Goal: Task Accomplishment & Management: Use online tool/utility

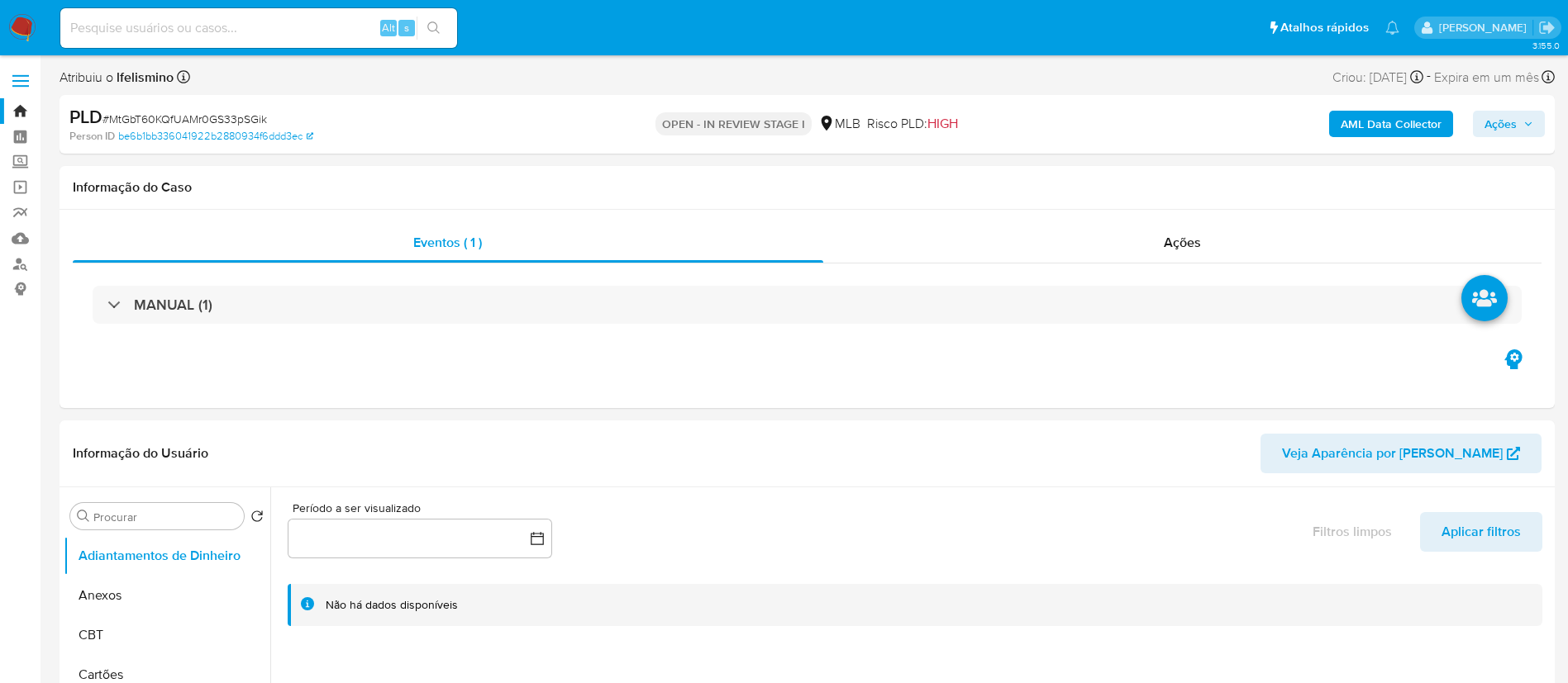
select select "10"
click at [236, 40] on div "Alt s" at bounding box center [259, 28] width 397 height 40
click at [242, 34] on input at bounding box center [259, 28] width 397 height 21
paste input "GNFUCbiW3EJ70T8BLhPGRPxX"
type input "GNFUCbiW3EJ70T8BLhPGRPxX"
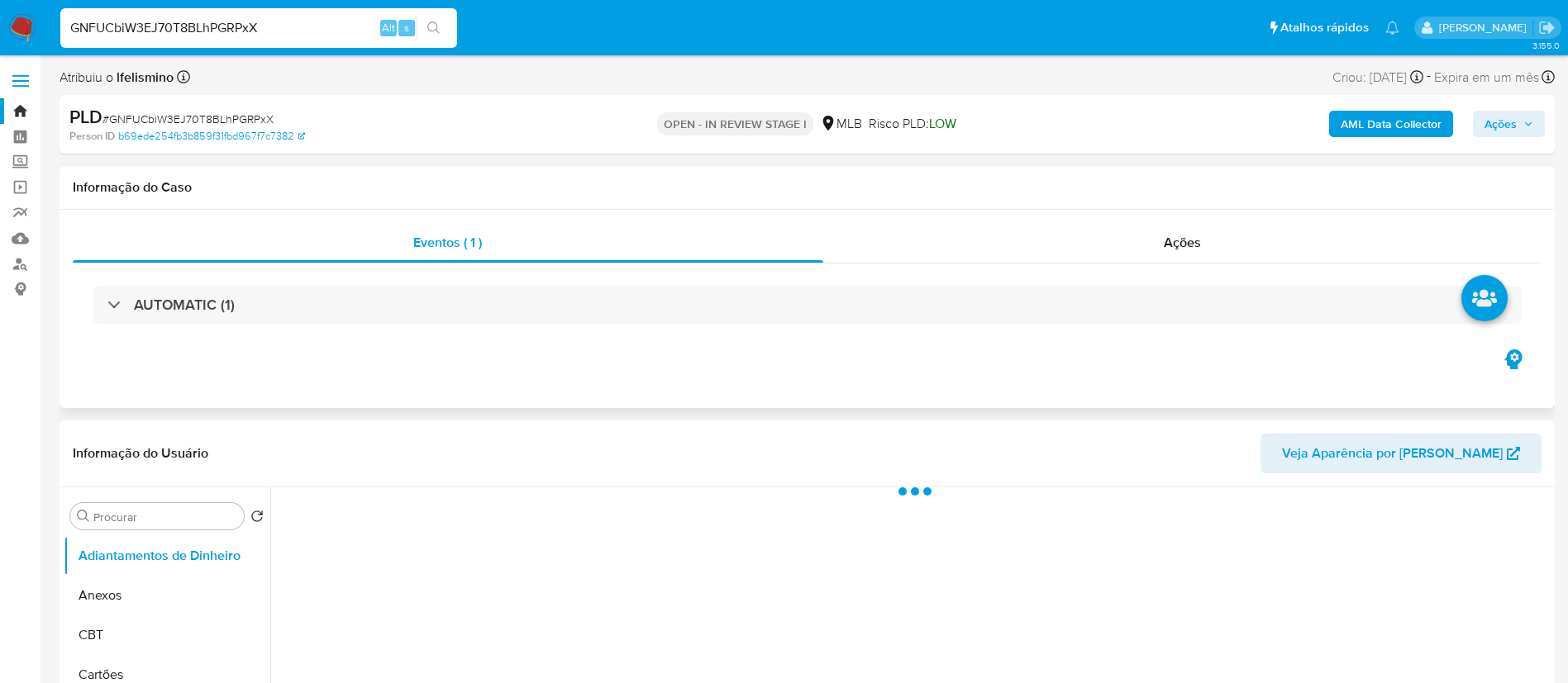
click at [944, 340] on div "AUTOMATIC (1)" at bounding box center [807, 305] width 1469 height 83
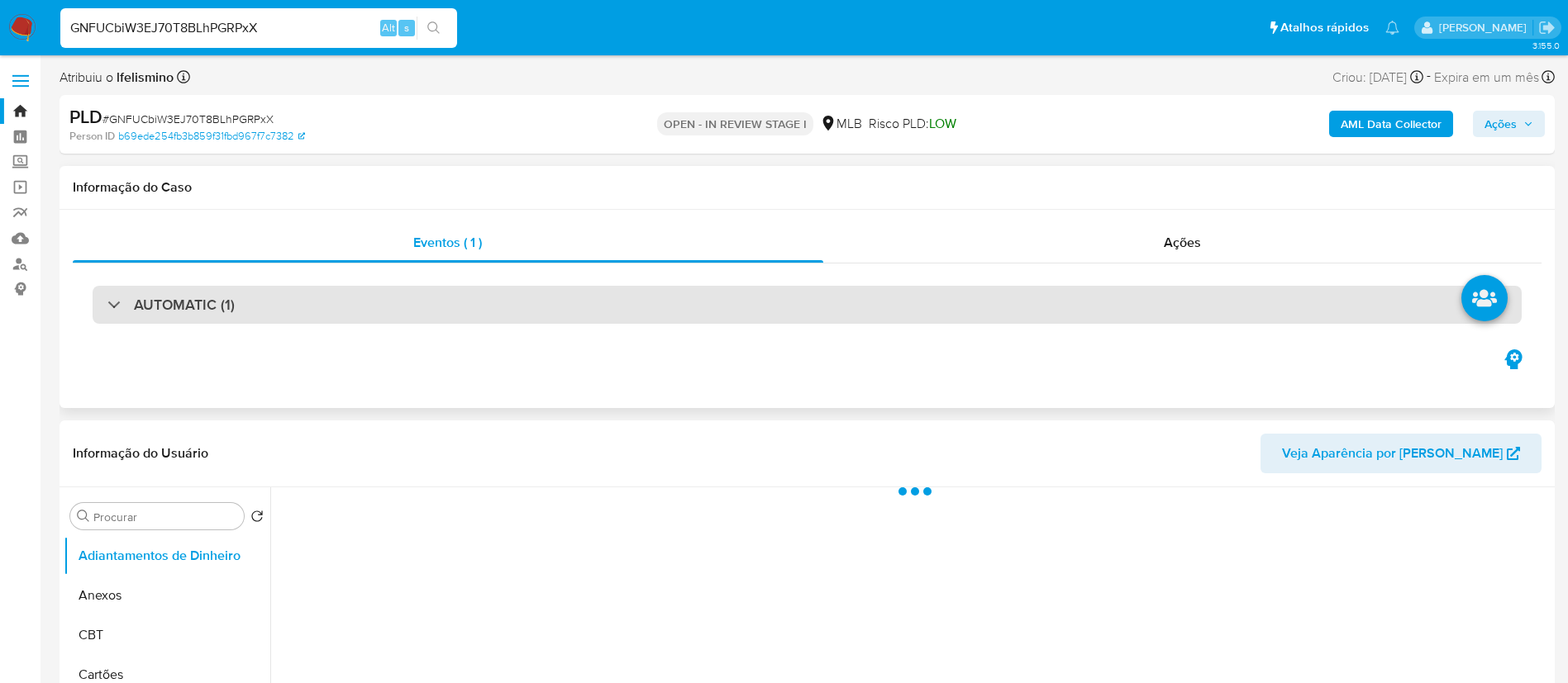
click at [978, 303] on div "AUTOMATIC (1)" at bounding box center [807, 305] width 1429 height 38
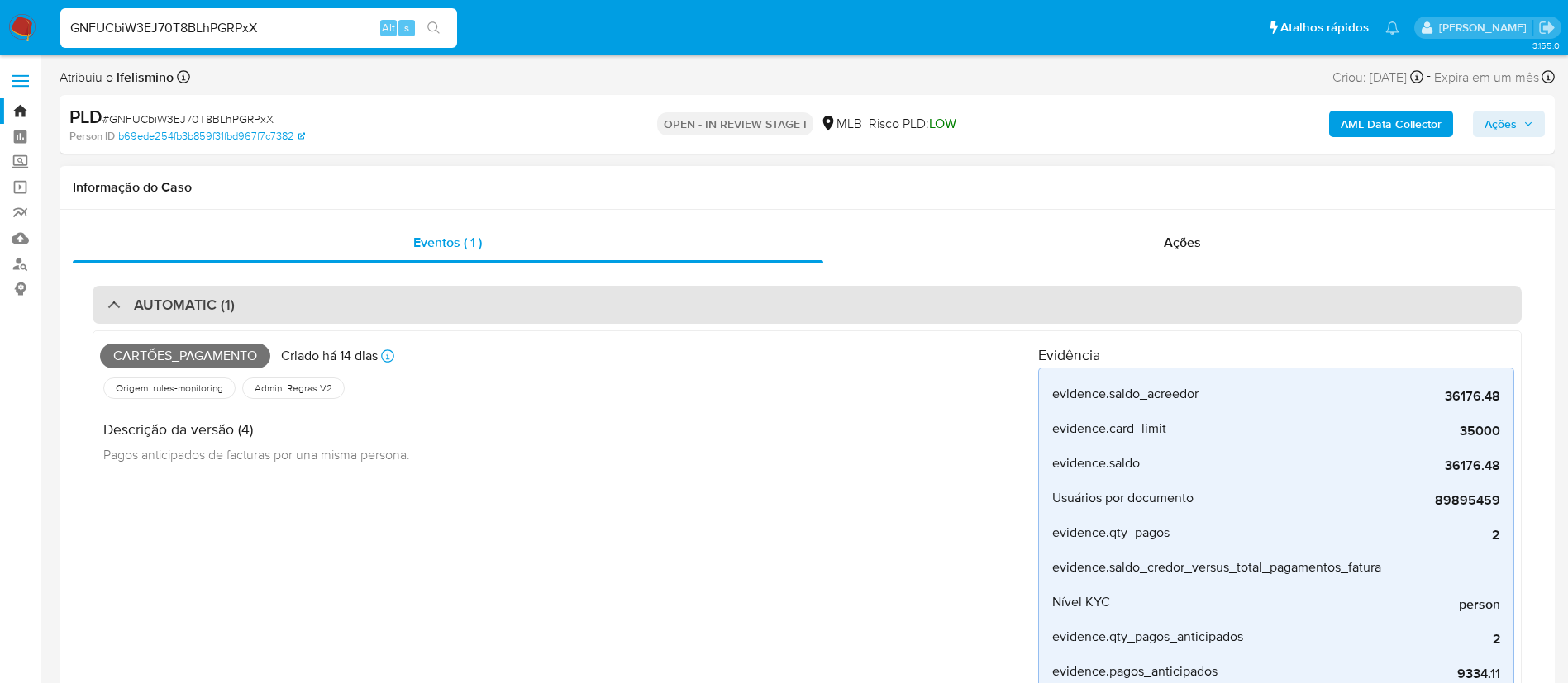
select select "10"
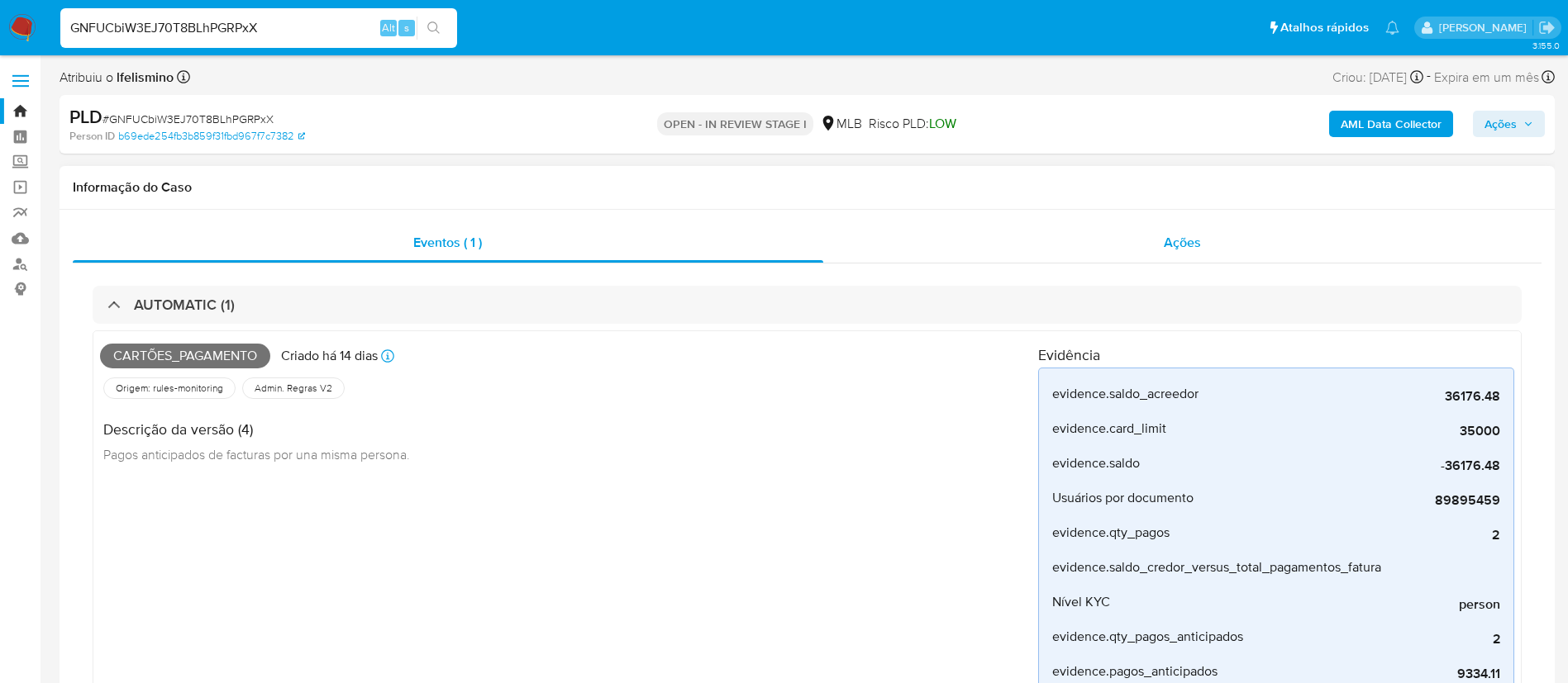
click at [1155, 231] on div "Ações" at bounding box center [1182, 243] width 719 height 40
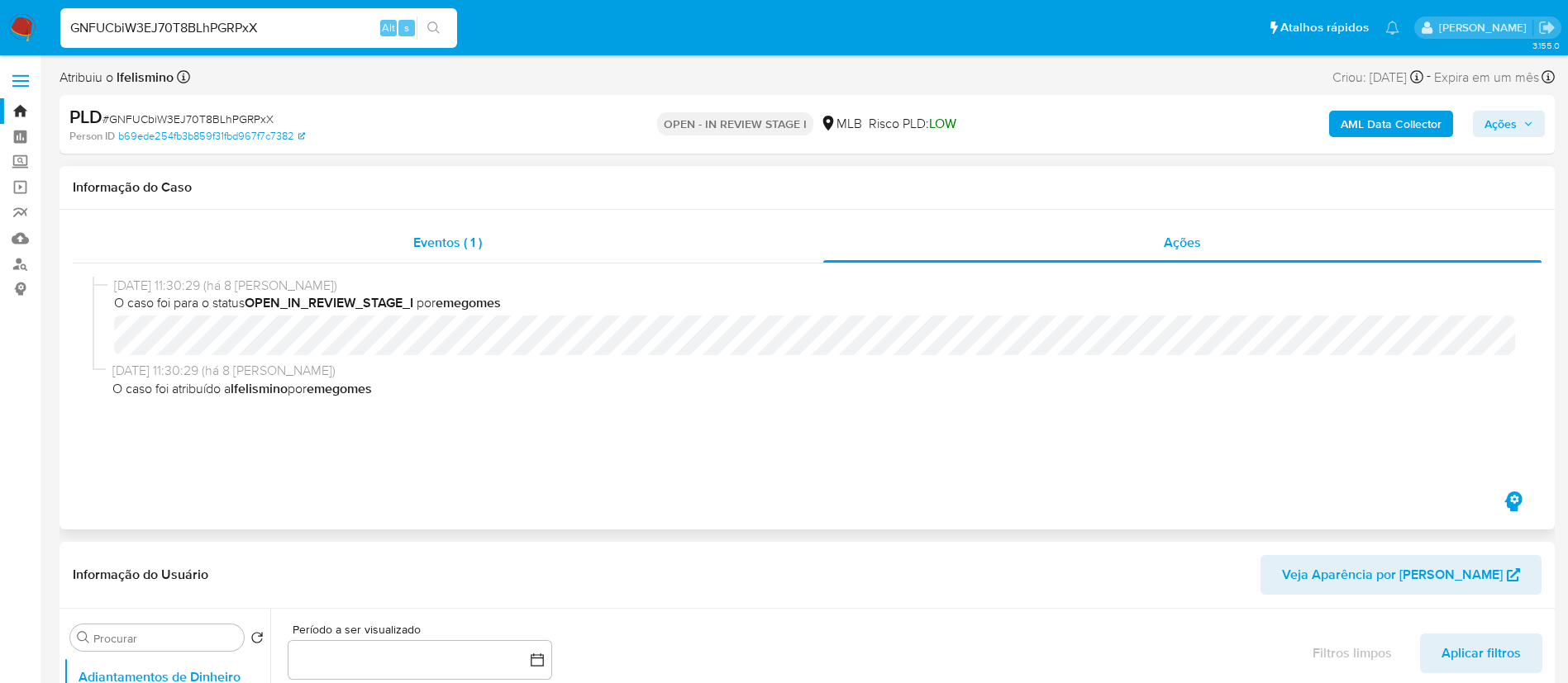
click at [635, 227] on div "Eventos ( 1 )" at bounding box center [447, 243] width 750 height 40
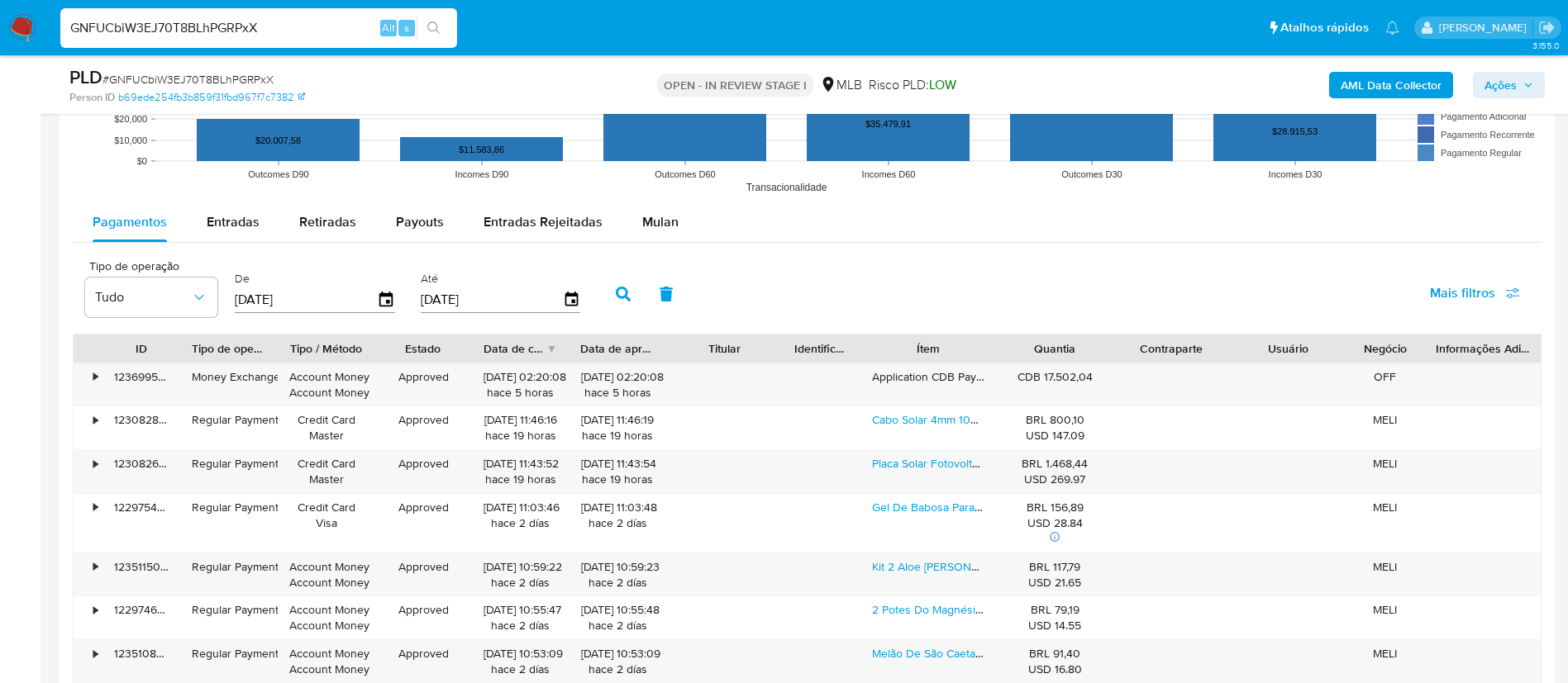
scroll to position [1612, 0]
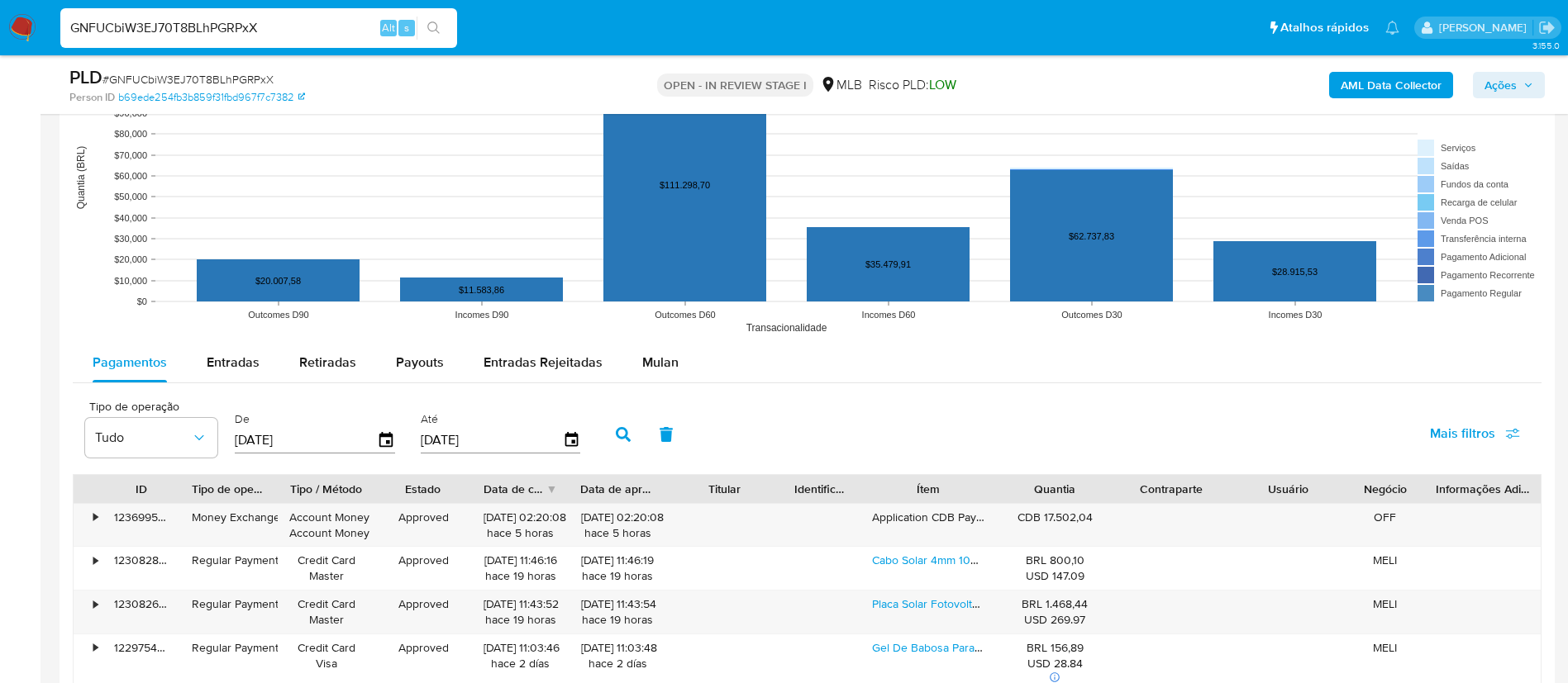
click at [629, 383] on div "Pagamentos Entradas Retiradas Payouts Entradas Rejeitadas Mulan" at bounding box center [807, 363] width 1469 height 41
click at [658, 368] on span "Mulan" at bounding box center [660, 362] width 36 height 19
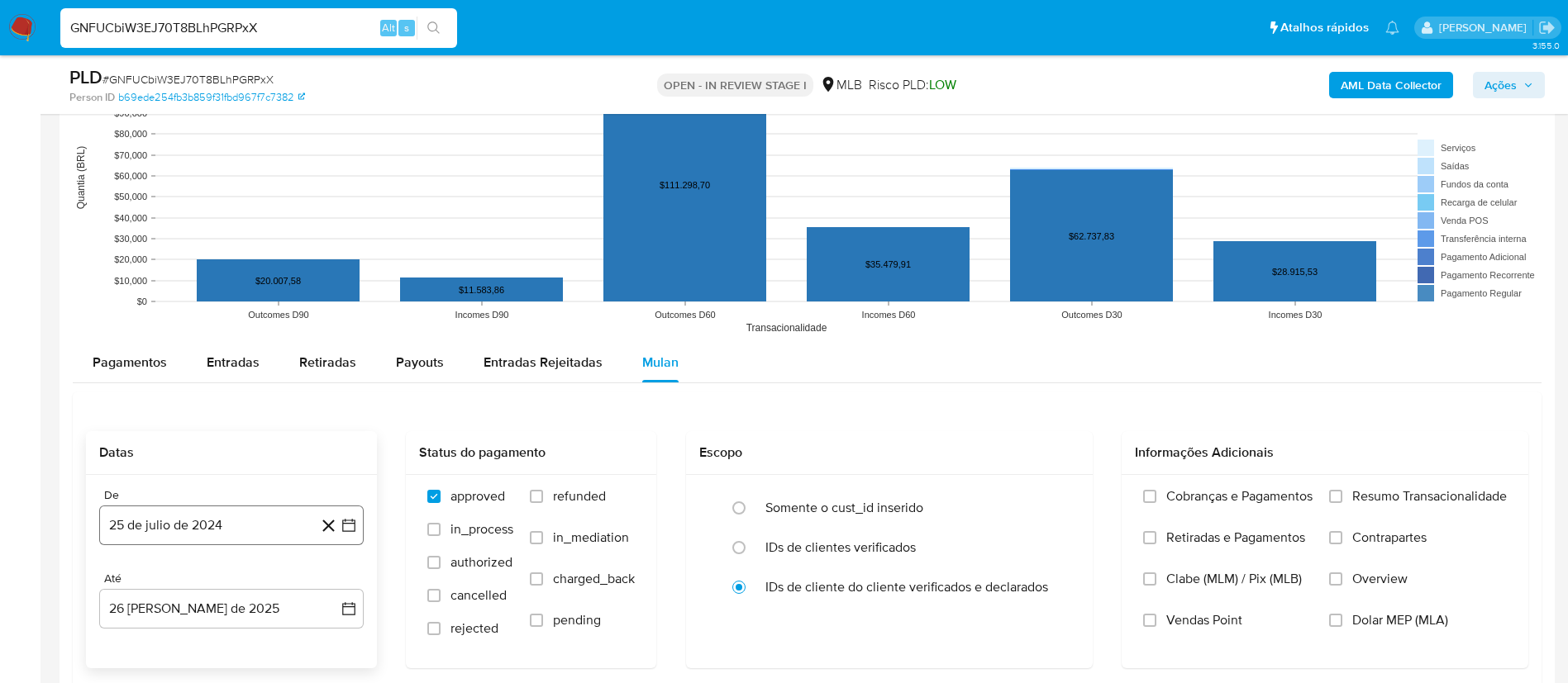
click at [256, 522] on button "25 de julio de 2024" at bounding box center [232, 526] width 265 height 40
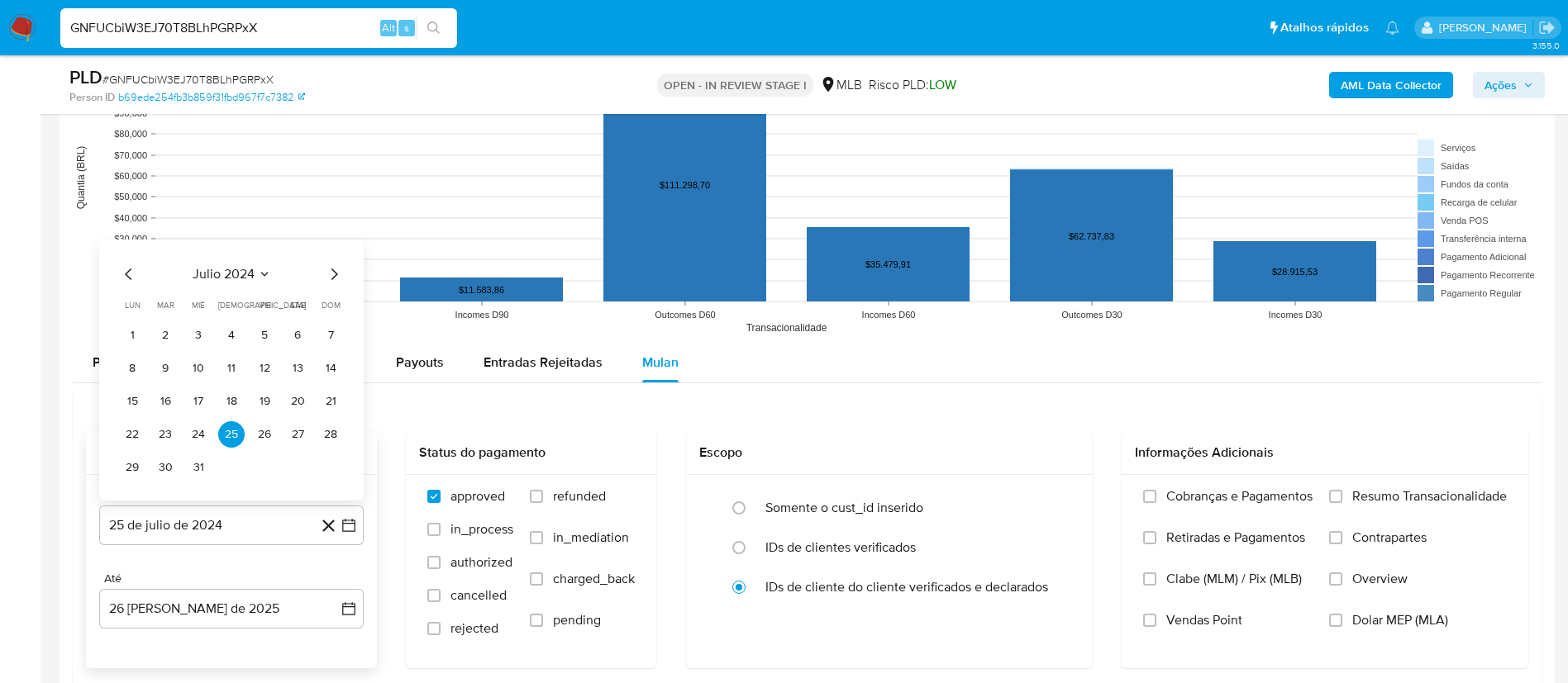
click at [256, 266] on button "julio 2024" at bounding box center [232, 275] width 79 height 17
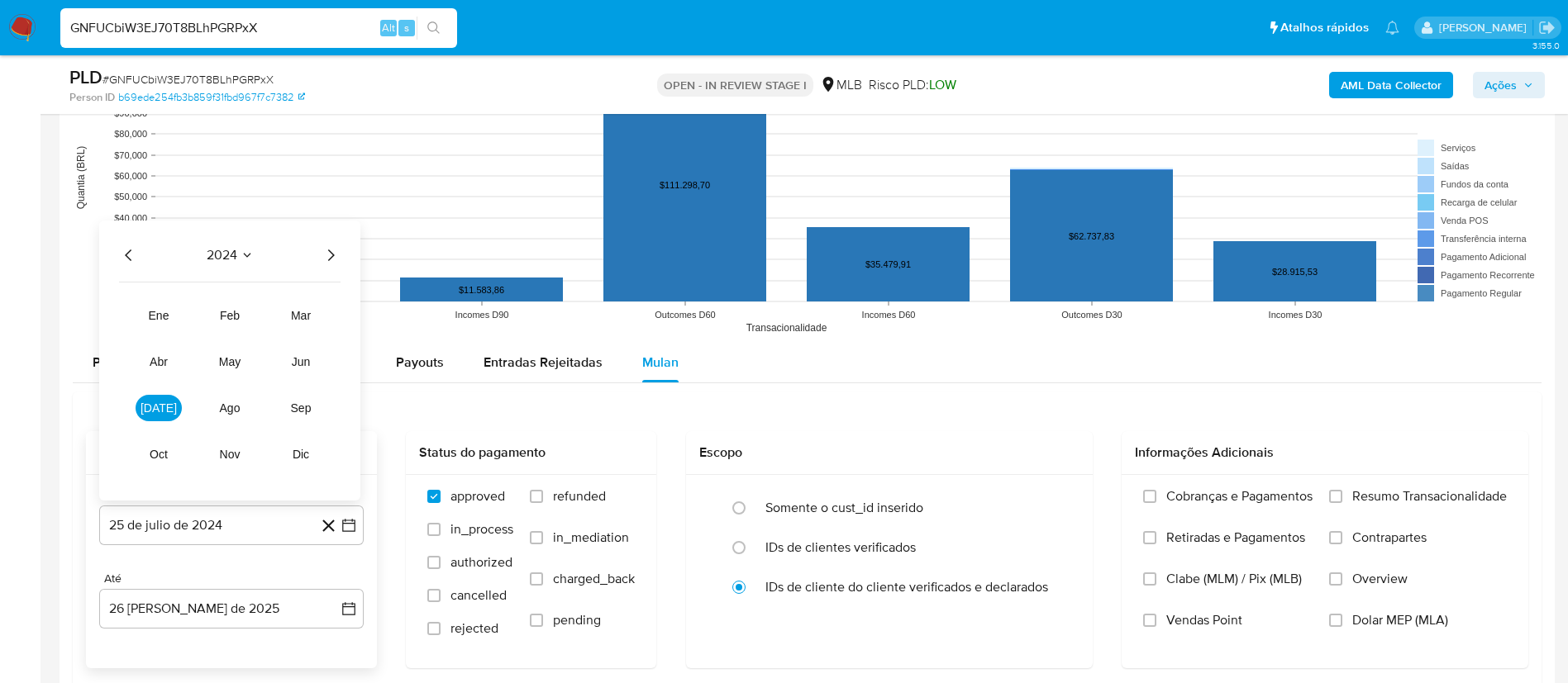
click at [323, 242] on div "2024 2024 ene feb mar abr may jun jul ago sep oct nov dic" at bounding box center [230, 361] width 261 height 280
click at [332, 246] on icon "Año siguiente" at bounding box center [331, 256] width 20 height 20
click at [141, 413] on button "jul" at bounding box center [159, 408] width 46 height 26
click at [163, 322] on button "1" at bounding box center [165, 336] width 26 height 26
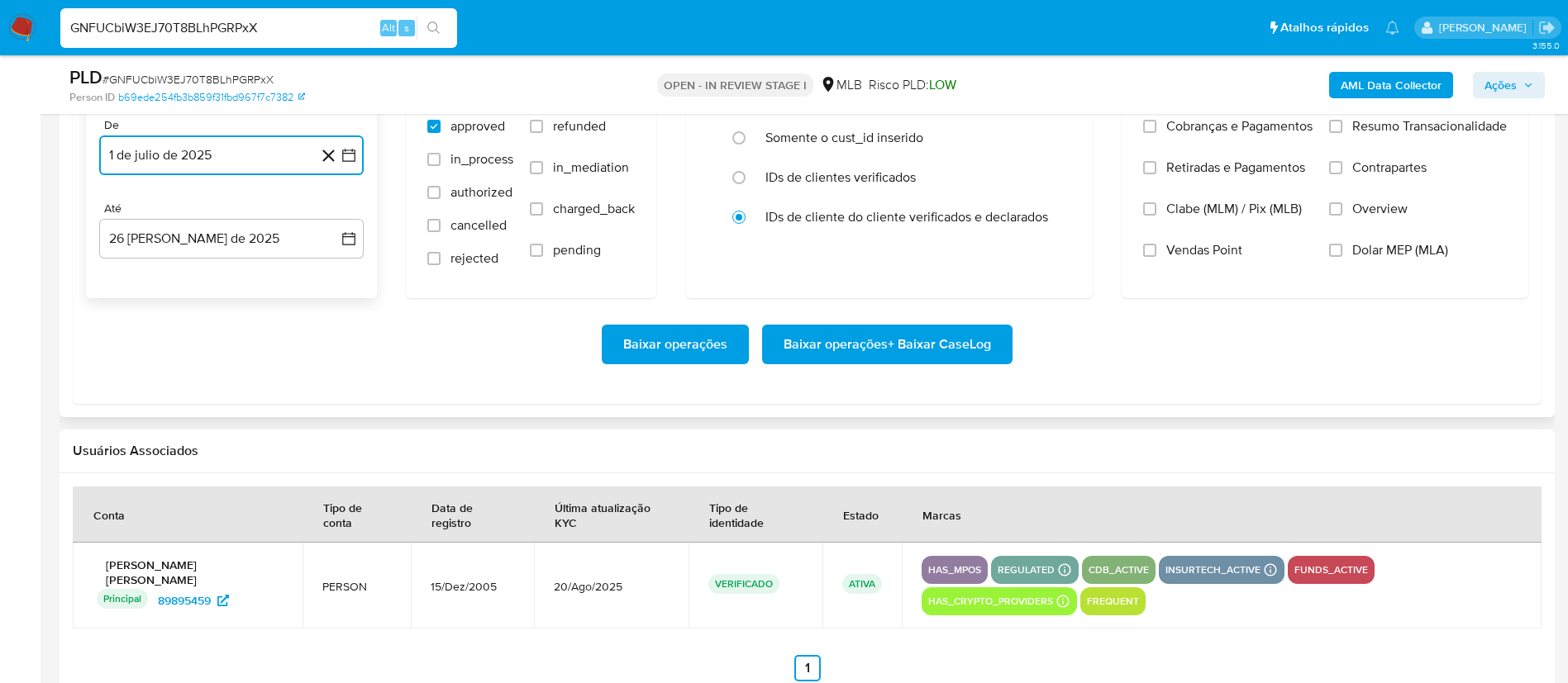
scroll to position [1983, 0]
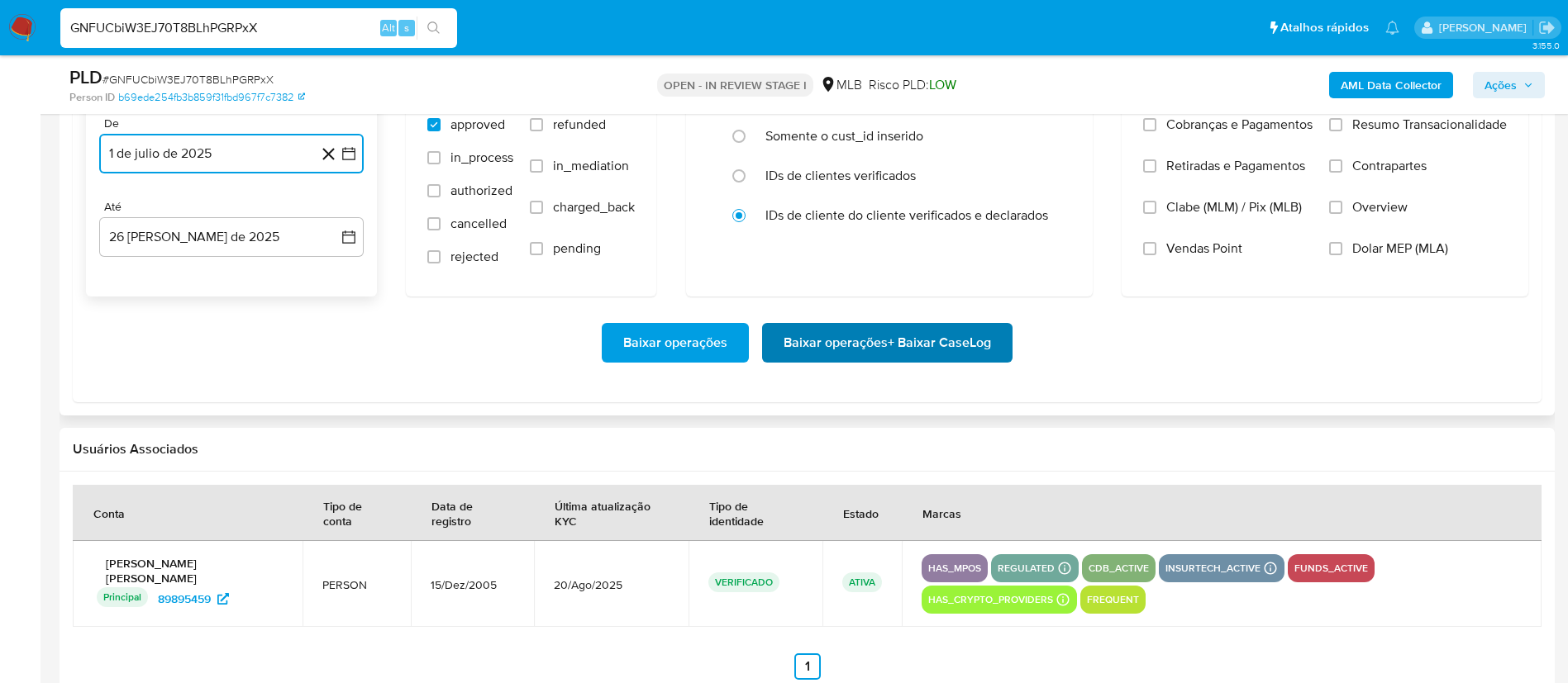
click at [878, 332] on span "Baixar operações + Baixar CaseLog" at bounding box center [887, 343] width 208 height 36
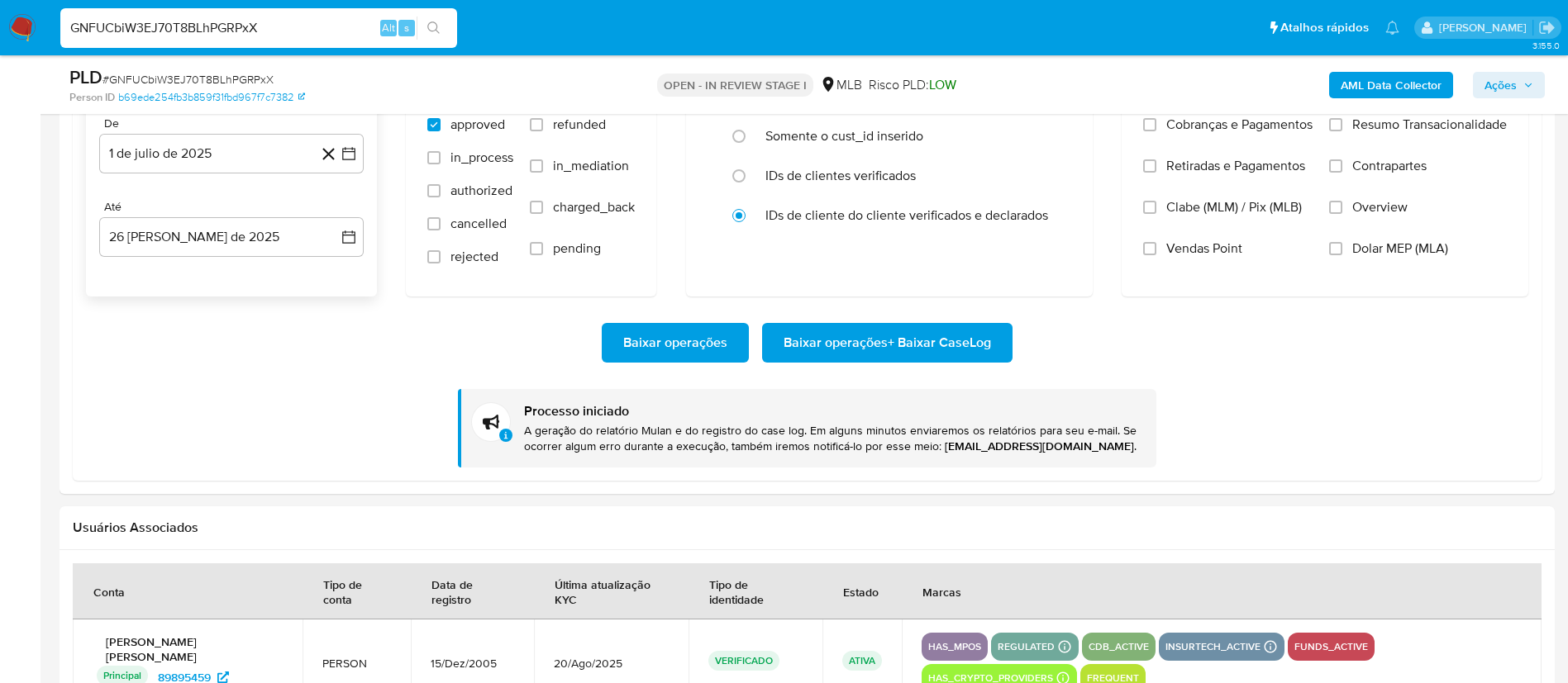
click at [136, 22] on input "GNFUCbiW3EJ70T8BLhPGRPxX" at bounding box center [259, 28] width 397 height 21
click at [134, 24] on input "GNFUCbiW3EJ70T8BLhPGRPxX" at bounding box center [259, 28] width 397 height 21
paste input "nBUVuZbzb5fjQhANPh7nPKth"
type input "nBUVuZbzb5fjQhANPh7nPKth"
click at [432, 29] on icon "search-icon" at bounding box center [434, 28] width 13 height 13
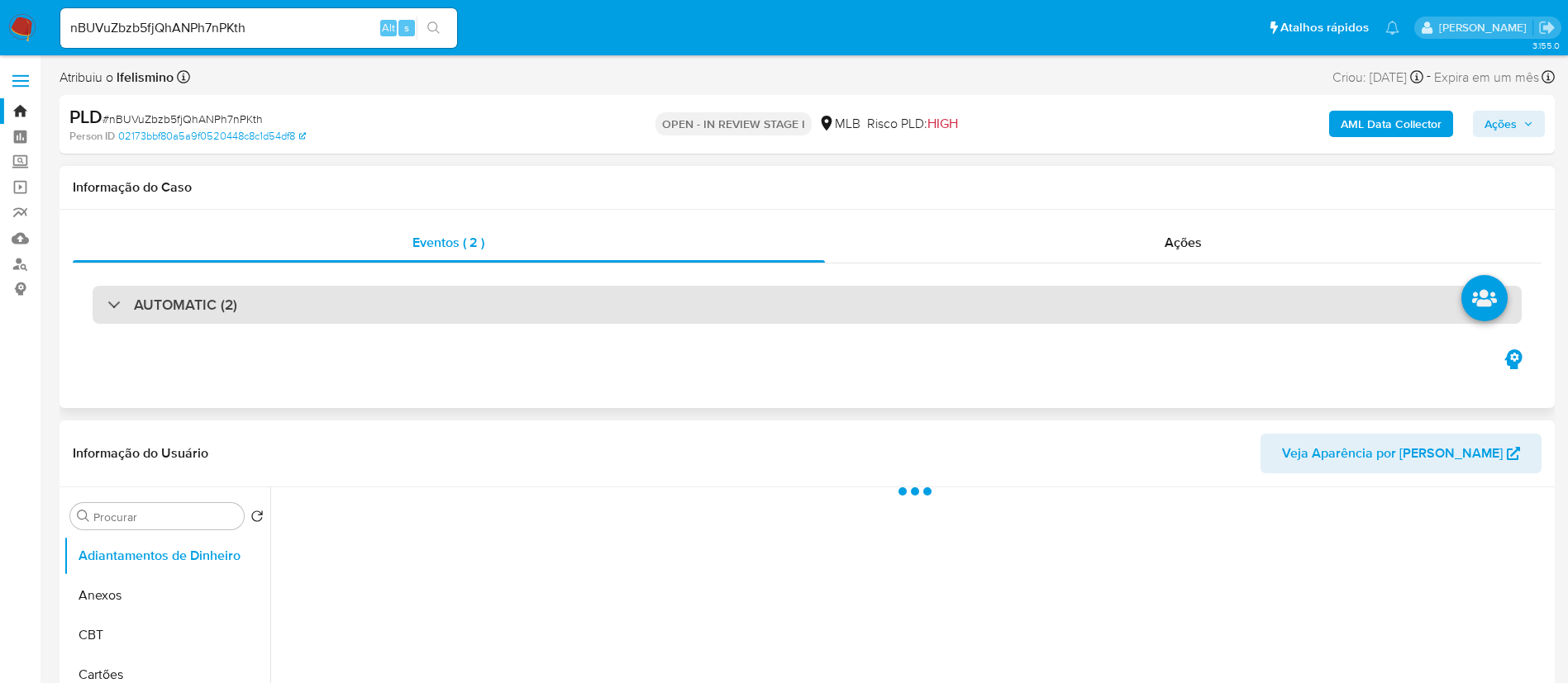
click at [720, 294] on div "AUTOMATIC (2)" at bounding box center [807, 305] width 1429 height 38
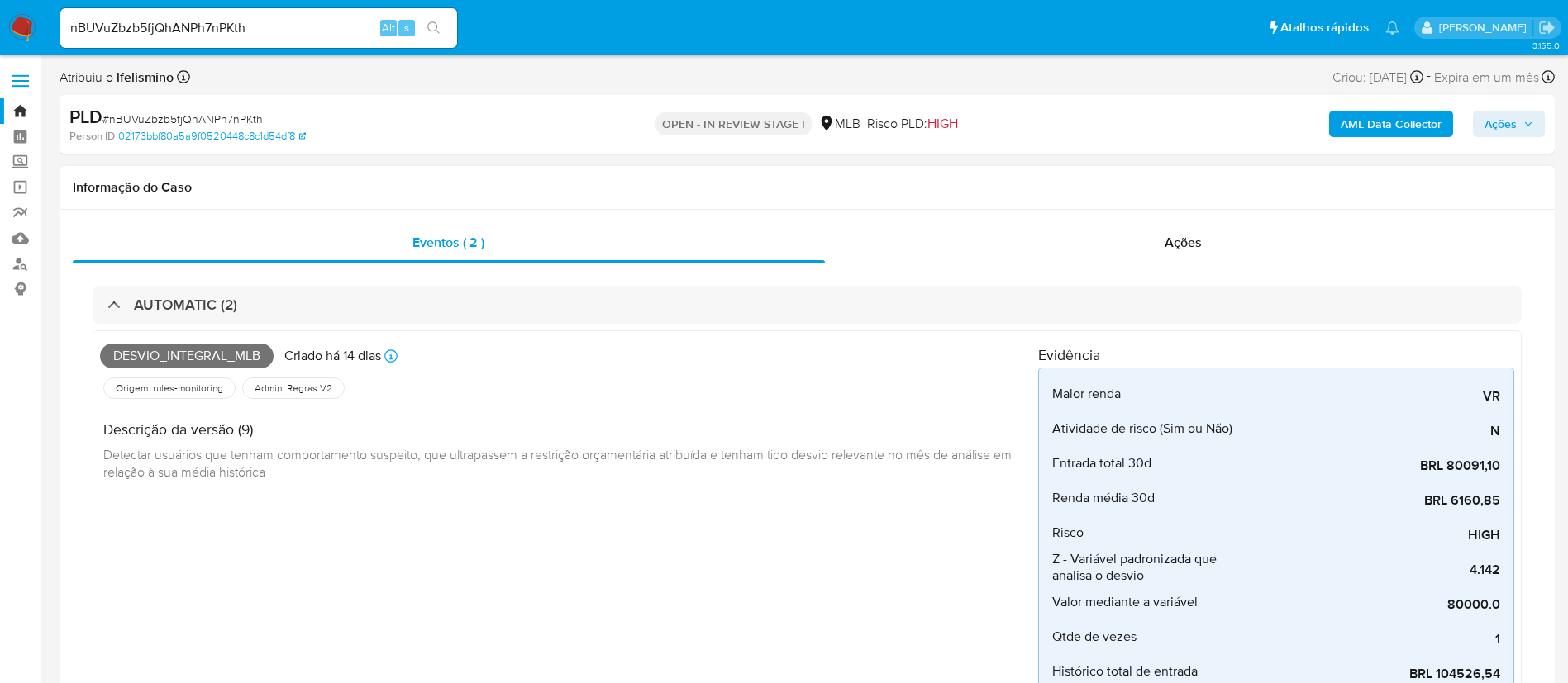
select select "10"
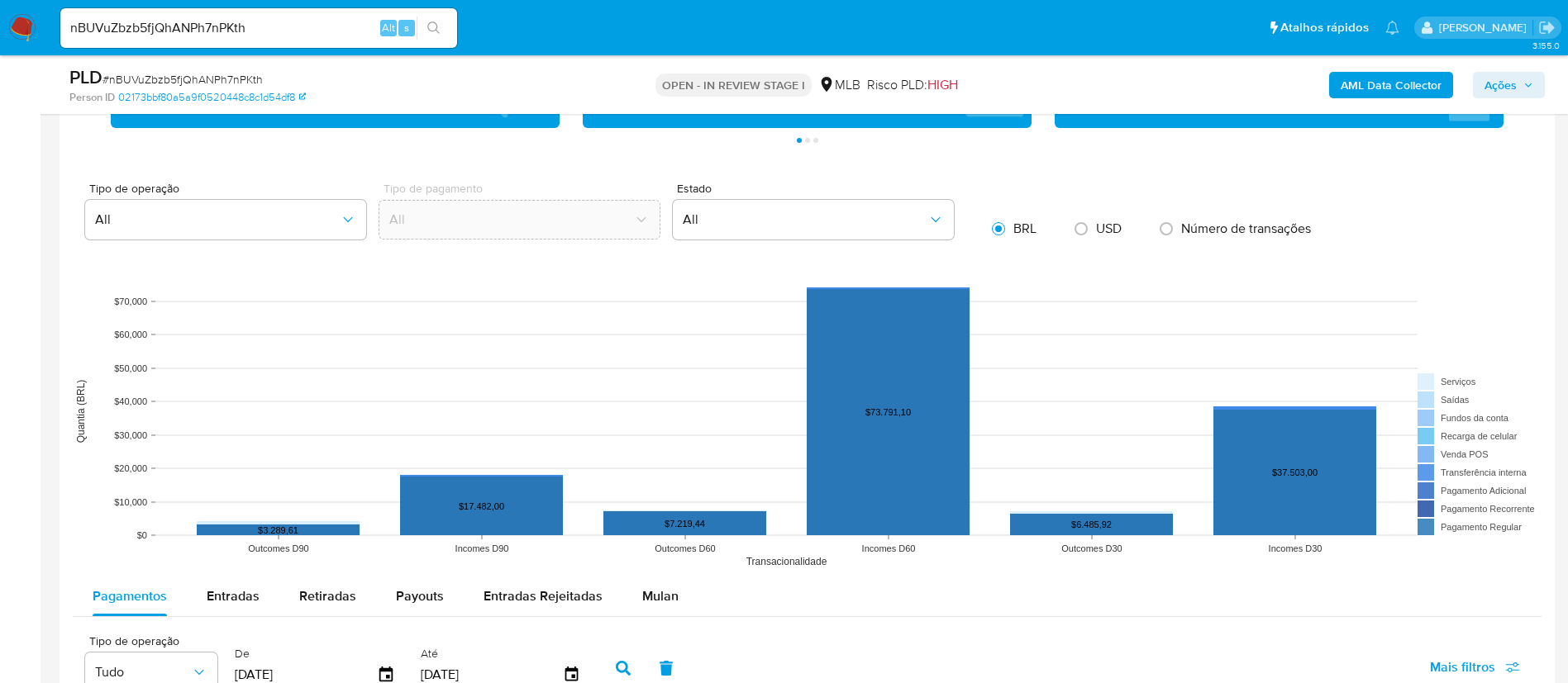
scroll to position [2231, 0]
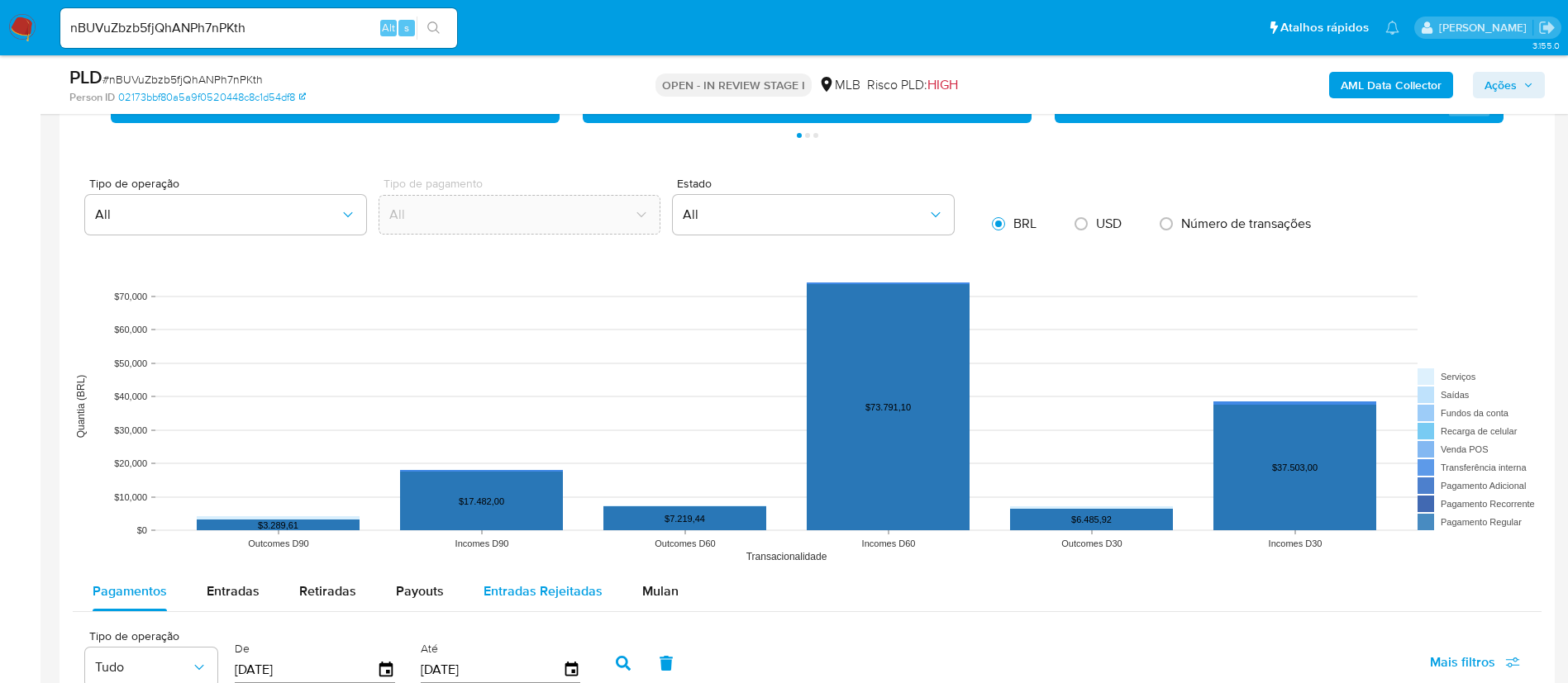
drag, startPoint x: 658, startPoint y: 594, endPoint x: 606, endPoint y: 597, distance: 52.1
click at [658, 595] on span "Mulan" at bounding box center [660, 591] width 36 height 19
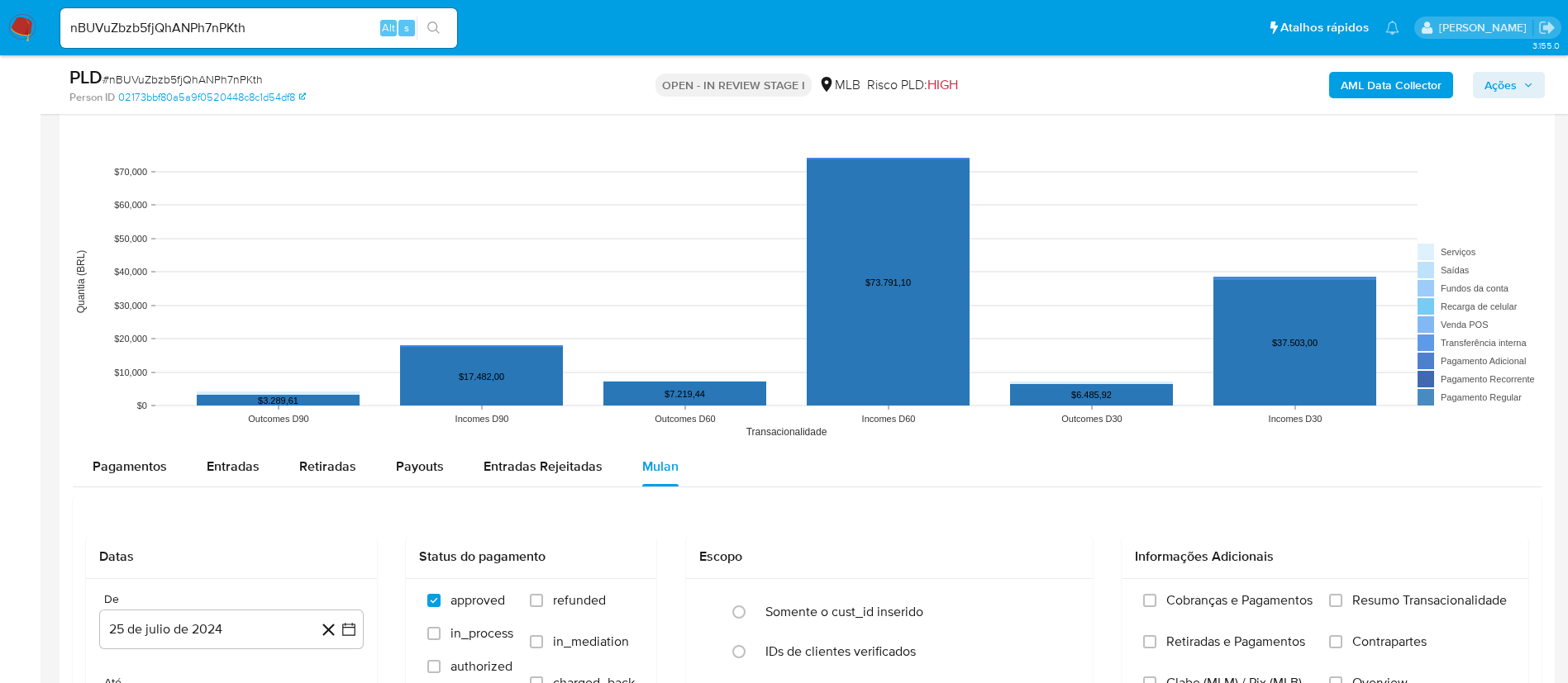
scroll to position [2479, 0]
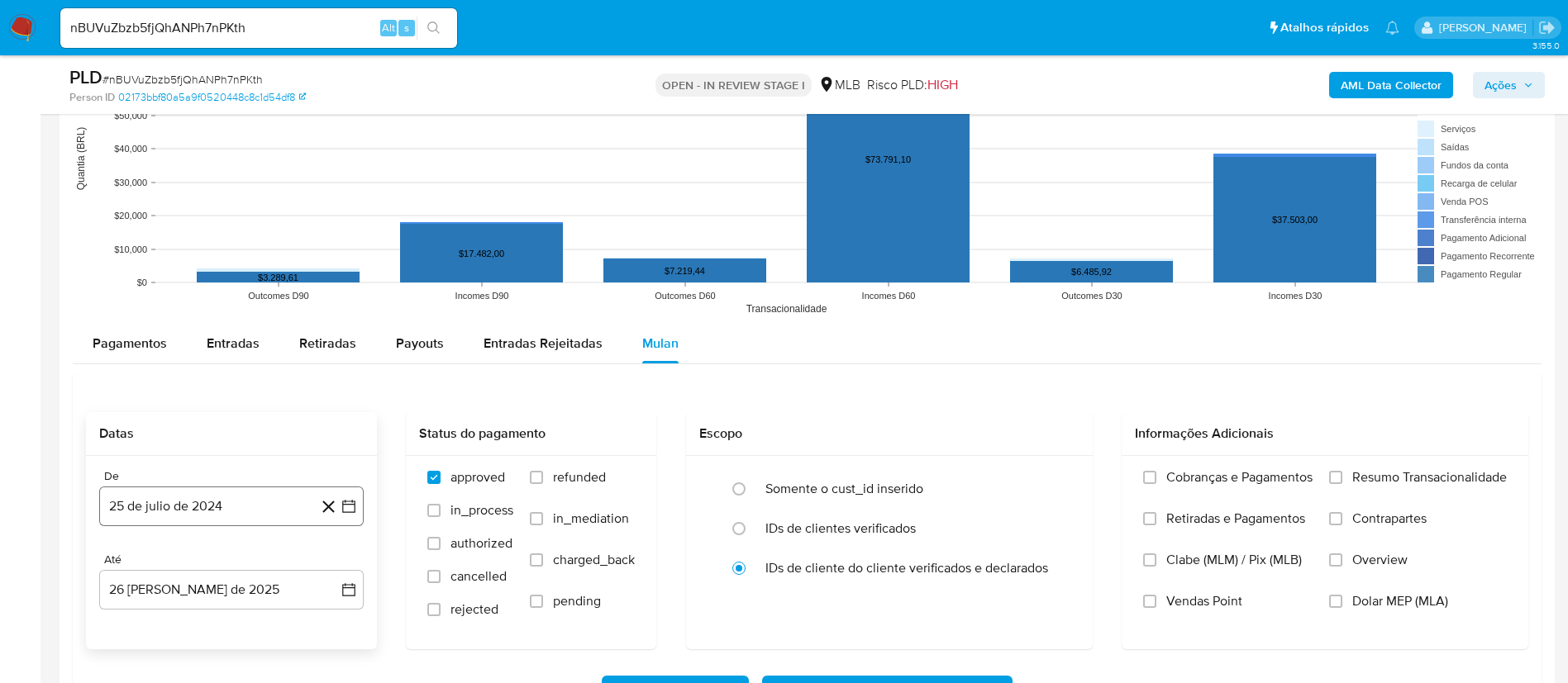
click at [199, 497] on button "25 de julio de 2024" at bounding box center [232, 507] width 265 height 40
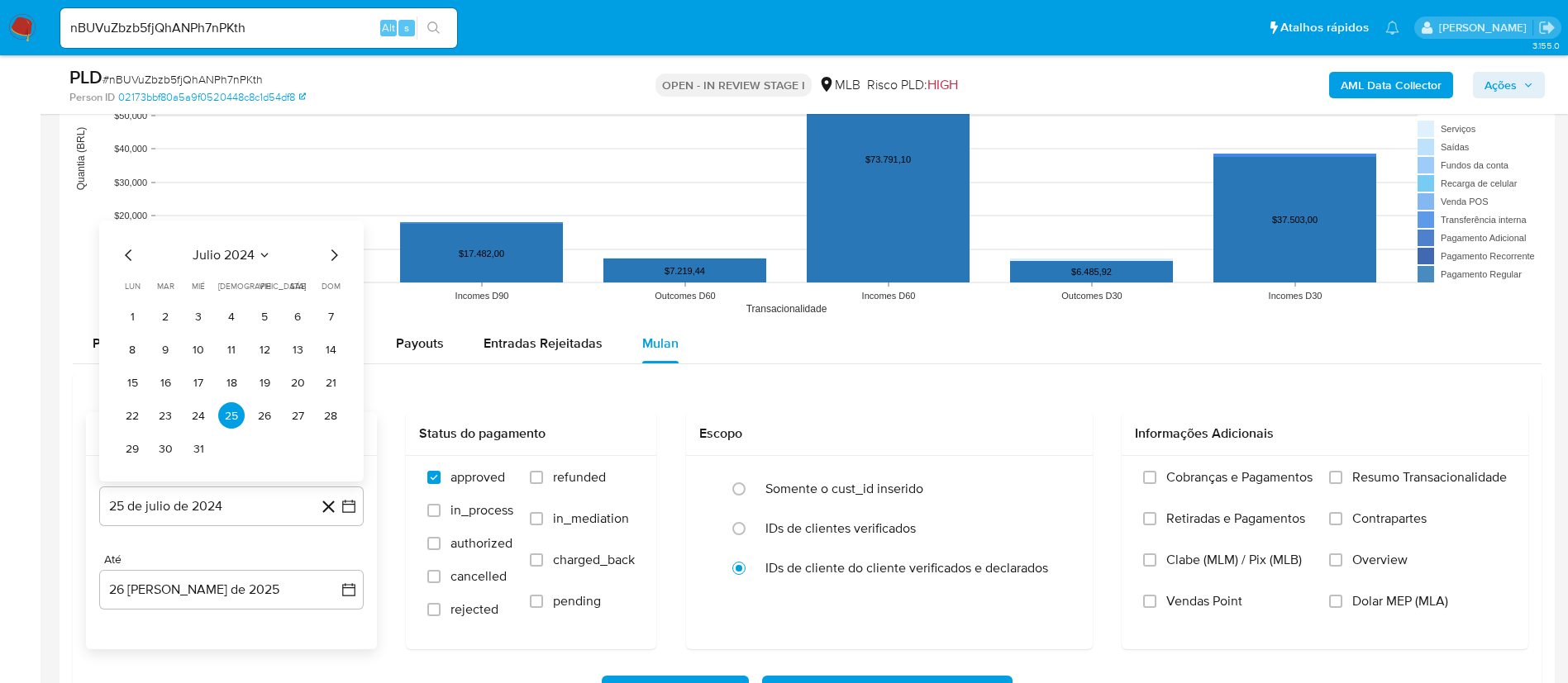
click at [212, 249] on span "julio 2024" at bounding box center [223, 256] width 62 height 17
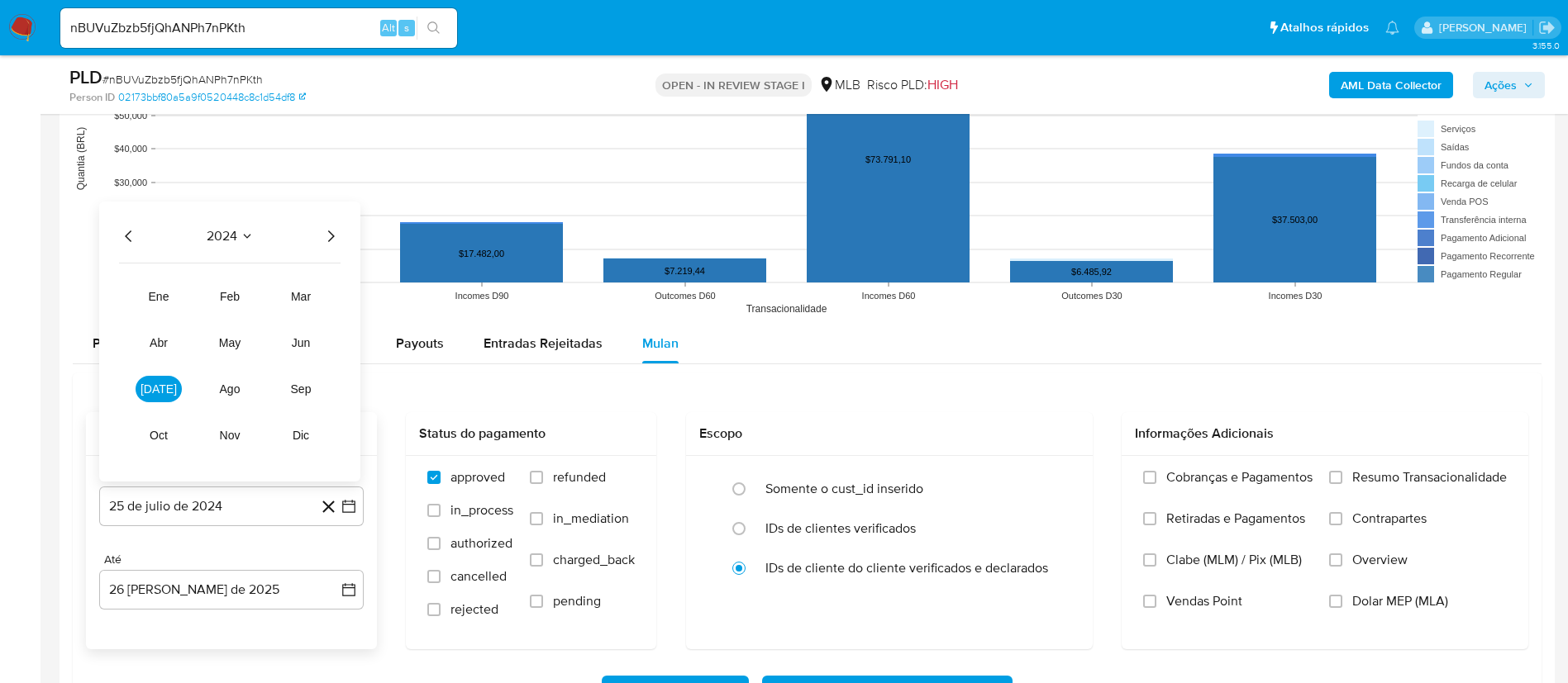
click at [338, 232] on icon "Año siguiente" at bounding box center [331, 236] width 20 height 20
click at [167, 388] on button "jul" at bounding box center [159, 389] width 46 height 26
click at [164, 320] on button "1" at bounding box center [165, 317] width 26 height 26
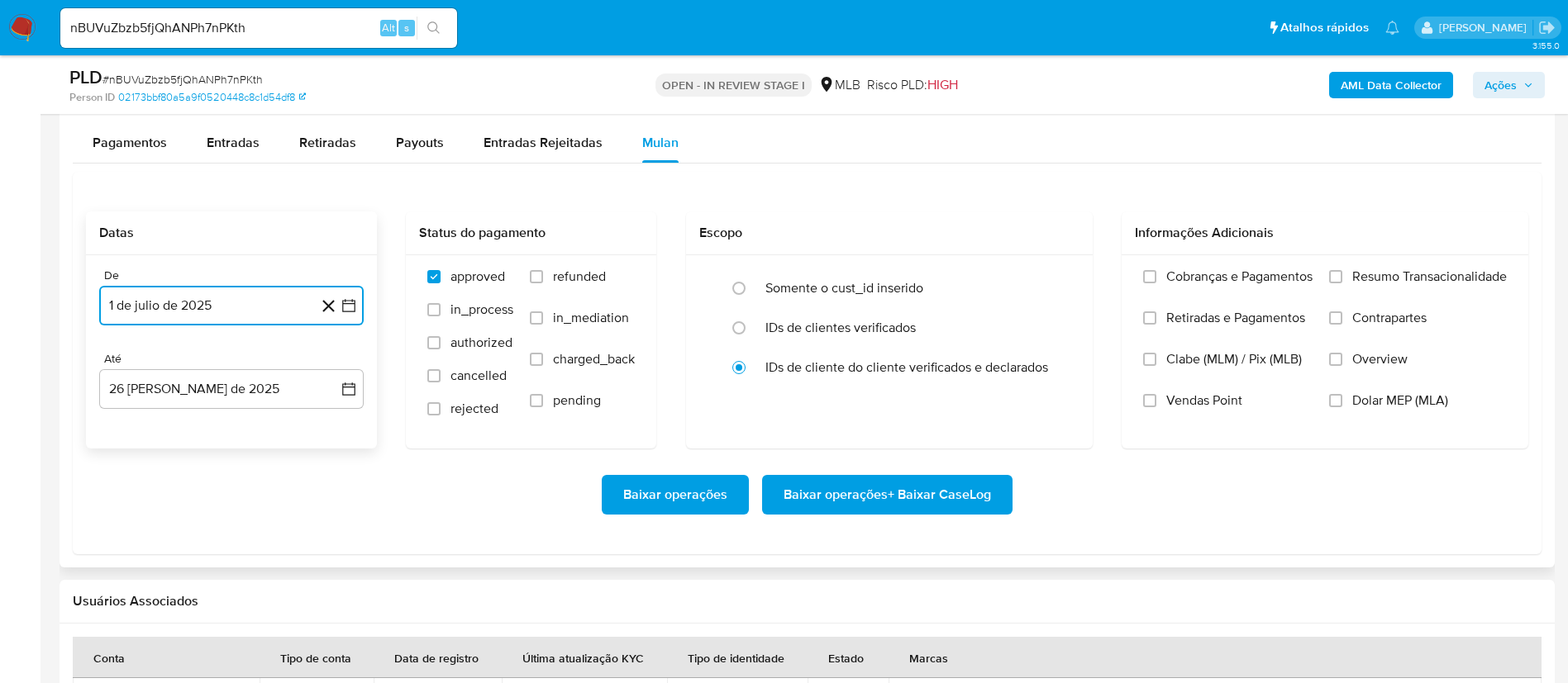
scroll to position [2851, 0]
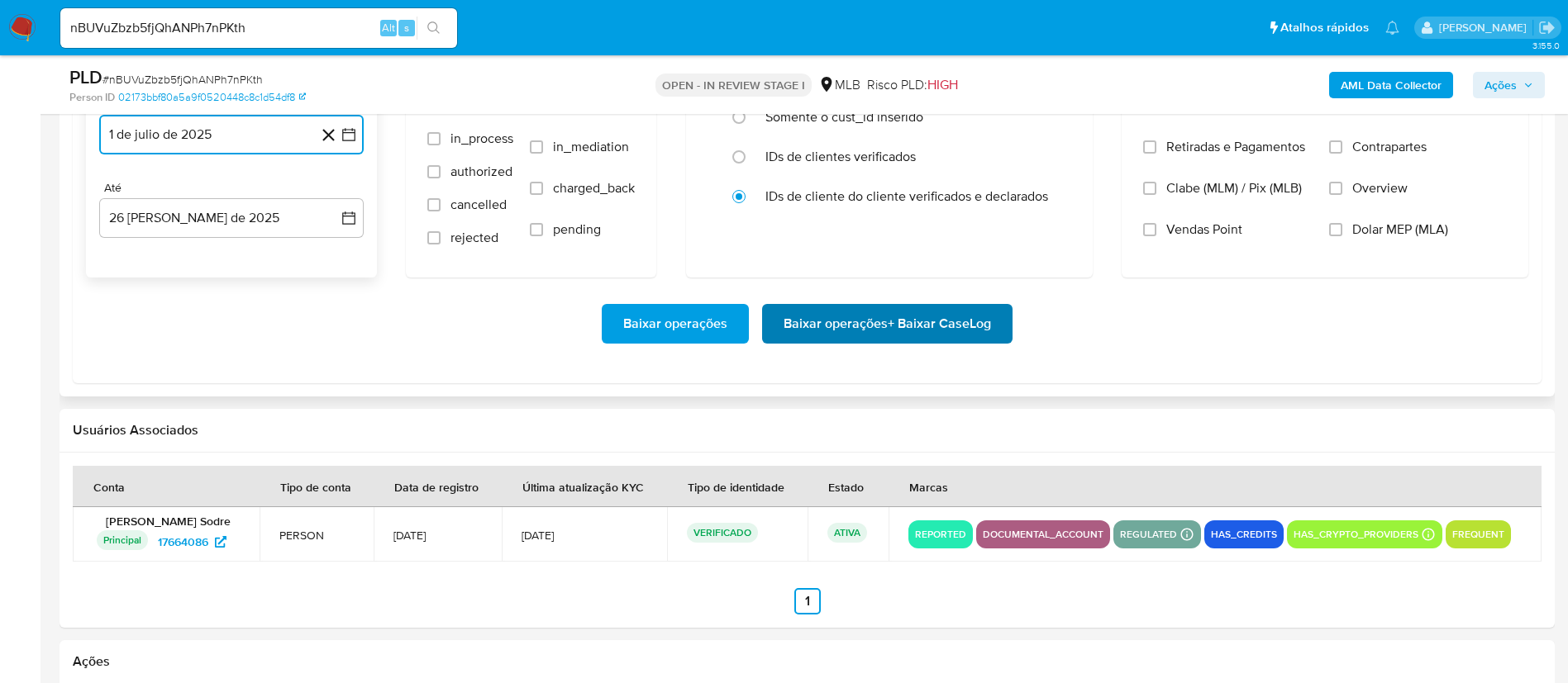
click at [777, 337] on button "Baixar operações + Baixar CaseLog" at bounding box center [887, 324] width 251 height 40
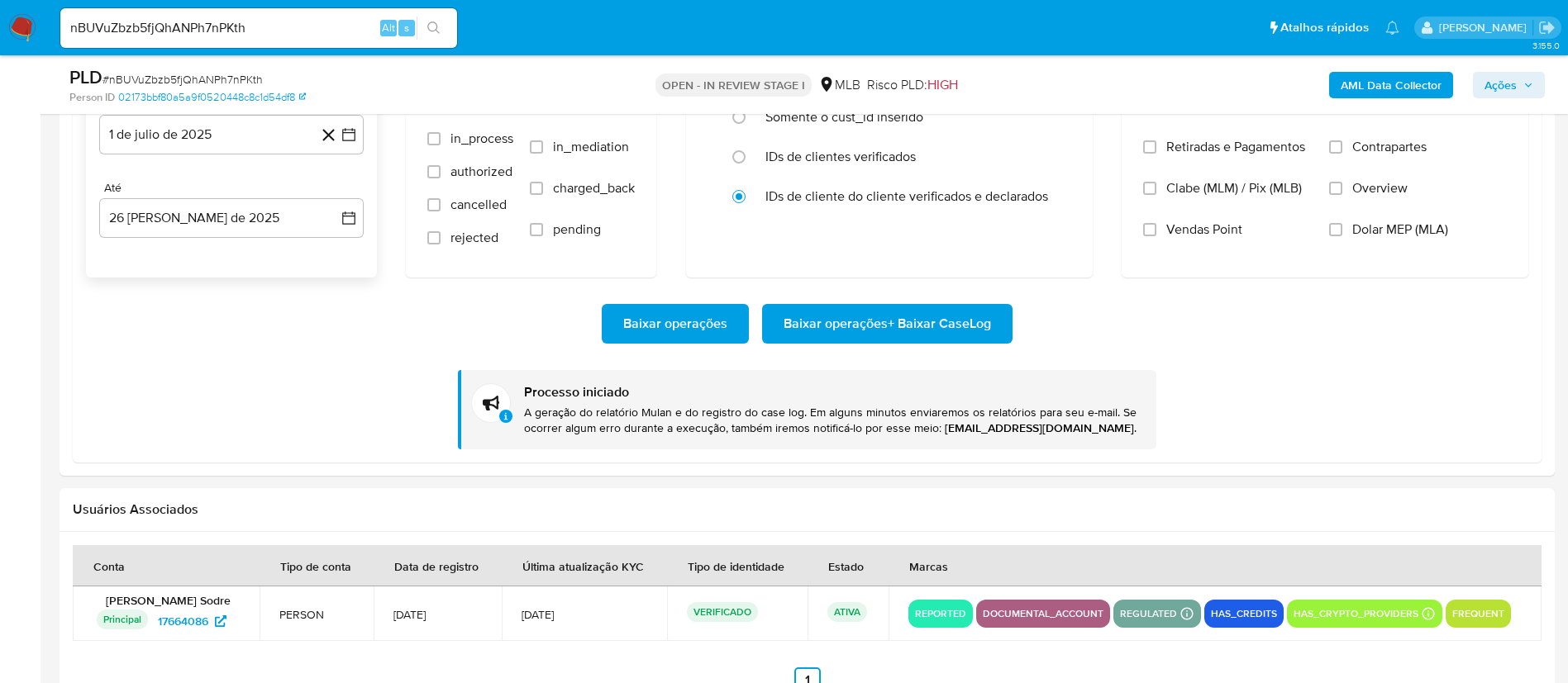
click at [320, 30] on input "nBUVuZbzb5fjQhANPh7nPKth" at bounding box center [259, 28] width 397 height 21
paste input "EzeMcqik8BC0sxkni5zhAyzH"
type input "EzeMcqik8BC0sxkni5zhAyzH"
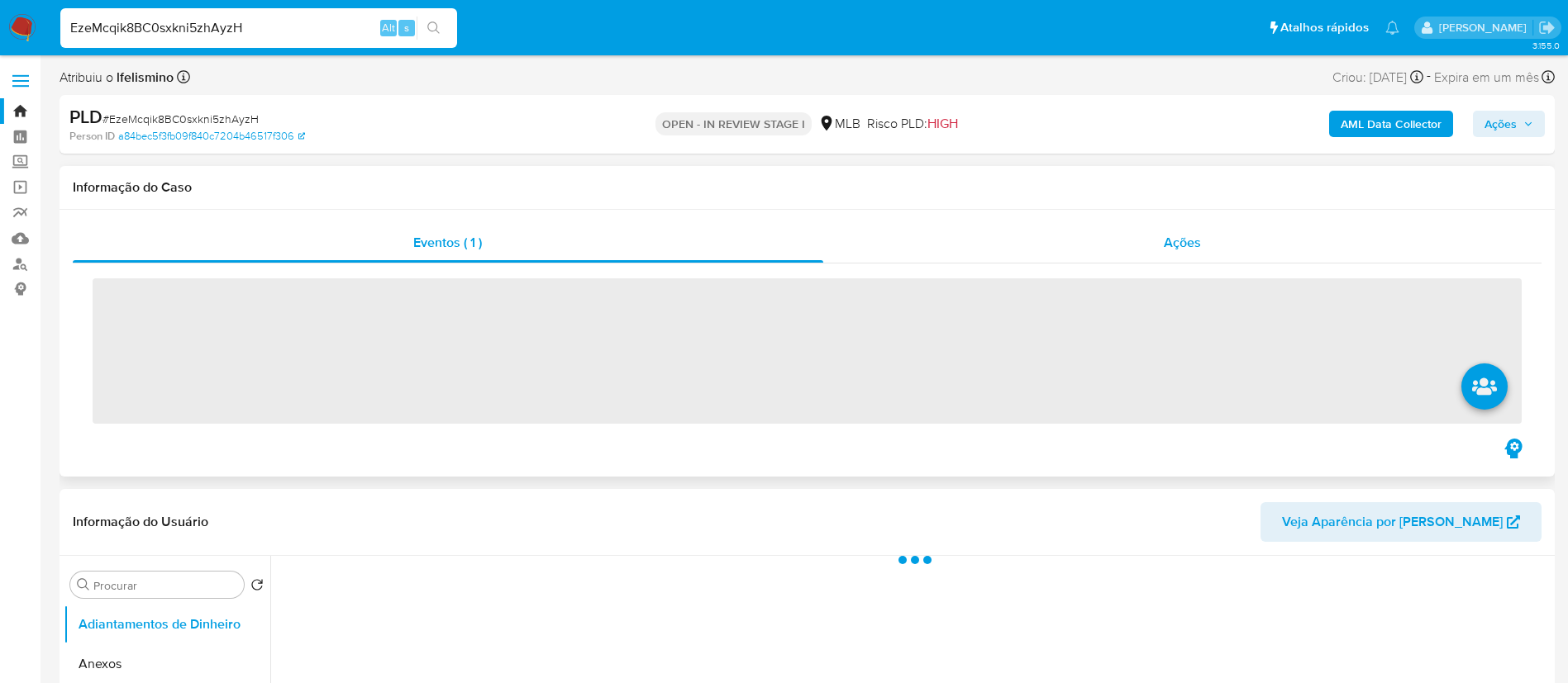
click at [1094, 238] on div "Ações" at bounding box center [1182, 243] width 719 height 40
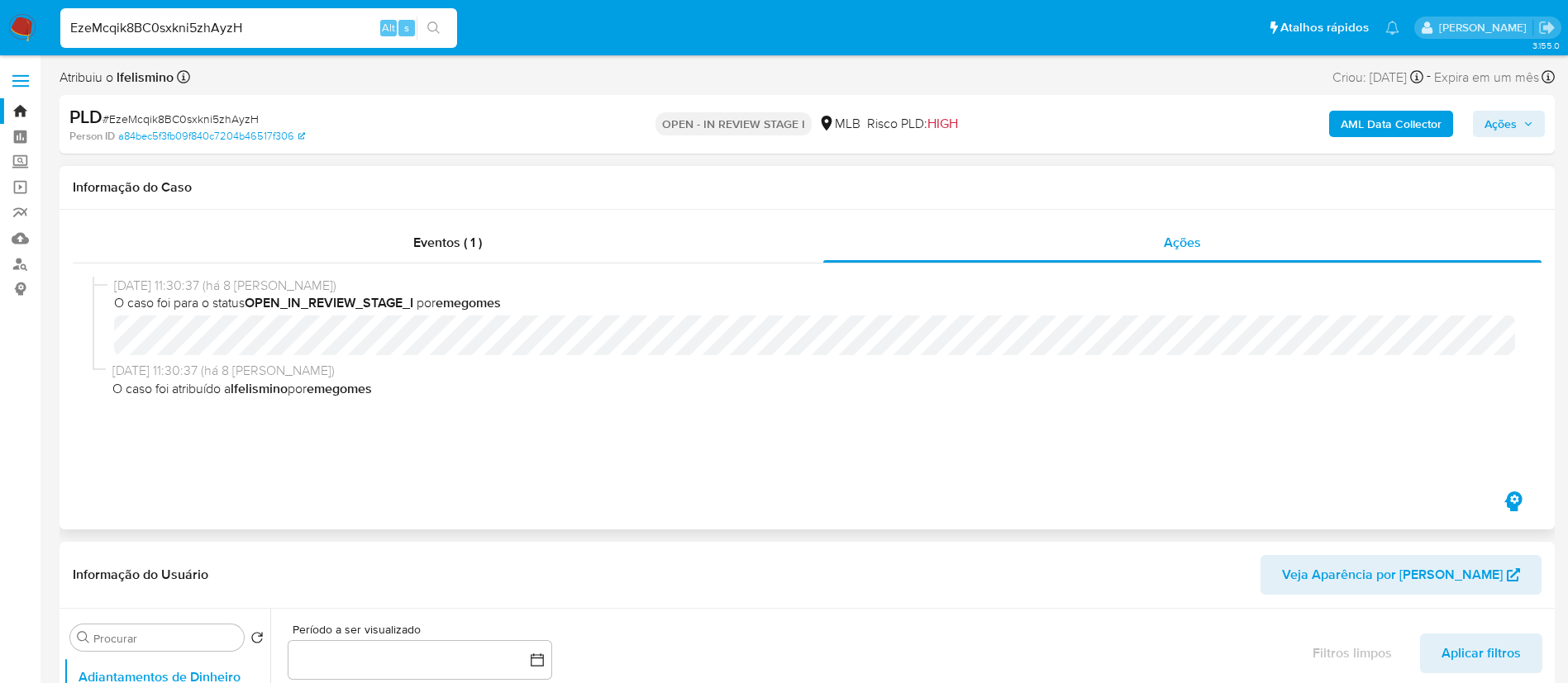
click at [646, 217] on div "Eventos ( 1 ) Ações 18/08/2025 11:30:37 (há 8 dias) O caso foi para o status OP…" at bounding box center [807, 370] width 1495 height 320
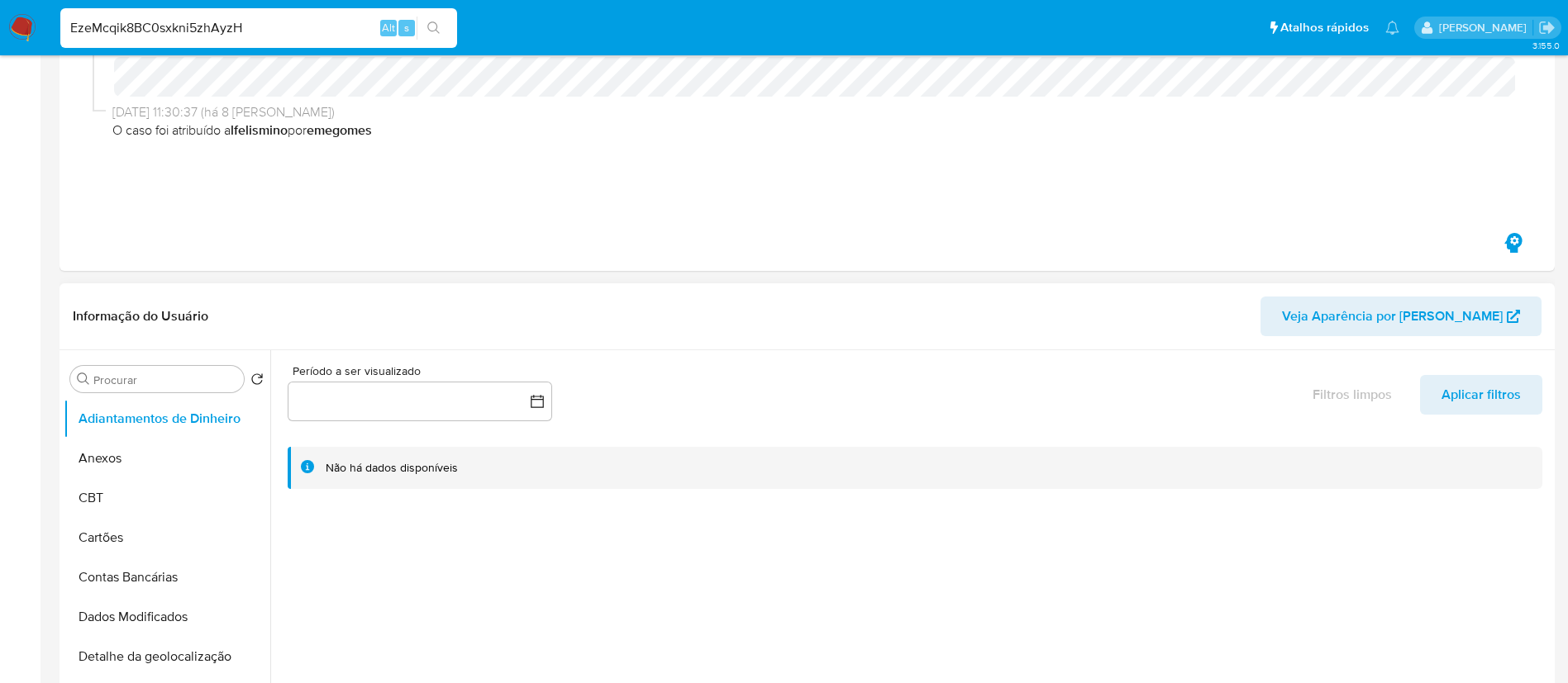
select select "10"
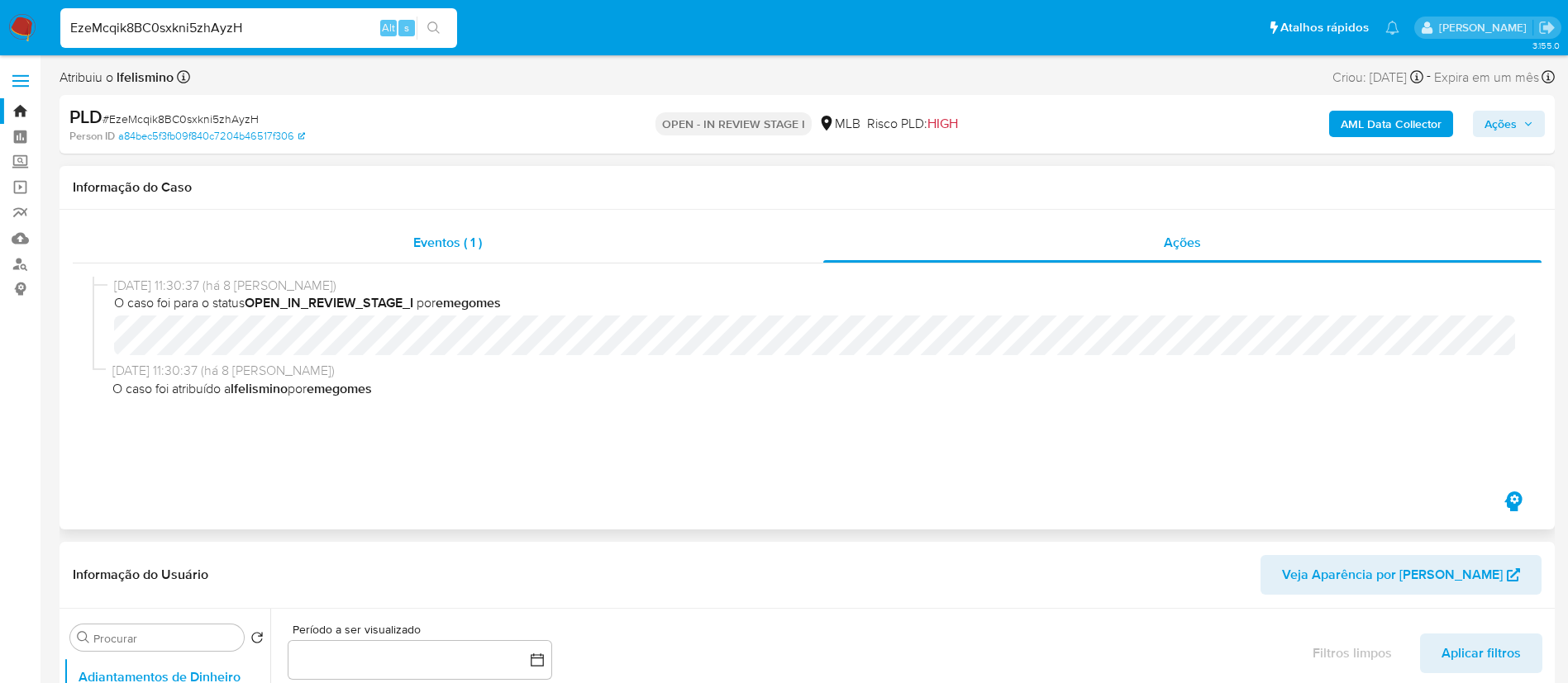
click at [432, 244] on span "Eventos ( 1 )" at bounding box center [447, 242] width 69 height 19
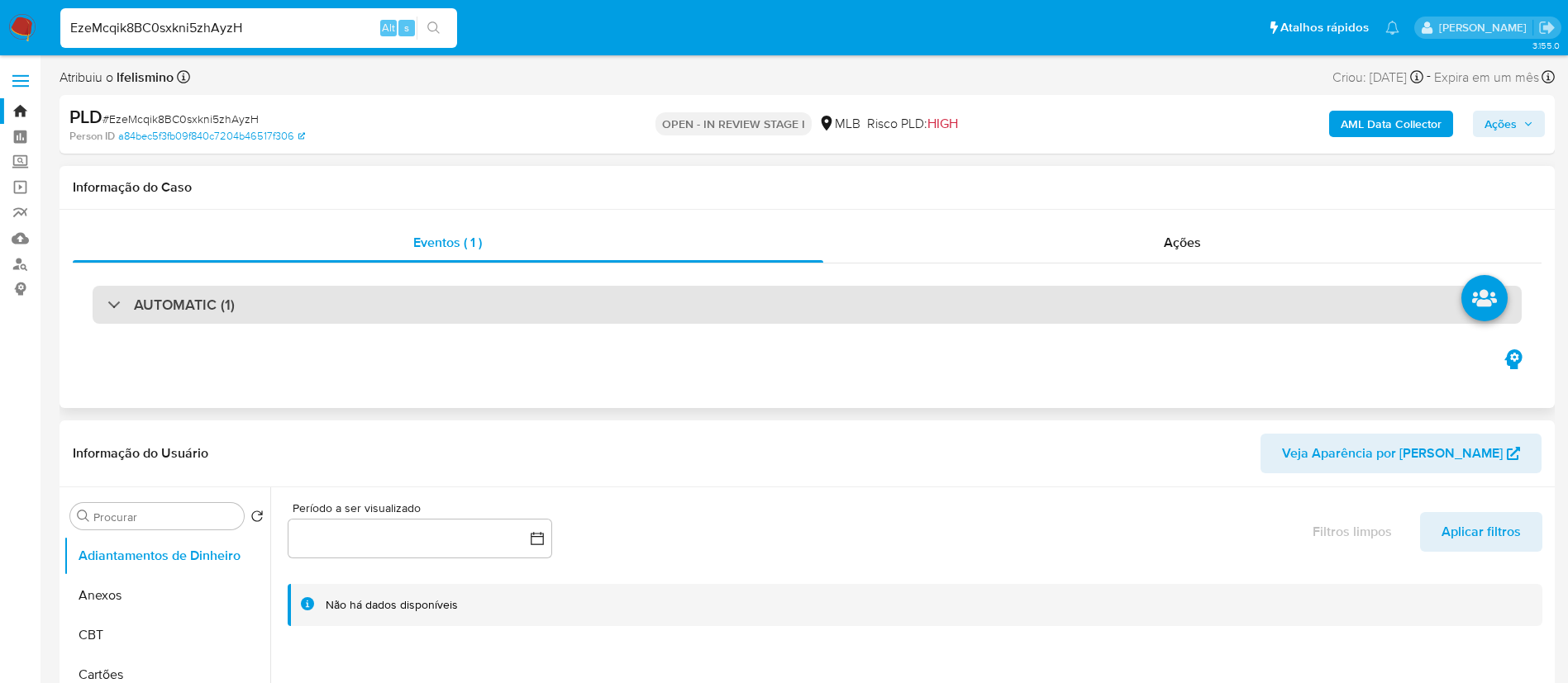
click at [393, 317] on div "AUTOMATIC (1)" at bounding box center [807, 305] width 1429 height 38
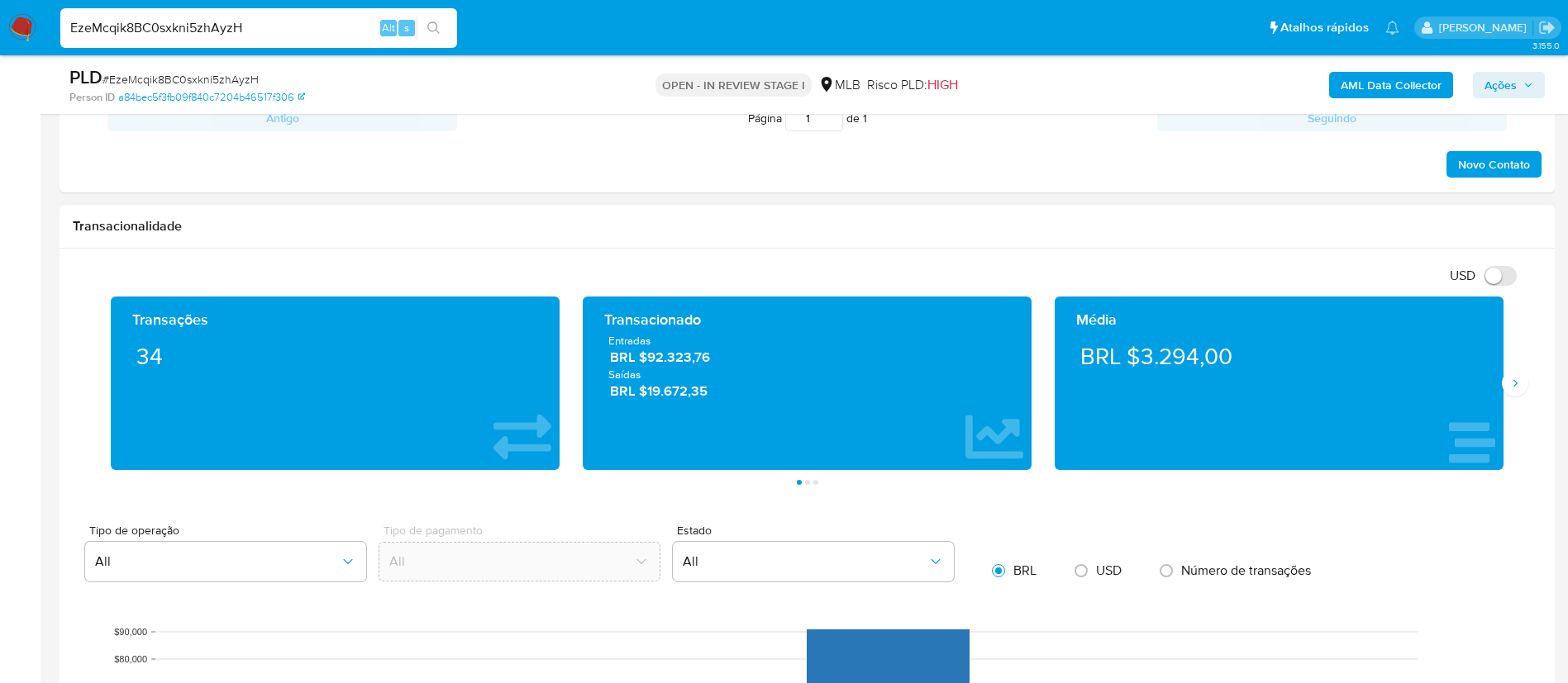
scroll to position [2231, 0]
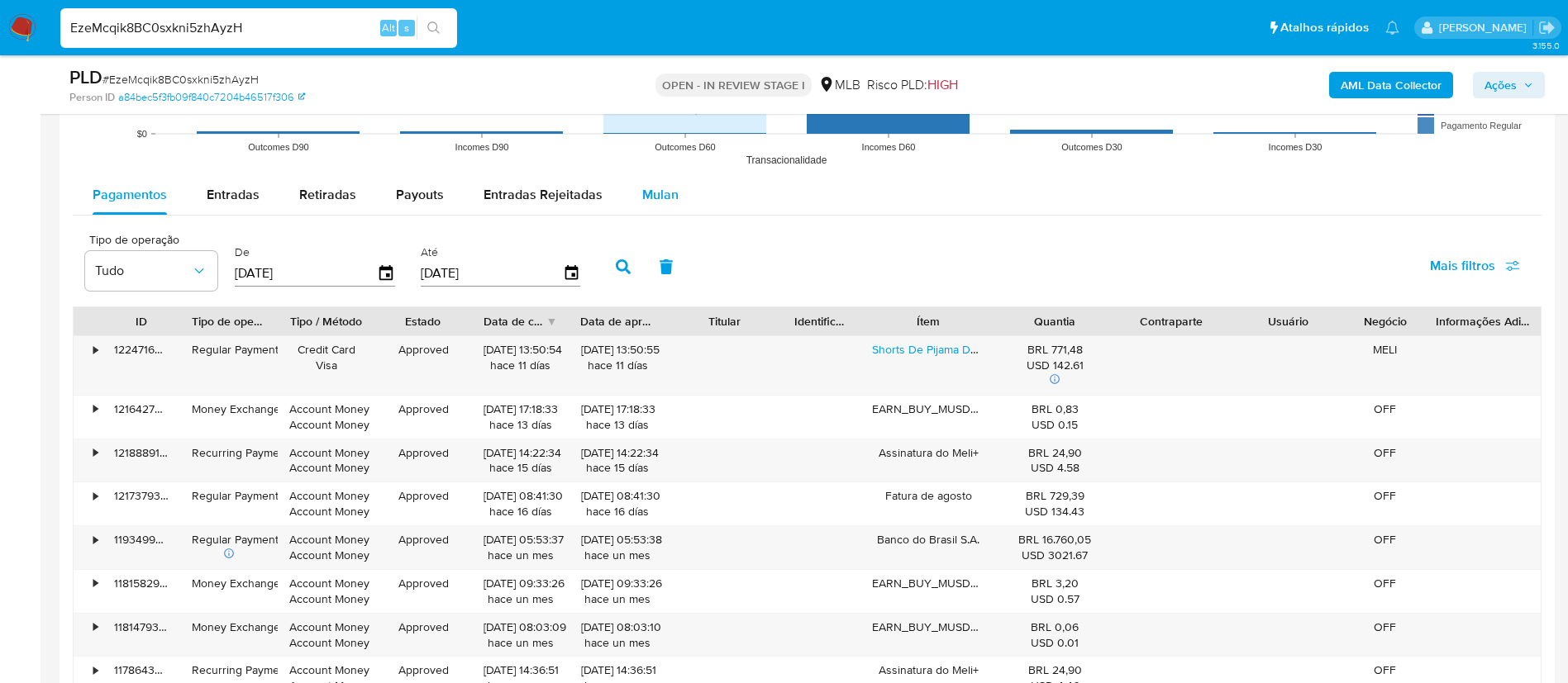
click at [650, 192] on span "Mulan" at bounding box center [660, 194] width 36 height 19
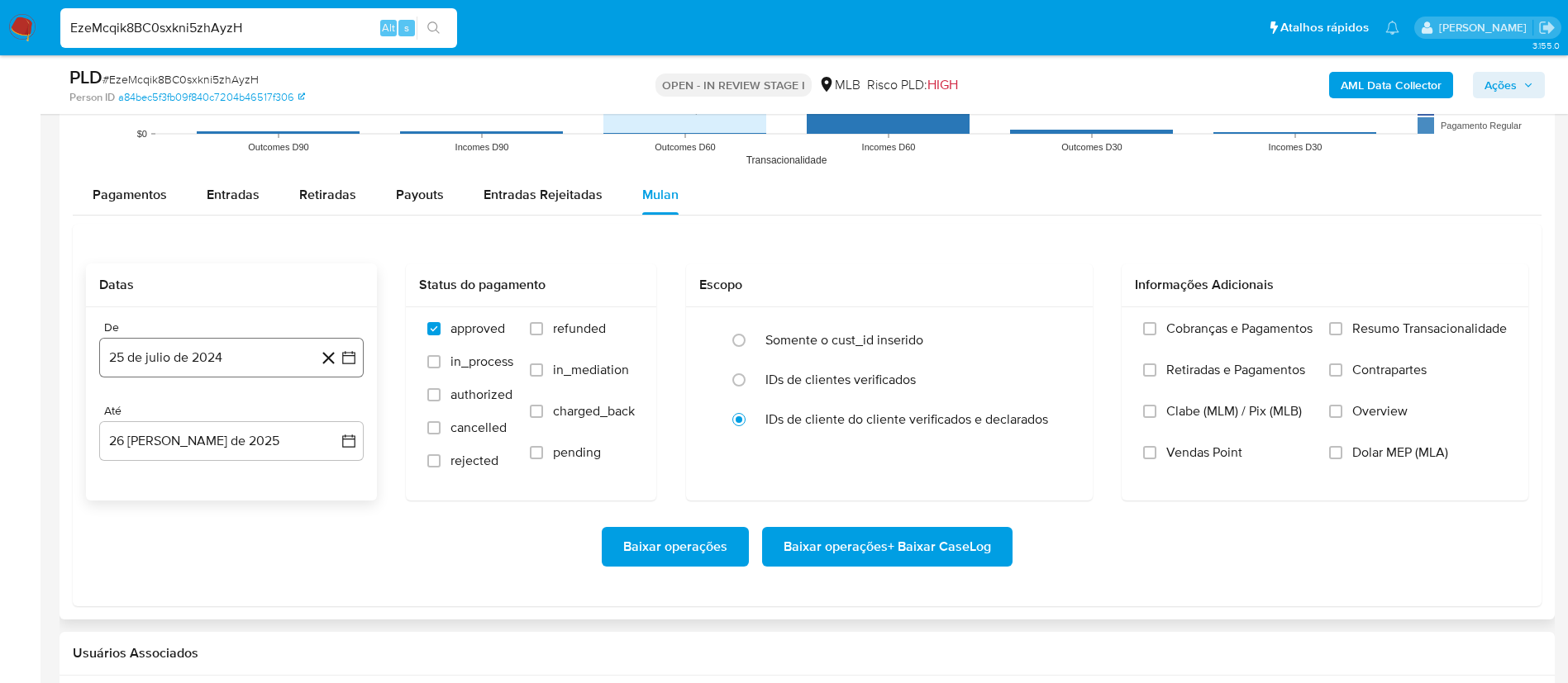
click at [189, 375] on button "25 de julio de 2024" at bounding box center [232, 358] width 265 height 40
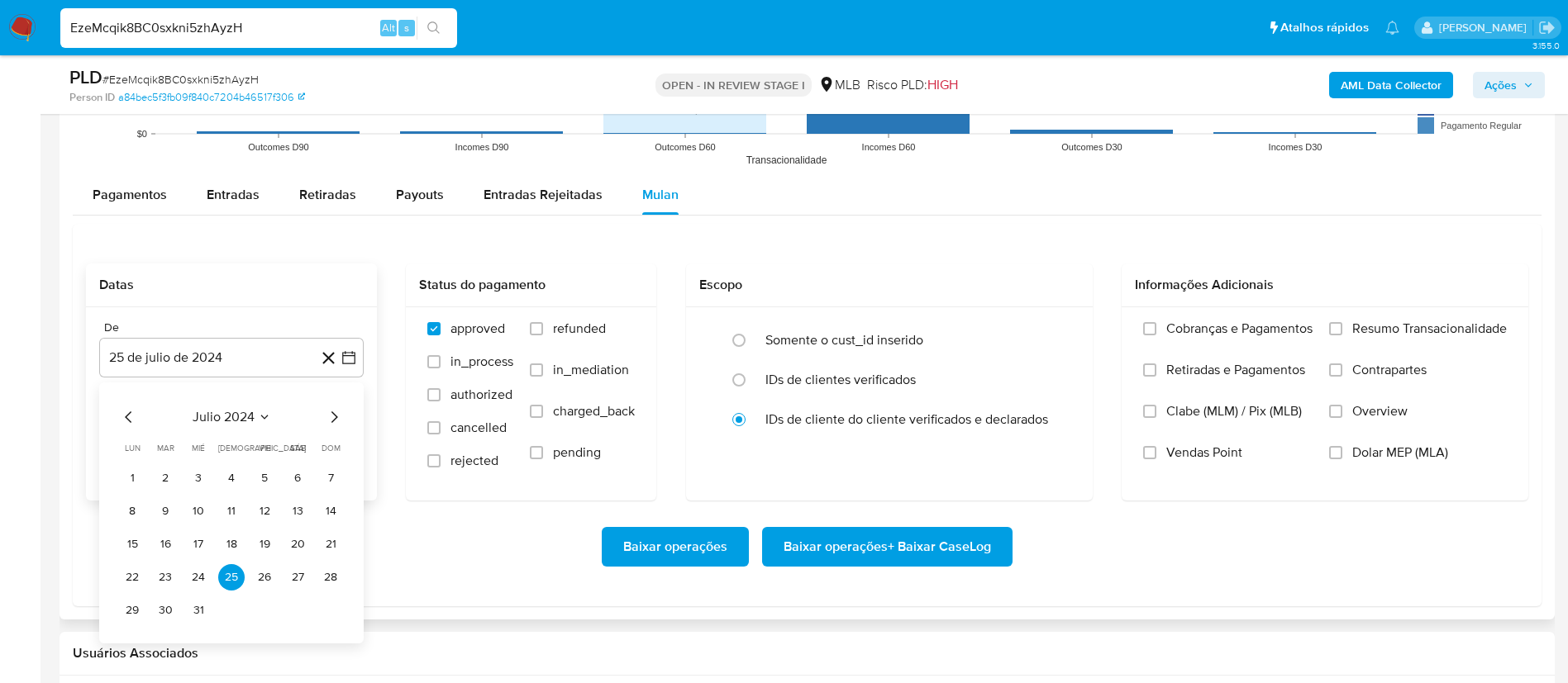
click at [225, 428] on div "julio 2024 julio 2024 lun lunes mar martes mié miércoles jue jueves vie viernes…" at bounding box center [232, 516] width 225 height 217
click at [234, 418] on span "julio 2024" at bounding box center [223, 418] width 62 height 17
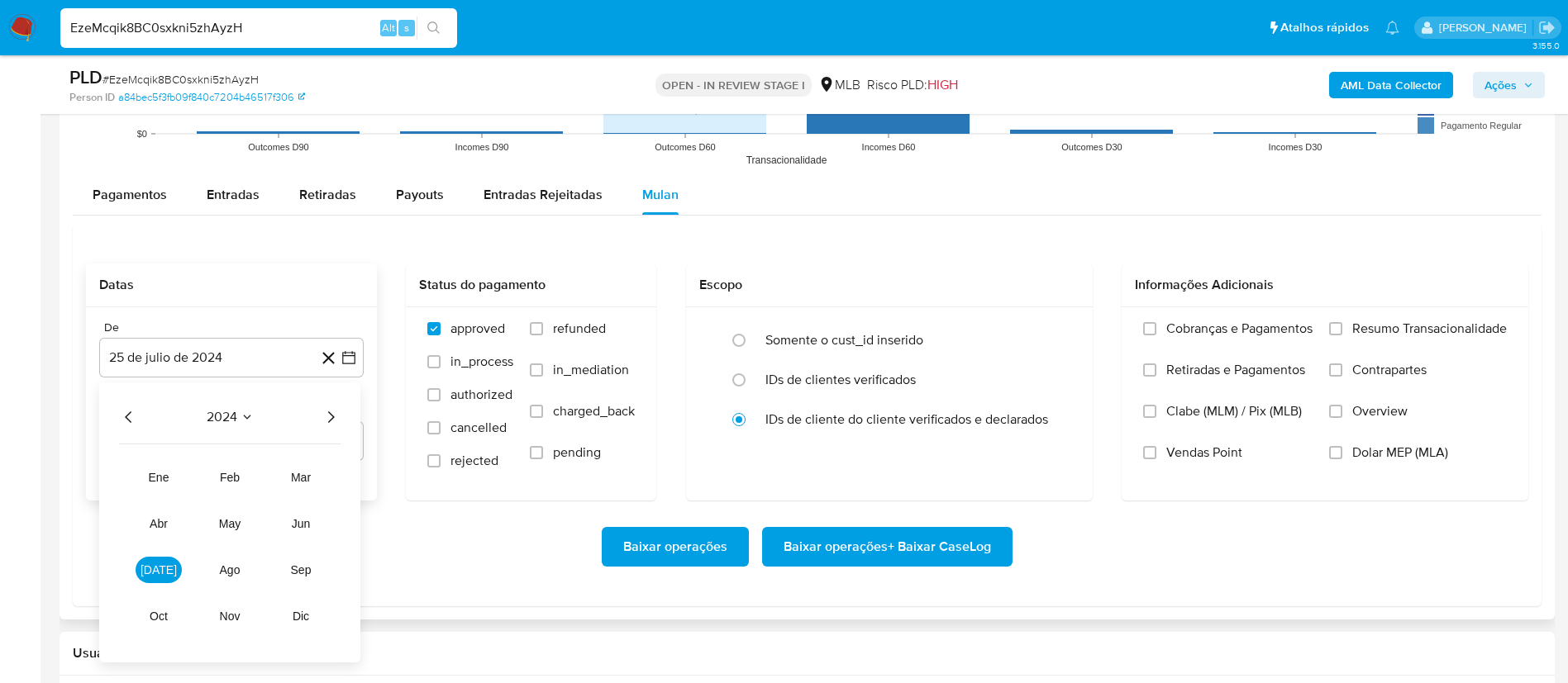
click at [331, 421] on icon "Año siguiente" at bounding box center [332, 418] width 7 height 12
click at [163, 576] on span "jul" at bounding box center [159, 571] width 36 height 13
click at [169, 482] on button "1" at bounding box center [165, 479] width 26 height 26
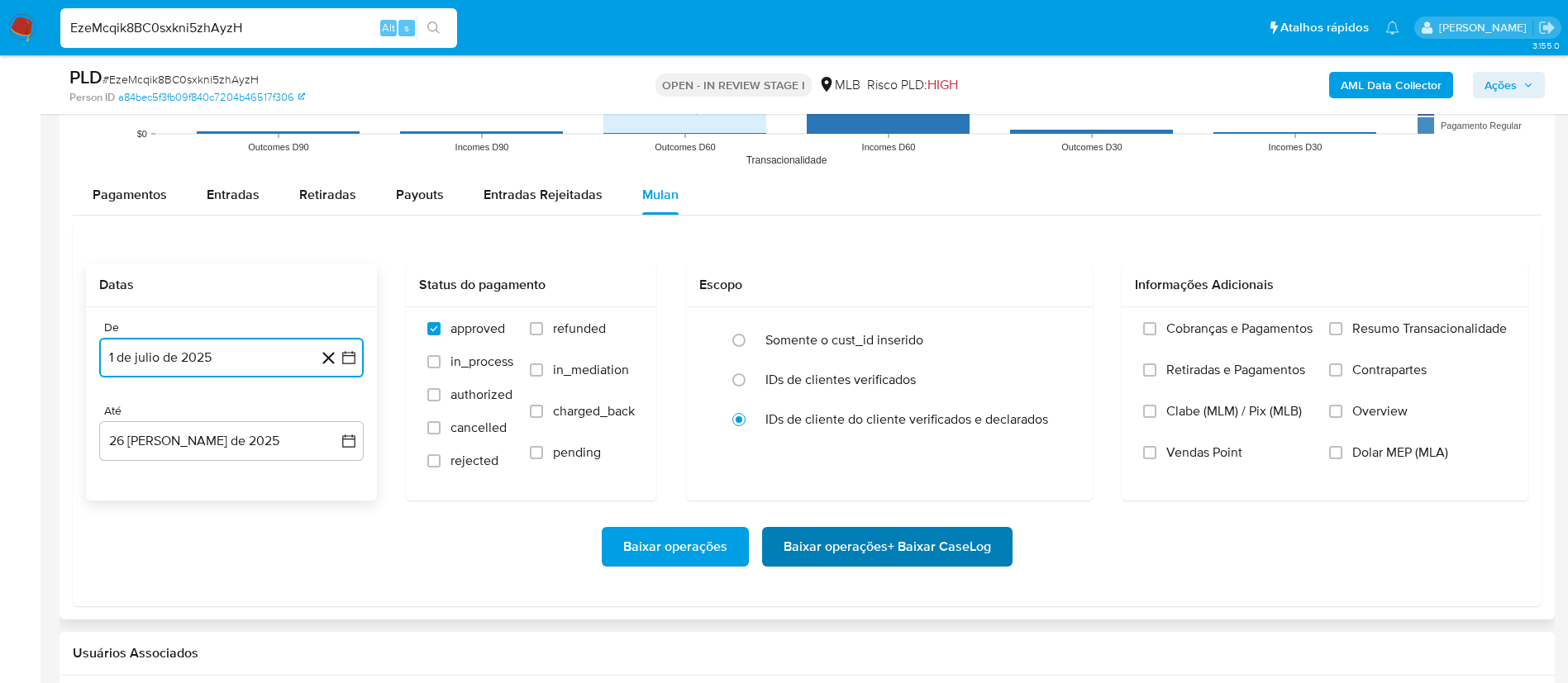
click at [912, 546] on span "Baixar operações + Baixar CaseLog" at bounding box center [887, 547] width 208 height 36
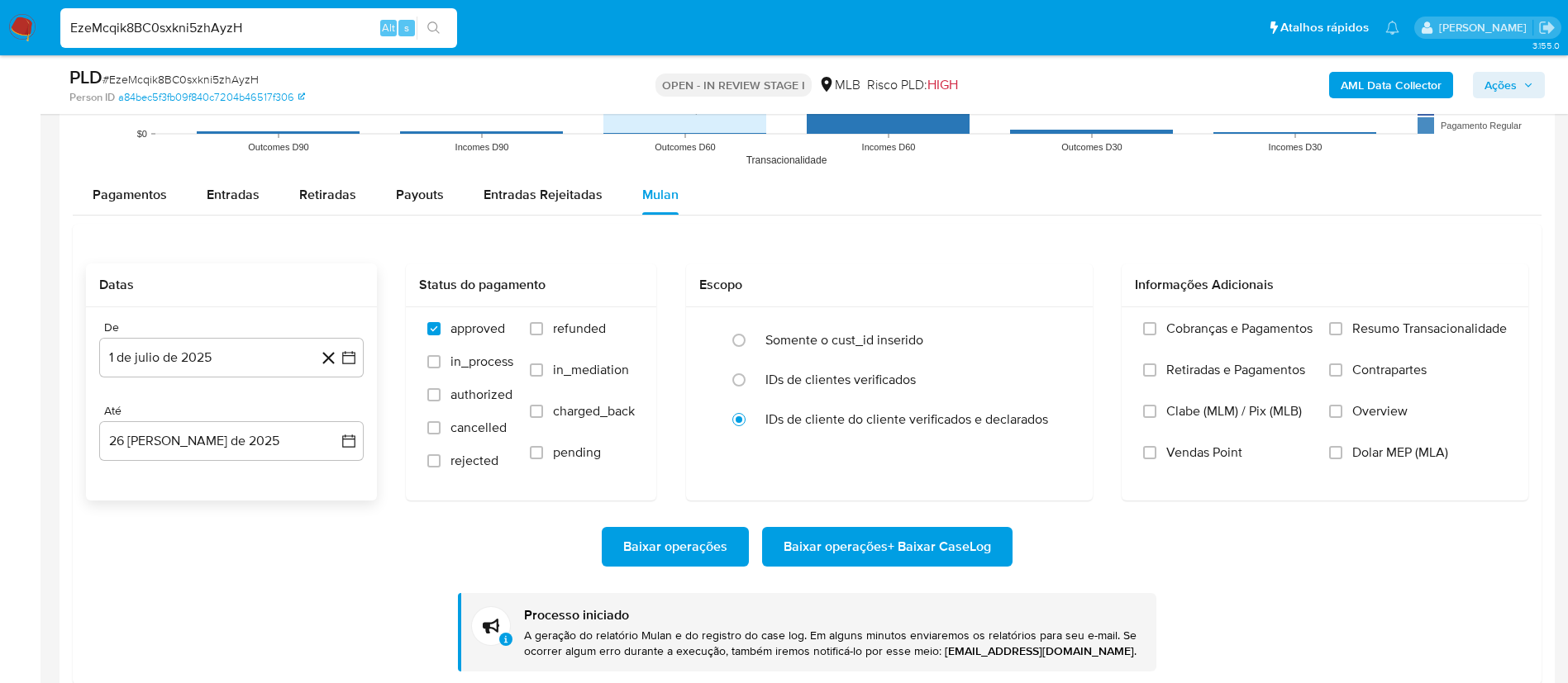
click at [232, 36] on input "EzeMcqik8BC0sxkni5zhAyzH" at bounding box center [259, 28] width 397 height 21
click at [232, 35] on input "EzeMcqik8BC0sxkni5zhAyzH" at bounding box center [259, 28] width 397 height 21
paste input "1YmWgvIsH4cUT6YK2bTSursv"
type input "1YmWgvIsH4cUT6YK2bTSursv"
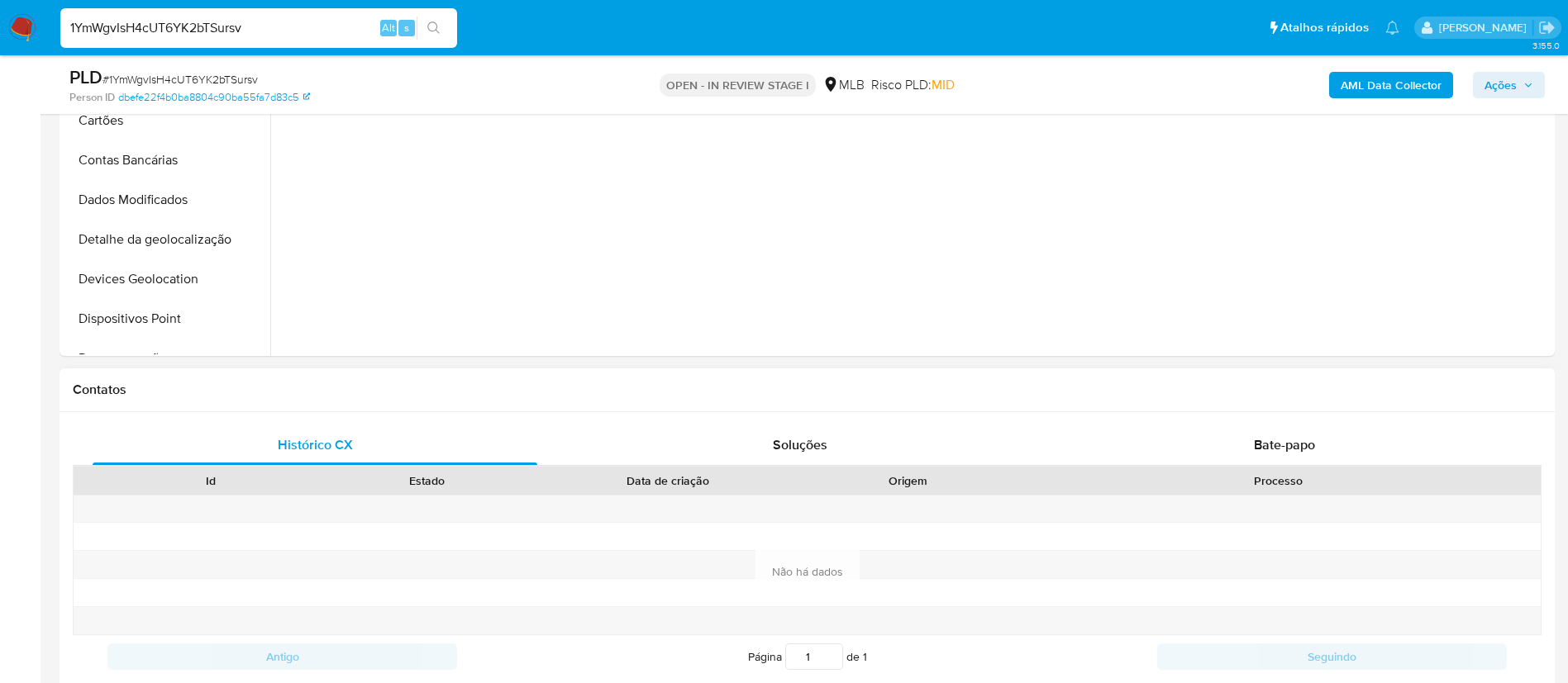
select select "10"
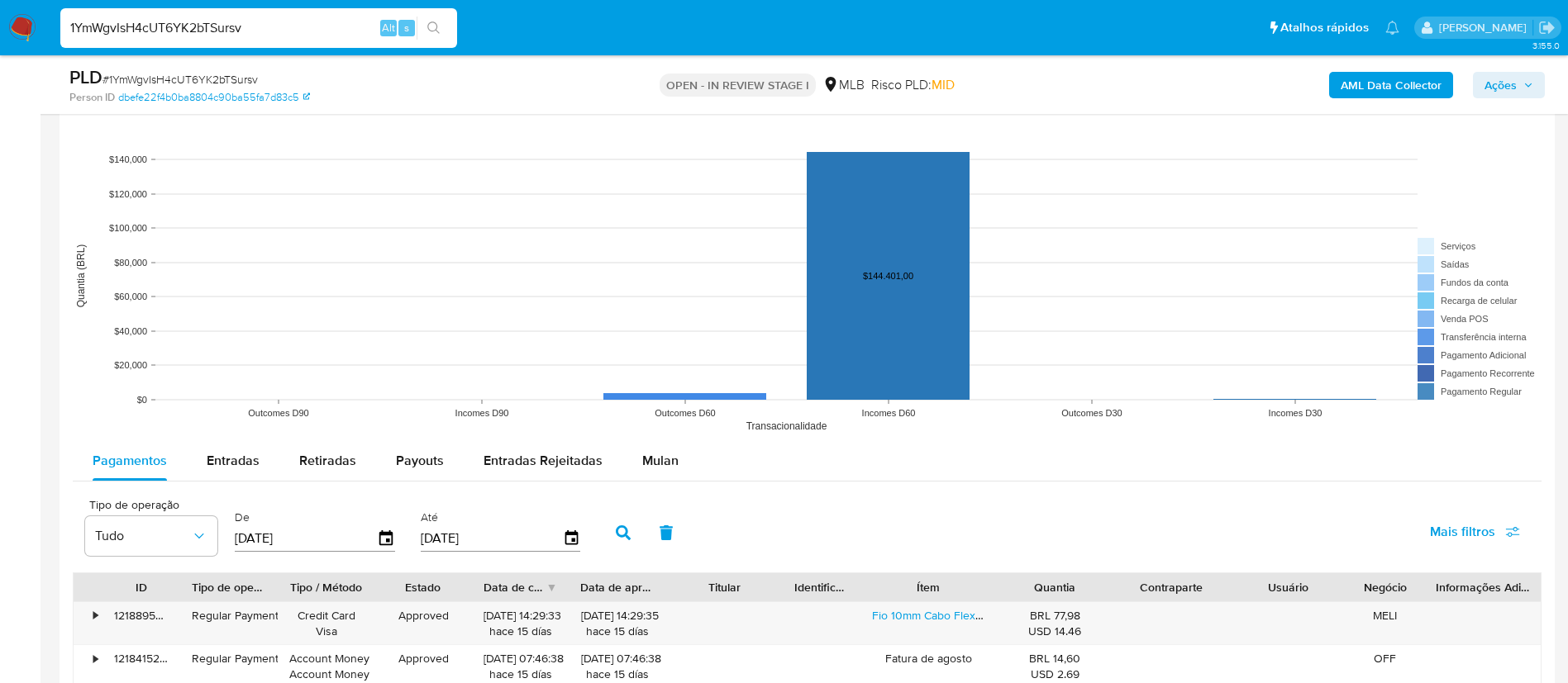
scroll to position [1612, 0]
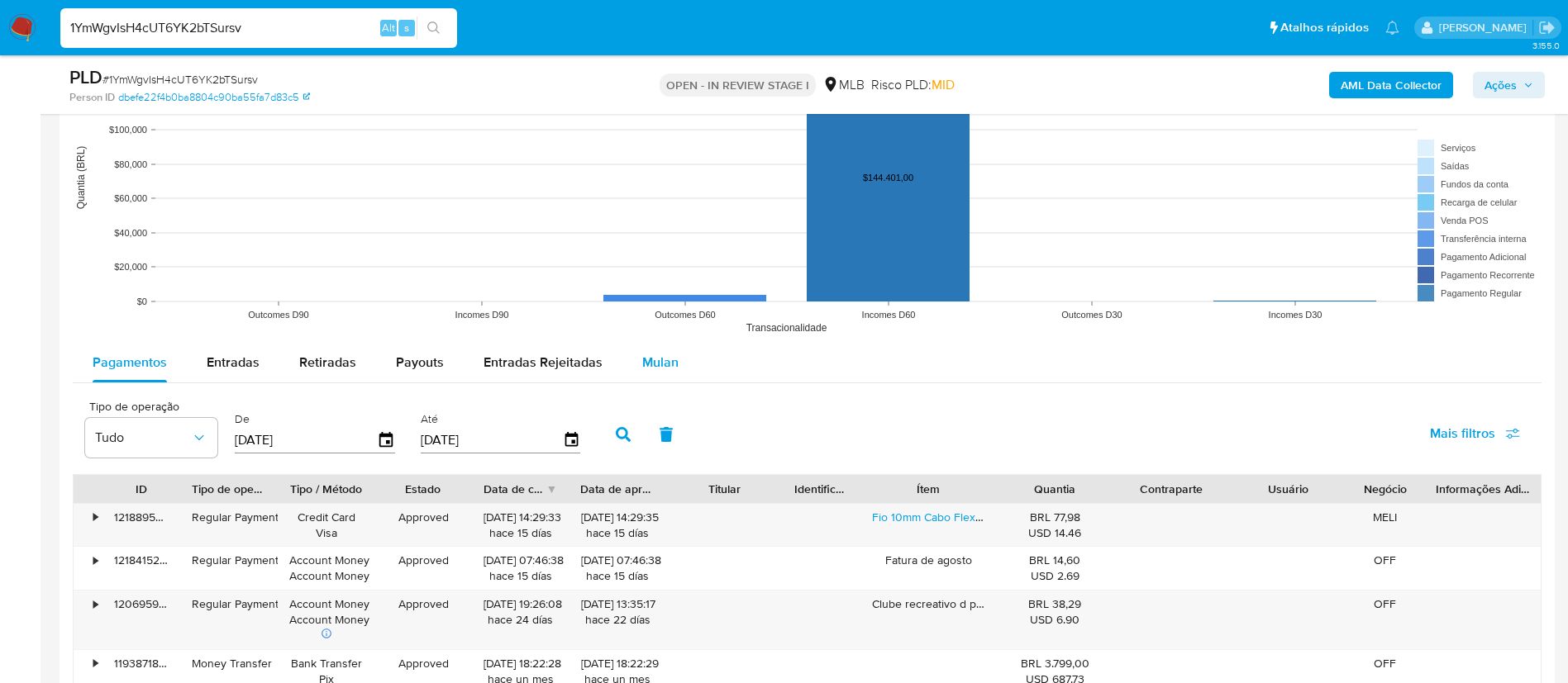
click at [665, 353] on span "Mulan" at bounding box center [660, 362] width 36 height 19
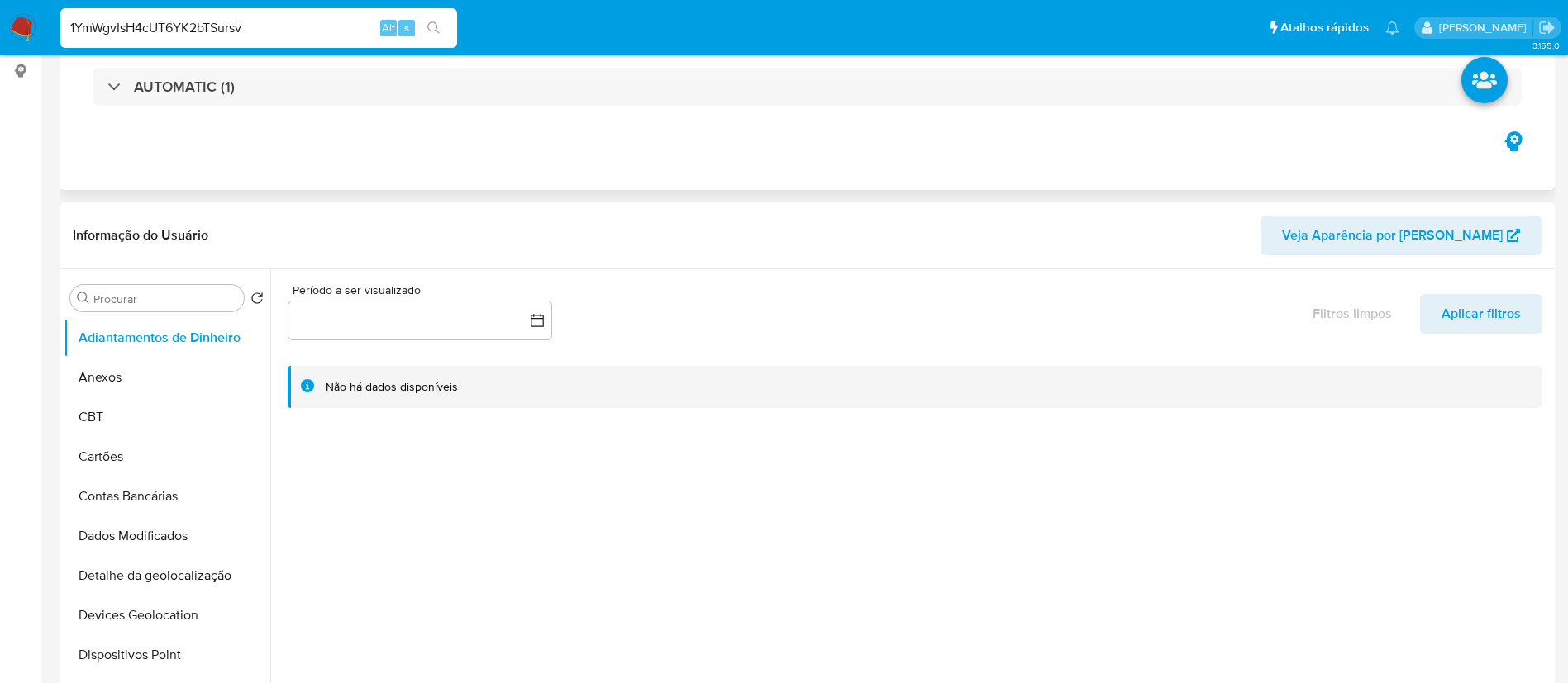
scroll to position [0, 0]
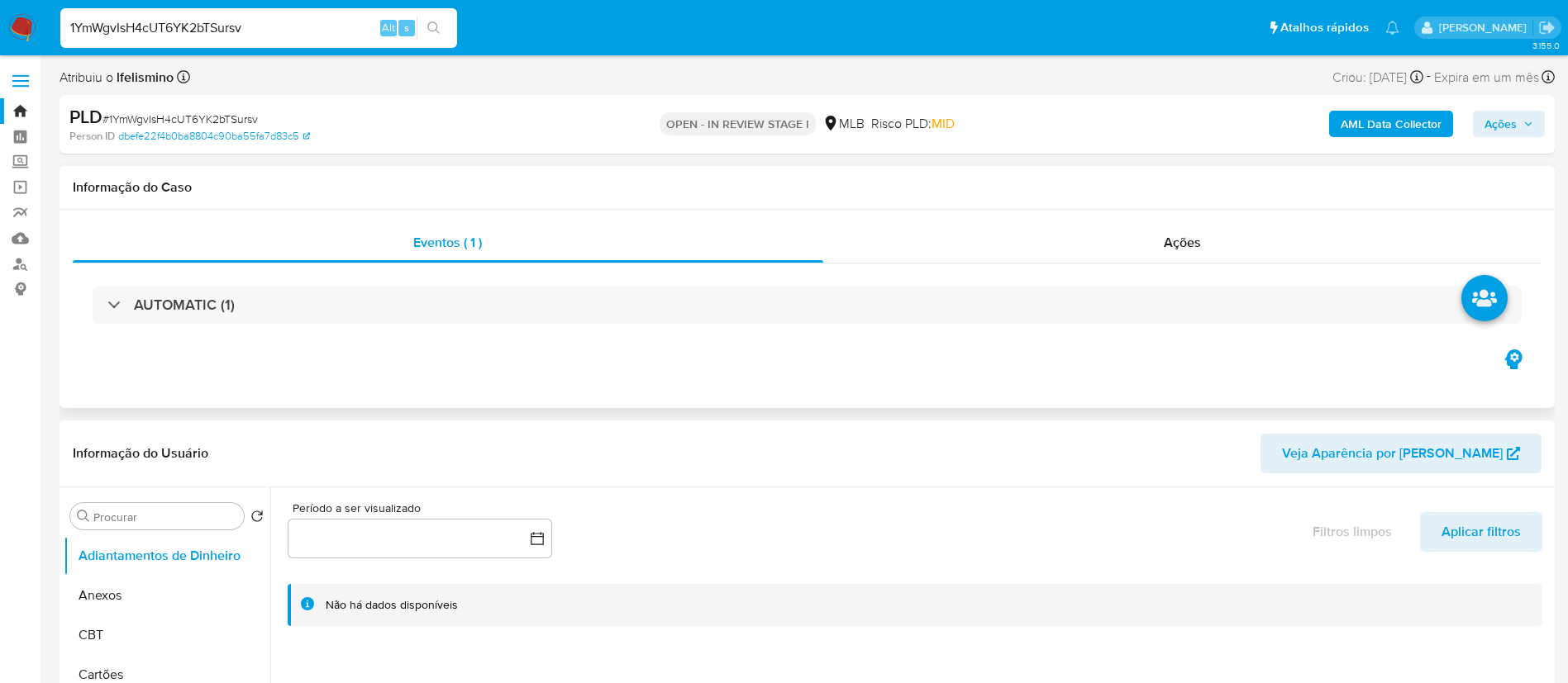
click at [356, 334] on div "AUTOMATIC (1)" at bounding box center [807, 305] width 1469 height 83
click at [374, 324] on div "AUTOMATIC (1)" at bounding box center [807, 305] width 1469 height 83
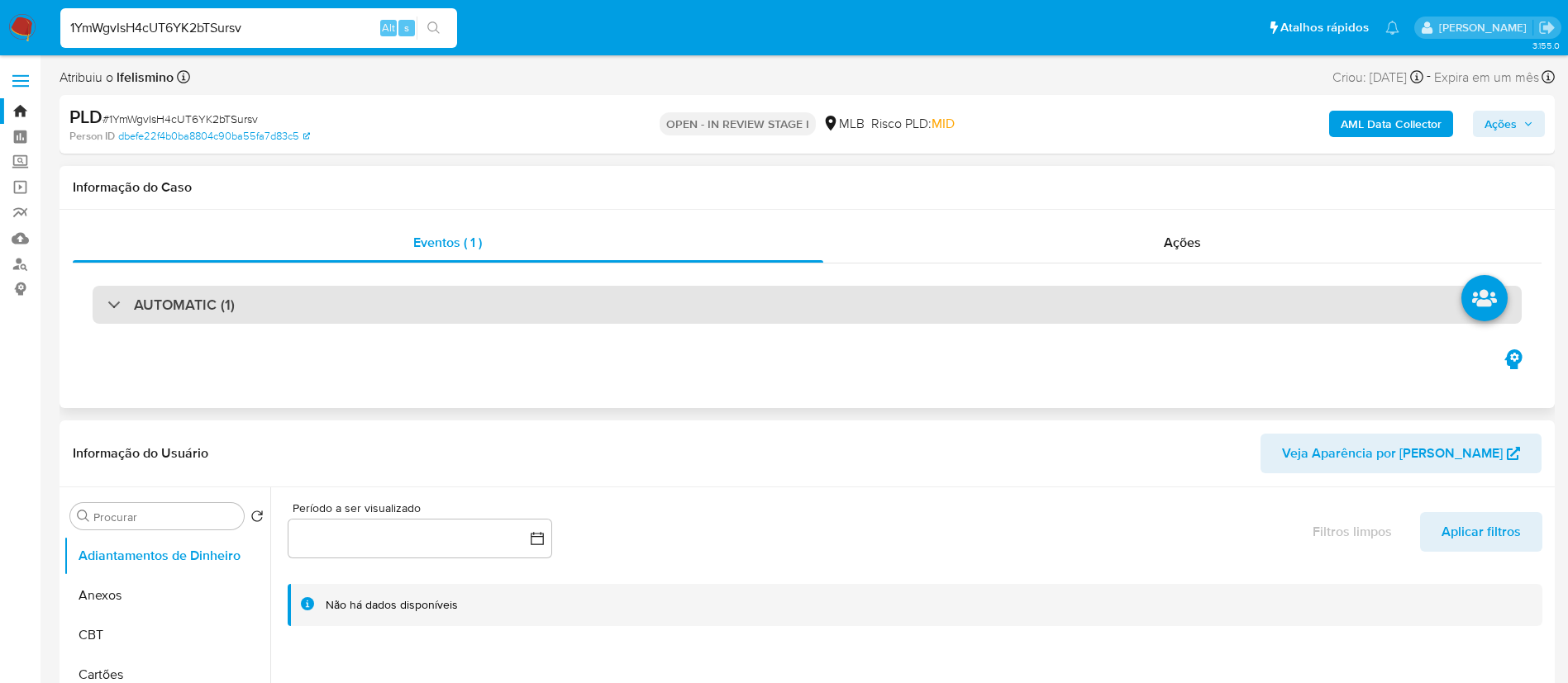
click at [402, 307] on div "AUTOMATIC (1)" at bounding box center [807, 305] width 1429 height 38
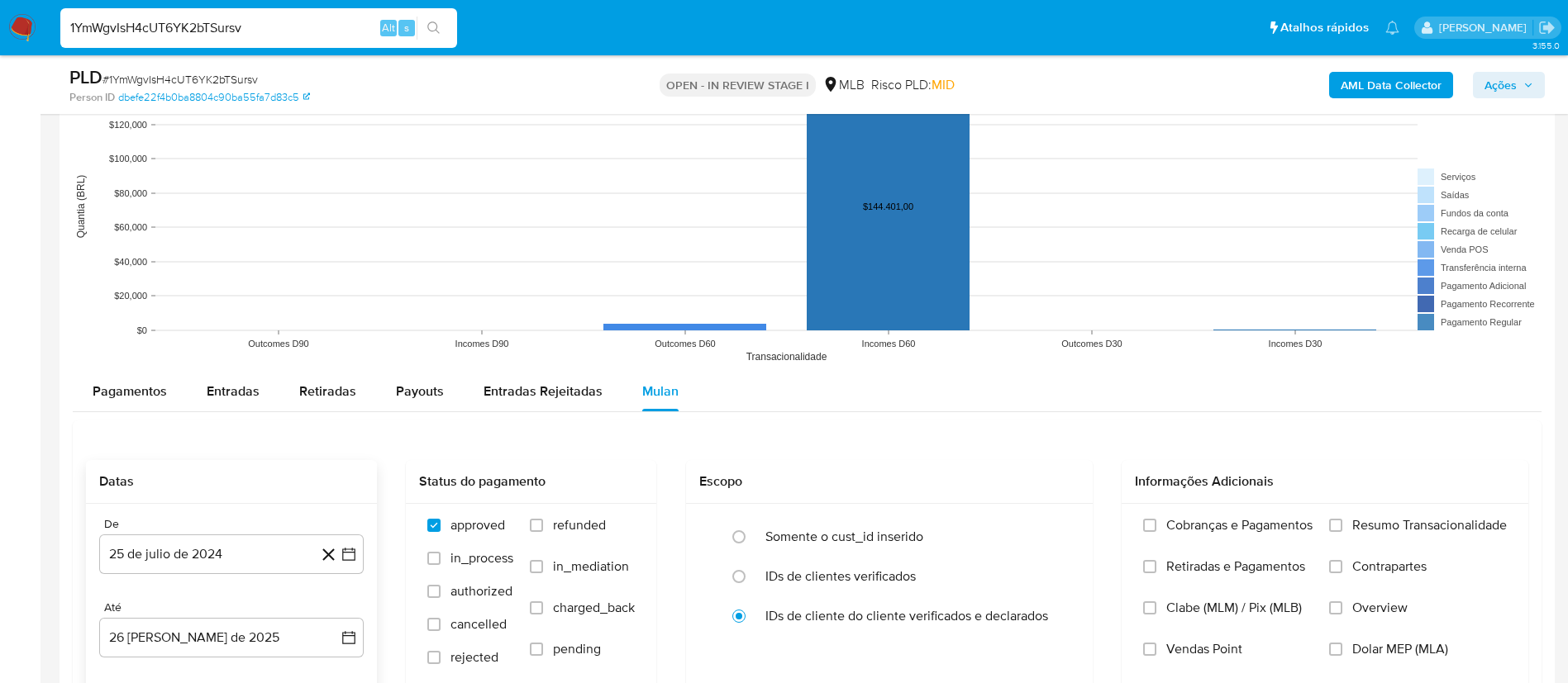
scroll to position [2231, 0]
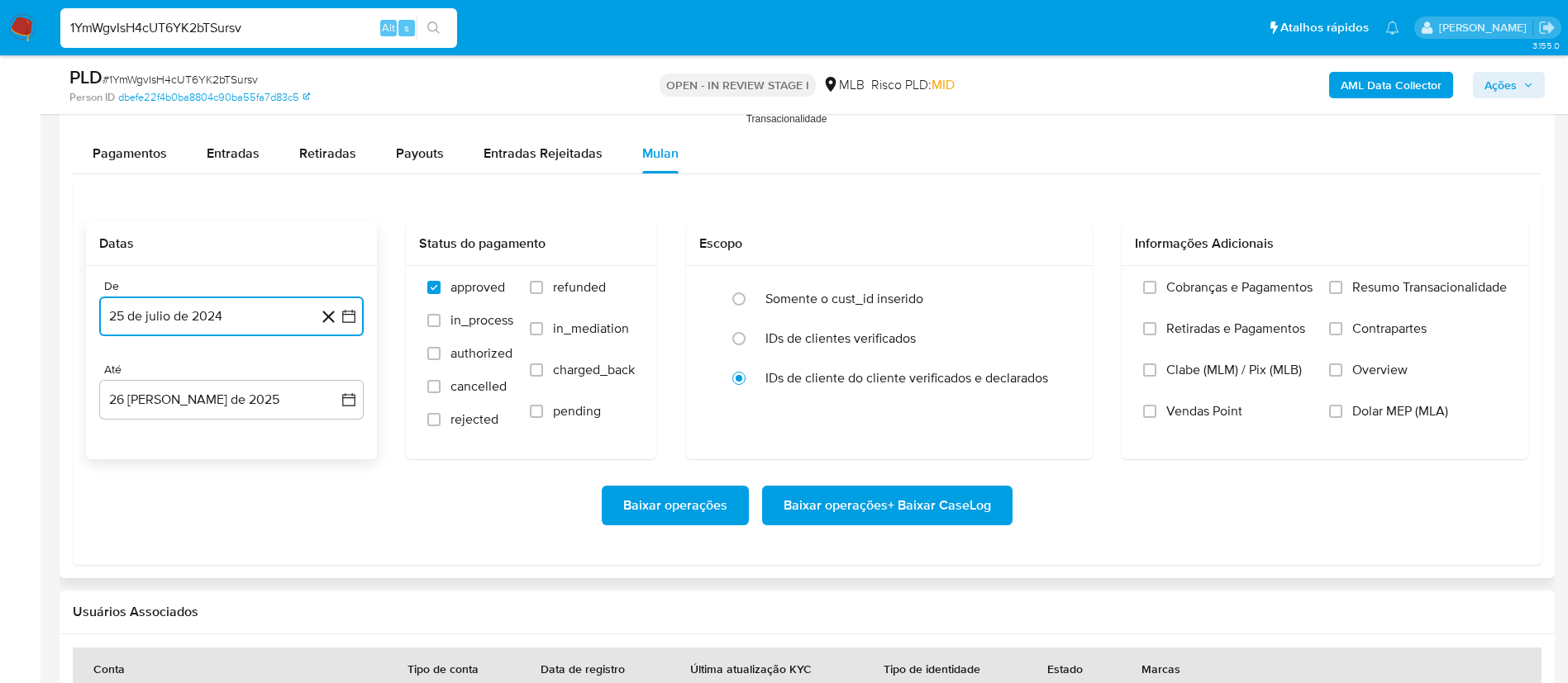
drag, startPoint x: 171, startPoint y: 327, endPoint x: 197, endPoint y: 322, distance: 26.5
click at [172, 327] on button "25 de julio de 2024" at bounding box center [232, 317] width 265 height 40
click at [221, 373] on span "julio 2024" at bounding box center [223, 376] width 62 height 17
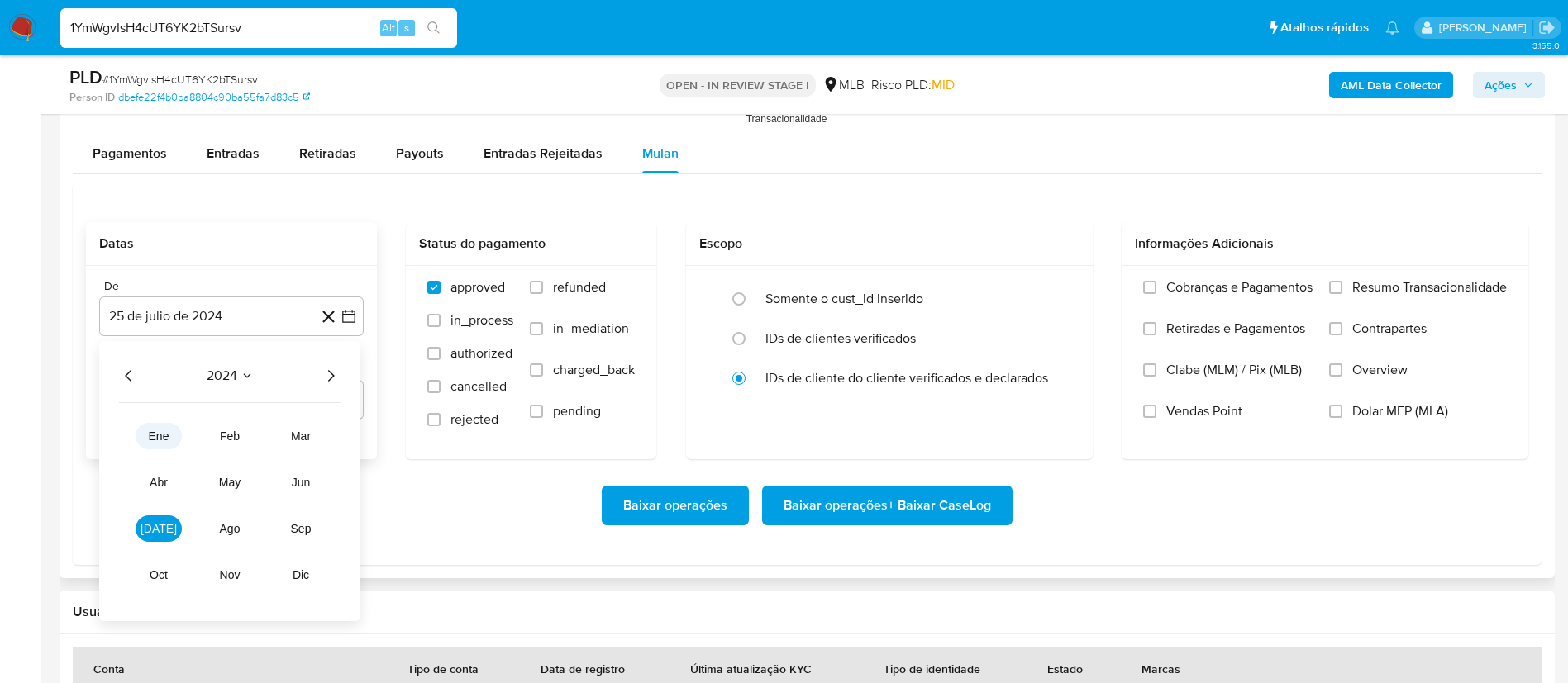
click at [152, 437] on span "ene" at bounding box center [159, 437] width 21 height 13
drag, startPoint x: 315, startPoint y: 368, endPoint x: 324, endPoint y: 367, distance: 9.1
click at [318, 367] on div "enero 2024" at bounding box center [232, 376] width 225 height 20
click at [333, 367] on icon "Mes siguiente" at bounding box center [334, 376] width 20 height 20
click at [219, 362] on div "febrero 2024 febrero 2024 lun lunes mar martes mié miércoles jue jueves vie vie…" at bounding box center [232, 472] width 265 height 261
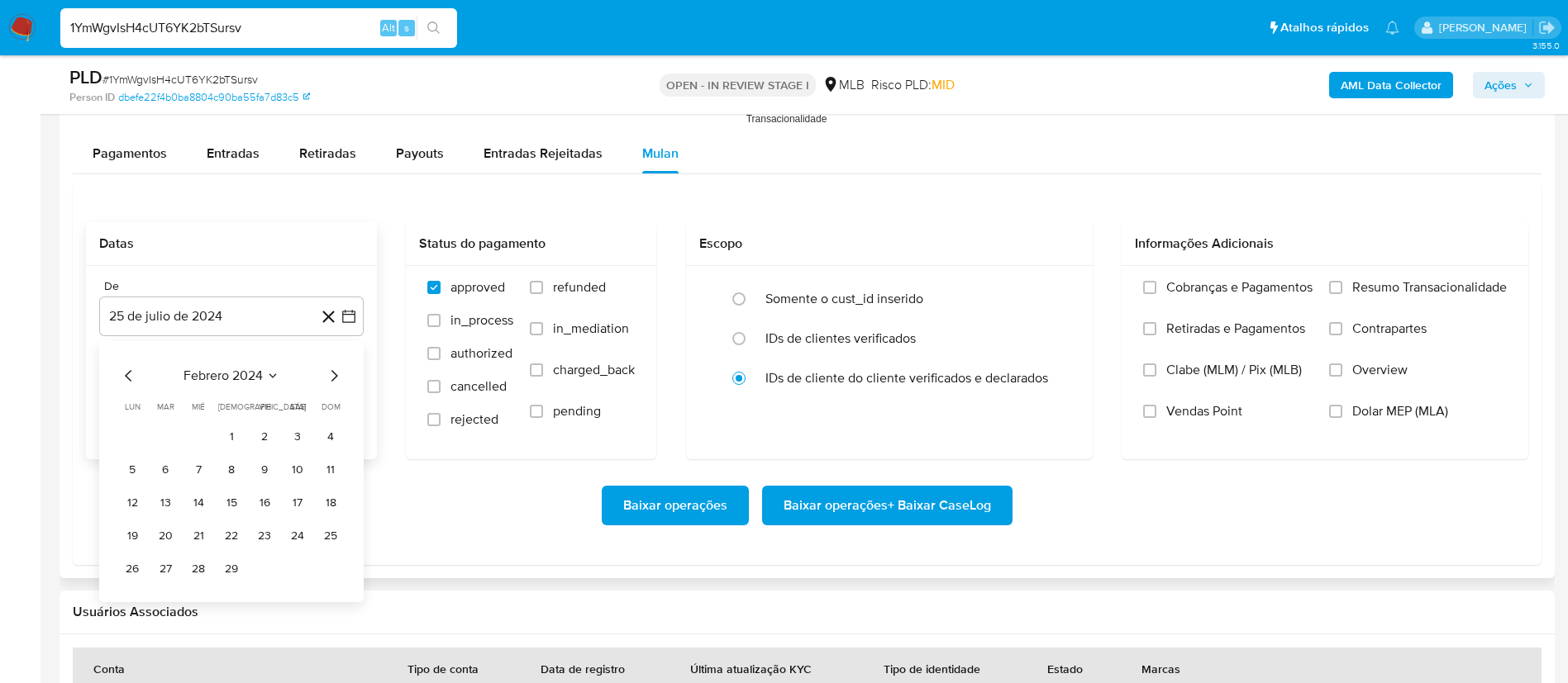
click at [211, 376] on span "febrero 2024" at bounding box center [223, 376] width 79 height 17
click at [324, 378] on icon "Año siguiente" at bounding box center [331, 376] width 20 height 20
click at [153, 433] on span "ene" at bounding box center [159, 437] width 21 height 13
click at [194, 429] on button "1" at bounding box center [198, 437] width 26 height 26
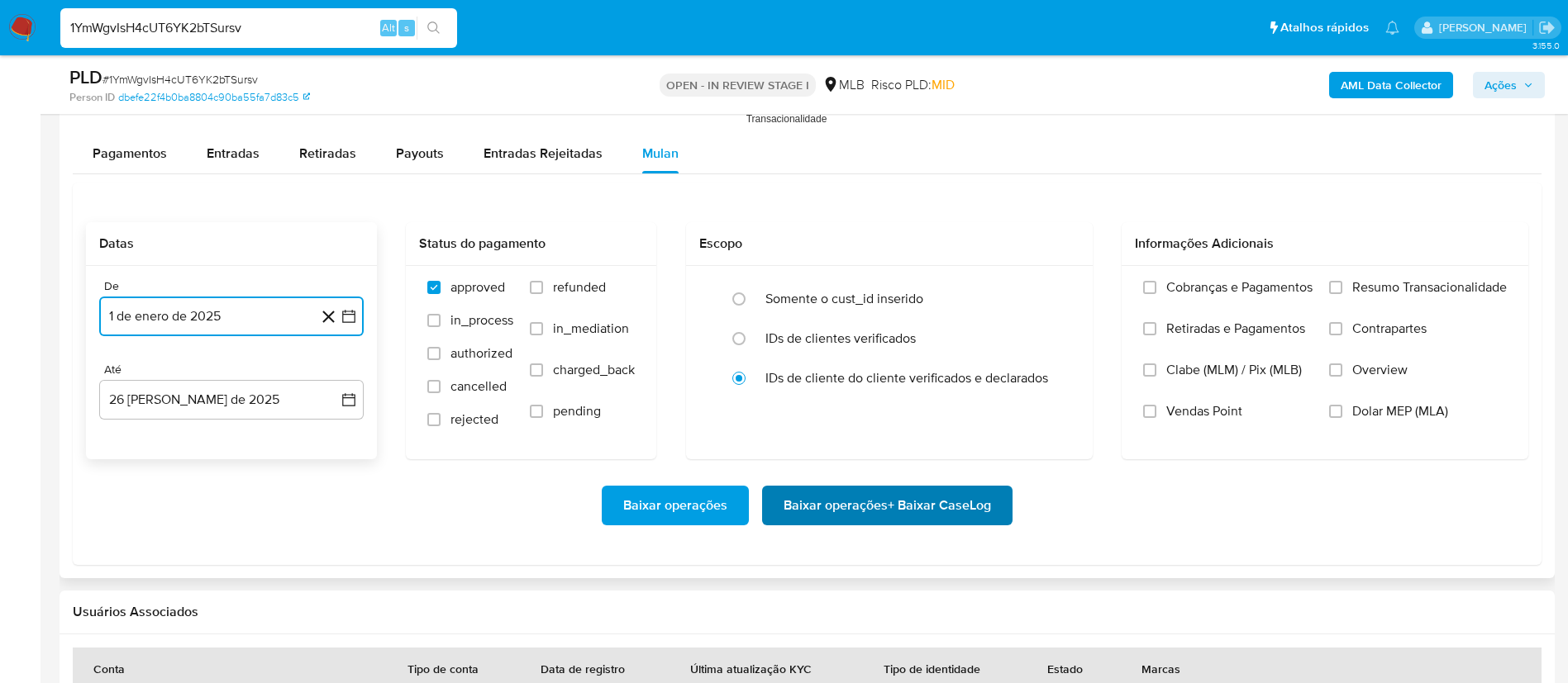
click at [841, 516] on span "Baixar operações + Baixar CaseLog" at bounding box center [887, 506] width 208 height 36
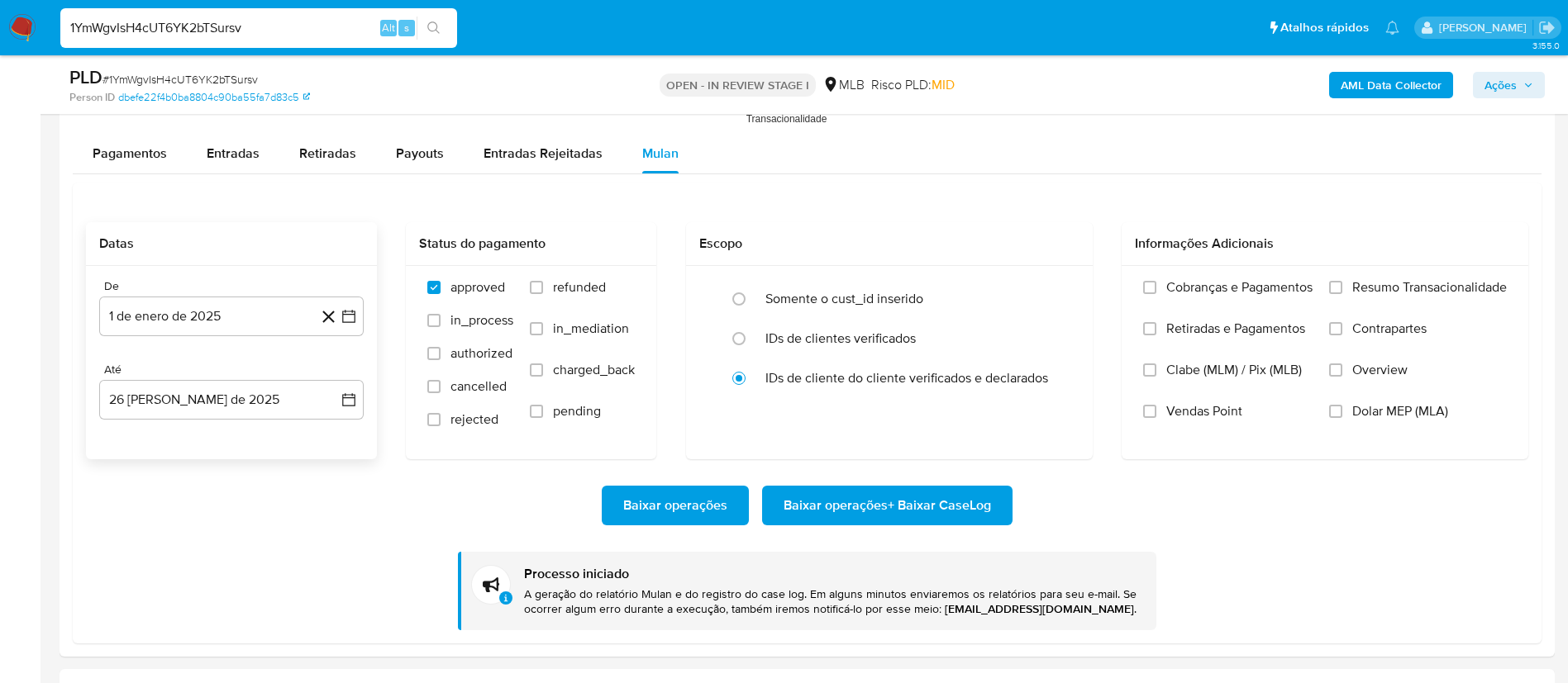
click at [168, 31] on input "1YmWgvIsH4cUT6YK2bTSursv" at bounding box center [259, 28] width 397 height 21
paste input "88kCOigbZAHI1gKBB6lhTArg"
type input "88kCOigbZAHI1gKBB6lhTArg"
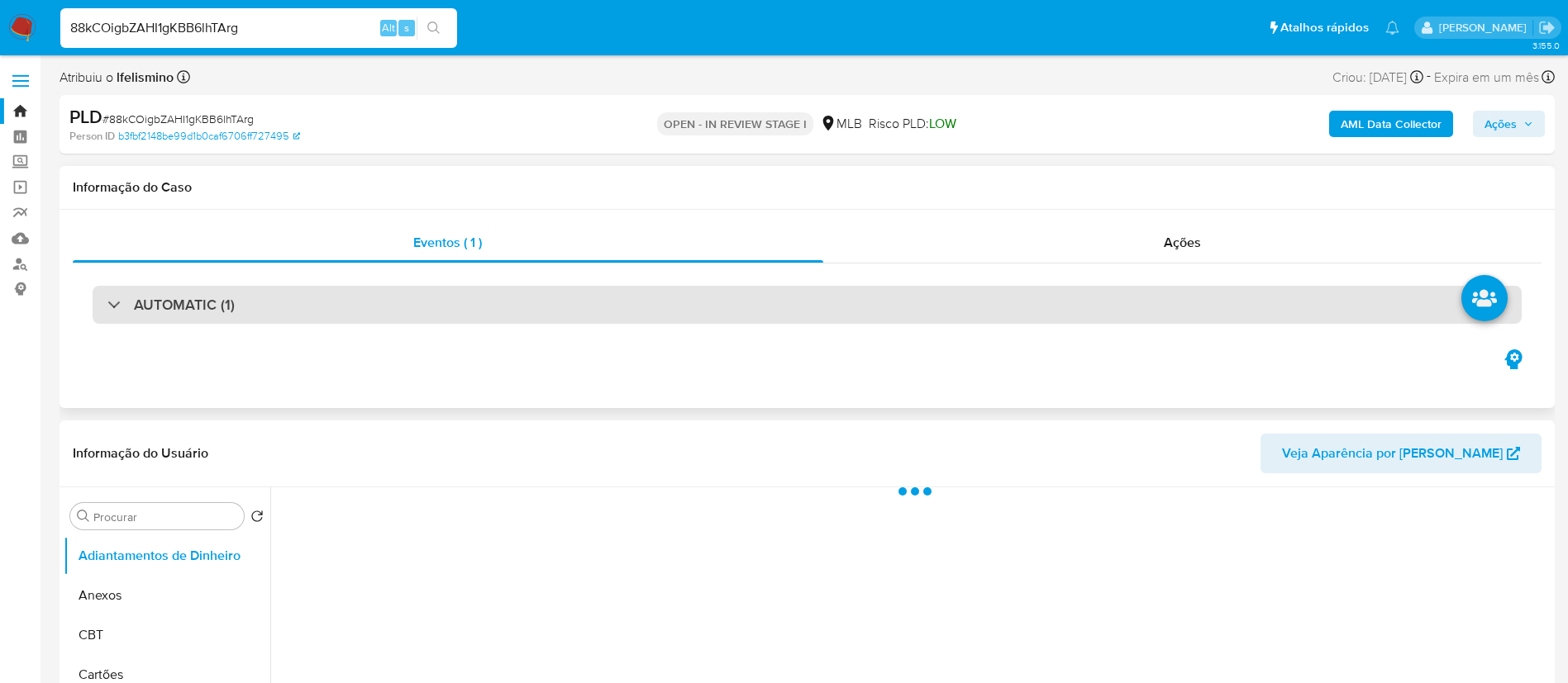
click at [423, 309] on div "AUTOMATIC (1)" at bounding box center [807, 305] width 1429 height 38
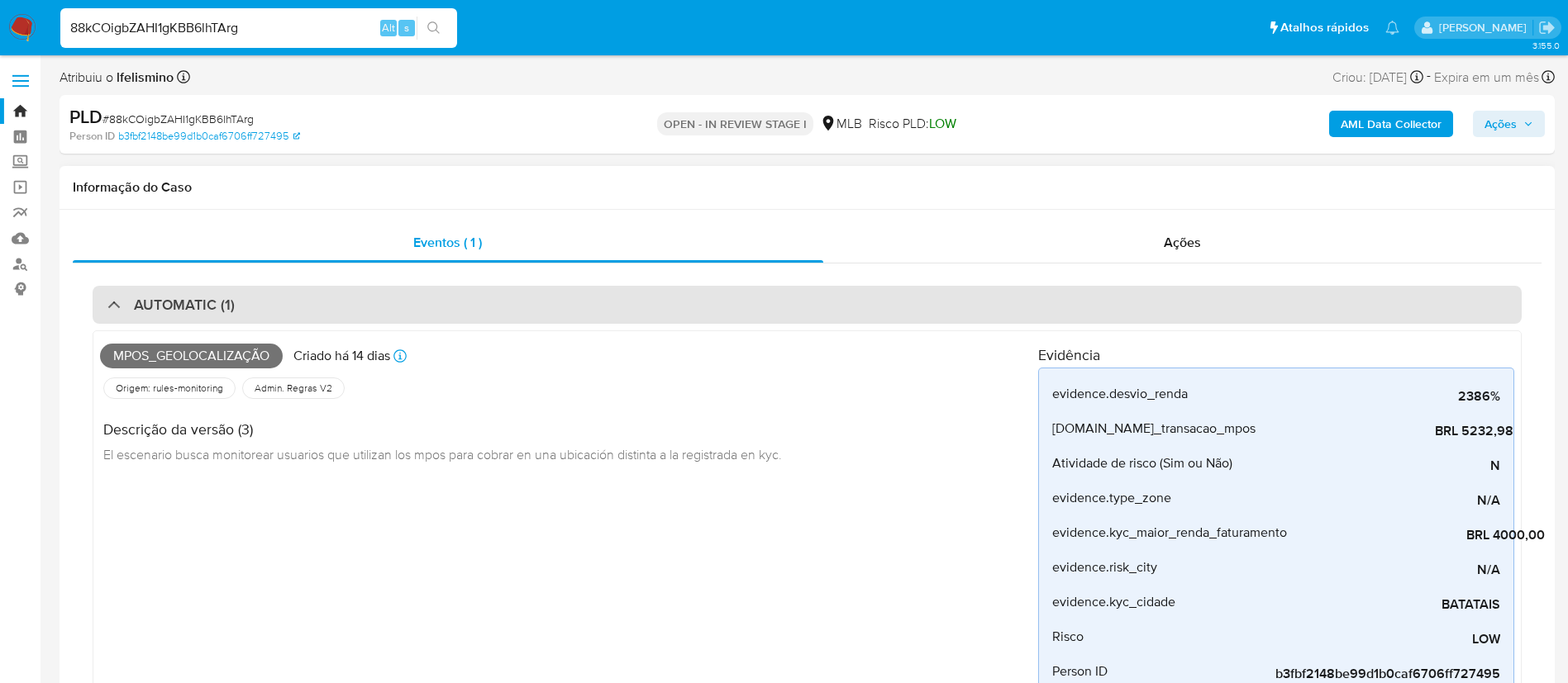
select select "10"
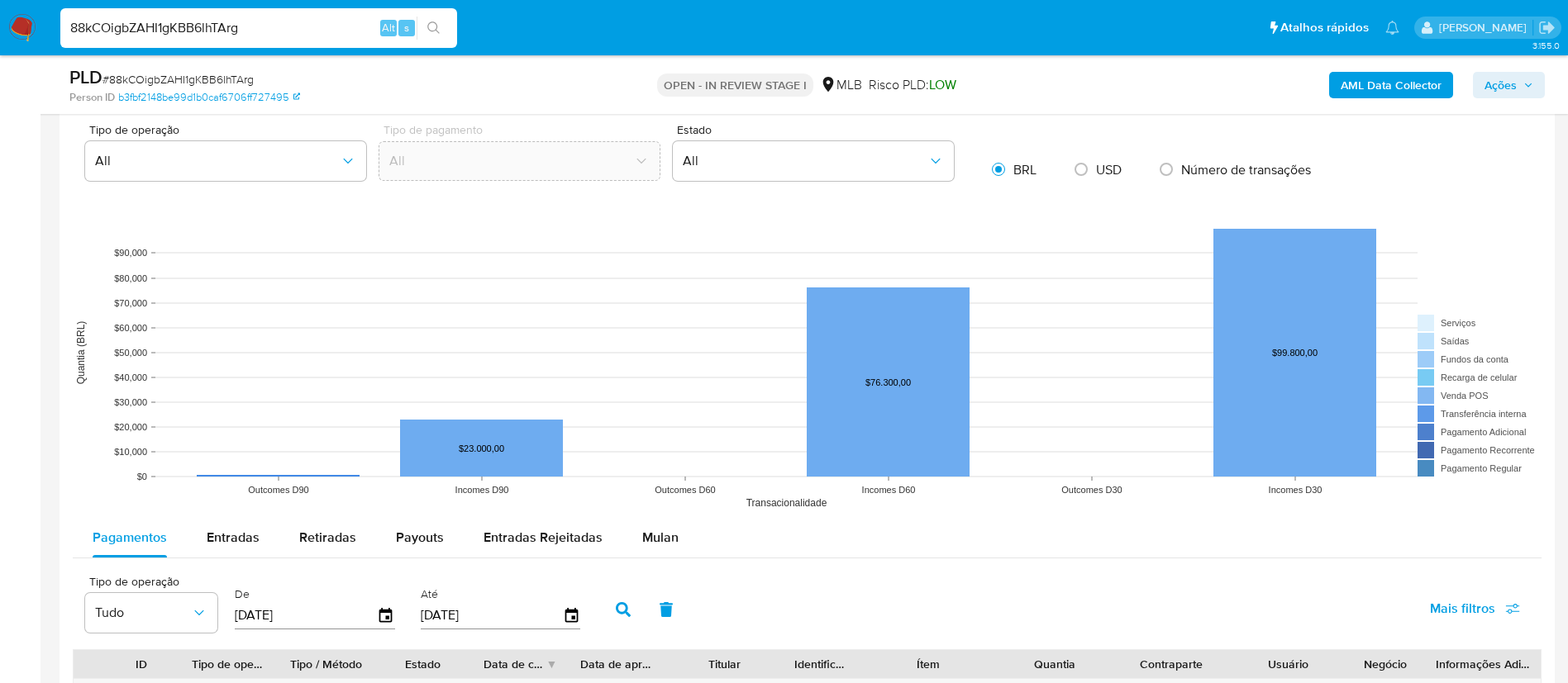
scroll to position [2231, 0]
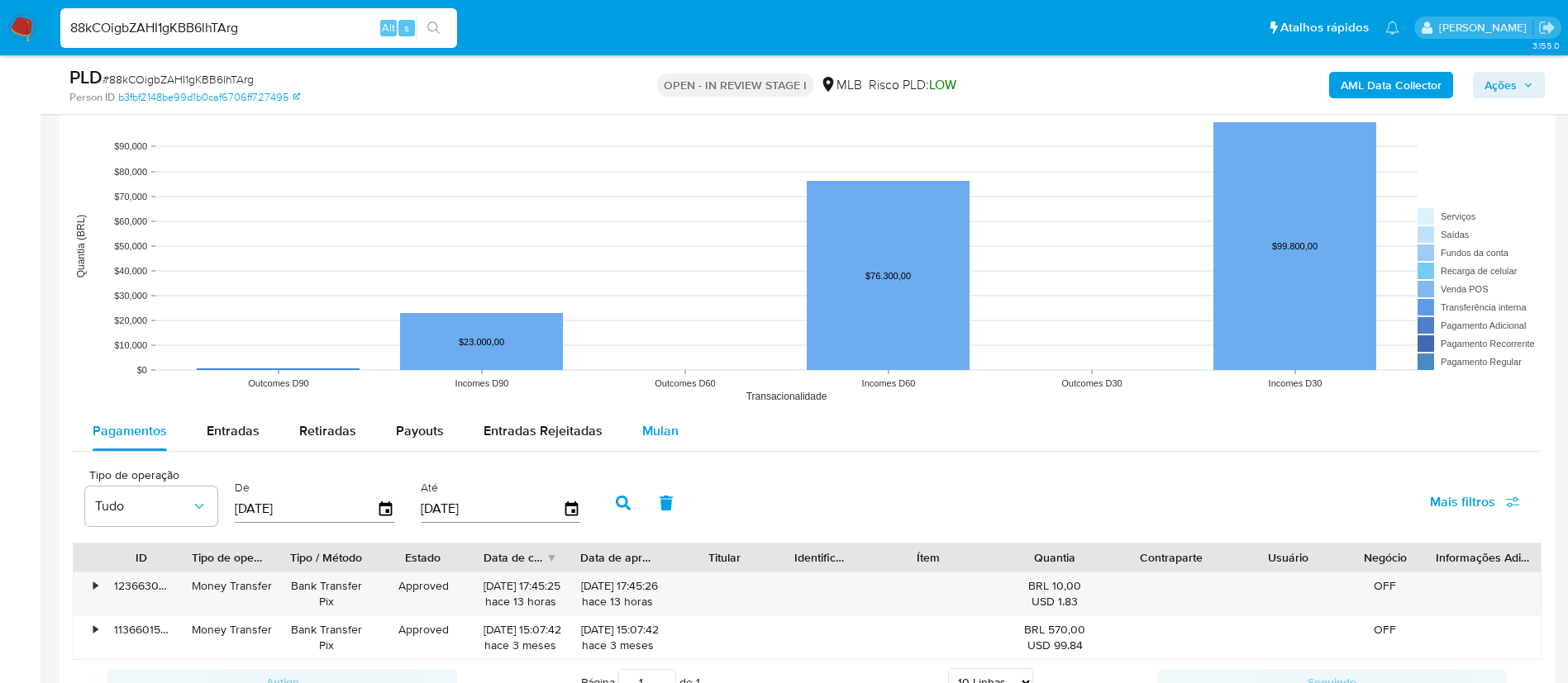
click at [629, 418] on button "Mulan" at bounding box center [660, 432] width 76 height 40
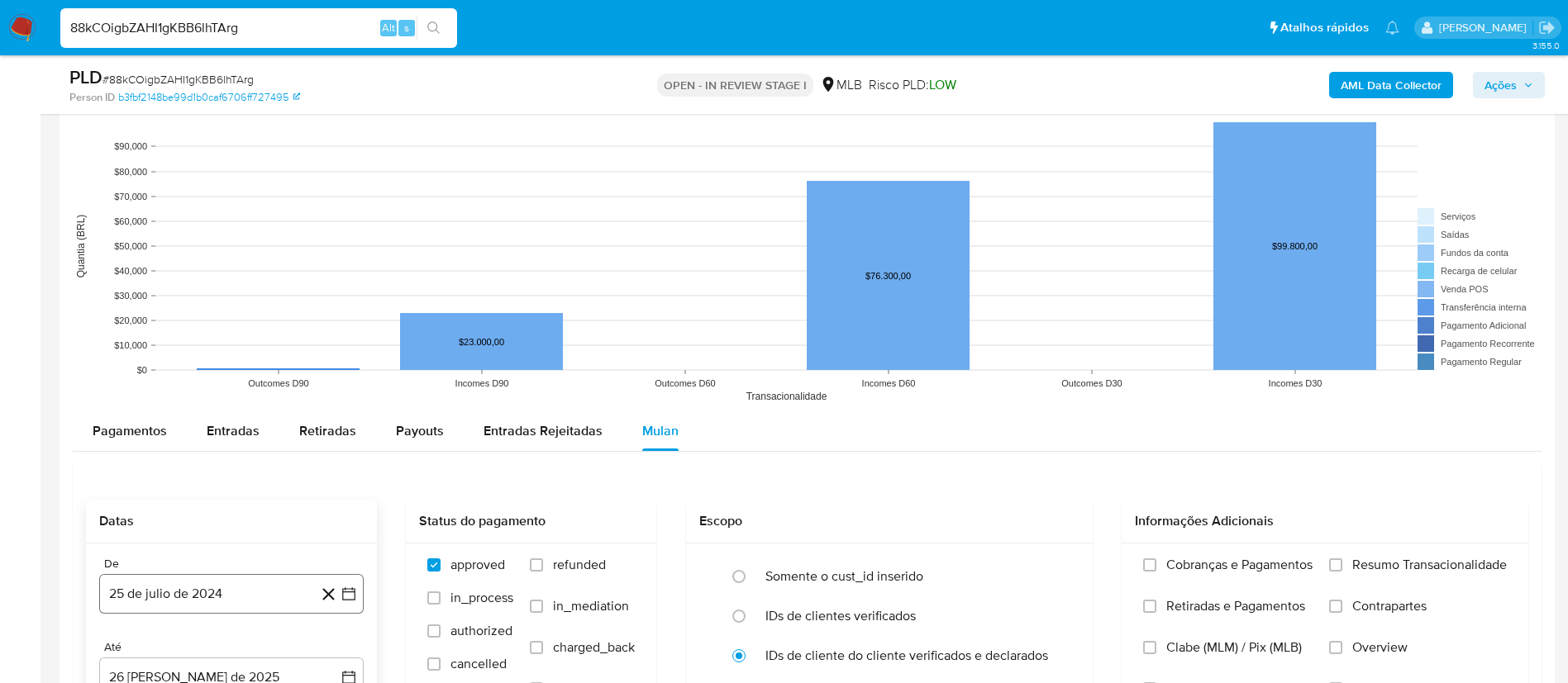
click at [222, 589] on button "25 de julio de 2024" at bounding box center [232, 595] width 265 height 40
click at [249, 347] on span "julio 2024" at bounding box center [223, 343] width 62 height 17
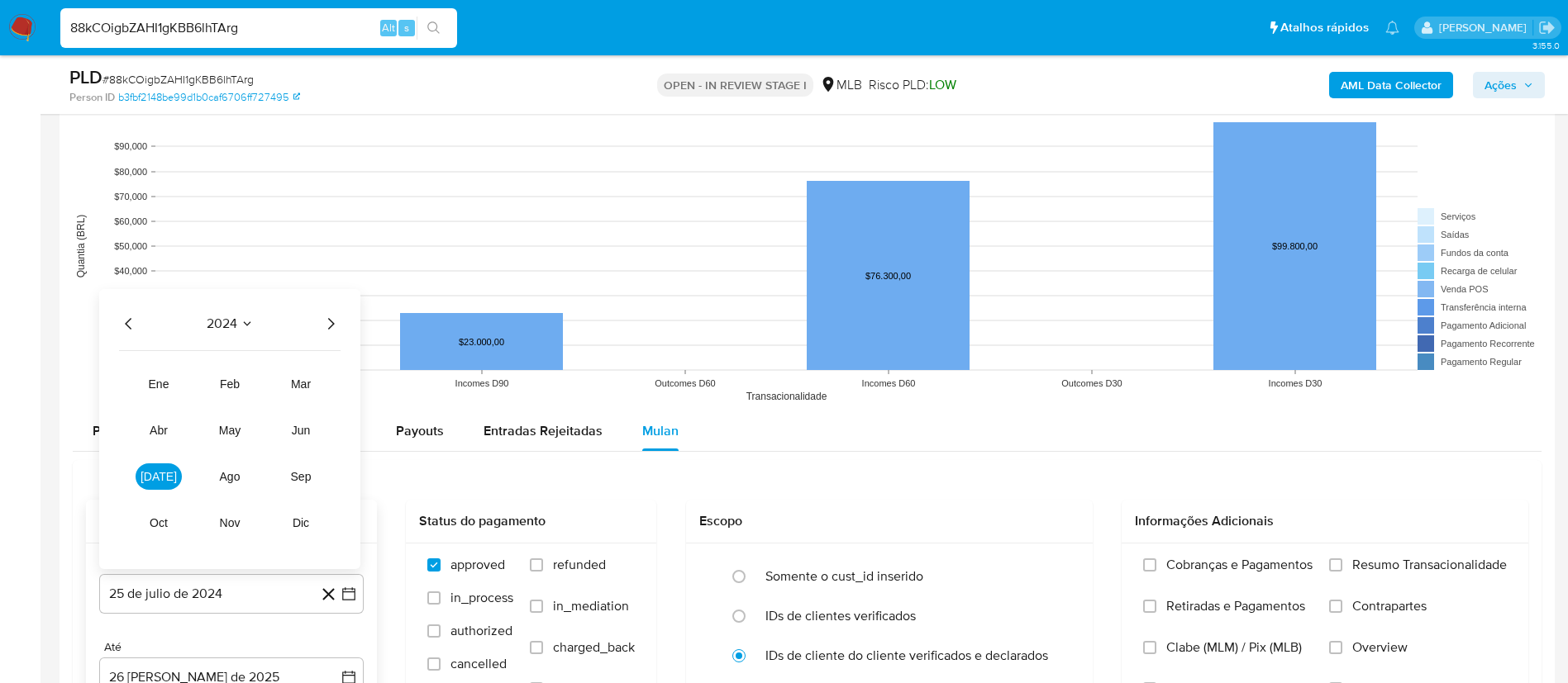
click at [341, 314] on div "2024 2024 ene feb mar abr may jun jul ago sep oct nov dic" at bounding box center [230, 429] width 261 height 280
click at [336, 319] on icon "Año siguiente" at bounding box center [331, 324] width 20 height 20
click at [156, 482] on span "jul" at bounding box center [159, 477] width 36 height 13
click at [163, 412] on button "1" at bounding box center [165, 404] width 26 height 26
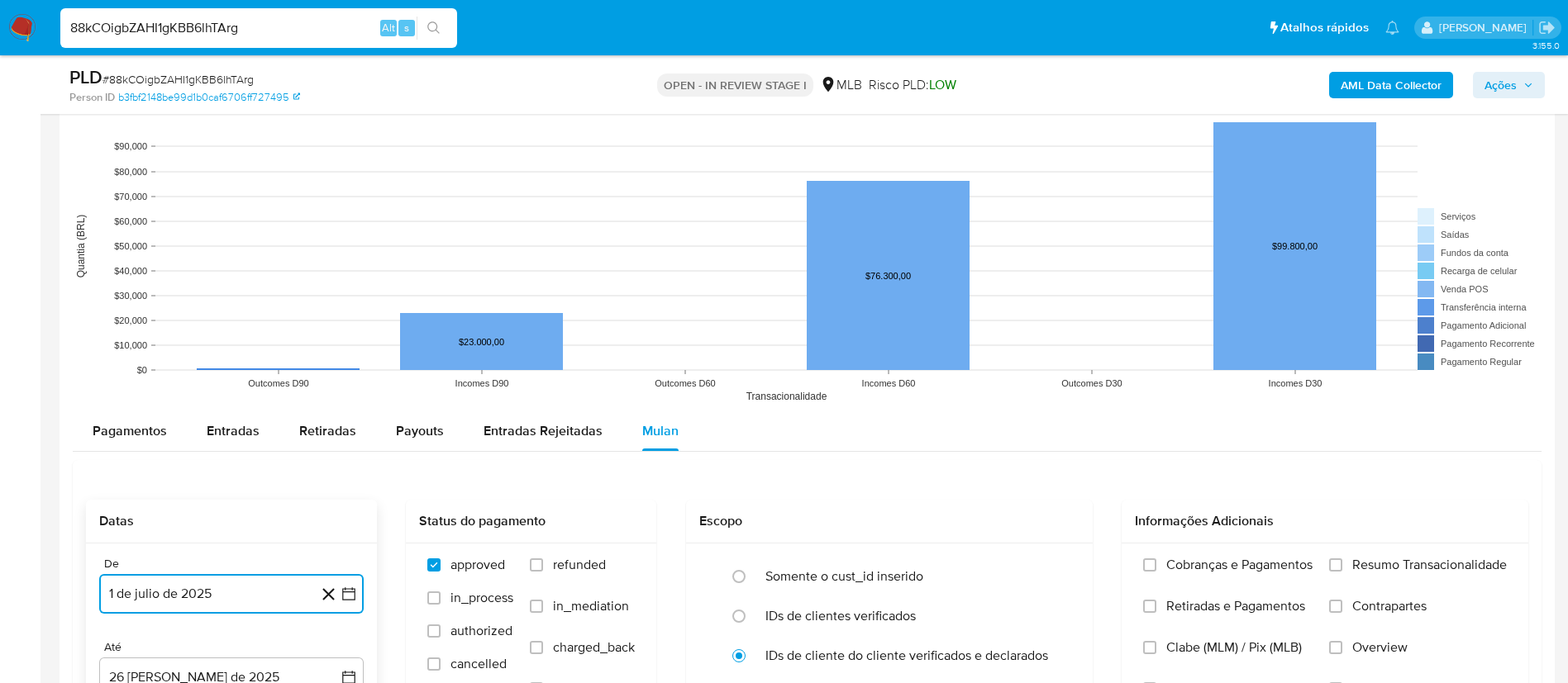
scroll to position [2603, 0]
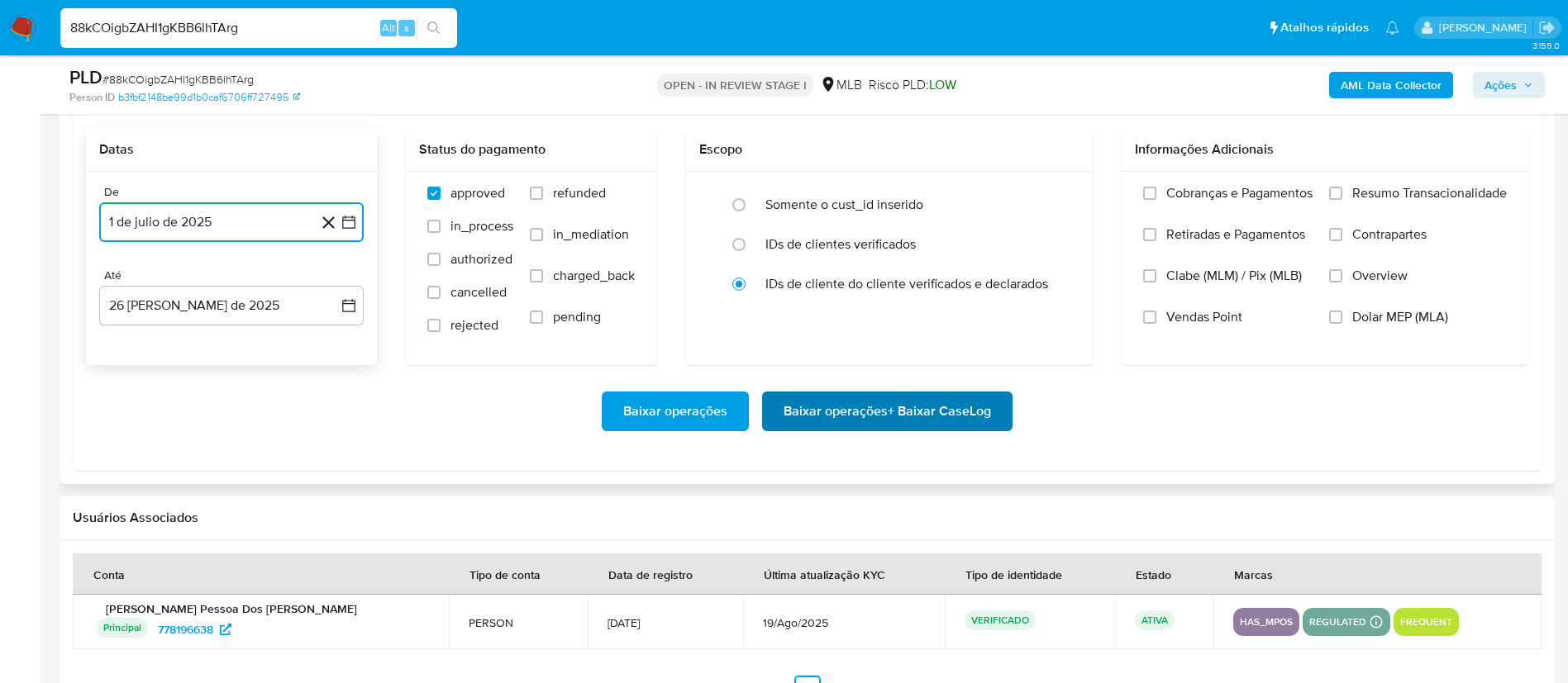
click at [882, 426] on span "Baixar operações + Baixar CaseLog" at bounding box center [887, 412] width 208 height 36
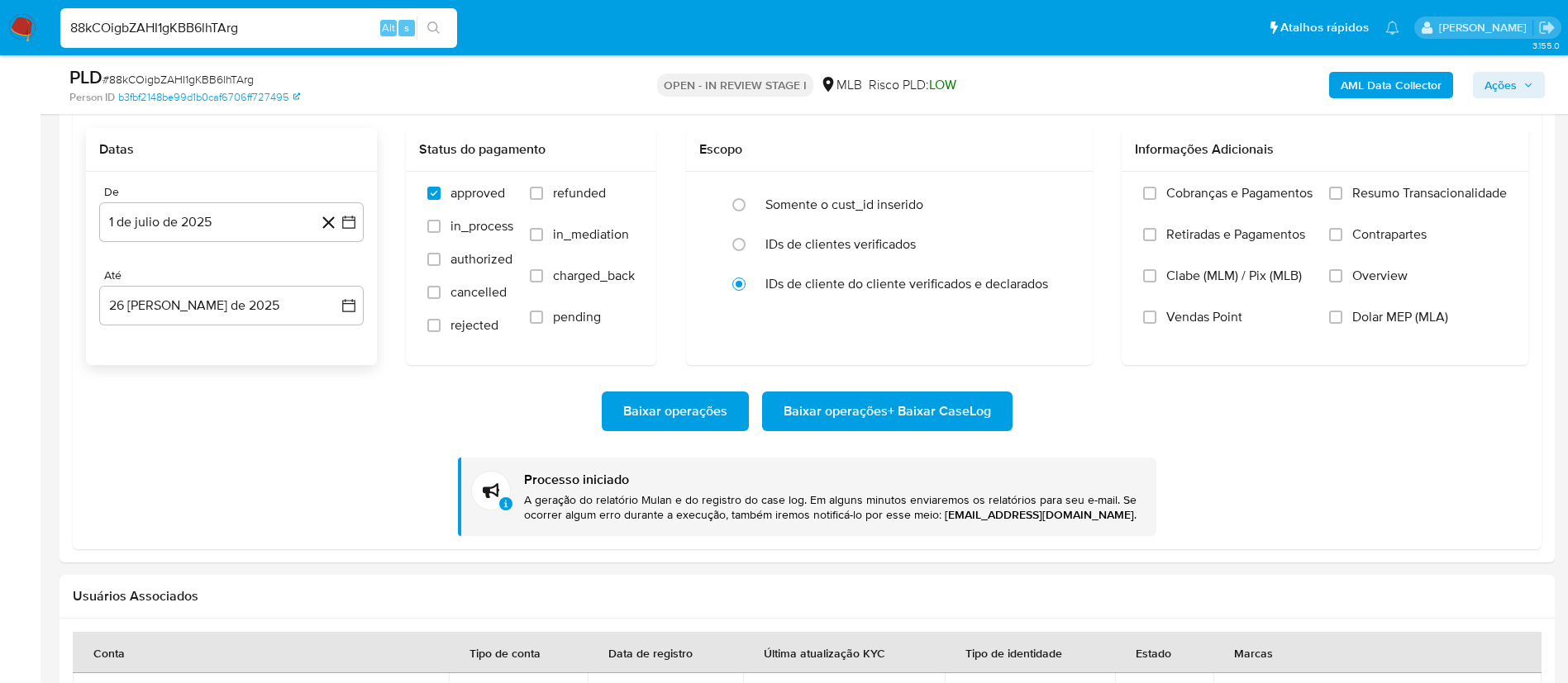
click at [241, 31] on input "88kCOigbZAHI1gKBB6lhTArg" at bounding box center [259, 28] width 397 height 21
paste input "MUFgq0pBXaFE6XG4NZlsozIq"
type input "MUFgq0pBXaFE6XG4NZlsozIq"
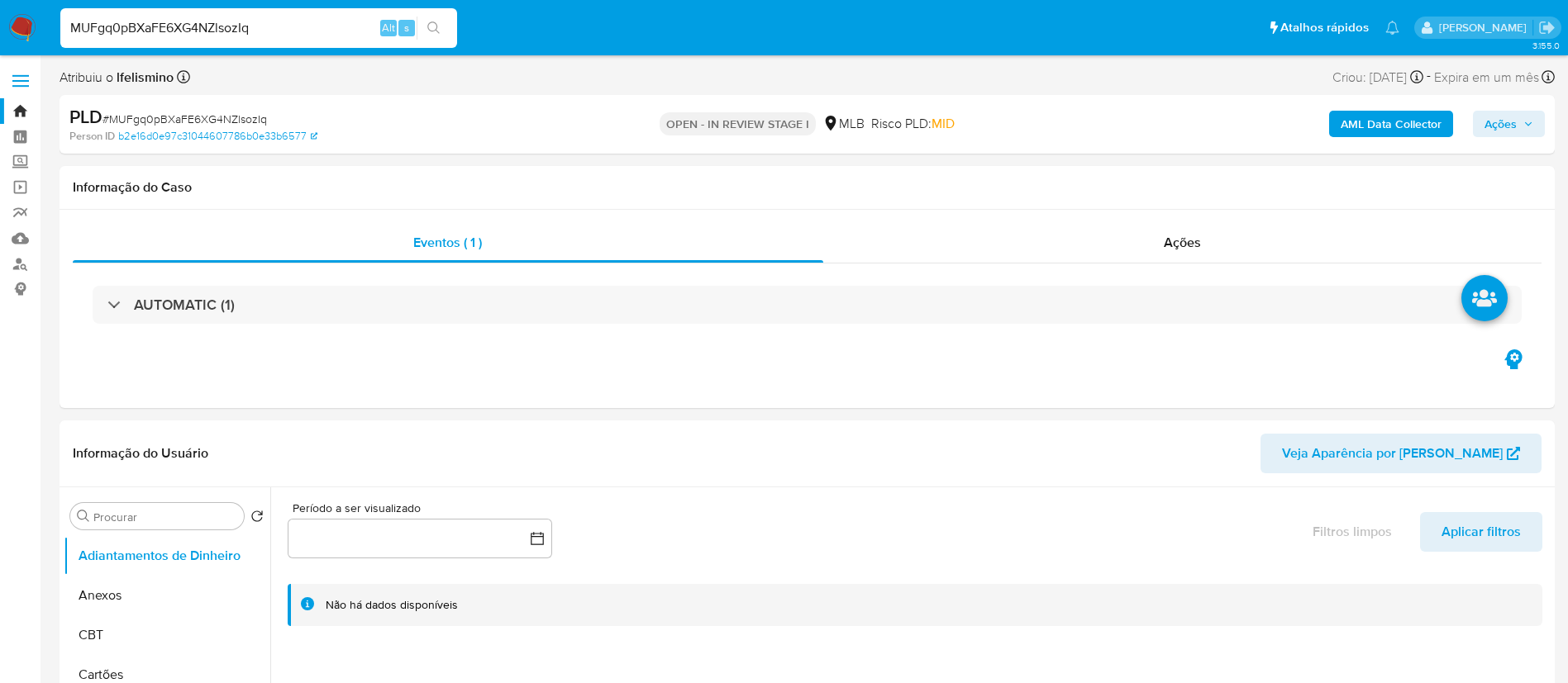
select select "10"
click at [992, 325] on div "AUTOMATIC (1)" at bounding box center [807, 305] width 1469 height 83
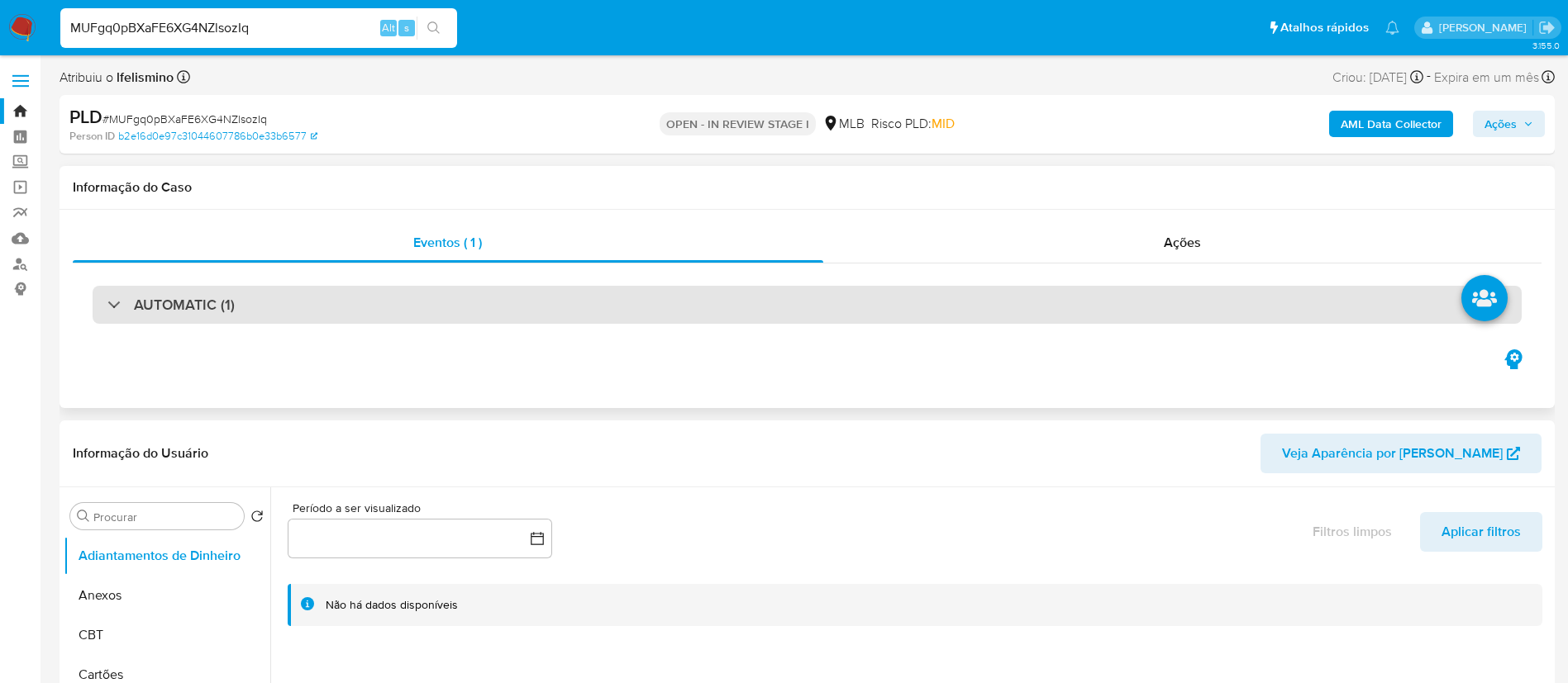
click at [1011, 313] on div "AUTOMATIC (1)" at bounding box center [807, 305] width 1429 height 38
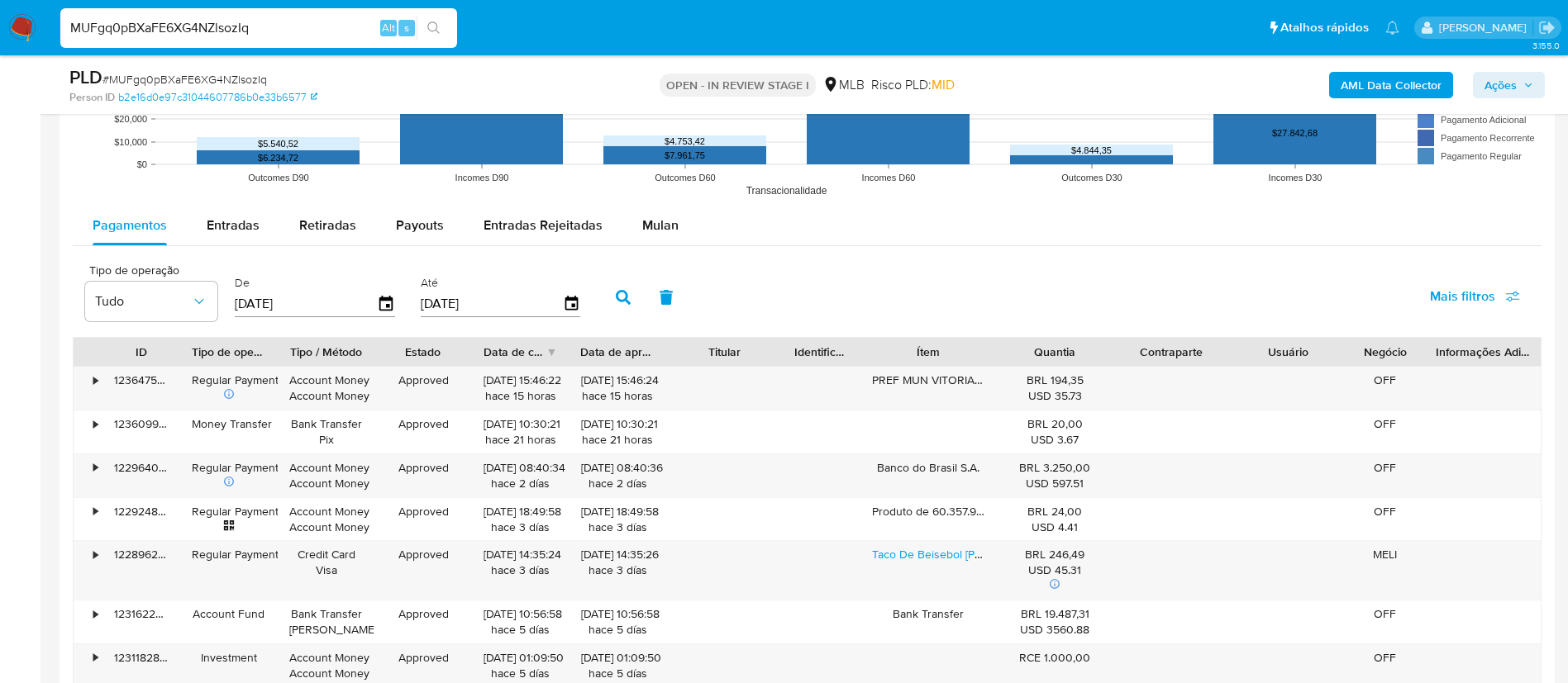
scroll to position [2107, 0]
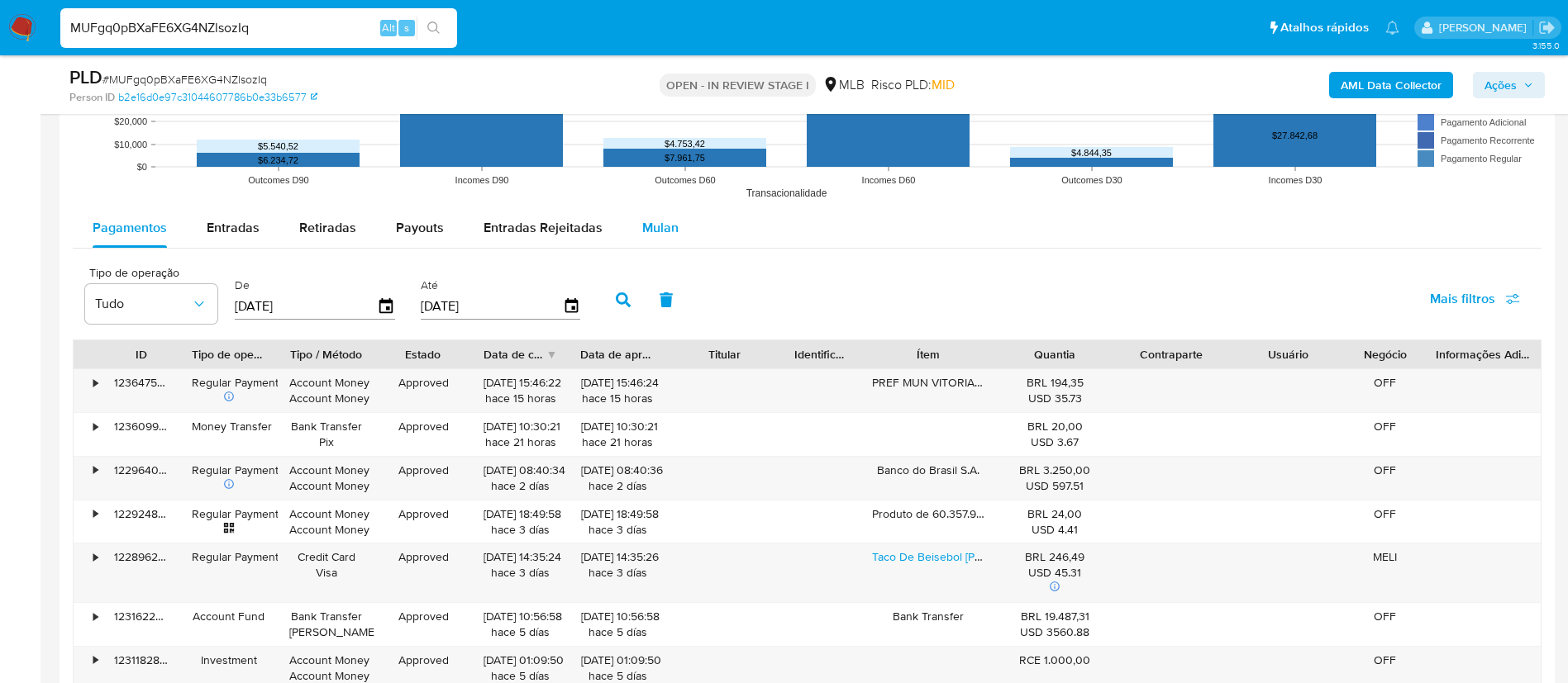
click at [653, 246] on div "Pagamentos Entradas Retiradas Payouts Entradas Rejeitadas Mulan Tipo de operaçã…" at bounding box center [807, 537] width 1469 height 657
click at [653, 227] on span "Mulan" at bounding box center [660, 227] width 36 height 19
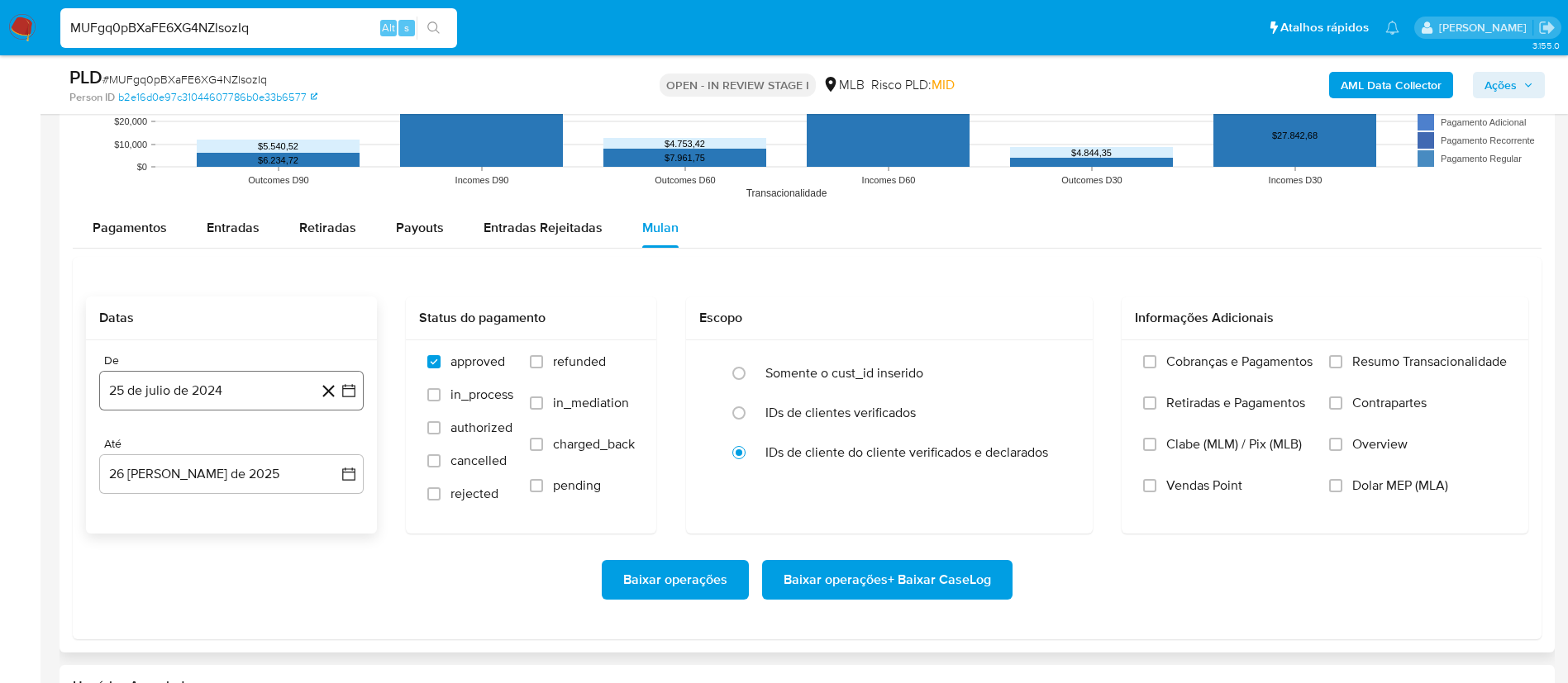
click at [231, 390] on button "25 de julio de 2024" at bounding box center [232, 391] width 265 height 40
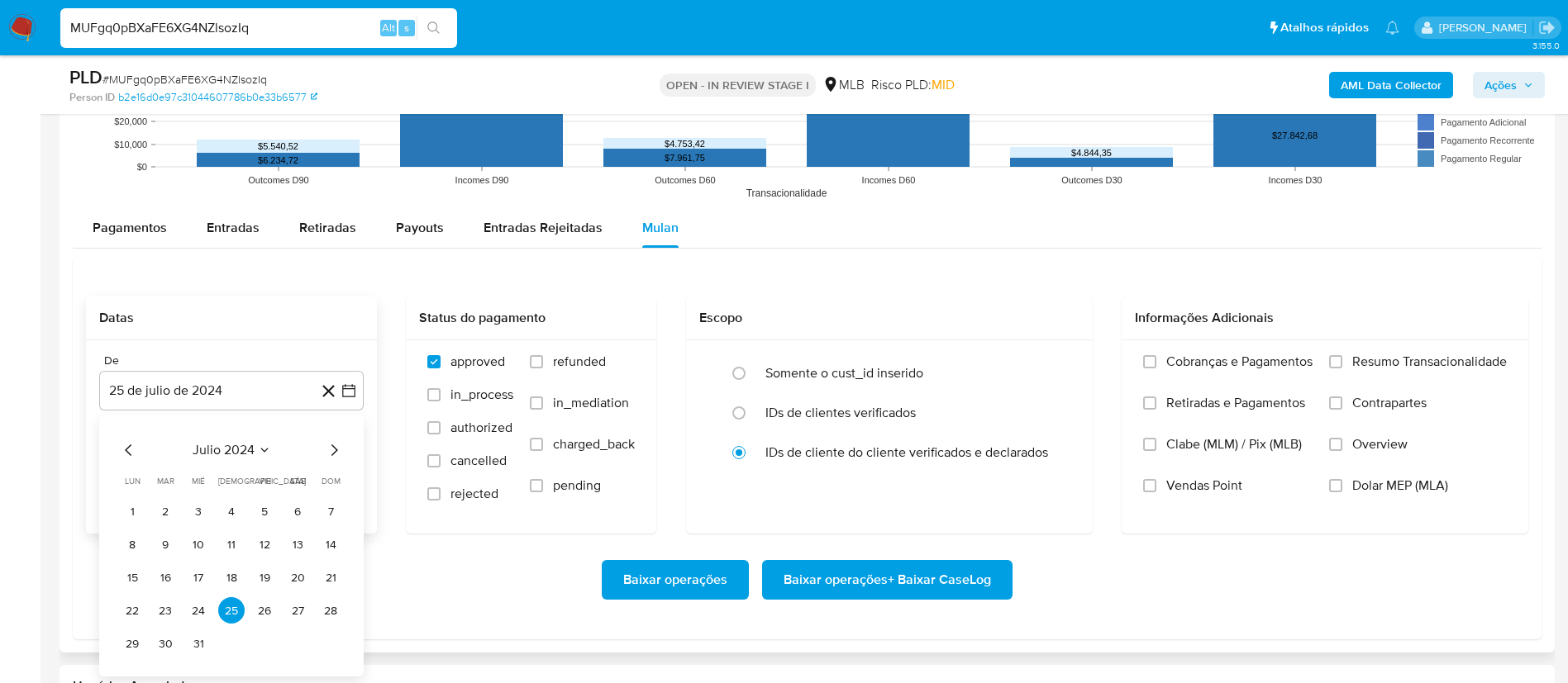
click at [246, 455] on span "julio 2024" at bounding box center [223, 451] width 62 height 17
drag, startPoint x: 330, startPoint y: 443, endPoint x: 304, endPoint y: 453, distance: 27.9
click at [329, 442] on icon "Año siguiente" at bounding box center [331, 451] width 20 height 20
click at [162, 615] on button "jul" at bounding box center [159, 604] width 46 height 26
click at [168, 510] on button "1" at bounding box center [165, 512] width 26 height 26
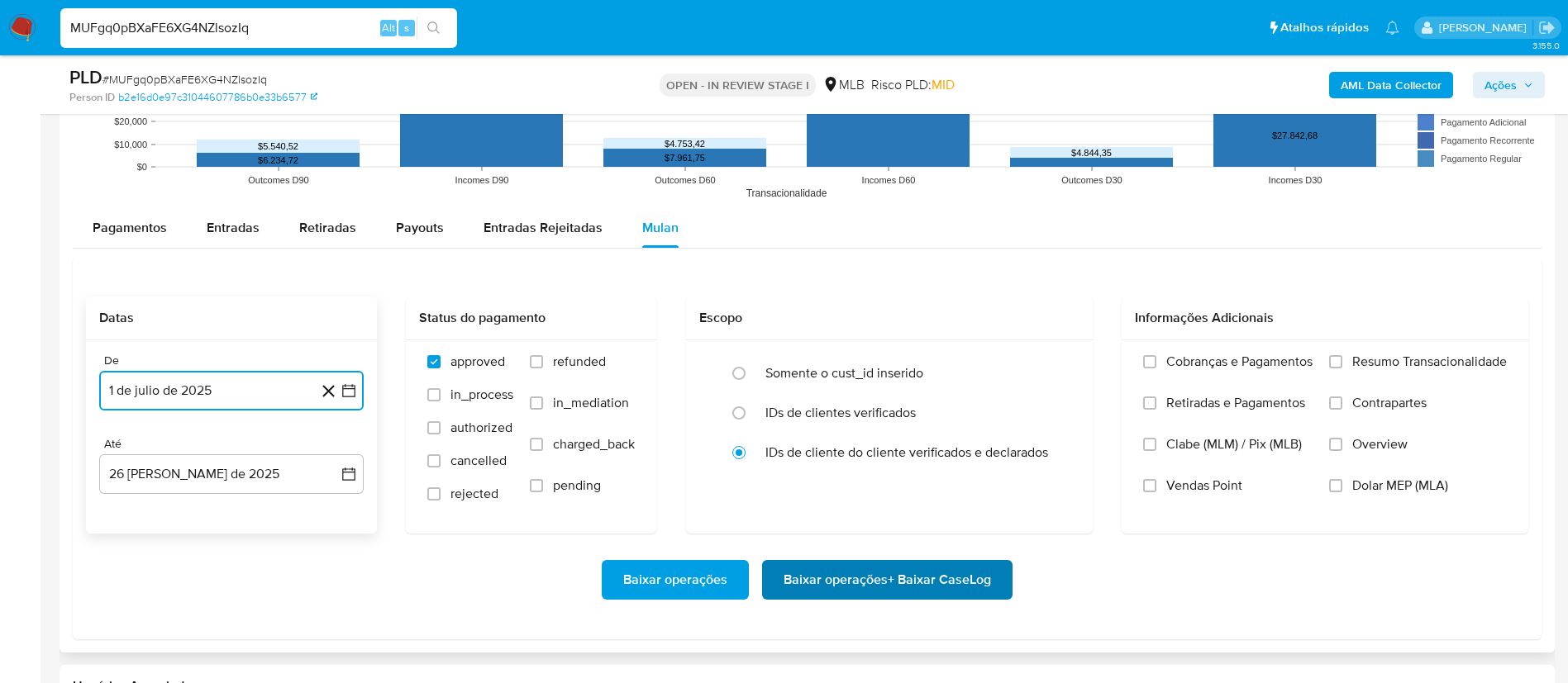
click at [950, 585] on span "Baixar operações + Baixar CaseLog" at bounding box center [887, 580] width 208 height 36
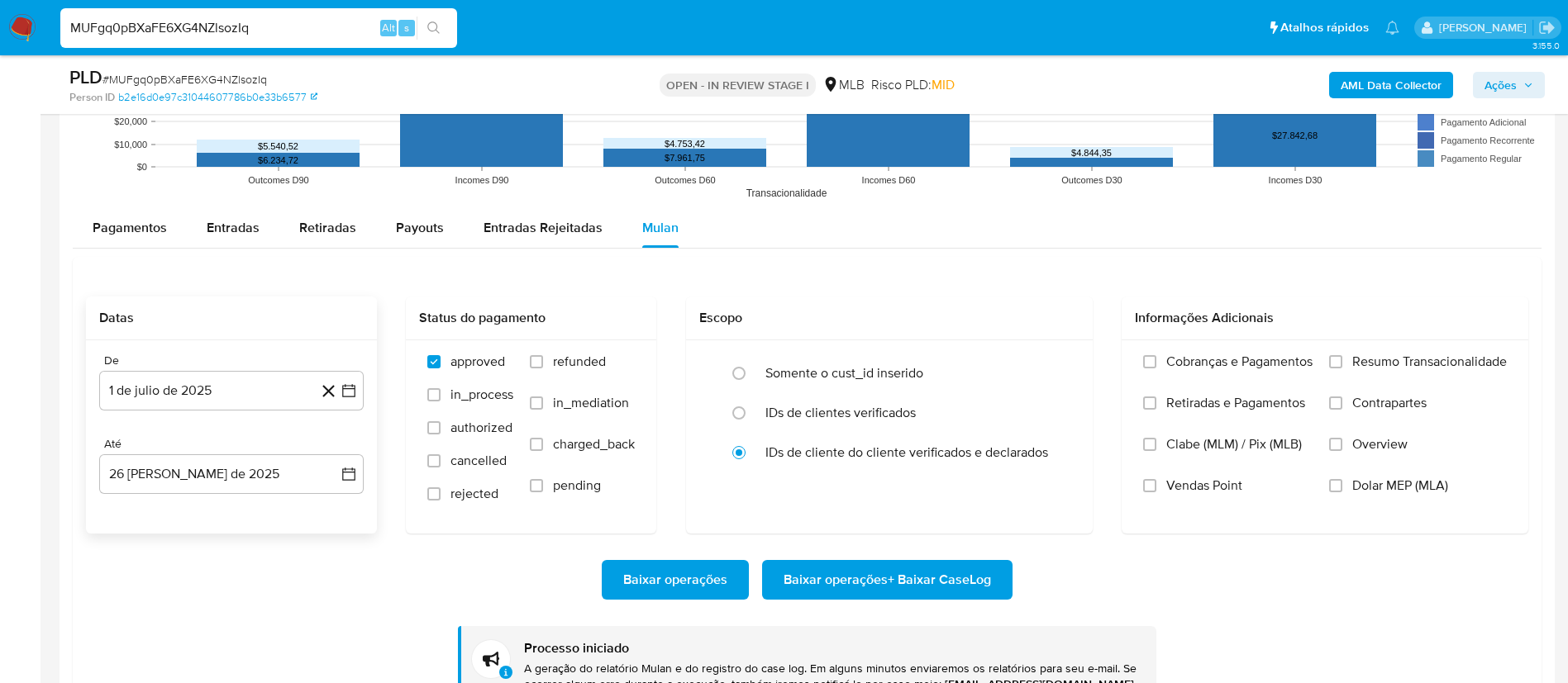
click at [253, 10] on div "MUFgq0pBXaFE6XG4NZlsozIq Alt s" at bounding box center [259, 28] width 397 height 40
click at [216, 18] on input "MUFgq0pBXaFE6XG4NZlsozIq" at bounding box center [259, 28] width 397 height 21
paste input "kTuAzYOEJm4ekAuwZguIFPya"
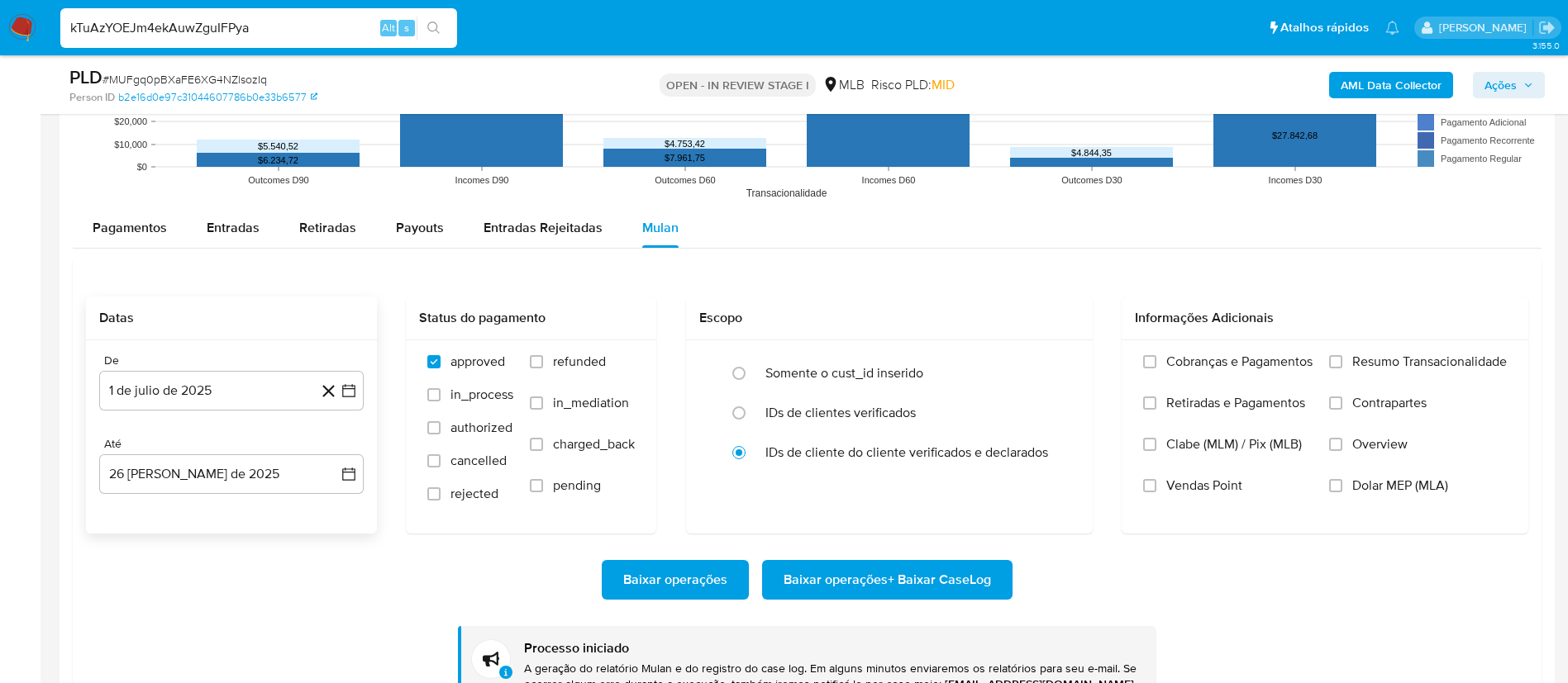
type input "kTuAzYOEJm4ekAuwZguIFPya"
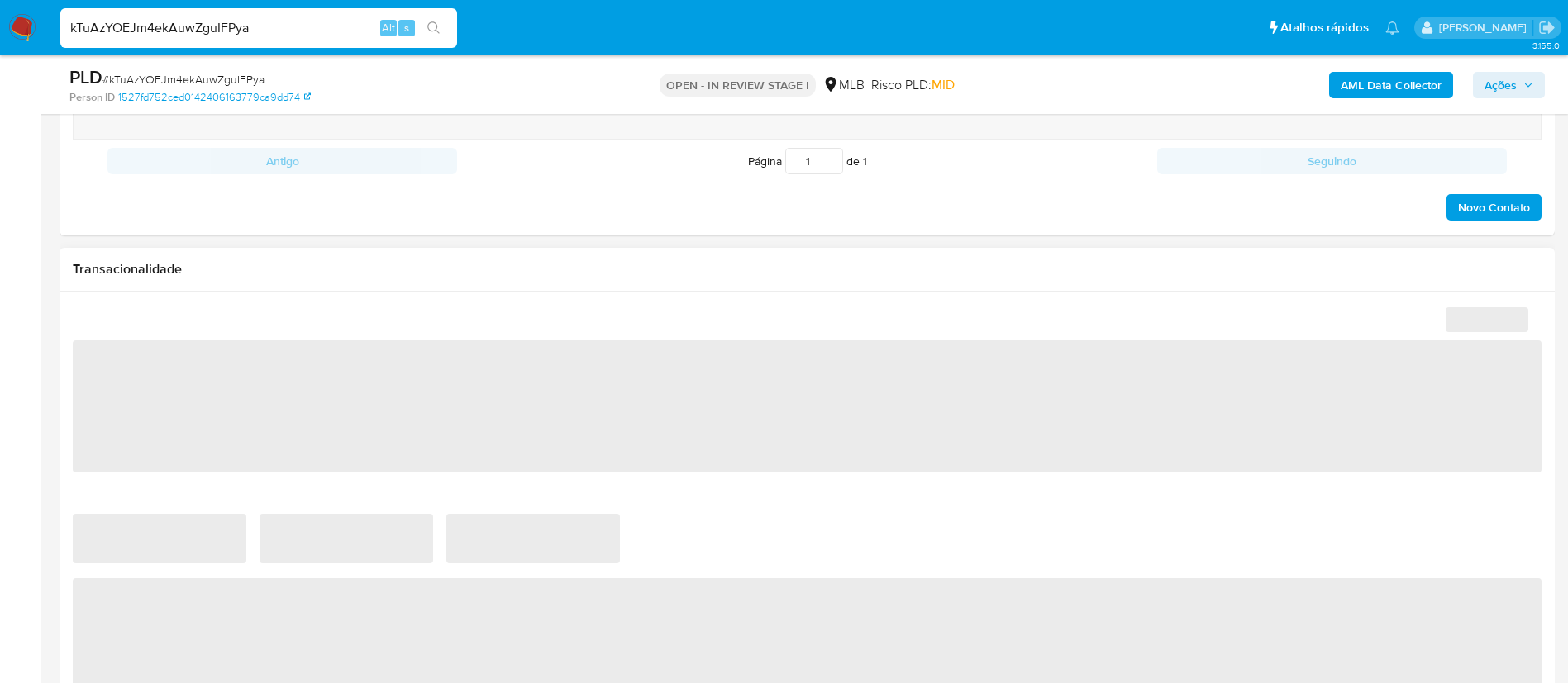
select select "10"
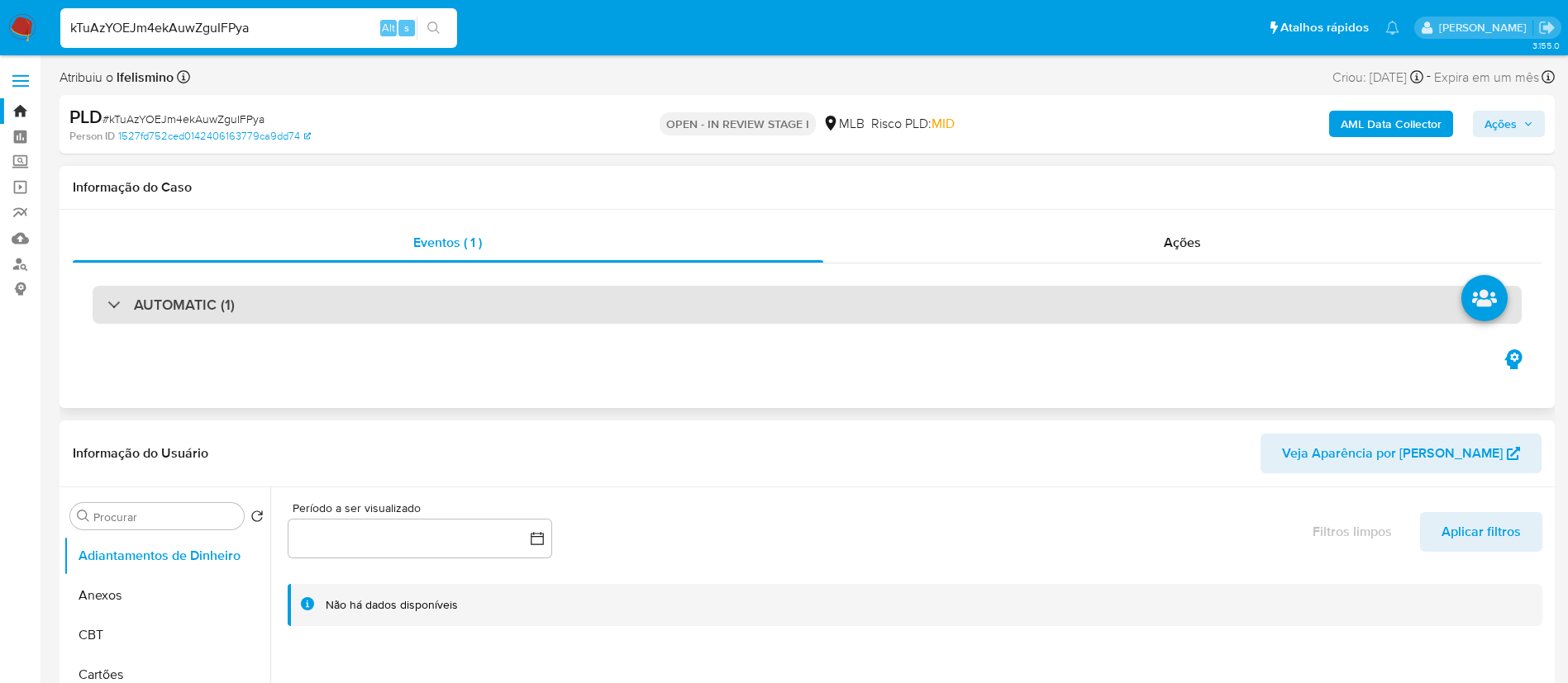
click at [184, 317] on div "AUTOMATIC (1)" at bounding box center [807, 305] width 1429 height 38
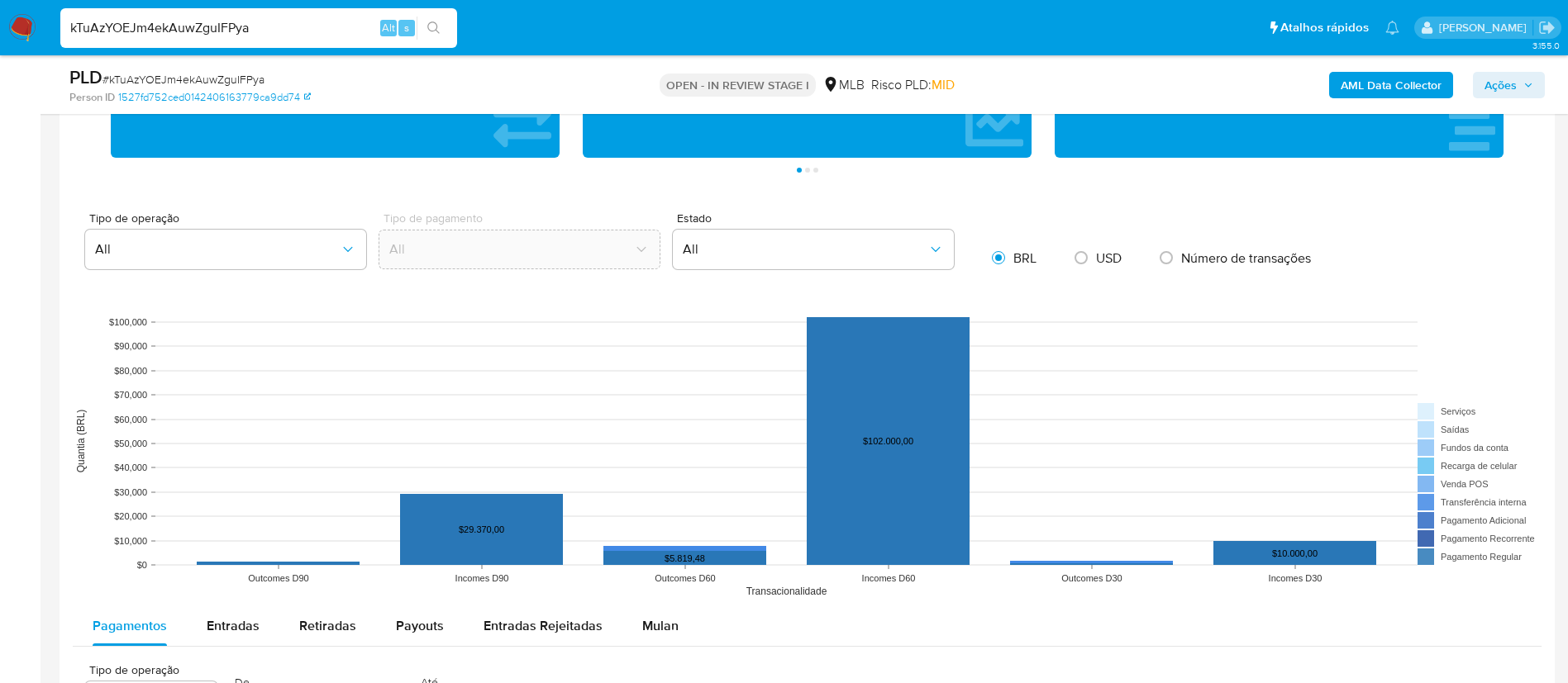
scroll to position [2107, 0]
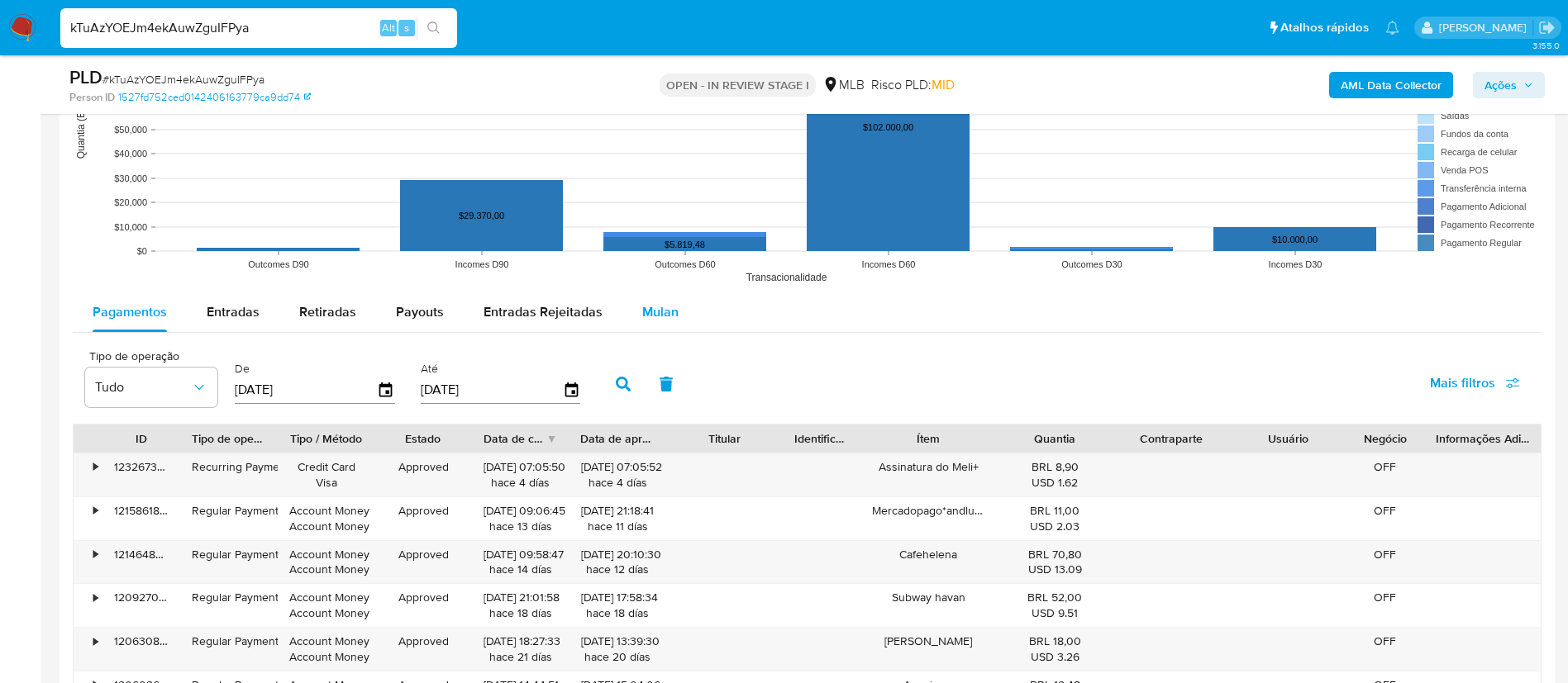
click at [658, 315] on span "Mulan" at bounding box center [660, 312] width 36 height 19
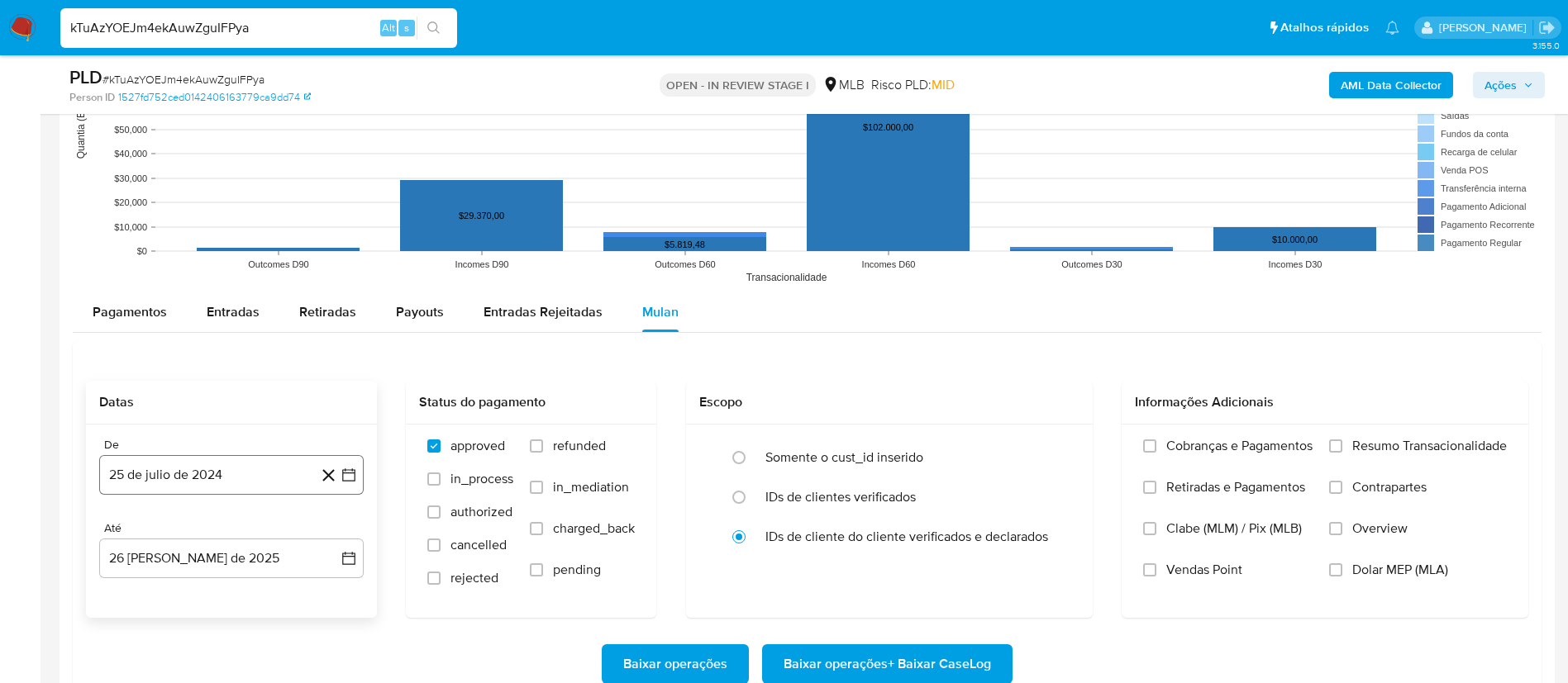
click at [199, 485] on button "25 de julio de 2024" at bounding box center [232, 475] width 265 height 40
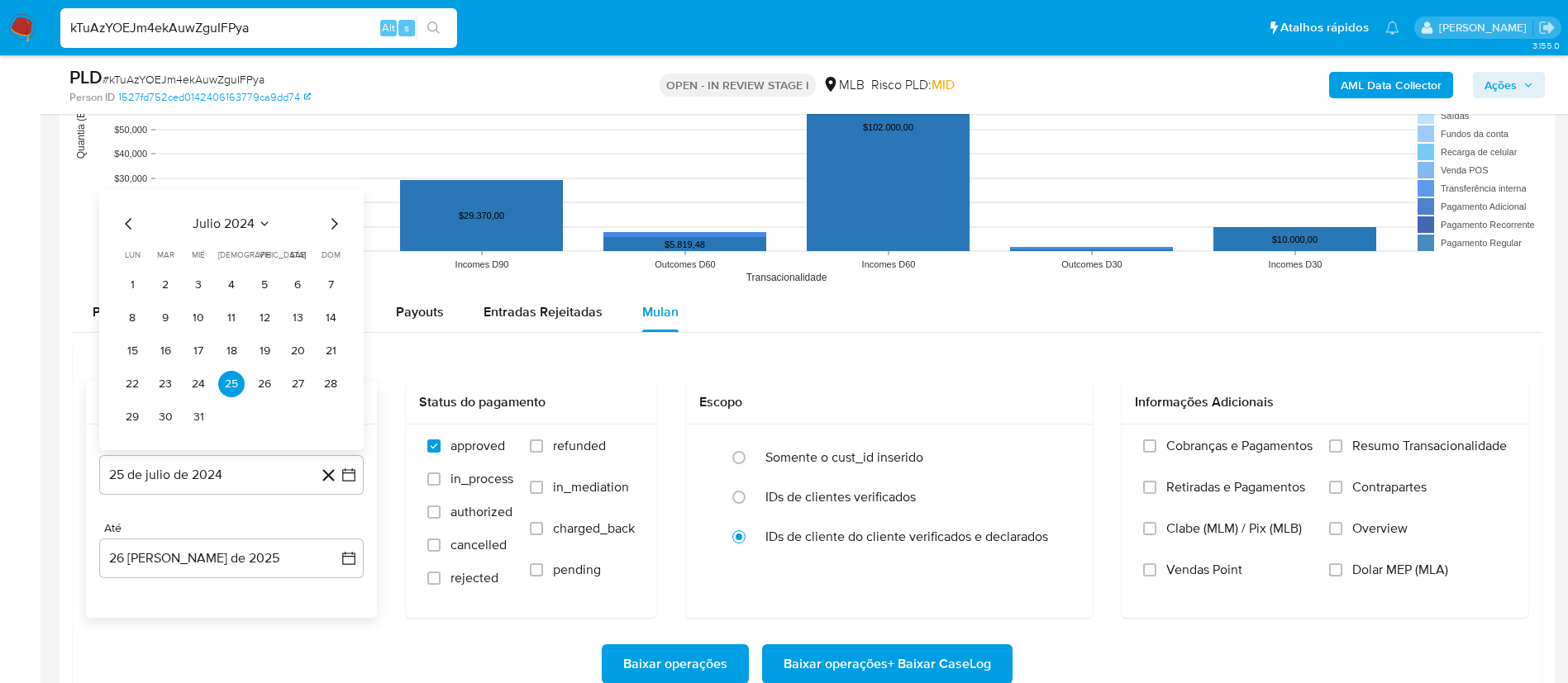
click at [247, 228] on span "julio 2024" at bounding box center [223, 224] width 62 height 17
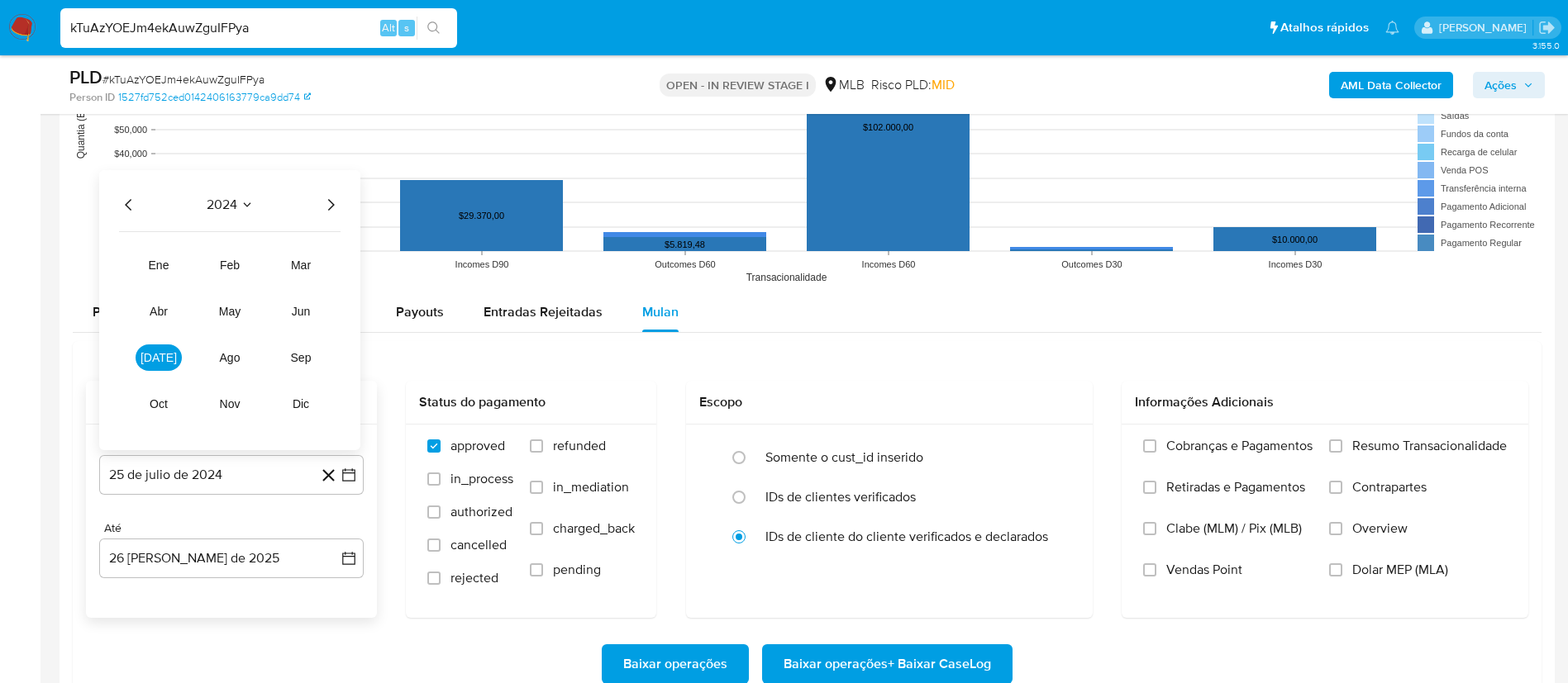
click at [340, 200] on icon "Año siguiente" at bounding box center [331, 205] width 20 height 20
click at [150, 365] on button "jul" at bounding box center [159, 358] width 46 height 26
click at [156, 292] on button "1" at bounding box center [165, 285] width 26 height 26
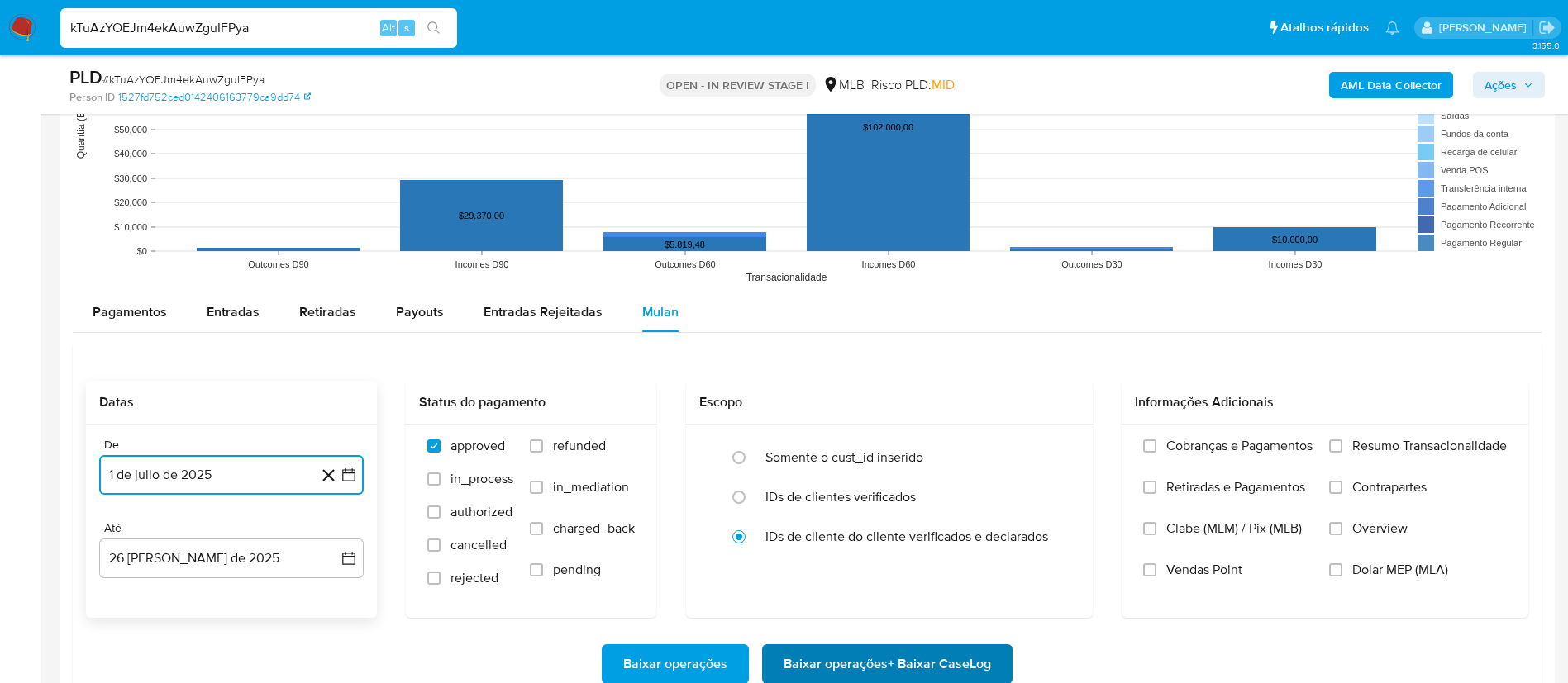
click at [787, 649] on span "Baixar operações + Baixar CaseLog" at bounding box center [887, 664] width 208 height 36
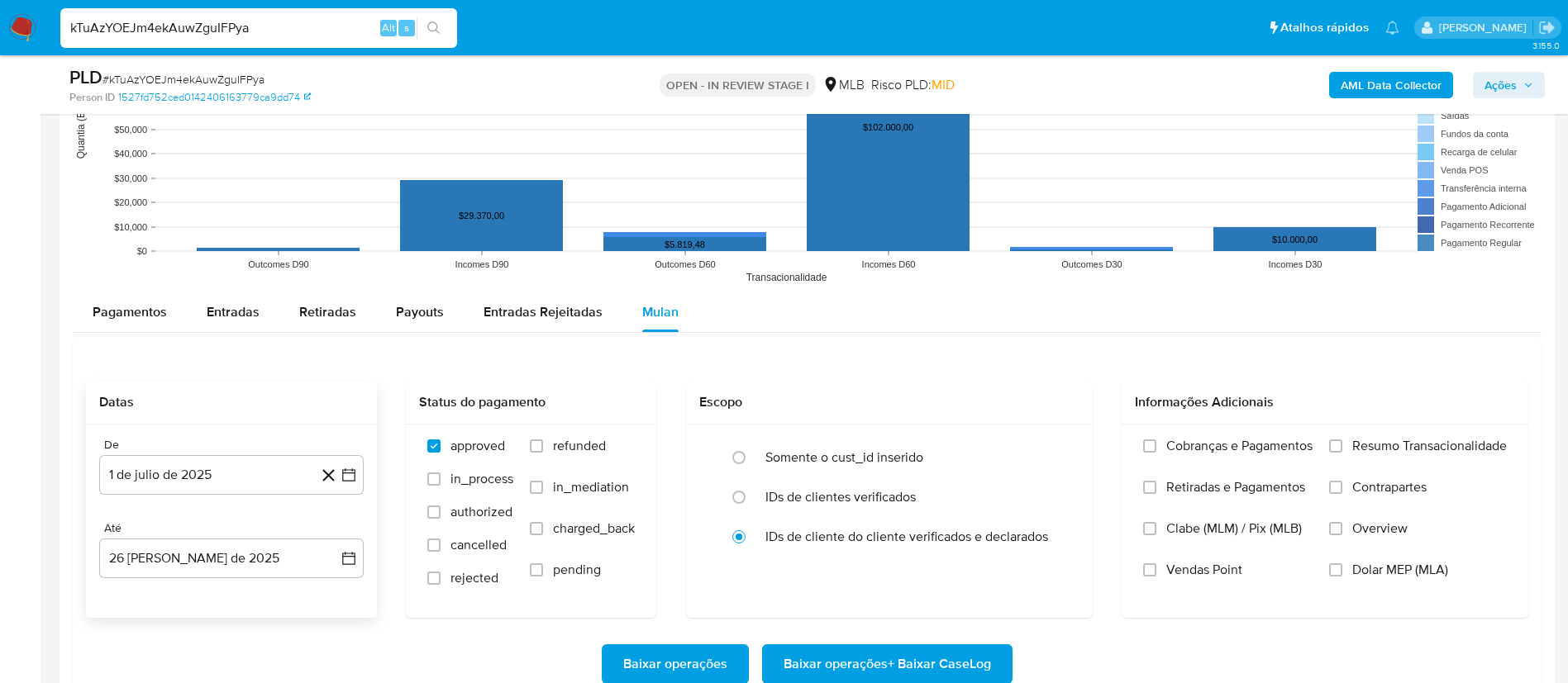
click at [199, 29] on input "kTuAzYOEJm4ekAuwZguIFPya" at bounding box center [259, 28] width 397 height 21
paste input "X2QfLRXpZ4QBpe5GUElwvuMF"
type input "X2QfLRXpZ4QBpe5GUElwvuMF"
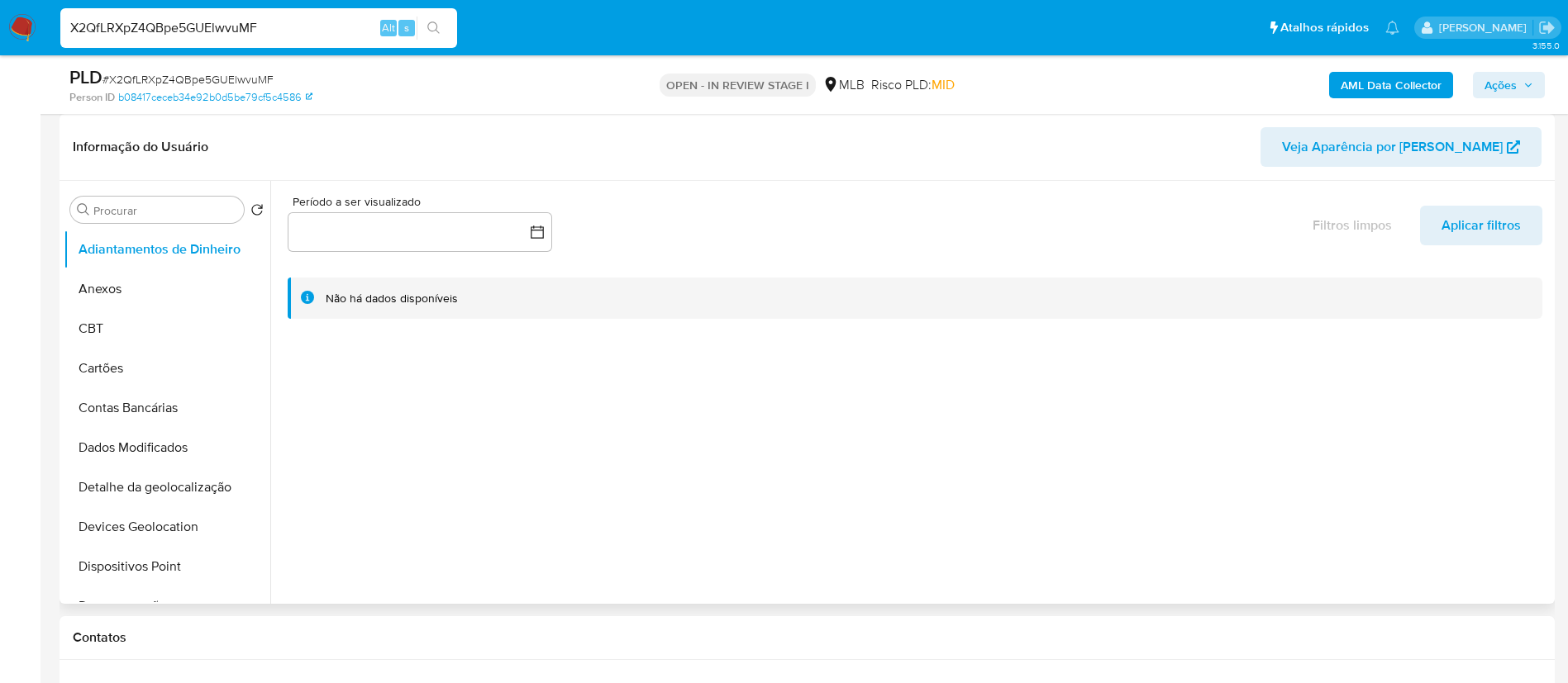
select select "10"
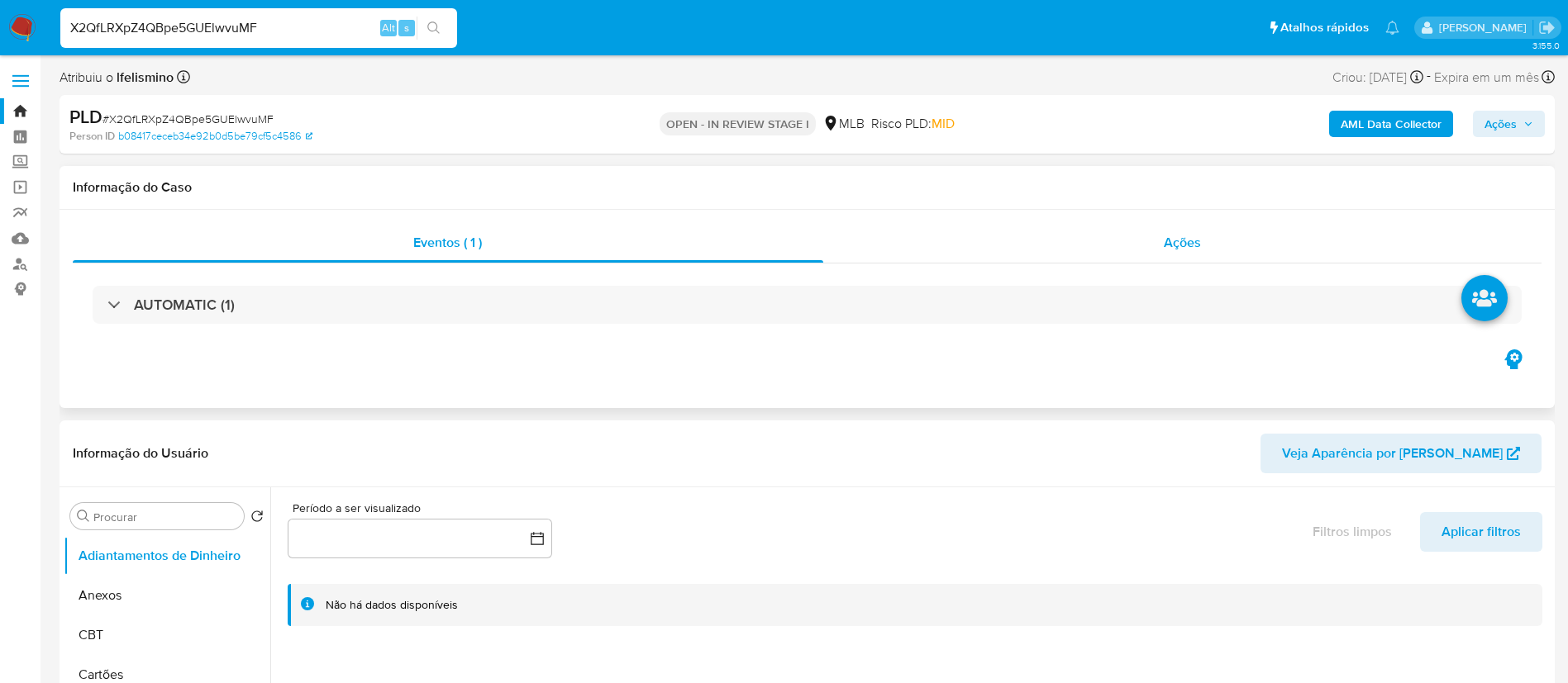
click at [1252, 231] on div "Ações" at bounding box center [1182, 243] width 719 height 40
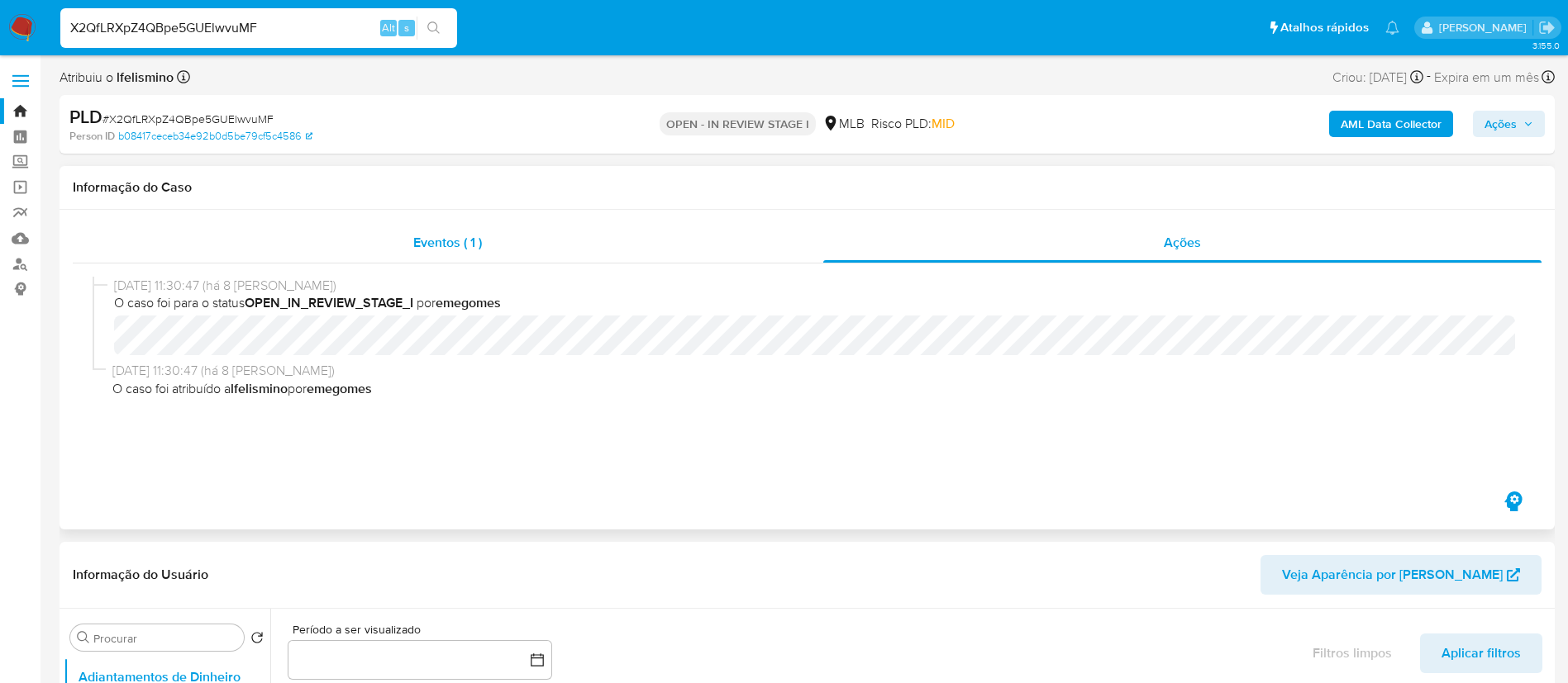
click at [435, 243] on span "Eventos ( 1 )" at bounding box center [447, 242] width 69 height 19
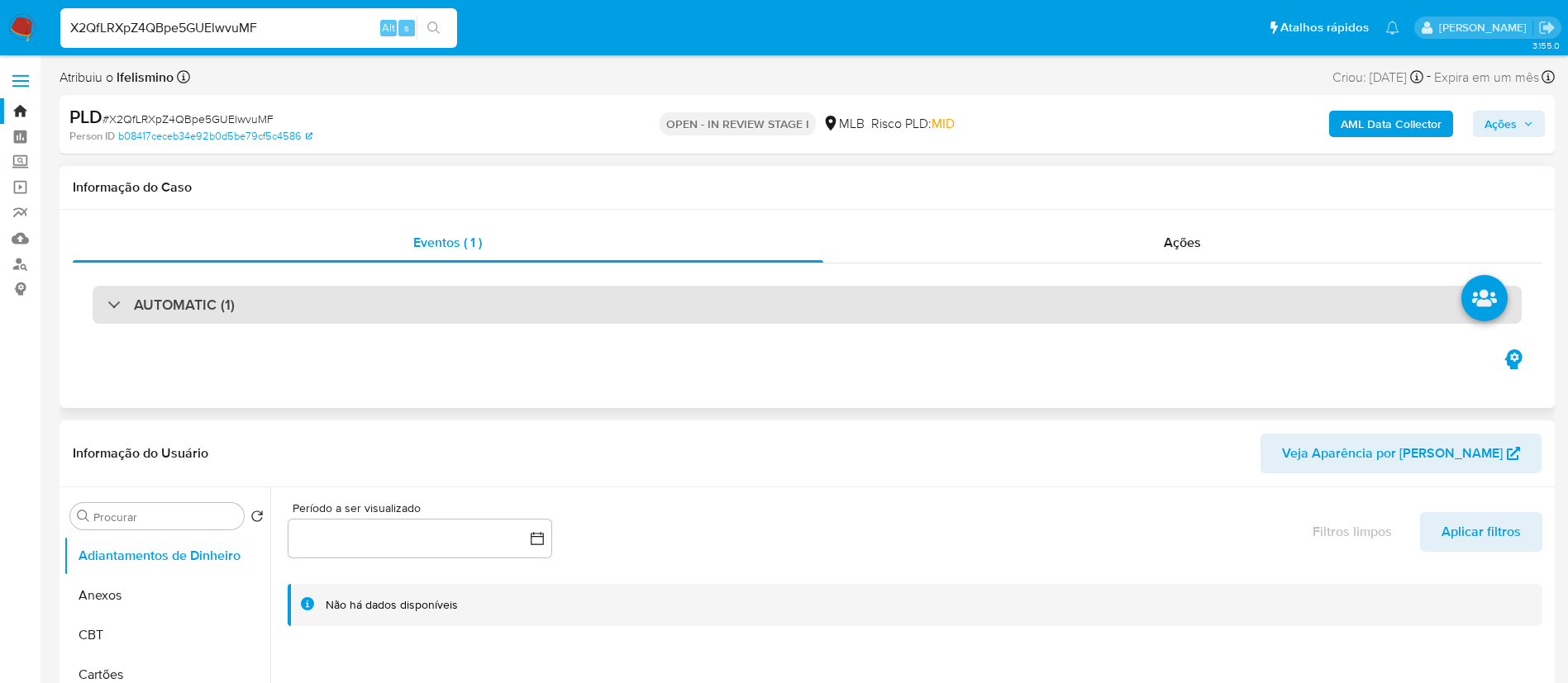
click at [433, 303] on div "AUTOMATIC (1)" at bounding box center [807, 305] width 1429 height 38
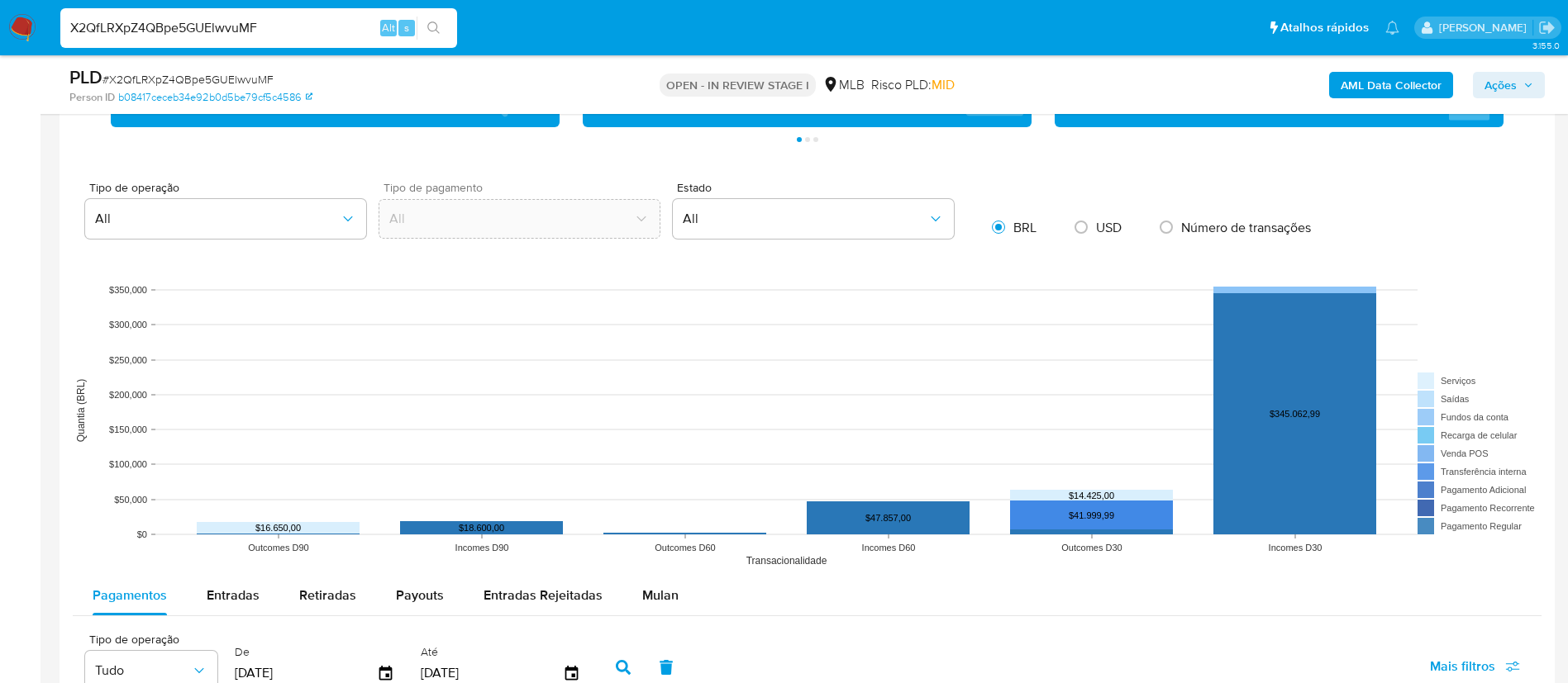
scroll to position [1983, 0]
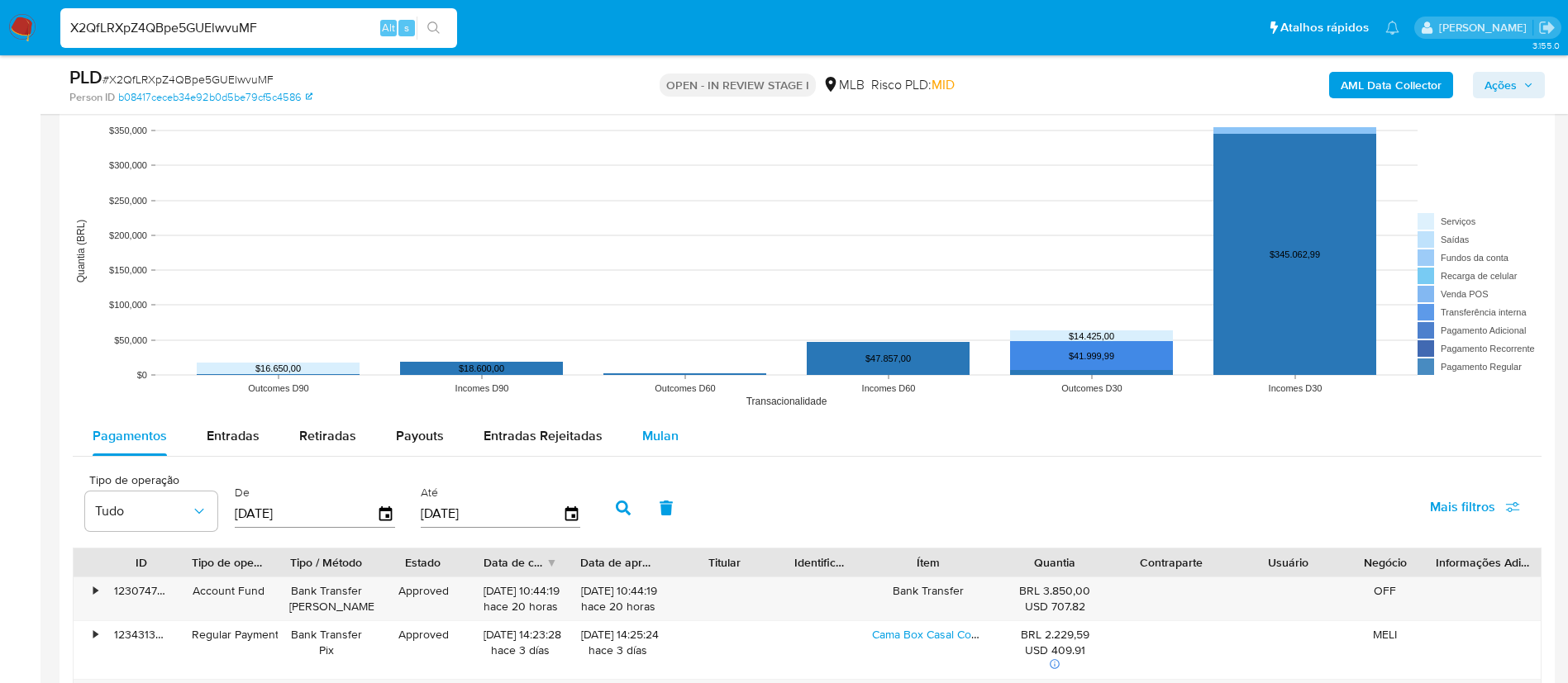
click at [642, 426] on div "Mulan" at bounding box center [660, 437] width 36 height 40
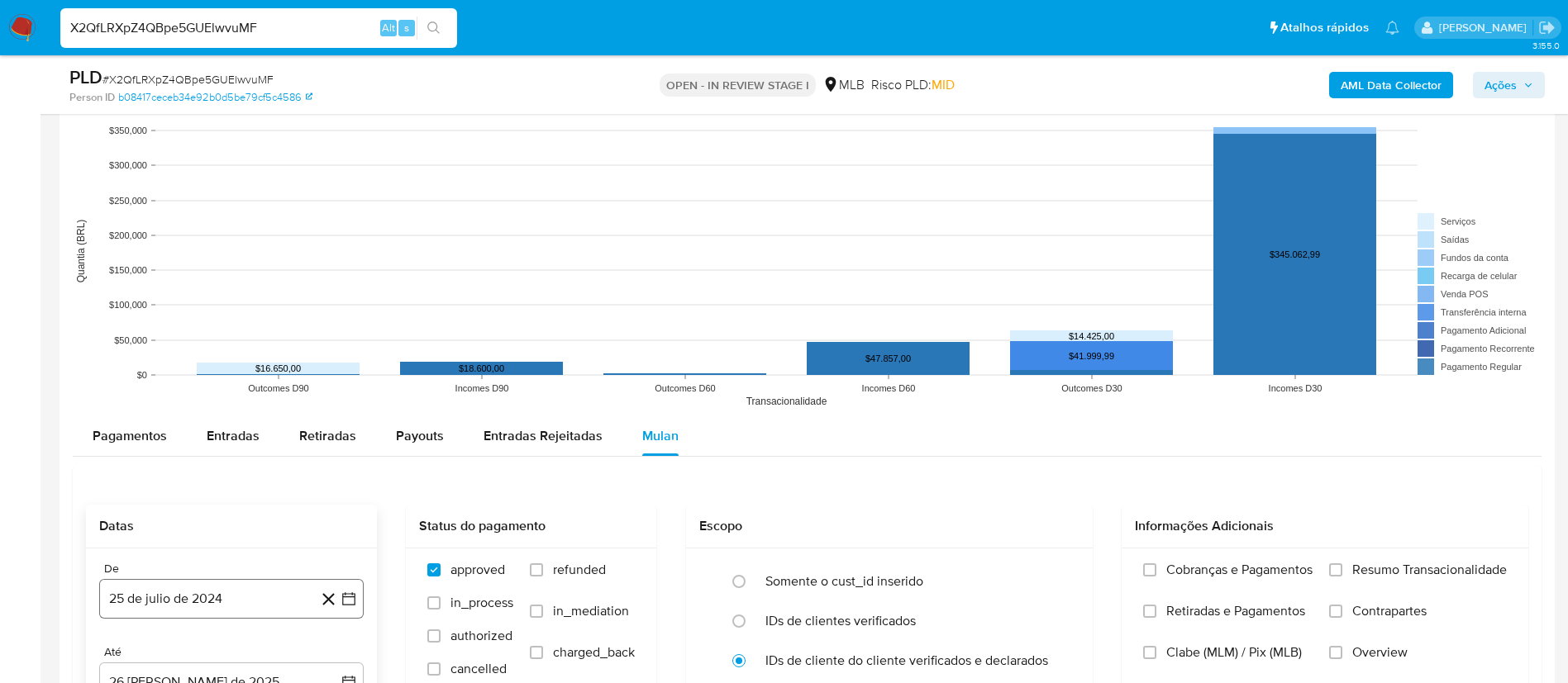
click at [261, 595] on button "25 de julio de 2024" at bounding box center [232, 599] width 265 height 40
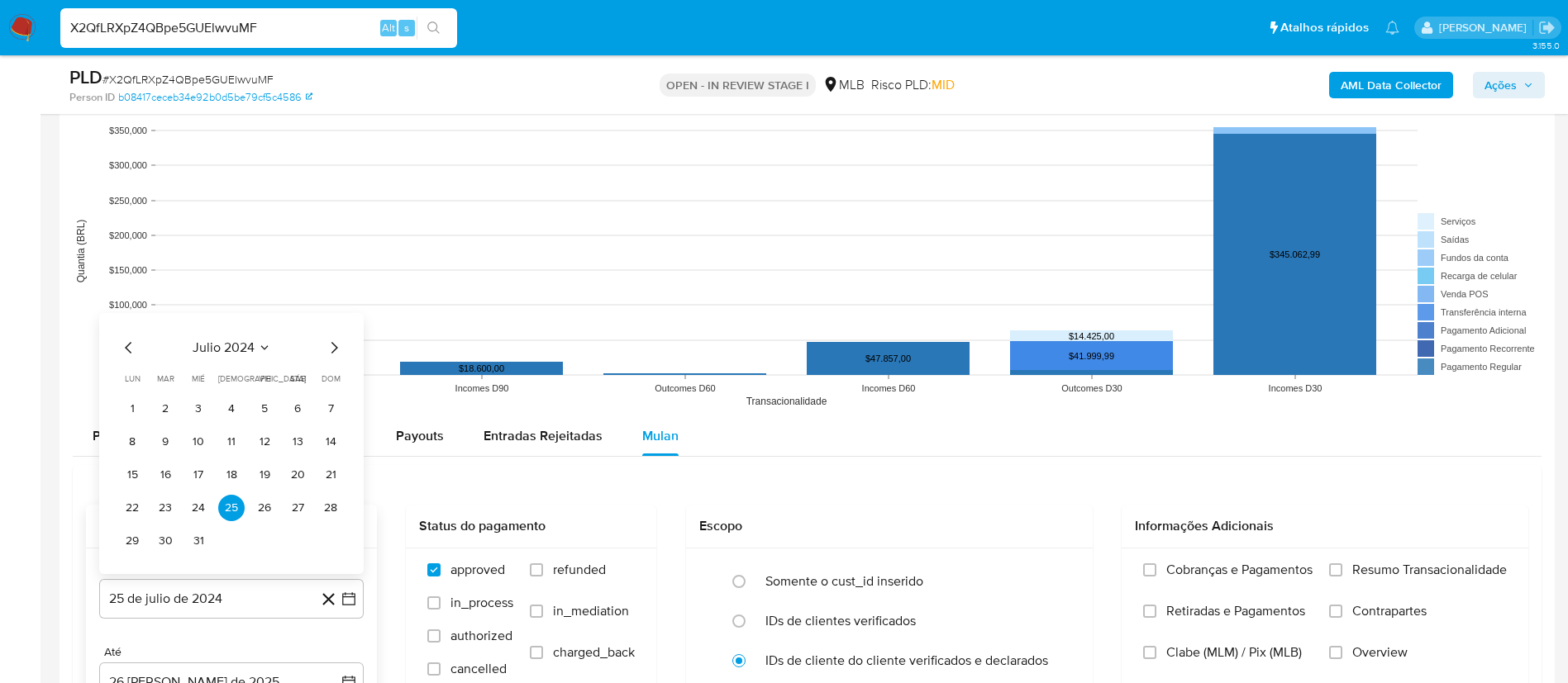
click at [247, 350] on span "julio 2024" at bounding box center [223, 348] width 62 height 17
click at [327, 327] on icon "Año siguiente" at bounding box center [331, 329] width 20 height 20
click at [148, 485] on button "jul" at bounding box center [159, 482] width 46 height 26
click at [179, 408] on tr "1 2 3 4 5 6" at bounding box center [232, 409] width 225 height 26
click at [175, 406] on button "1" at bounding box center [165, 409] width 26 height 26
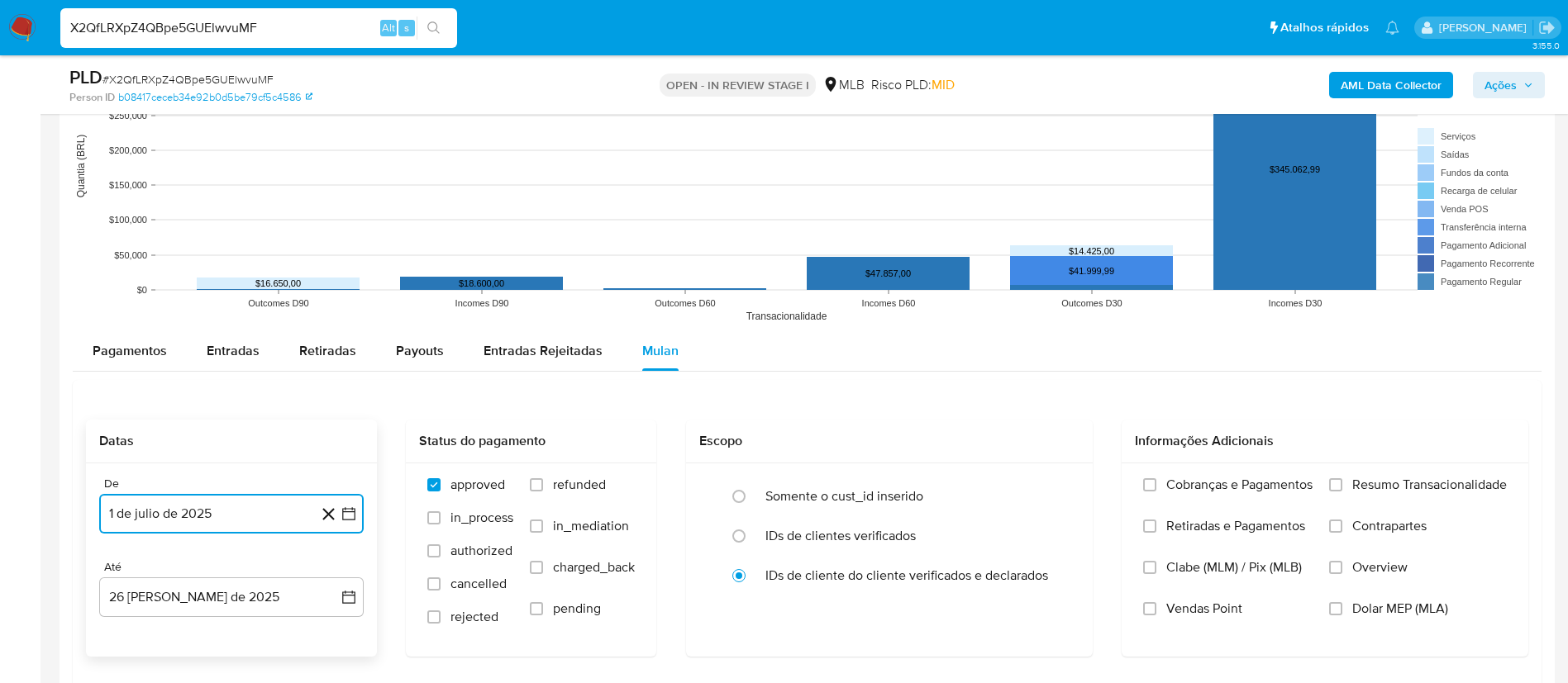
scroll to position [2107, 0]
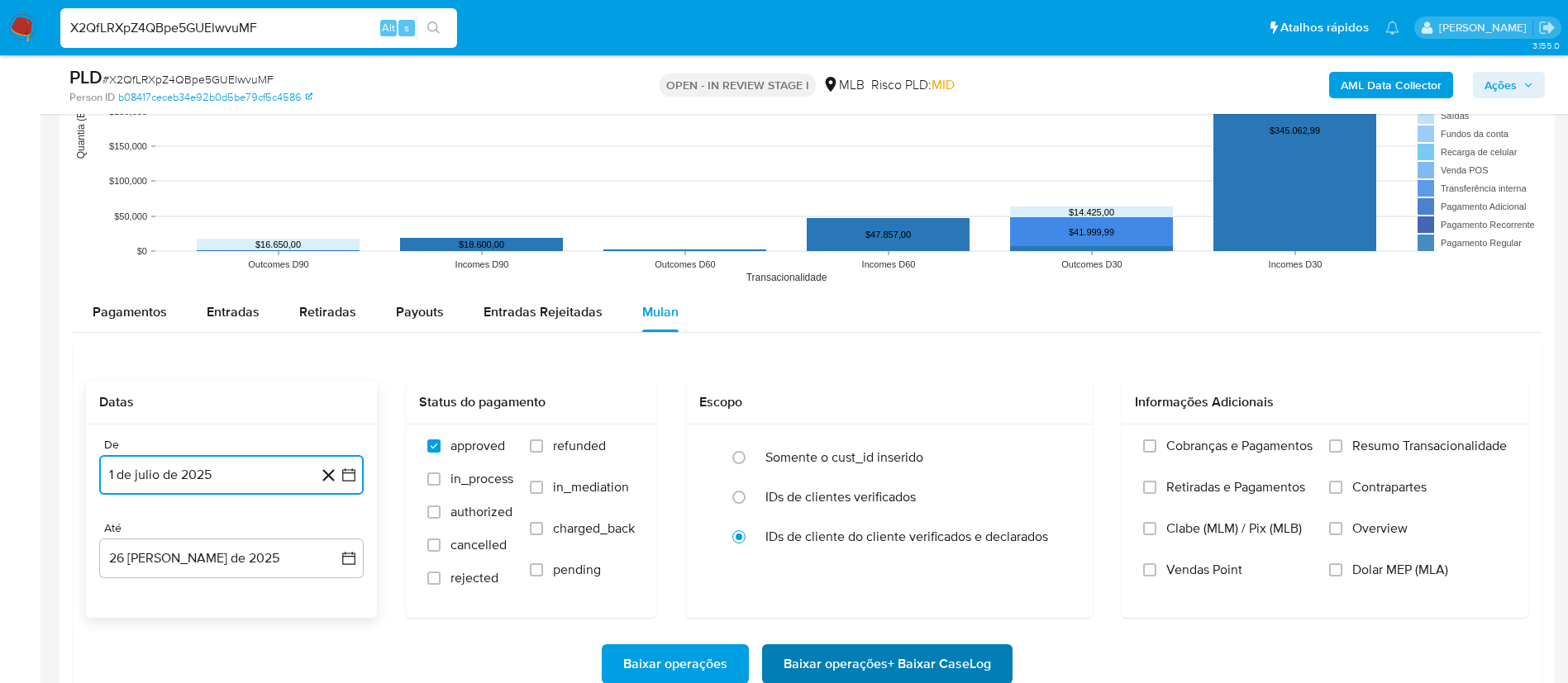
click at [866, 663] on span "Baixar operações + Baixar CaseLog" at bounding box center [887, 664] width 208 height 36
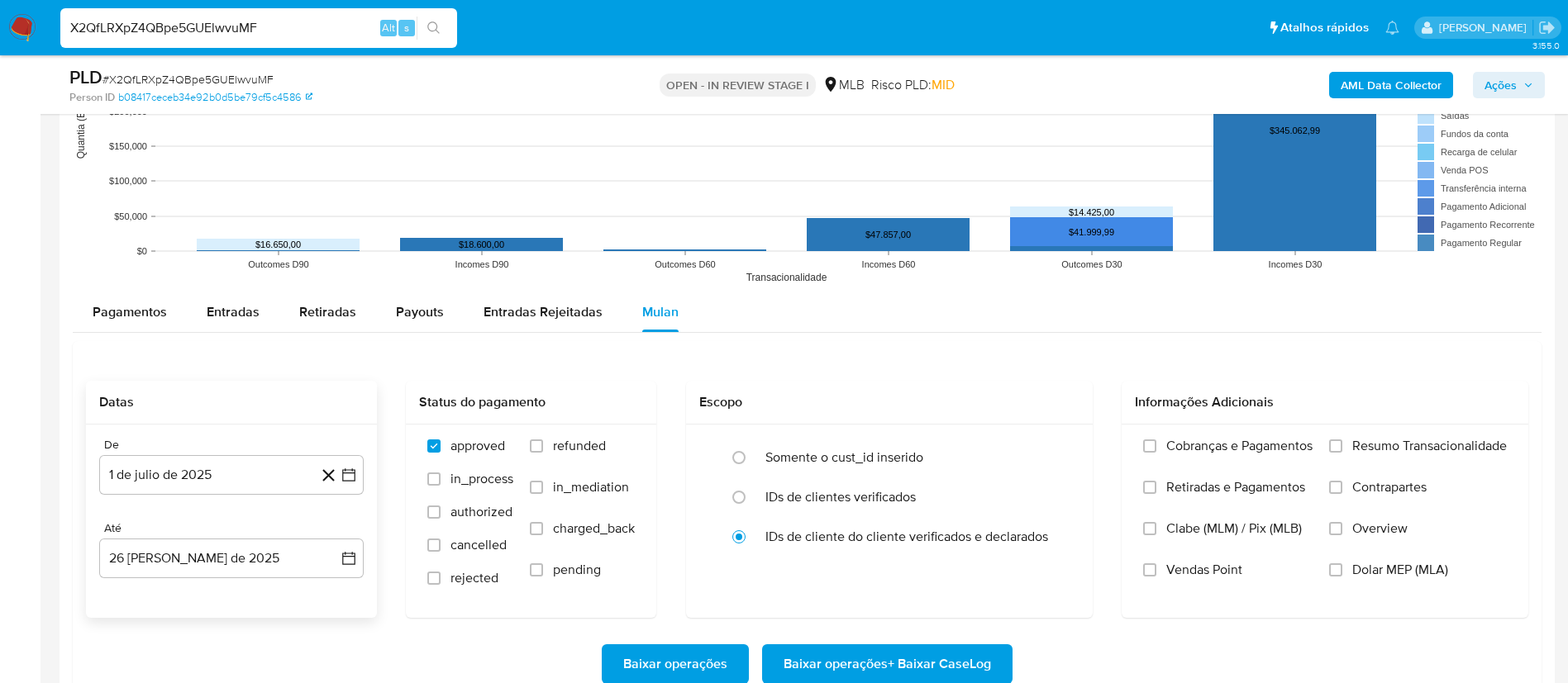
click at [220, 27] on input "X2QfLRXpZ4QBpe5GUElwvuMF" at bounding box center [259, 28] width 397 height 21
paste input "9qV7myswGeUf9hHTKxa84QFj"
type input "9qV7myswGeUf9hHTKxa84QFj"
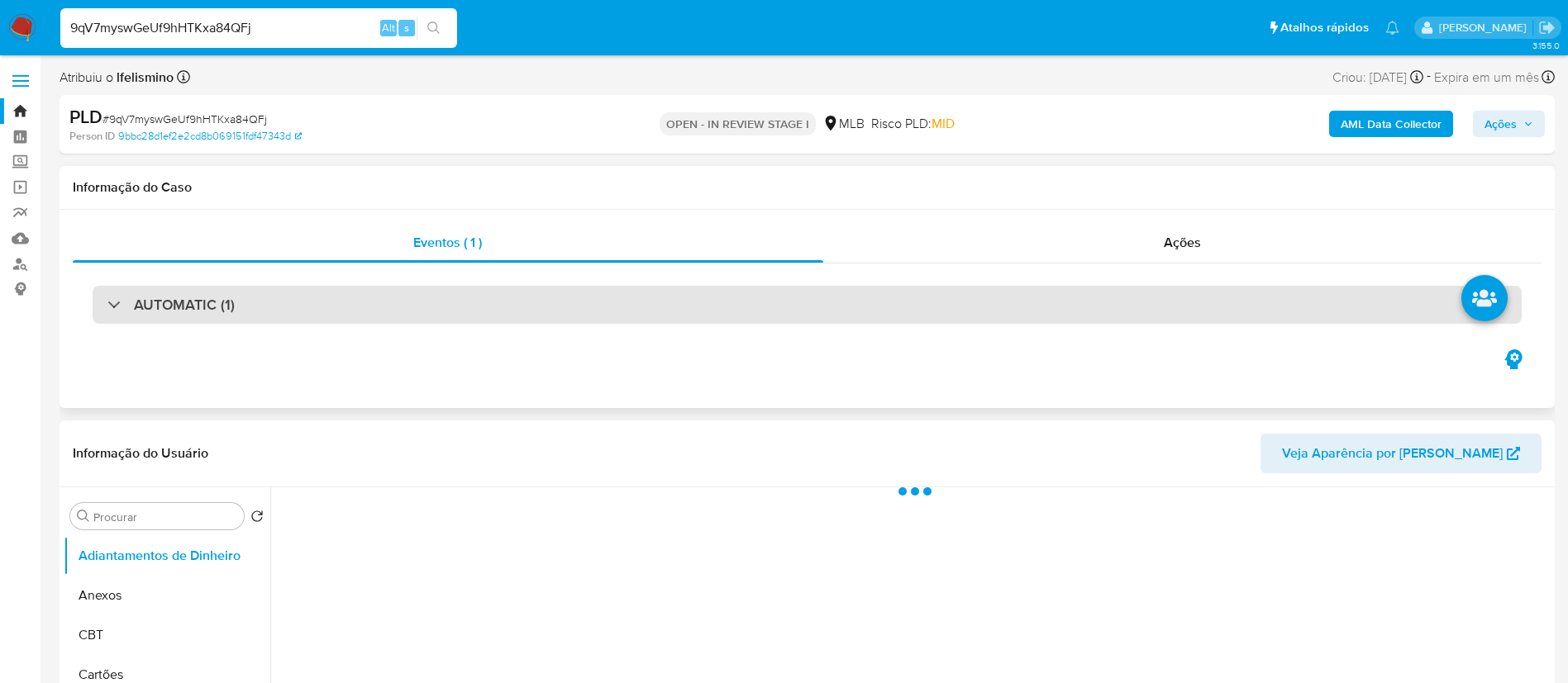
click at [648, 303] on div "AUTOMATIC (1)" at bounding box center [807, 305] width 1429 height 38
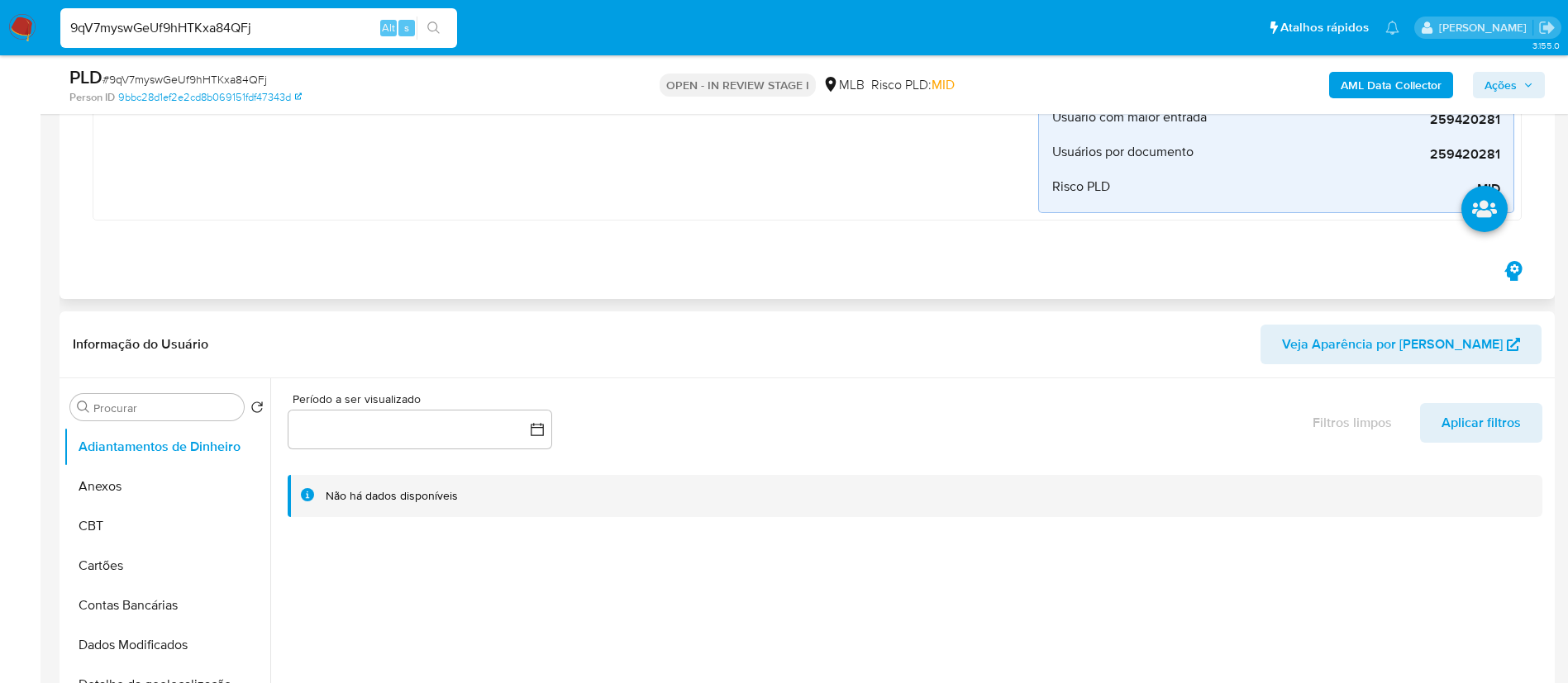
scroll to position [219, 0]
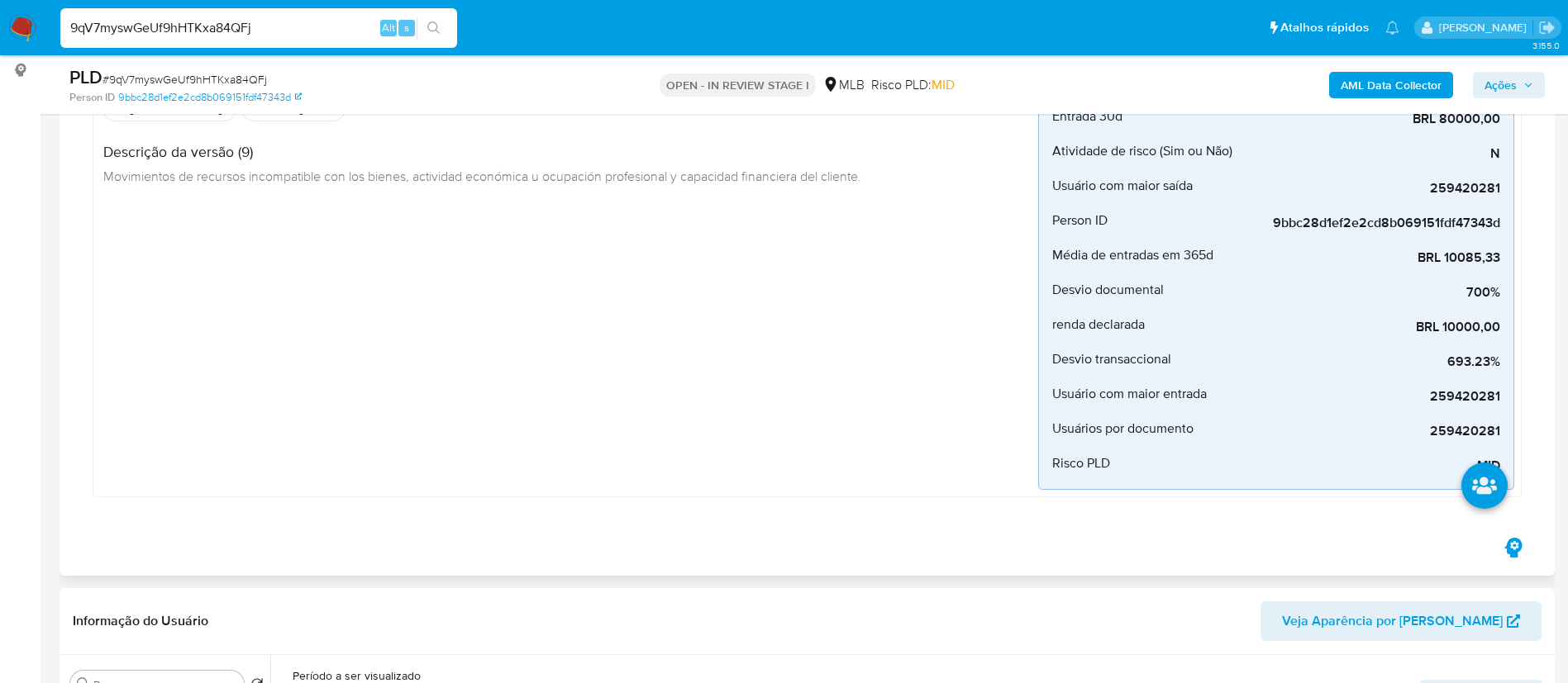
select select "10"
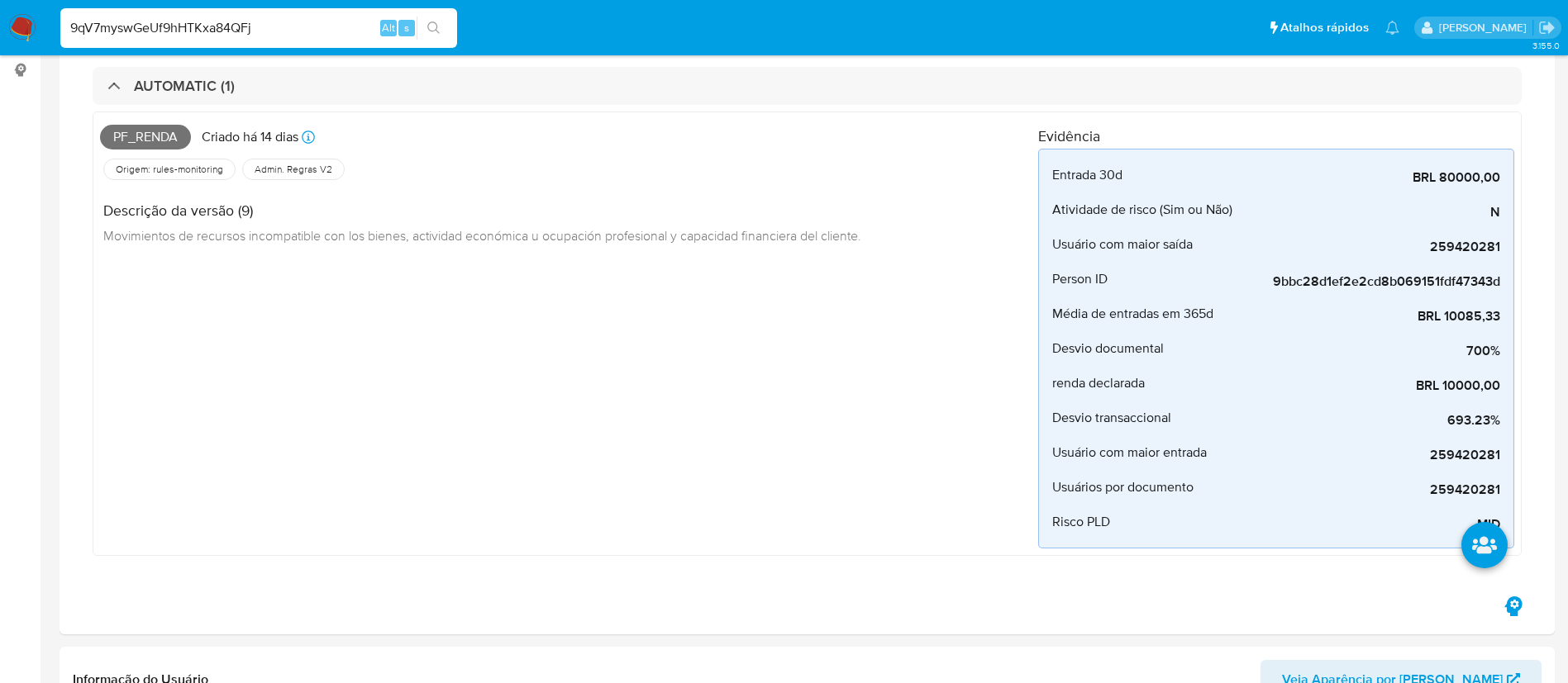
scroll to position [0, 0]
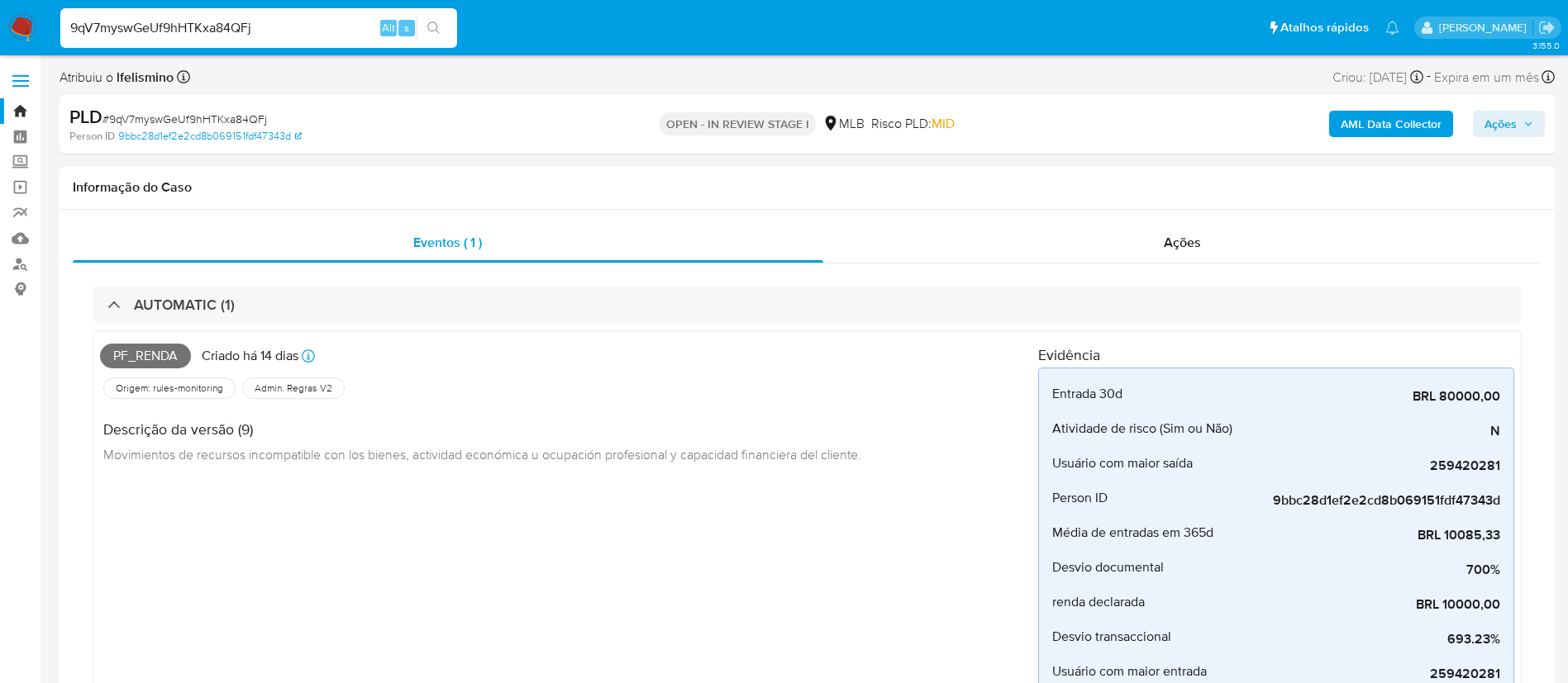
click at [248, 124] on span "# 9qV7myswGeUf9hHTKxa84QFj" at bounding box center [184, 119] width 165 height 17
copy span "9qV7myswGeUf9hHTKxa84QFj"
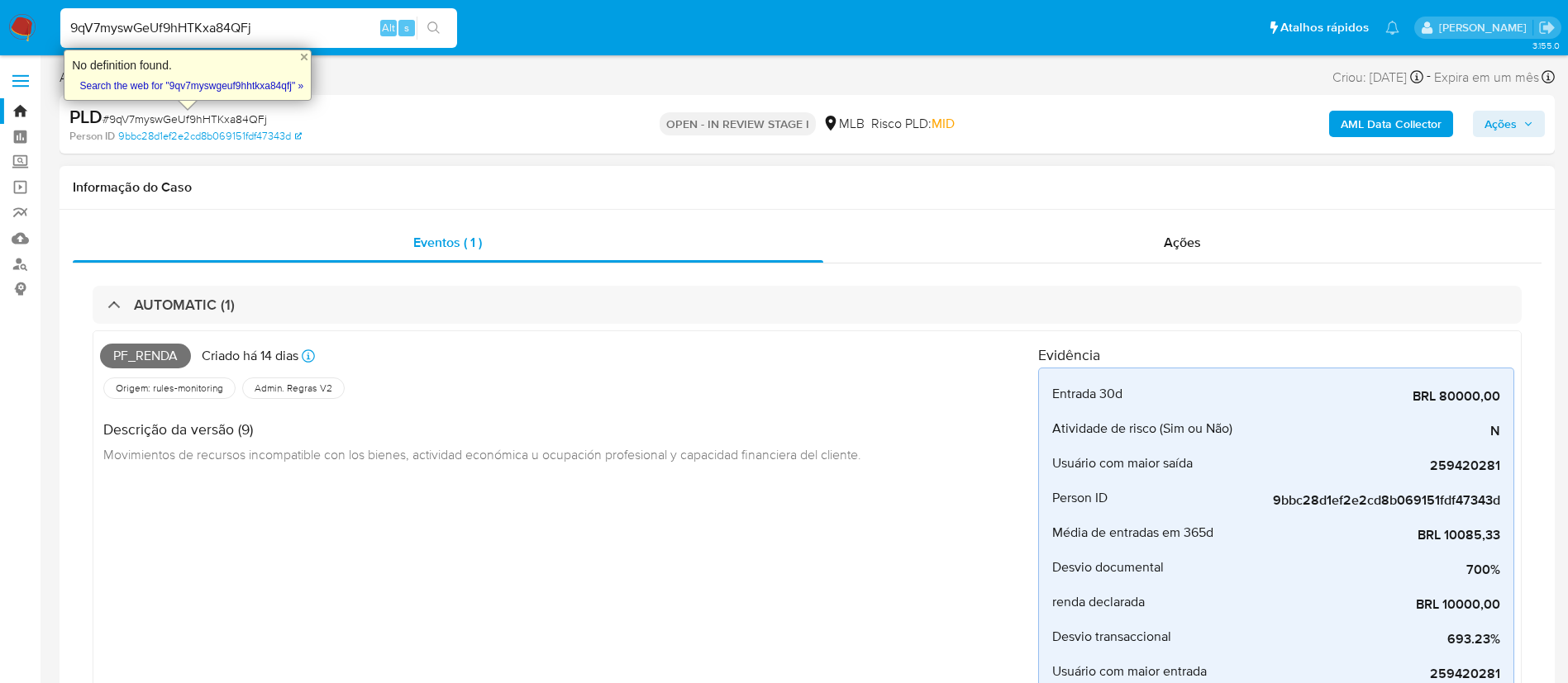
click at [1174, 217] on div "Eventos ( 1 ) Ações AUTOMATIC (1) Pf_renda Criado há 14 dias Criado: 12/08/2025…" at bounding box center [807, 532] width 1495 height 643
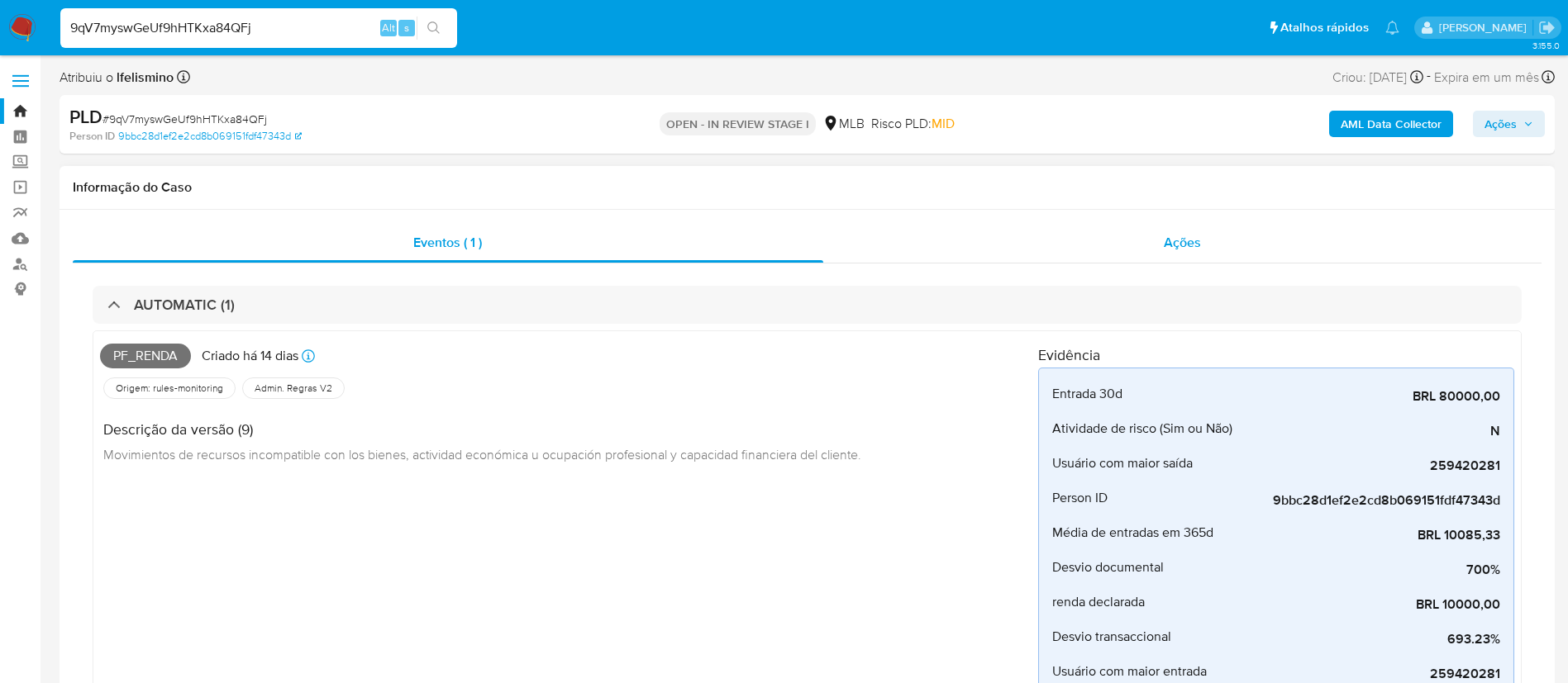
click at [1160, 239] on div "Ações" at bounding box center [1182, 243] width 719 height 40
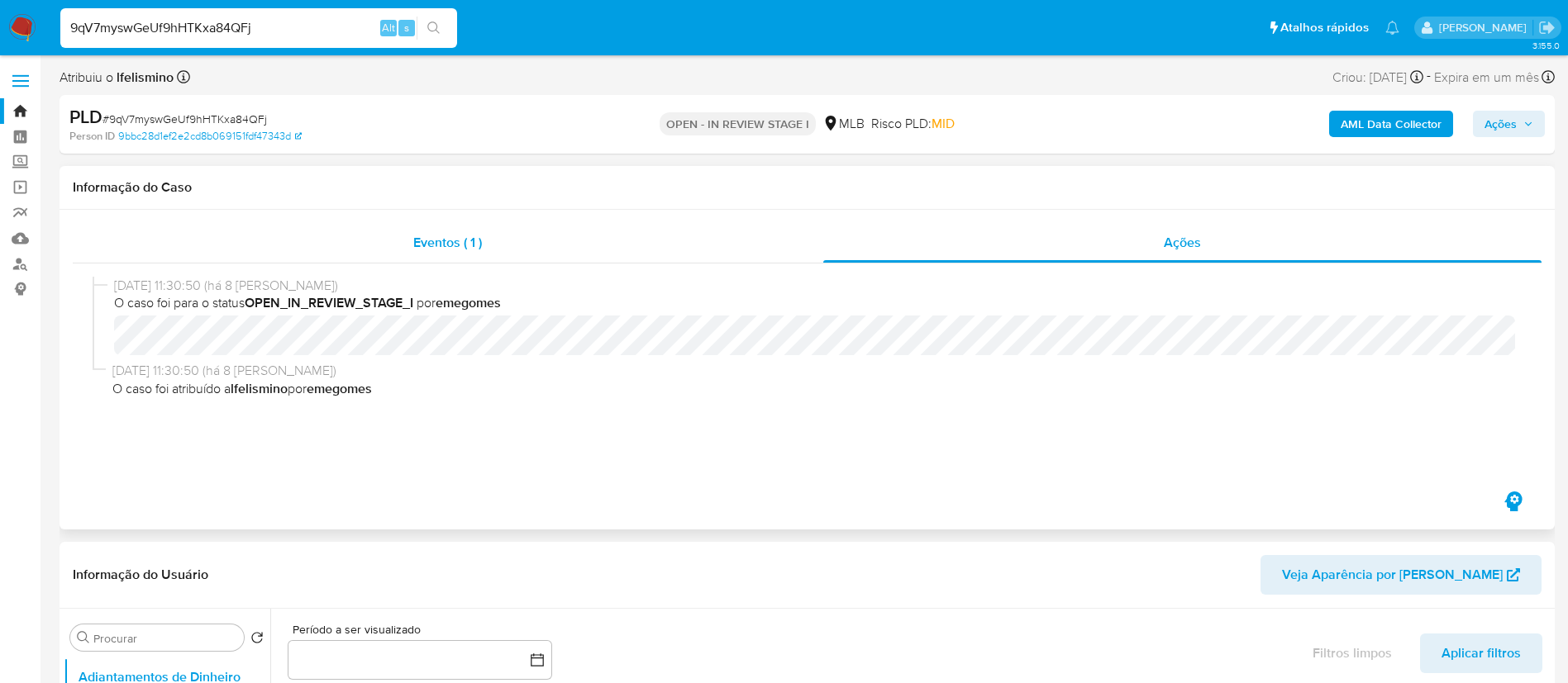
click at [515, 239] on div "Eventos ( 1 )" at bounding box center [447, 243] width 750 height 40
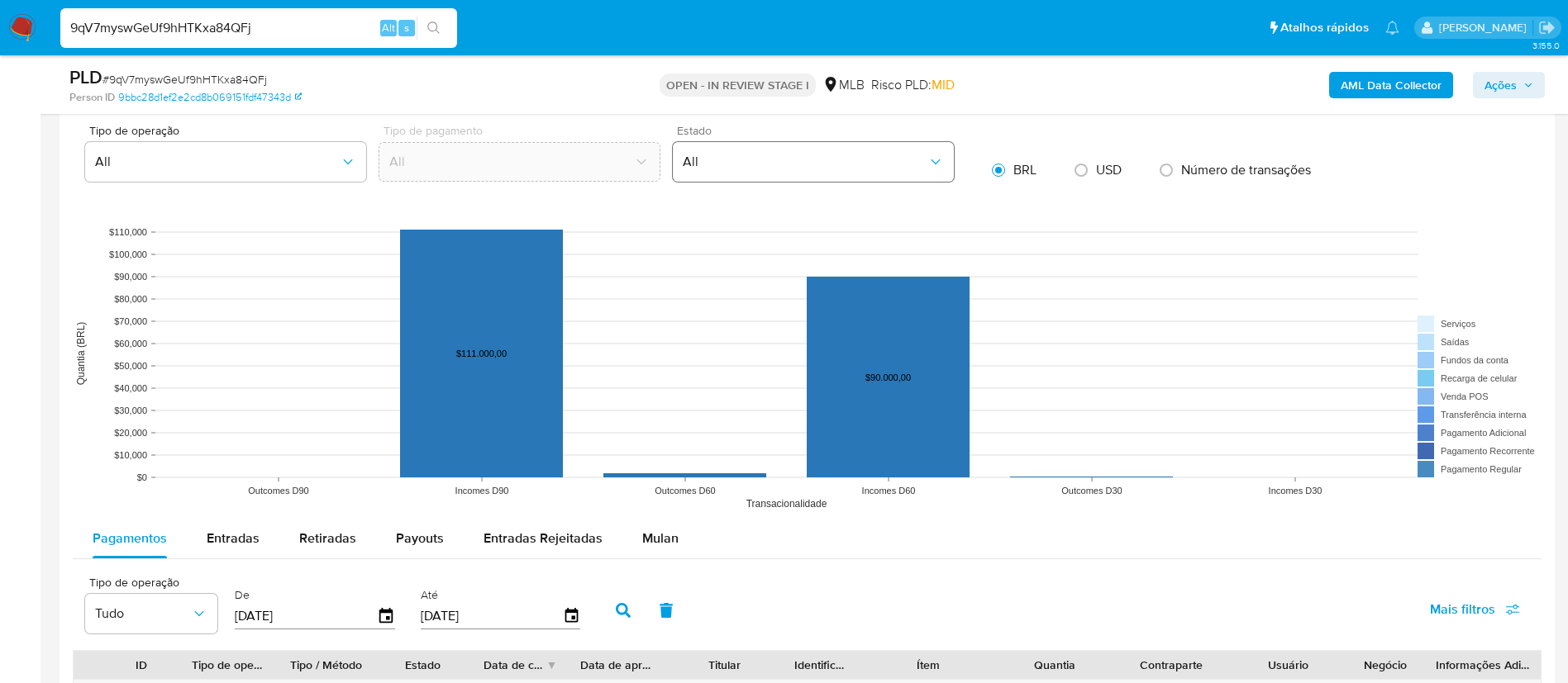
scroll to position [1736, 0]
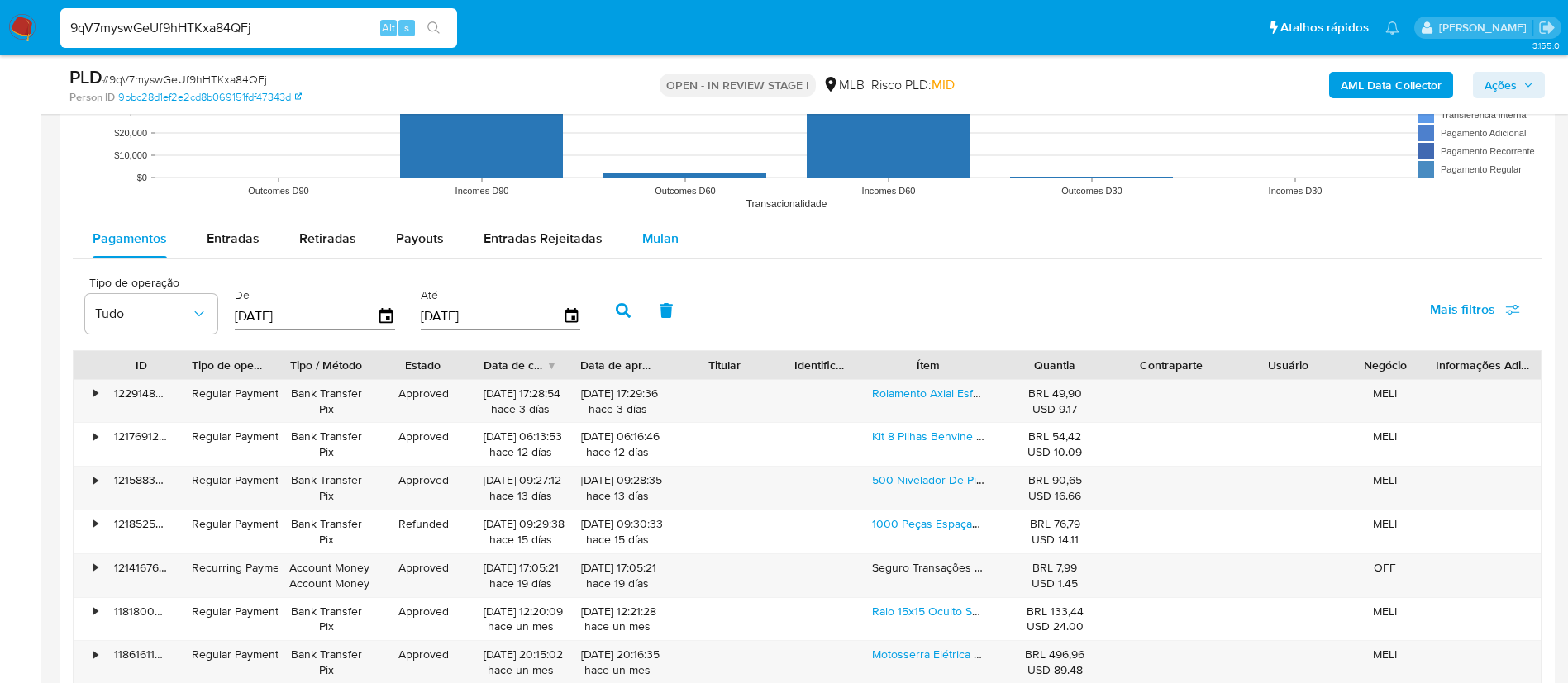
click at [664, 241] on span "Mulan" at bounding box center [660, 238] width 36 height 19
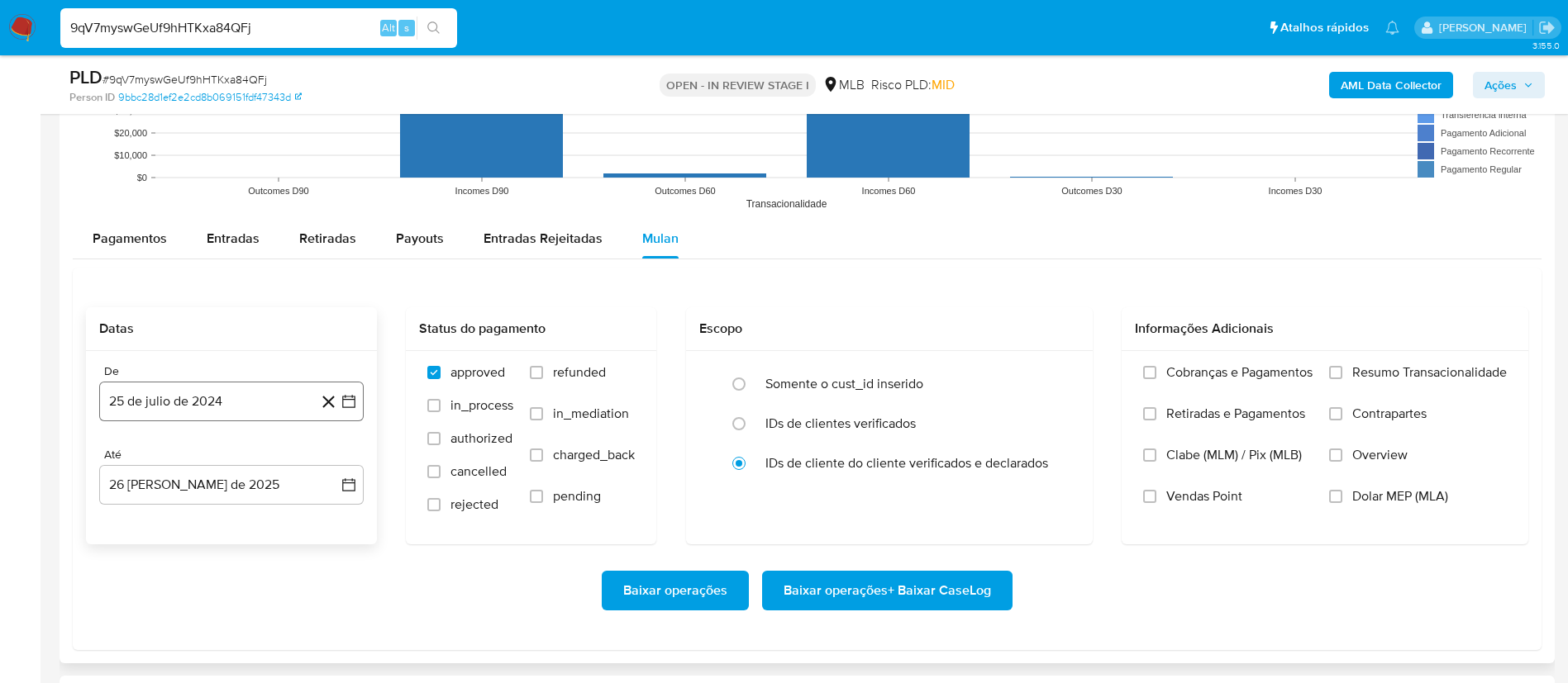
click at [227, 395] on button "25 de julio de 2024" at bounding box center [232, 402] width 265 height 40
click at [216, 155] on span "julio 2024" at bounding box center [223, 150] width 62 height 17
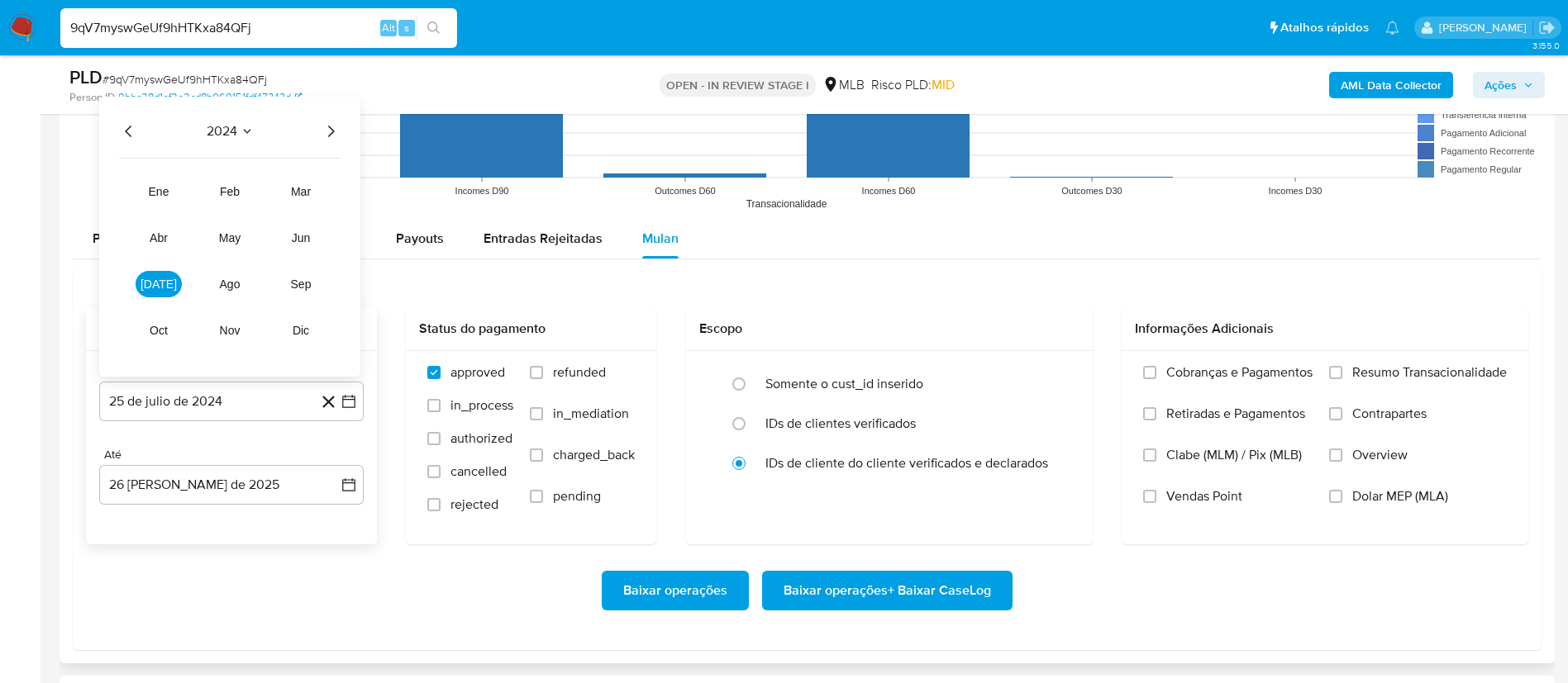
click at [331, 134] on icon "Año siguiente" at bounding box center [332, 131] width 7 height 12
click at [160, 284] on span "jul" at bounding box center [159, 284] width 36 height 13
click at [164, 202] on button "1" at bounding box center [165, 212] width 26 height 26
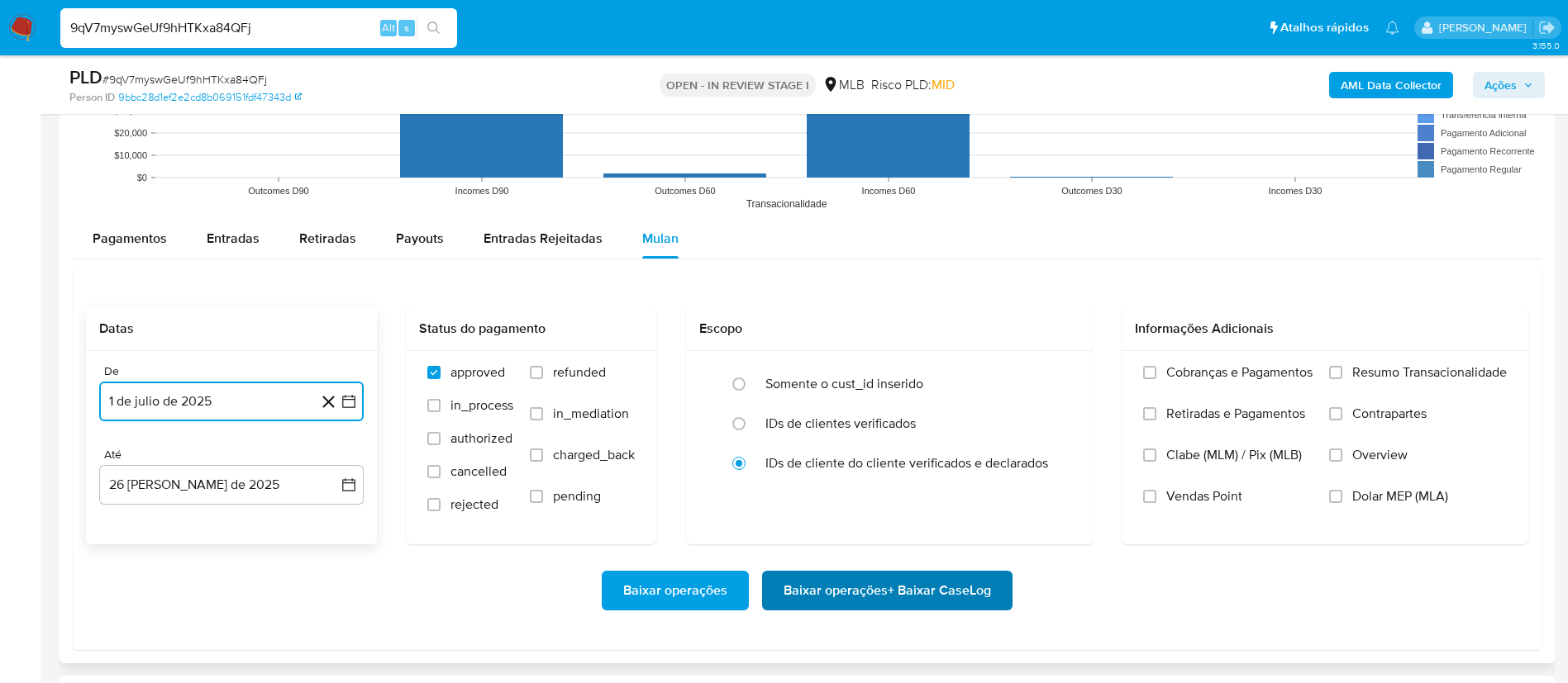
click at [817, 593] on span "Baixar operações + Baixar CaseLog" at bounding box center [887, 591] width 208 height 36
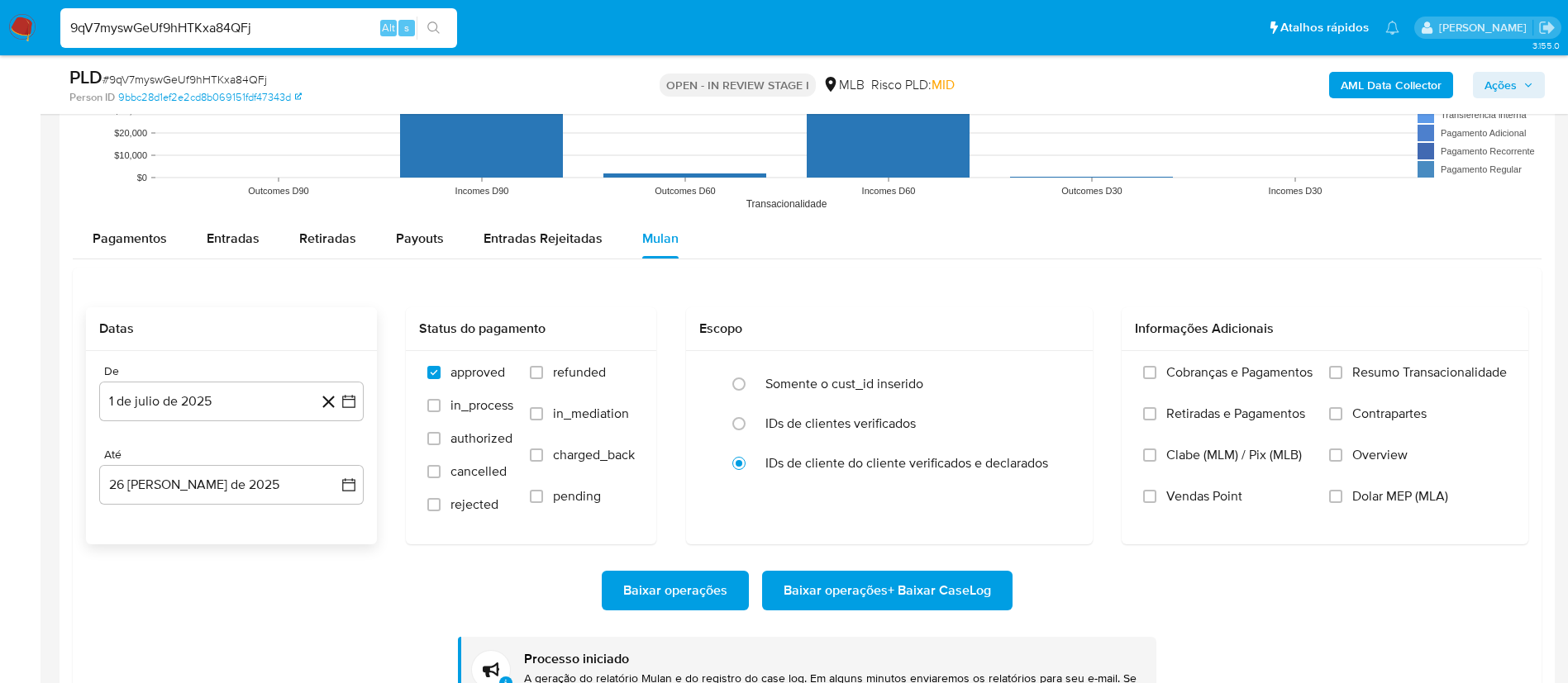
click at [164, 28] on input "9qV7myswGeUf9hHTKxa84QFj" at bounding box center [259, 28] width 397 height 21
click at [165, 28] on input "9qV7myswGeUf9hHTKxa84QFj" at bounding box center [259, 28] width 397 height 21
paste input "JZXarL4ieIGJvIKq4B2J6HI7"
type input "JZXarL4ieIGJvIKq4B2J6HI7"
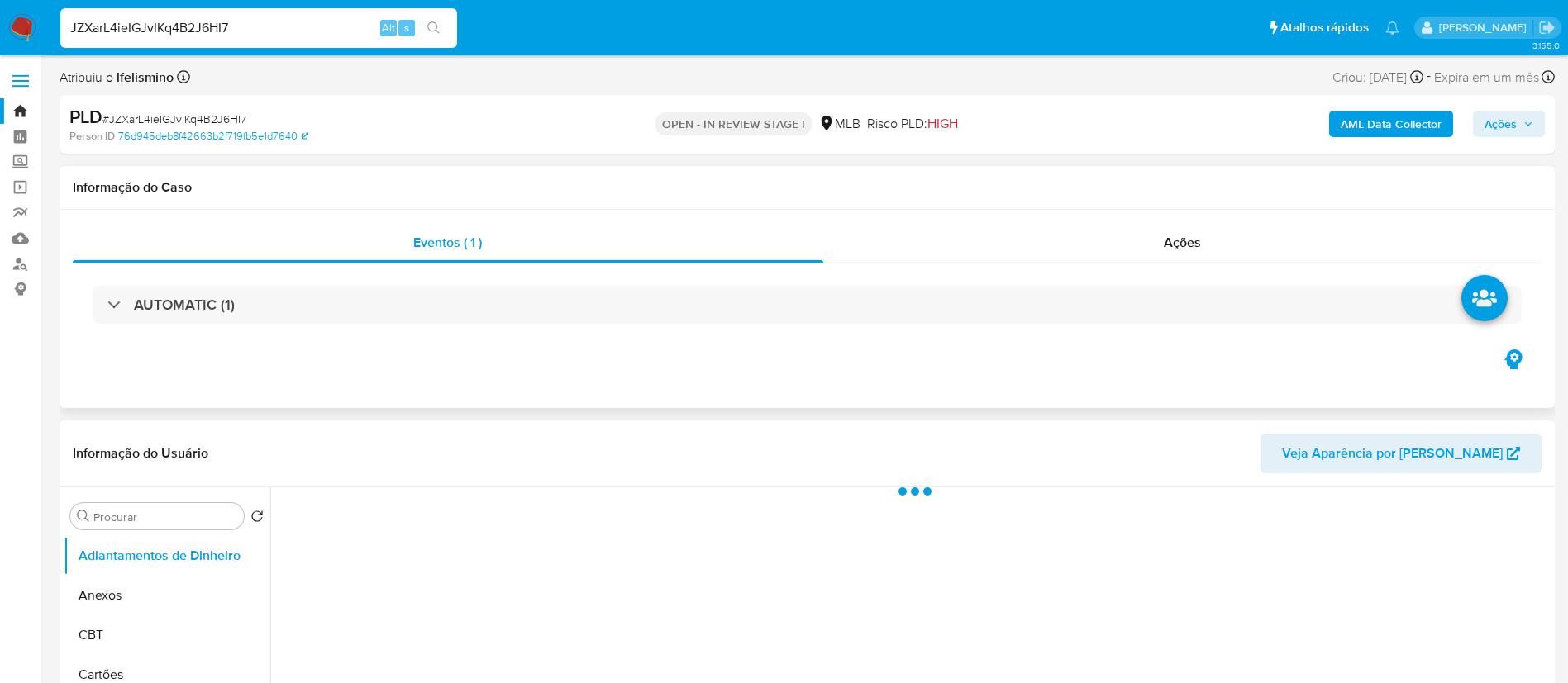
drag, startPoint x: 806, startPoint y: 276, endPoint x: 796, endPoint y: 300, distance: 26.0
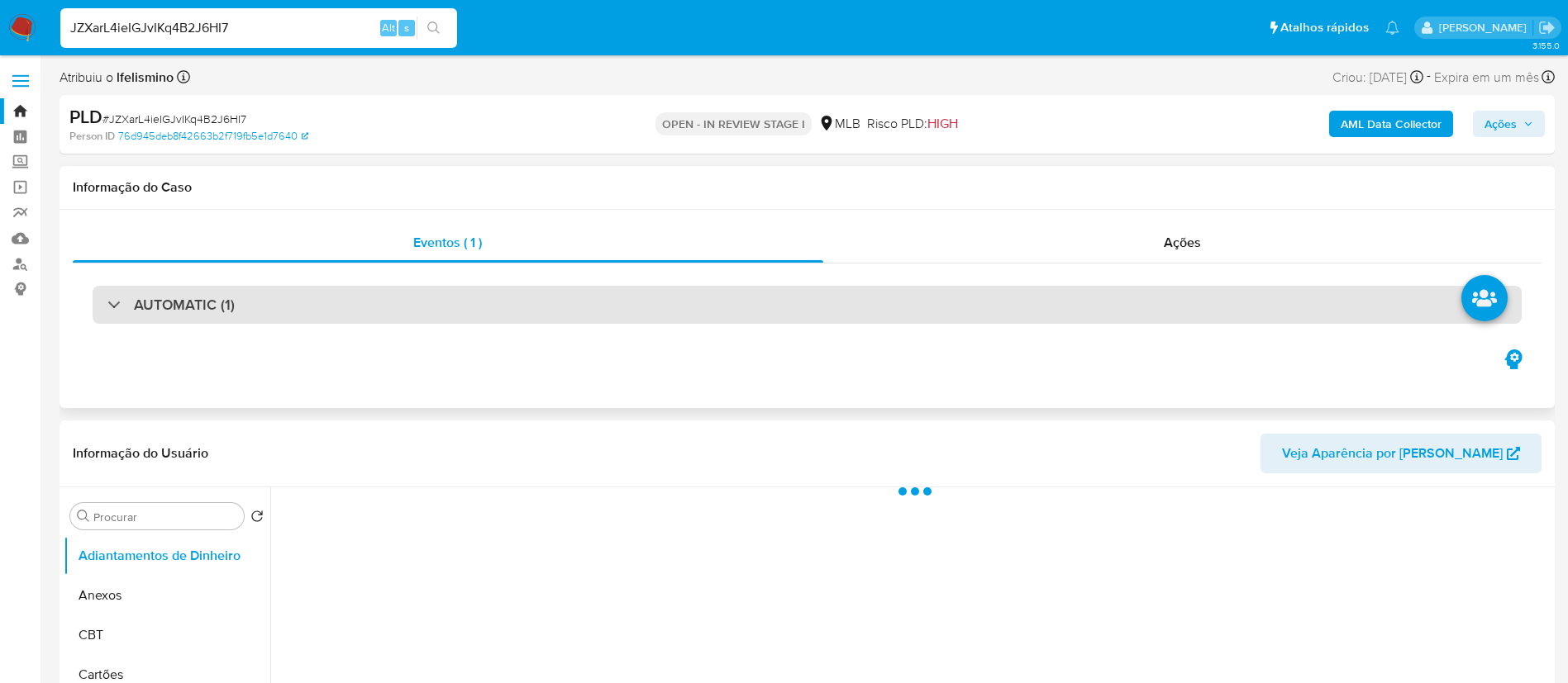
click at [806, 276] on div "AUTOMATIC (1)" at bounding box center [807, 305] width 1469 height 83
click at [796, 300] on div "AUTOMATIC (1)" at bounding box center [807, 305] width 1429 height 38
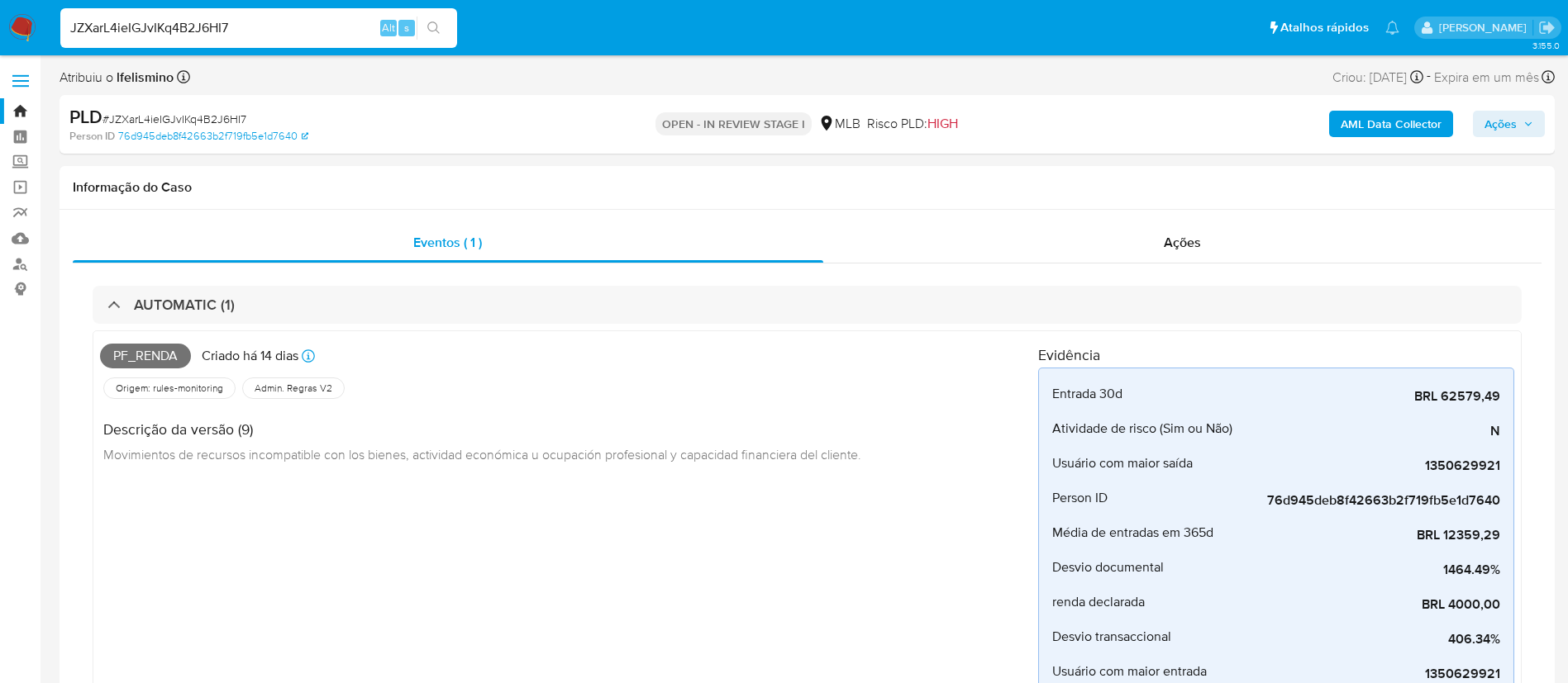
select select "10"
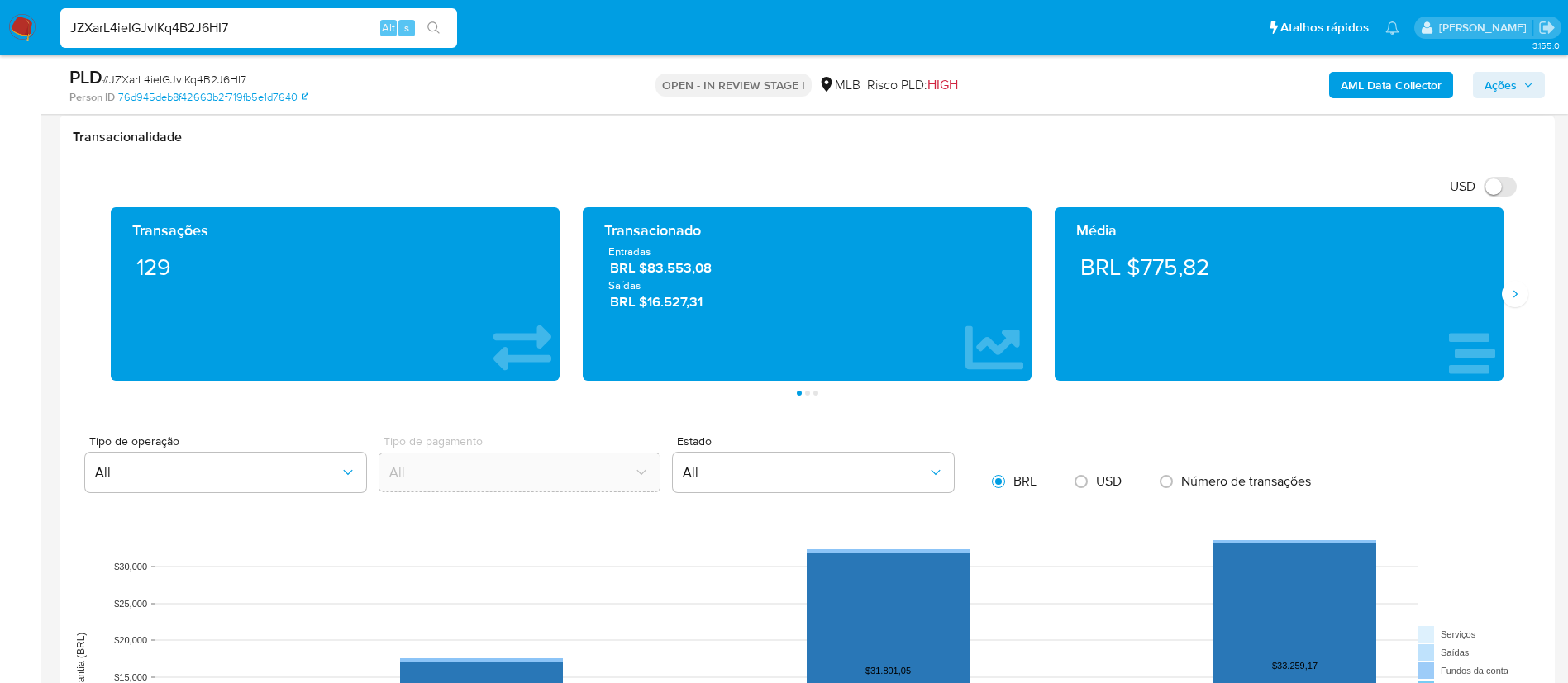
scroll to position [1736, 0]
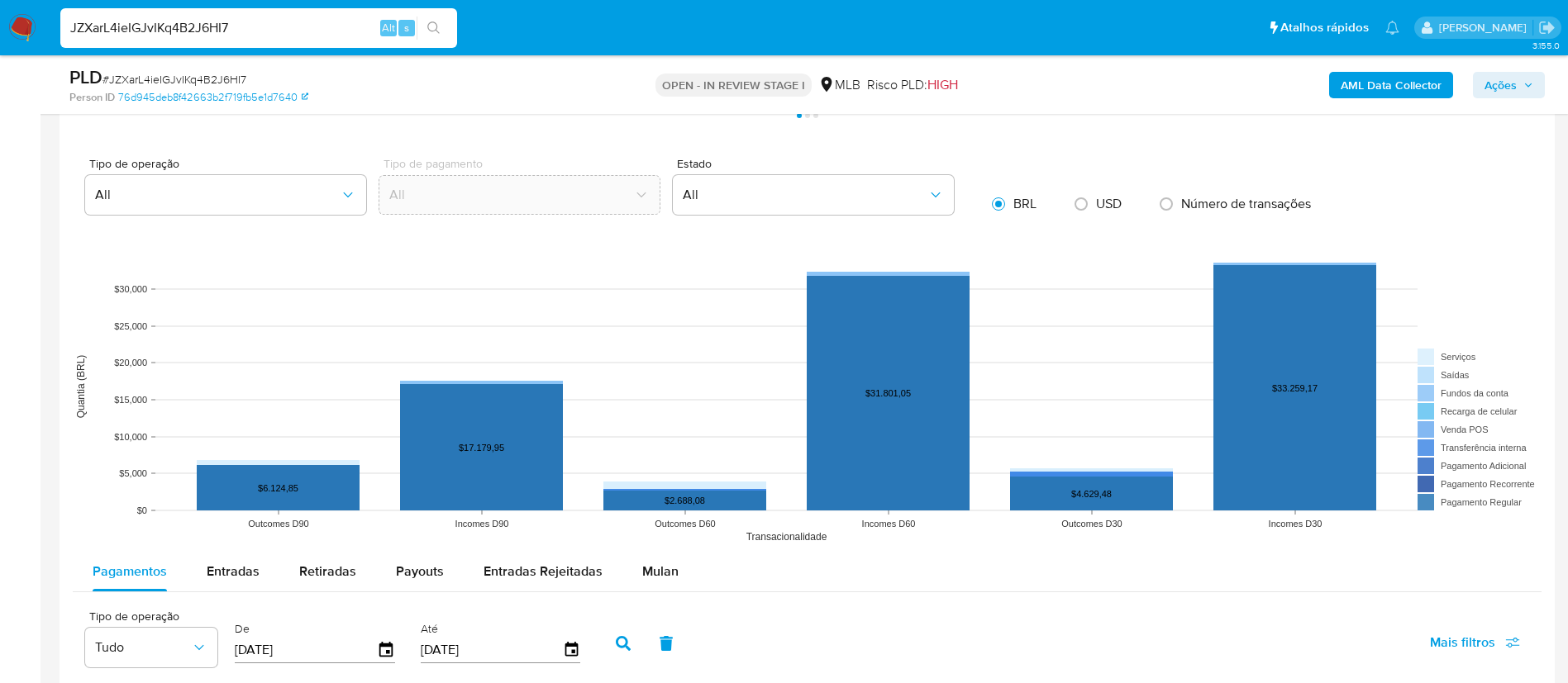
click at [628, 592] on div "Pagamentos Entradas Retiradas Payouts Entradas Rejeitadas Mulan" at bounding box center [807, 572] width 1469 height 41
click at [643, 574] on span "Mulan" at bounding box center [660, 571] width 36 height 19
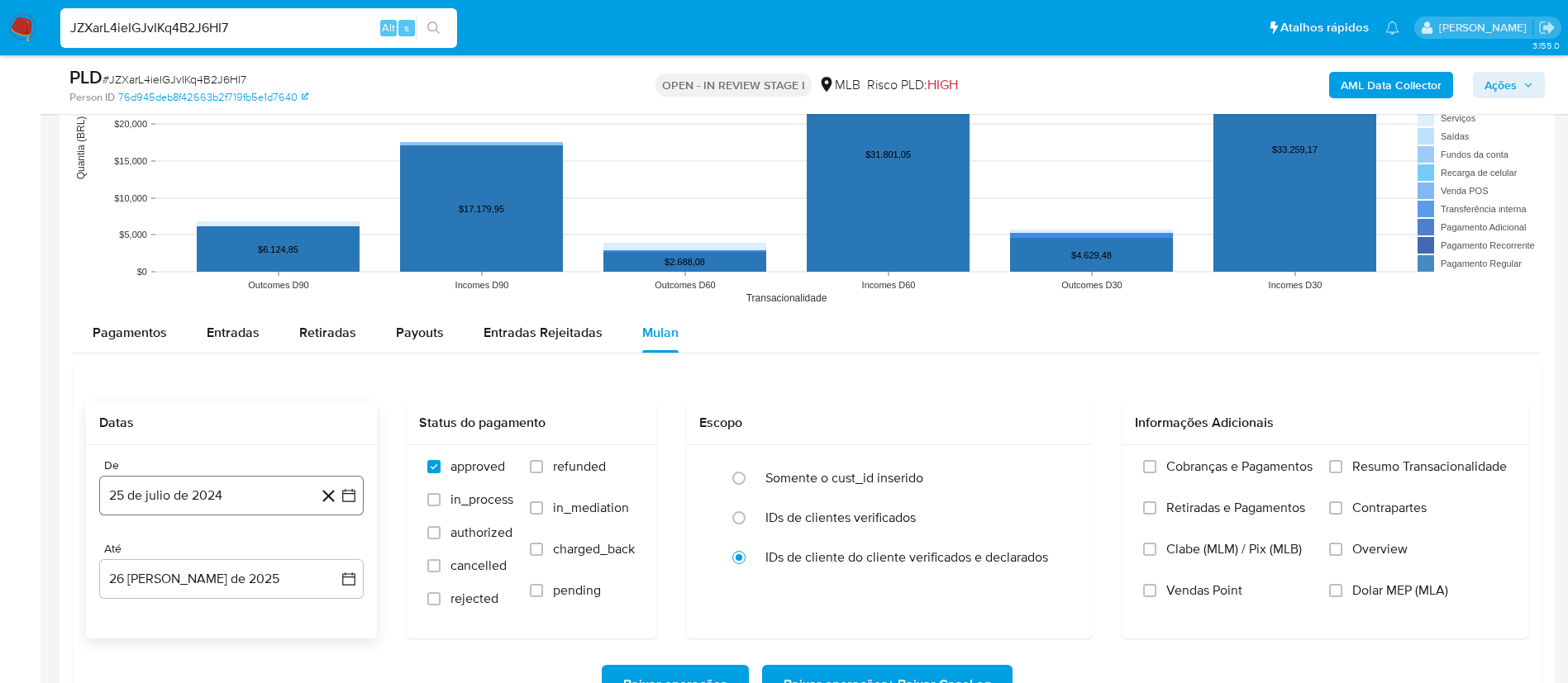
scroll to position [1983, 0]
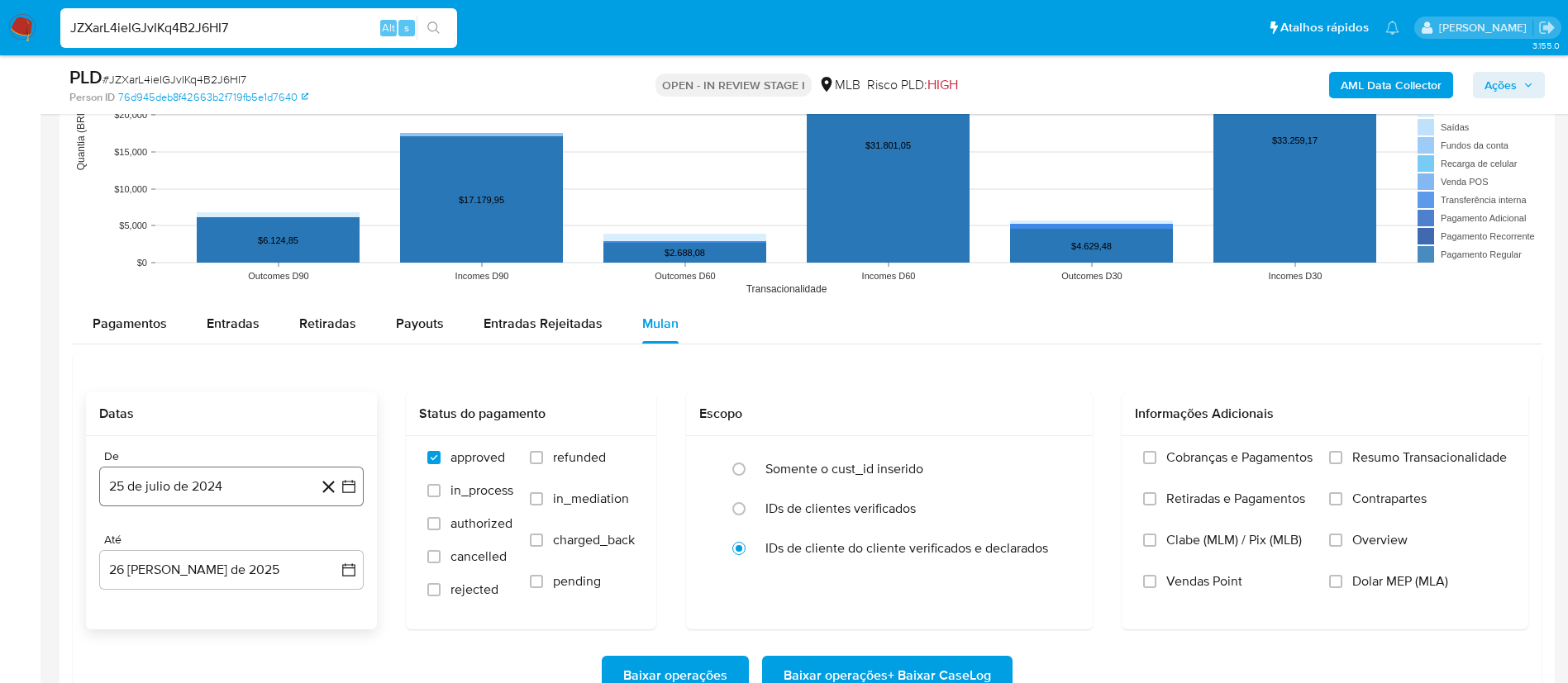
click at [269, 491] on button "25 de julio de 2024" at bounding box center [232, 487] width 265 height 40
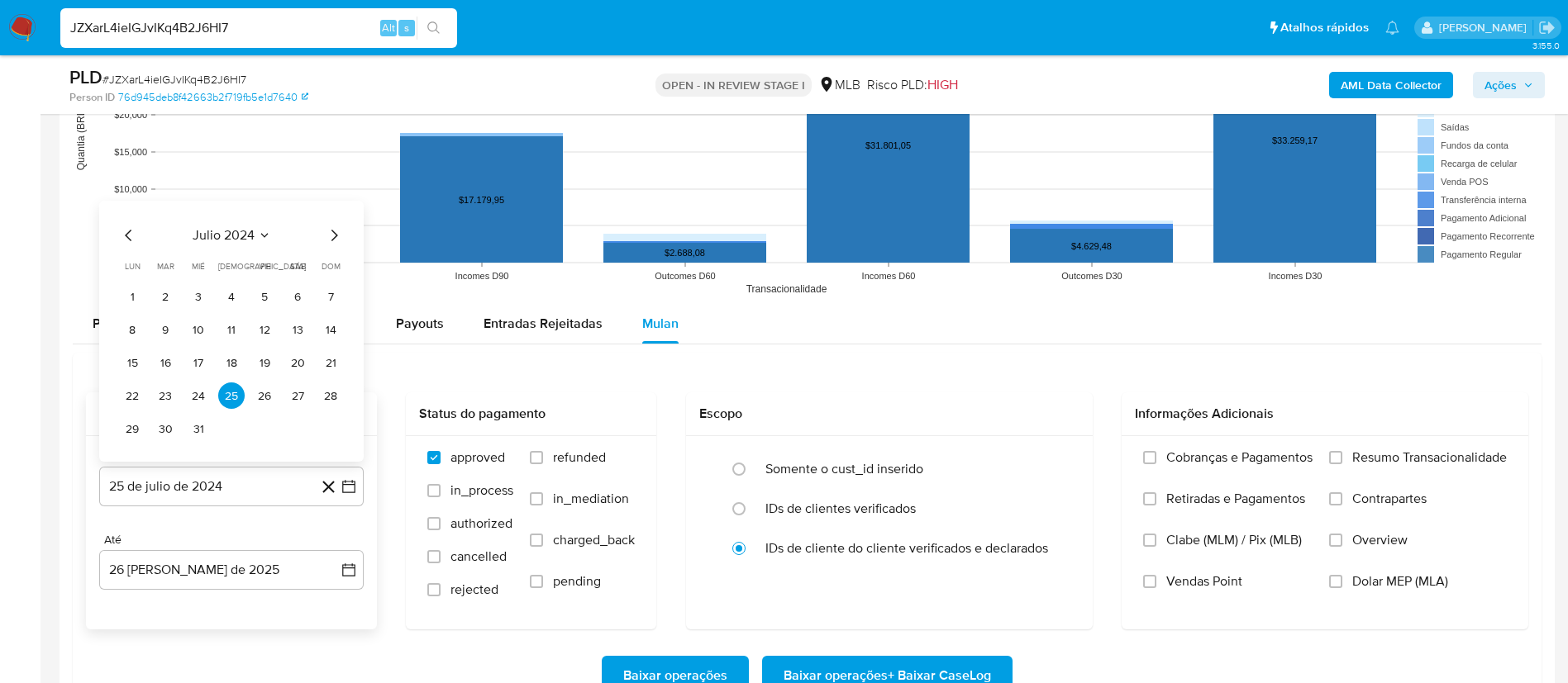
click at [236, 236] on span "julio 2024" at bounding box center [223, 236] width 62 height 17
click at [327, 222] on icon "Año siguiente" at bounding box center [331, 217] width 20 height 20
click at [236, 369] on span "ago" at bounding box center [229, 370] width 22 height 13
click at [136, 241] on icon "Mes anterior" at bounding box center [129, 236] width 20 height 20
click at [154, 297] on button "1" at bounding box center [165, 297] width 26 height 26
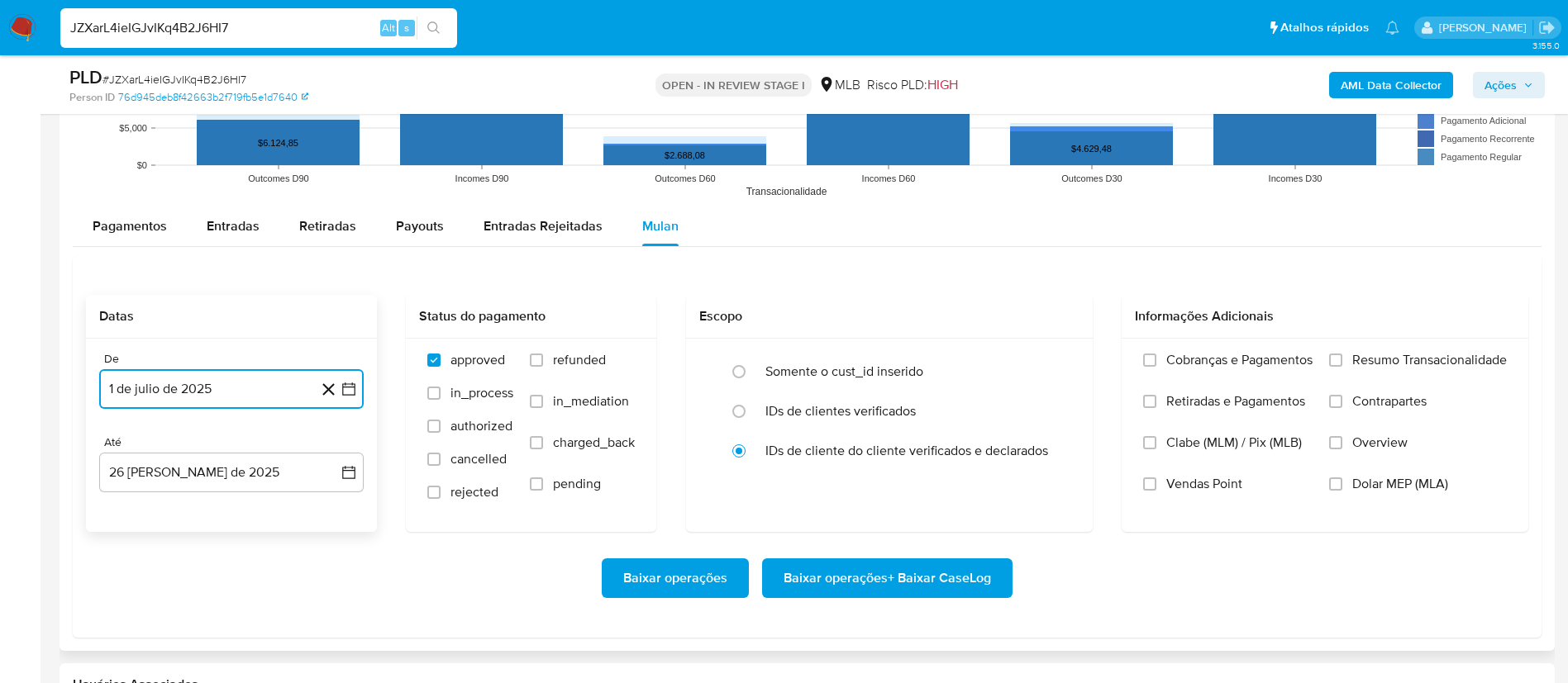
scroll to position [2107, 0]
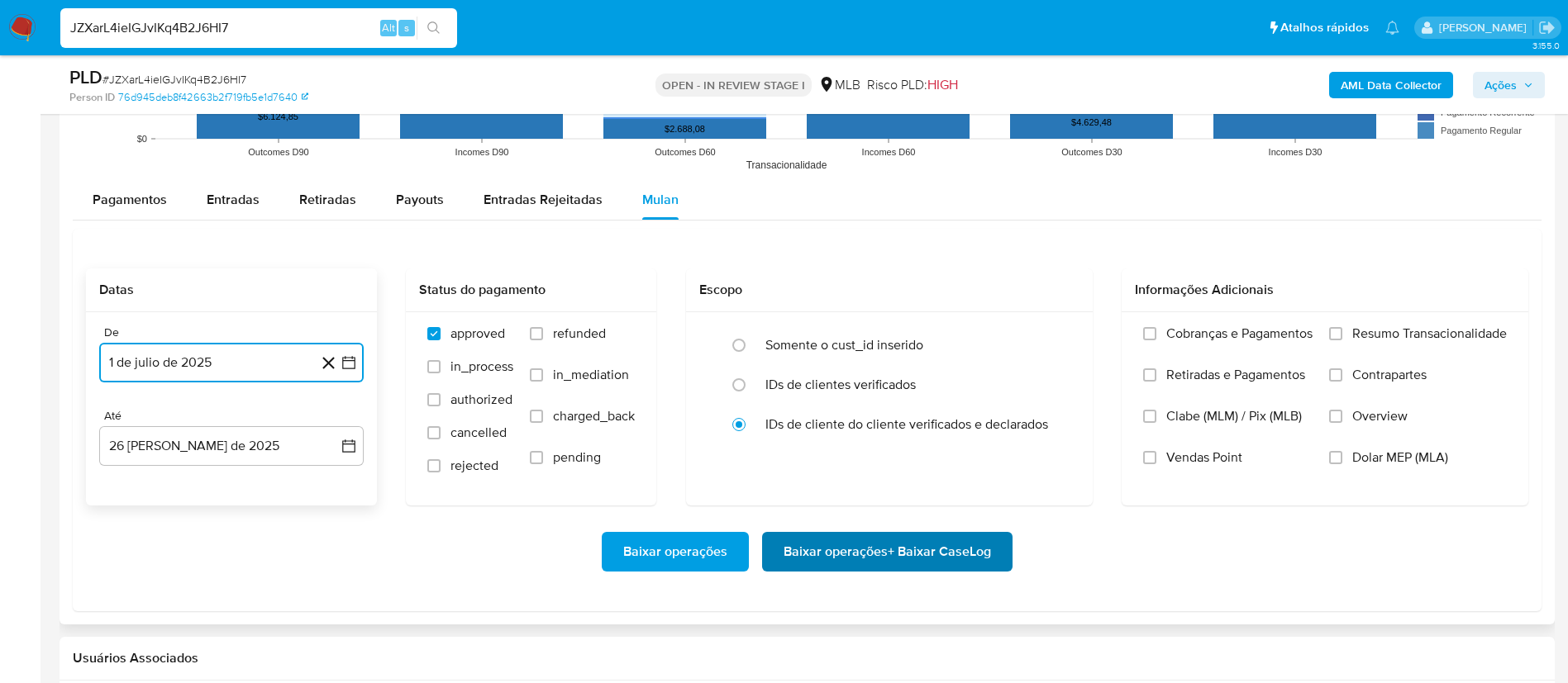
click at [959, 555] on span "Baixar operações + Baixar CaseLog" at bounding box center [887, 552] width 208 height 36
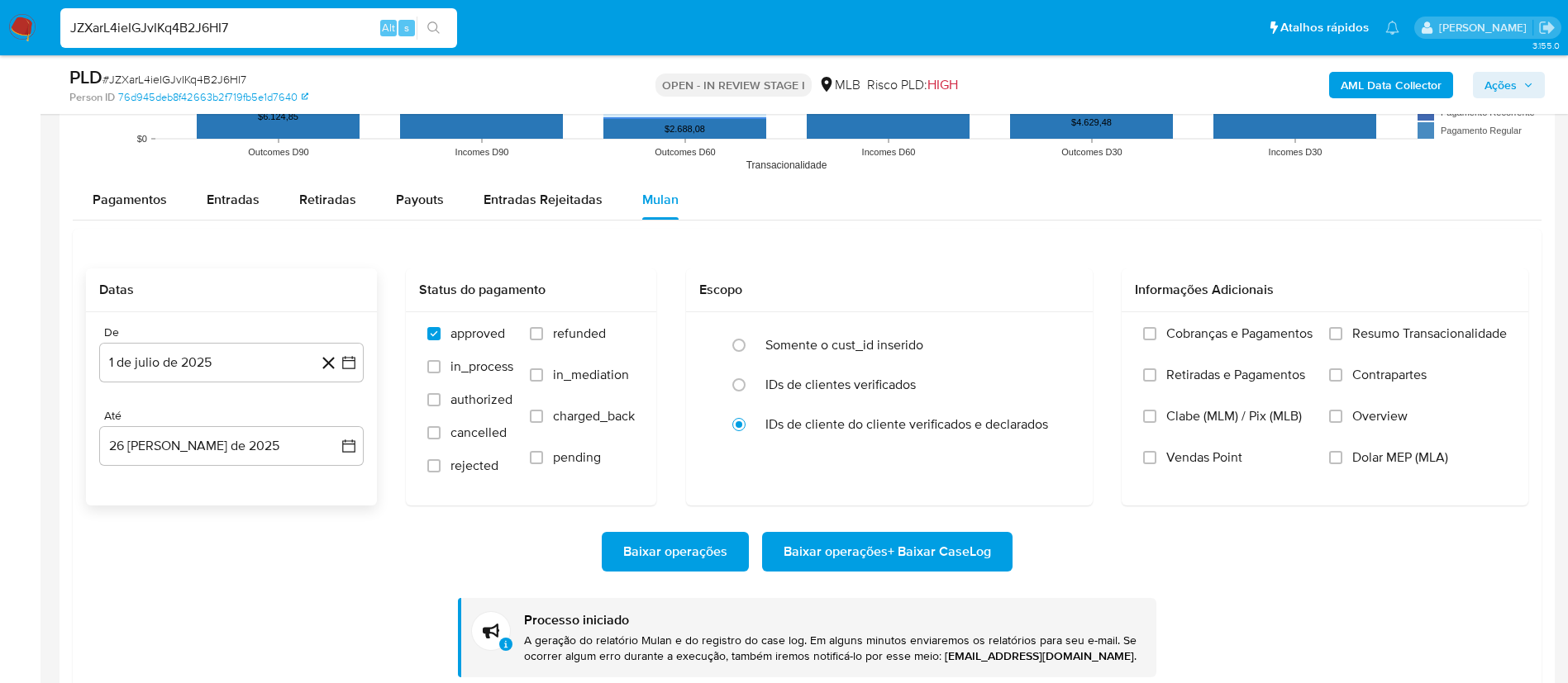
click at [168, 30] on input "JZXarL4ieIGJvIKq4B2J6HI7" at bounding box center [259, 28] width 397 height 21
paste input "PQw2nKI0dfs85kwWs9yhPtcC"
type input "PQw2nKI0dfs85kwWs9yhPtcC"
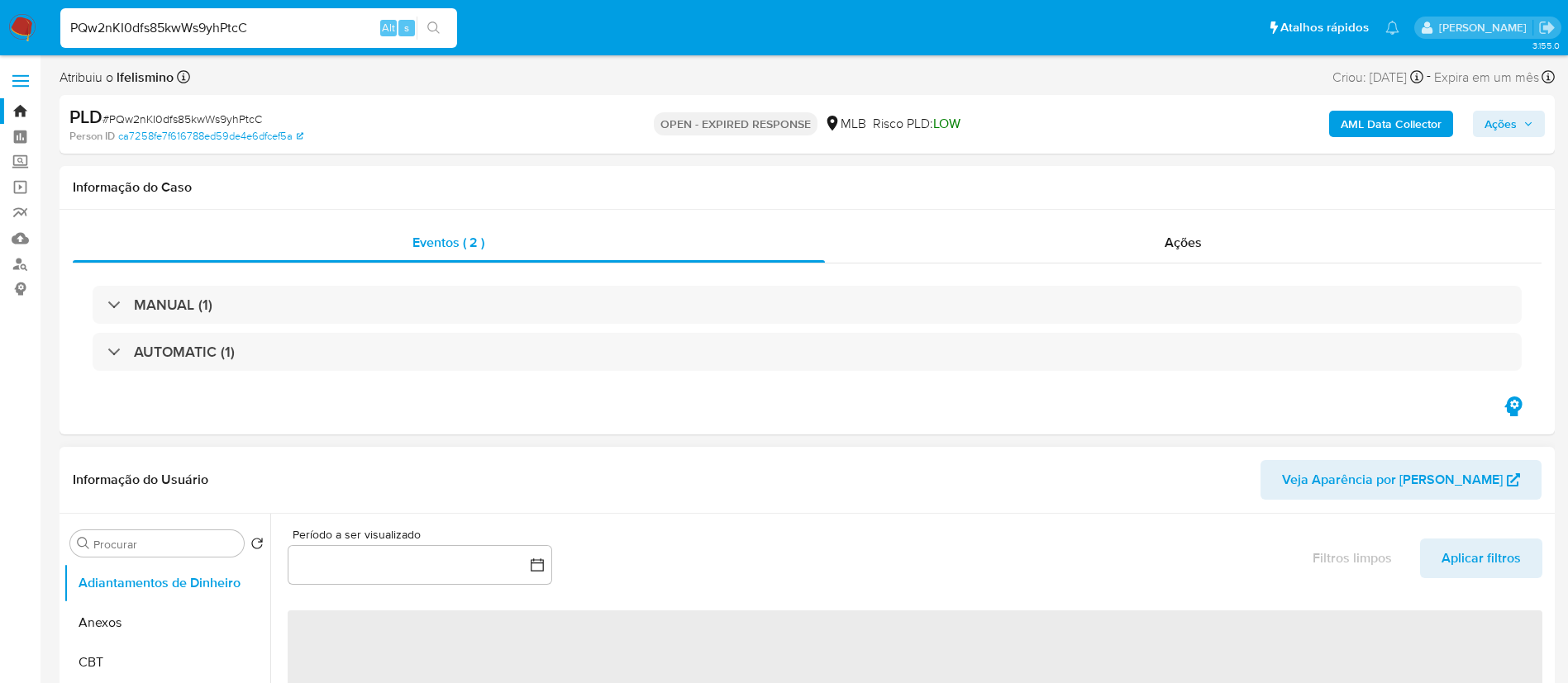
select select "10"
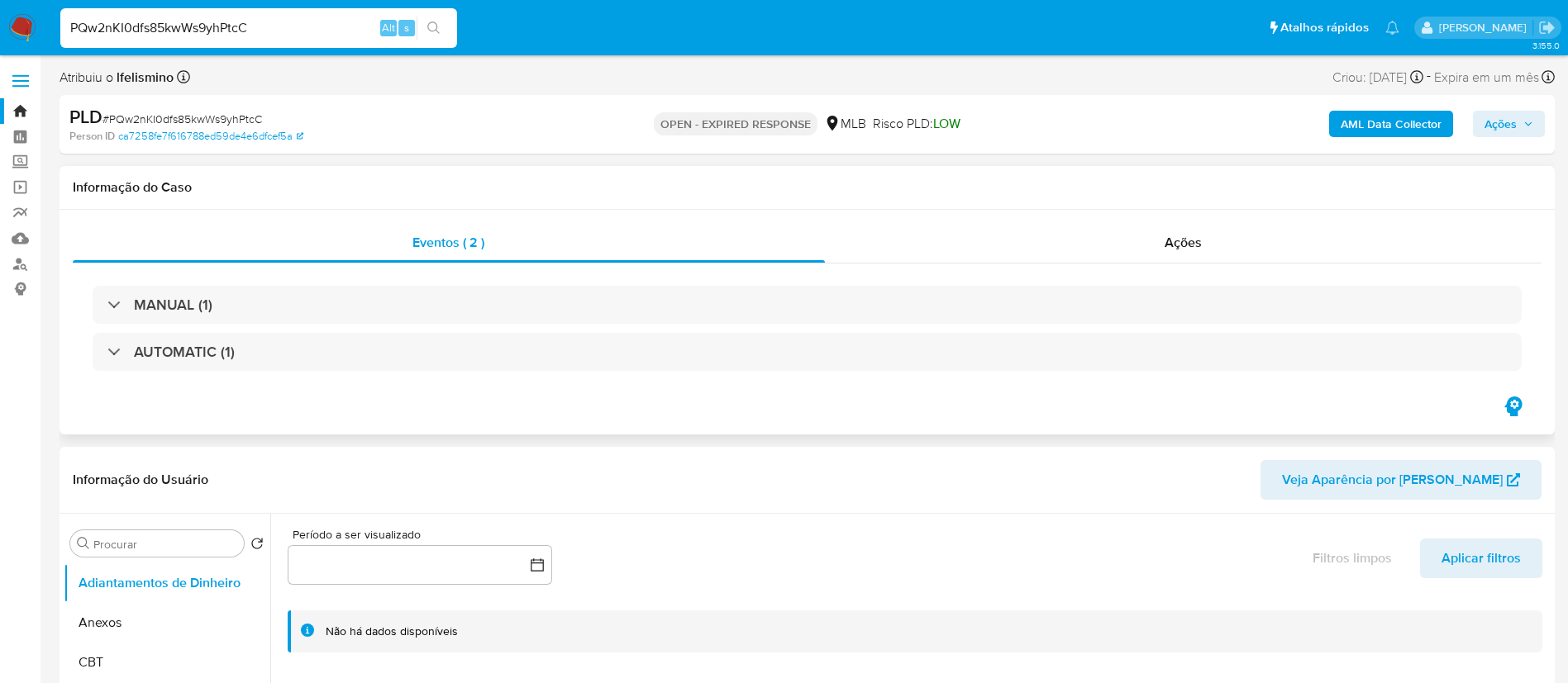
click at [906, 431] on div "Eventos ( 2 ) Ações MANUAL (1) AUTOMATIC (1)" at bounding box center [807, 322] width 1495 height 226
click at [208, 121] on span "# PQw2nKI0dfs85kwWs9yhPtcC" at bounding box center [182, 119] width 160 height 17
copy span "PQw2nKI0dfs85kwWs9yhPtcC"
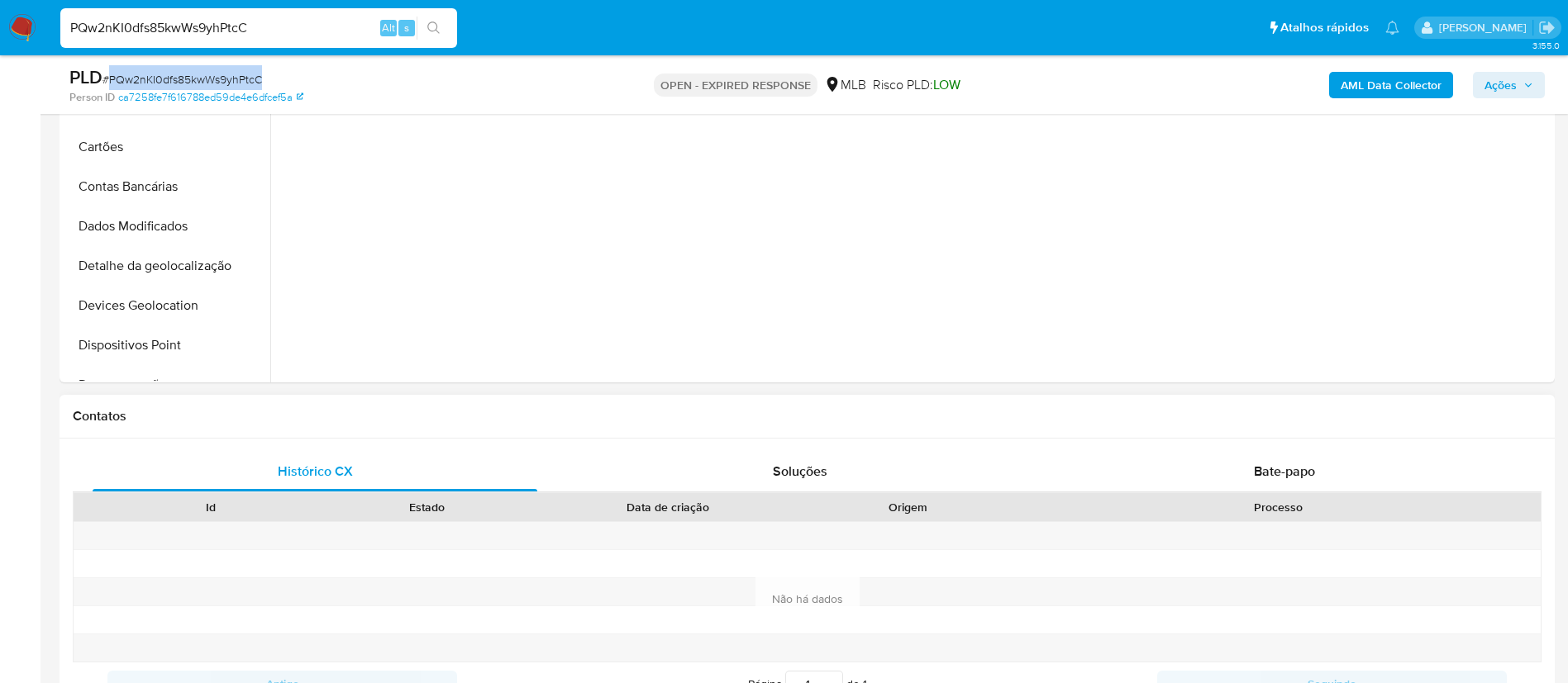
click at [1236, 443] on div "Histórico CX Soluções Bate-papo Id Estado Data de criação Origem Processo Antig…" at bounding box center [807, 579] width 1495 height 279
click at [1243, 468] on div "Bate-papo" at bounding box center [1284, 472] width 445 height 40
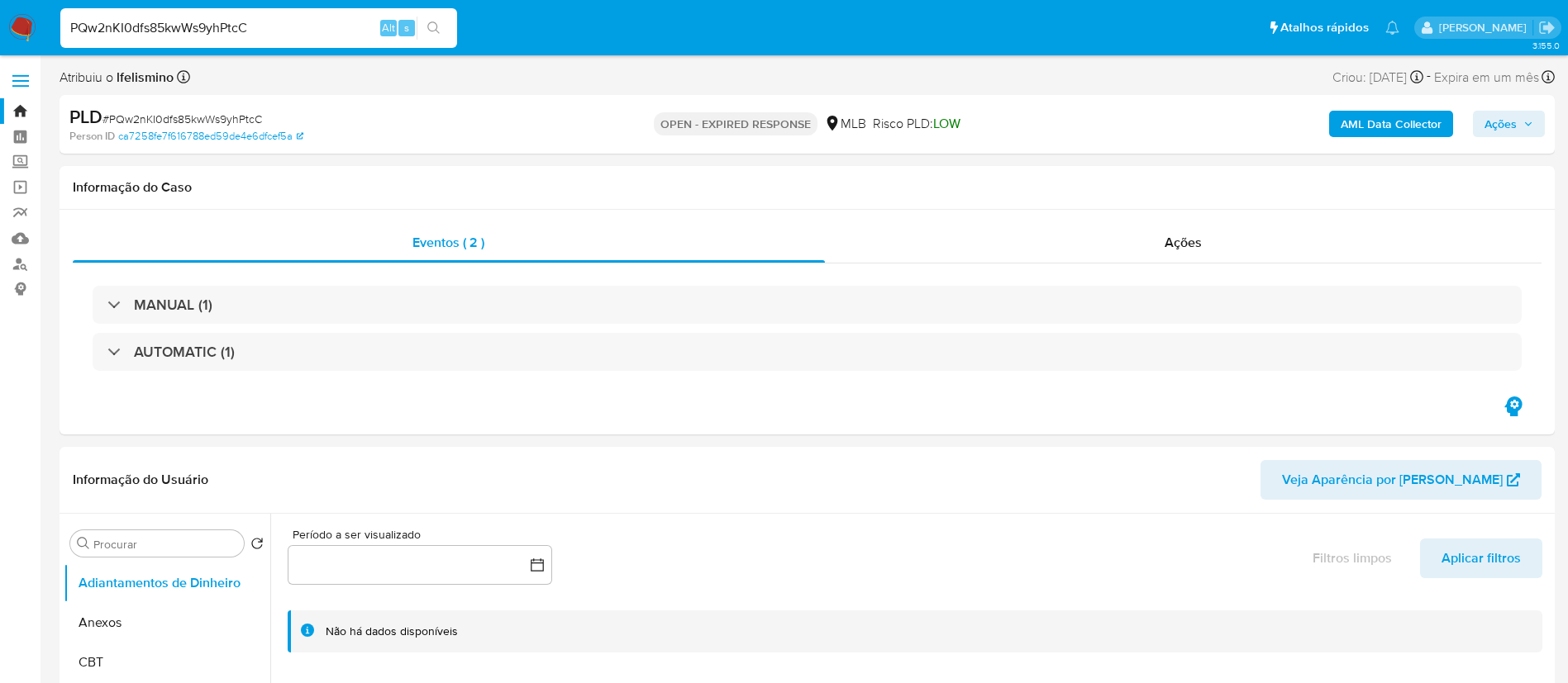
click at [252, 112] on span "# PQw2nKI0dfs85kwWs9yhPtcC" at bounding box center [182, 119] width 160 height 17
copy span "PQw2nKI0dfs85kwWs9yhPtcC"
click at [26, 17] on img at bounding box center [22, 28] width 28 height 28
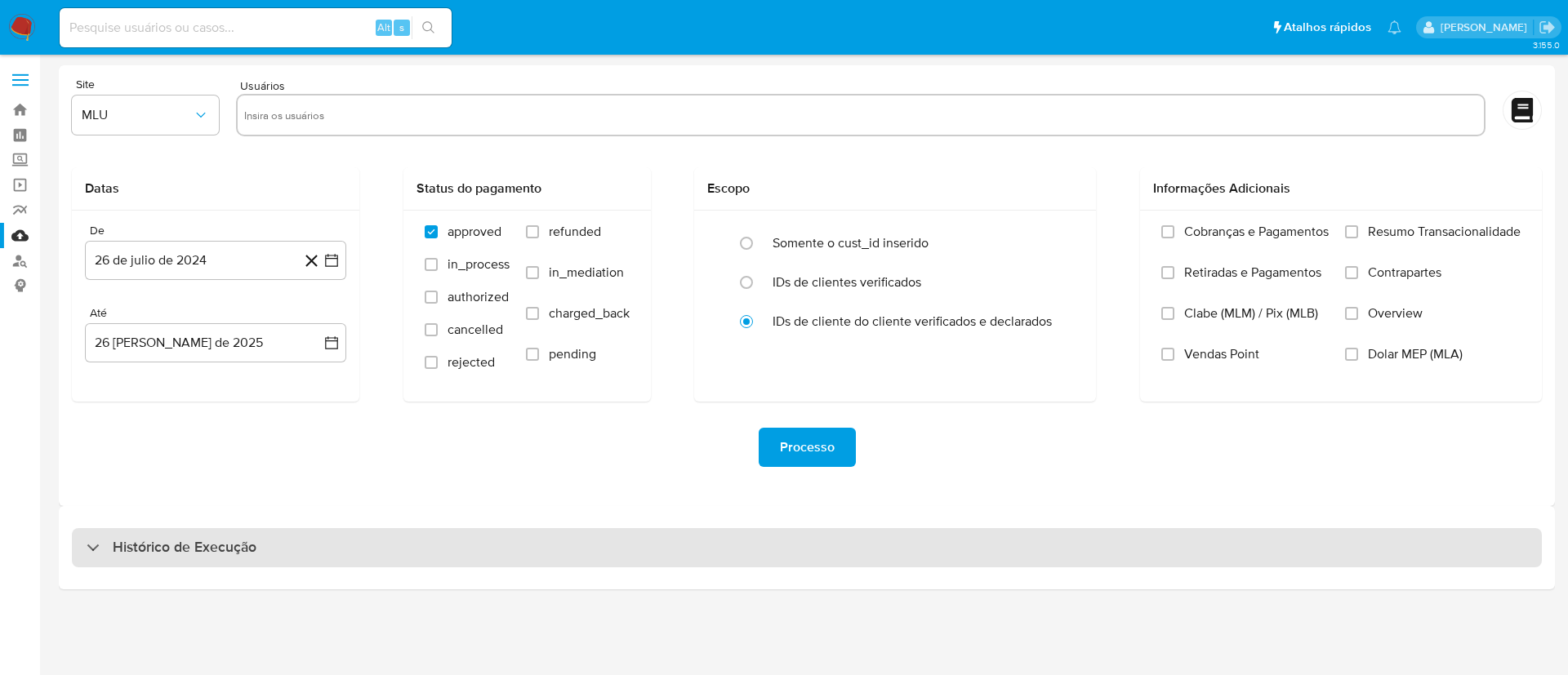
click at [974, 538] on div "Histórico de Execução" at bounding box center [806, 548] width 1470 height 39
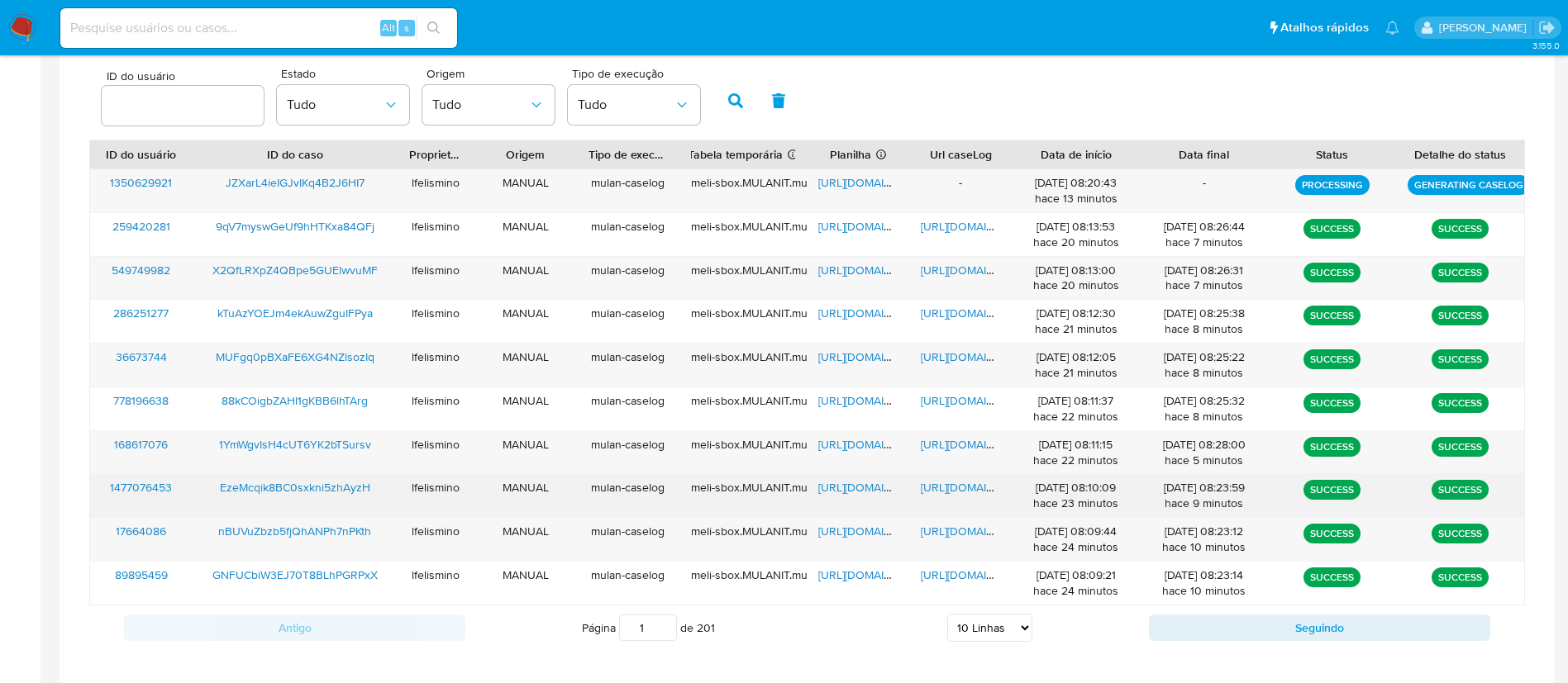
scroll to position [549, 0]
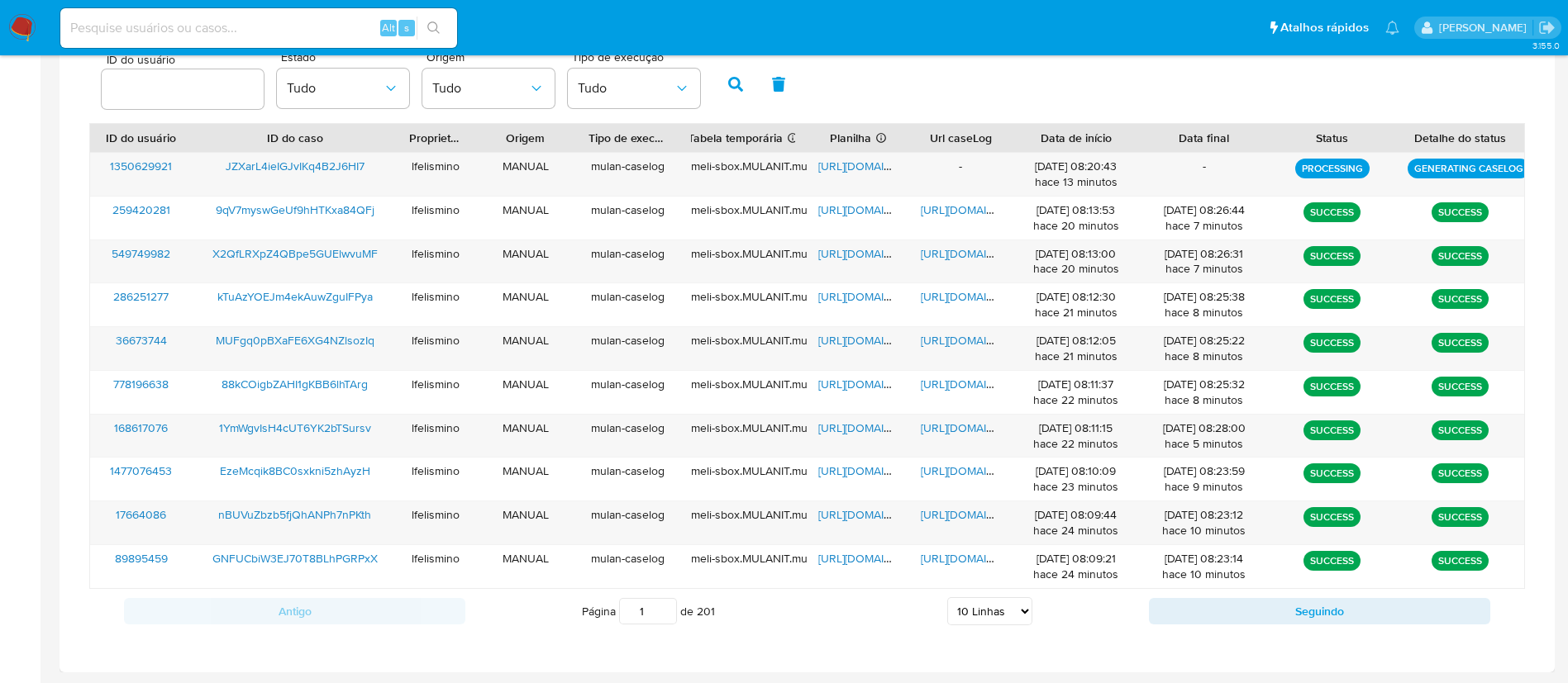
click at [1002, 605] on select "5 Linhas 10 Linhas 20 Linhas 25 Linhas 50 Linhas 100 Linhas" at bounding box center [989, 612] width 85 height 28
click at [947, 598] on select "5 Linhas 10 Linhas 20 Linhas 25 Linhas 50 Linhas 100 Linhas" at bounding box center [989, 612] width 85 height 28
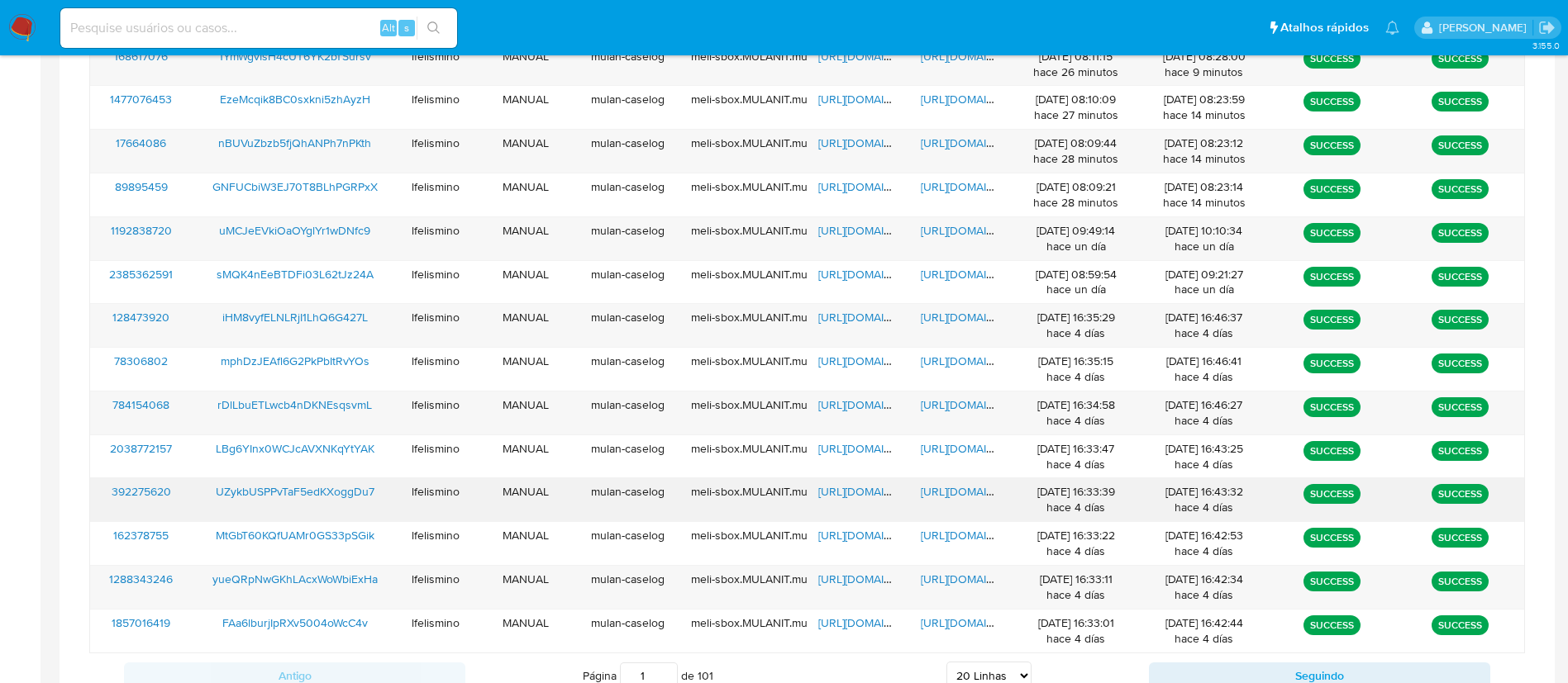
scroll to position [985, 0]
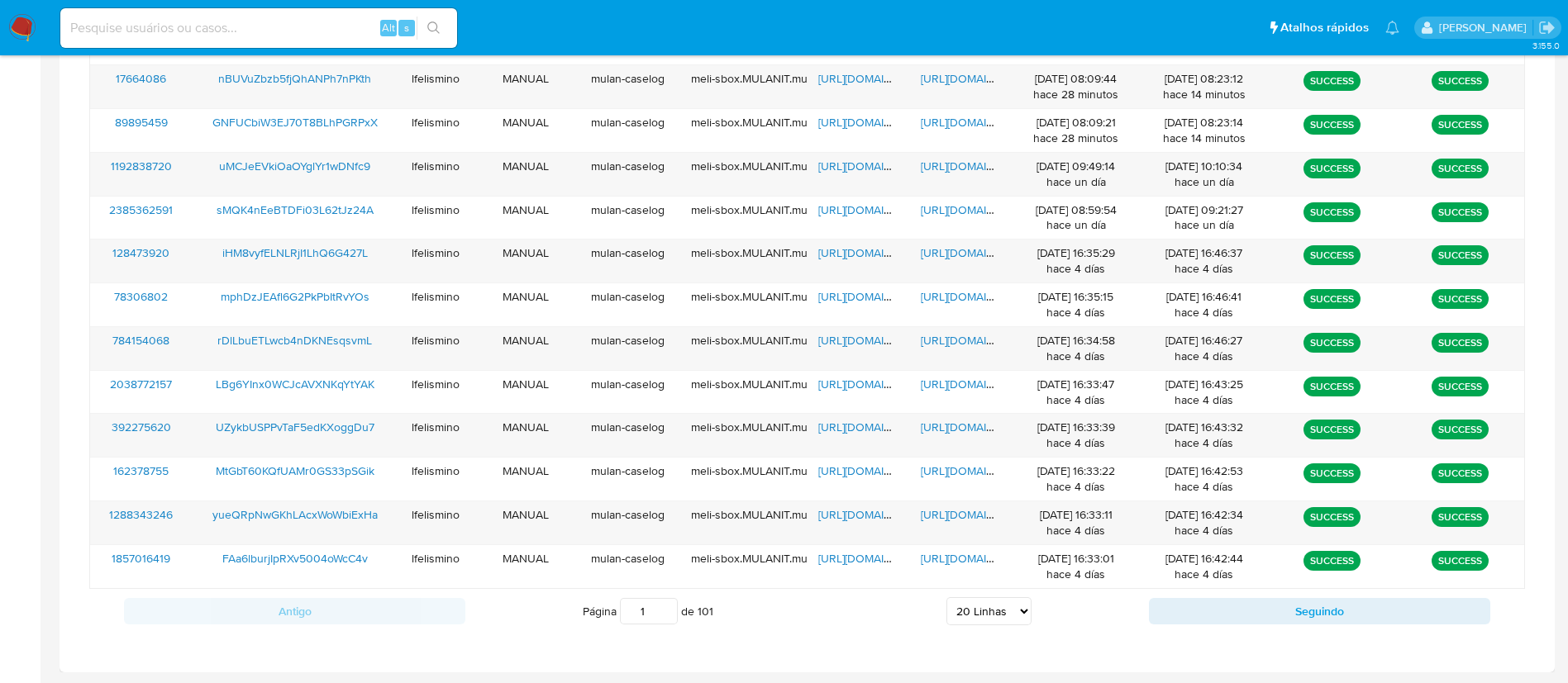
click at [982, 606] on select "5 Linhas 10 Linhas 20 Linhas 25 Linhas 50 Linhas 100 Linhas" at bounding box center [988, 612] width 85 height 28
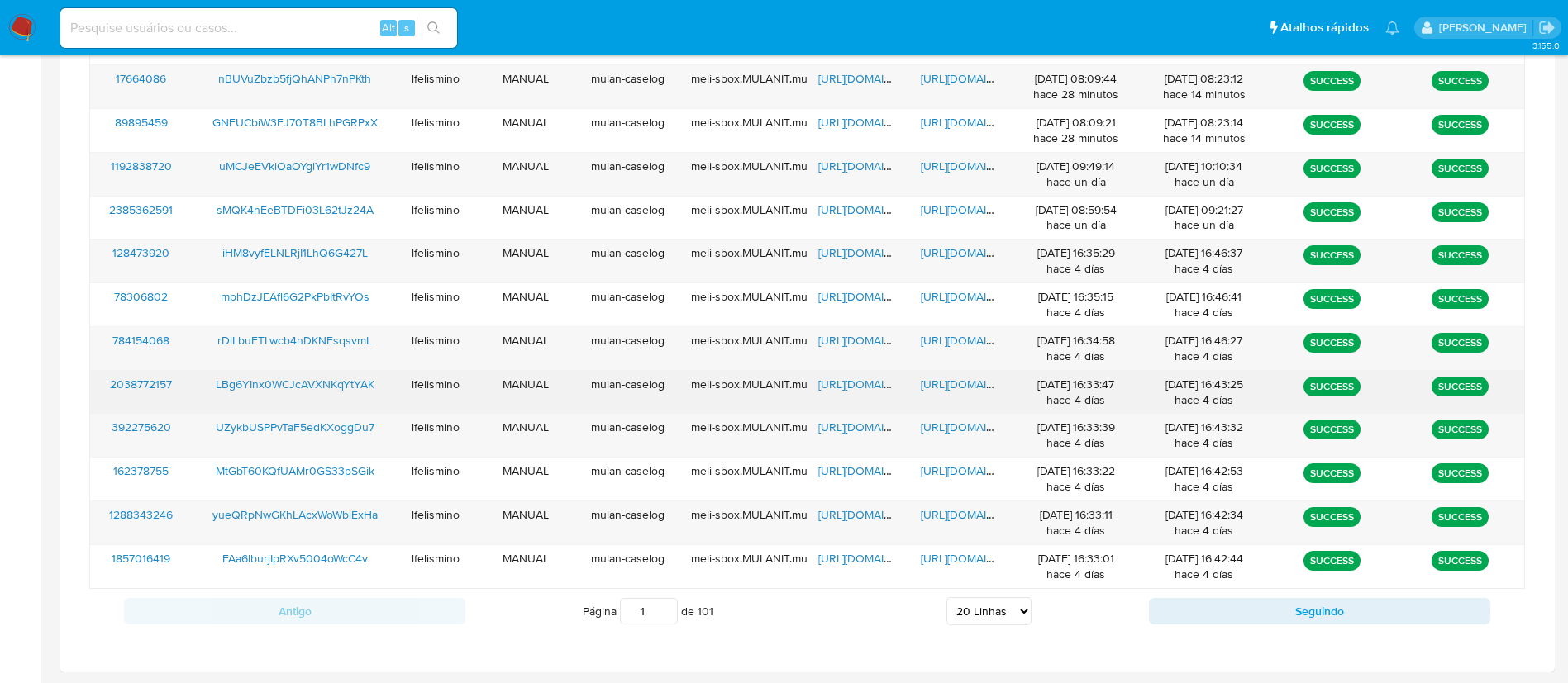
select select "25"
click at [946, 598] on select "5 Linhas 10 Linhas 20 Linhas 25 Linhas 50 Linhas 100 Linhas" at bounding box center [988, 612] width 85 height 28
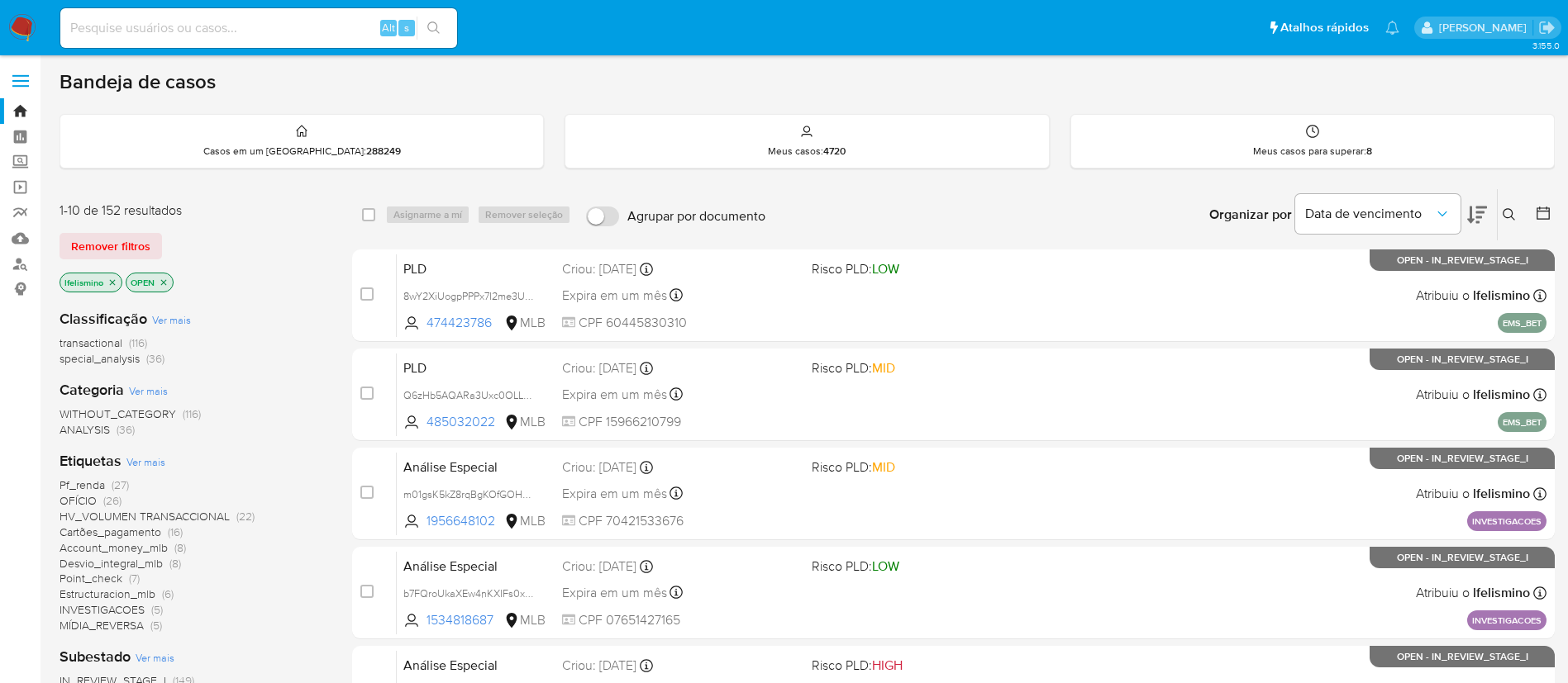
click at [233, 33] on input at bounding box center [259, 28] width 397 height 21
paste input "PQw2nKI0dfs85kwWs9yhPtcC"
type input "PQw2nKI0dfs85kwWs9yhPtcC"
click at [442, 28] on button "search-icon" at bounding box center [433, 28] width 34 height 23
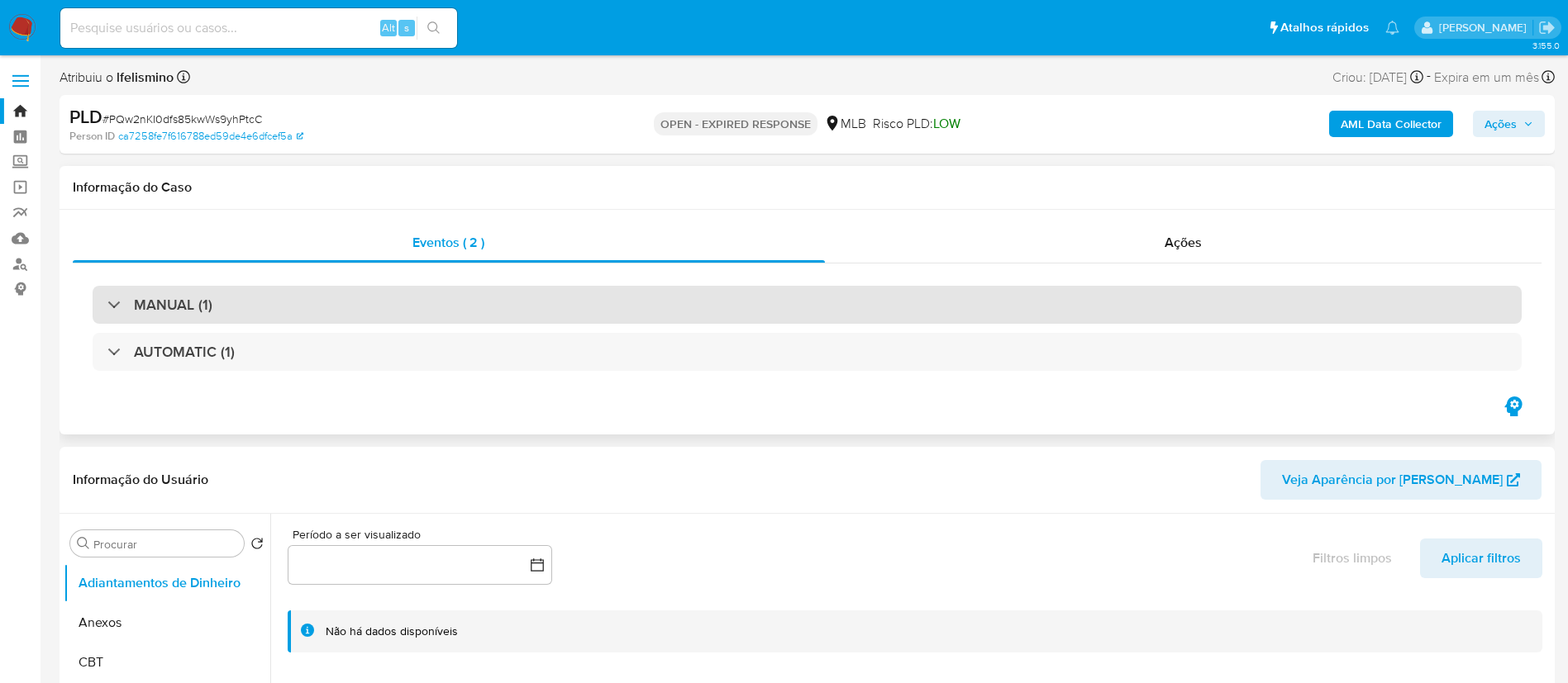
select select "10"
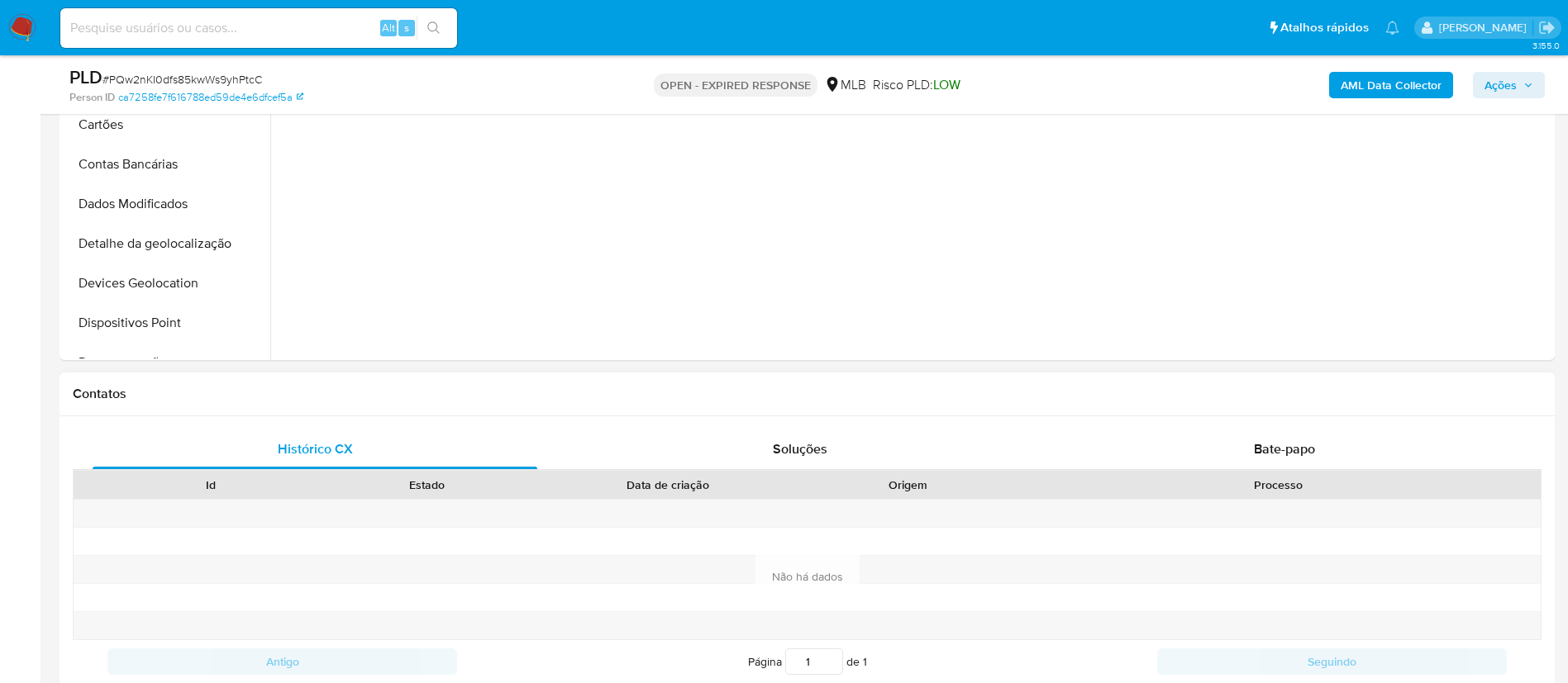
scroll to position [619, 0]
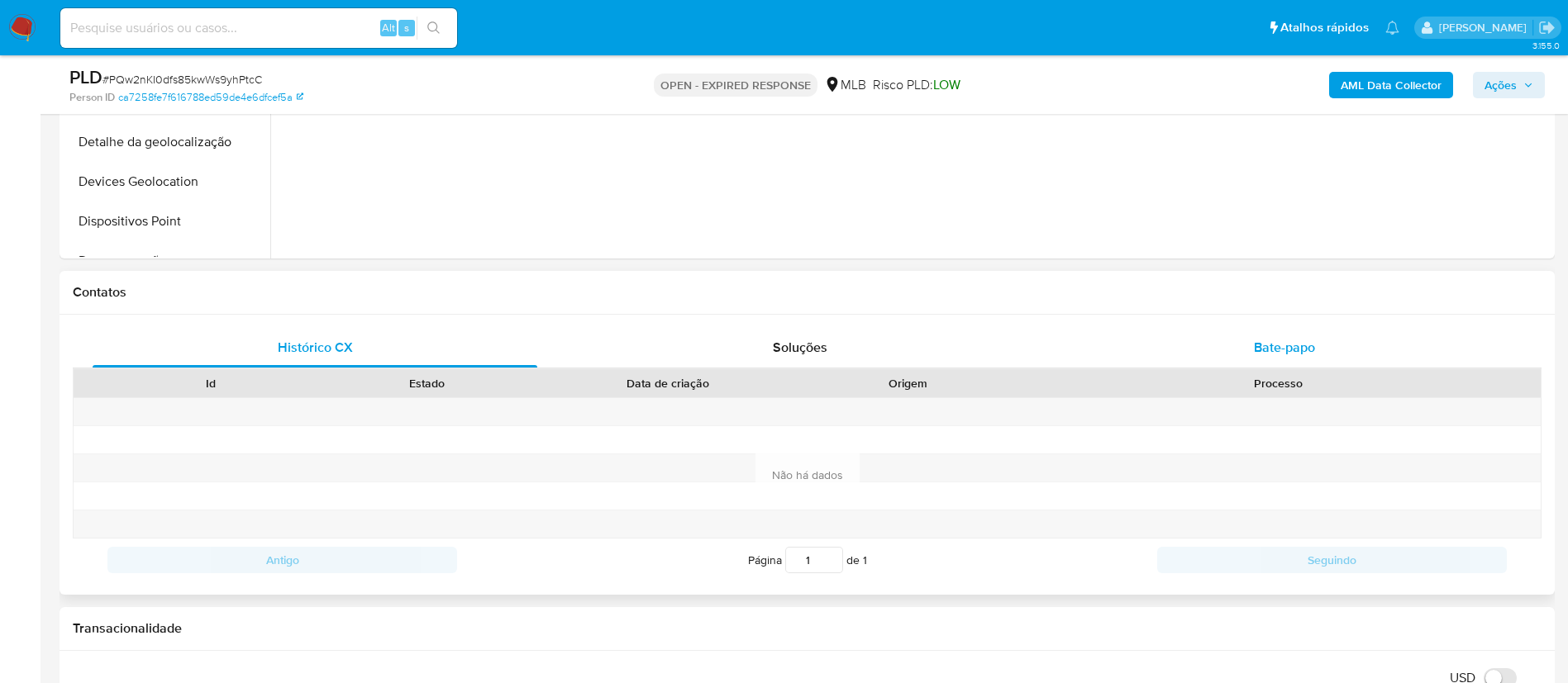
click at [1267, 342] on span "Bate-papo" at bounding box center [1284, 347] width 61 height 19
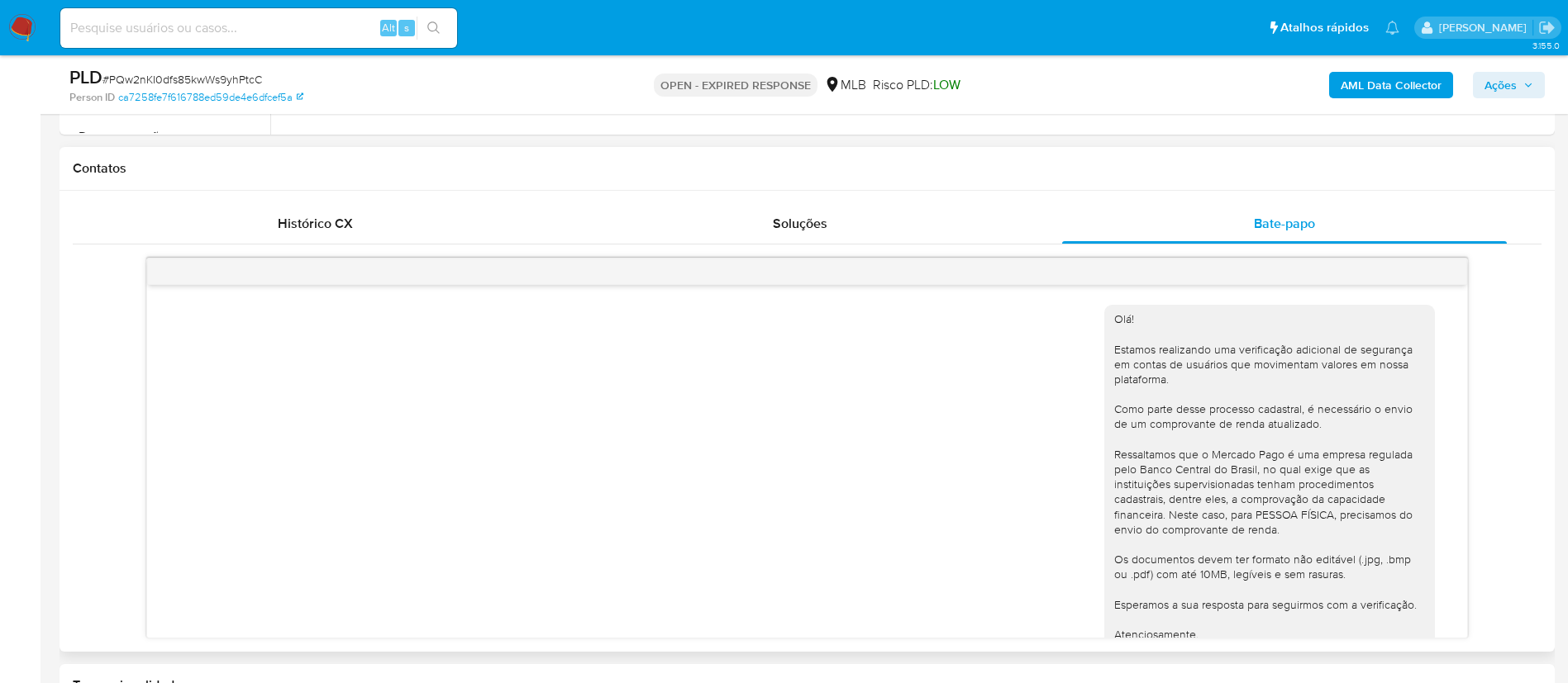
scroll to position [103, 0]
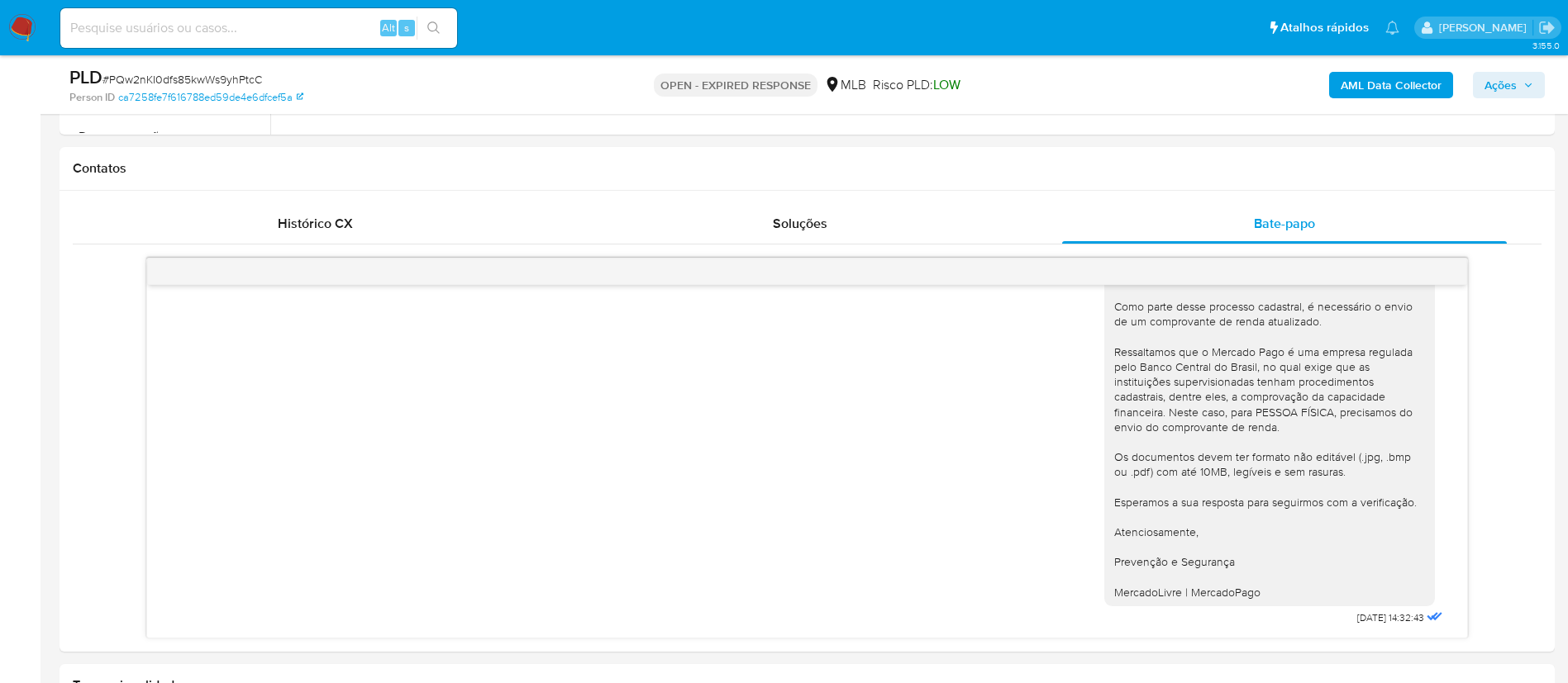
click at [233, 77] on span "# PQw2nKI0dfs85kwWs9yhPtcC" at bounding box center [182, 79] width 160 height 17
copy span "PQw2nKI0dfs85kwWs9yhPtcC"
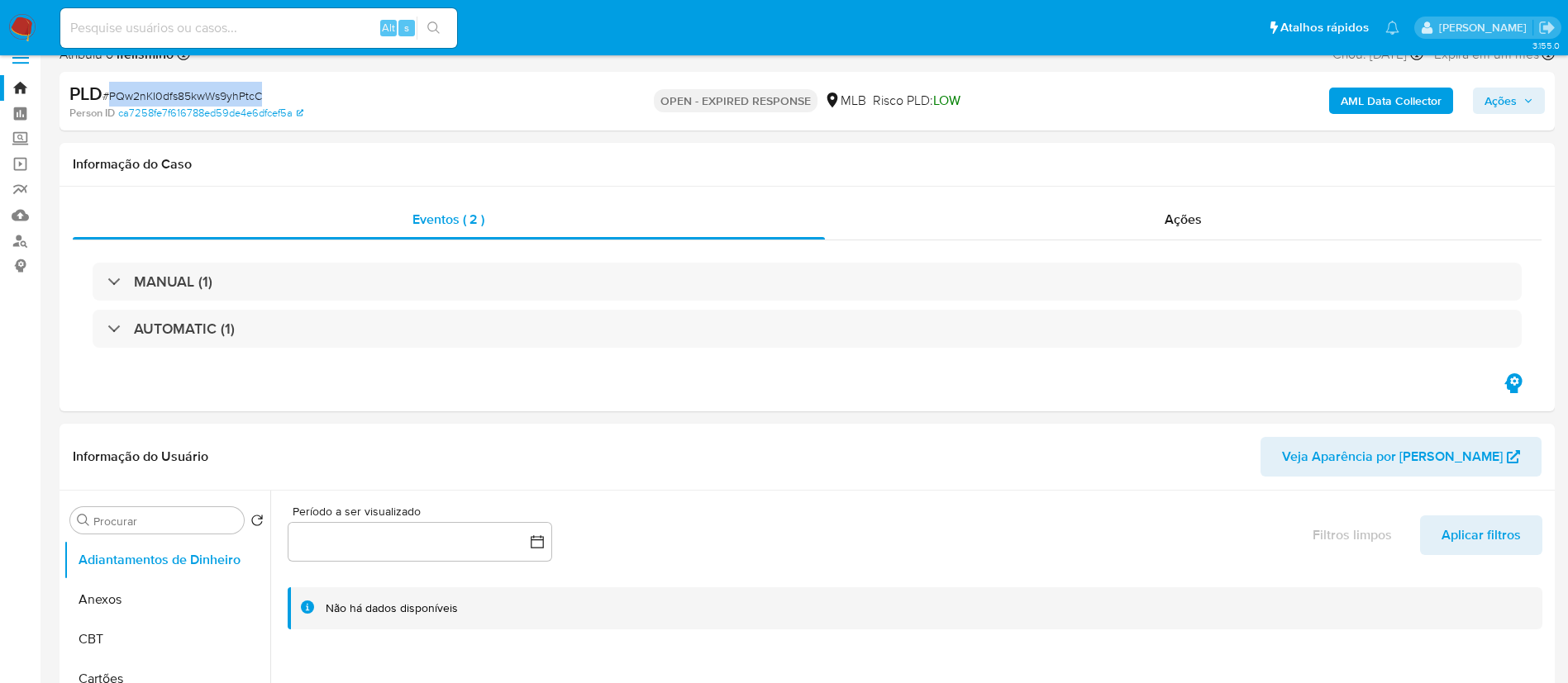
scroll to position [0, 0]
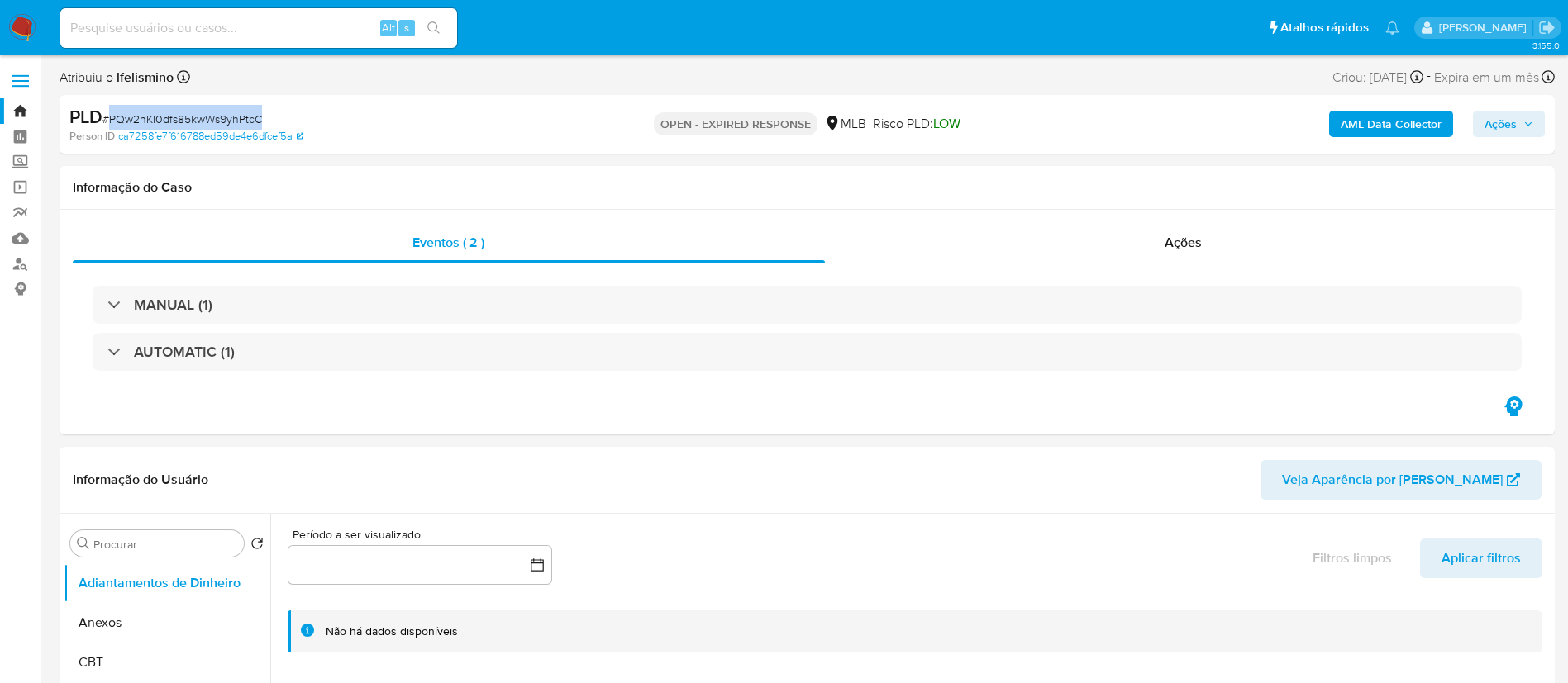
click at [19, 24] on img at bounding box center [22, 28] width 28 height 28
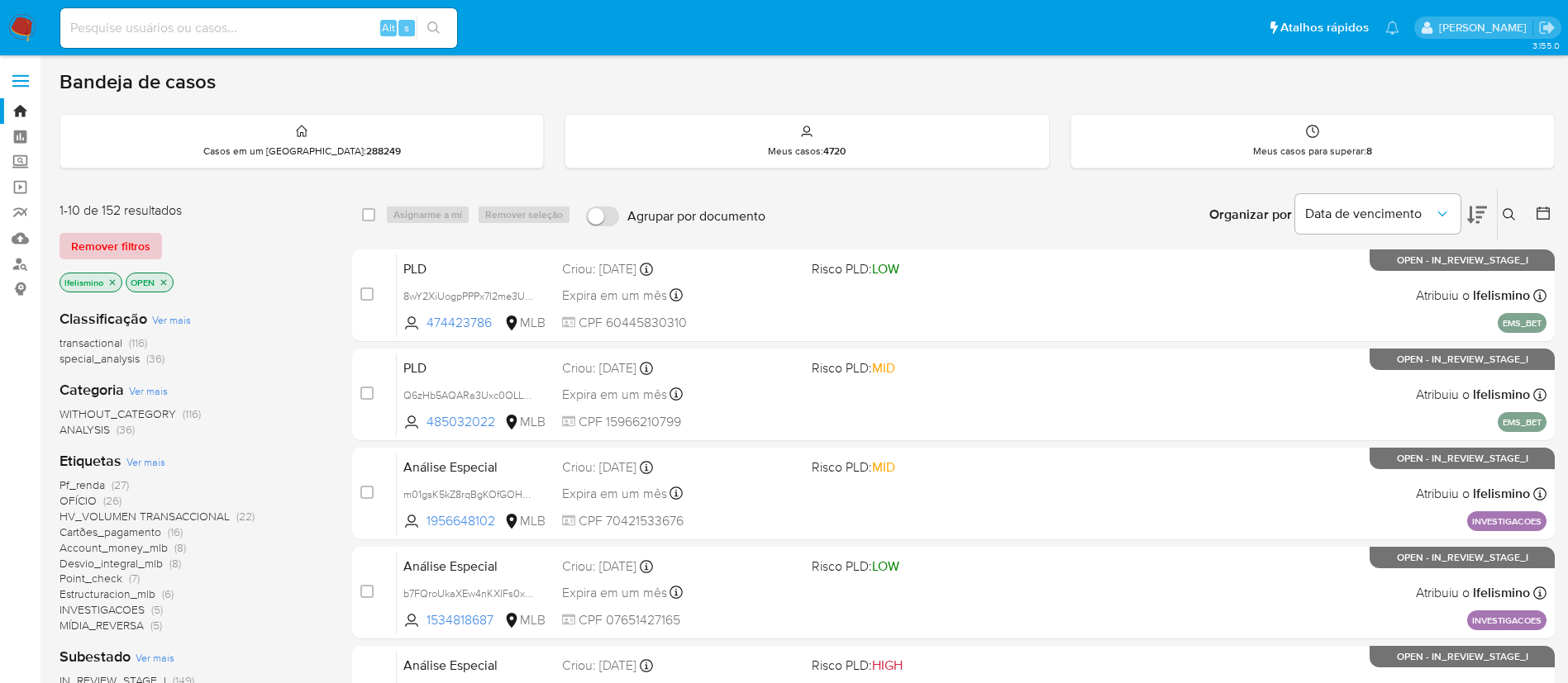
click at [130, 248] on span "Remover filtros" at bounding box center [111, 246] width 79 height 23
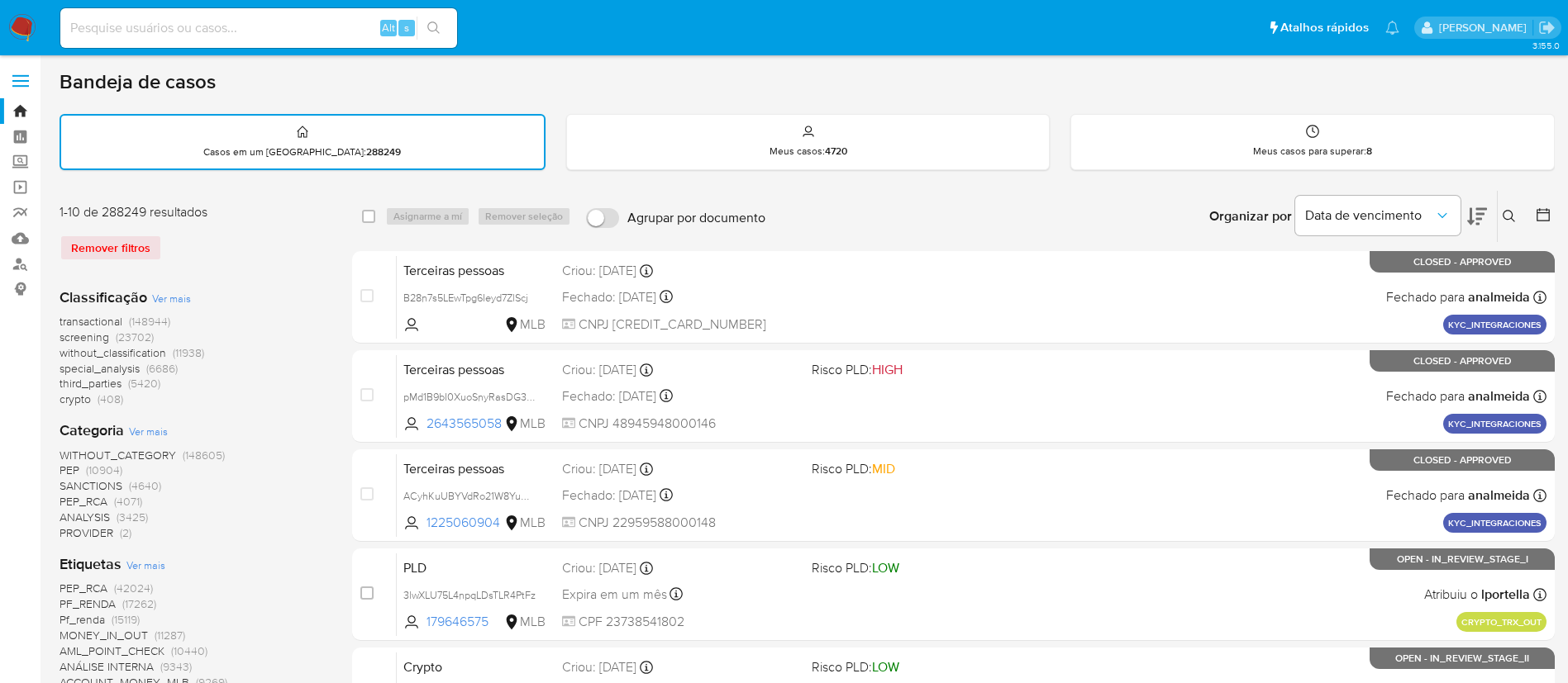
click at [1505, 215] on icon at bounding box center [1509, 217] width 13 height 13
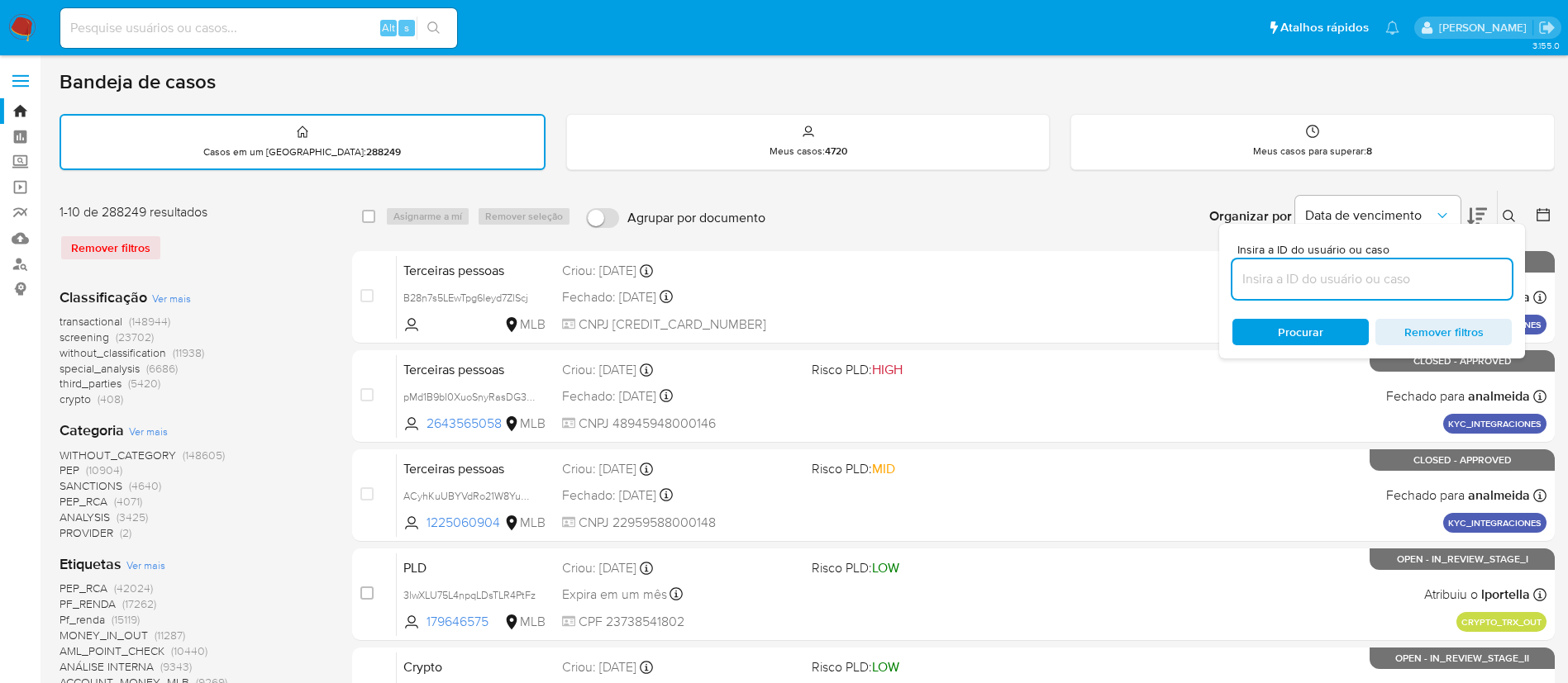
click at [1279, 279] on input at bounding box center [1372, 279] width 280 height 21
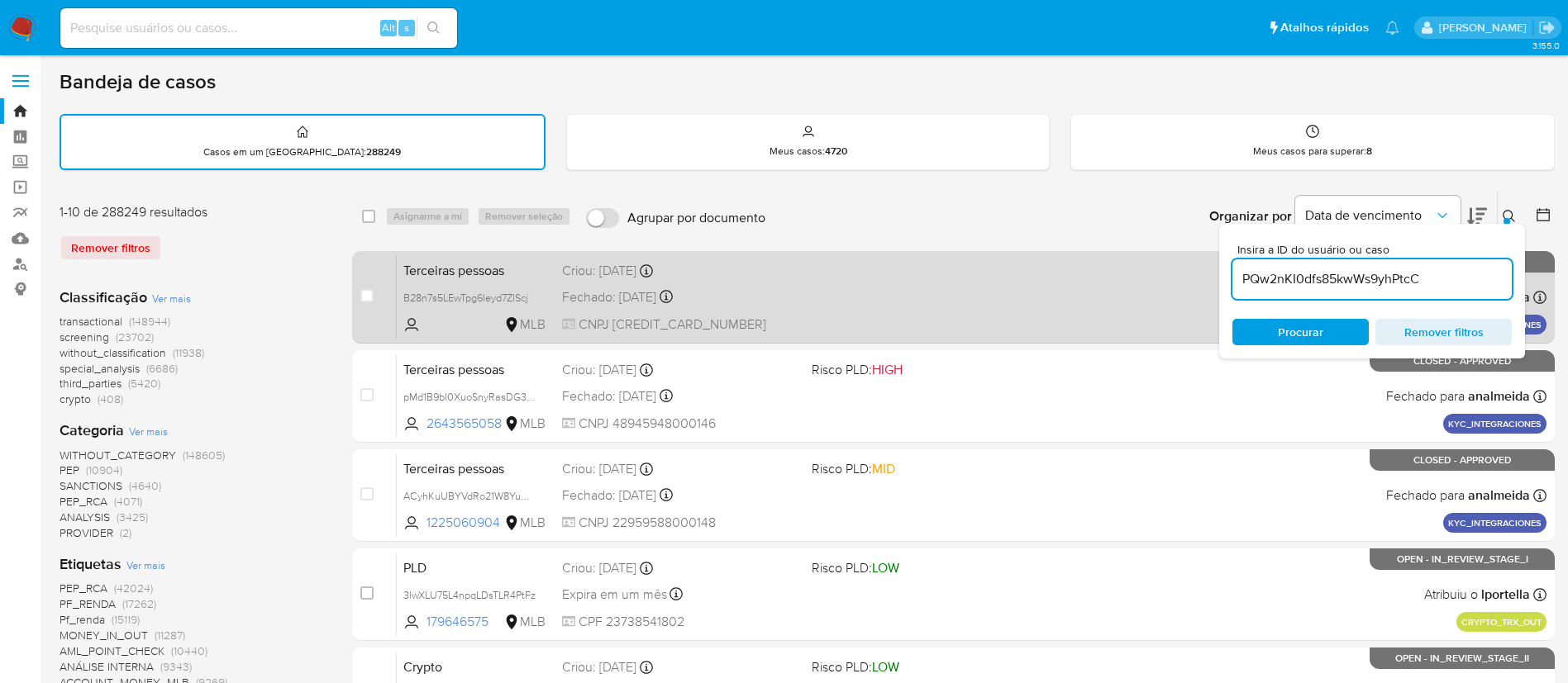
type input "PQw2nKI0dfs85kwWs9yhPtcC"
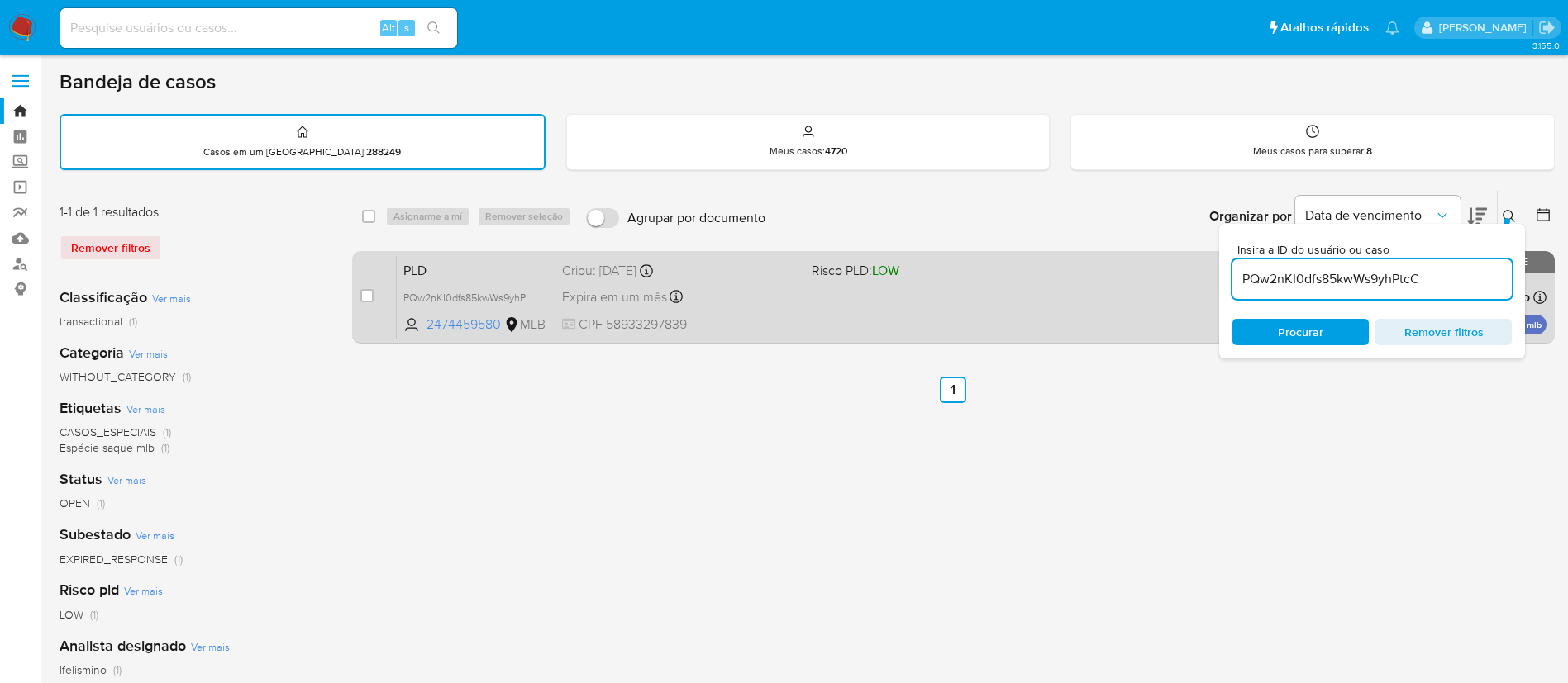
drag, startPoint x: 366, startPoint y: 290, endPoint x: 386, endPoint y: 287, distance: 20.2
click at [366, 291] on input "checkbox" at bounding box center [367, 296] width 13 height 13
checkbox input "true"
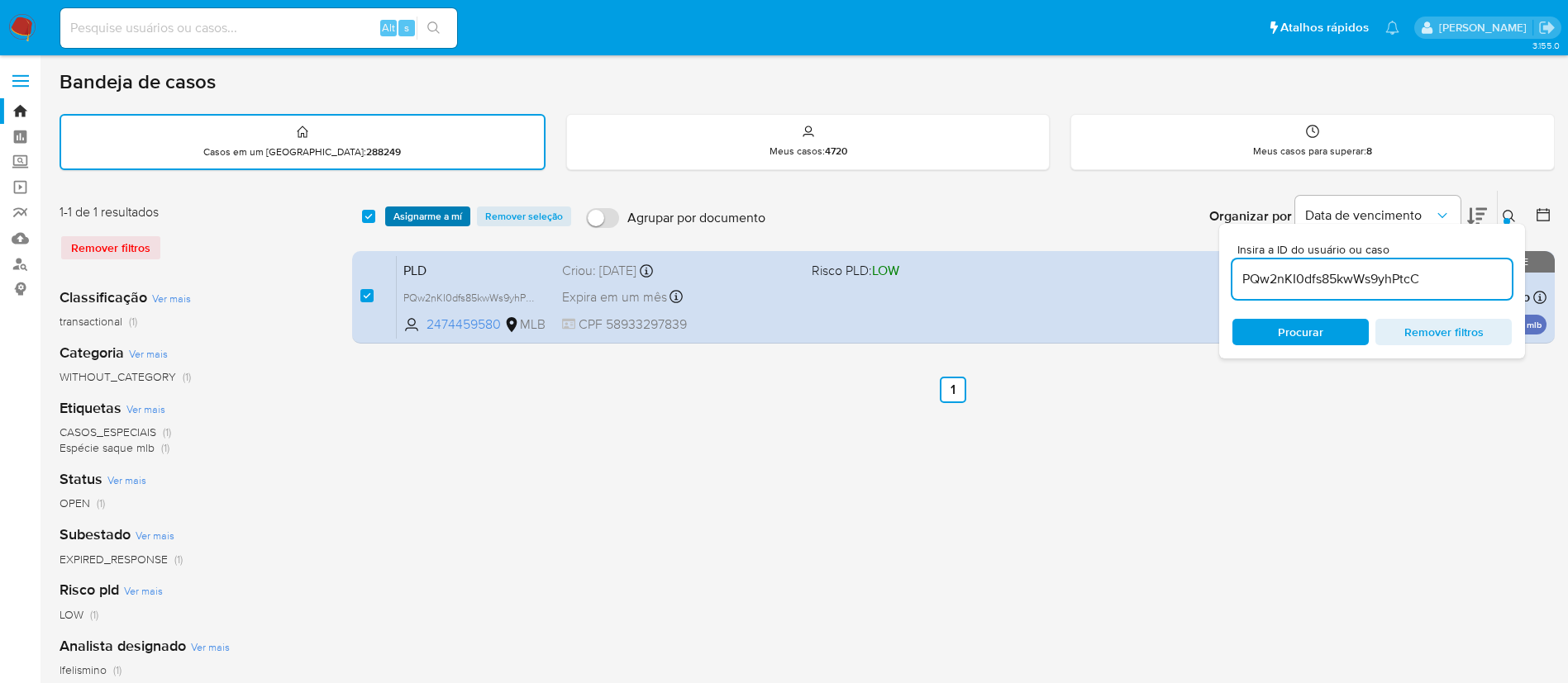
click at [422, 223] on span "Asignarme a mí" at bounding box center [428, 217] width 69 height 17
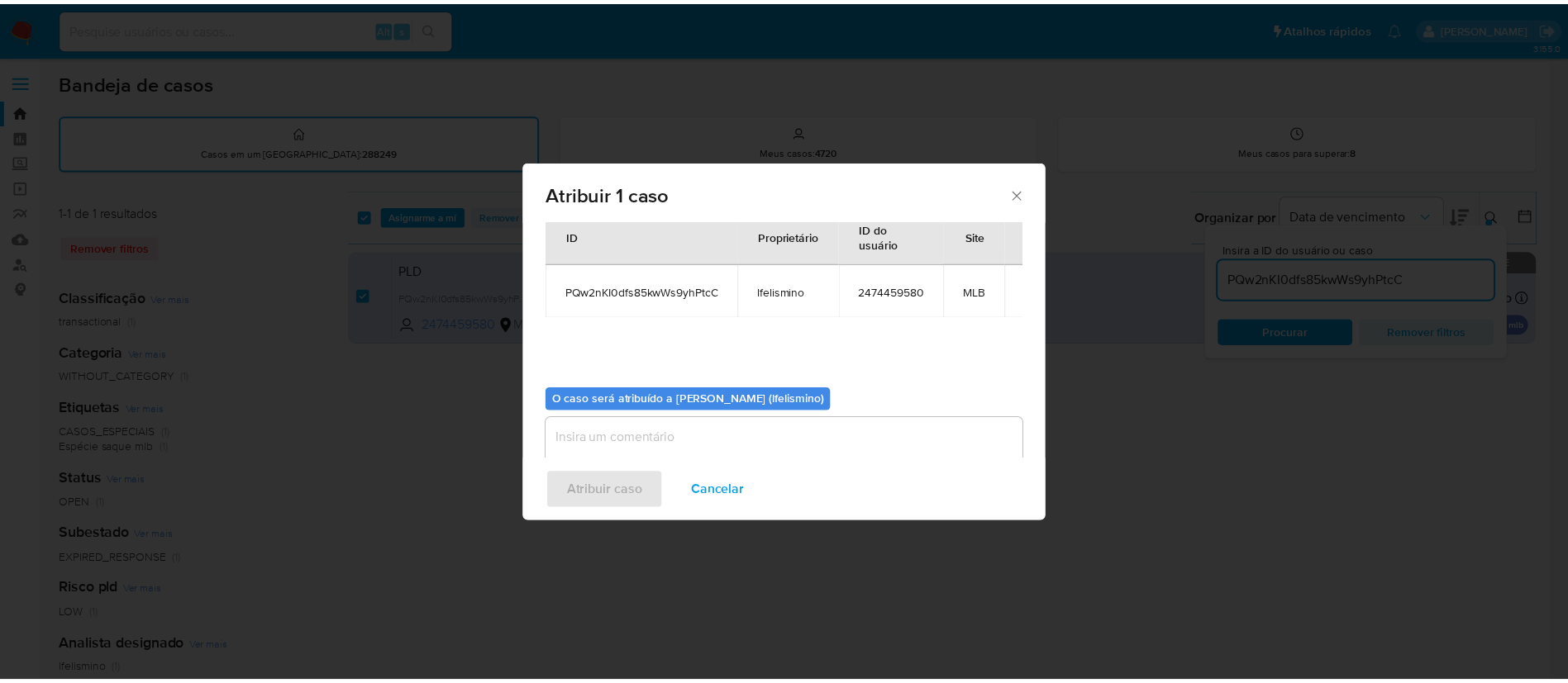
scroll to position [86, 0]
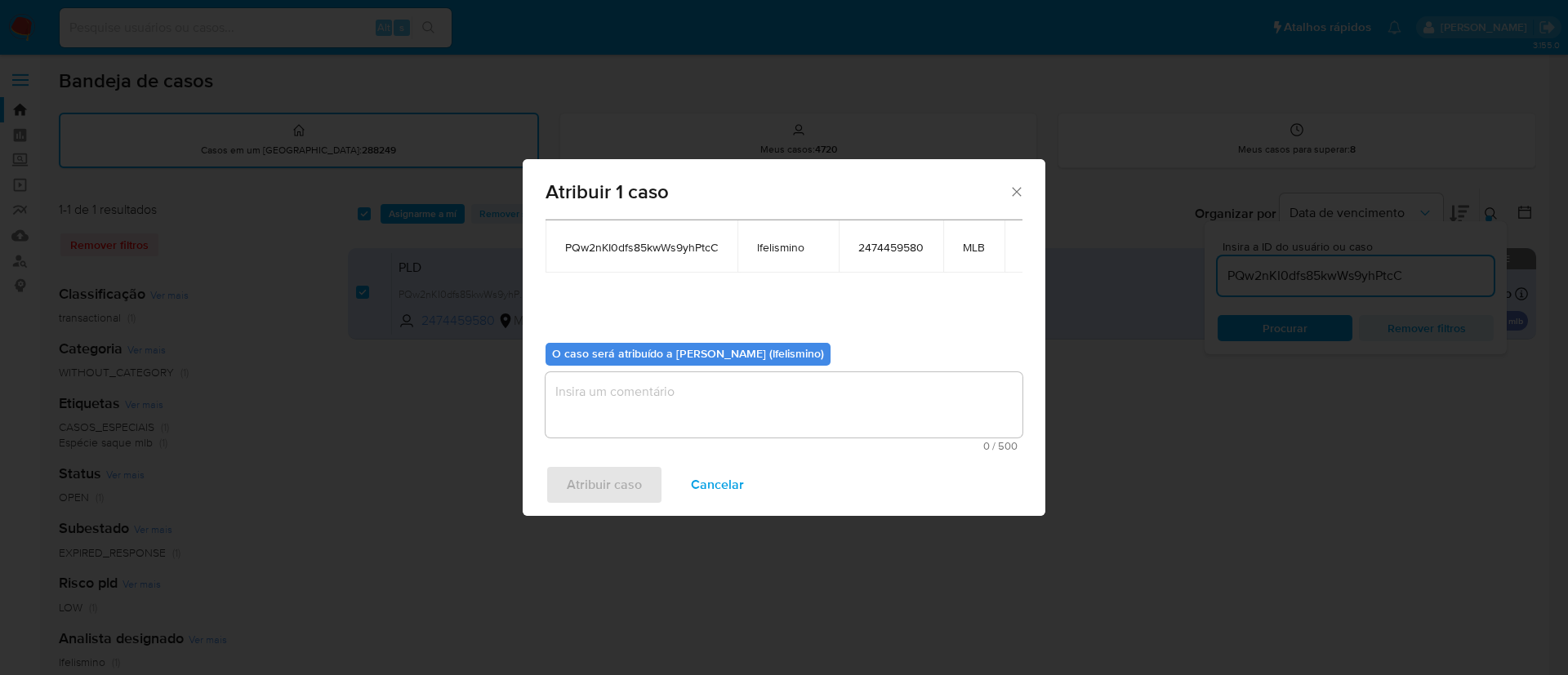
click at [780, 402] on textarea "assign-modal" at bounding box center [784, 405] width 477 height 65
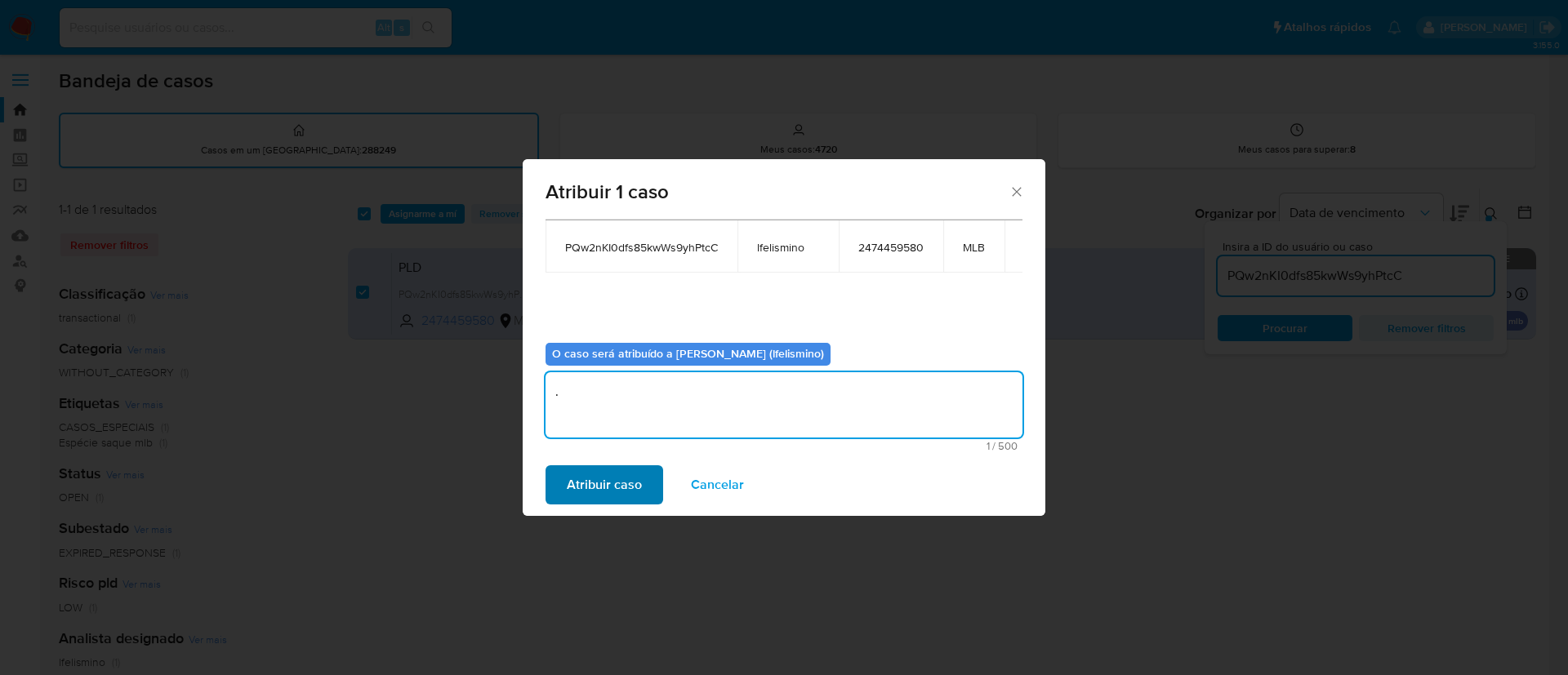
type textarea "."
click at [610, 477] on span "Atribuir caso" at bounding box center [605, 485] width 75 height 36
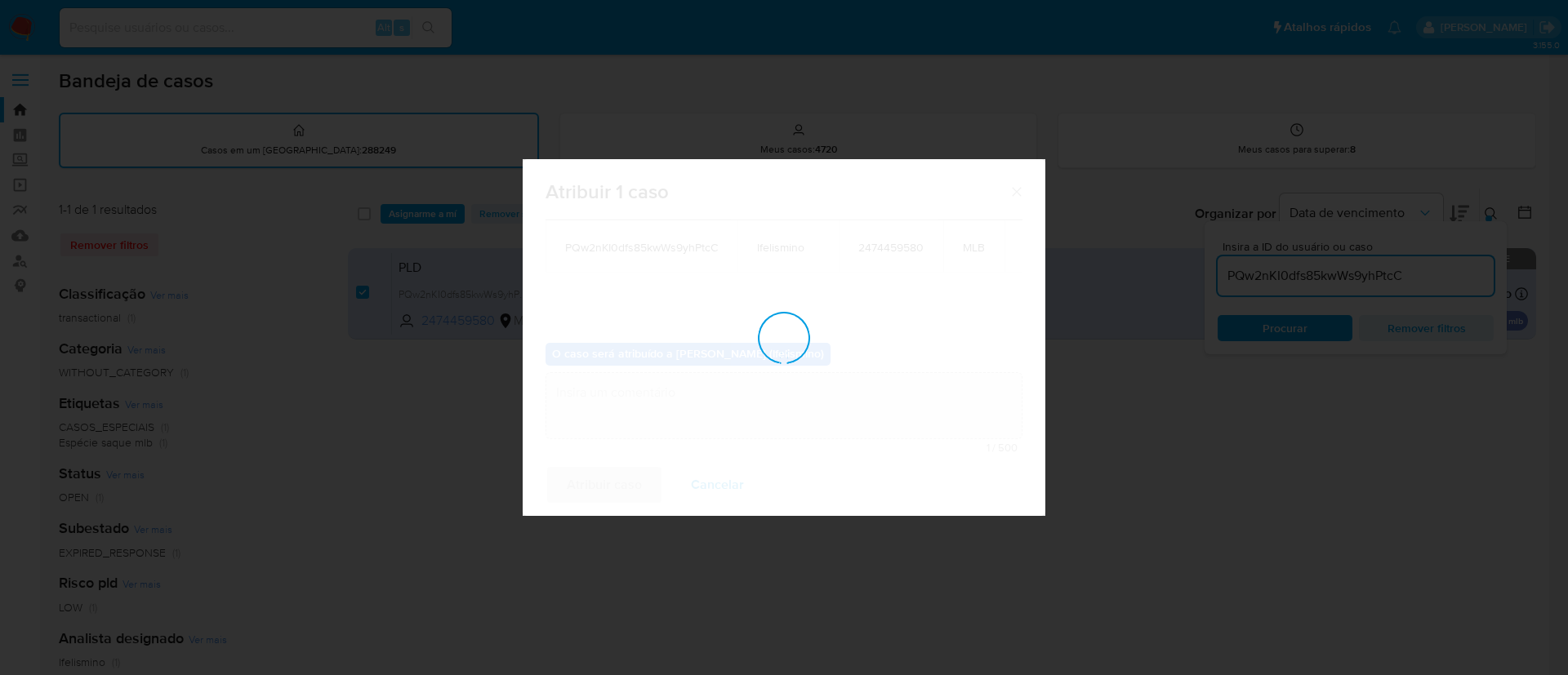
checkbox input "false"
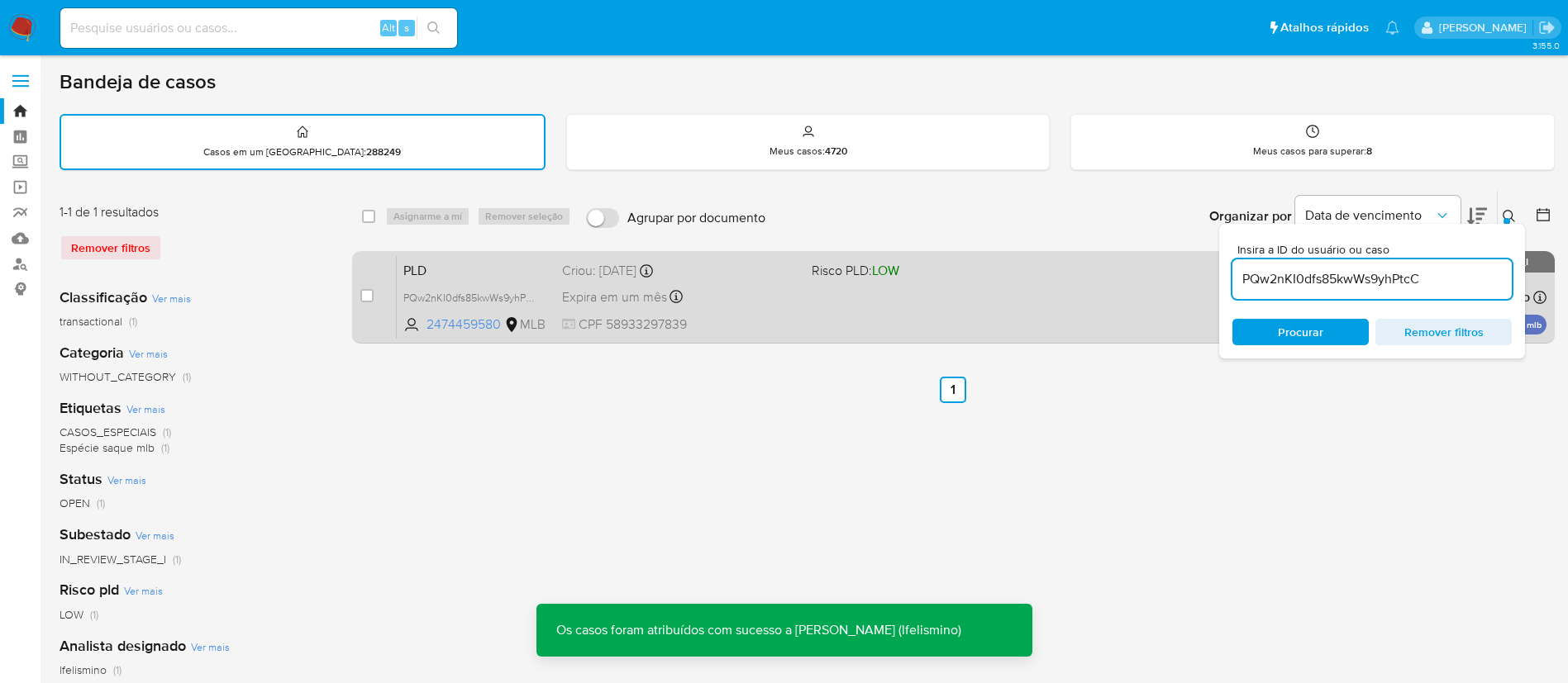
click at [731, 286] on div "Expira em um mês Expira em 26/09/2025 00:26:25" at bounding box center [681, 297] width 237 height 22
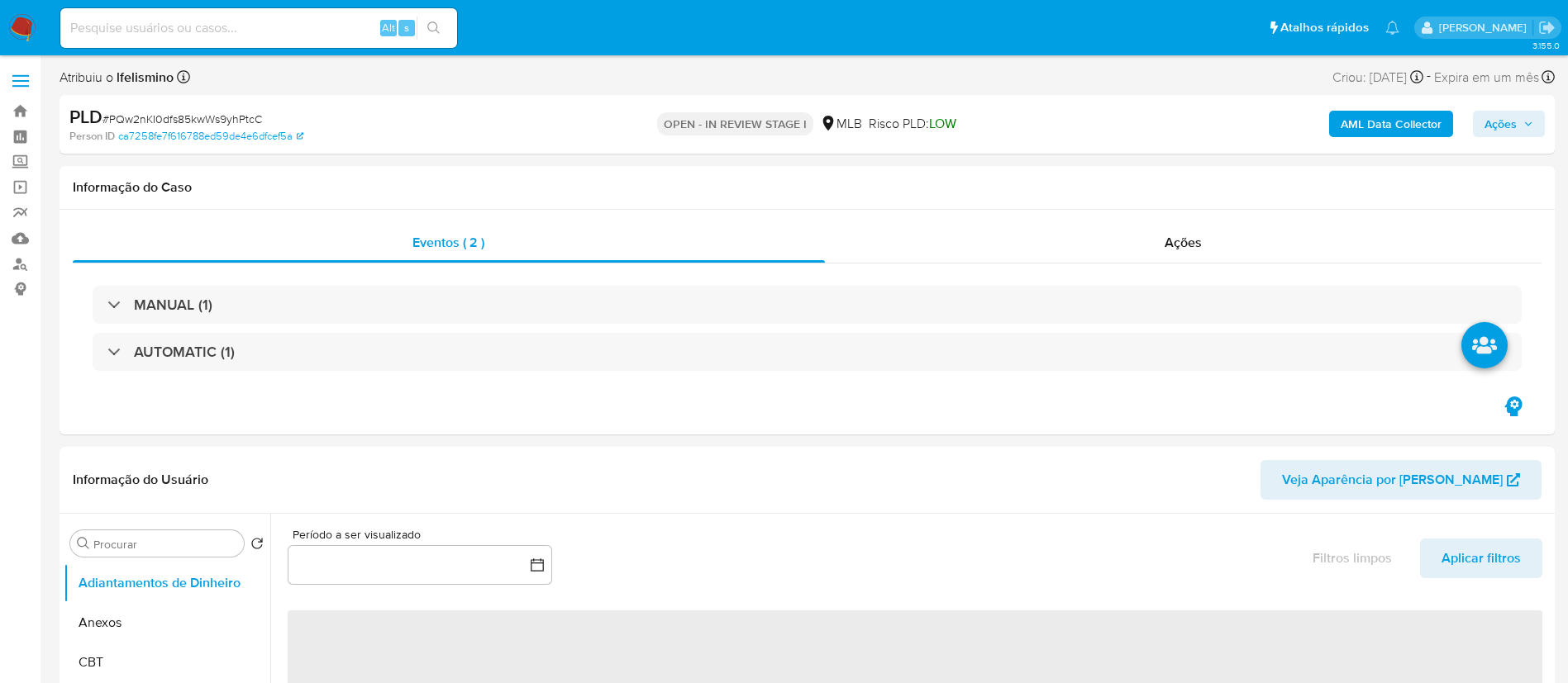
select select "10"
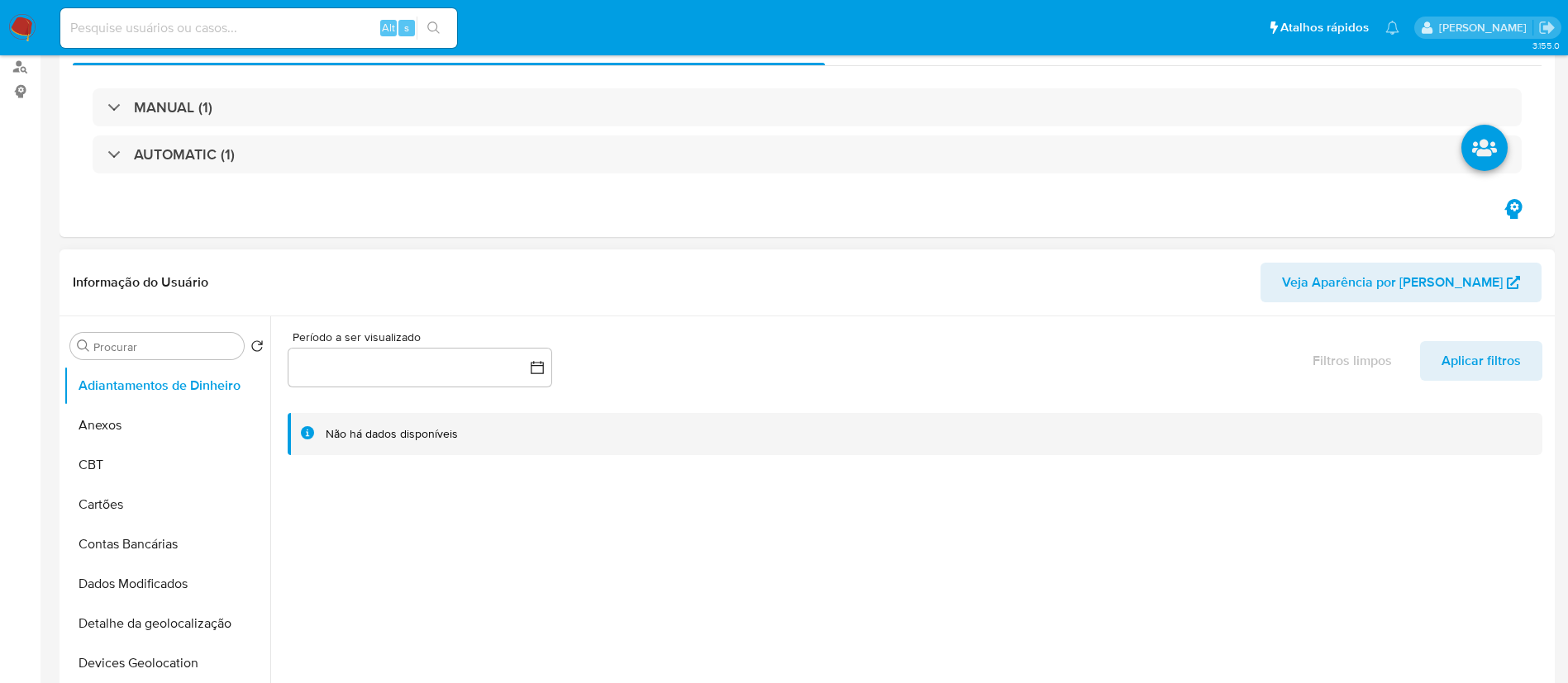
scroll to position [372, 0]
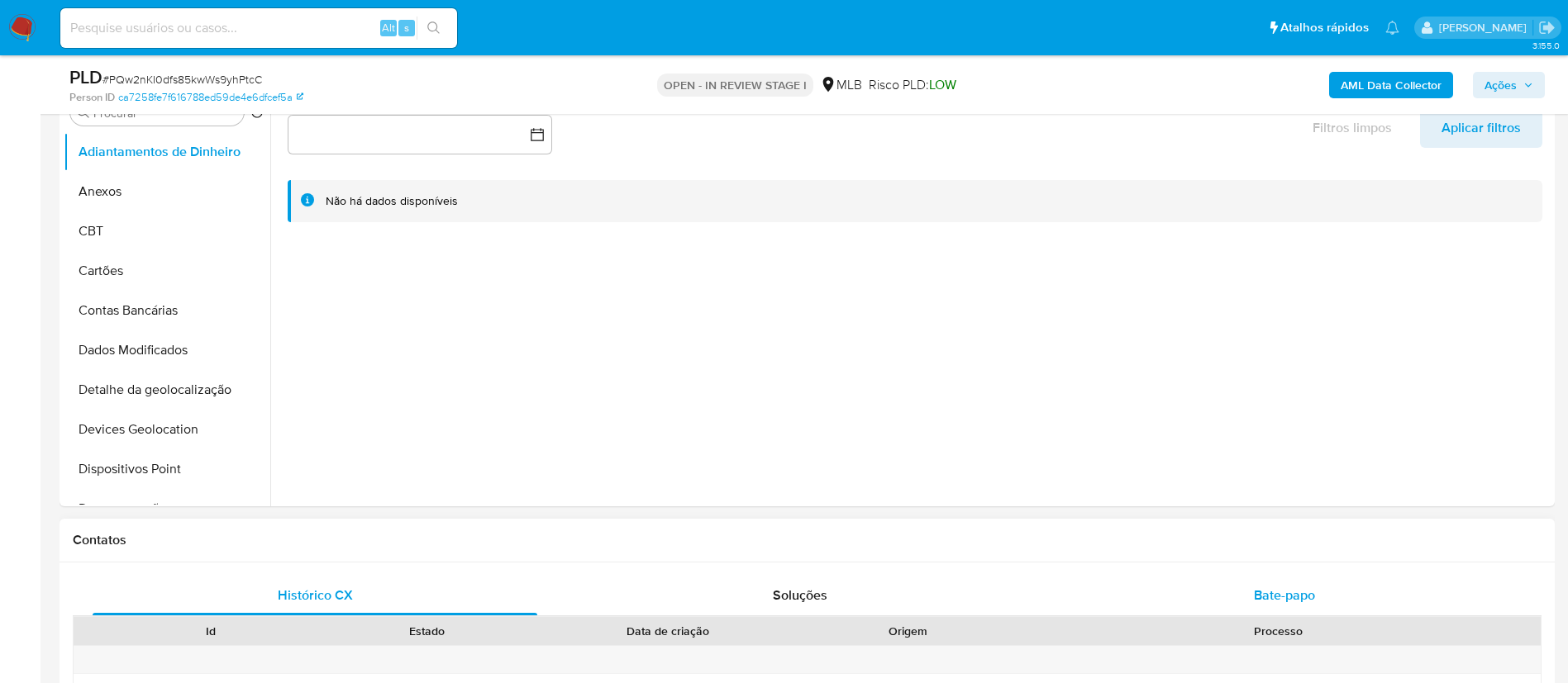
drag, startPoint x: 1231, startPoint y: 543, endPoint x: 1227, endPoint y: 581, distance: 38.2
click at [1229, 594] on div "Bate-papo" at bounding box center [1284, 596] width 445 height 40
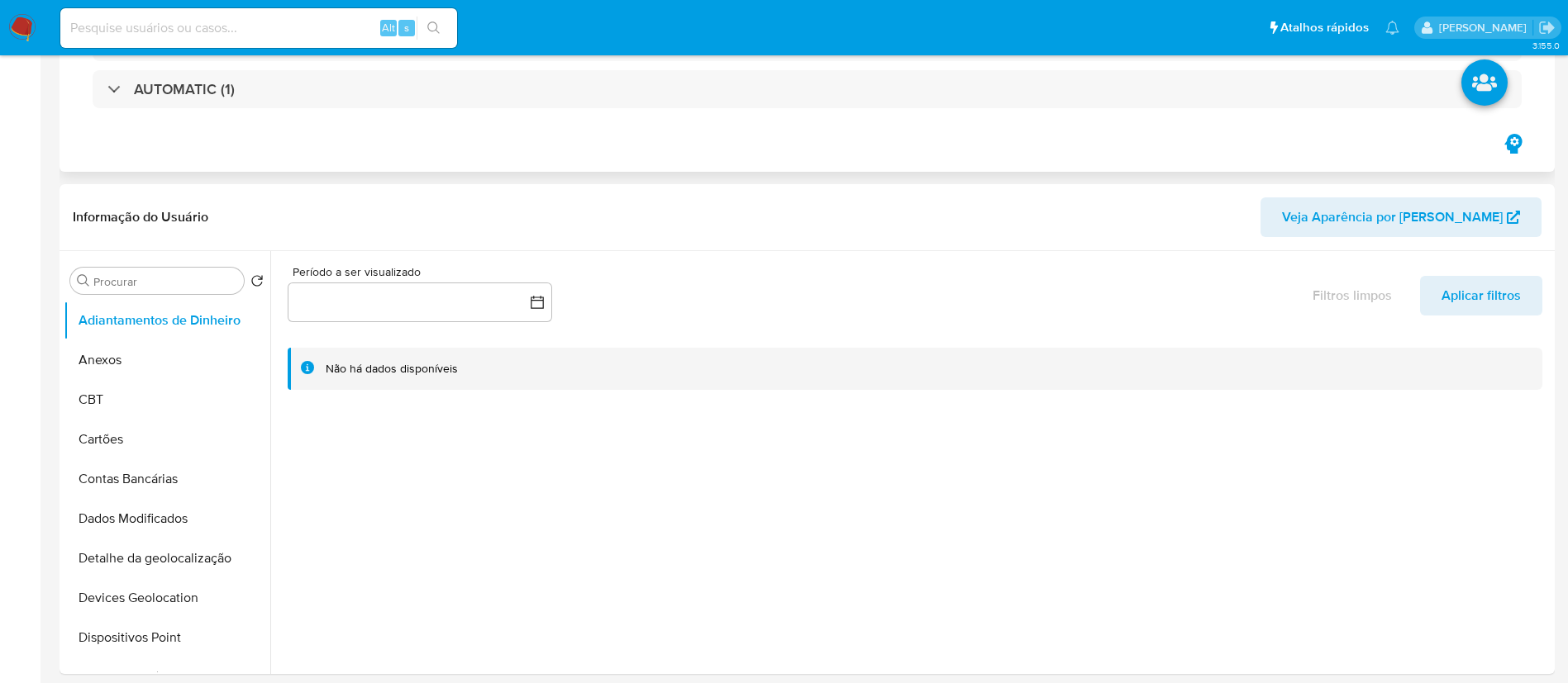
scroll to position [0, 0]
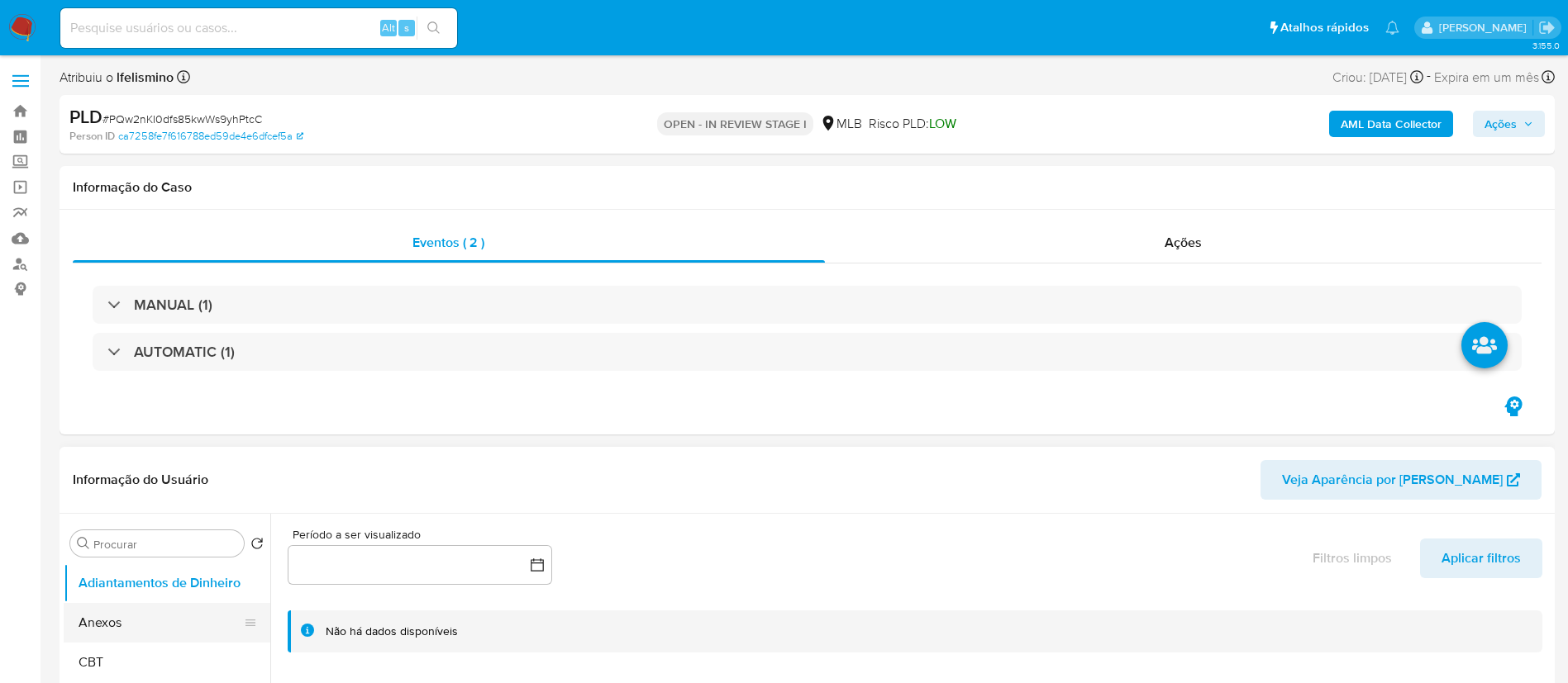
drag, startPoint x: 180, startPoint y: 619, endPoint x: 167, endPoint y: 624, distance: 13.9
click at [177, 620] on button "Anexos" at bounding box center [160, 623] width 194 height 40
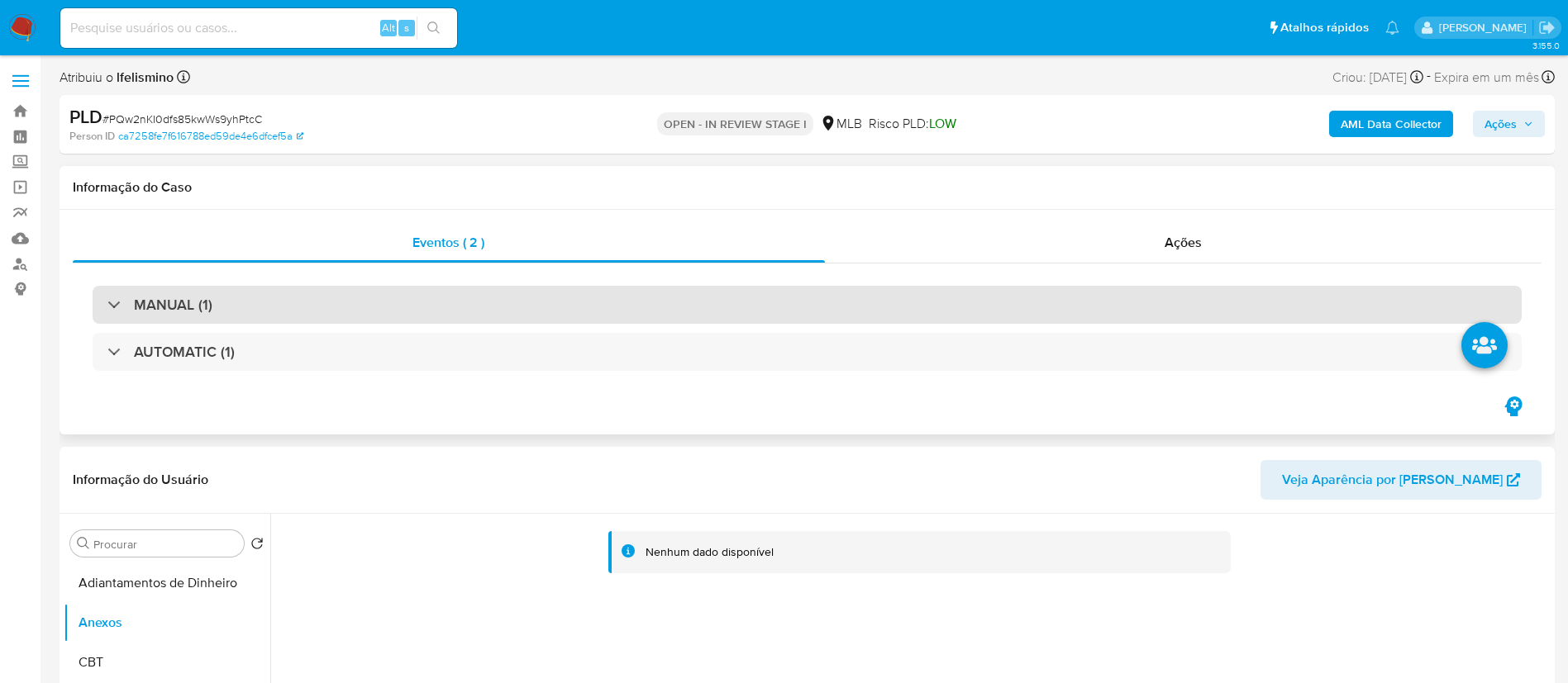
click at [483, 294] on div "MANUAL (1)" at bounding box center [807, 305] width 1429 height 38
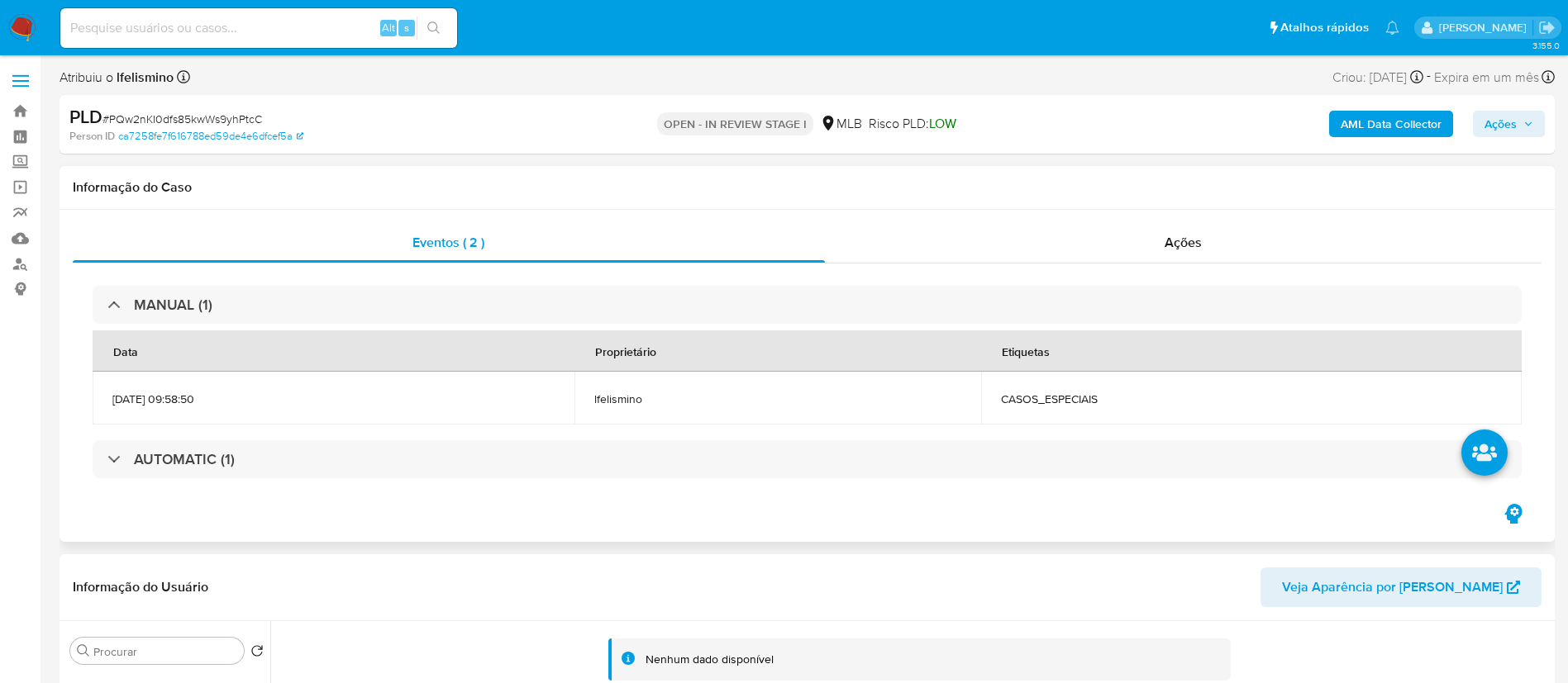
click at [429, 489] on div "MANUAL (1) Data Proprietário Etiquetas 14/08/2025 09:58:50 lfelismino CASOS_ESP…" at bounding box center [807, 383] width 1469 height 238
click at [435, 480] on div "MANUAL (1) Data Proprietário Etiquetas 14/08/2025 09:58:50 lfelismino CASOS_ESP…" at bounding box center [807, 383] width 1469 height 238
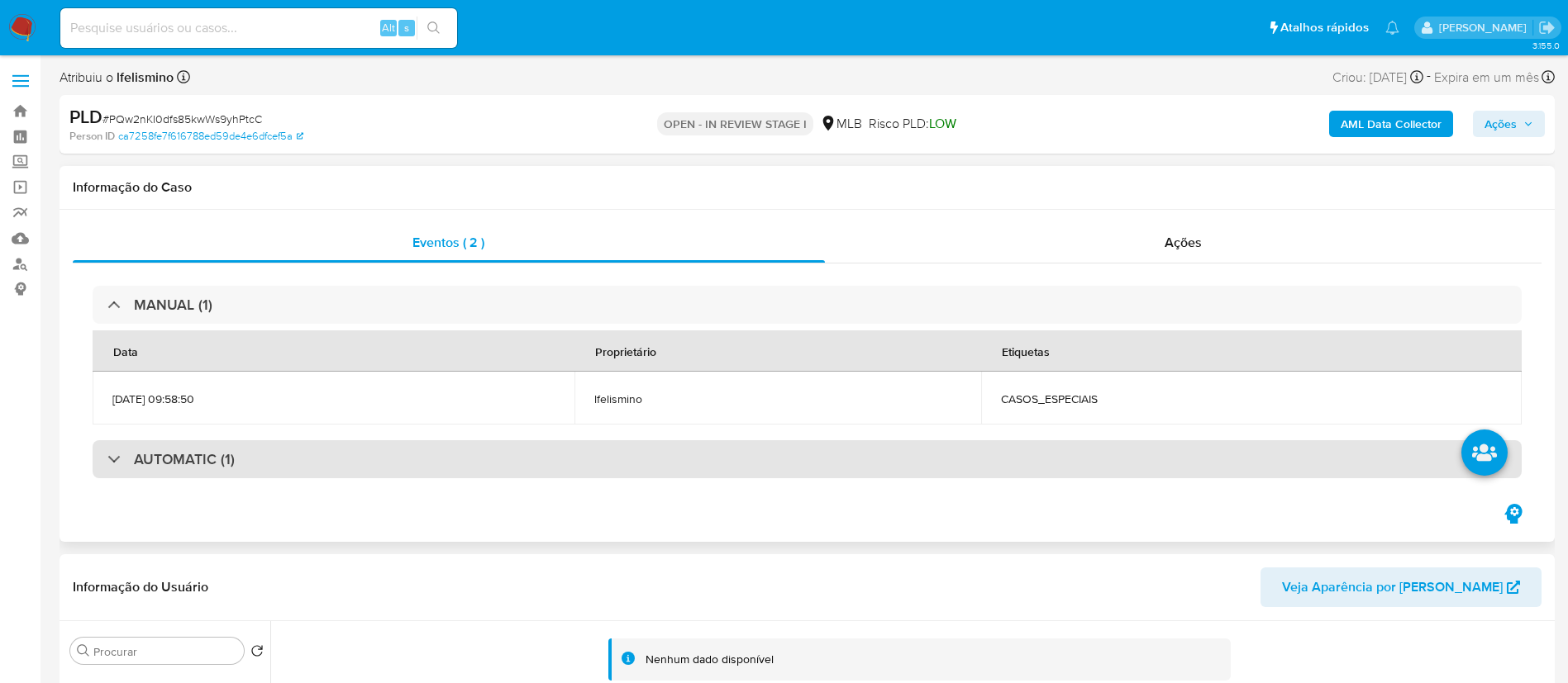
click at [446, 447] on div "AUTOMATIC (1)" at bounding box center [807, 460] width 1429 height 38
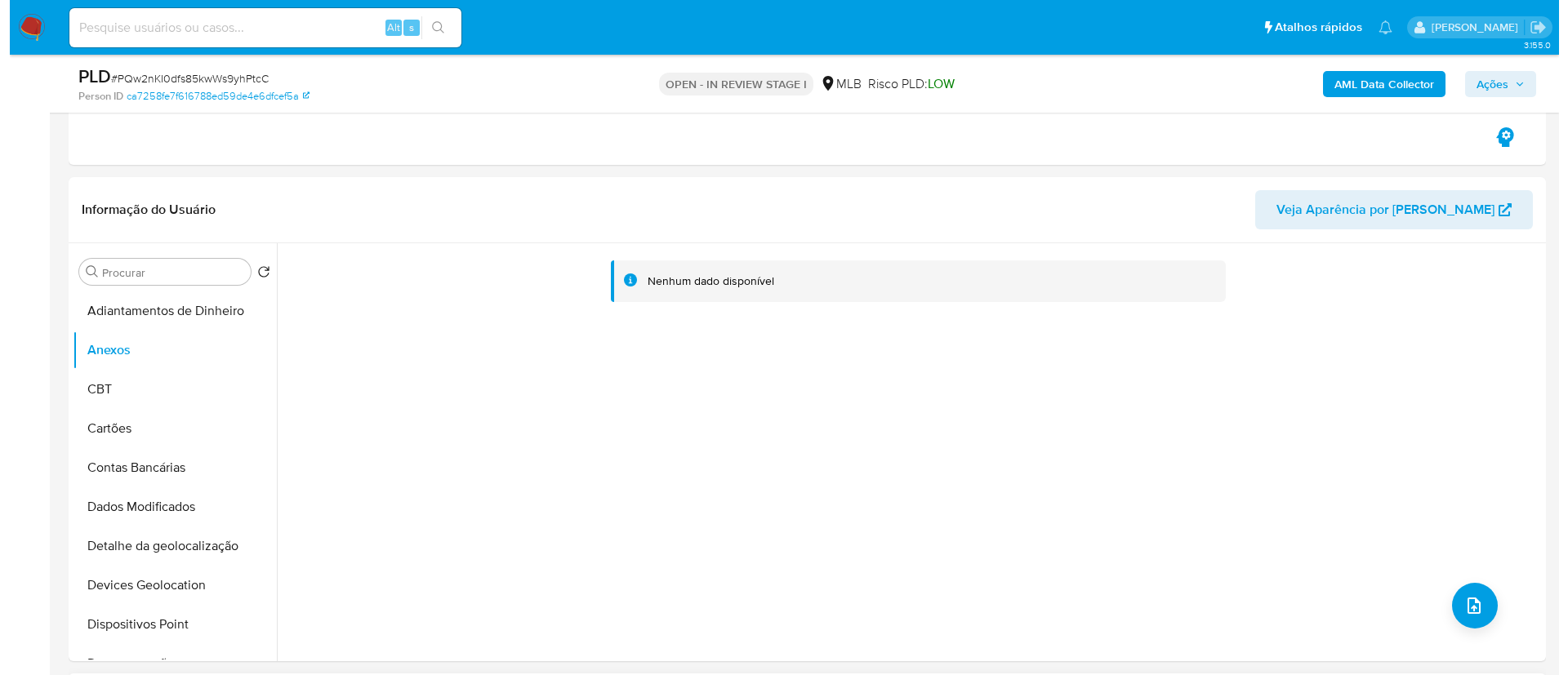
scroll to position [1102, 0]
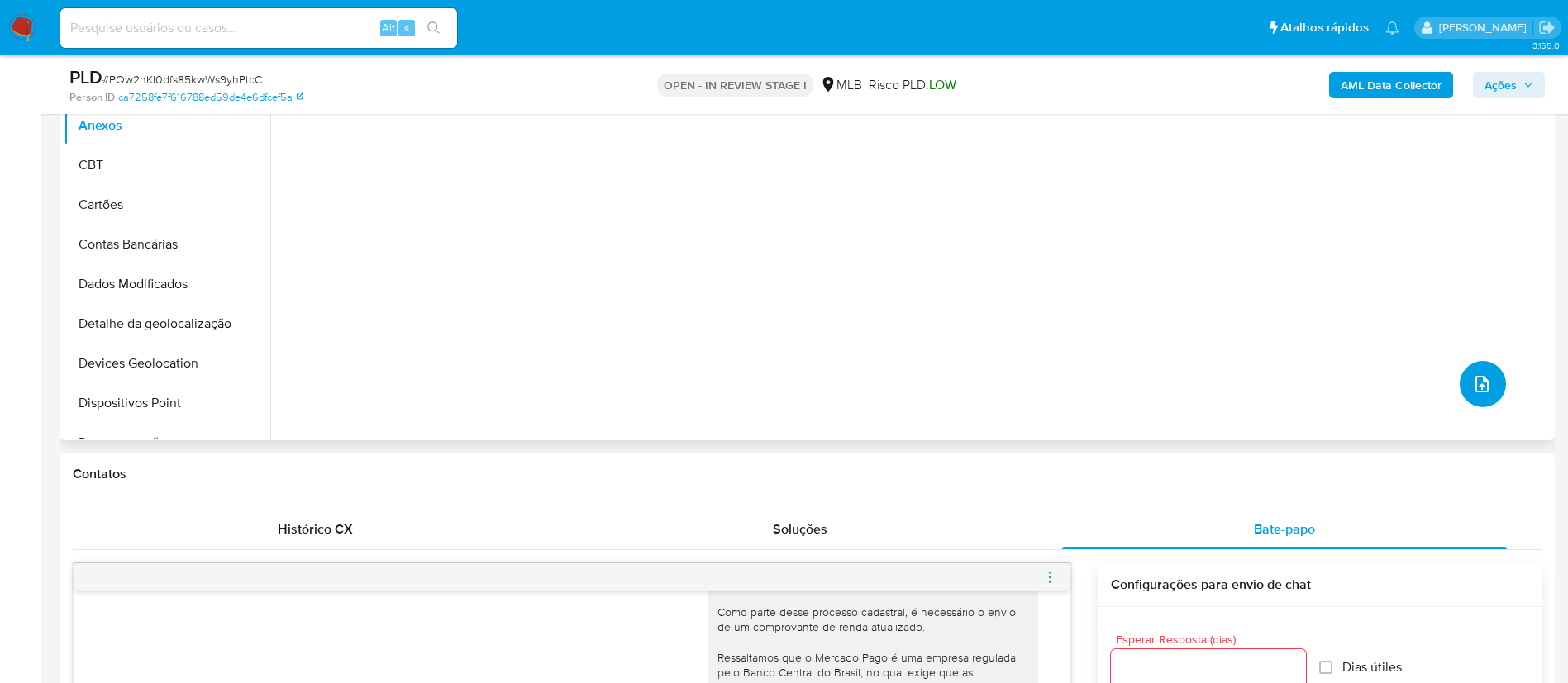
click at [1460, 381] on button "upload-file" at bounding box center [1483, 384] width 46 height 46
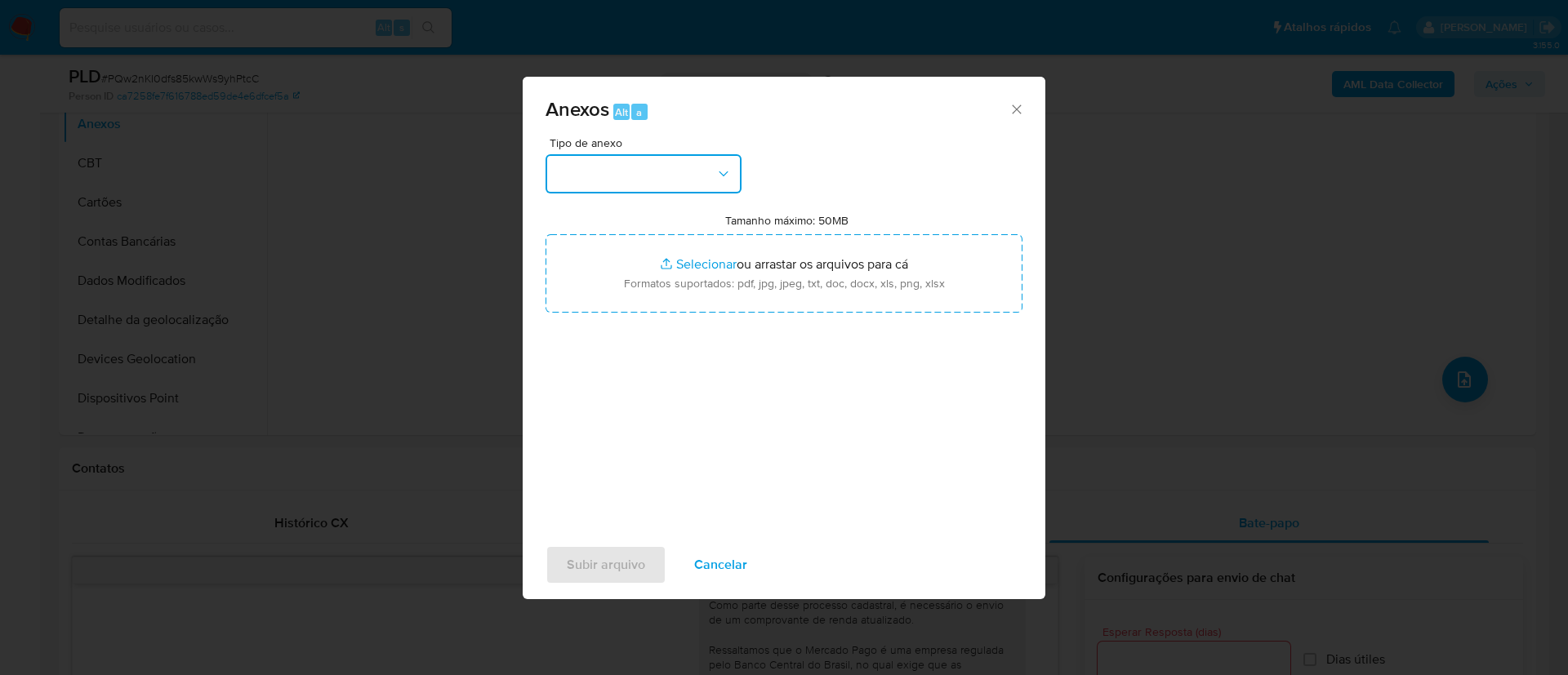
click at [654, 170] on button "button" at bounding box center [644, 174] width 196 height 39
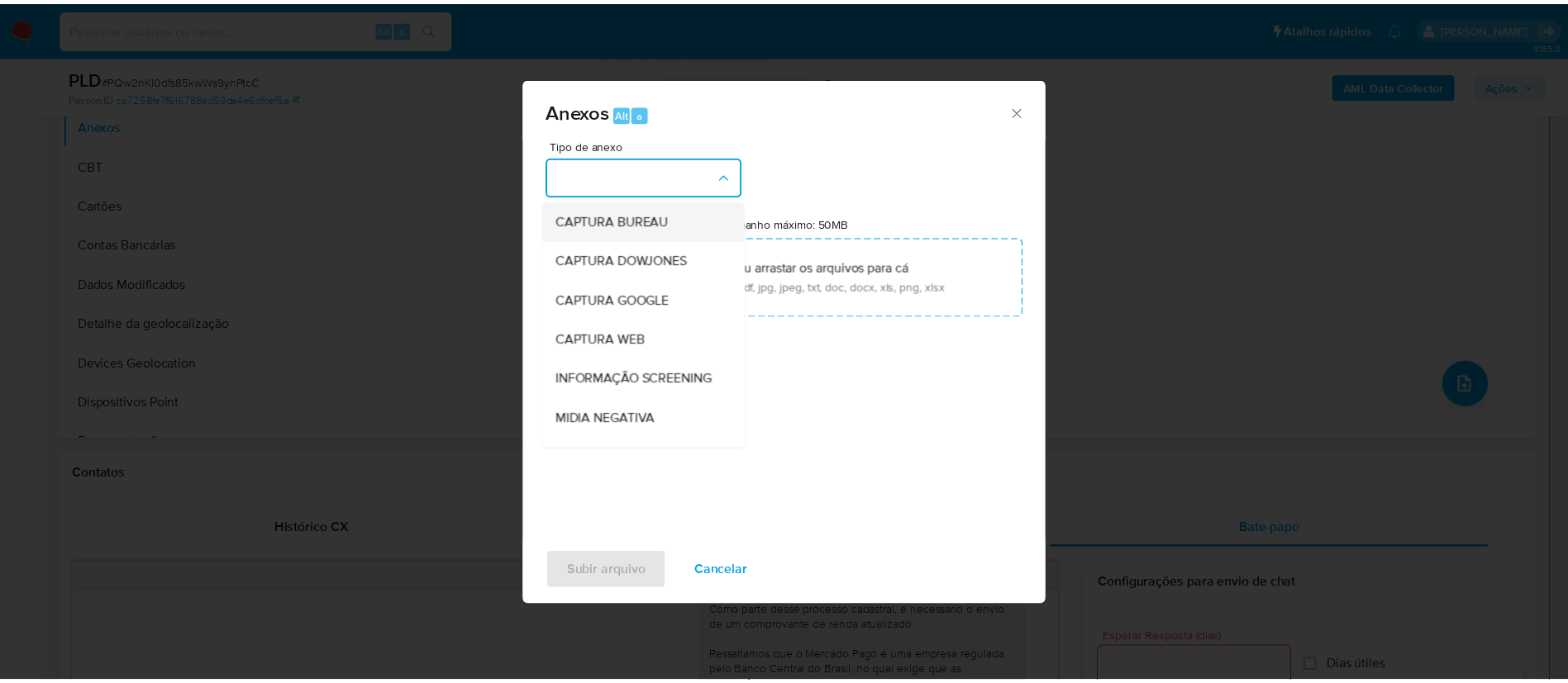
scroll to position [124, 0]
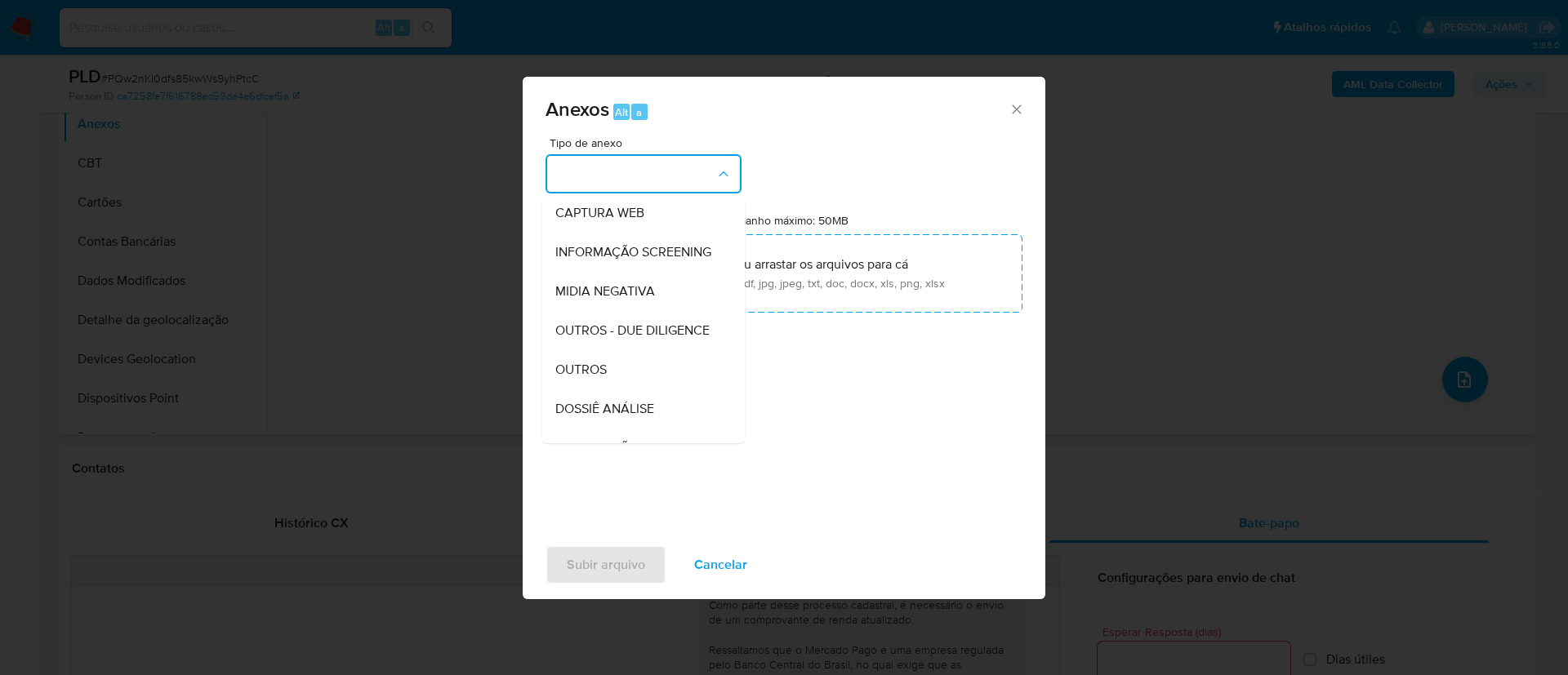
click at [618, 390] on div "OUTROS" at bounding box center [639, 370] width 167 height 39
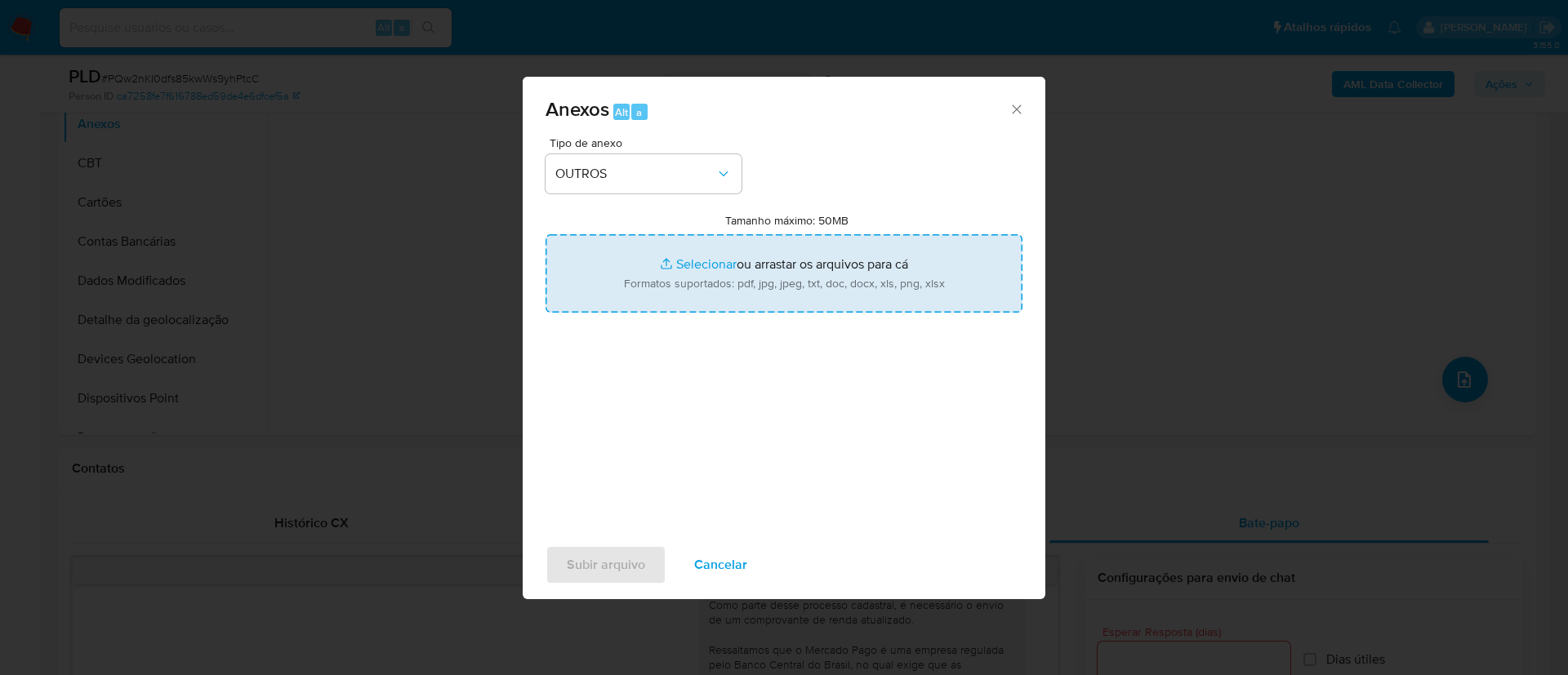
type input "C:\fakepath\Mulan 2474459580_2025_08_21_15_24_47 HILLARY ARIANNE LUNA COSTA (1)…"
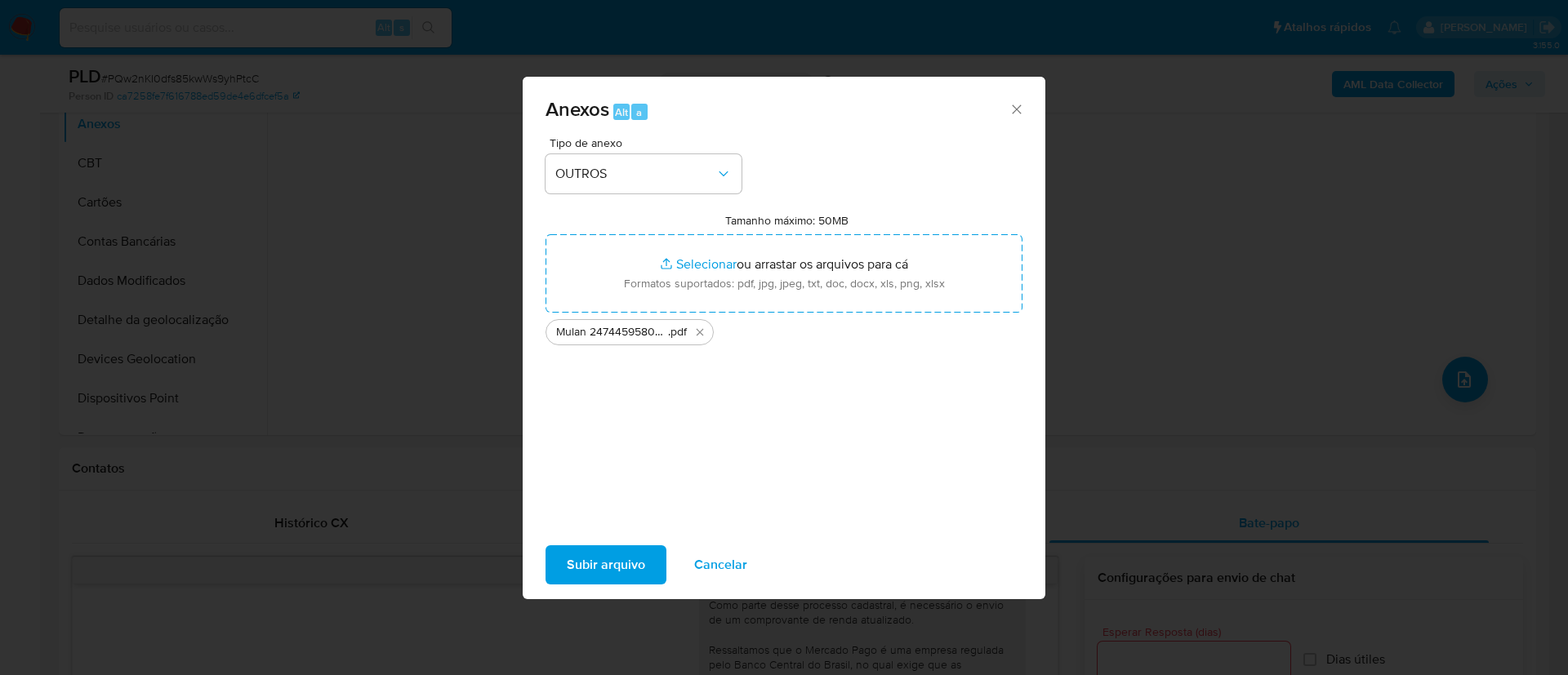
click at [641, 565] on span "Subir arquivo" at bounding box center [606, 565] width 78 height 36
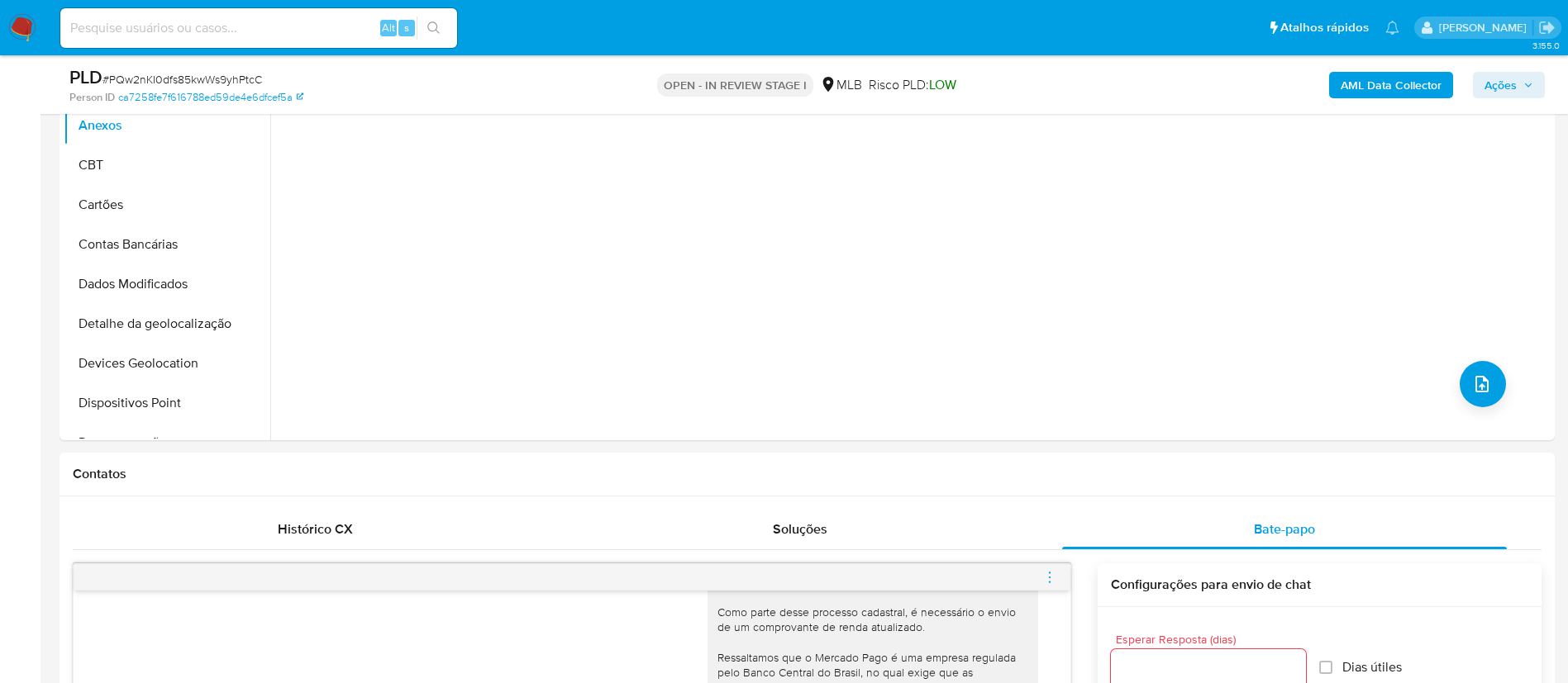
click at [1382, 81] on b "AML Data Collector" at bounding box center [1391, 85] width 101 height 26
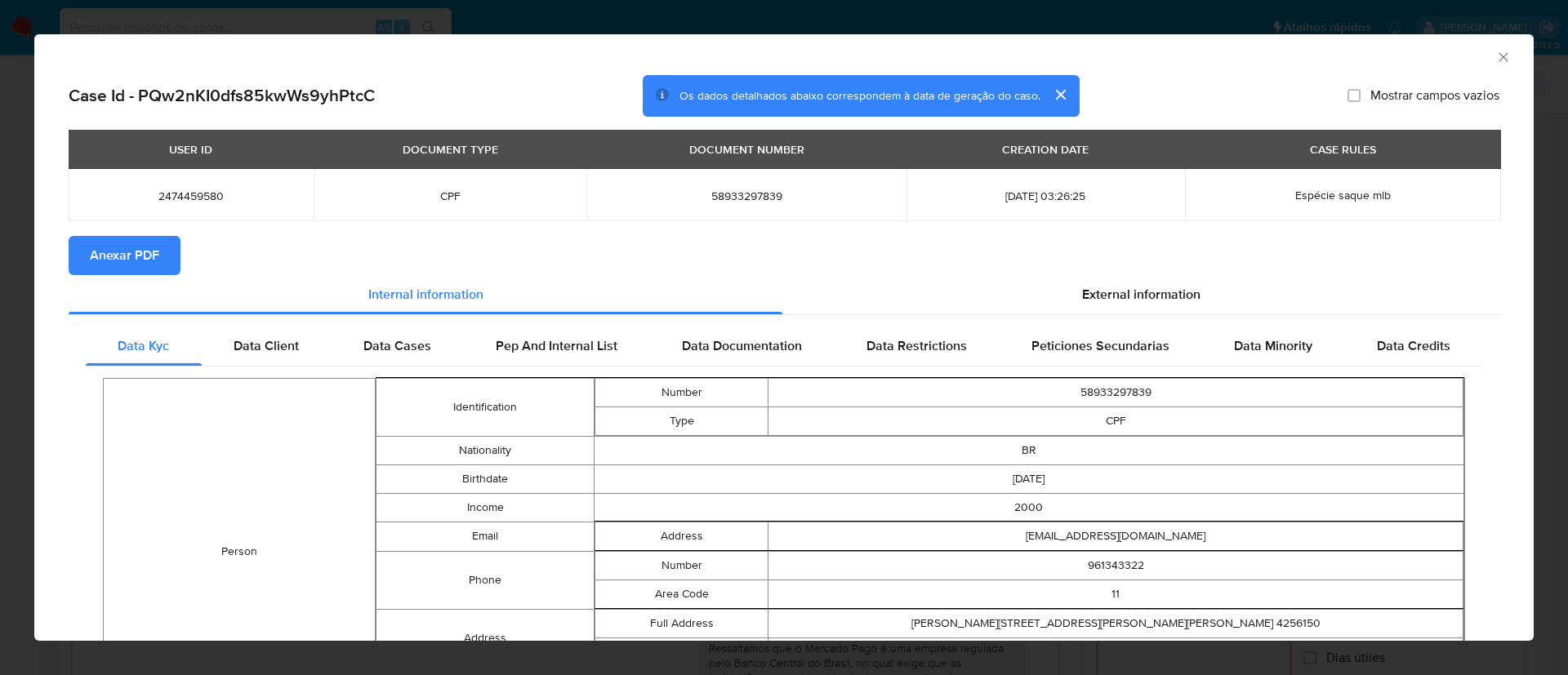
click at [96, 266] on span "Anexar PDF" at bounding box center [124, 256] width 69 height 36
click at [1495, 58] on icon "Fechar a janela" at bounding box center [1503, 57] width 16 height 16
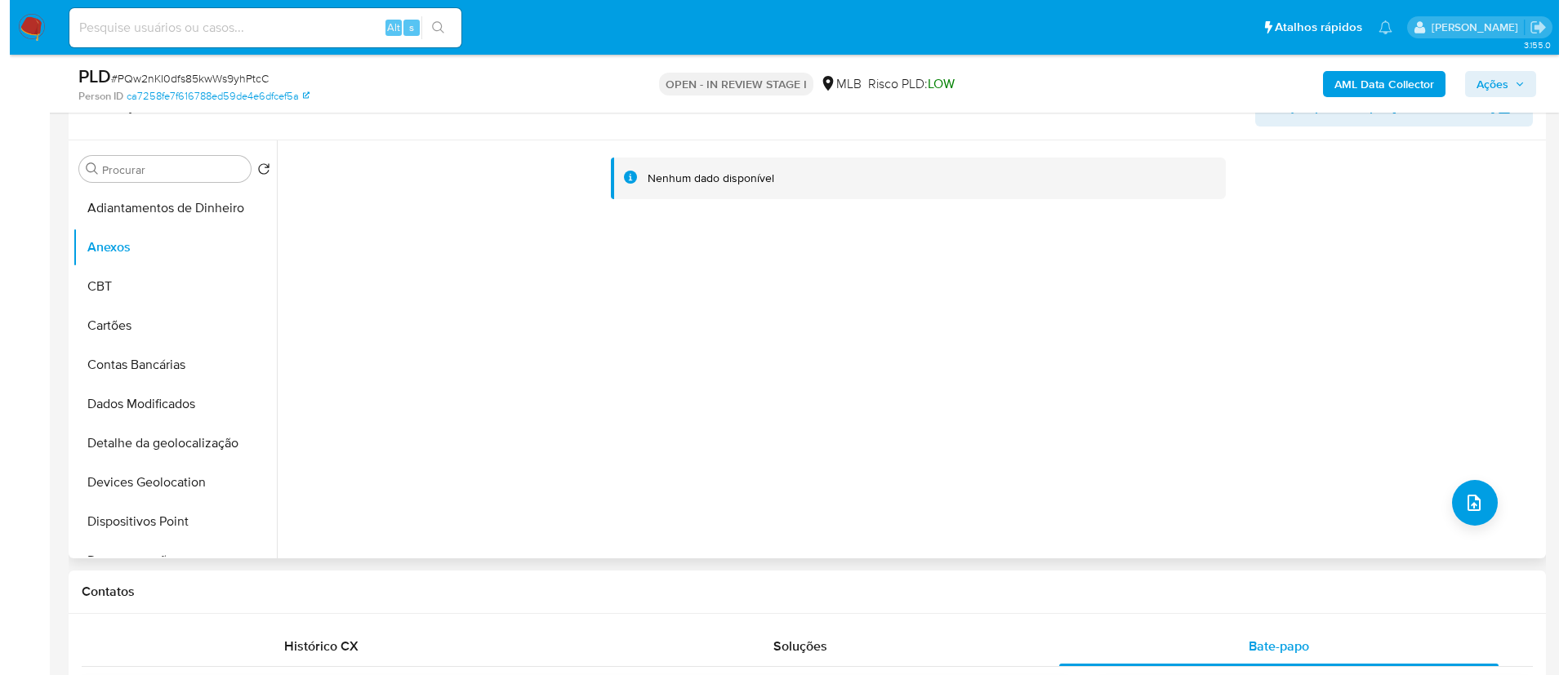
scroll to position [857, 0]
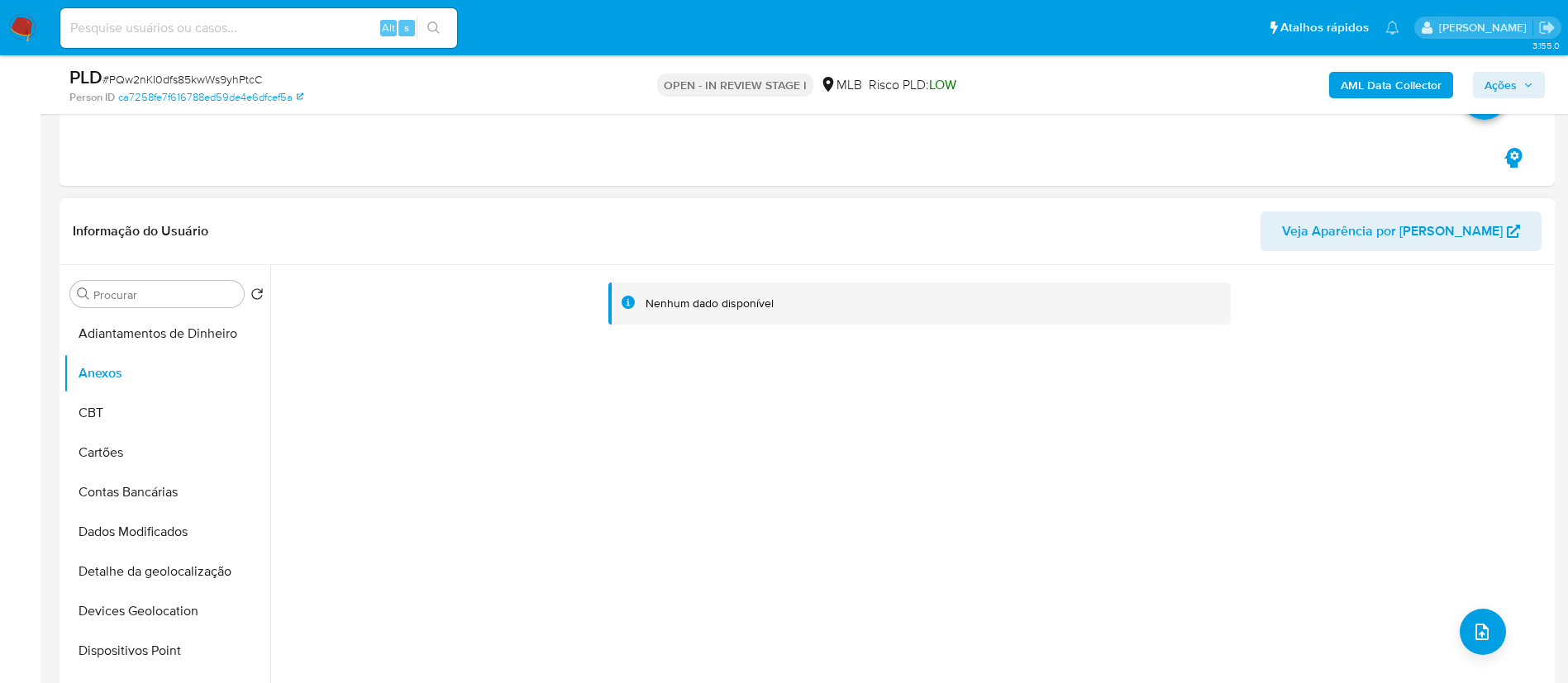
click at [1494, 606] on div "Nenhum dado disponível" at bounding box center [911, 477] width 1280 height 423
click at [1480, 633] on icon "upload-file" at bounding box center [1482, 632] width 20 height 20
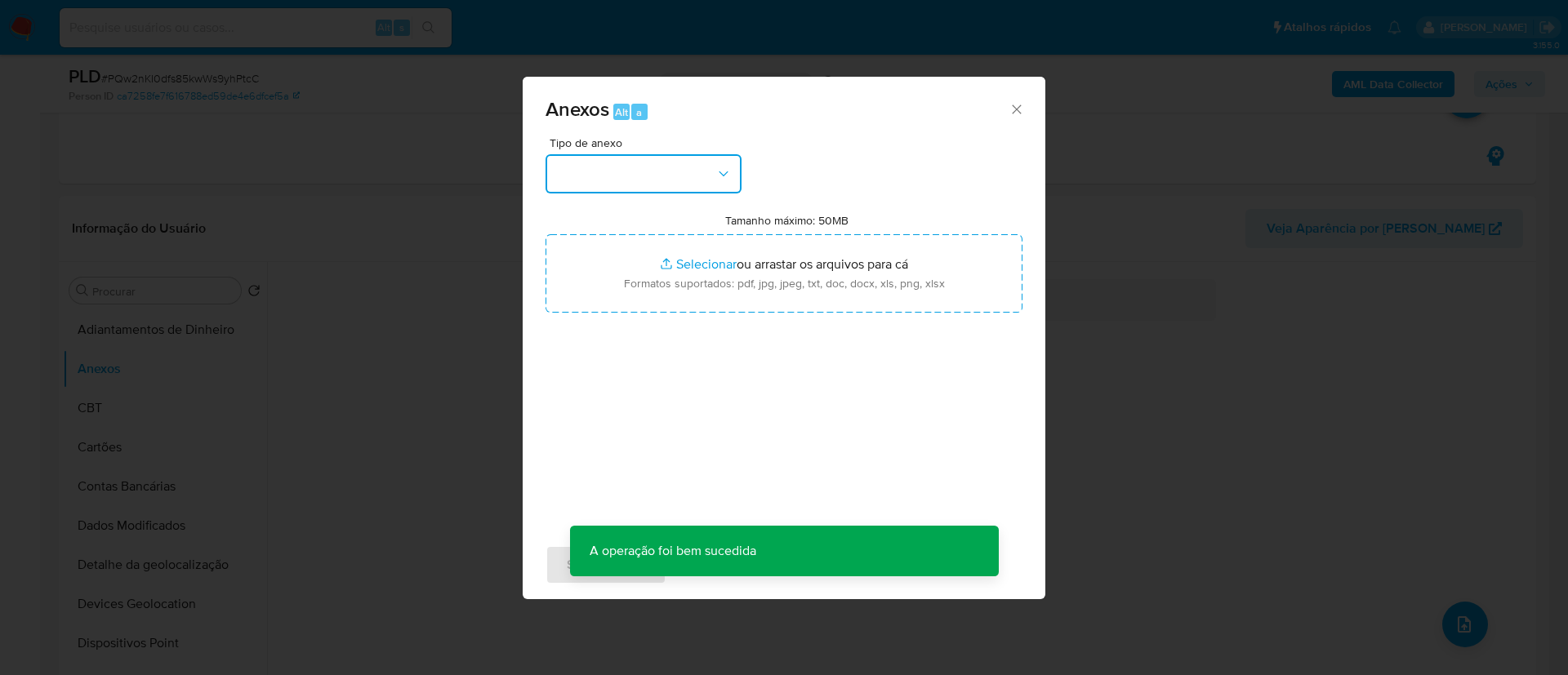
click at [642, 186] on button "button" at bounding box center [644, 174] width 196 height 39
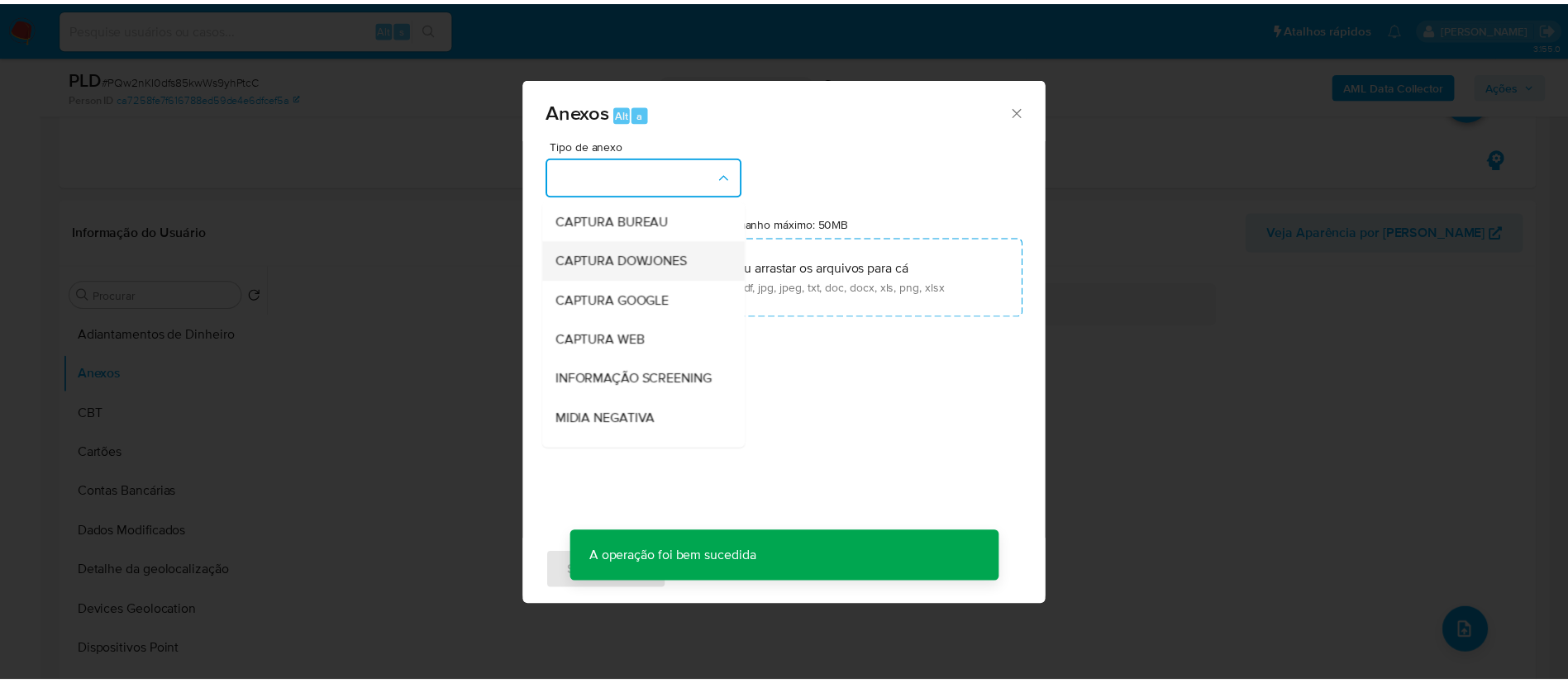
scroll to position [248, 0]
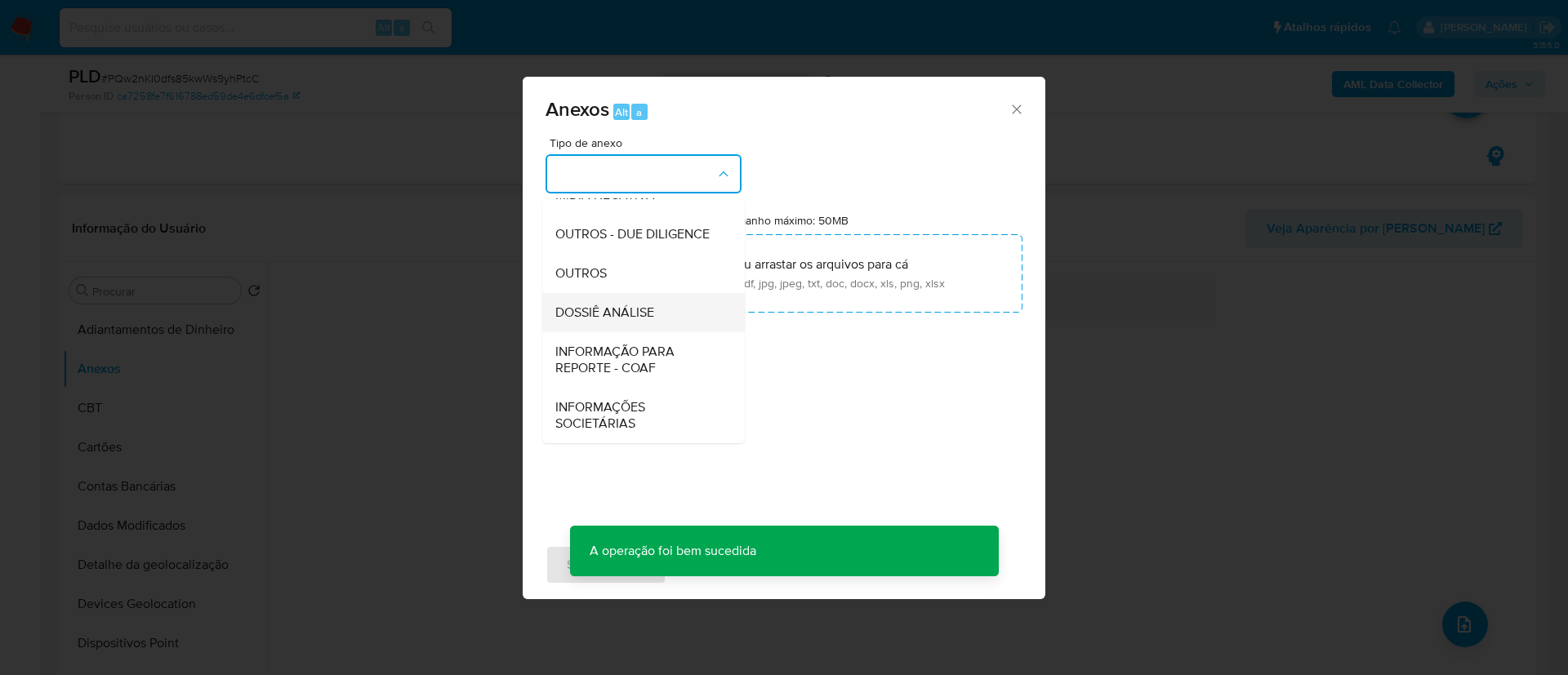
click at [616, 313] on span "DOSSIÊ ANÁLISE" at bounding box center [605, 313] width 99 height 16
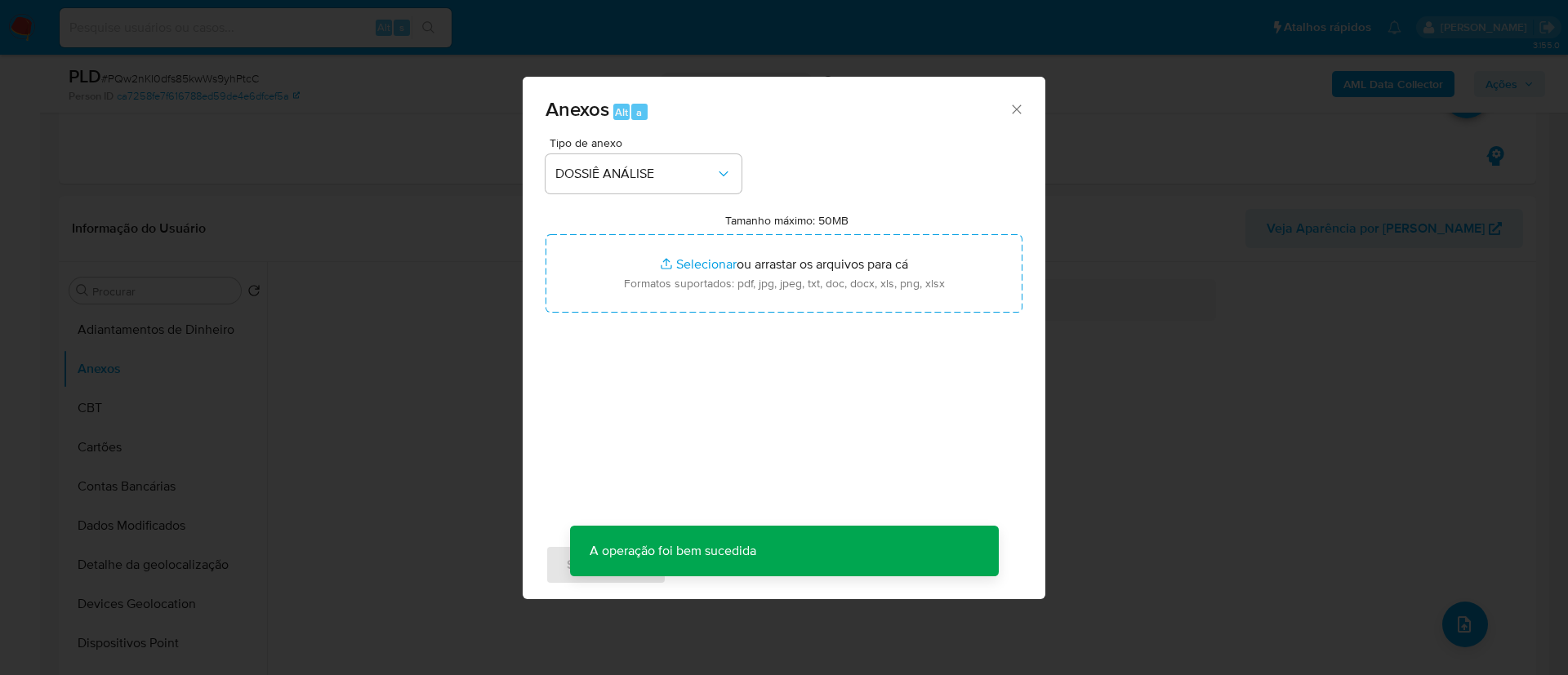
drag, startPoint x: 616, startPoint y: 313, endPoint x: 534, endPoint y: 362, distance: 95.5
click at [534, 362] on div "Tipo de anexo DOSSIÊ ANÁLISE Tamanho máximo: 50MB Selecionar arquivos Seleciona…" at bounding box center [784, 336] width 523 height 397
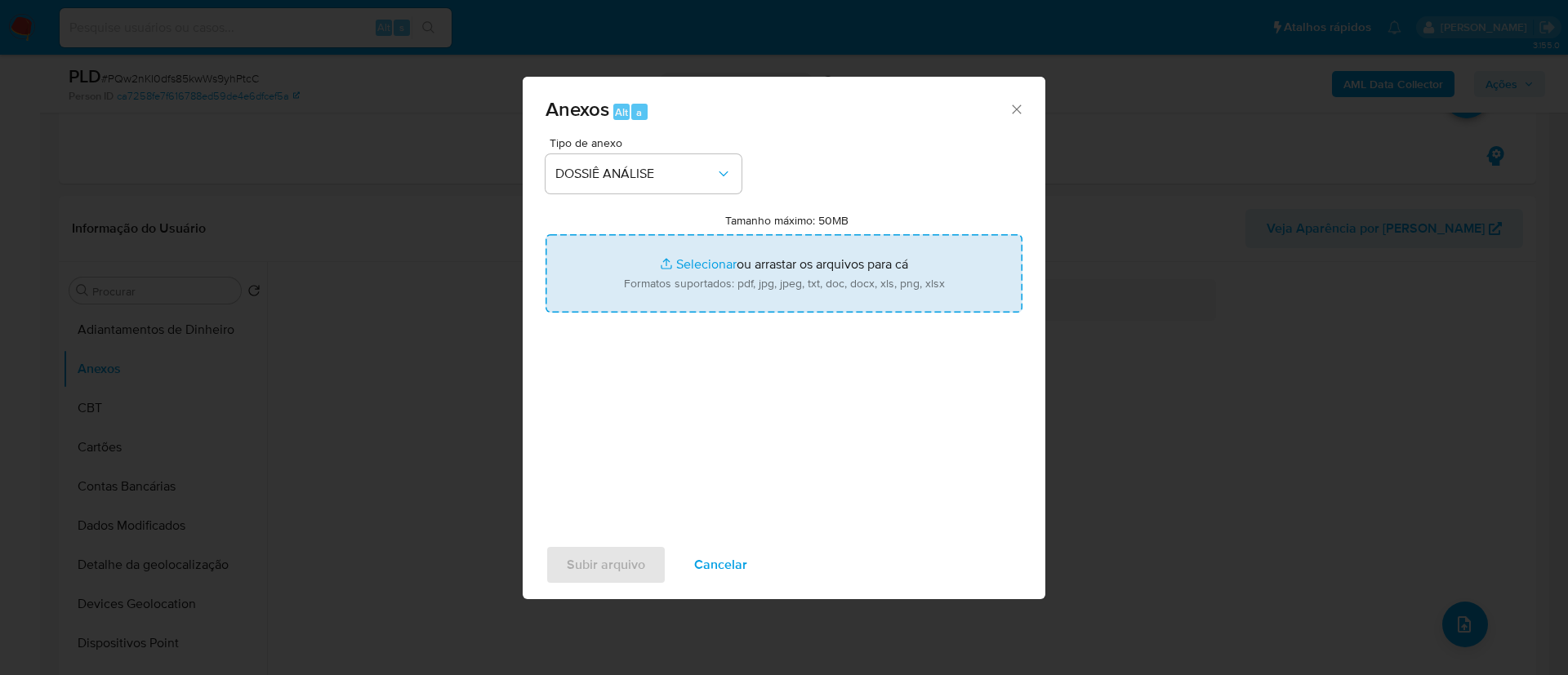
type input "C:\fakepath\SAR - CPF 58933297839 - HILLARY ARIANNE LUNA COSTA (1).pdf"
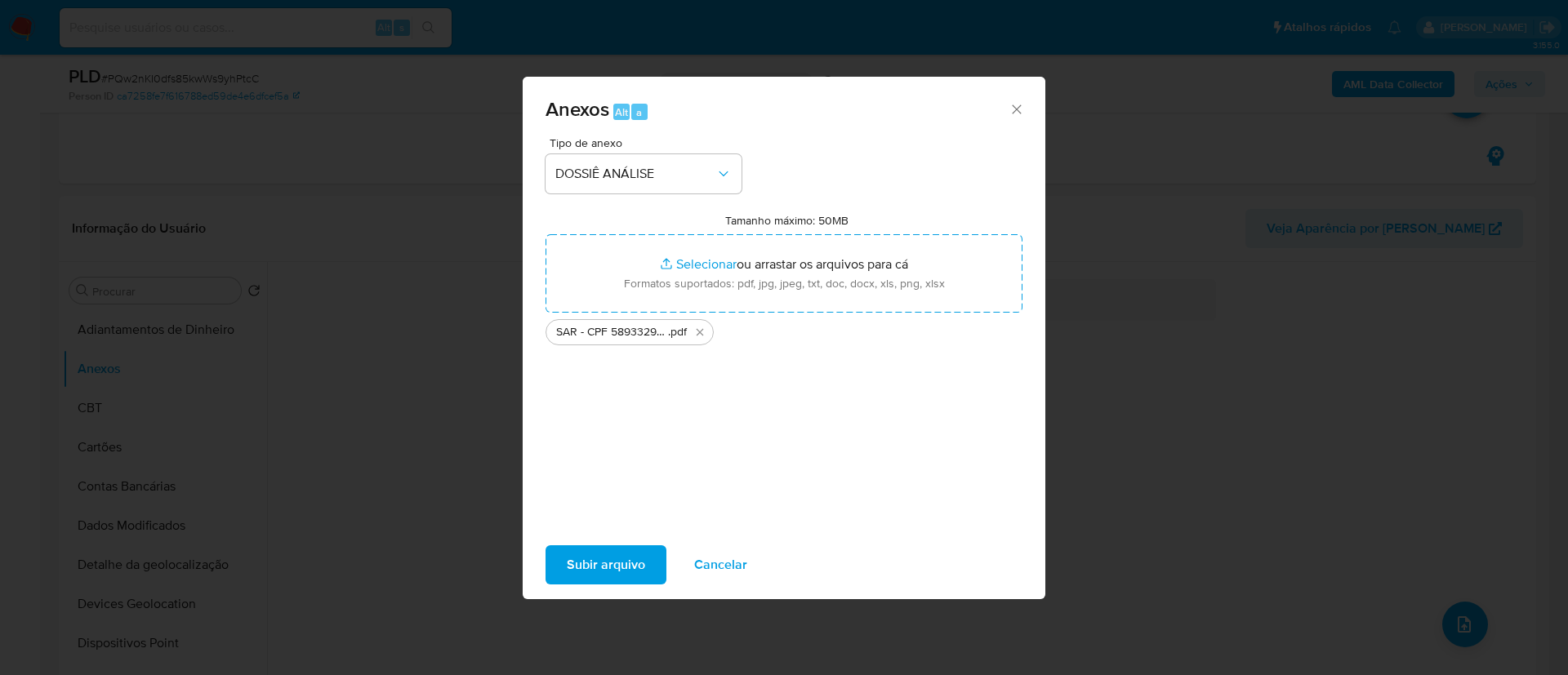
click at [607, 563] on span "Subir arquivo" at bounding box center [606, 565] width 78 height 36
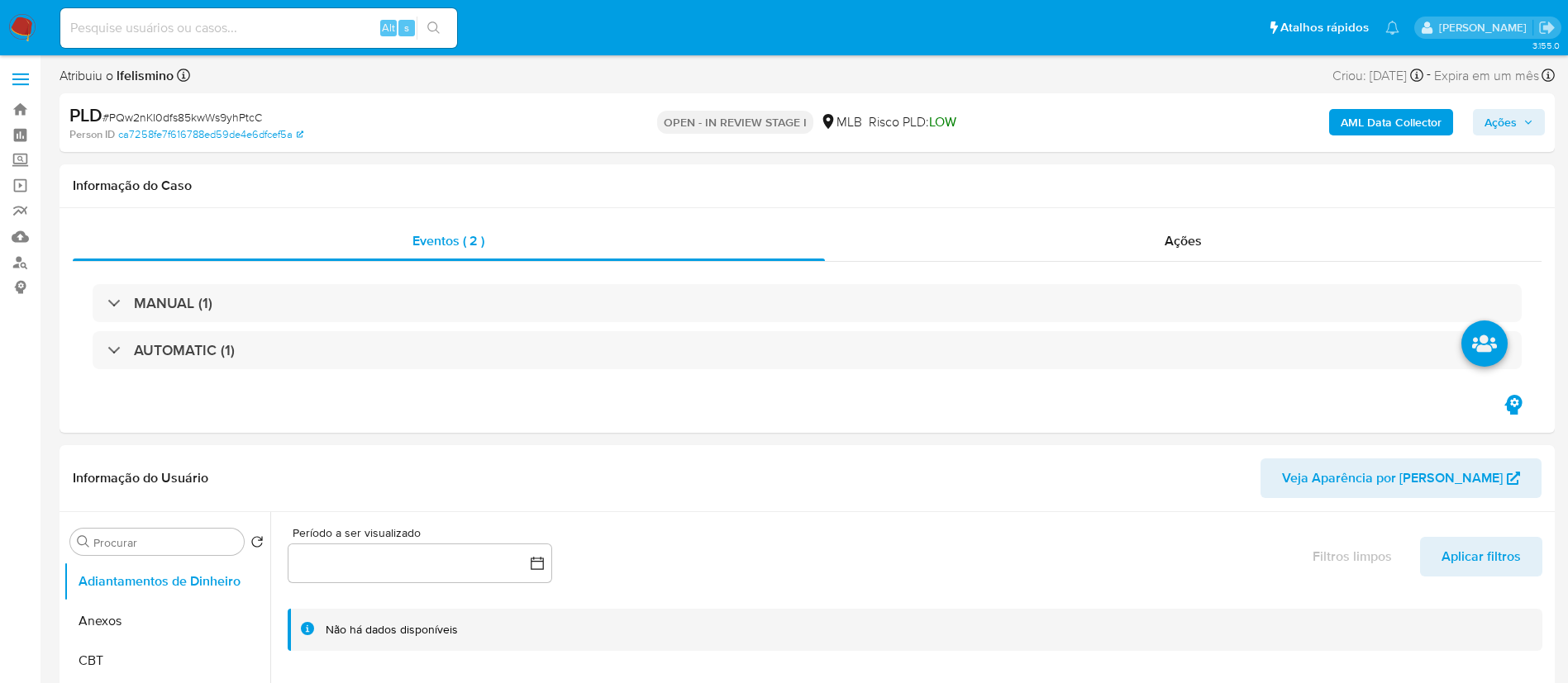
select select "10"
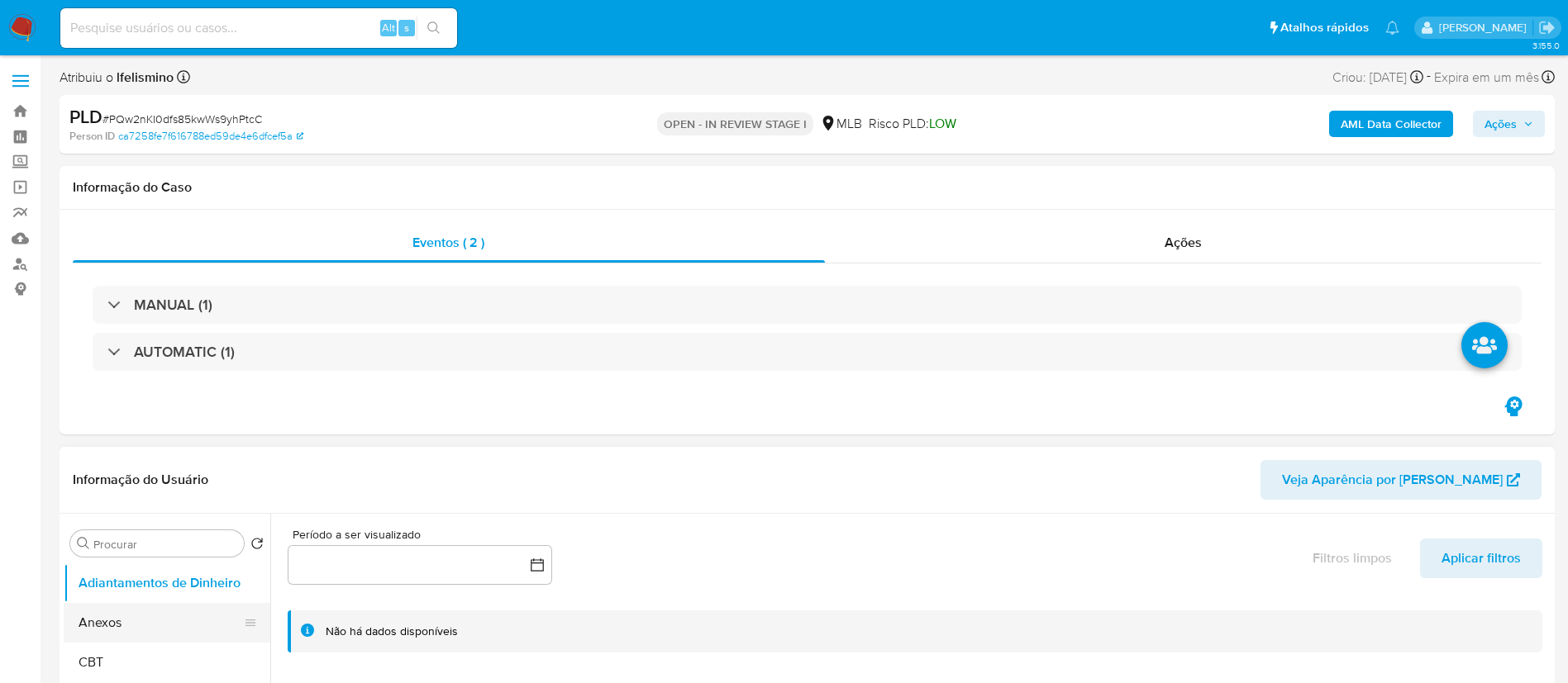
click at [131, 617] on button "Anexos" at bounding box center [160, 623] width 194 height 40
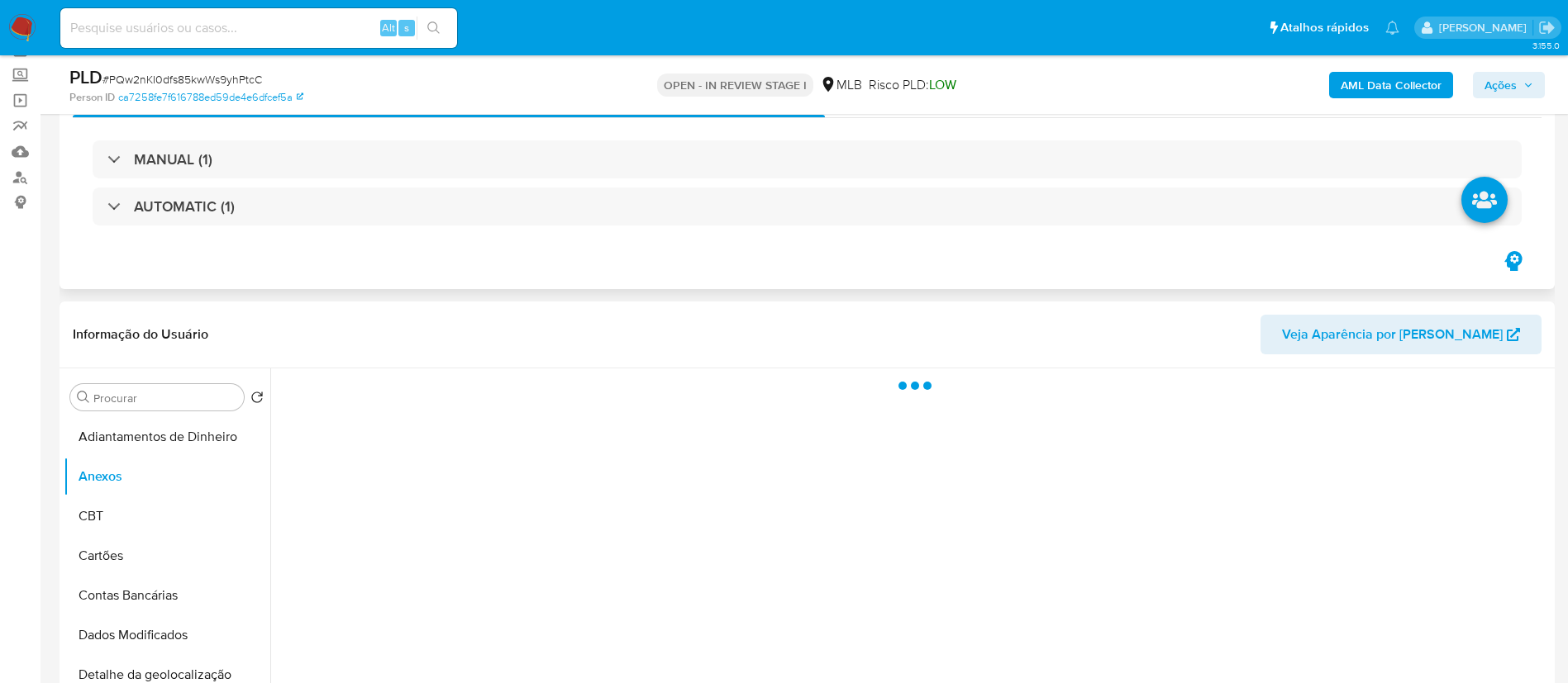
scroll to position [248, 0]
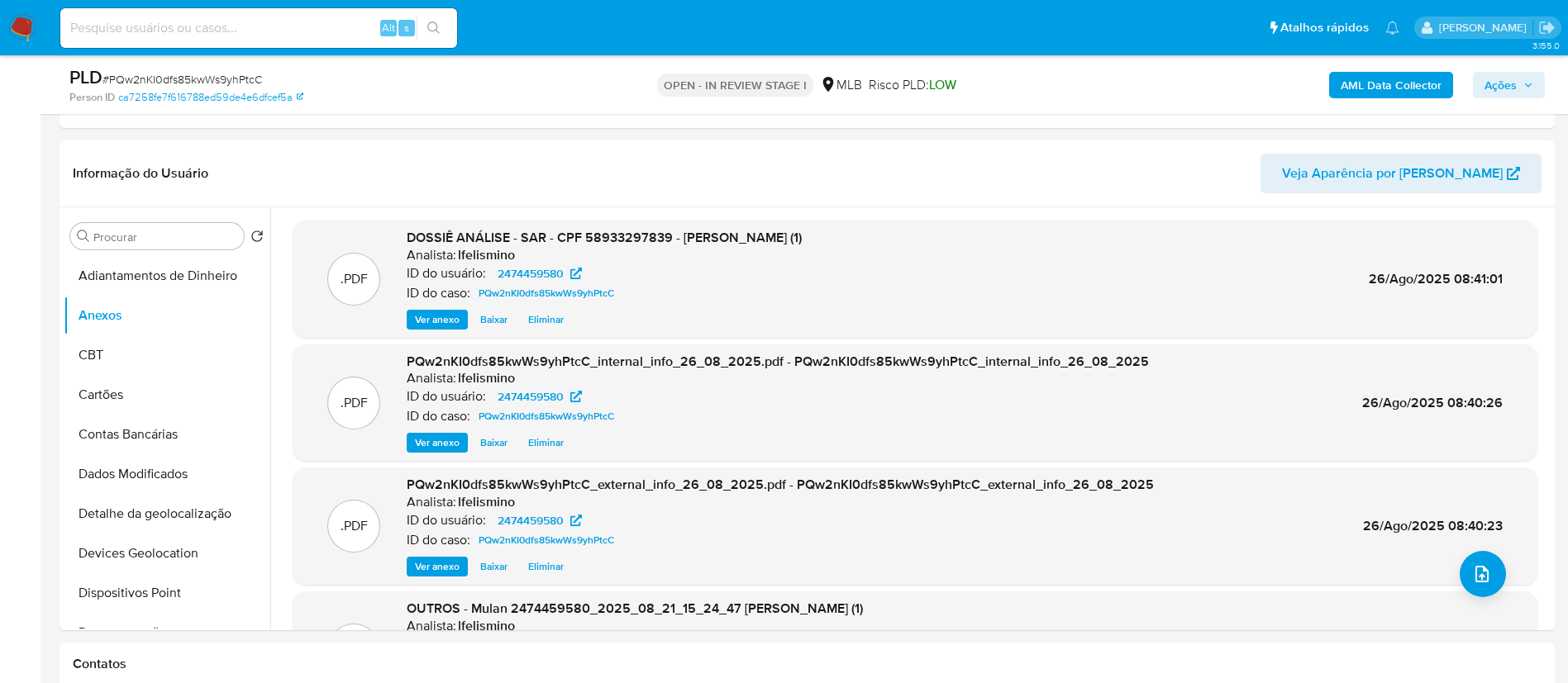
click at [204, 80] on span "# PQw2nKI0dfs85kwWs9yhPtcC" at bounding box center [182, 79] width 160 height 17
click at [204, 81] on span "# PQw2nKI0dfs85kwWs9yhPtcC" at bounding box center [182, 79] width 160 height 17
copy span "PQw2nKI0dfs85kwWs9yhPtcC"
click at [191, 27] on input at bounding box center [259, 28] width 397 height 21
paste input "GNFUCbiW3EJ70T8BLhPGRPxX"
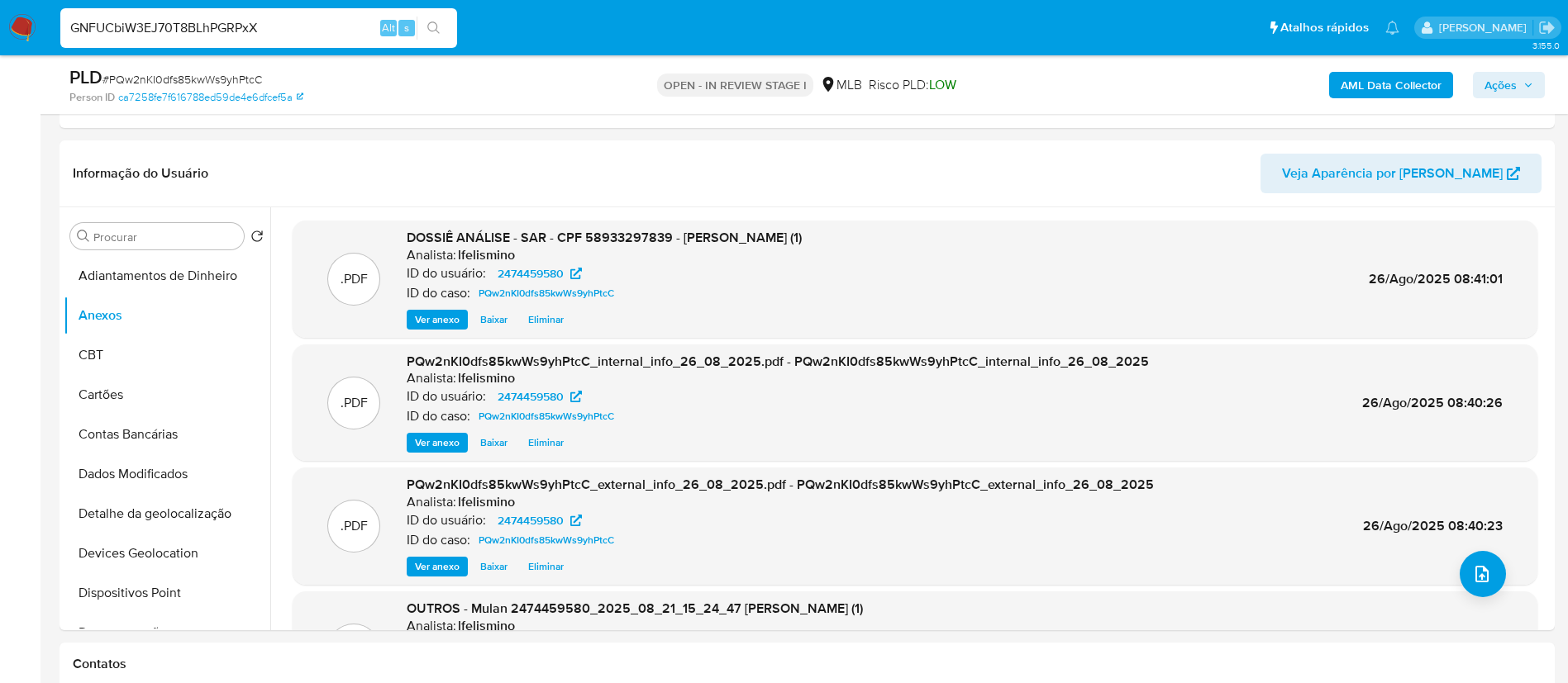
type input "GNFUCbiW3EJ70T8BLhPGRPxX"
click at [433, 28] on icon "search-icon" at bounding box center [434, 28] width 13 height 13
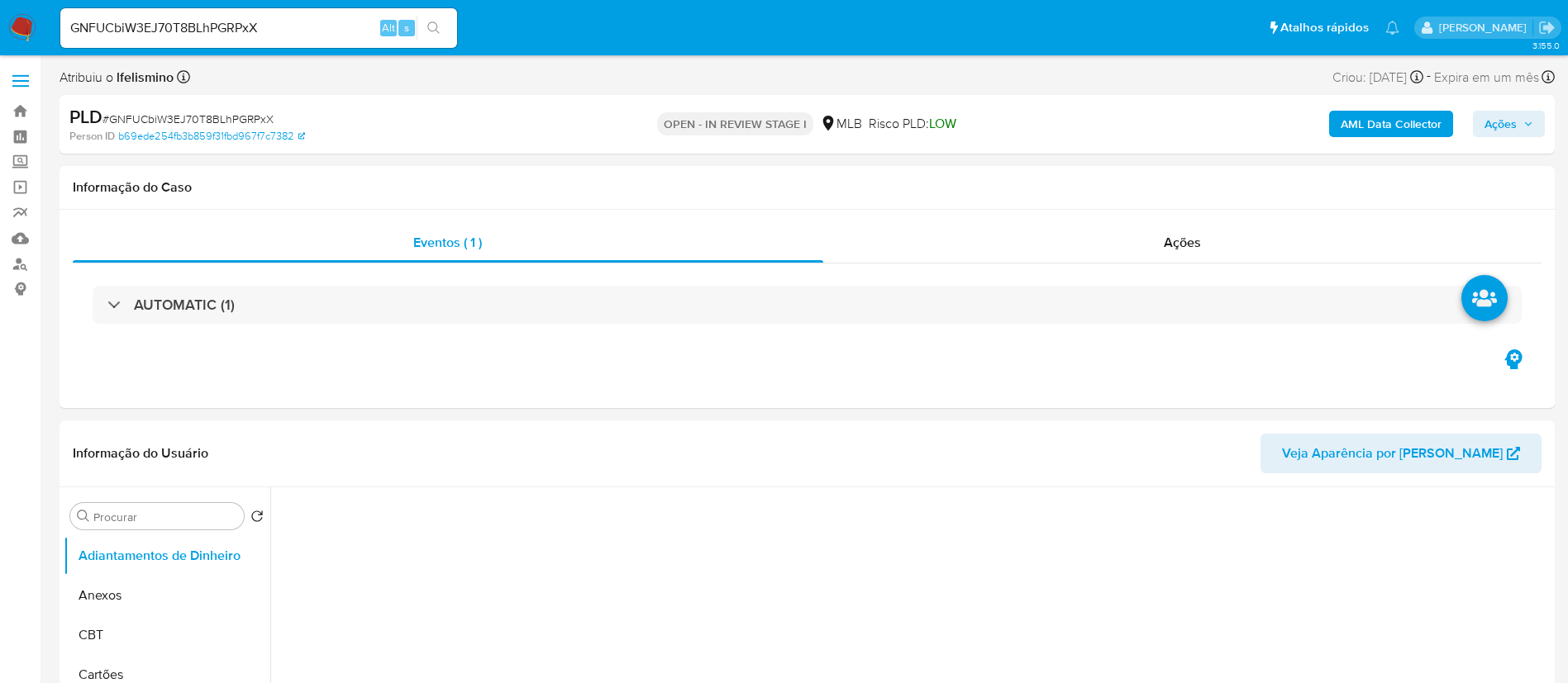
select select "10"
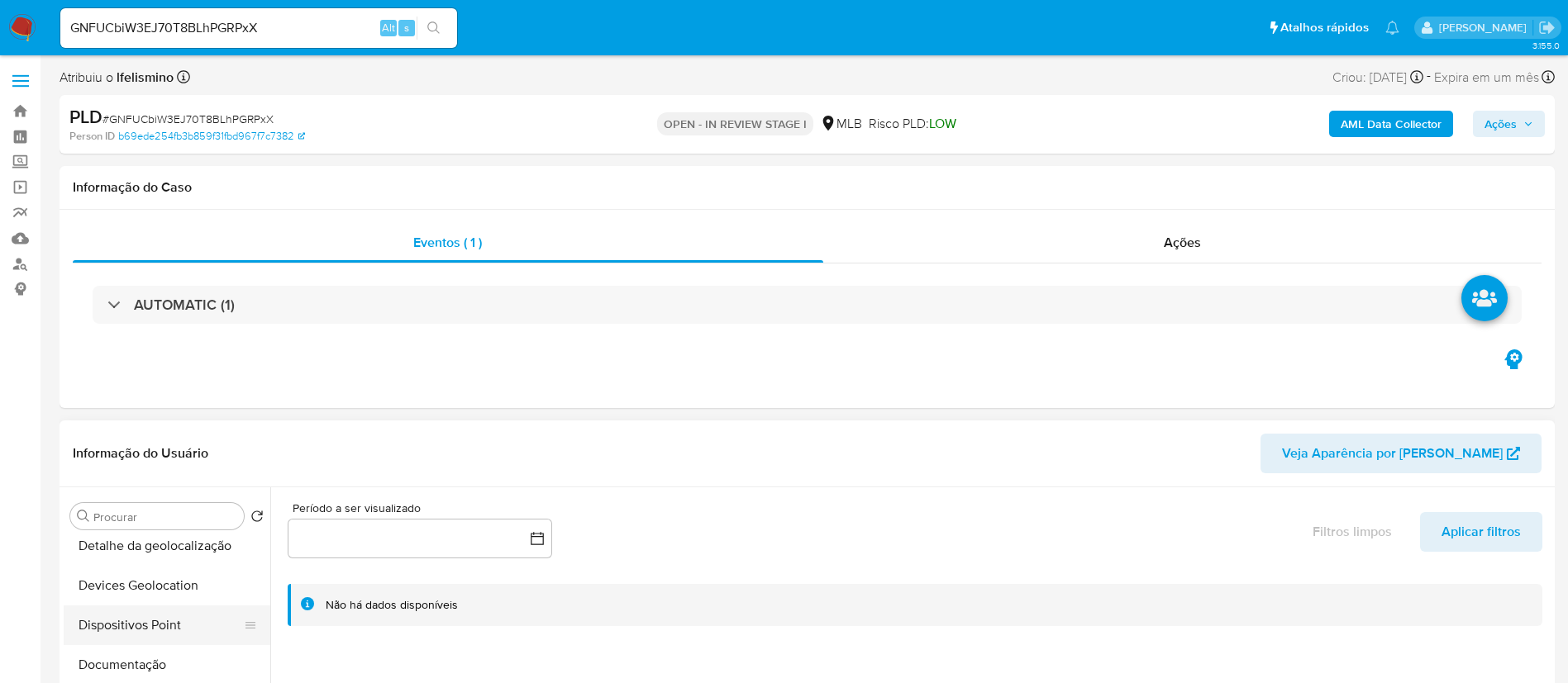
scroll to position [496, 0]
click at [173, 610] on button "Geral" at bounding box center [160, 616] width 194 height 40
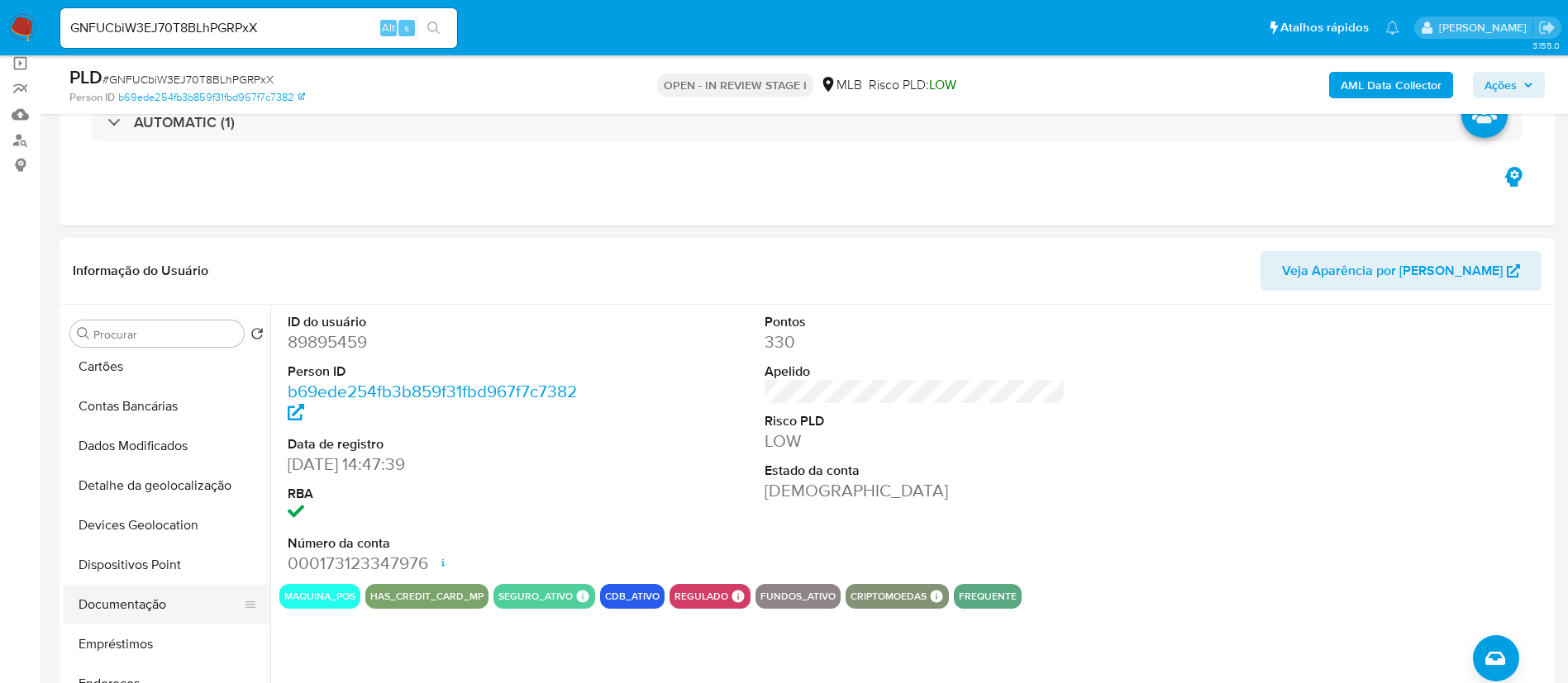
scroll to position [248, 0]
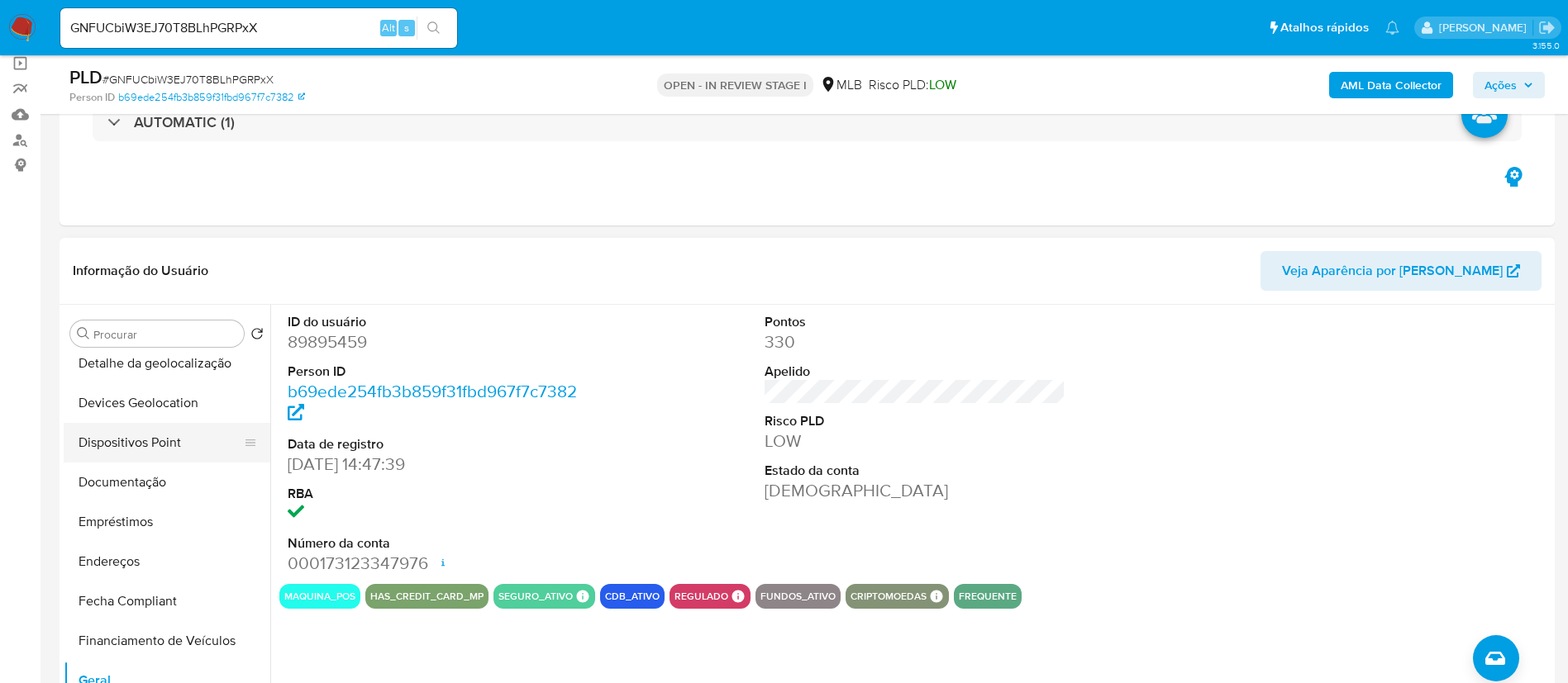
click at [151, 461] on button "Dispositivos Point" at bounding box center [160, 443] width 194 height 40
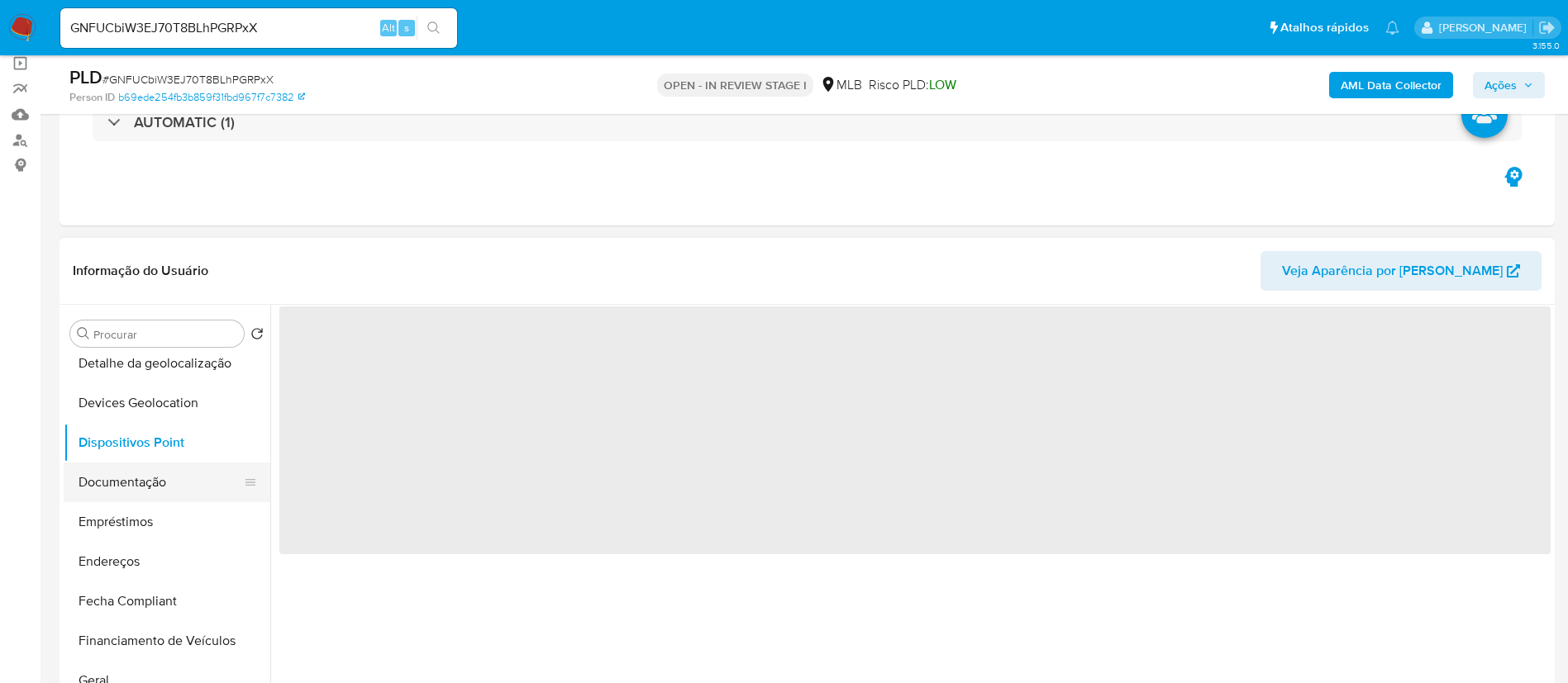
click at [146, 474] on button "Documentação" at bounding box center [160, 483] width 194 height 40
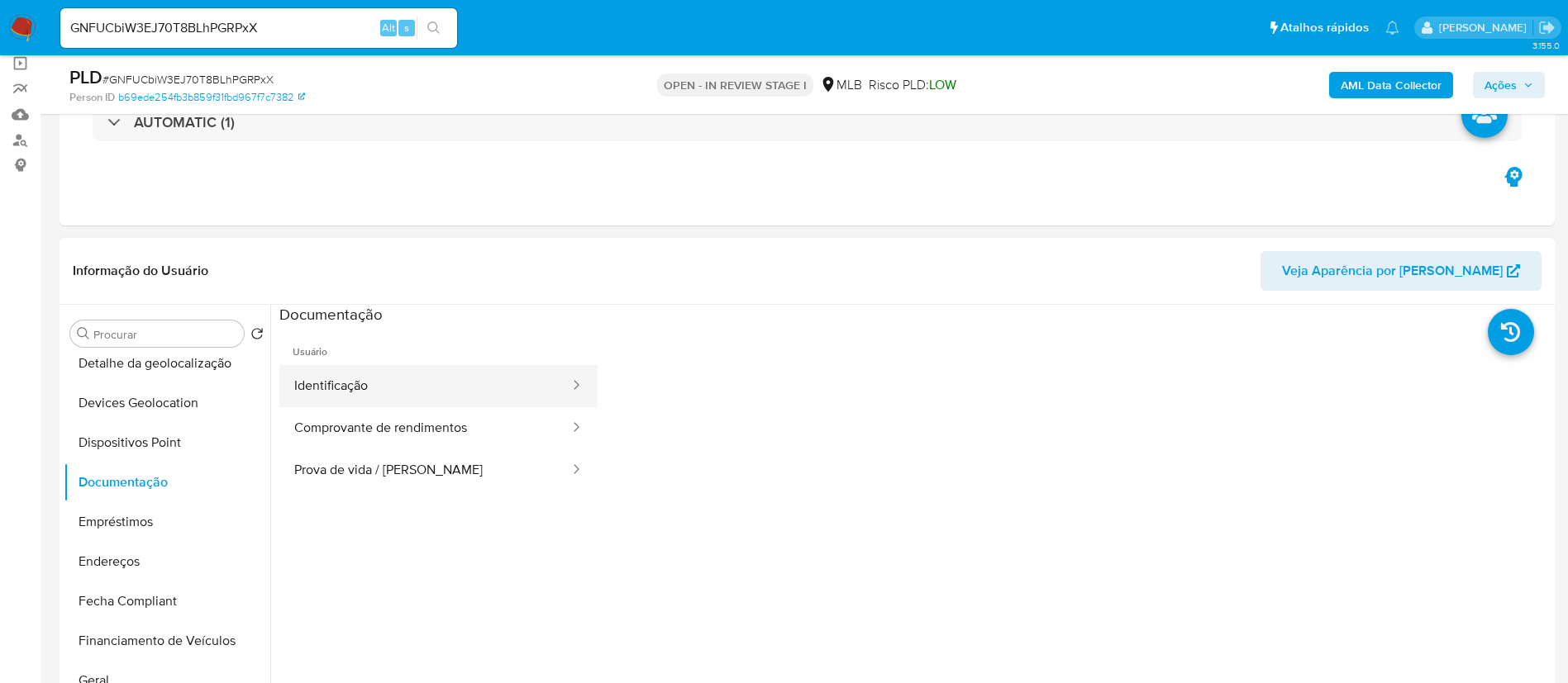
click at [340, 383] on button "Identificação" at bounding box center [425, 386] width 292 height 42
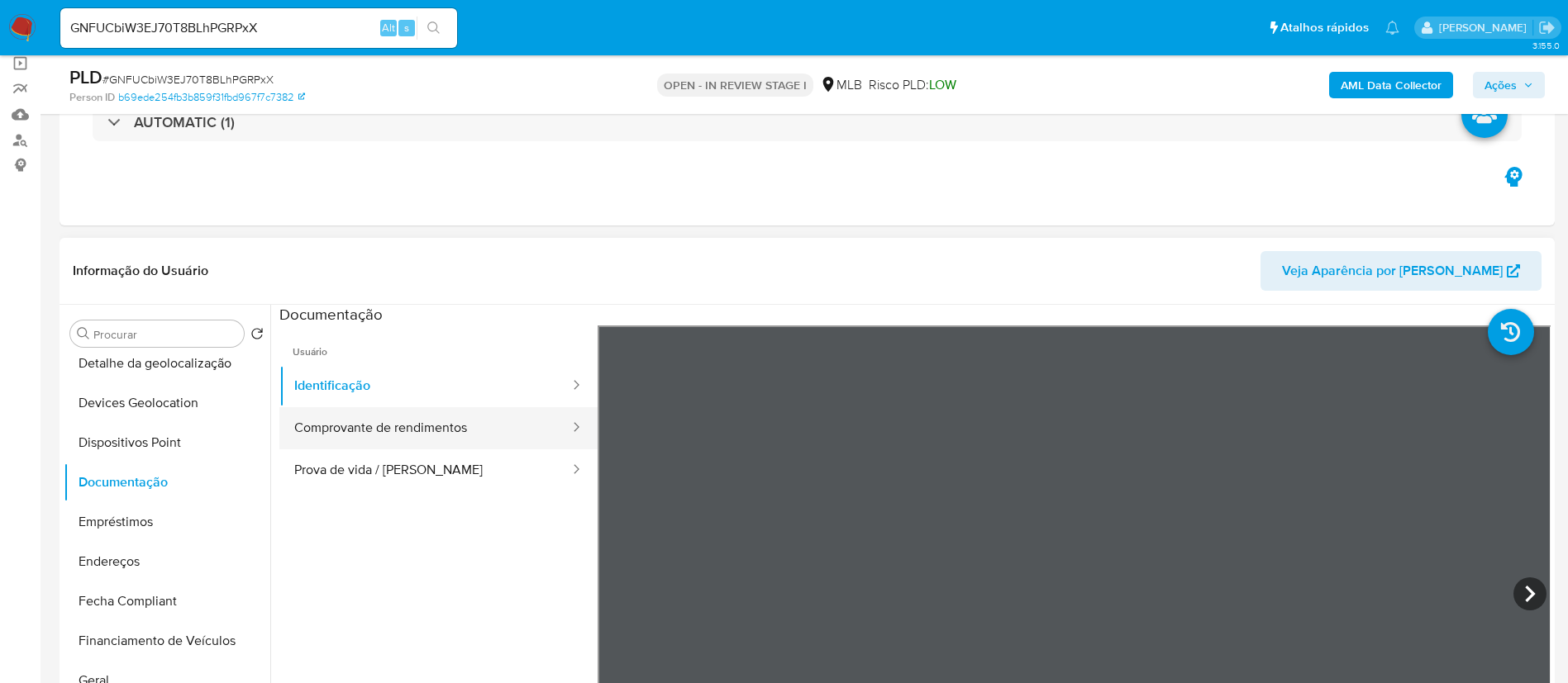
click at [463, 416] on button "Comprovante de rendimentos" at bounding box center [425, 428] width 292 height 42
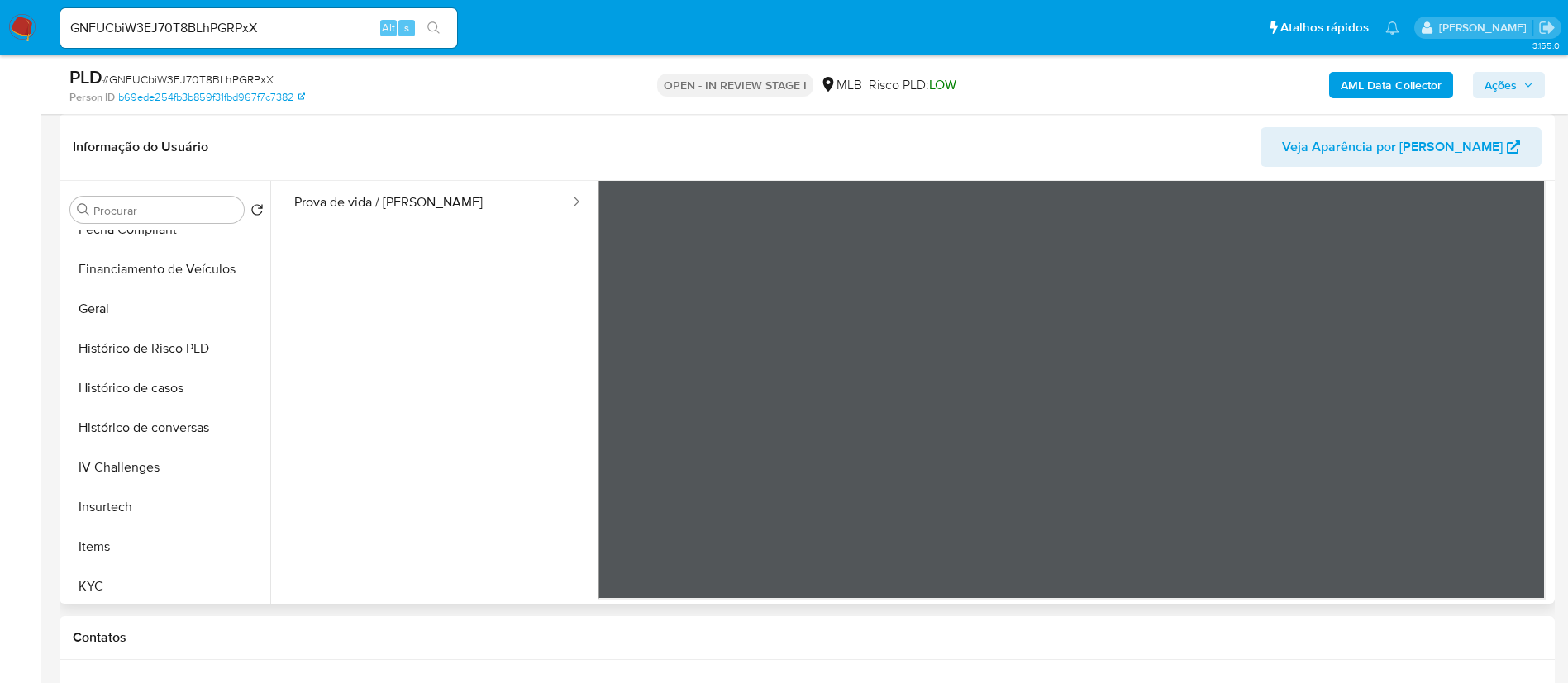
scroll to position [738, 0]
click at [92, 340] on button "KYC" at bounding box center [160, 345] width 194 height 40
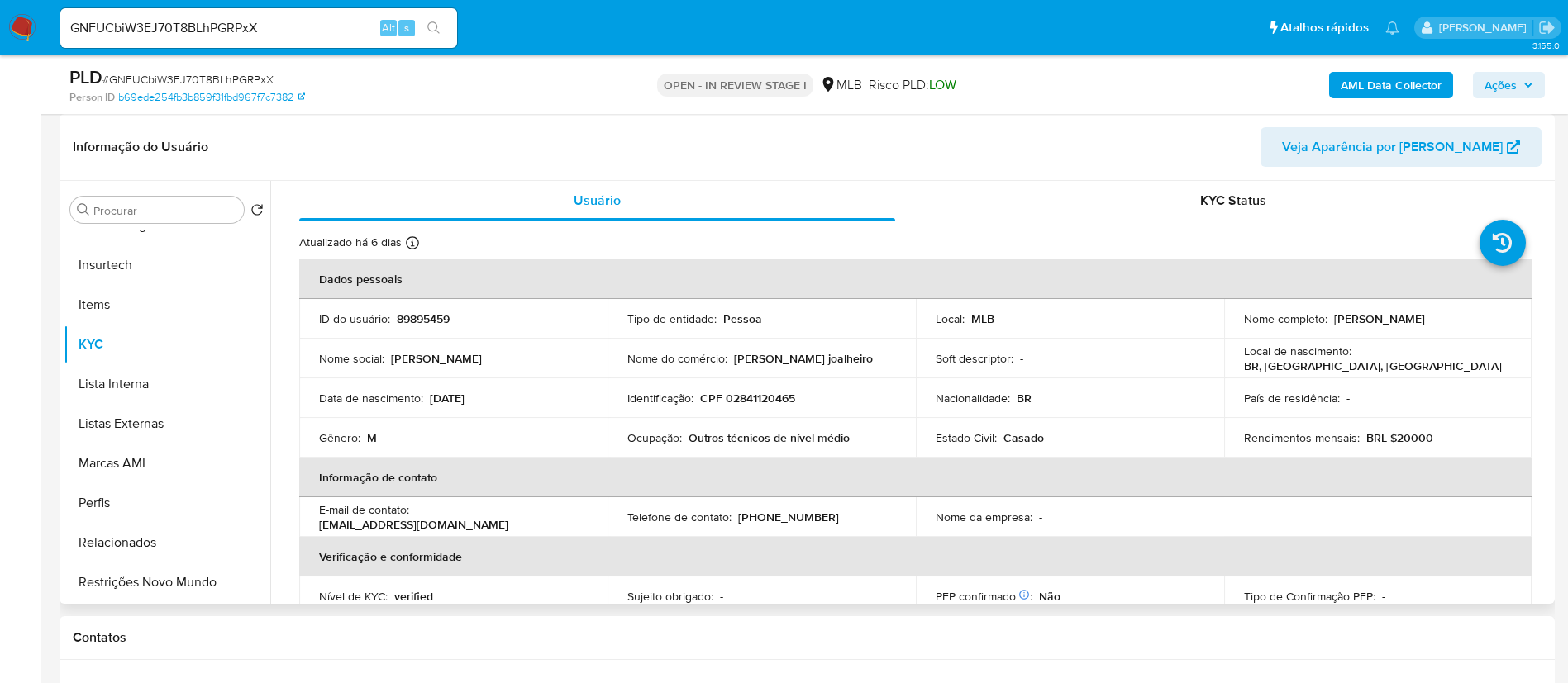
click at [748, 397] on p "CPF 02841120465" at bounding box center [747, 399] width 95 height 15
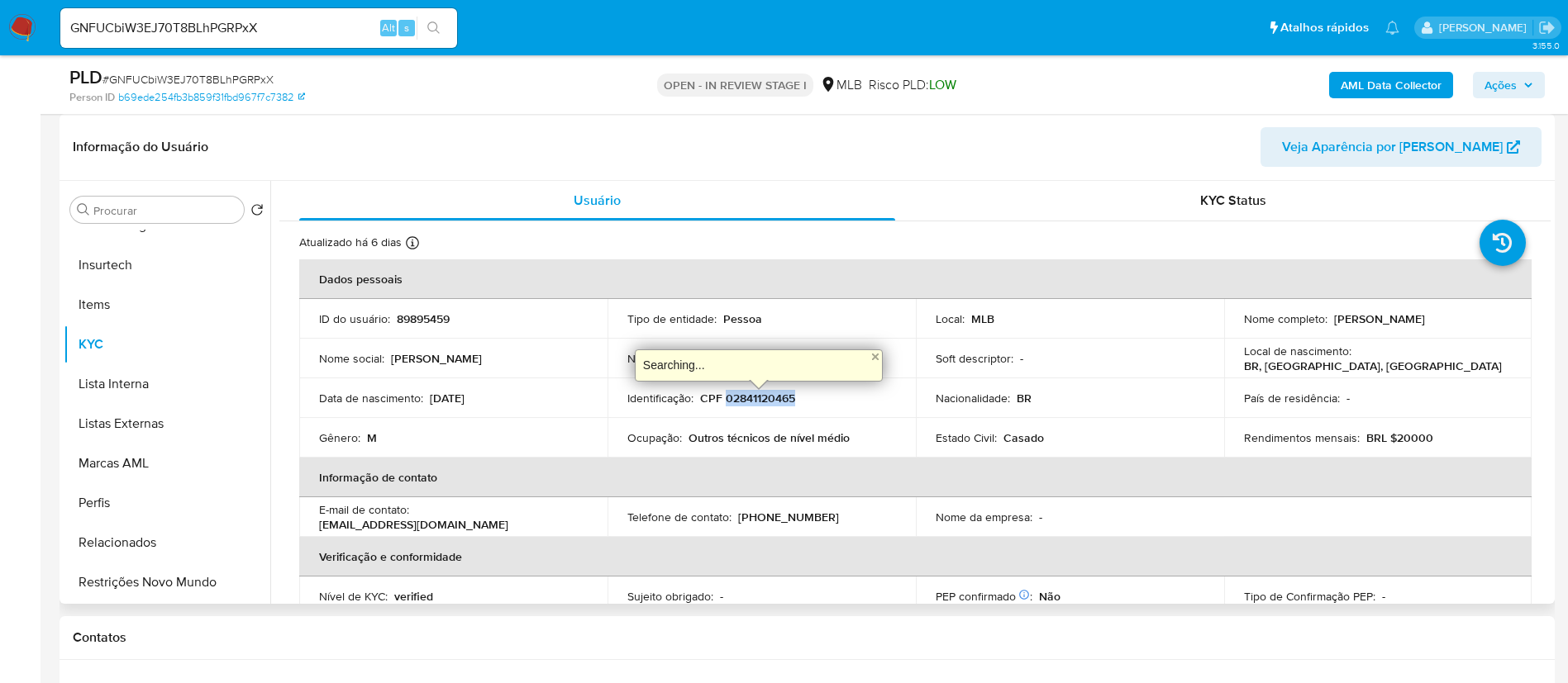
copy p "02841120465"
click at [700, 395] on p "CPF 02841120465" at bounding box center [747, 399] width 95 height 15
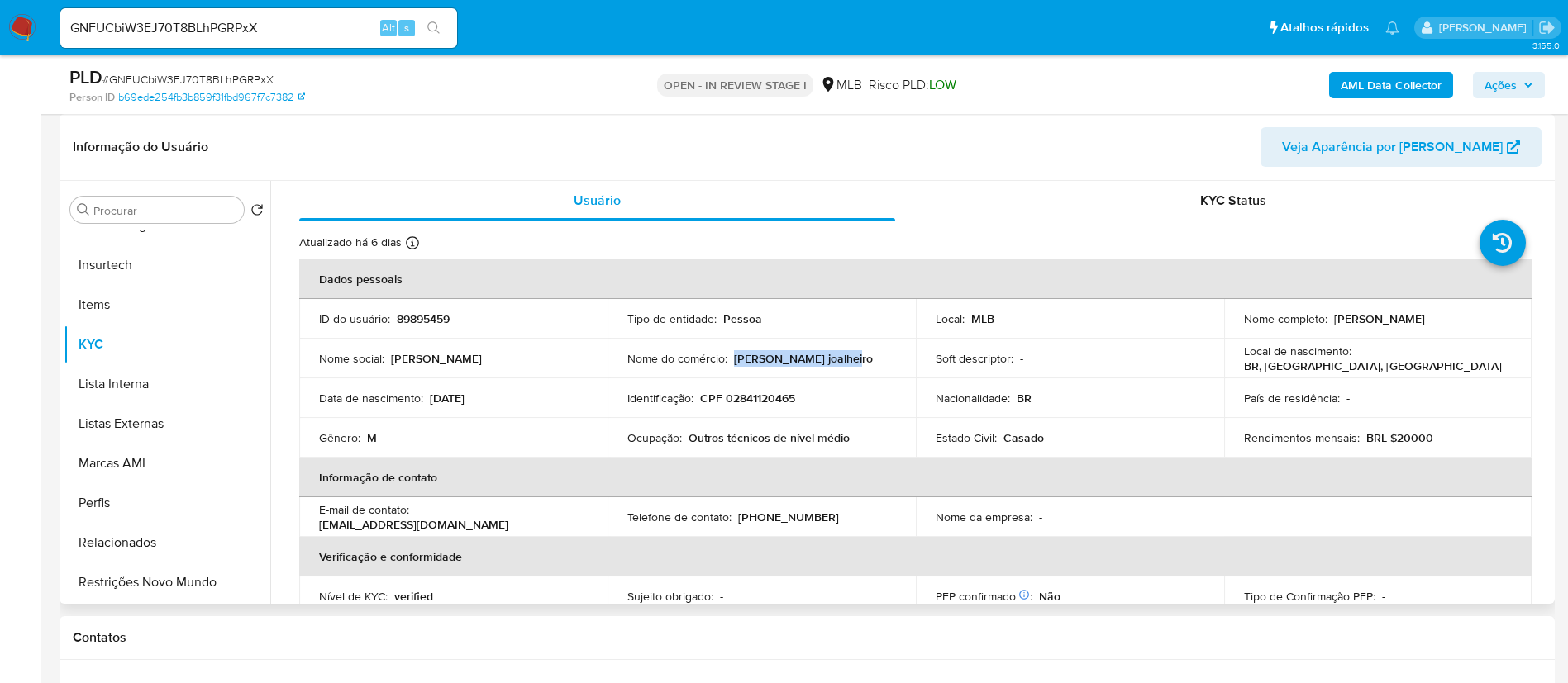
drag, startPoint x: 734, startPoint y: 361, endPoint x: 856, endPoint y: 359, distance: 122.0
click at [856, 359] on div "Nome do comércio : [PERSON_NAME]" at bounding box center [761, 359] width 269 height 15
copy p "[PERSON_NAME] joalheiro"
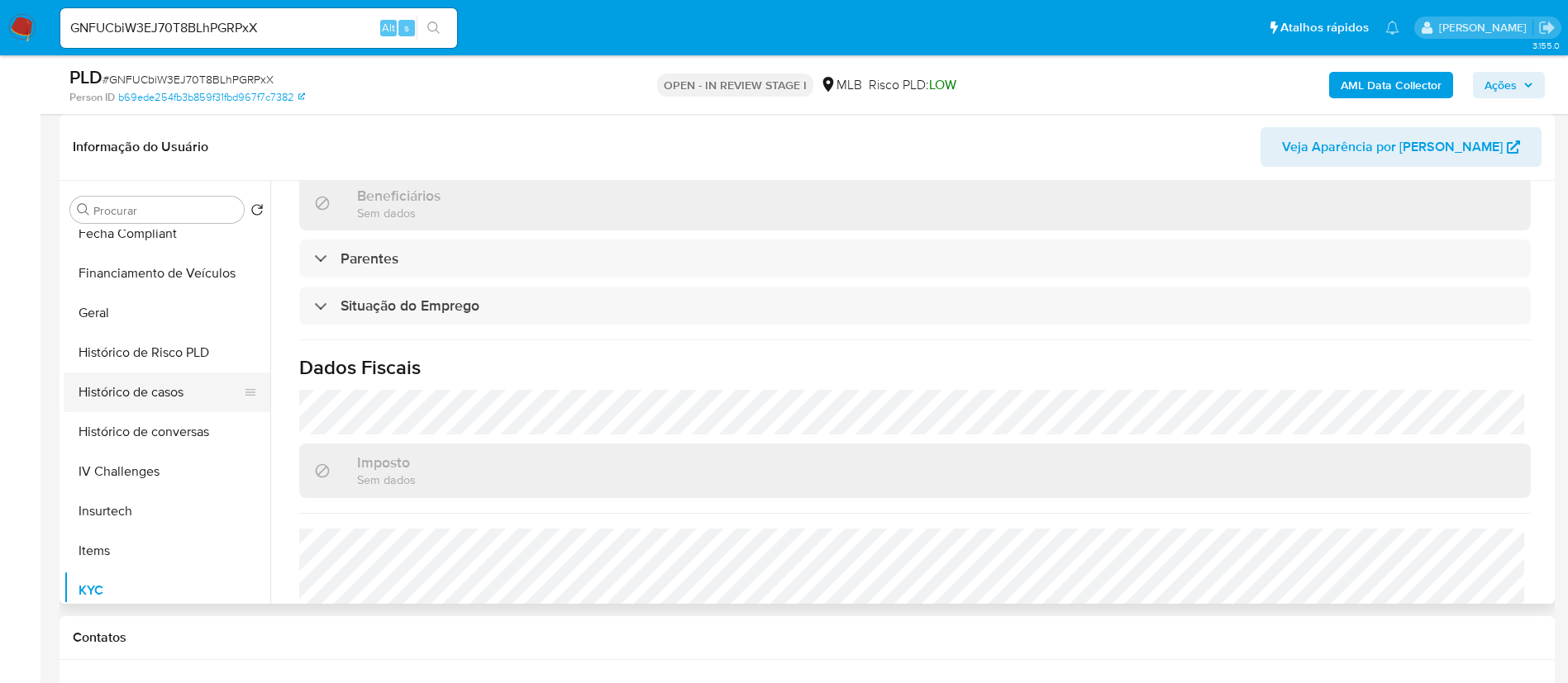
scroll to position [490, 0]
click at [168, 316] on button "Geral" at bounding box center [160, 315] width 194 height 40
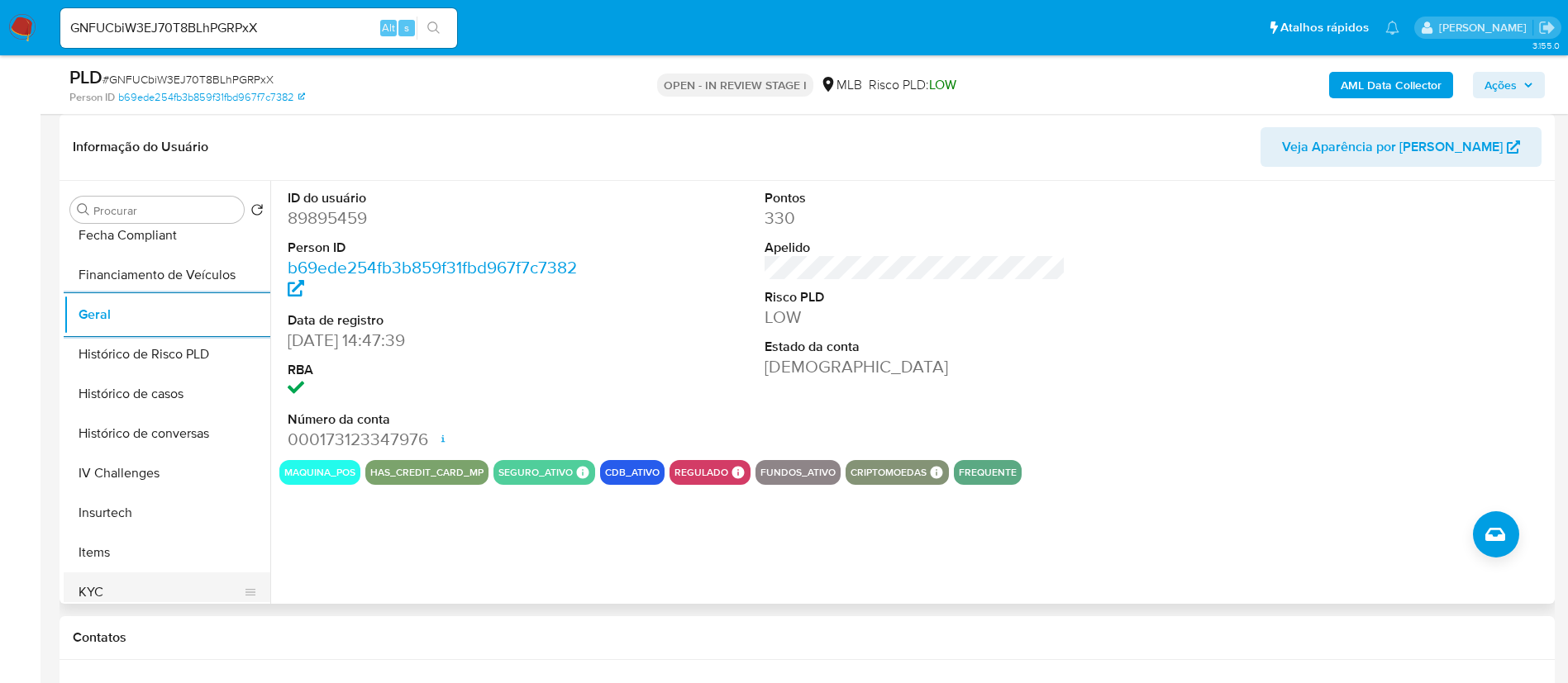
click at [79, 585] on button "KYC" at bounding box center [160, 593] width 194 height 40
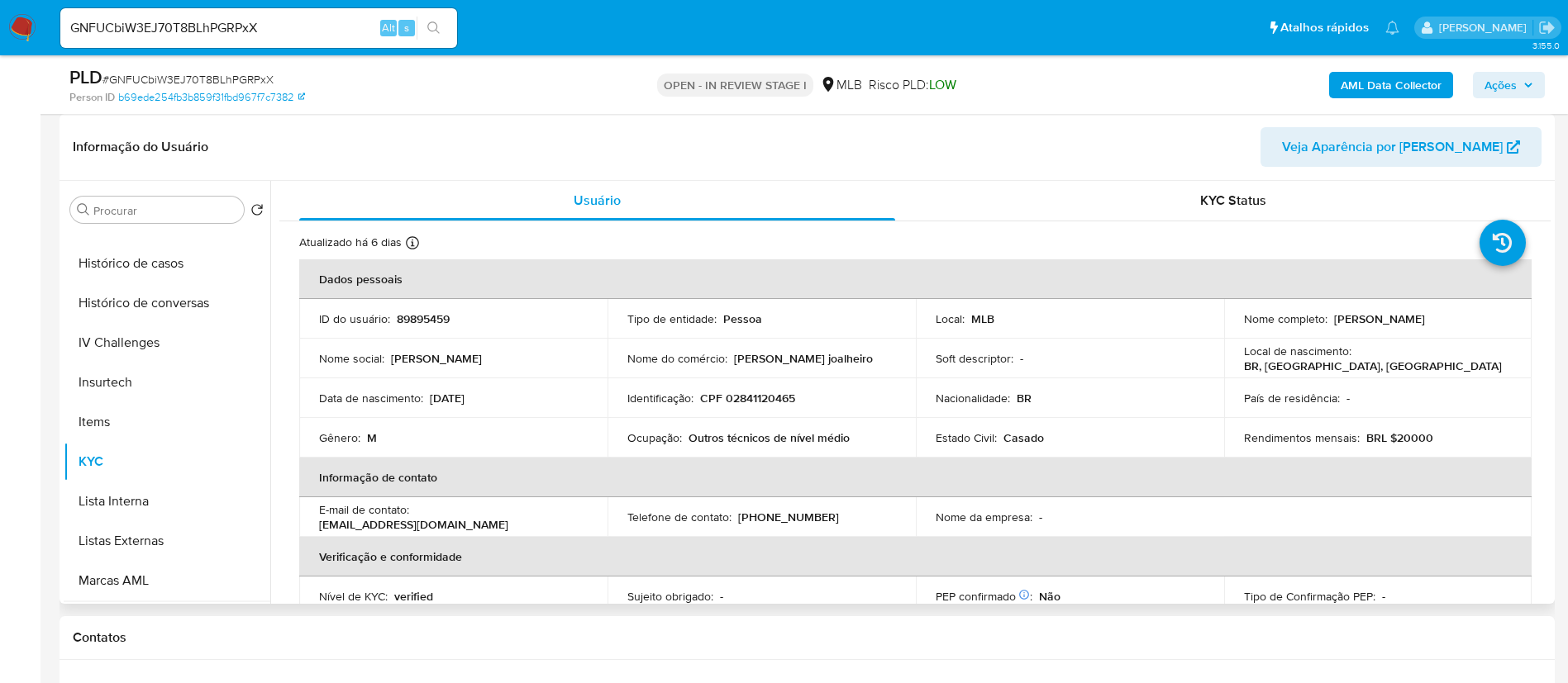
scroll to position [738, 0]
click at [122, 580] on button "Restrições Novo Mundo" at bounding box center [160, 583] width 194 height 40
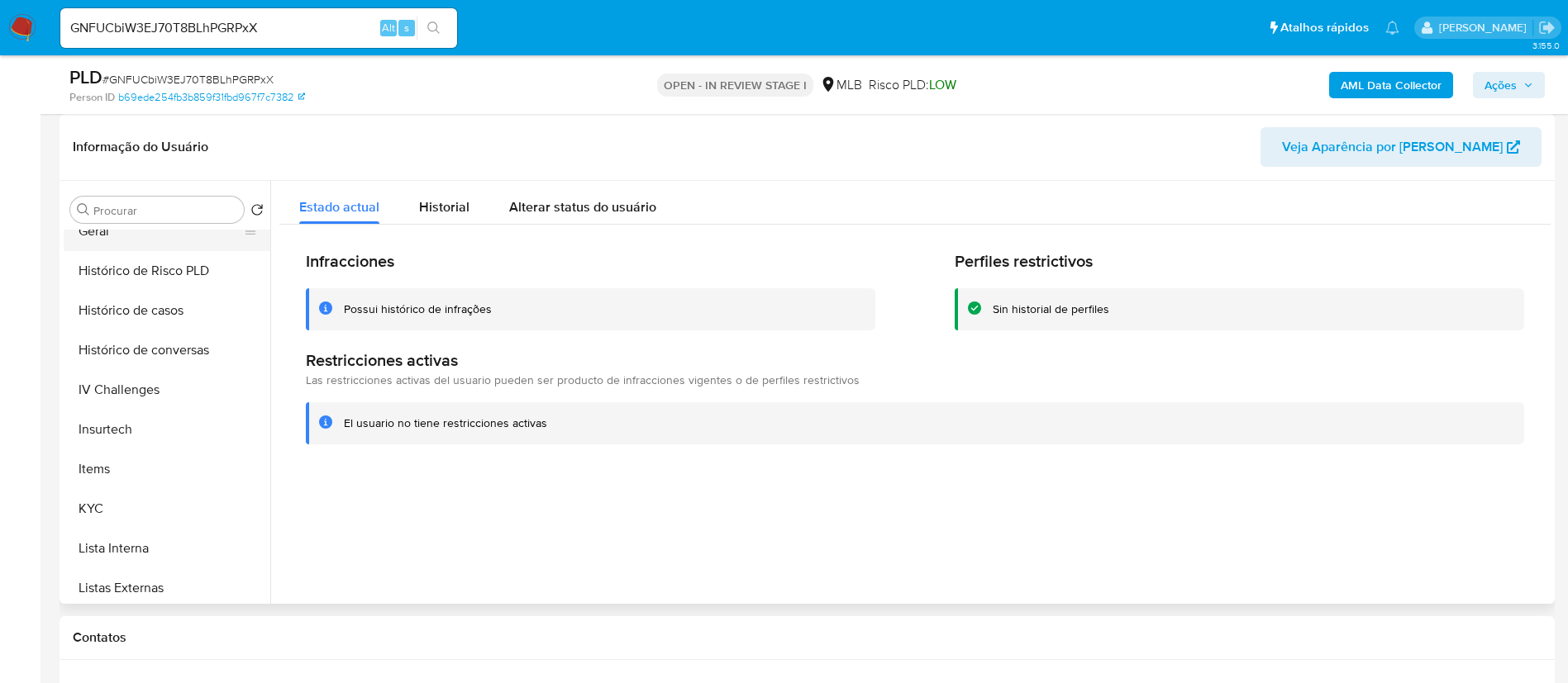
scroll to position [366, 0]
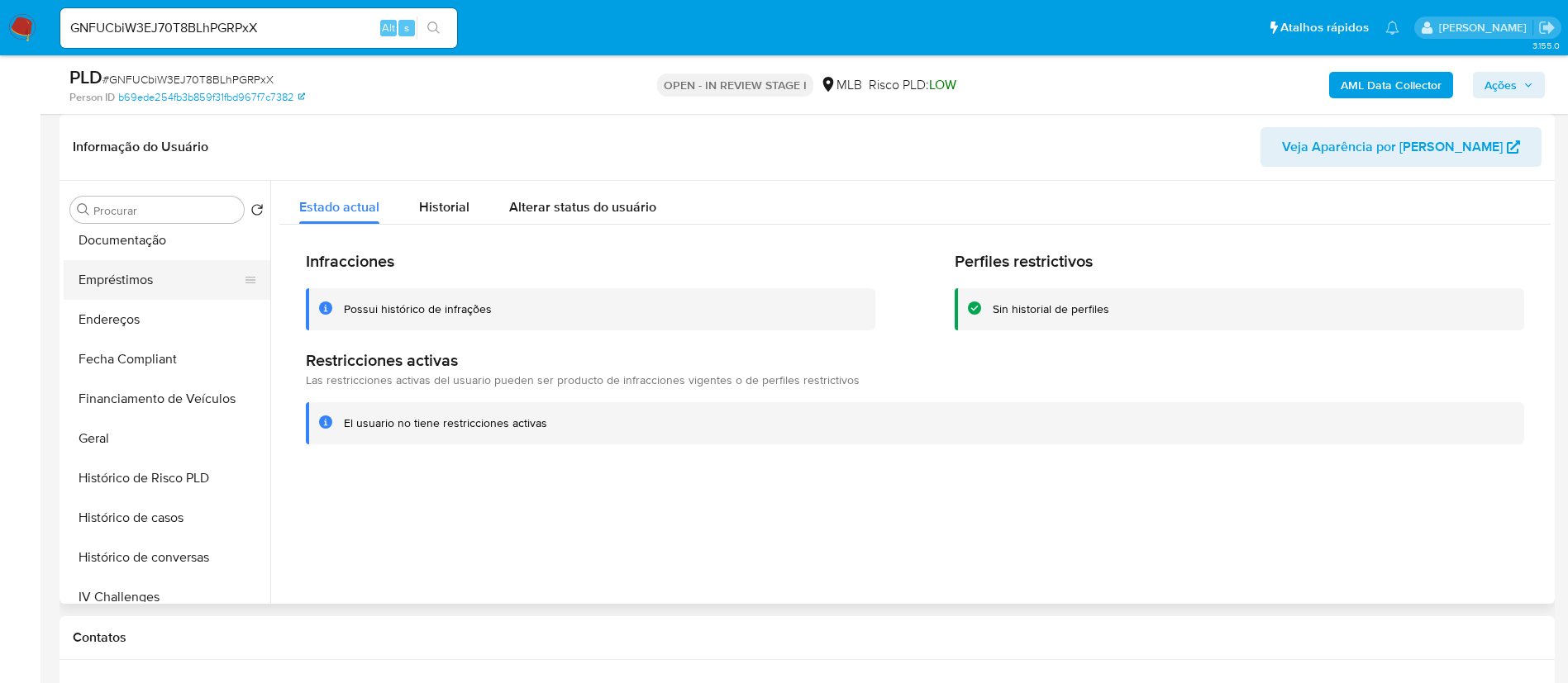
click at [195, 270] on button "Empréstimos" at bounding box center [160, 280] width 194 height 40
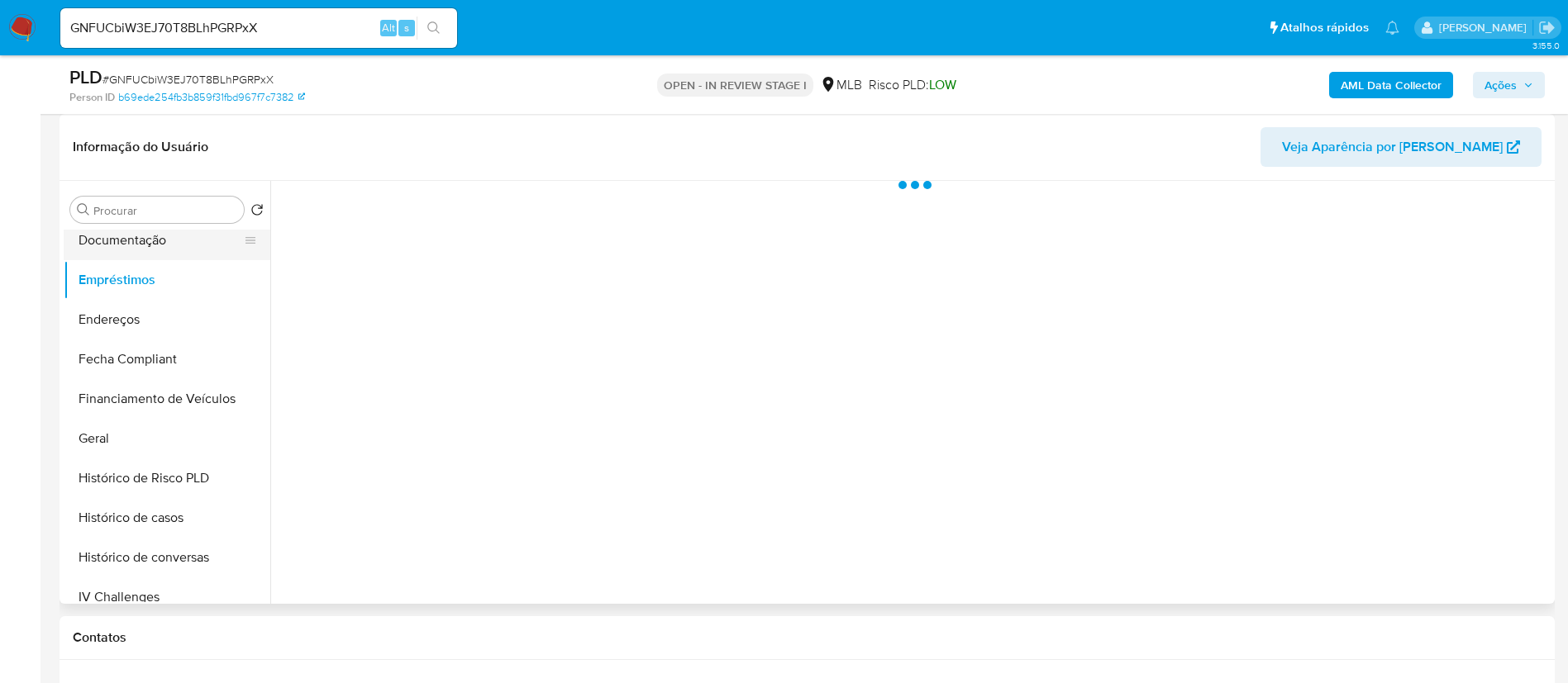
drag, startPoint x: 204, startPoint y: 248, endPoint x: 249, endPoint y: 246, distance: 45.0
click at [205, 246] on button "Documentação" at bounding box center [160, 241] width 194 height 40
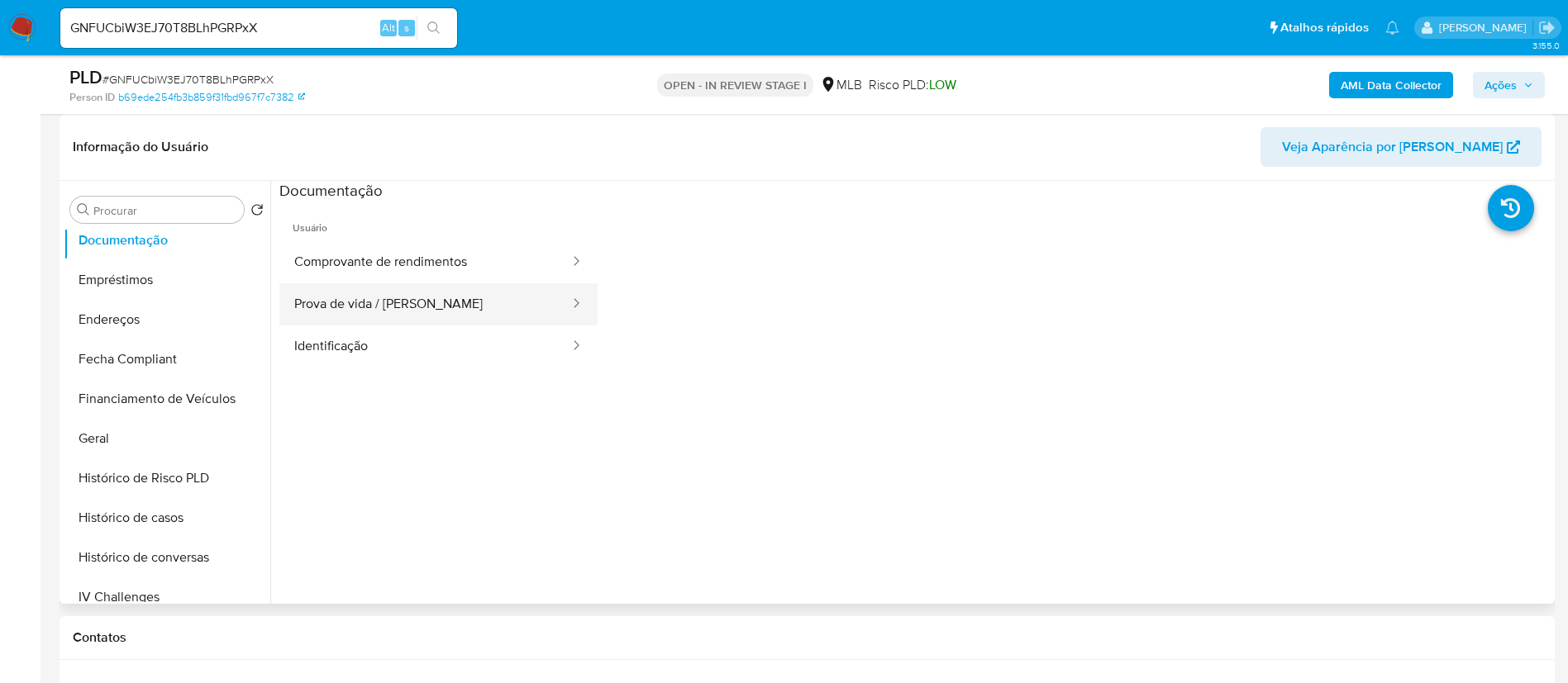
drag, startPoint x: 442, startPoint y: 287, endPoint x: 546, endPoint y: 313, distance: 107.2
click at [440, 290] on button "Prova de vida / [PERSON_NAME]" at bounding box center [425, 304] width 292 height 42
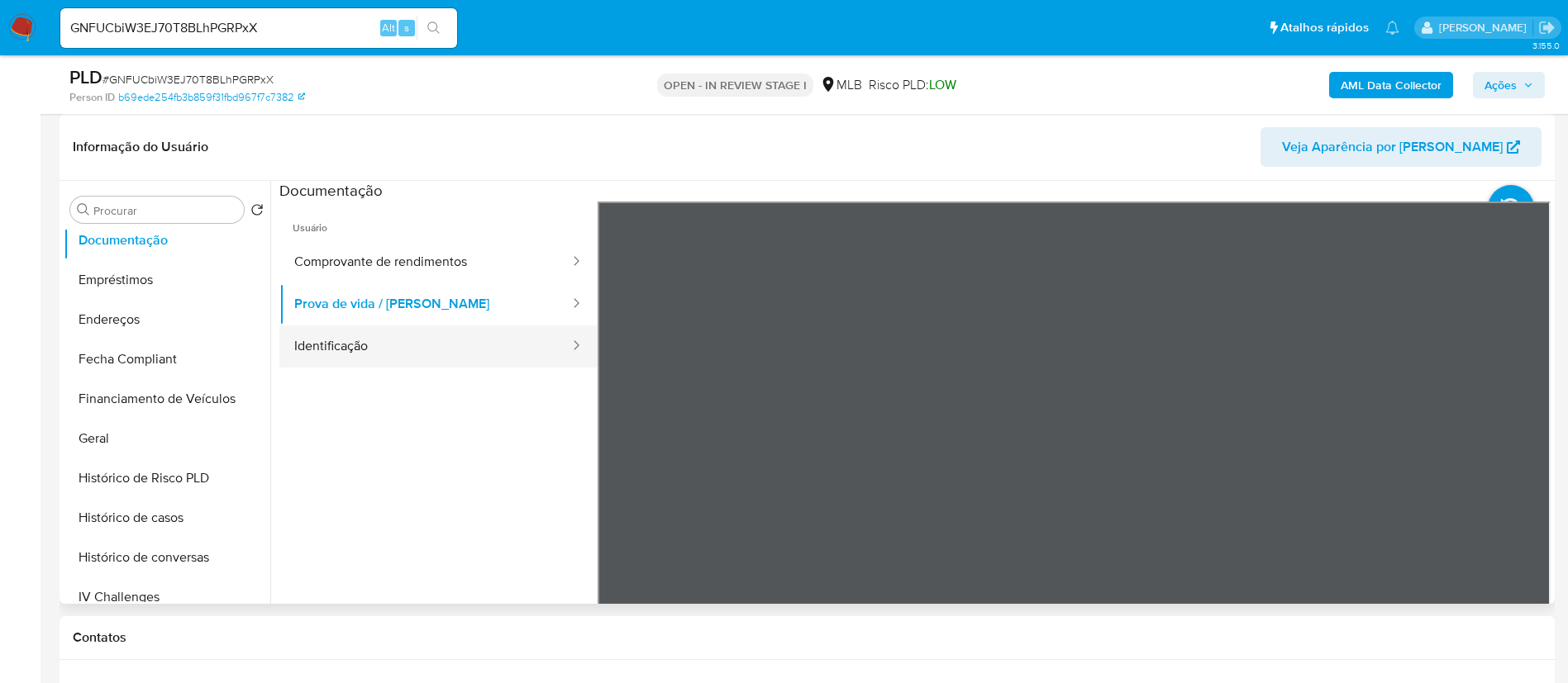
click at [299, 354] on button "Identificação" at bounding box center [425, 346] width 292 height 42
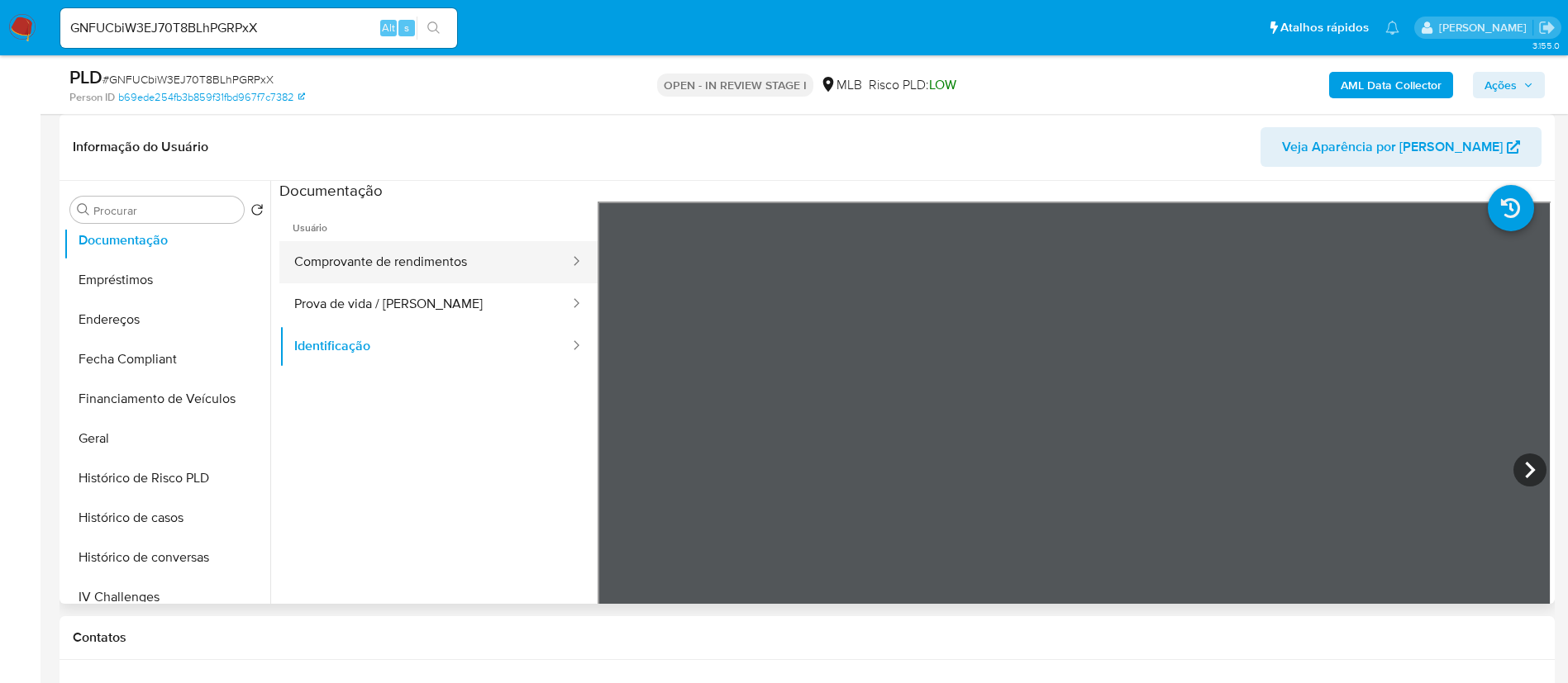
click at [409, 250] on button "Comprovante de rendimentos" at bounding box center [425, 262] width 292 height 42
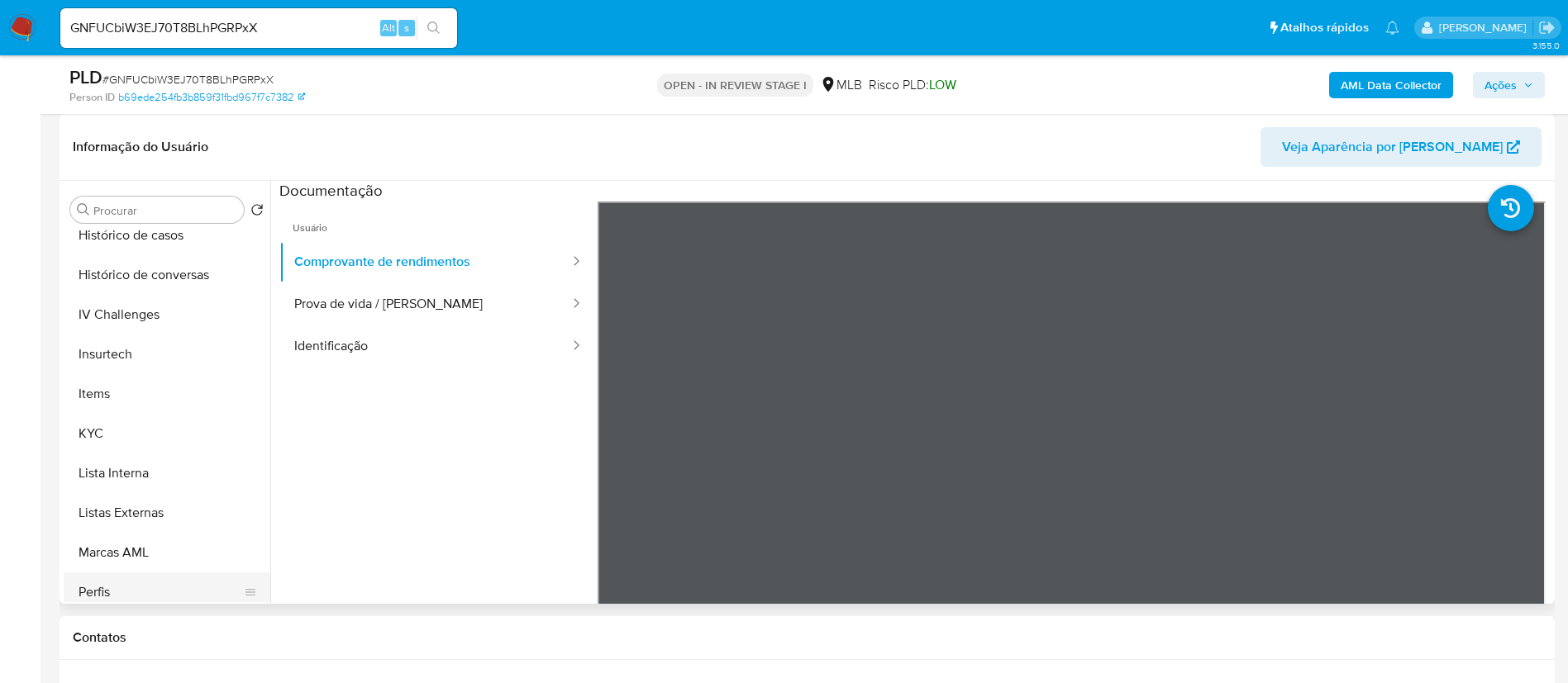
scroll to position [738, 0]
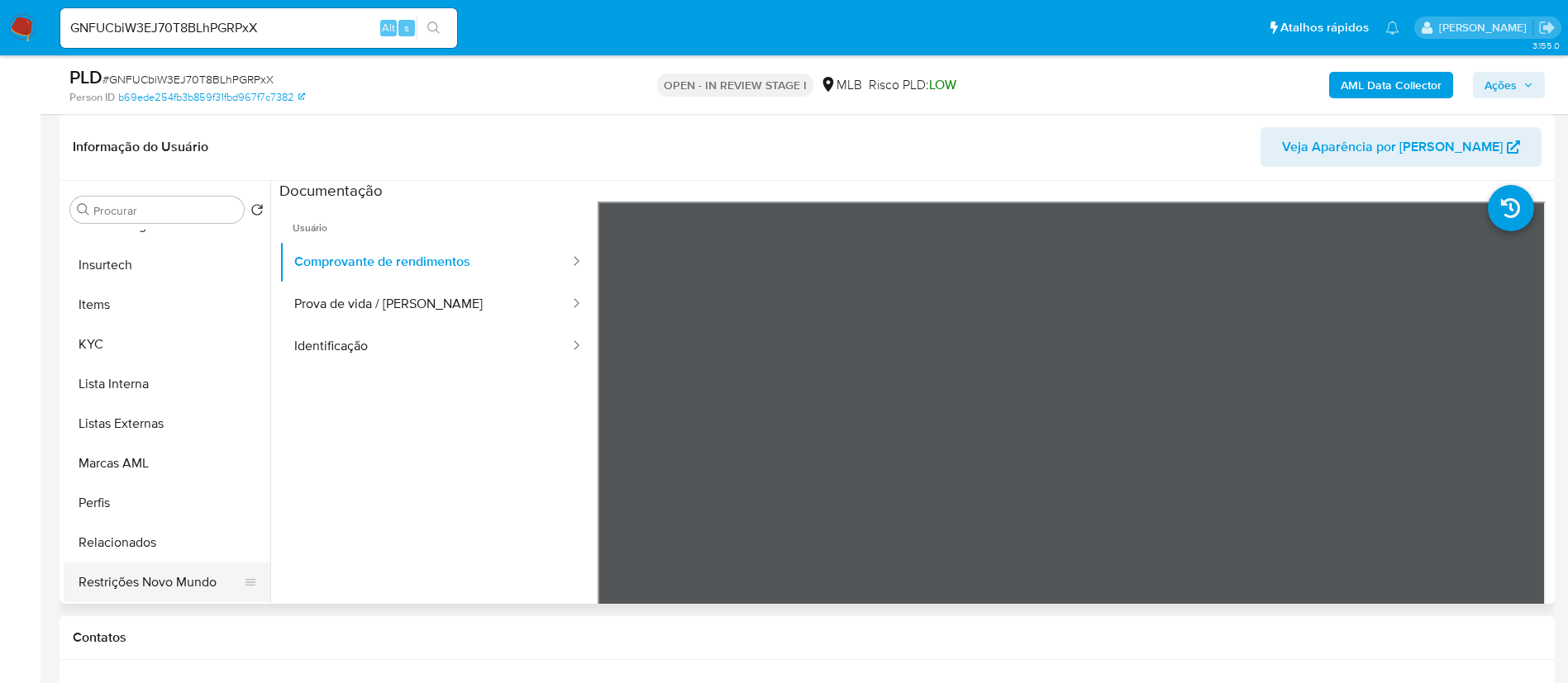
click at [150, 599] on button "Restrições Novo Mundo" at bounding box center [160, 583] width 194 height 40
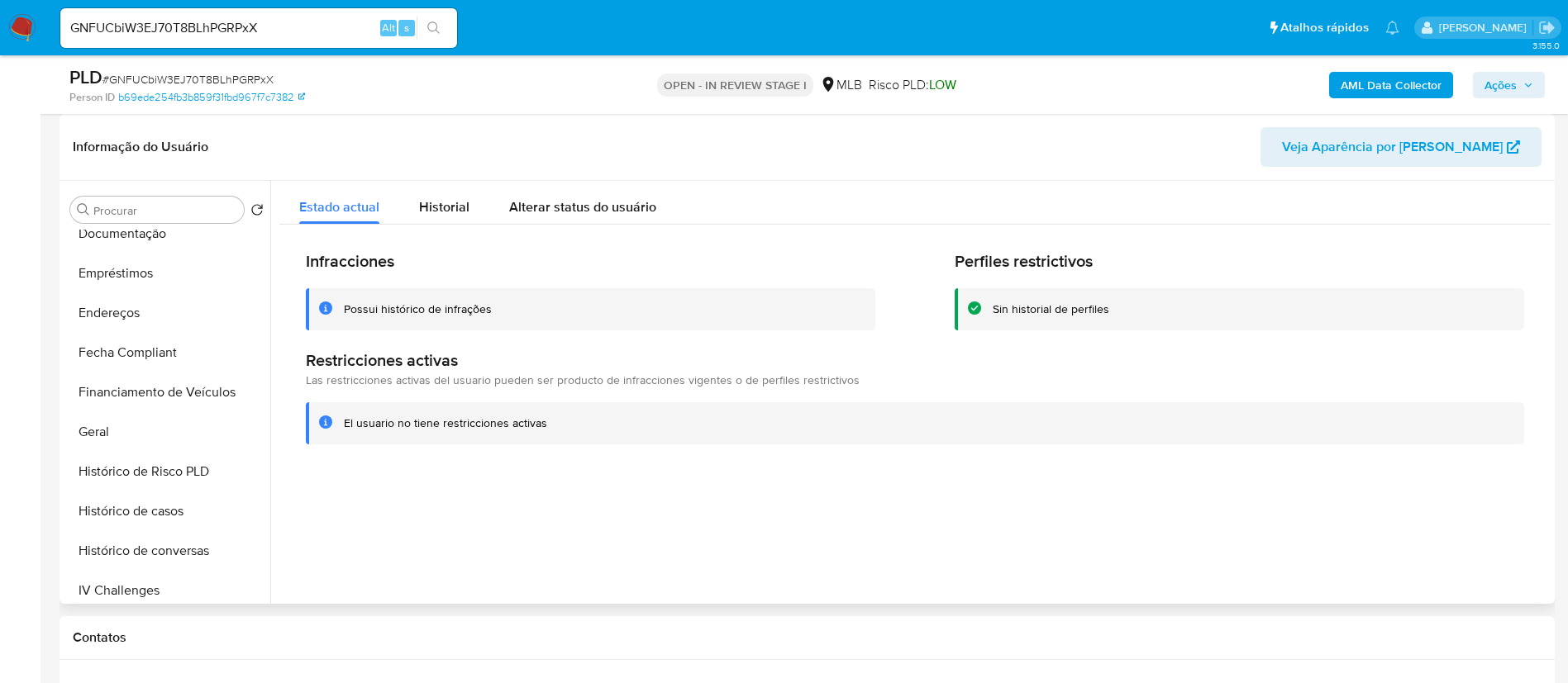
scroll to position [366, 0]
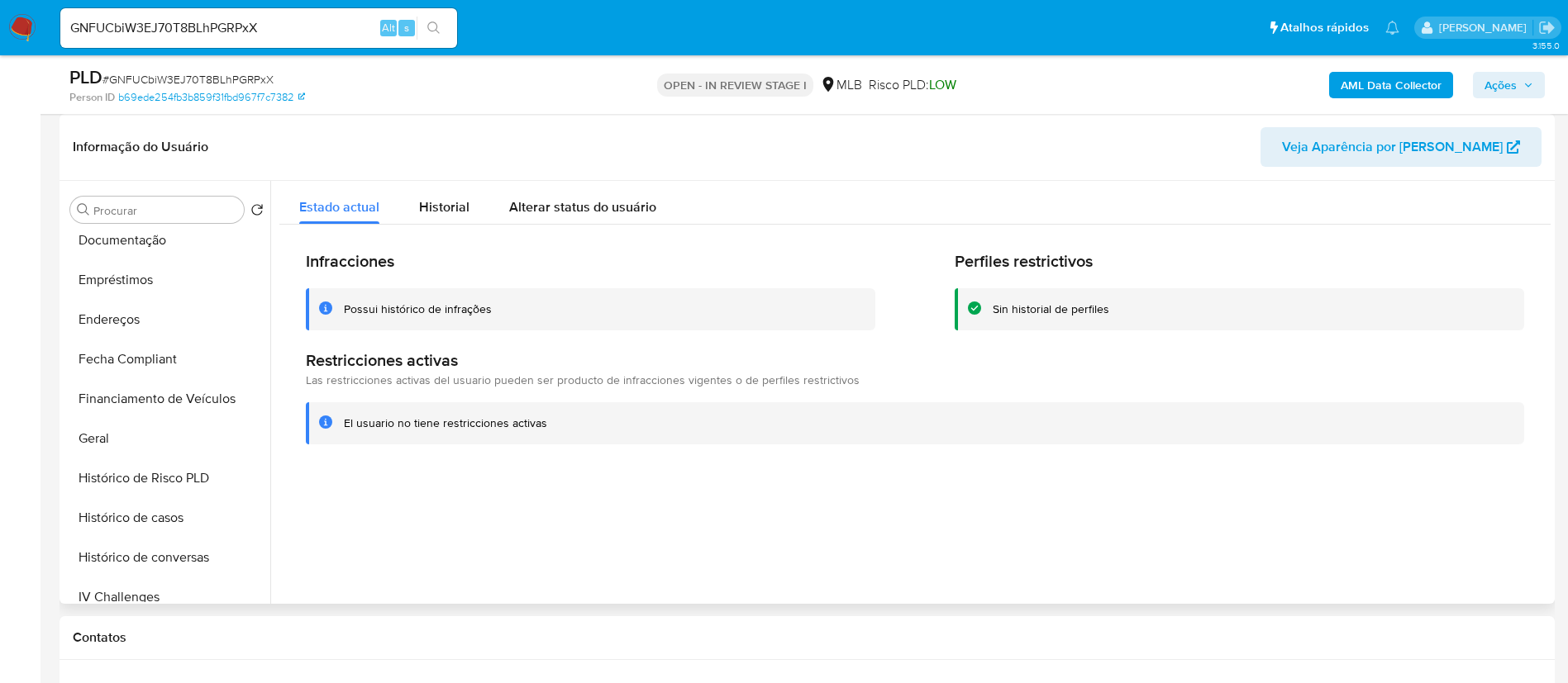
drag, startPoint x: 178, startPoint y: 329, endPoint x: 887, endPoint y: 464, distance: 721.7
click at [178, 327] on button "Endereços" at bounding box center [167, 320] width 207 height 40
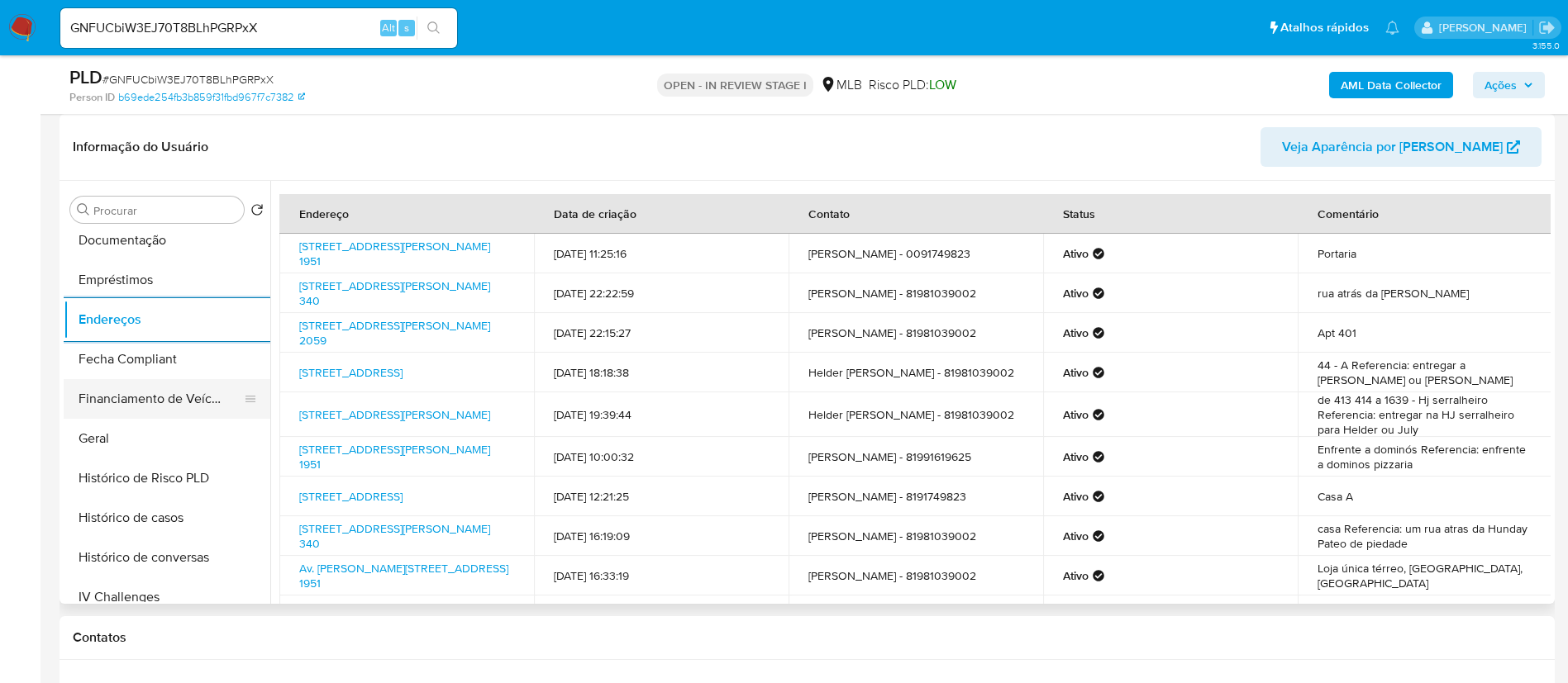
scroll to position [118, 0]
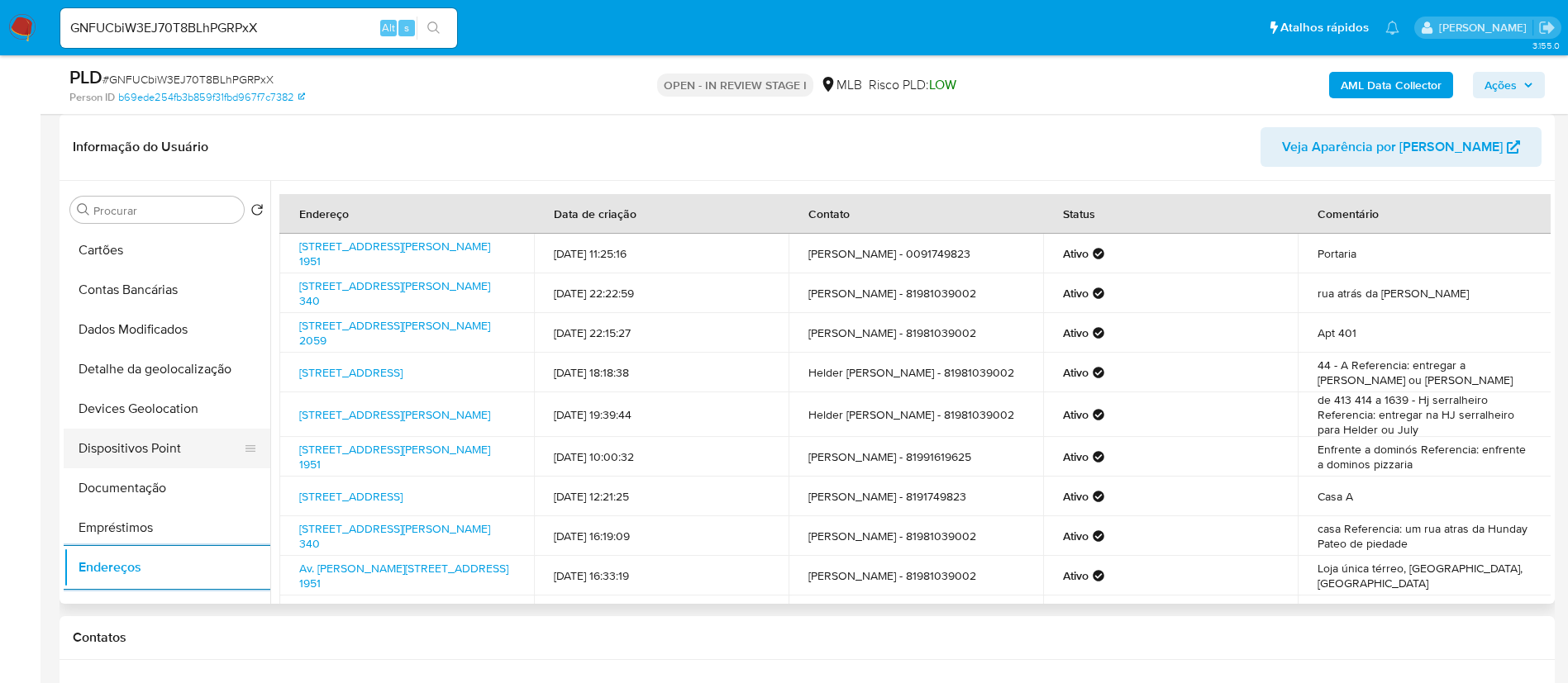
click at [157, 442] on button "Dispositivos Point" at bounding box center [160, 449] width 194 height 40
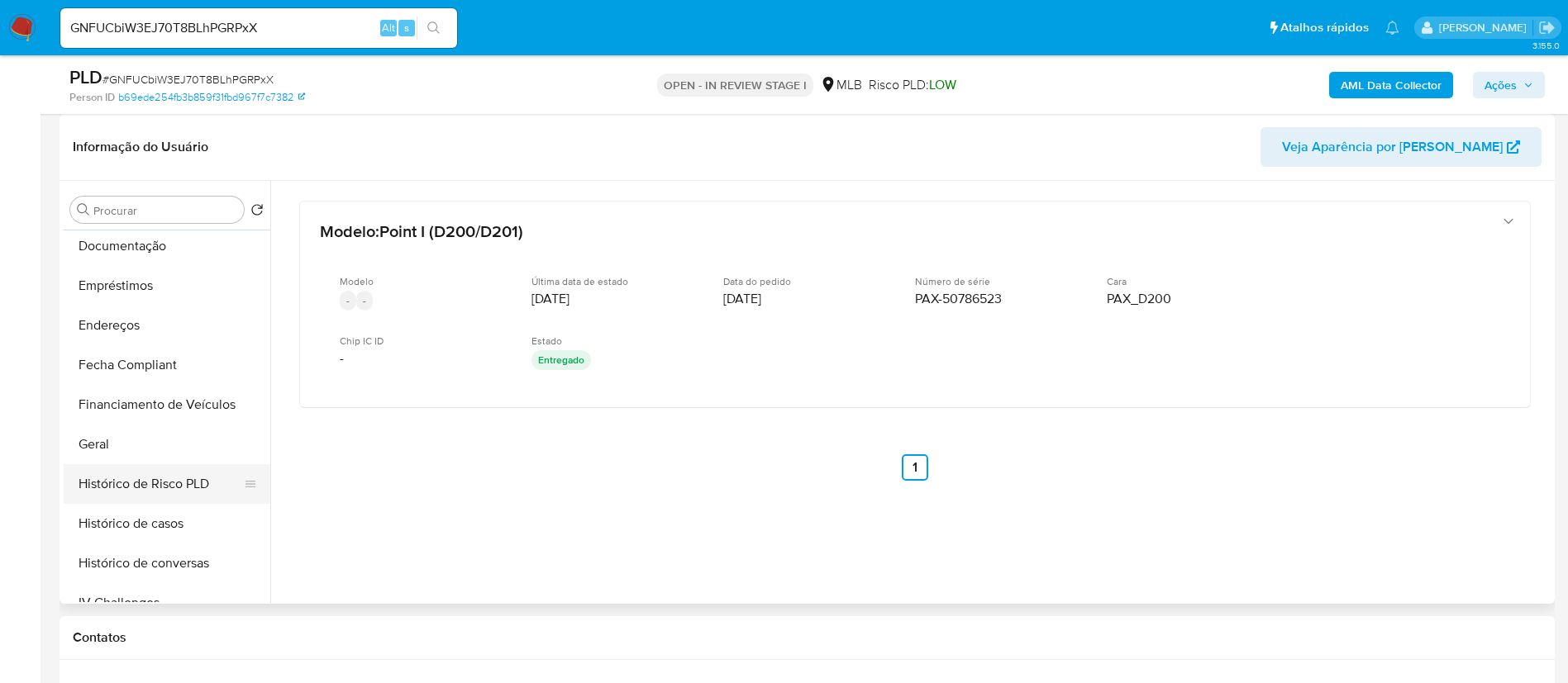
scroll to position [372, 0]
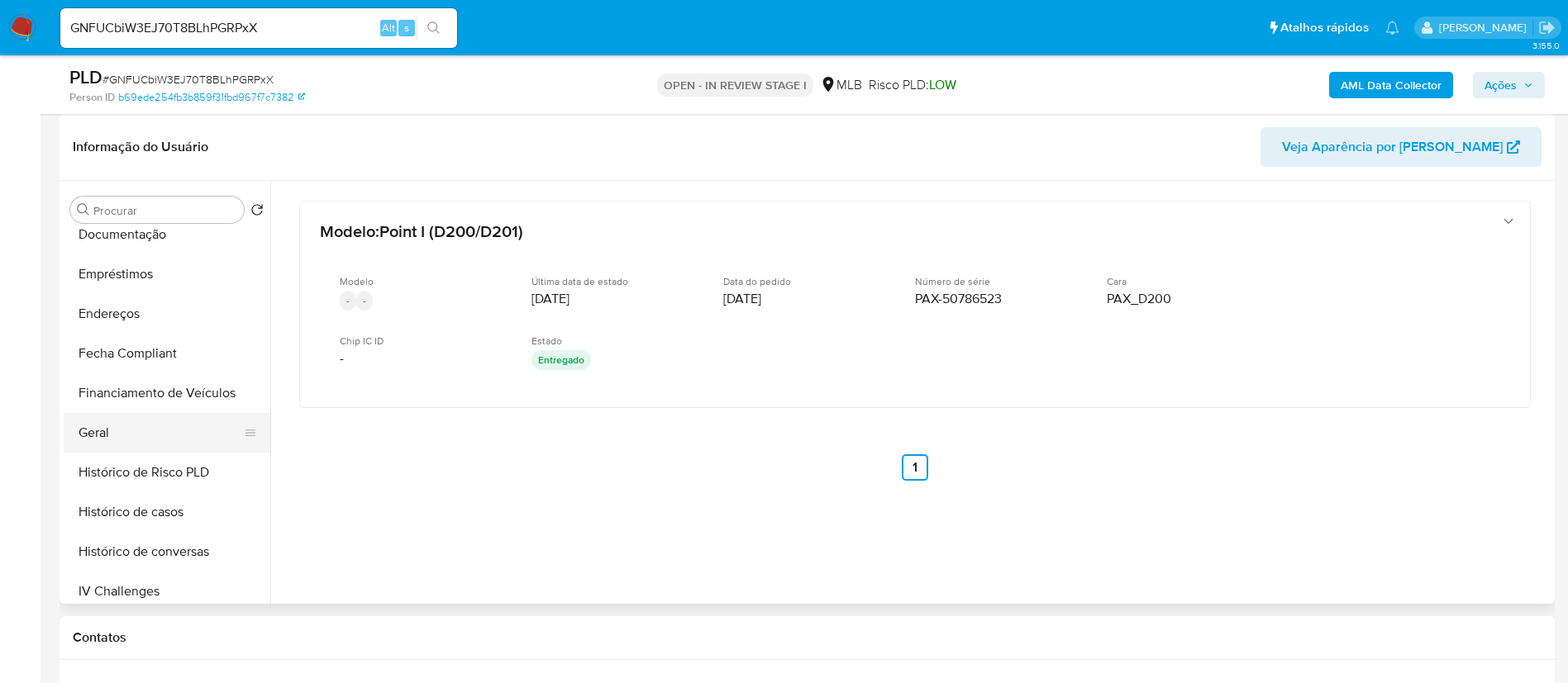
click at [134, 427] on button "Geral" at bounding box center [160, 433] width 194 height 40
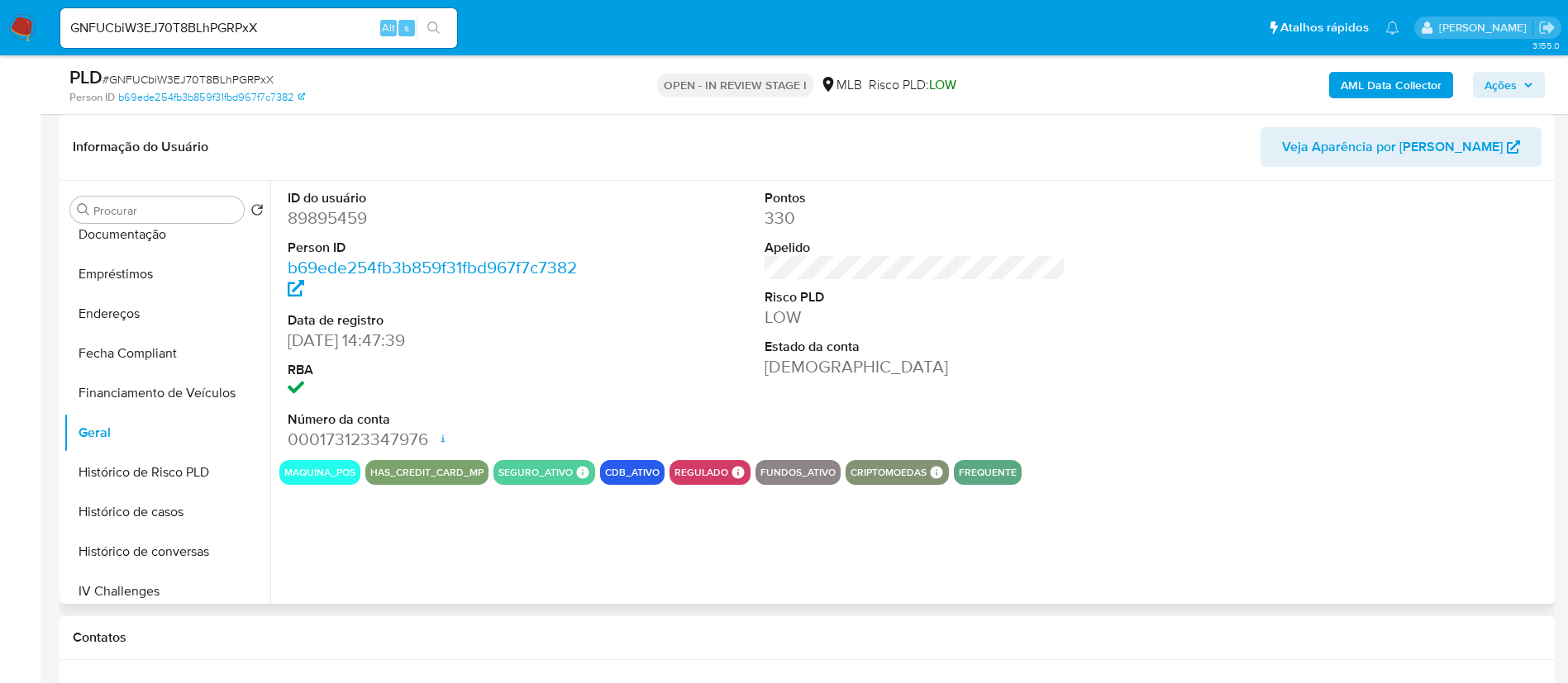
click at [338, 218] on dd "89895459" at bounding box center [438, 218] width 302 height 23
copy dd "89895459"
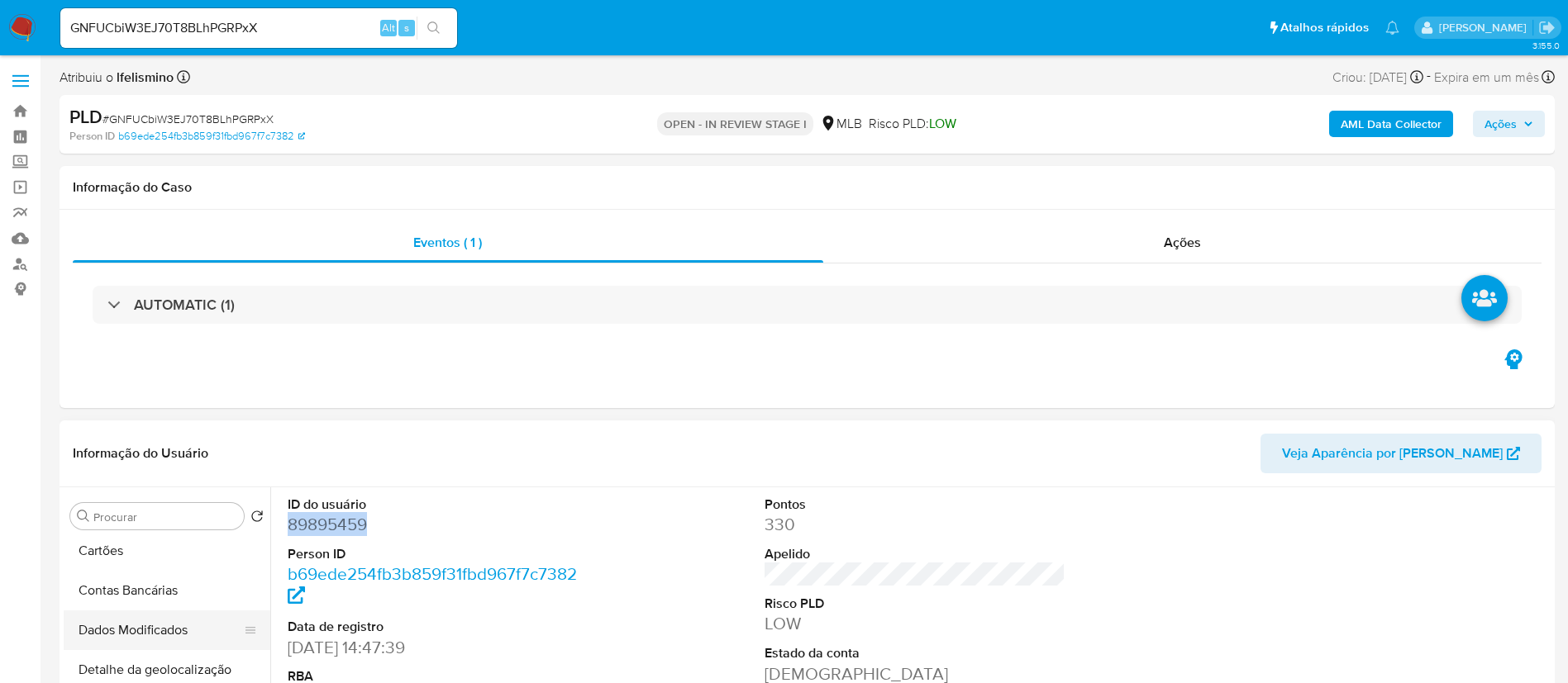
scroll to position [0, 0]
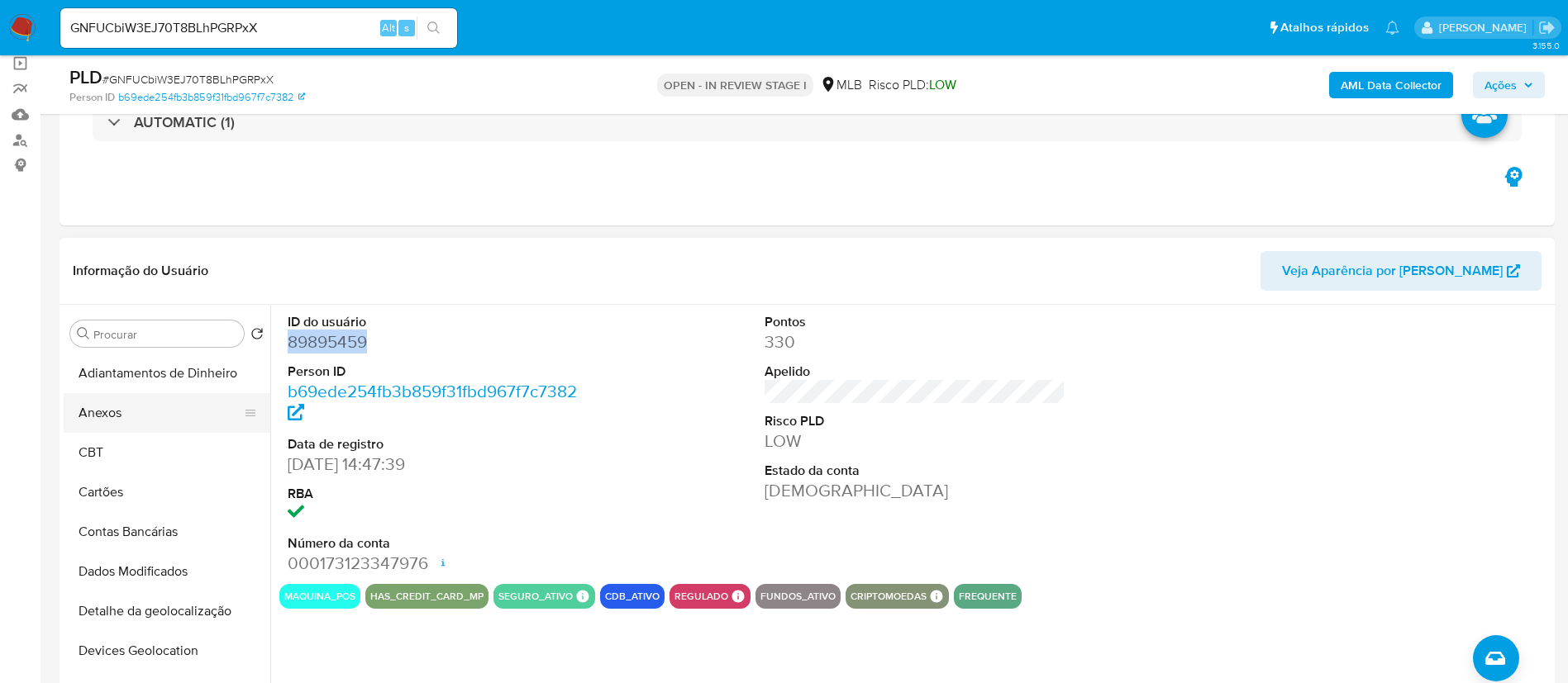
click at [177, 427] on button "Anexos" at bounding box center [160, 413] width 194 height 40
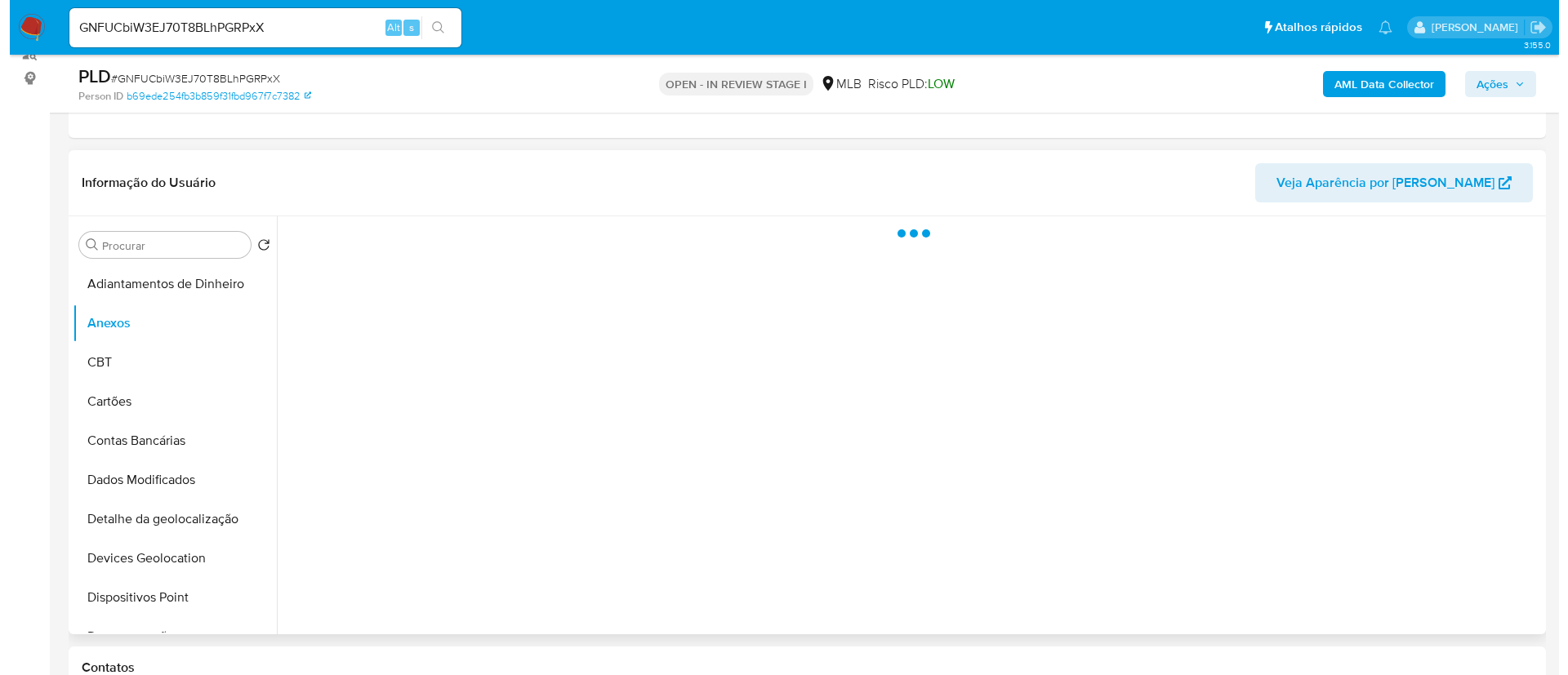
scroll to position [245, 0]
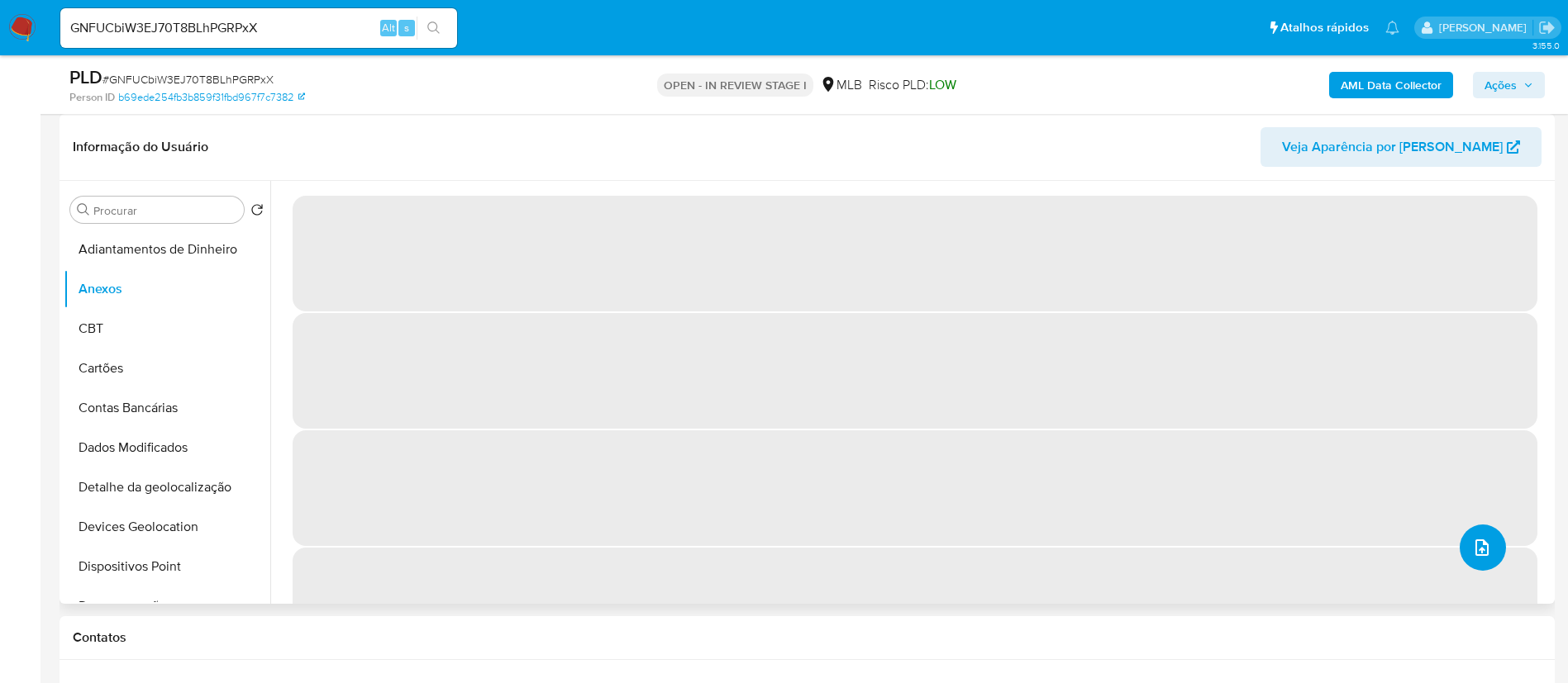
click at [1468, 535] on button "upload-file" at bounding box center [1483, 548] width 46 height 46
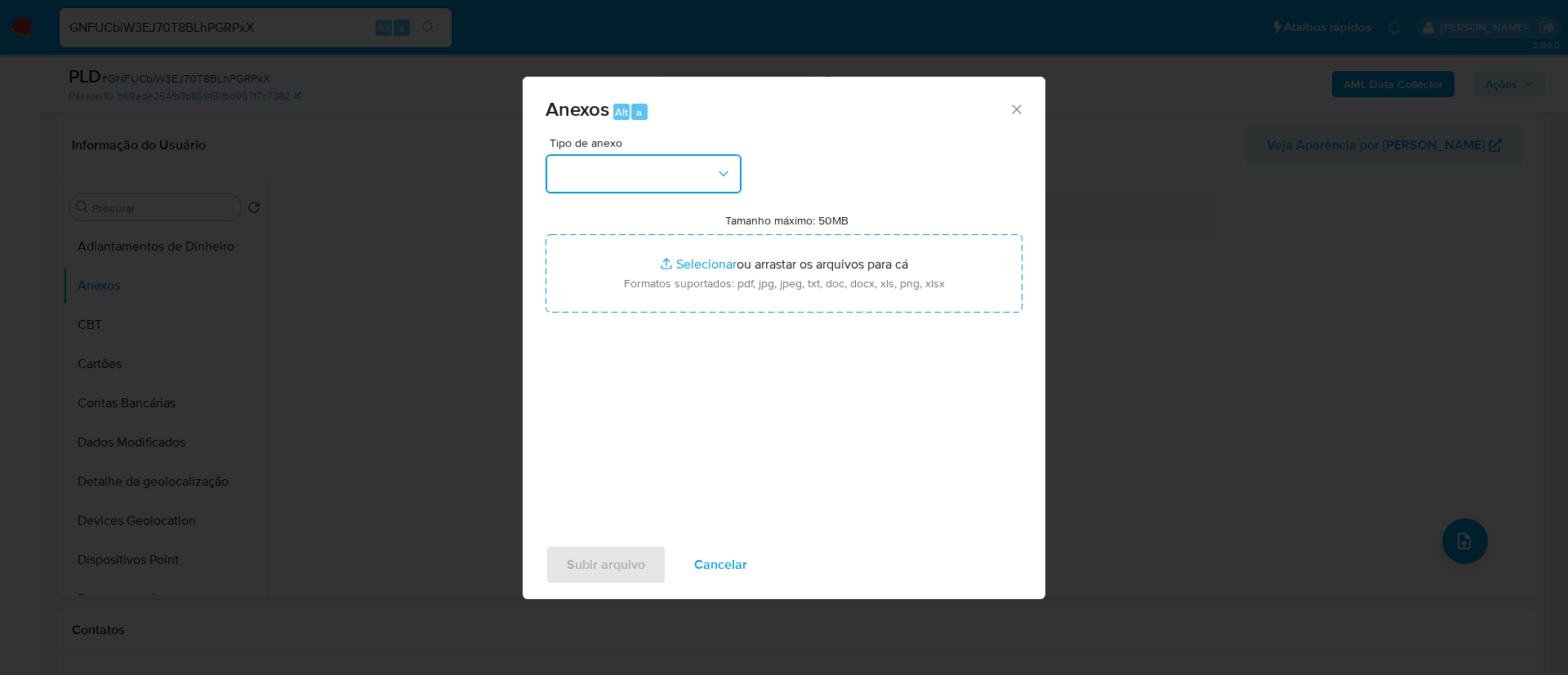
click at [589, 158] on button "button" at bounding box center [644, 174] width 196 height 39
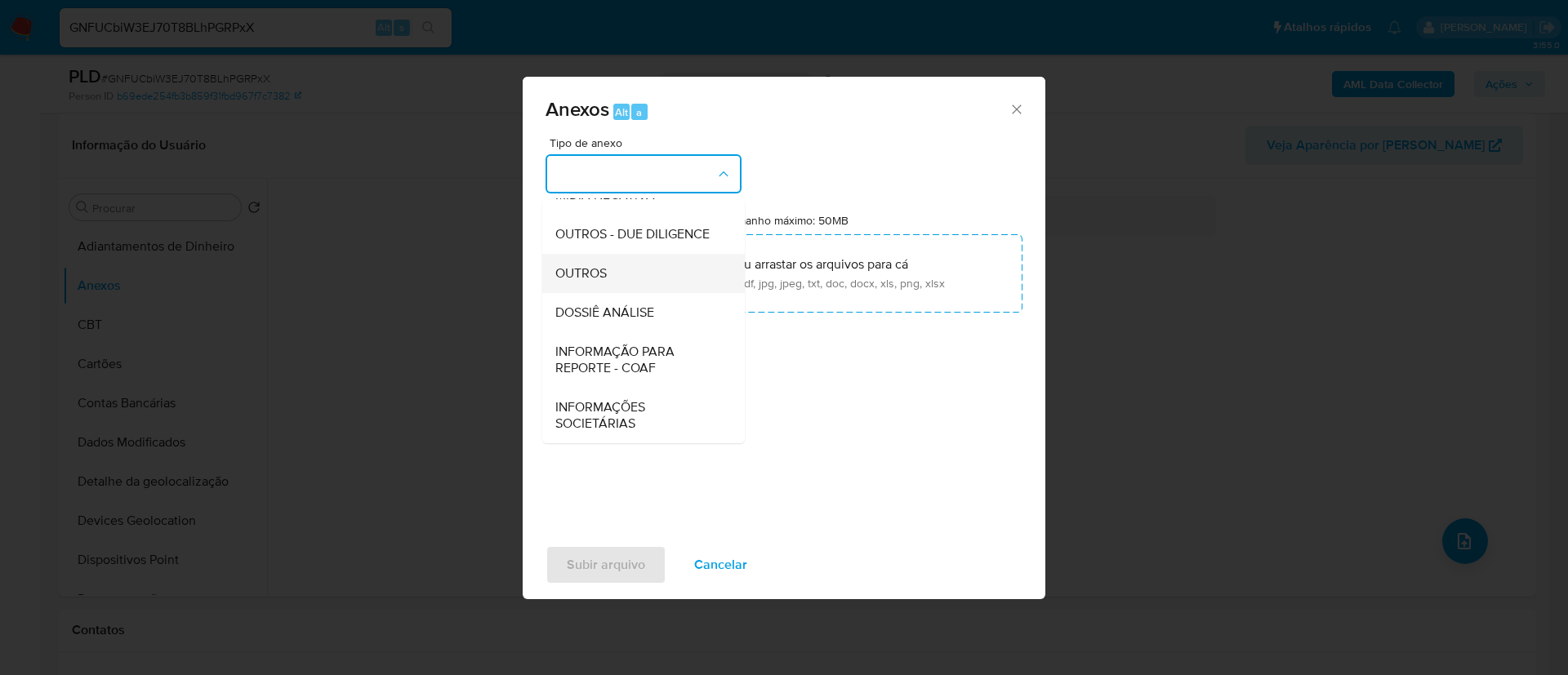
click at [638, 277] on div "OUTROS" at bounding box center [639, 274] width 167 height 39
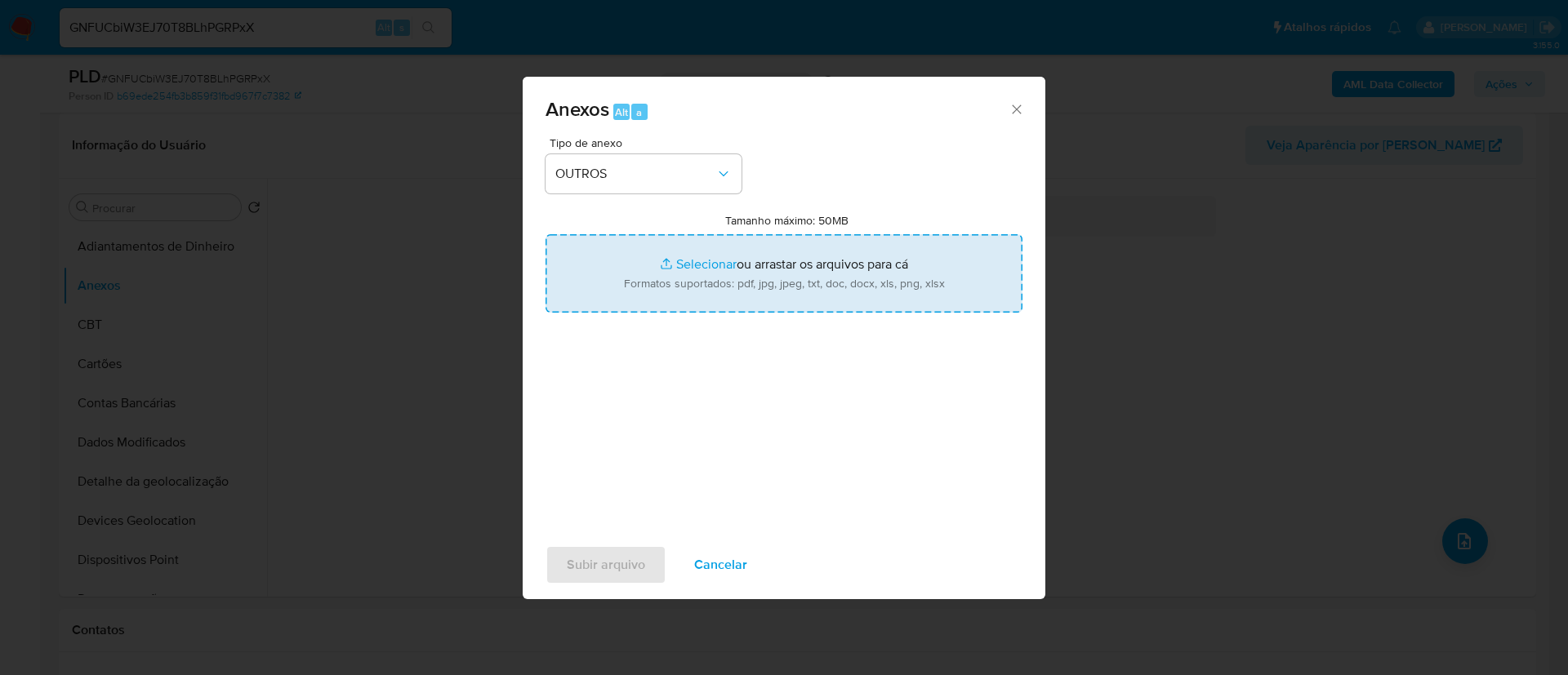
type input "C:\fakepath\Mulan 89895459_2025_08_26_07_20_36 [PERSON_NAME] .pdf"
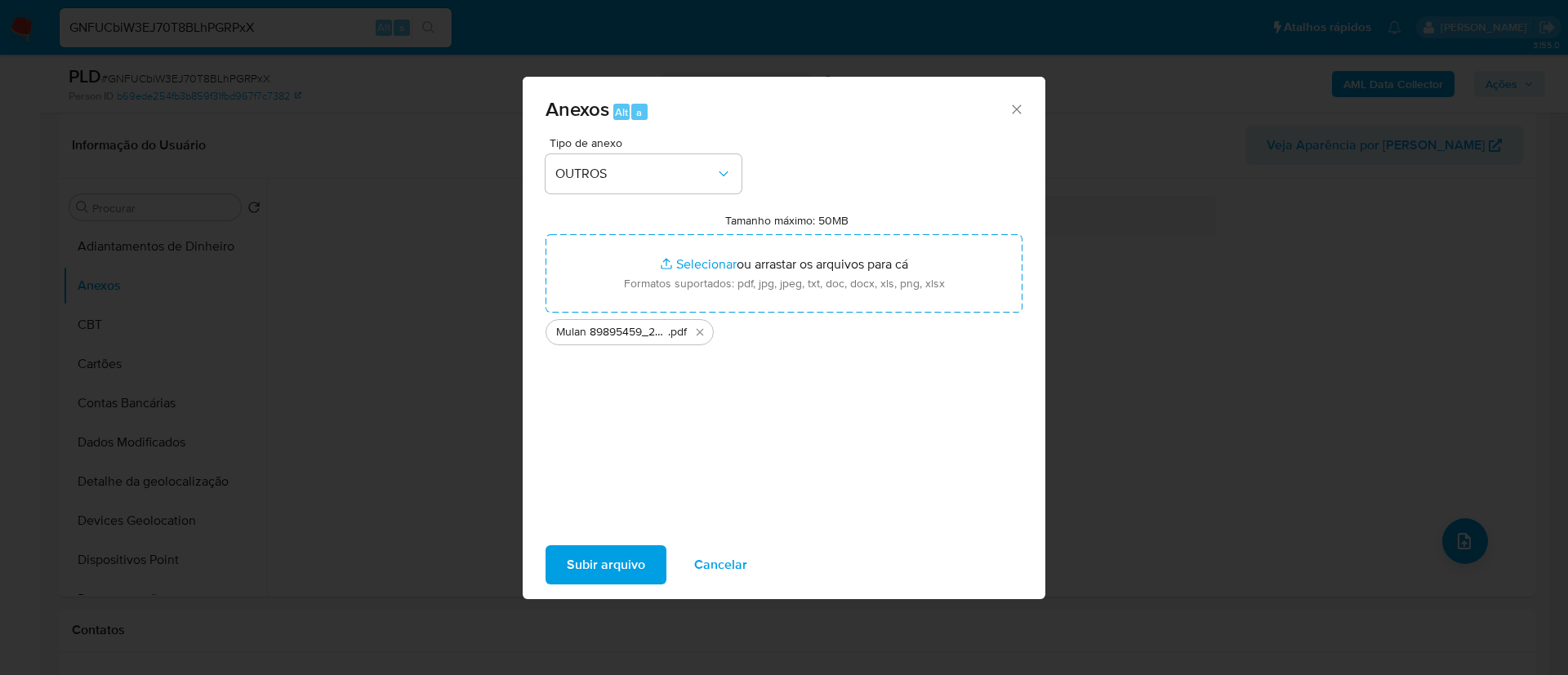
click at [605, 554] on span "Subir arquivo" at bounding box center [606, 565] width 78 height 36
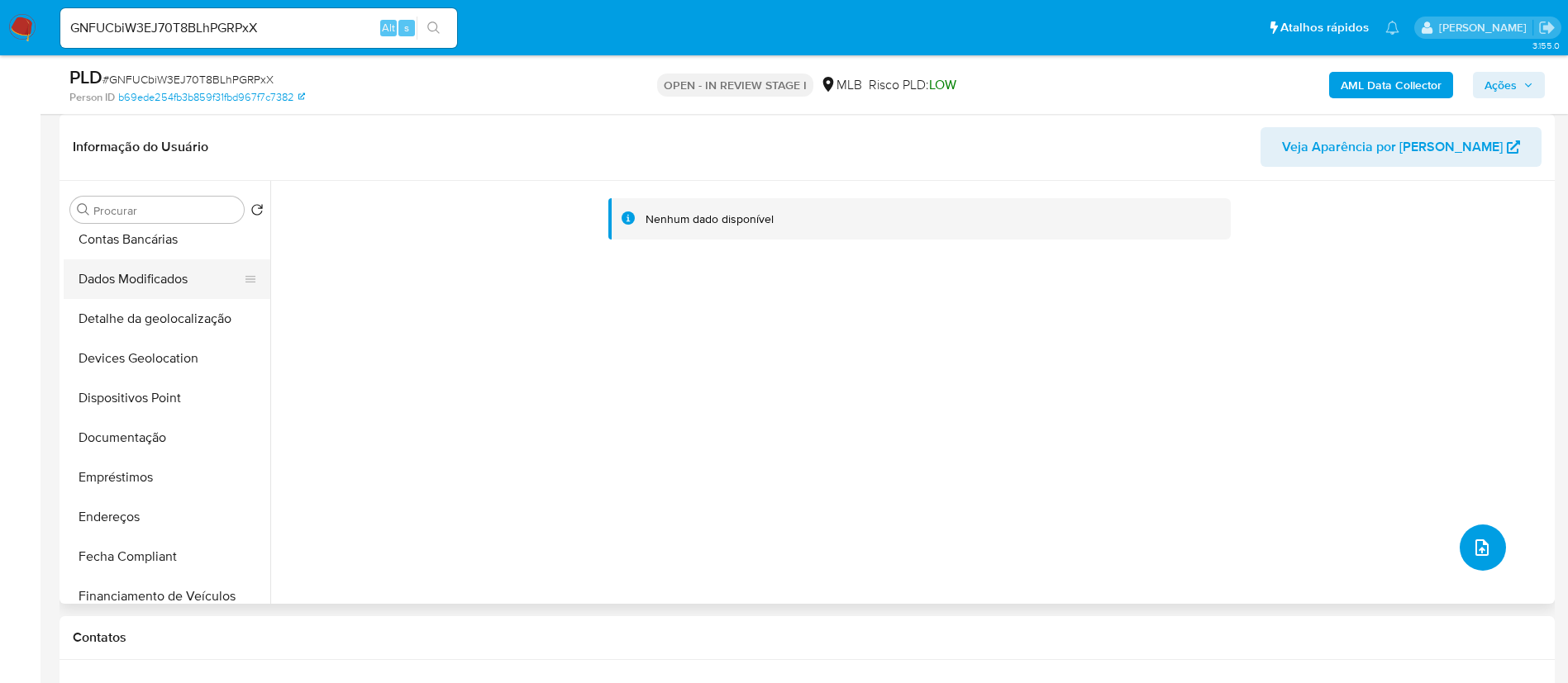
scroll to position [372, 0]
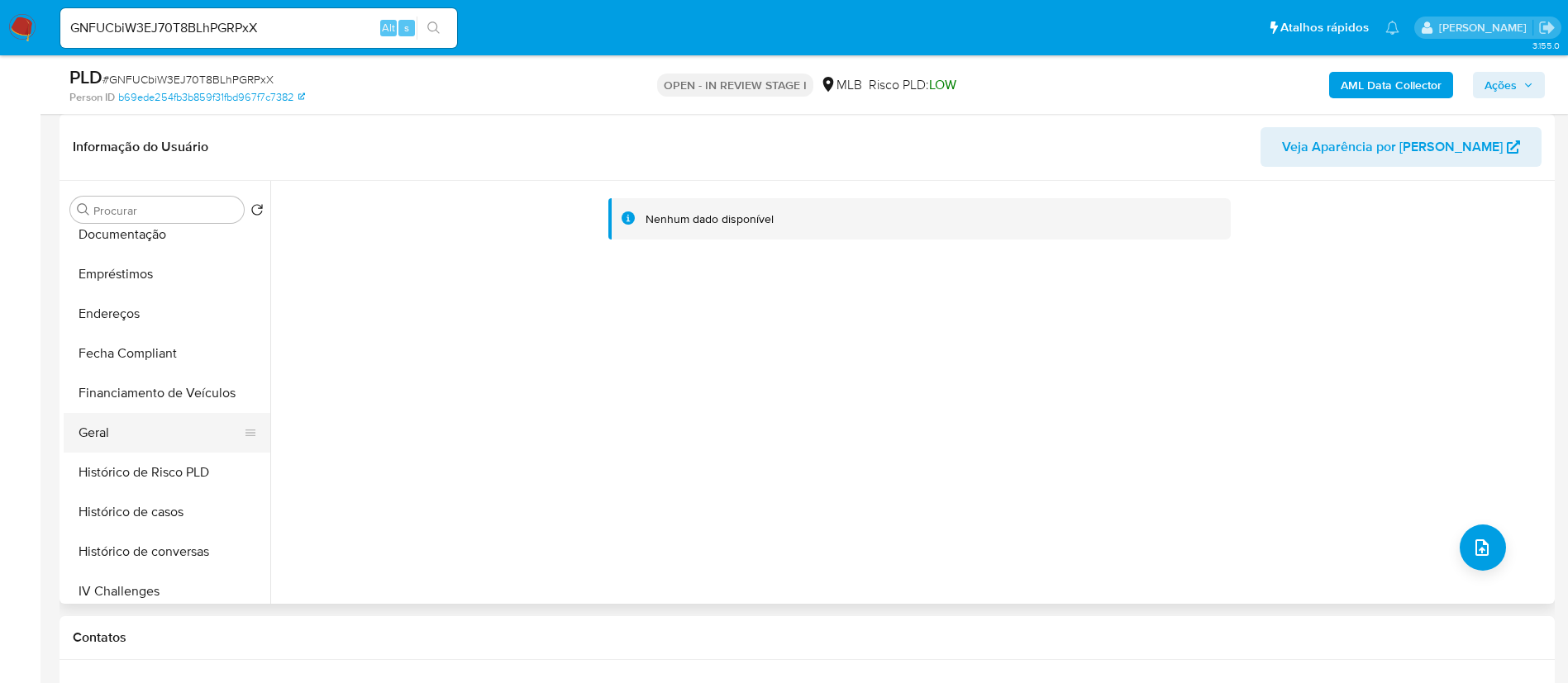
click at [167, 415] on button "Geral" at bounding box center [160, 433] width 194 height 40
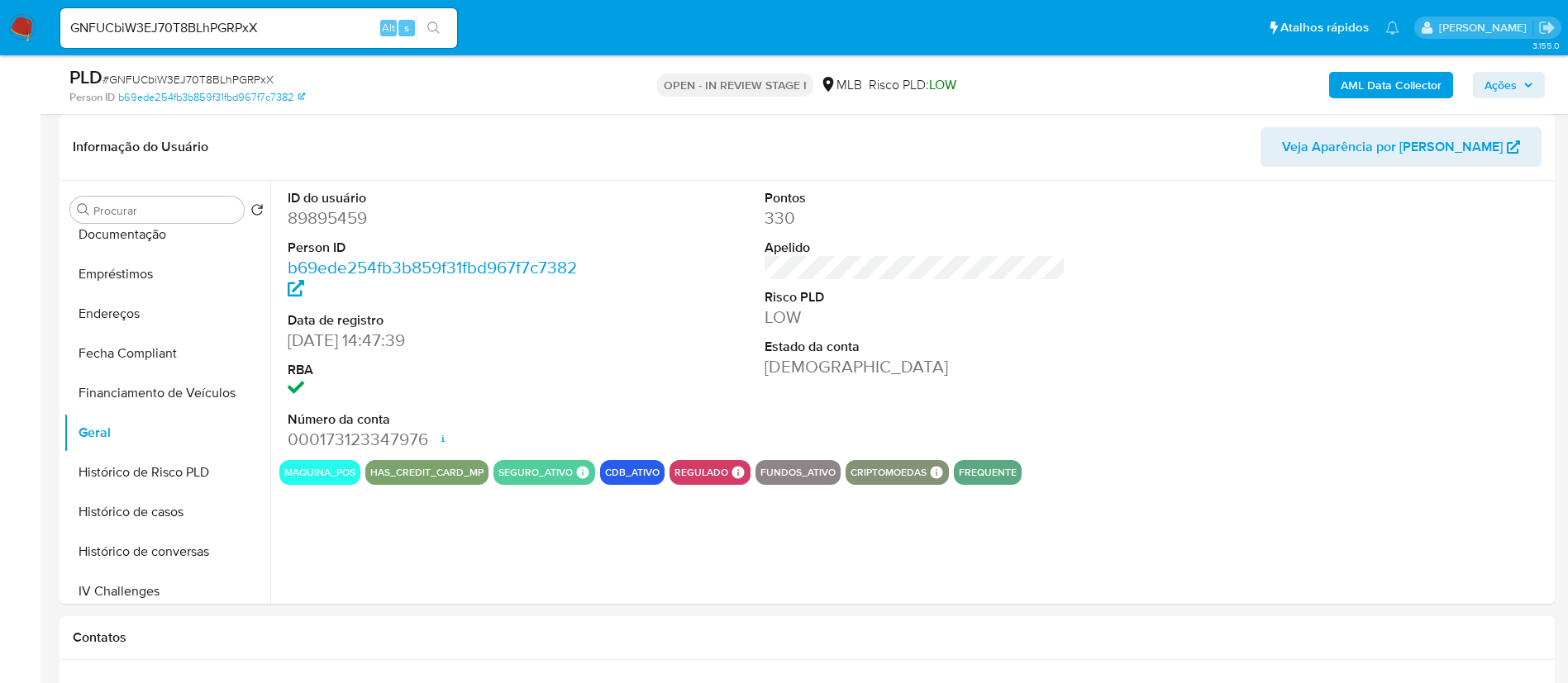
click at [1393, 80] on b "AML Data Collector" at bounding box center [1391, 85] width 101 height 26
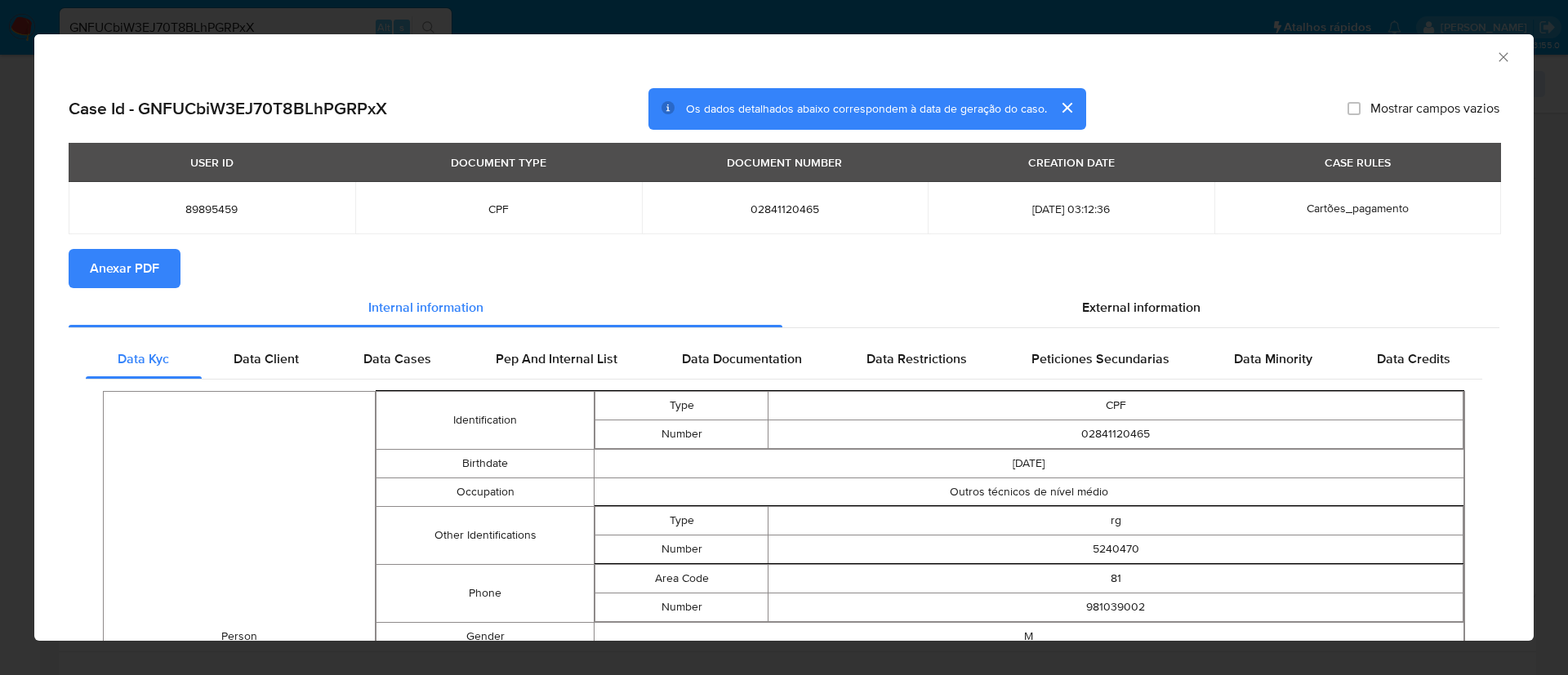
click at [120, 258] on span "Anexar PDF" at bounding box center [124, 269] width 69 height 36
click at [1495, 51] on icon "Fechar a janela" at bounding box center [1503, 57] width 16 height 16
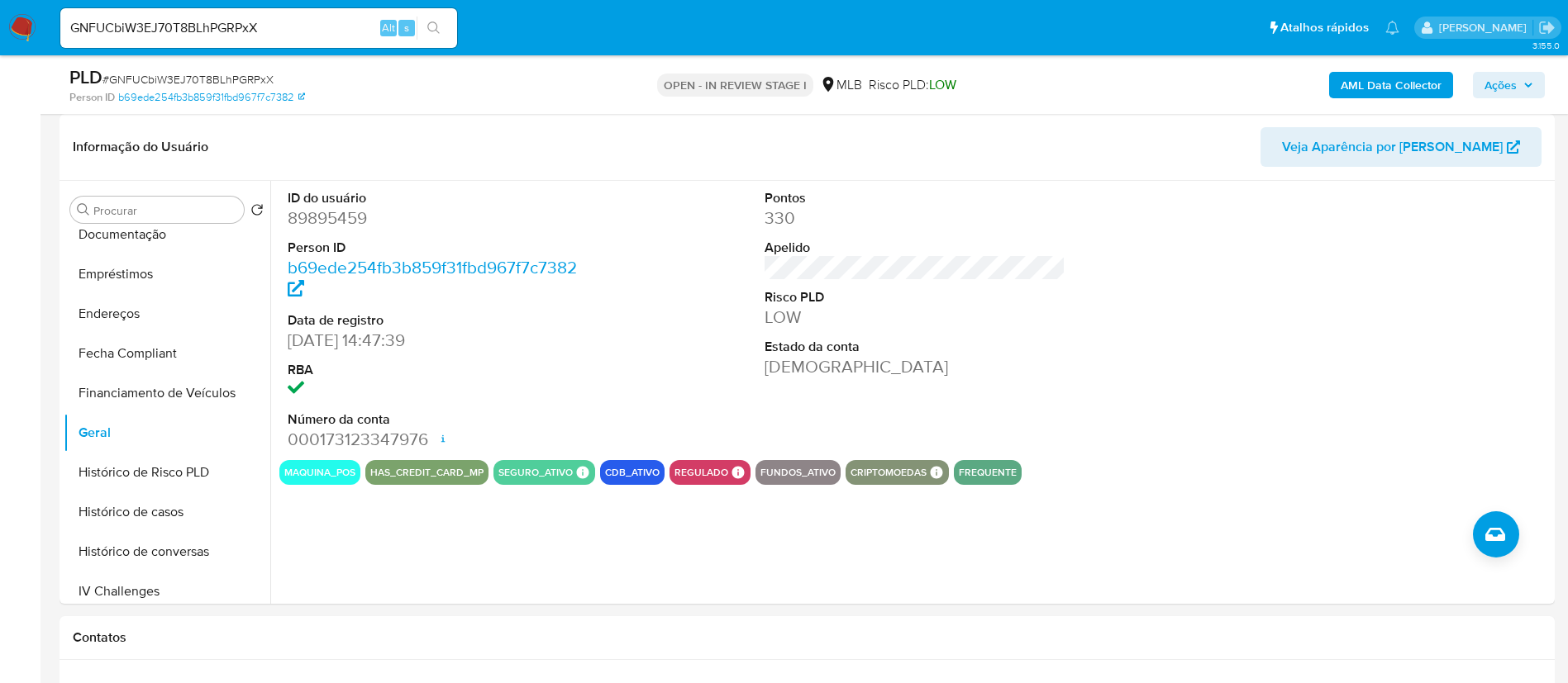
click at [338, 8] on div "GNFUCbiW3EJ70T8BLhPGRPxX Alt s" at bounding box center [259, 28] width 397 height 40
click at [287, 19] on input "GNFUCbiW3EJ70T8BLhPGRPxX" at bounding box center [259, 28] width 397 height 21
paste input "nBUVuZbzb5fjQhANPh7nPKth"
type input "nBUVuZbzb5fjQhANPh7nPKth"
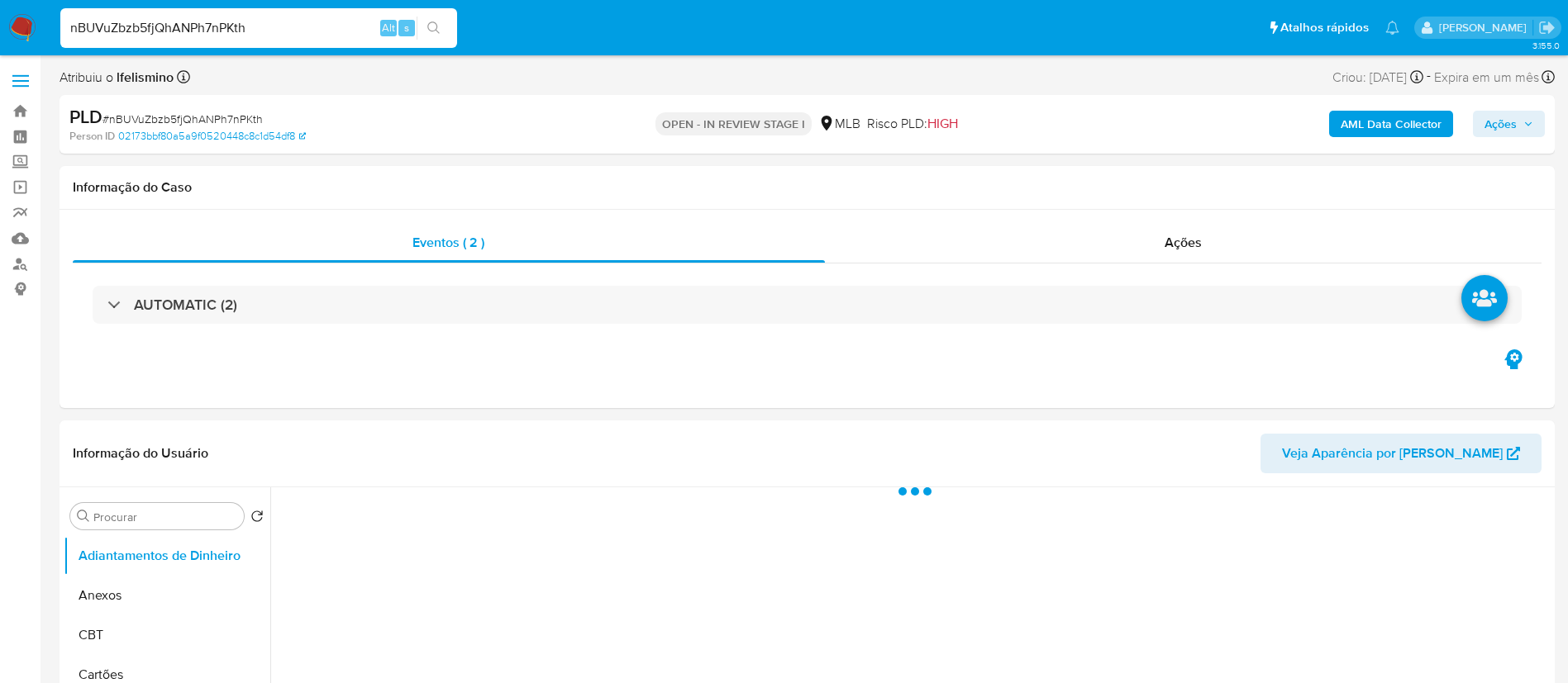
select select "10"
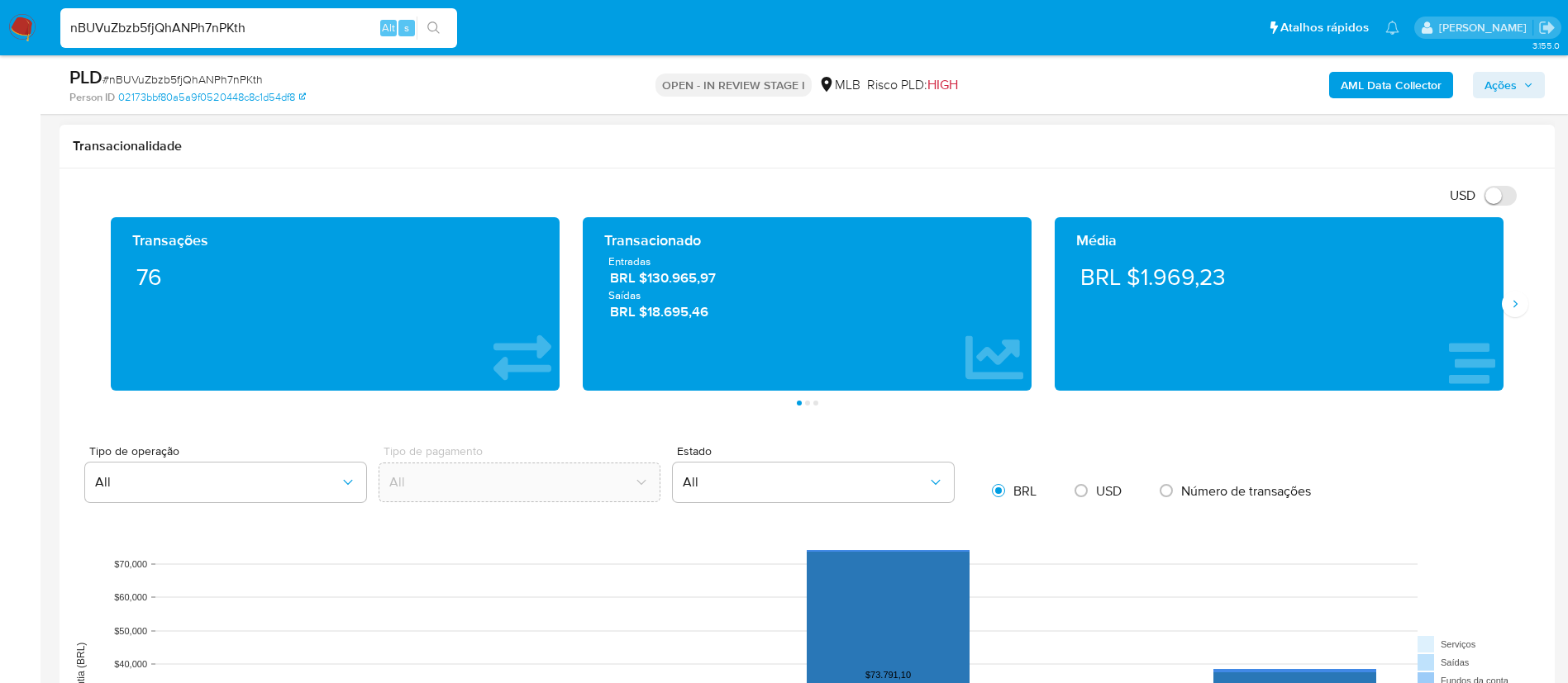
scroll to position [991, 0]
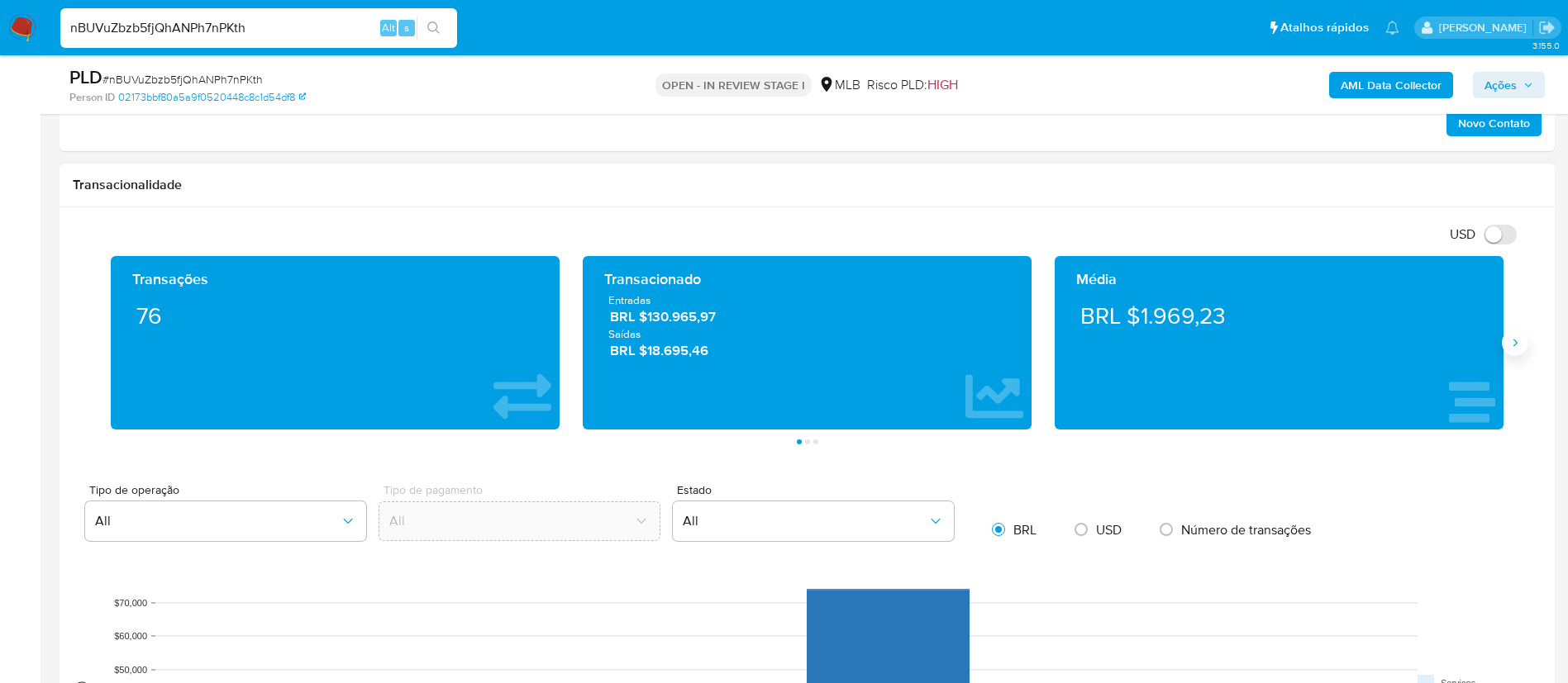
click at [1507, 339] on button "Siguiente" at bounding box center [1515, 343] width 26 height 26
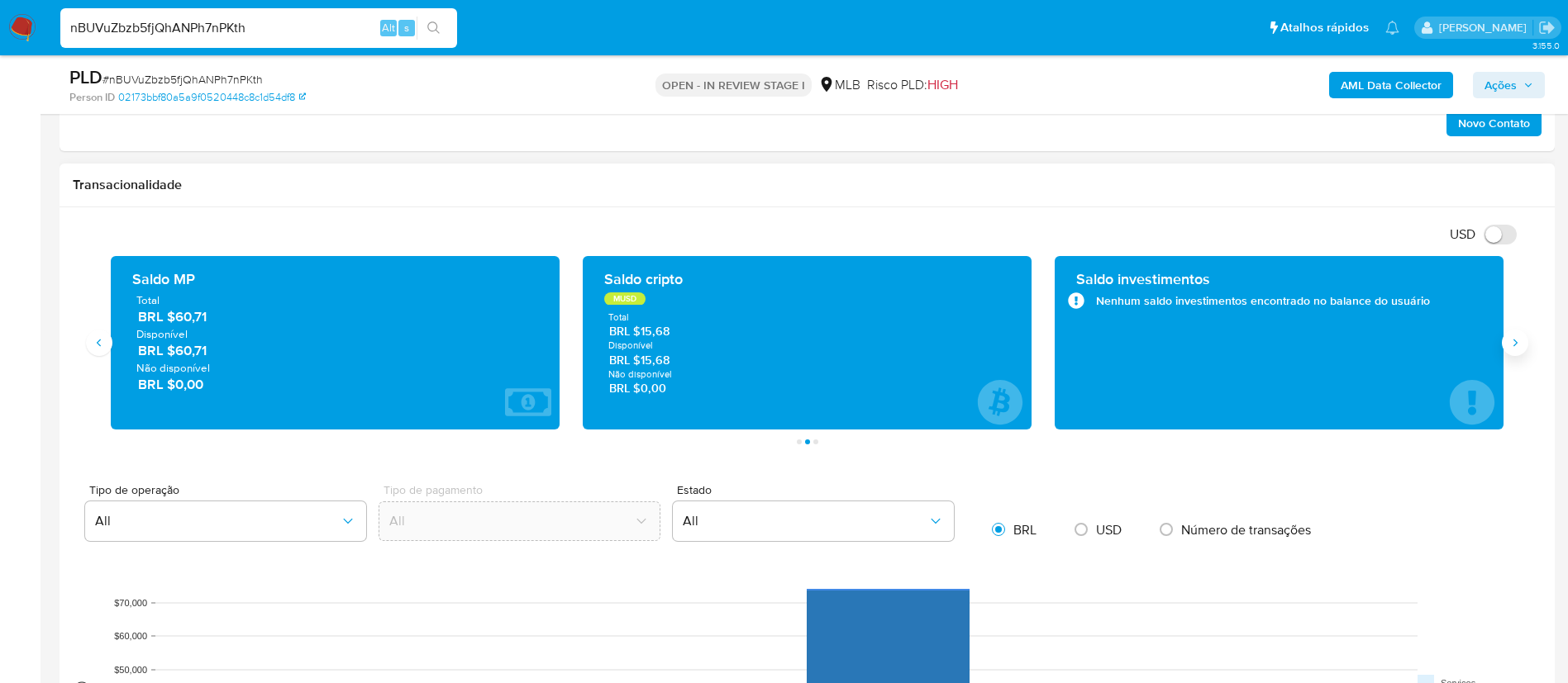
click at [1514, 348] on icon "Siguiente" at bounding box center [1515, 343] width 13 height 13
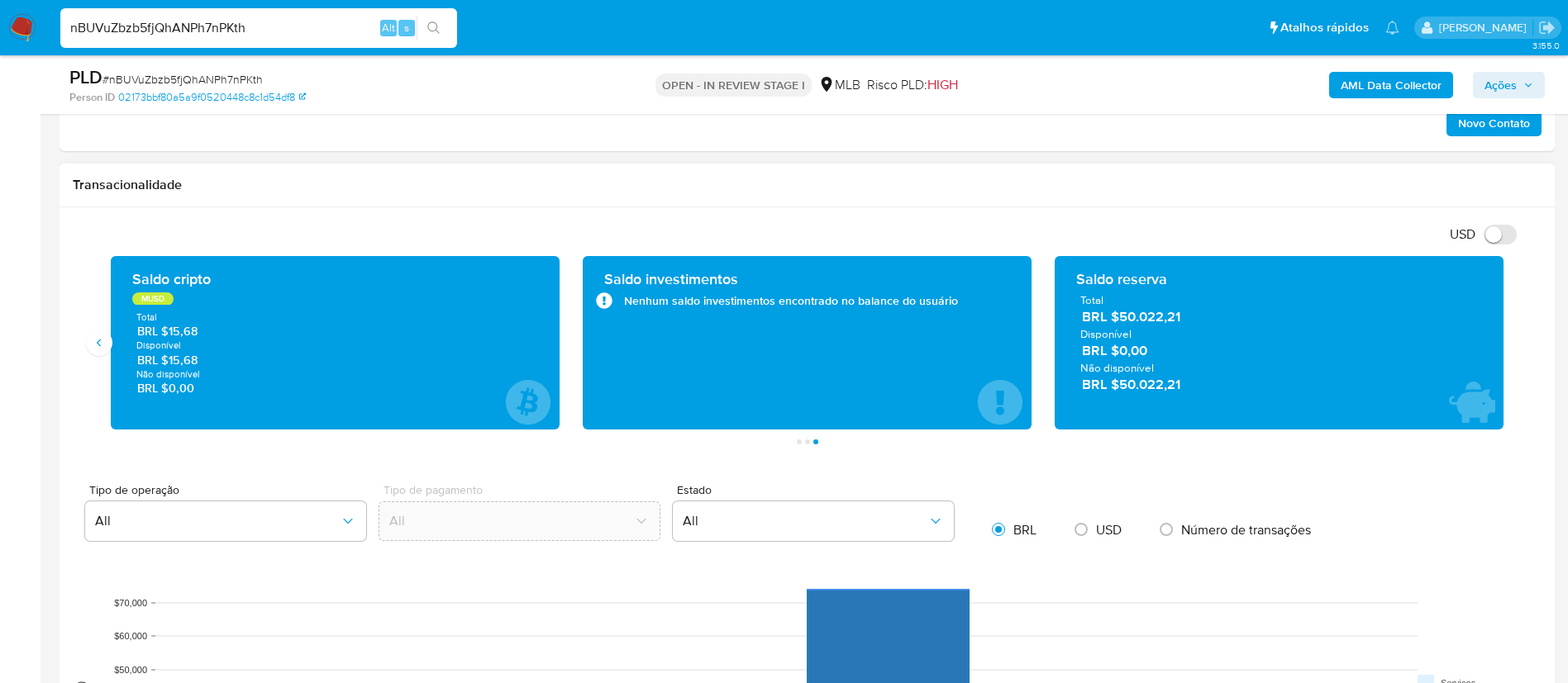
drag, startPoint x: 1121, startPoint y: 318, endPoint x: 1184, endPoint y: 315, distance: 63.1
click at [1184, 315] on span "BRL $50.022,21" at bounding box center [1279, 317] width 396 height 19
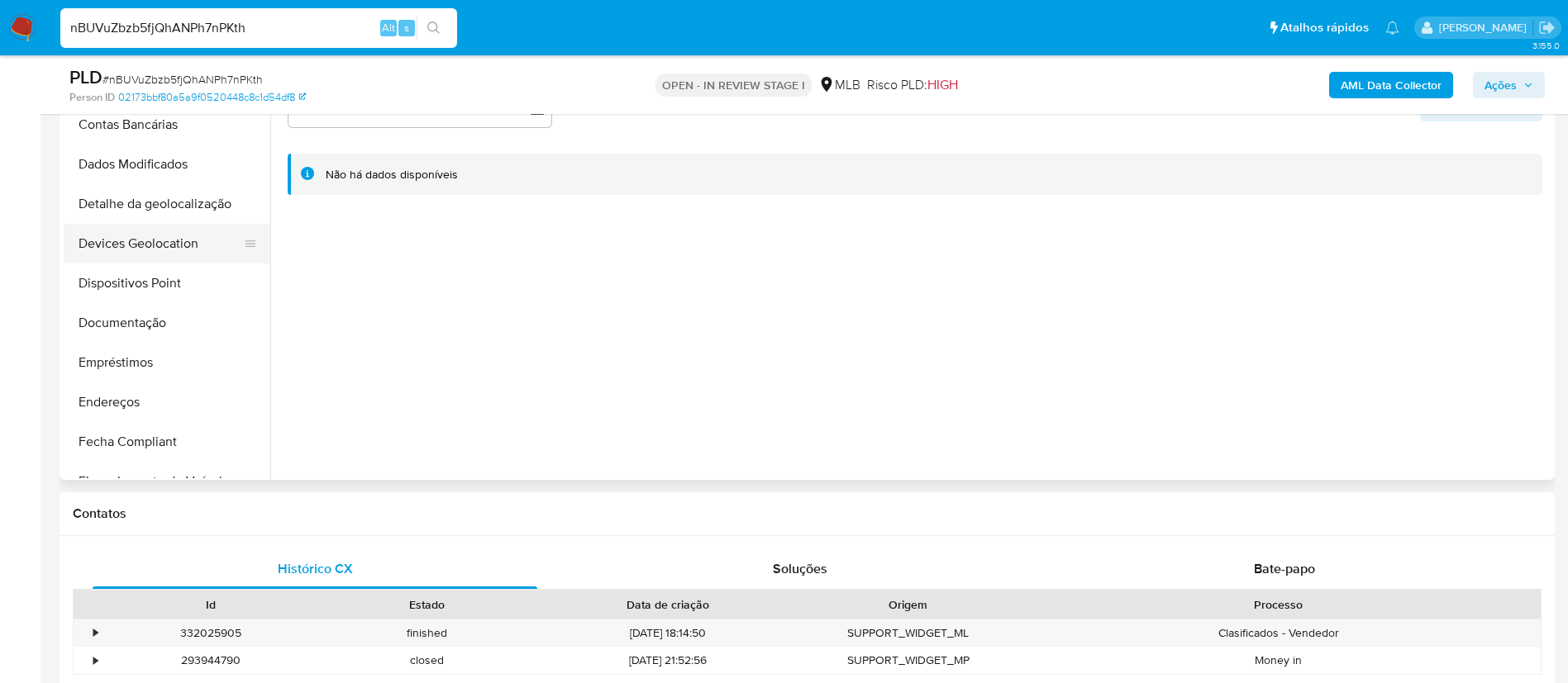
scroll to position [372, 0]
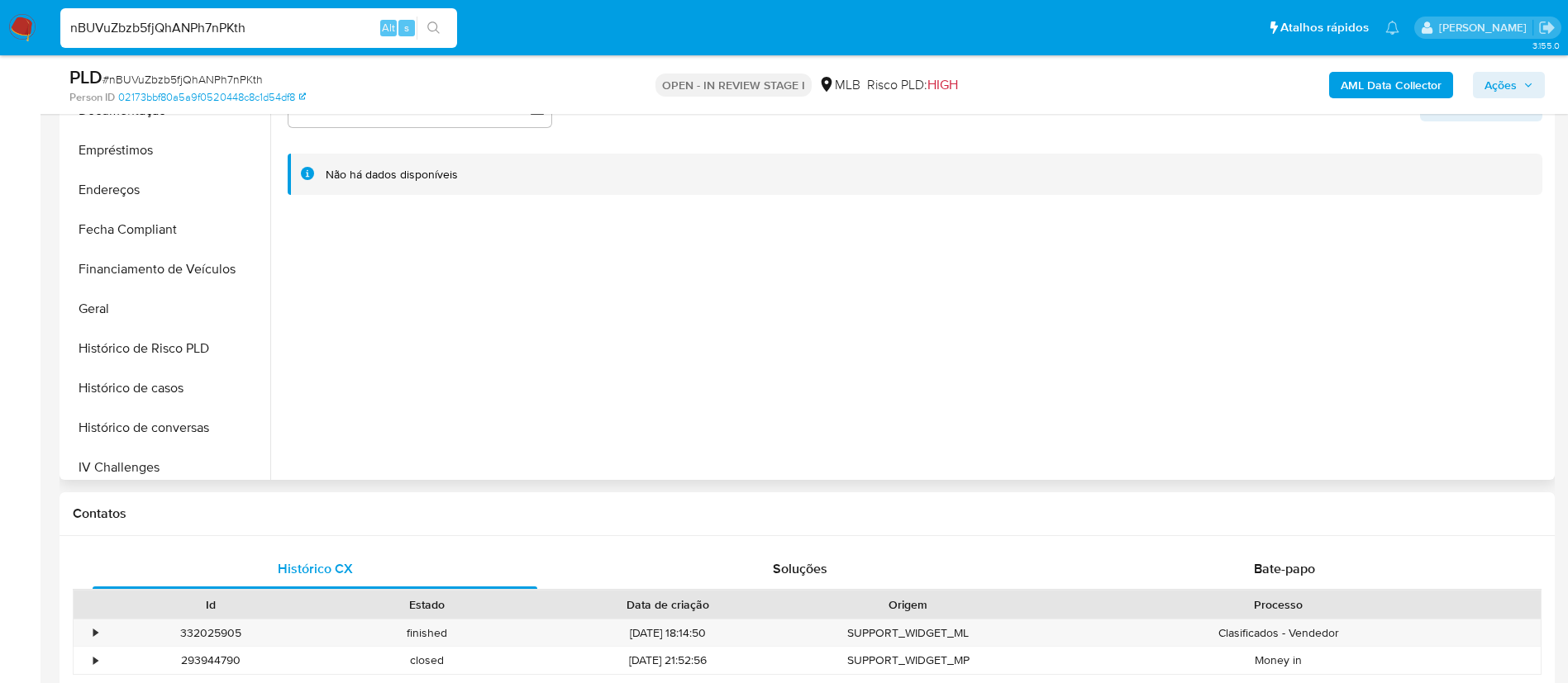
click at [168, 290] on button "Geral" at bounding box center [167, 309] width 207 height 40
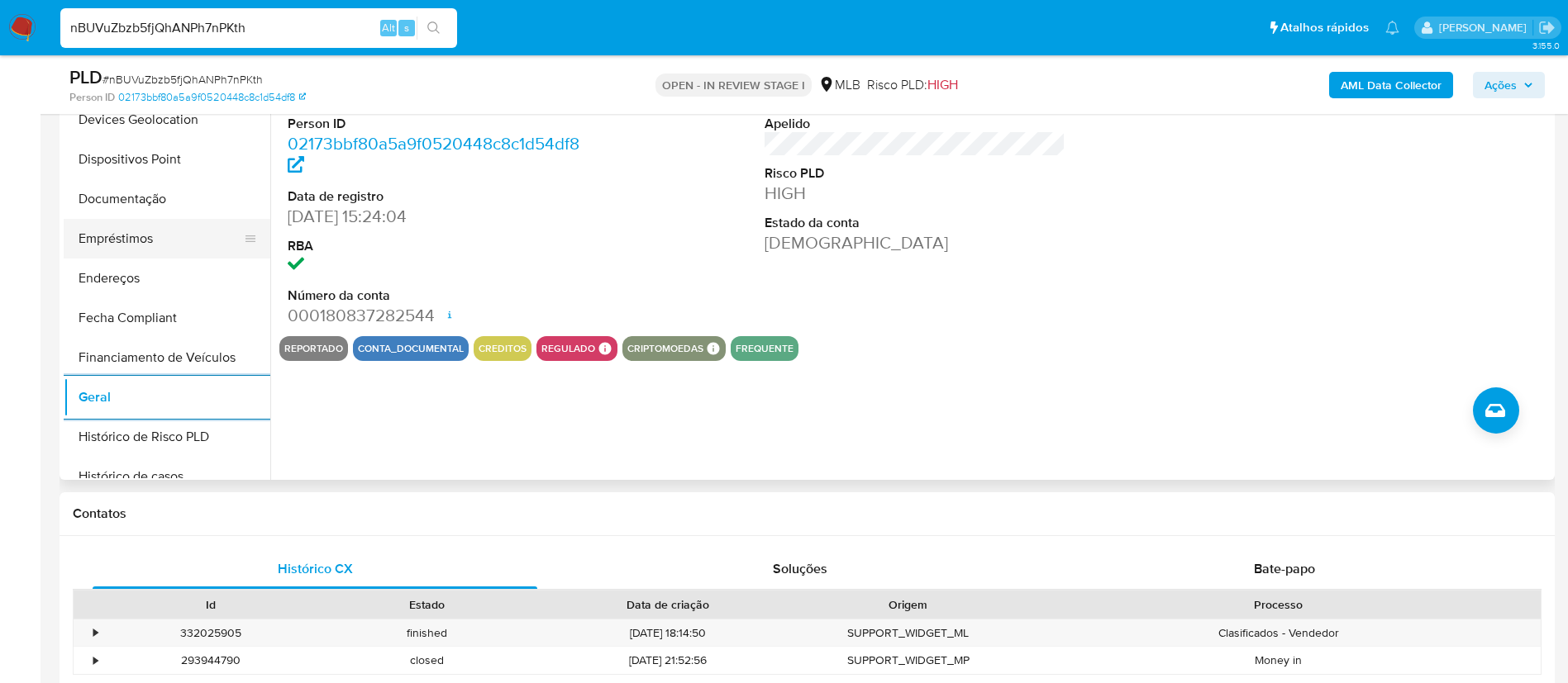
scroll to position [248, 0]
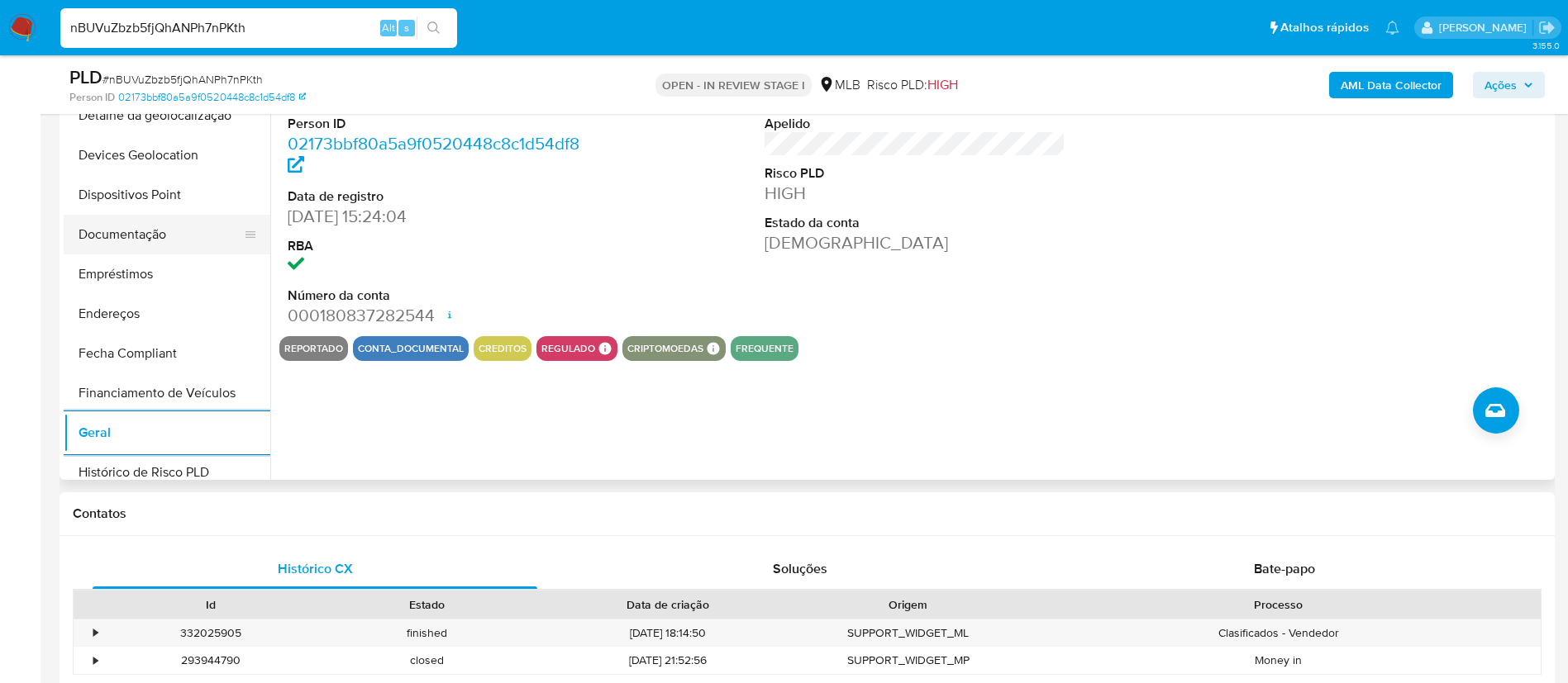
click at [204, 219] on button "Documentação" at bounding box center [160, 235] width 194 height 40
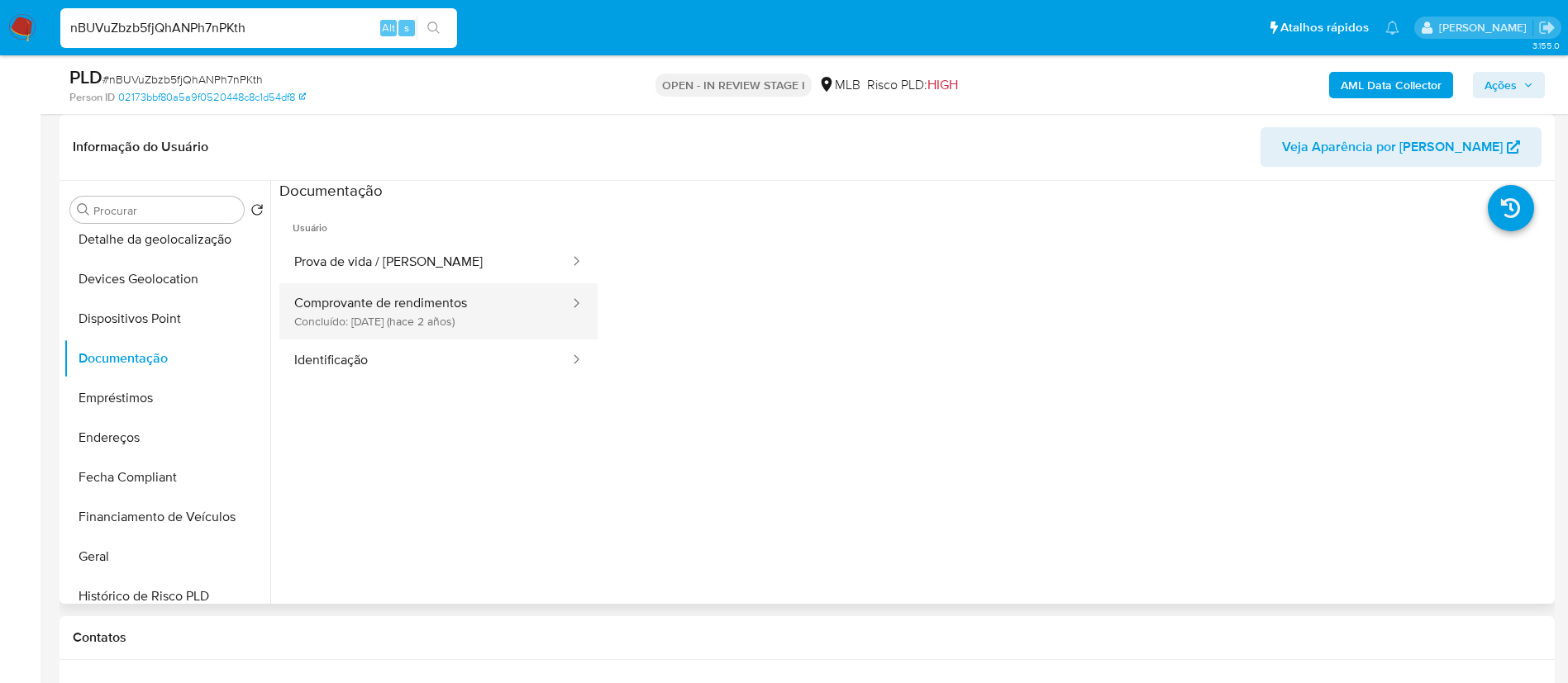
click at [372, 323] on button "Comprovante de rendimentos Concluído: [DATE] (hace 2 años)" at bounding box center [425, 312] width 292 height 56
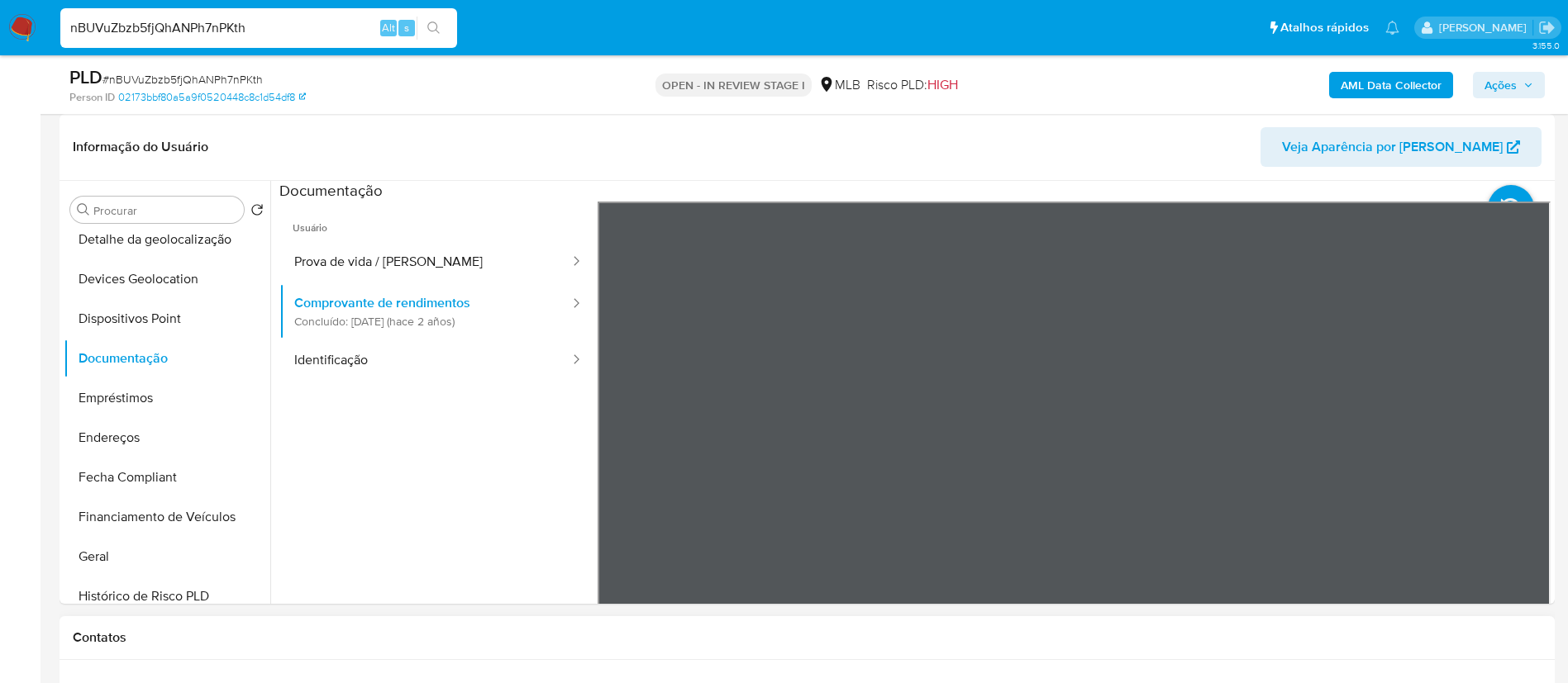
click at [202, 533] on button "Financiamento de Veículos" at bounding box center [160, 518] width 194 height 40
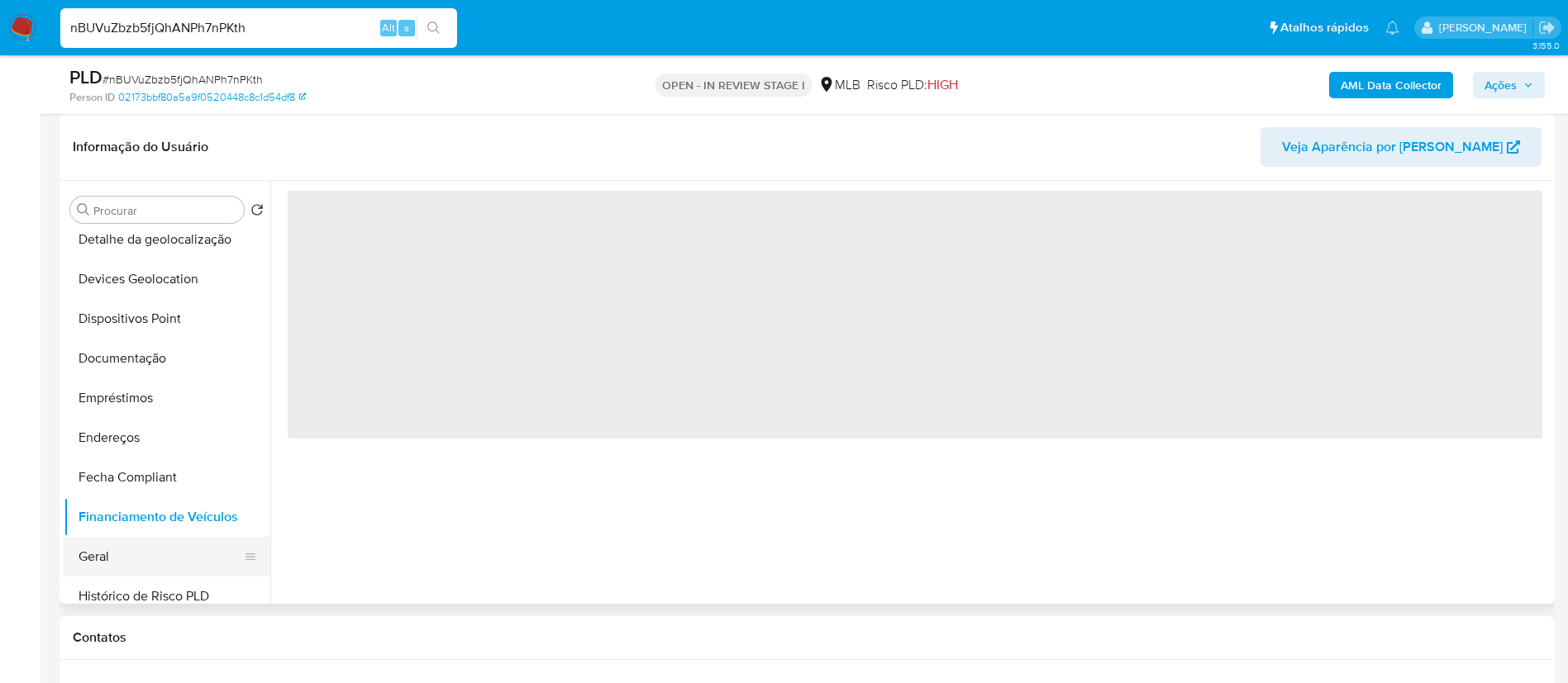
click at [152, 550] on button "Geral" at bounding box center [160, 557] width 194 height 40
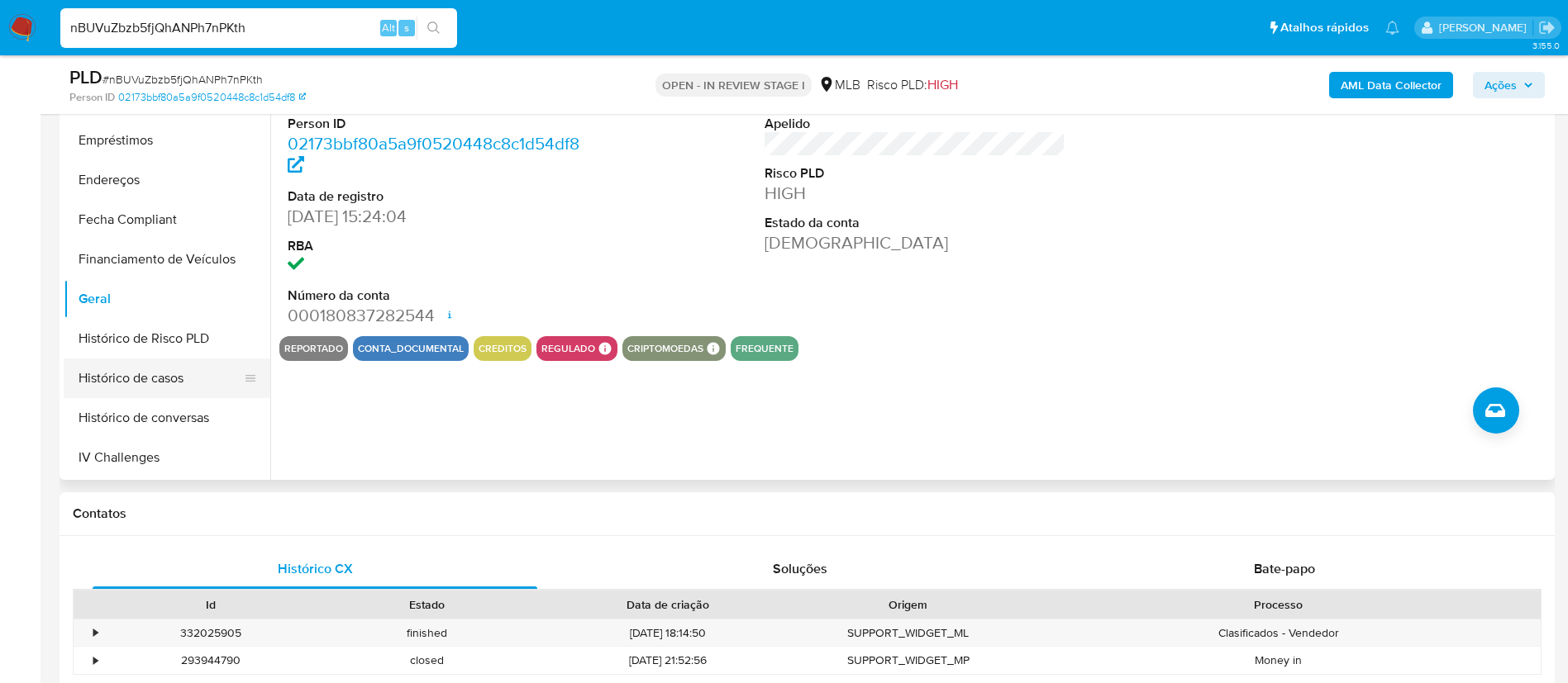
scroll to position [496, 0]
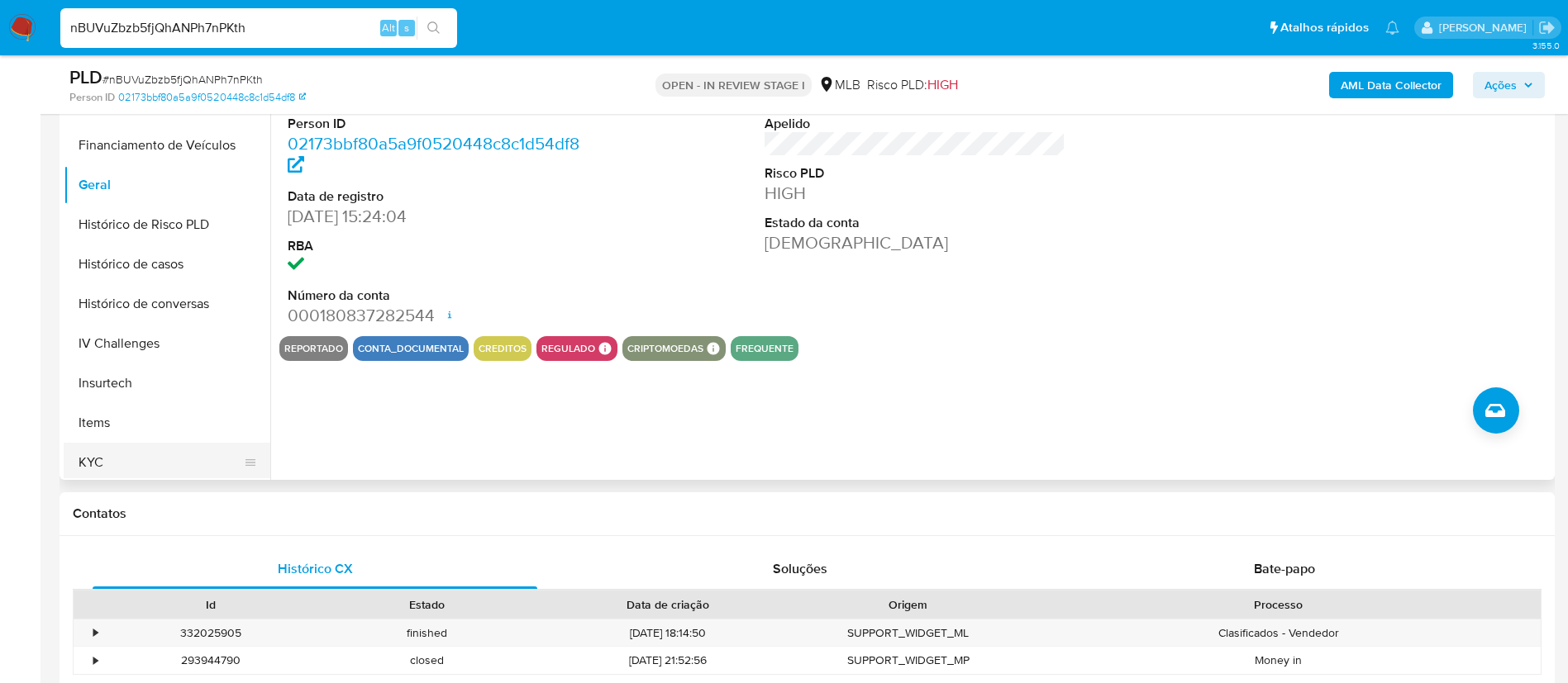
click at [107, 455] on button "KYC" at bounding box center [160, 463] width 194 height 40
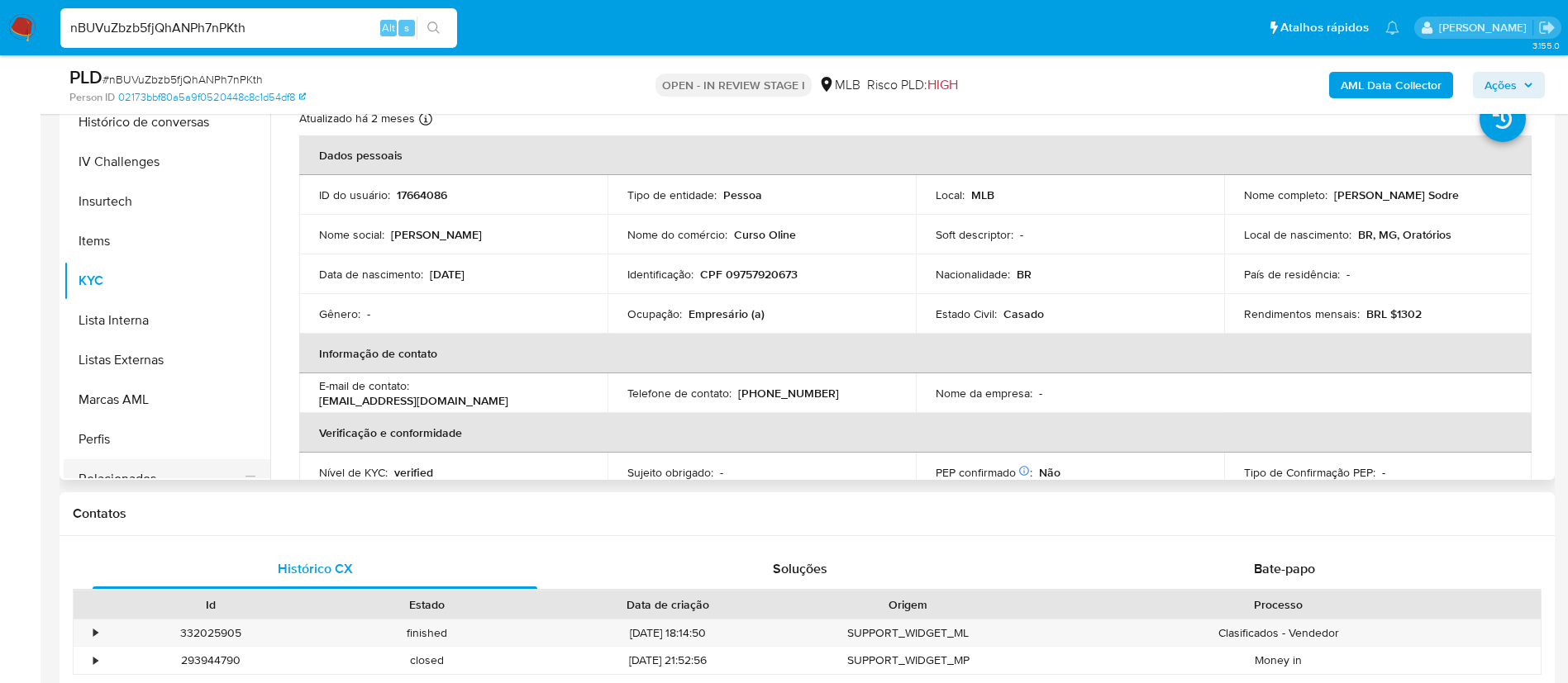
scroll to position [738, 0]
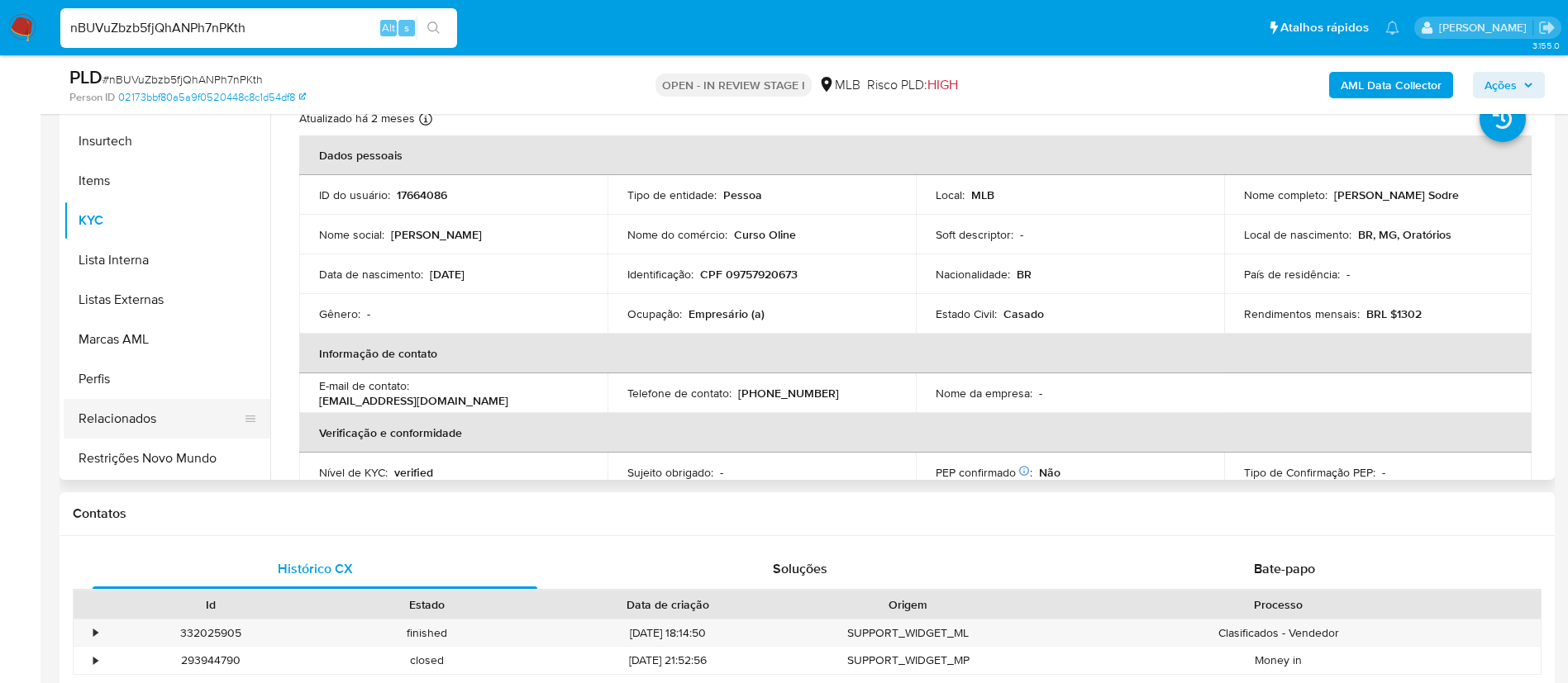
click at [189, 418] on button "Relacionados" at bounding box center [160, 419] width 194 height 40
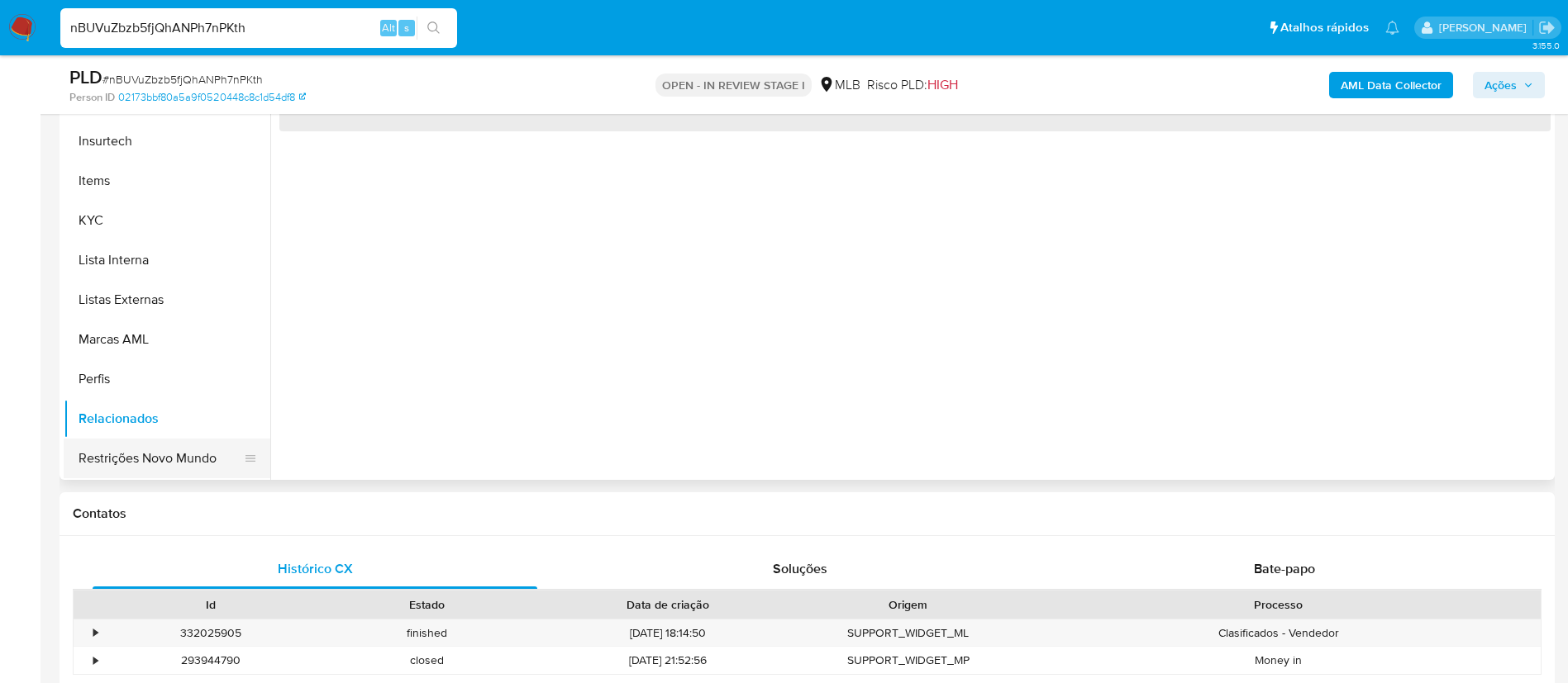
click at [157, 445] on button "Restrições Novo Mundo" at bounding box center [160, 459] width 194 height 40
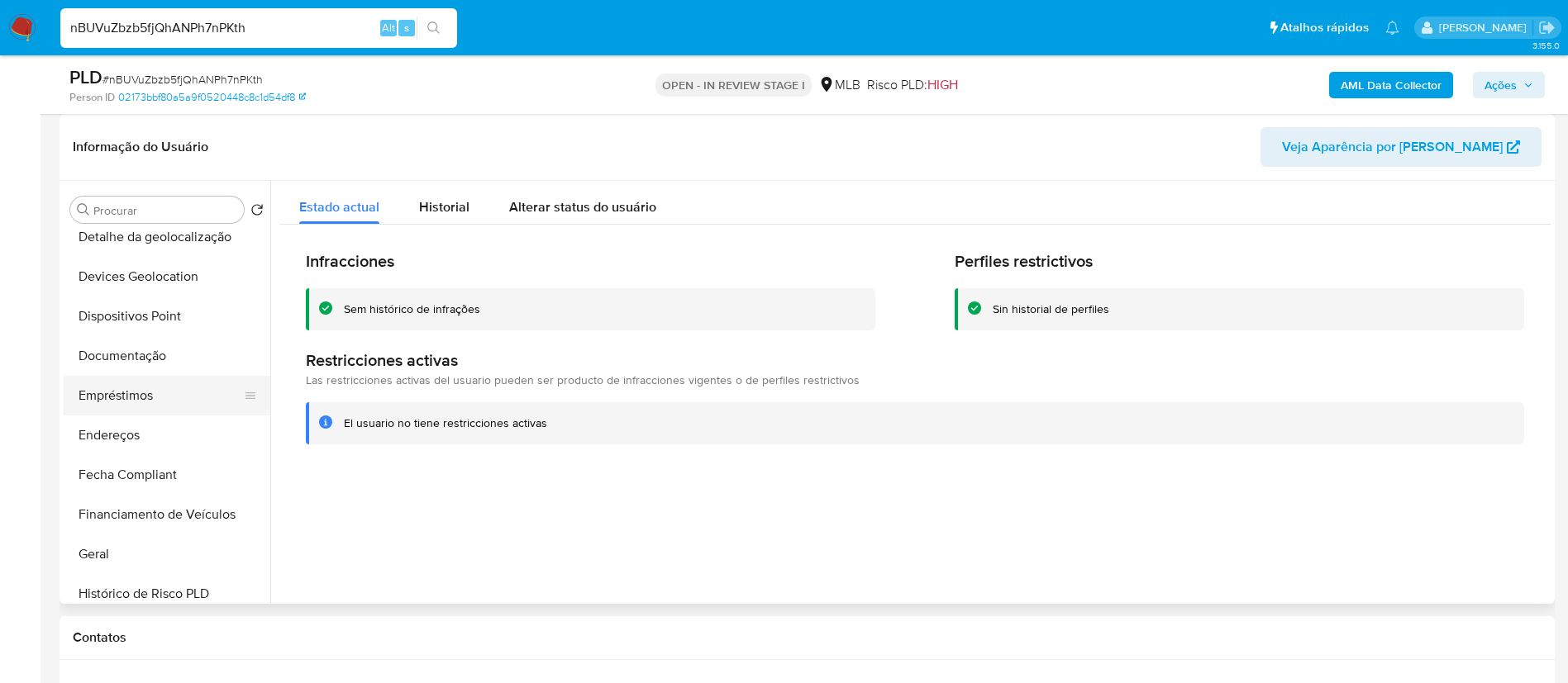
scroll to position [242, 0]
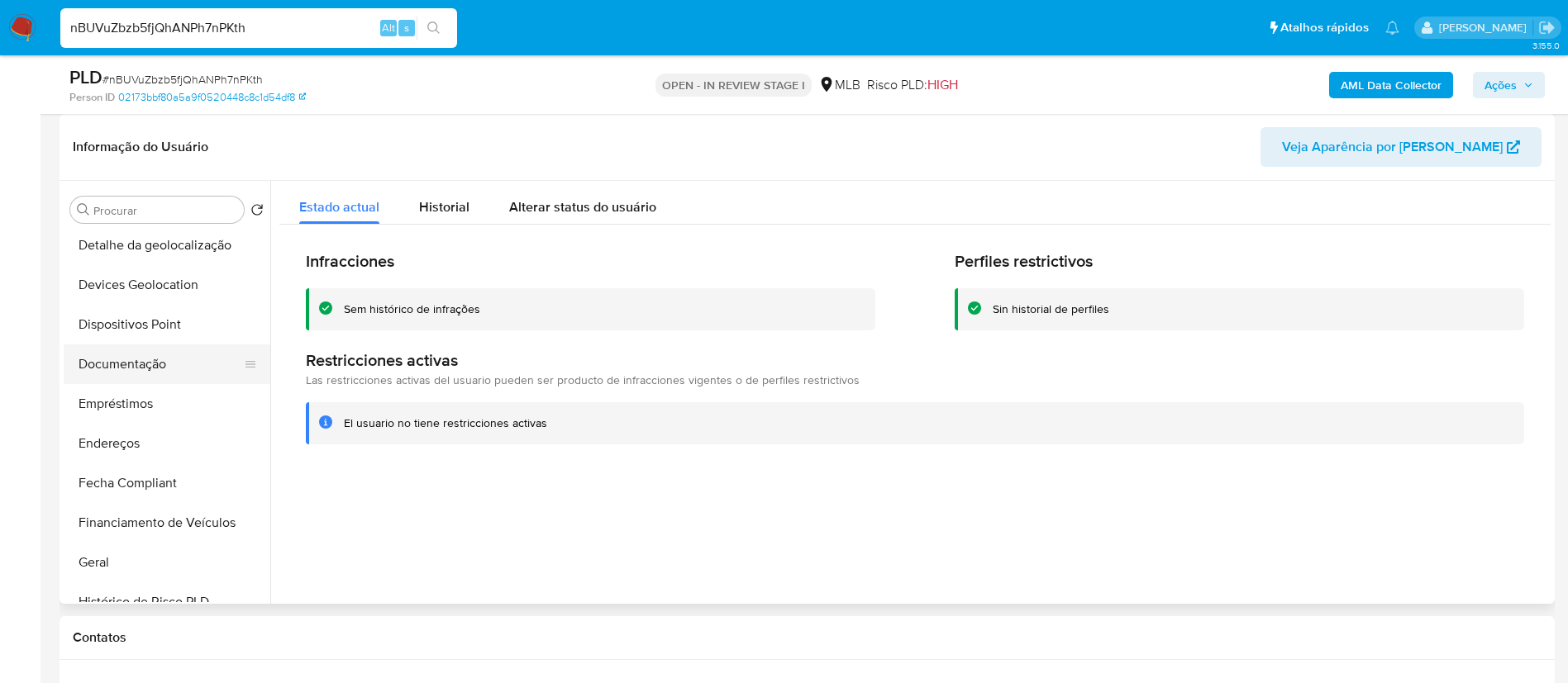
click at [151, 363] on button "Documentação" at bounding box center [160, 365] width 194 height 40
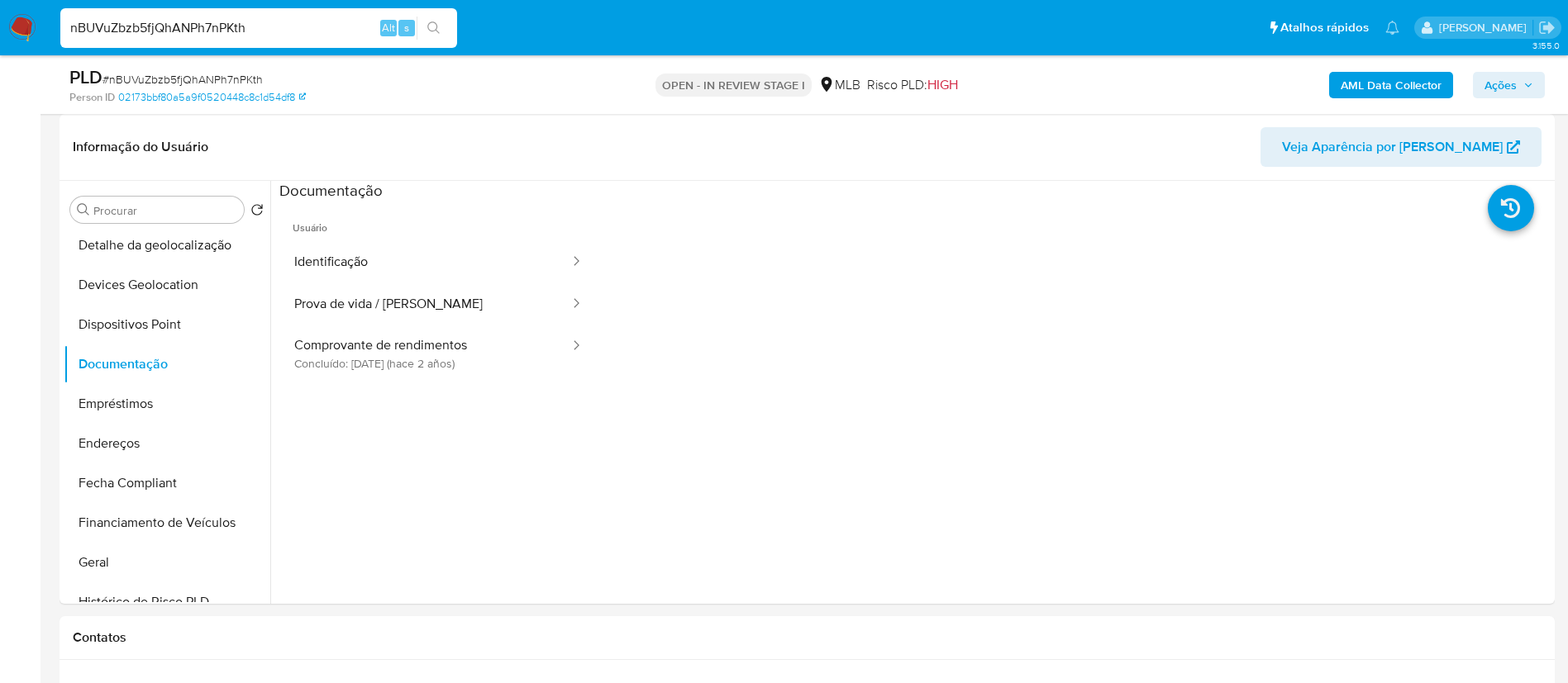
click at [406, 260] on button "Identificação" at bounding box center [425, 262] width 292 height 42
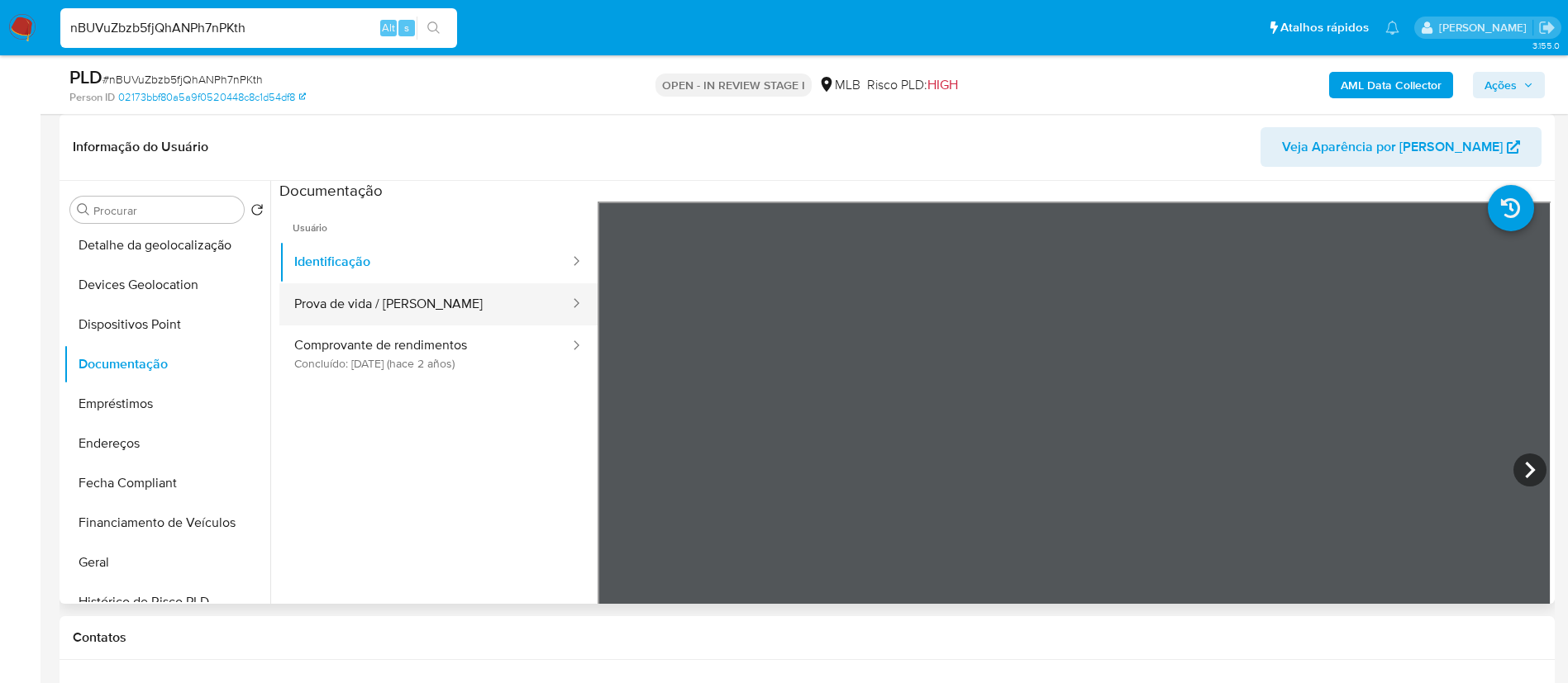
click at [479, 303] on button "Prova de vida / [PERSON_NAME]" at bounding box center [425, 304] width 292 height 42
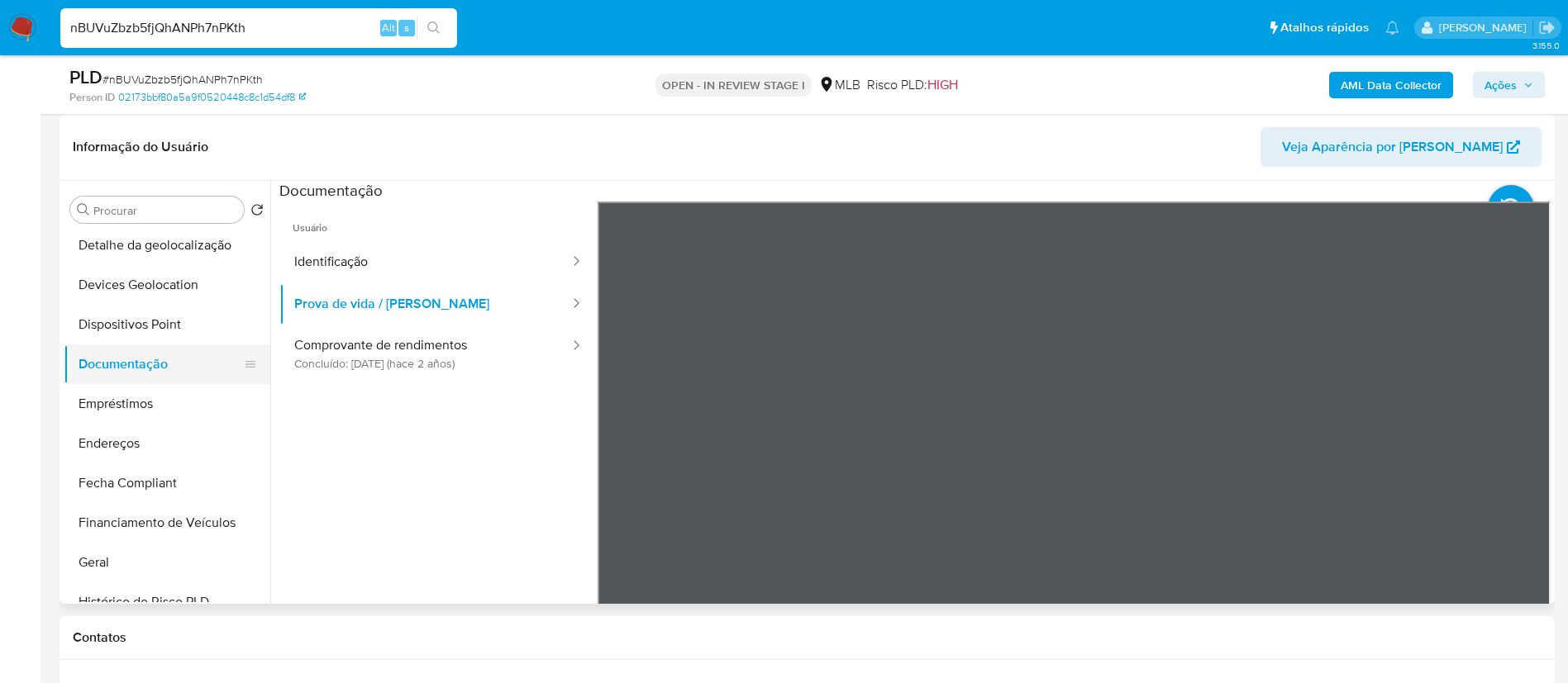
drag, startPoint x: 102, startPoint y: 317, endPoint x: 263, endPoint y: 366, distance: 168.3
click at [103, 317] on button "Dispositivos Point" at bounding box center [167, 325] width 207 height 40
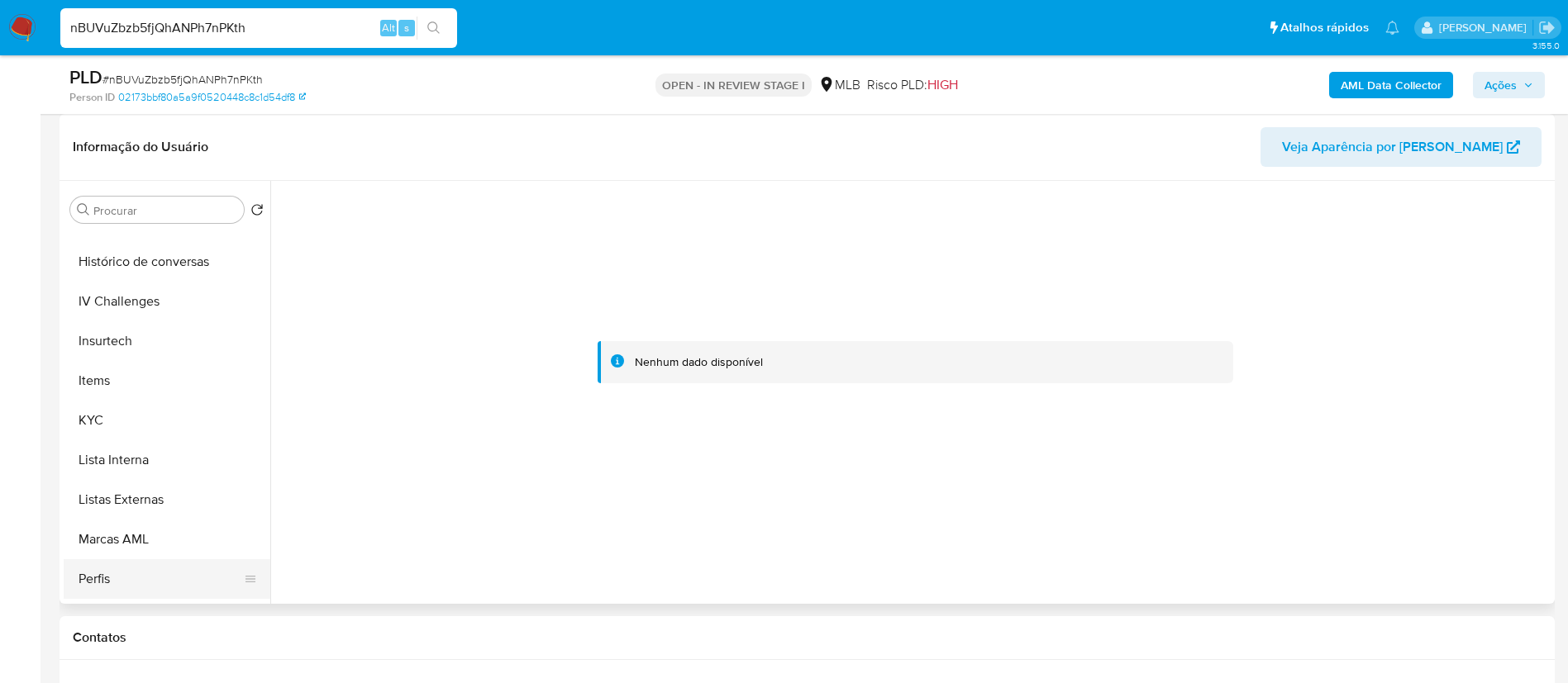
scroll to position [738, 0]
drag, startPoint x: 198, startPoint y: 583, endPoint x: 407, endPoint y: 584, distance: 209.0
click at [198, 584] on button "Restrições Novo Mundo" at bounding box center [167, 583] width 207 height 40
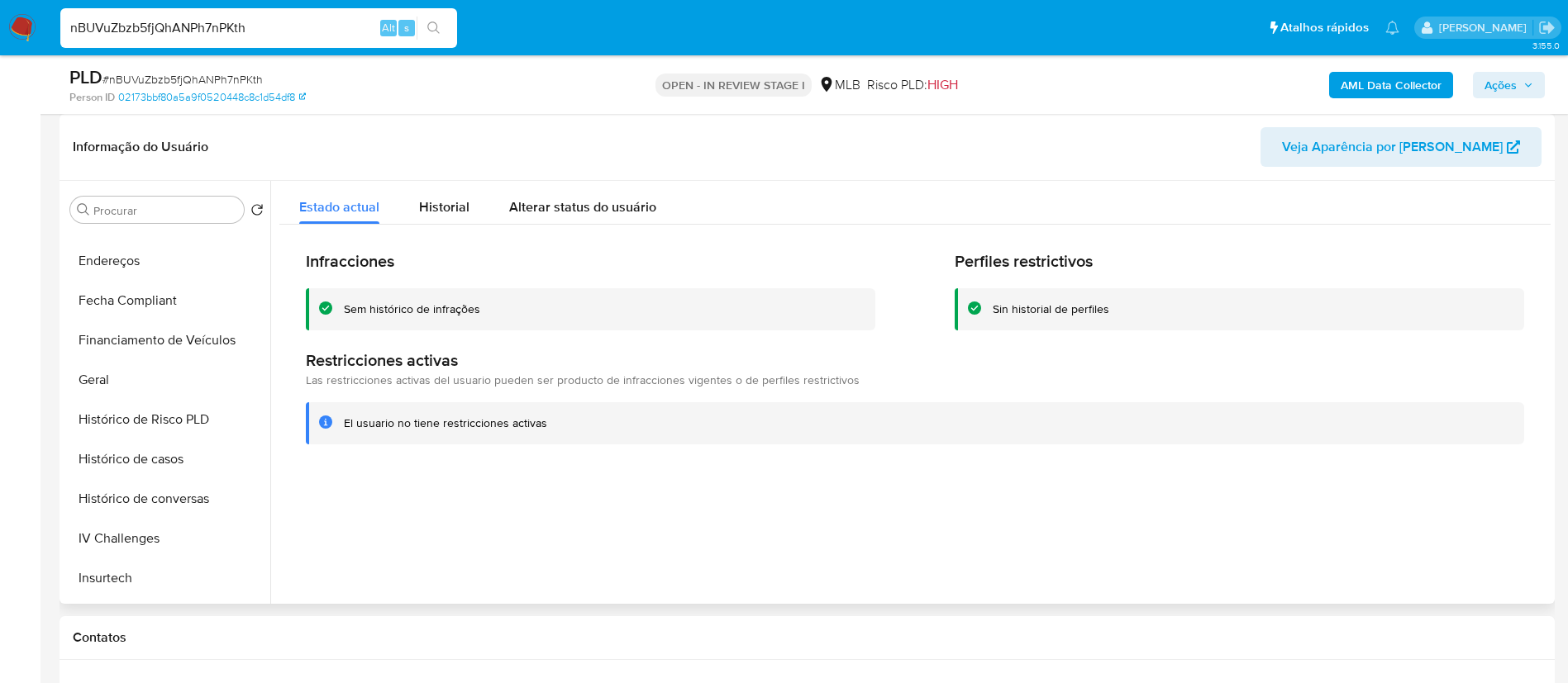
scroll to position [366, 0]
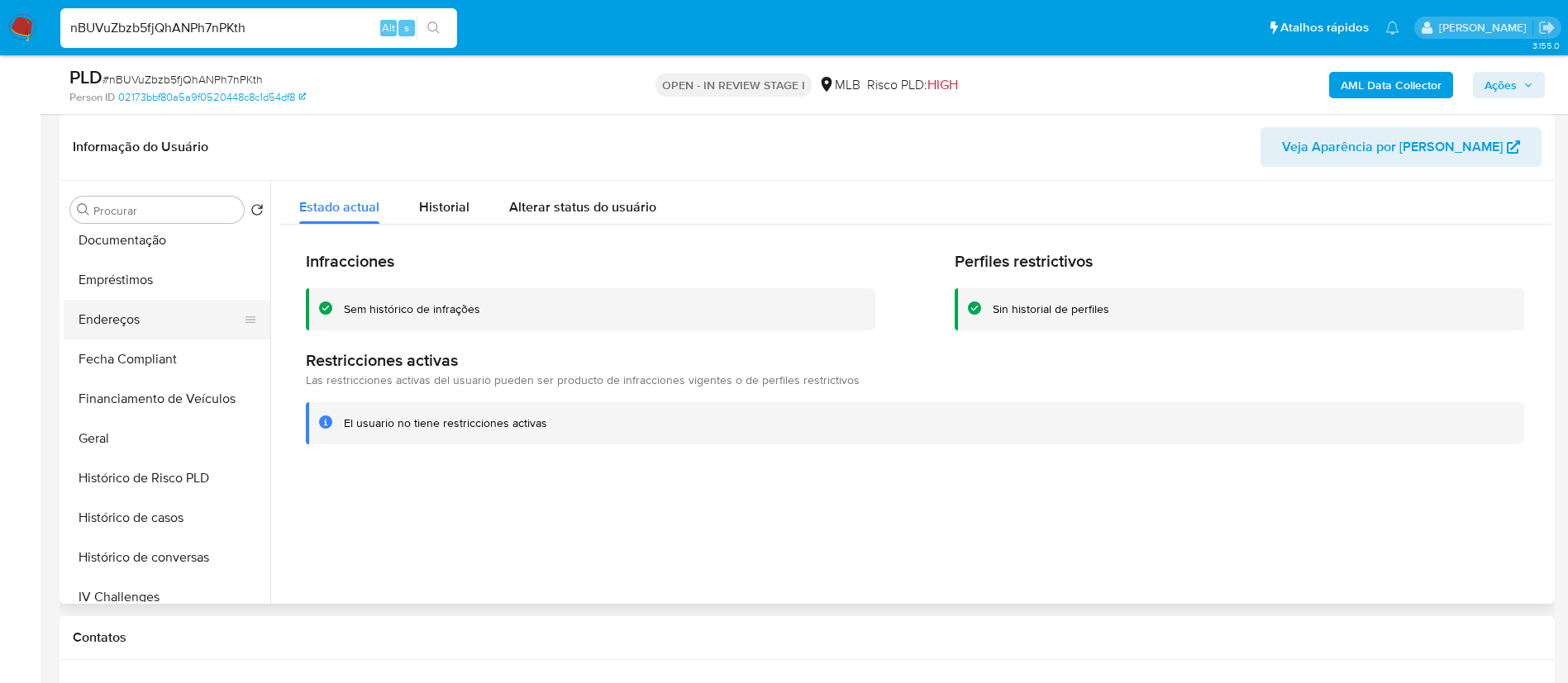
click at [153, 335] on button "Endereços" at bounding box center [160, 320] width 194 height 40
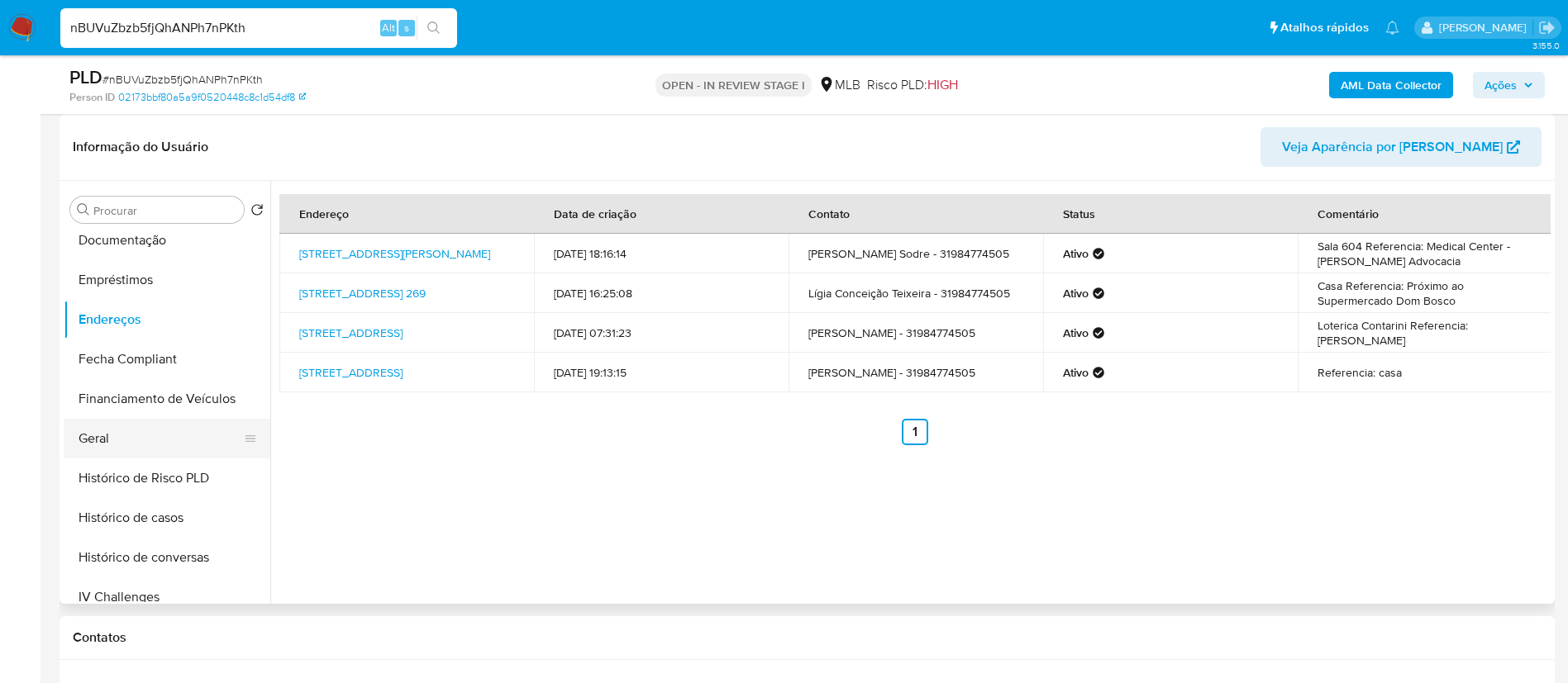
click at [132, 438] on button "Geral" at bounding box center [160, 439] width 194 height 40
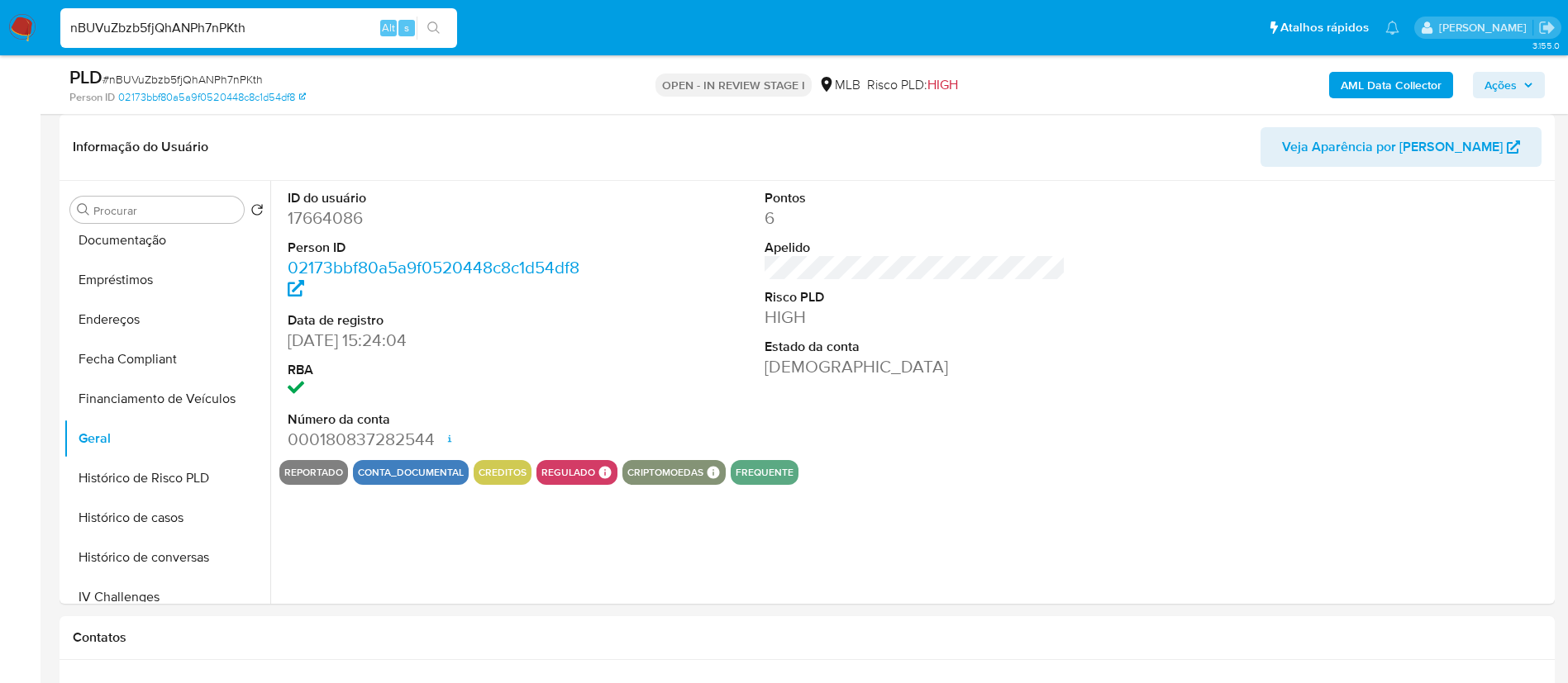
click at [208, 74] on span "# nBUVuZbzb5fjQhANPh7nPKth" at bounding box center [183, 79] width 160 height 17
click at [351, 217] on dd "17664086" at bounding box center [438, 218] width 302 height 23
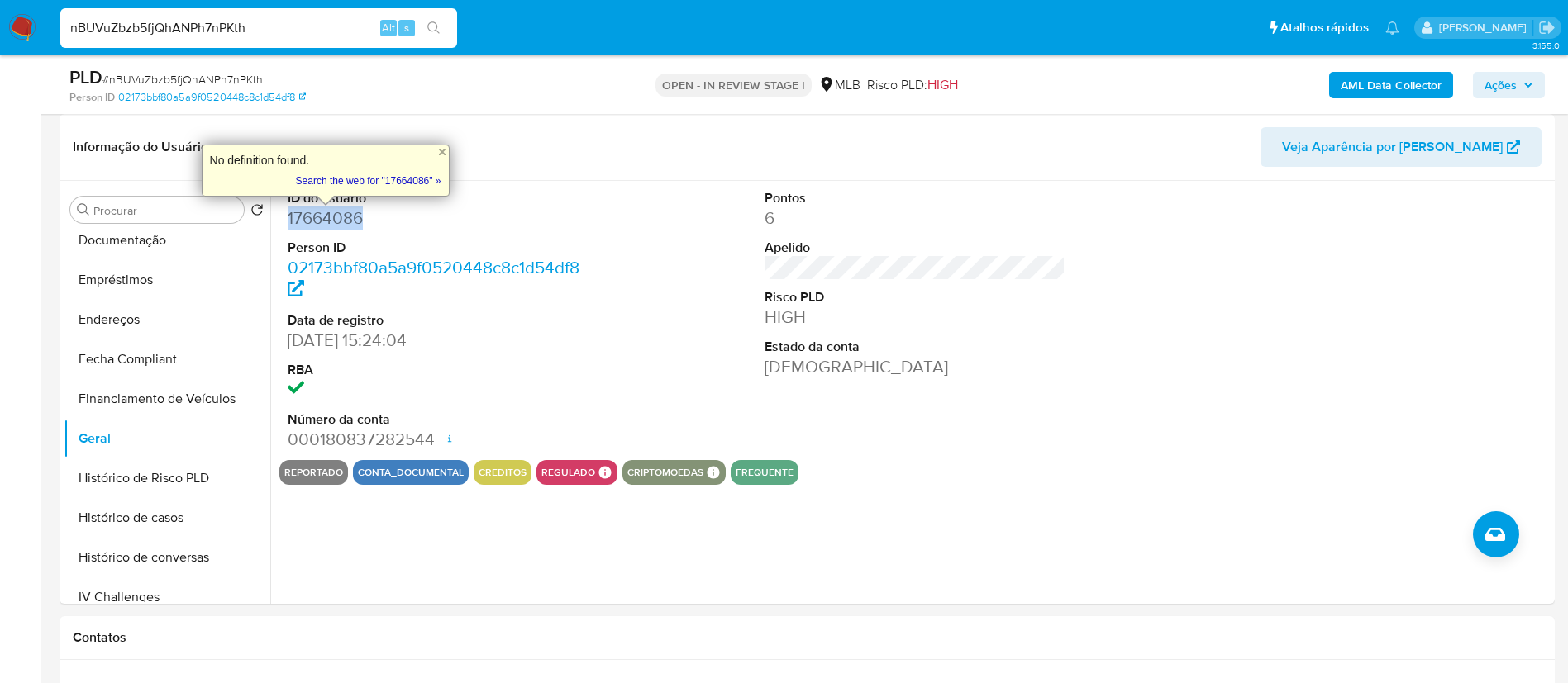
copy dd "17664086"
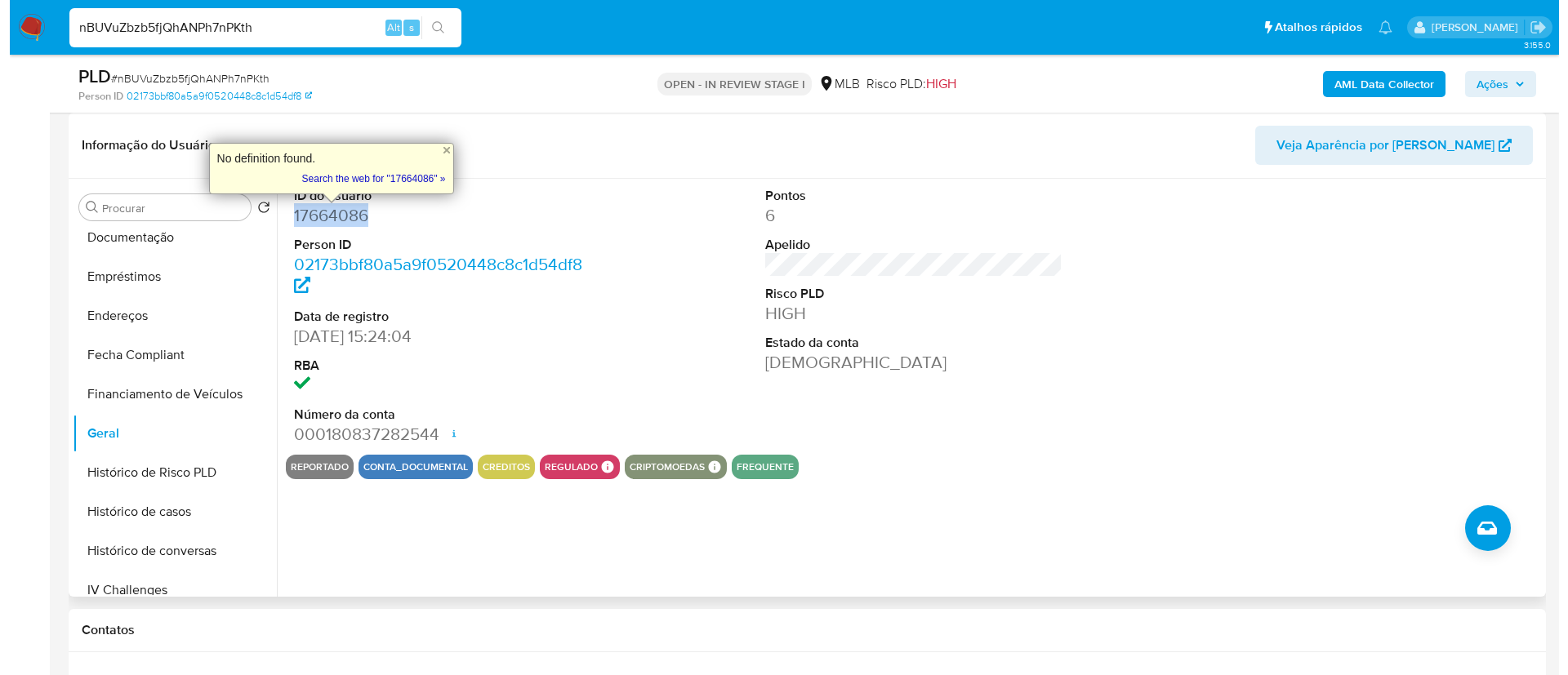
scroll to position [0, 0]
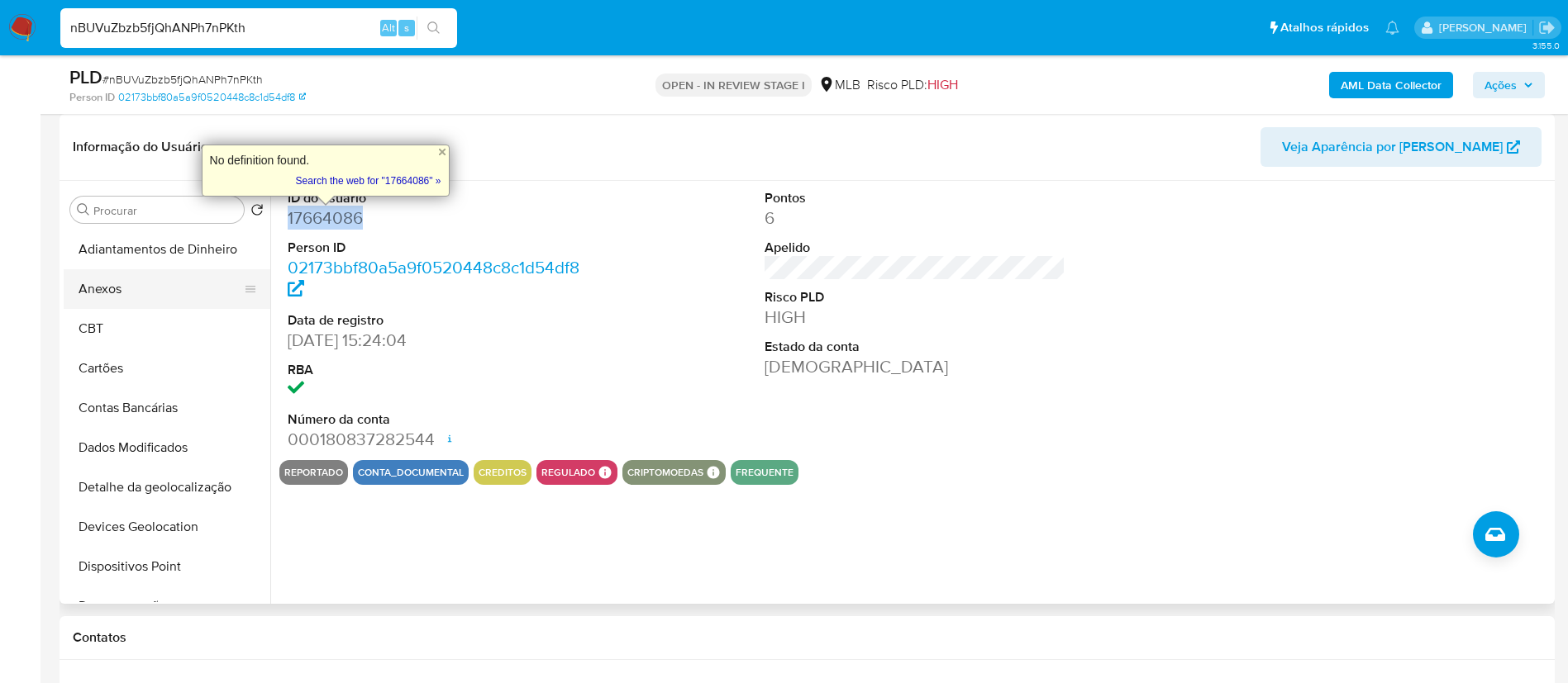
click at [175, 281] on button "Anexos" at bounding box center [160, 289] width 194 height 40
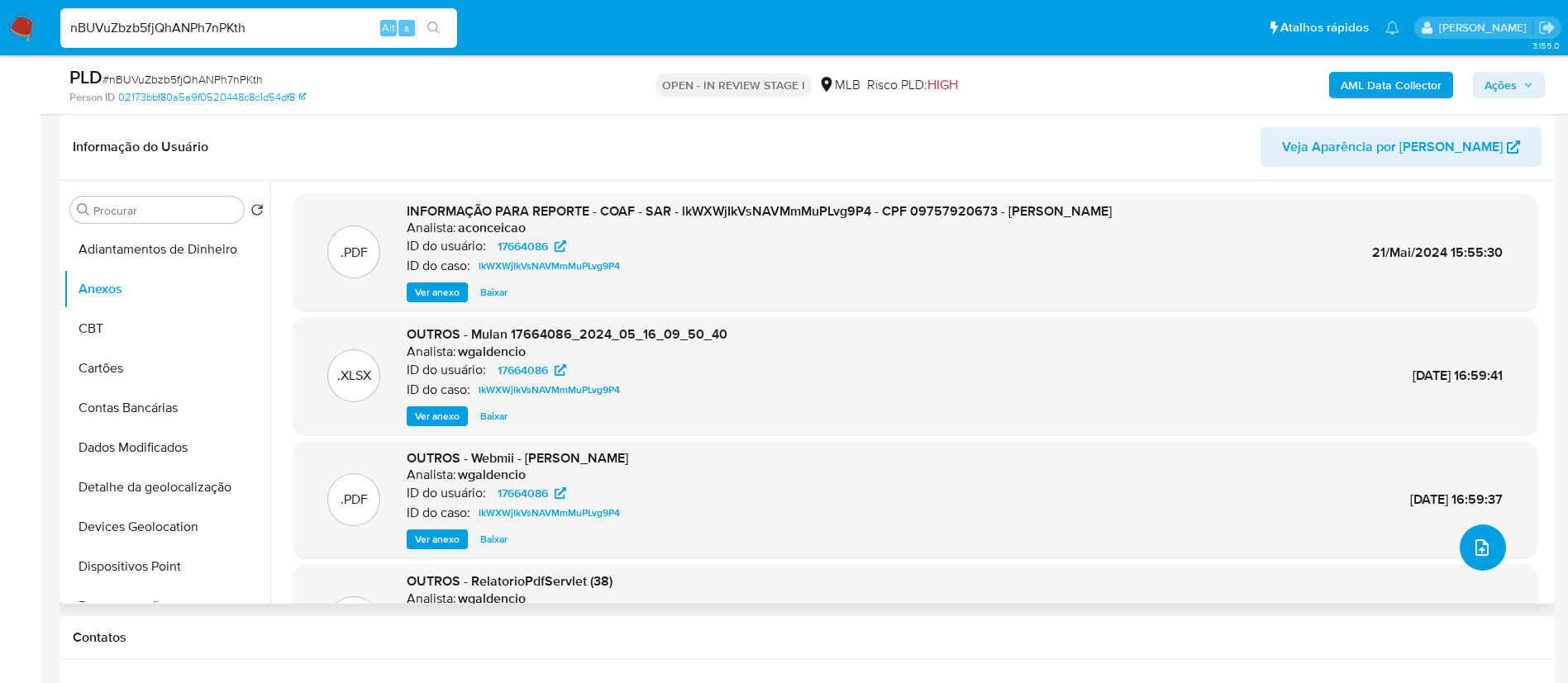
click at [1485, 556] on button "upload-file" at bounding box center [1483, 548] width 46 height 46
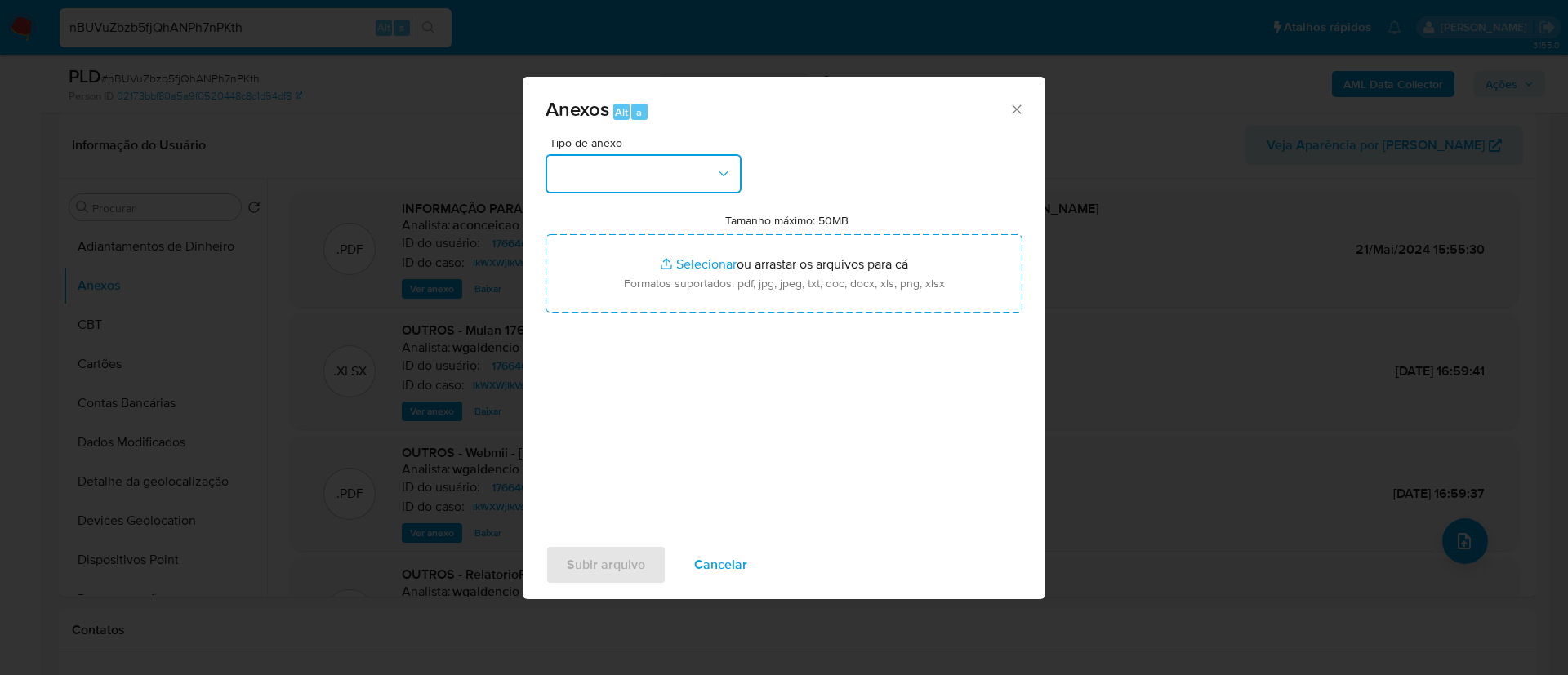
click at [599, 160] on button "button" at bounding box center [644, 174] width 196 height 39
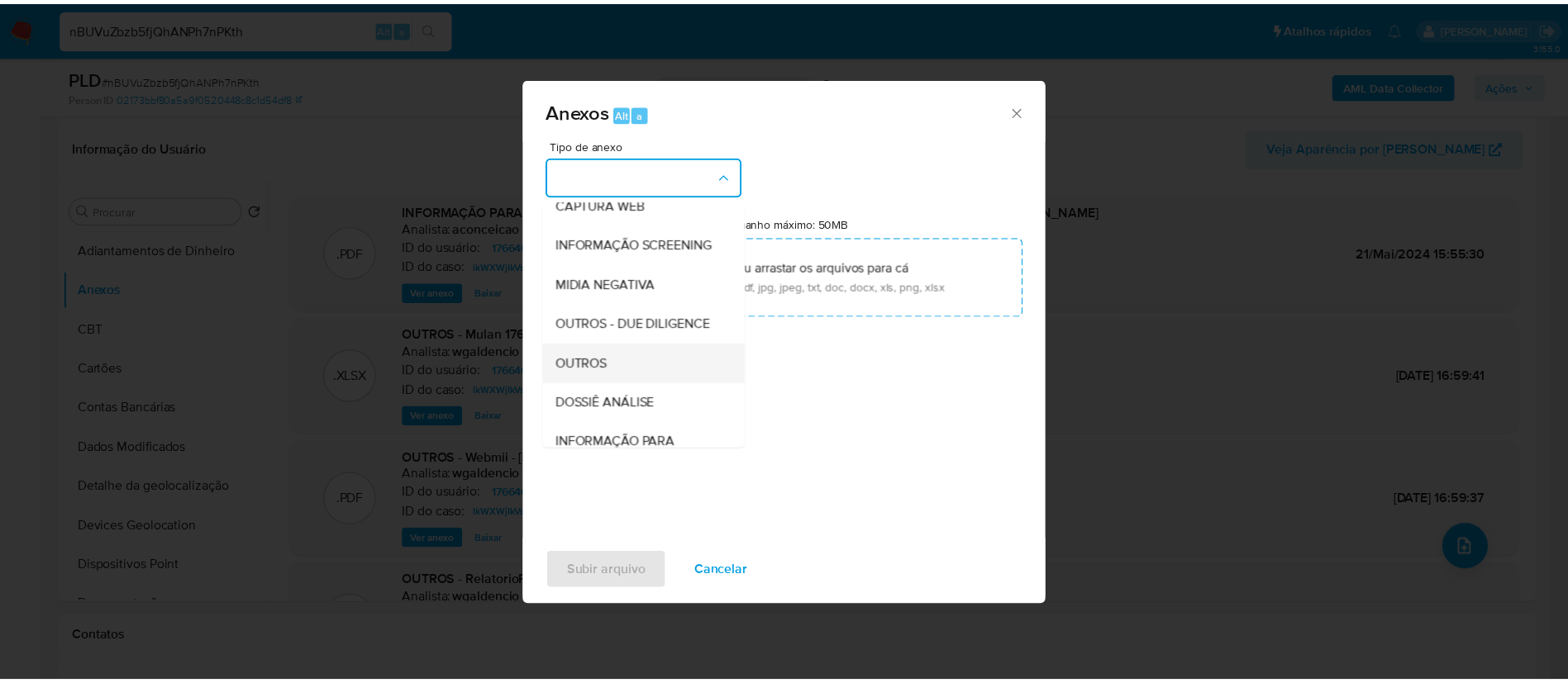
scroll to position [255, 0]
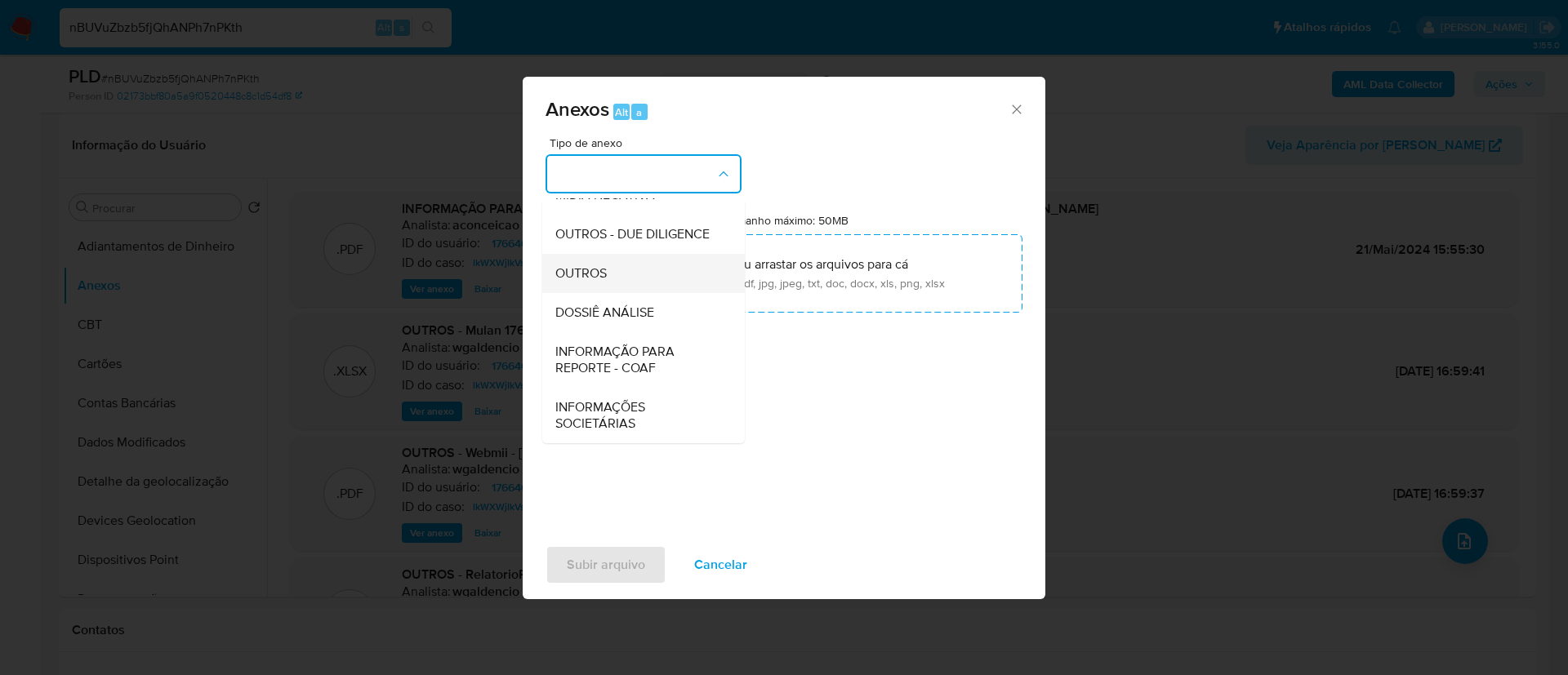
click at [623, 286] on div "OUTROS" at bounding box center [639, 274] width 167 height 39
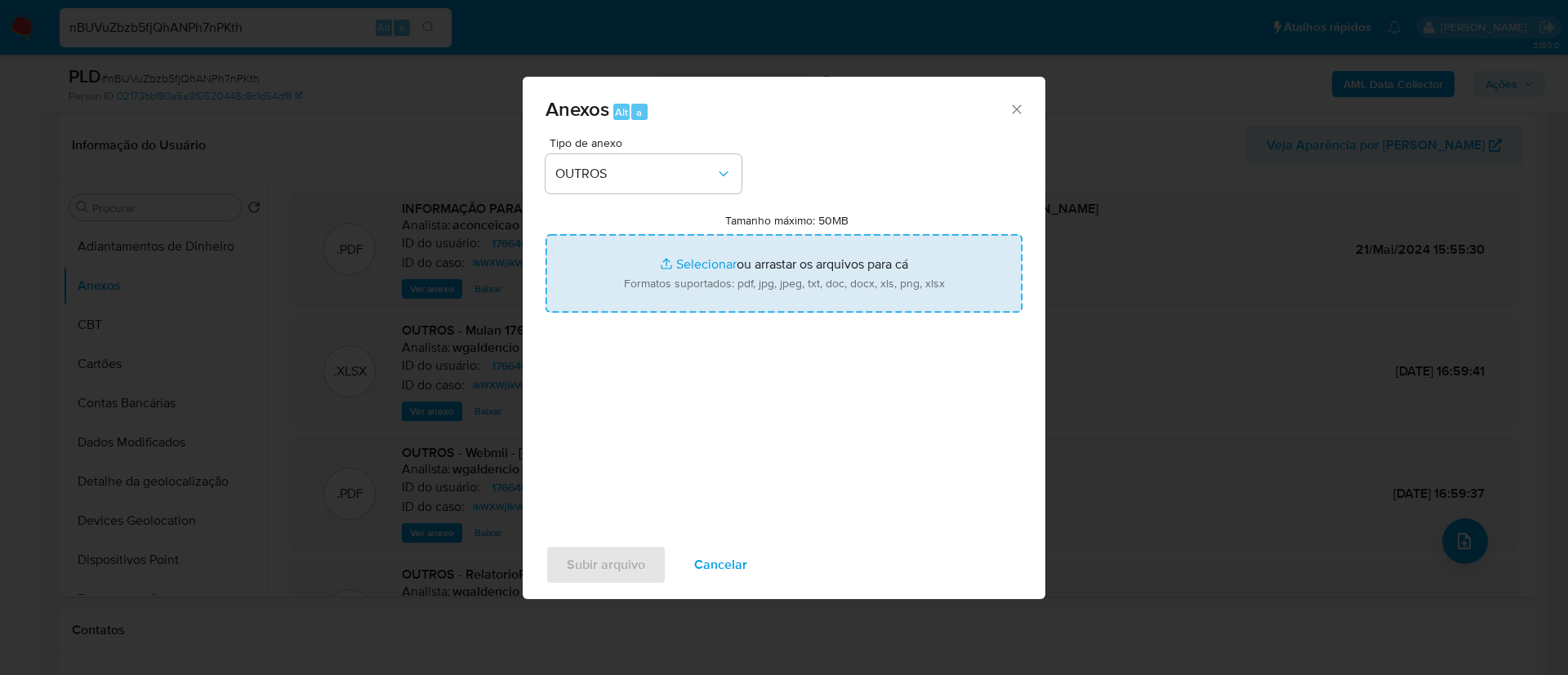
type input "C:\fakepath\Mulan 17664086_2025_08_26_07_20_20 [PERSON_NAME].pdf"
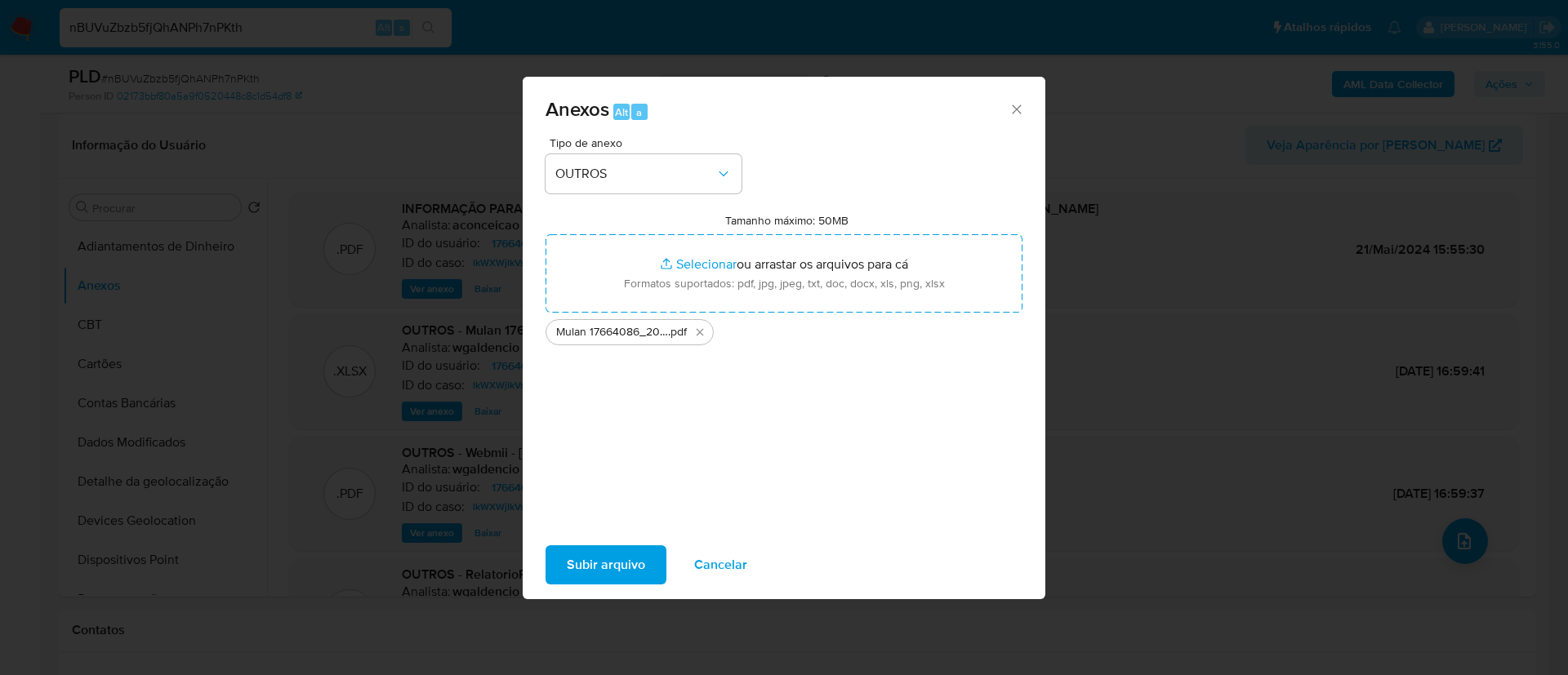
click at [609, 561] on span "Subir arquivo" at bounding box center [606, 565] width 78 height 36
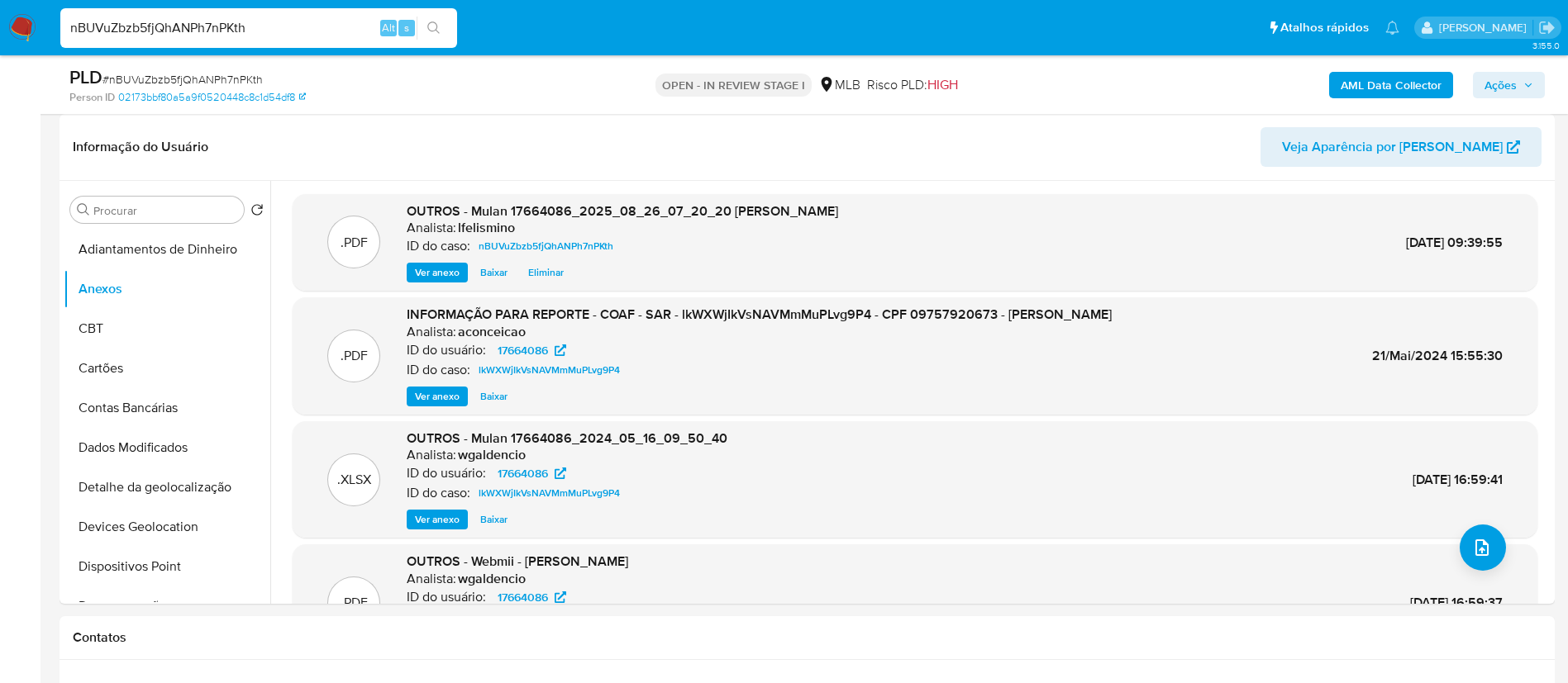
click at [1355, 86] on b "AML Data Collector" at bounding box center [1391, 85] width 101 height 26
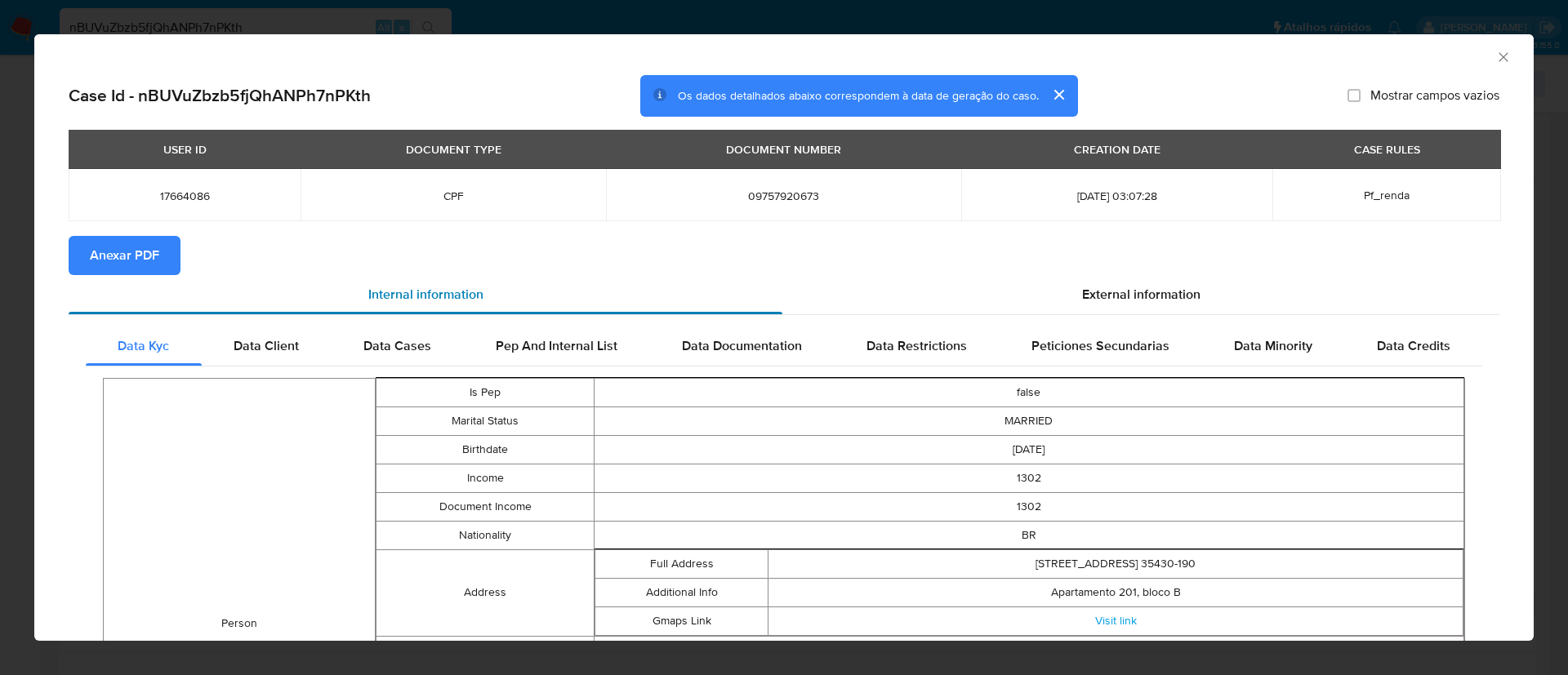
click at [176, 288] on div "Internal information" at bounding box center [425, 295] width 713 height 39
click at [161, 283] on div "Internal information" at bounding box center [425, 295] width 713 height 39
click at [137, 238] on span "Anexar PDF" at bounding box center [124, 256] width 69 height 36
click at [128, 16] on div "AML Data Collector Case Id - nBUVuZbzb5fjQhANPh7nPKth Os dados detalhados abaix…" at bounding box center [784, 338] width 1568 height 675
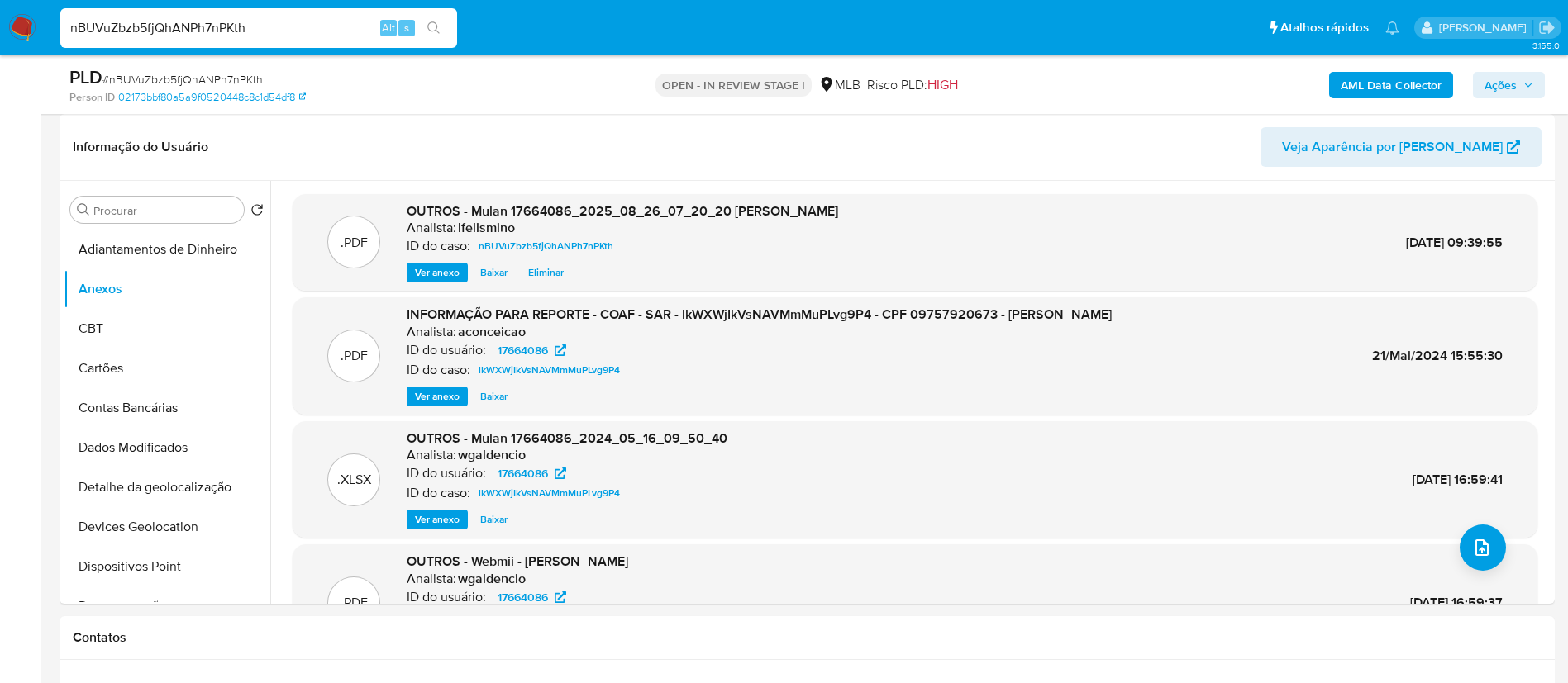
click at [130, 21] on input "nBUVuZbzb5fjQhANPh7nPKth" at bounding box center [259, 28] width 397 height 21
paste input "EzeMcqik8BC0sxkni5zhAyzH"
type input "EzeMcqik8BC0sxkni5zhAyzH"
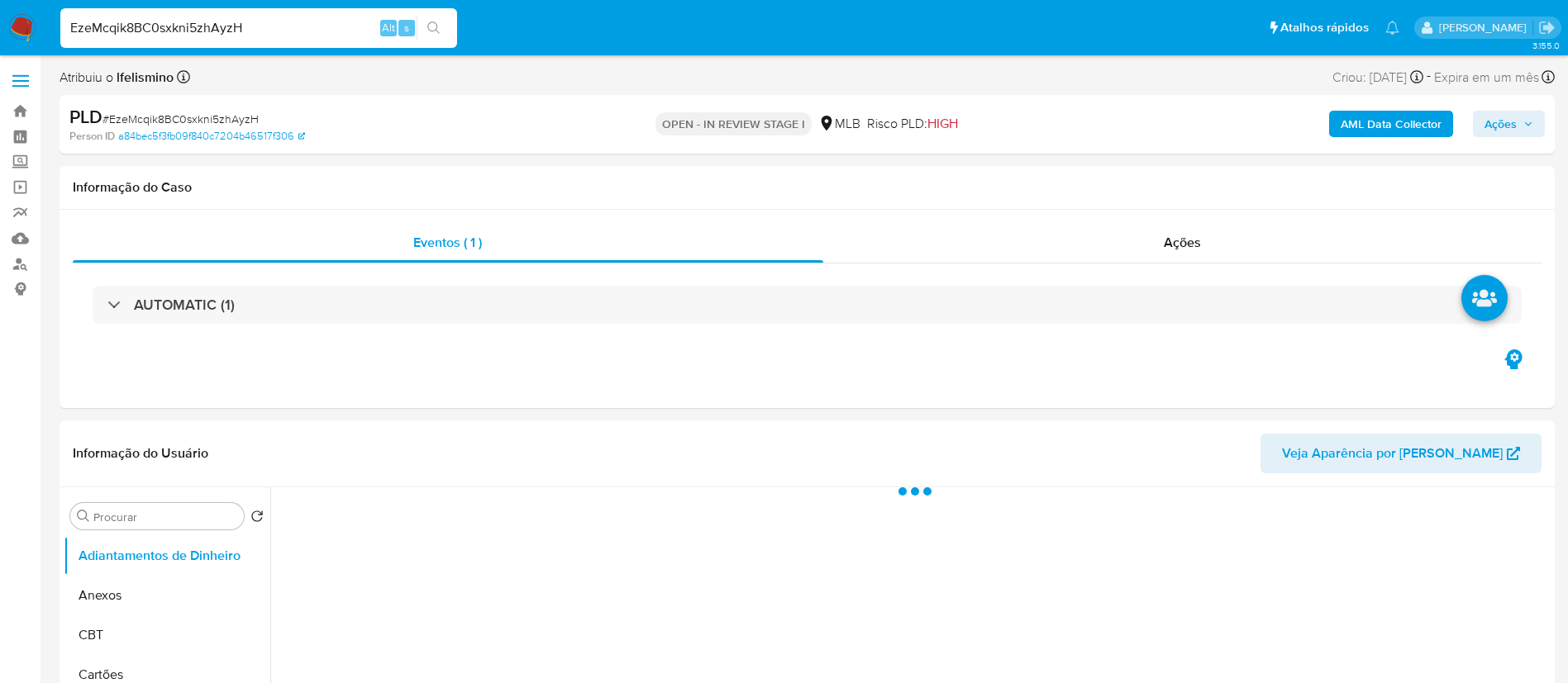
select select "10"
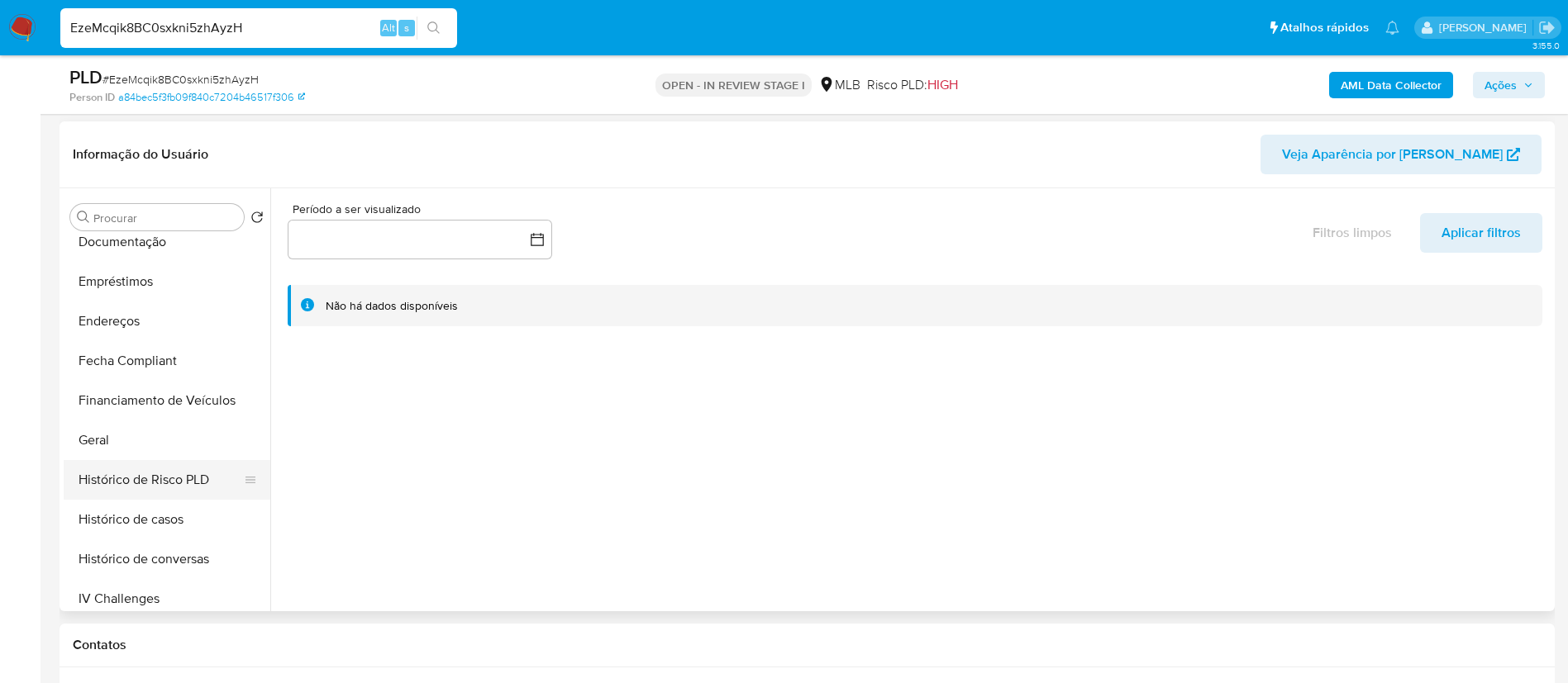
scroll to position [248, 0]
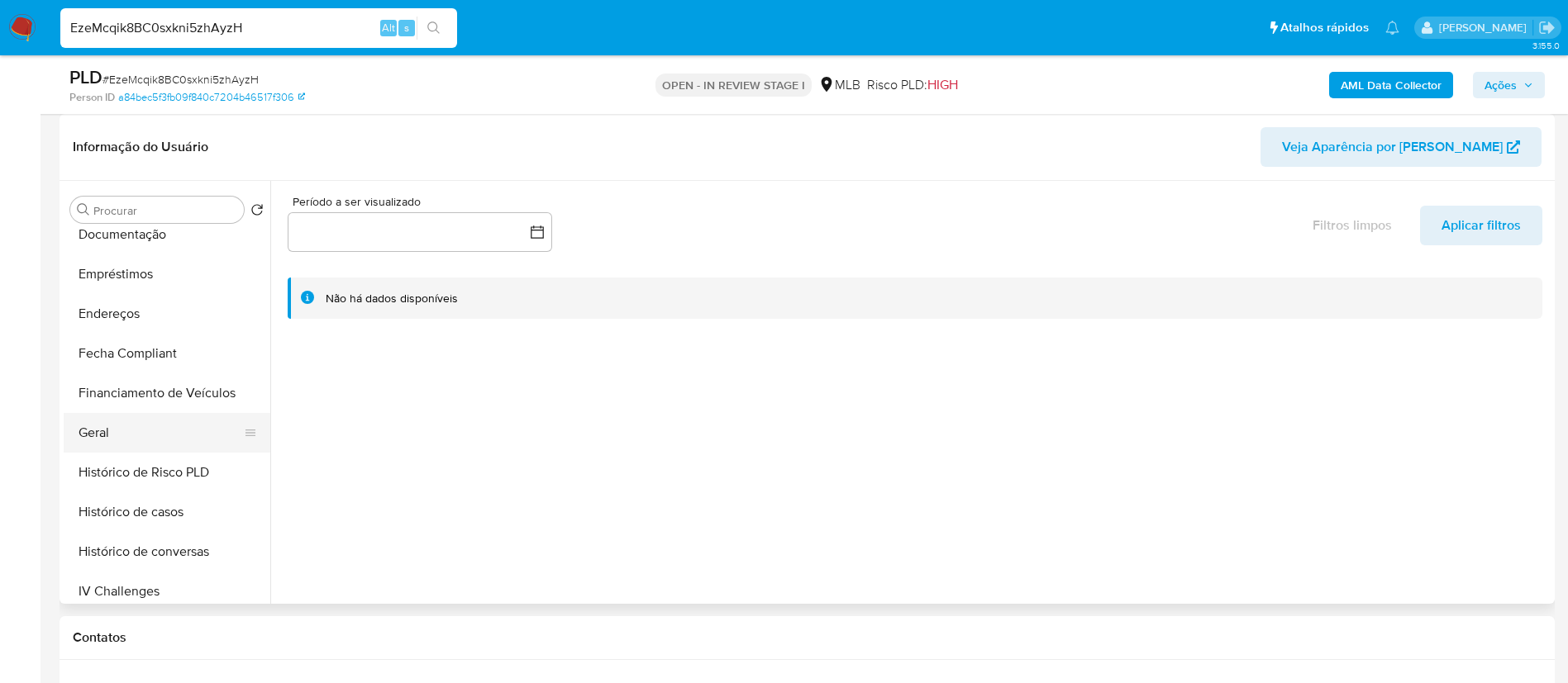
click at [161, 442] on button "Geral" at bounding box center [160, 433] width 194 height 40
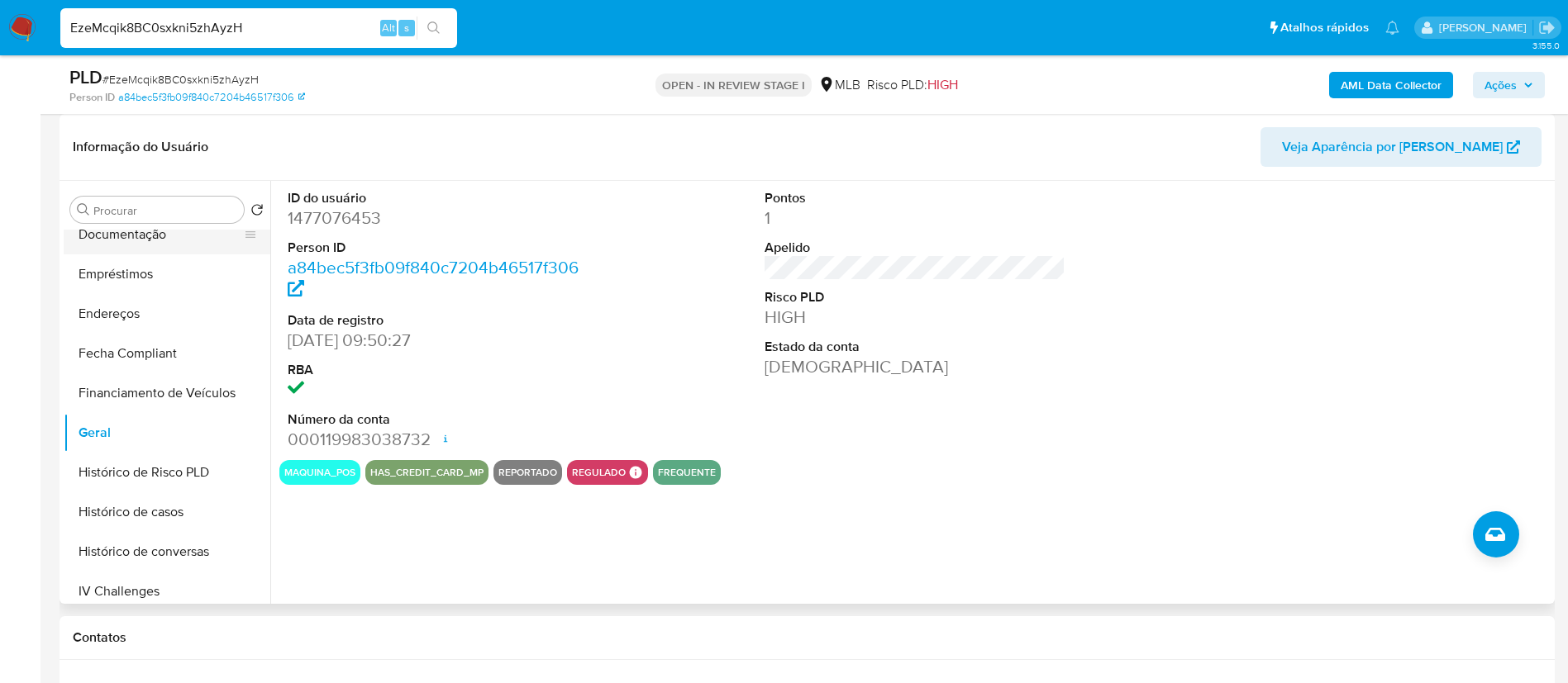
click at [185, 237] on button "Documentação" at bounding box center [160, 235] width 194 height 40
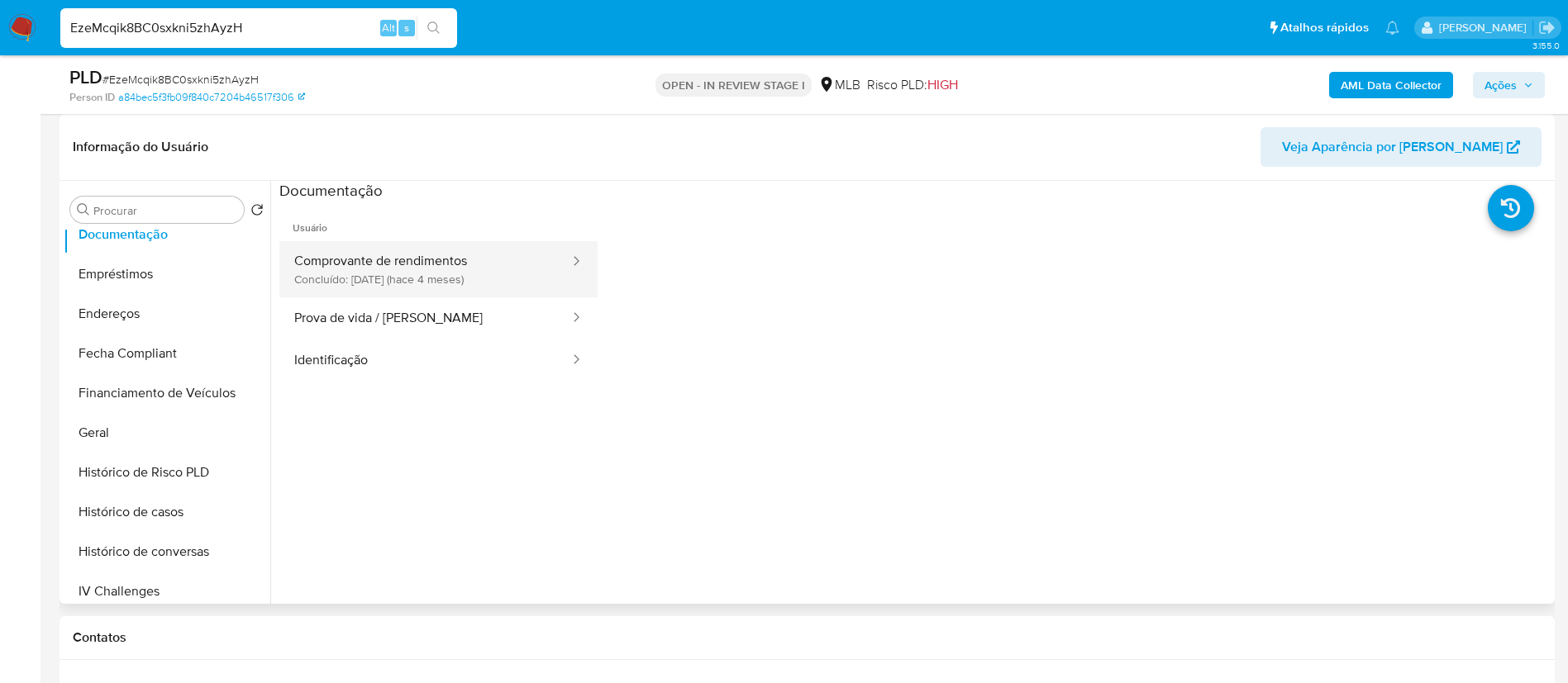
click at [533, 262] on button "Comprovante de rendimentos Concluído: [DATE] (hace 4 meses)" at bounding box center [425, 270] width 292 height 56
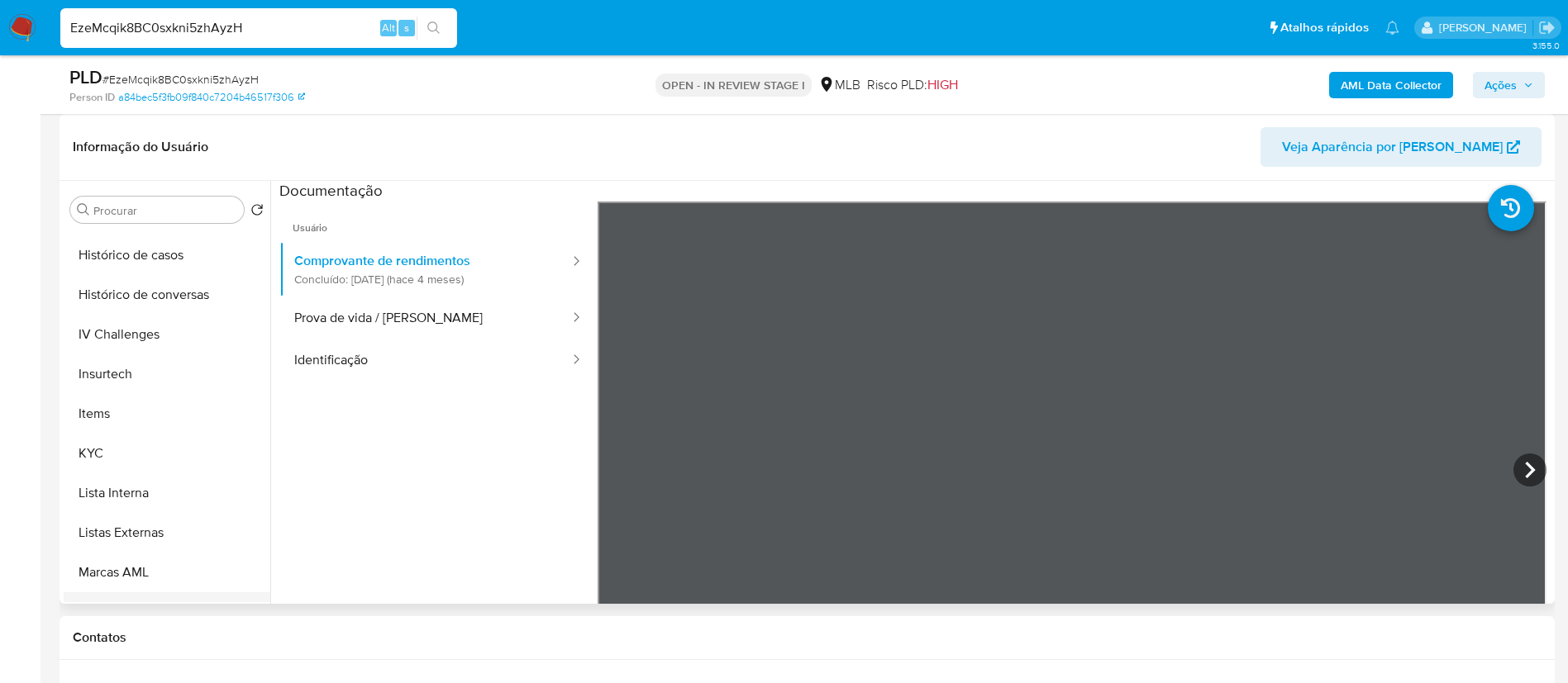
scroll to position [738, 0]
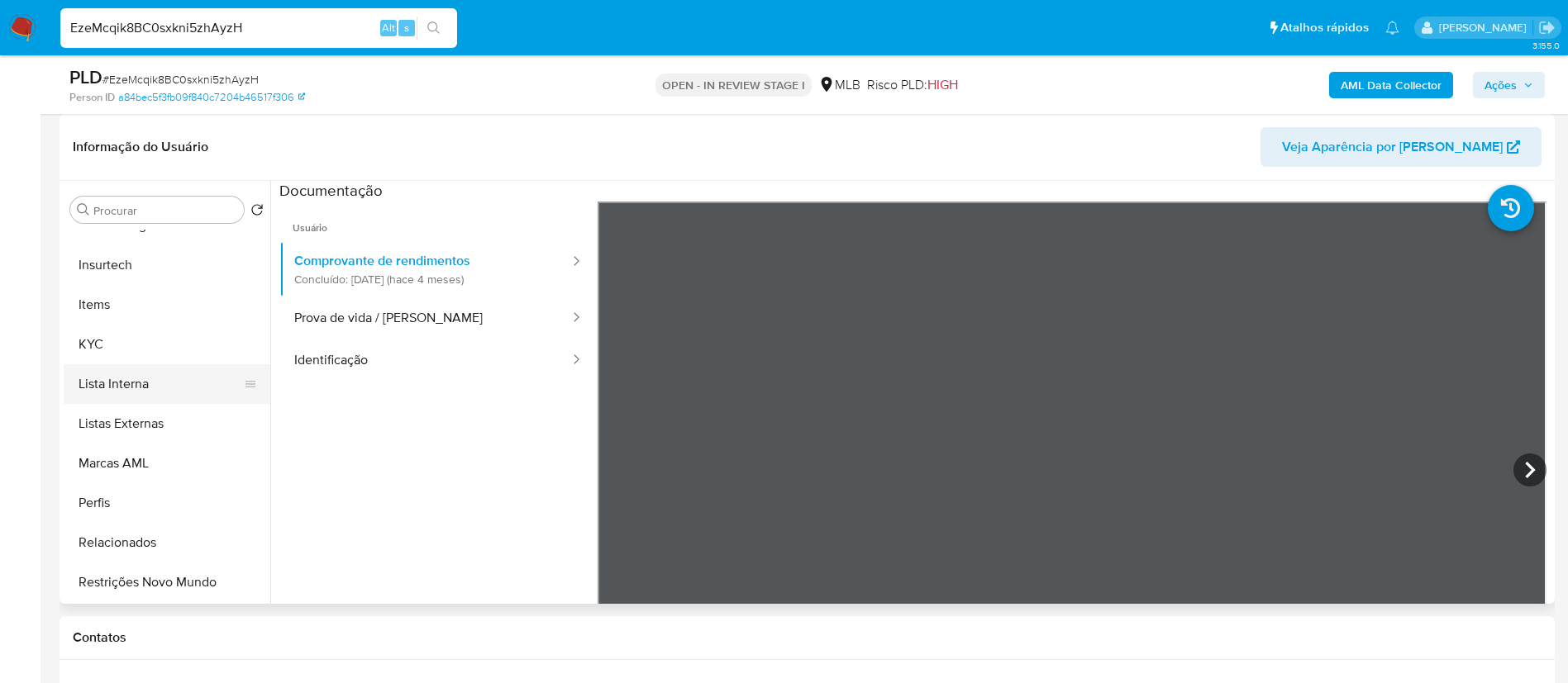
click at [189, 365] on button "Lista Interna" at bounding box center [160, 384] width 194 height 40
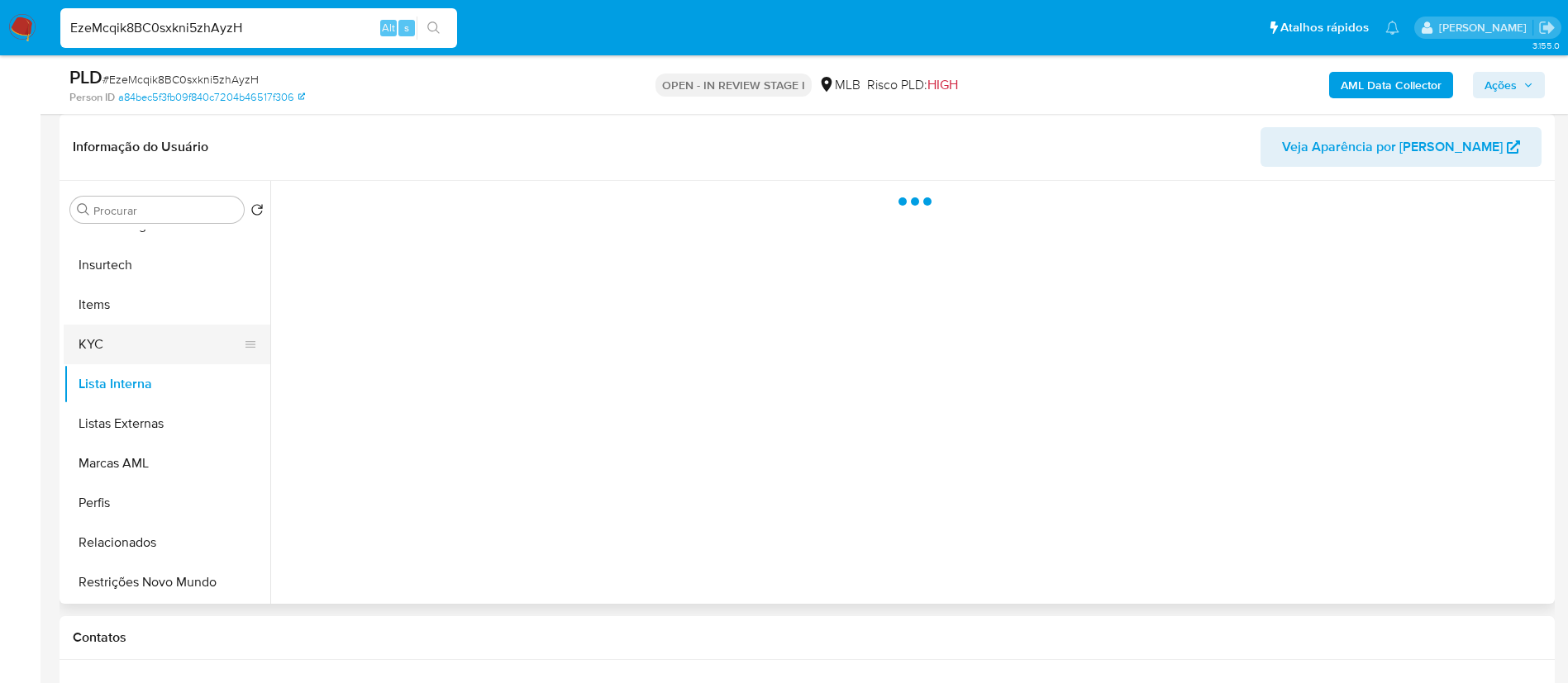
drag, startPoint x: 199, startPoint y: 323, endPoint x: 199, endPoint y: 334, distance: 11.0
click at [199, 334] on ul "Adiantamentos de Dinheiro Anexos CBT Cartões Contas Bancárias Dados Modificados…" at bounding box center [167, 416] width 207 height 373
click at [187, 349] on button "KYC" at bounding box center [160, 345] width 194 height 40
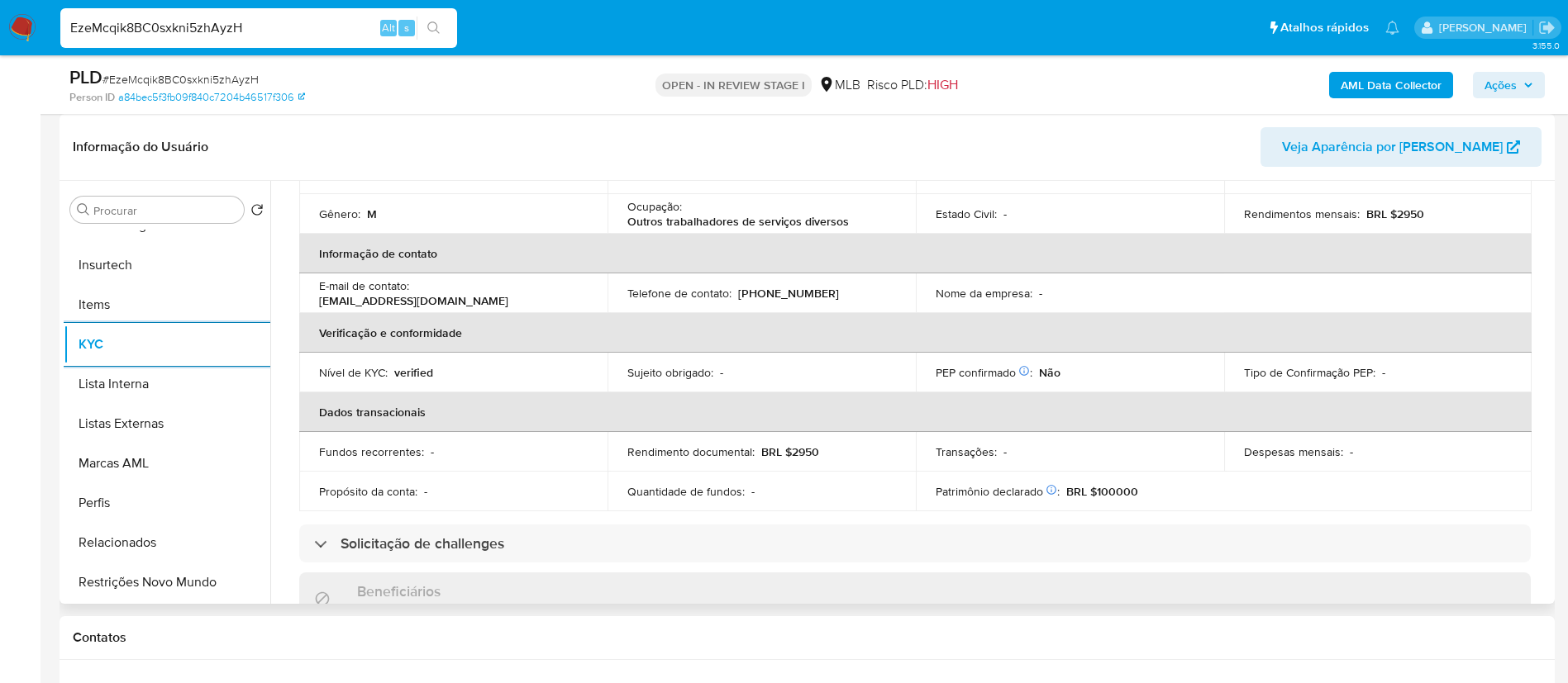
scroll to position [69, 0]
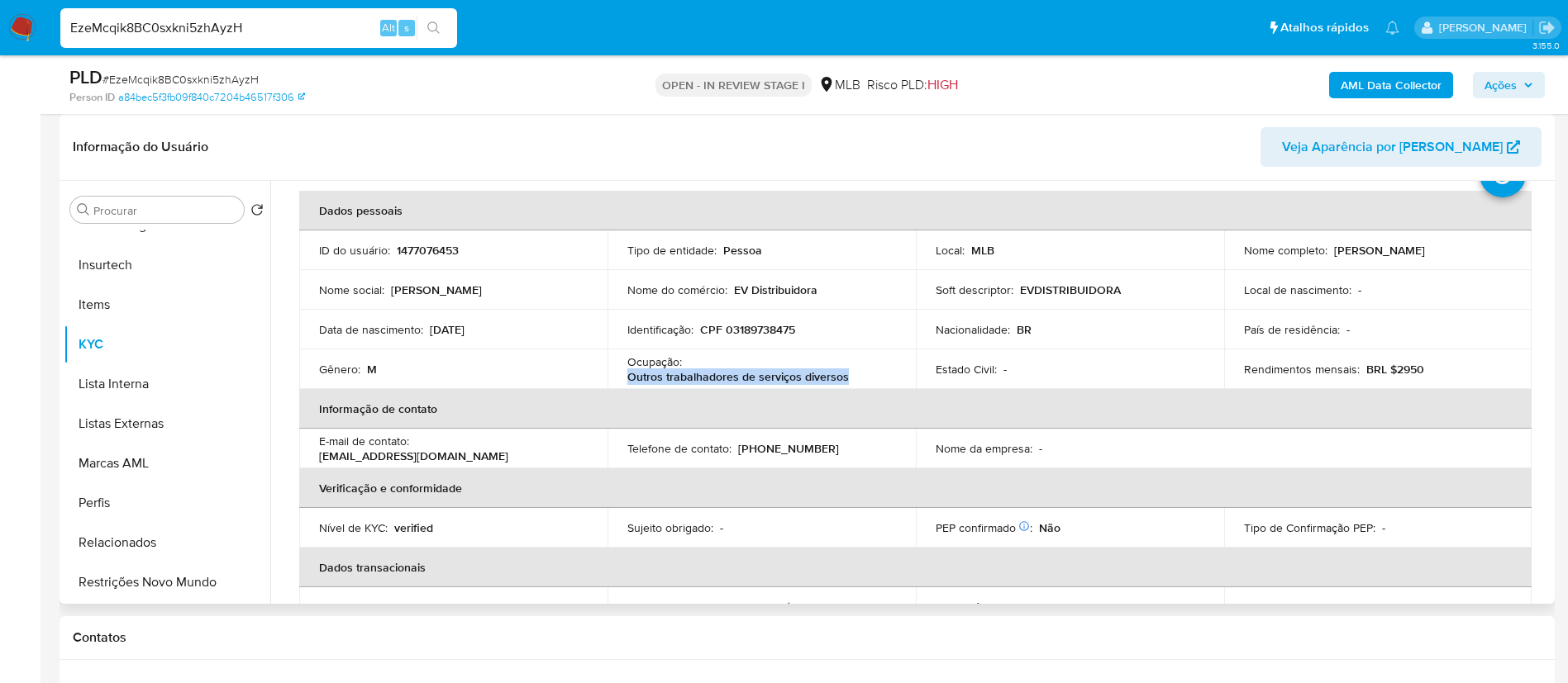
drag, startPoint x: 853, startPoint y: 379, endPoint x: 616, endPoint y: 375, distance: 237.0
click at [616, 375] on td "Ocupação : Outros trabalhadores de serviços diversos" at bounding box center [761, 370] width 308 height 40
copy p "Outros trabalhadores de serviços diversos"
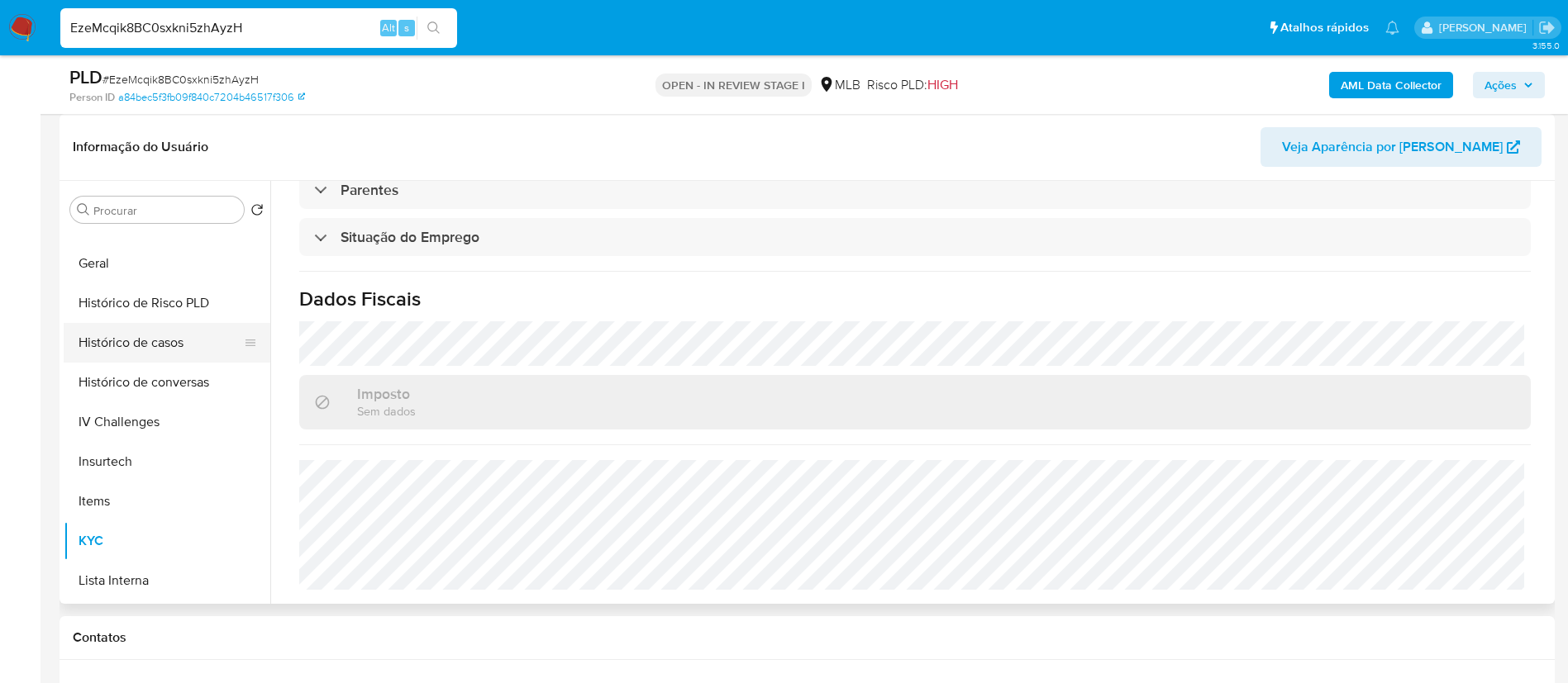
scroll to position [490, 0]
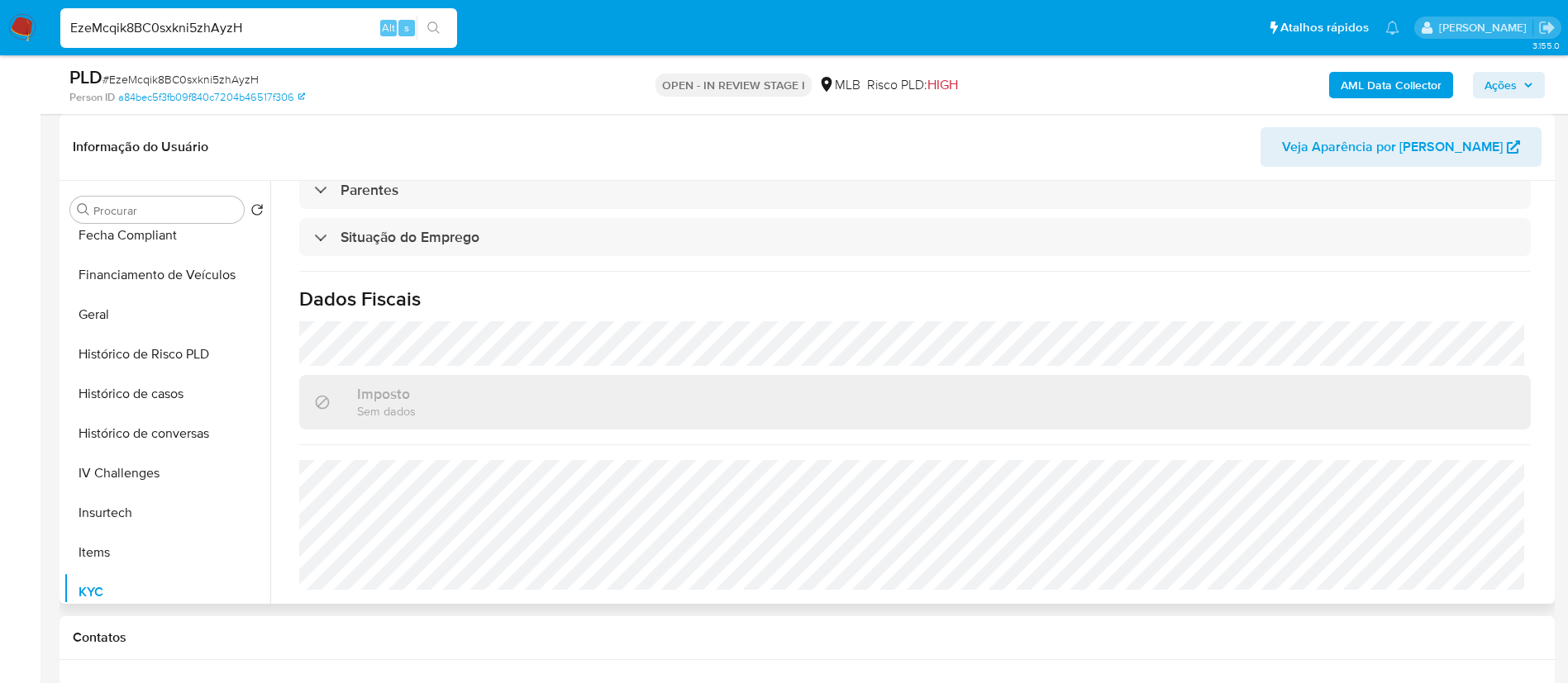
drag, startPoint x: 151, startPoint y: 318, endPoint x: 673, endPoint y: 426, distance: 533.1
click at [151, 318] on button "Geral" at bounding box center [167, 315] width 207 height 40
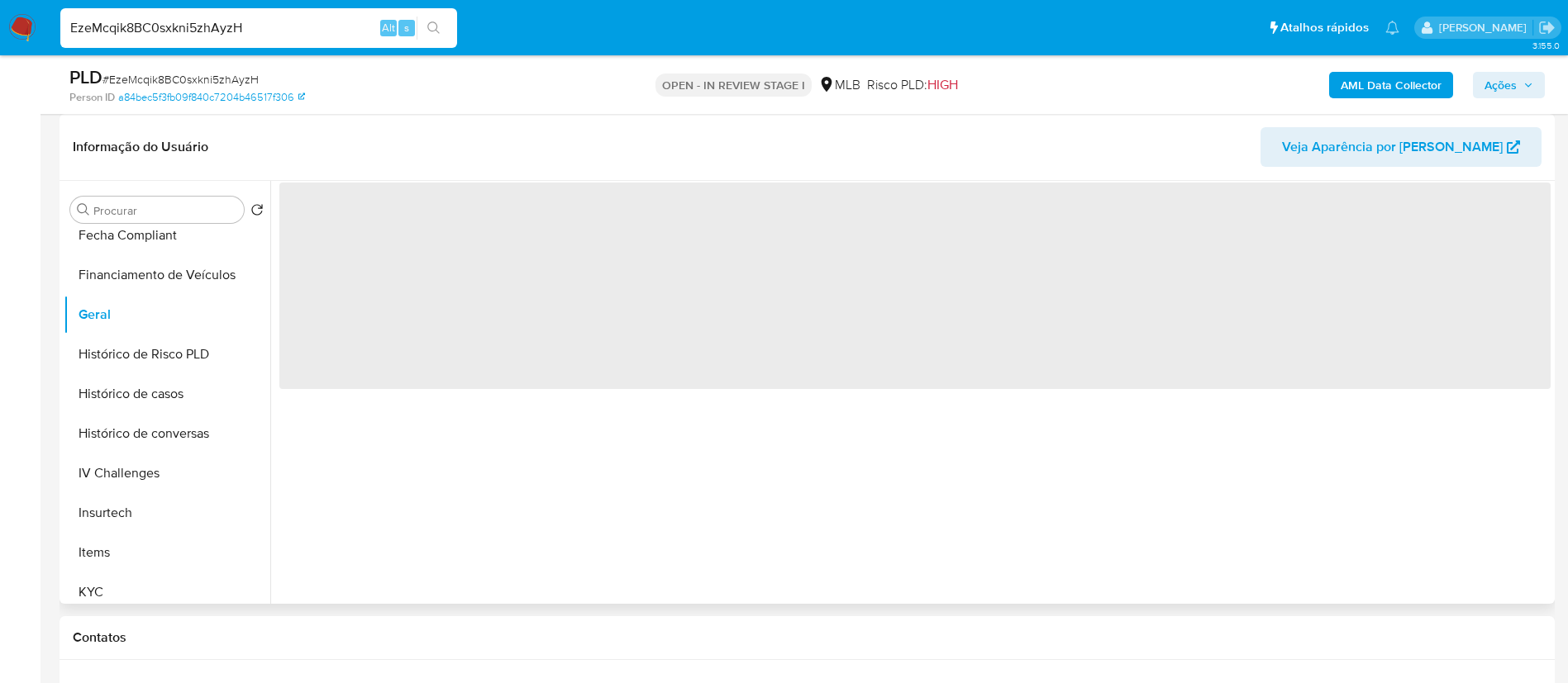
scroll to position [0, 0]
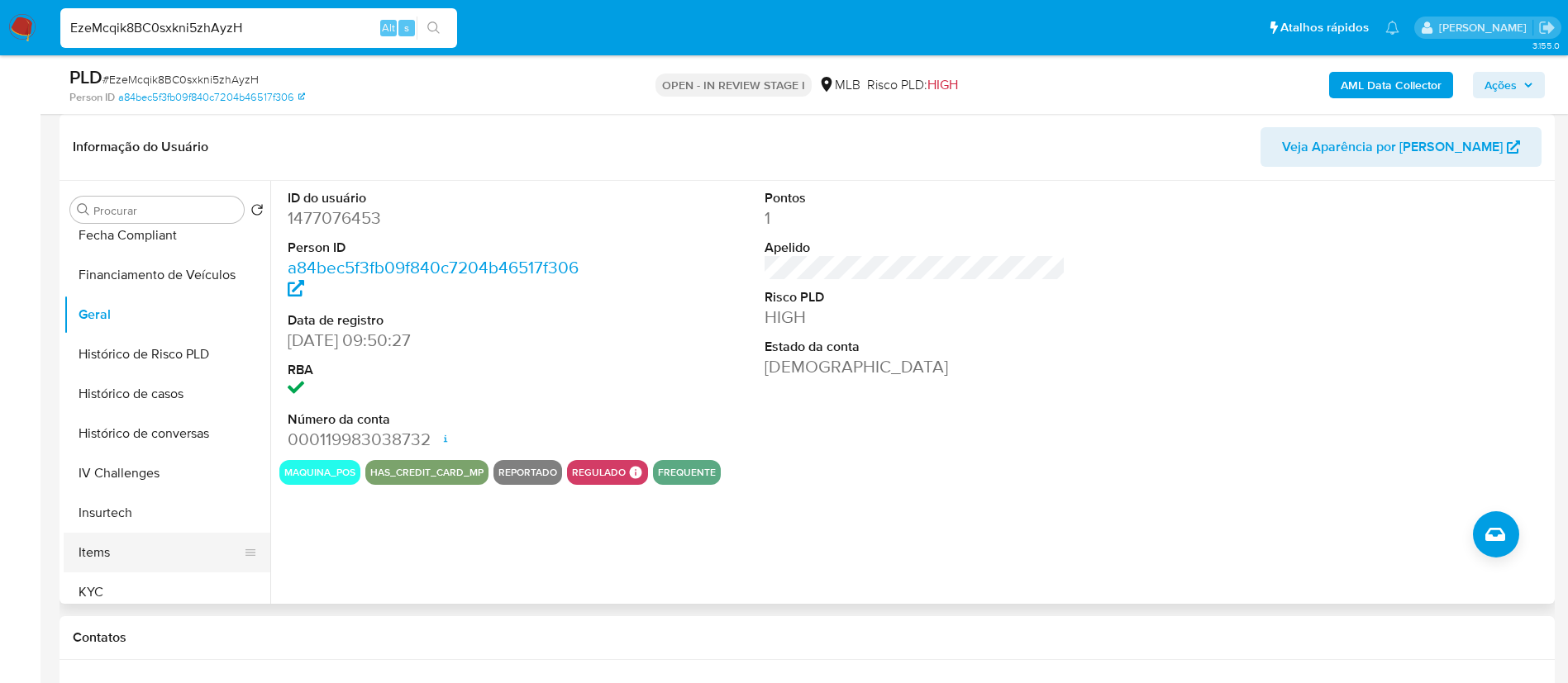
click at [158, 560] on button "Items" at bounding box center [160, 553] width 194 height 40
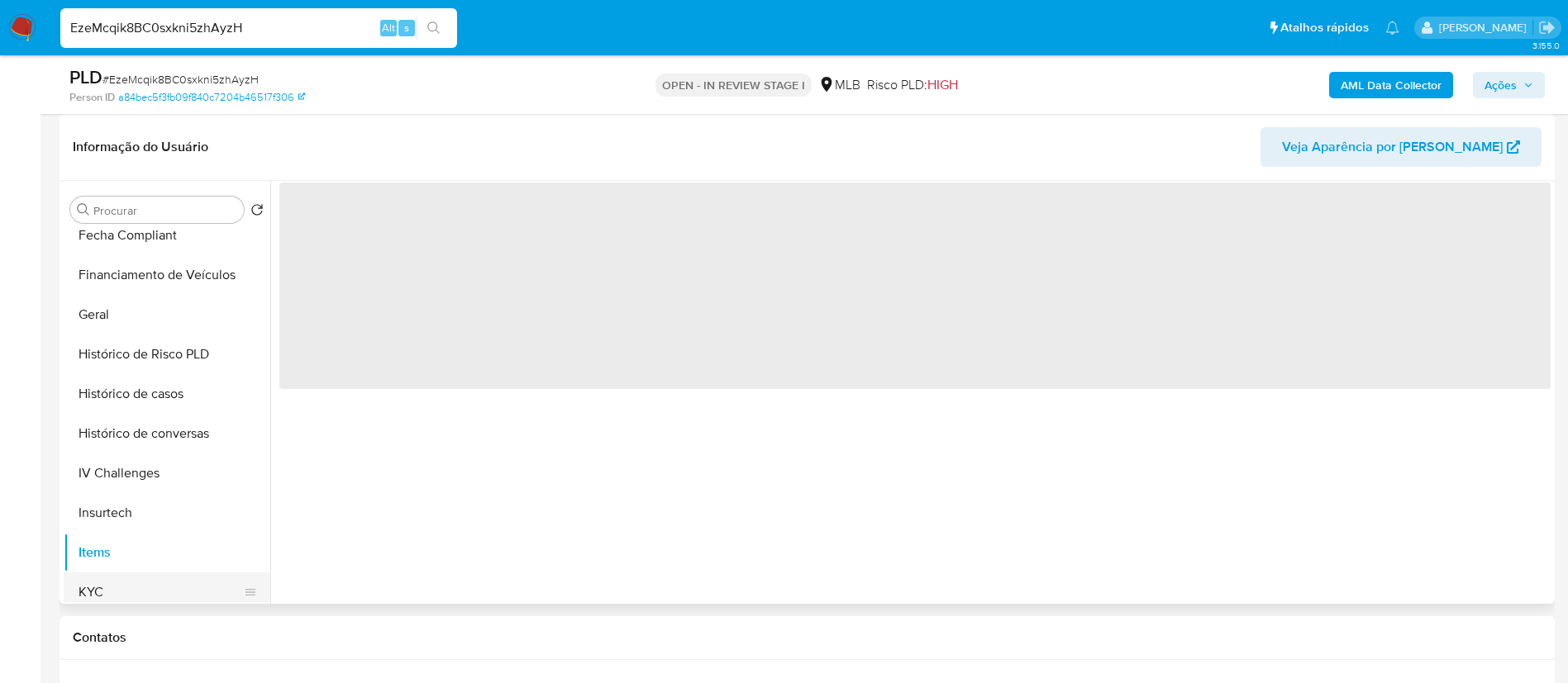
click at [137, 589] on button "KYC" at bounding box center [160, 593] width 194 height 40
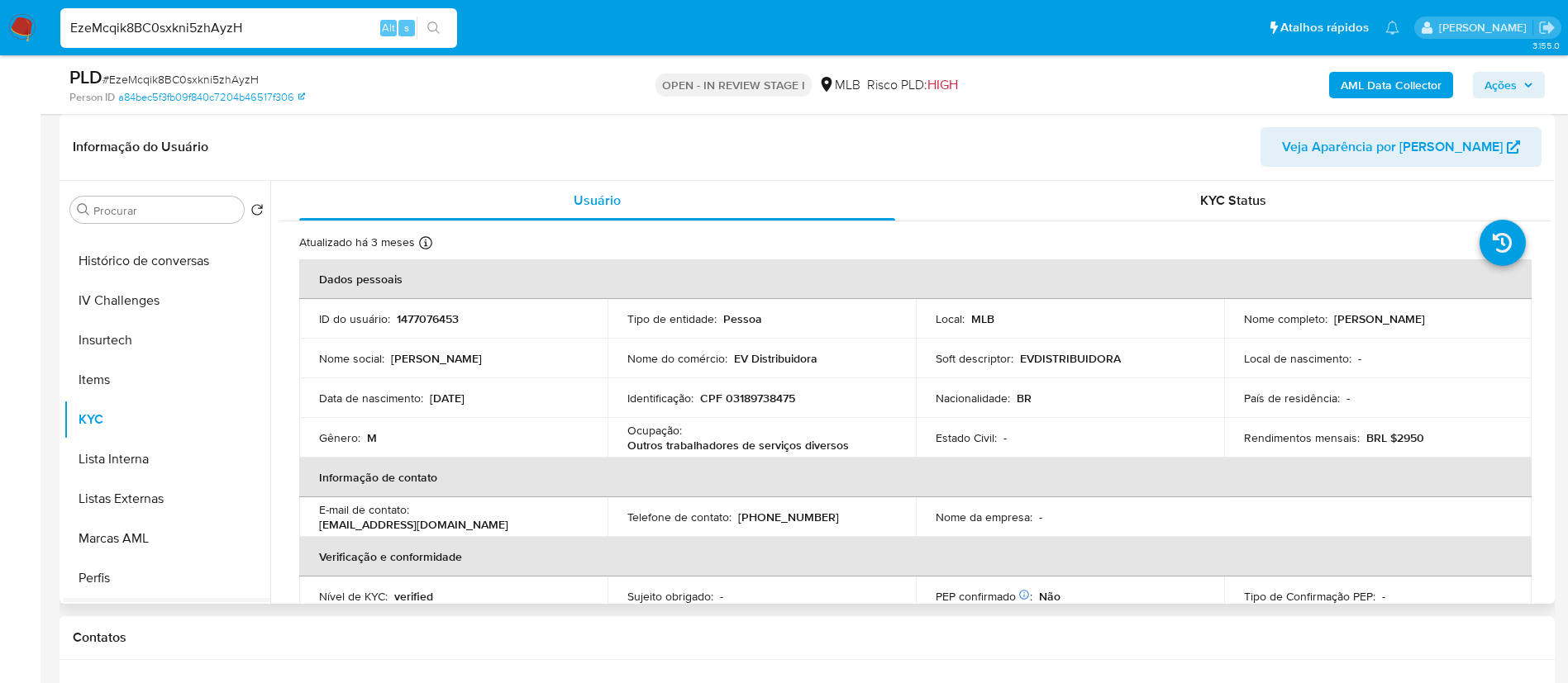
scroll to position [738, 0]
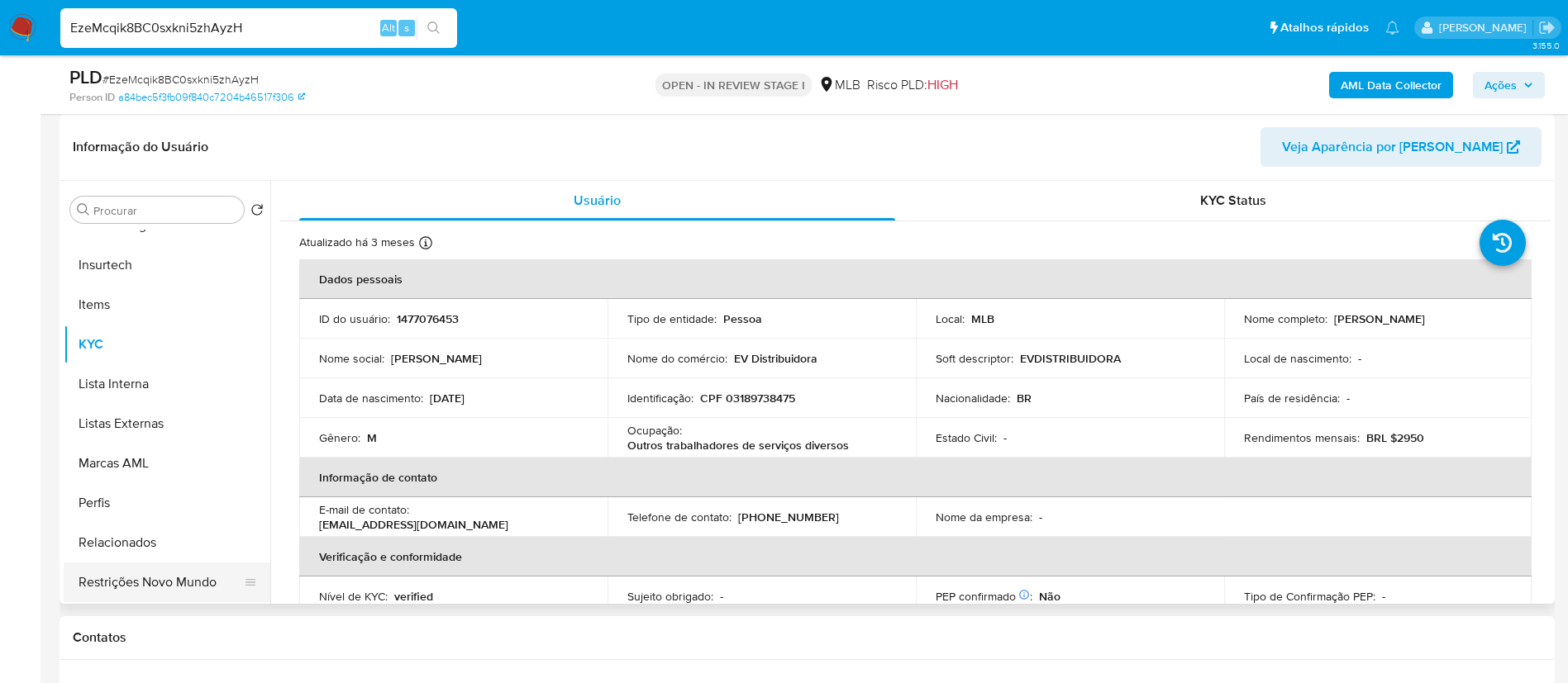
click at [153, 592] on button "Restrições Novo Mundo" at bounding box center [160, 583] width 194 height 40
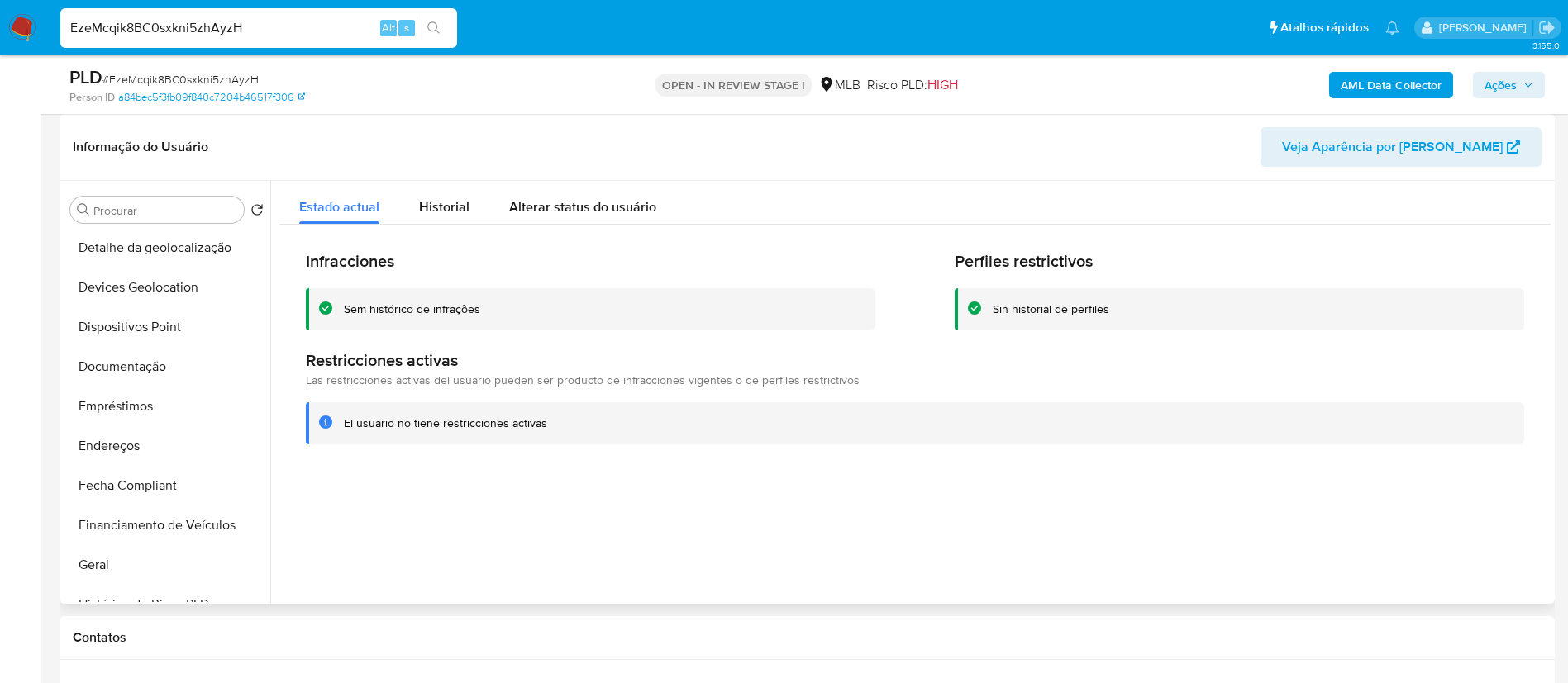
scroll to position [0, 0]
click at [136, 568] on button "Dispositivos Point" at bounding box center [160, 567] width 194 height 40
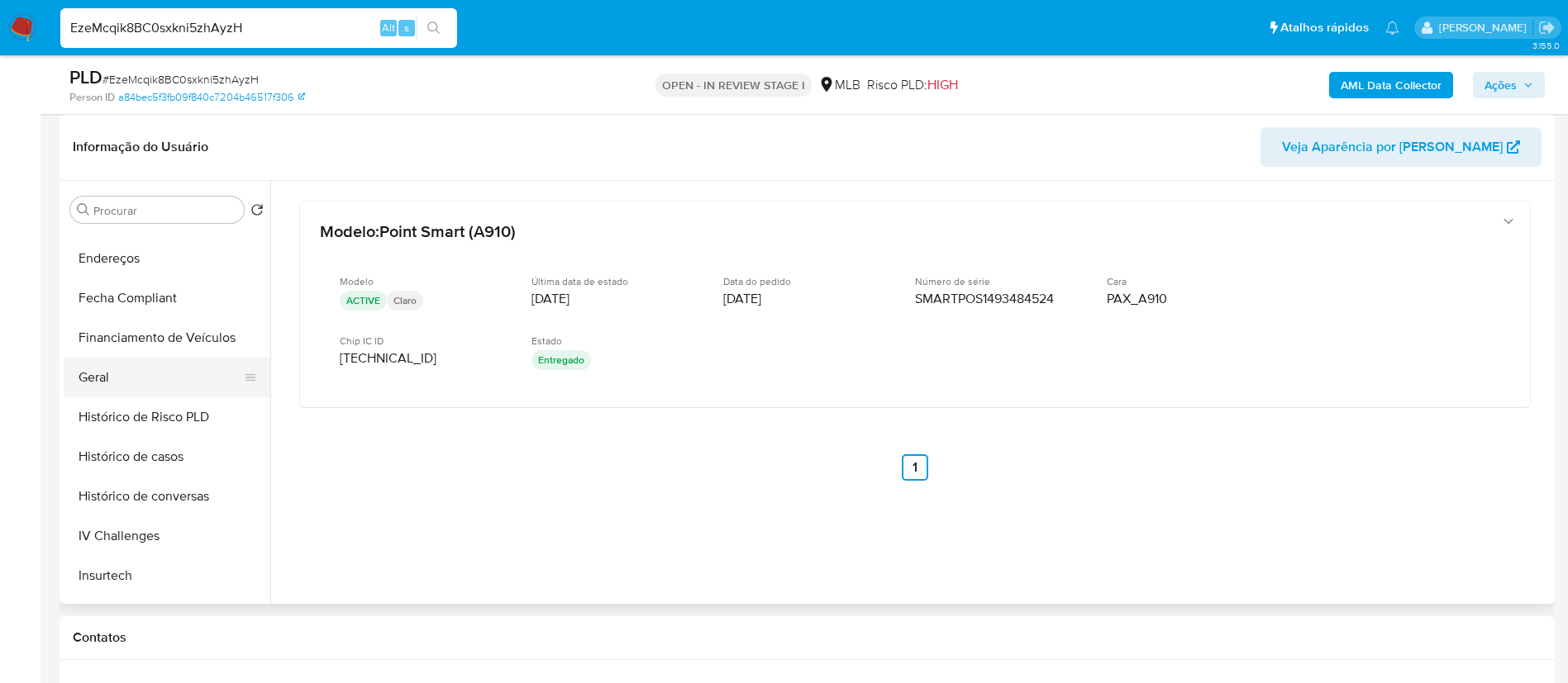
scroll to position [372, 0]
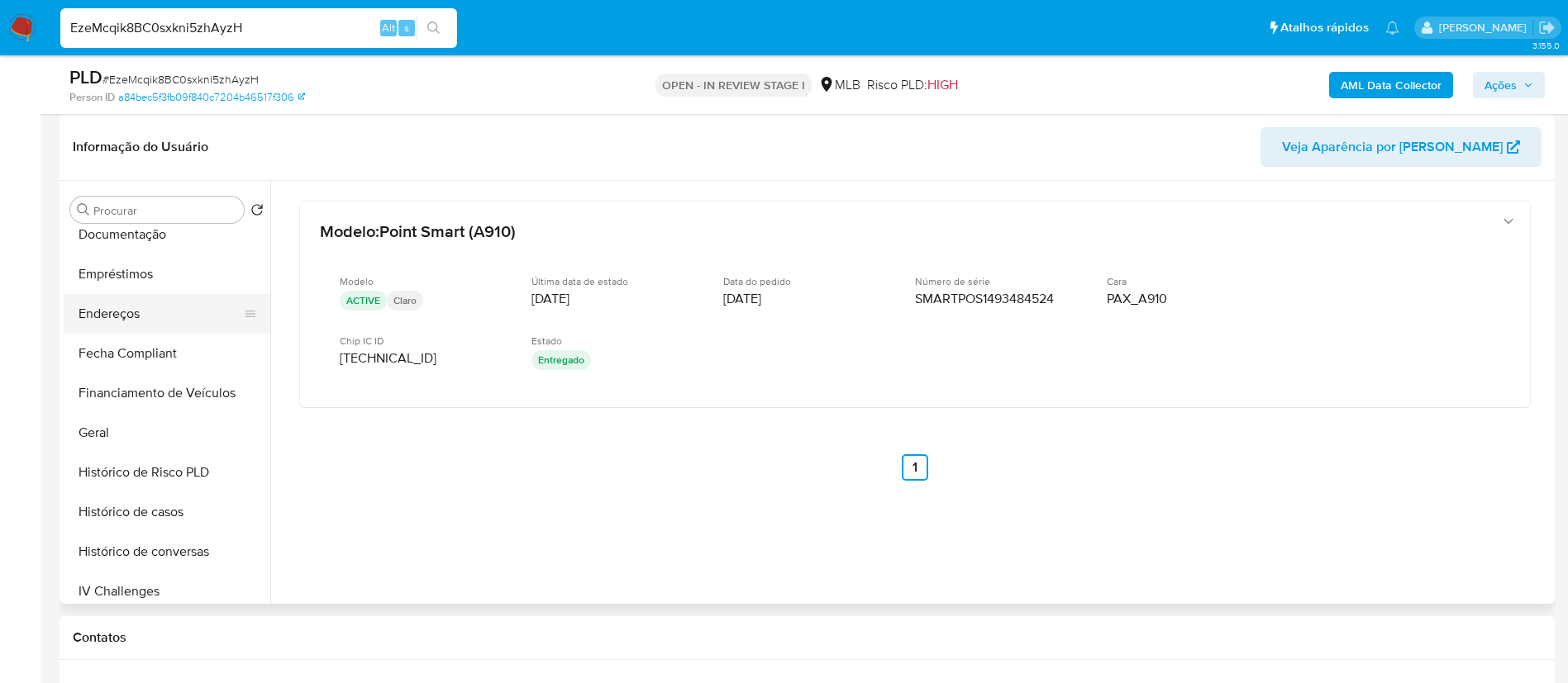
click at [146, 321] on button "Endereços" at bounding box center [160, 314] width 194 height 40
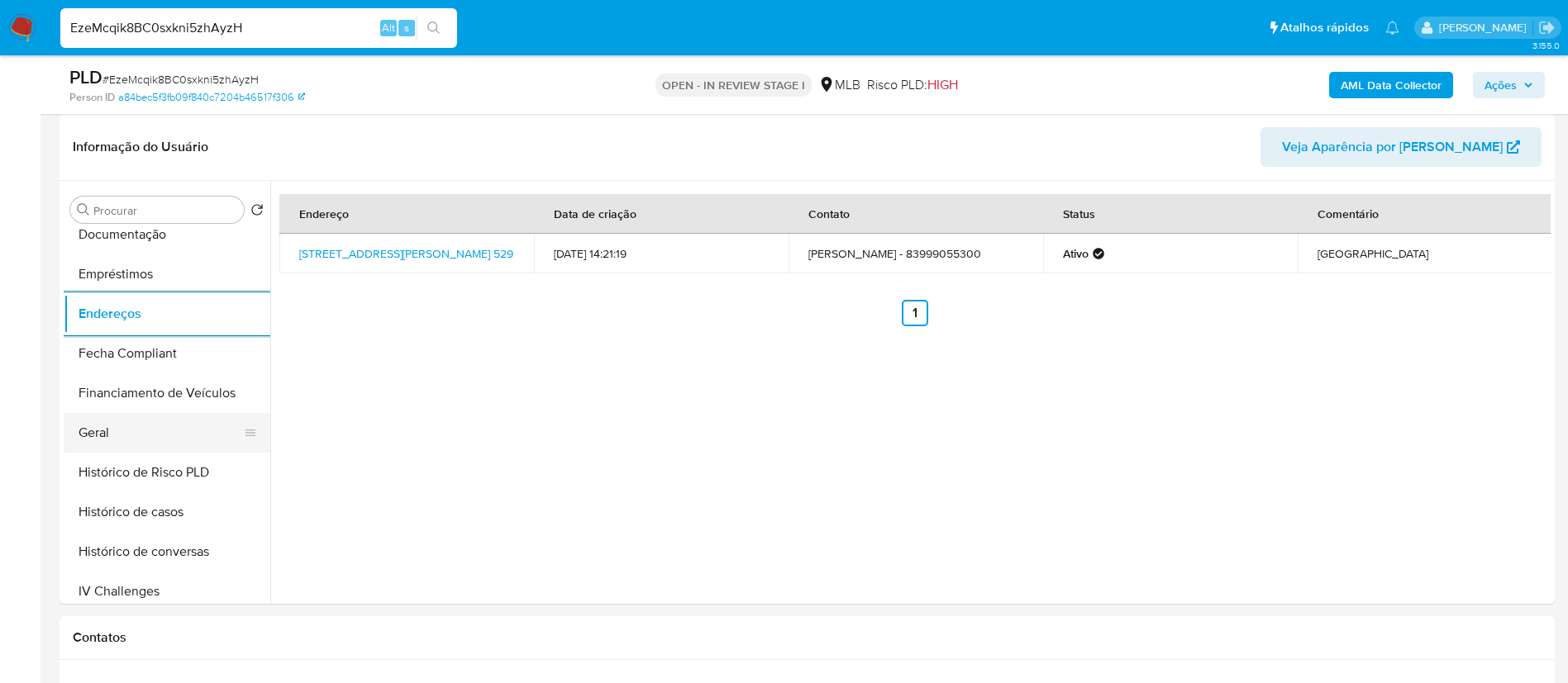
click at [98, 426] on ul "Adiantamentos de Dinheiro Anexos CBT Cartões Contas Bancárias Dados Modificados…" at bounding box center [167, 416] width 207 height 373
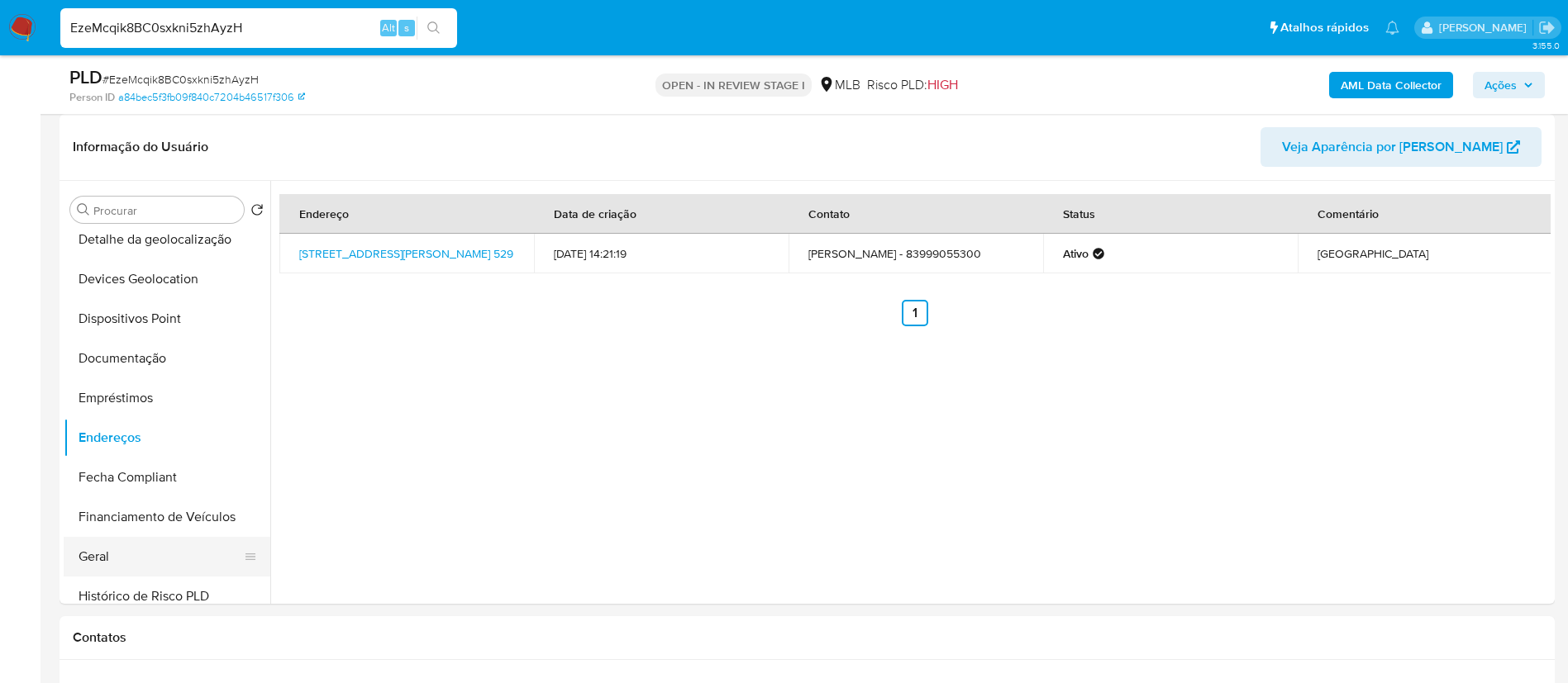
click at [127, 564] on button "Geral" at bounding box center [160, 557] width 194 height 40
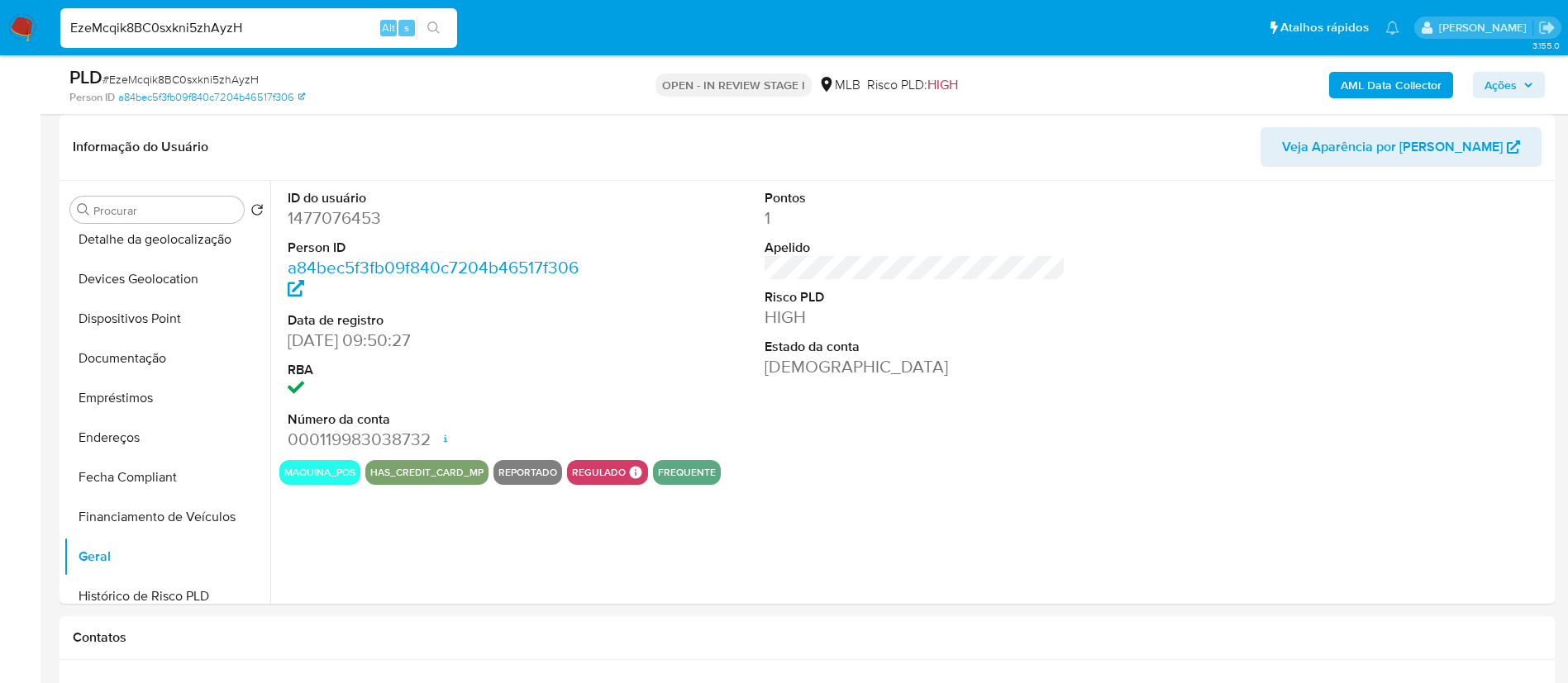
click at [353, 218] on dd "1477076453" at bounding box center [438, 218] width 302 height 23
copy dd "1477076453"
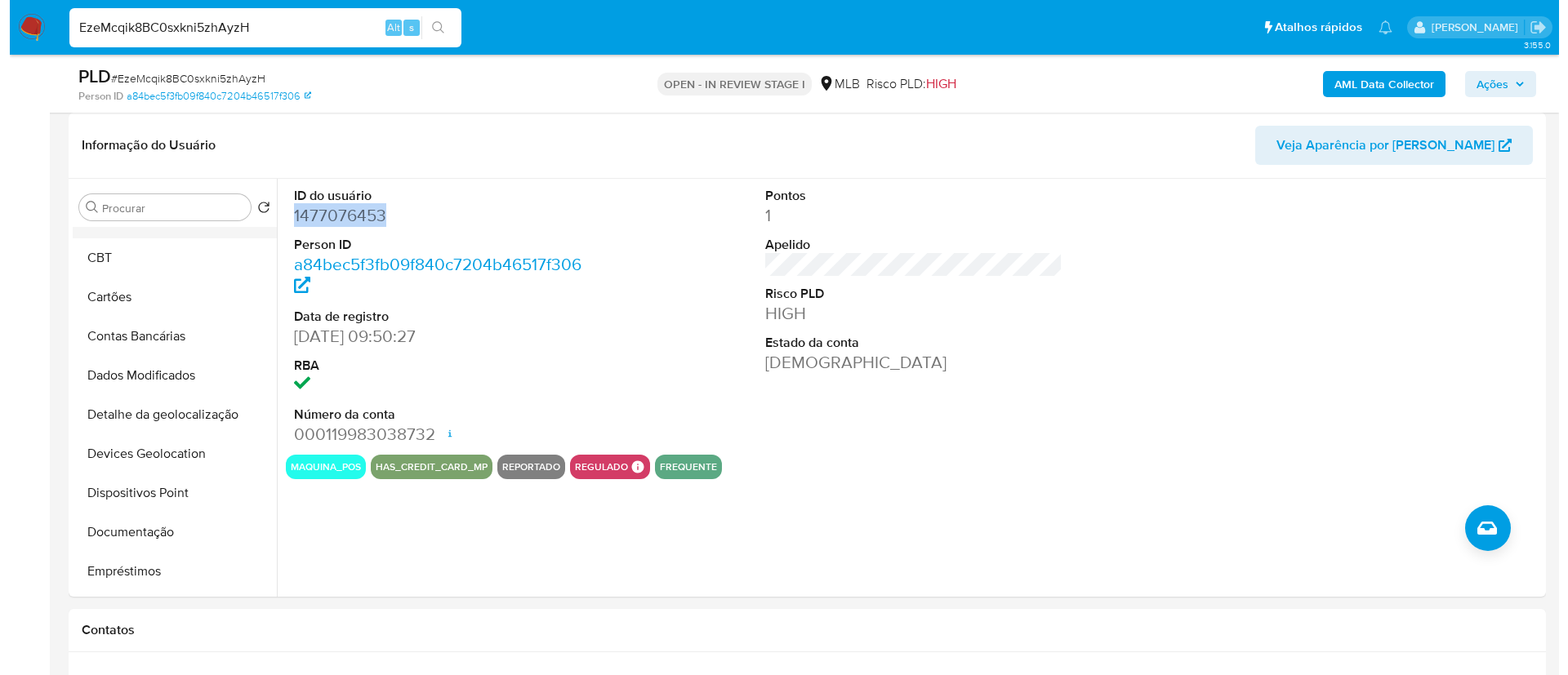
scroll to position [0, 0]
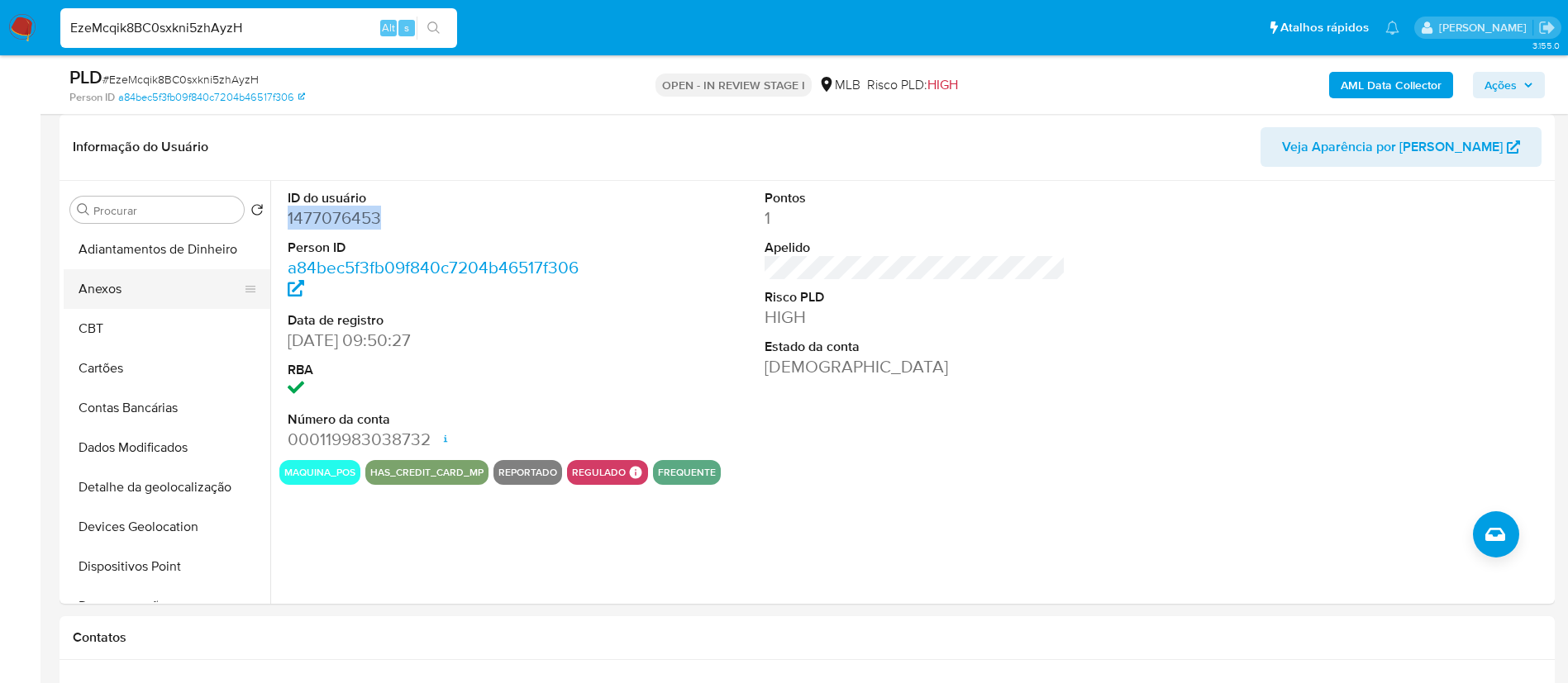
click at [187, 298] on button "Anexos" at bounding box center [160, 289] width 194 height 40
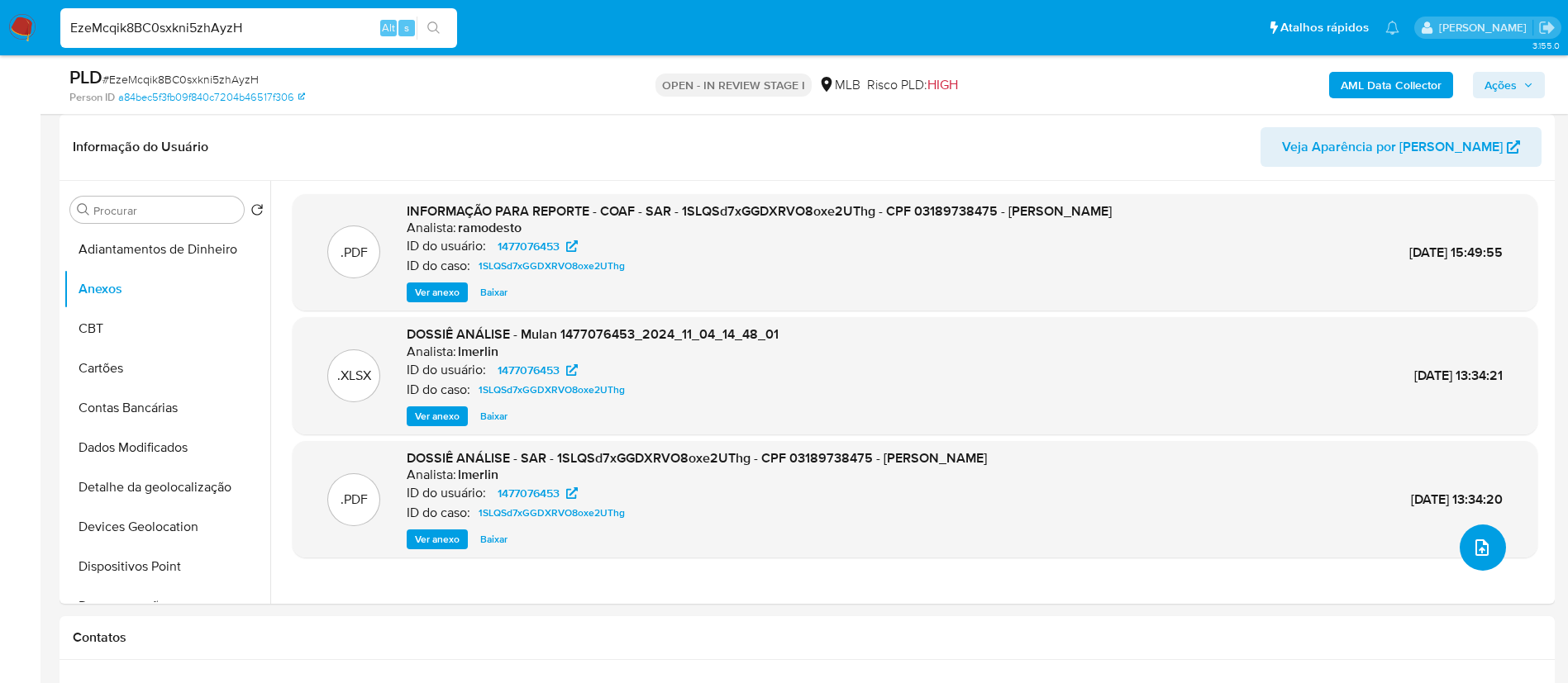
click at [1493, 550] on button "upload-file" at bounding box center [1483, 548] width 46 height 46
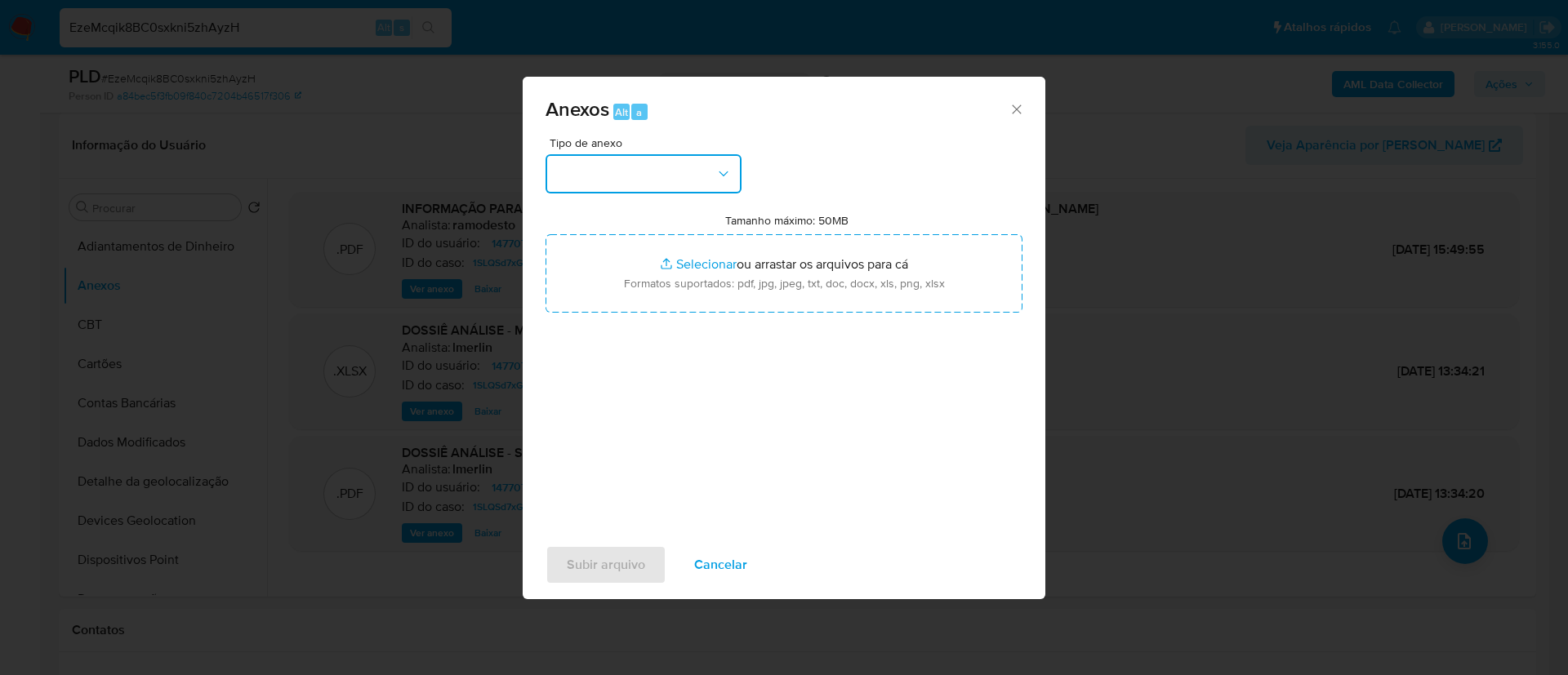
click at [668, 186] on button "button" at bounding box center [644, 174] width 196 height 39
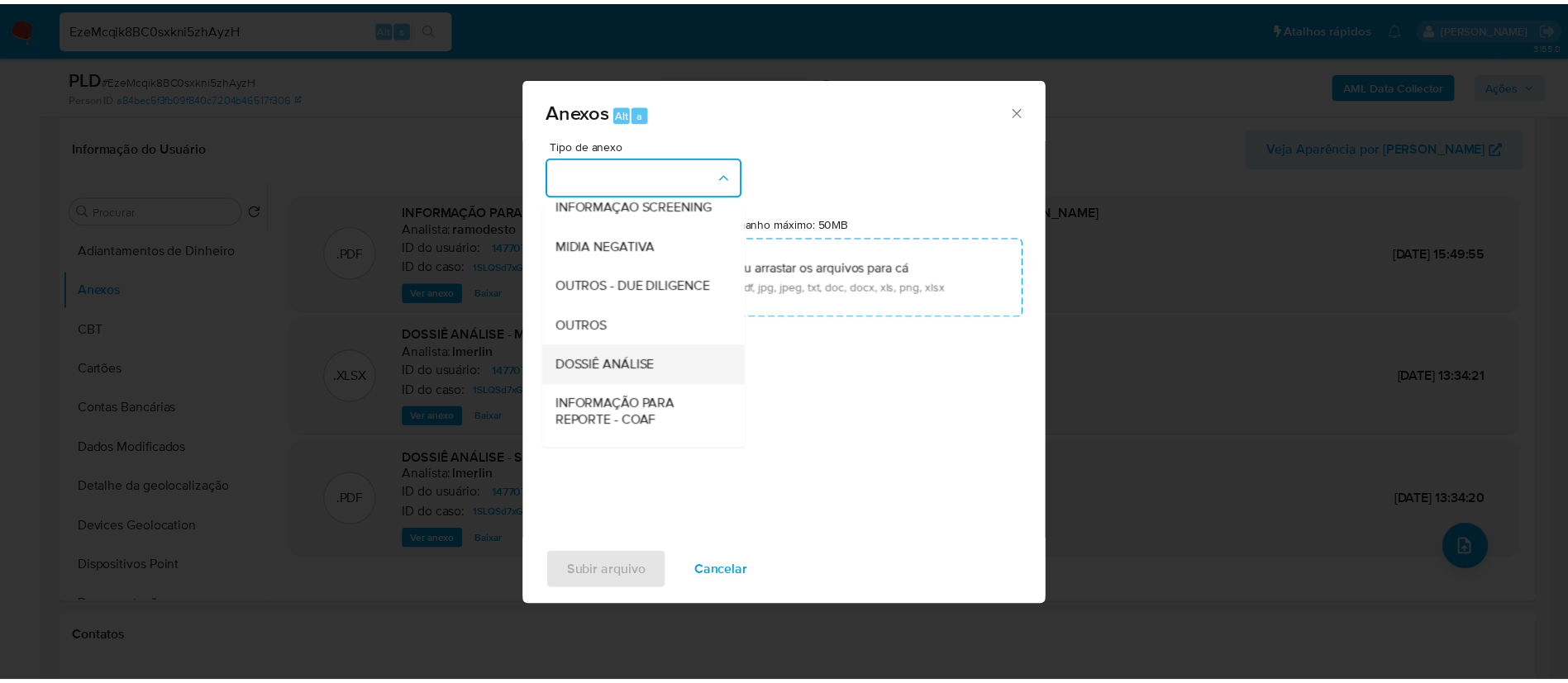
scroll to position [255, 0]
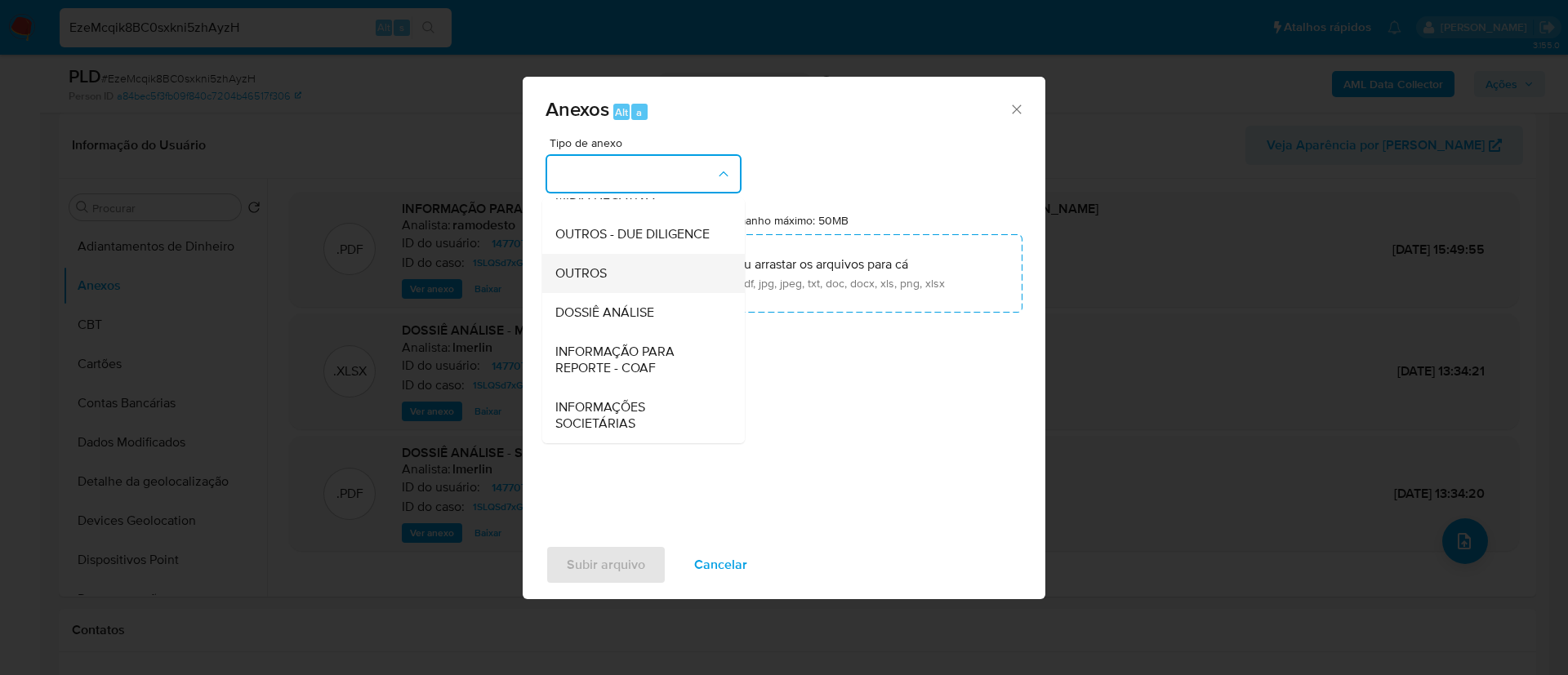
click at [634, 280] on div "OUTROS" at bounding box center [639, 274] width 167 height 39
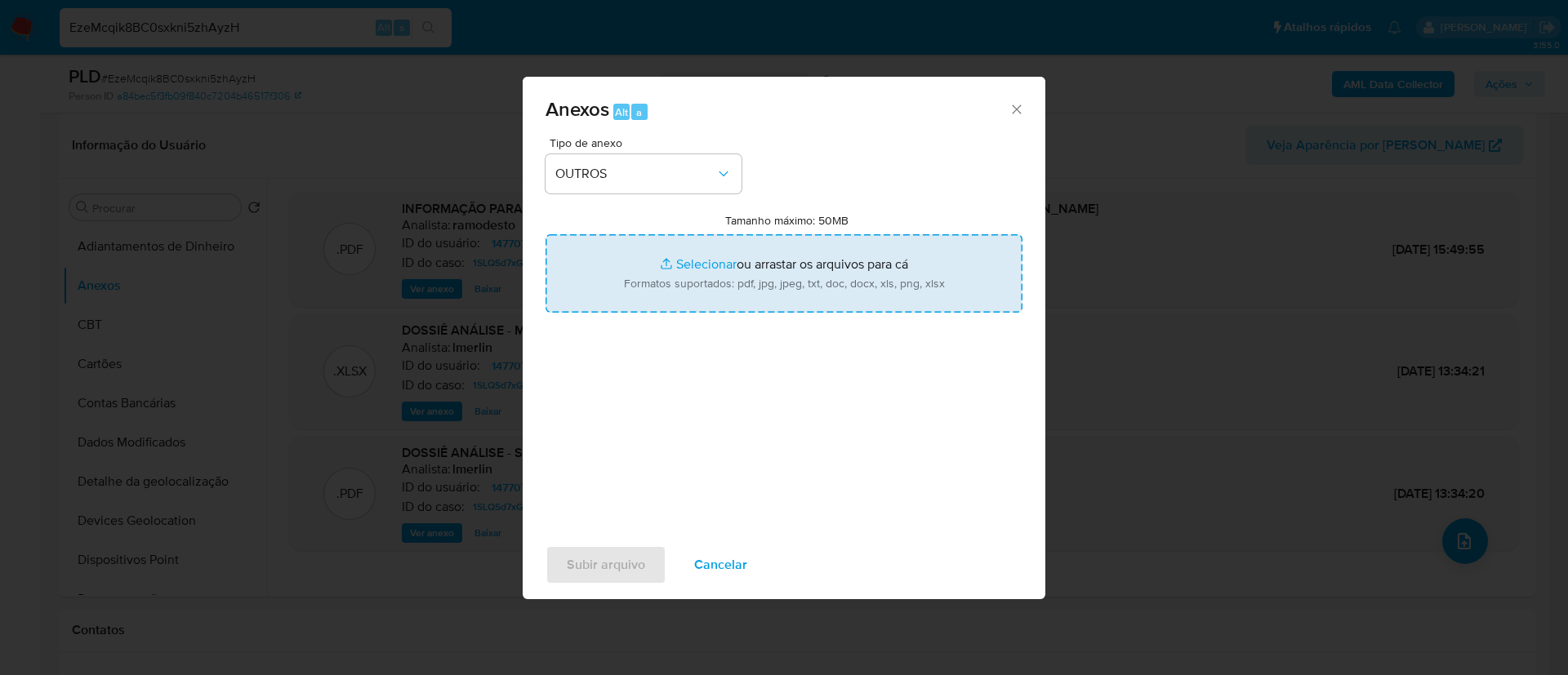
type input "C:\fakepath\Mulan 1477076453_2025_08_26_07_21_23 [PERSON_NAME].pdf"
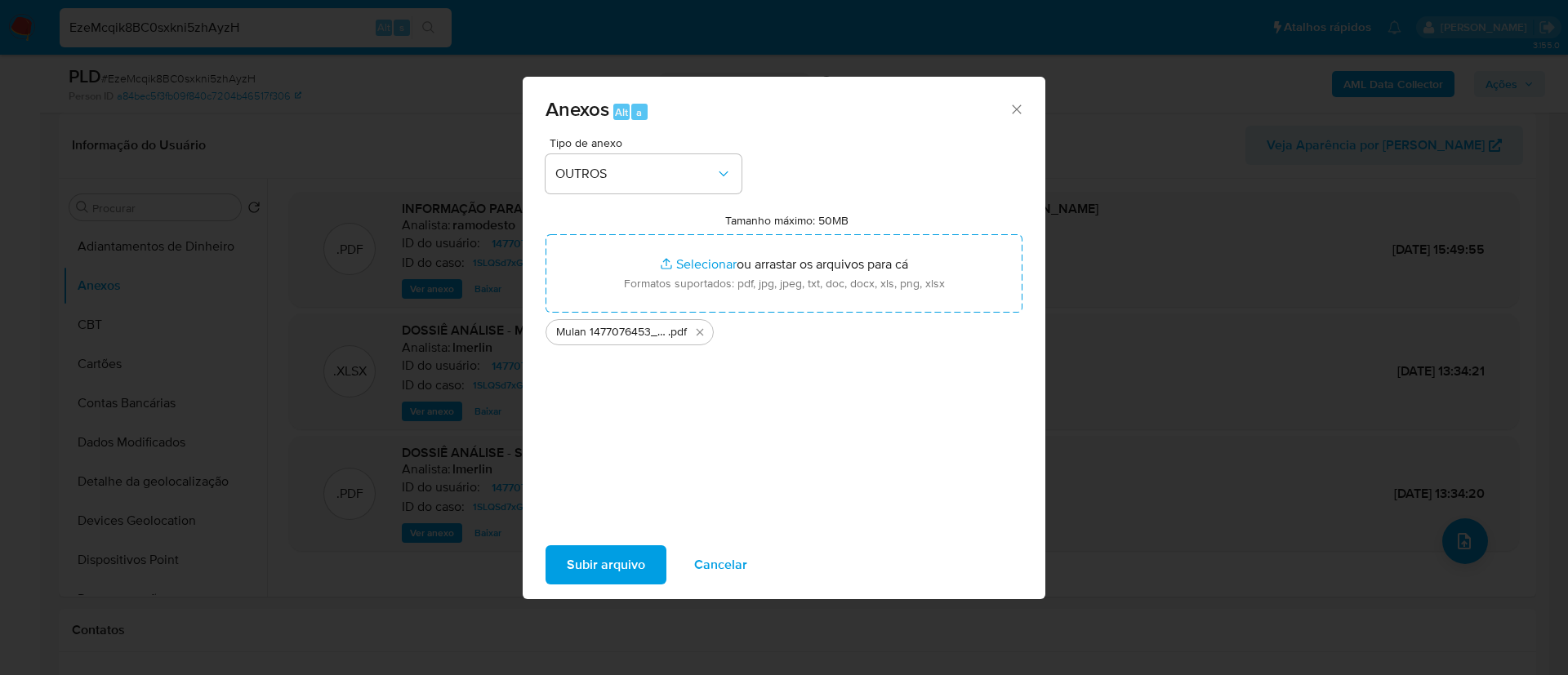
click at [554, 564] on button "Subir arquivo" at bounding box center [606, 565] width 121 height 39
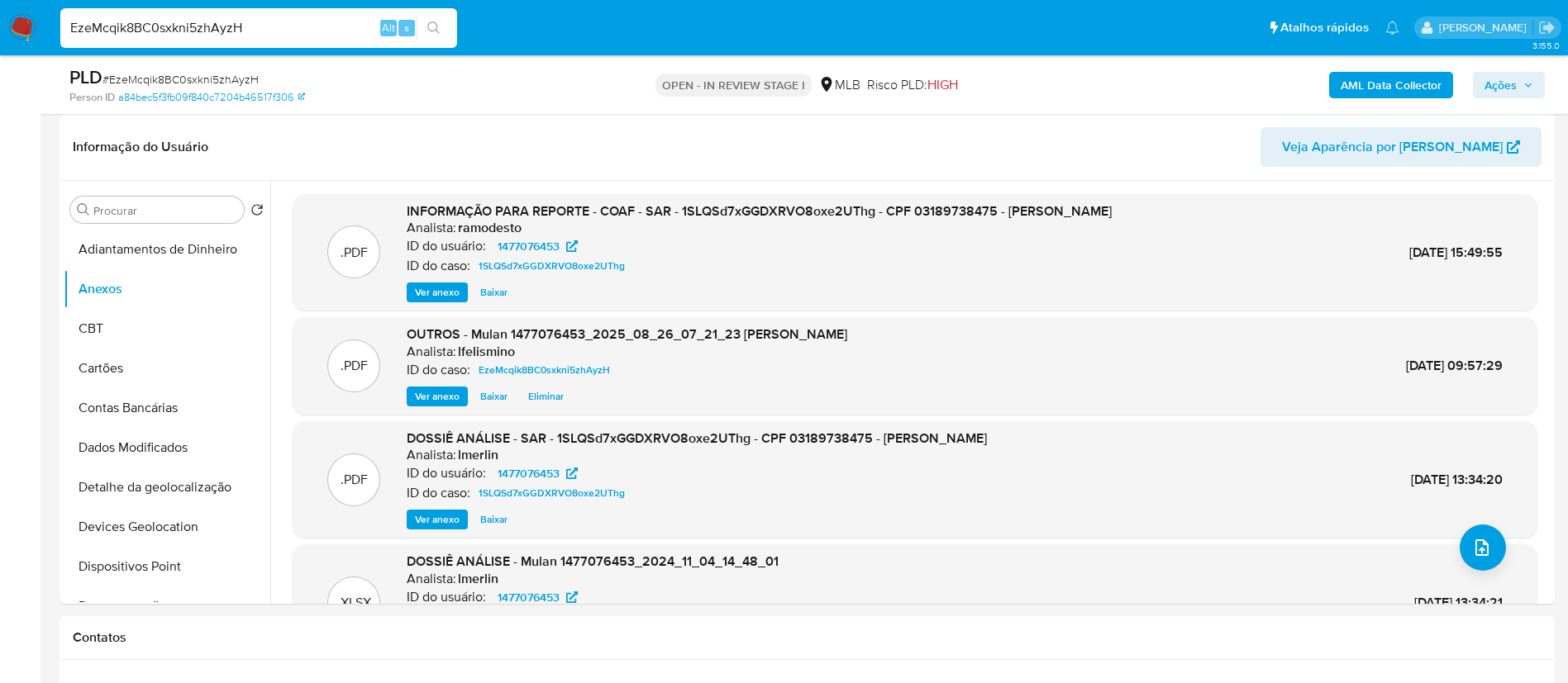
click at [1352, 75] on b "AML Data Collector" at bounding box center [1391, 85] width 101 height 26
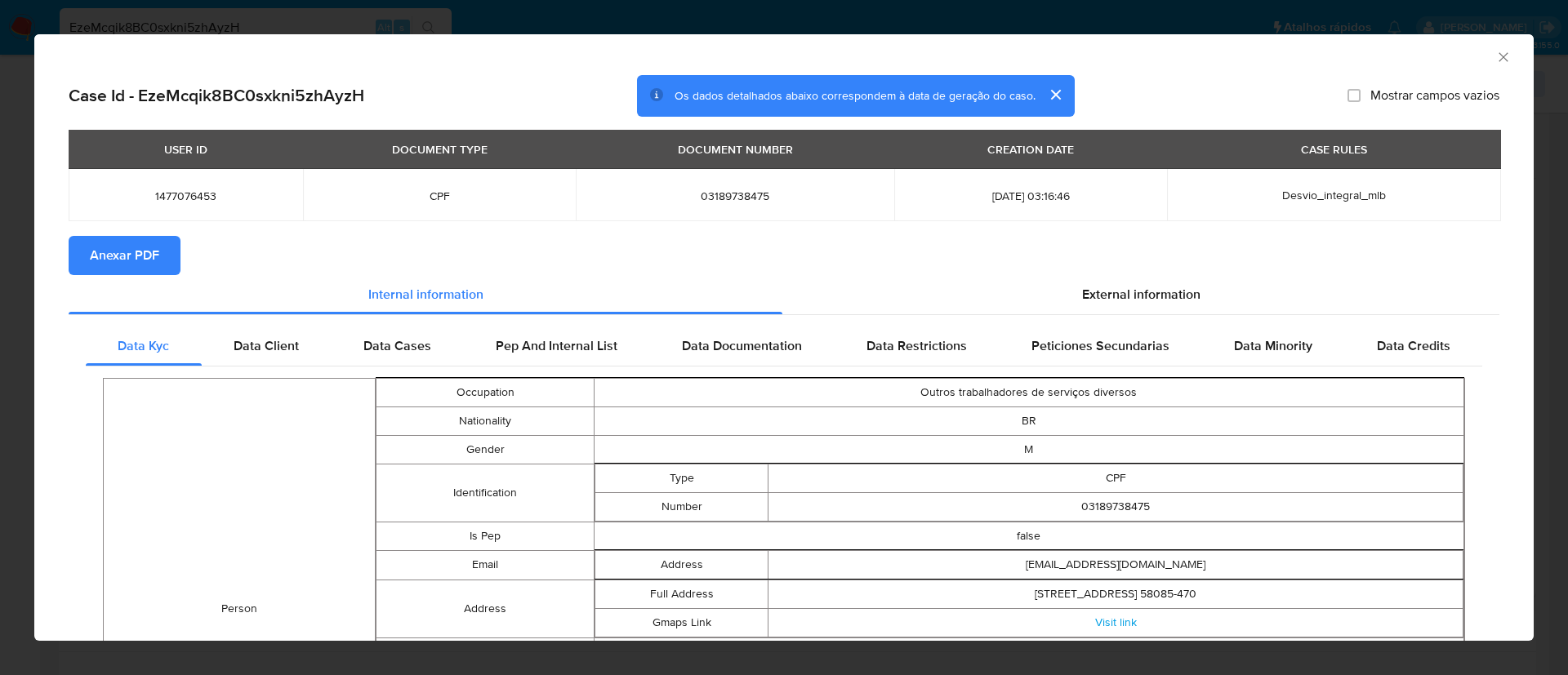
click at [137, 262] on span "Anexar PDF" at bounding box center [124, 256] width 69 height 36
click at [1495, 59] on icon "Fechar a janela" at bounding box center [1503, 57] width 16 height 16
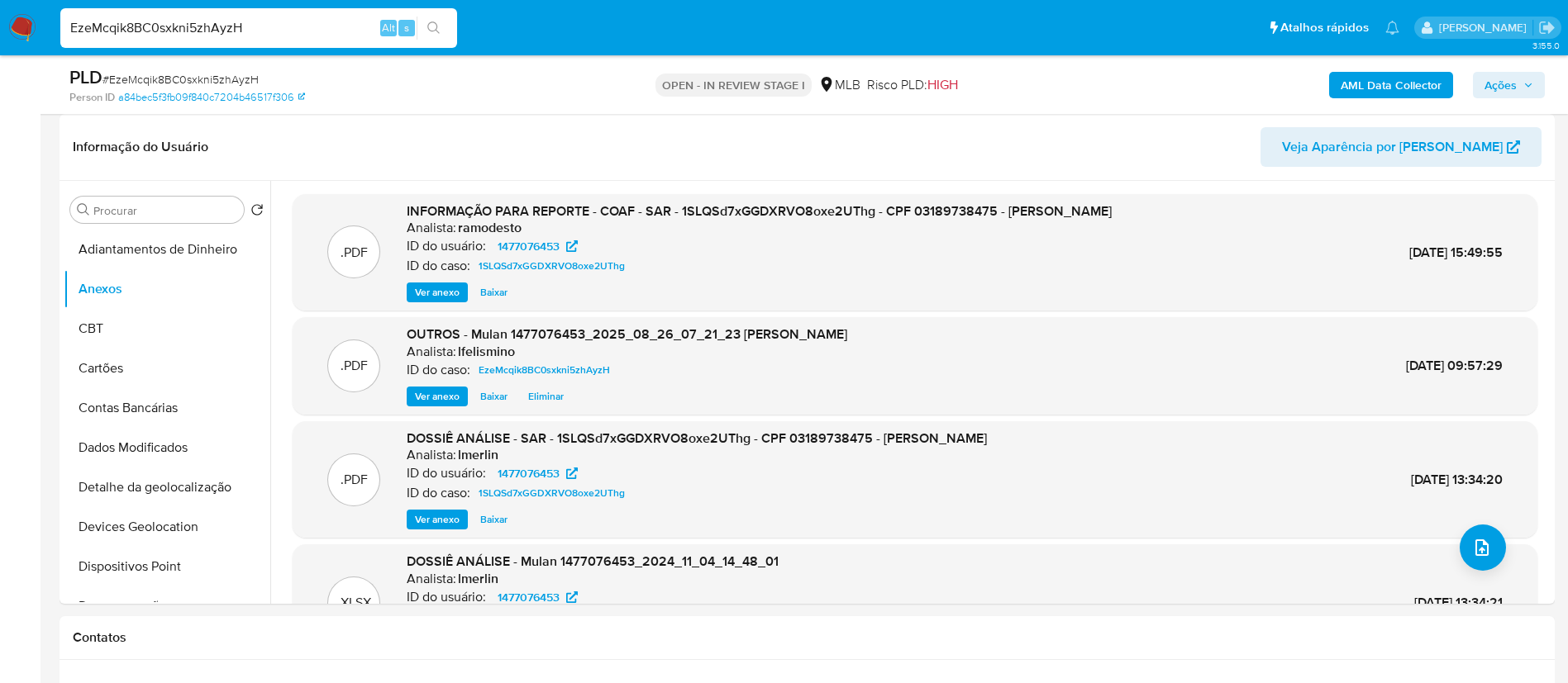
click at [312, 23] on input "EzeMcqik8BC0sxkni5zhAyzH" at bounding box center [259, 28] width 397 height 21
paste input "1YmWgvIsH4cUT6YK2bTSursv"
type input "1YmWgvIsH4cUT6YK2bTSursv"
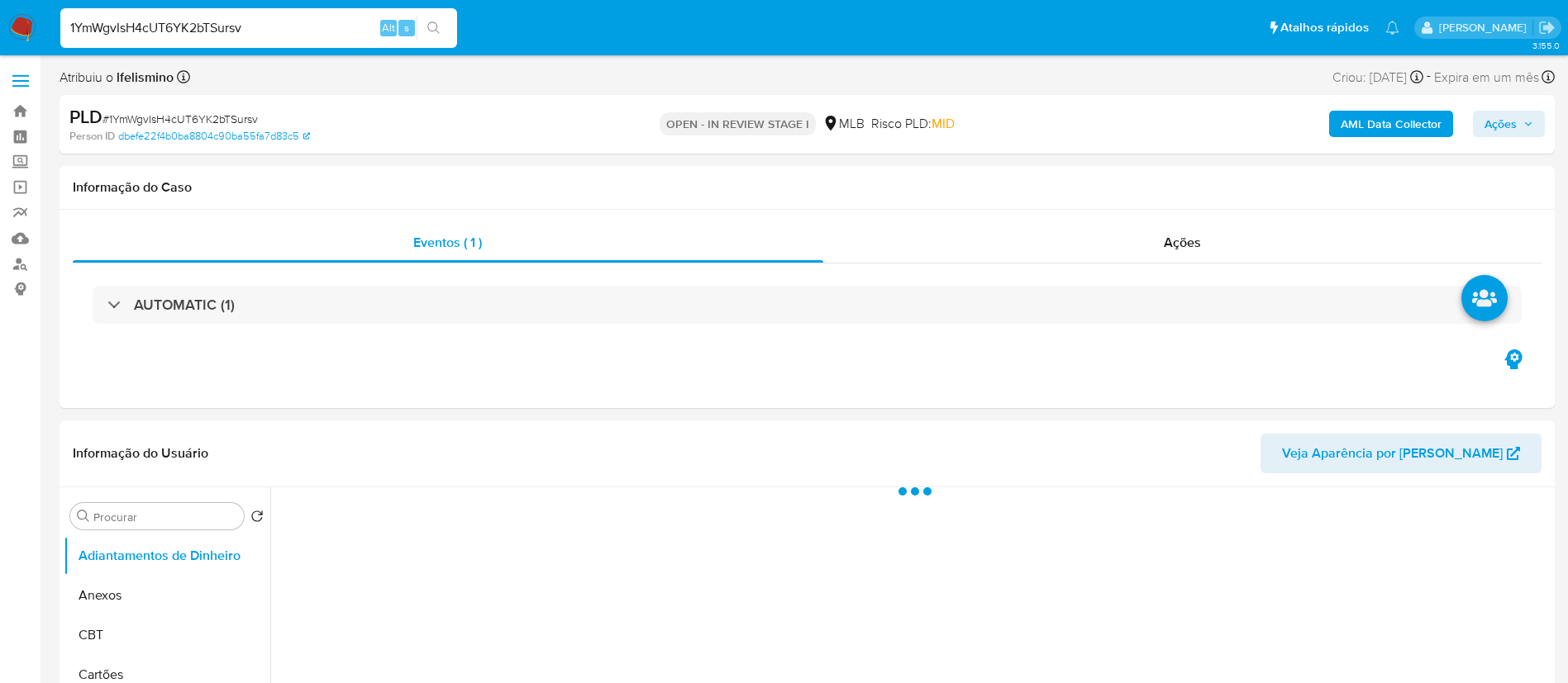
select select "10"
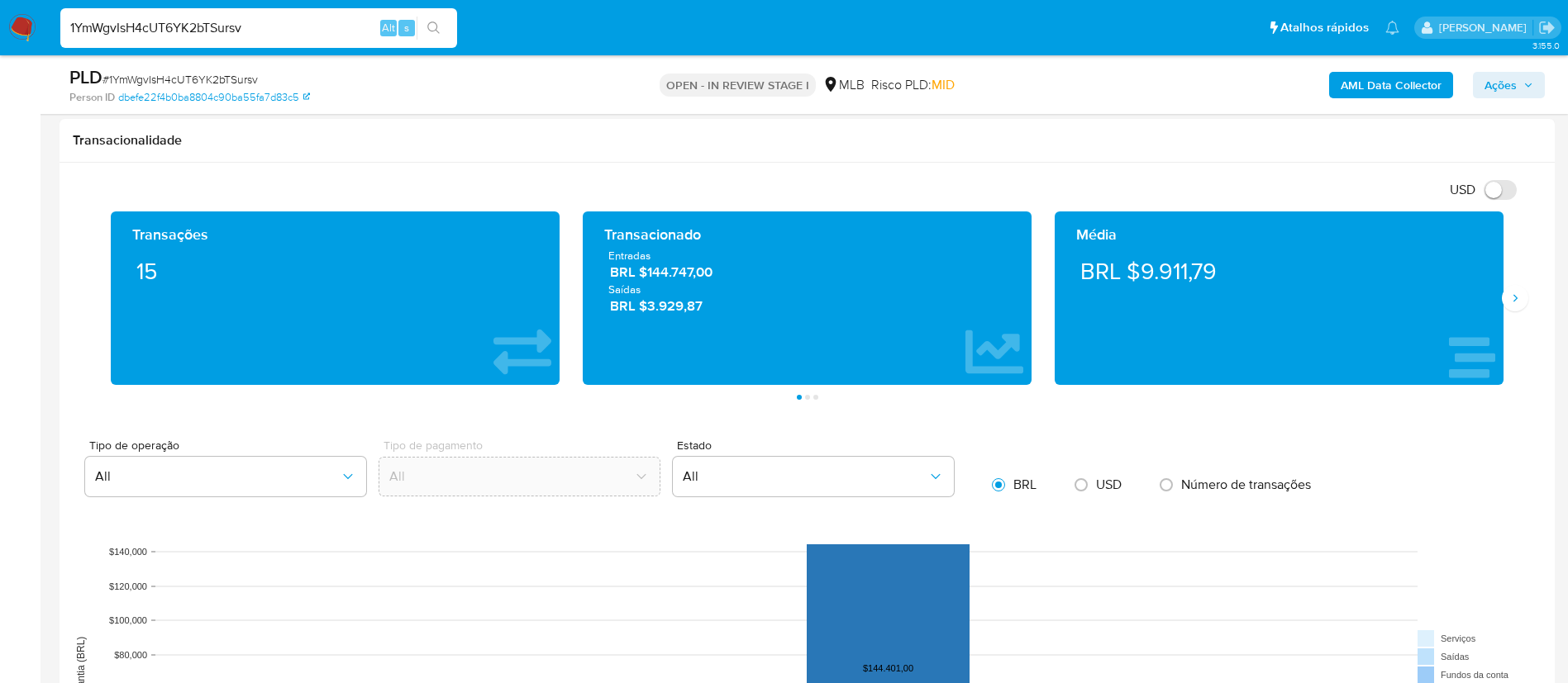
scroll to position [1115, 0]
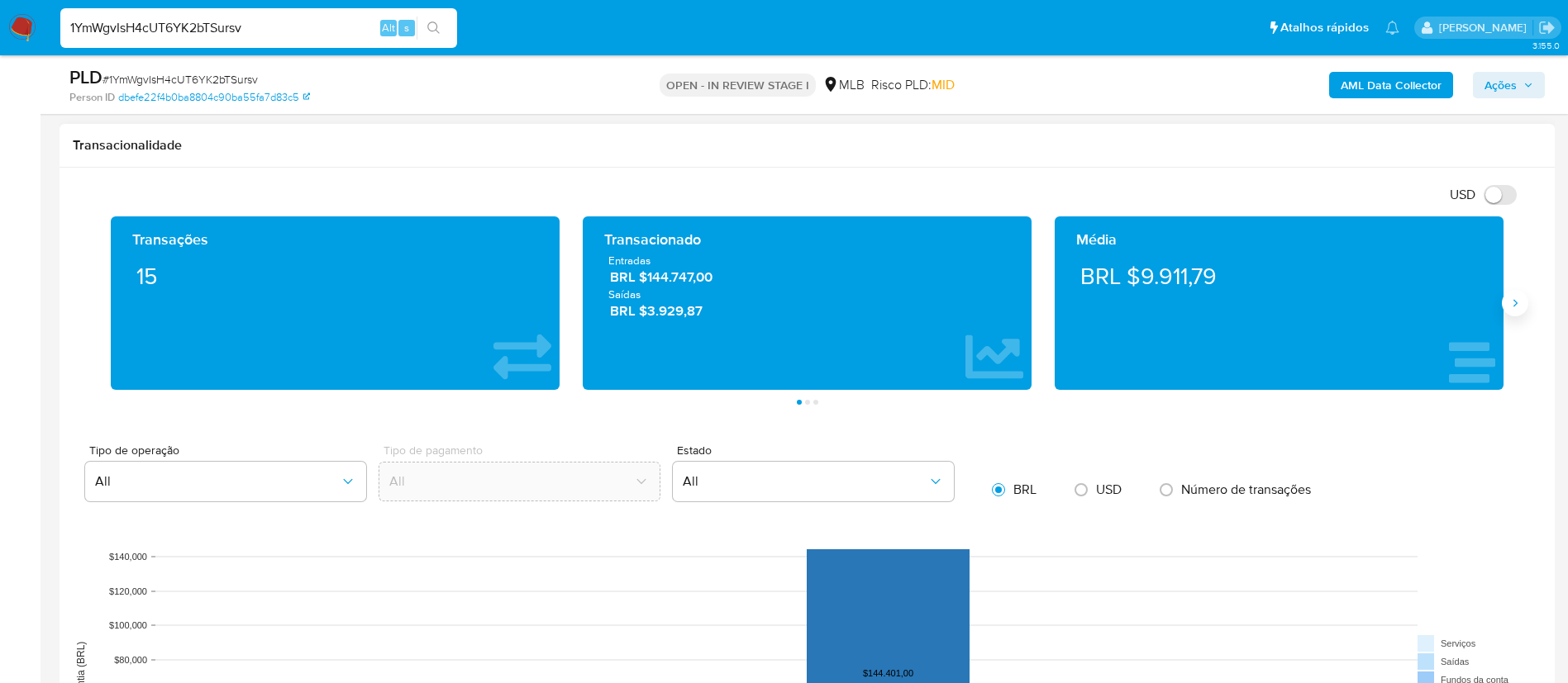
click at [1522, 302] on button "Siguiente" at bounding box center [1515, 303] width 26 height 26
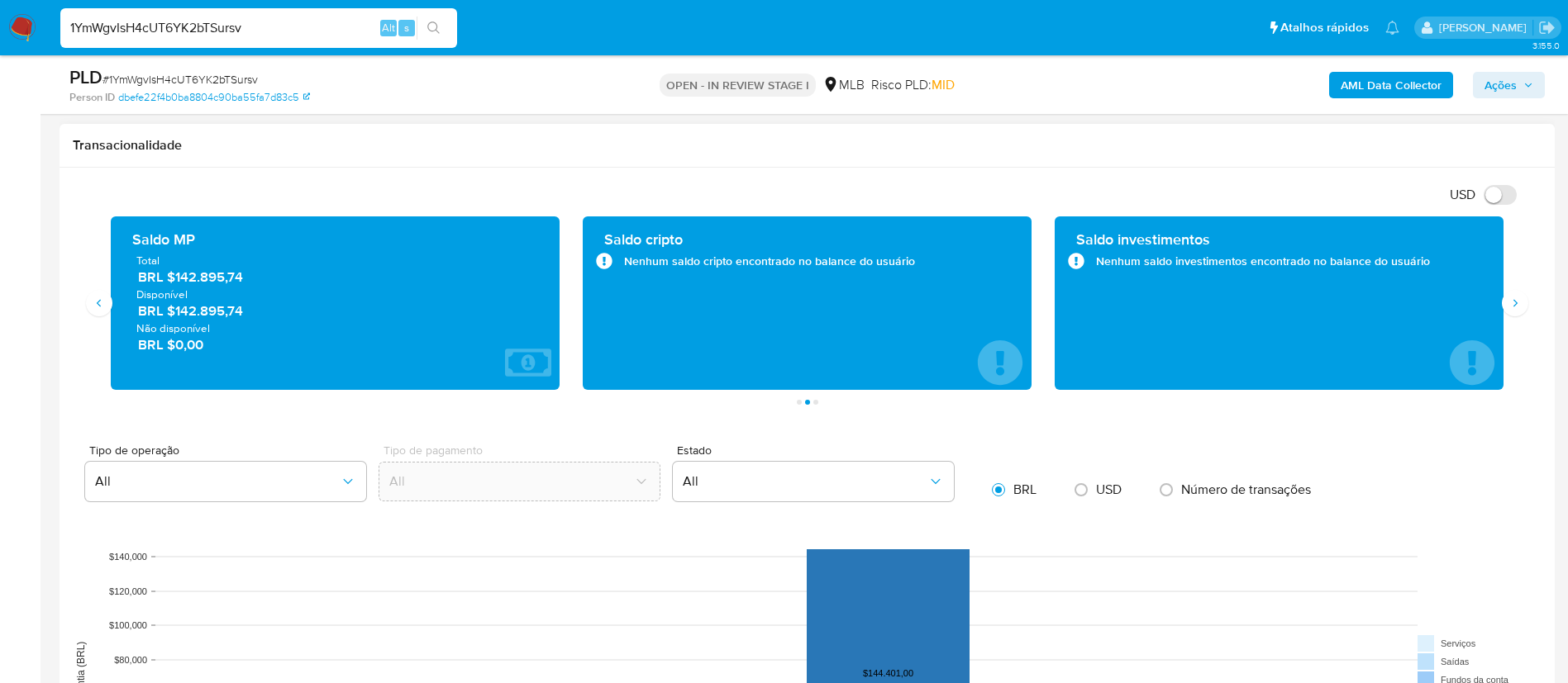
drag, startPoint x: 211, startPoint y: 286, endPoint x: 172, endPoint y: 286, distance: 39.0
click at [174, 286] on div "Total BRL $142.895,74 Disponível BRL $142.895,74 Não disponível BRL $0,00" at bounding box center [335, 303] width 423 height 101
click at [275, 271] on span "BRL $142.895,74" at bounding box center [336, 277] width 396 height 19
click at [179, 271] on span "BRL $142.895,74" at bounding box center [336, 277] width 396 height 19
drag, startPoint x: 221, startPoint y: 284, endPoint x: 203, endPoint y: 300, distance: 24.1
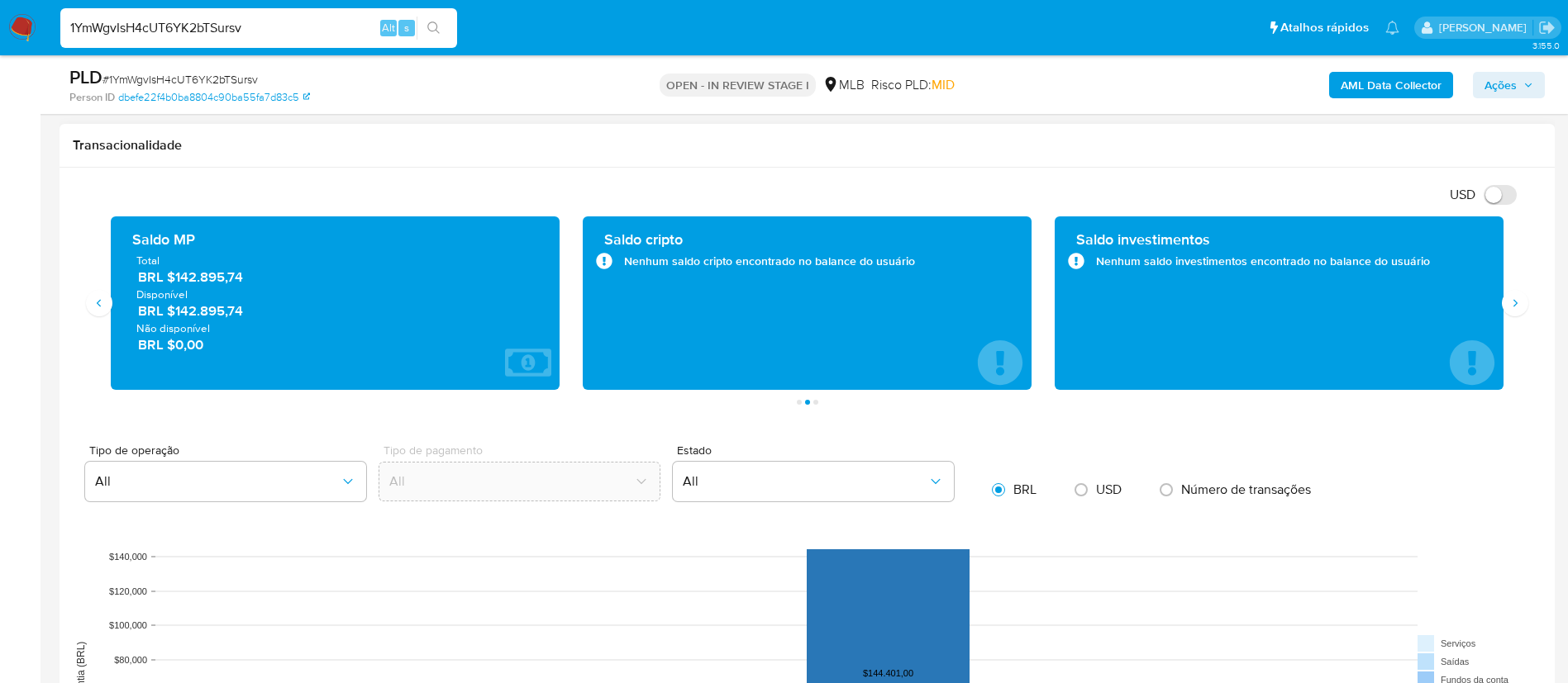
click at [180, 276] on span "BRL $142.895,74" at bounding box center [336, 277] width 396 height 19
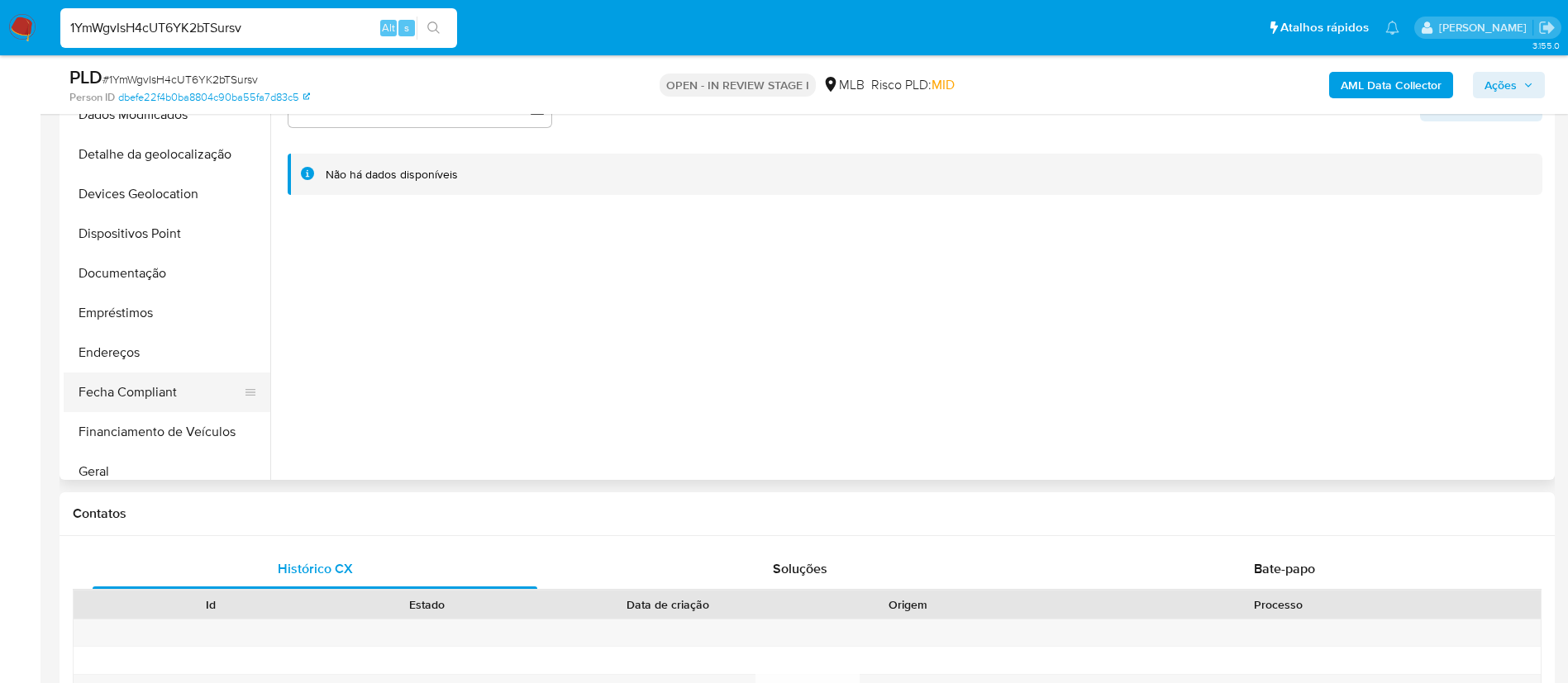
scroll to position [248, 0]
drag, startPoint x: 117, startPoint y: 437, endPoint x: 166, endPoint y: 444, distance: 49.5
click at [119, 441] on button "Geral" at bounding box center [160, 433] width 194 height 40
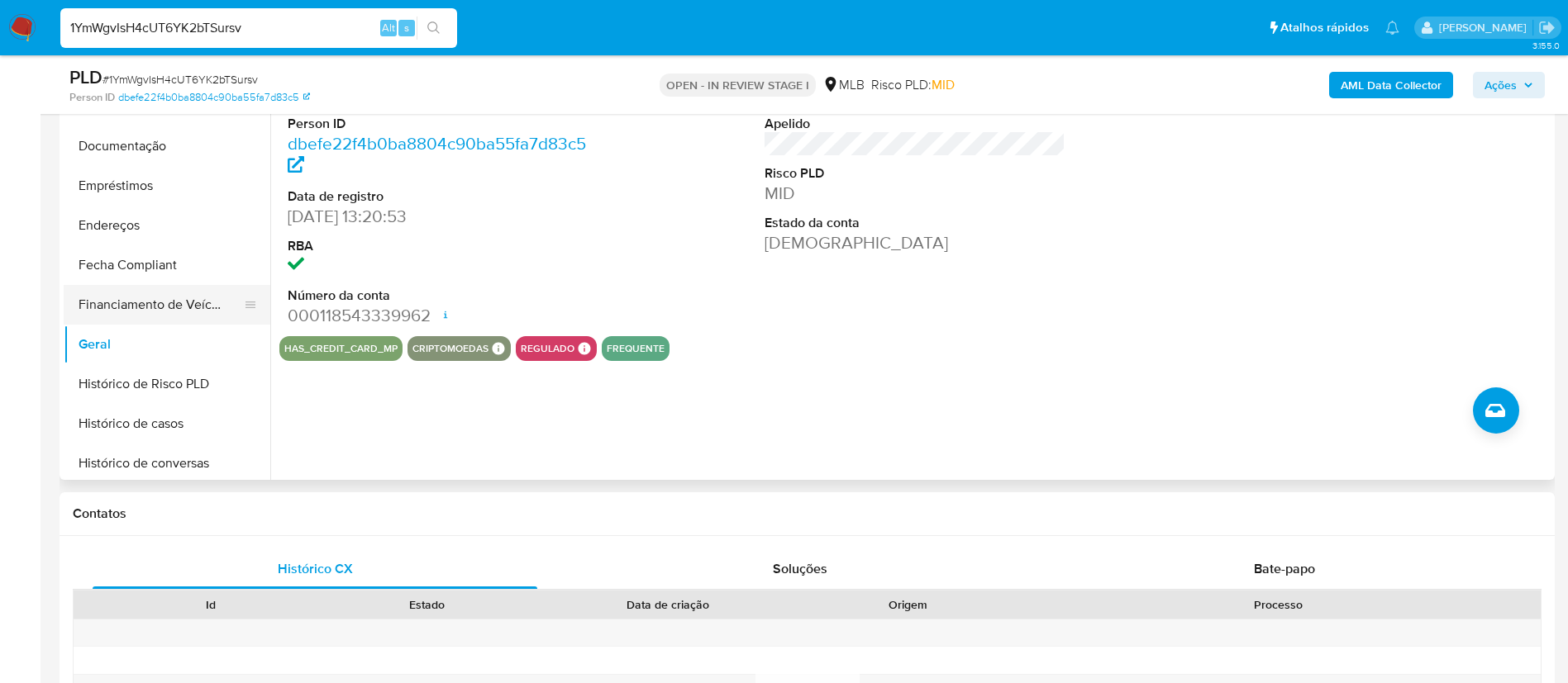
scroll to position [496, 0]
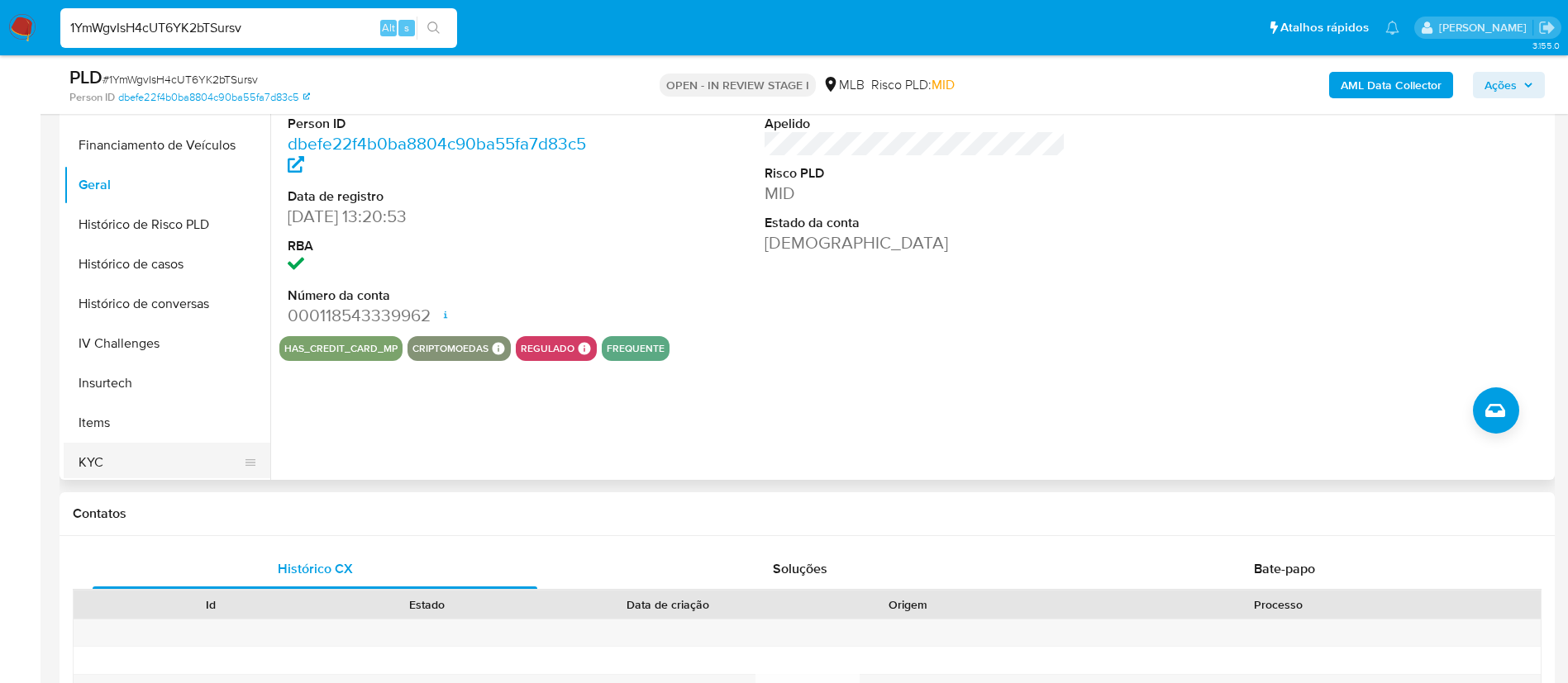
click at [112, 449] on button "KYC" at bounding box center [160, 463] width 194 height 40
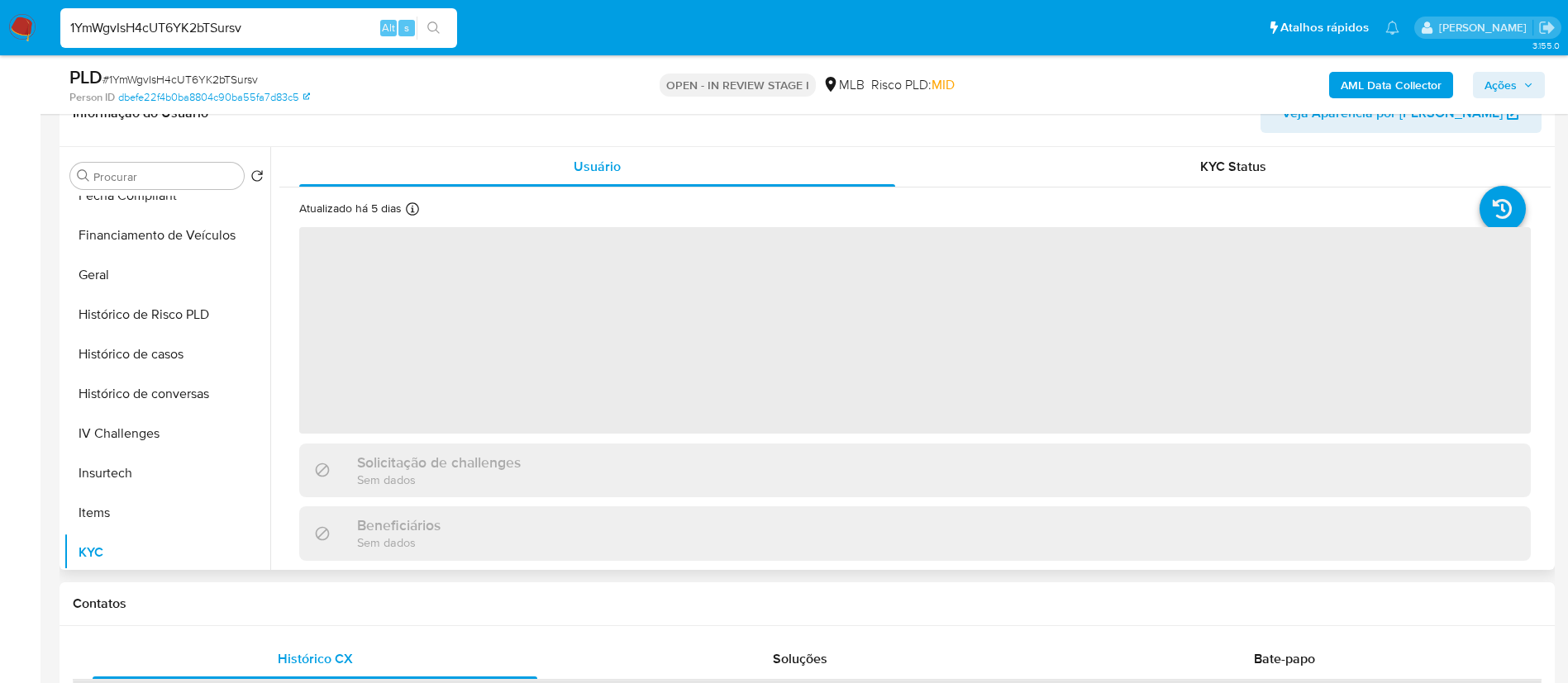
scroll to position [248, 0]
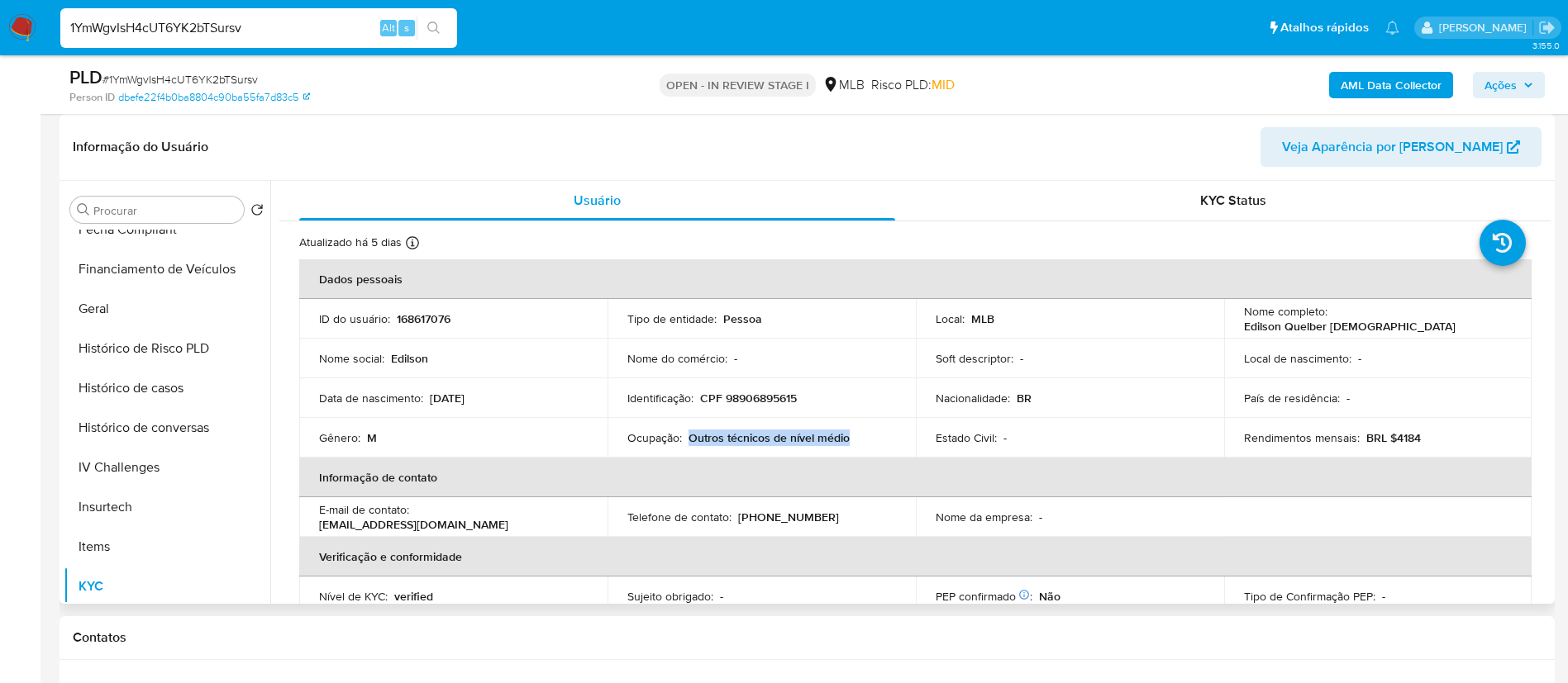
drag, startPoint x: 859, startPoint y: 436, endPoint x: 688, endPoint y: 440, distance: 171.0
click at [688, 440] on div "Ocupação : Outros técnicos de nível médio" at bounding box center [761, 438] width 269 height 15
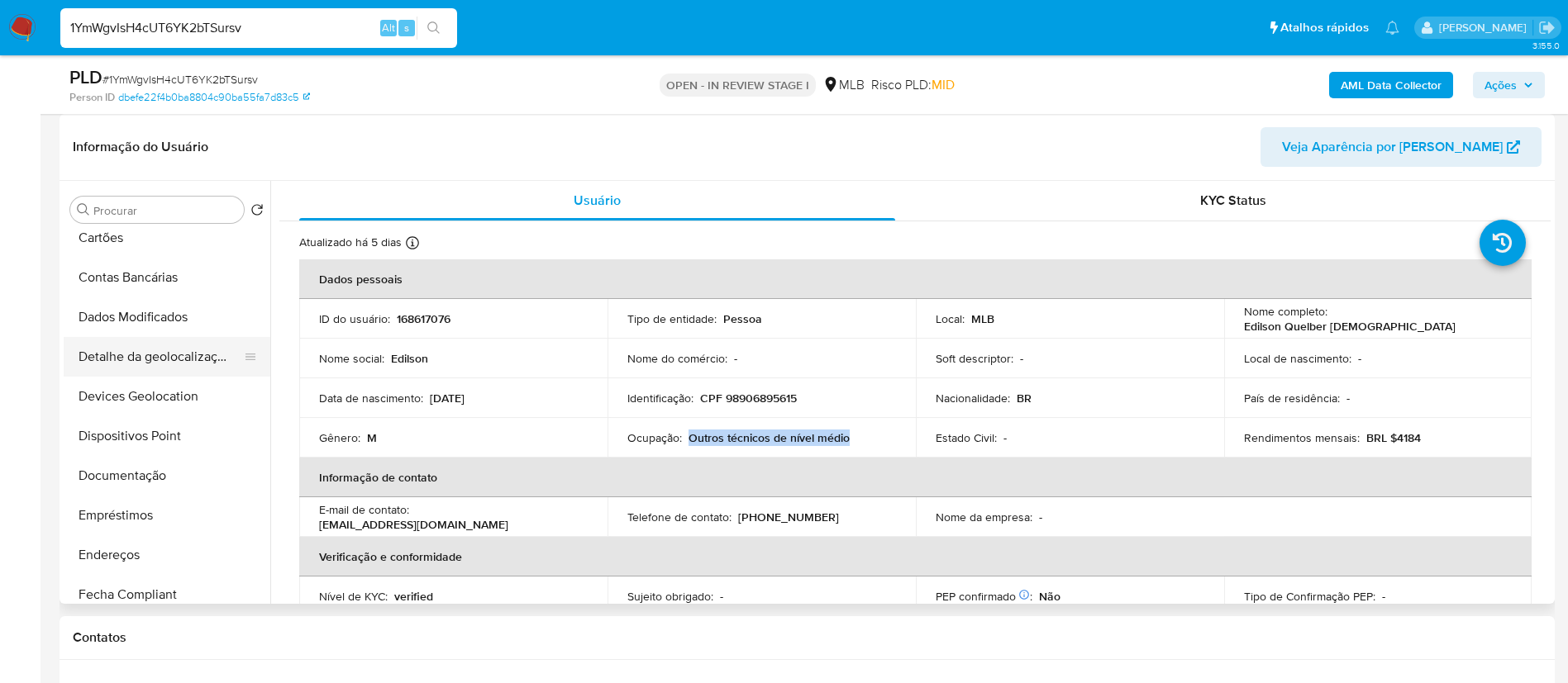
scroll to position [124, 0]
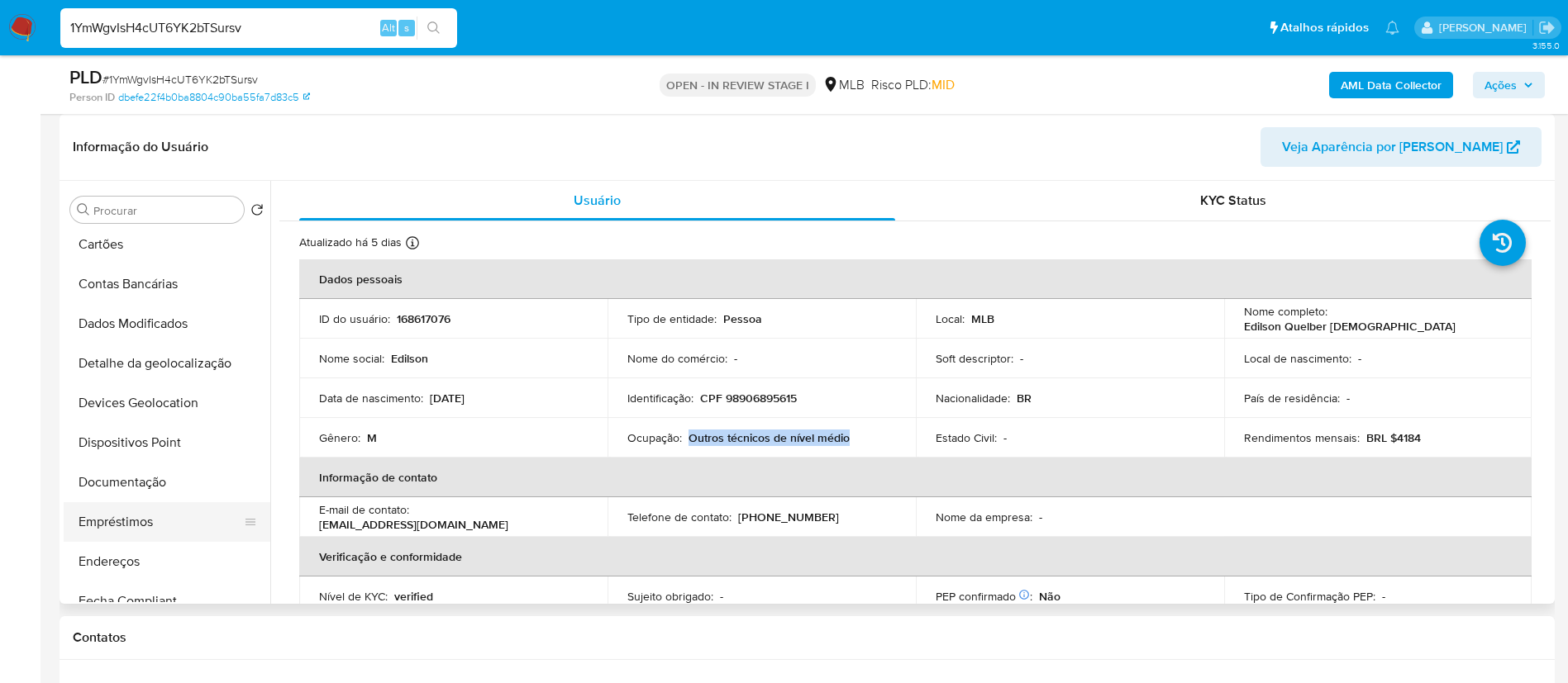
click at [109, 509] on button "Empréstimos" at bounding box center [160, 523] width 194 height 40
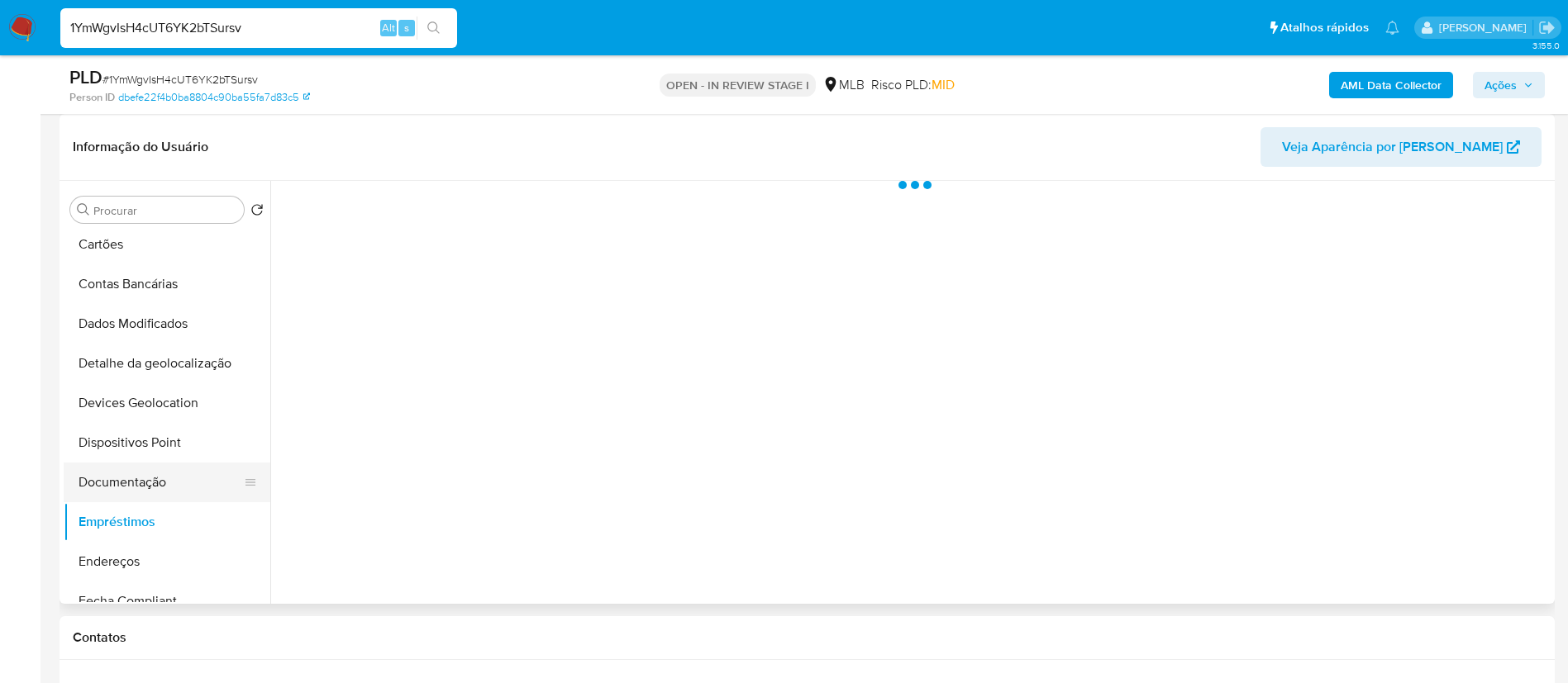
click at [117, 475] on button "Documentação" at bounding box center [160, 483] width 194 height 40
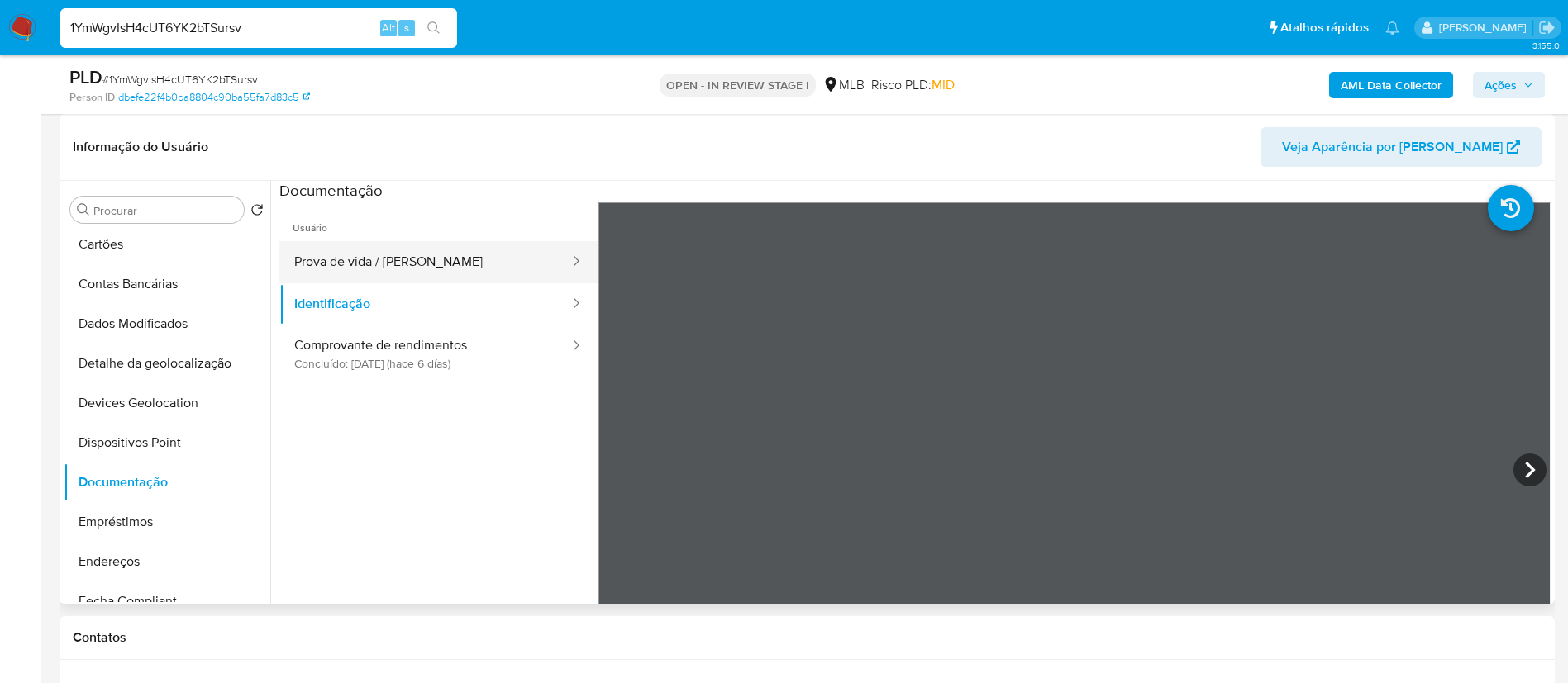
click at [391, 259] on button "Prova de vida / Selfie" at bounding box center [425, 262] width 292 height 42
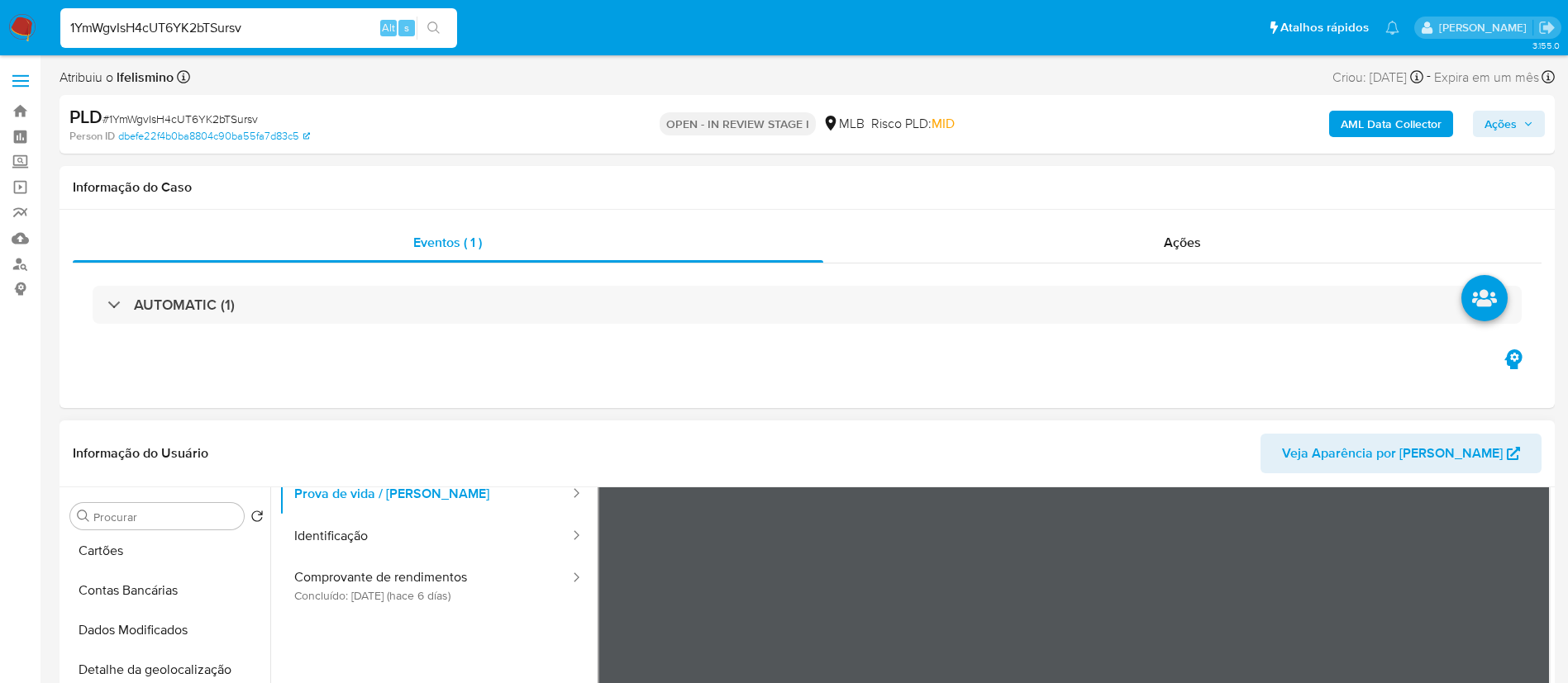
scroll to position [140, 0]
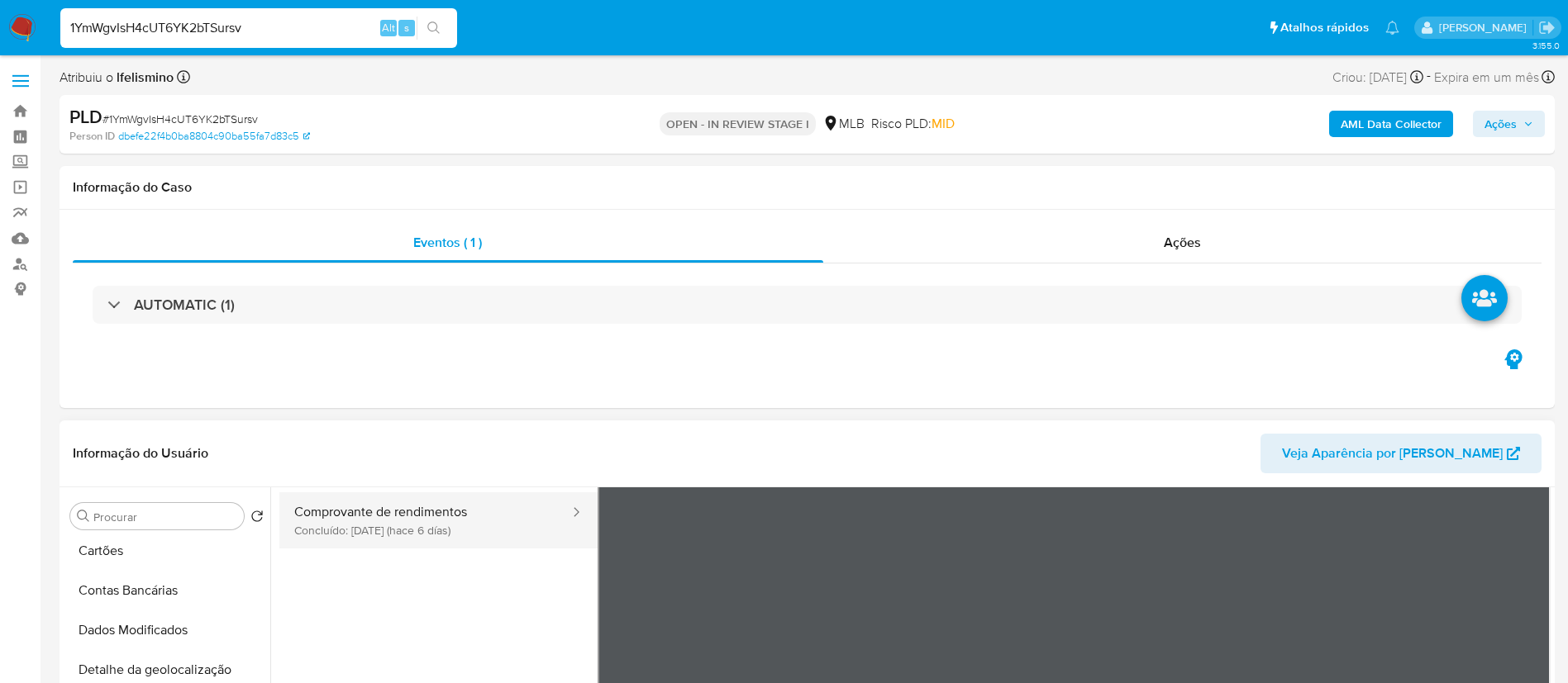
click at [438, 533] on button "Comprovante de rendimentos Concluído: 20/08/2025 (hace 6 días)" at bounding box center [425, 521] width 292 height 56
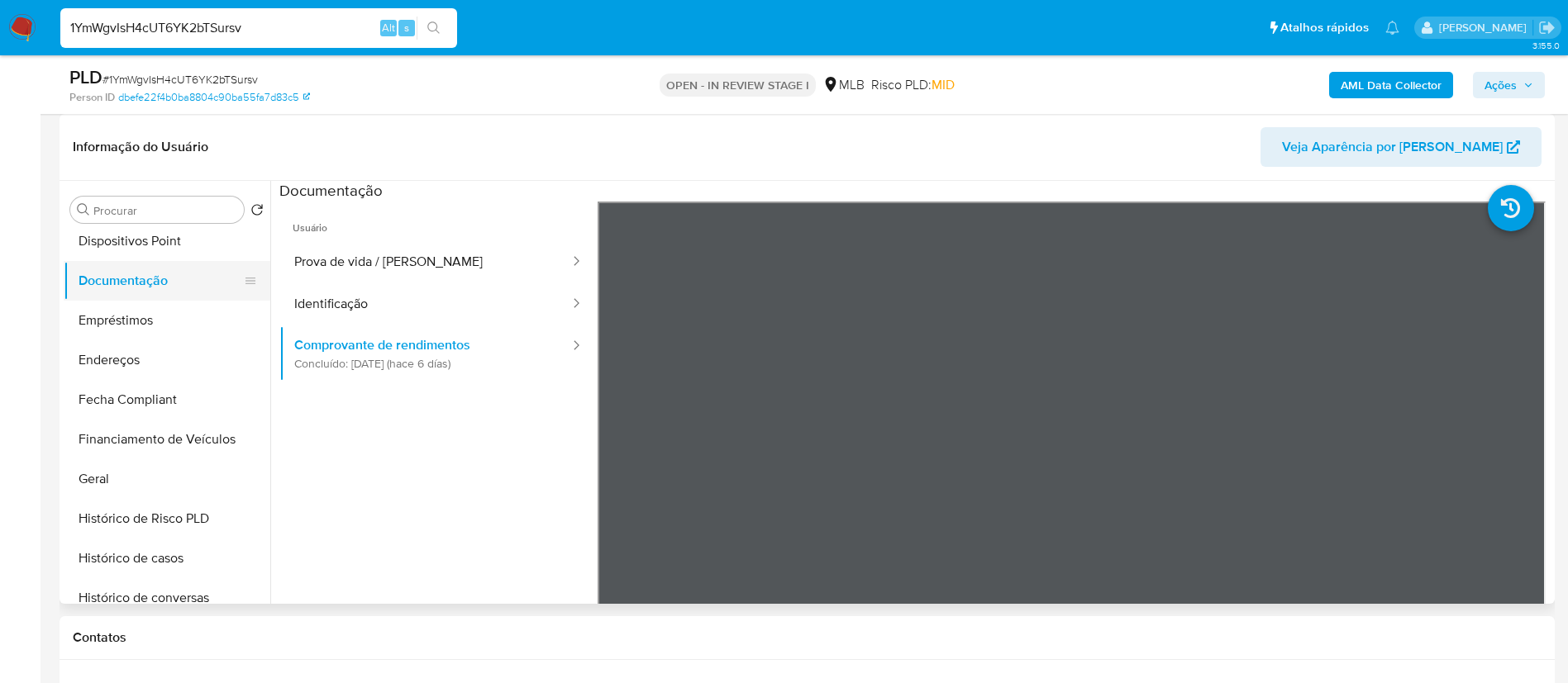
scroll to position [372, 0]
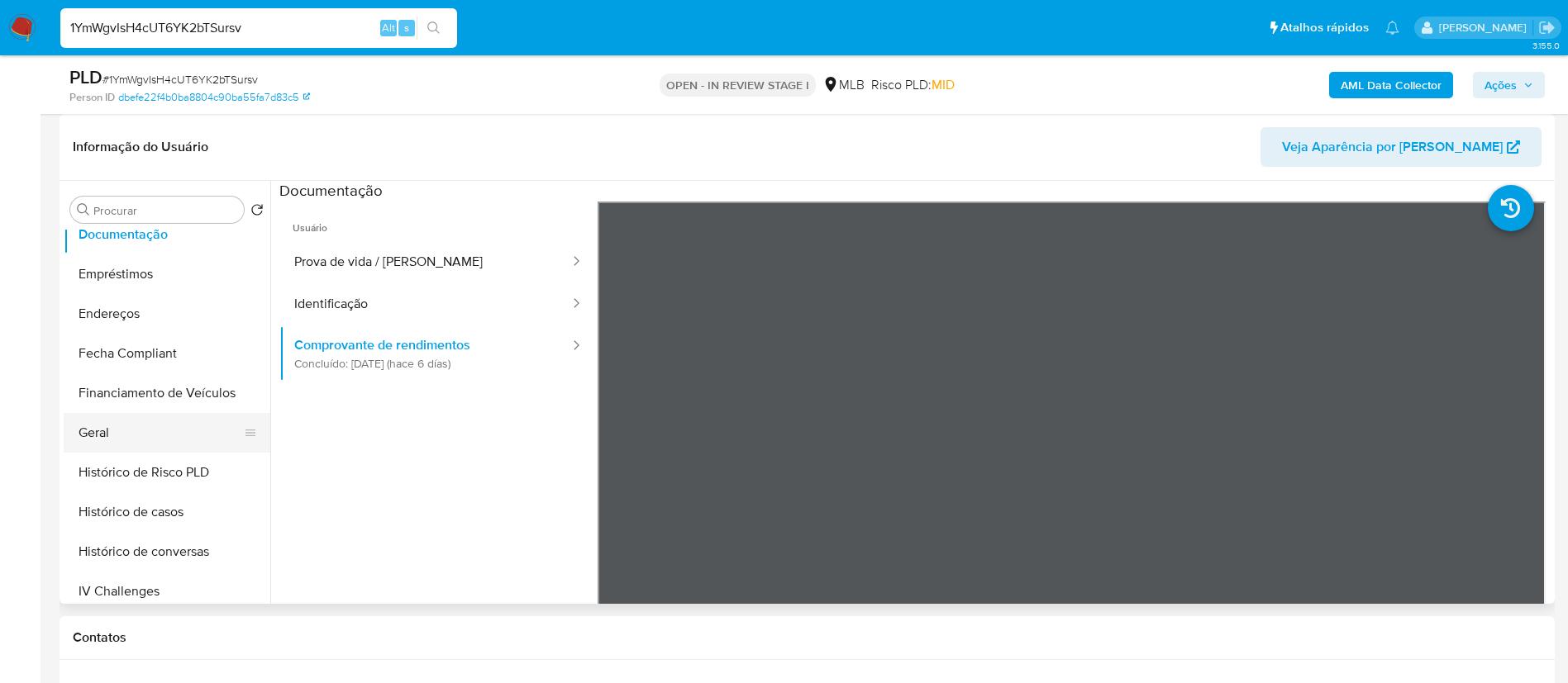
click at [129, 429] on button "Geral" at bounding box center [160, 433] width 194 height 40
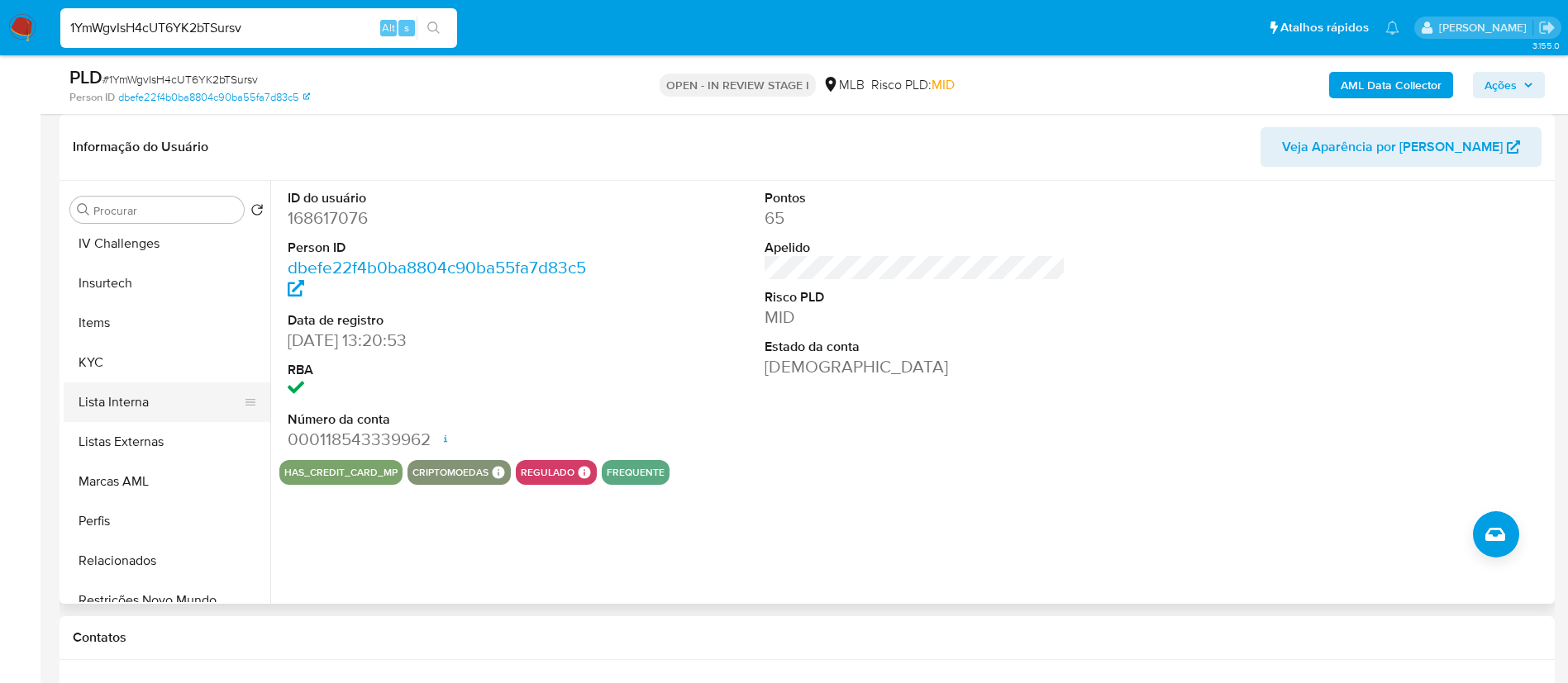
scroll to position [738, 0]
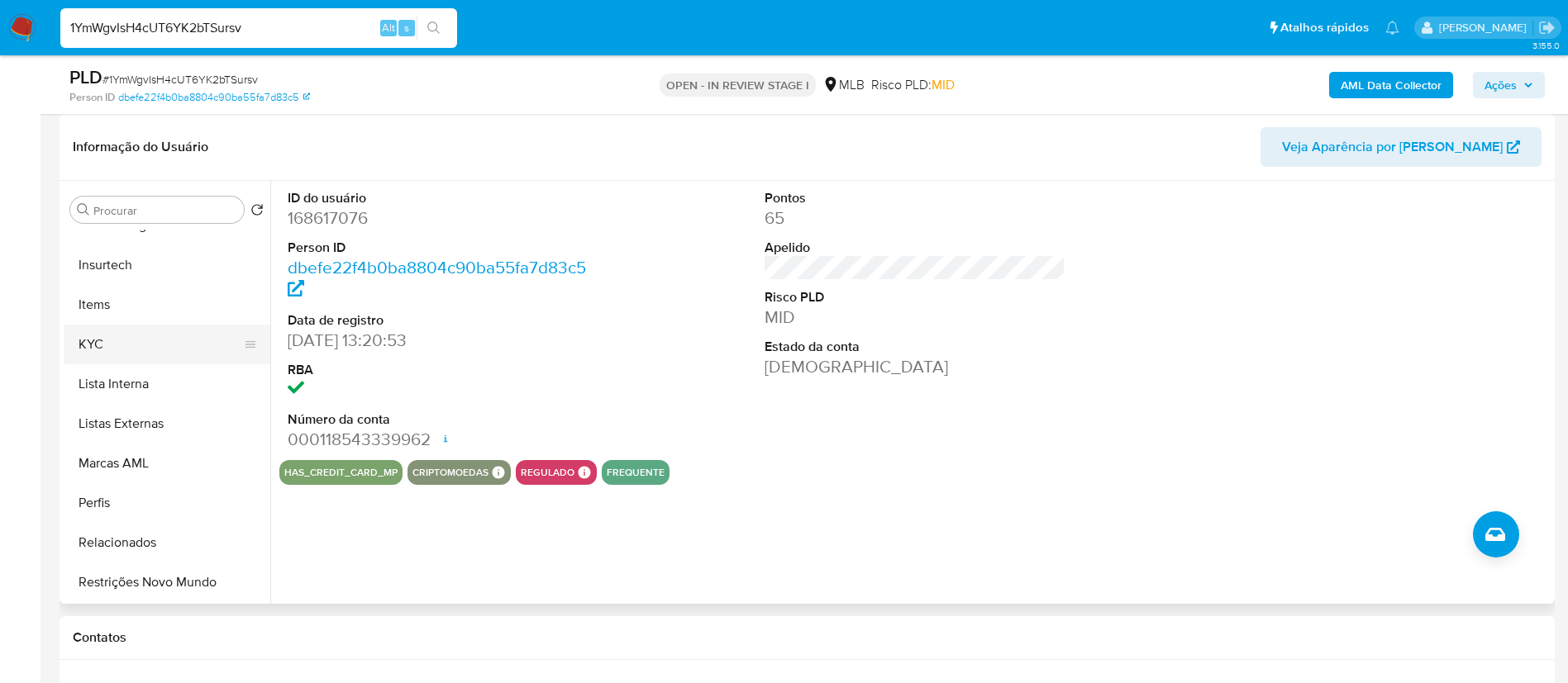
click at [137, 349] on button "KYC" at bounding box center [160, 345] width 194 height 40
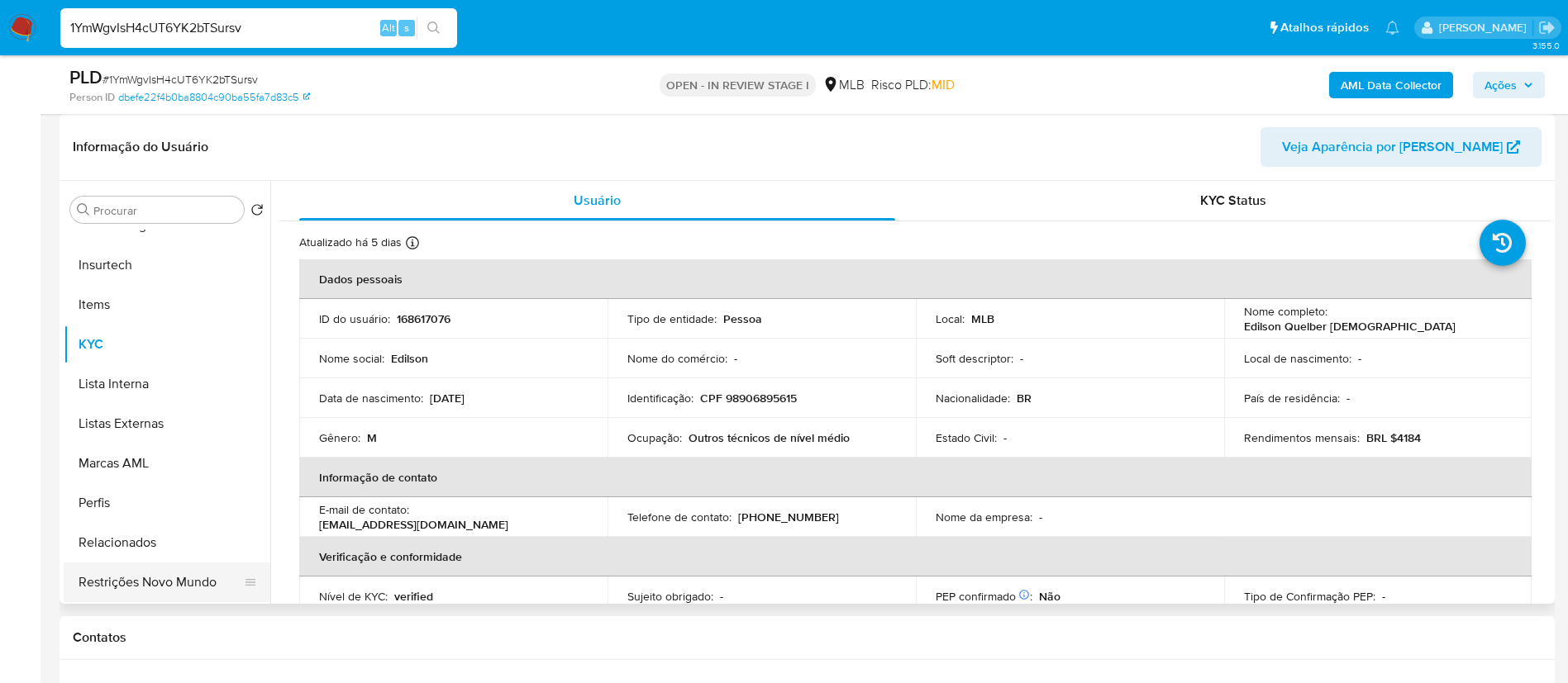
click at [197, 580] on button "Restrições Novo Mundo" at bounding box center [160, 583] width 194 height 40
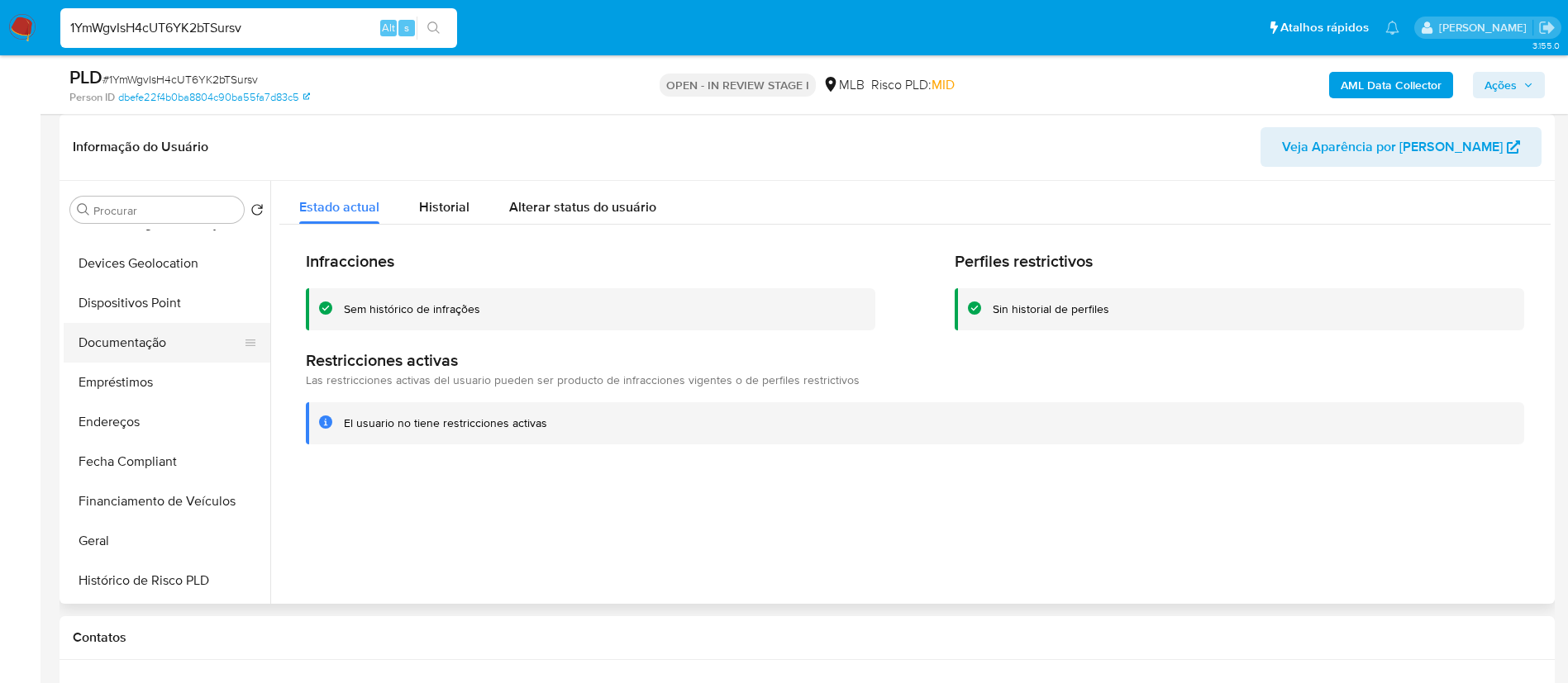
scroll to position [242, 0]
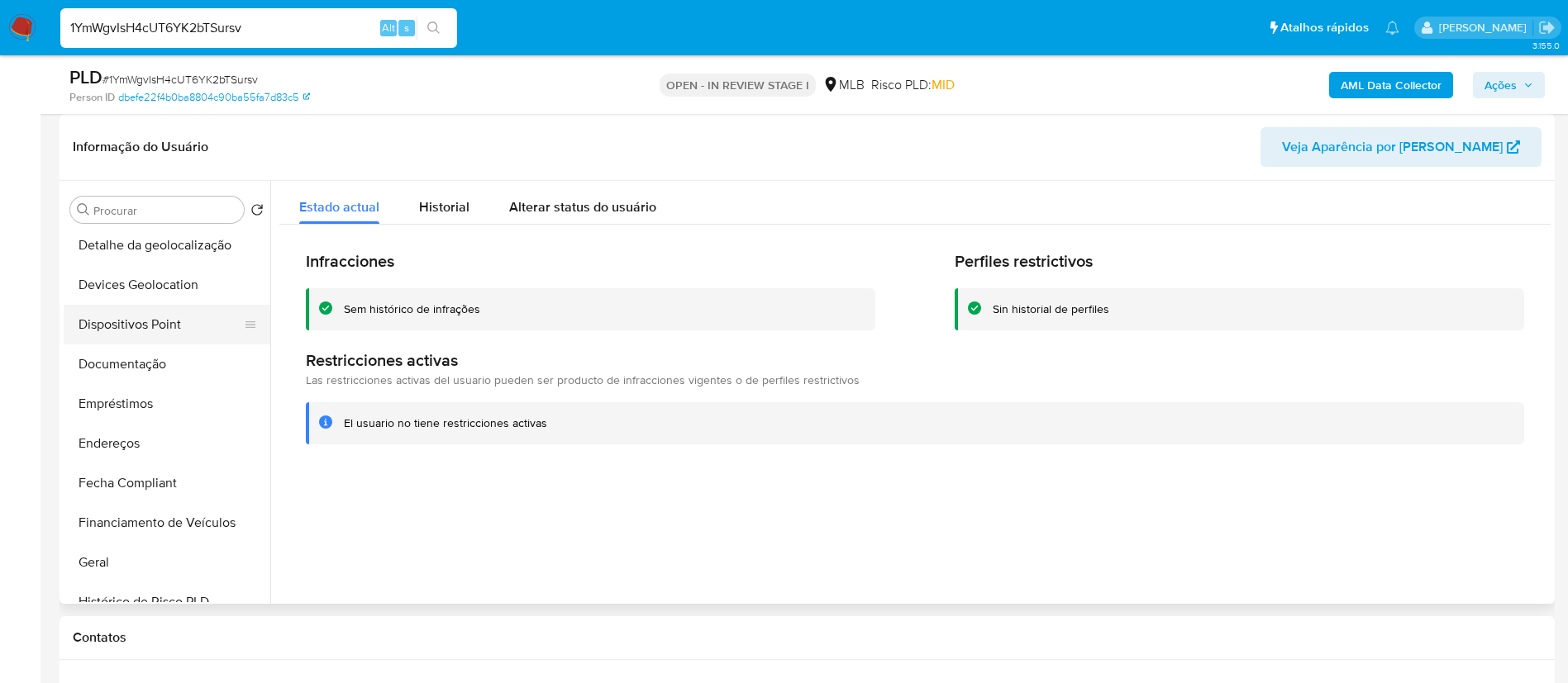
click at [181, 339] on button "Dispositivos Point" at bounding box center [160, 325] width 194 height 40
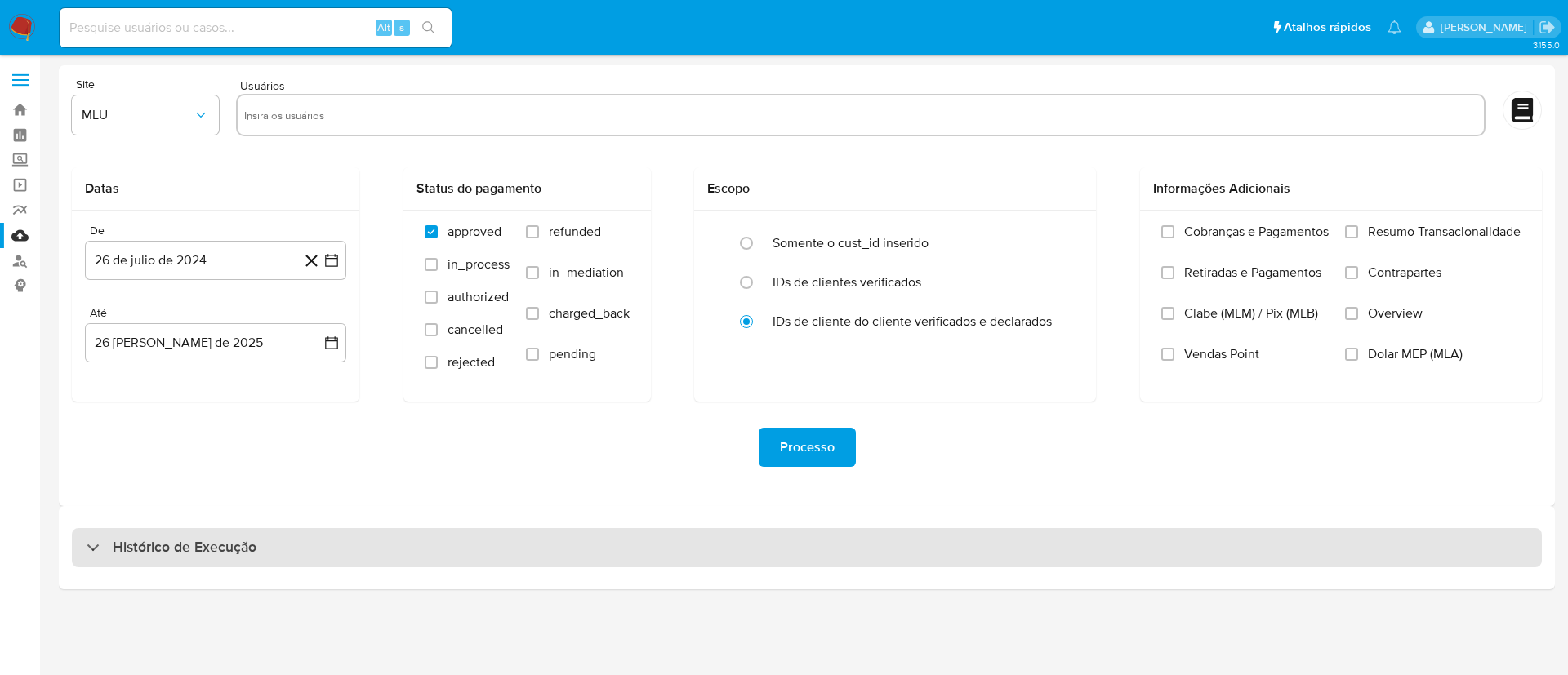
click at [427, 539] on div "Histórico de Execução" at bounding box center [806, 548] width 1470 height 39
select select "10"
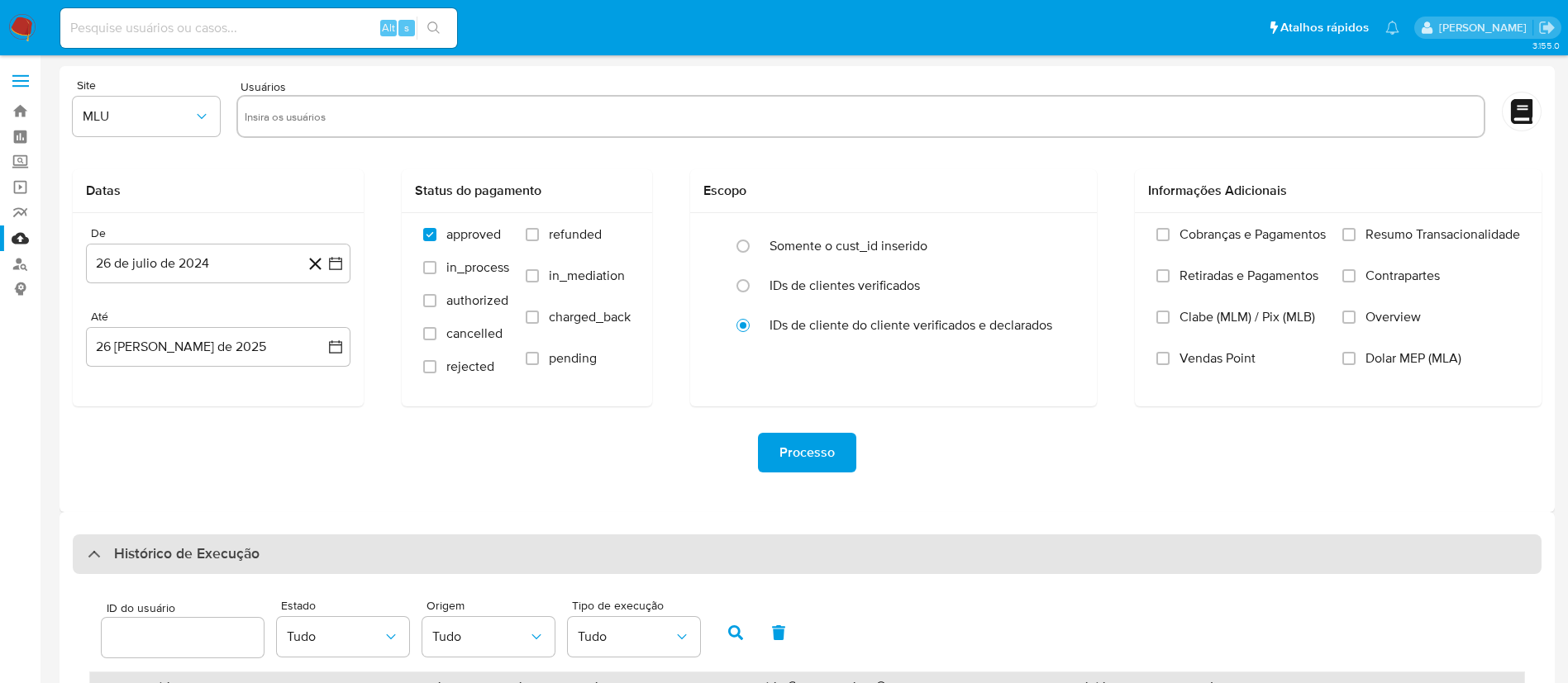
scroll to position [549, 0]
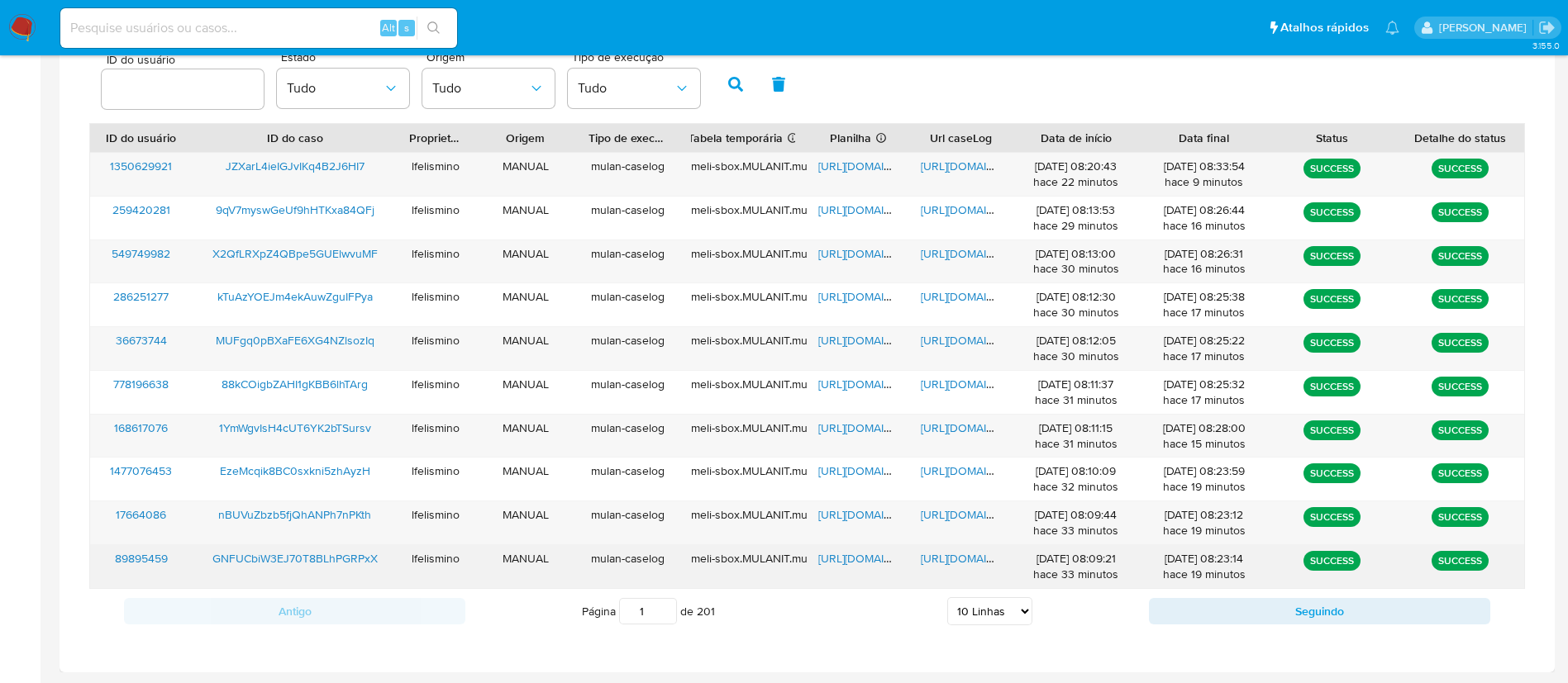
click at [958, 567] on div "[URL][DOMAIN_NAME]" at bounding box center [960, 567] width 103 height 43
click at [963, 561] on span "[URL][DOMAIN_NAME]" at bounding box center [978, 559] width 114 height 17
click at [857, 558] on span "[URL][DOMAIN_NAME]" at bounding box center [875, 559] width 114 height 17
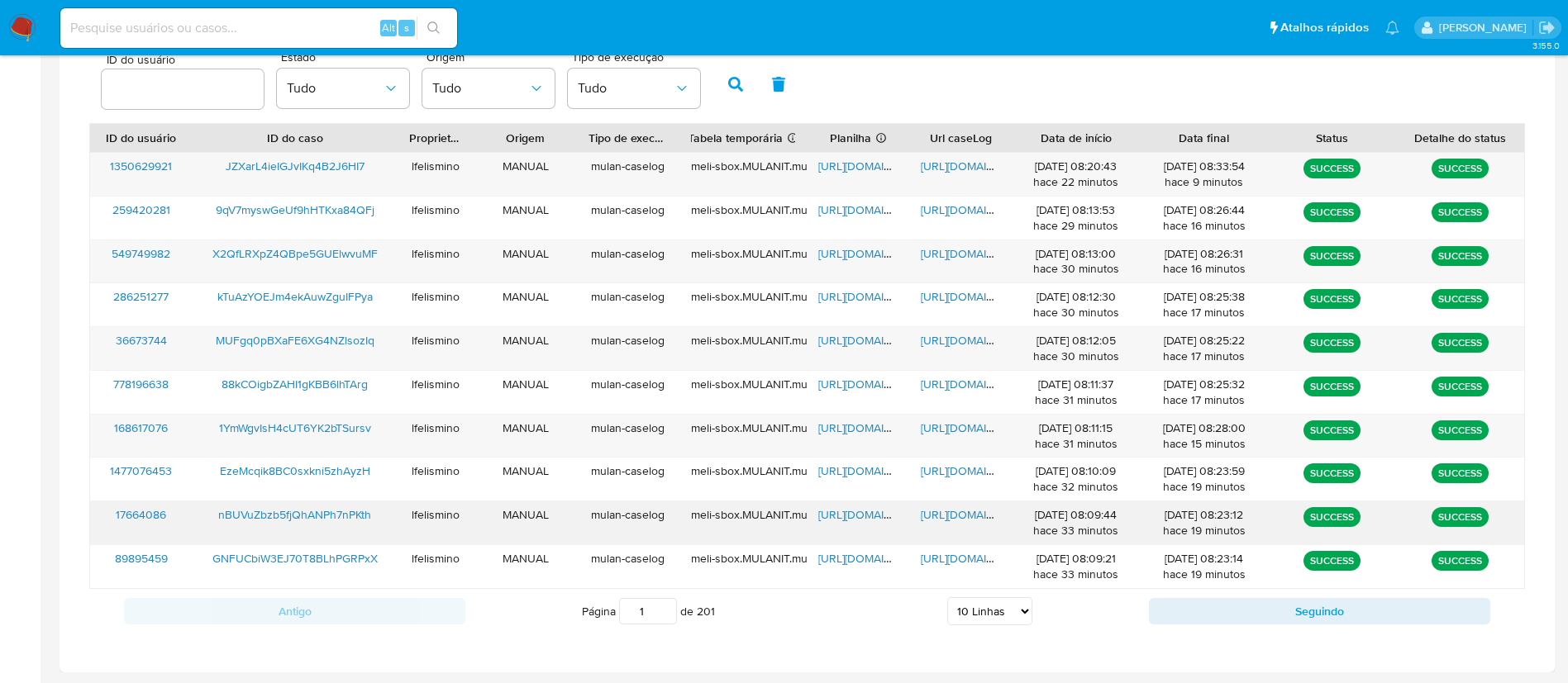
click at [958, 515] on span "[URL][DOMAIN_NAME]" at bounding box center [978, 515] width 114 height 17
click at [874, 517] on span "[URL][DOMAIN_NAME]" at bounding box center [875, 515] width 114 height 17
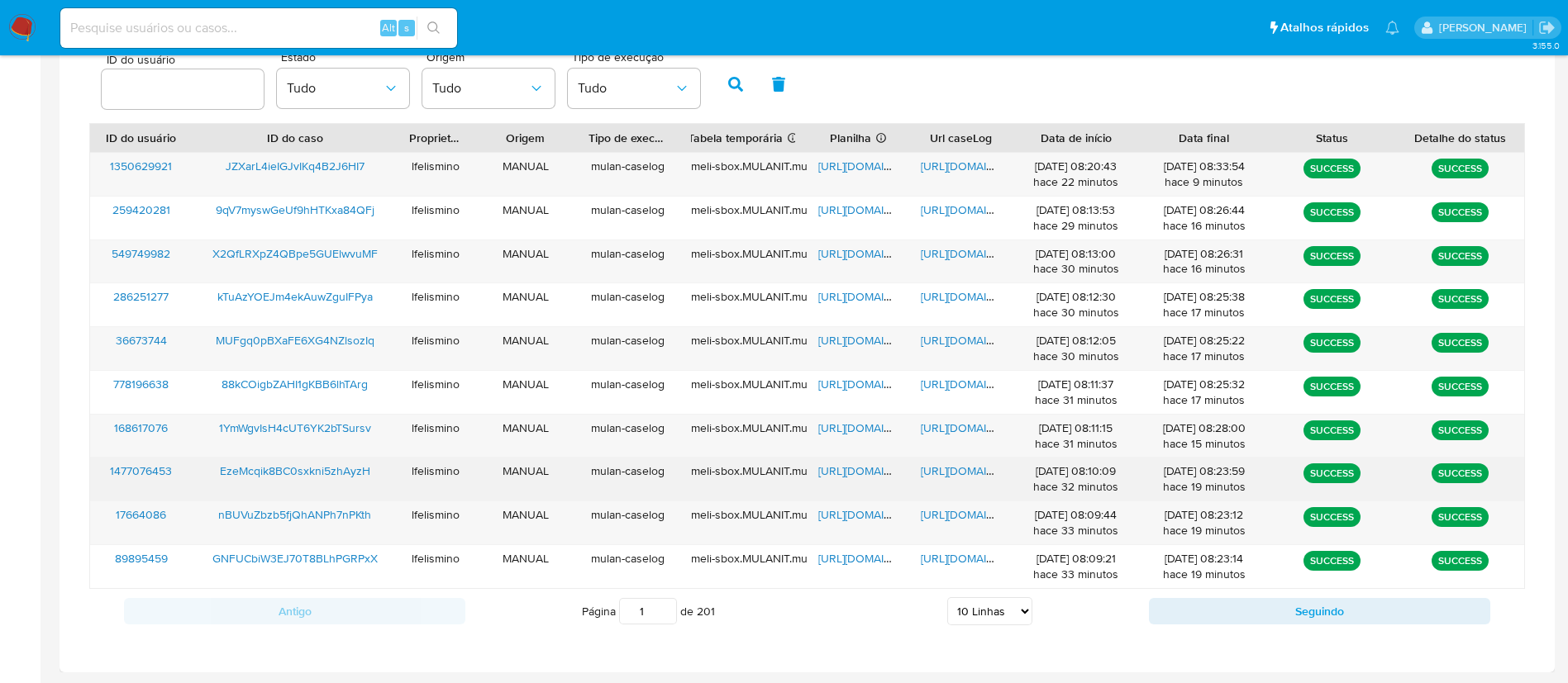
click at [973, 471] on span "[URL][DOMAIN_NAME]" at bounding box center [978, 471] width 114 height 17
click at [833, 474] on span "[URL][DOMAIN_NAME]" at bounding box center [875, 471] width 114 height 17
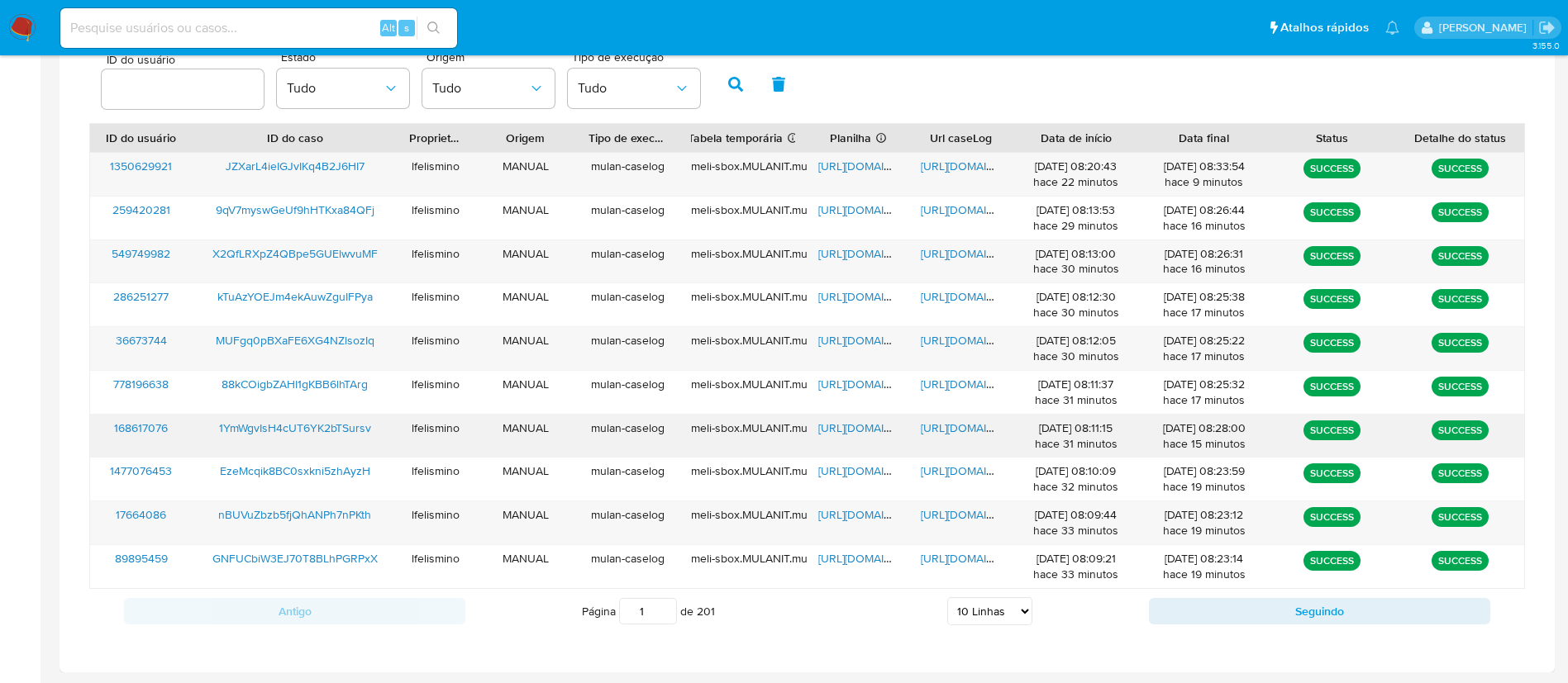
click at [948, 423] on span "[URL][DOMAIN_NAME]" at bounding box center [978, 428] width 114 height 17
click at [850, 427] on span "[URL][DOMAIN_NAME]" at bounding box center [875, 428] width 114 height 17
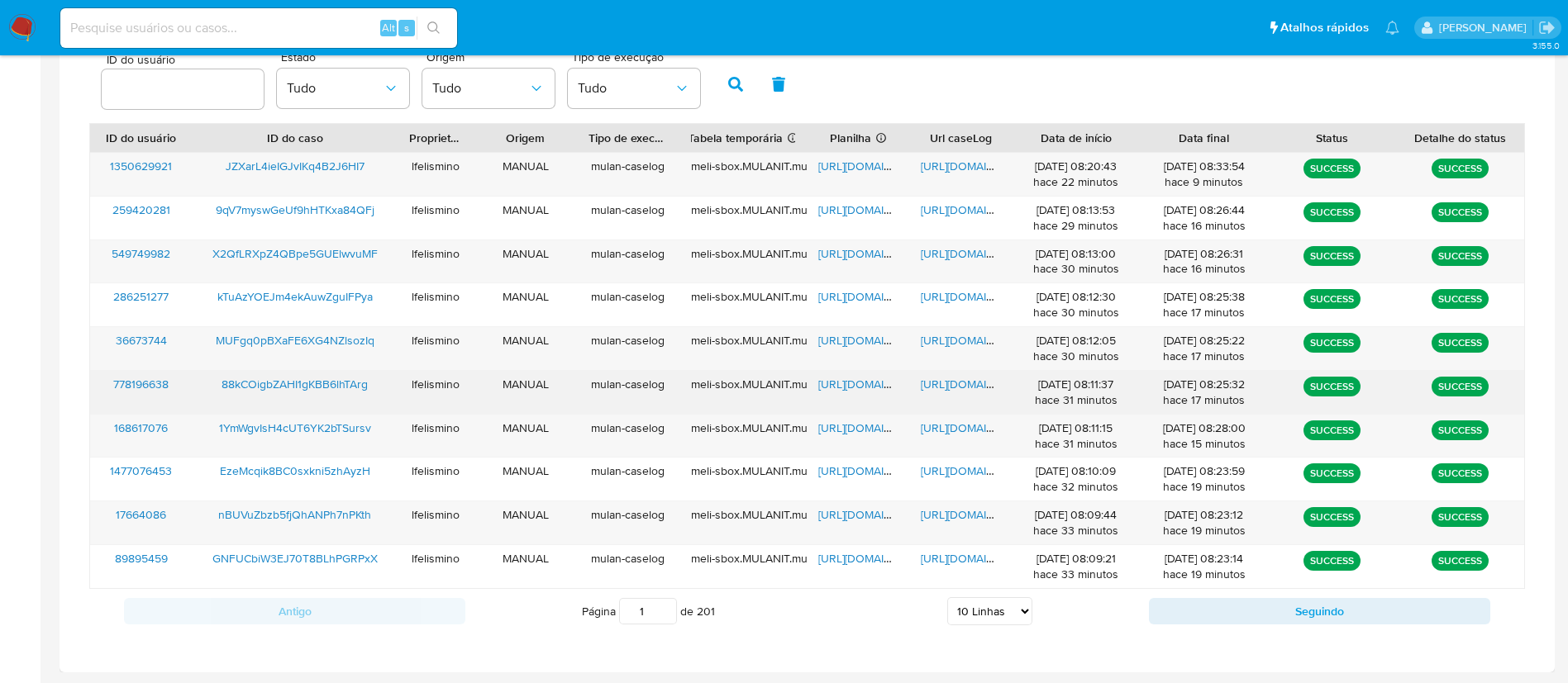
click at [950, 386] on span "[URL][DOMAIN_NAME]" at bounding box center [978, 384] width 114 height 17
click at [828, 376] on span "[URL][DOMAIN_NAME]" at bounding box center [875, 384] width 114 height 17
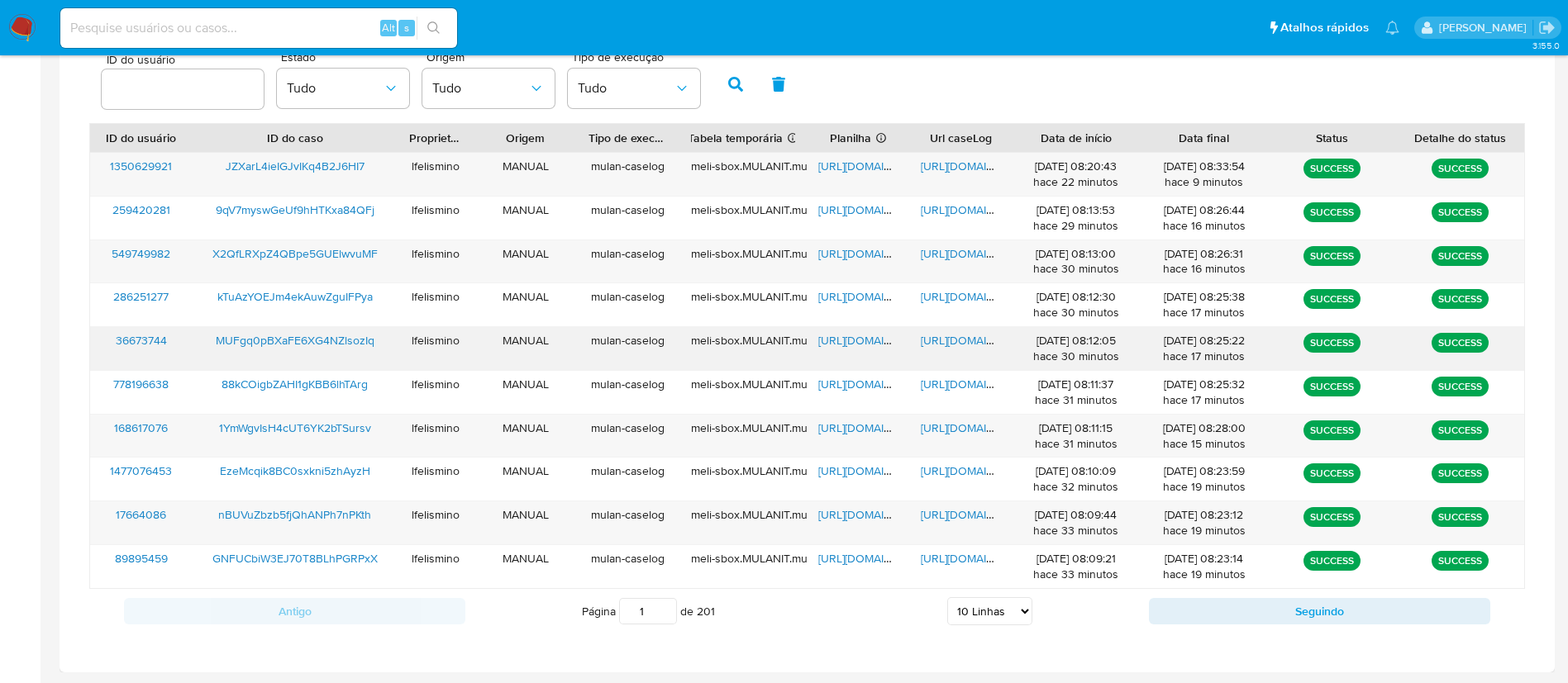
click at [937, 334] on span "[URL][DOMAIN_NAME]" at bounding box center [978, 341] width 114 height 17
click at [868, 345] on span "[URL][DOMAIN_NAME]" at bounding box center [875, 341] width 114 height 17
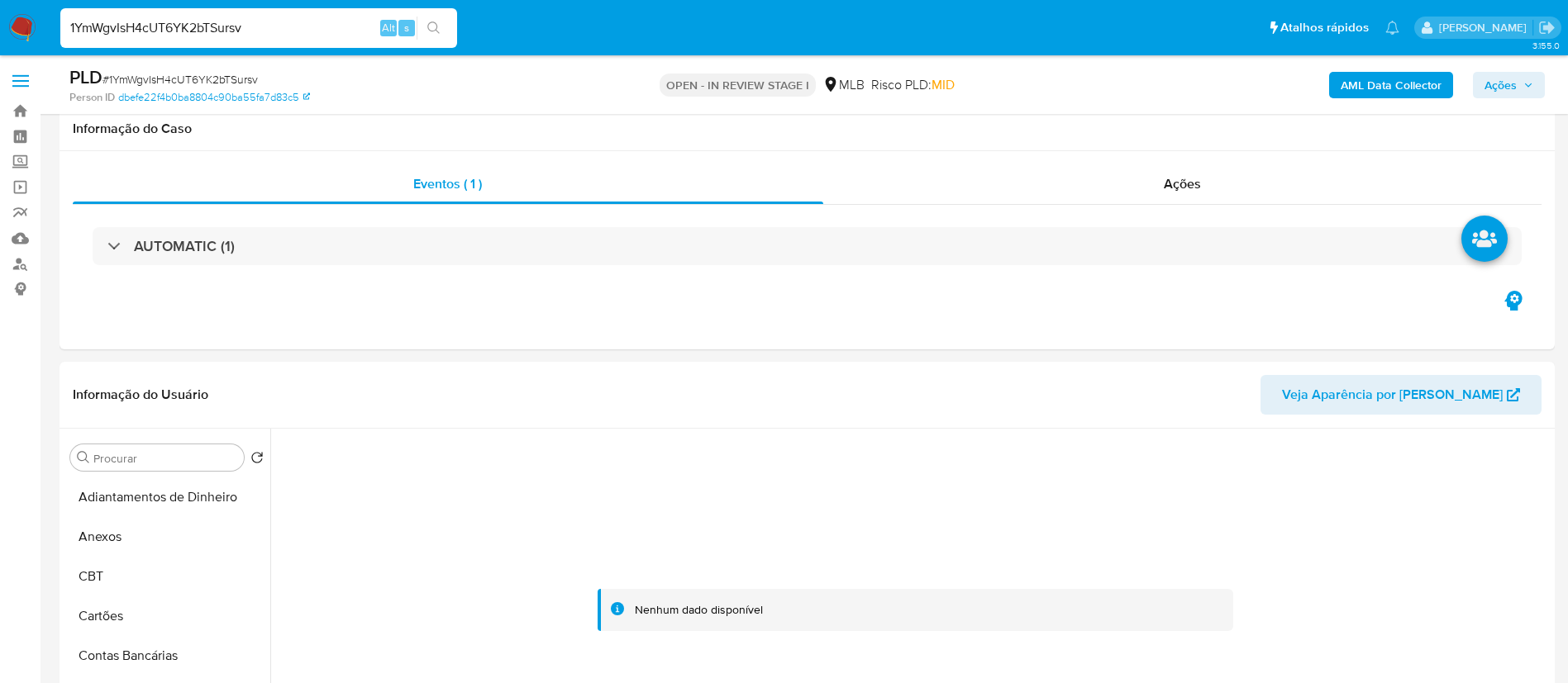
select select "10"
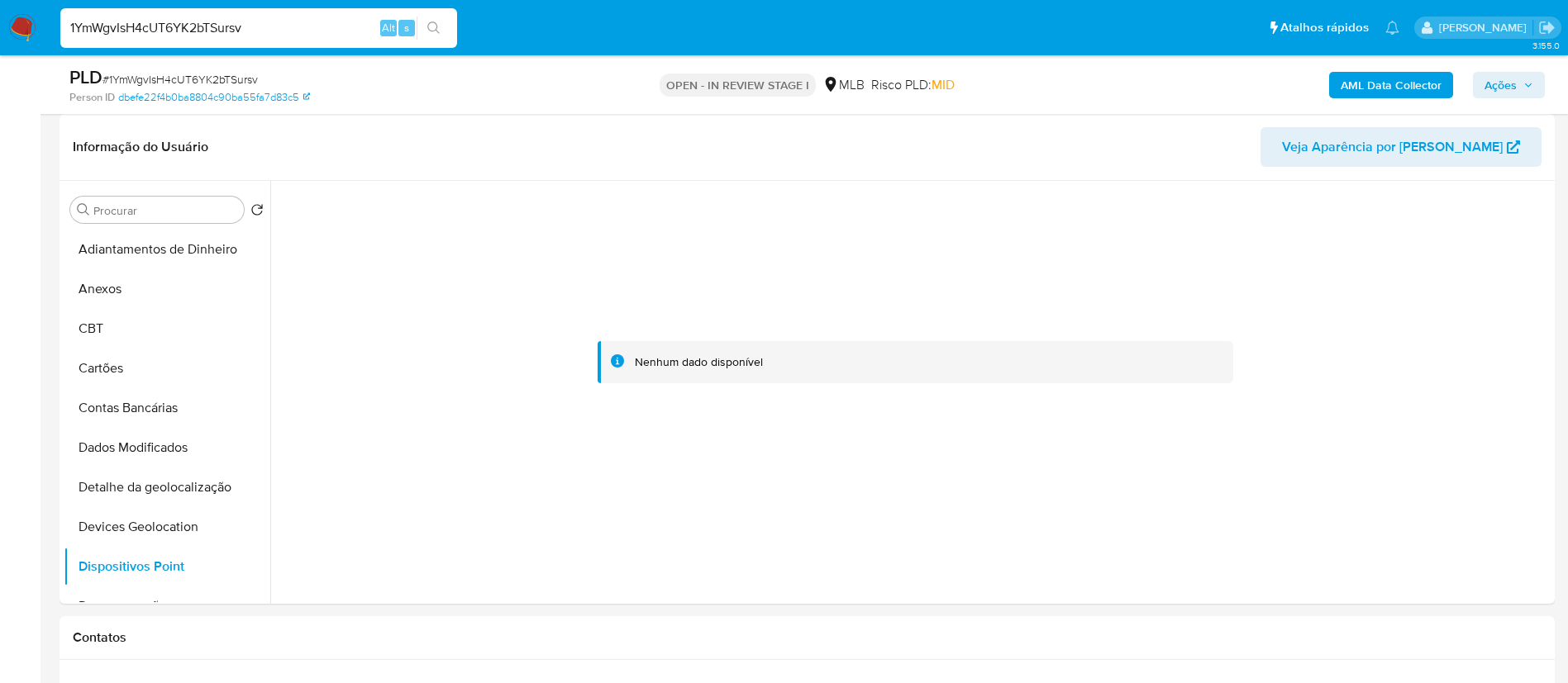
scroll to position [242, 0]
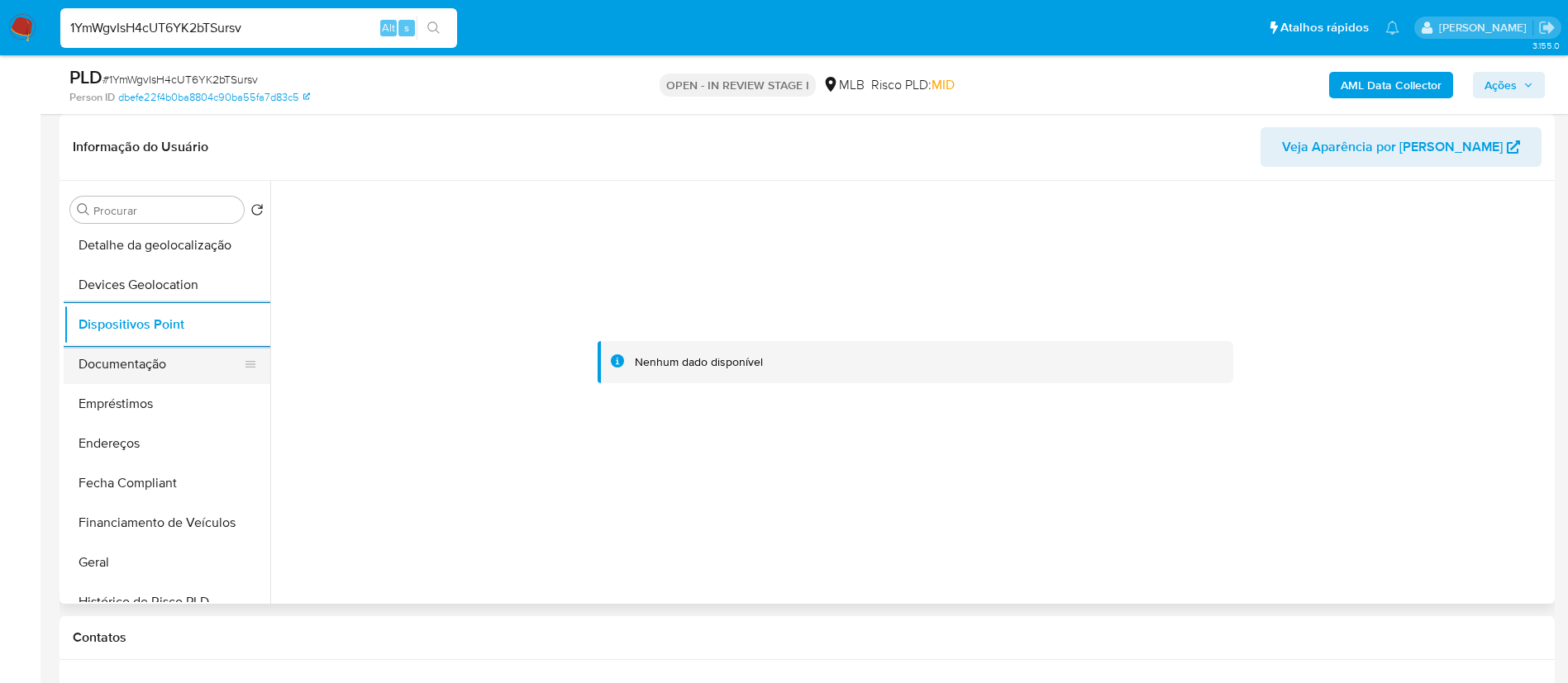
click at [160, 380] on button "Documentação" at bounding box center [160, 365] width 194 height 40
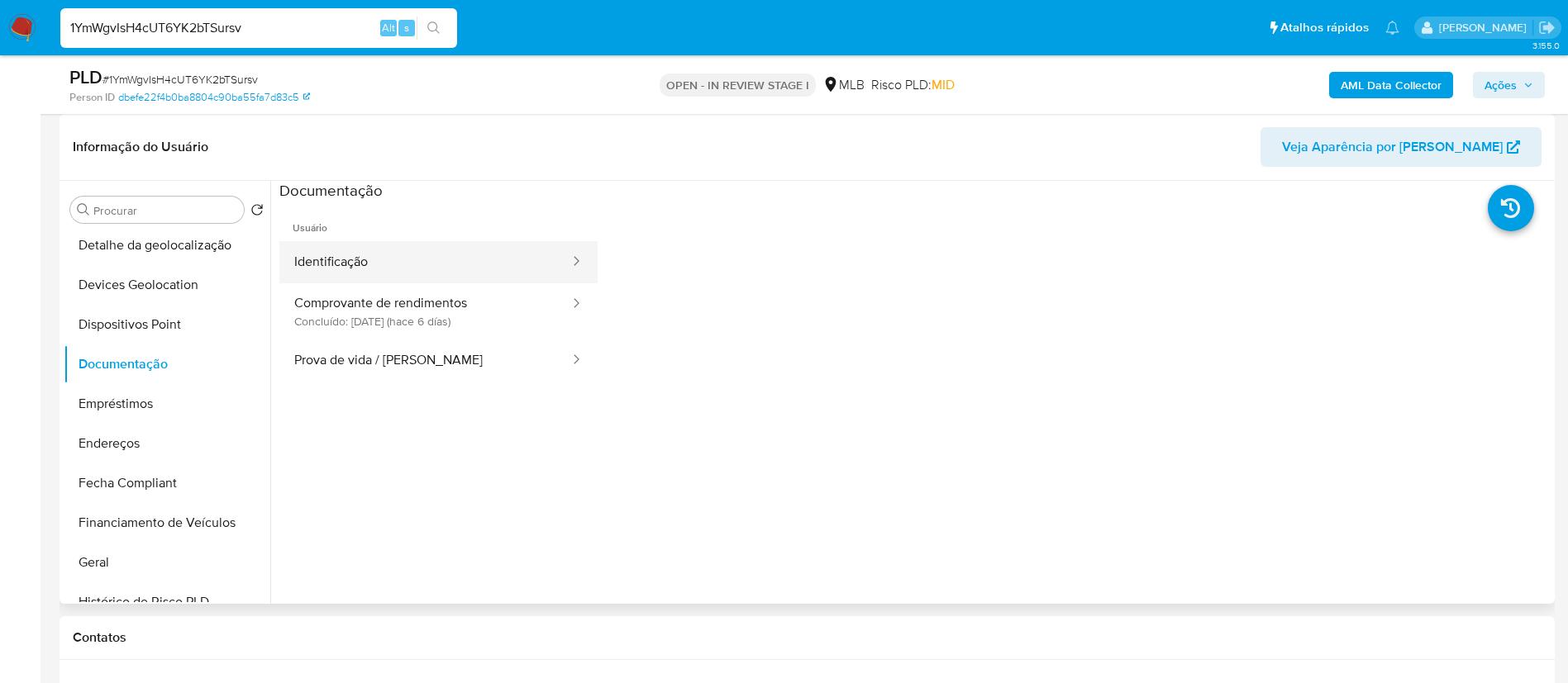
click at [418, 265] on button "Identificação" at bounding box center [425, 262] width 292 height 42
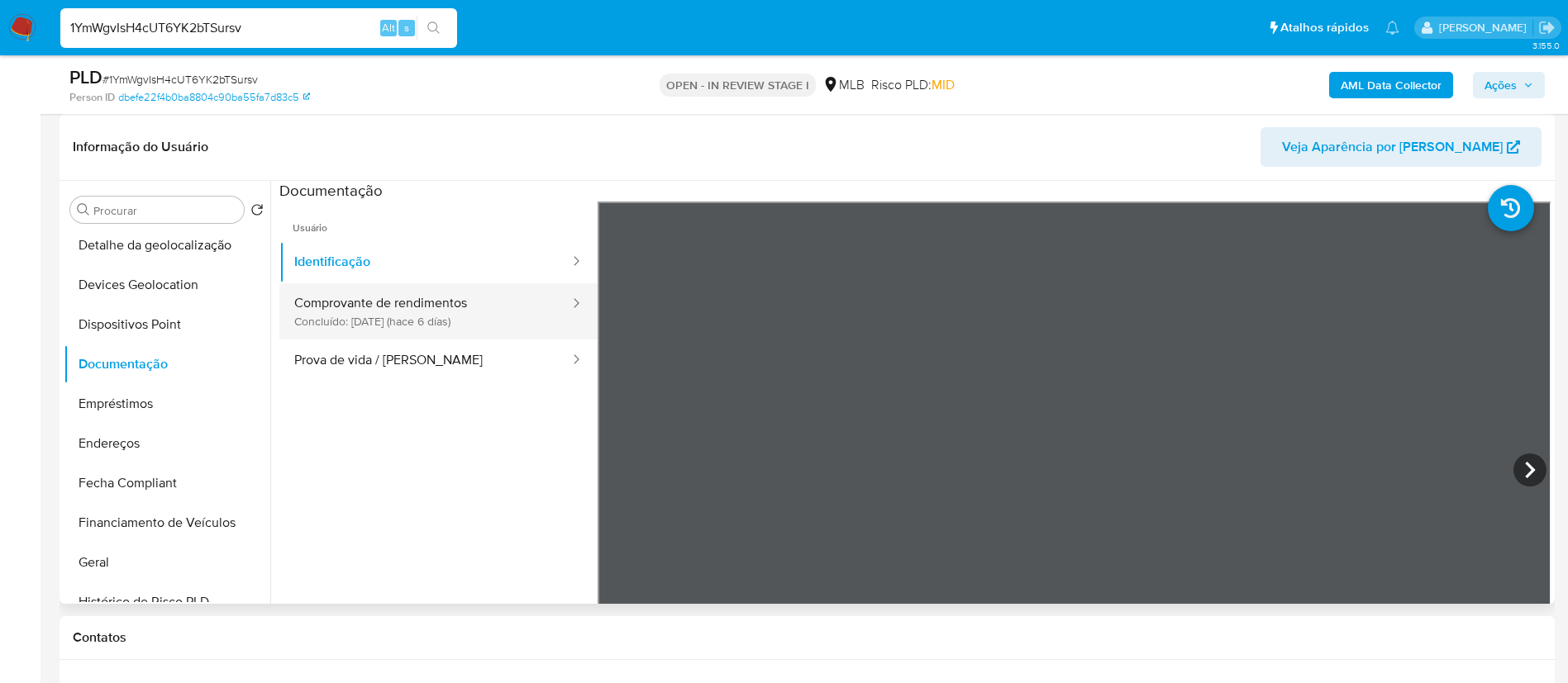
click at [323, 311] on button "Comprovante de rendimentos Concluído: 20/08/2025 (hace 6 días)" at bounding box center [425, 312] width 292 height 56
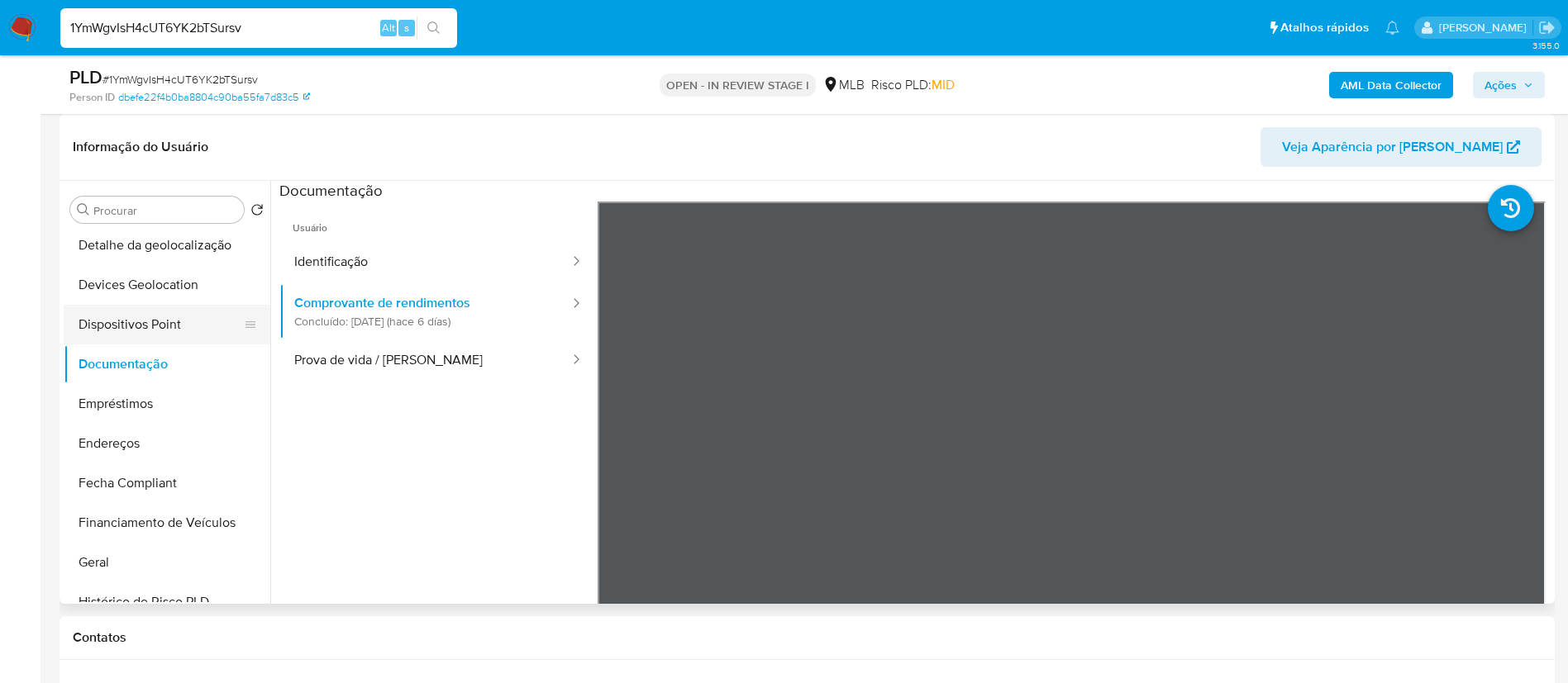
click at [174, 308] on button "Dispositivos Point" at bounding box center [160, 325] width 194 height 40
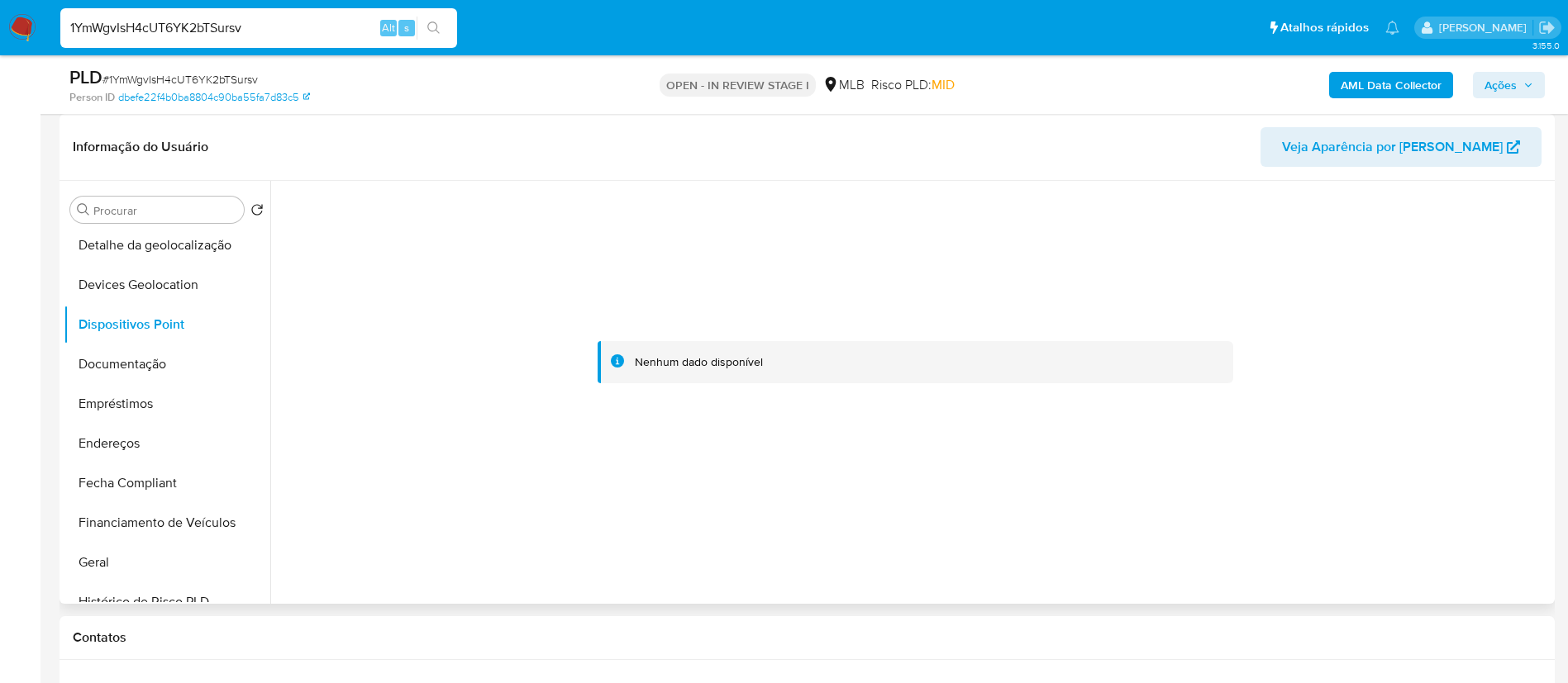
drag, startPoint x: 99, startPoint y: 437, endPoint x: 1064, endPoint y: 495, distance: 966.7
click at [100, 437] on button "Endereços" at bounding box center [167, 444] width 207 height 40
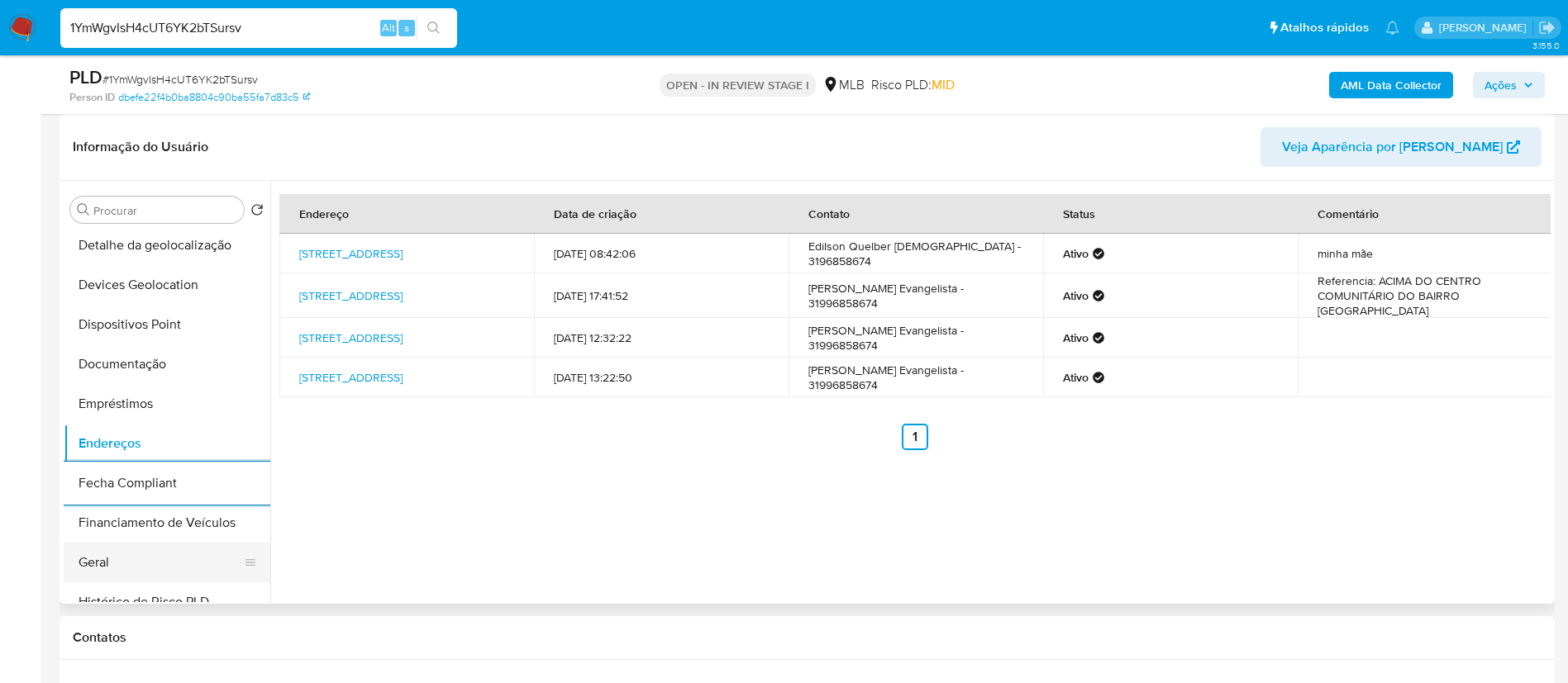
click at [151, 557] on button "Geral" at bounding box center [160, 563] width 194 height 40
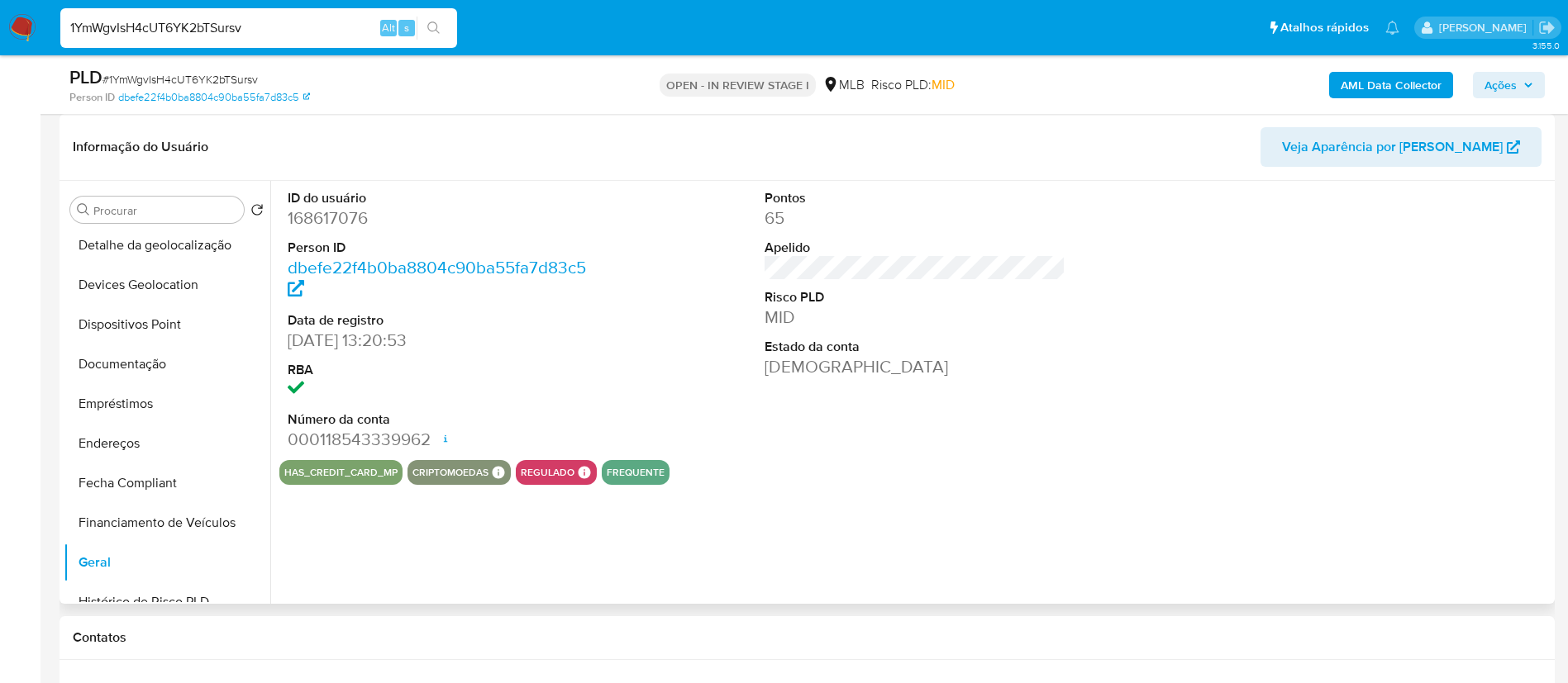
click at [347, 217] on dd "168617076" at bounding box center [438, 218] width 302 height 23
copy dd "168617076"
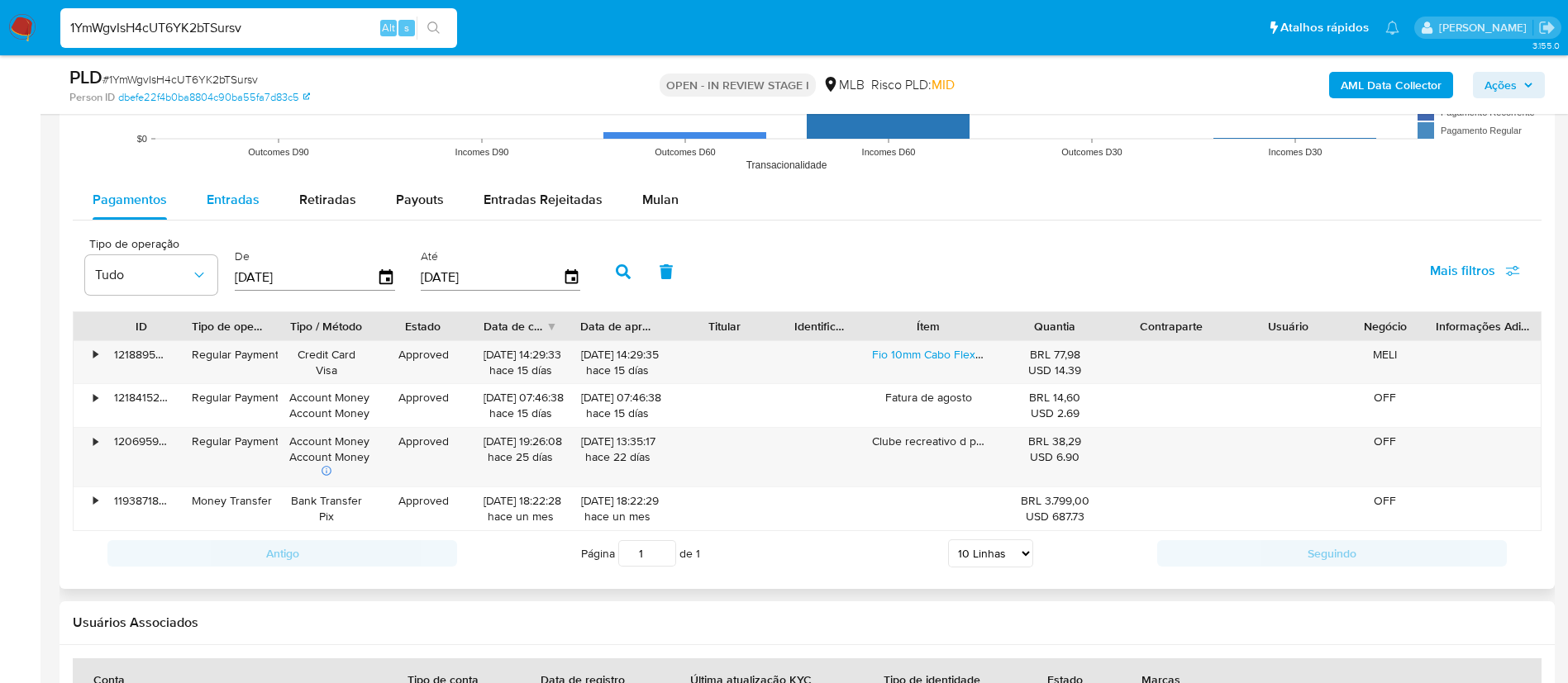
scroll to position [1736, 0]
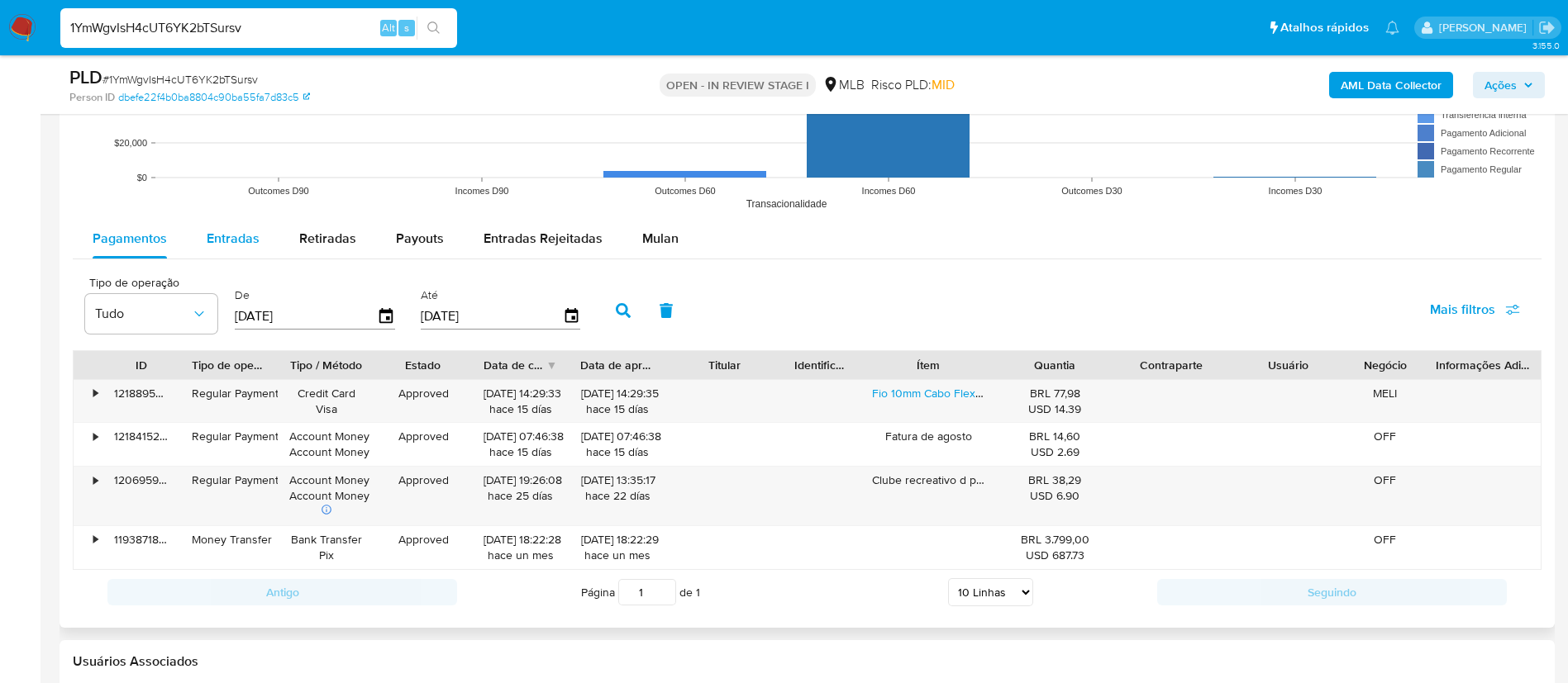
click at [213, 254] on div "Entradas" at bounding box center [233, 239] width 53 height 40
select select "10"
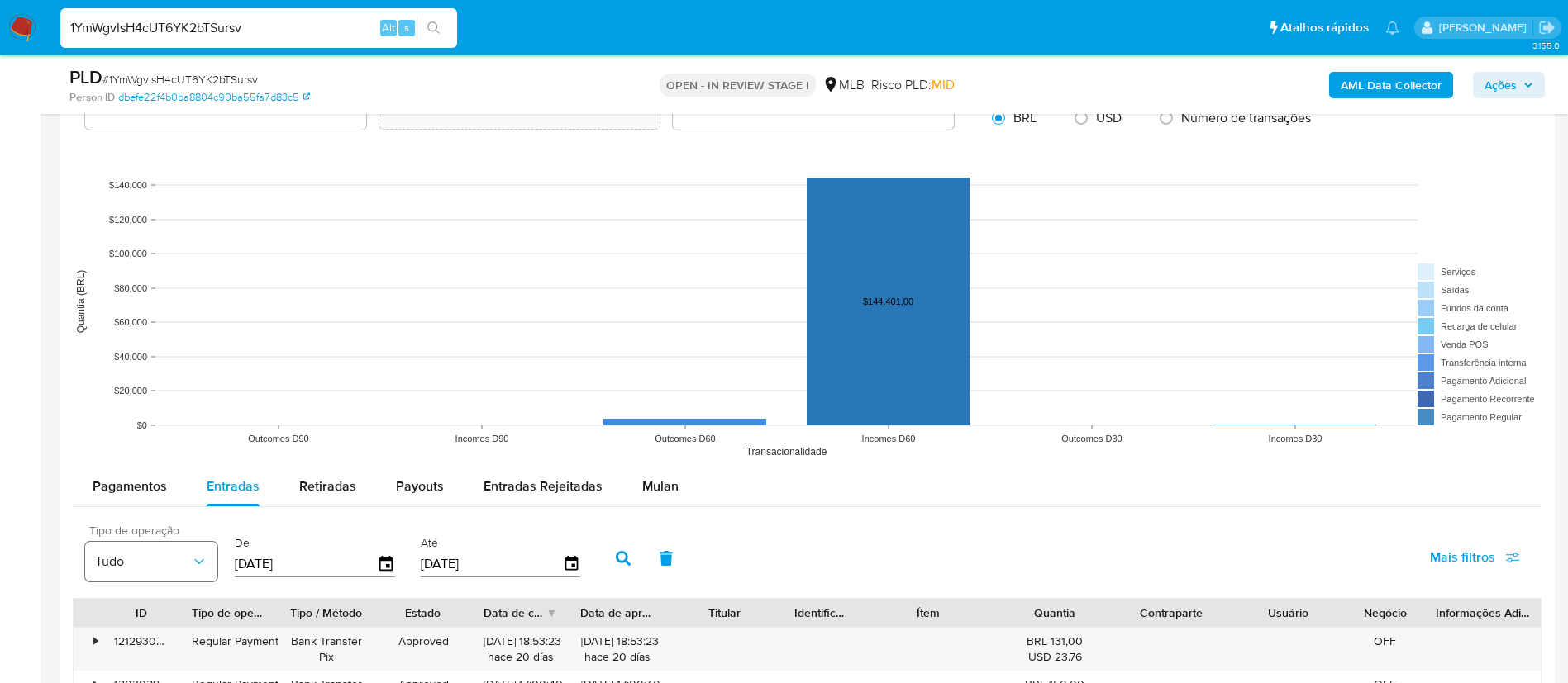
scroll to position [1859, 0]
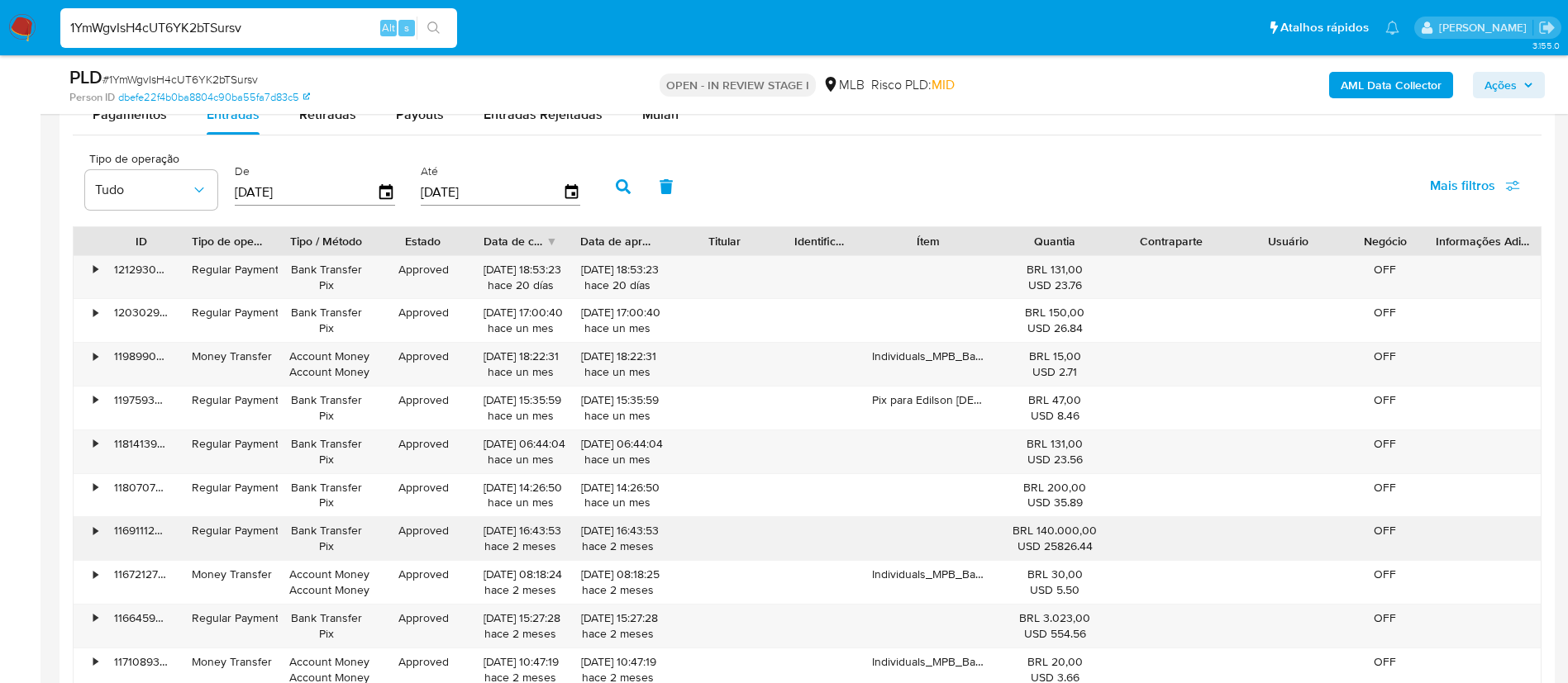
click at [79, 538] on div "•" at bounding box center [88, 539] width 29 height 43
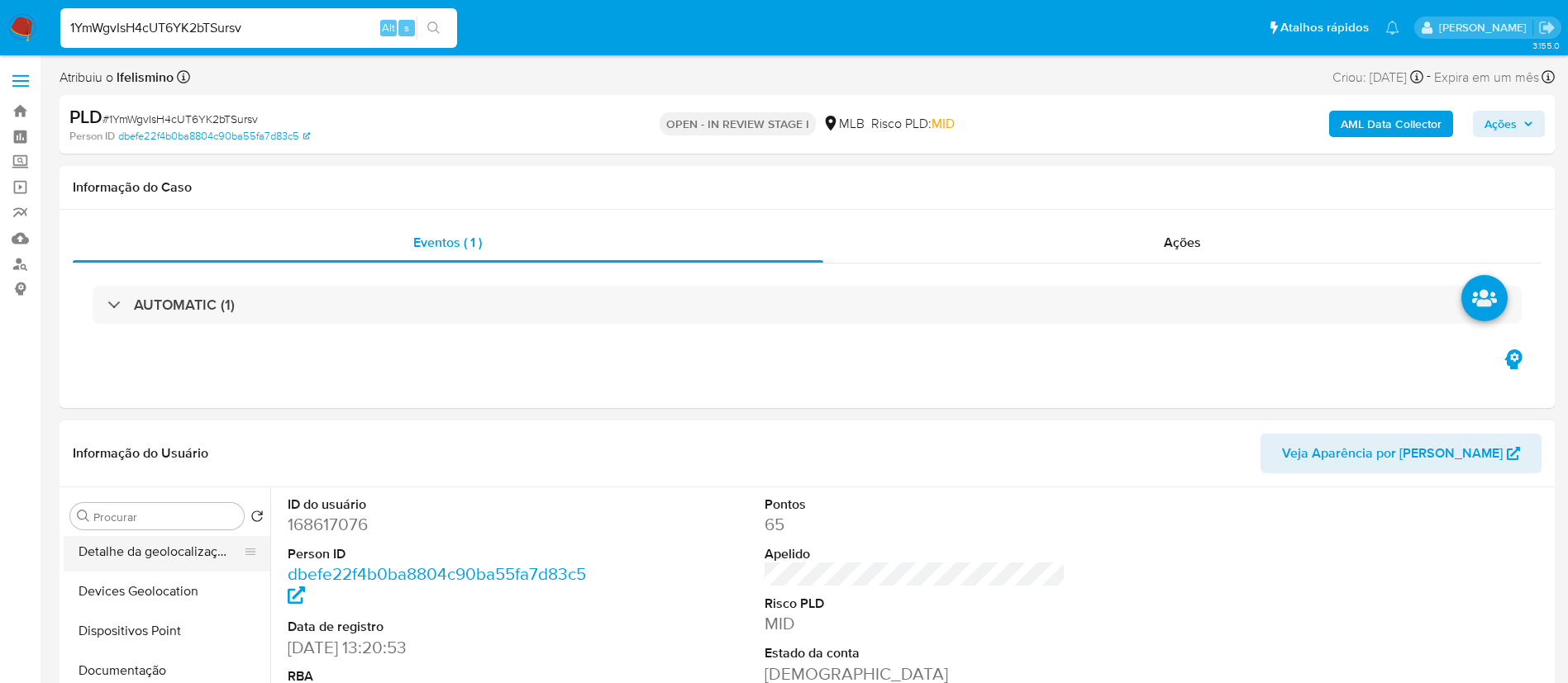
scroll to position [0, 0]
click at [92, 599] on button "Anexos" at bounding box center [160, 596] width 194 height 40
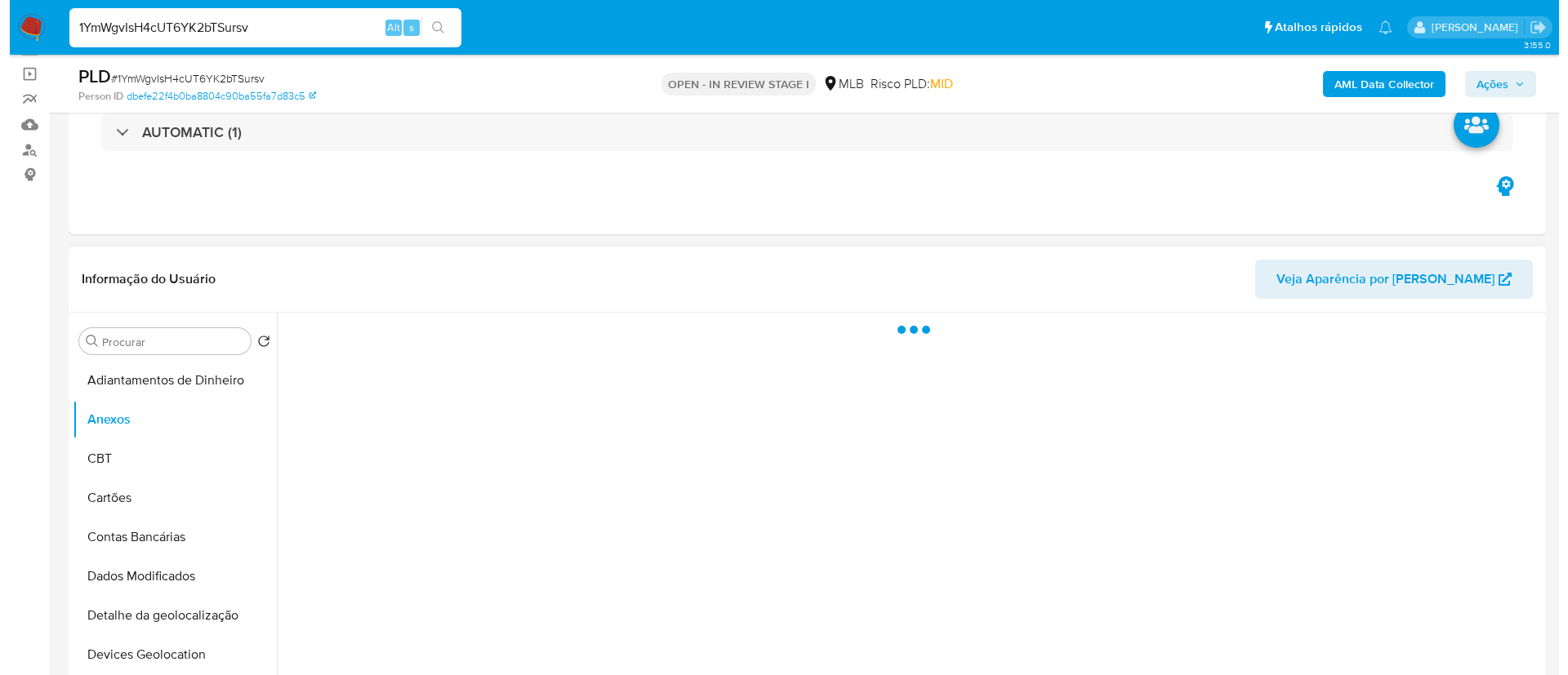
scroll to position [245, 0]
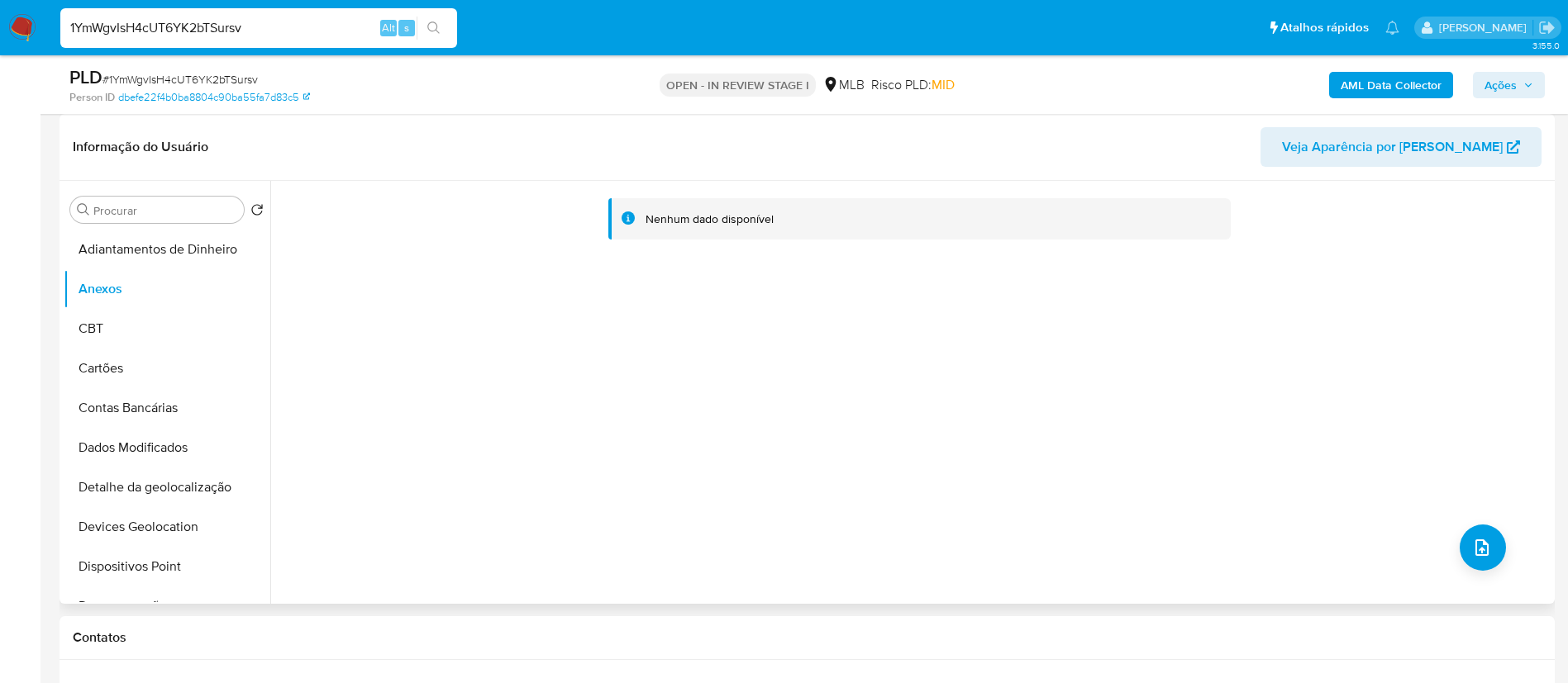
click at [1496, 535] on div "Nenhum dado disponível" at bounding box center [911, 393] width 1280 height 423
click at [1480, 533] on button "upload-file" at bounding box center [1483, 548] width 46 height 46
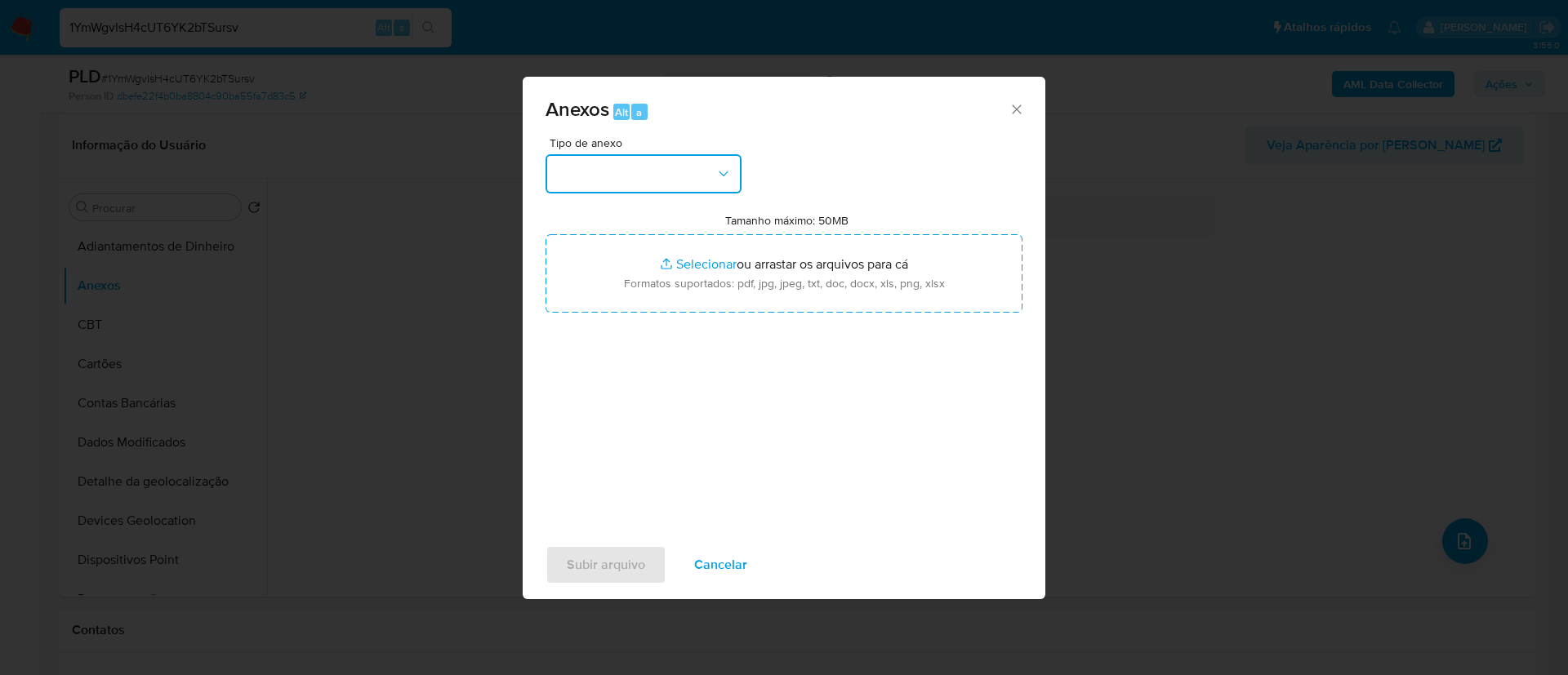
click at [650, 159] on button "button" at bounding box center [644, 174] width 196 height 39
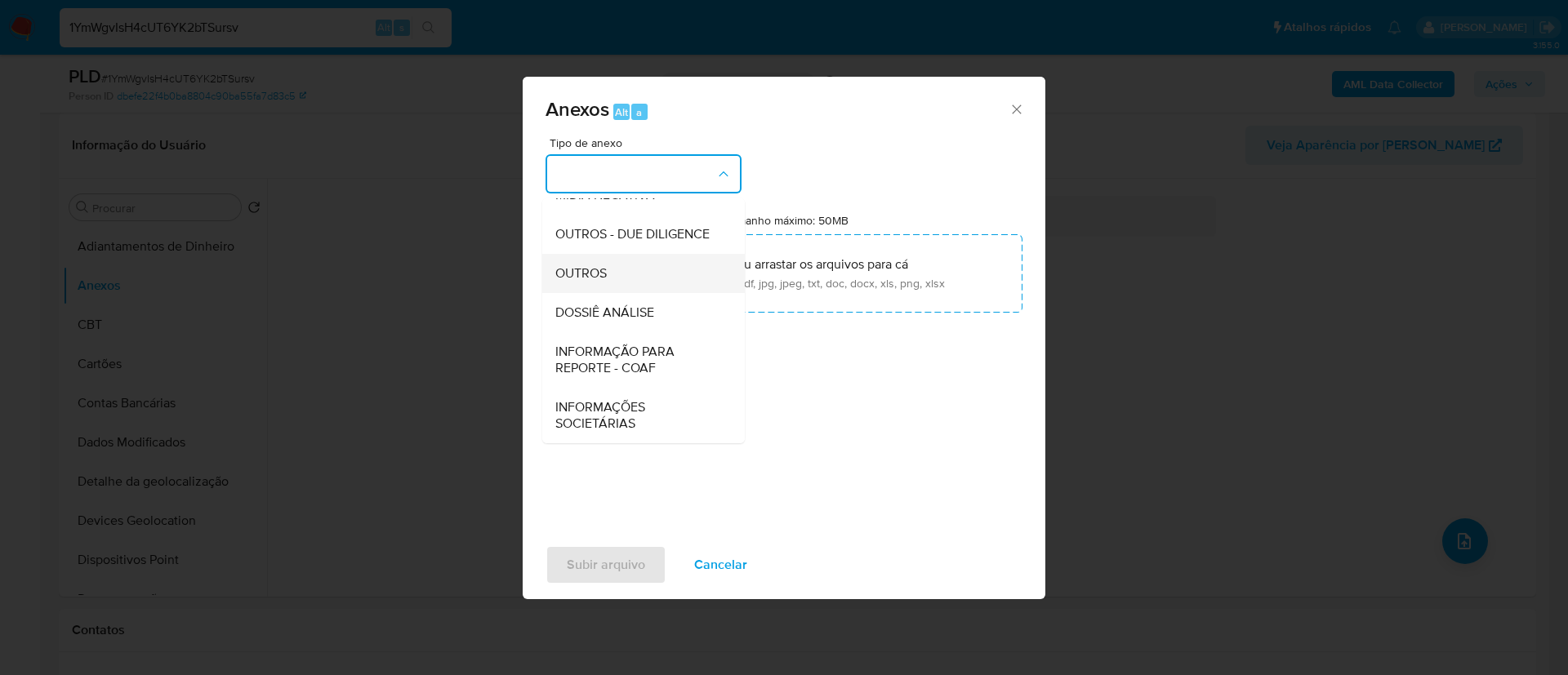
click at [647, 282] on div "OUTROS" at bounding box center [639, 274] width 167 height 39
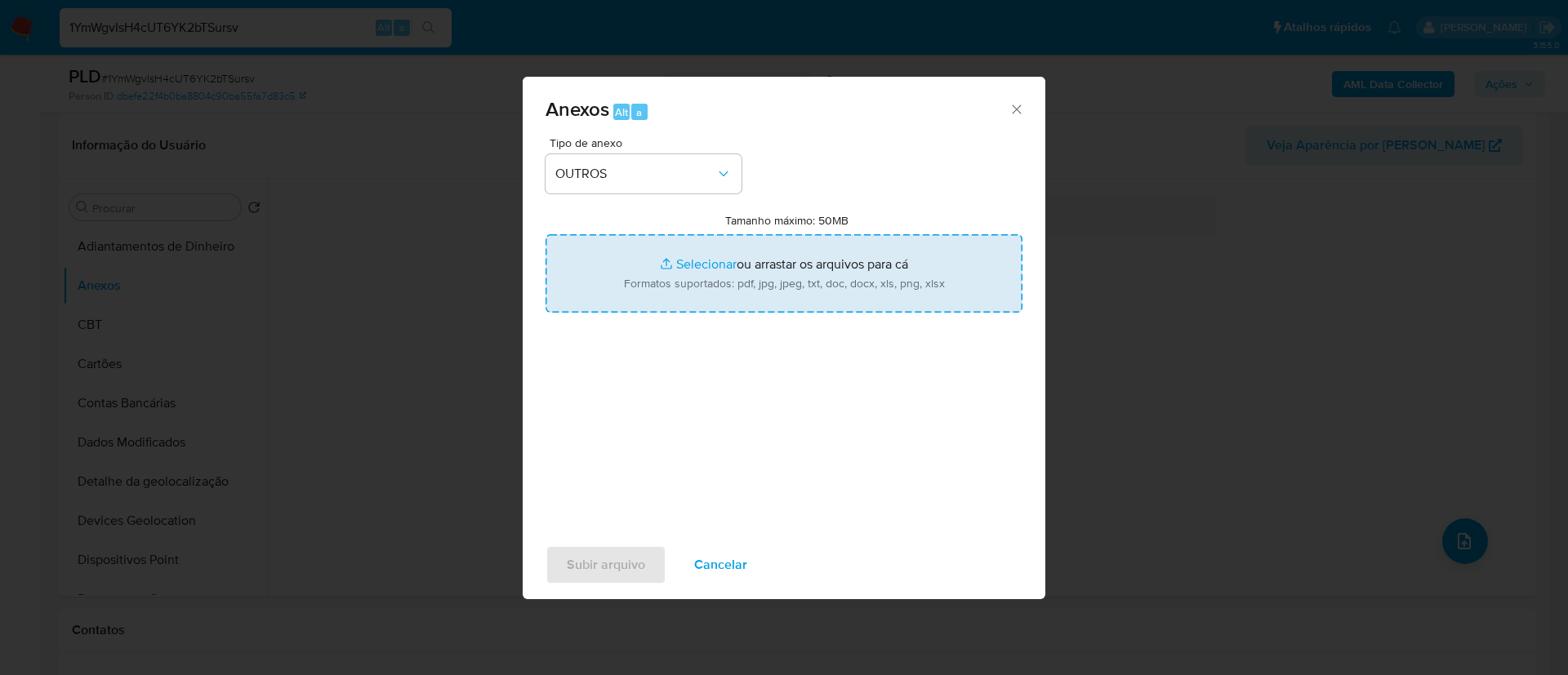
type input "C:\fakepath\Mulan 168617076_2025_08_26_07_25_23 EDILSON QUELBER EVANGELISTA.pdf"
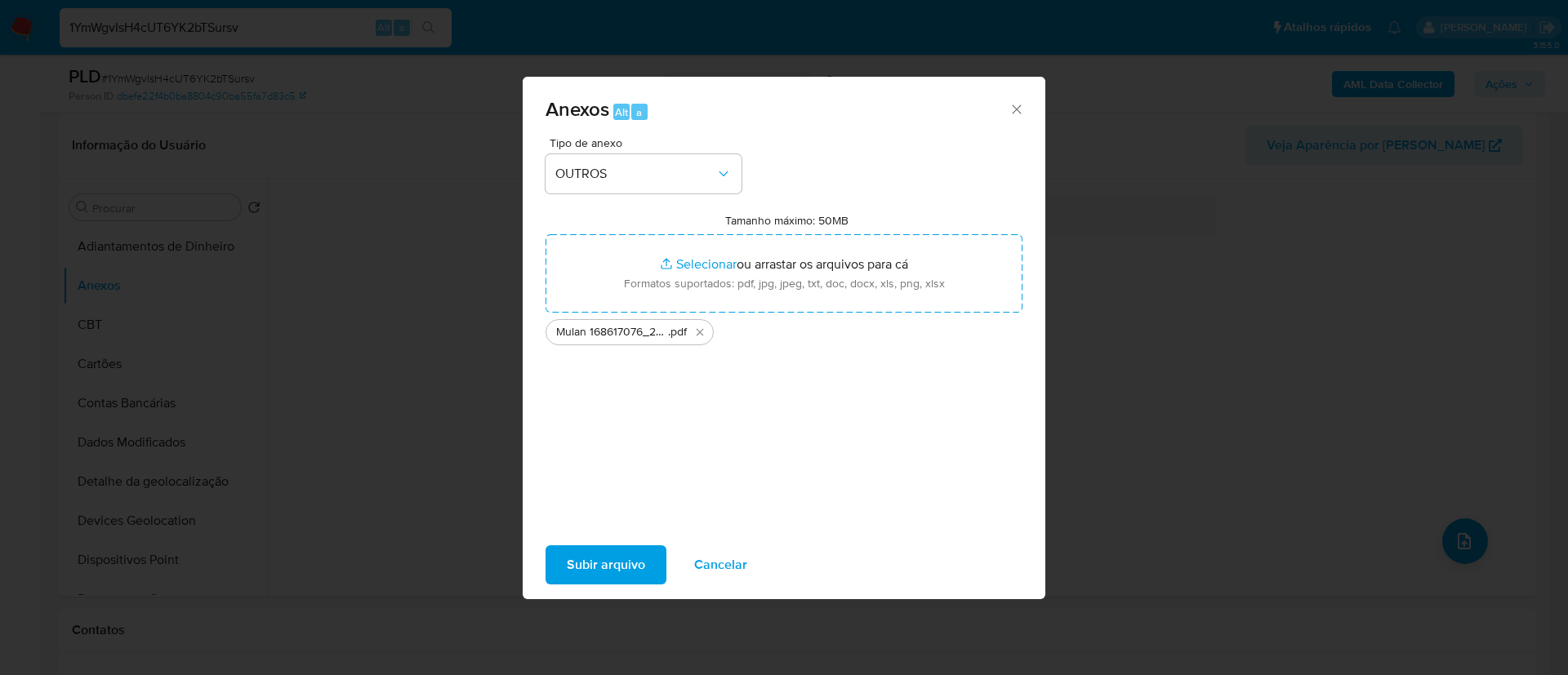
click at [638, 557] on span "Subir arquivo" at bounding box center [606, 565] width 78 height 36
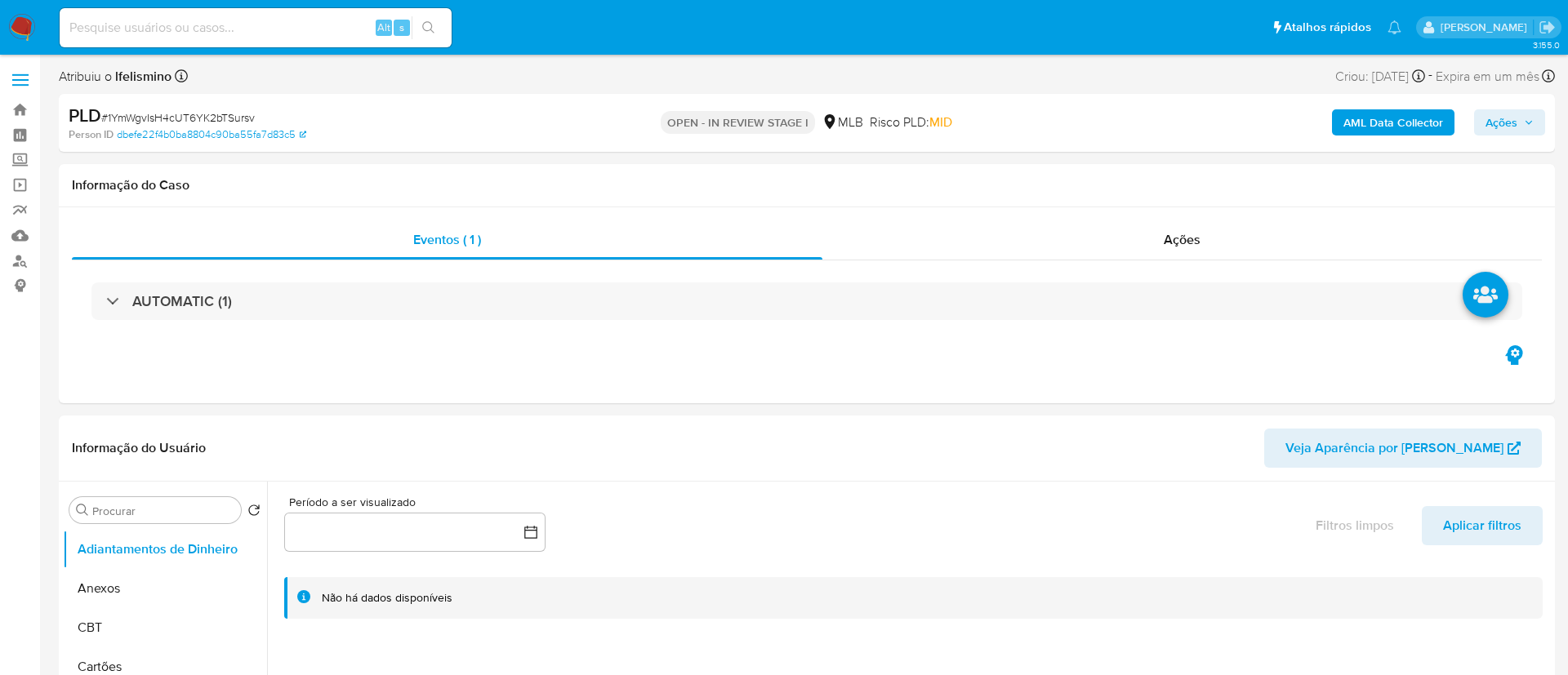
select select "10"
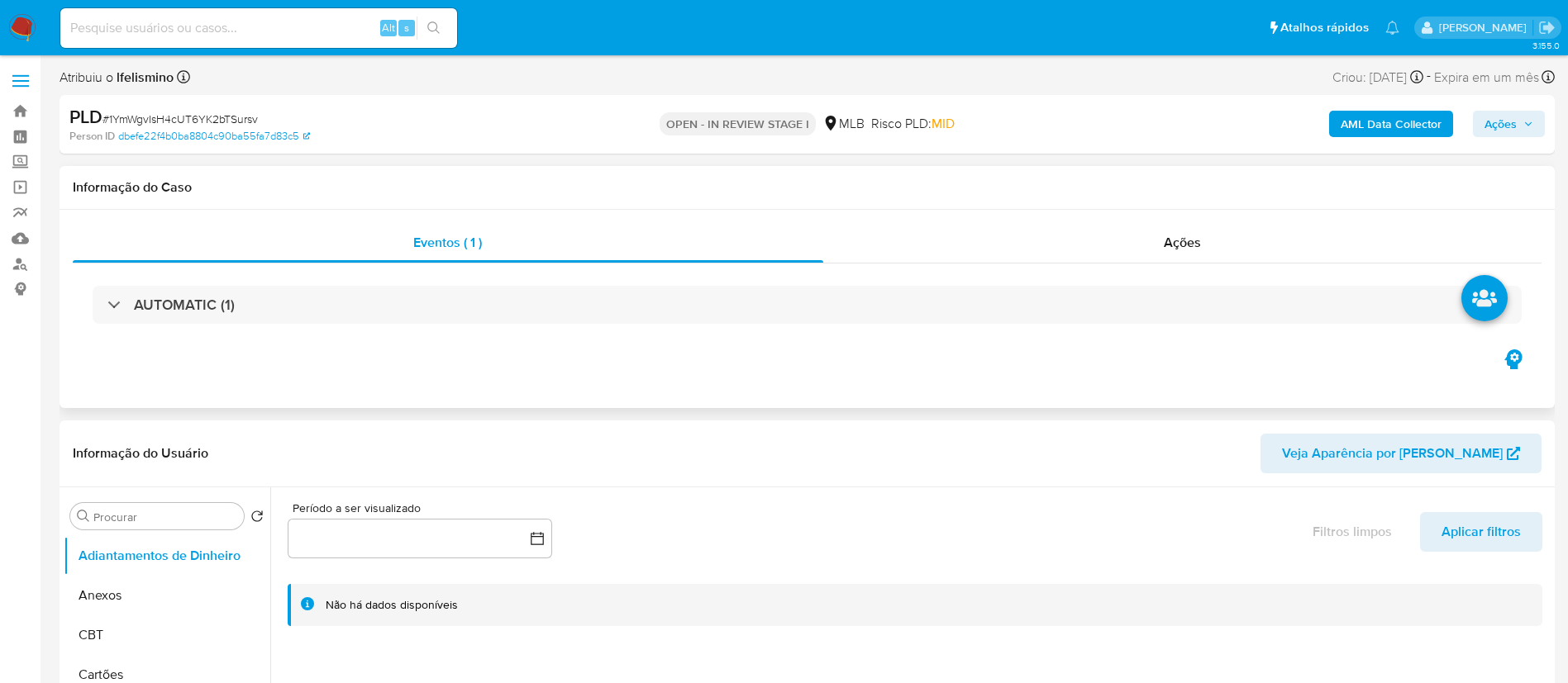
scroll to position [124, 0]
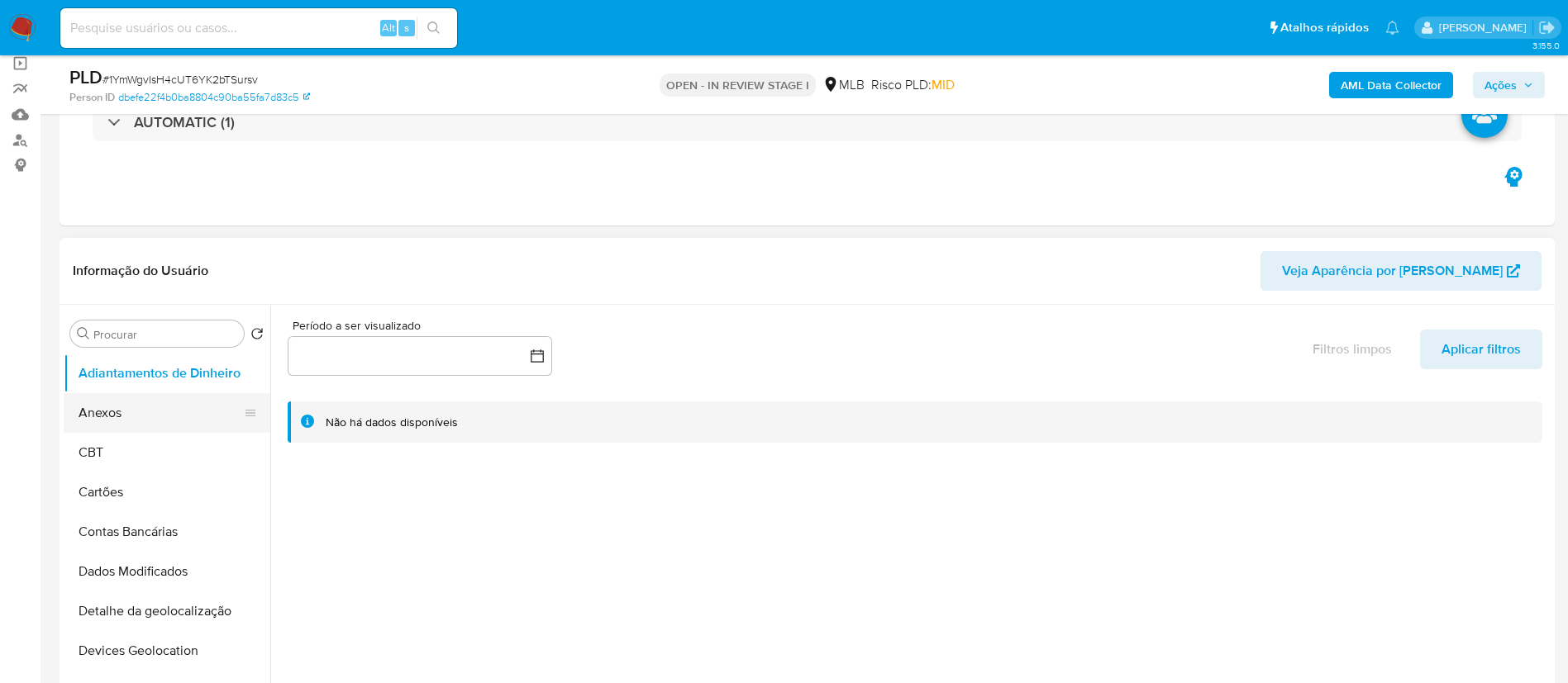
click at [129, 431] on button "Anexos" at bounding box center [160, 413] width 194 height 40
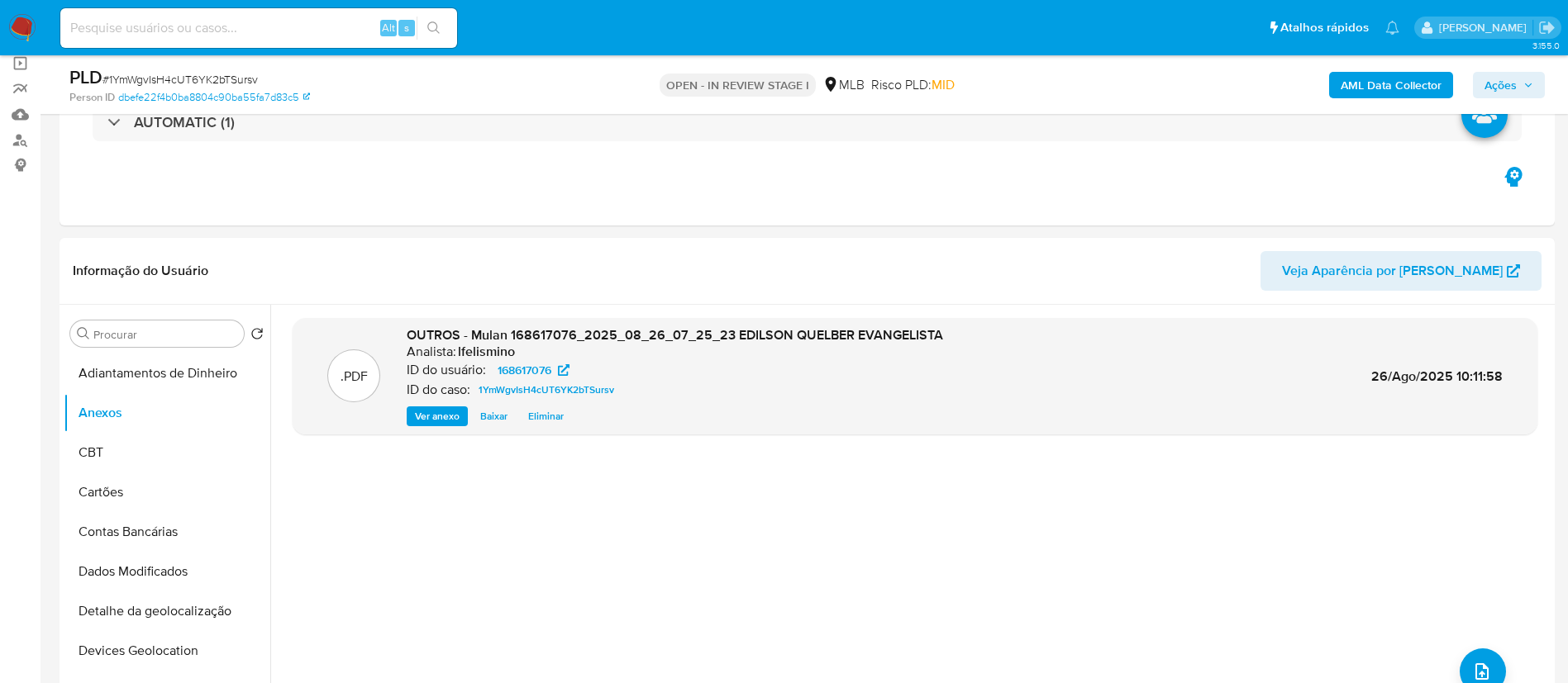
click at [1374, 75] on b "AML Data Collector" at bounding box center [1391, 85] width 101 height 26
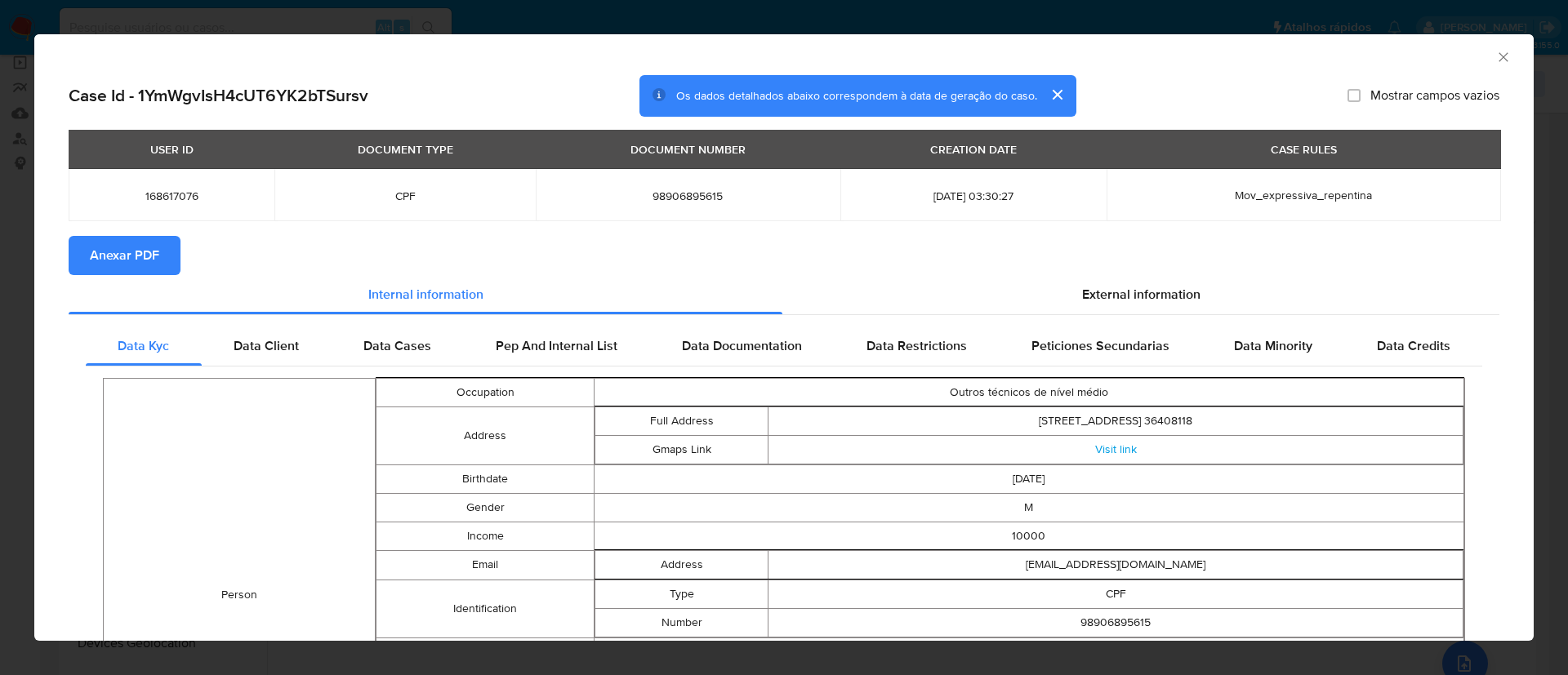
click at [143, 250] on span "Anexar PDF" at bounding box center [124, 256] width 69 height 36
click at [1495, 52] on icon "Fechar a janela" at bounding box center [1503, 57] width 16 height 16
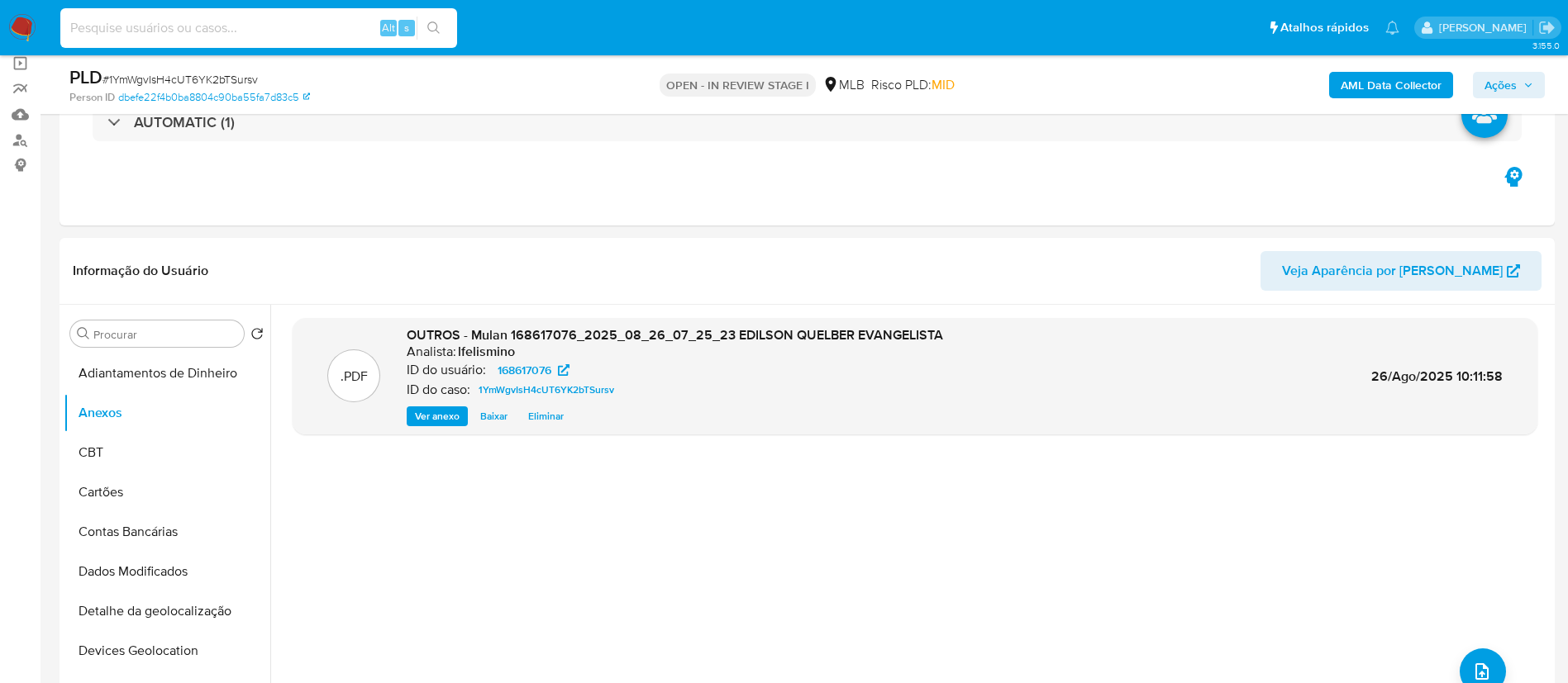
paste input "88kCOigbZAHI1gKBB6lhTArg"
type input "88kCOigbZAHI1gKBB6lhTArg"
click at [426, 29] on button "search-icon" at bounding box center [433, 28] width 34 height 23
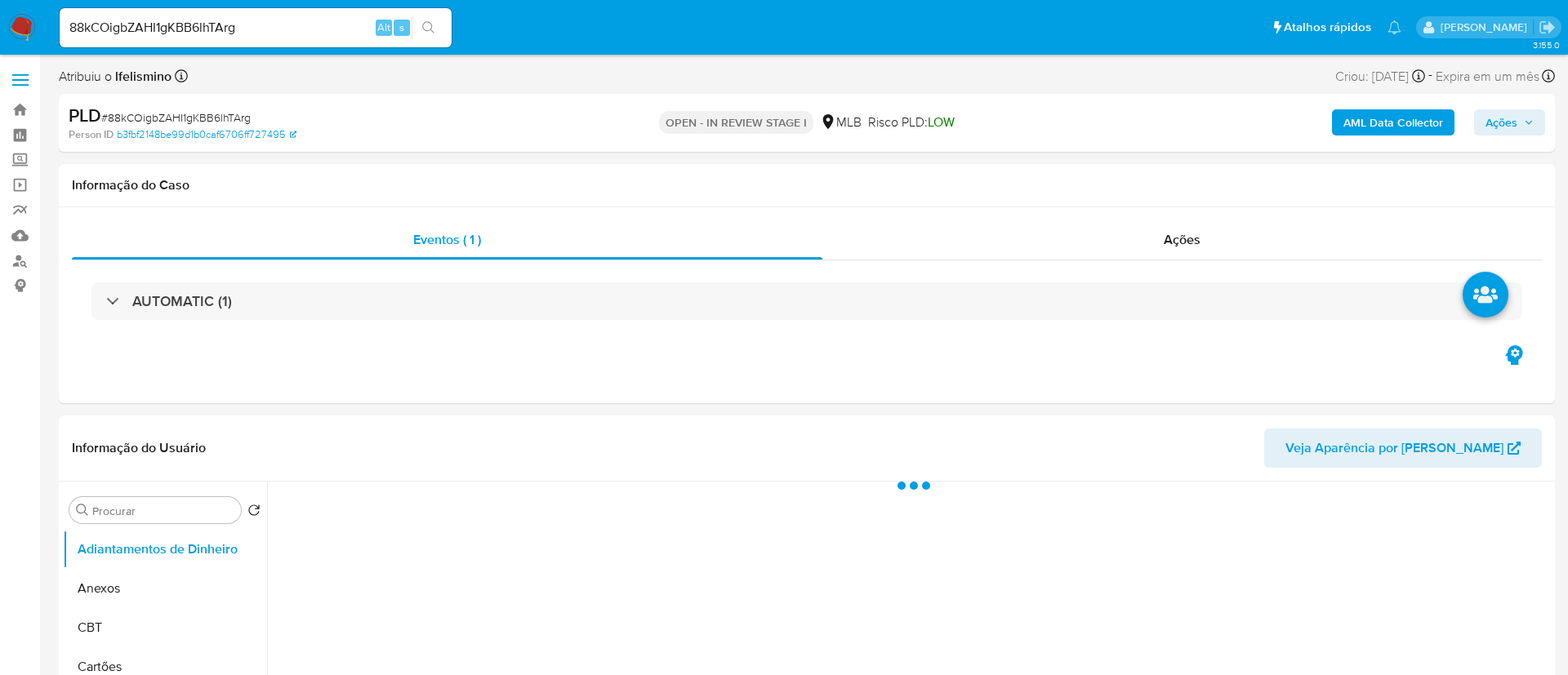
select select "10"
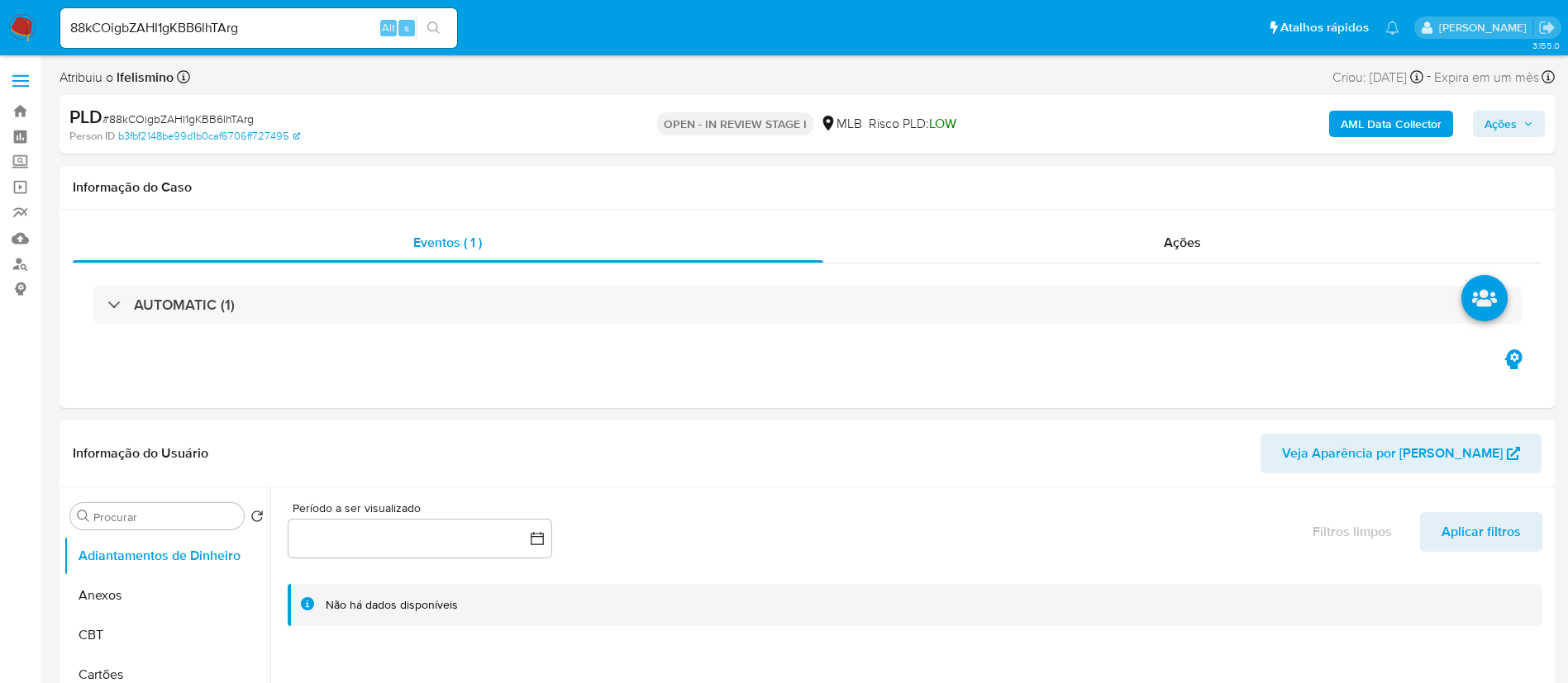
click at [168, 33] on input "88kCOigbZAHI1gKBB6lhTArg" at bounding box center [259, 28] width 397 height 21
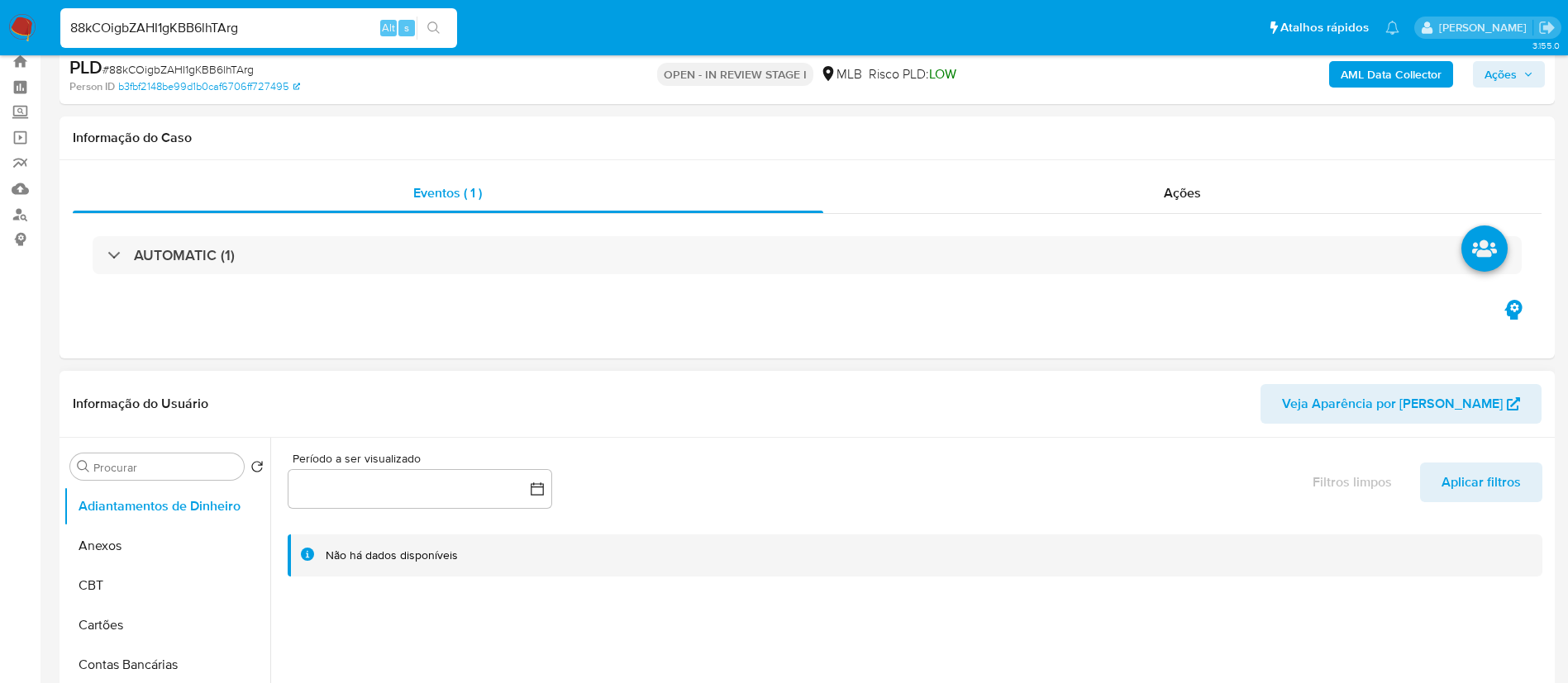
scroll to position [124, 0]
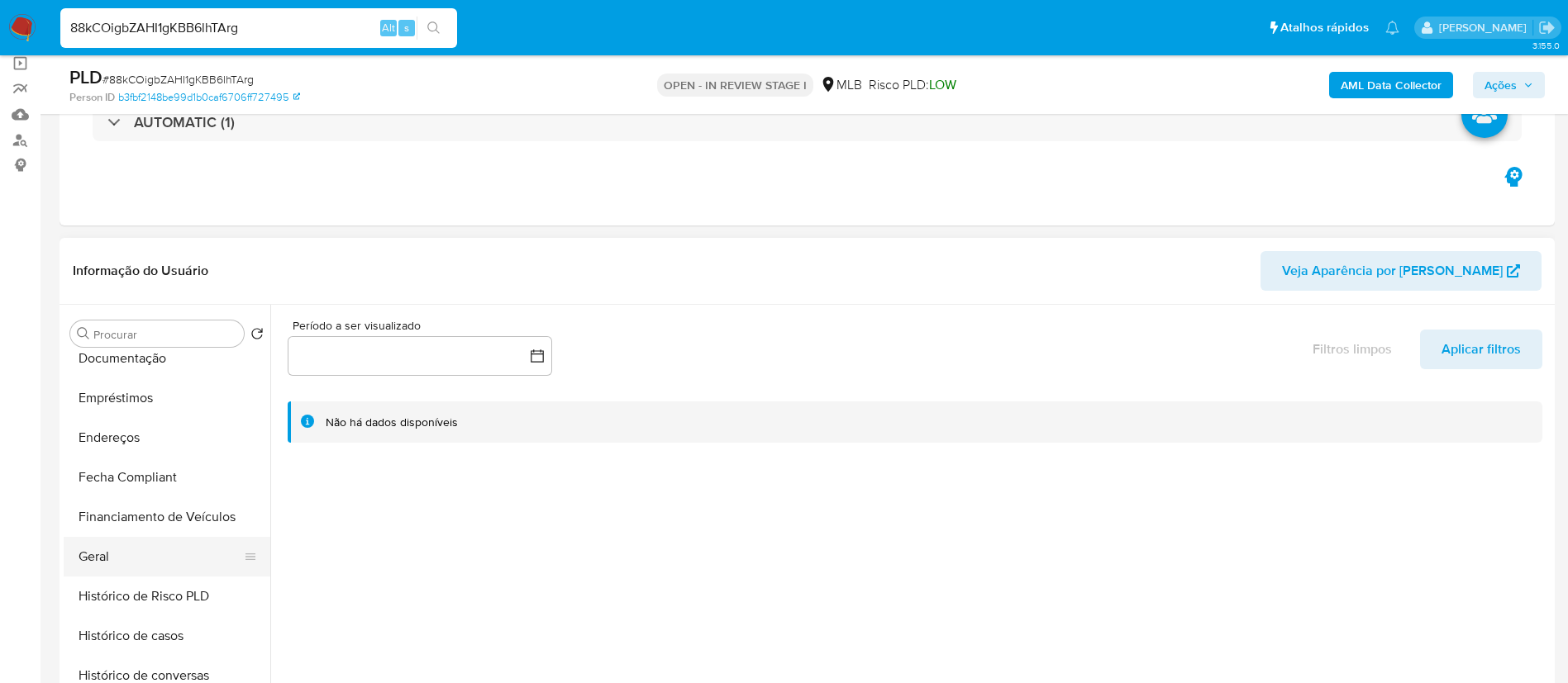
click at [175, 537] on button "Geral" at bounding box center [160, 557] width 194 height 40
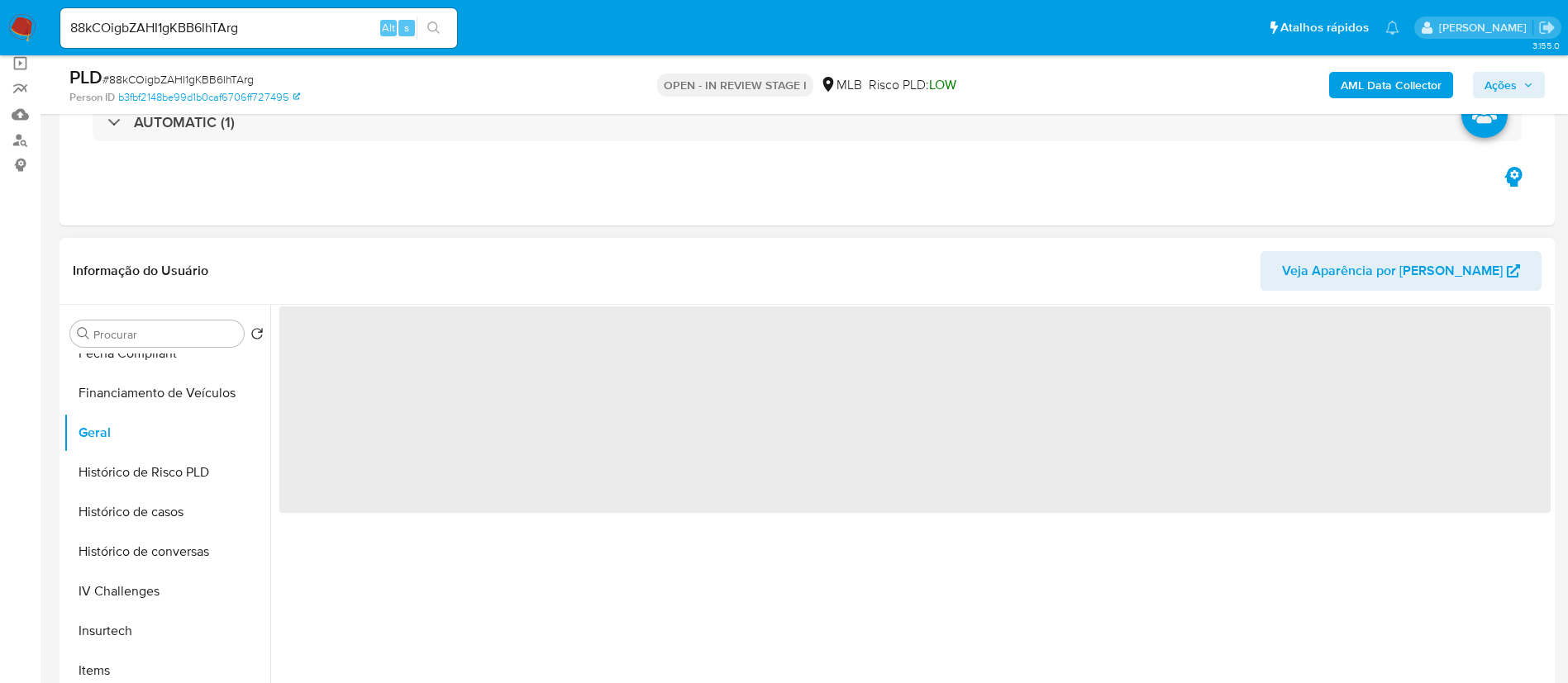
scroll to position [248, 0]
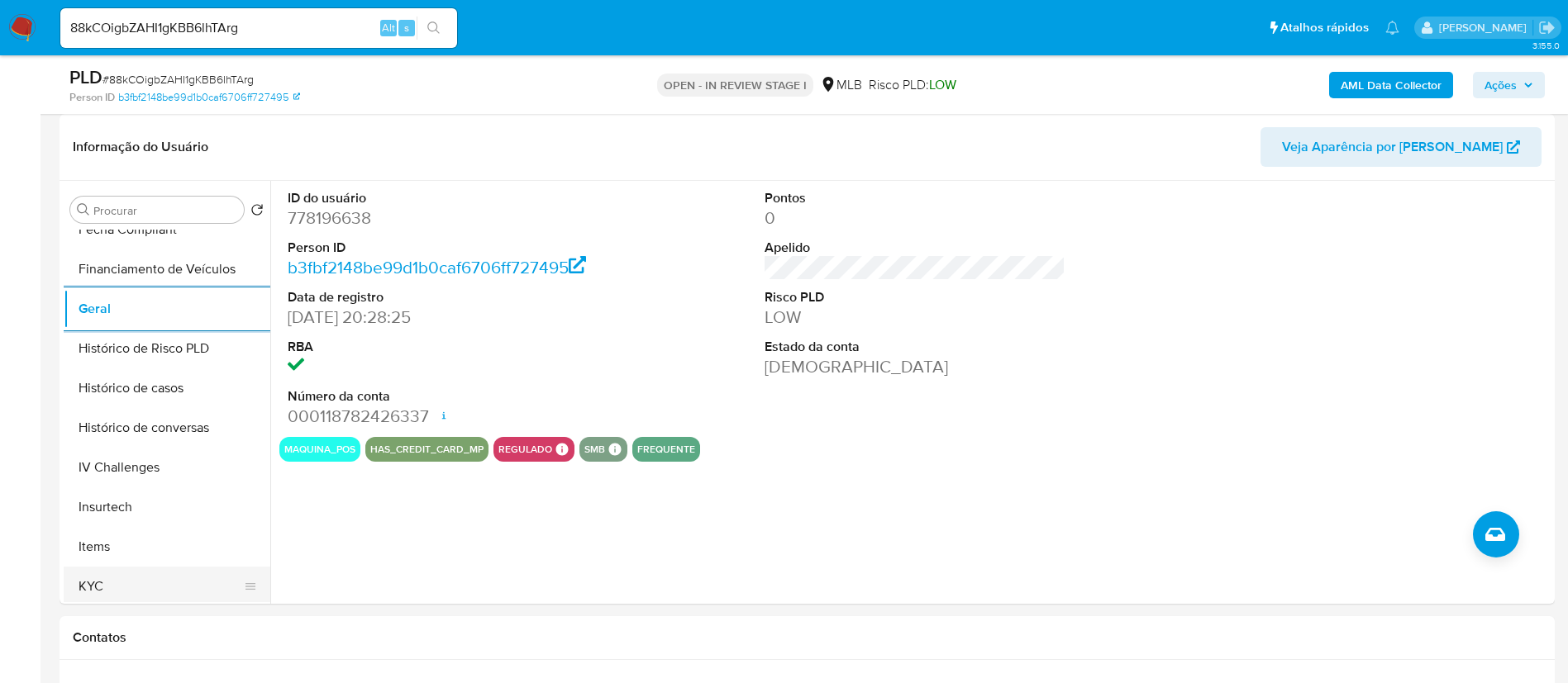
click at [79, 597] on button "KYC" at bounding box center [160, 587] width 194 height 40
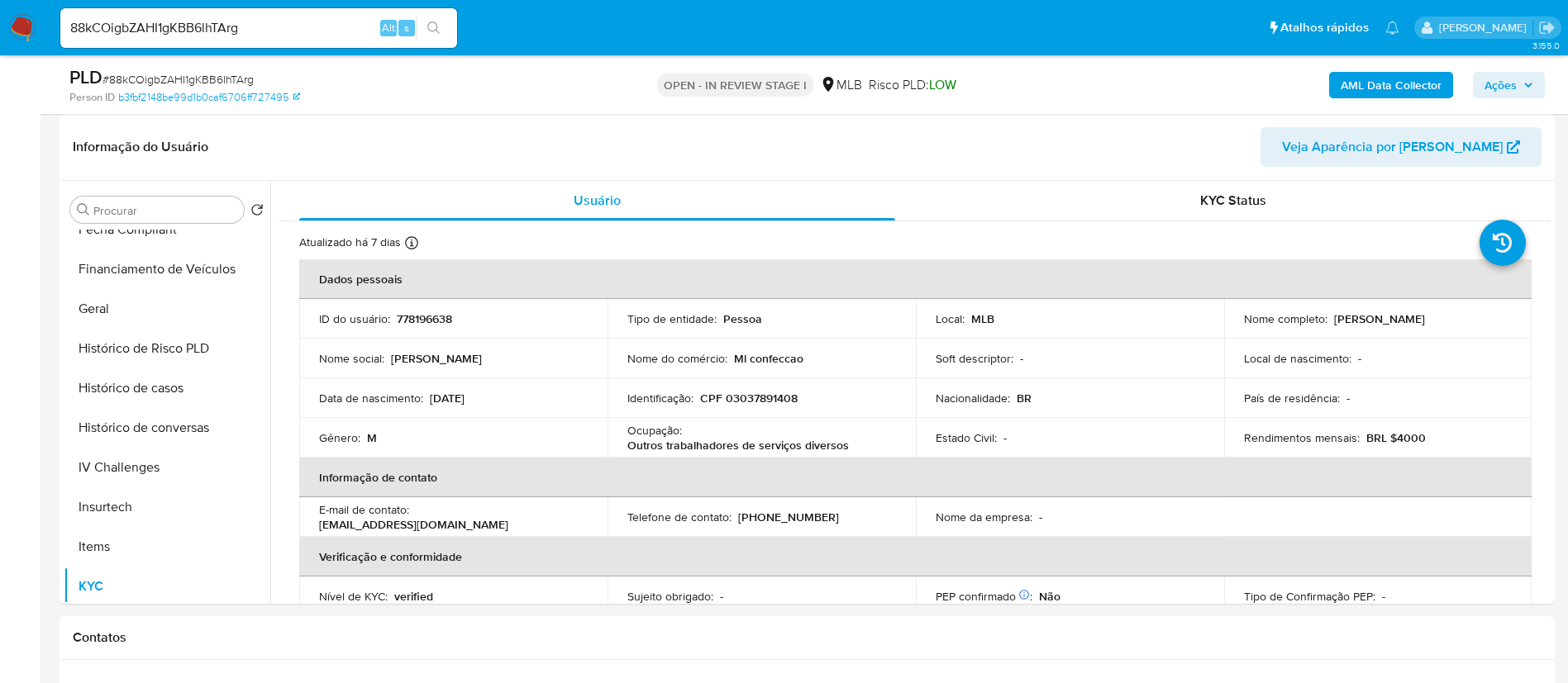
click at [828, 458] on th "Informação de contato" at bounding box center [915, 478] width 1232 height 40
click at [825, 451] on p "Outros trabalhadores de serviços diversos" at bounding box center [738, 446] width 222 height 15
click at [757, 446] on p "Outros trabalhadores de serviços diversos" at bounding box center [738, 446] width 222 height 15
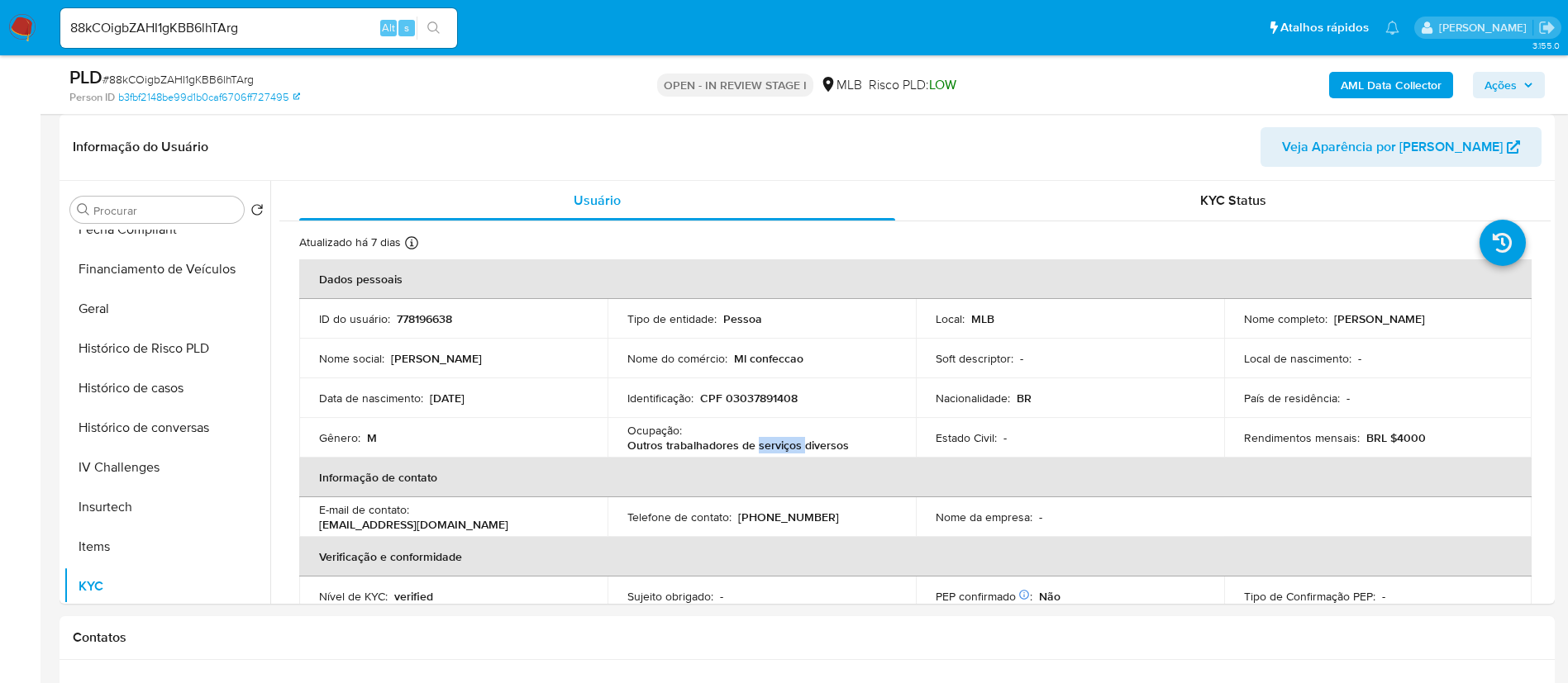
click at [757, 446] on p "Outros trabalhadores de serviços diversos" at bounding box center [738, 446] width 222 height 15
drag, startPoint x: 757, startPoint y: 446, endPoint x: 801, endPoint y: 443, distance: 44.1
click at [756, 446] on p "Outros trabalhadores de serviços diversos" at bounding box center [738, 446] width 222 height 15
click at [858, 444] on div "Ocupação : Outros trabalhadores de serviços diversos" at bounding box center [761, 438] width 269 height 30
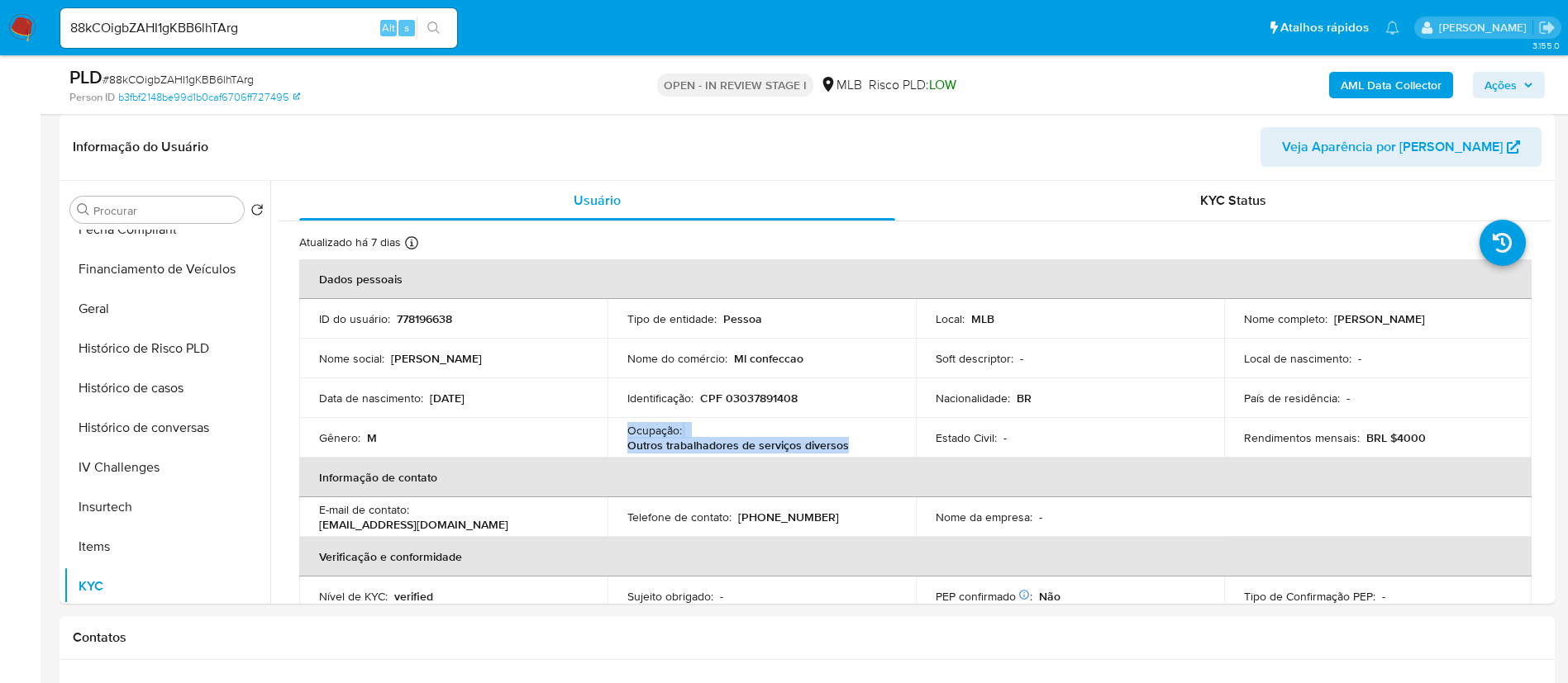
click at [839, 446] on p "Outros trabalhadores de serviços diversos" at bounding box center [738, 446] width 222 height 15
click at [839, 447] on p "Outros trabalhadores de serviços diversos" at bounding box center [738, 446] width 222 height 15
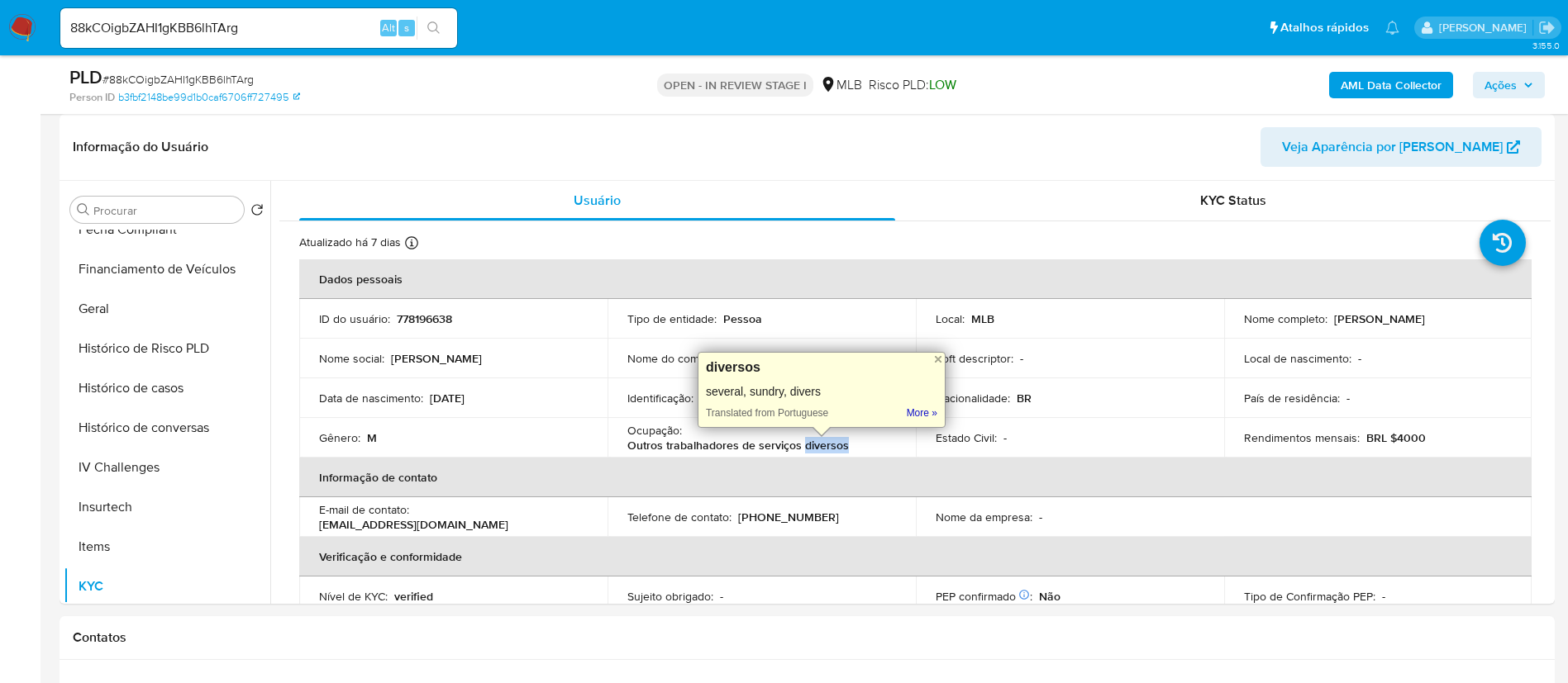
click at [839, 449] on p "Outros trabalhadores de serviços diversos" at bounding box center [738, 446] width 222 height 15
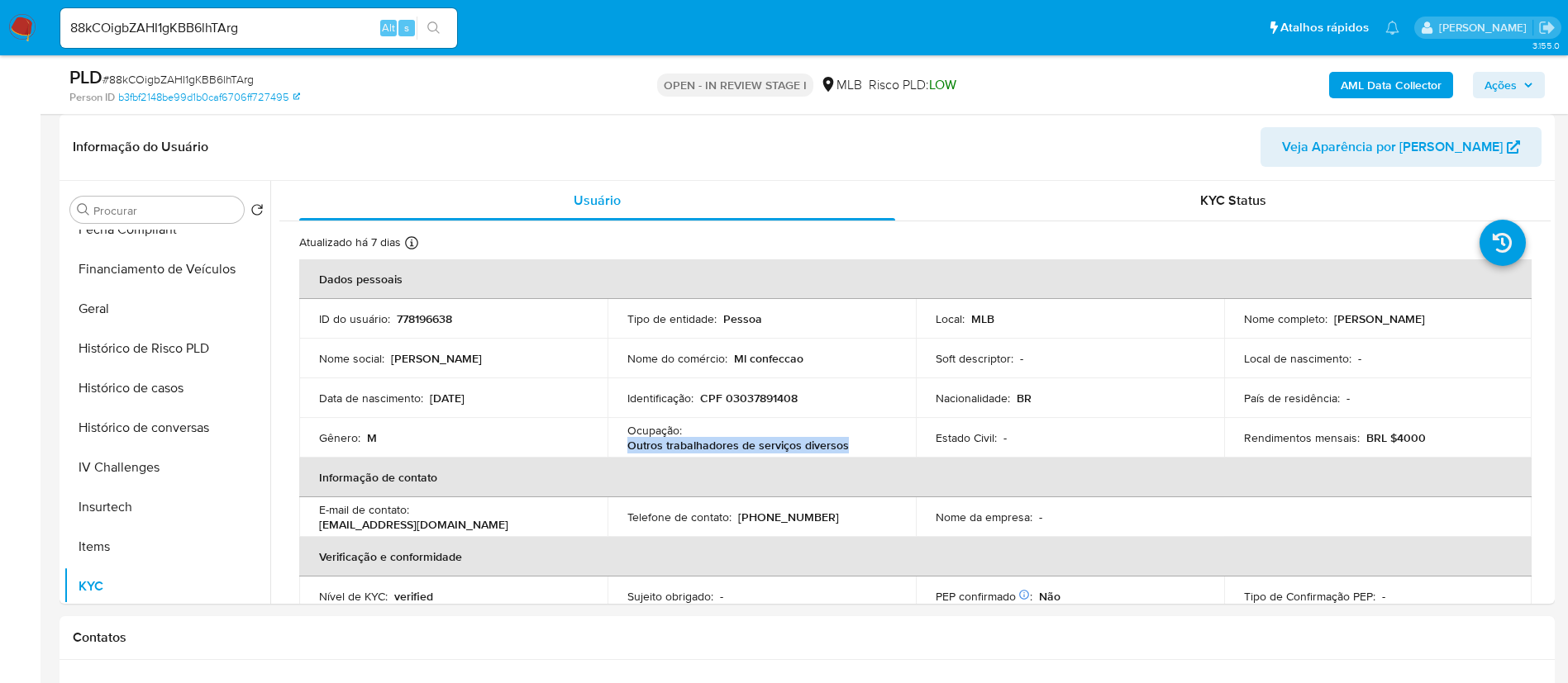
drag, startPoint x: 781, startPoint y: 447, endPoint x: 846, endPoint y: 444, distance: 65.1
click at [846, 444] on td "Ocupação : Outros trabalhadores de serviços diversos" at bounding box center [761, 438] width 308 height 40
copy p "Outros trabalhadores de serviços diversos"
click at [83, 318] on button "Geral" at bounding box center [160, 309] width 194 height 40
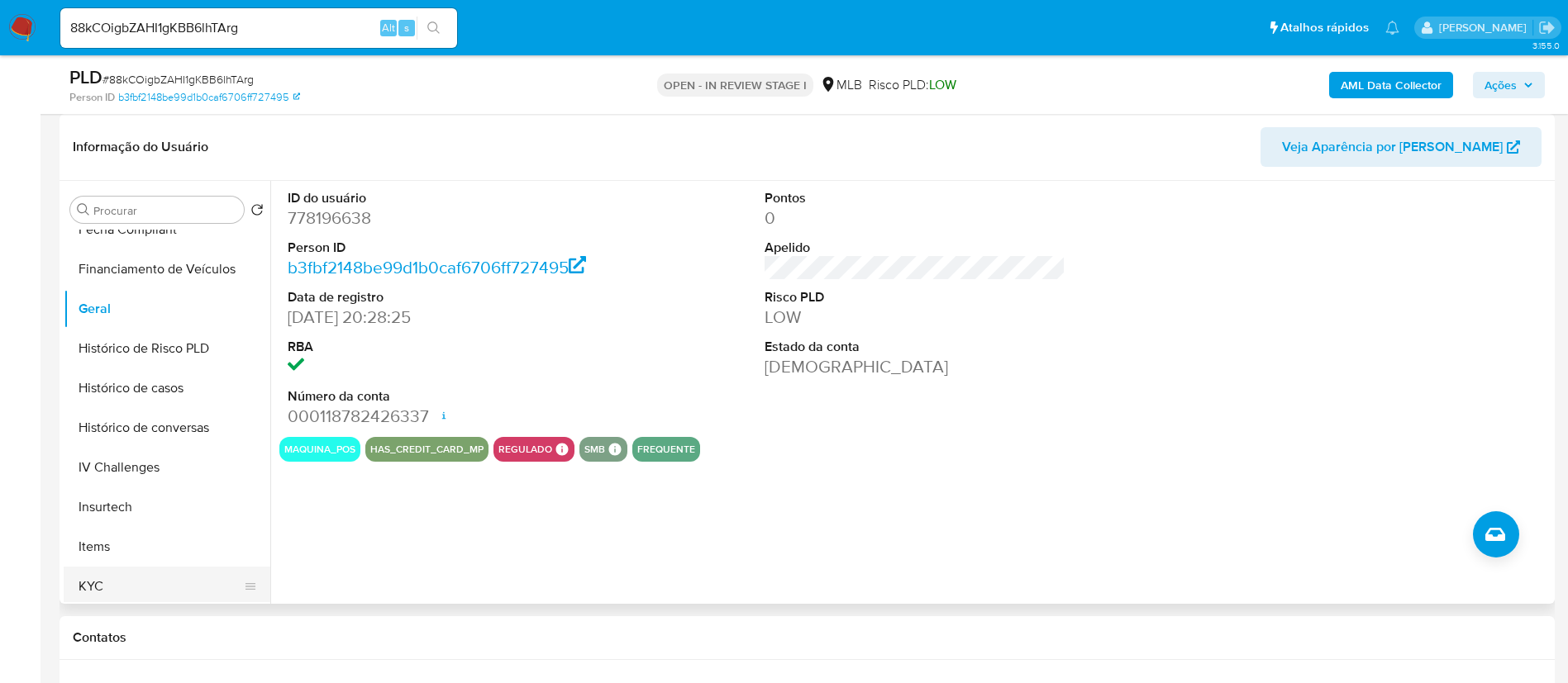
click at [186, 593] on button "KYC" at bounding box center [160, 587] width 194 height 40
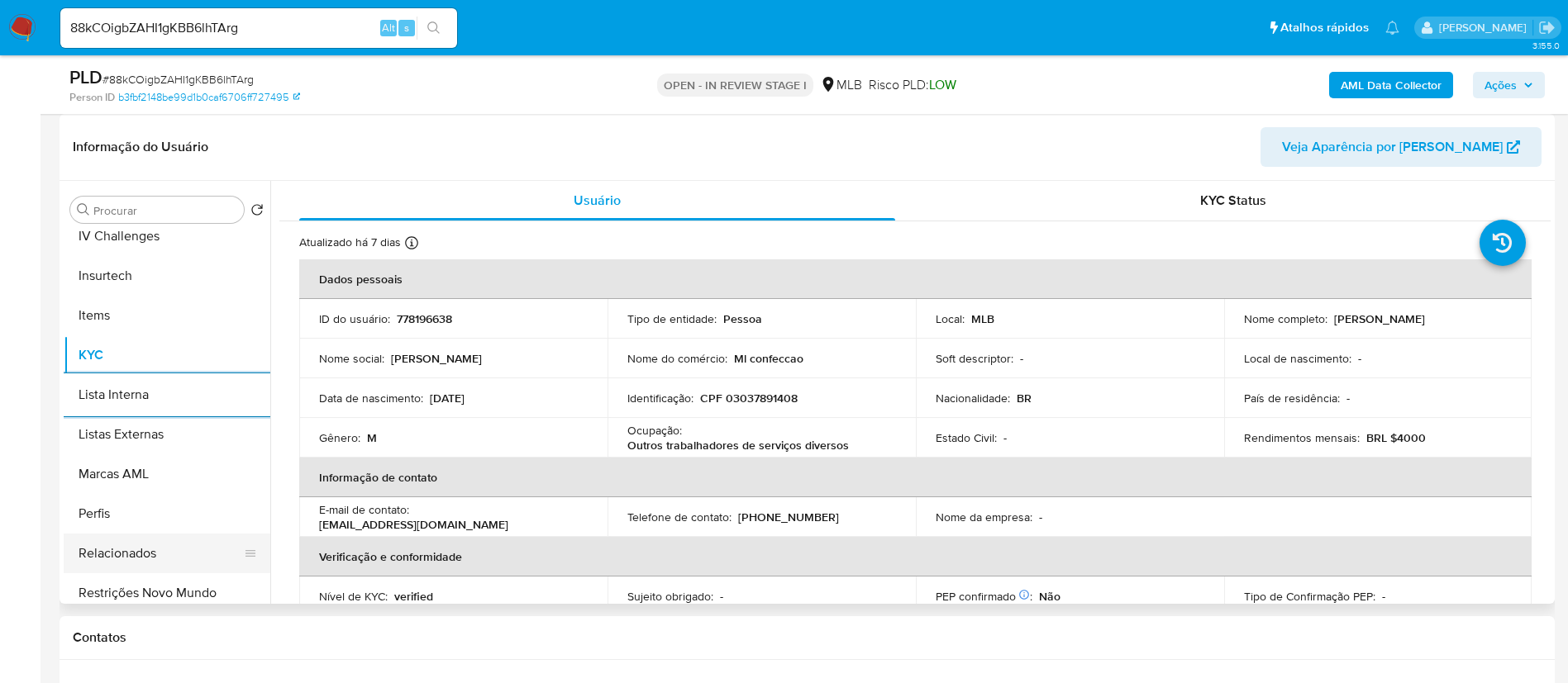
scroll to position [738, 0]
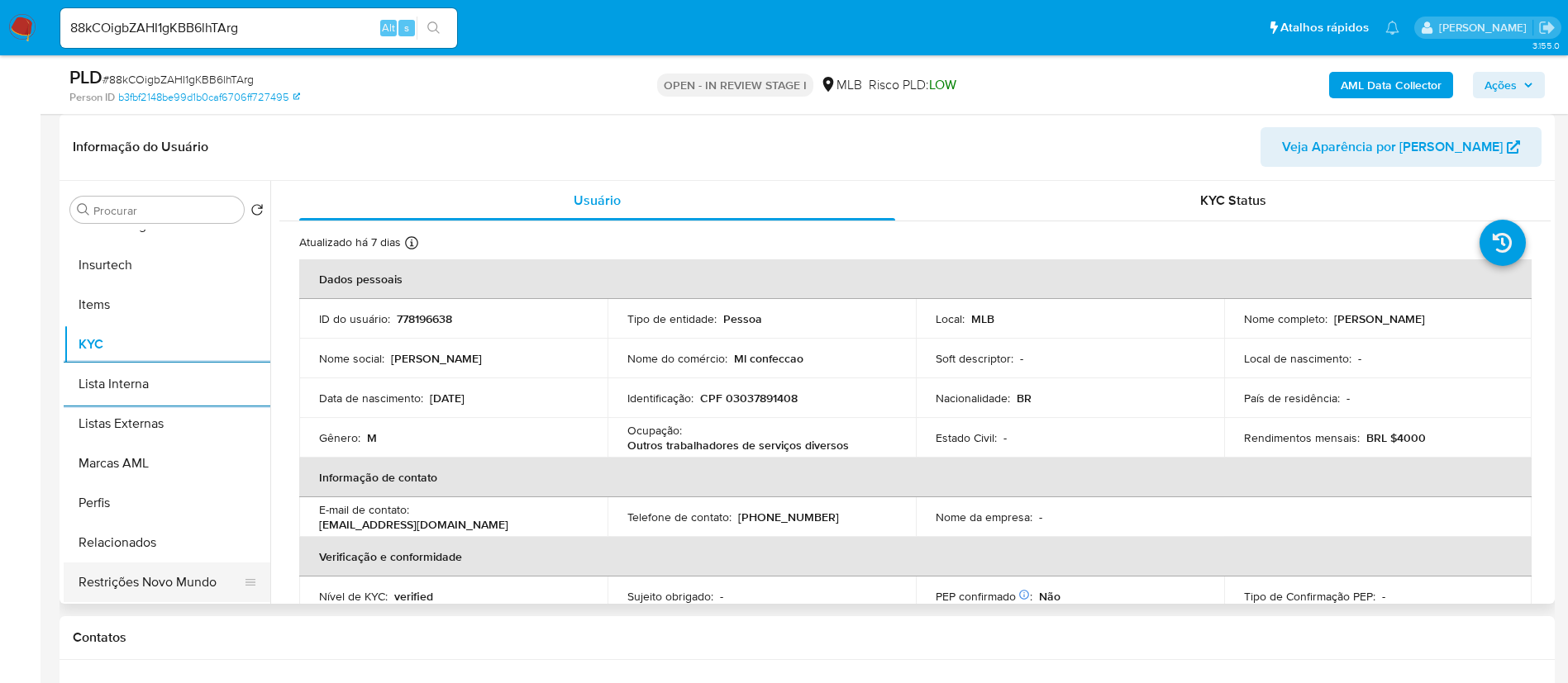
click at [146, 584] on button "Restrições Novo Mundo" at bounding box center [160, 583] width 194 height 40
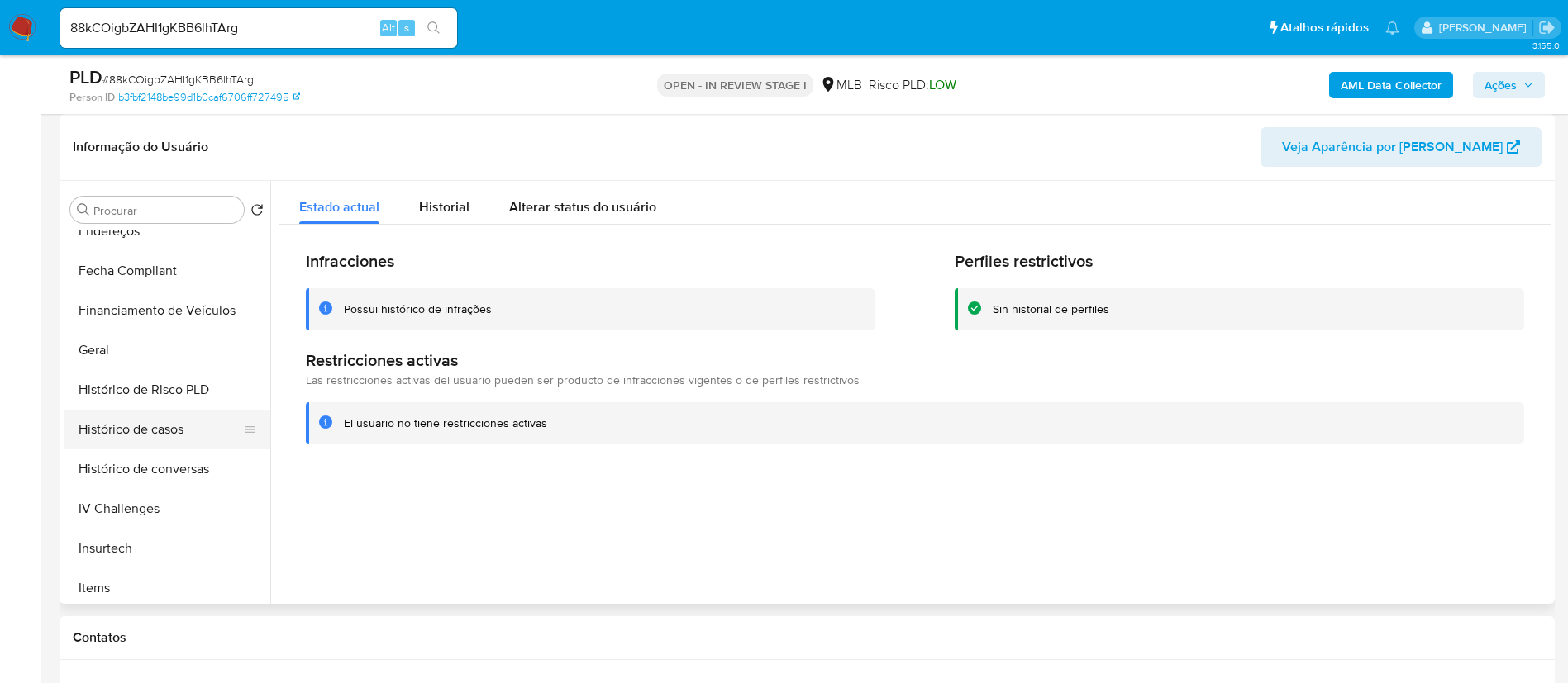
scroll to position [0, 0]
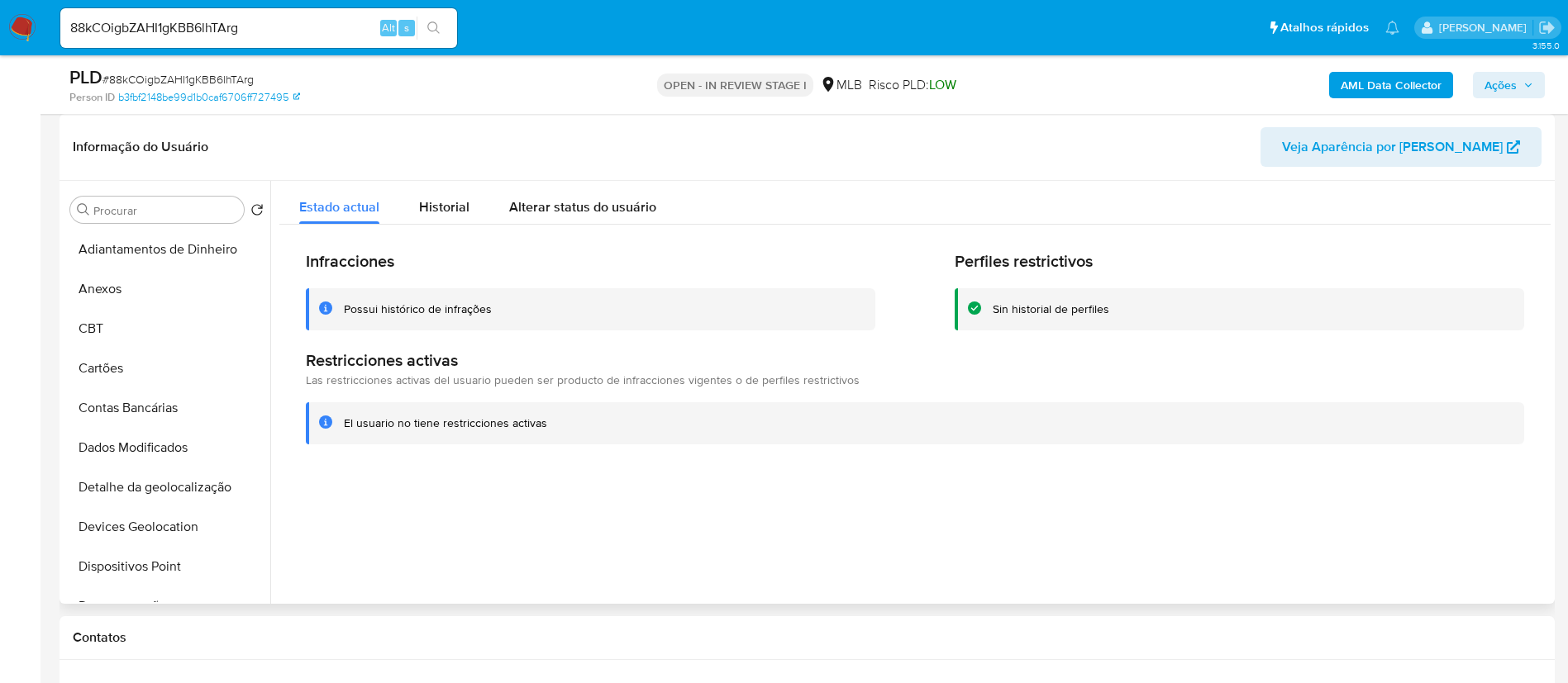
drag, startPoint x: 204, startPoint y: 564, endPoint x: 337, endPoint y: 564, distance: 133.0
click at [207, 564] on button "Dispositivos Point" at bounding box center [167, 567] width 207 height 40
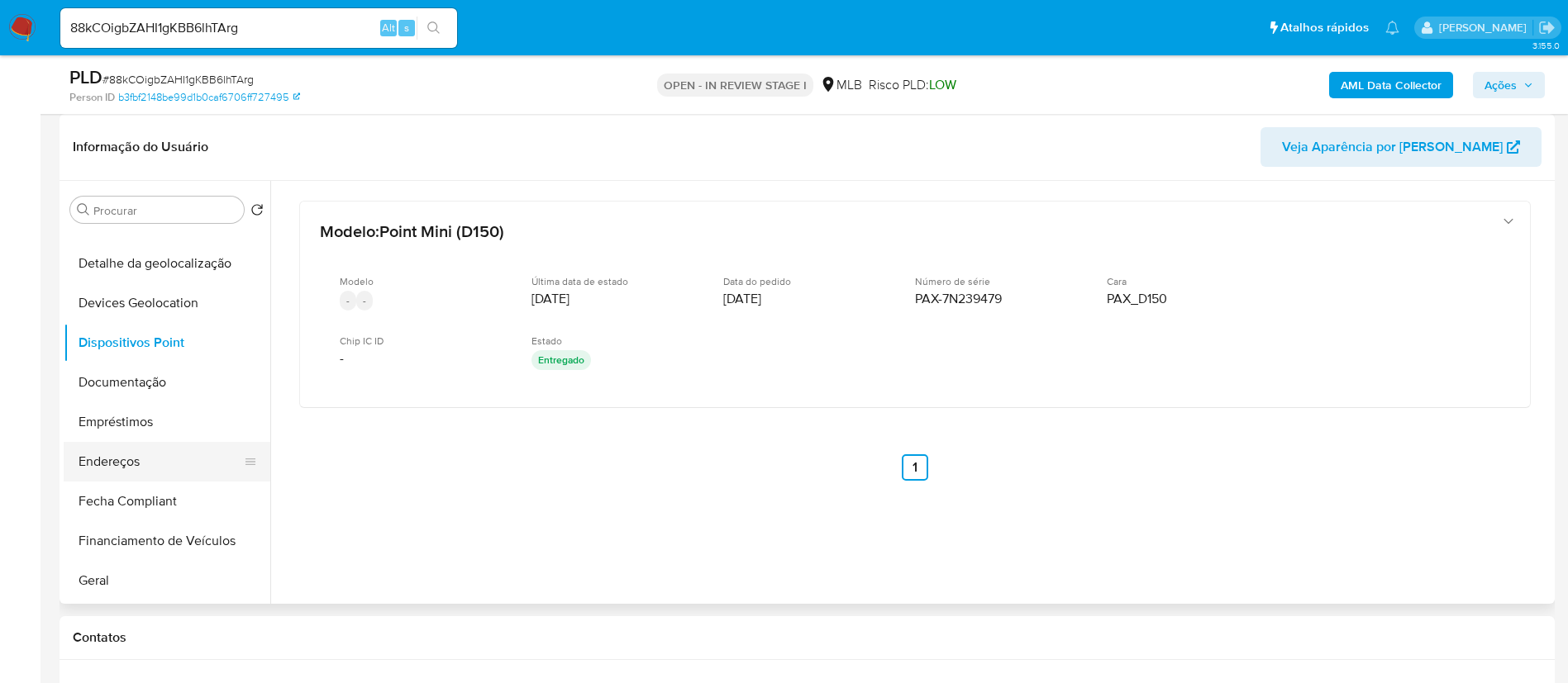
scroll to position [248, 0]
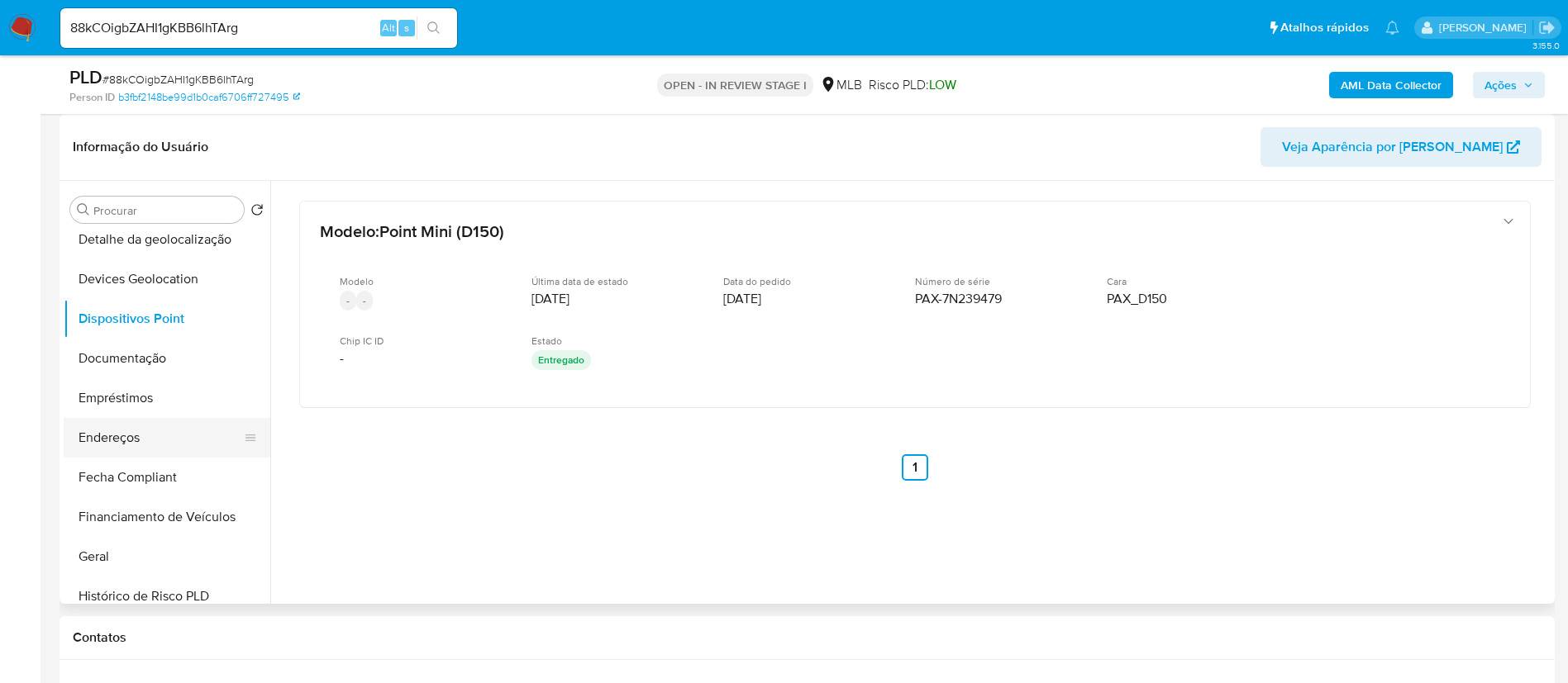
click at [171, 437] on button "Endereços" at bounding box center [160, 438] width 194 height 40
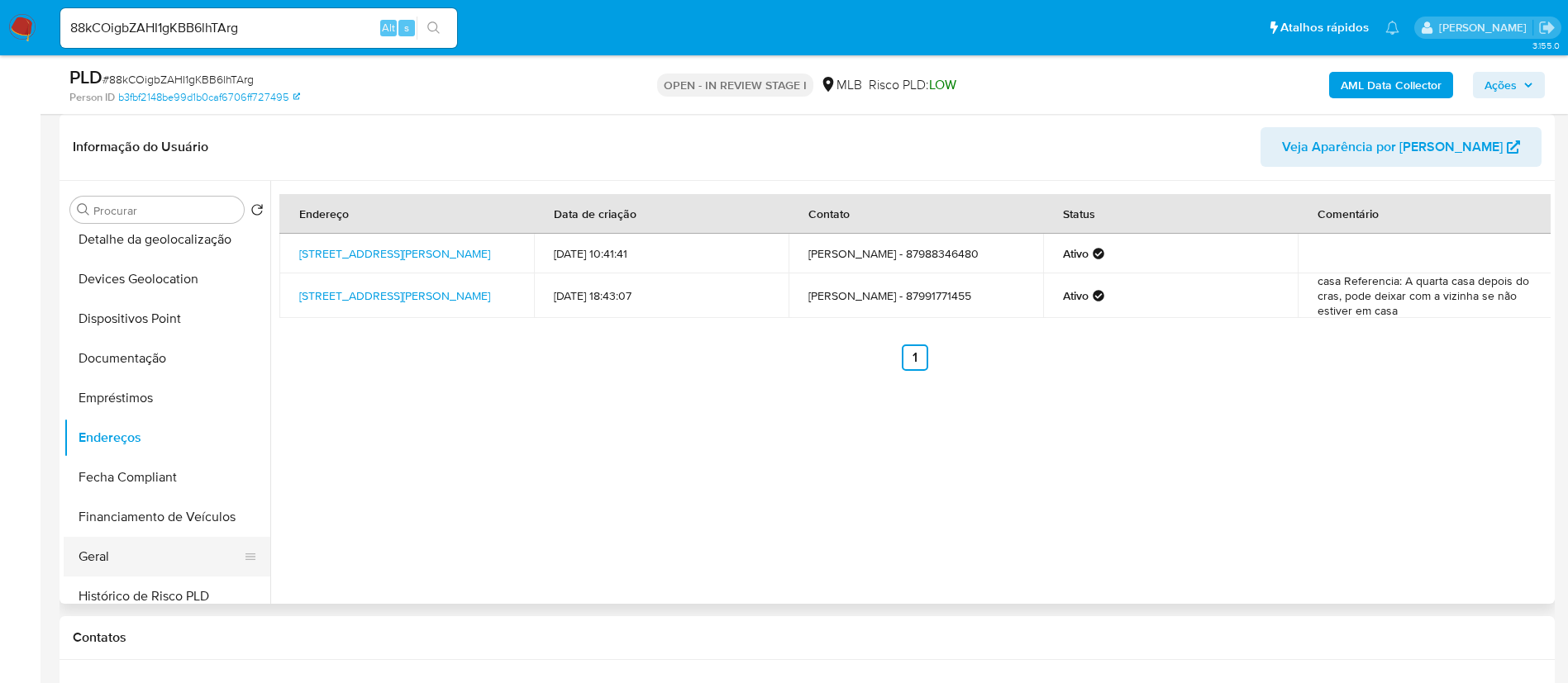
click at [79, 544] on button "Geral" at bounding box center [160, 557] width 194 height 40
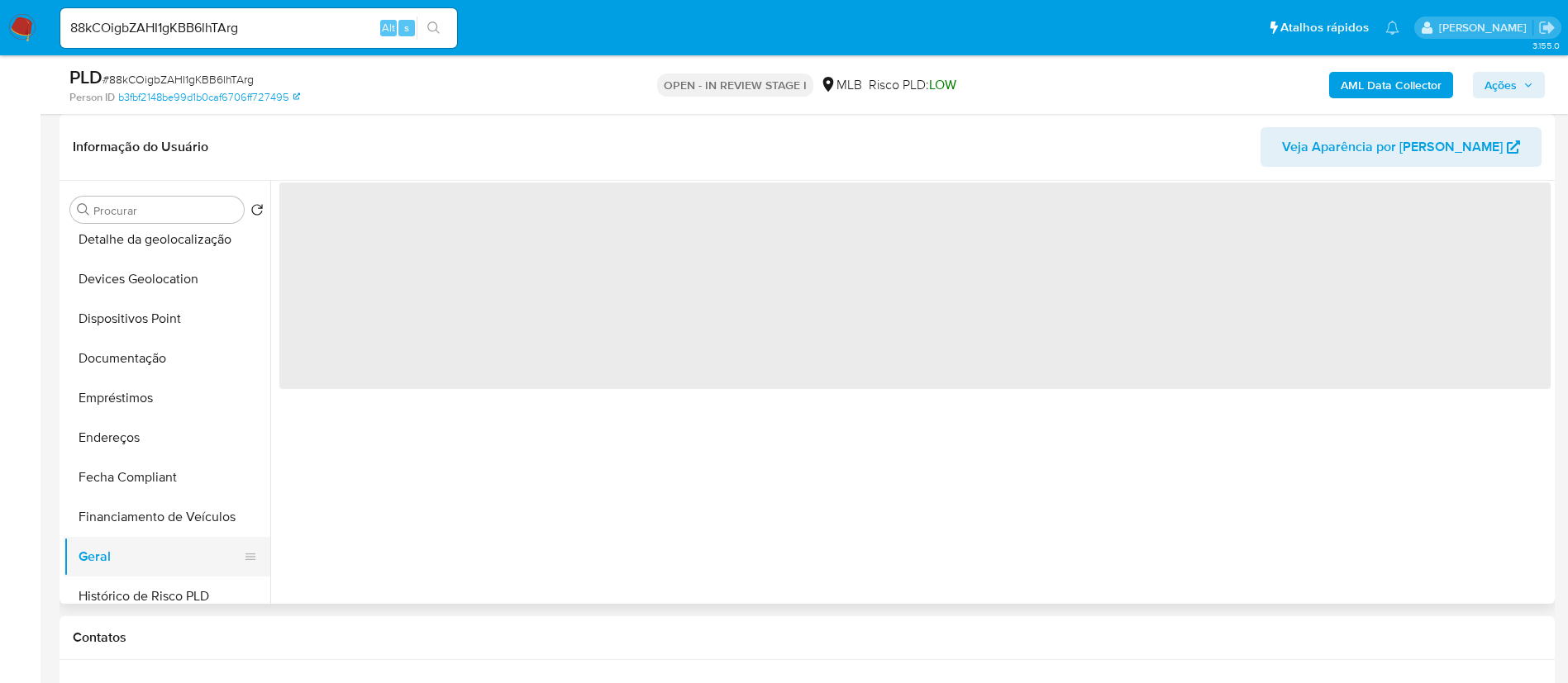
click at [79, 544] on button "Geral" at bounding box center [160, 557] width 194 height 40
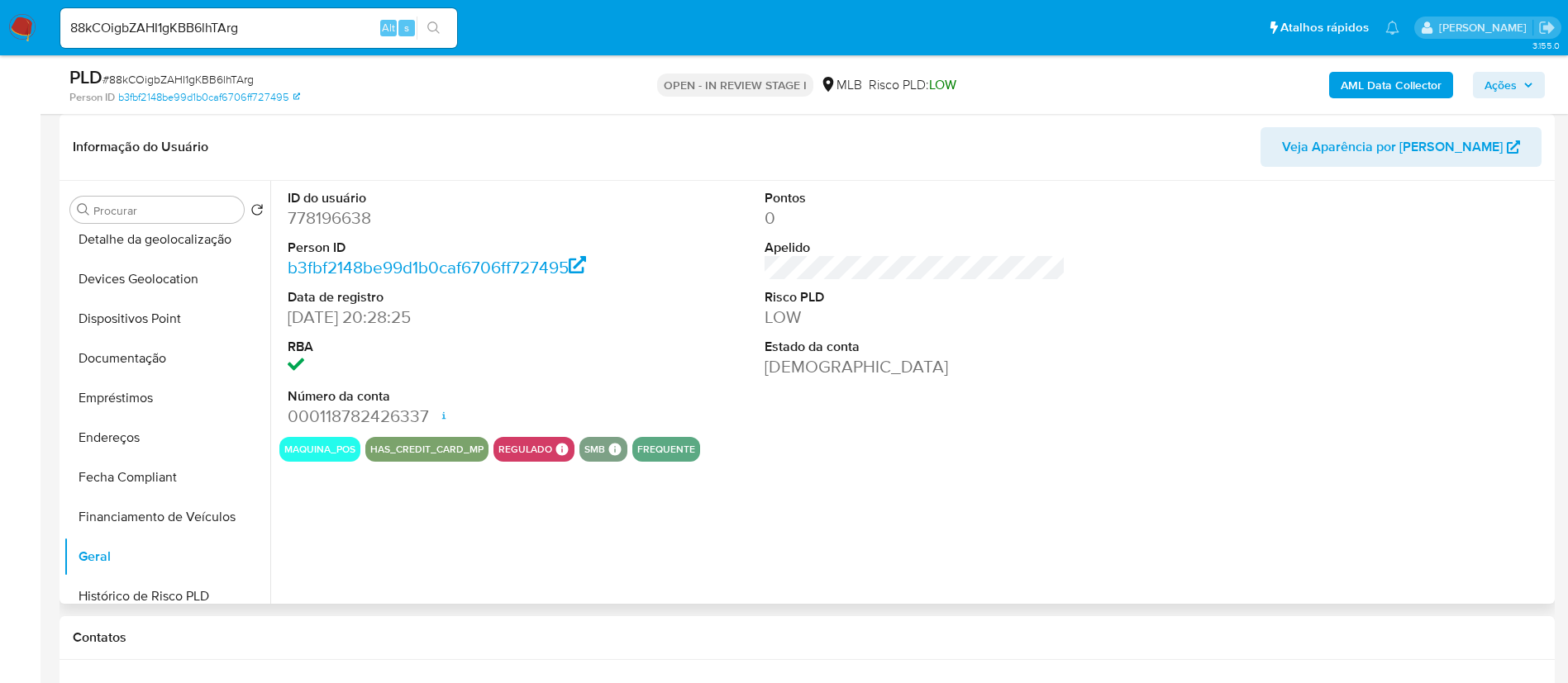
click at [311, 225] on dd "778196638" at bounding box center [438, 218] width 302 height 23
copy dd "778196638"
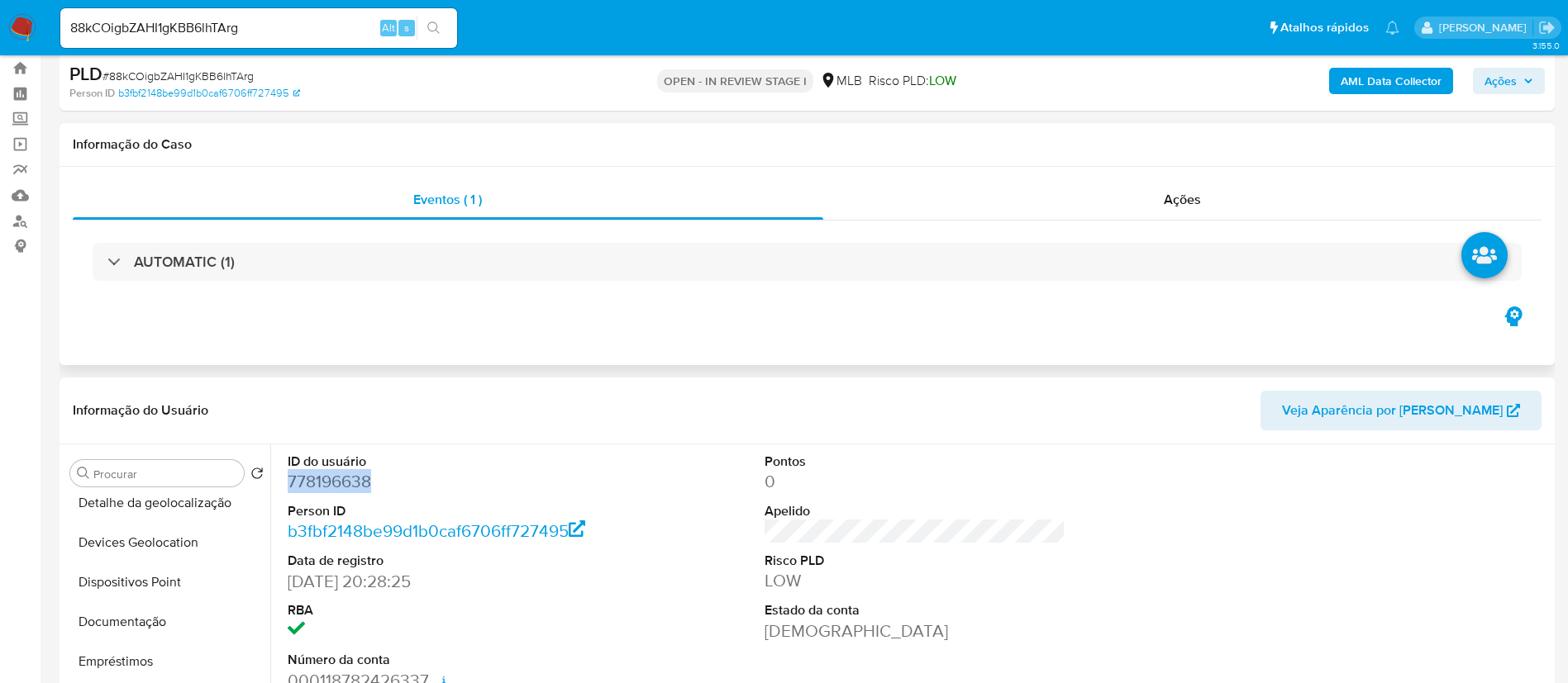
scroll to position [0, 0]
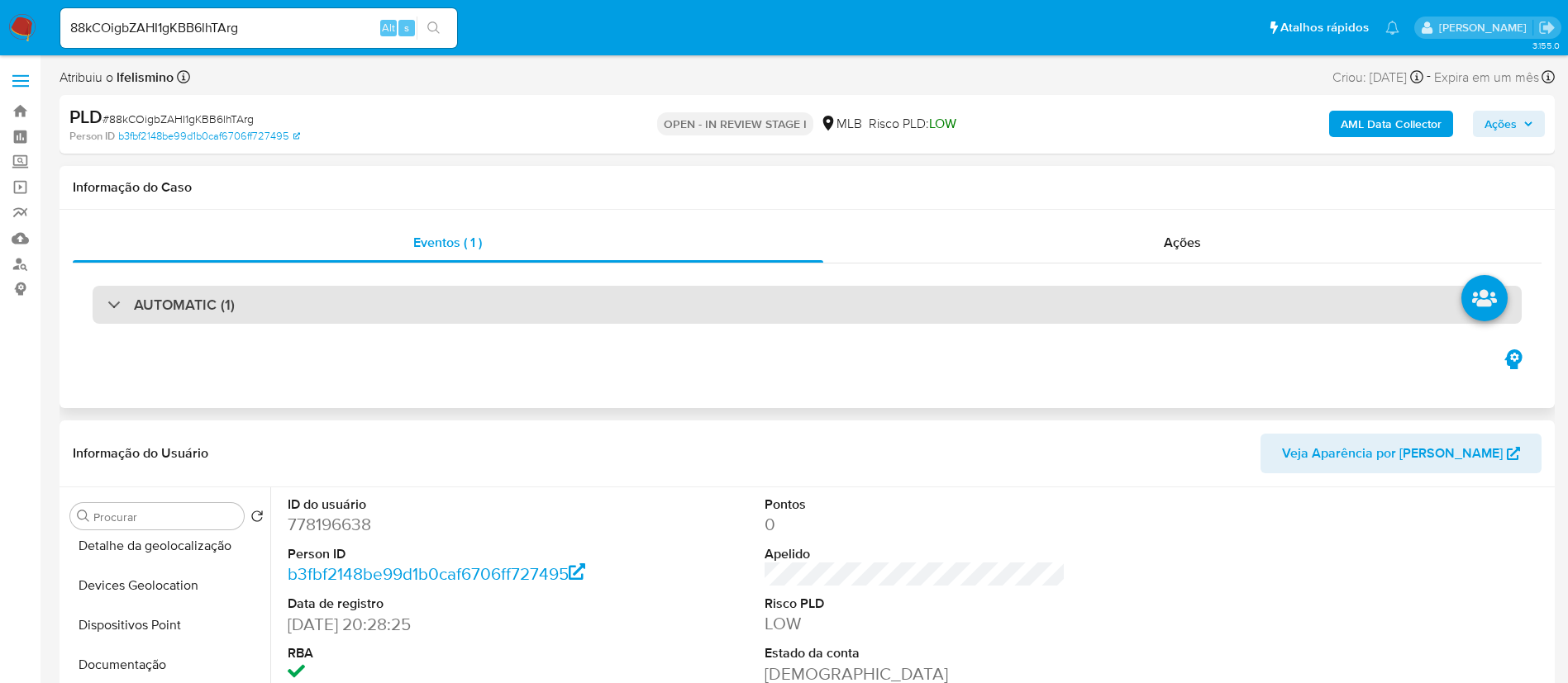
click at [351, 286] on div "AUTOMATIC (1)" at bounding box center [807, 305] width 1429 height 38
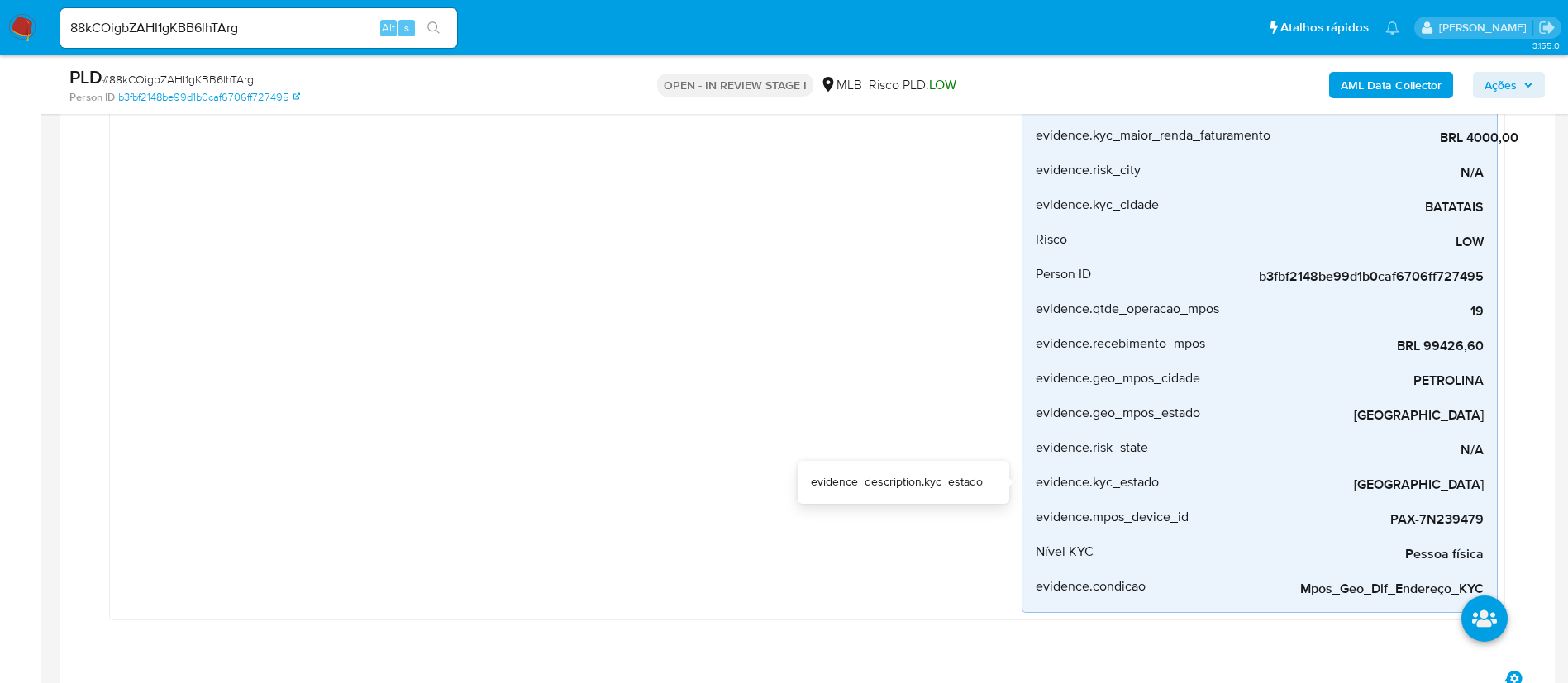
scroll to position [372, 0]
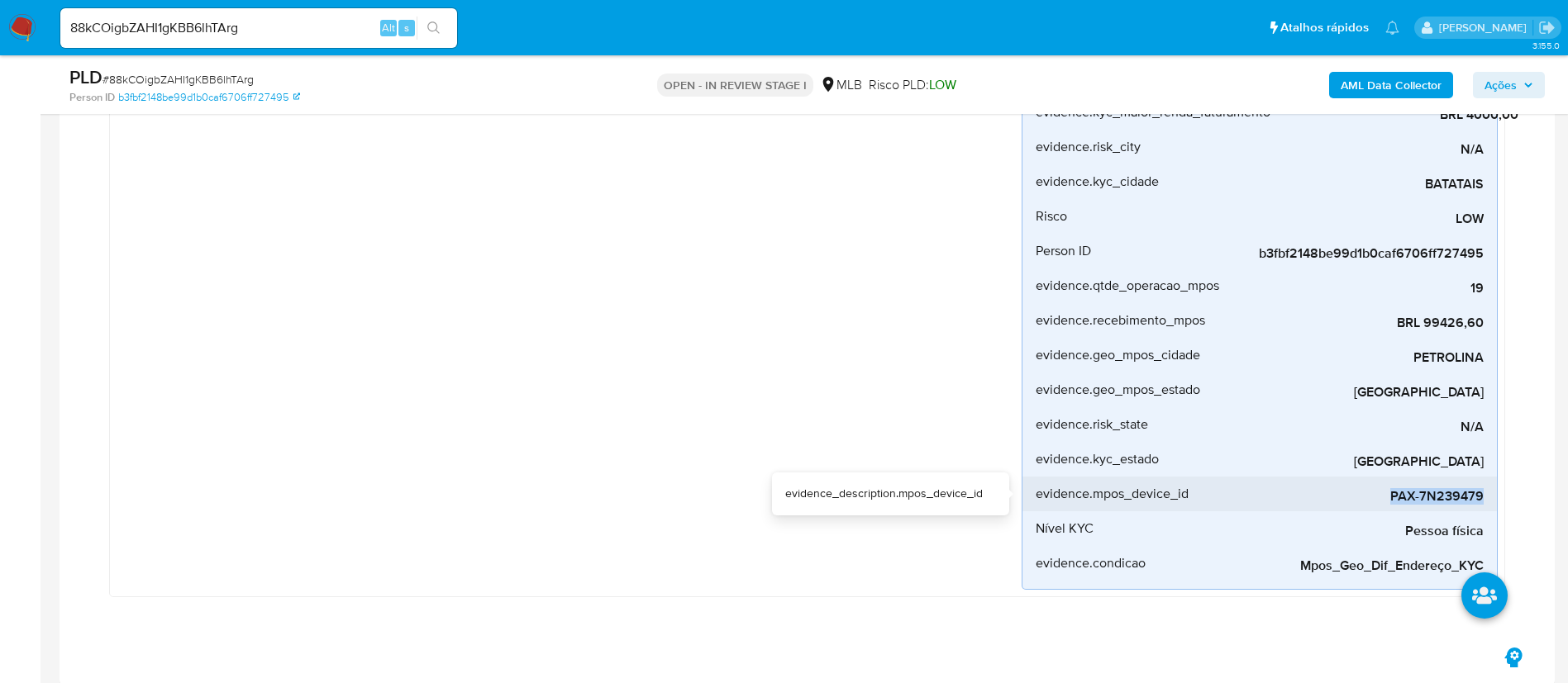
drag, startPoint x: 1388, startPoint y: 496, endPoint x: 1494, endPoint y: 494, distance: 106.0
click at [1494, 494] on li "evidence.mpos_device_id PAX-7N239479" at bounding box center [1260, 494] width 475 height 35
copy span "PAX-7N239479"
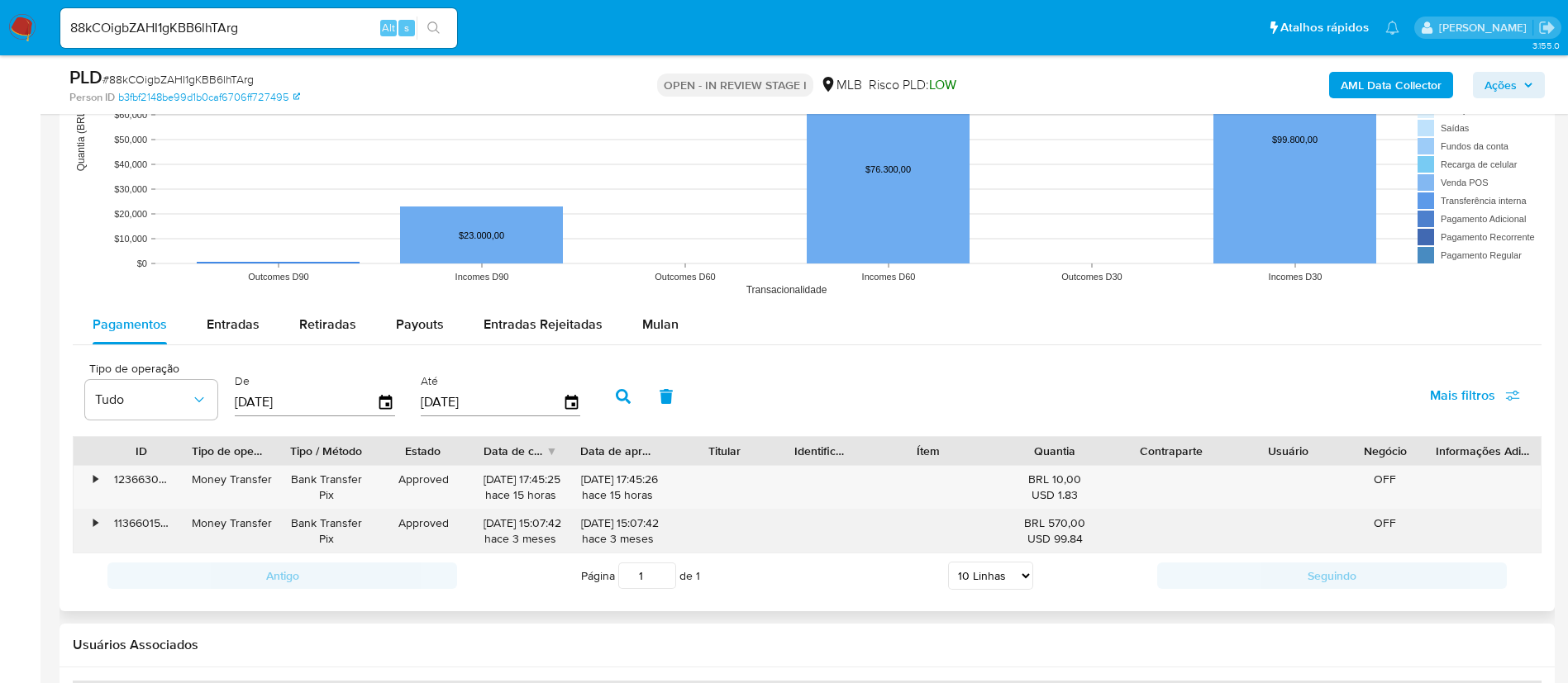
scroll to position [2479, 0]
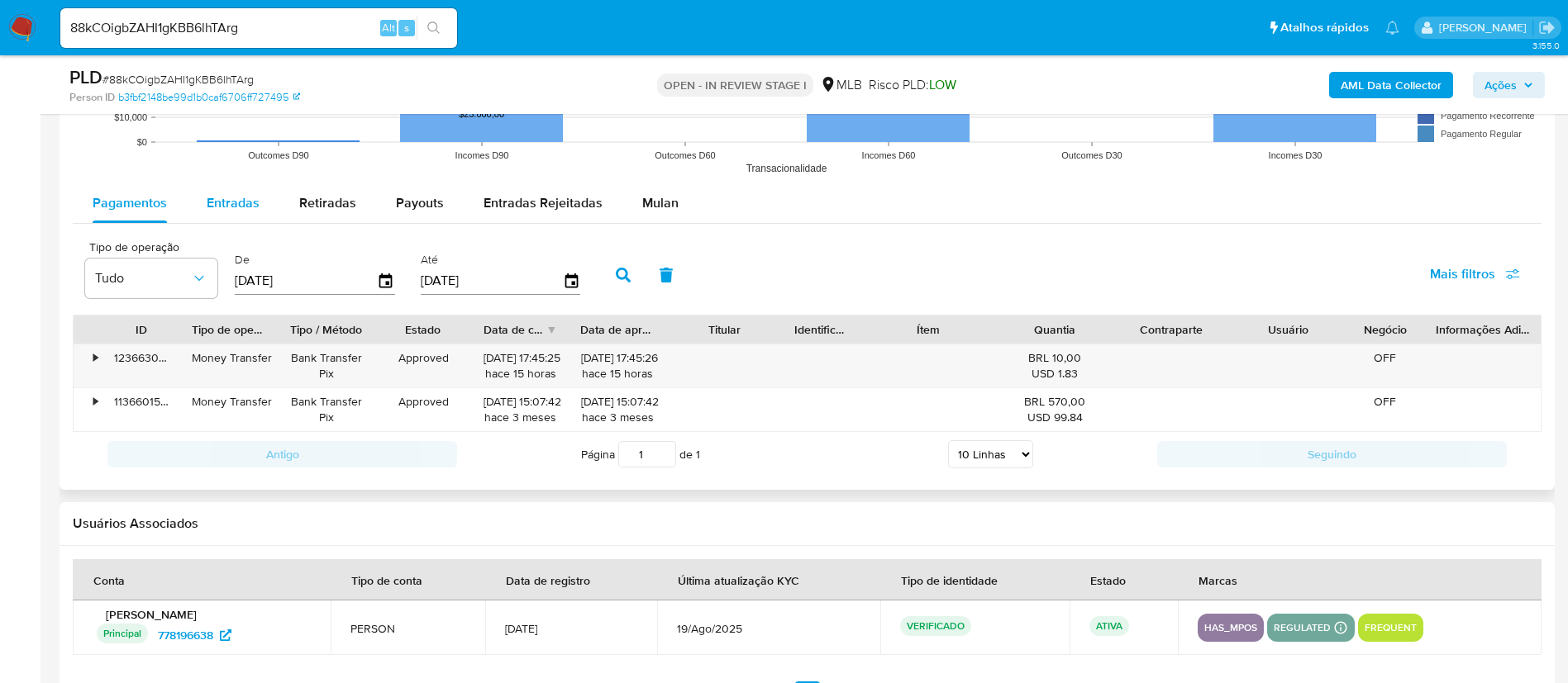
click at [256, 198] on span "Entradas" at bounding box center [233, 203] width 53 height 19
select select "10"
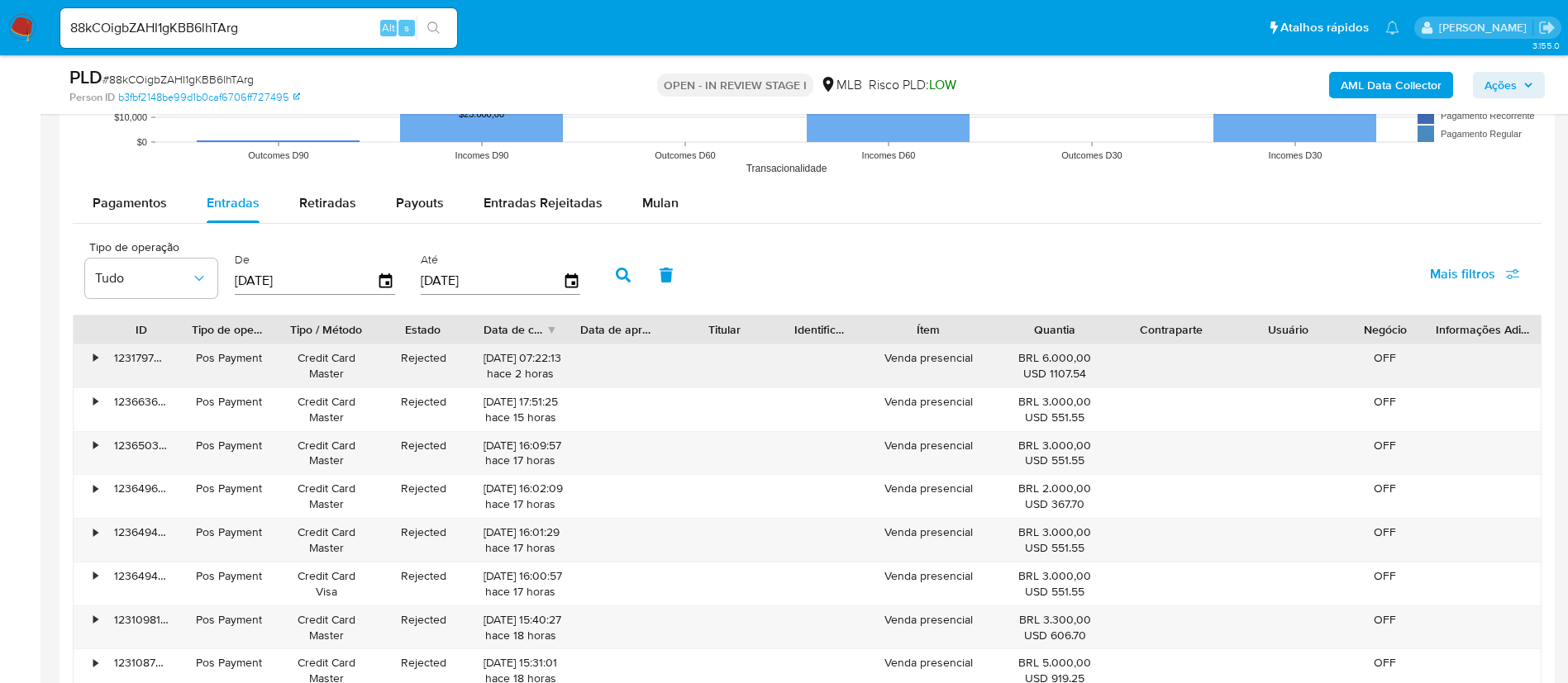
click at [84, 356] on div "•" at bounding box center [88, 366] width 29 height 43
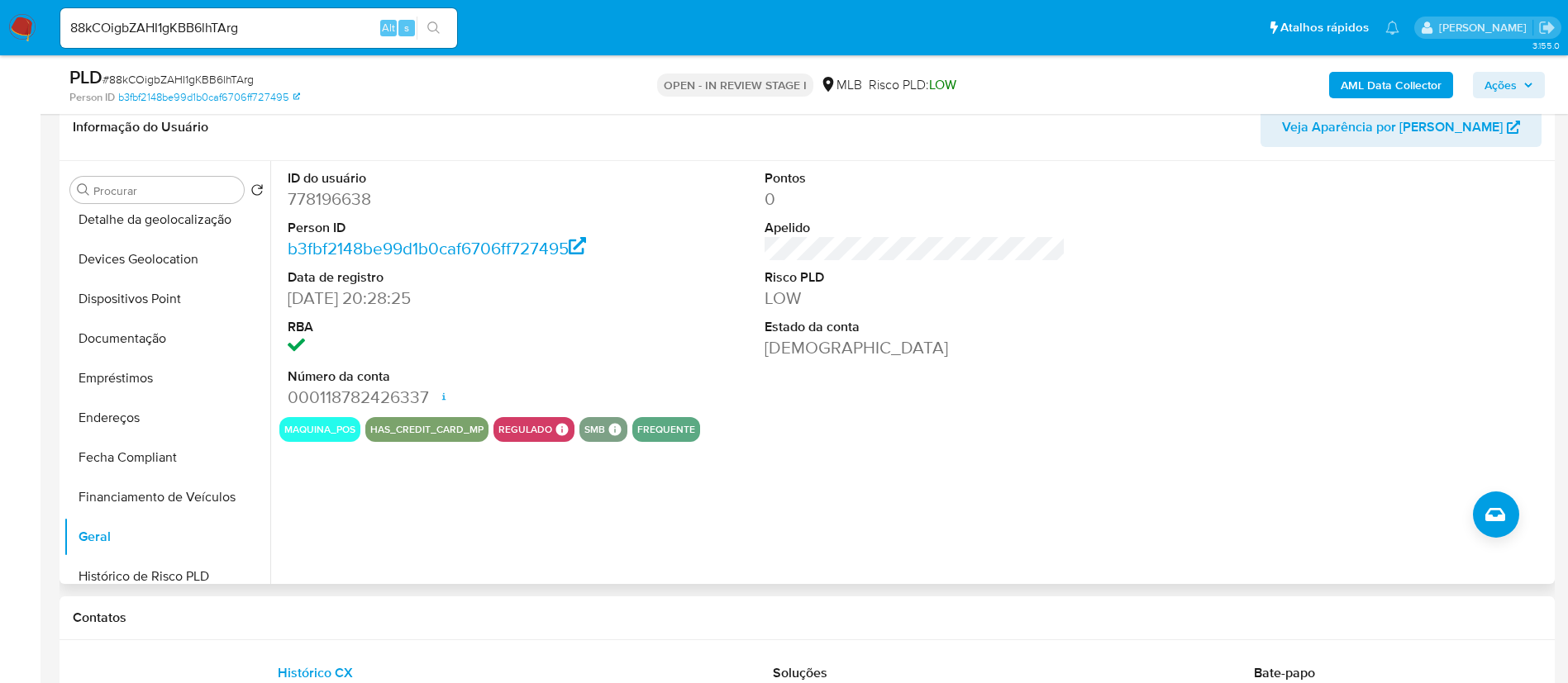
scroll to position [991, 0]
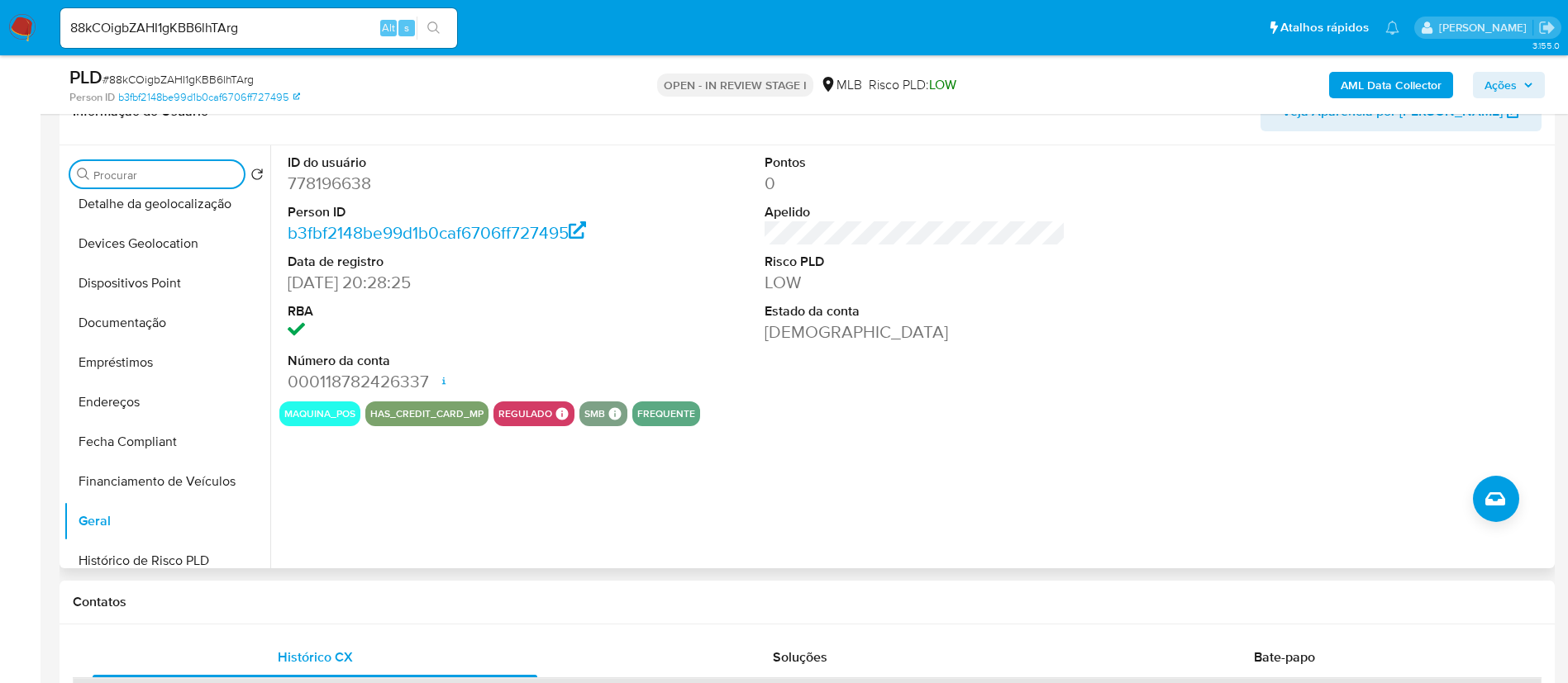
click at [138, 174] on input "Procurar" at bounding box center [165, 175] width 144 height 15
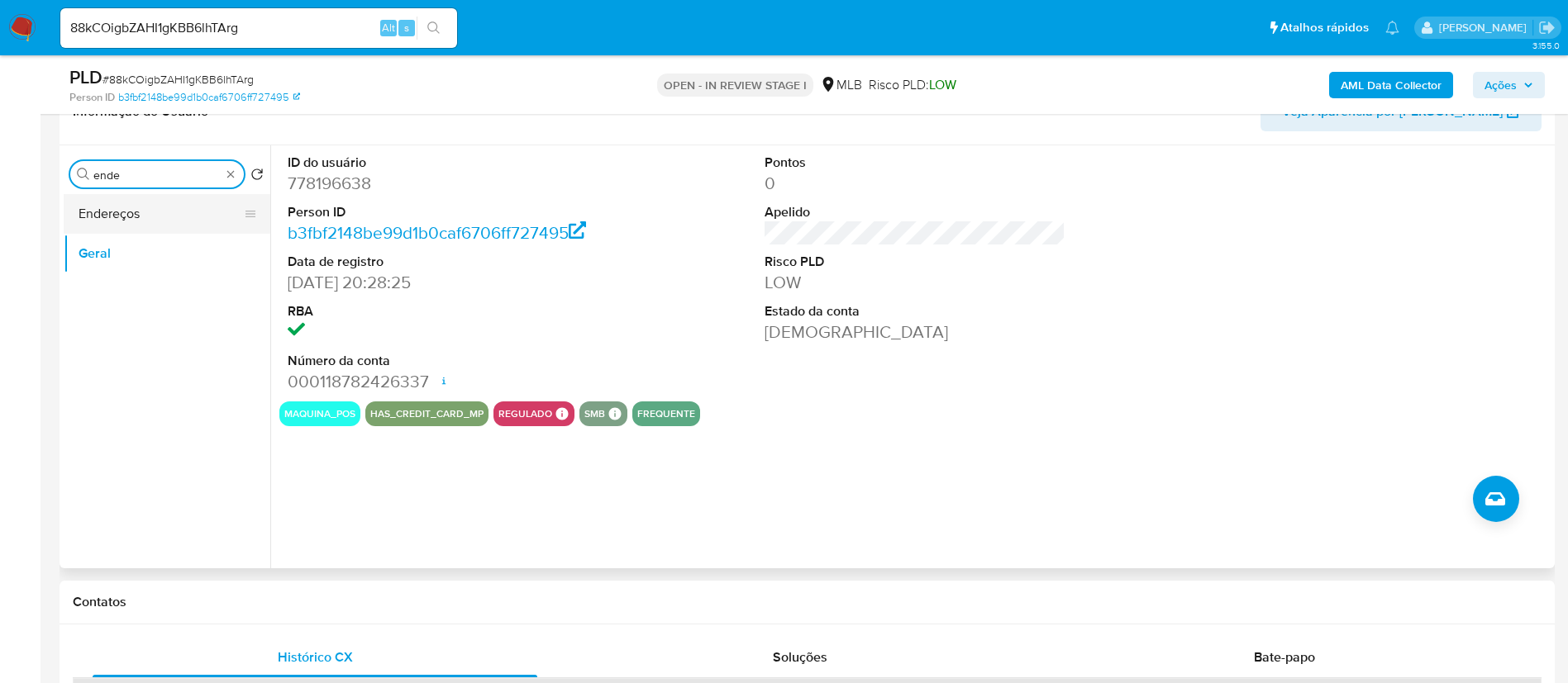
type input "ende"
click at [74, 203] on button "Endereços" at bounding box center [160, 214] width 194 height 40
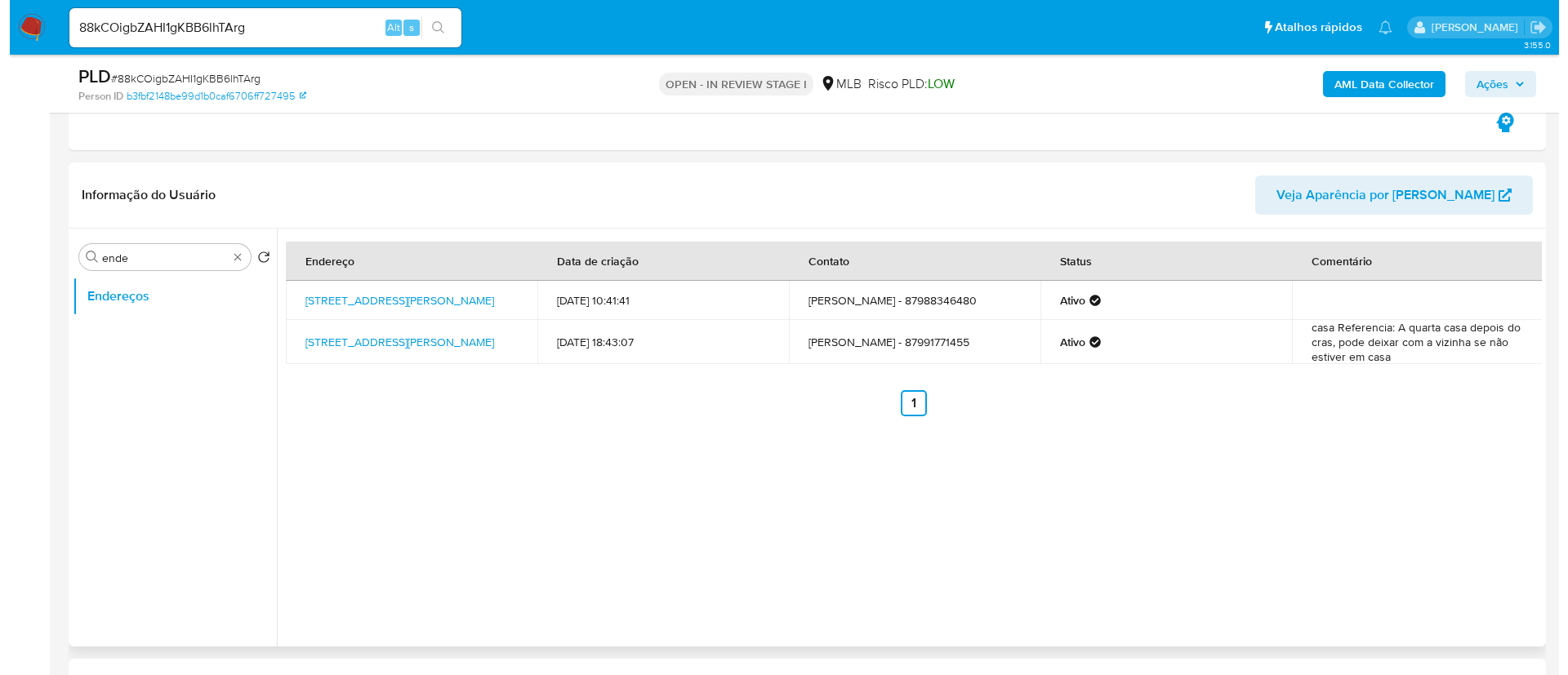
scroll to position [857, 0]
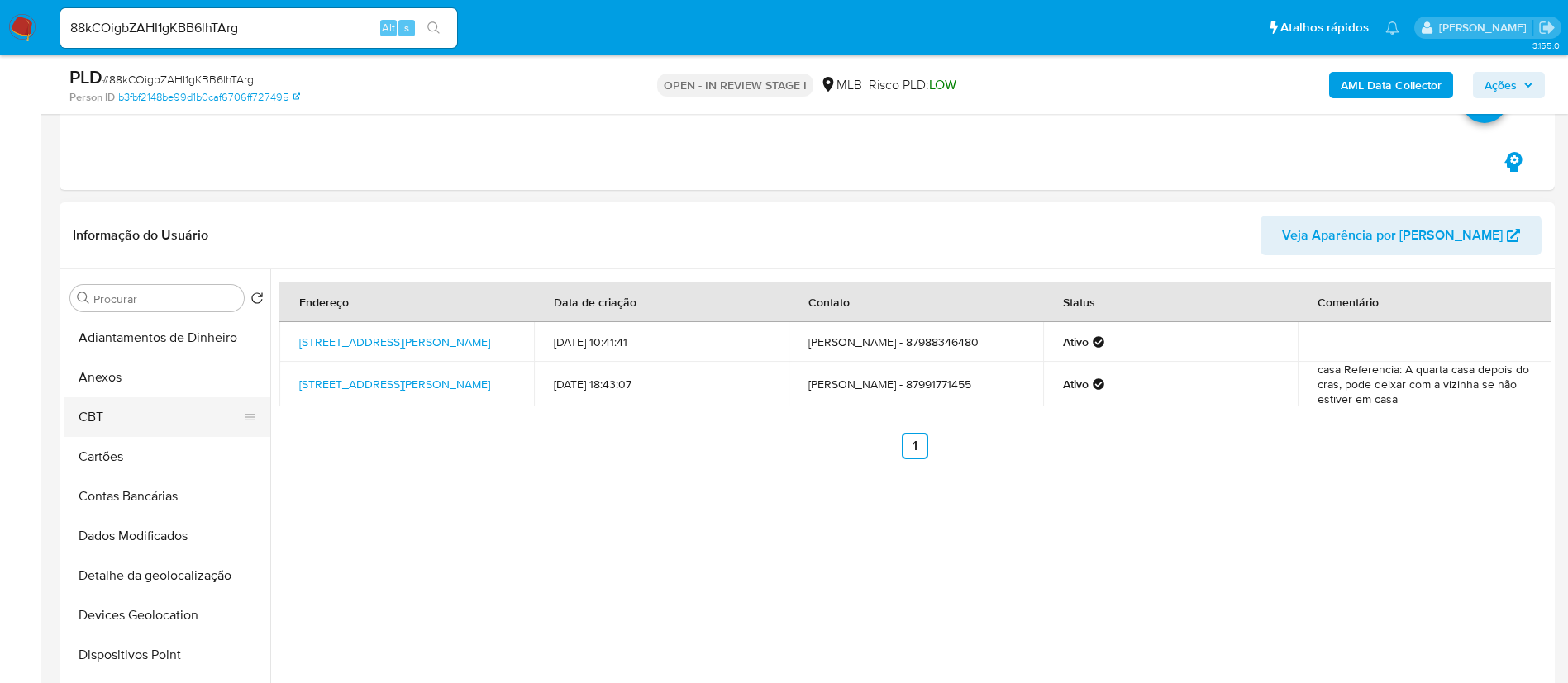
click at [161, 380] on button "Anexos" at bounding box center [167, 378] width 207 height 40
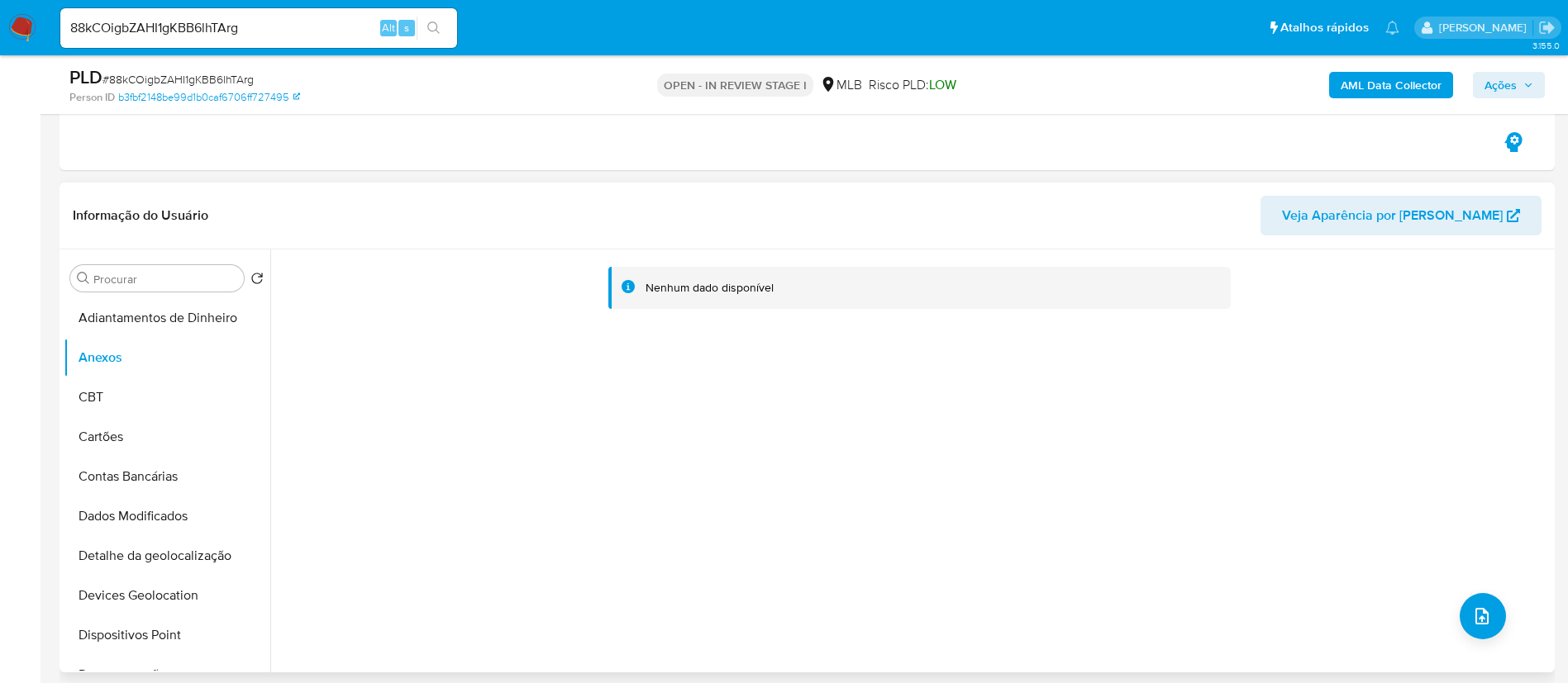
click at [1499, 604] on div "Nenhum dado disponível" at bounding box center [911, 461] width 1280 height 423
click at [1463, 613] on button "upload-file" at bounding box center [1483, 617] width 46 height 46
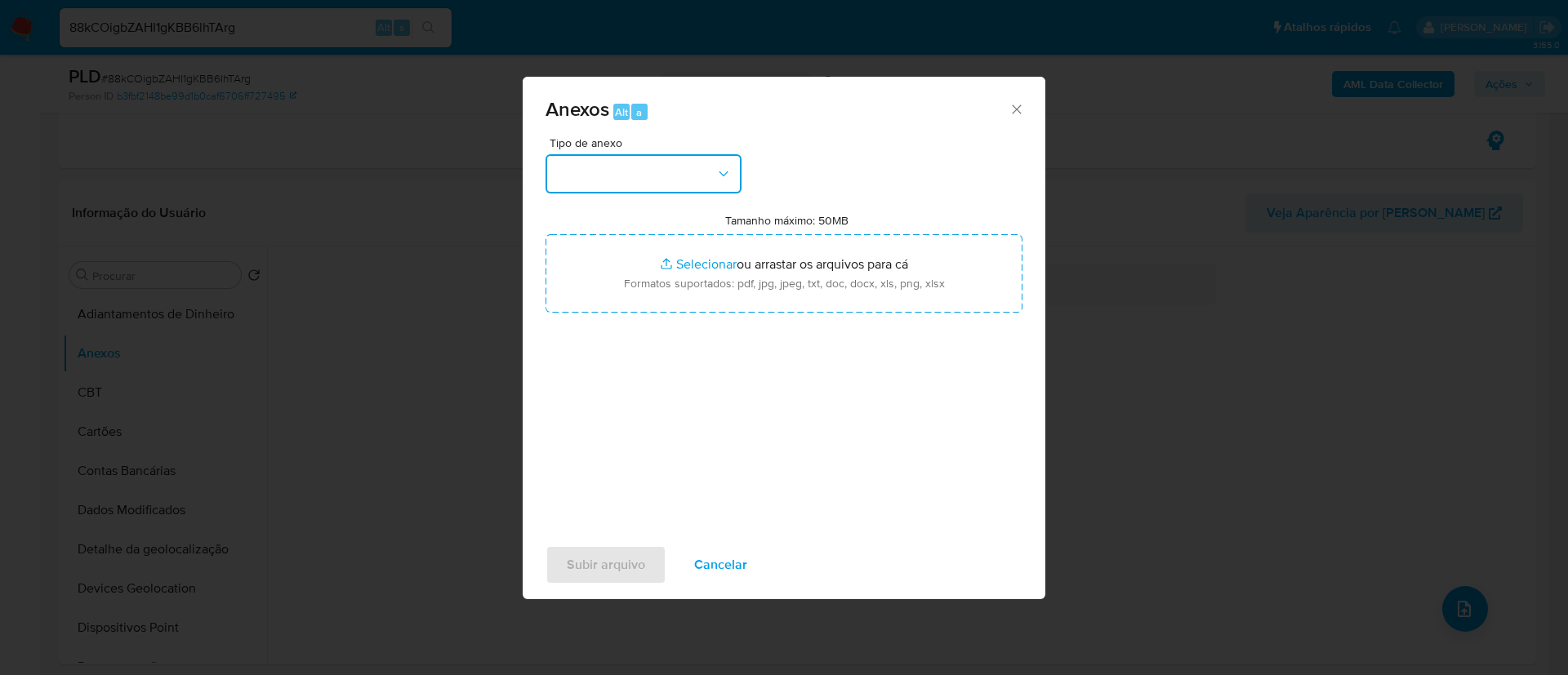
drag, startPoint x: 561, startPoint y: 164, endPoint x: 608, endPoint y: 192, distance: 54.7
click at [565, 165] on button "button" at bounding box center [644, 174] width 196 height 39
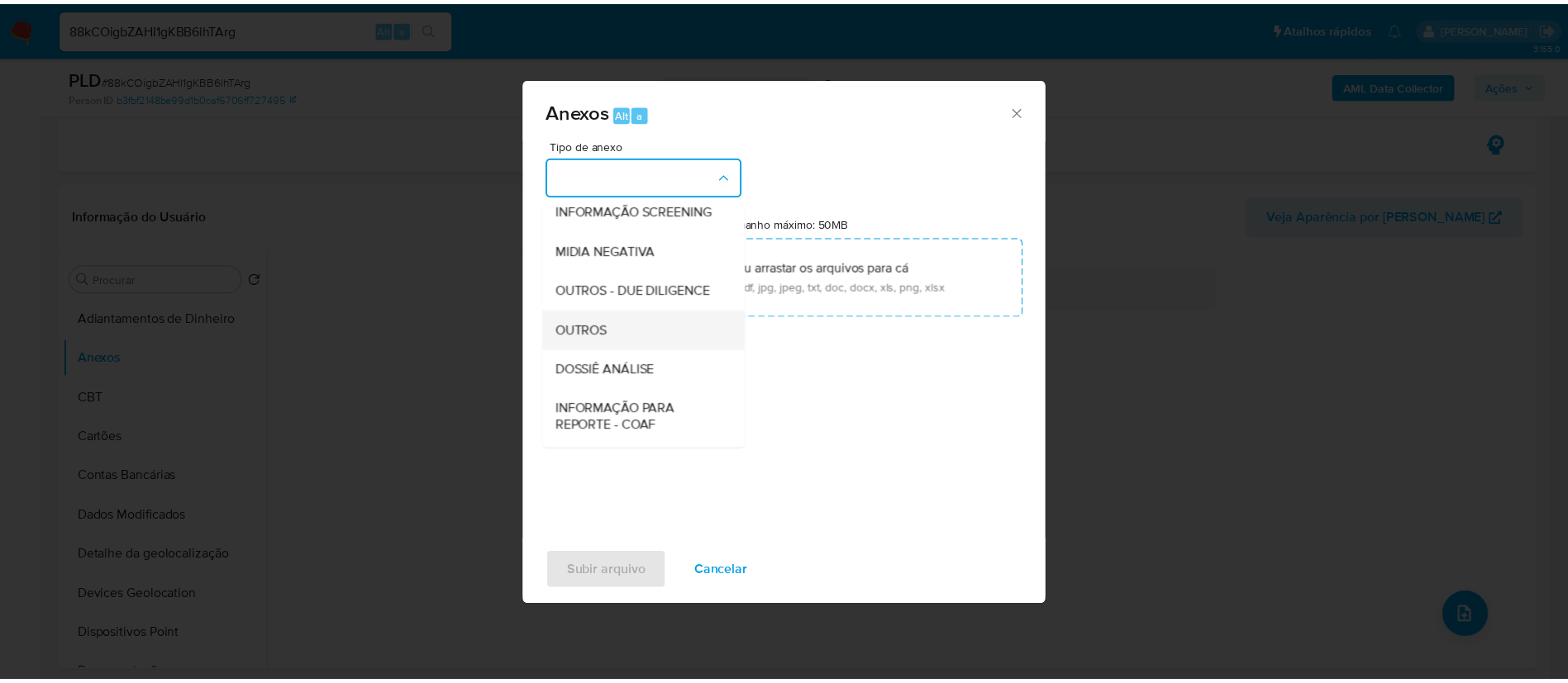
scroll to position [255, 0]
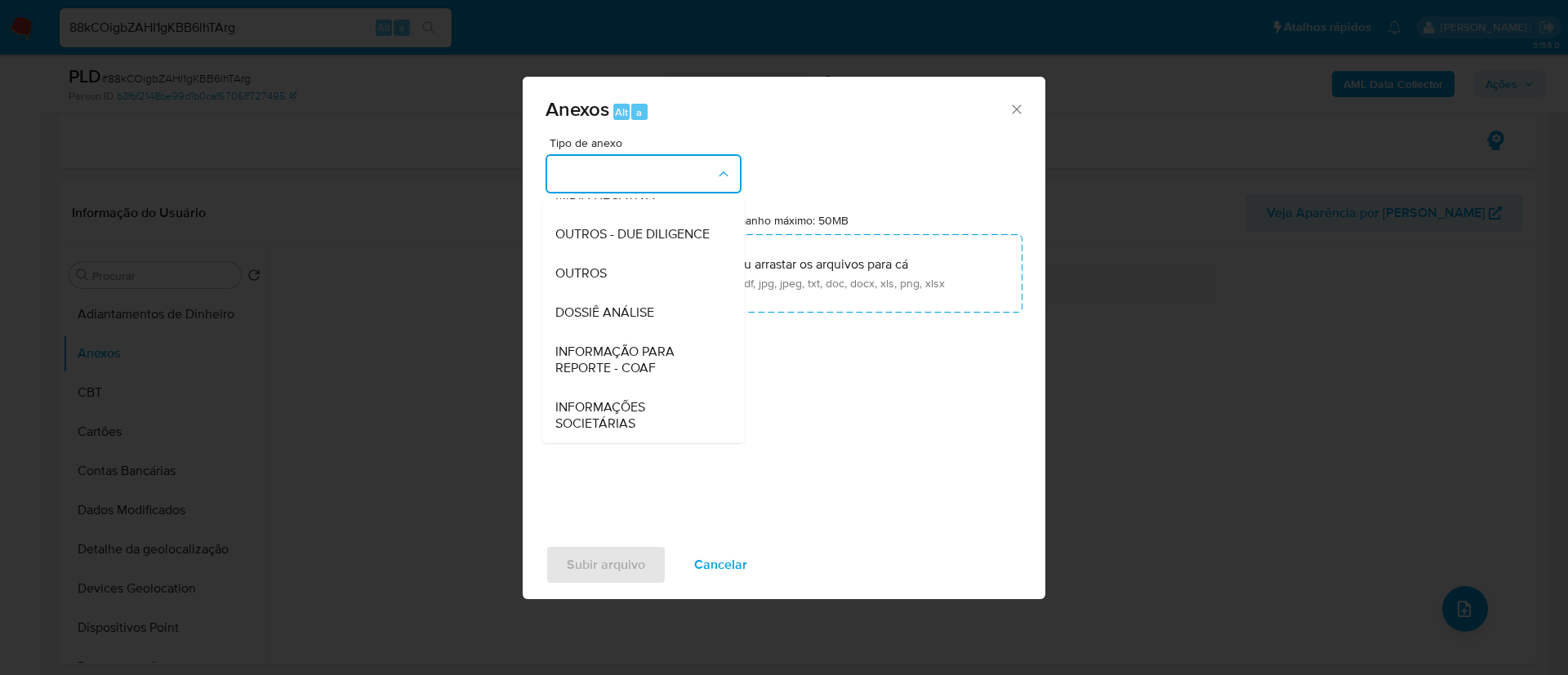
drag, startPoint x: 648, startPoint y: 268, endPoint x: 1177, endPoint y: 24, distance: 582.6
click at [649, 267] on div "OUTROS" at bounding box center [639, 274] width 167 height 39
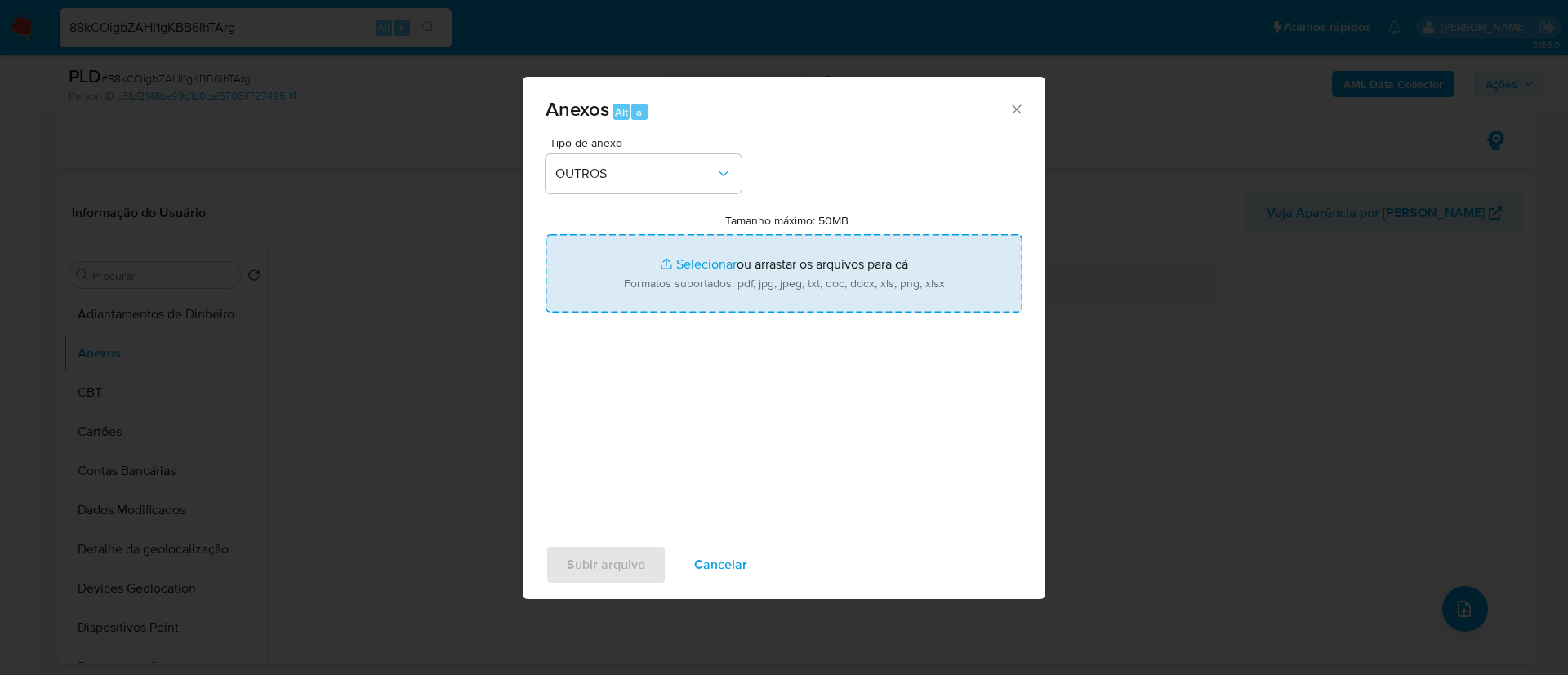
type input "C:\fakepath\Mulan 778196638_2025_08_26_07_22_21 MARCIO JORAN PESSOA DOS SANTOS.…"
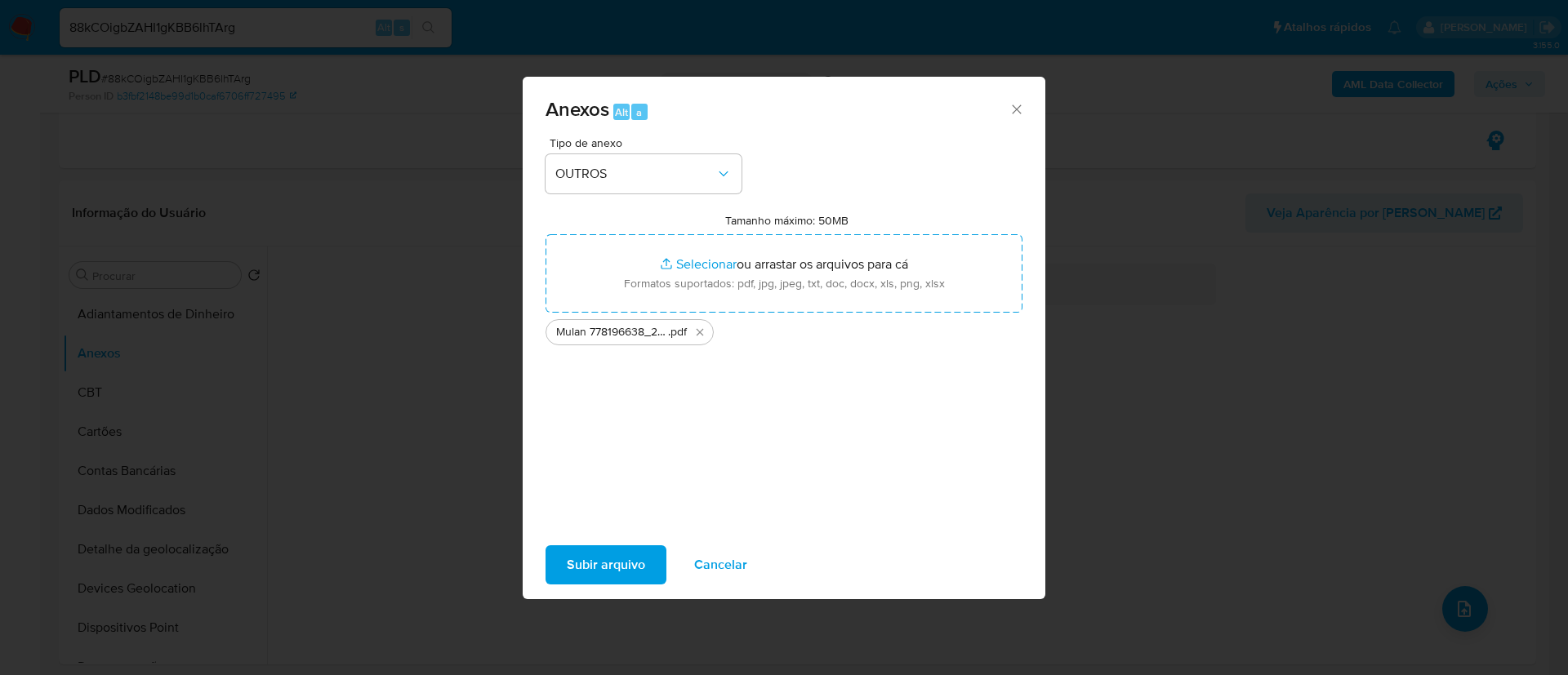
click at [643, 143] on span "Tipo de anexo" at bounding box center [648, 143] width 196 height 11
click at [625, 548] on span "Subir arquivo" at bounding box center [606, 565] width 78 height 36
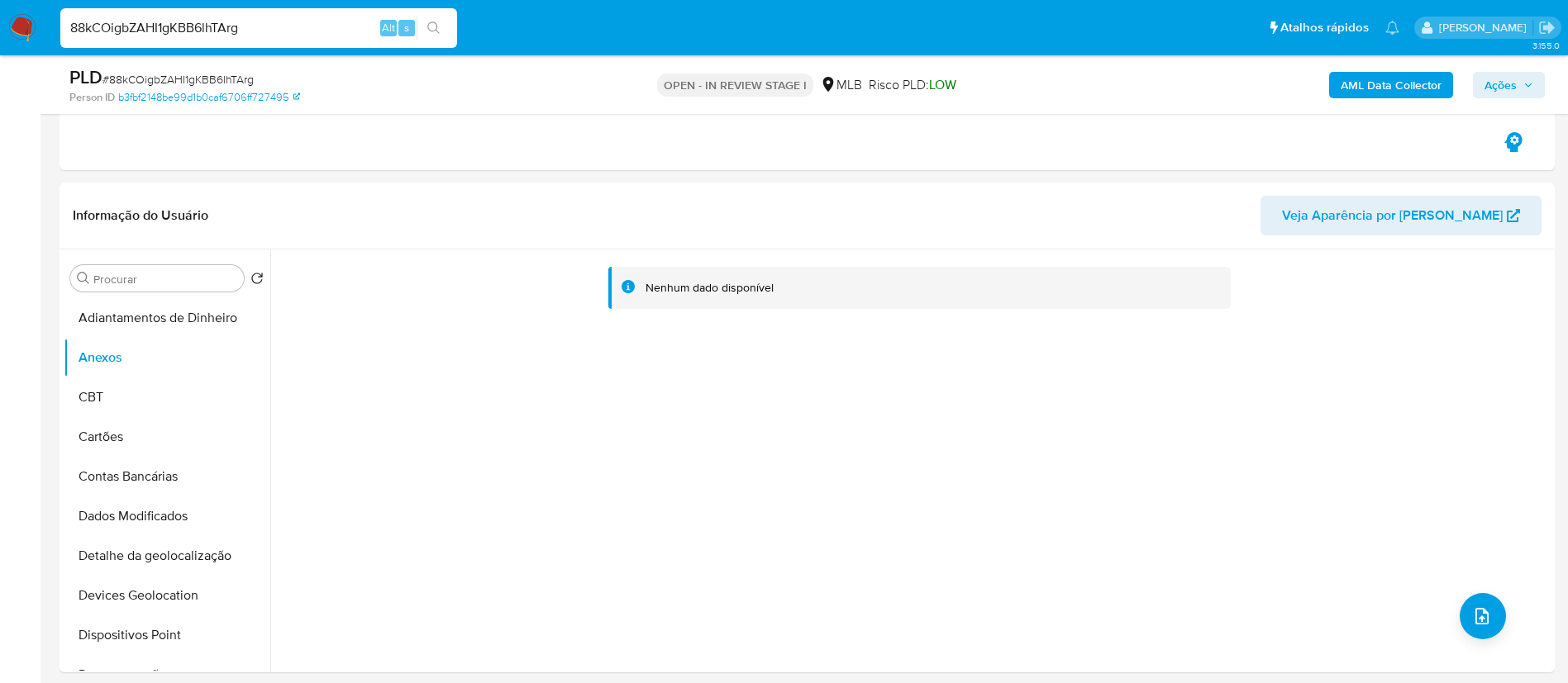
click at [240, 33] on input "88kCOigbZAHI1gKBB6lhTArg" at bounding box center [259, 28] width 397 height 21
paste input "MUFgq0pBXaFE6XG4NZlsozIq"
type input "MUFgq0pBXaFE6XG4NZlsozIq"
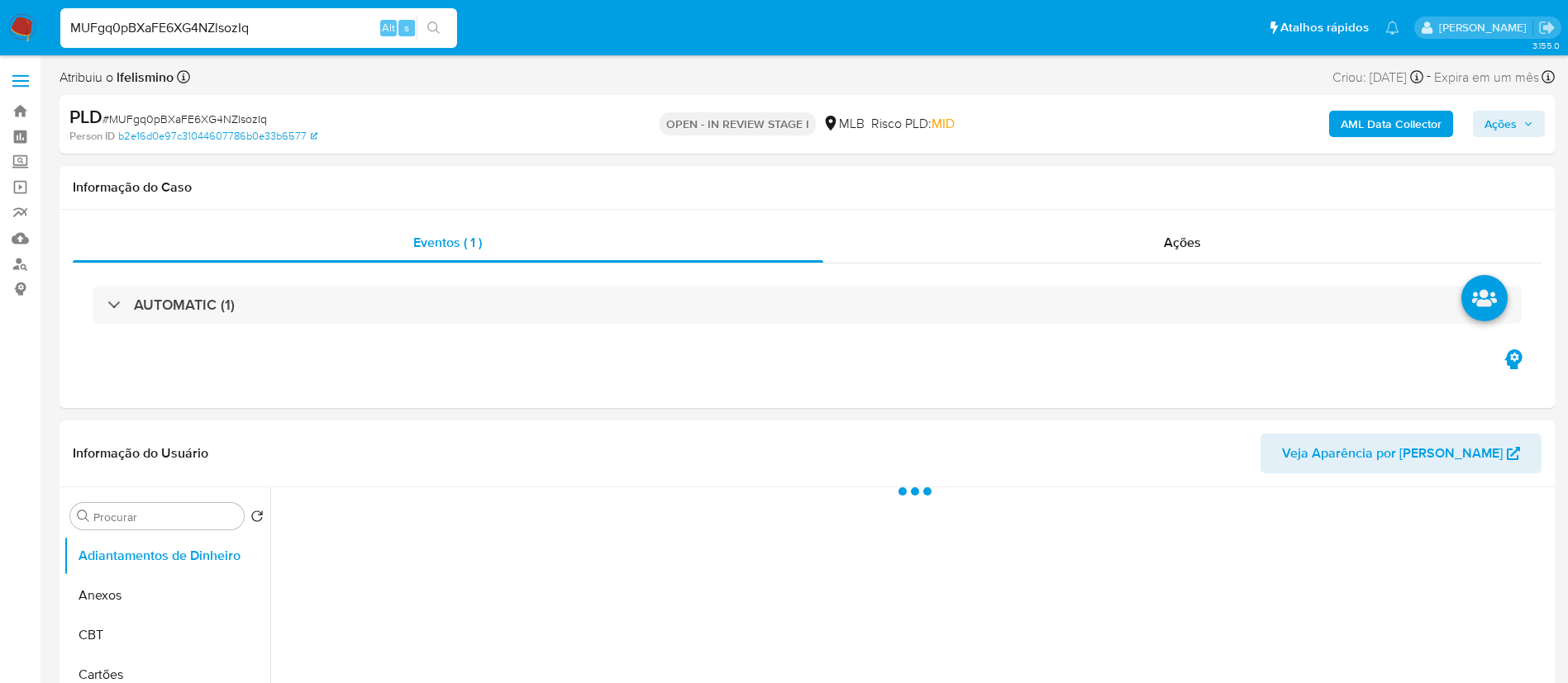
select select "10"
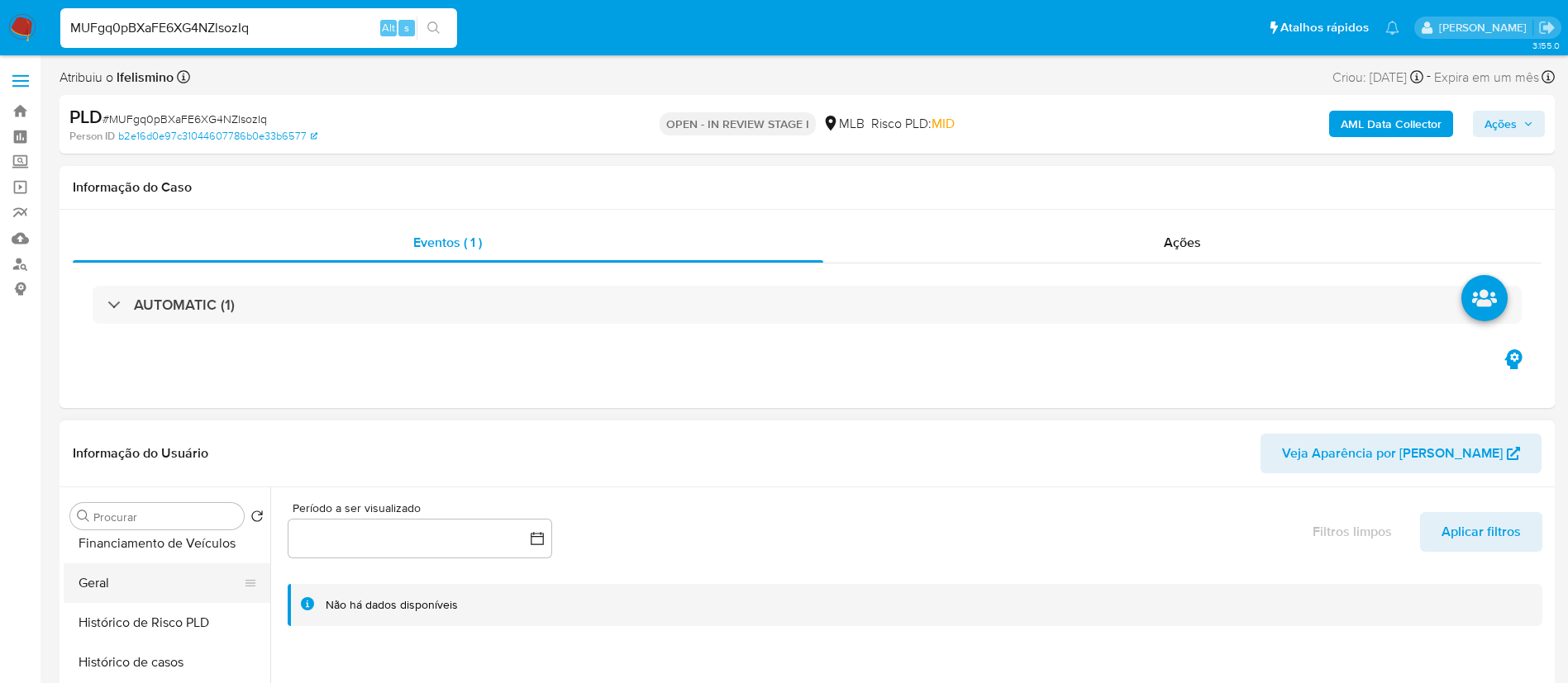
scroll to position [496, 0]
click at [103, 627] on button "Geral" at bounding box center [160, 616] width 194 height 40
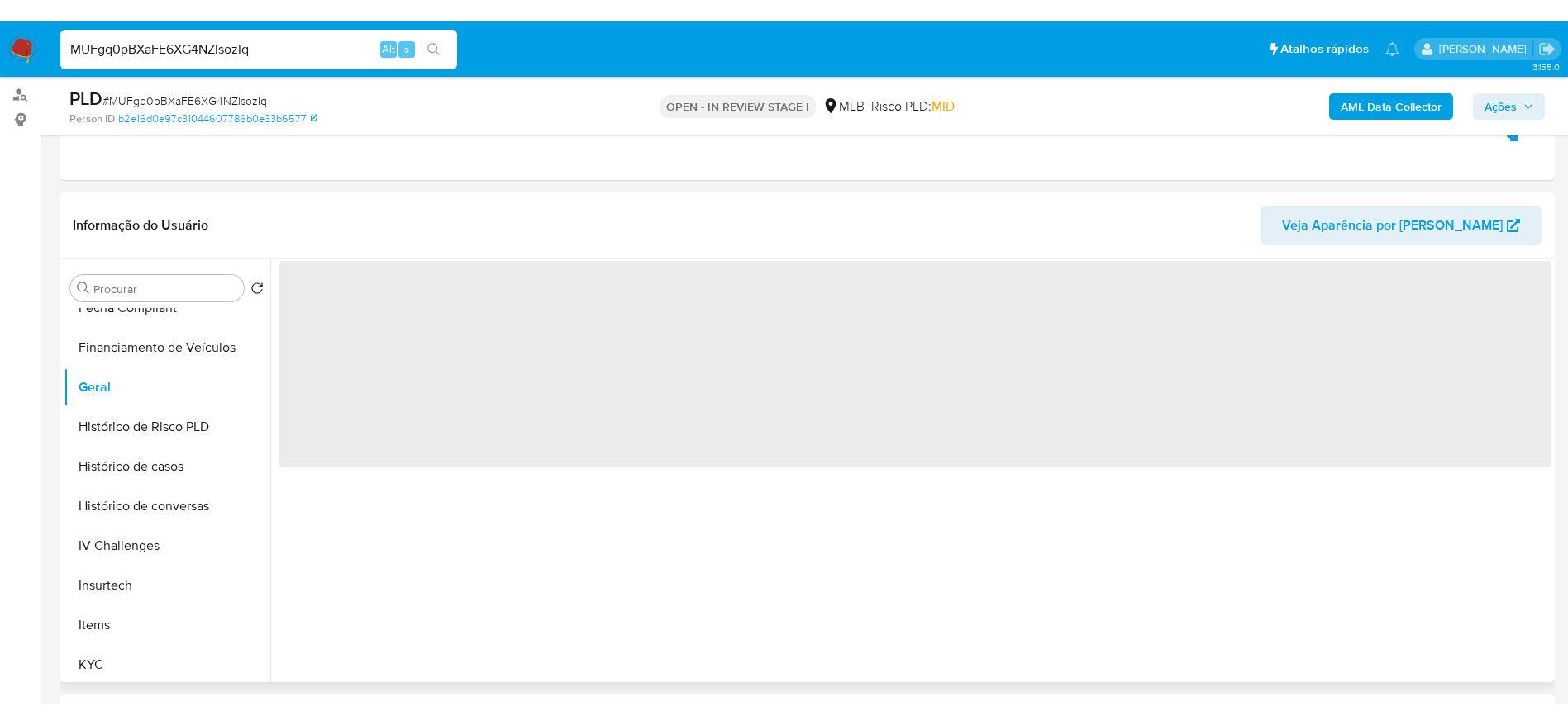
scroll to position [248, 0]
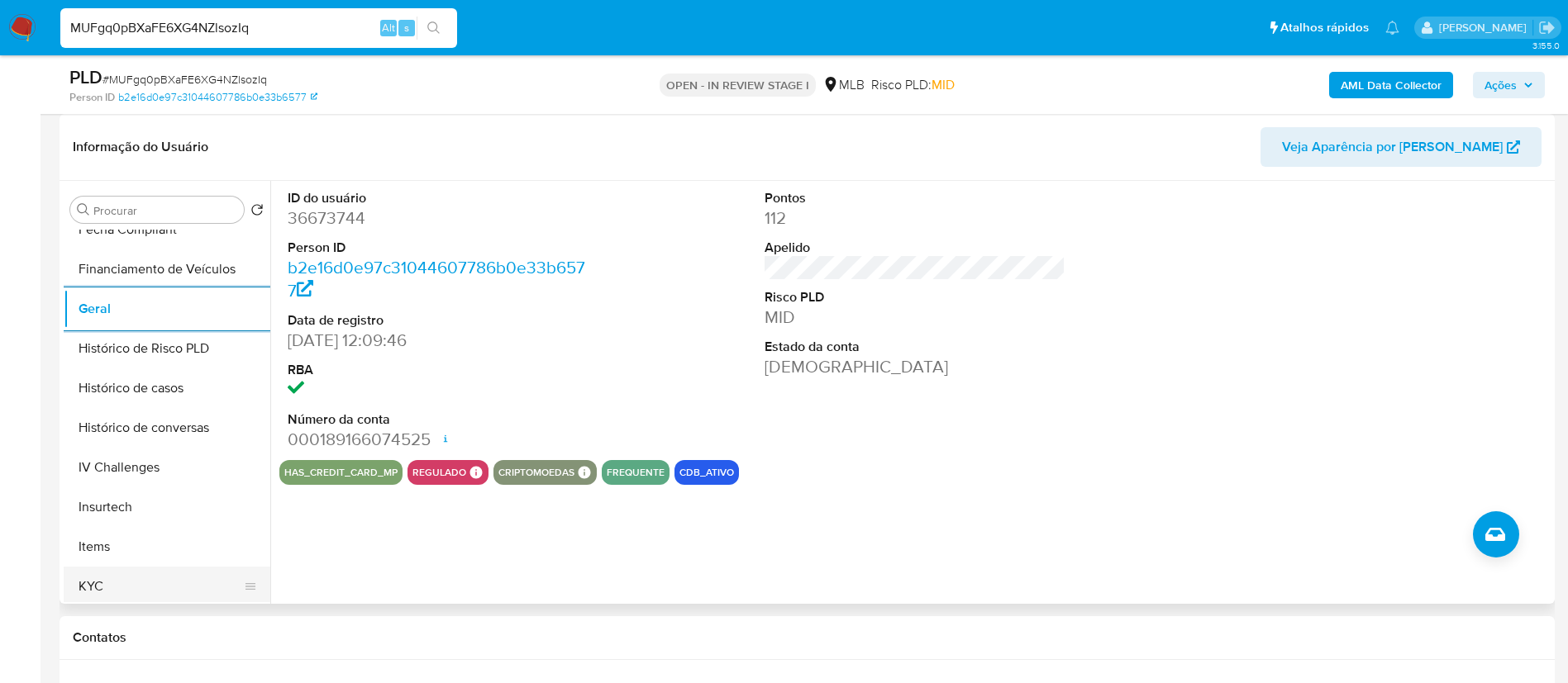
click at [174, 580] on button "KYC" at bounding box center [160, 587] width 194 height 40
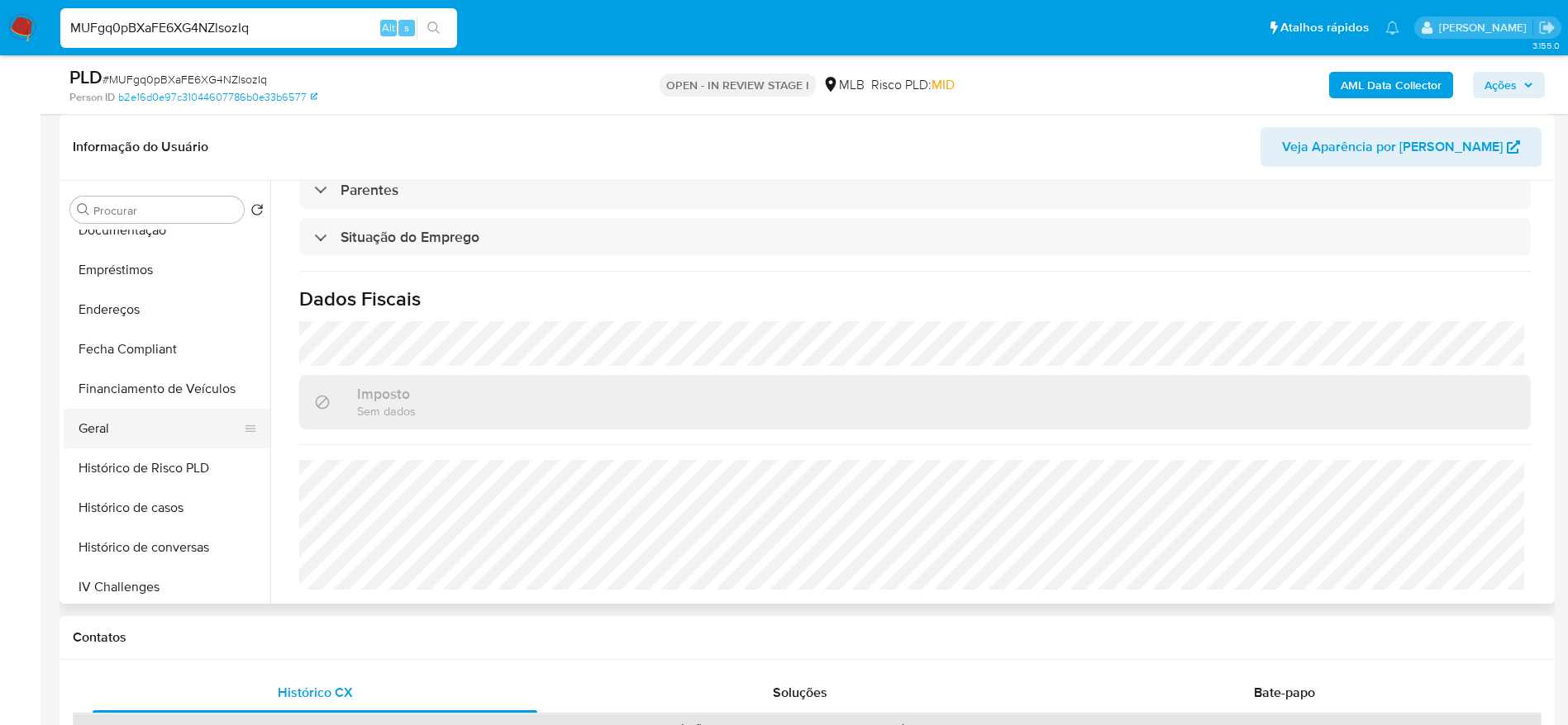
scroll to position [124, 0]
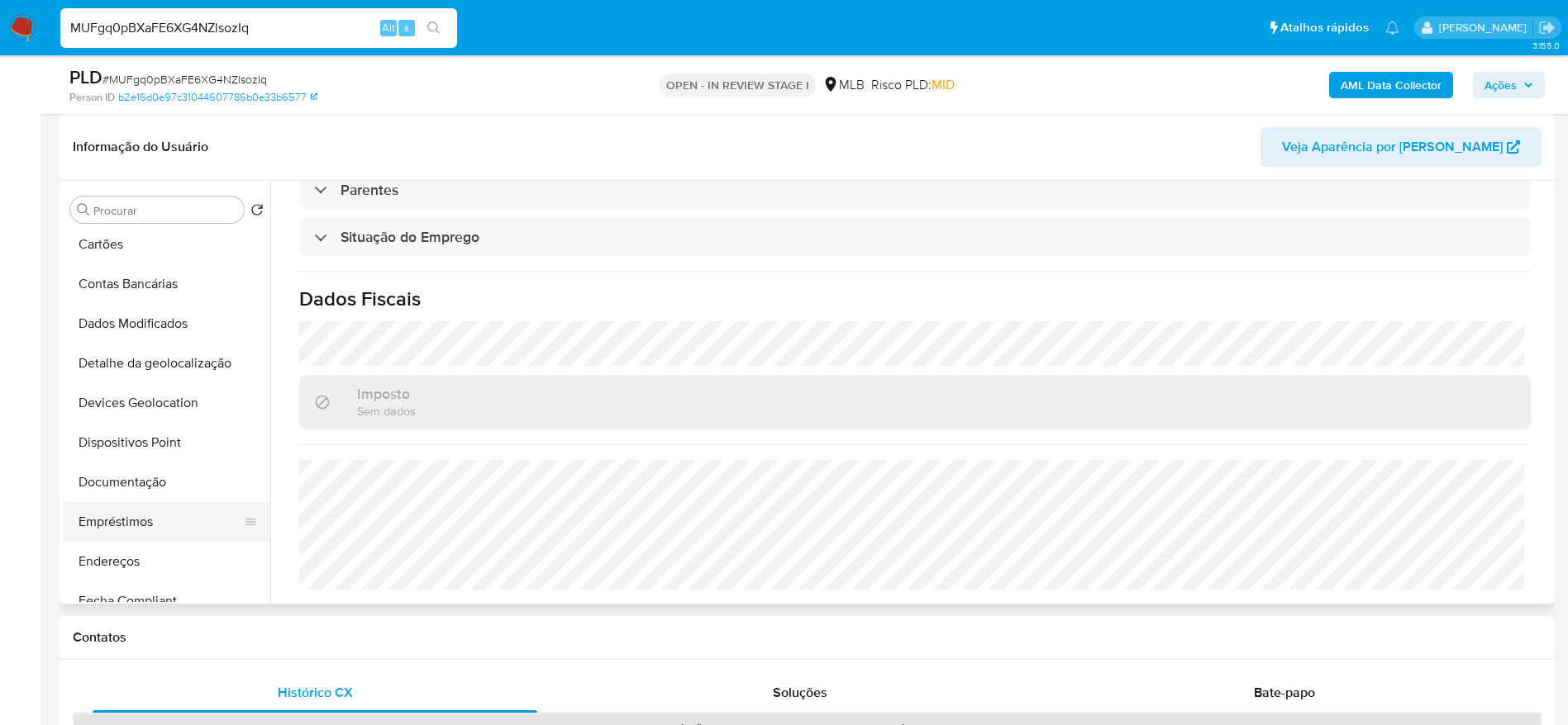
click at [131, 521] on button "Empréstimos" at bounding box center [160, 522] width 194 height 40
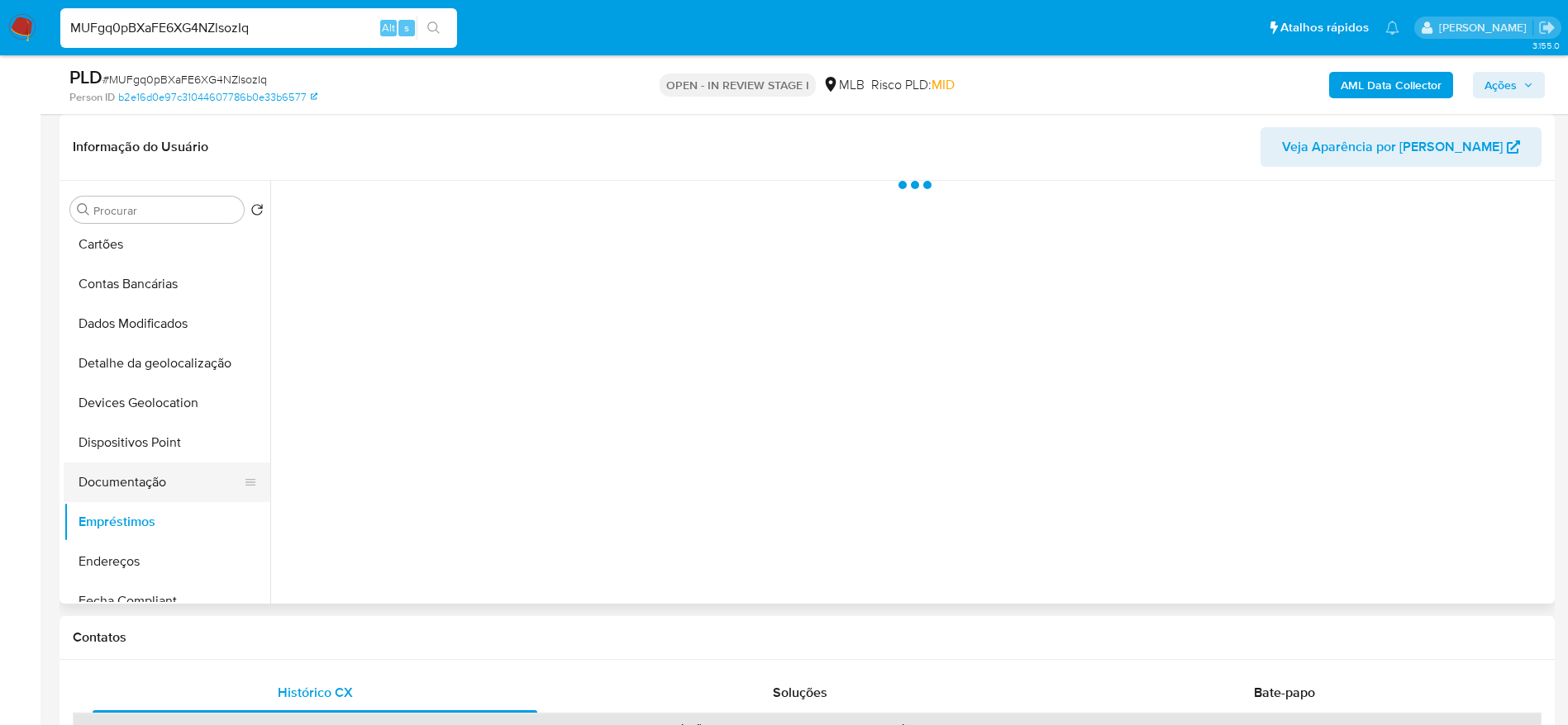
scroll to position [0, 0]
click at [152, 484] on button "Documentação" at bounding box center [160, 483] width 194 height 40
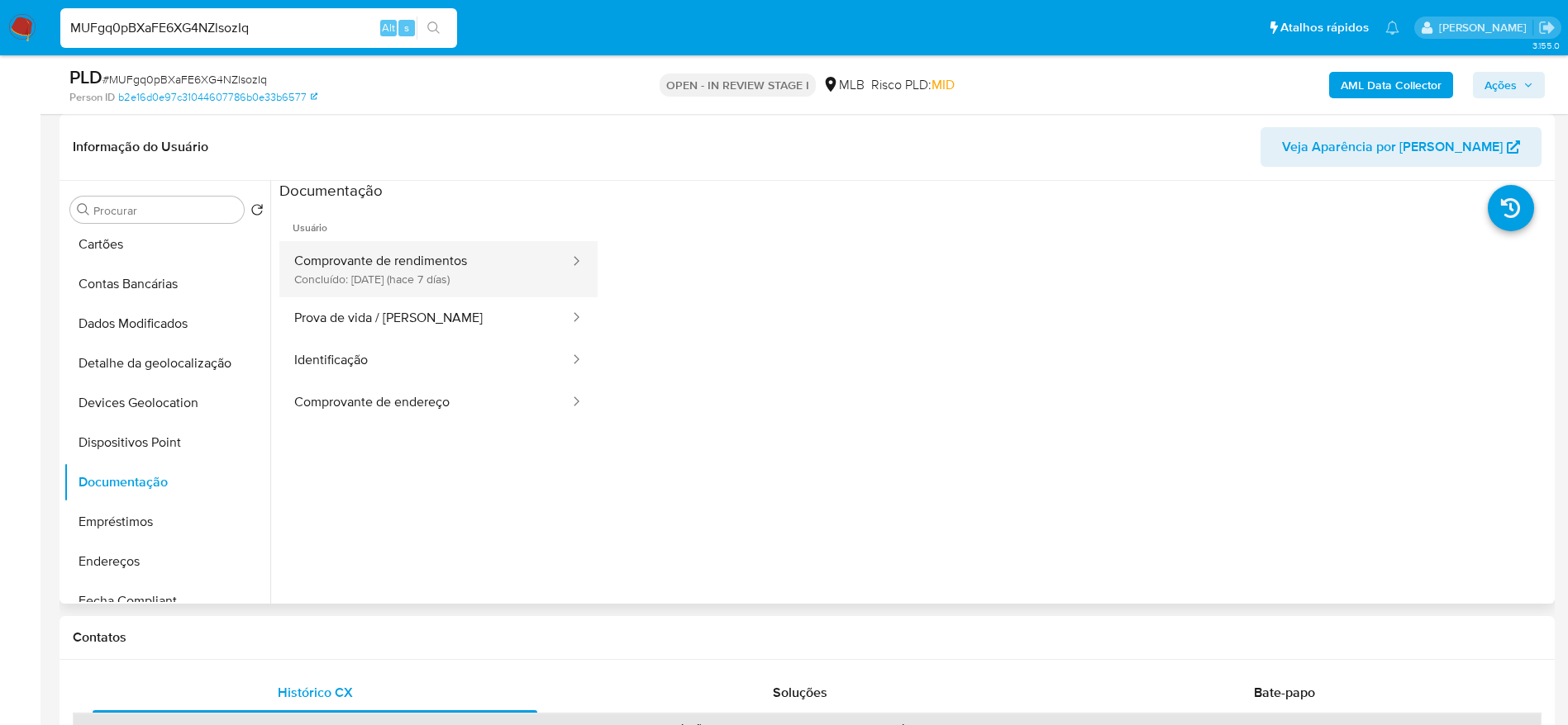
click at [428, 274] on button "Comprovante de rendimentos Concluído: 19/08/2025 (hace 7 días)" at bounding box center [425, 269] width 292 height 56
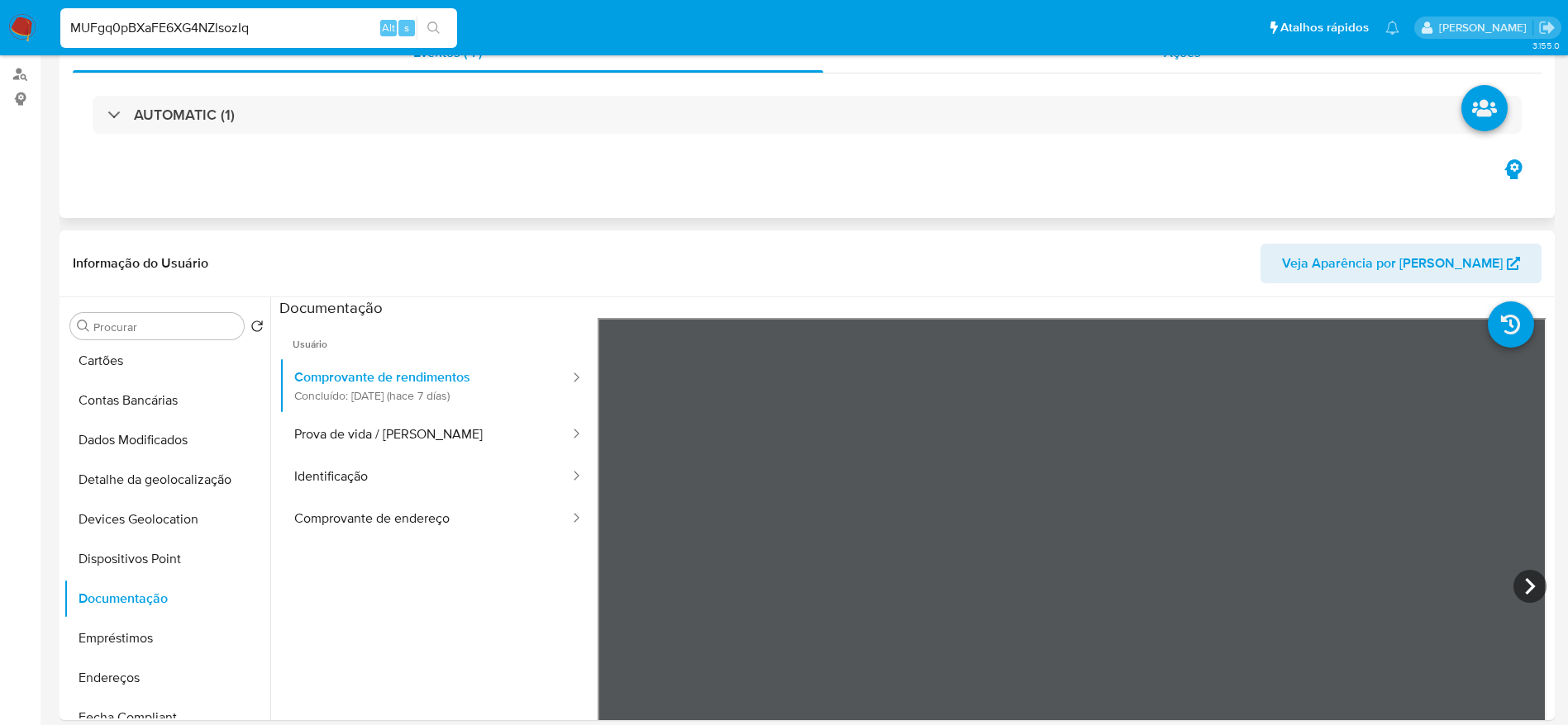
scroll to position [372, 0]
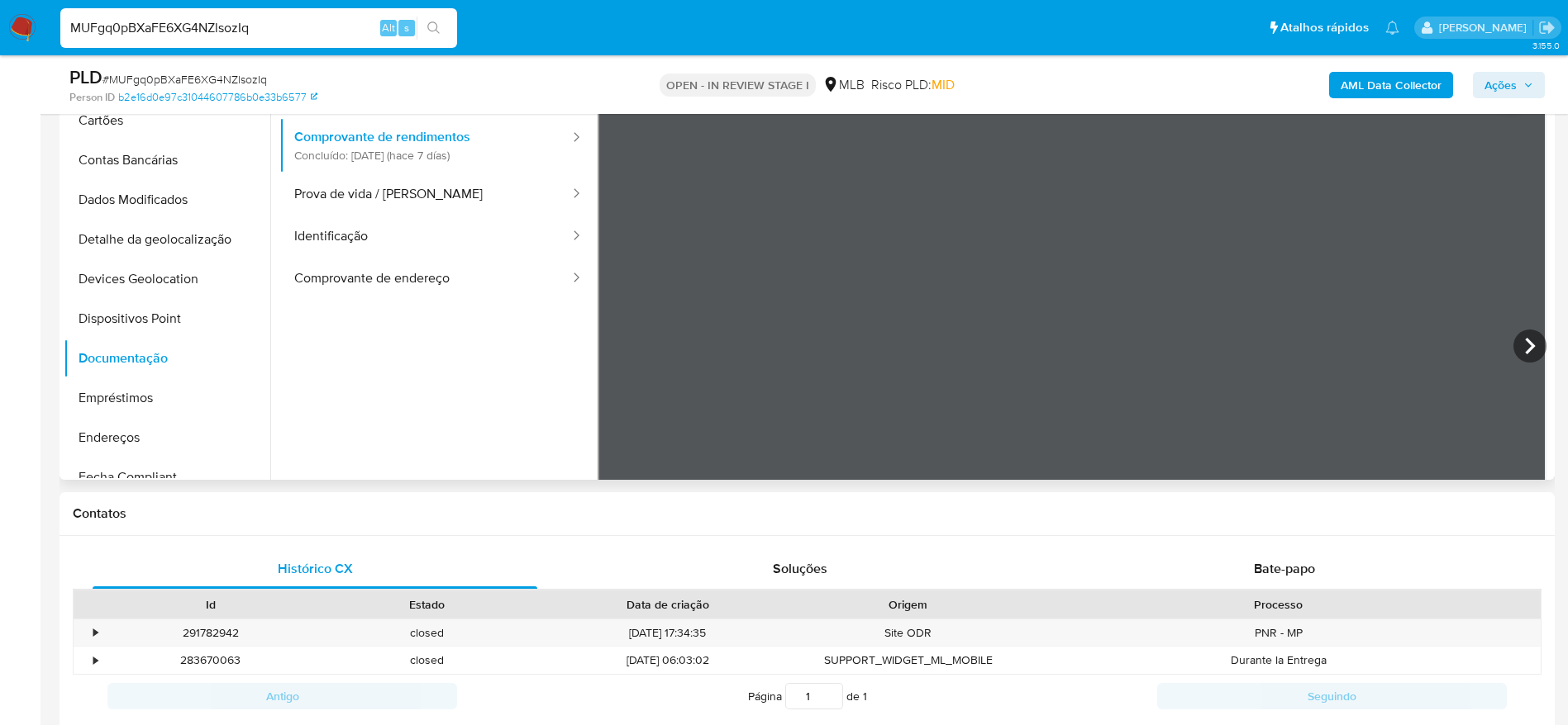
click at [484, 323] on ul "Usuário Comprovante de rendimentos Concluído: 19/08/2025 (hace 7 días) Prova de…" at bounding box center [438, 316] width 318 height 476
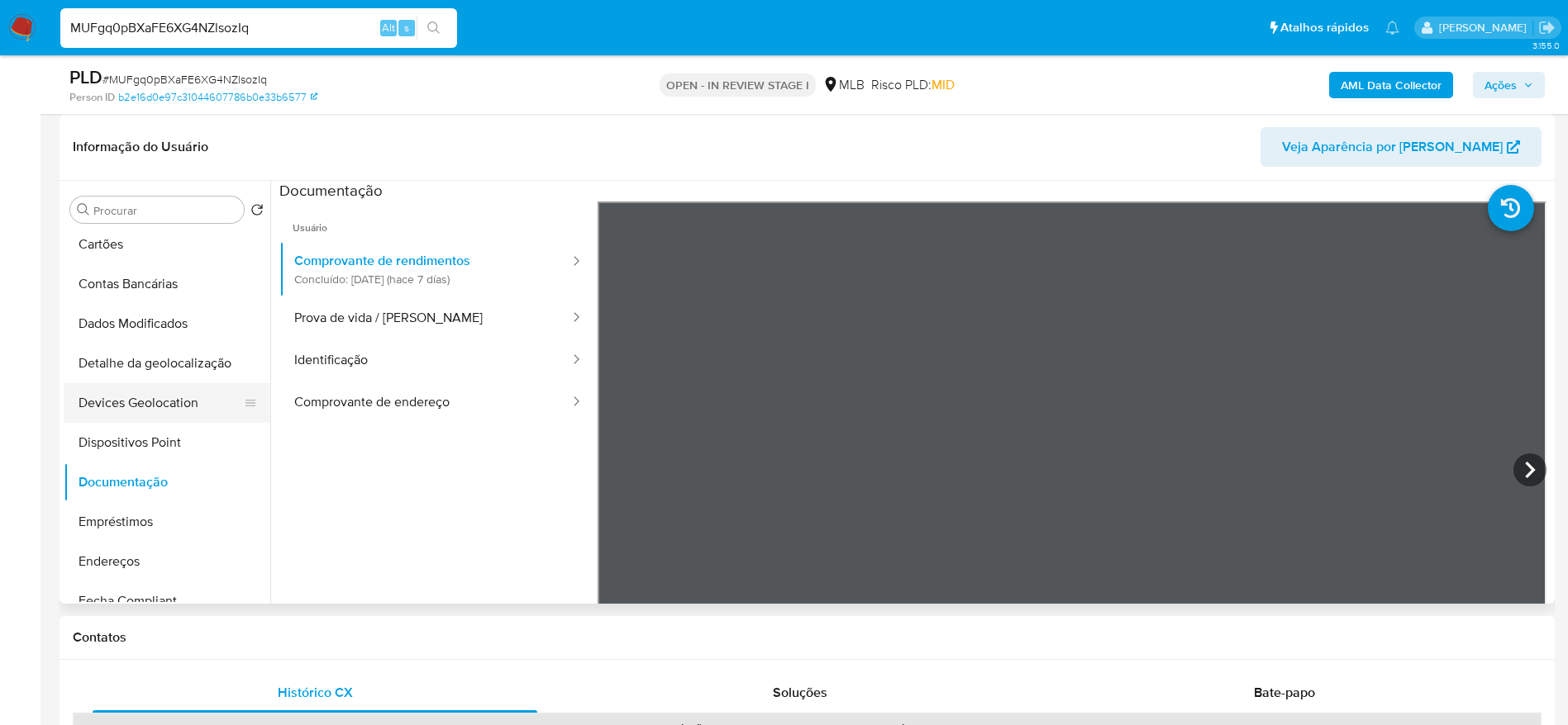
drag, startPoint x: 195, startPoint y: 426, endPoint x: 261, endPoint y: 411, distance: 67.7
click at [195, 425] on button "Dispositivos Point" at bounding box center [167, 443] width 207 height 40
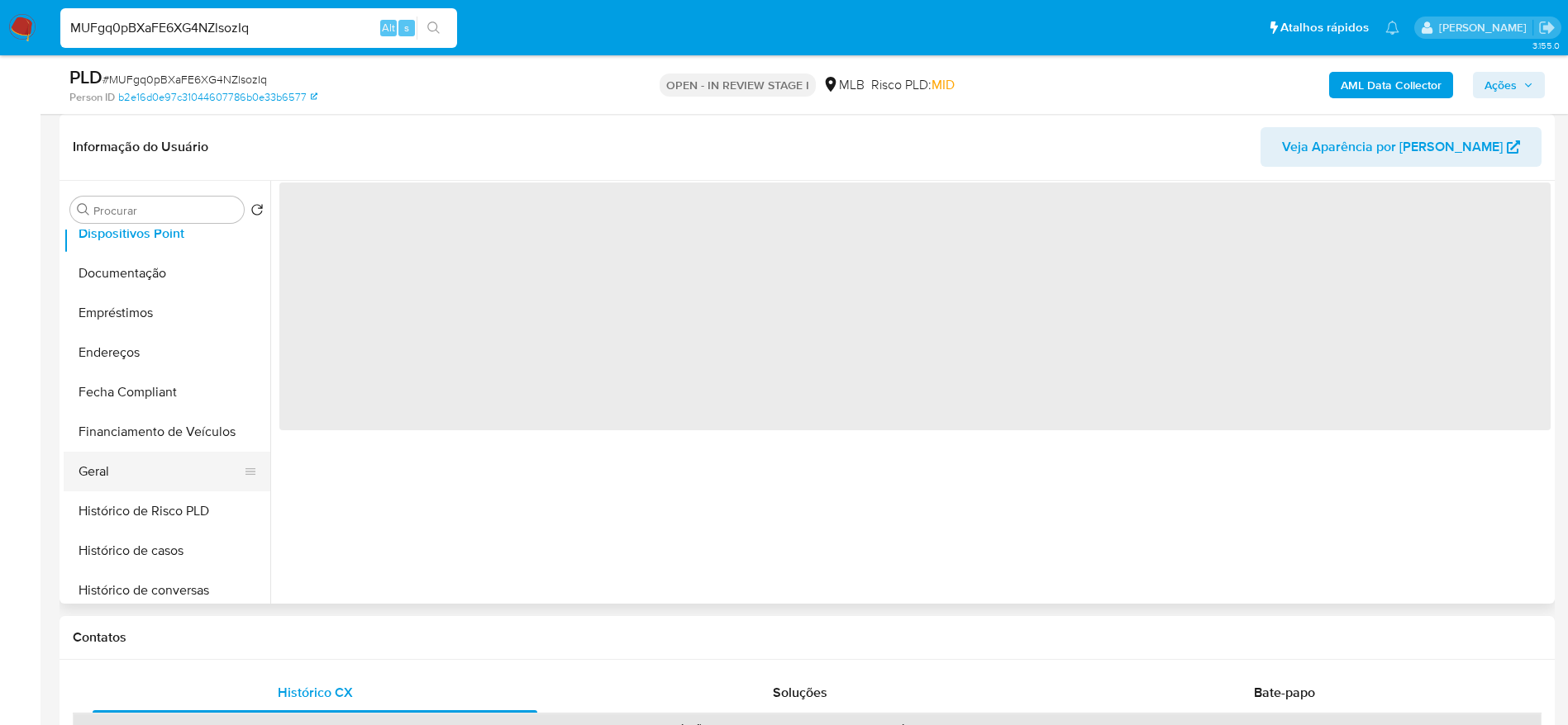
scroll to position [372, 0]
click at [141, 424] on button "Geral" at bounding box center [160, 433] width 194 height 40
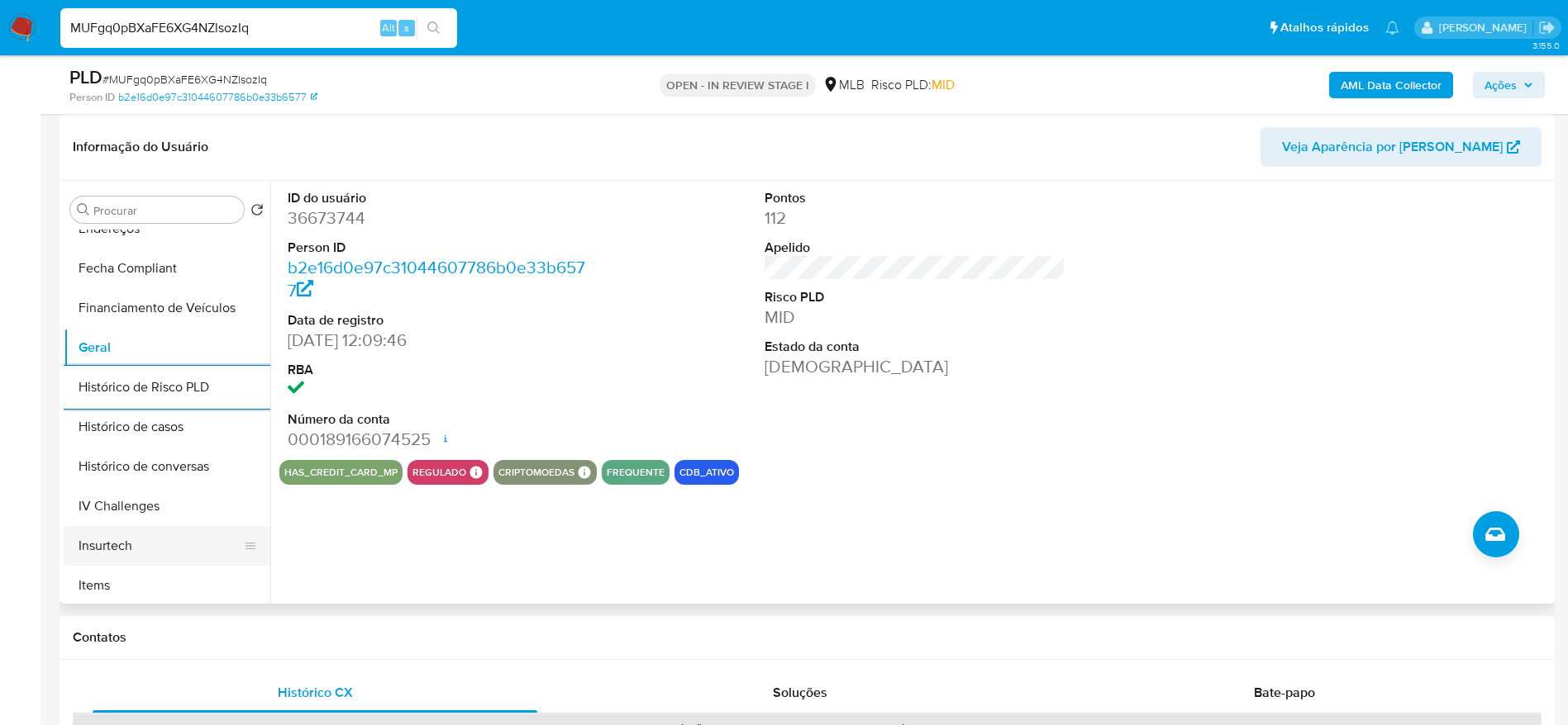
scroll to position [496, 0]
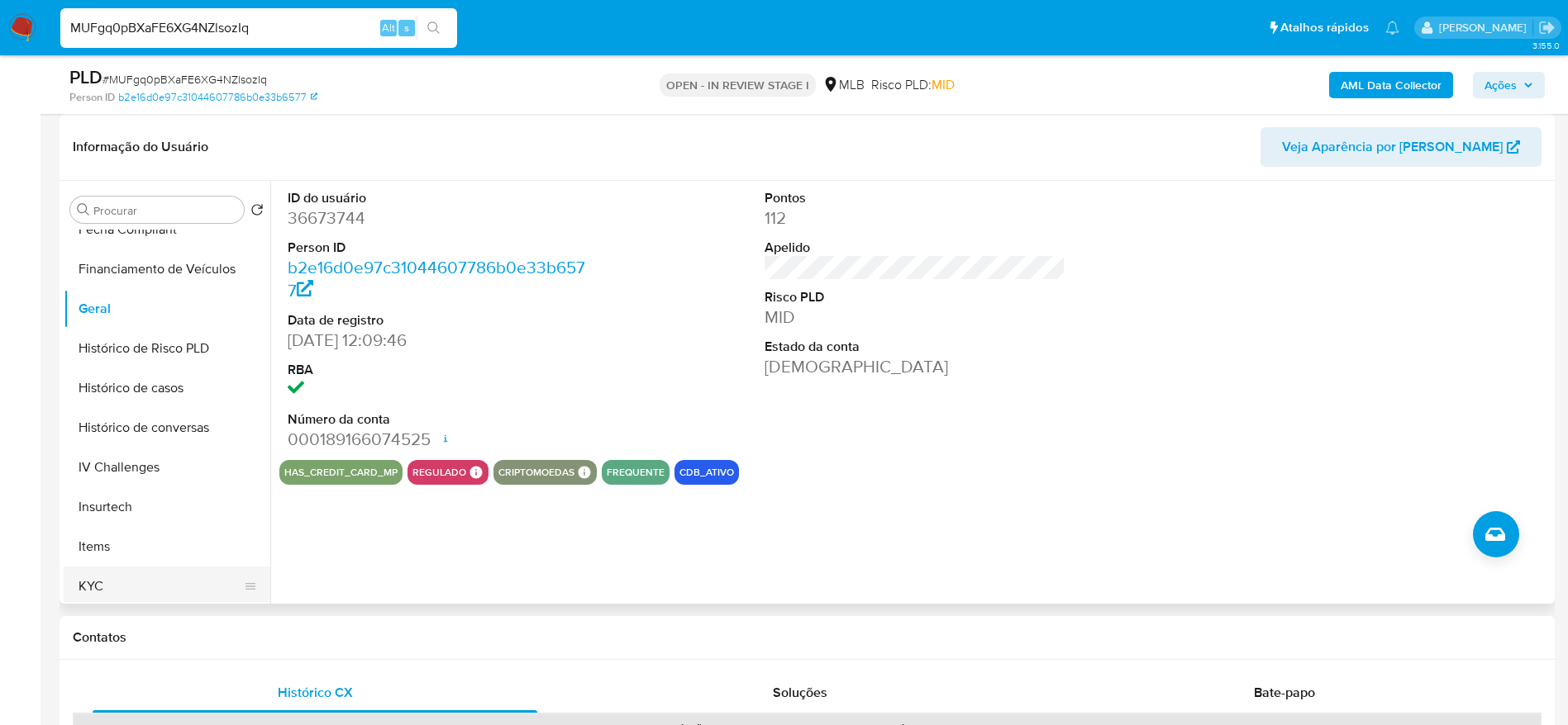
click at [93, 572] on button "KYC" at bounding box center [160, 587] width 194 height 40
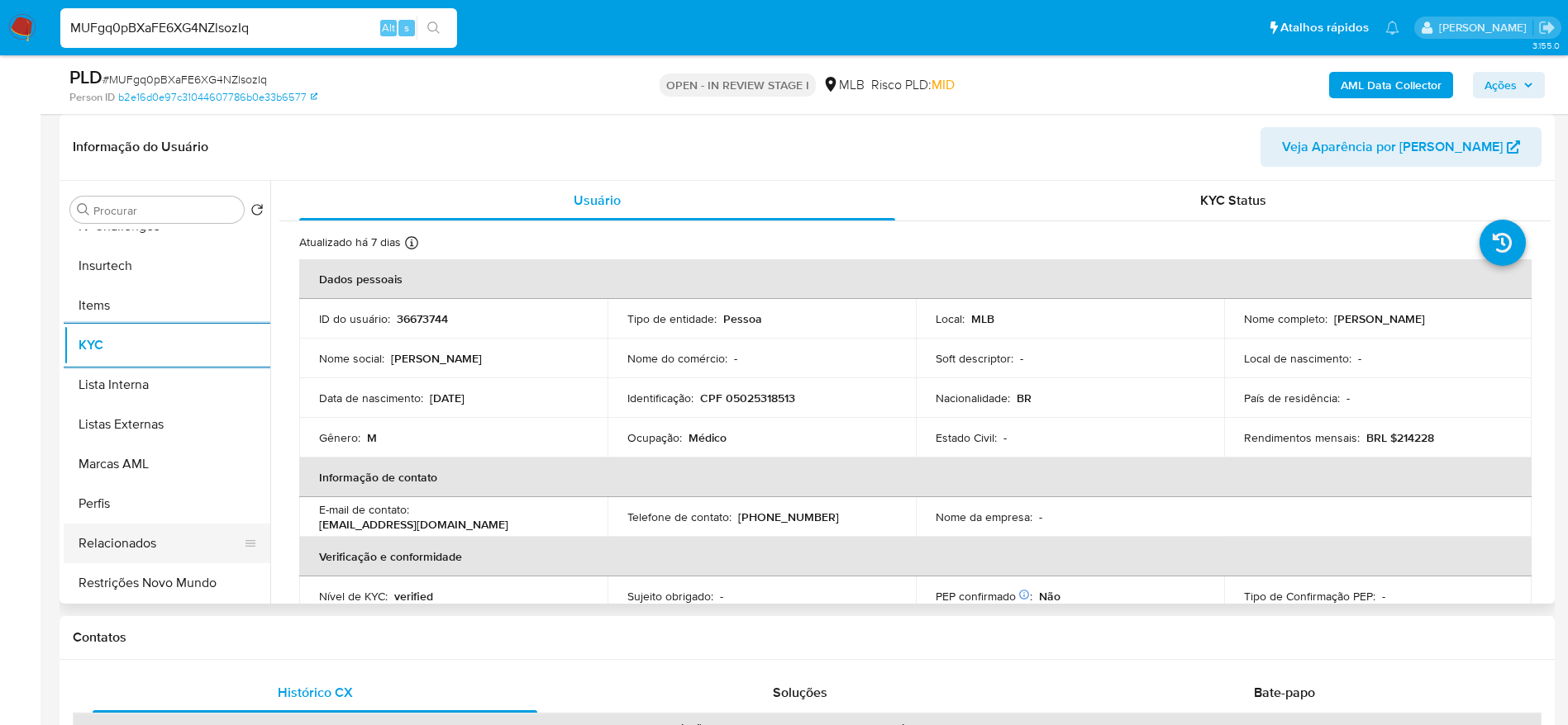
scroll to position [737, 0]
click at [178, 536] on button "Relacionados" at bounding box center [160, 543] width 194 height 40
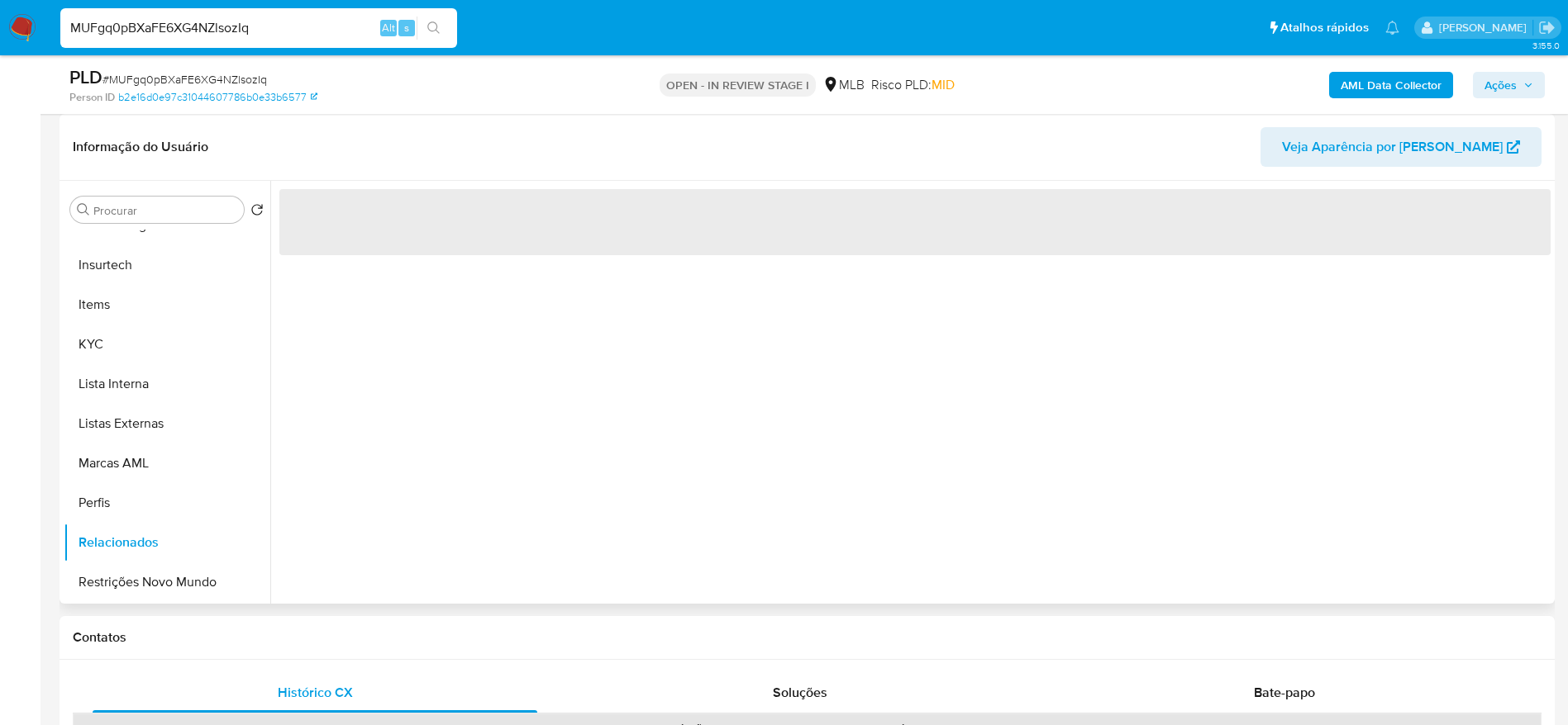
drag, startPoint x: 194, startPoint y: 578, endPoint x: 301, endPoint y: 580, distance: 107.0
click at [194, 579] on button "Restrições Novo Mundo" at bounding box center [167, 583] width 207 height 40
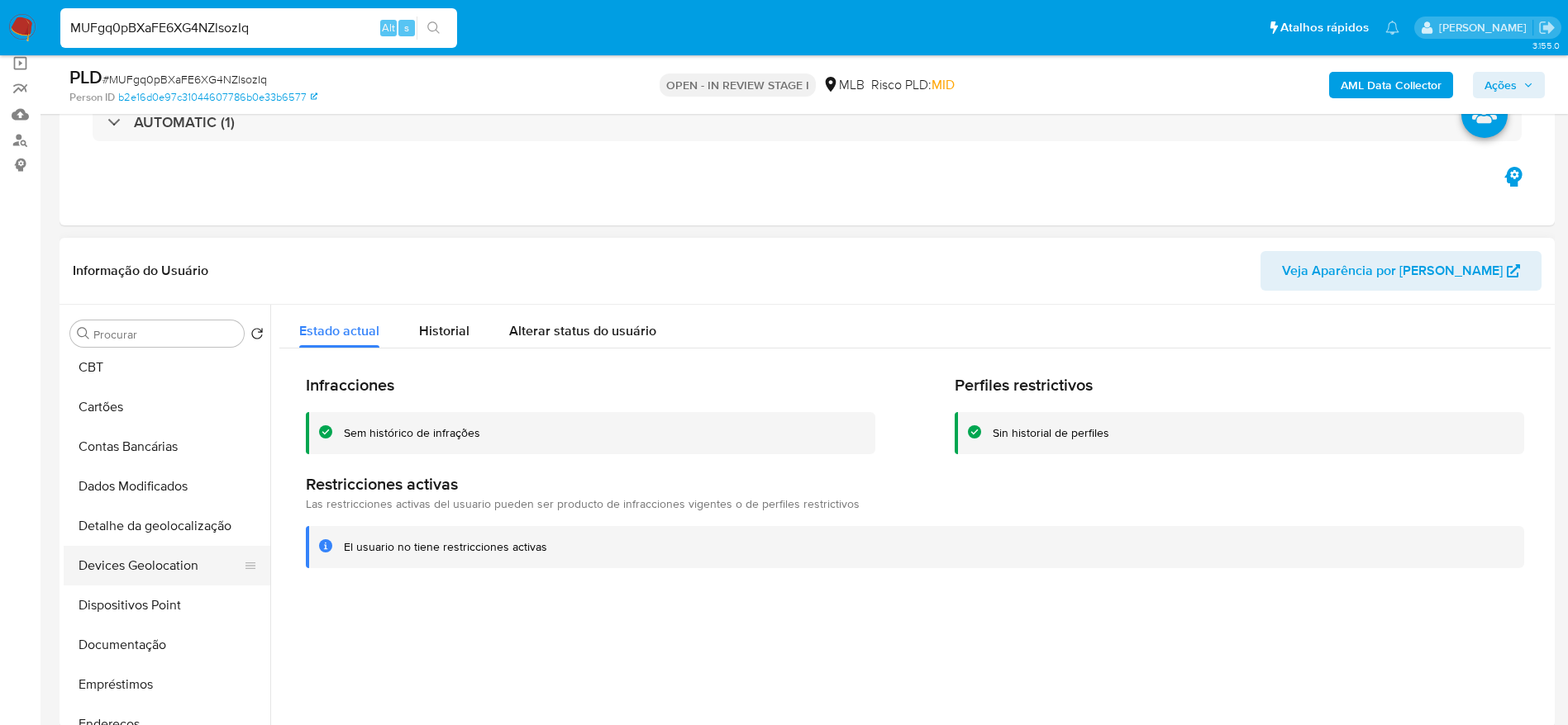
scroll to position [124, 0]
click at [150, 580] on button "Dispositivos Point" at bounding box center [160, 567] width 194 height 40
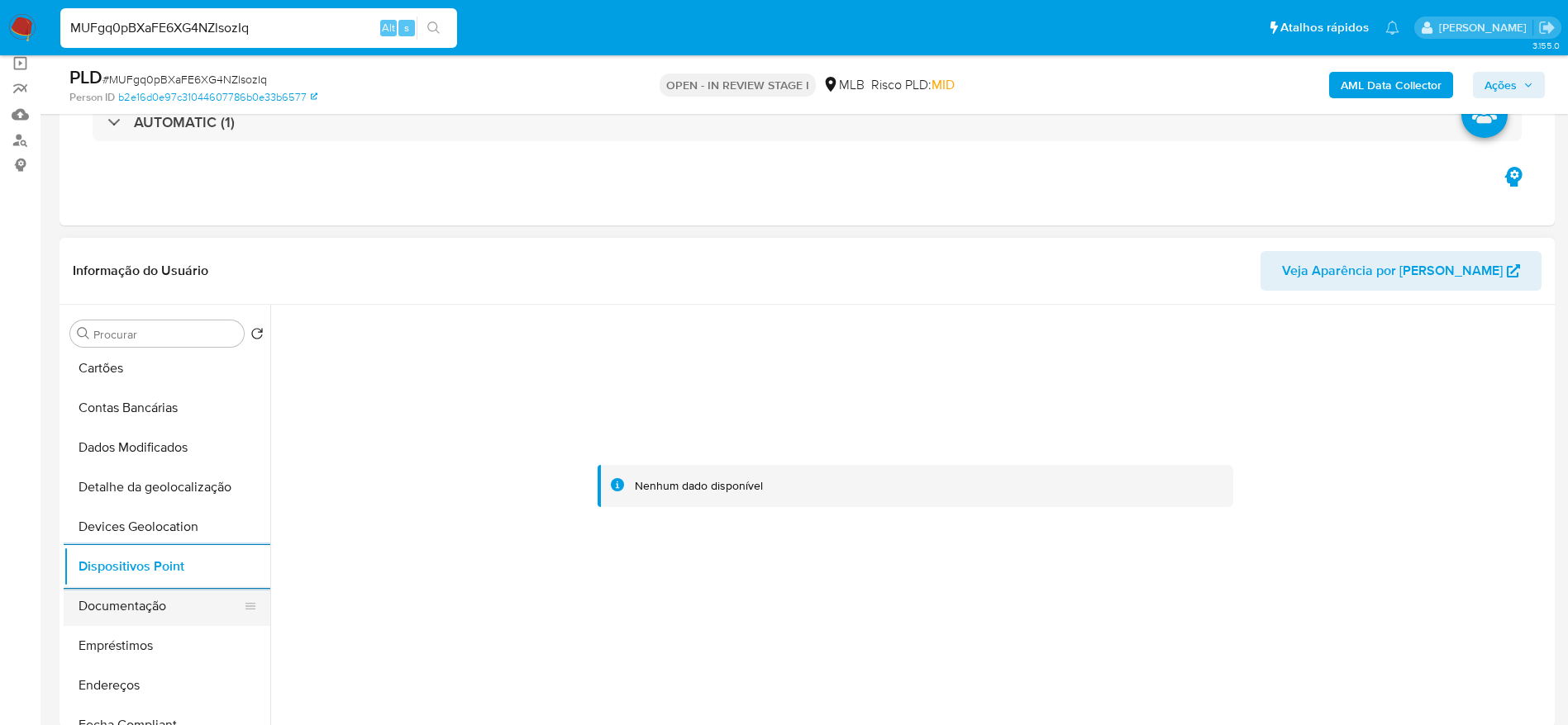
click at [151, 594] on button "Documentação" at bounding box center [160, 607] width 194 height 40
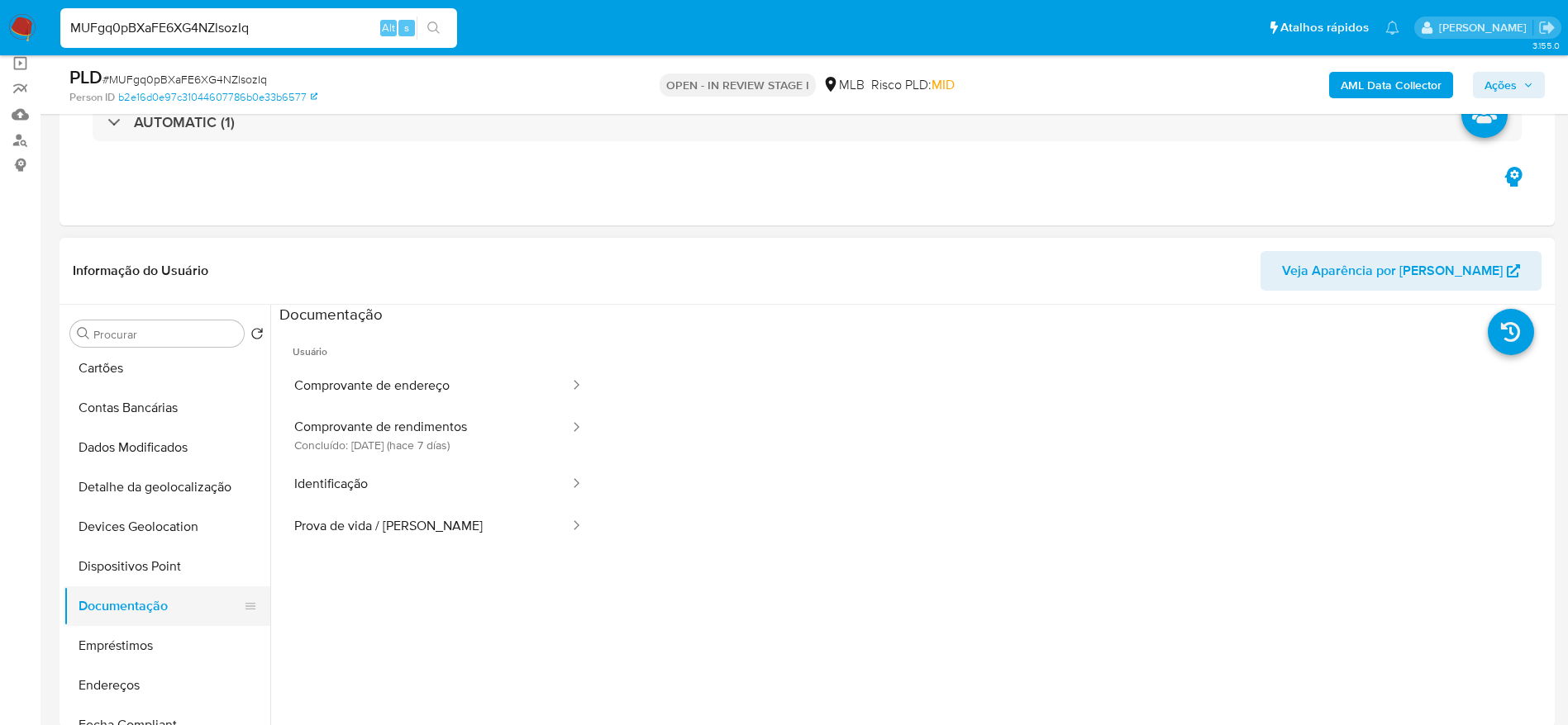
click at [168, 606] on button "Documentação" at bounding box center [160, 607] width 194 height 40
click at [125, 603] on button "Documentação" at bounding box center [160, 607] width 194 height 40
click at [149, 608] on button "Documentação" at bounding box center [160, 607] width 194 height 40
click at [428, 397] on button "Comprovante de endereço" at bounding box center [425, 386] width 292 height 42
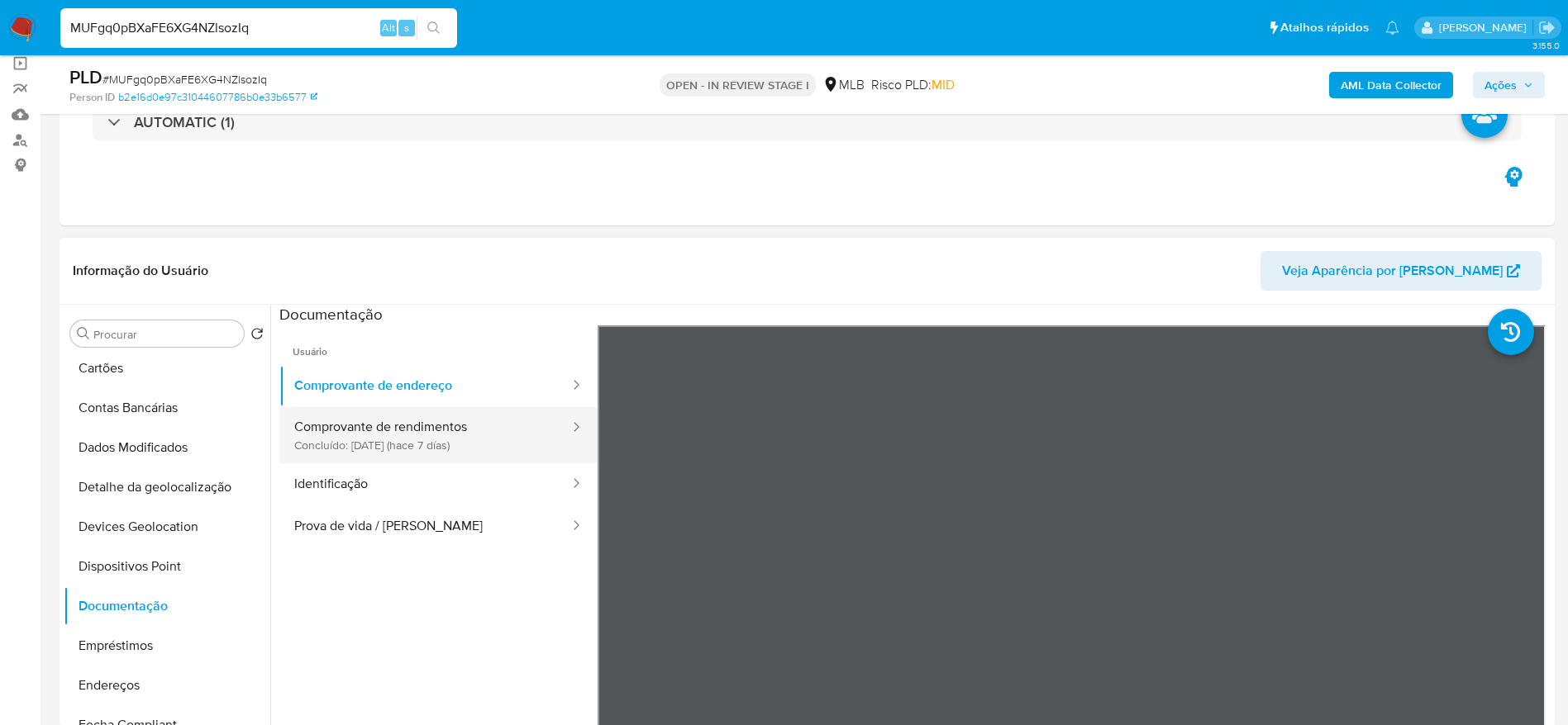
click at [408, 413] on button "Comprovante de rendimentos Concluído: 19/08/2025 (hace 7 días)" at bounding box center [425, 436] width 292 height 56
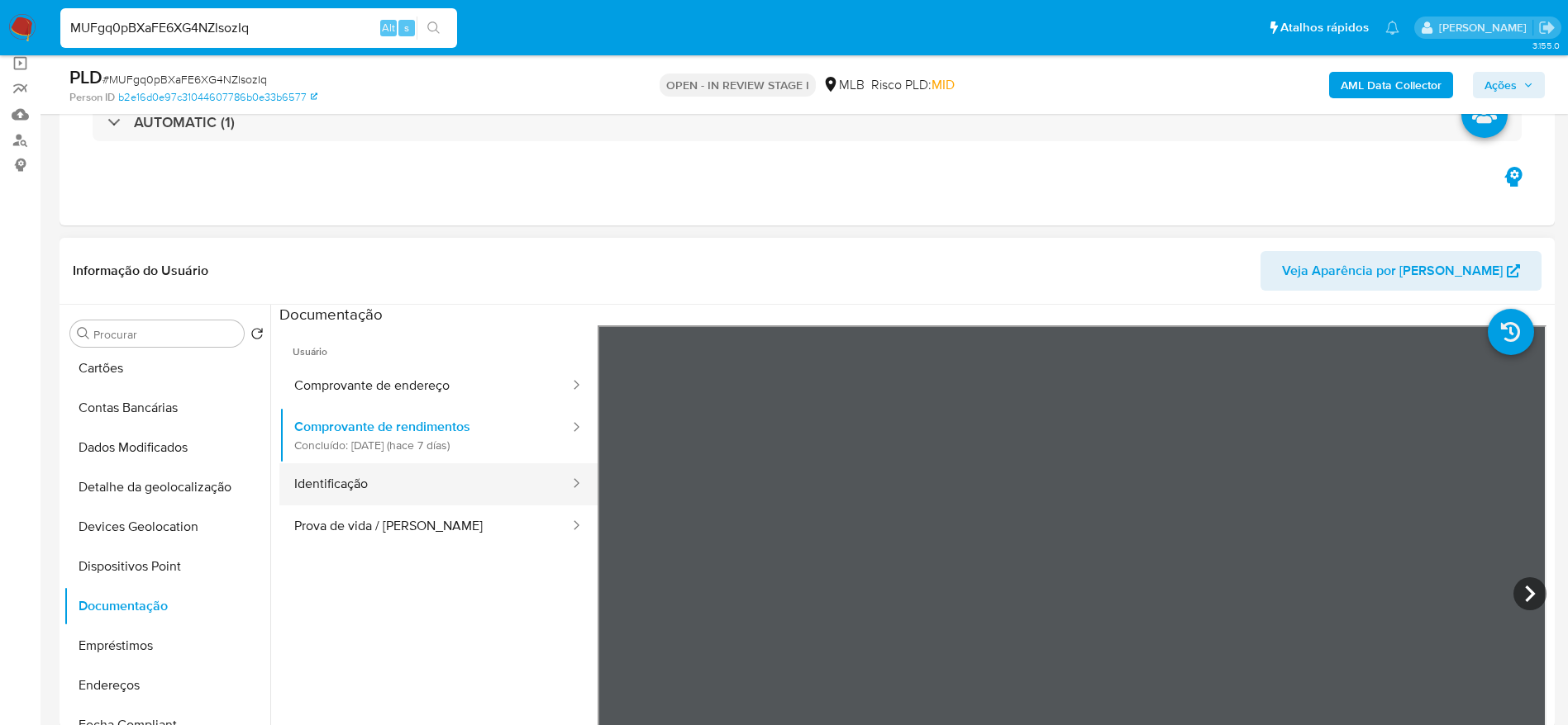
click at [405, 502] on button "Identificação" at bounding box center [425, 484] width 292 height 42
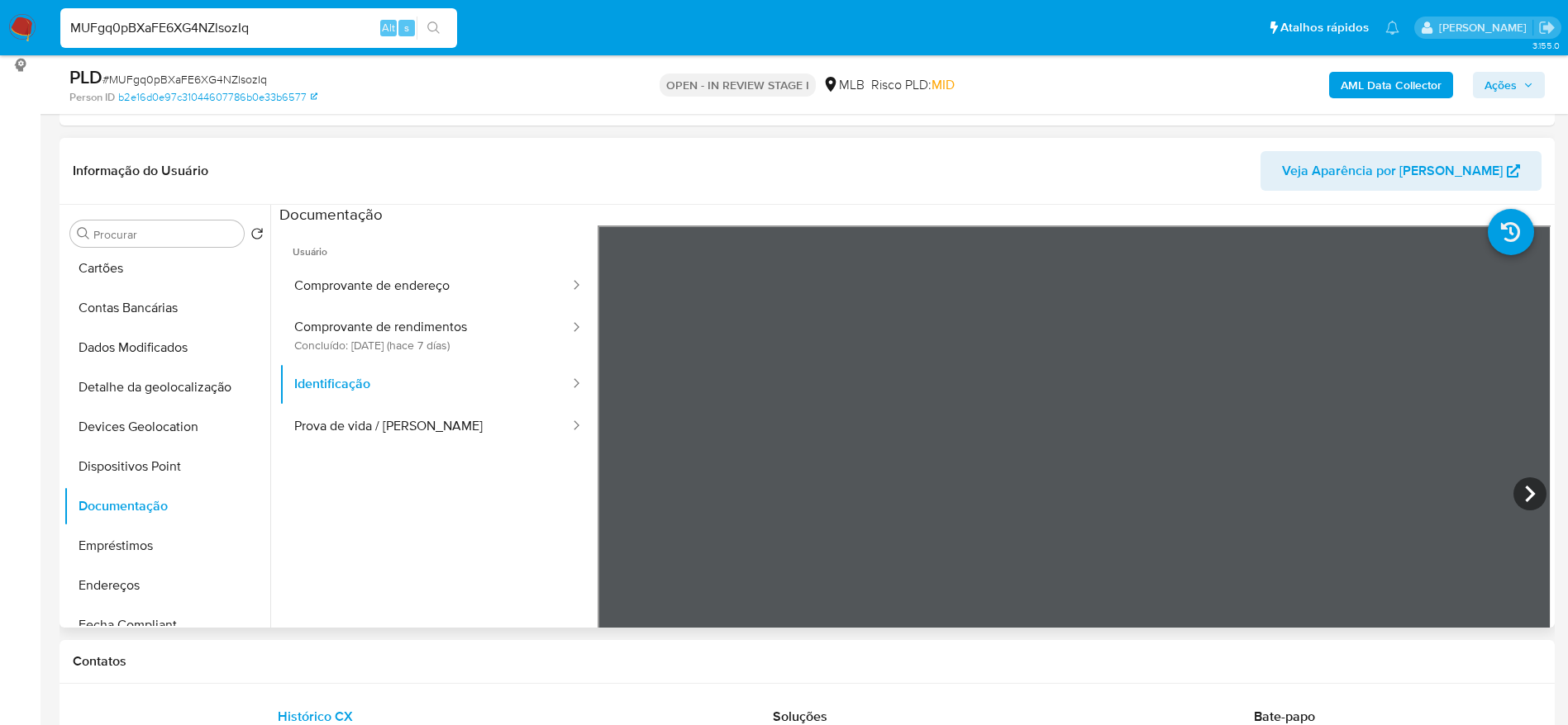
scroll to position [248, 0]
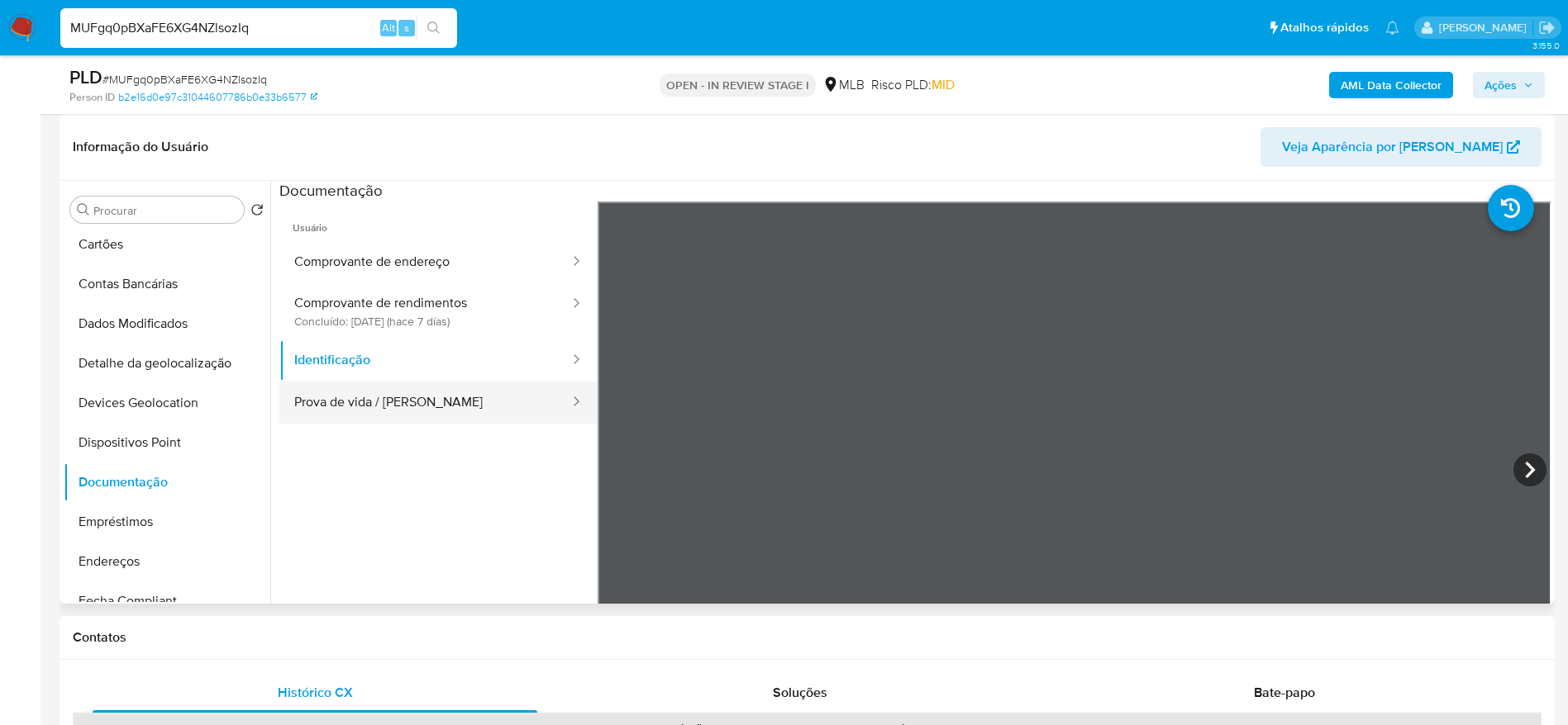
drag, startPoint x: 441, startPoint y: 398, endPoint x: 510, endPoint y: 418, distance: 71.8
click at [440, 400] on button "Prova de vida / Selfie" at bounding box center [425, 403] width 292 height 42
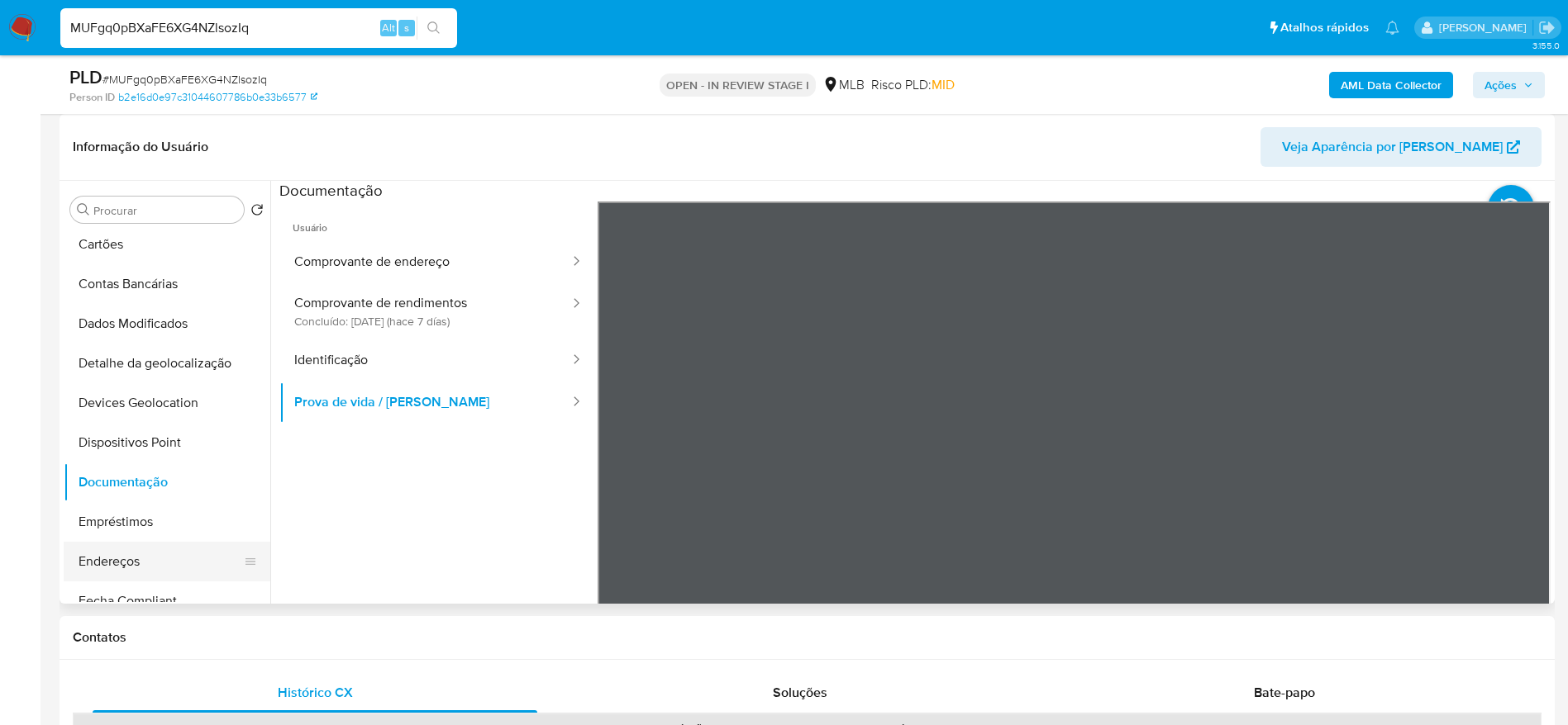
click at [153, 565] on button "Endereços" at bounding box center [160, 562] width 194 height 40
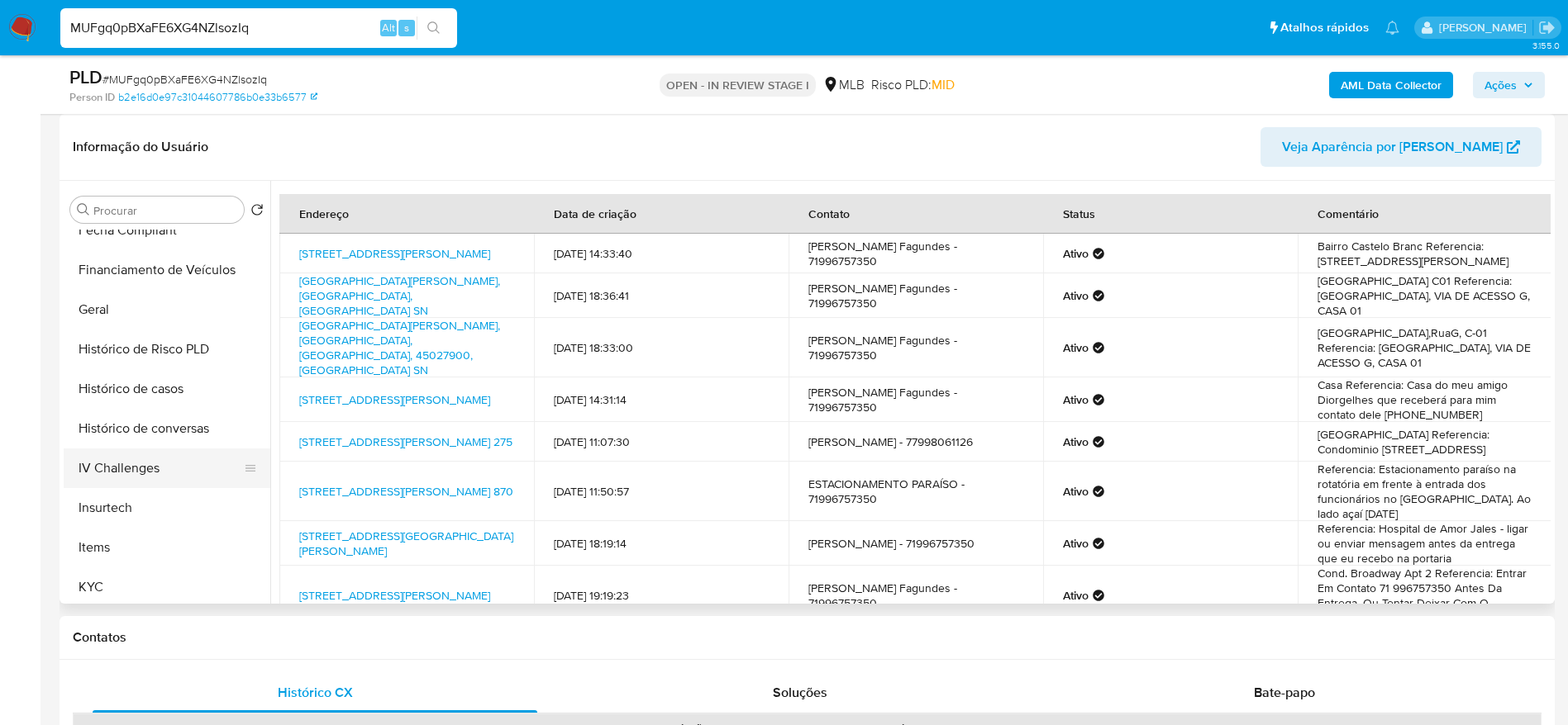
scroll to position [496, 0]
click at [79, 288] on button "Financiamento de Veículos" at bounding box center [160, 269] width 194 height 40
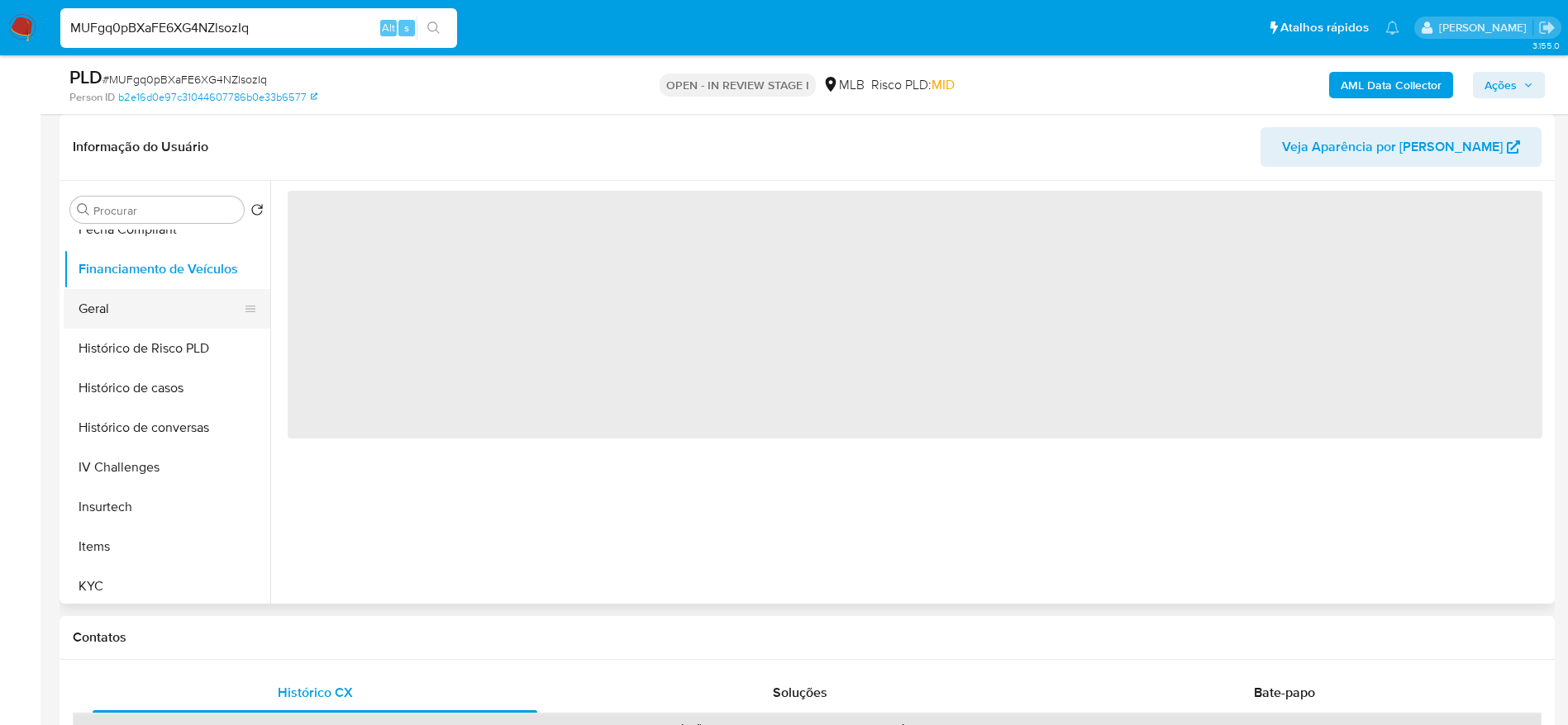
click at [197, 318] on button "Geral" at bounding box center [160, 309] width 194 height 40
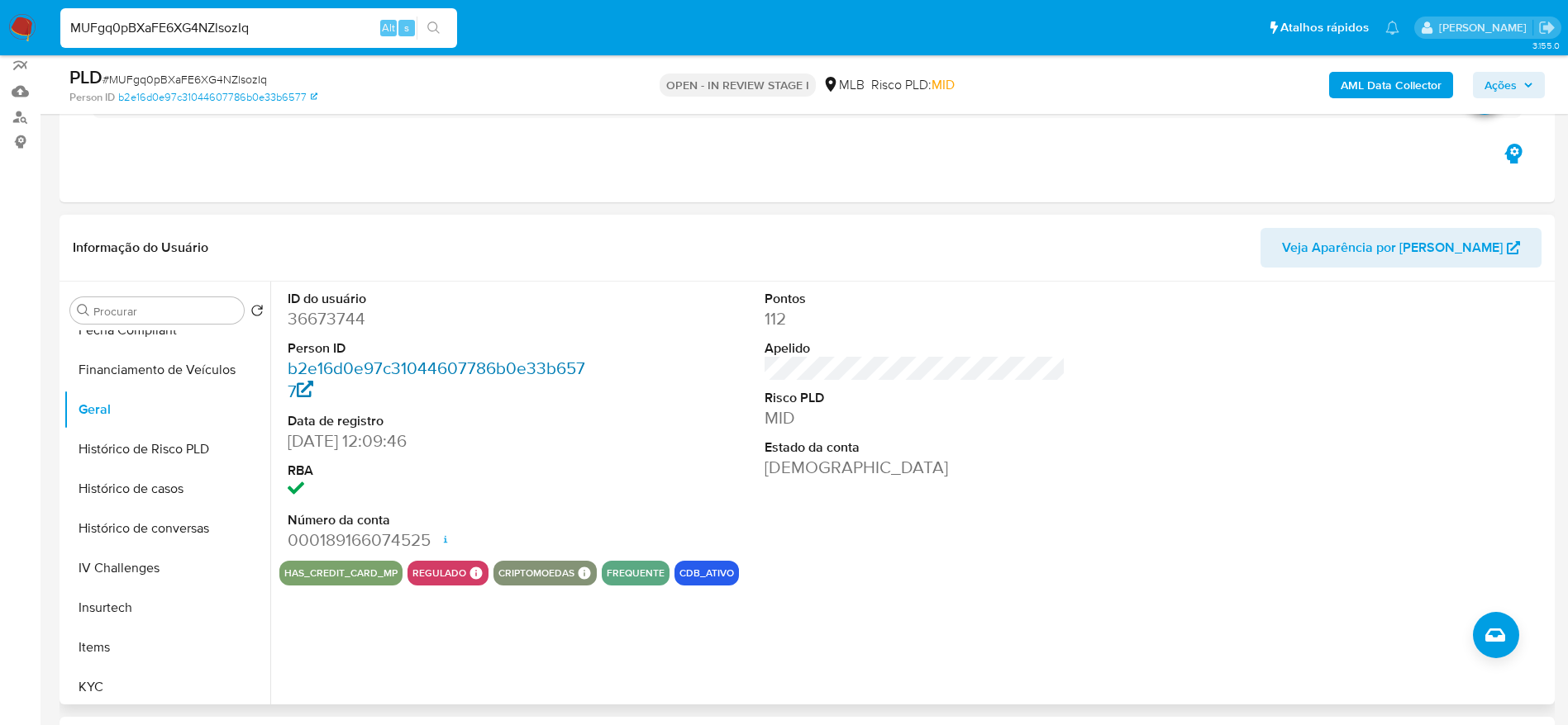
scroll to position [124, 0]
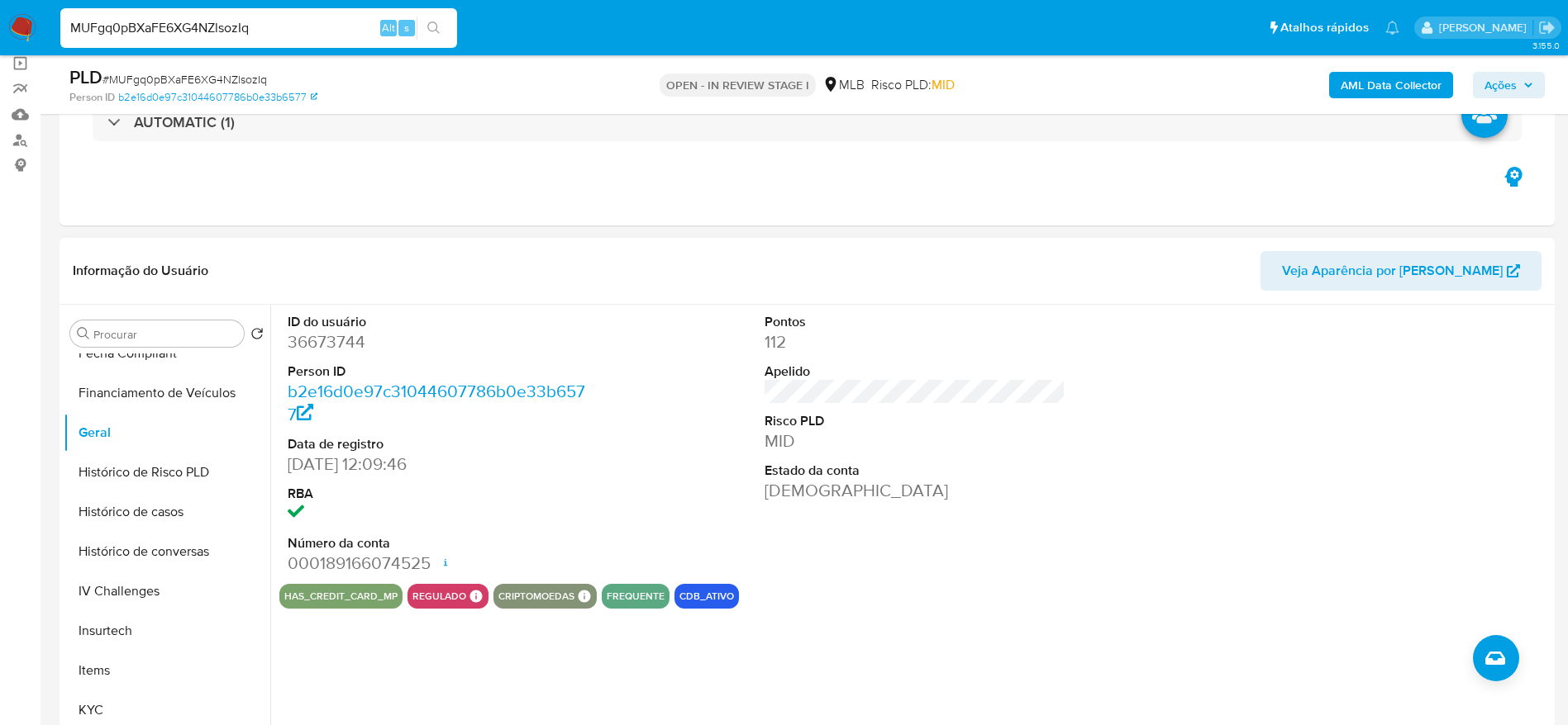
click at [347, 342] on dd "36673744" at bounding box center [438, 342] width 302 height 23
copy dd "36673744"
click at [122, 682] on button "KYC" at bounding box center [160, 710] width 194 height 40
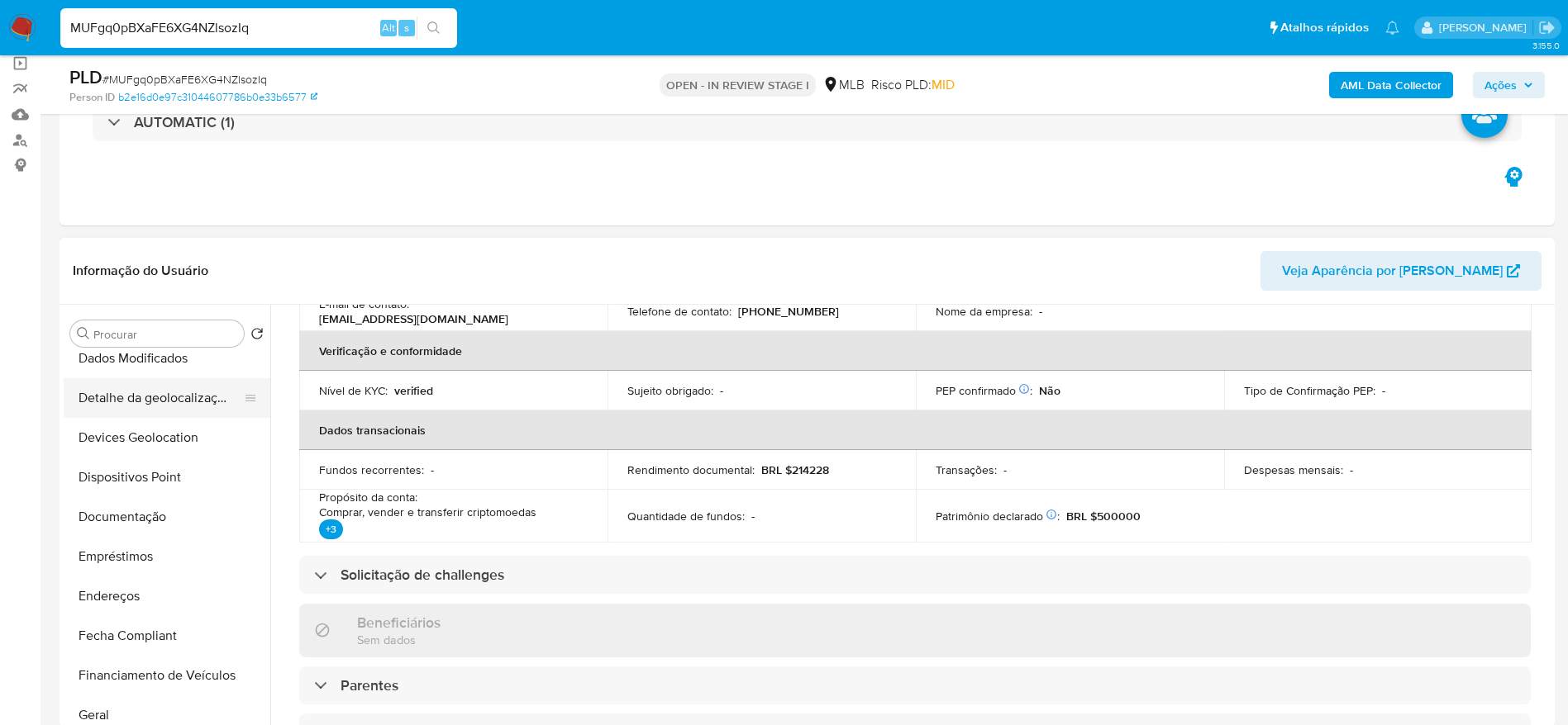
scroll to position [0, 0]
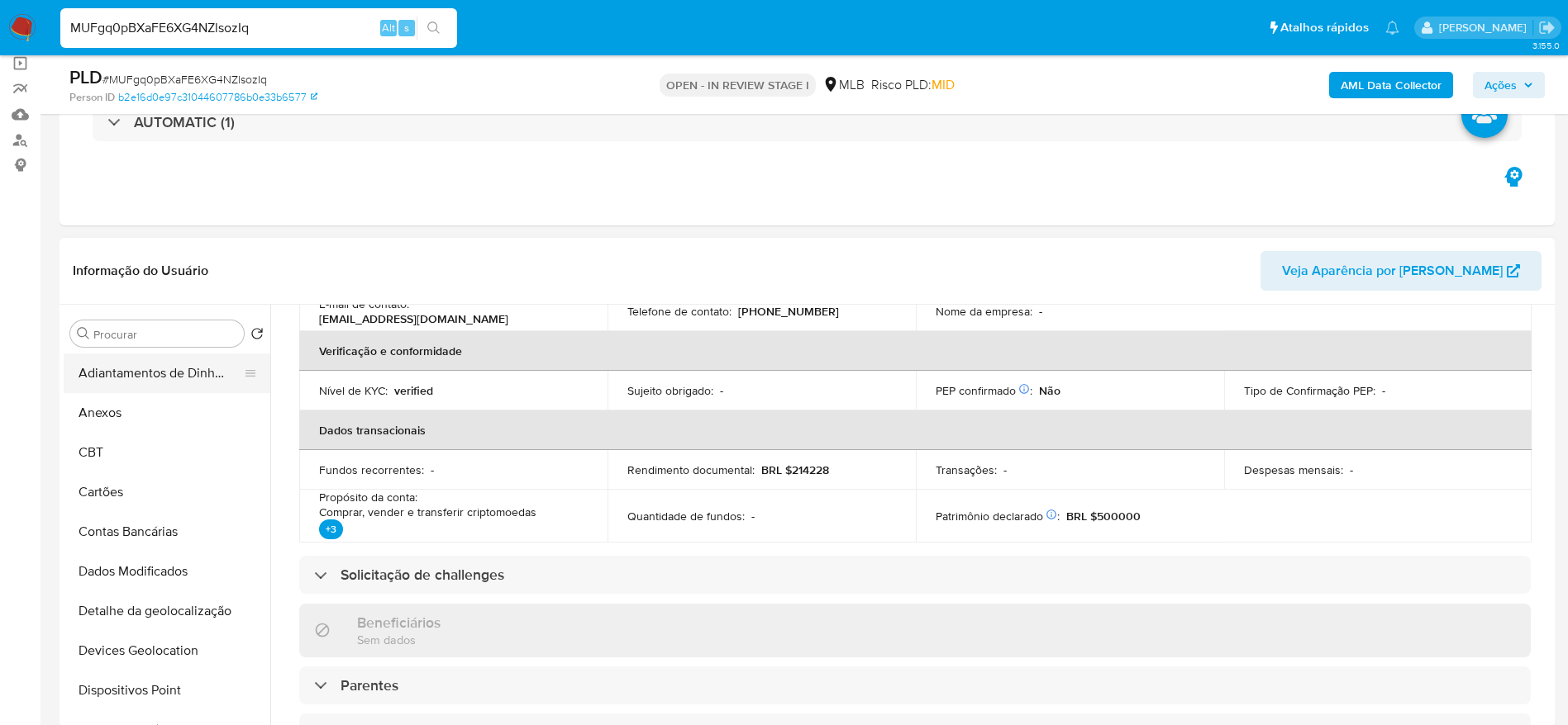
click at [174, 386] on button "Adiantamentos de Dinheiro" at bounding box center [160, 374] width 194 height 40
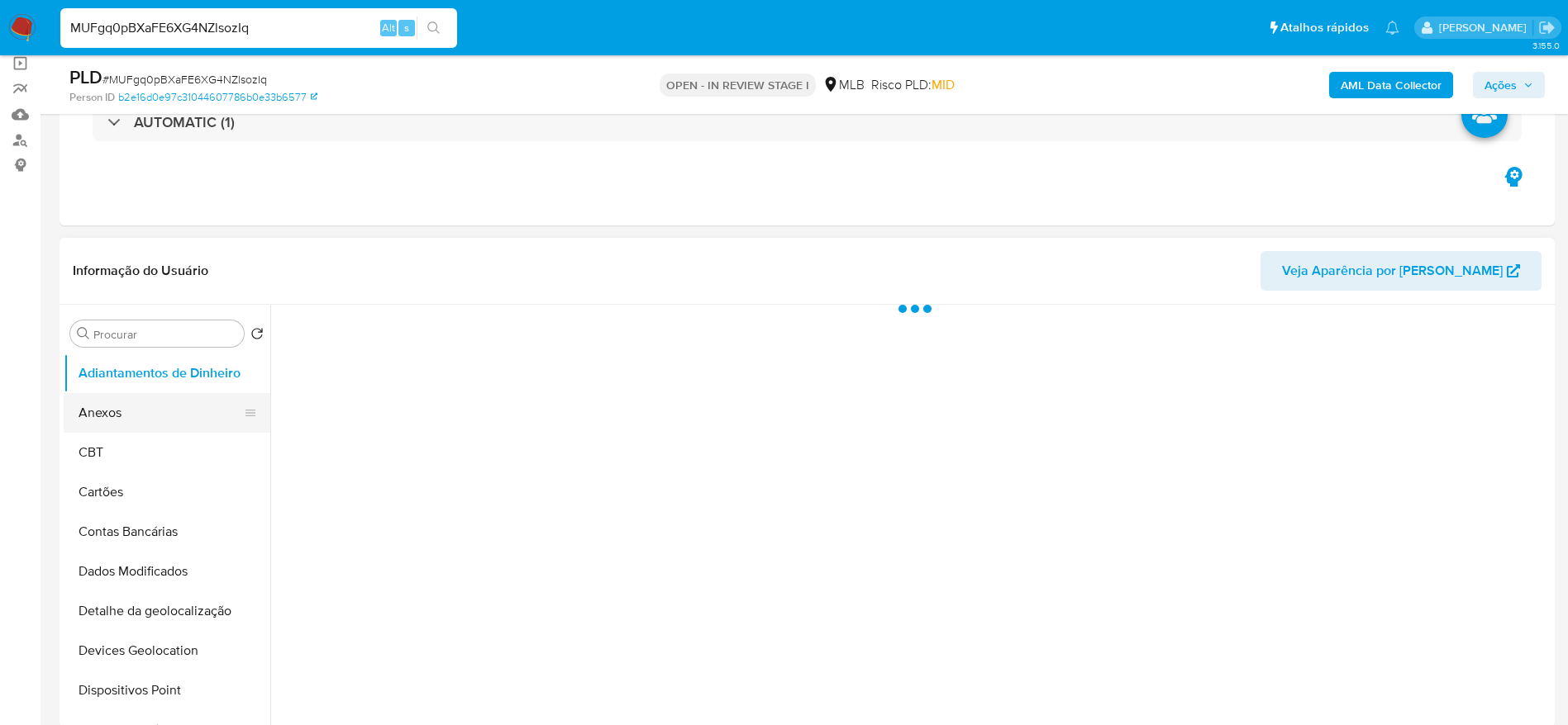
click at [133, 414] on button "Anexos" at bounding box center [160, 413] width 194 height 40
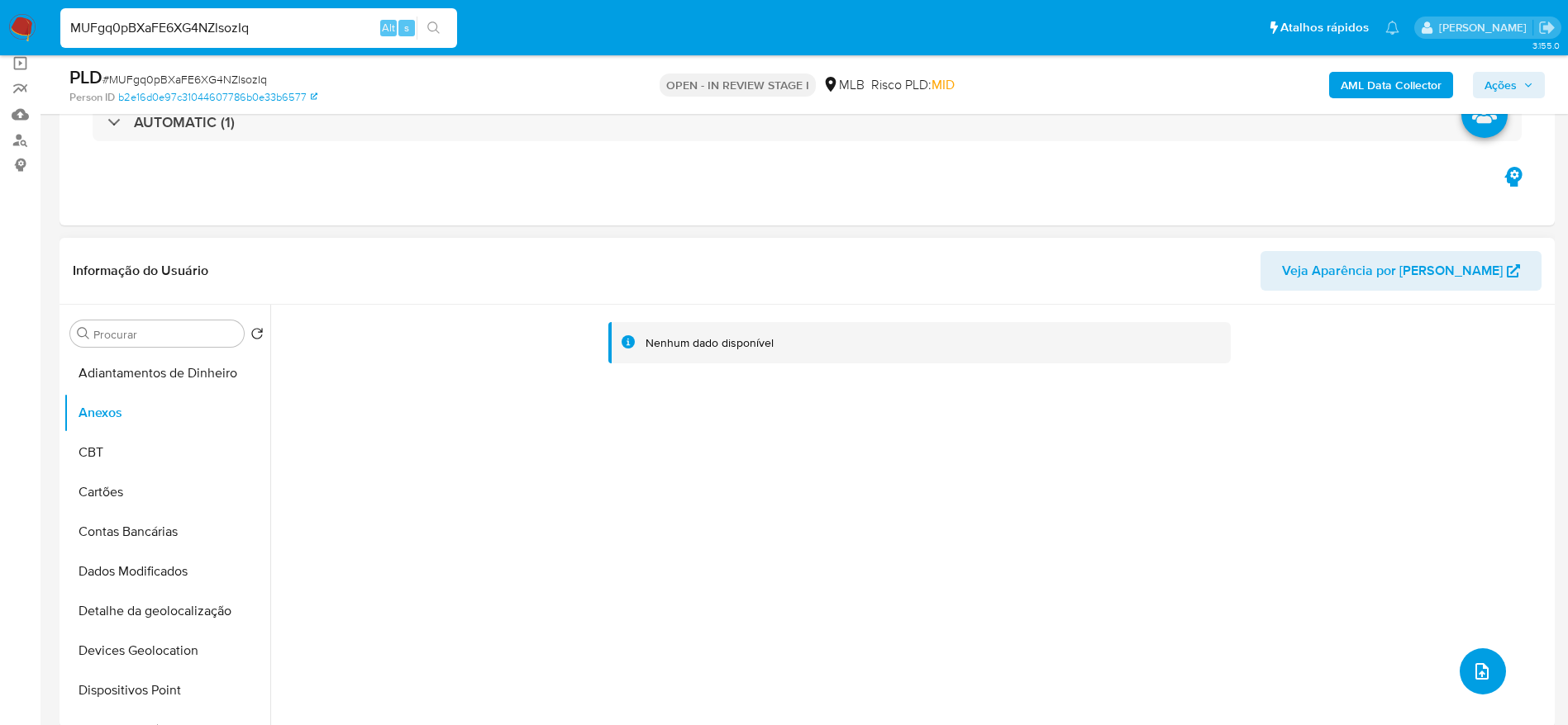
click at [1473, 669] on icon "upload-file" at bounding box center [1482, 671] width 20 height 20
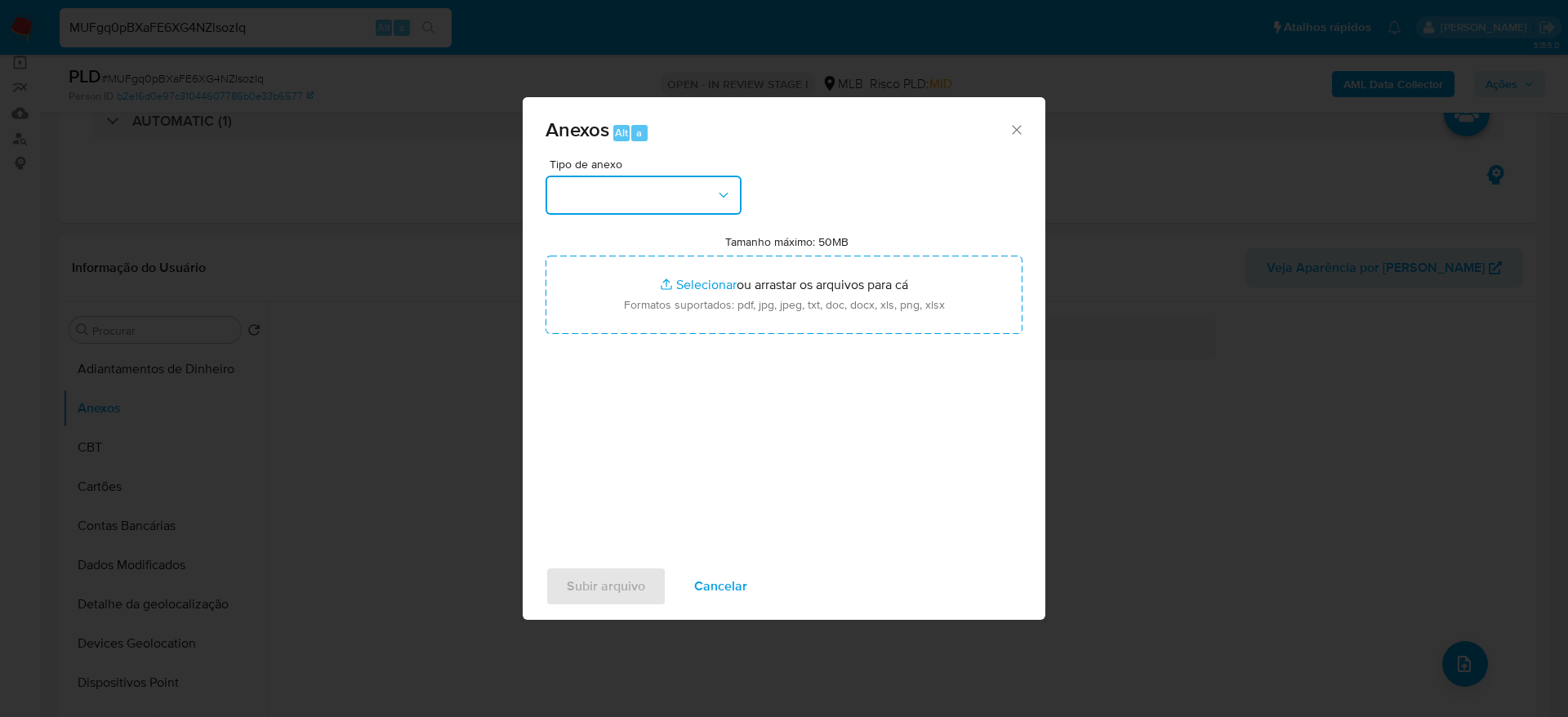
click at [708, 192] on button "button" at bounding box center [644, 195] width 196 height 39
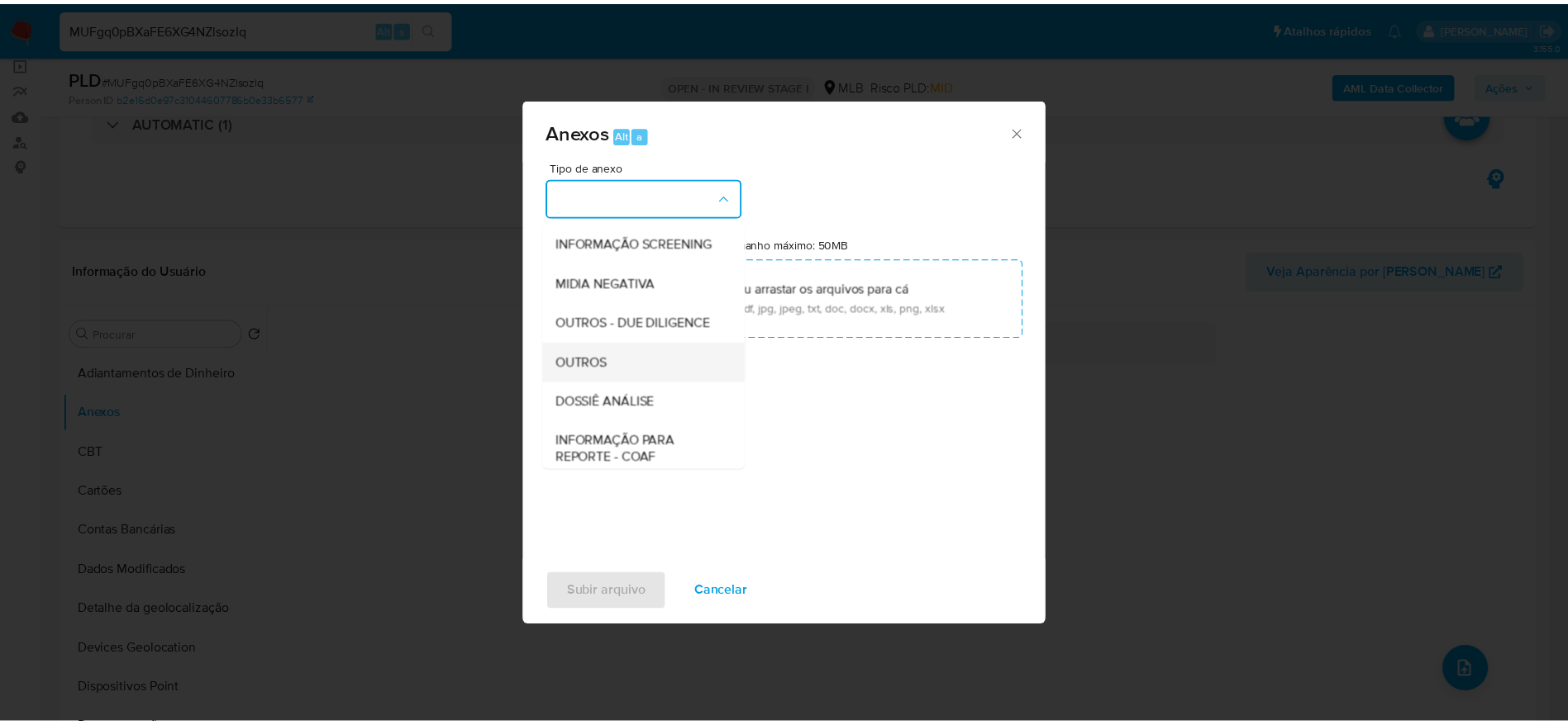
scroll to position [255, 0]
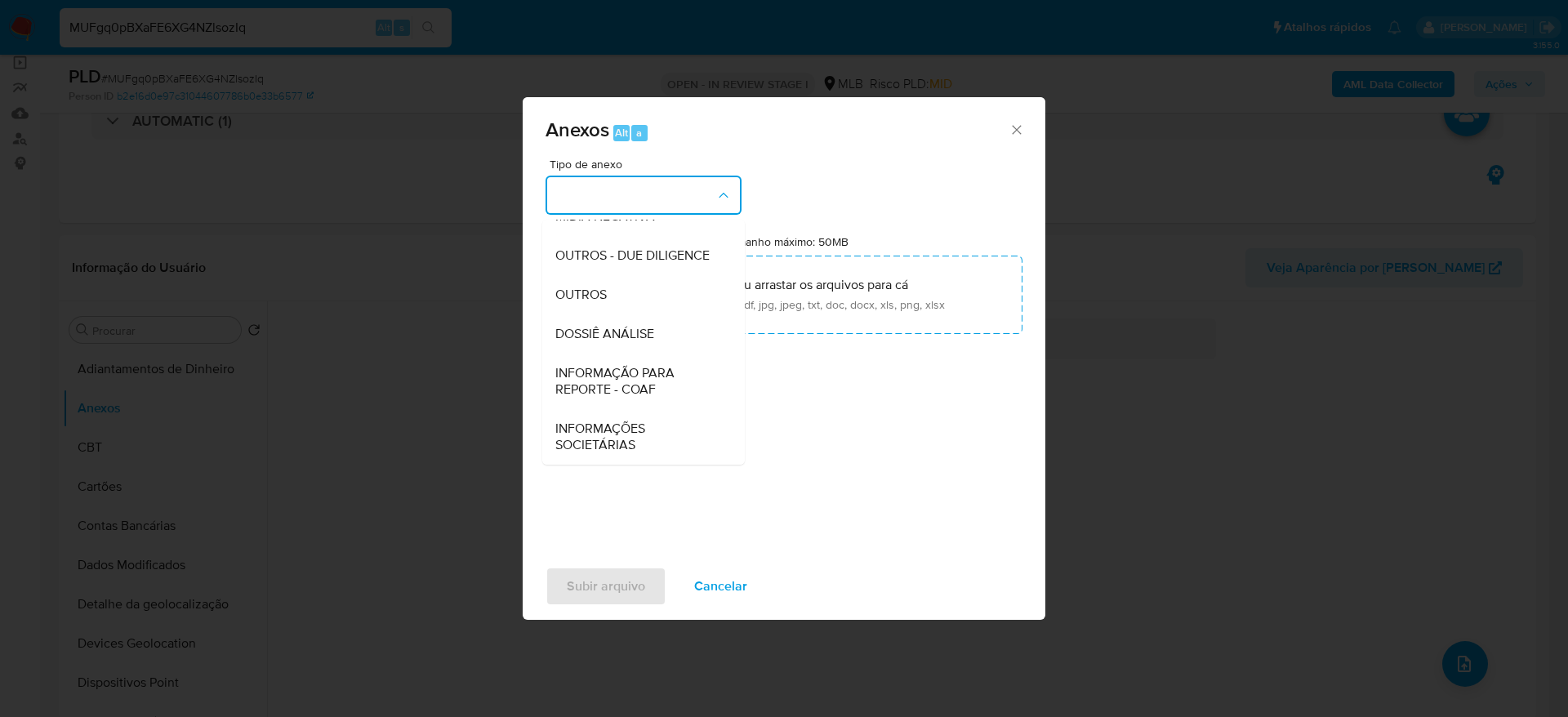
drag, startPoint x: 636, startPoint y: 303, endPoint x: 888, endPoint y: 208, distance: 269.3
click at [636, 303] on div "OUTROS" at bounding box center [639, 295] width 167 height 39
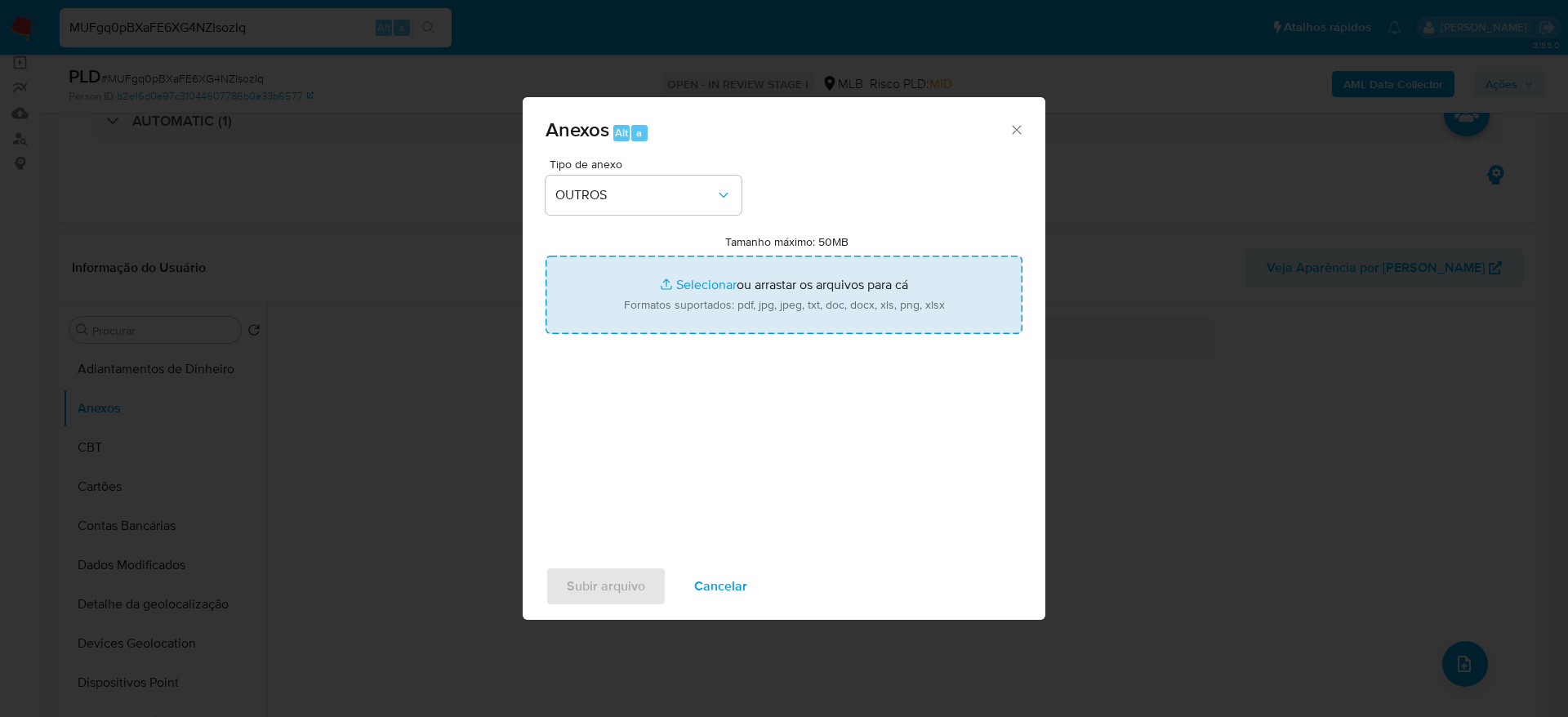
type input "C:\fakepath\Mulan 36673744_2025_08_26_07_22_30 JOÃO MARCOS CASTRO FAGUNDES.pdf"
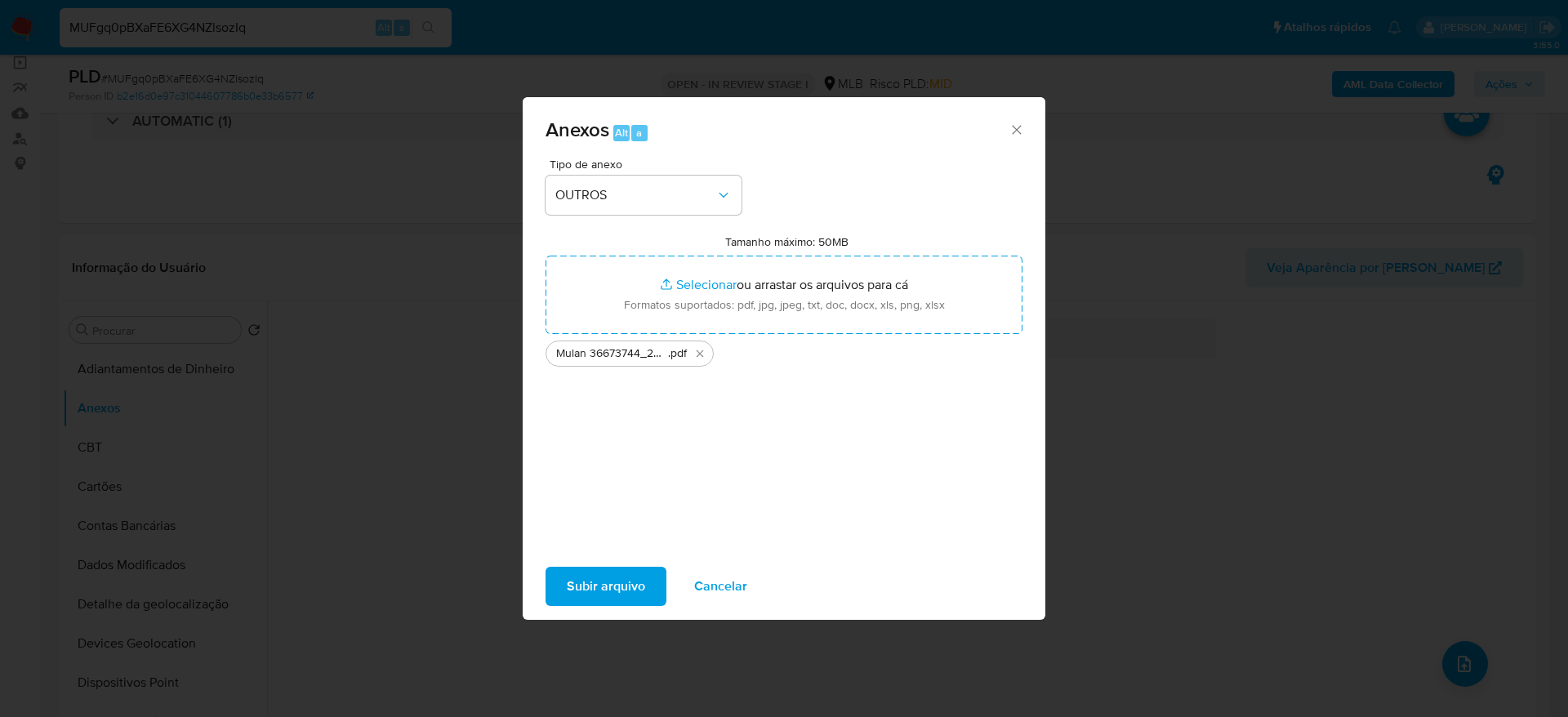
click at [592, 584] on span "Subir arquivo" at bounding box center [606, 587] width 78 height 36
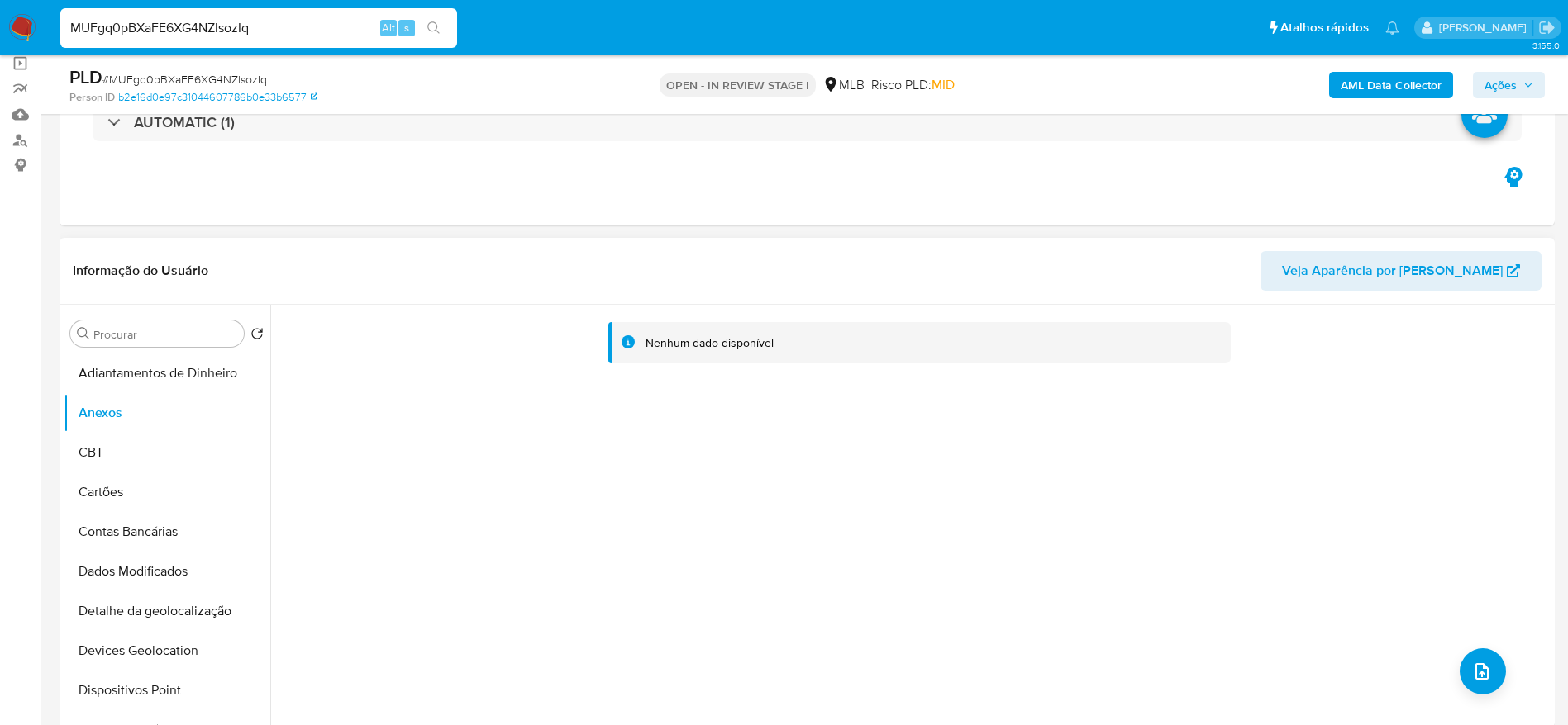
click at [596, 350] on div "Nenhum dado disponível" at bounding box center [915, 339] width 1245 height 42
click at [1329, 87] on button "AML Data Collector" at bounding box center [1391, 85] width 124 height 26
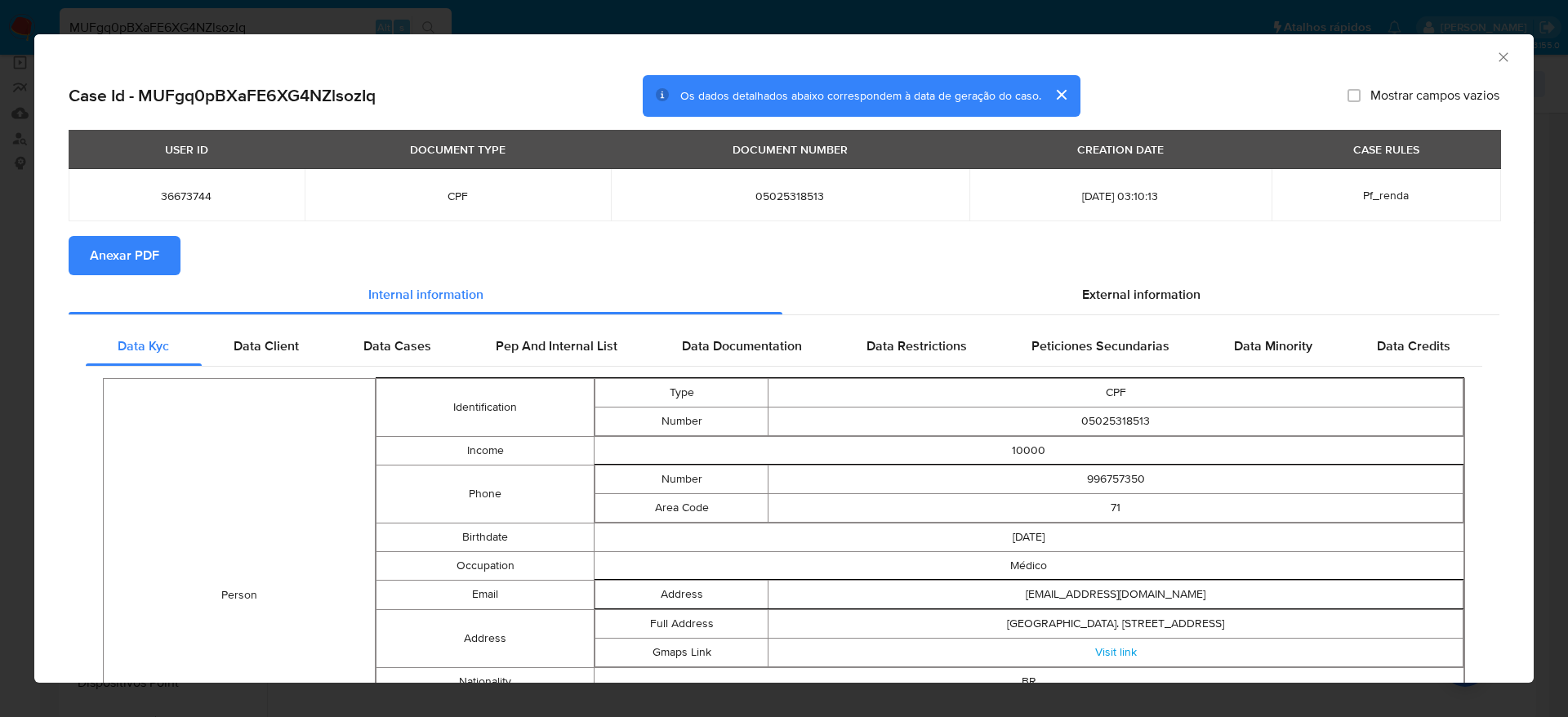
click at [149, 254] on span "Anexar PDF" at bounding box center [124, 256] width 69 height 36
click at [1468, 47] on div "AML Data Collector" at bounding box center [771, 55] width 1450 height 18
click at [1483, 47] on div "AML Data Collector" at bounding box center [784, 55] width 1499 height 41
click at [1475, 56] on div "AML Data Collector" at bounding box center [771, 55] width 1450 height 18
click at [1495, 56] on icon "Fechar a janela" at bounding box center [1503, 57] width 16 height 16
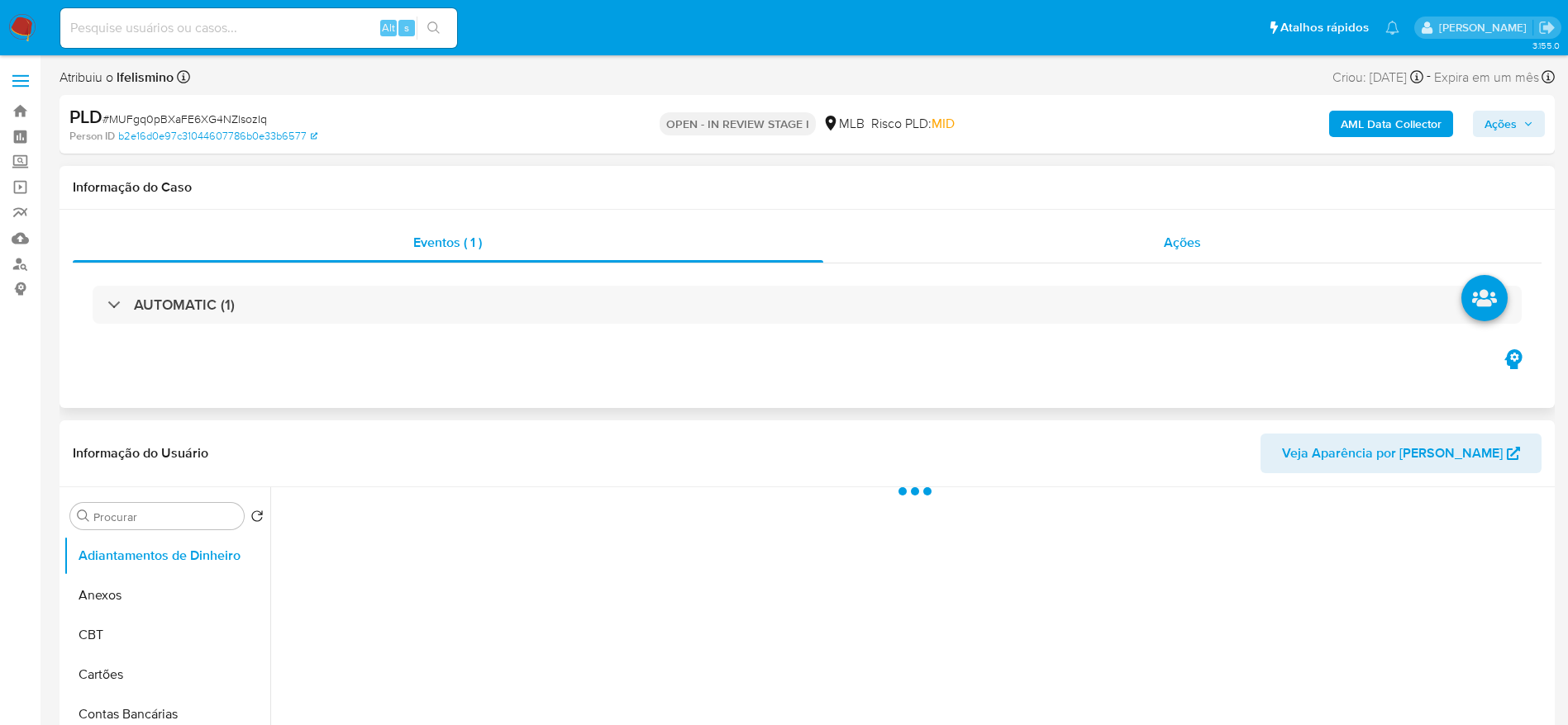
click at [1203, 256] on div "Ações" at bounding box center [1182, 243] width 719 height 40
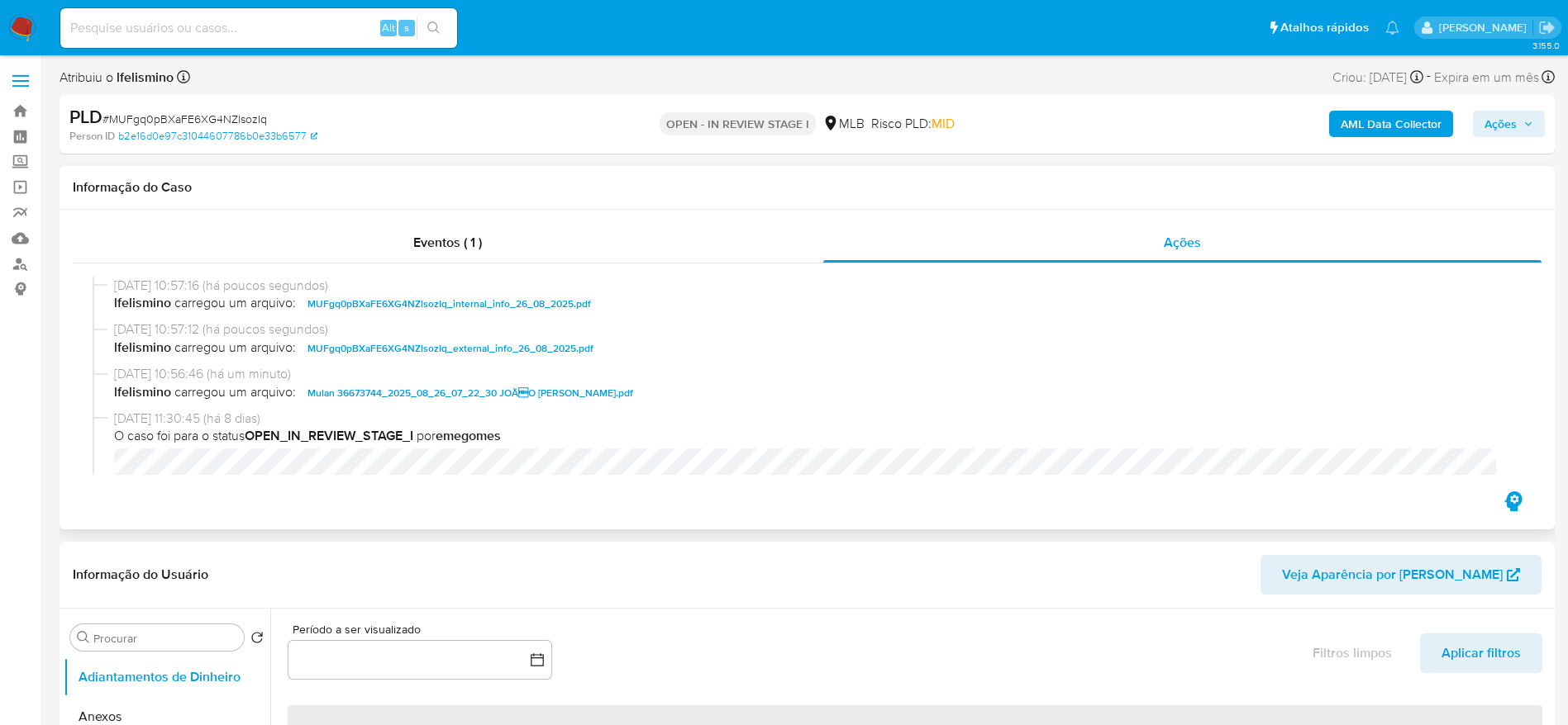
select select "10"
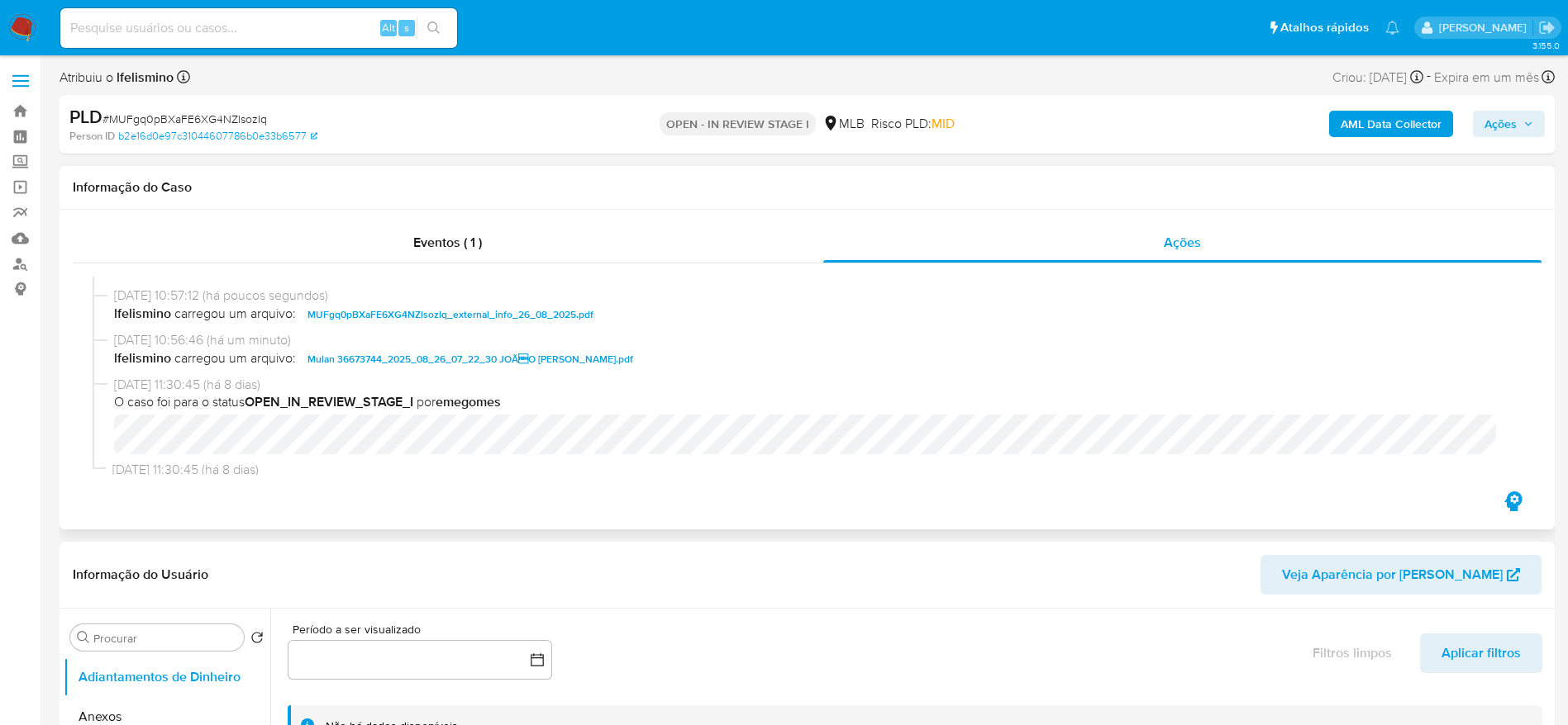
scroll to position [62, 0]
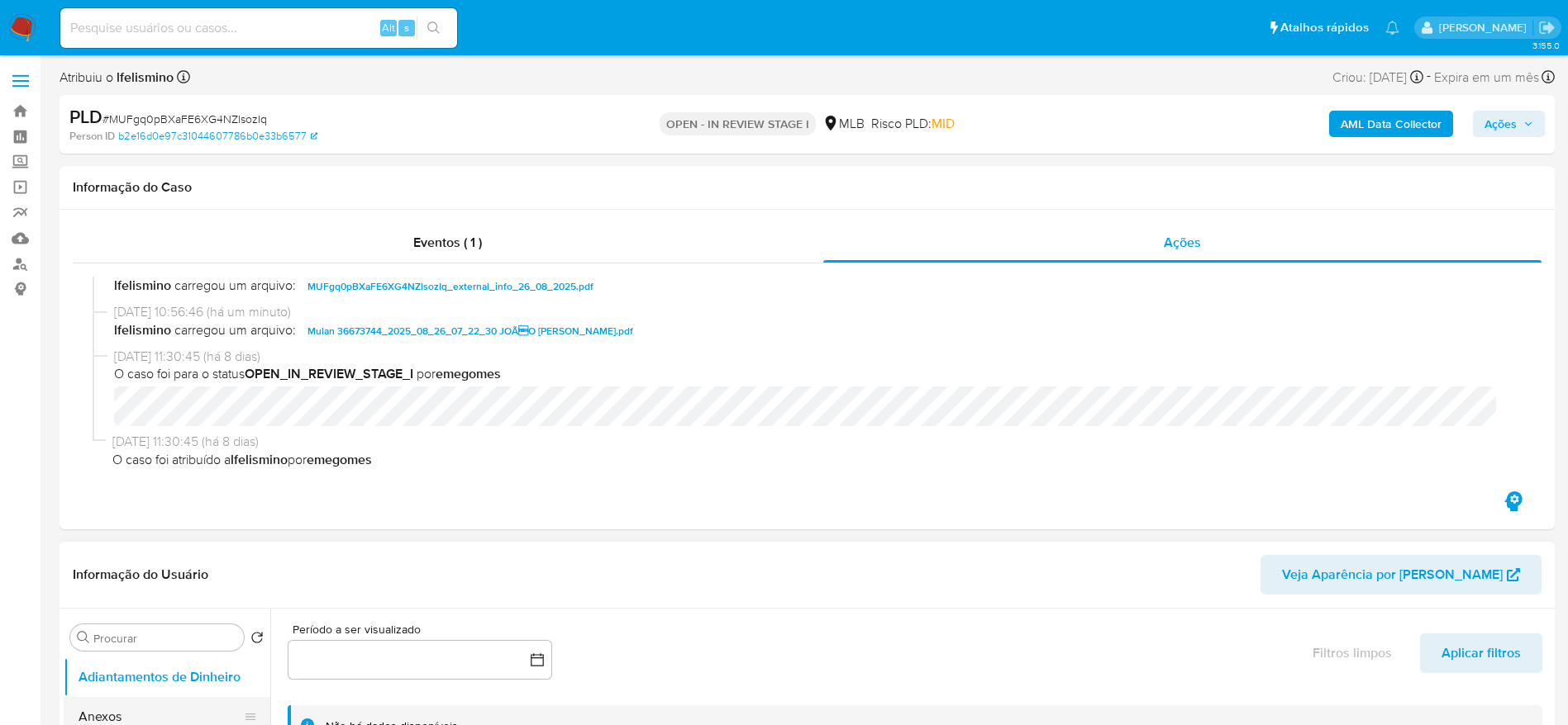
click at [107, 719] on button "Anexos" at bounding box center [160, 717] width 194 height 40
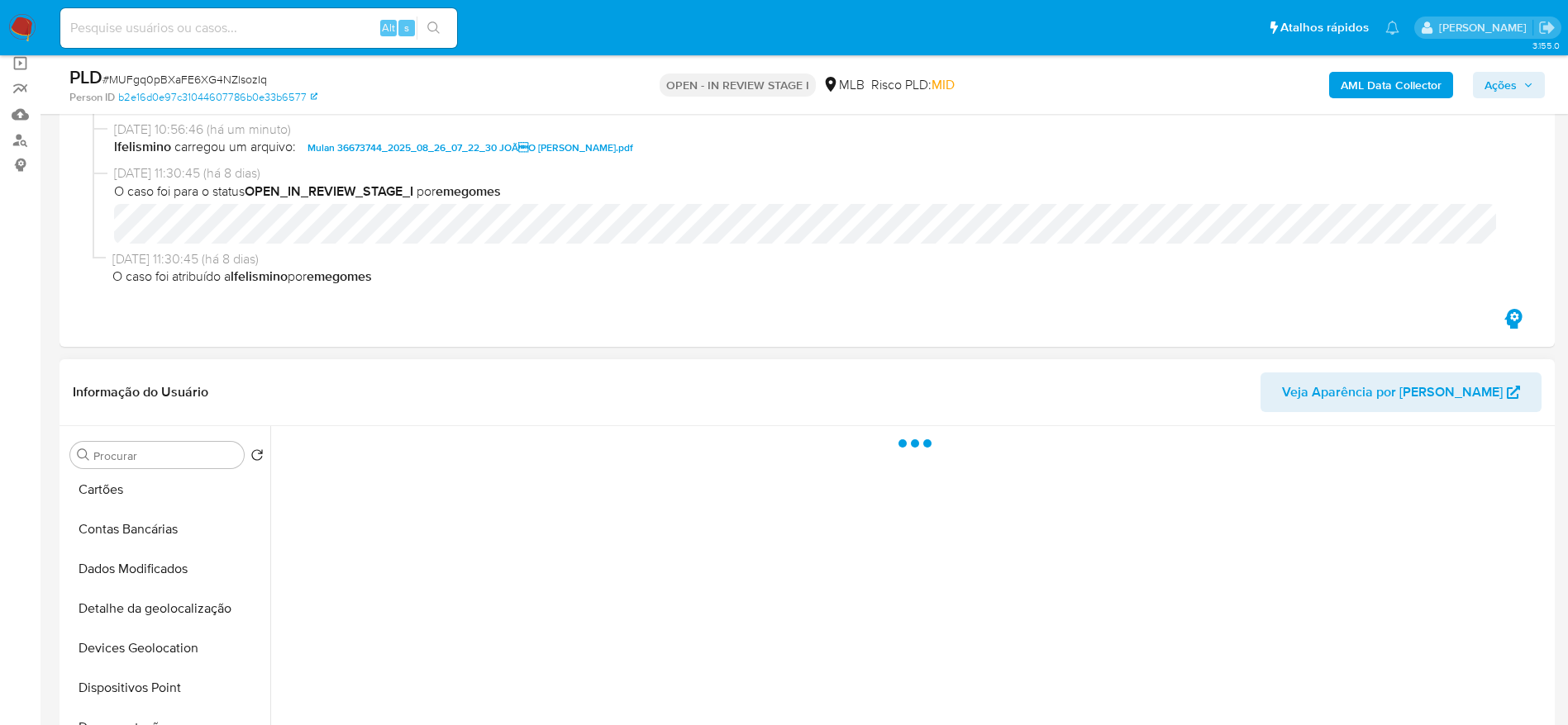
scroll to position [248, 0]
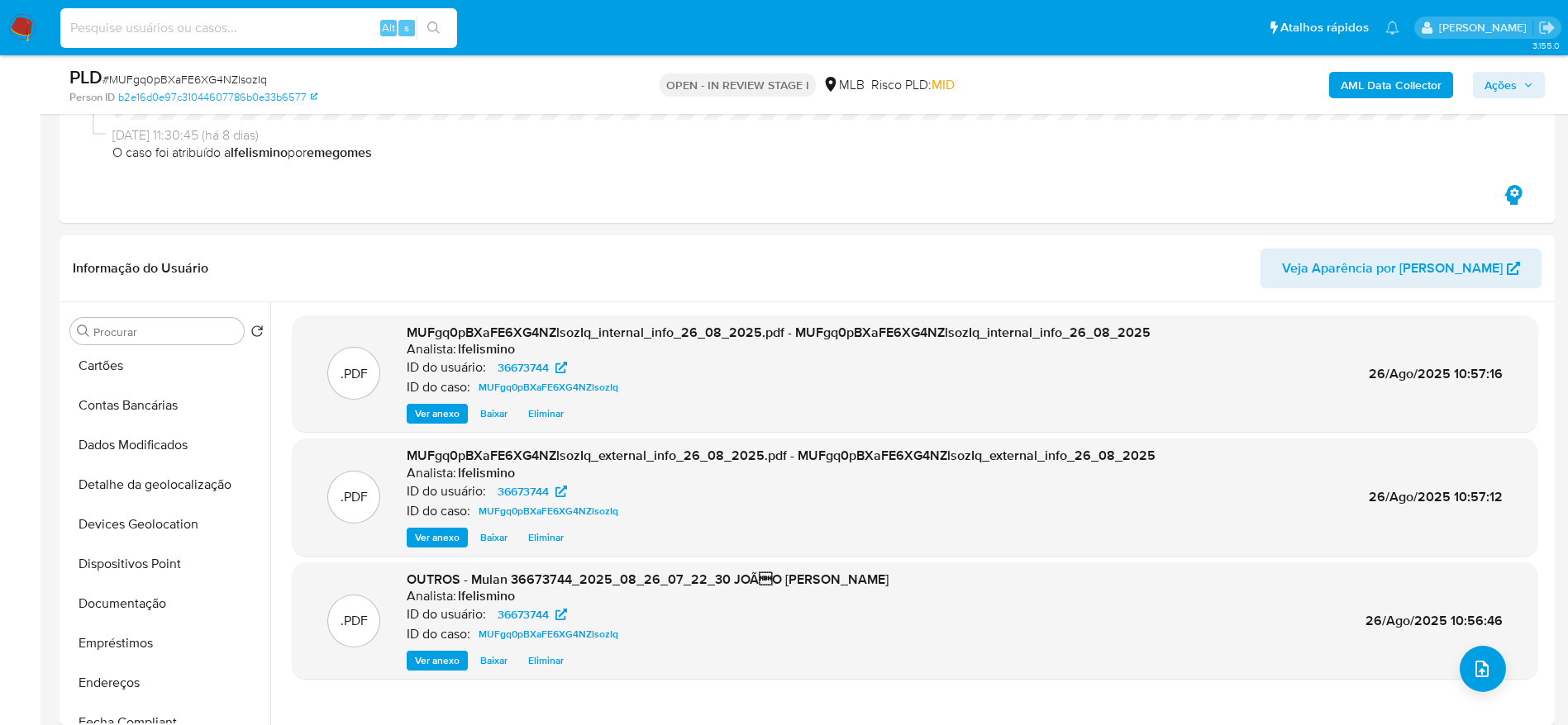
click at [281, 24] on input at bounding box center [259, 28] width 397 height 21
paste input "kTuAzYOEJm4ekAuwZguIFPya"
type input "kTuAzYOEJm4ekAuwZguIFPya"
click at [432, 21] on icon "search-icon" at bounding box center [434, 28] width 13 height 13
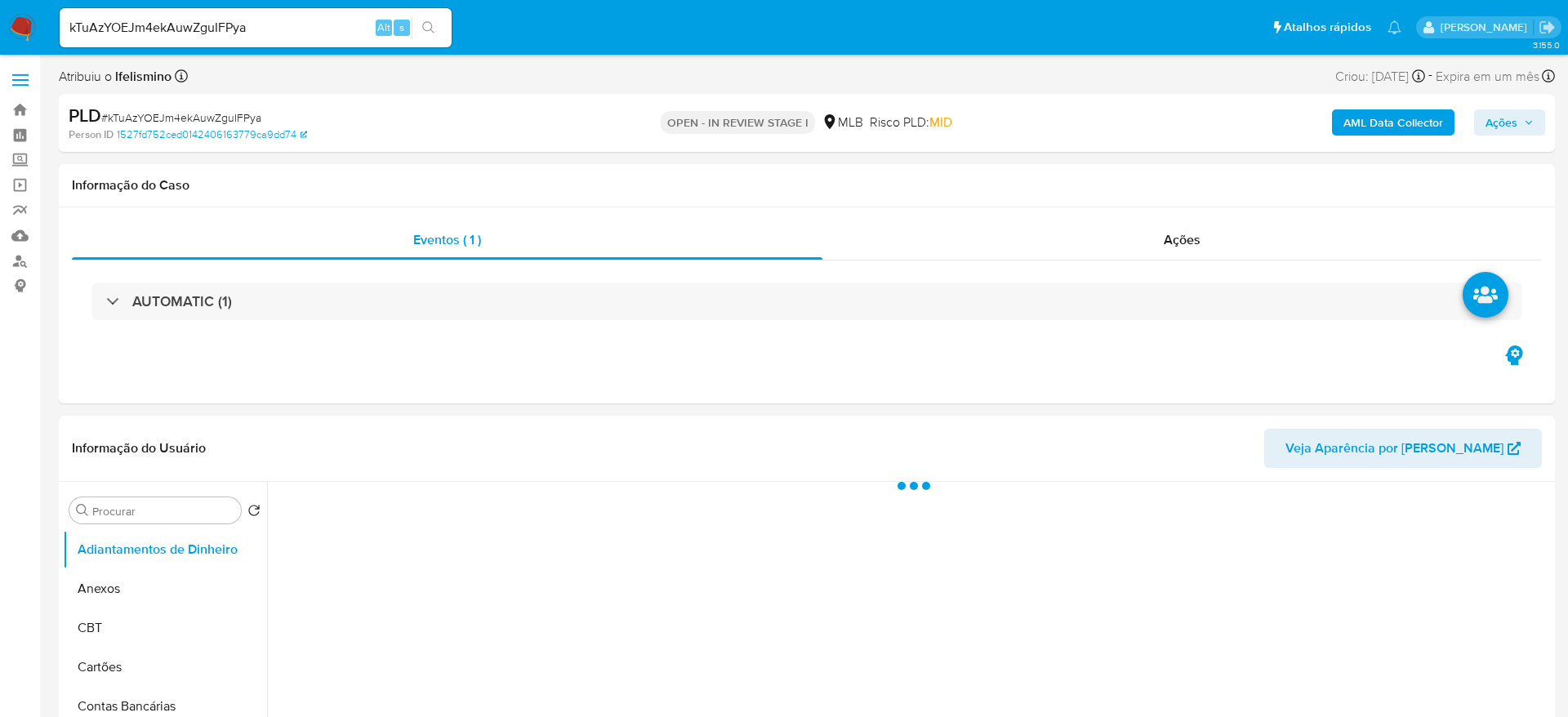
select select "10"
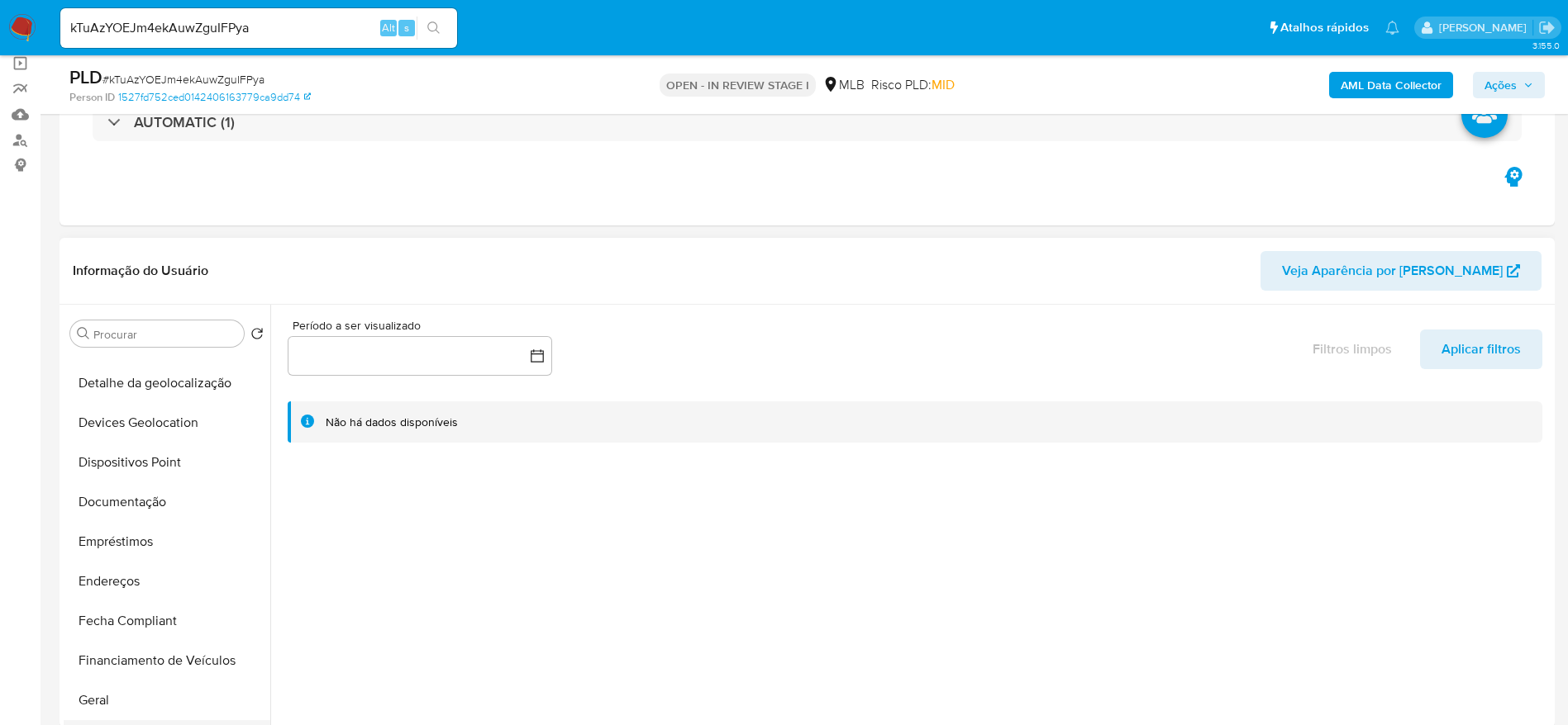
scroll to position [372, 0]
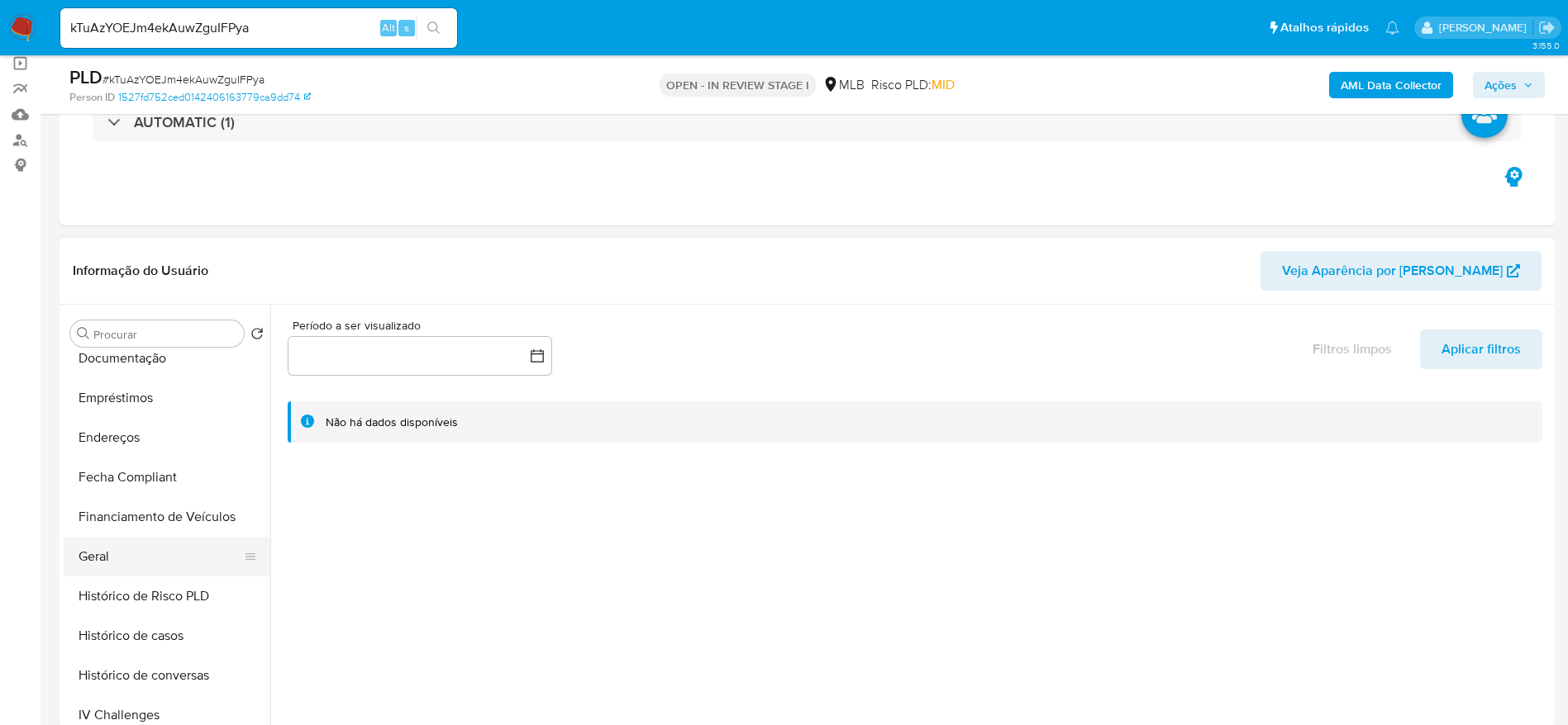
click at [143, 543] on button "Geral" at bounding box center [160, 557] width 194 height 40
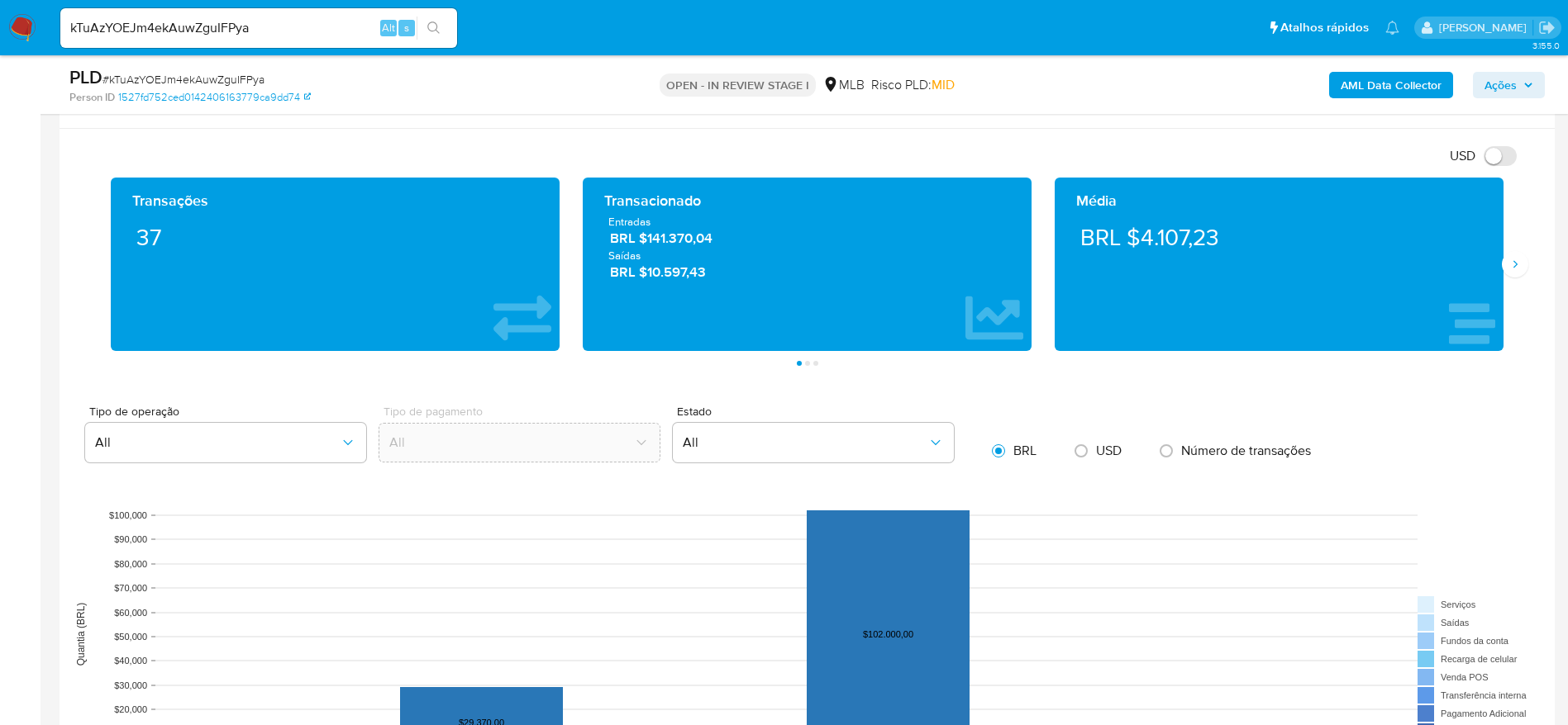
scroll to position [1115, 0]
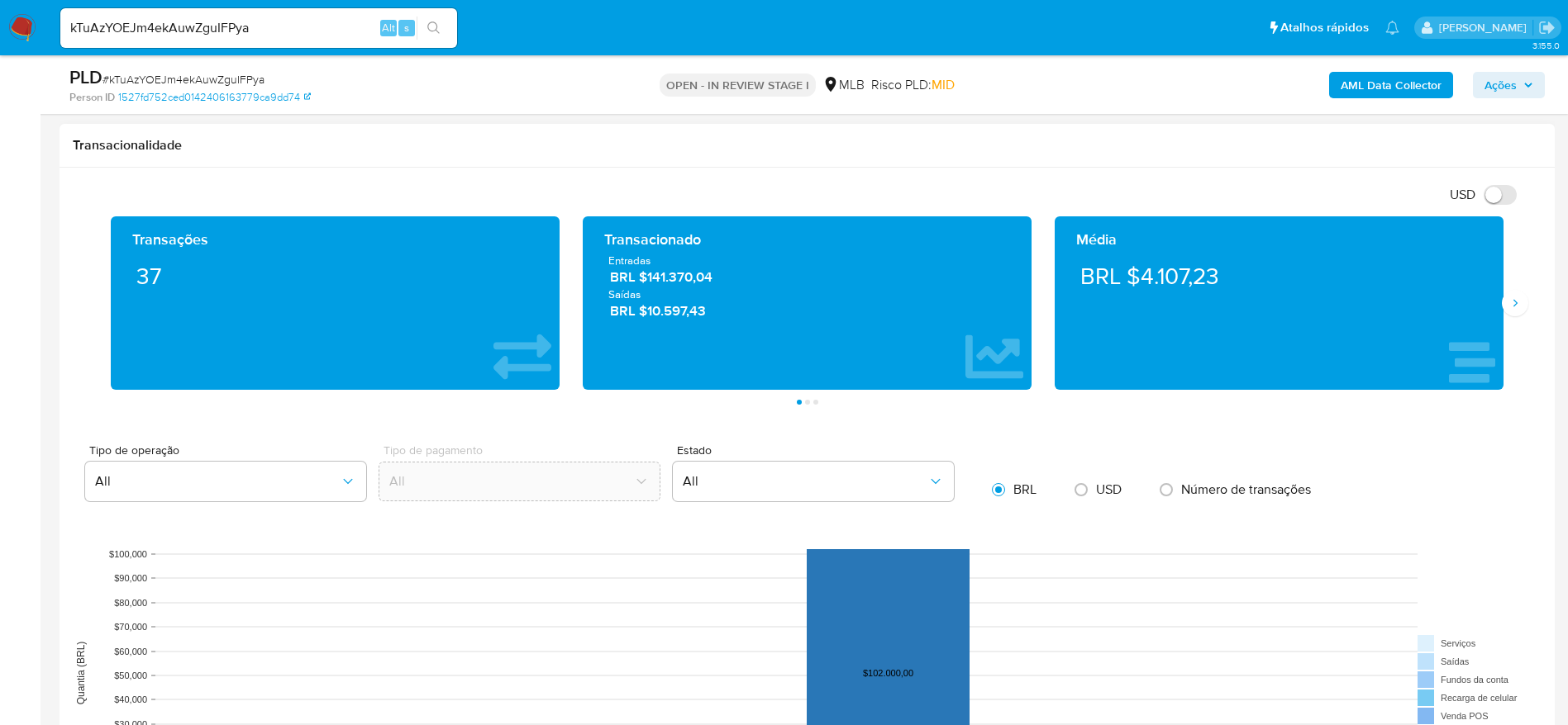
click at [1525, 291] on div "Transações 37 Transacionado Entradas BRL $141.370,04 Saídas BRL $10.597,43 Médi…" at bounding box center [807, 311] width 1469 height 188
click at [1511, 302] on icon "Siguiente" at bounding box center [1515, 303] width 13 height 13
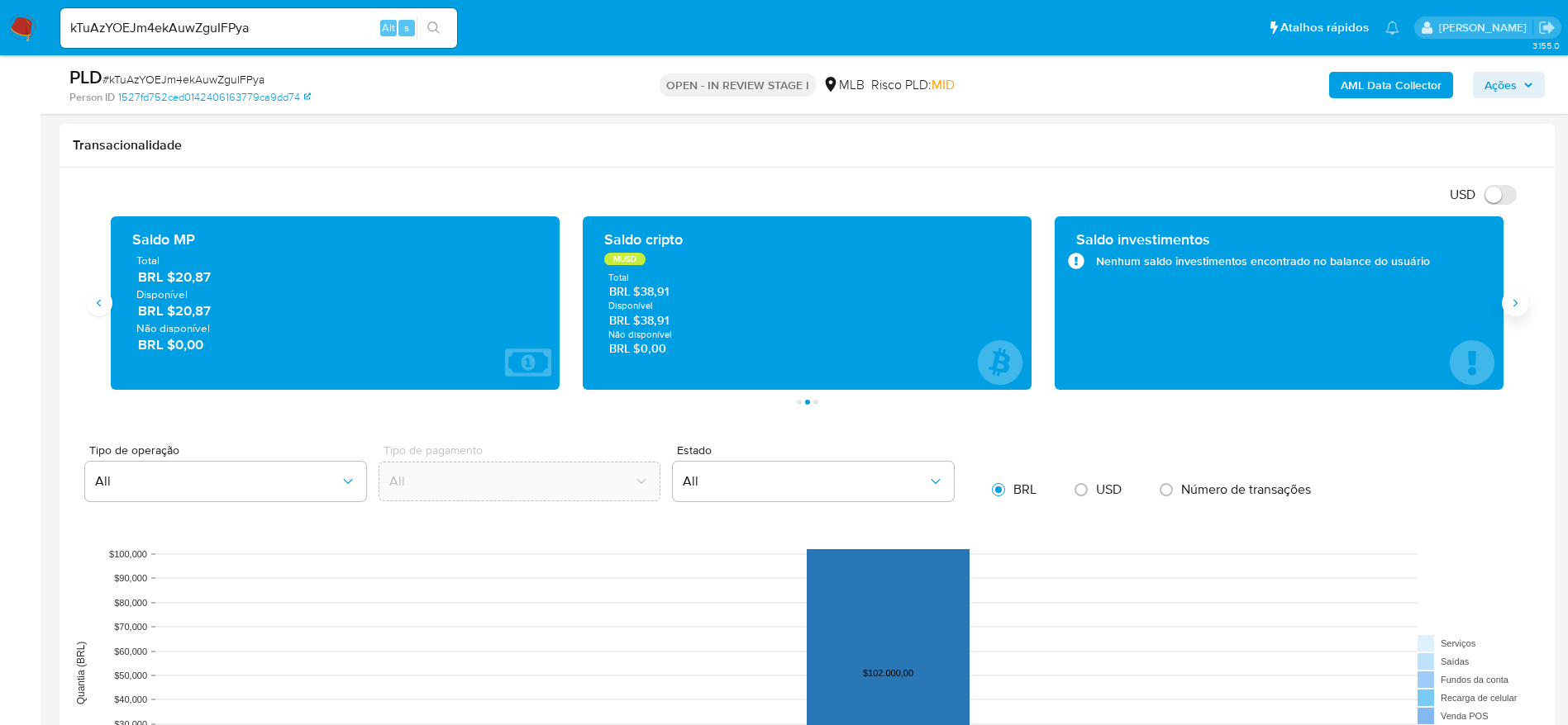
click at [1511, 302] on icon "Siguiente" at bounding box center [1515, 303] width 13 height 13
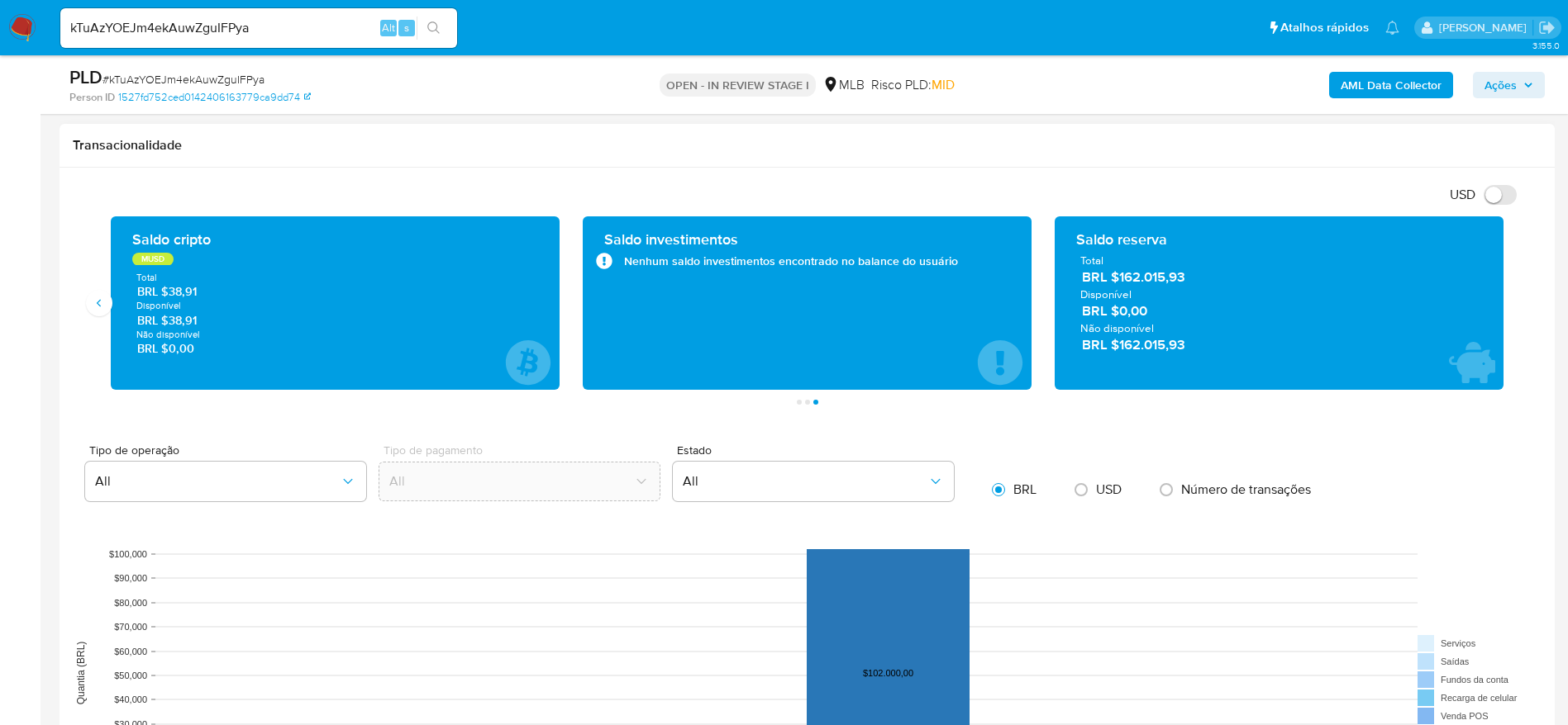
drag, startPoint x: 1207, startPoint y: 278, endPoint x: 1298, endPoint y: 423, distance: 171.2
click at [1127, 284] on span "BRL $162.015,93" at bounding box center [1279, 277] width 396 height 19
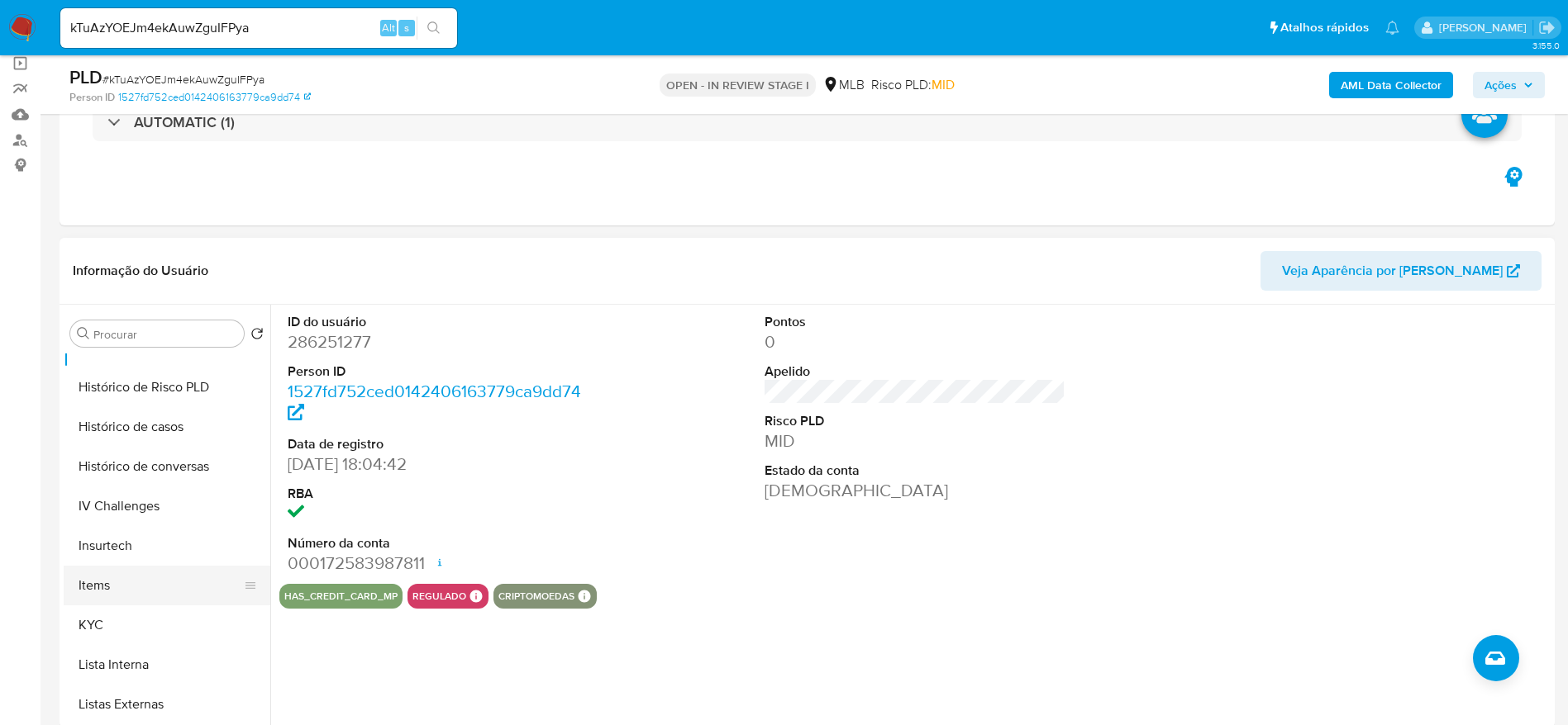
scroll to position [619, 0]
drag, startPoint x: 129, startPoint y: 581, endPoint x: 228, endPoint y: 580, distance: 99.0
click at [129, 581] on button "KYC" at bounding box center [160, 587] width 194 height 40
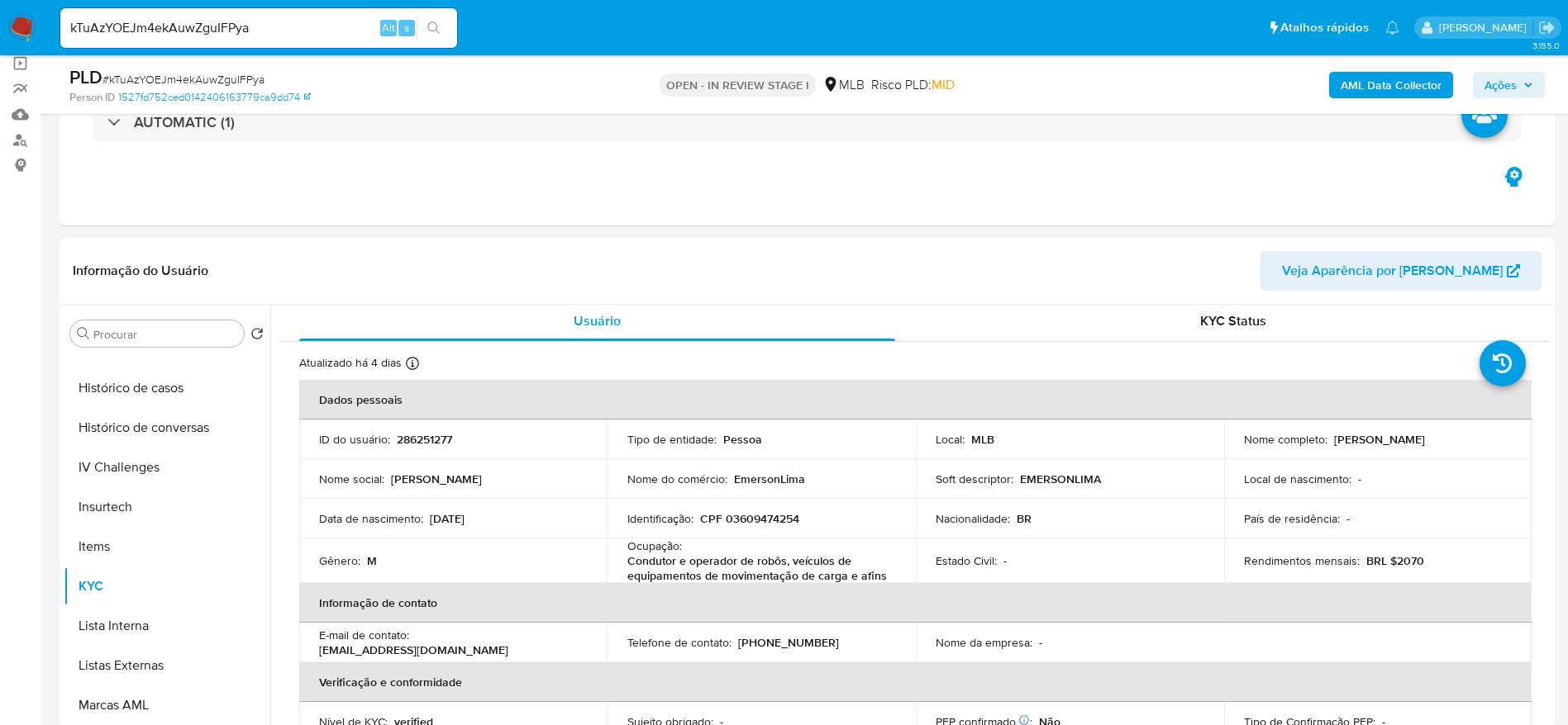
scroll to position [0, 0]
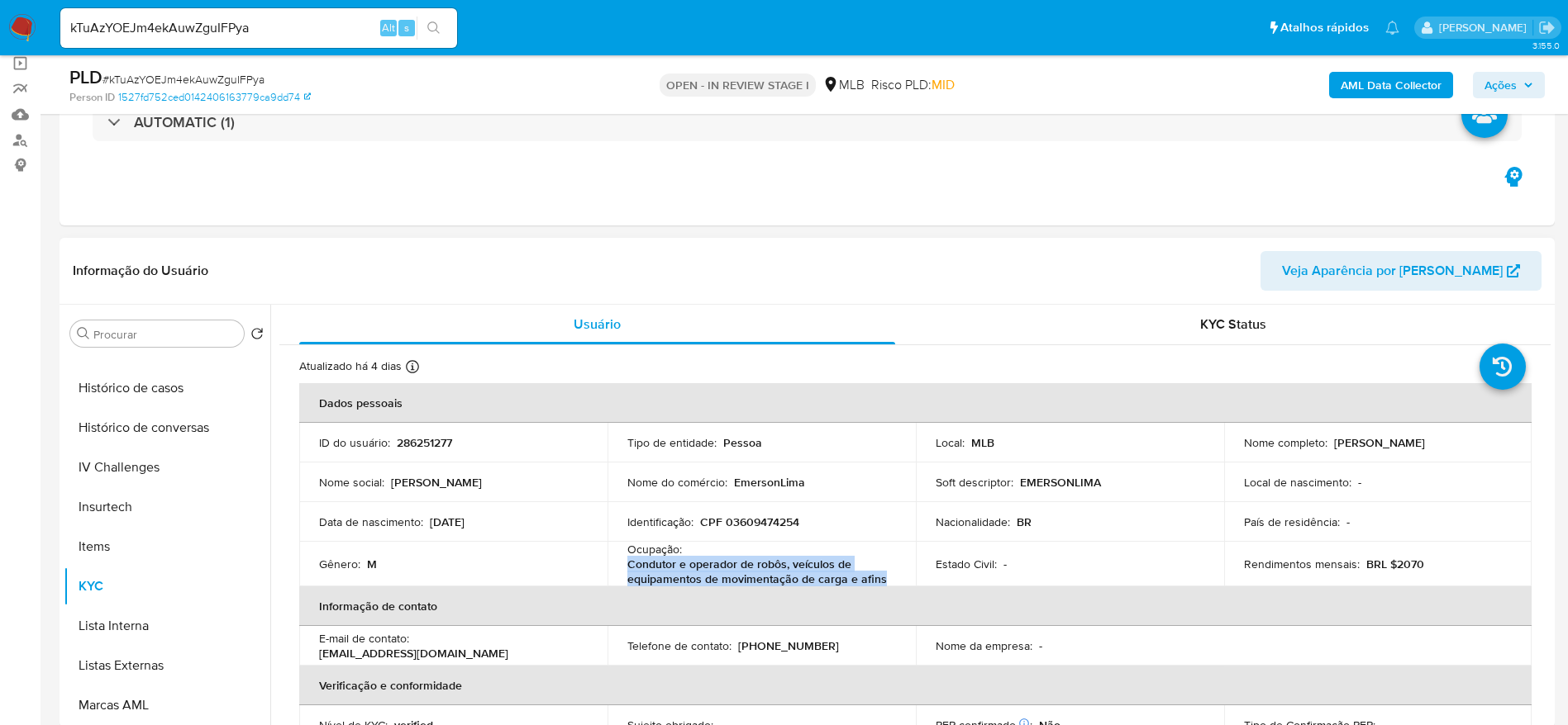
copy p "Condutor e operador de robôs, veículos de equipamentos de movimentação de carga…"
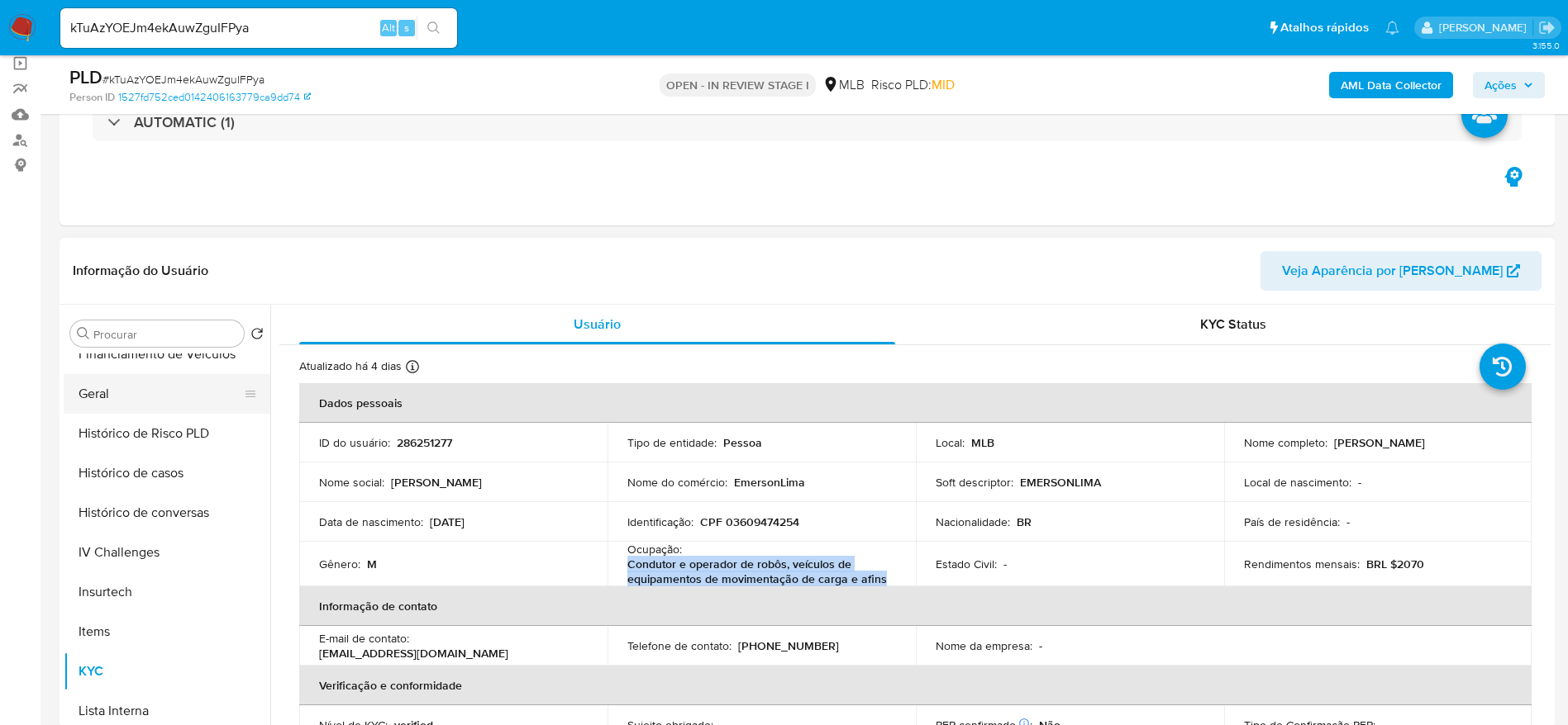
scroll to position [496, 0]
click at [131, 435] on button "Geral" at bounding box center [160, 433] width 194 height 40
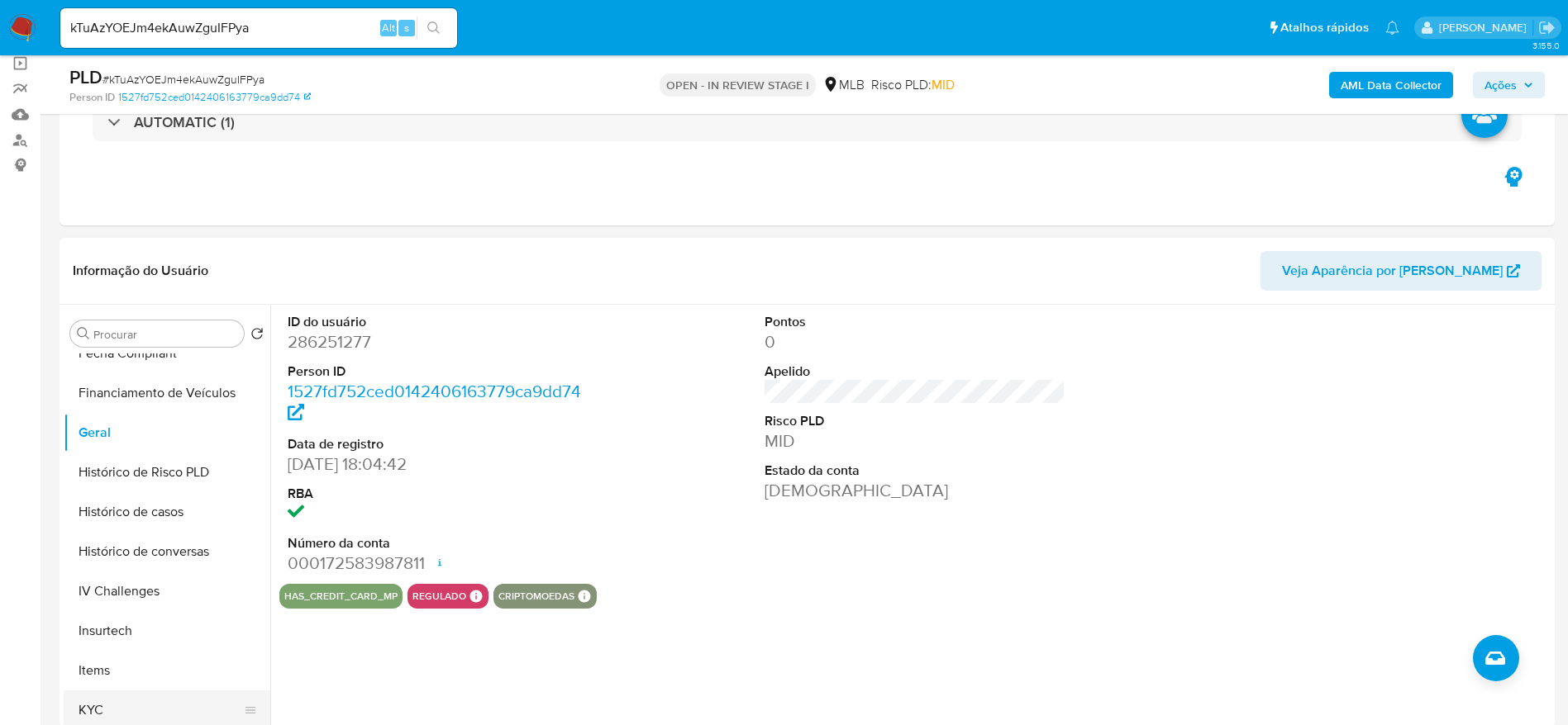
click at [92, 710] on button "KYC" at bounding box center [160, 710] width 194 height 40
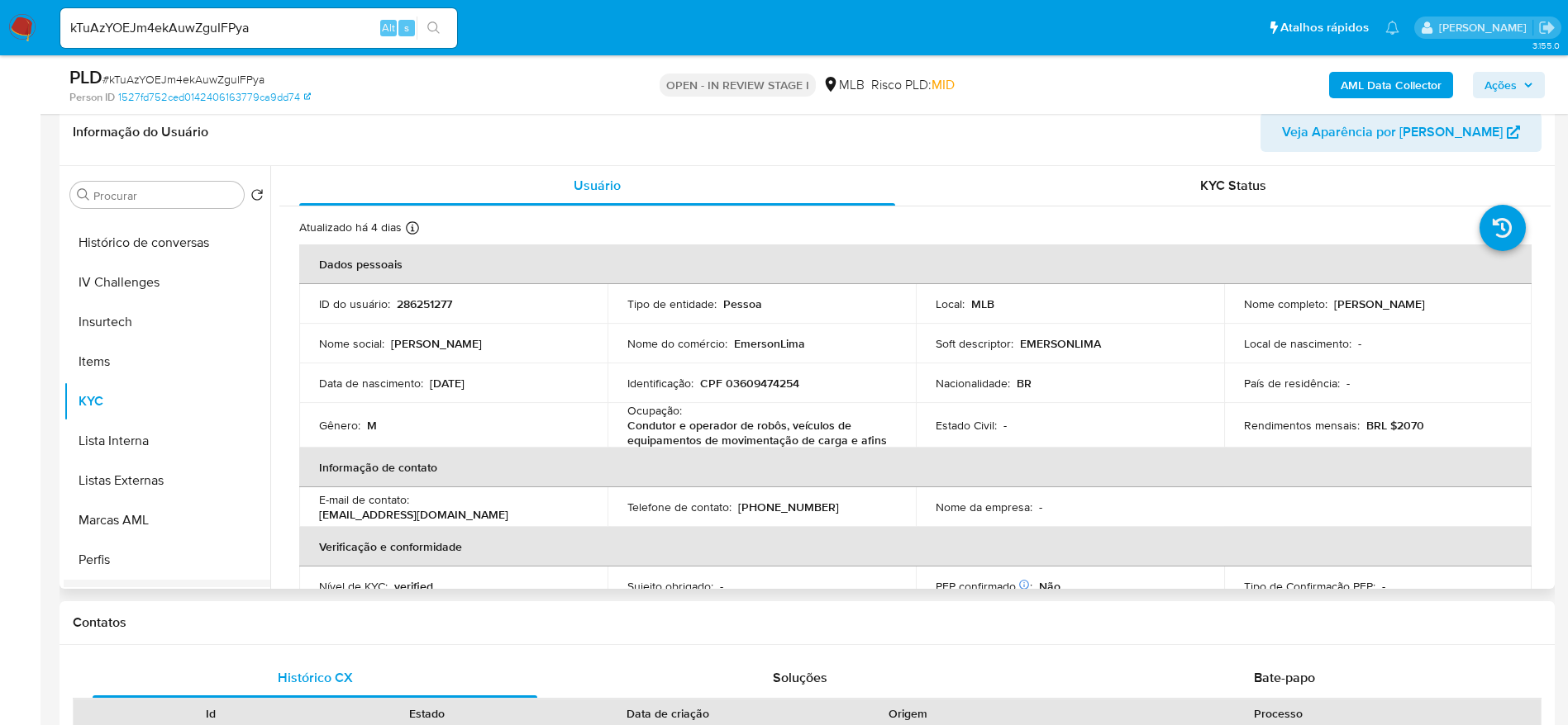
scroll to position [737, 0]
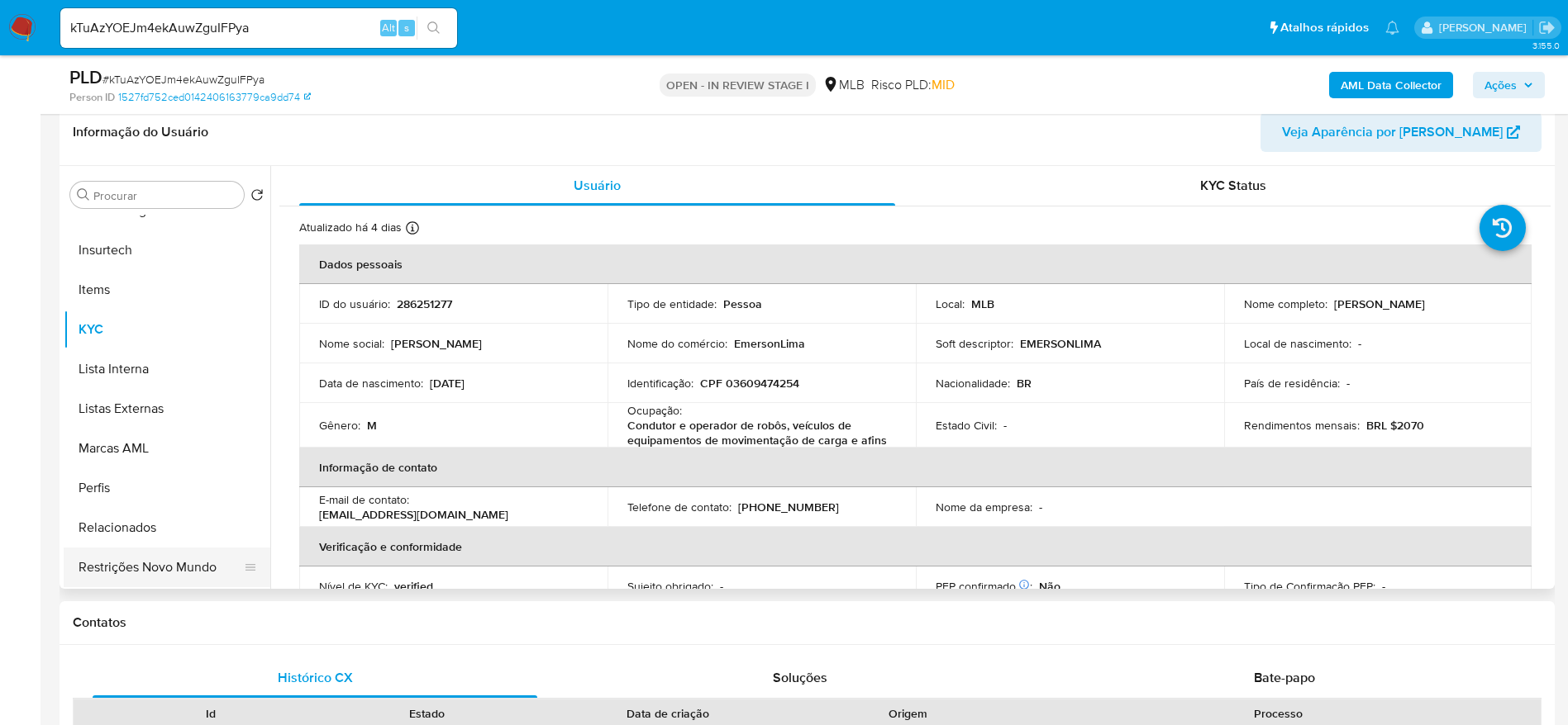
click at [172, 560] on button "Restrições Novo Mundo" at bounding box center [160, 568] width 194 height 40
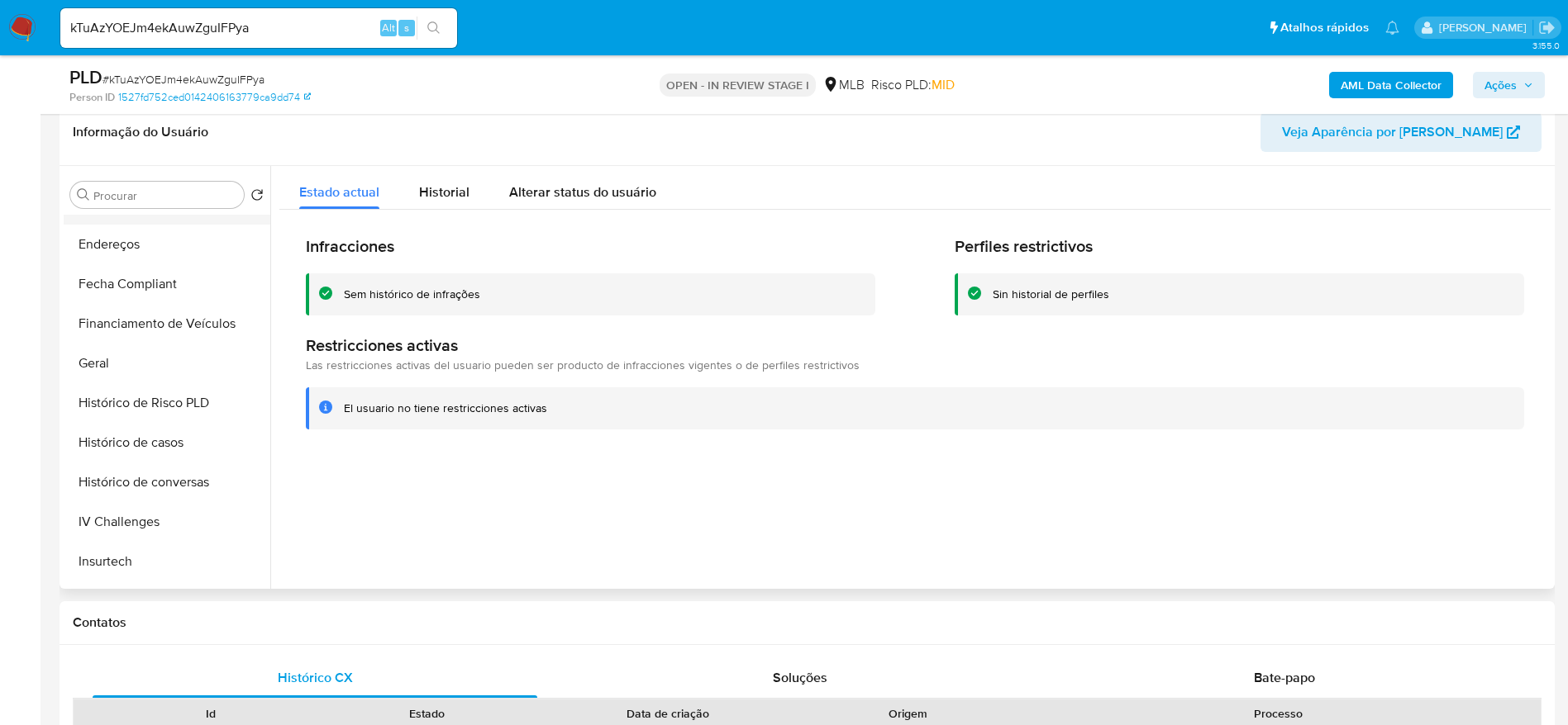
scroll to position [242, 0]
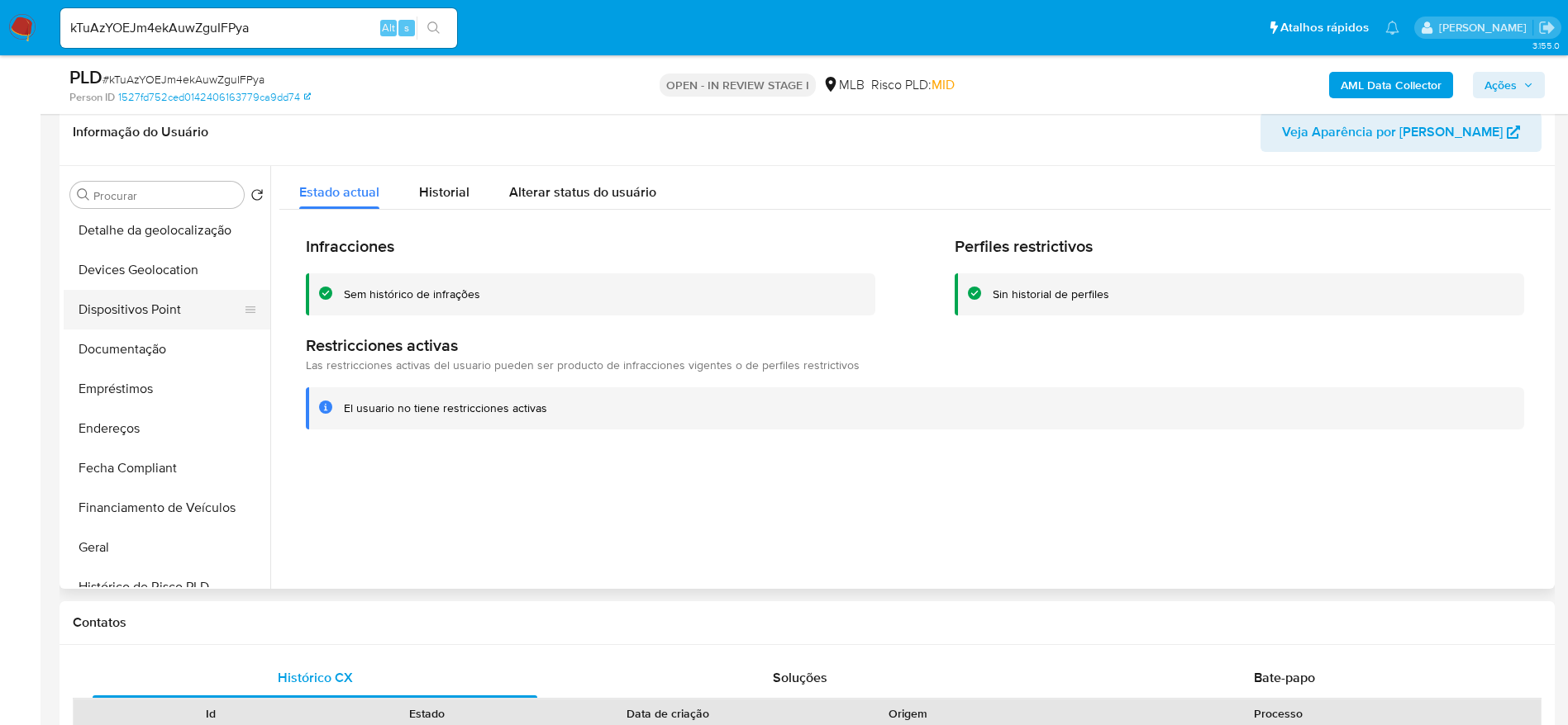
click at [184, 316] on button "Dispositivos Point" at bounding box center [160, 310] width 194 height 40
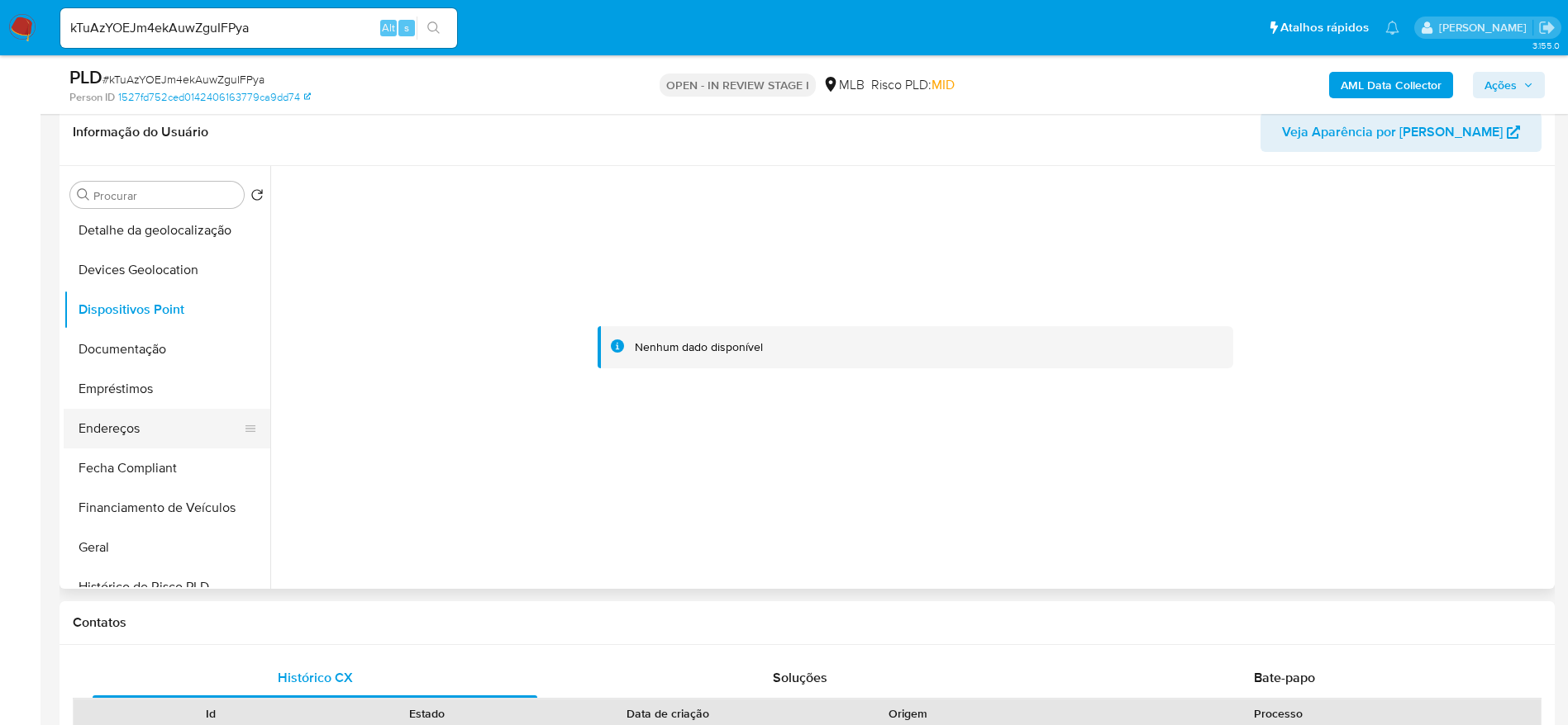
click at [142, 438] on button "Endereços" at bounding box center [160, 429] width 194 height 40
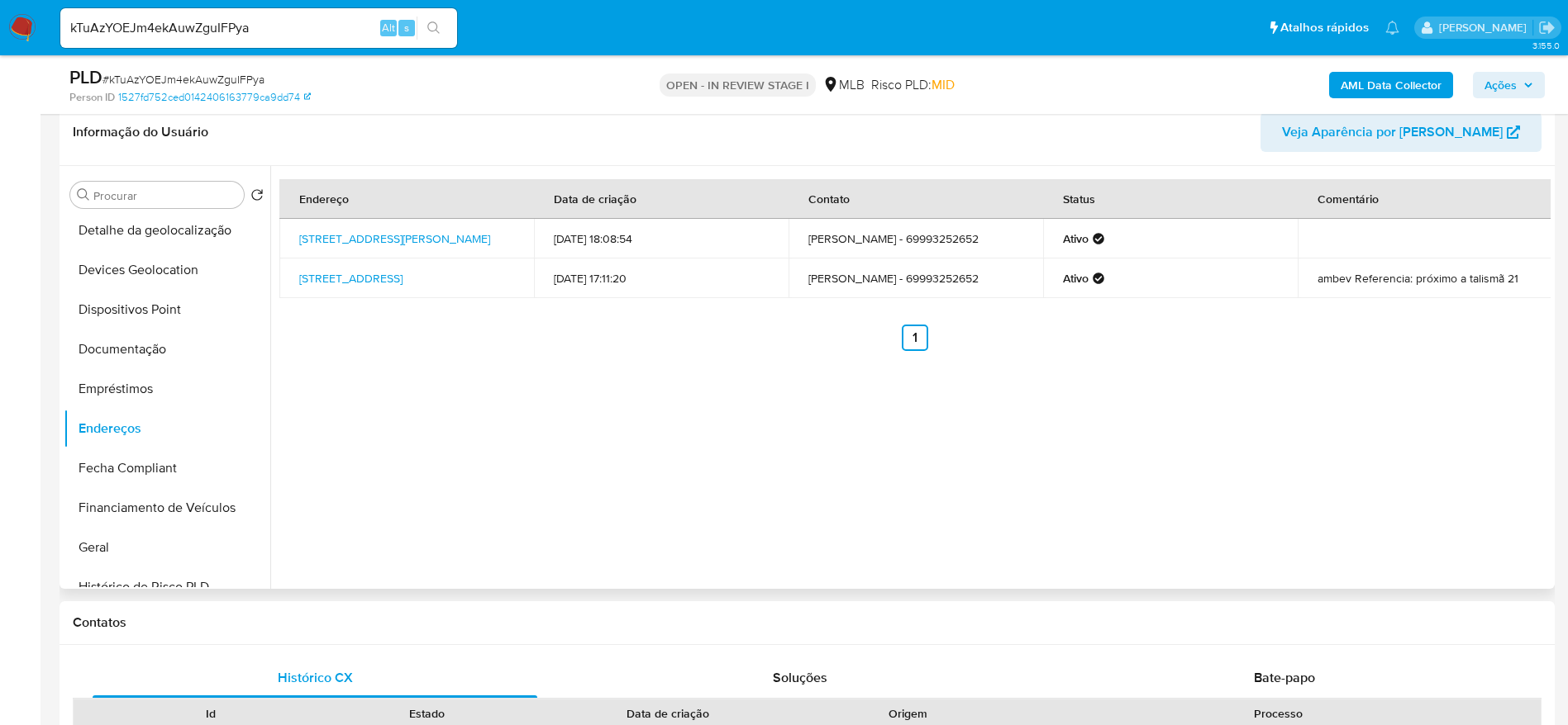
click at [1523, 518] on div "Endereço Data de criação Contato Status Comentário Rua Vera Cruz 63, Porto Velh…" at bounding box center [911, 378] width 1280 height 423
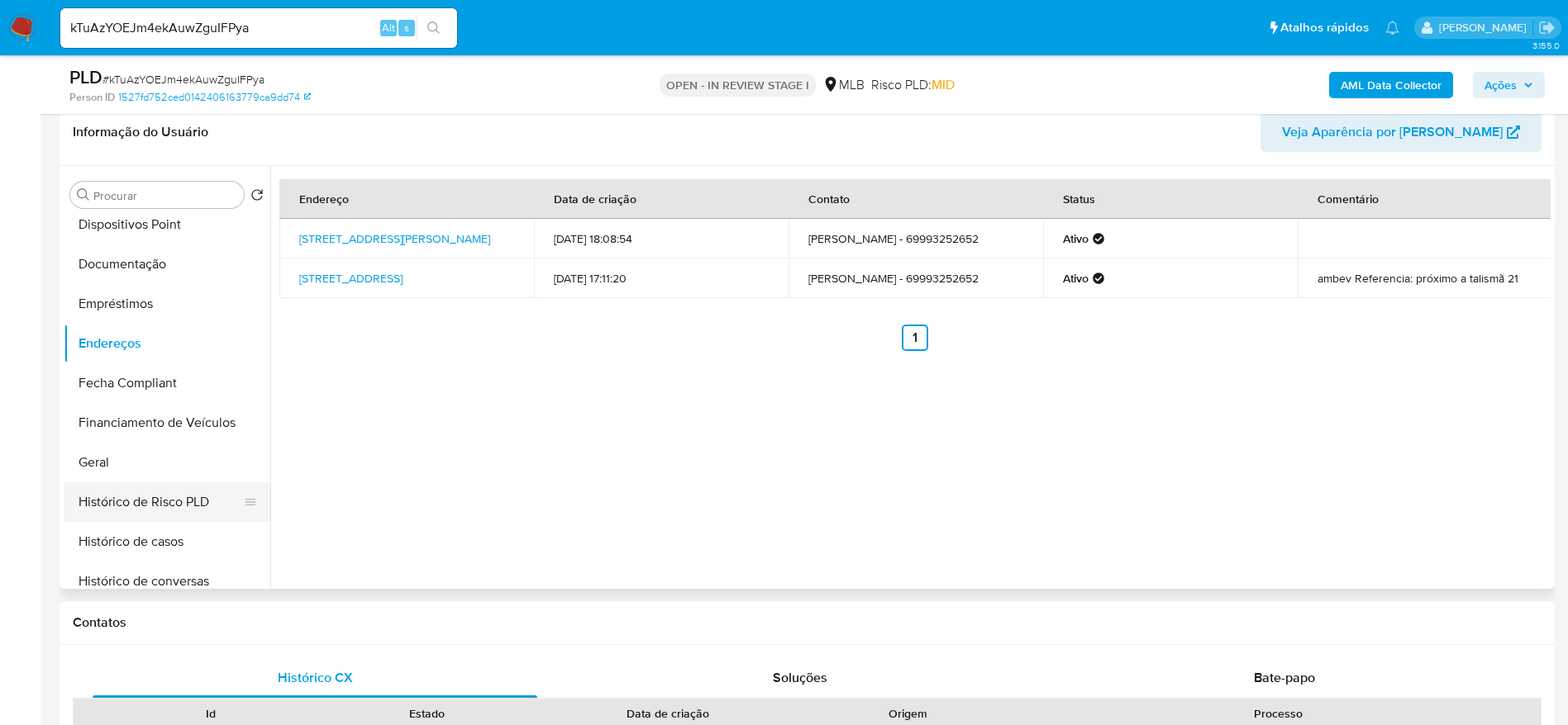
scroll to position [366, 0]
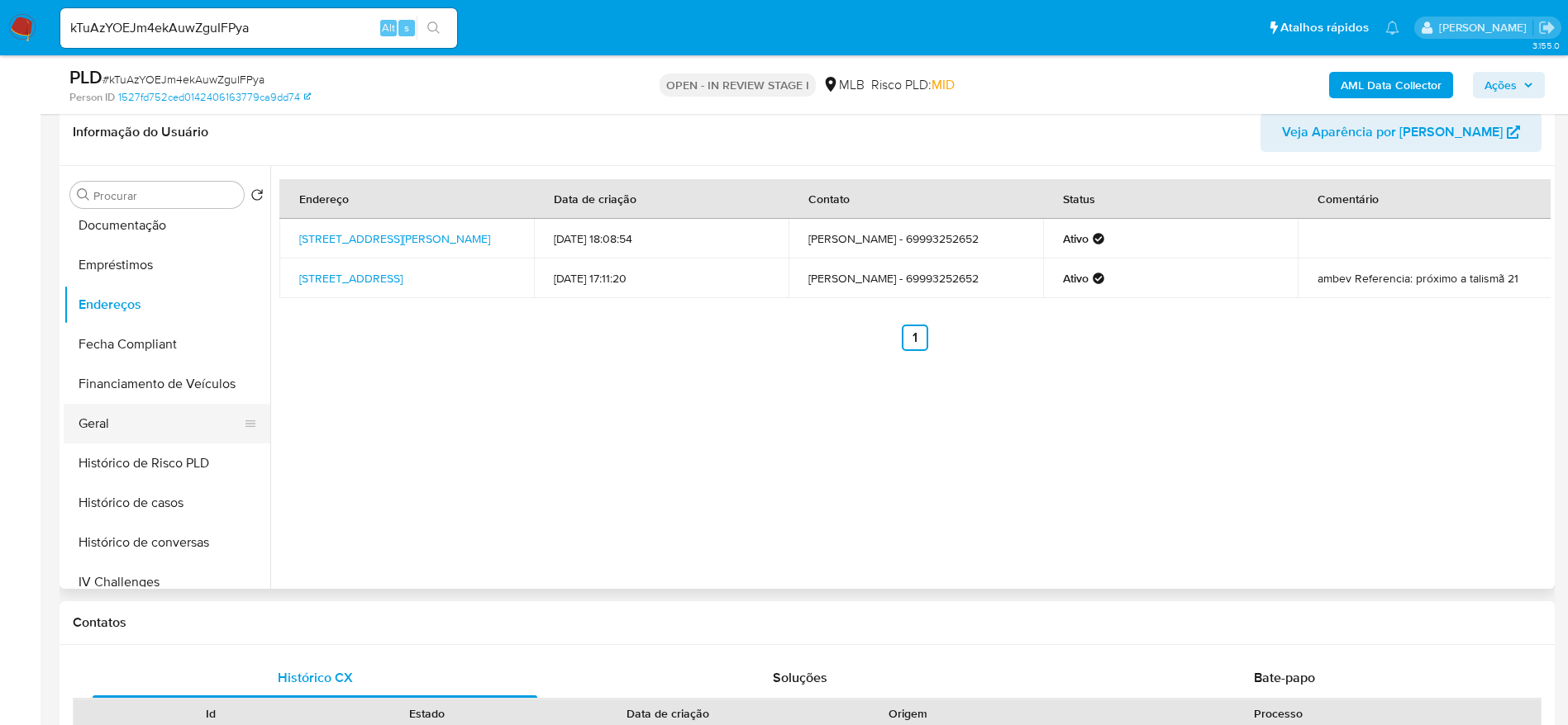
click at [128, 436] on button "Geral" at bounding box center [160, 424] width 194 height 40
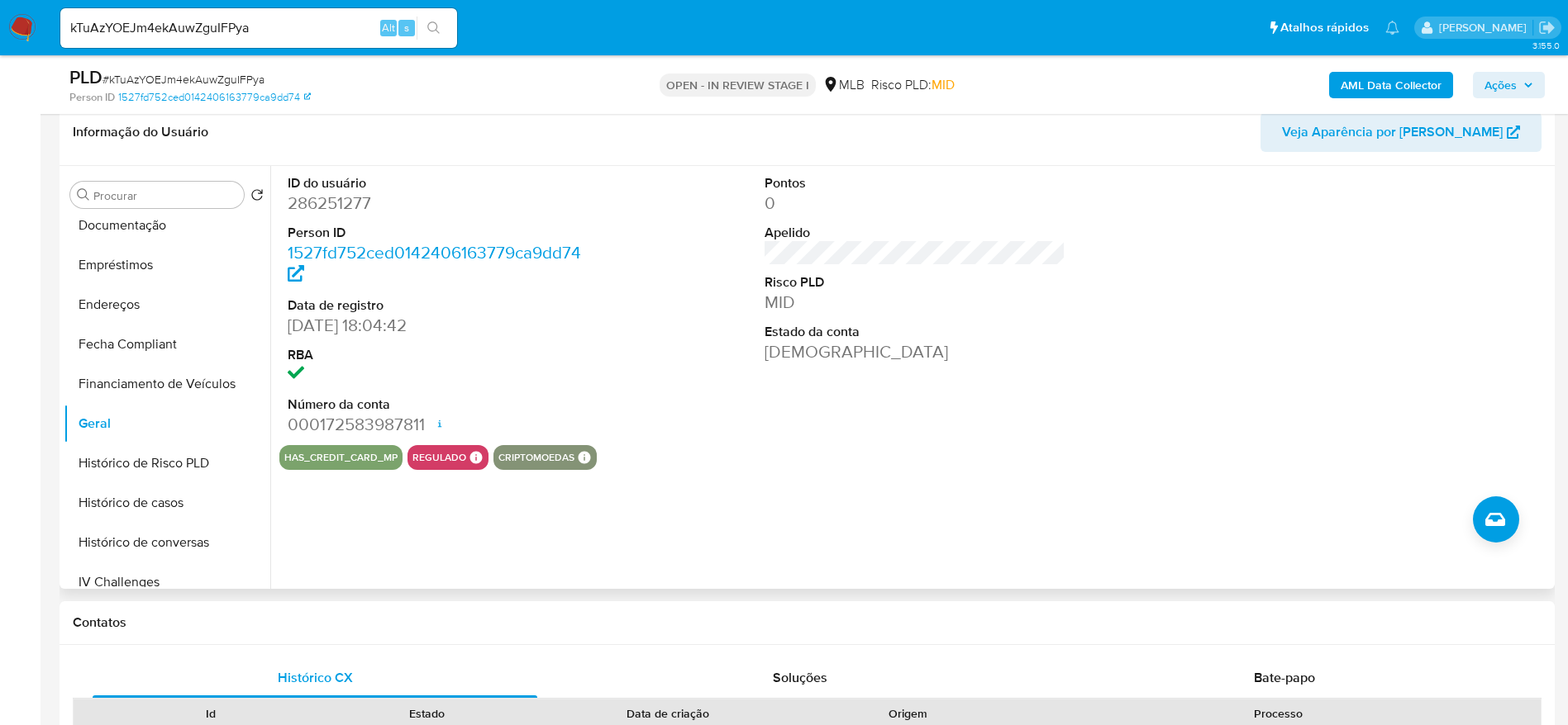
click at [345, 195] on dd "286251277" at bounding box center [438, 203] width 302 height 23
copy dd "286251277"
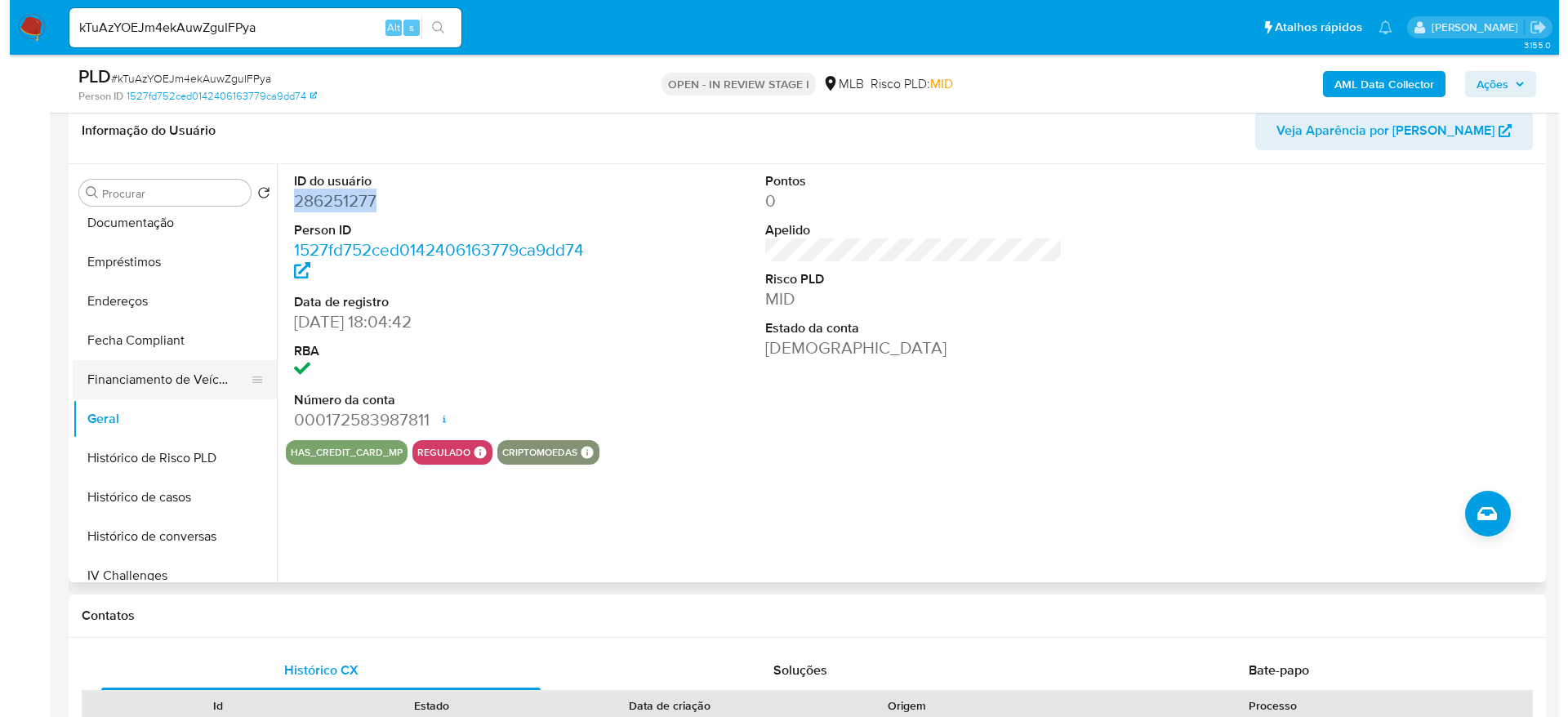
scroll to position [0, 0]
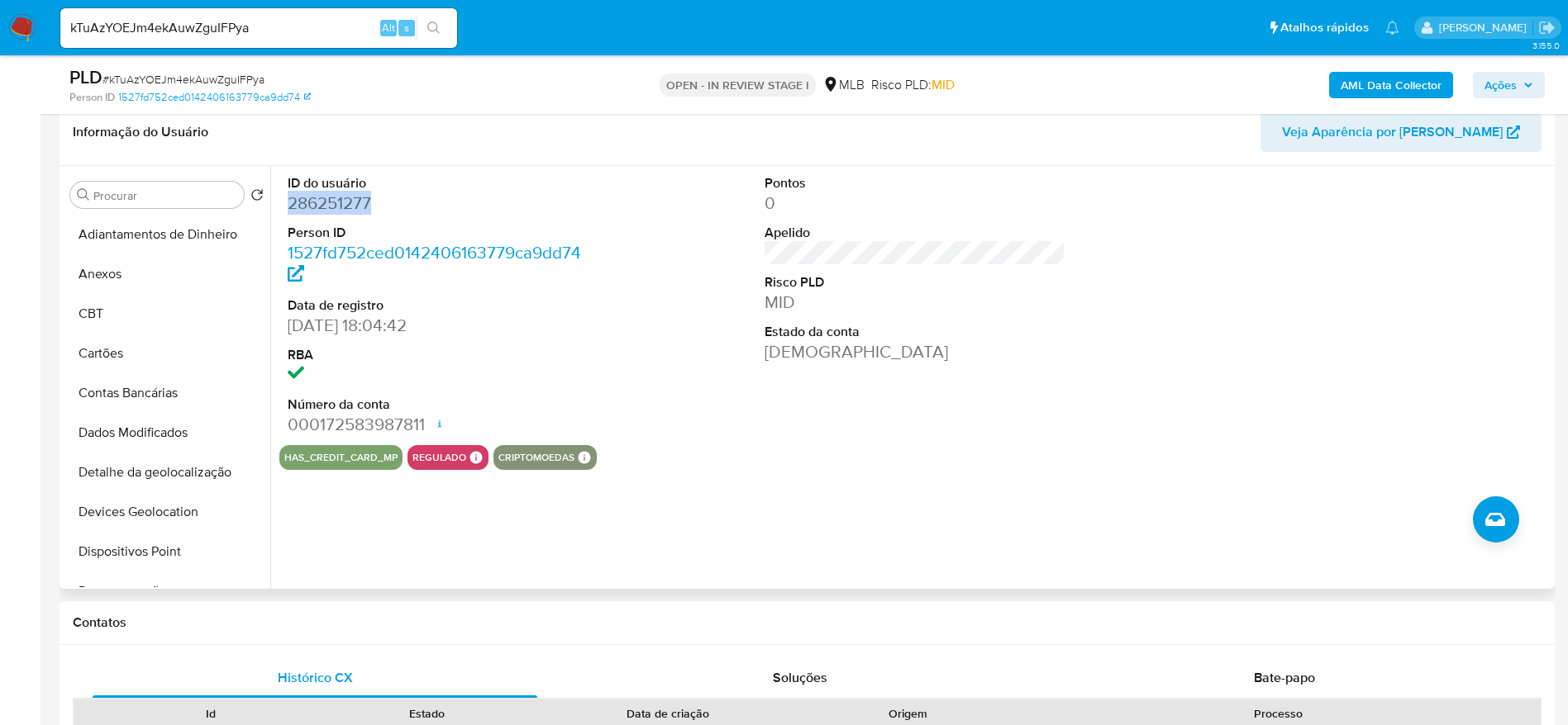
drag, startPoint x: 138, startPoint y: 274, endPoint x: 552, endPoint y: 440, distance: 446.0
click at [137, 274] on button "Anexos" at bounding box center [167, 274] width 207 height 40
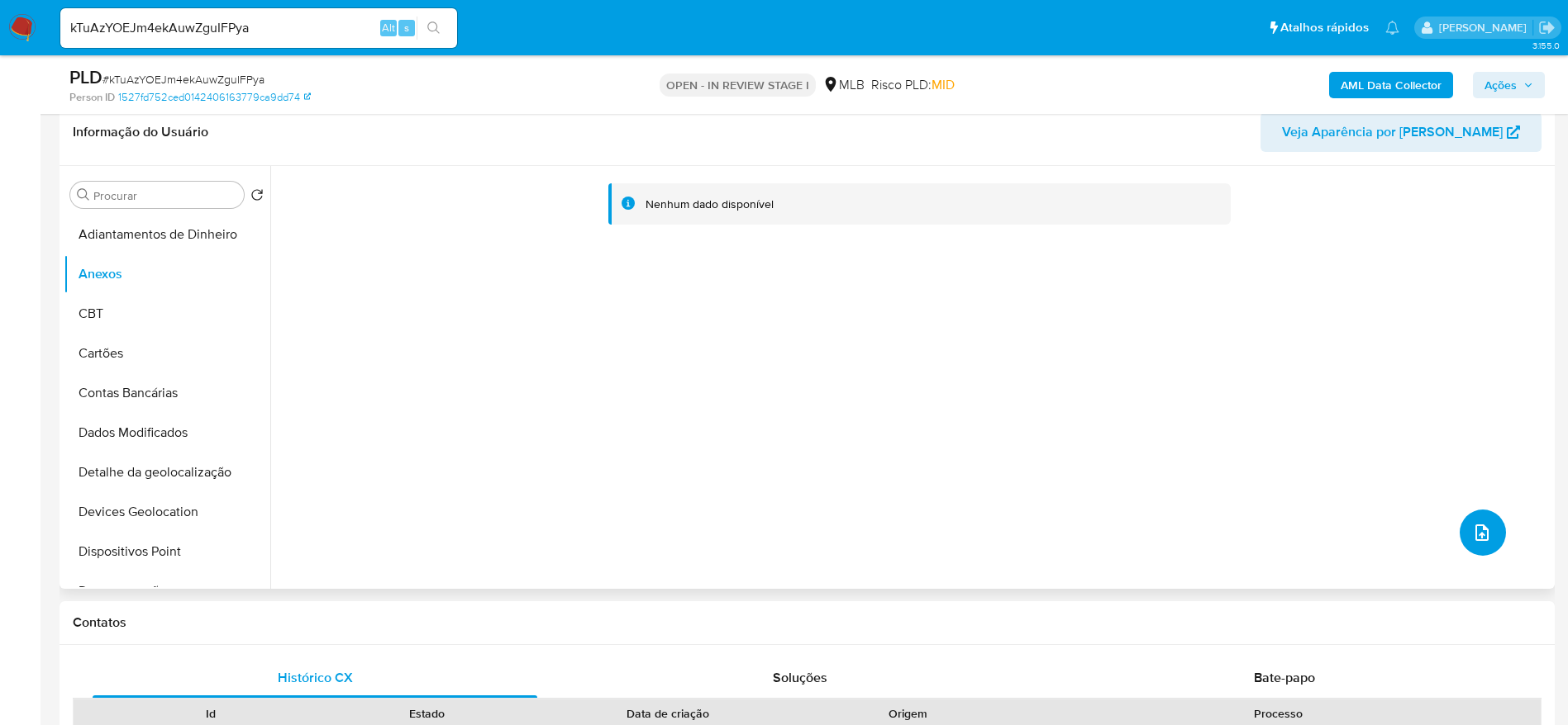
click at [1488, 537] on button "upload-file" at bounding box center [1483, 533] width 46 height 46
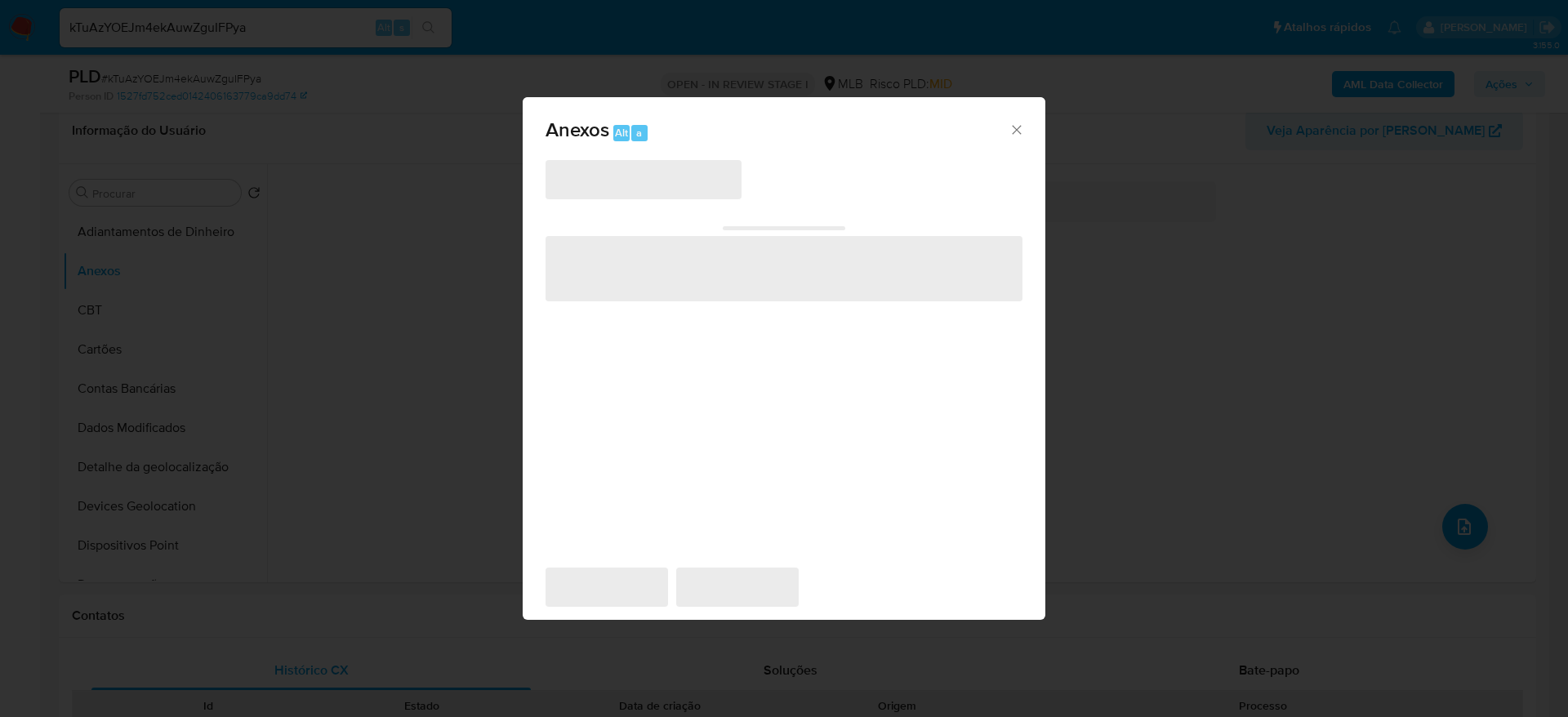
click at [572, 170] on span "‌" at bounding box center [644, 180] width 196 height 39
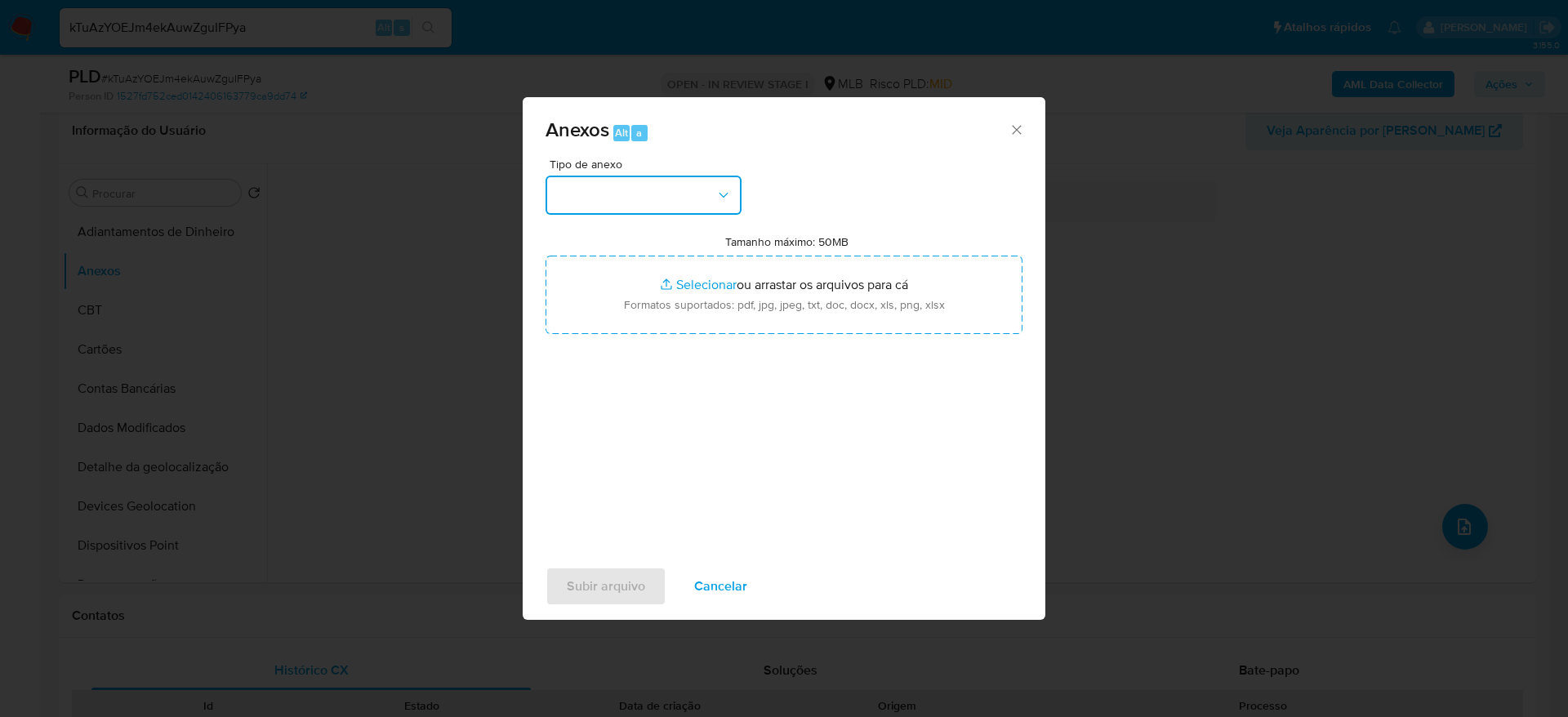
click at [631, 201] on button "button" at bounding box center [644, 195] width 196 height 39
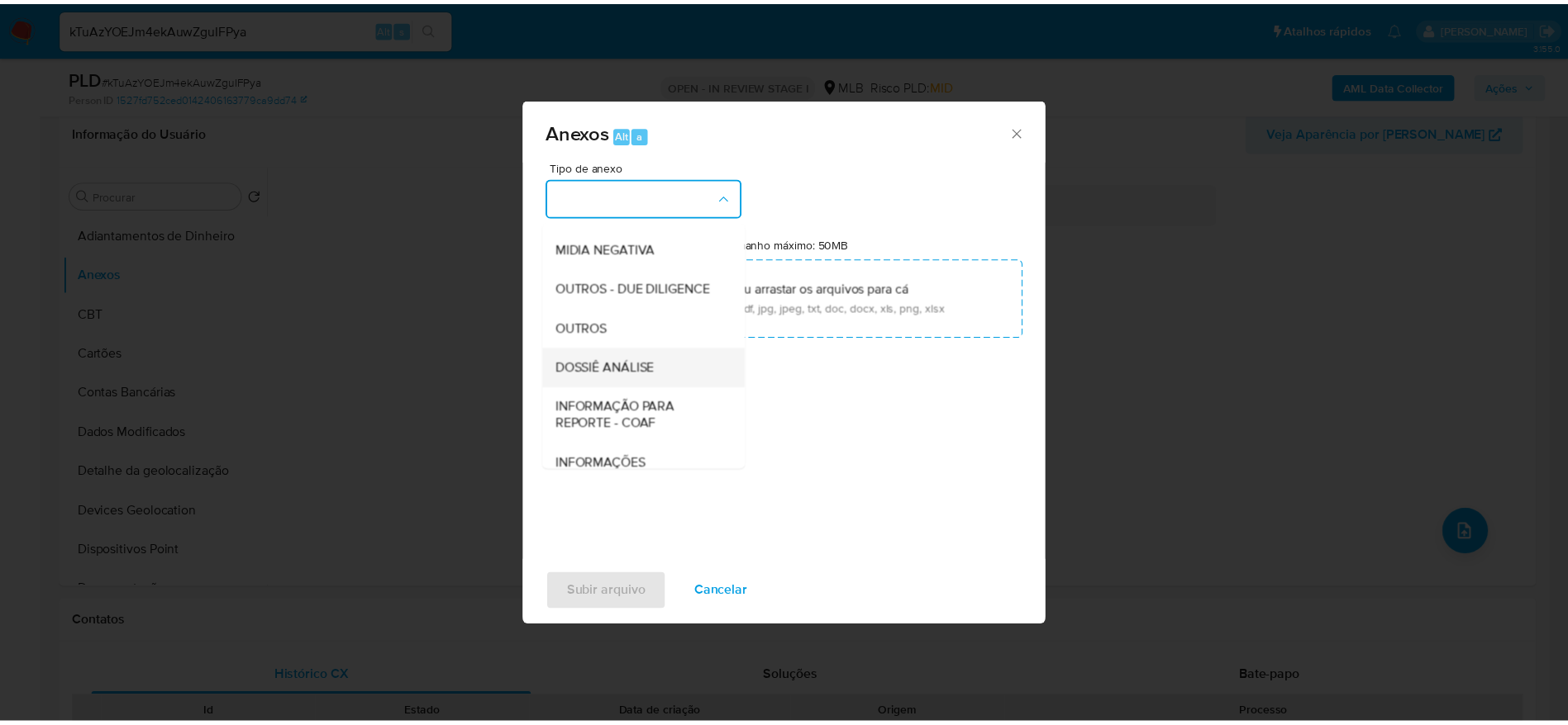
scroll to position [248, 0]
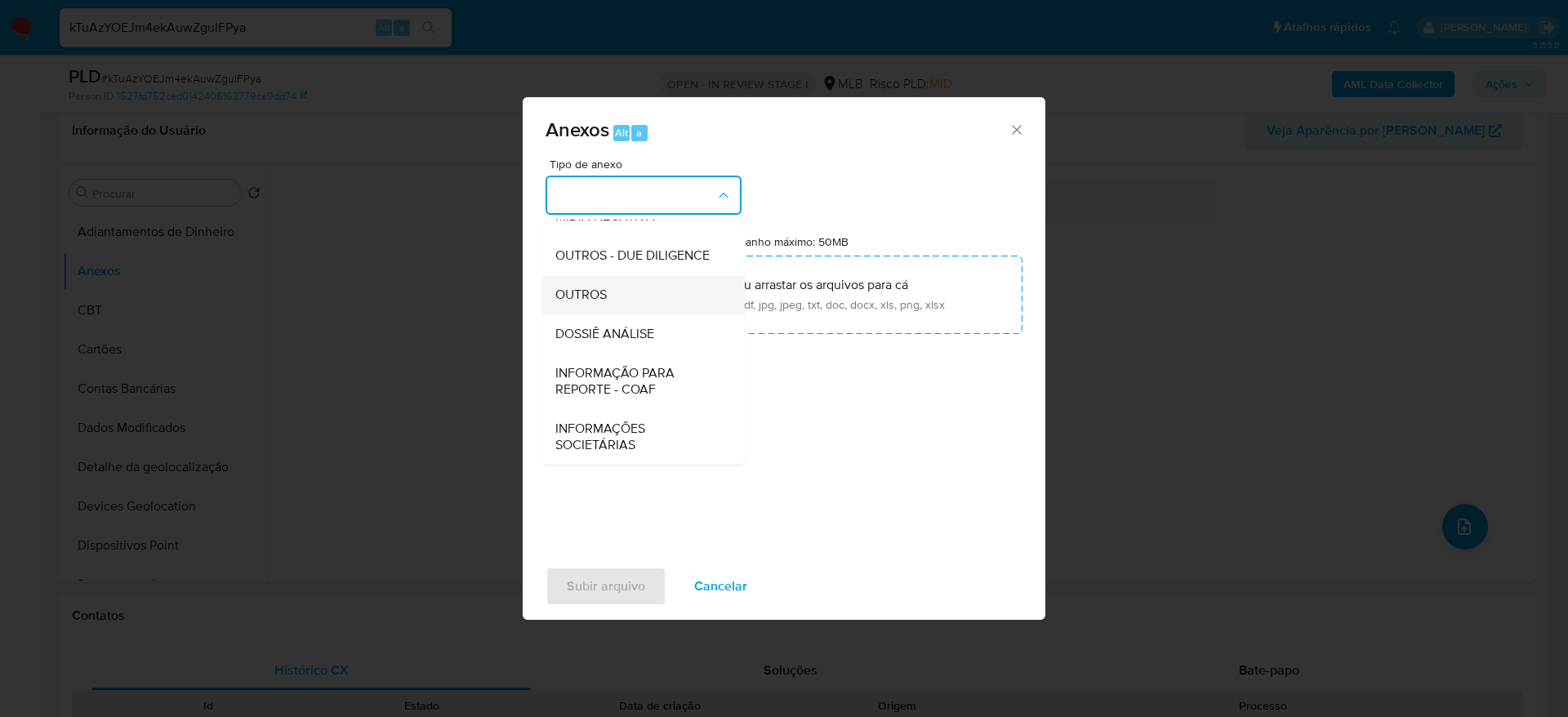
click at [632, 298] on div "OUTROS" at bounding box center [639, 295] width 167 height 39
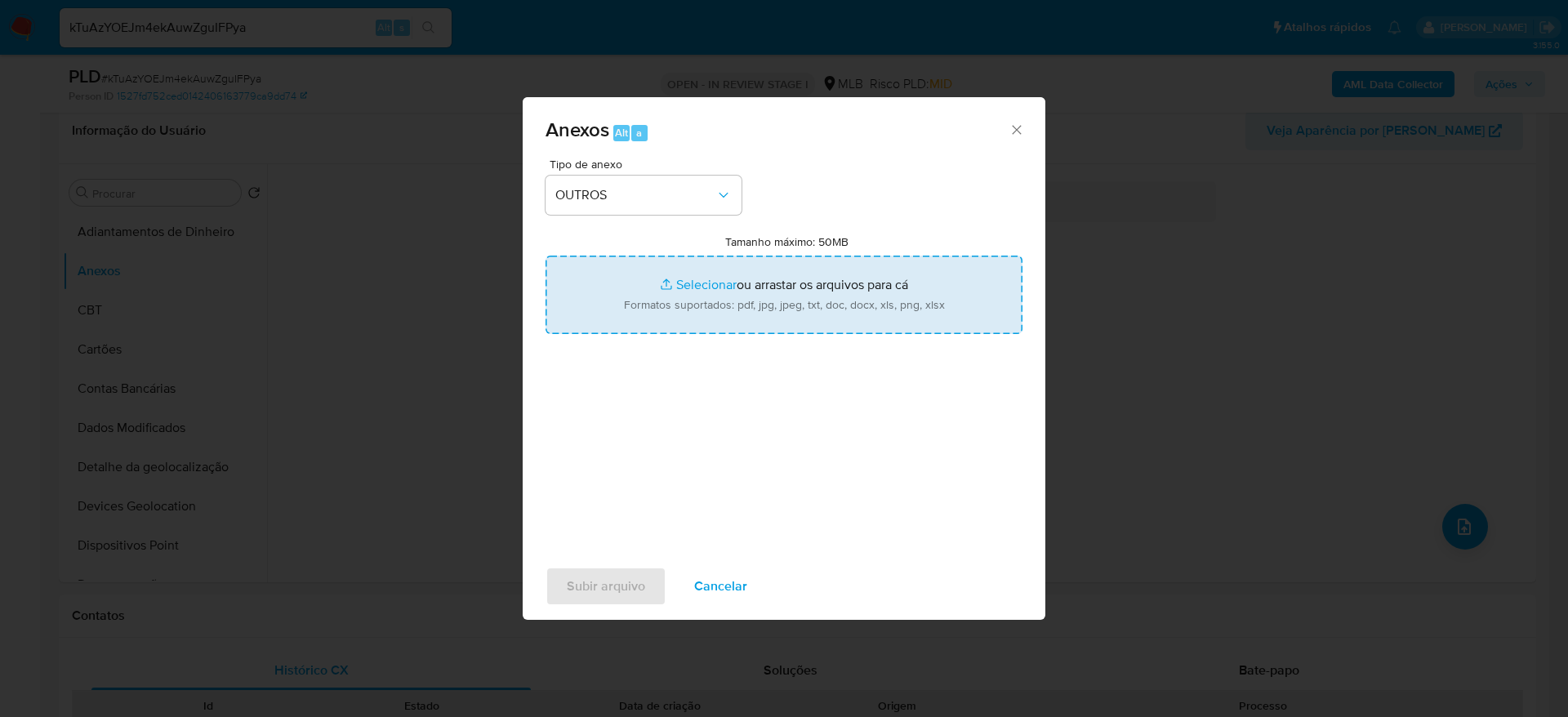
type input "C:\fakepath\Mulan 286251277_2025_08_26_07_22_51 EMERSON LIMA DOS SANTOS.pdf"
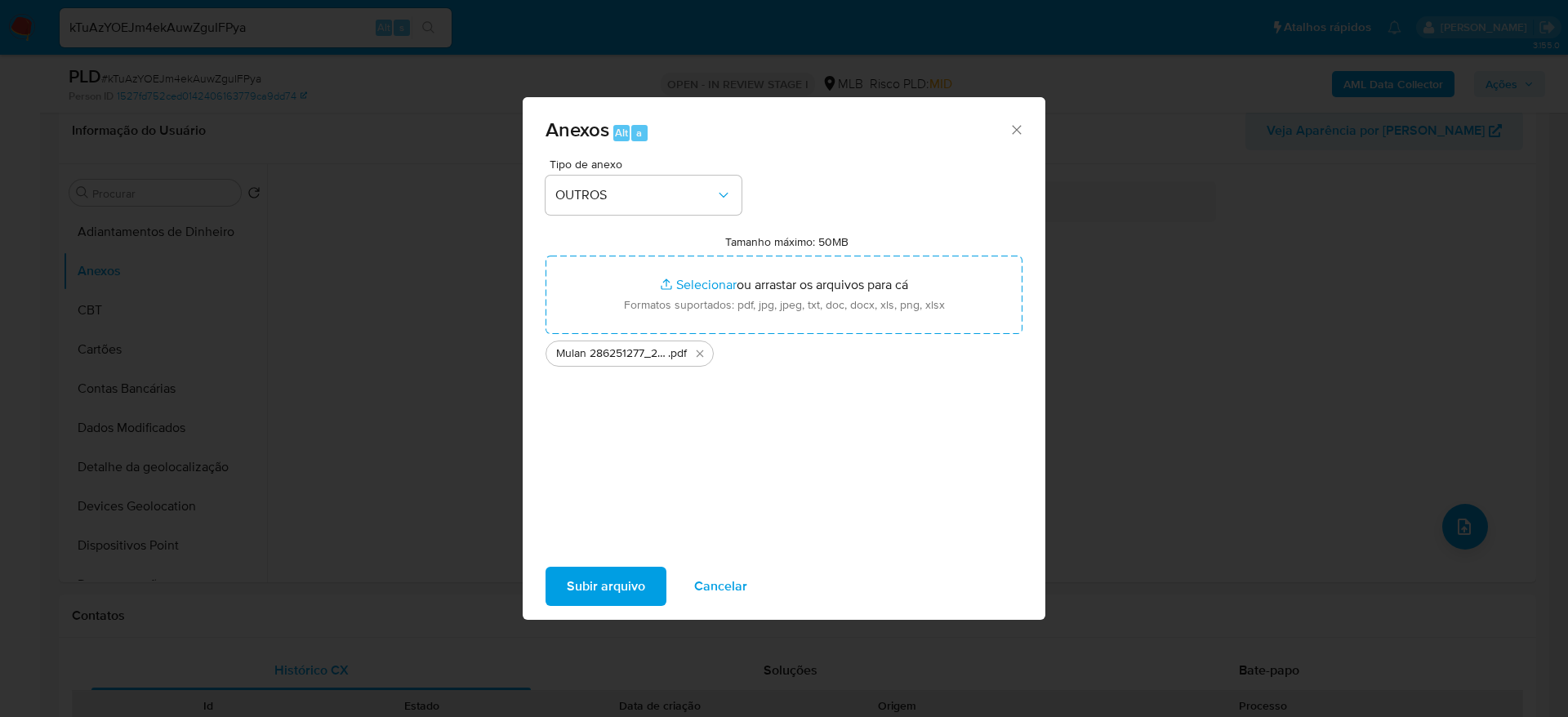
click at [574, 581] on span "Subir arquivo" at bounding box center [606, 587] width 78 height 36
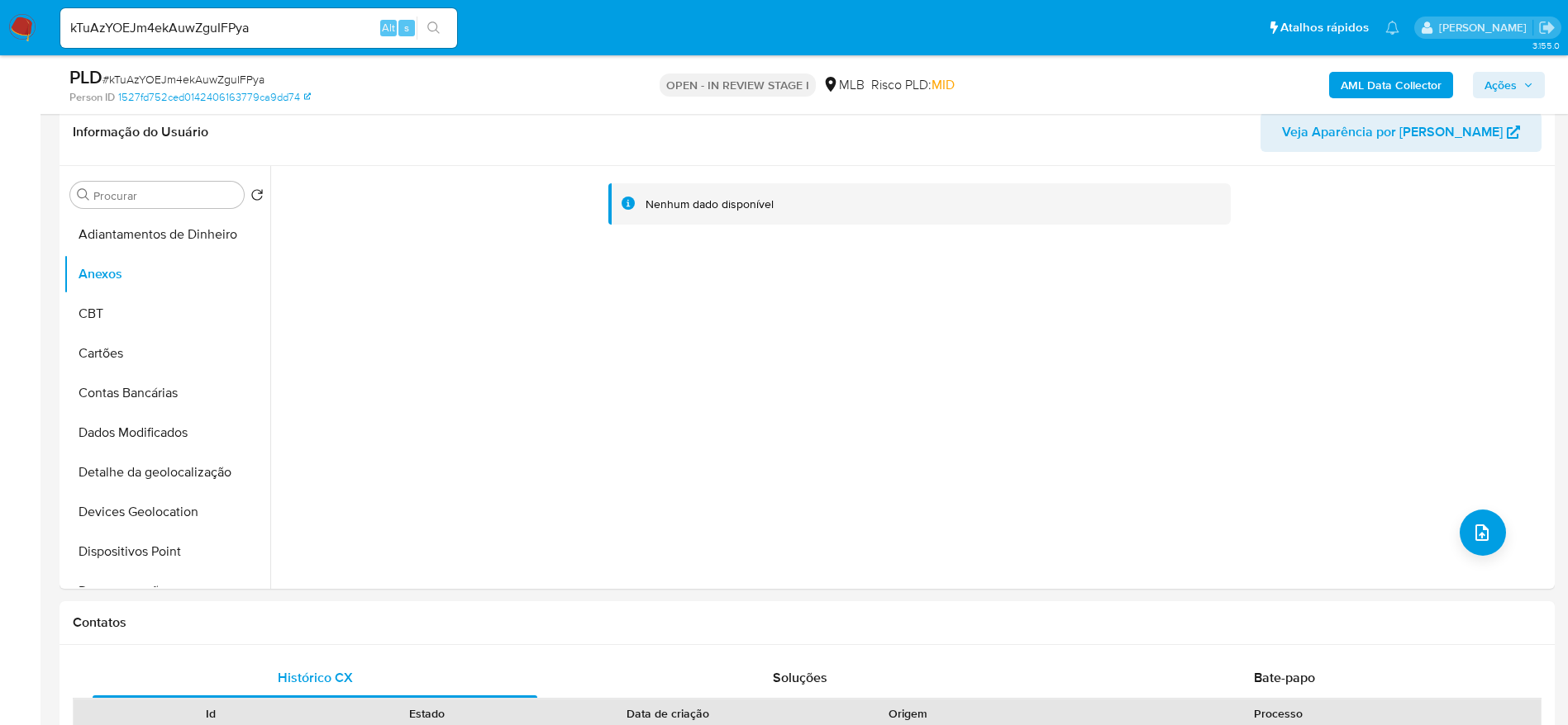
click at [1372, 79] on b "AML Data Collector" at bounding box center [1391, 85] width 101 height 26
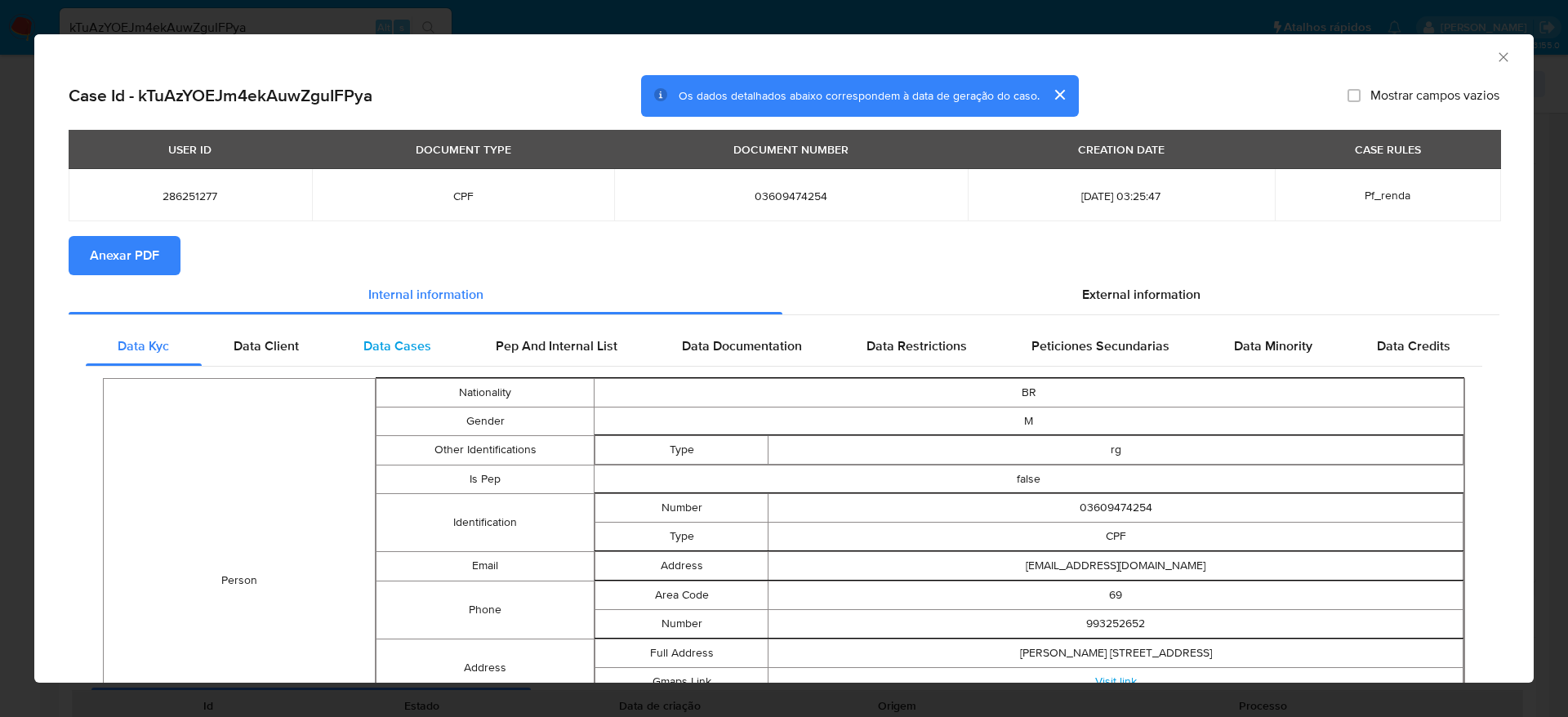
drag, startPoint x: 141, startPoint y: 253, endPoint x: 384, endPoint y: 335, distance: 256.5
click at [149, 255] on span "Anexar PDF" at bounding box center [124, 256] width 69 height 36
click at [1495, 53] on icon "Fechar a janela" at bounding box center [1503, 57] width 16 height 16
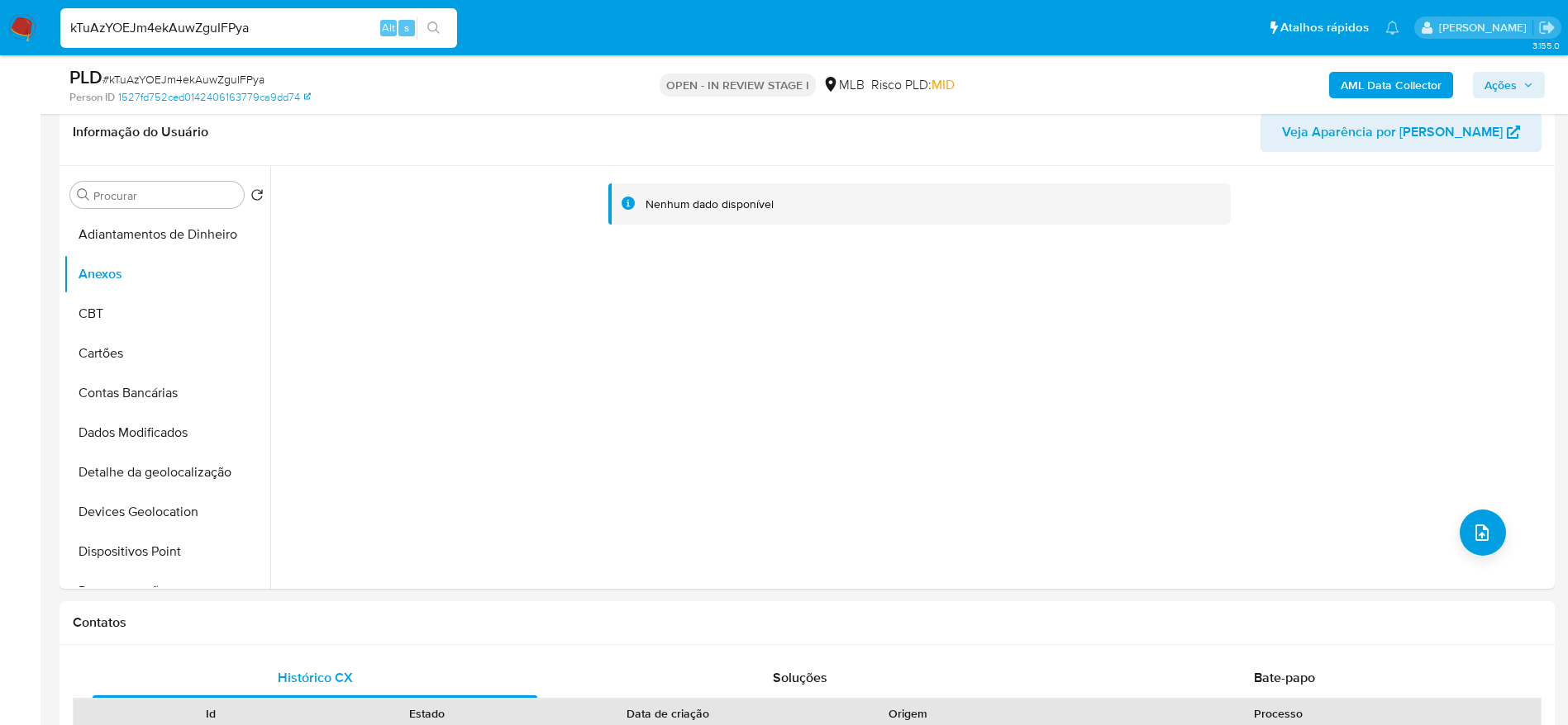
click at [188, 33] on input "kTuAzYOEJm4ekAuwZguIFPya" at bounding box center [259, 28] width 397 height 21
click at [184, 32] on input "kTuAzYOEJm4ekAuwZguIFPya" at bounding box center [259, 28] width 397 height 21
paste input "X2QfLRXpZ4QBpe5GUElwvuMF"
type input "X2QfLRXpZ4QBpe5GUElwvuMF"
click at [429, 23] on icon "search-icon" at bounding box center [433, 27] width 12 height 12
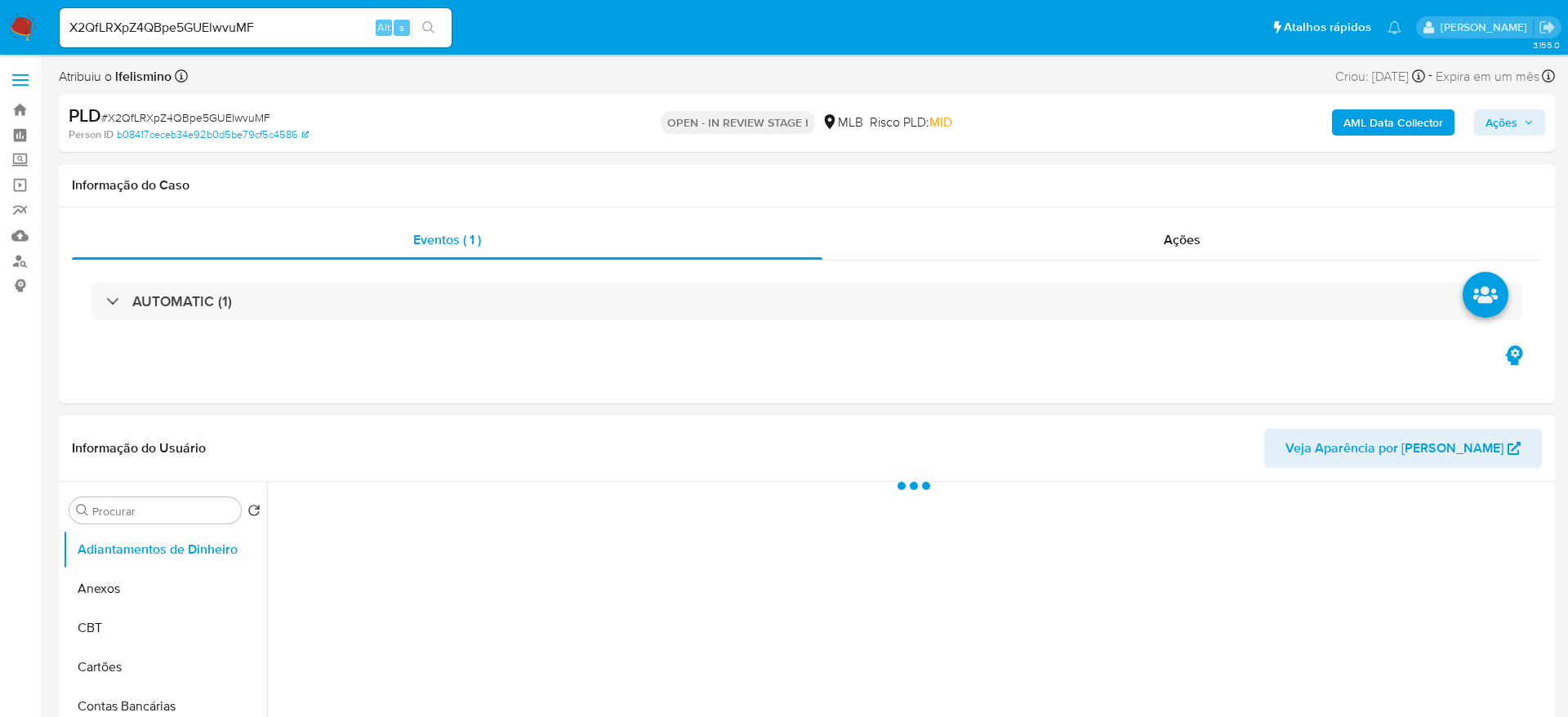
select select "10"
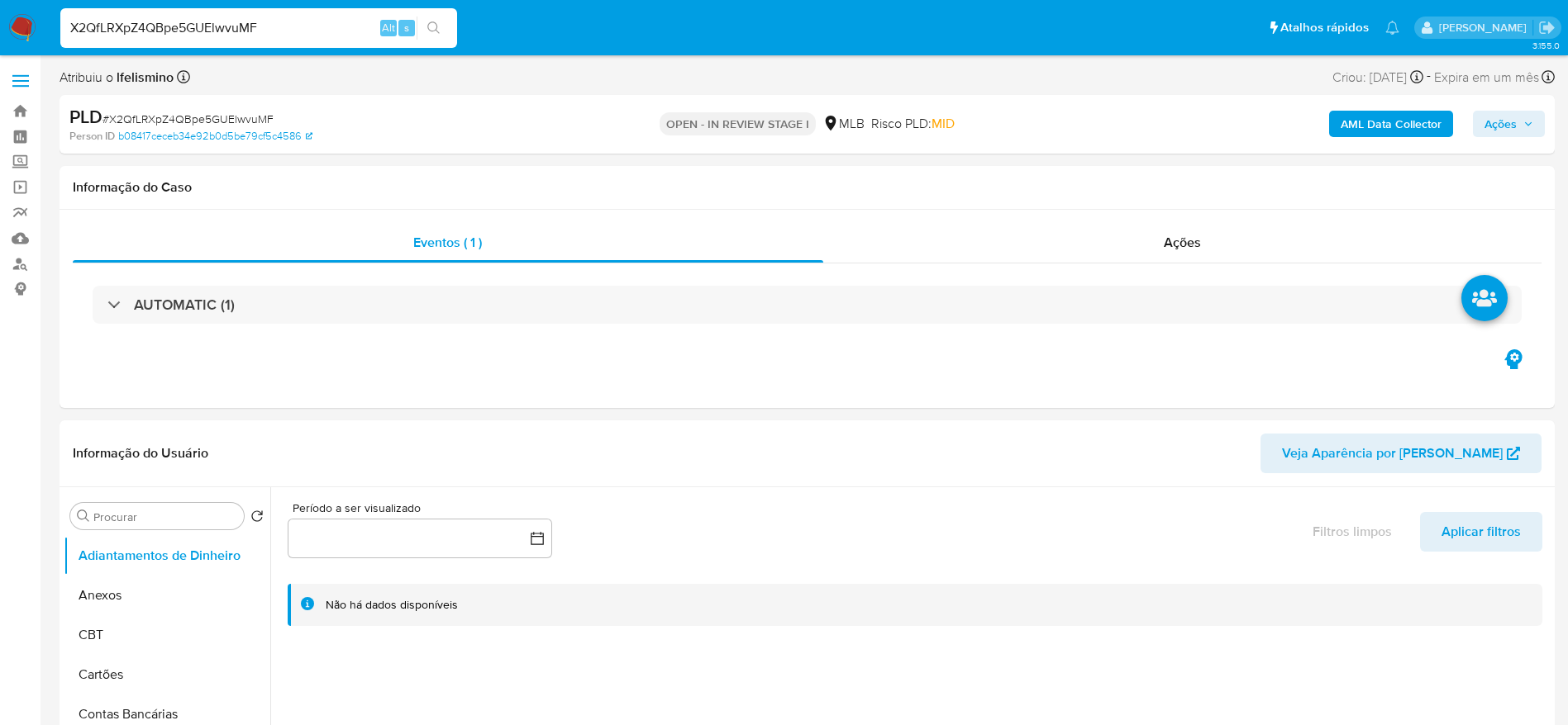
click at [263, 27] on input "X2QfLRXpZ4QBpe5GUElwvuMF" at bounding box center [259, 28] width 397 height 21
click at [262, 27] on input "X2QfLRXpZ4QBpe5GUElwvuMF" at bounding box center [259, 28] width 397 height 21
click at [426, 20] on button "search-icon" at bounding box center [433, 28] width 34 height 23
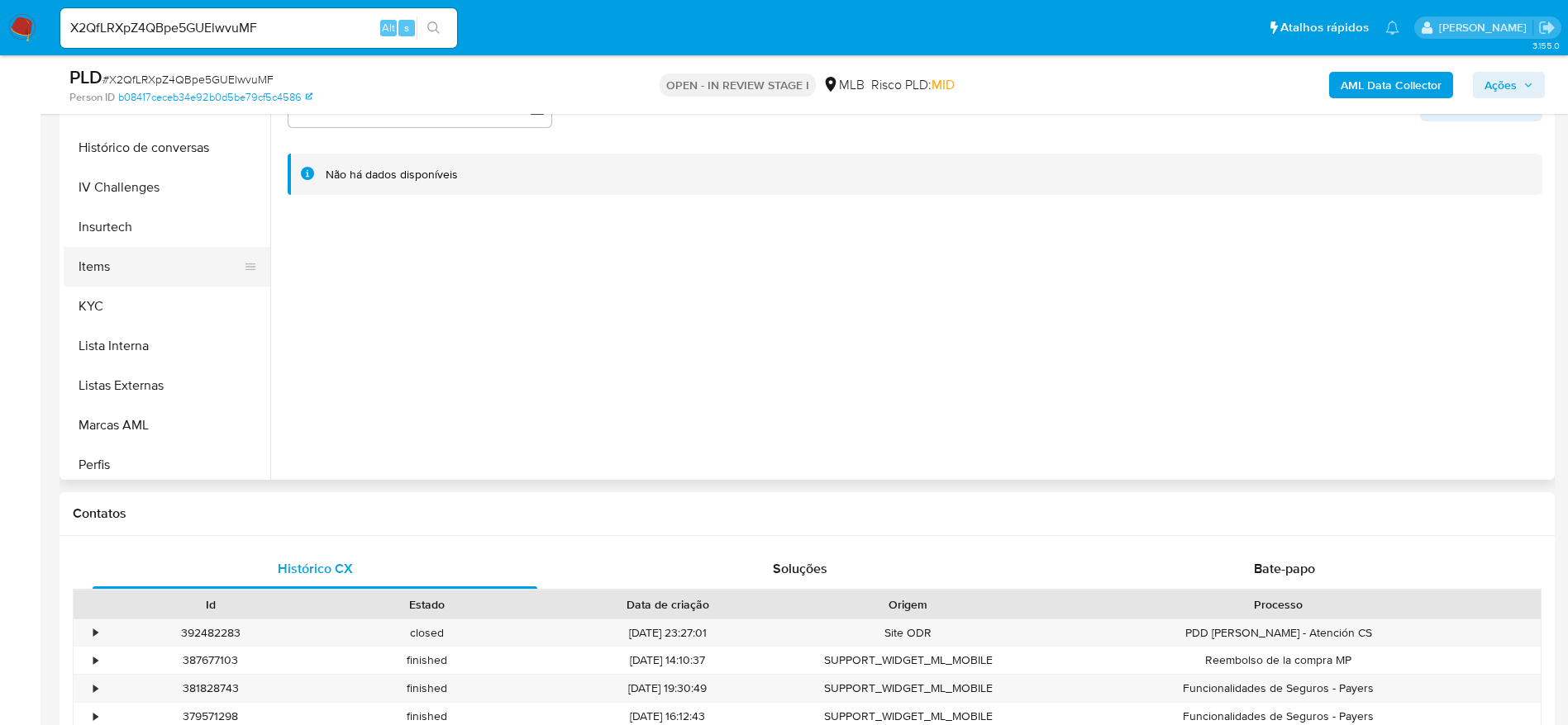
scroll to position [613, 0]
click at [161, 378] on button "Lista Interna" at bounding box center [160, 384] width 194 height 40
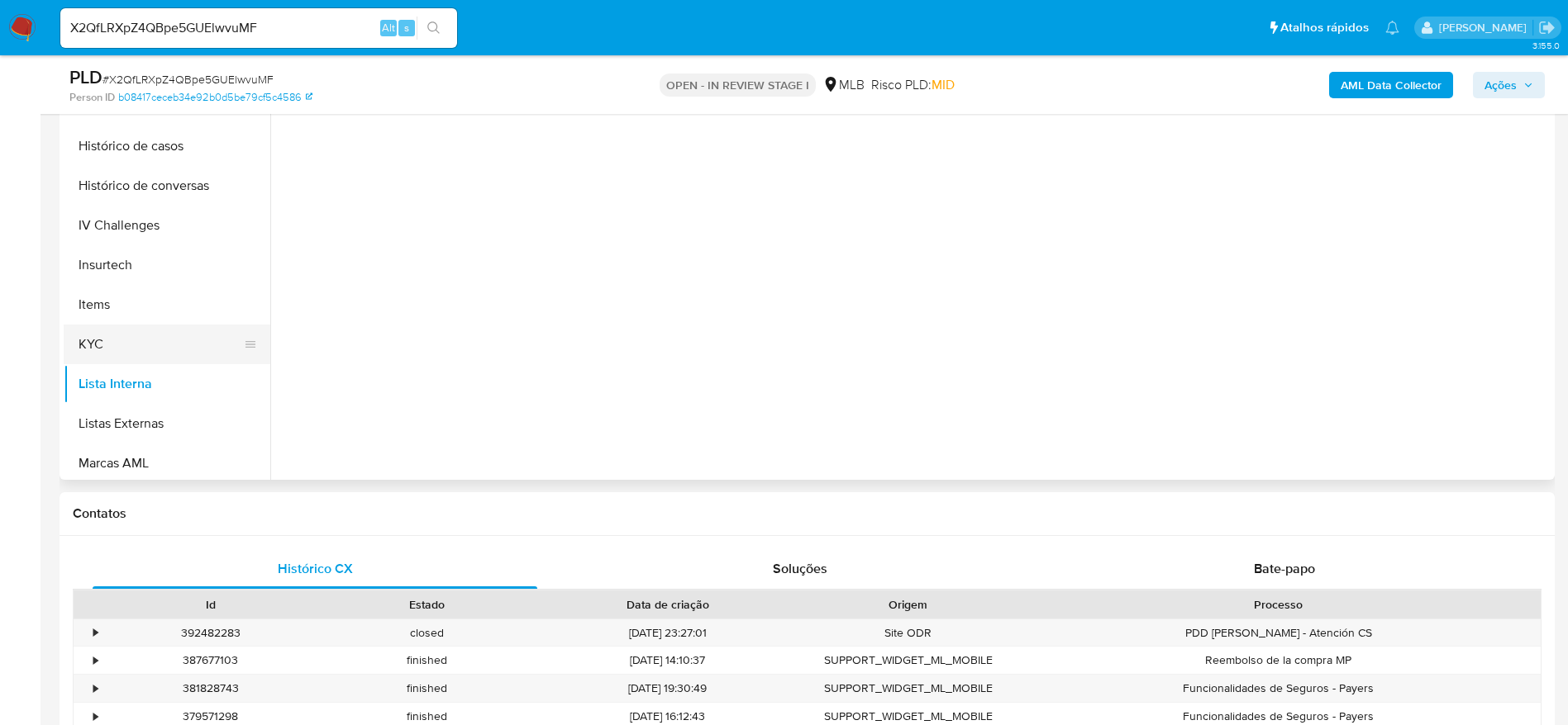
click at [176, 341] on button "KYC" at bounding box center [160, 345] width 194 height 40
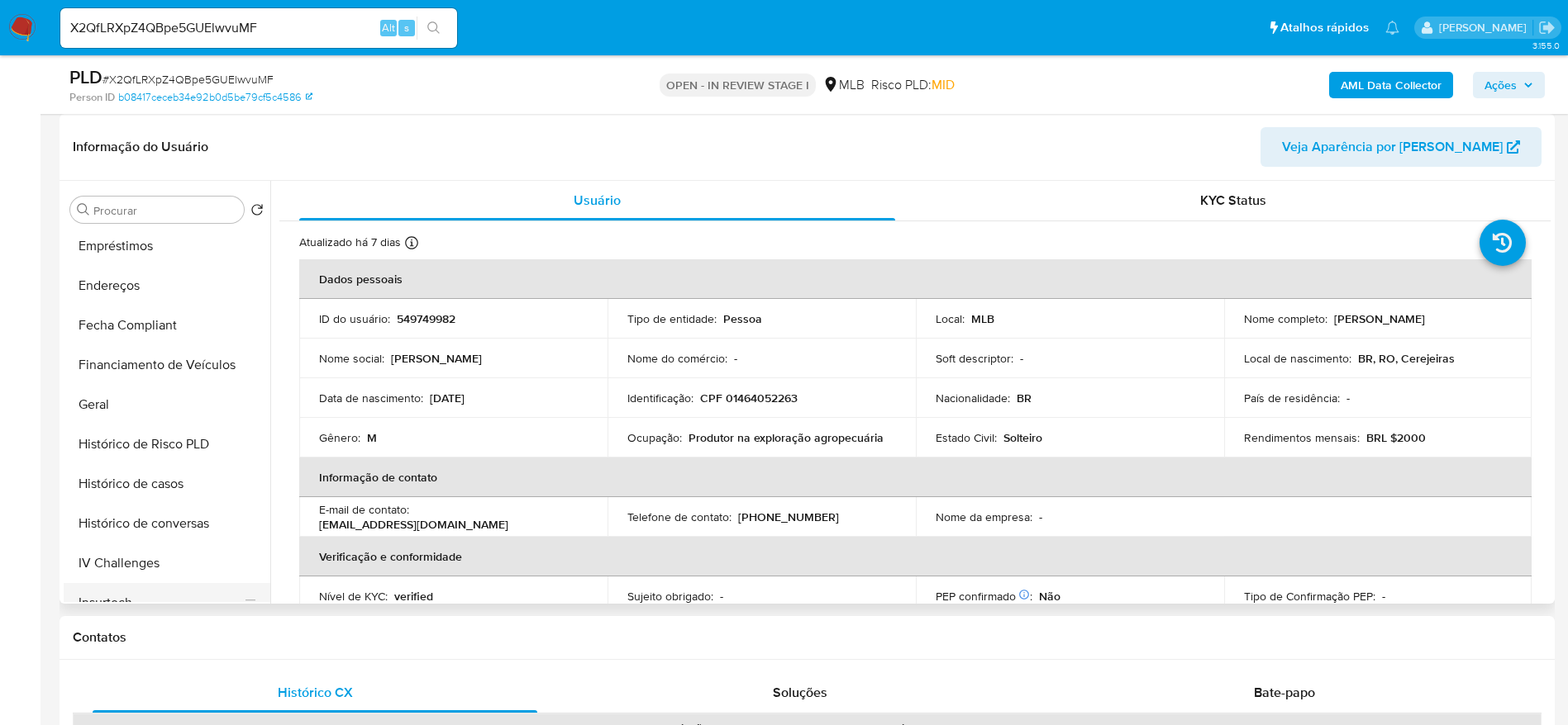
scroll to position [0, 0]
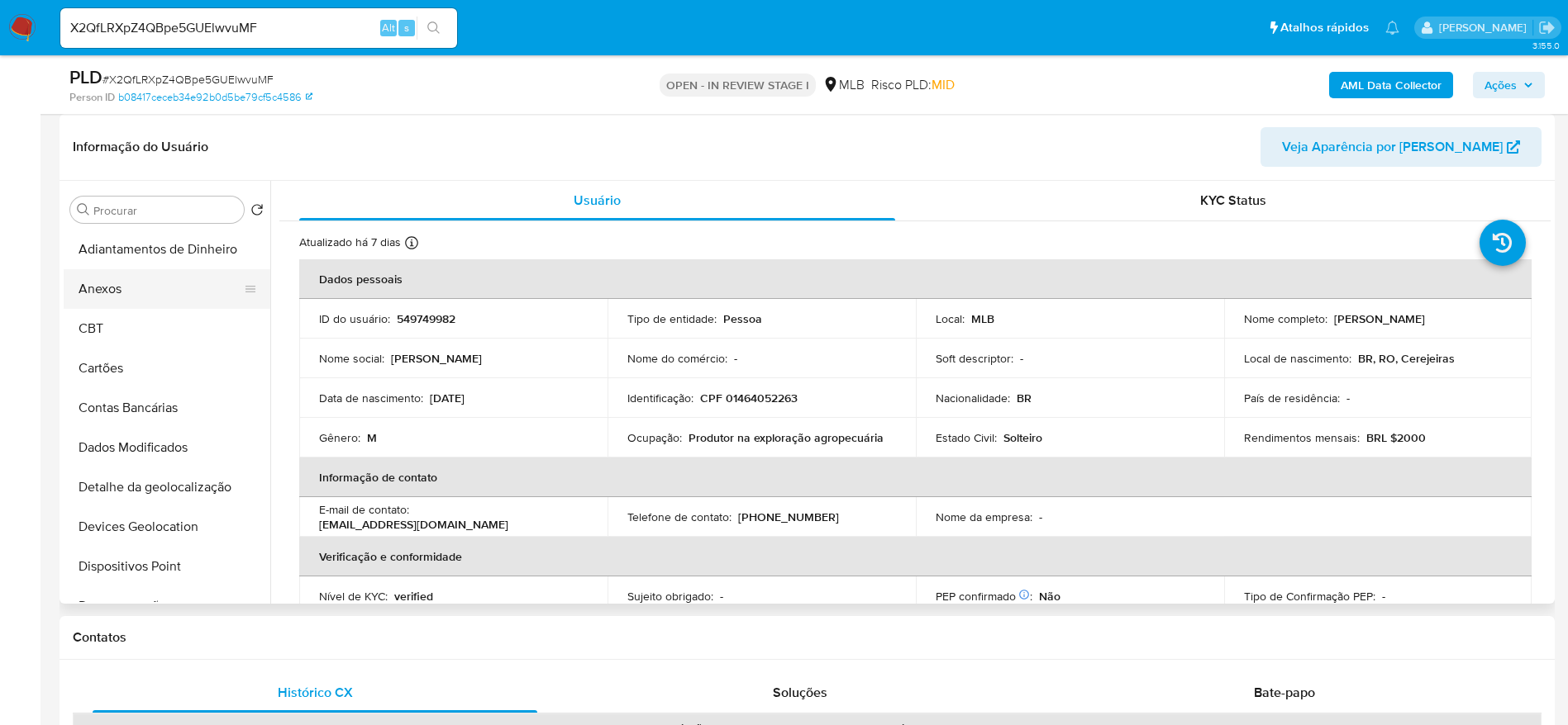
click at [146, 287] on button "Anexos" at bounding box center [160, 289] width 194 height 40
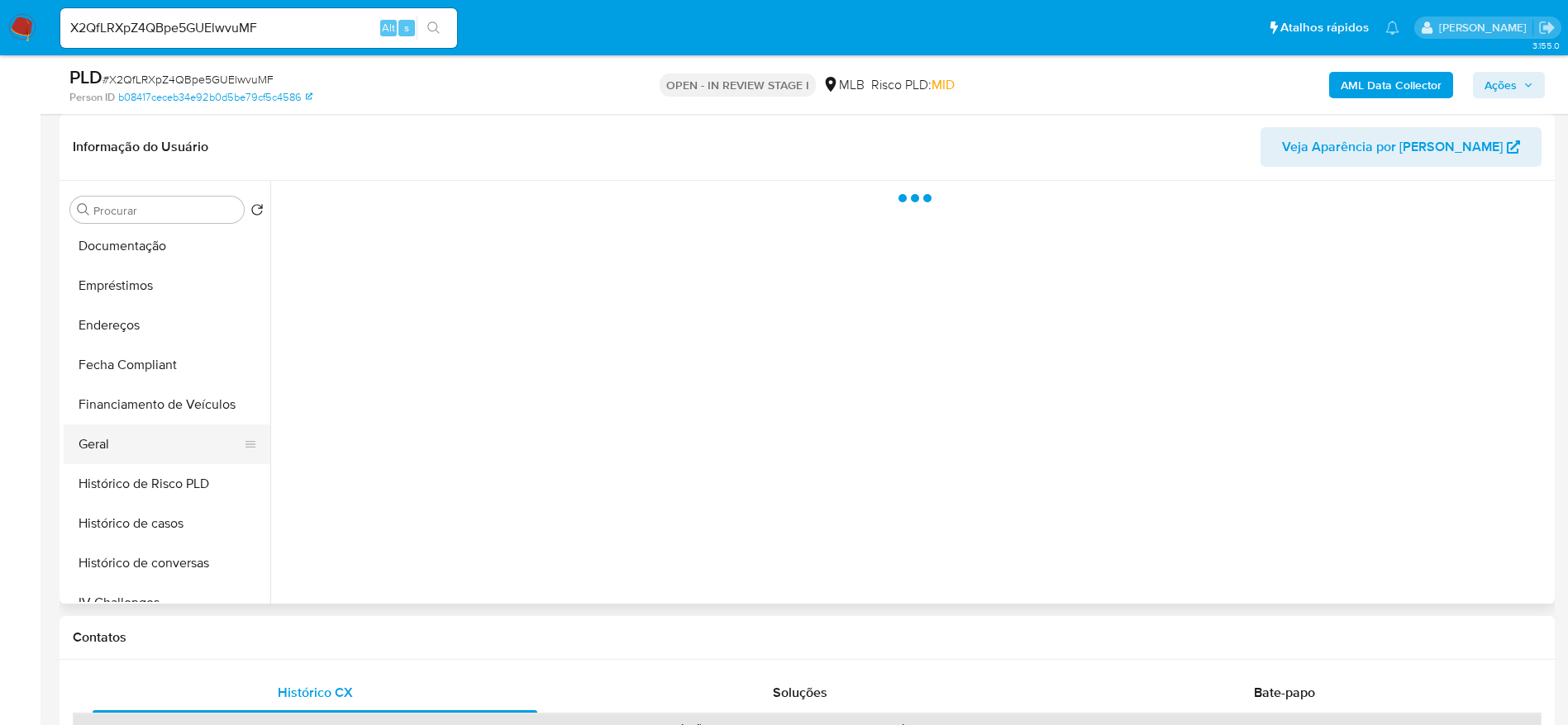
scroll to position [372, 0]
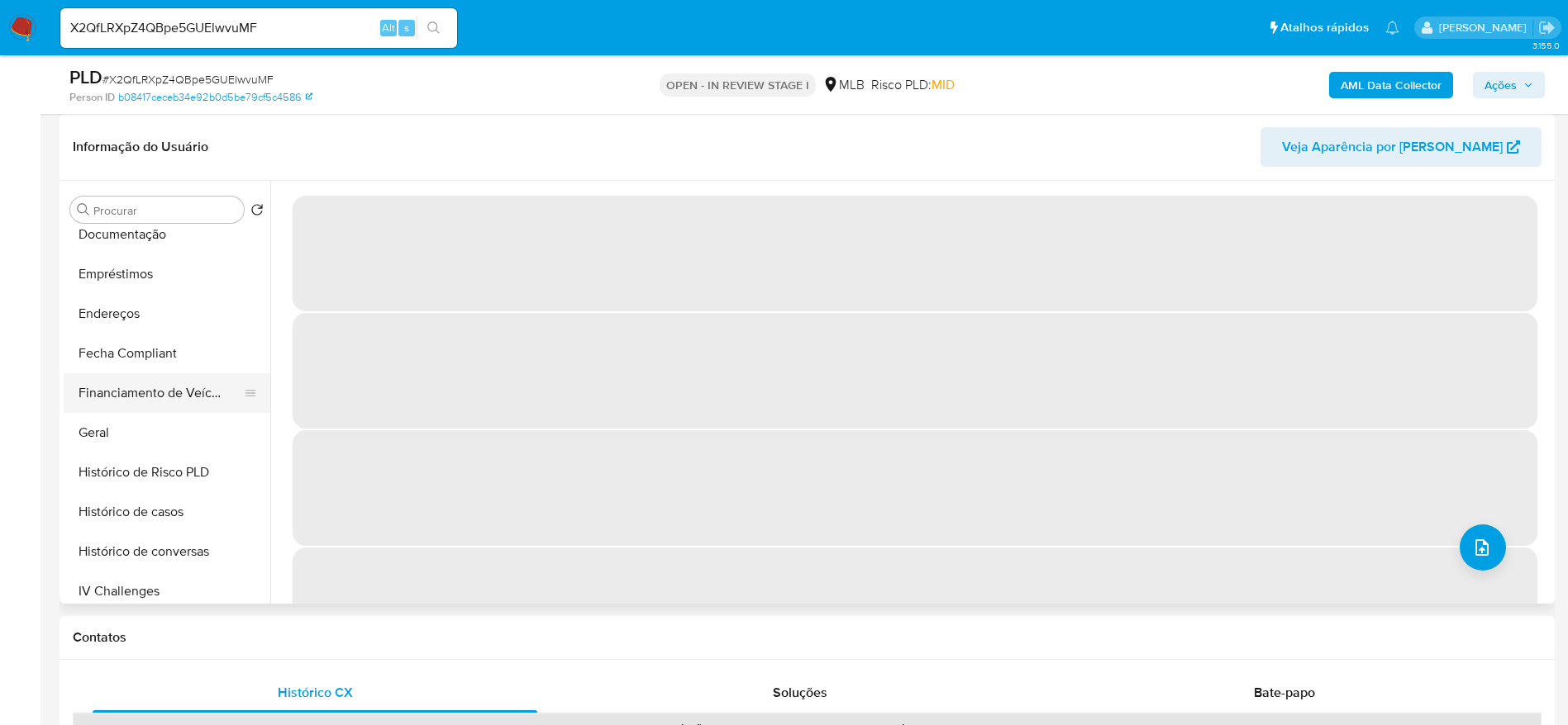
click at [151, 402] on button "Financiamento de Veículos" at bounding box center [160, 394] width 194 height 40
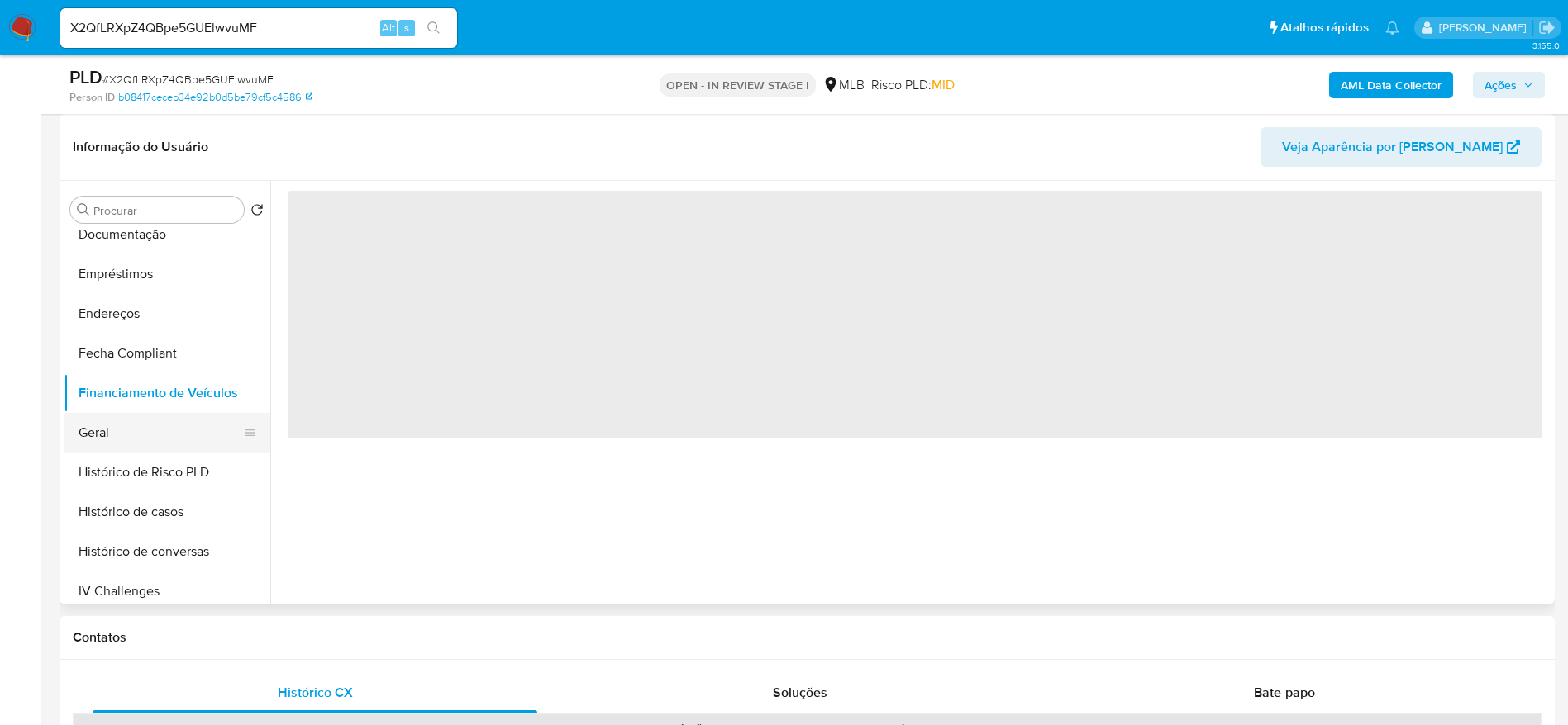
click at [141, 426] on button "Geral" at bounding box center [160, 433] width 194 height 40
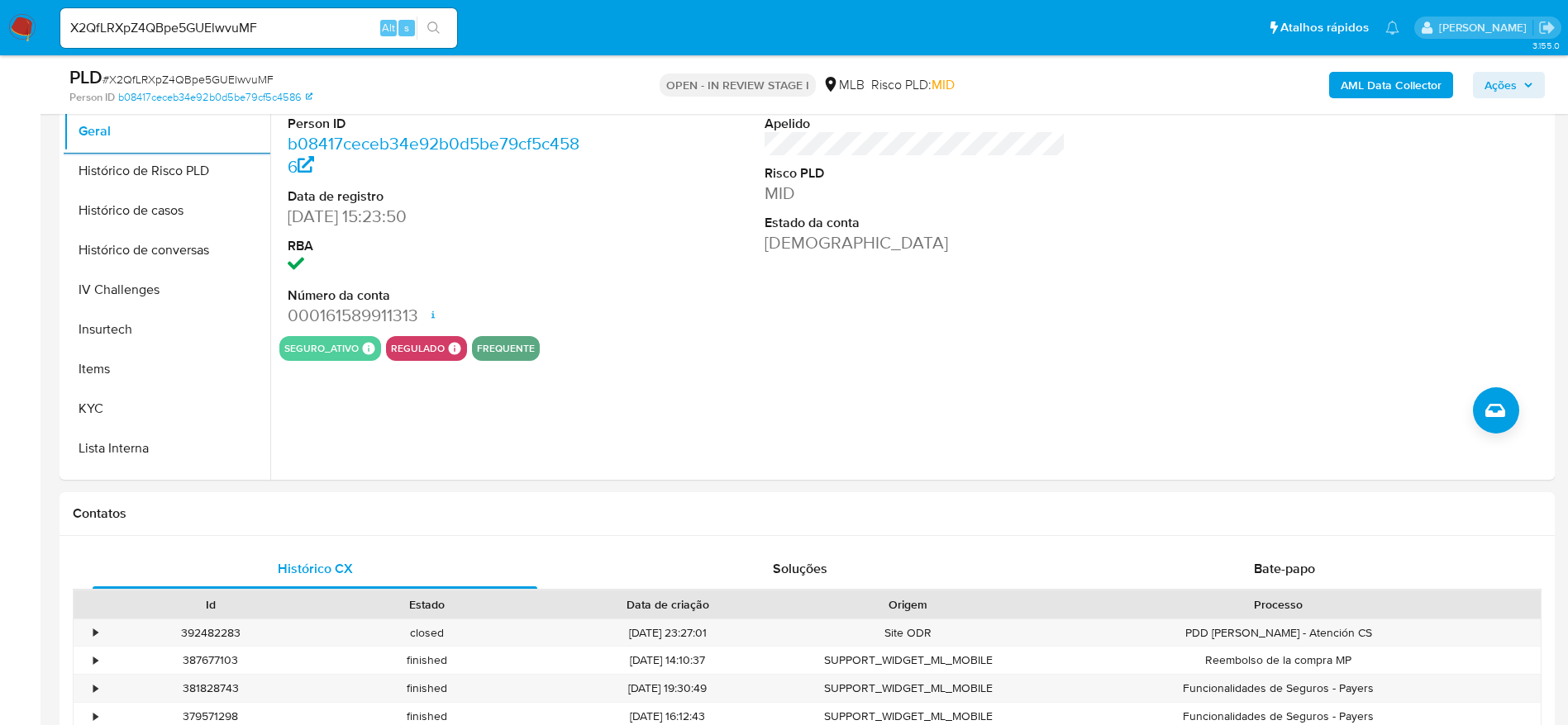
scroll to position [737, 0]
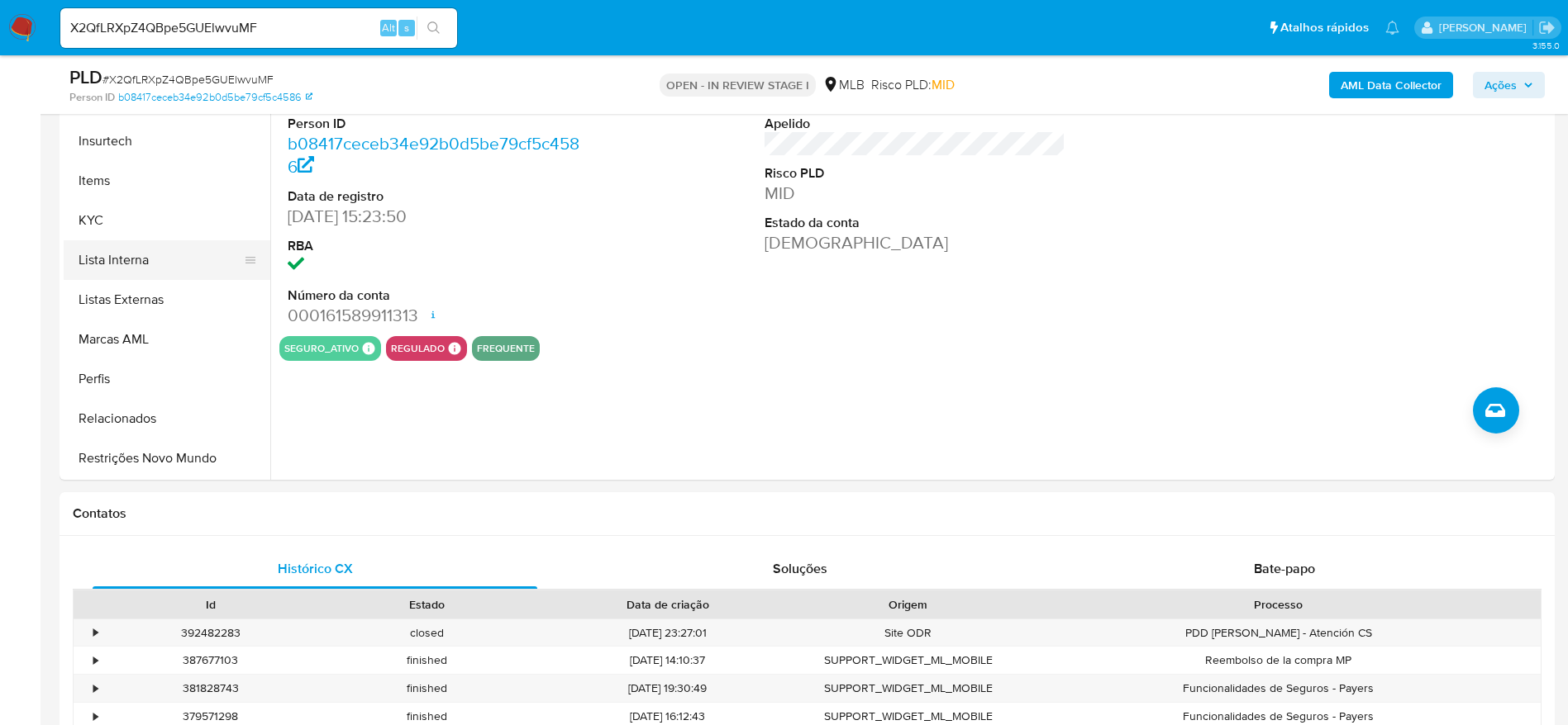
click at [127, 230] on button "KYC" at bounding box center [167, 221] width 207 height 40
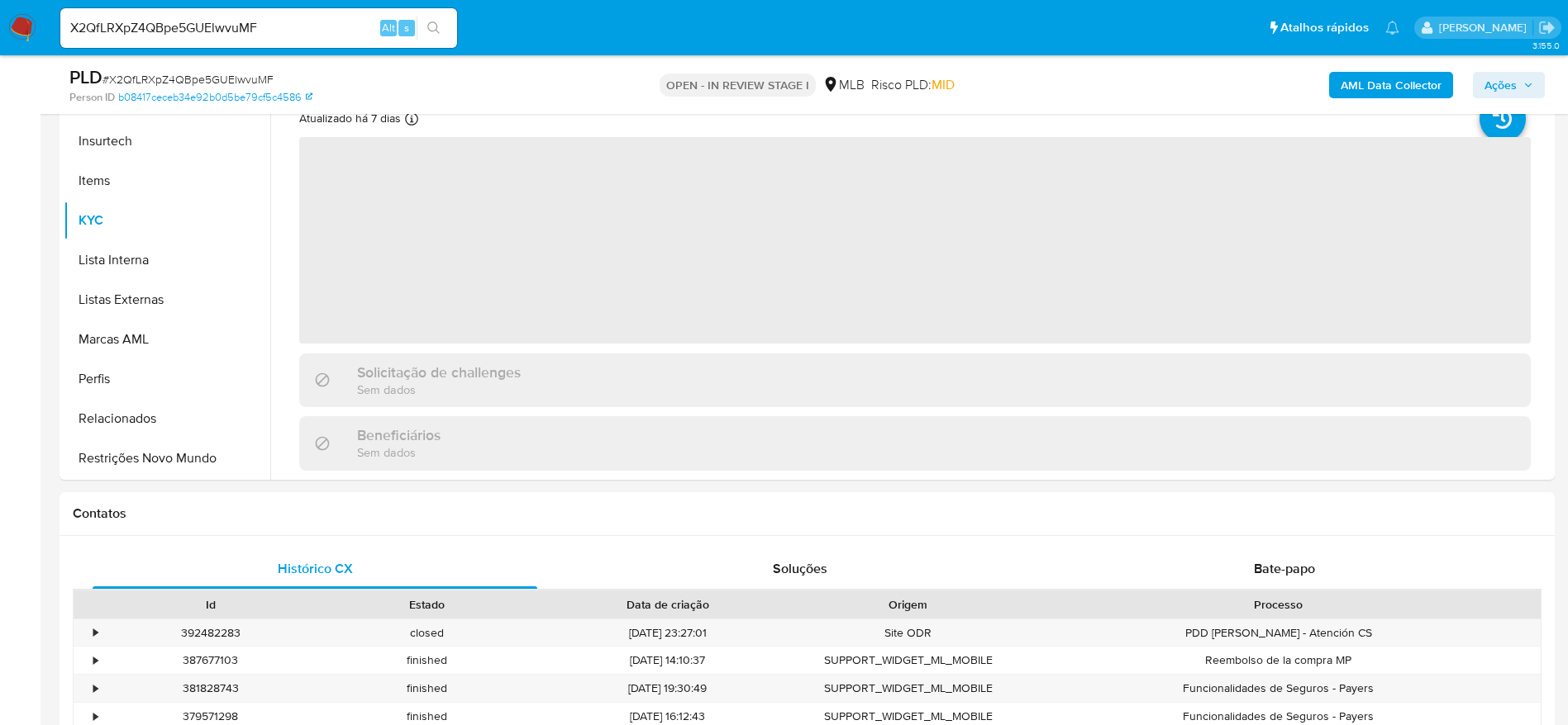
scroll to position [248, 0]
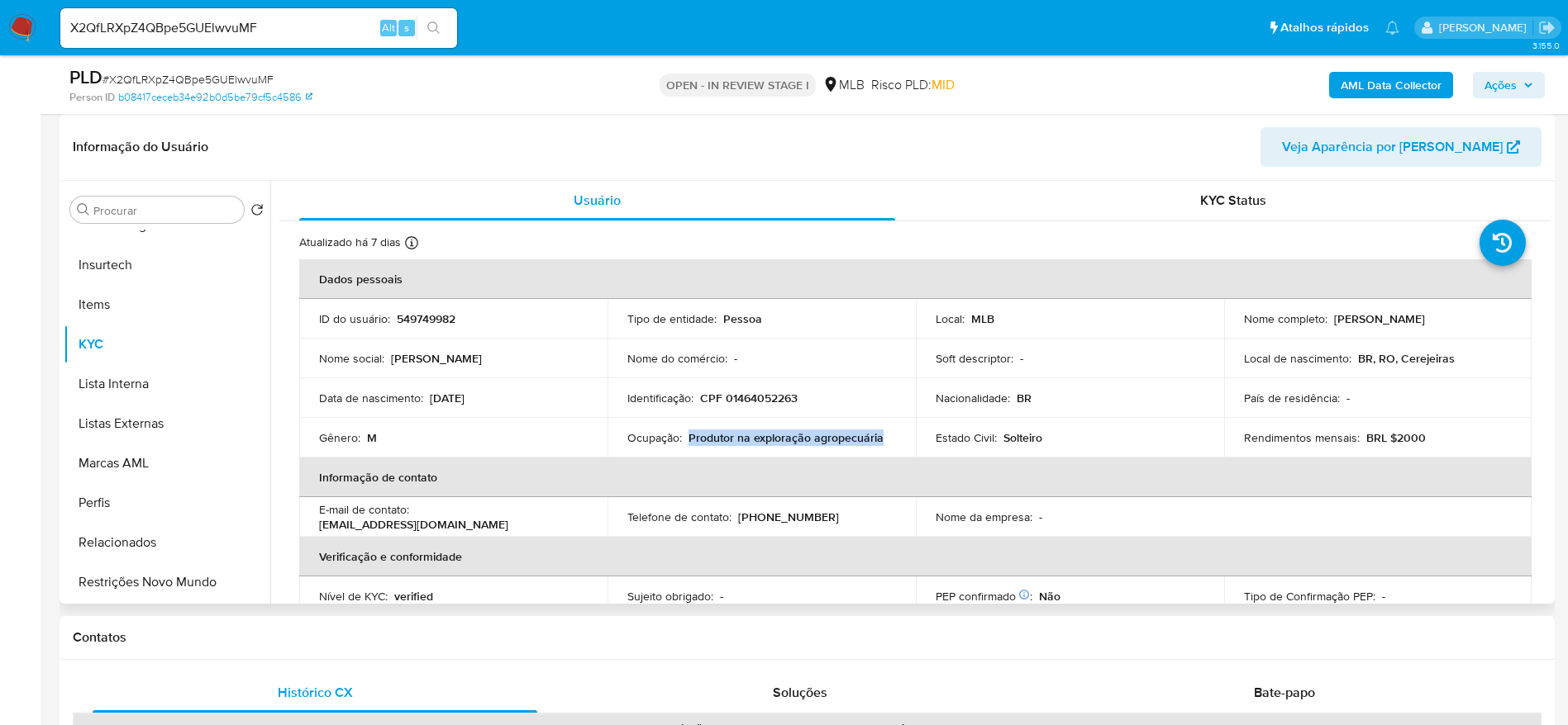
drag, startPoint x: 886, startPoint y: 438, endPoint x: 685, endPoint y: 436, distance: 201.0
click at [685, 436] on div "Ocupação : Produtor na exploração agropecuária" at bounding box center [761, 438] width 269 height 15
copy p "Produtor na exploração agropecuária"
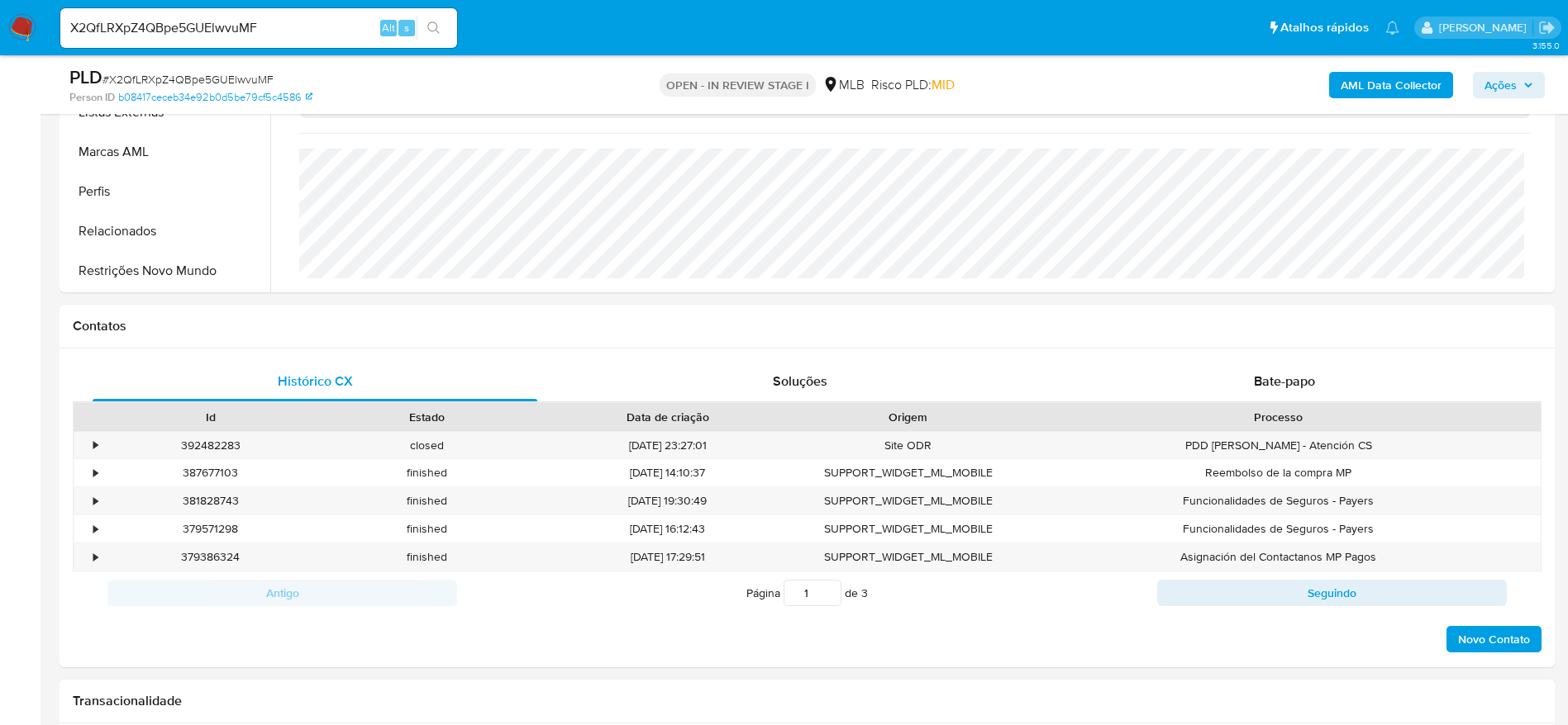
scroll to position [867, 0]
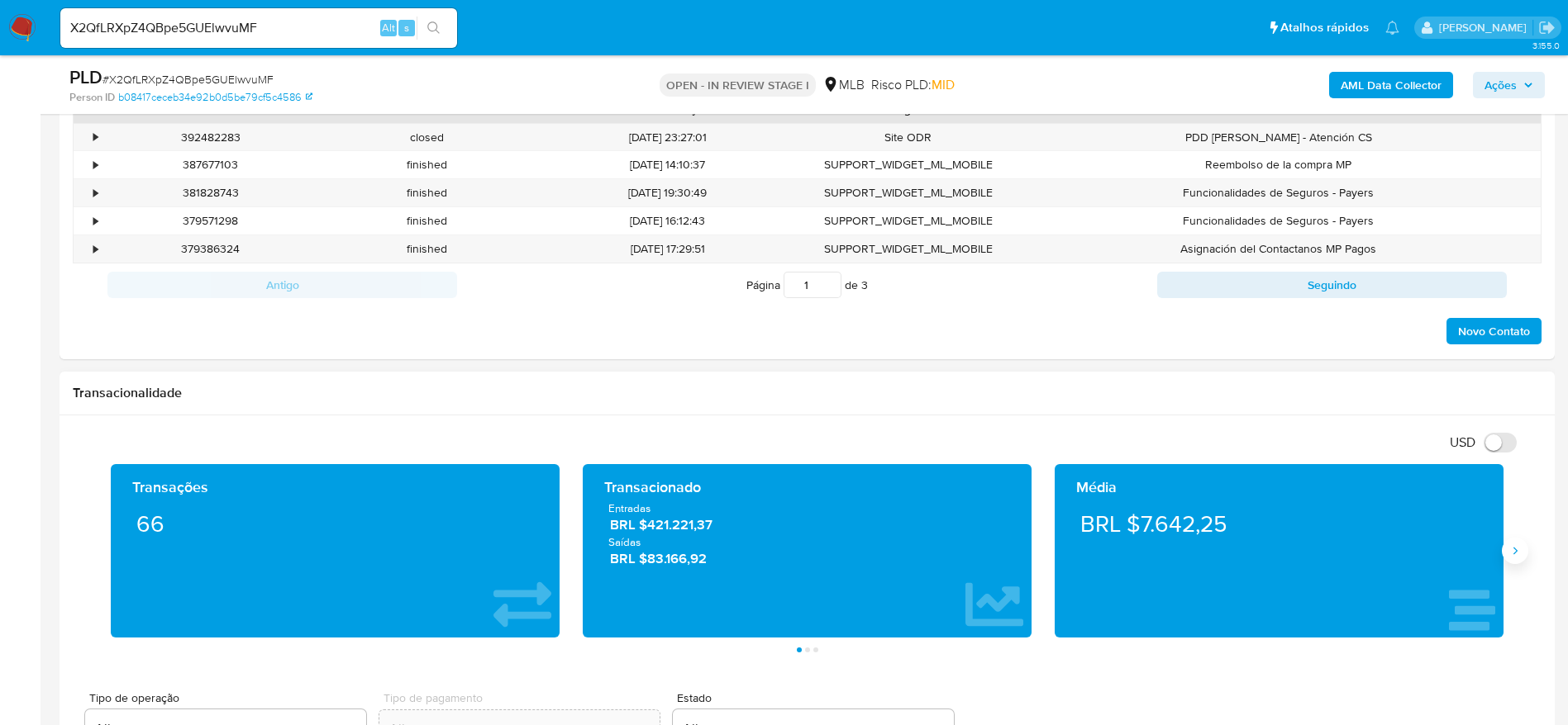
click at [1513, 554] on icon "Siguiente" at bounding box center [1515, 551] width 13 height 13
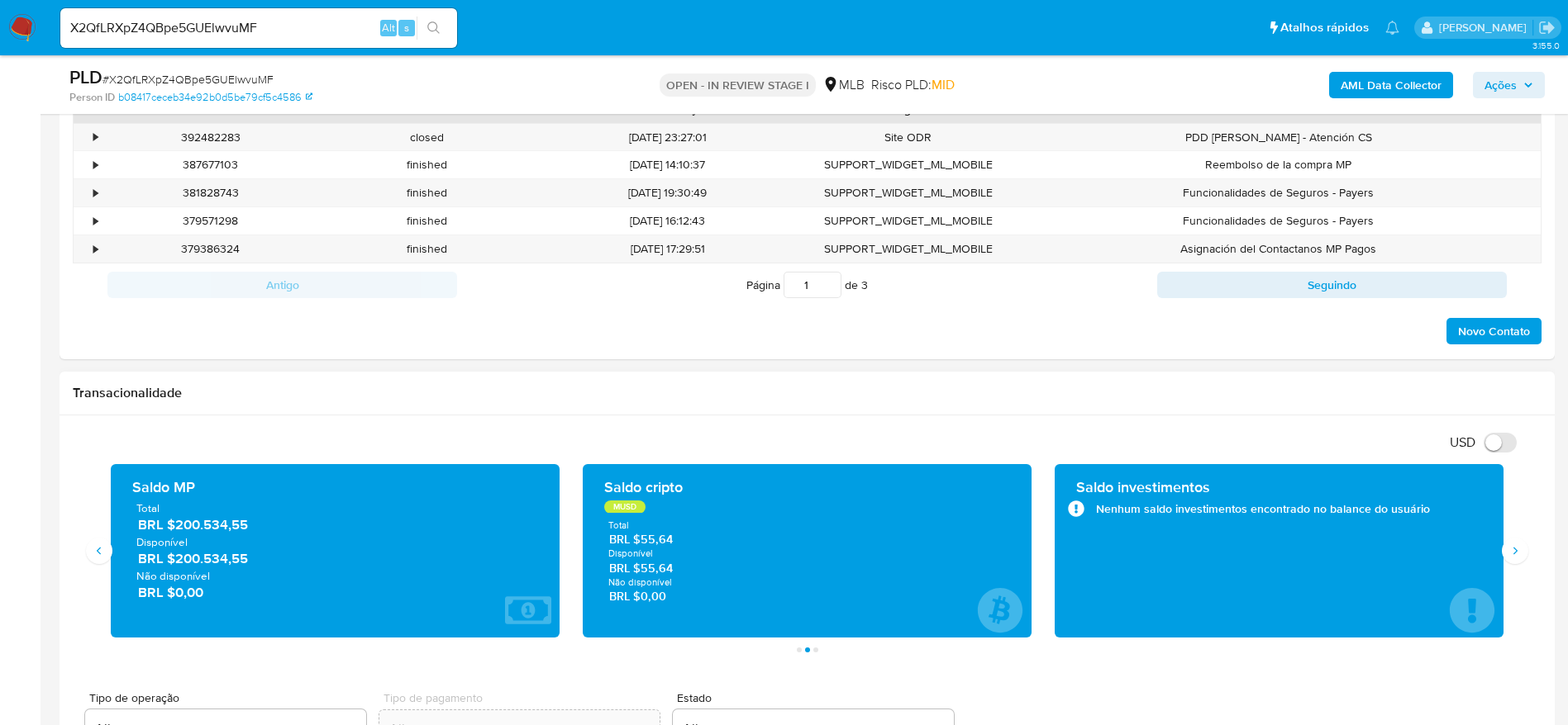
drag, startPoint x: 275, startPoint y: 527, endPoint x: 174, endPoint y: 527, distance: 101.0
click at [170, 527] on span "BRL $200.534,55" at bounding box center [336, 525] width 396 height 19
drag, startPoint x: 222, startPoint y: 535, endPoint x: 180, endPoint y: 531, distance: 42.2
click at [181, 532] on span "BRL $200.534,55" at bounding box center [336, 525] width 396 height 19
click at [186, 528] on span "BRL $200.534,55" at bounding box center [336, 525] width 396 height 19
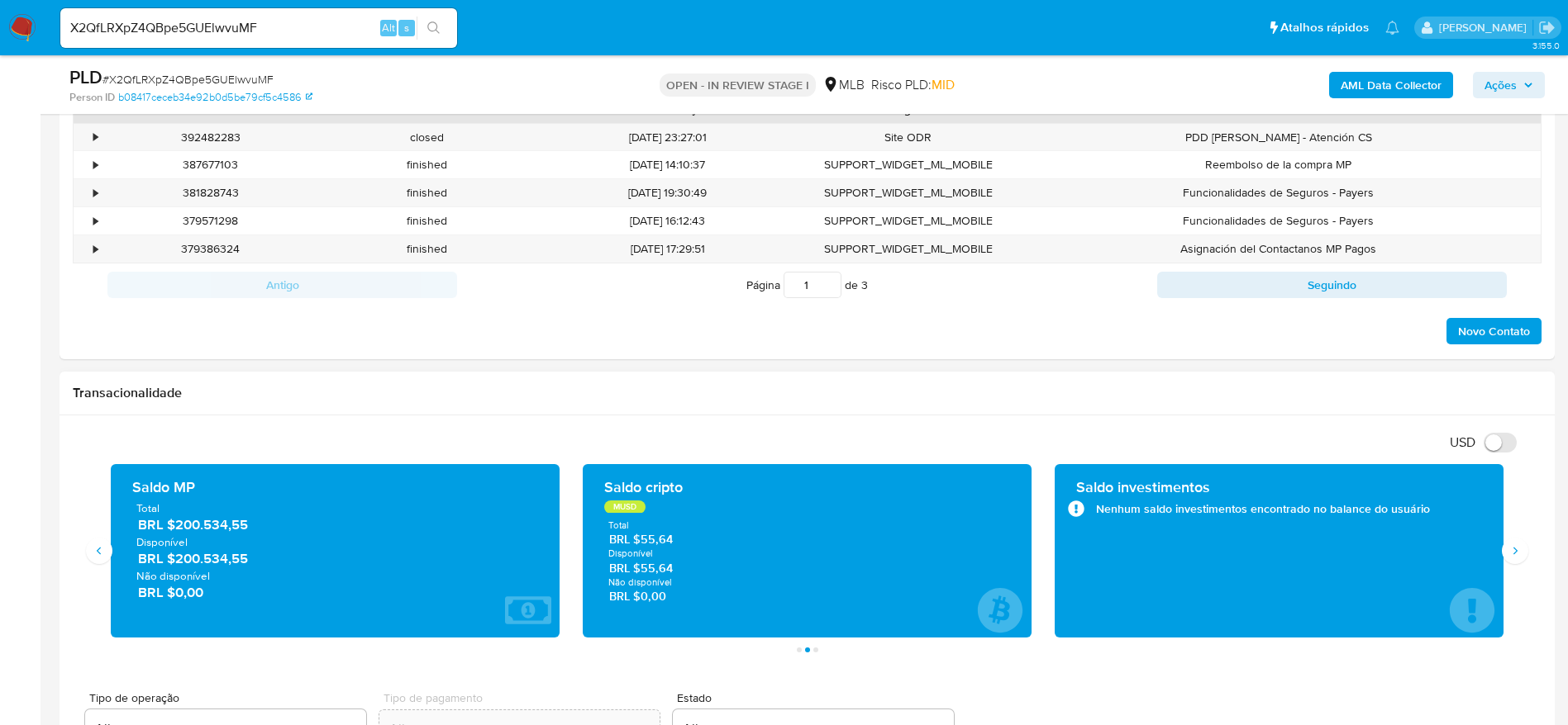
drag, startPoint x: 253, startPoint y: 532, endPoint x: 397, endPoint y: 594, distance: 156.8
click at [175, 522] on span "BRL $200.534,55" at bounding box center [336, 525] width 396 height 19
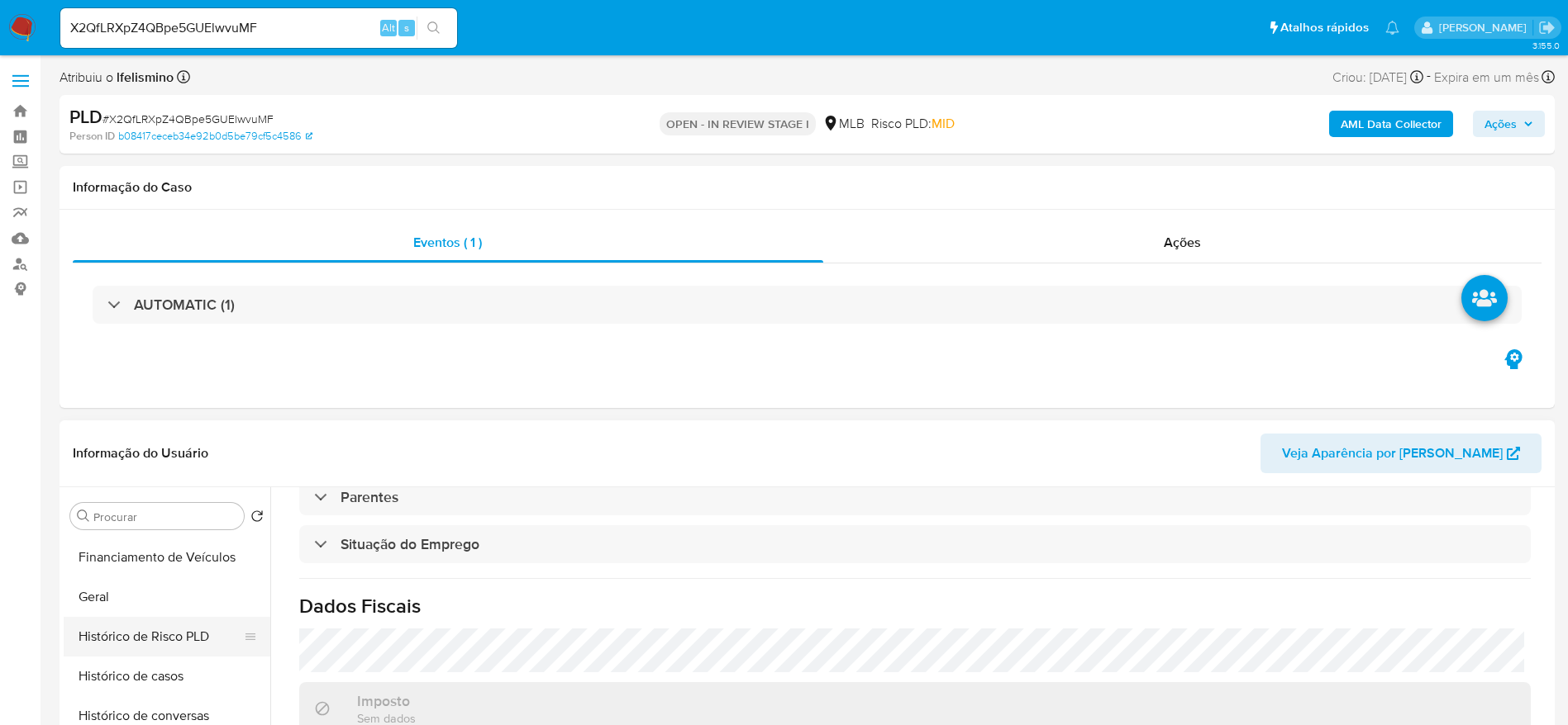
scroll to position [490, 0]
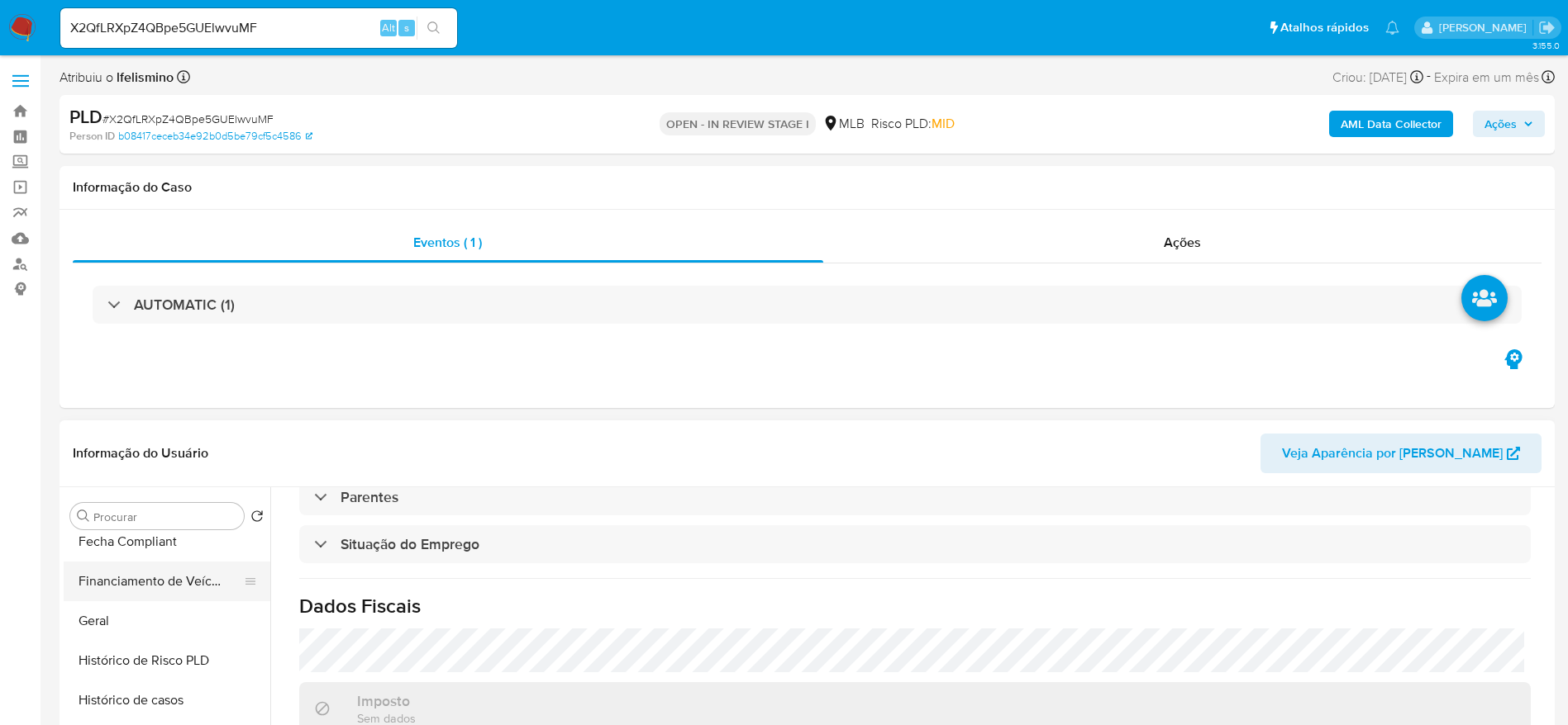
drag, startPoint x: 137, startPoint y: 627, endPoint x: 225, endPoint y: 582, distance: 98.8
click at [138, 627] on button "Geral" at bounding box center [167, 622] width 207 height 40
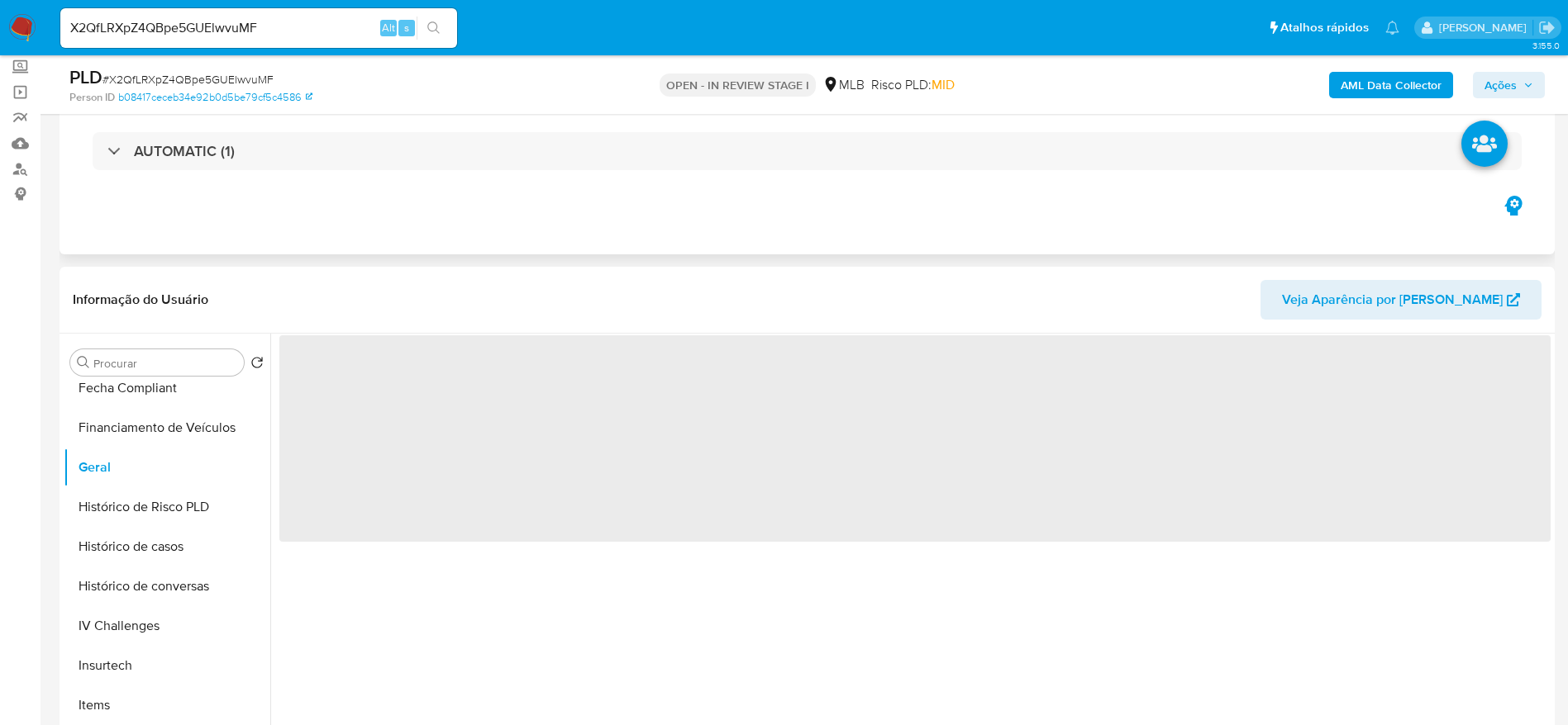
scroll to position [248, 0]
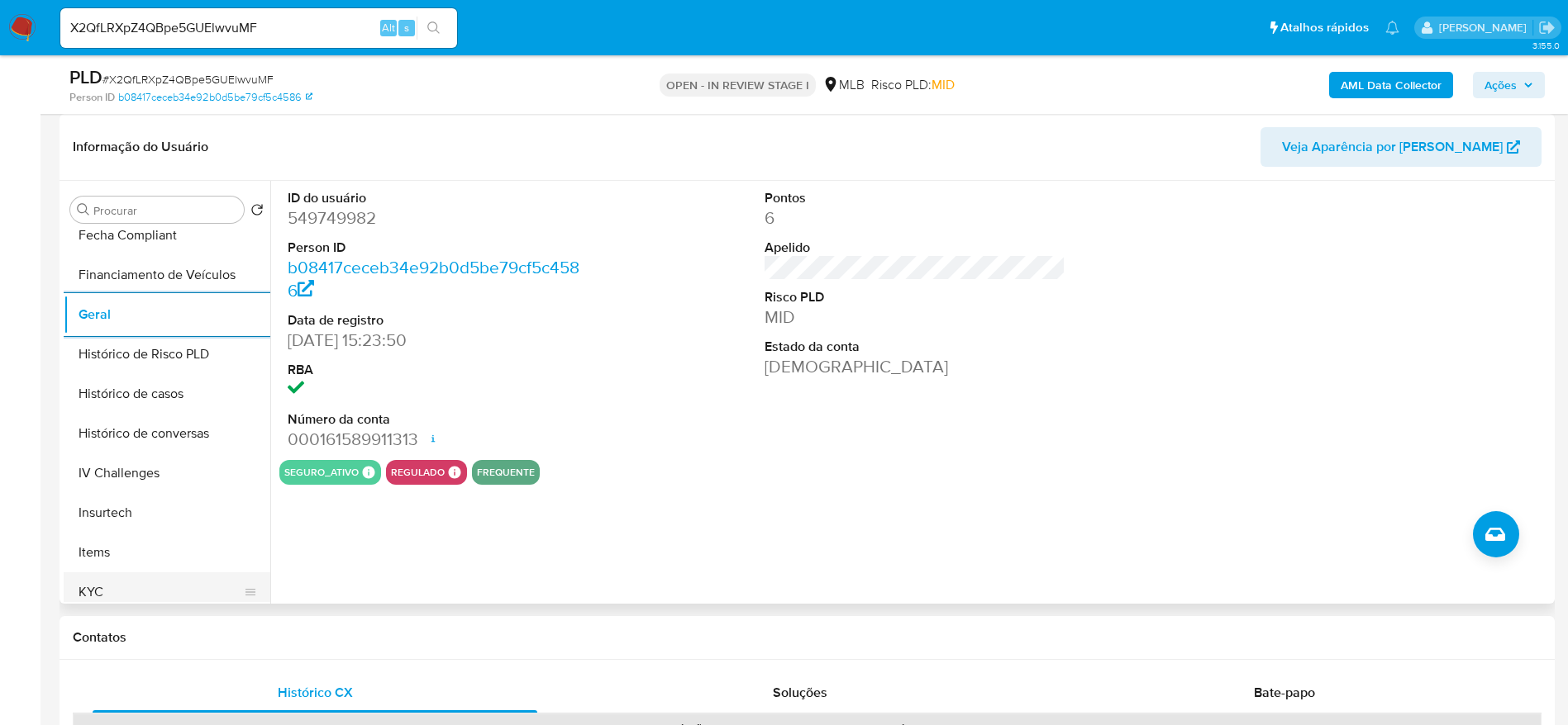
click at [114, 590] on button "KYC" at bounding box center [160, 593] width 194 height 40
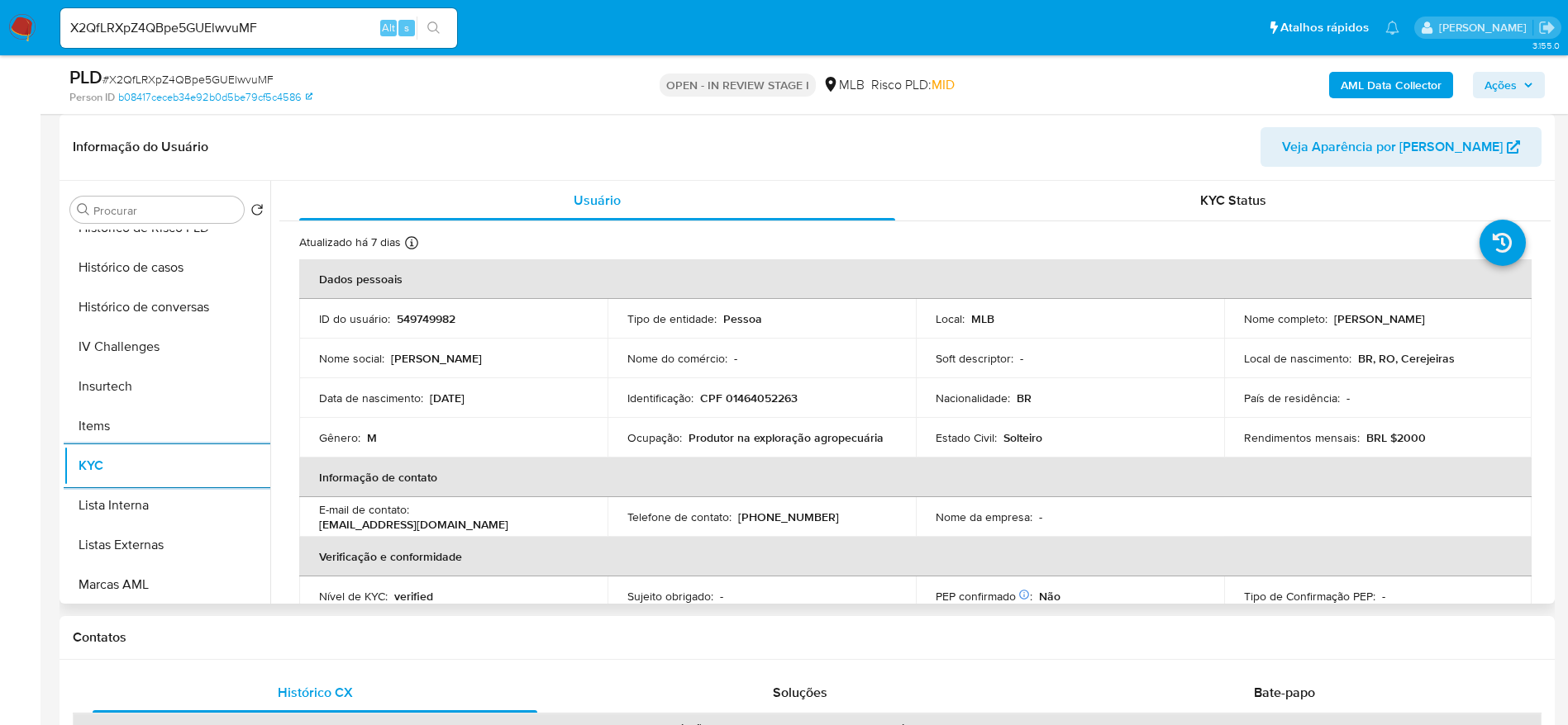
scroll to position [737, 0]
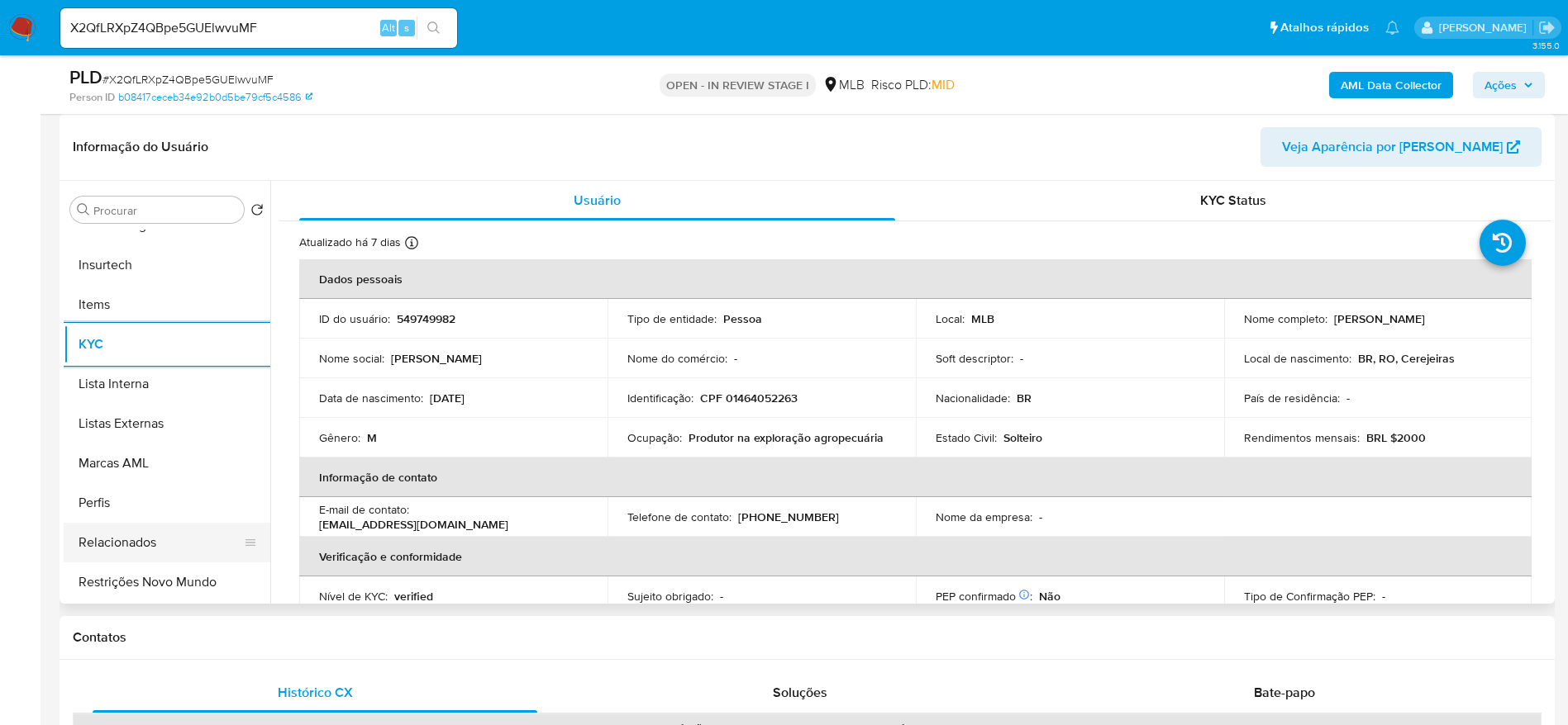
click at [117, 557] on button "Relacionados" at bounding box center [160, 543] width 194 height 40
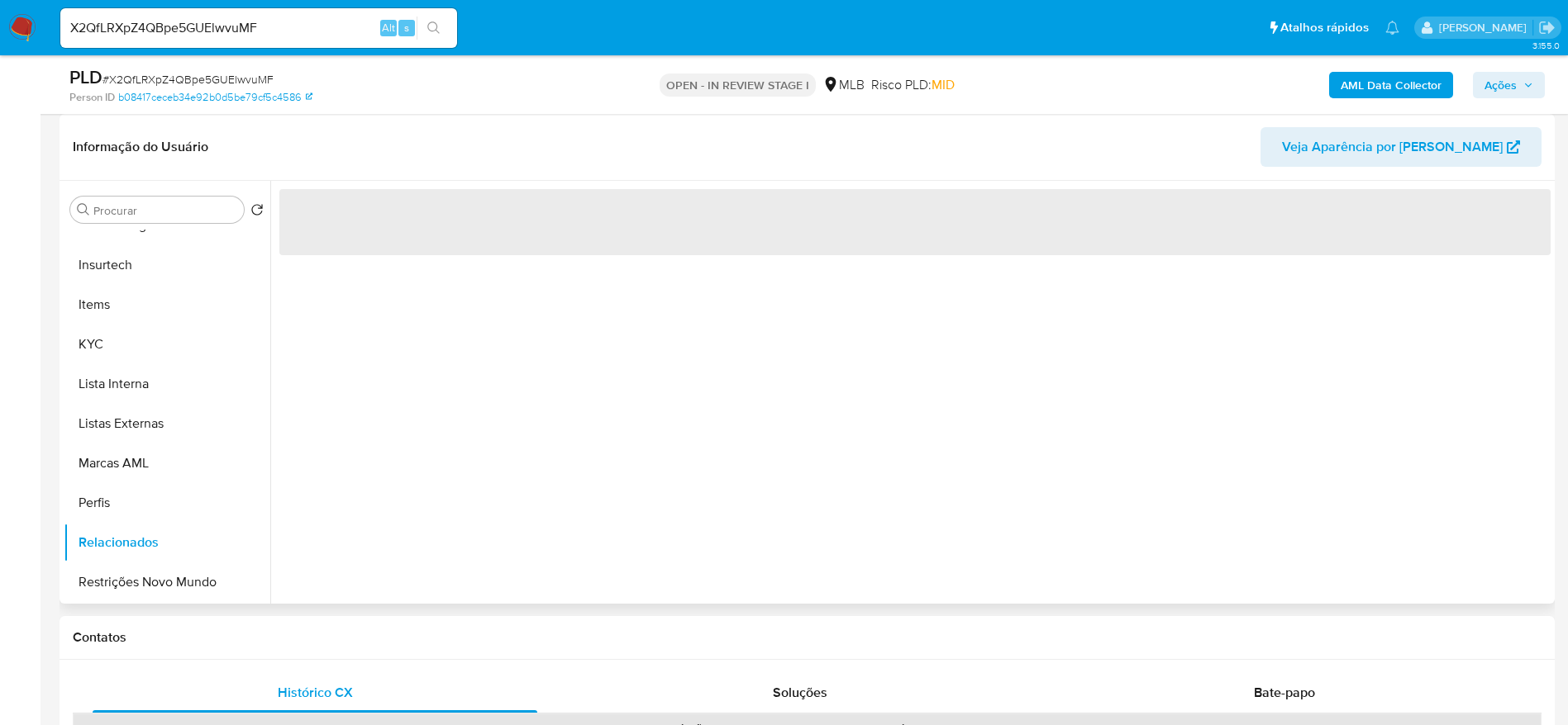
drag, startPoint x: 116, startPoint y: 590, endPoint x: 689, endPoint y: 594, distance: 573.0
click at [110, 594] on button "Restrições Novo Mundo" at bounding box center [167, 583] width 207 height 40
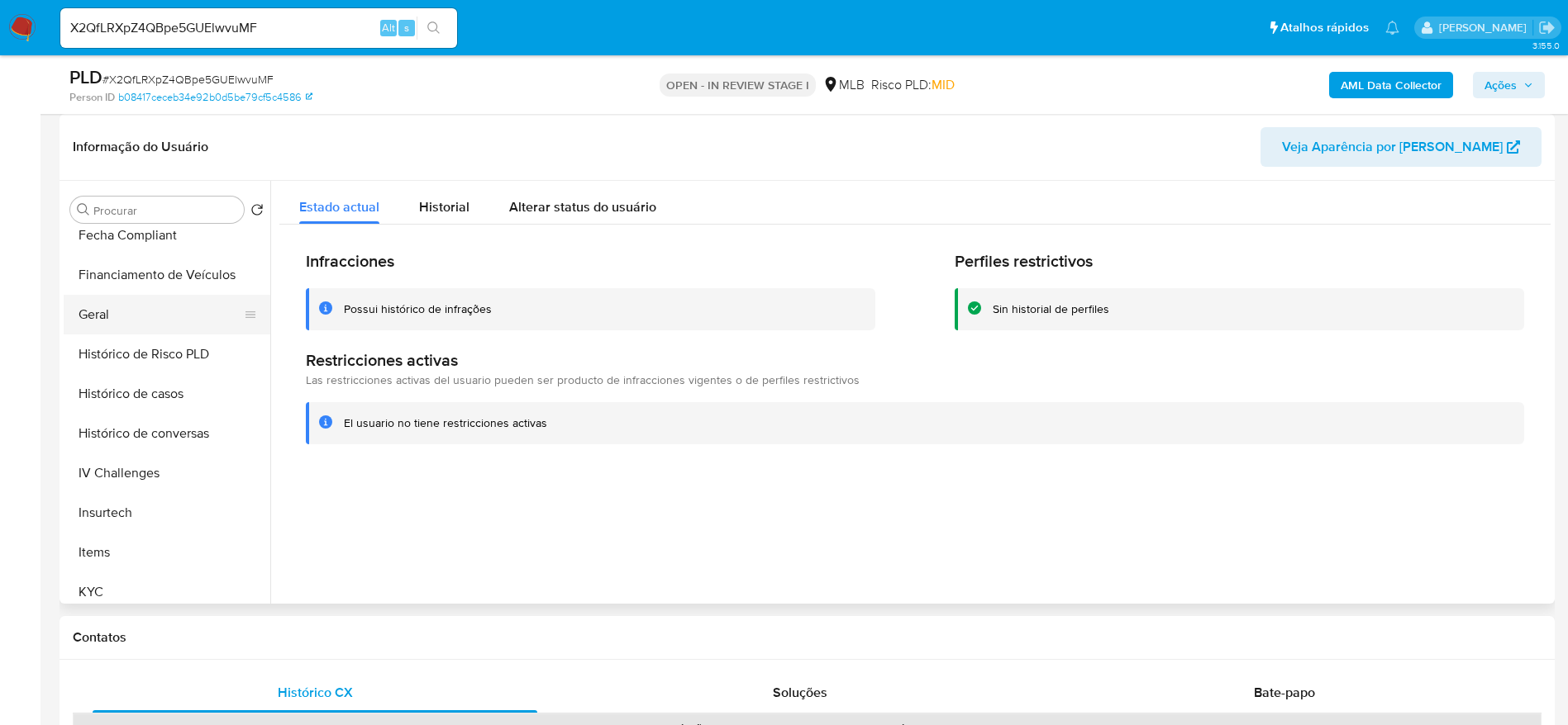
scroll to position [366, 0]
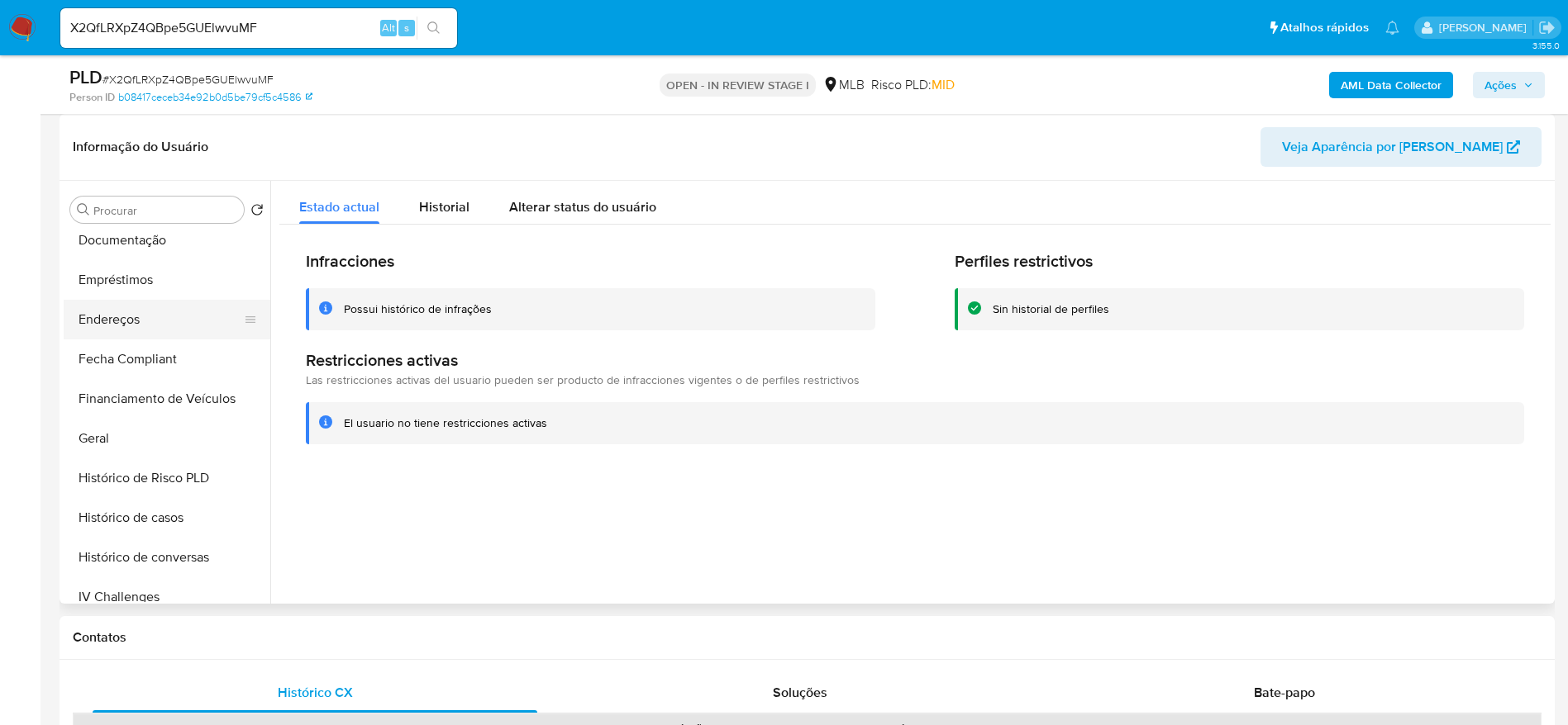
click at [140, 328] on button "Endereços" at bounding box center [160, 320] width 194 height 40
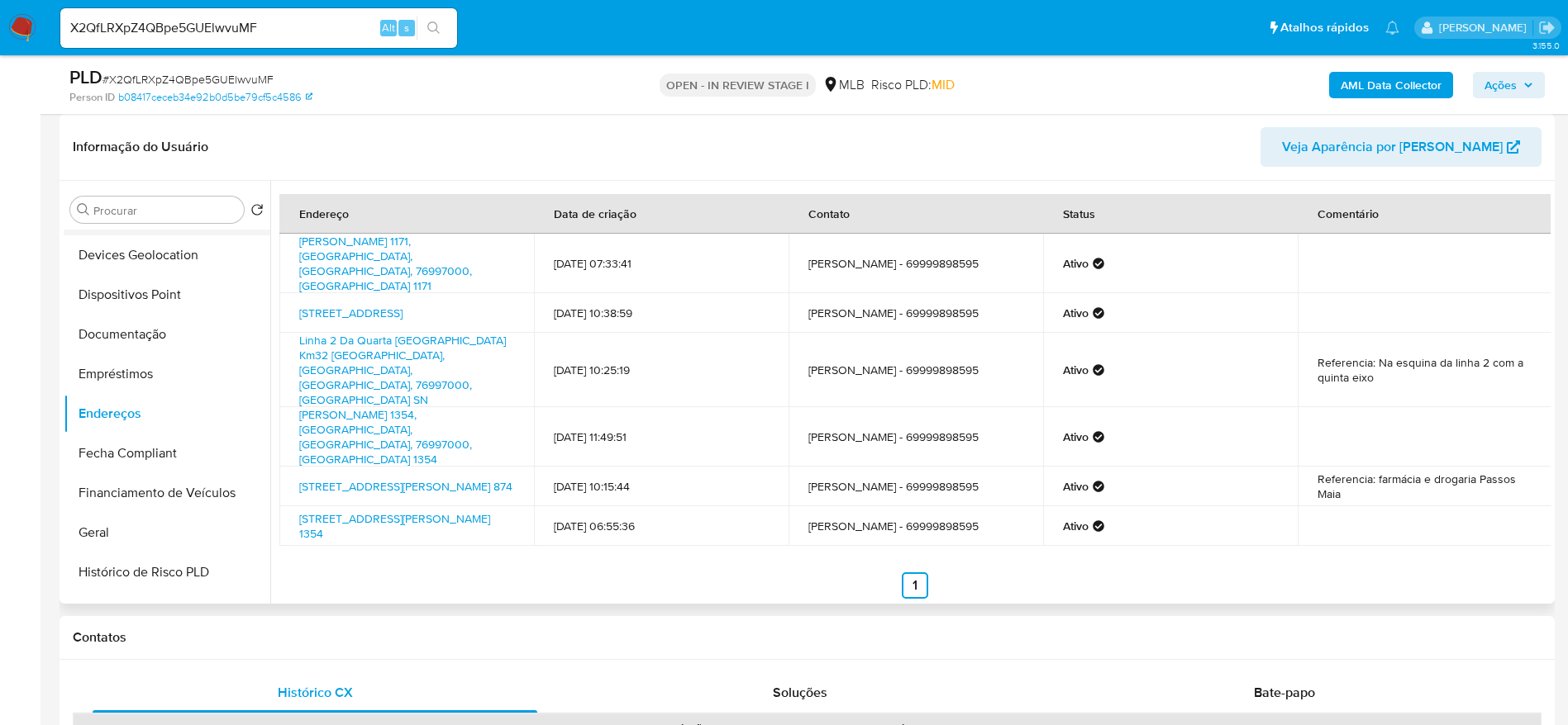
scroll to position [118, 0]
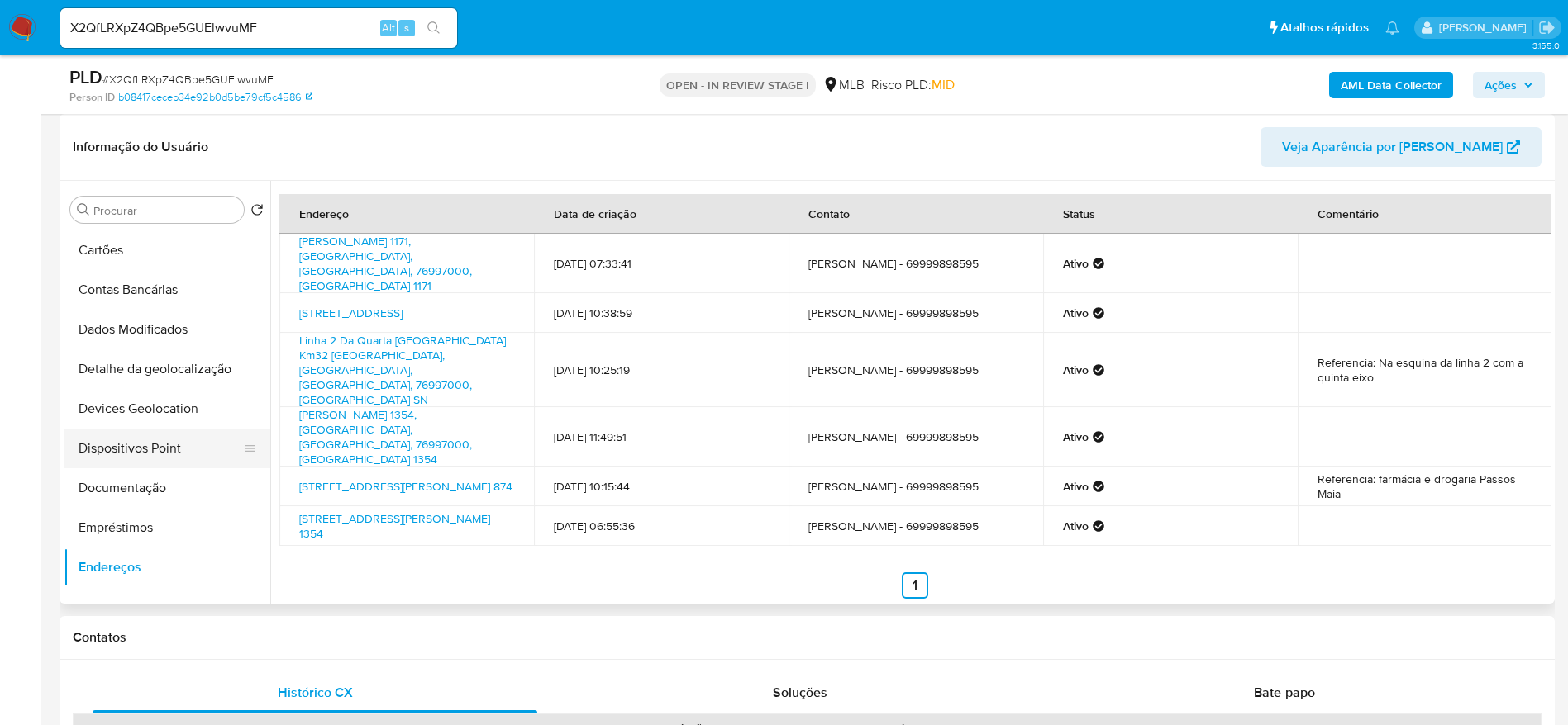
click at [136, 452] on button "Dispositivos Point" at bounding box center [160, 449] width 194 height 40
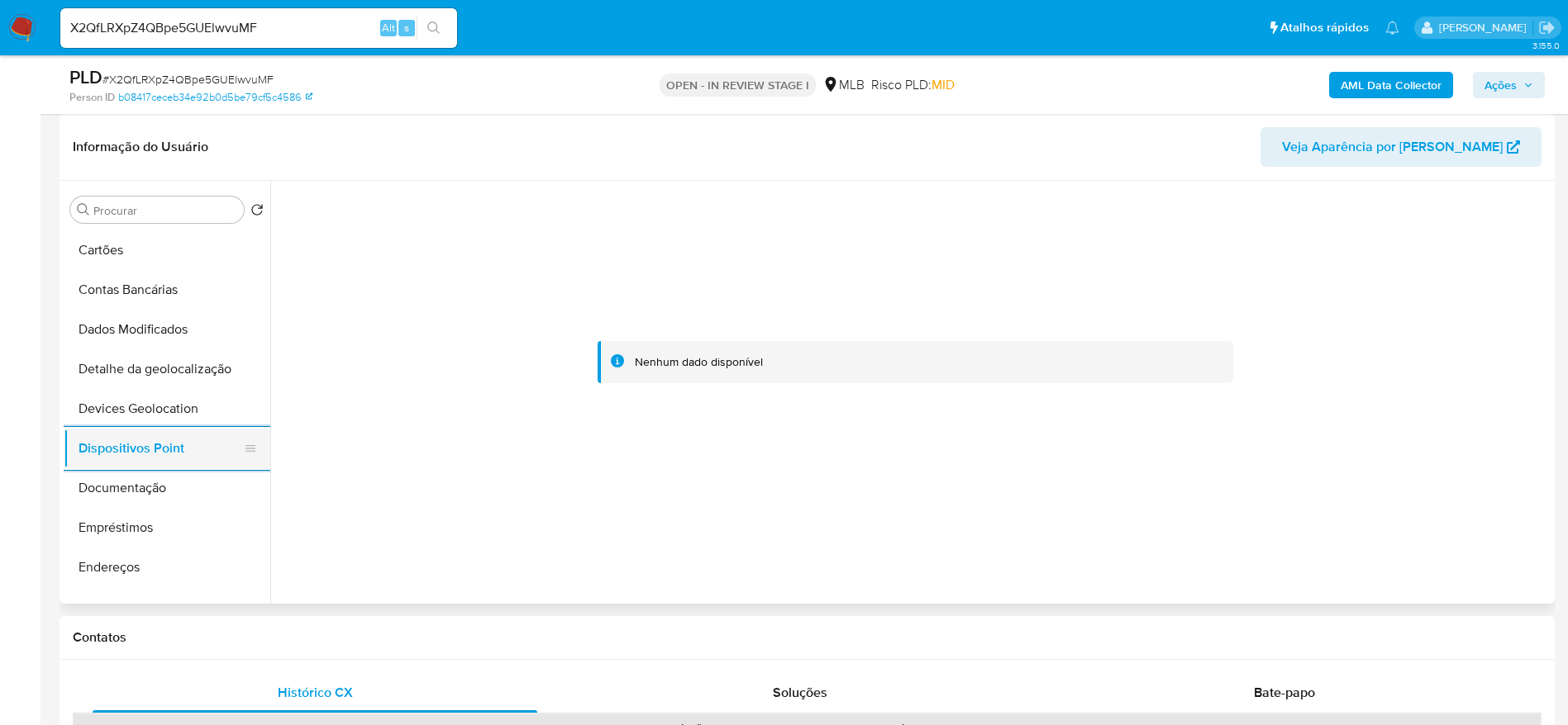
click at [201, 469] on button "Documentação" at bounding box center [167, 489] width 207 height 40
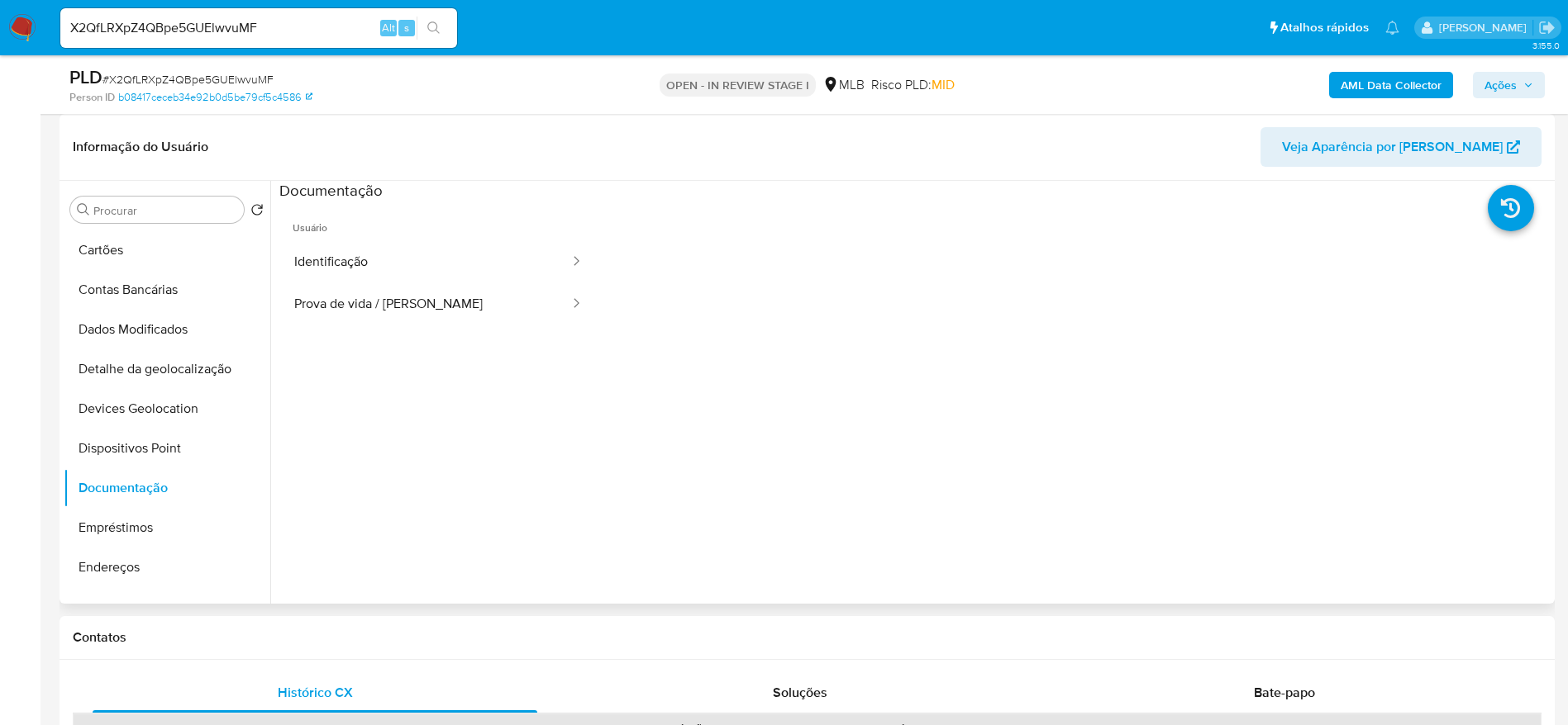
drag, startPoint x: 421, startPoint y: 261, endPoint x: 579, endPoint y: 319, distance: 168.3
click at [423, 261] on button "Identificação" at bounding box center [425, 262] width 292 height 42
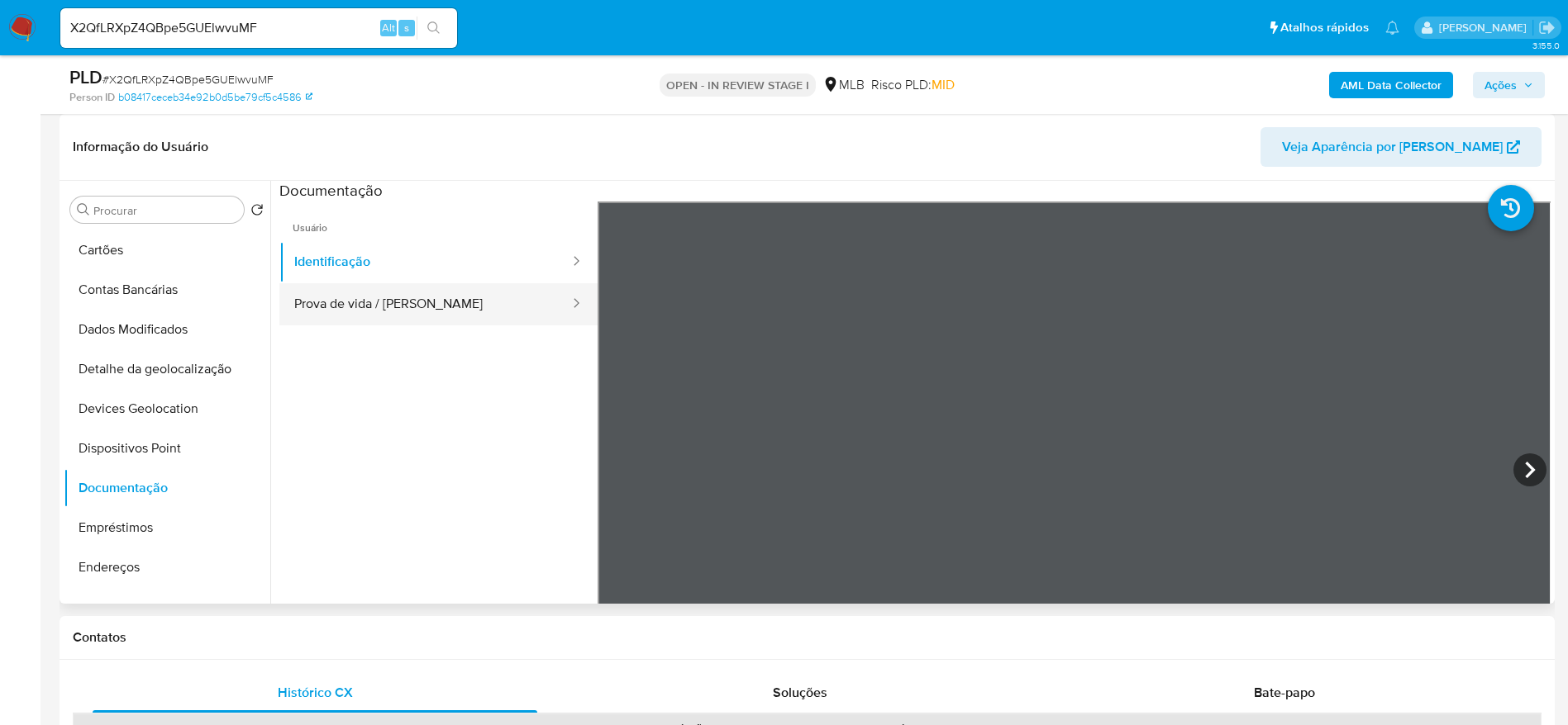
click at [428, 301] on button "Prova de vida / Selfie" at bounding box center [425, 304] width 292 height 42
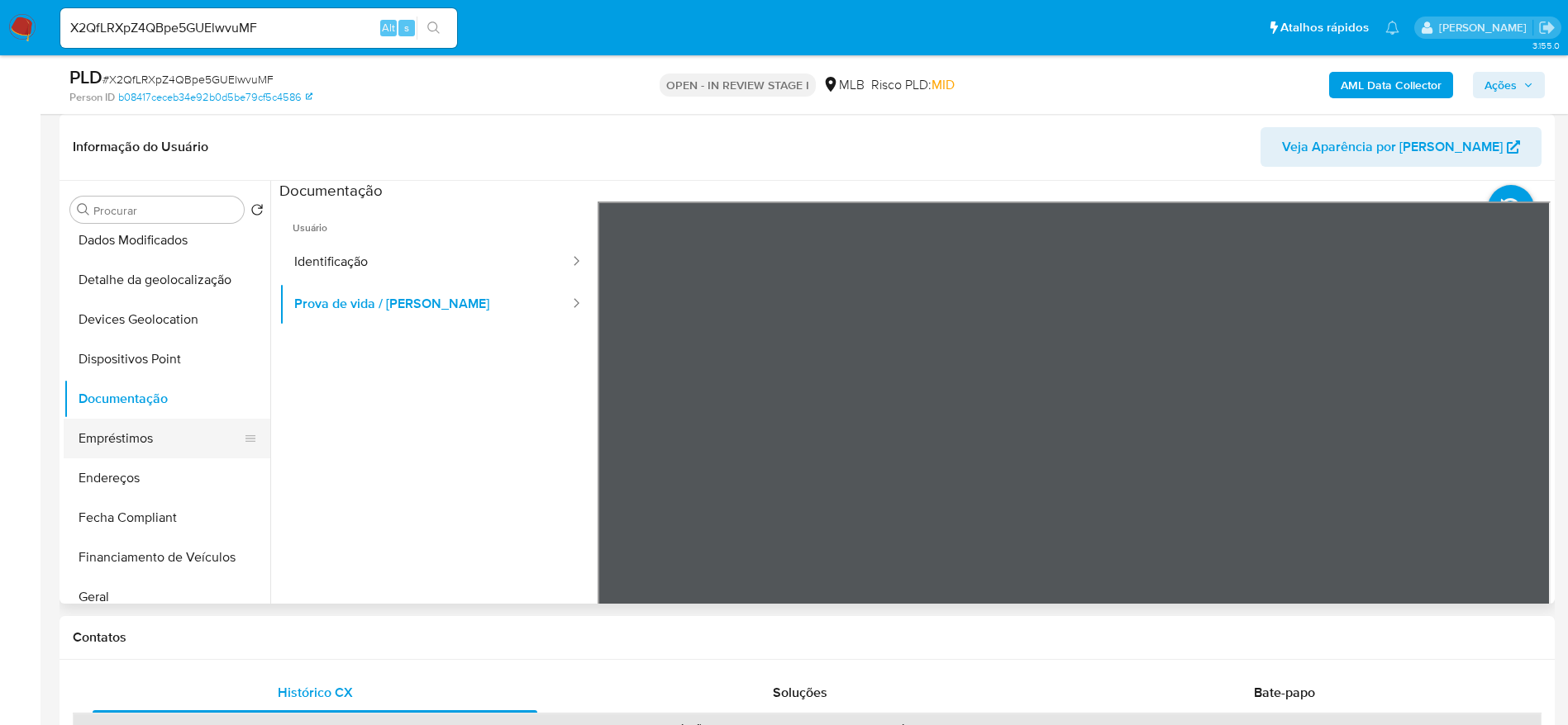
scroll to position [366, 0]
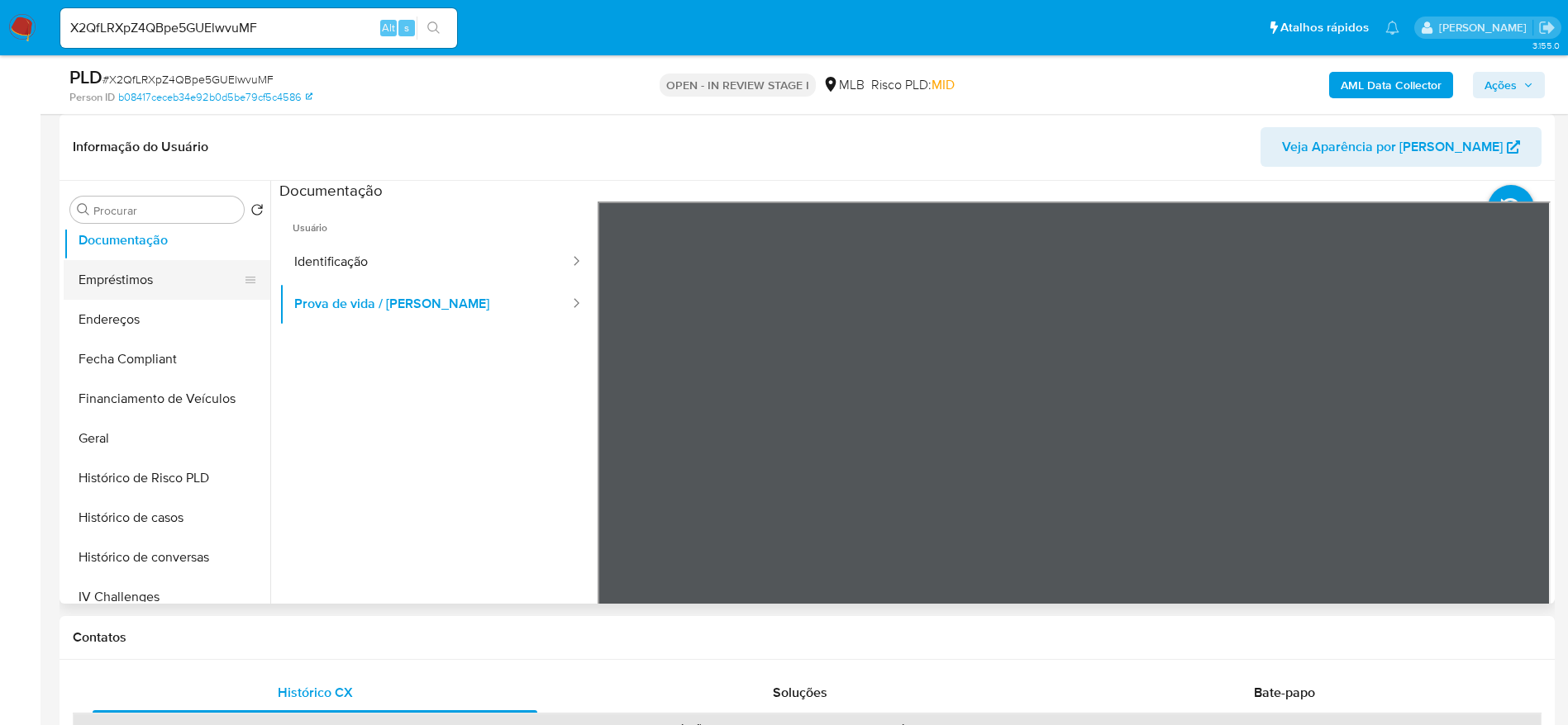
click at [104, 463] on button "Histórico de Risco PLD" at bounding box center [167, 479] width 207 height 40
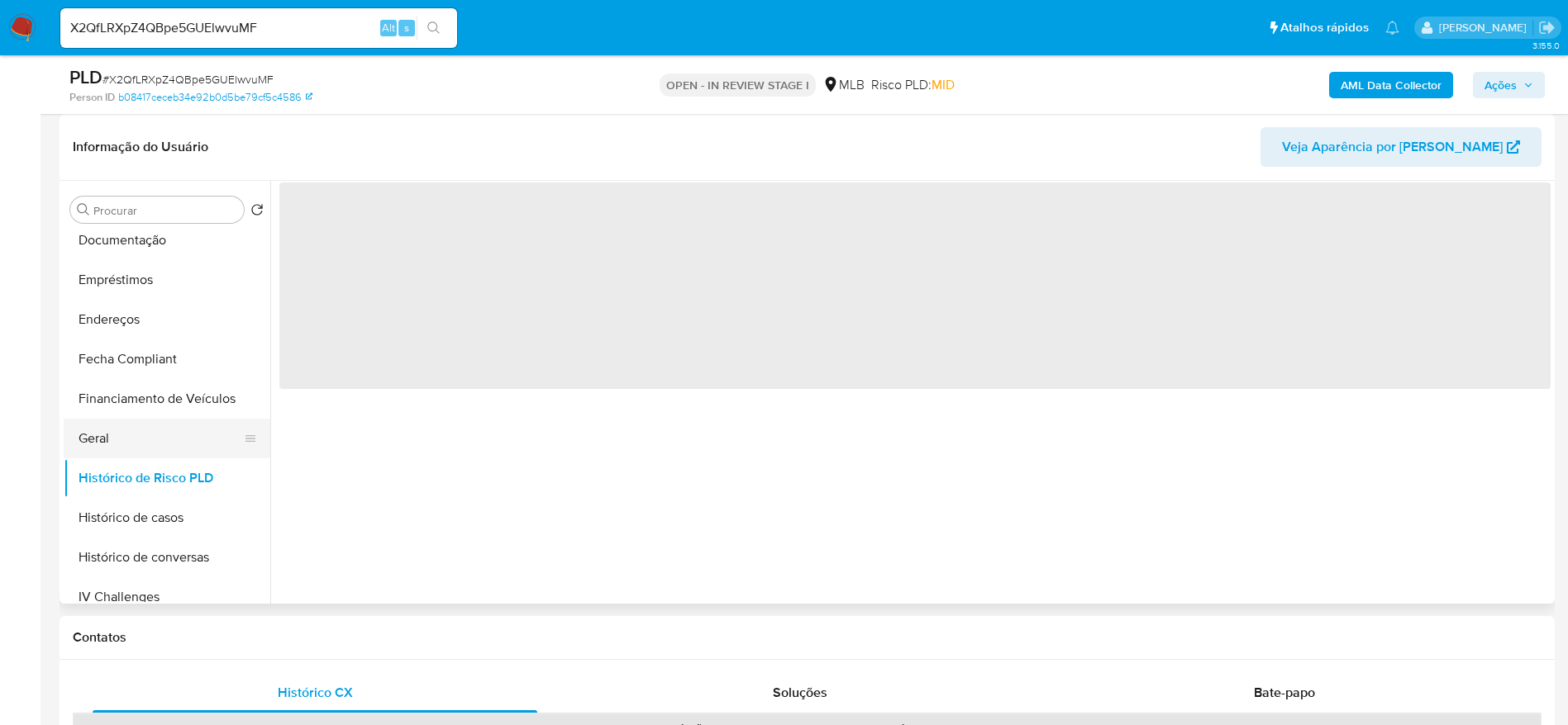
click at [104, 448] on button "Geral" at bounding box center [160, 439] width 194 height 40
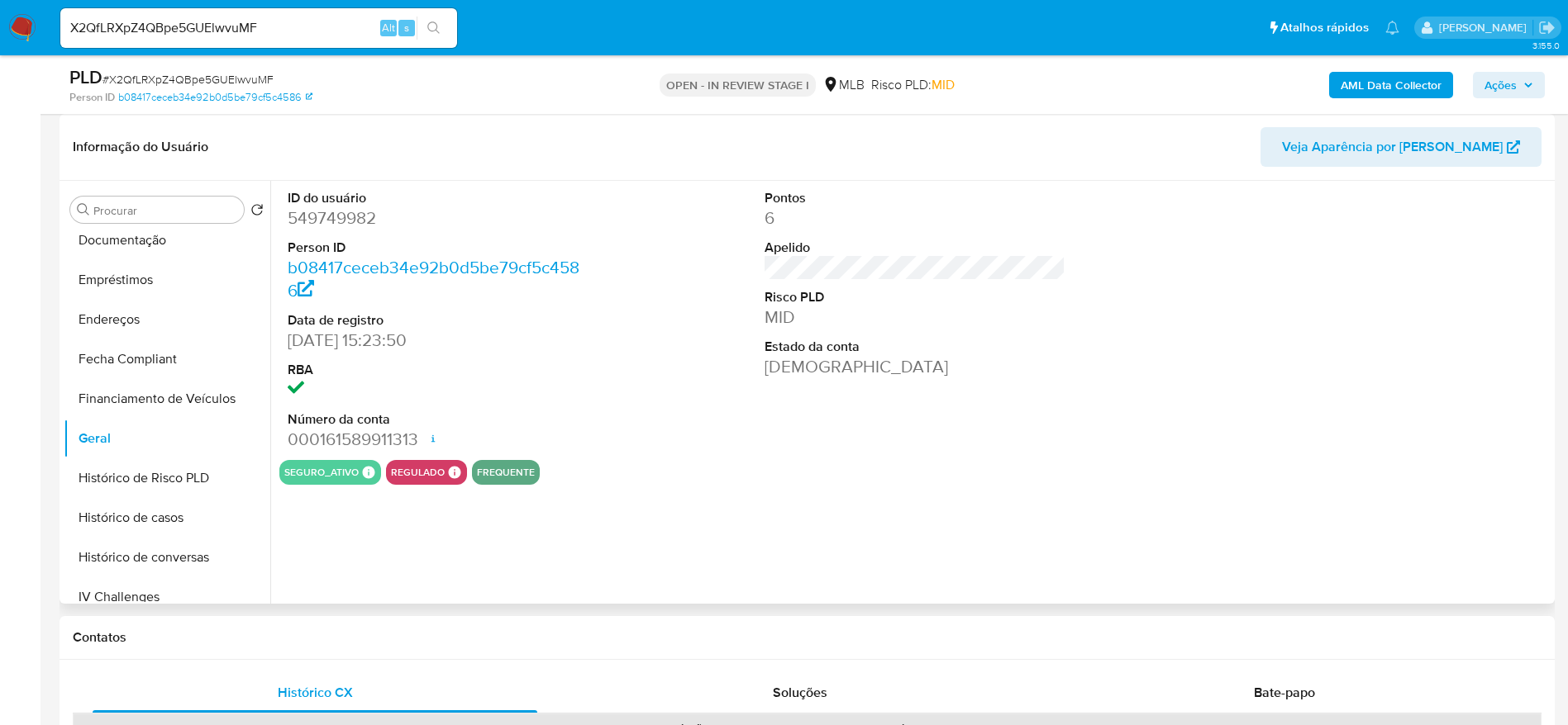
click at [339, 212] on dd "549749982" at bounding box center [438, 218] width 302 height 23
copy dd "549749982"
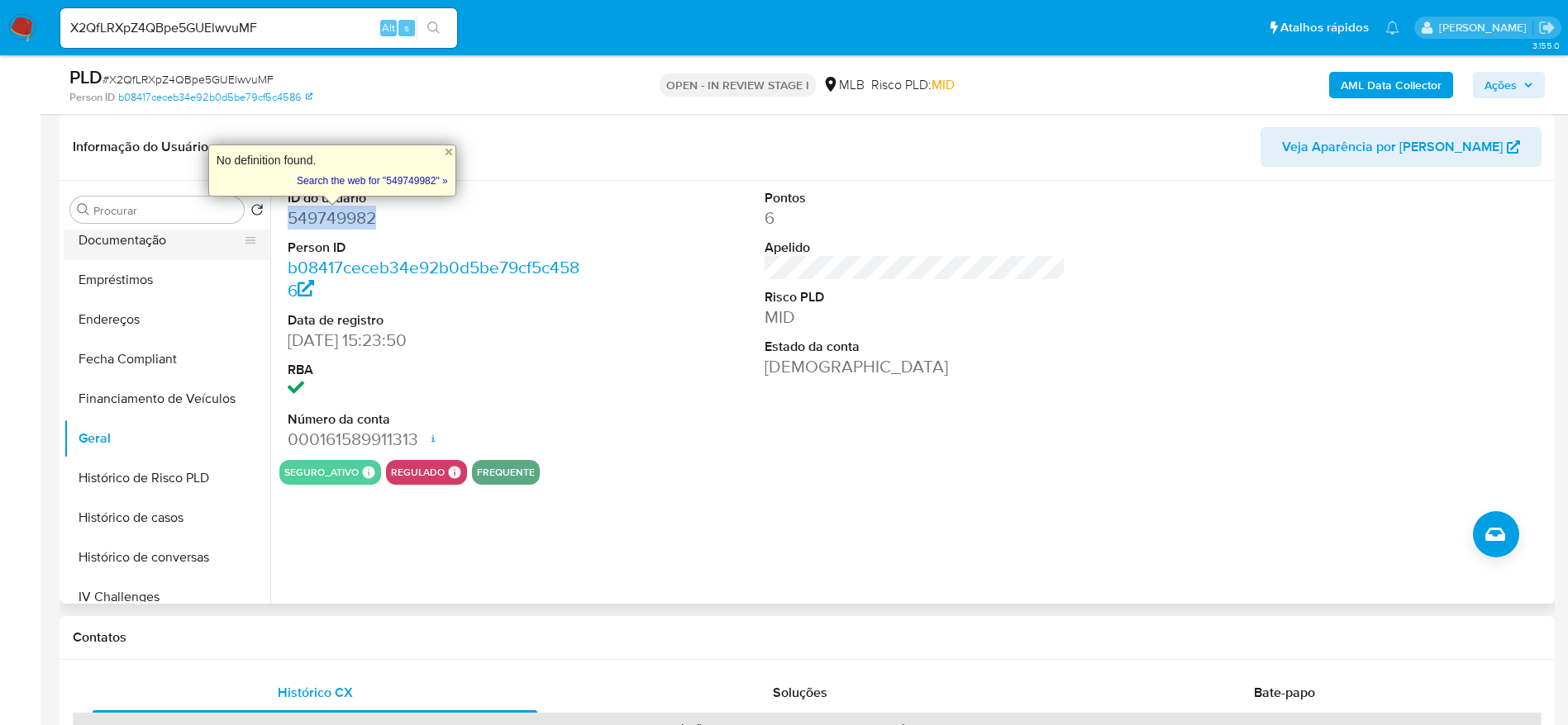
click at [135, 258] on button "Documentação" at bounding box center [160, 241] width 194 height 40
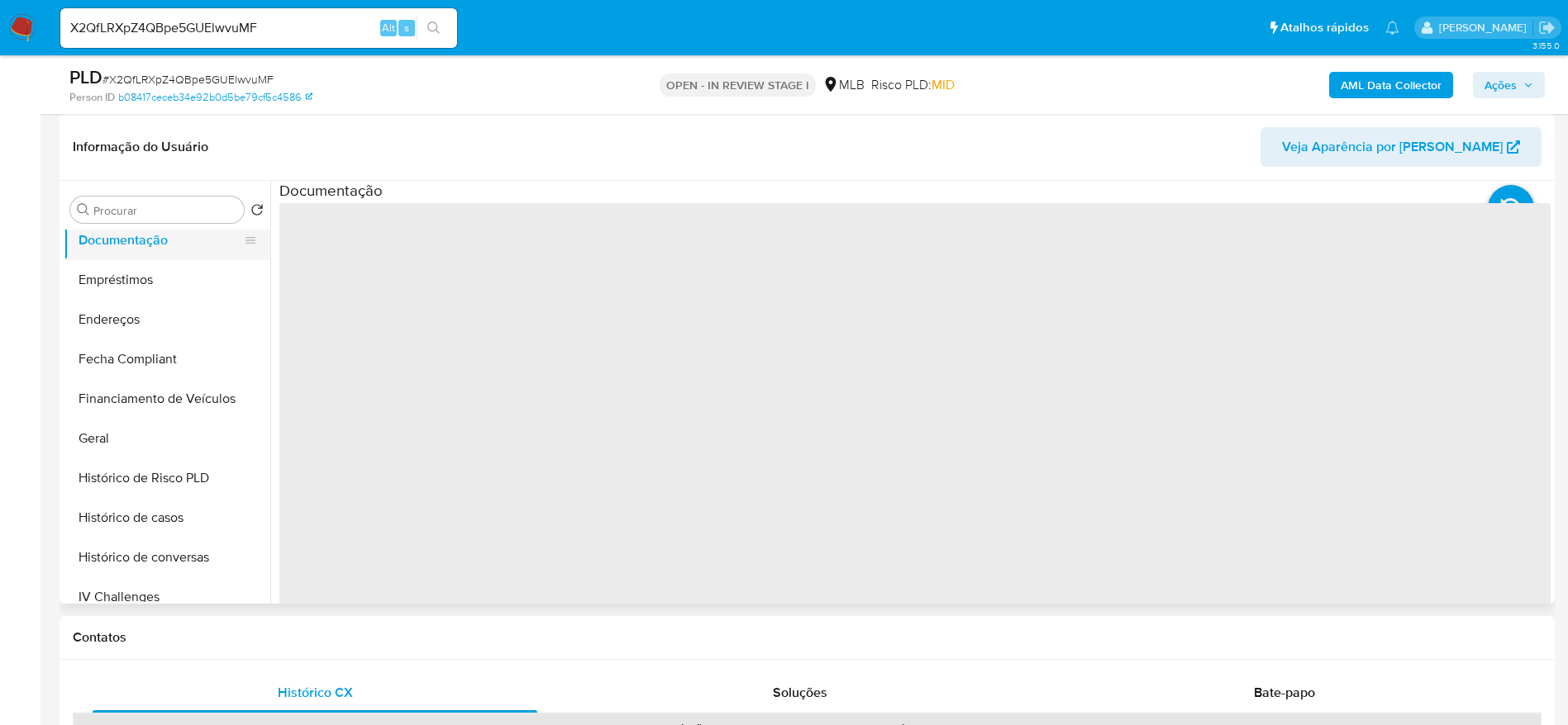
click at [142, 249] on button "Documentação" at bounding box center [160, 241] width 194 height 40
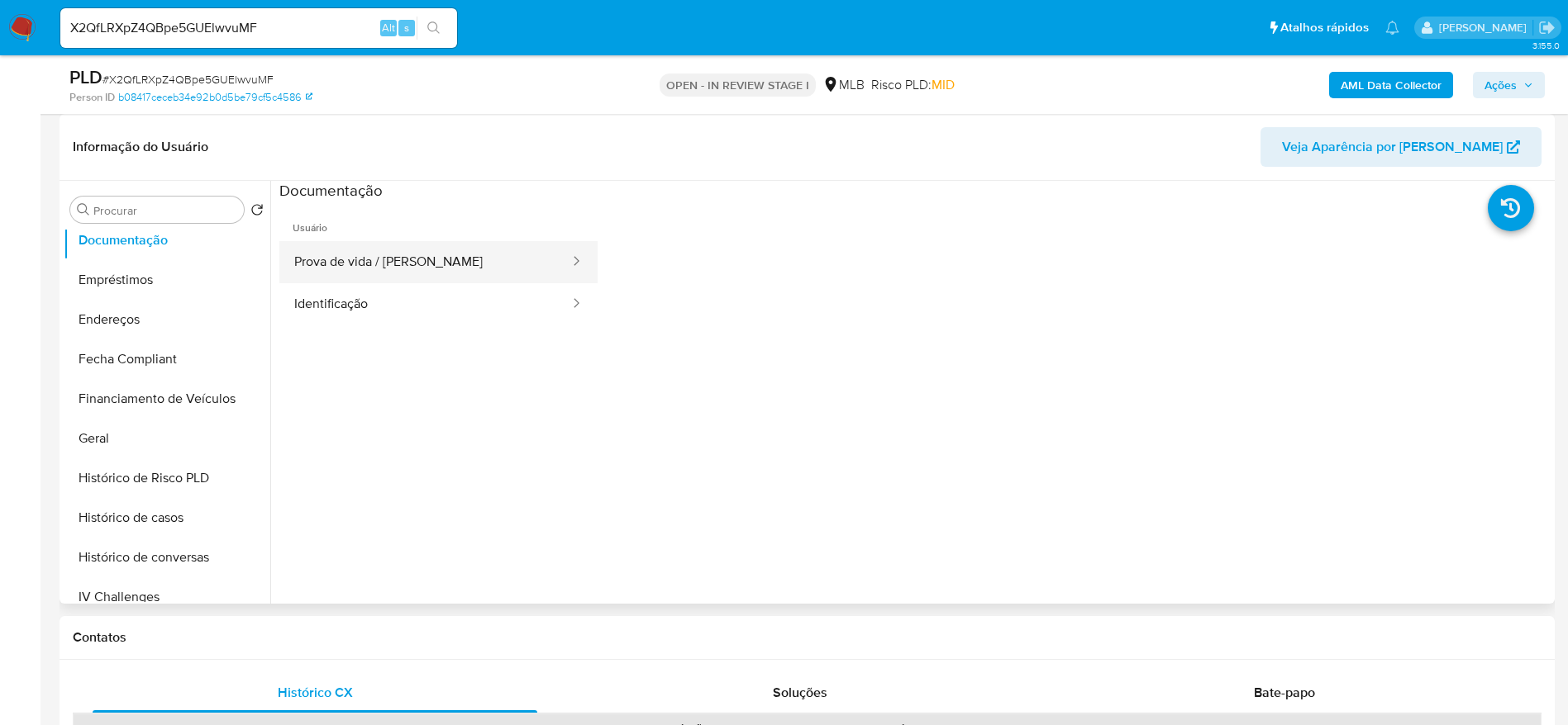
click at [399, 265] on button "Prova de vida / Selfie" at bounding box center [425, 262] width 292 height 42
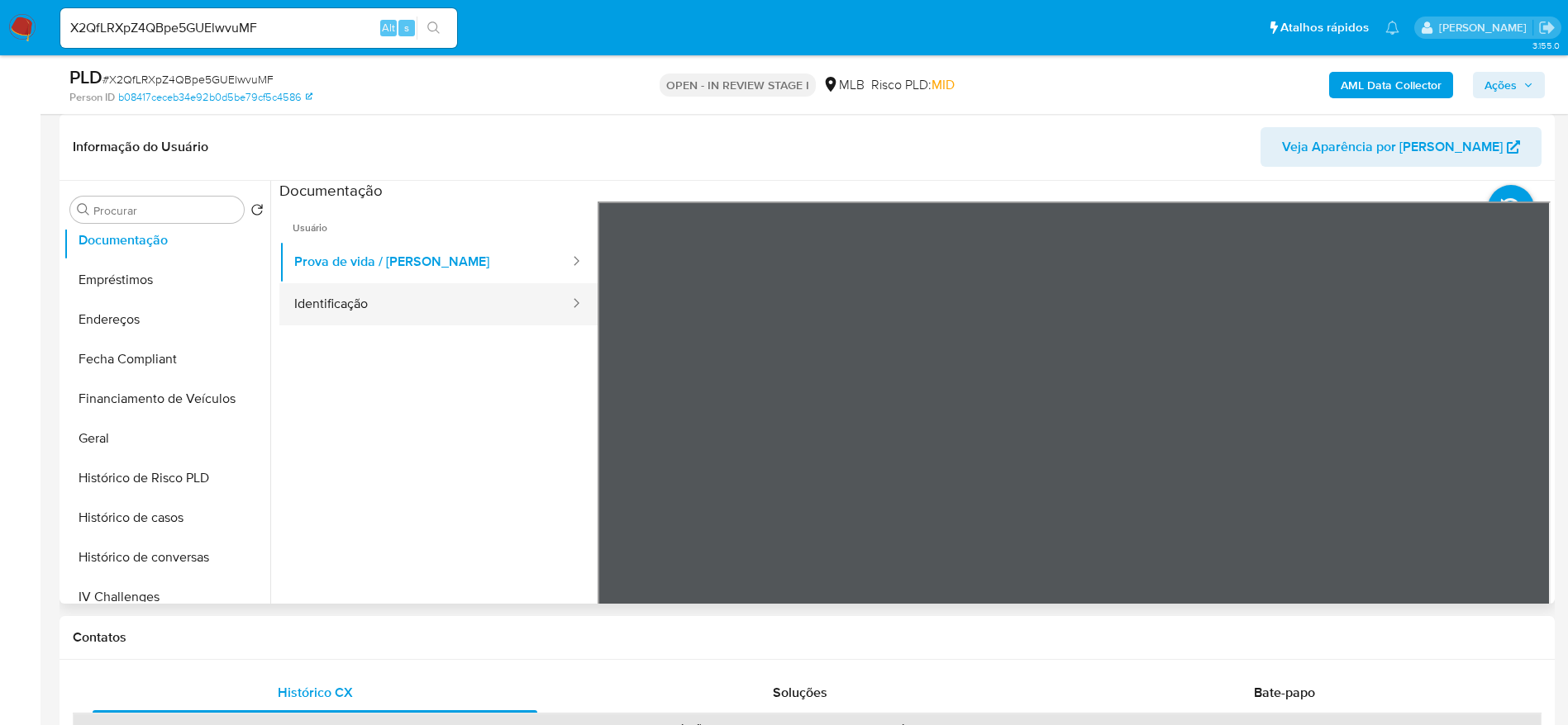
scroll to position [124, 0]
click at [361, 298] on button "Identificação" at bounding box center [425, 304] width 292 height 42
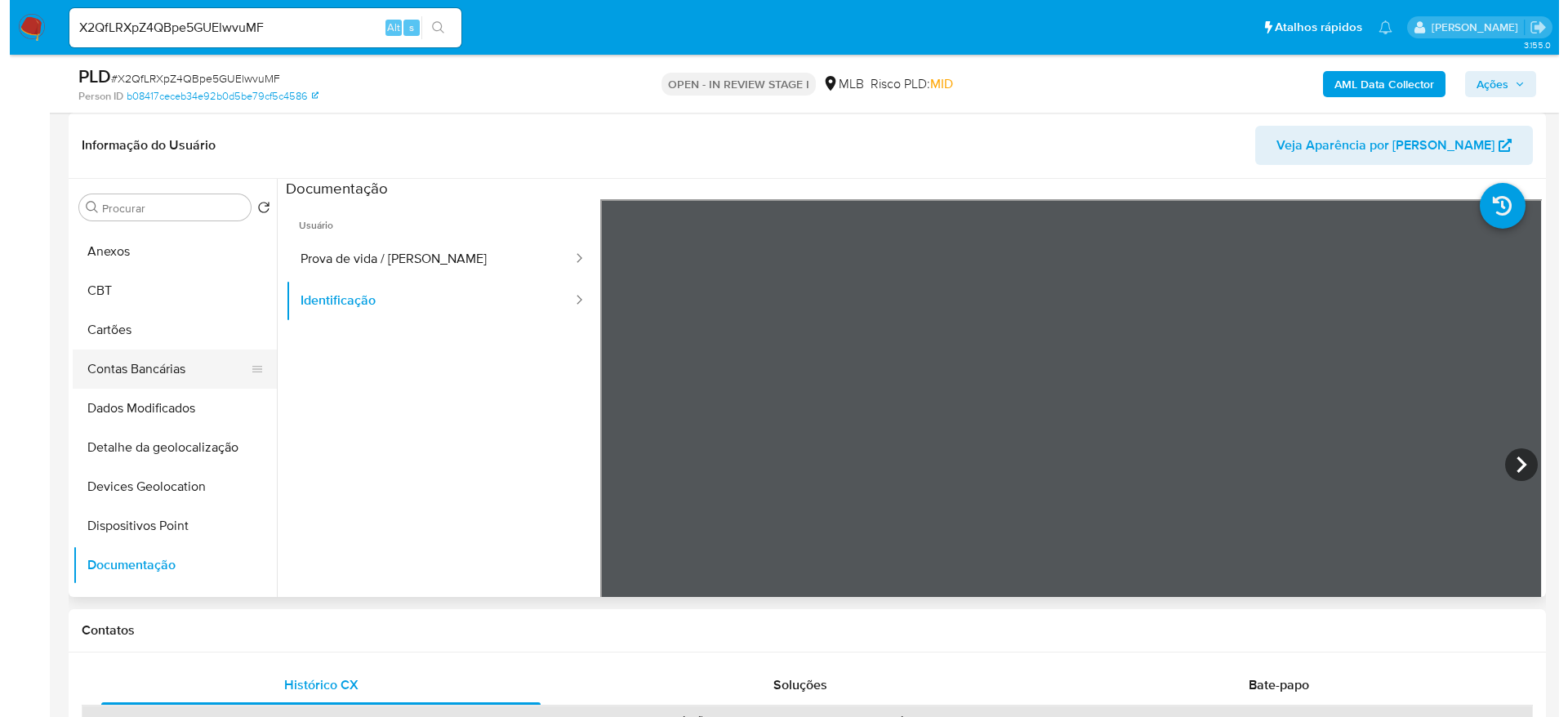
scroll to position [0, 0]
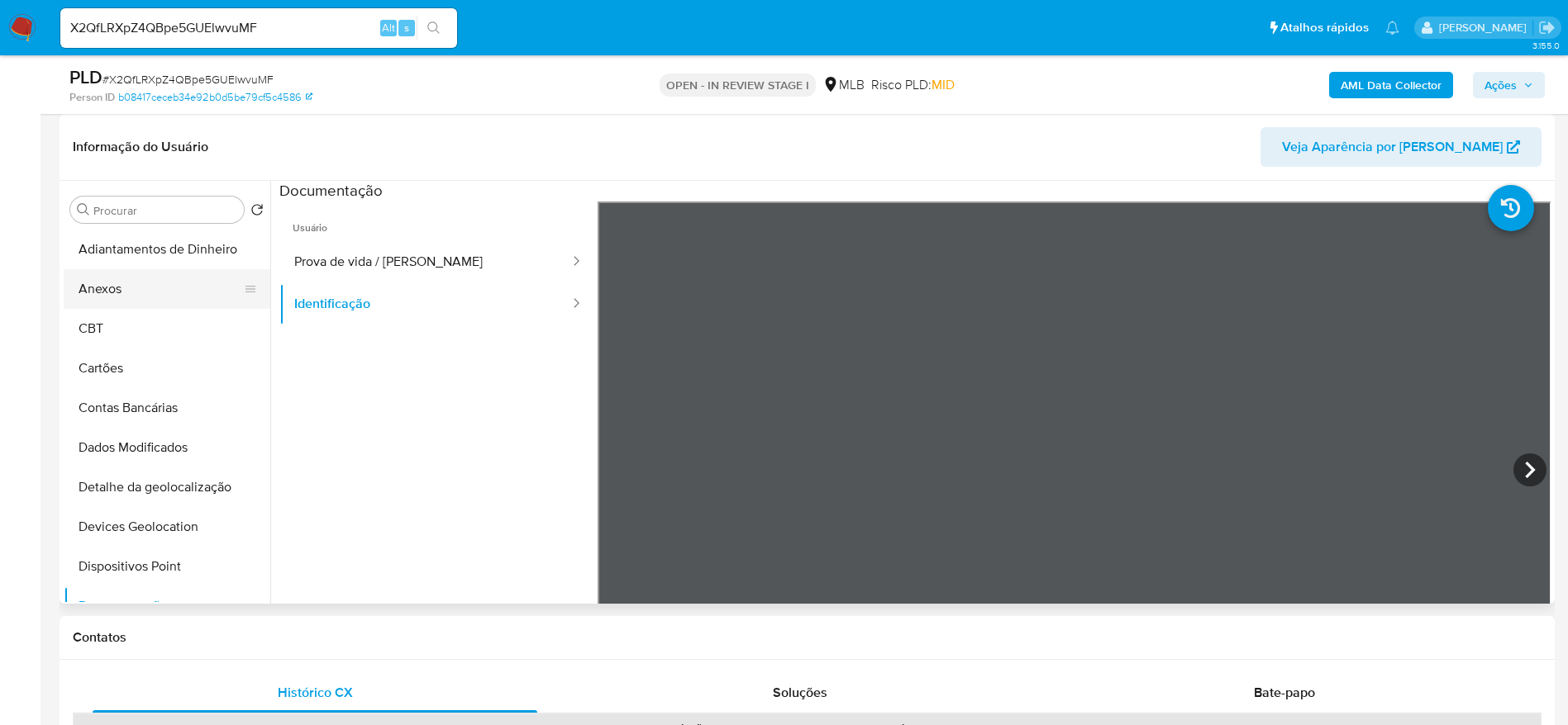
click at [160, 298] on button "Anexos" at bounding box center [160, 289] width 194 height 40
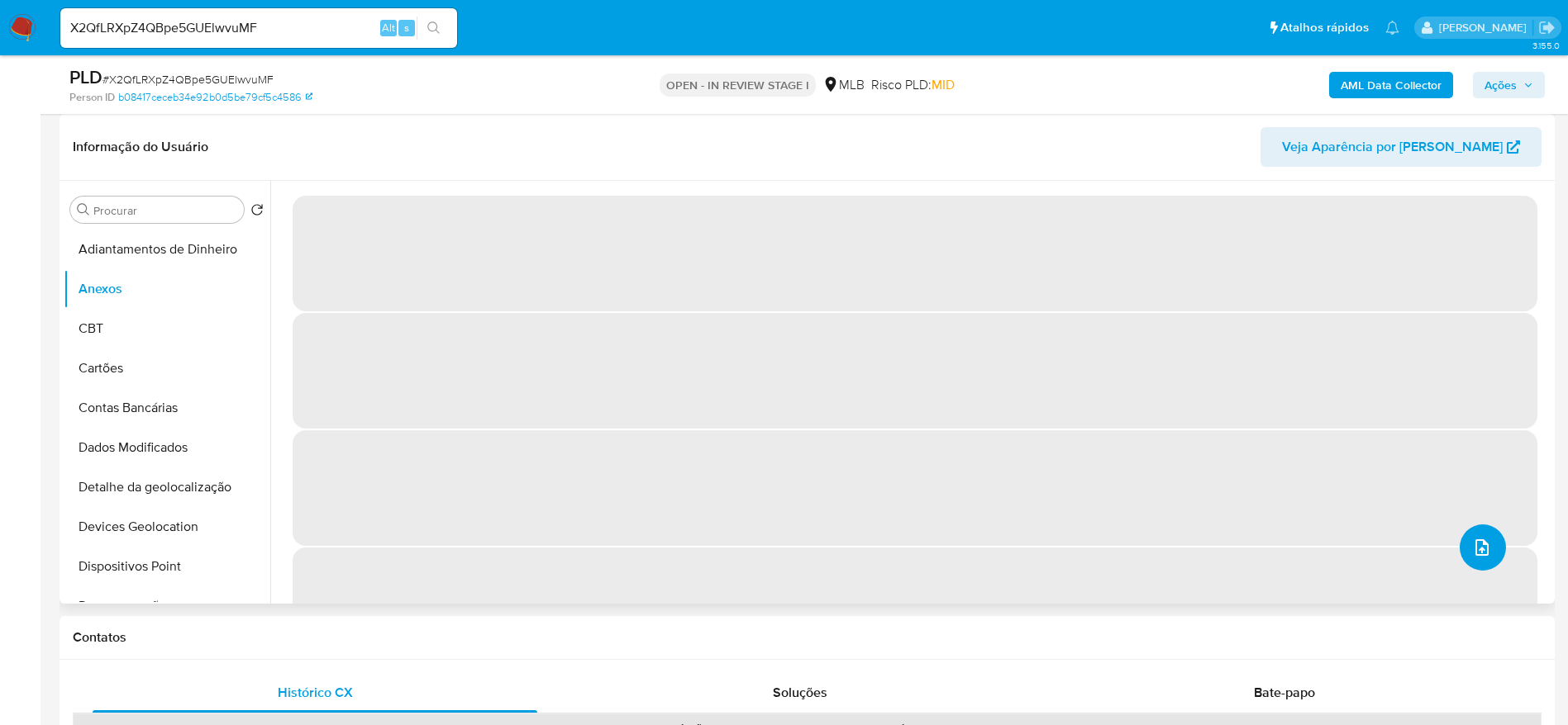
click at [1489, 552] on button "upload-file" at bounding box center [1483, 548] width 46 height 46
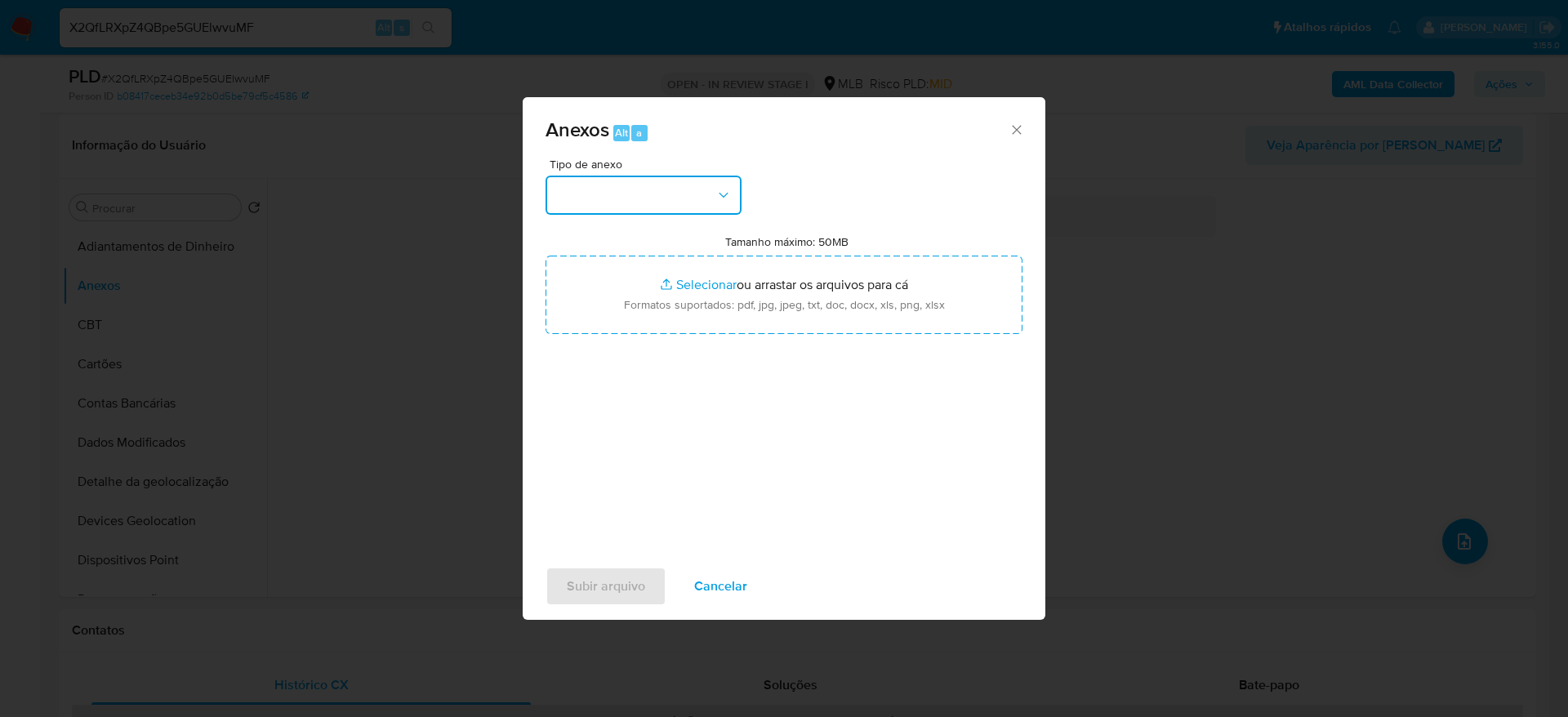
click at [666, 203] on button "button" at bounding box center [644, 195] width 196 height 39
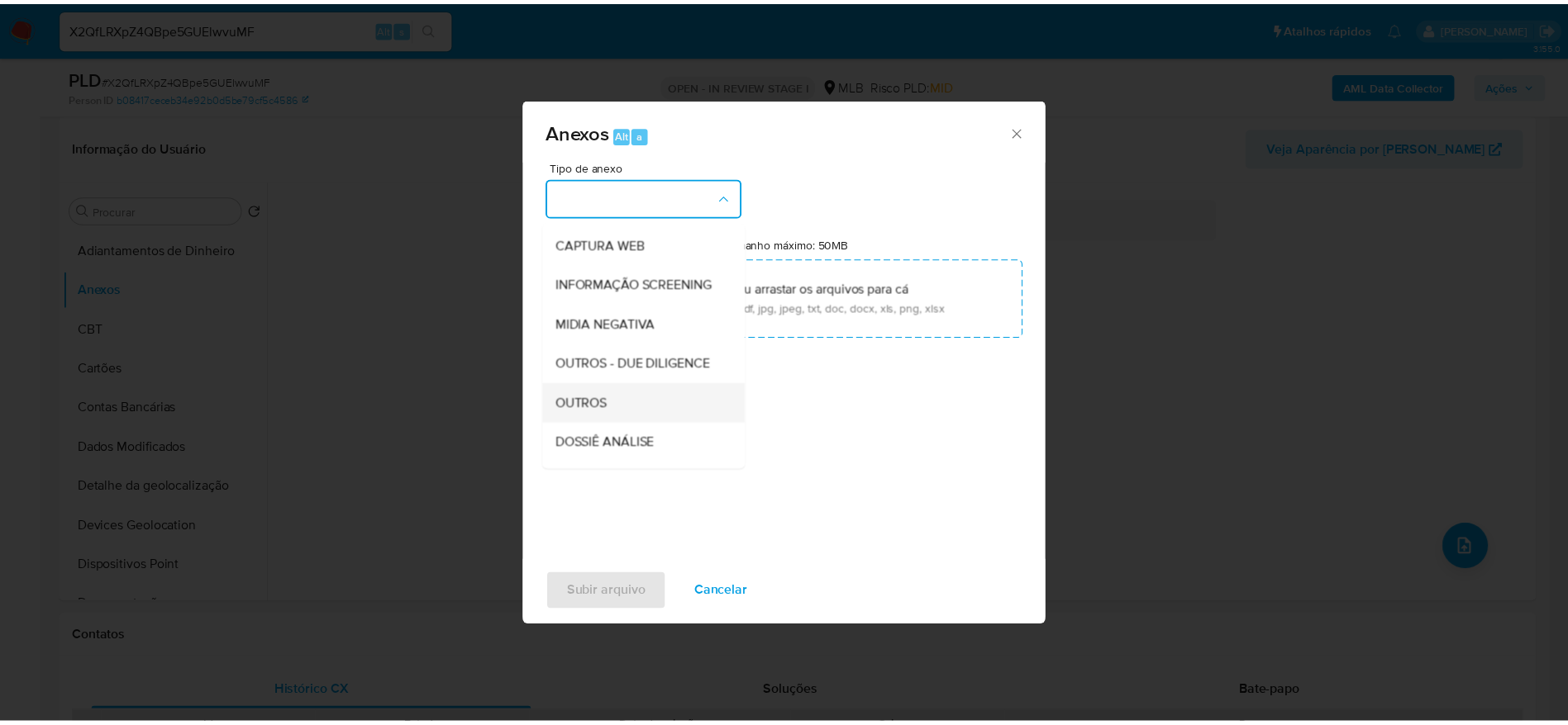
scroll to position [248, 0]
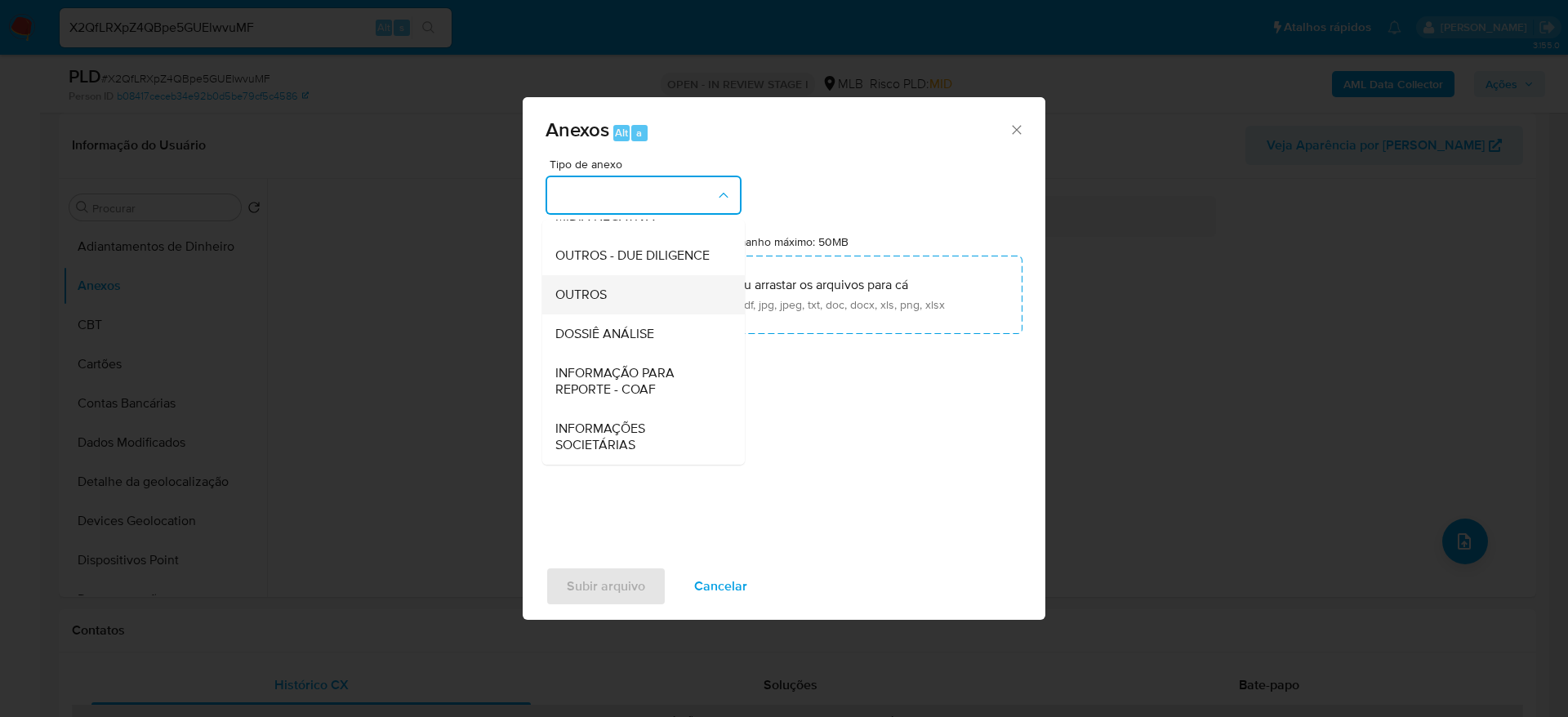
click at [640, 314] on div "OUTROS" at bounding box center [639, 295] width 167 height 39
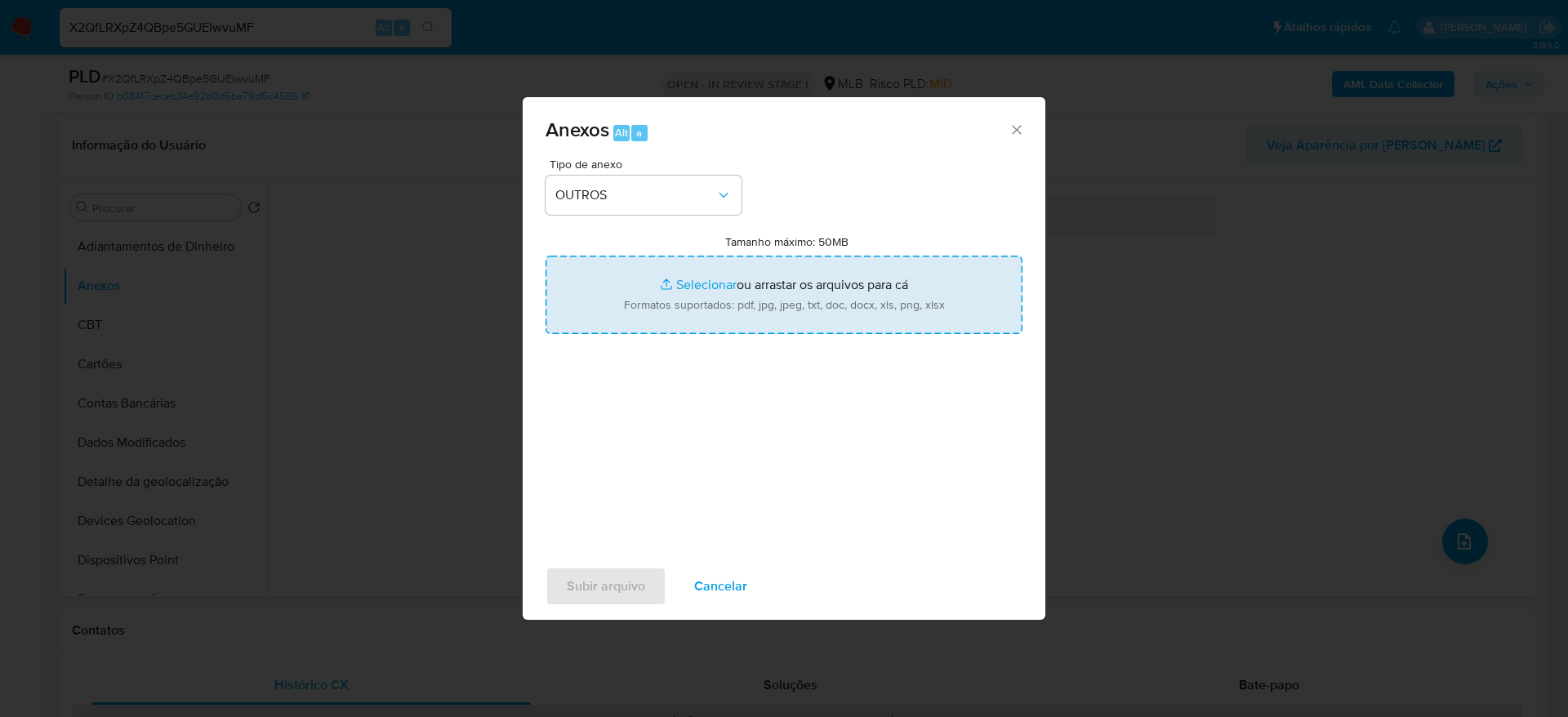
type input "C:\fakepath\Mulan 549749982_2025_08_26_07_23_57 CARLOS ROBERTO CASATO.pdf"
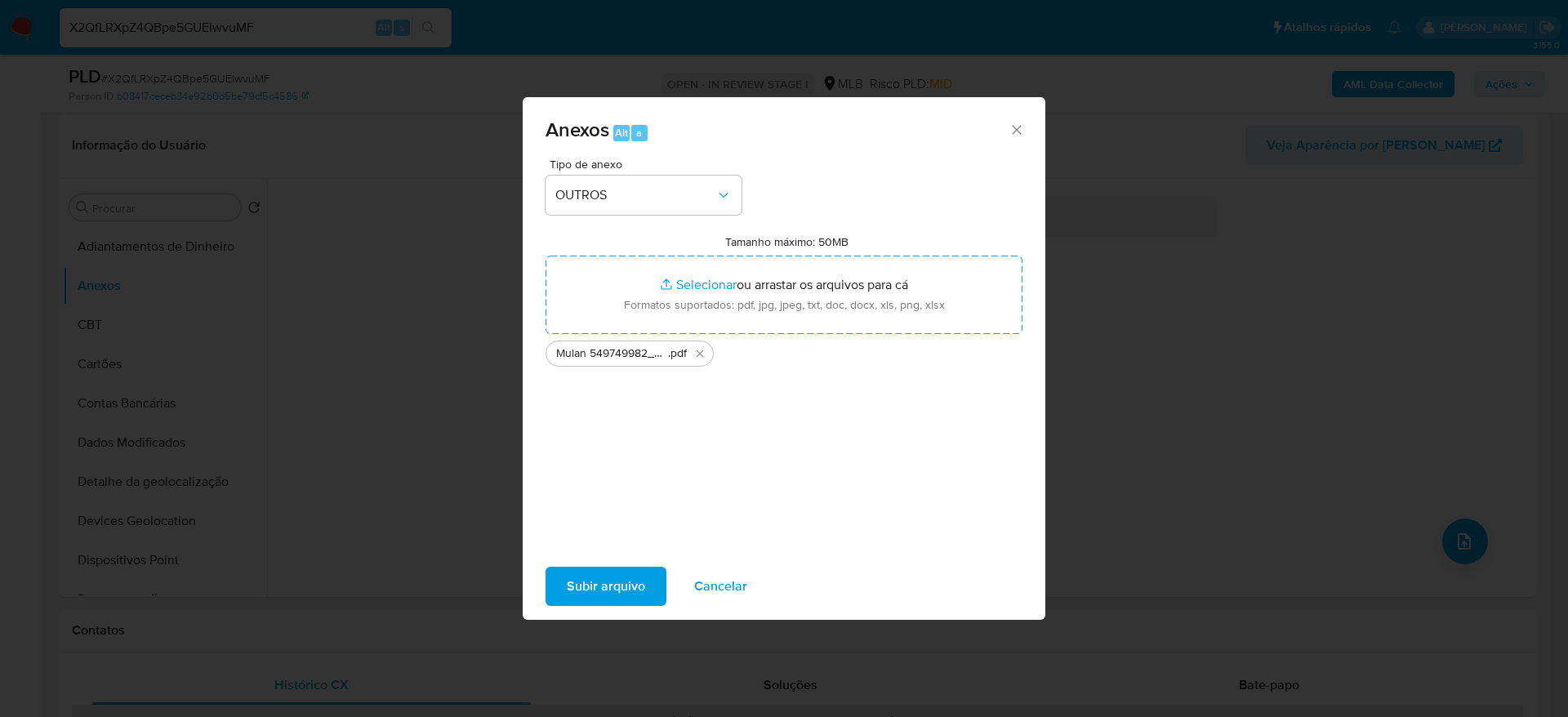
click at [585, 589] on span "Subir arquivo" at bounding box center [606, 587] width 78 height 36
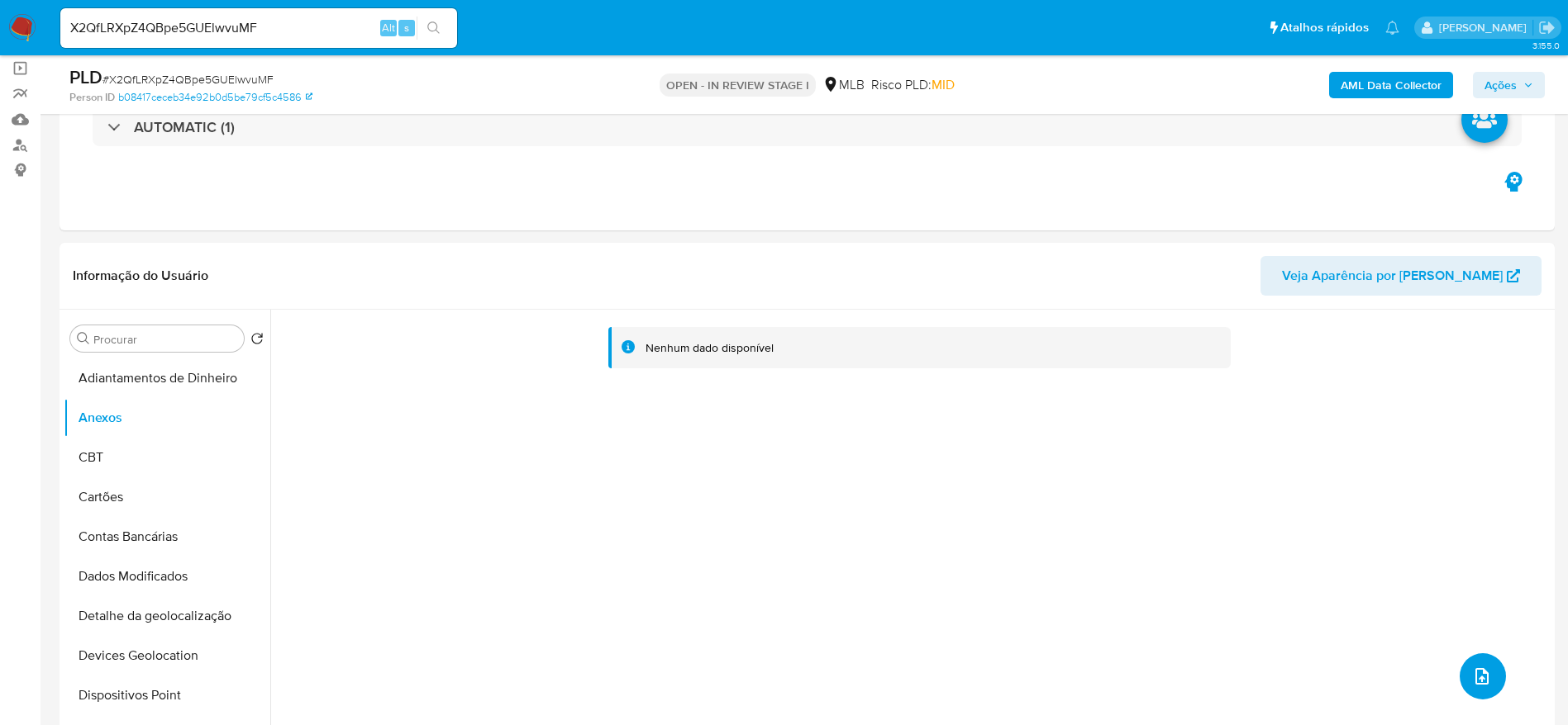
scroll to position [0, 0]
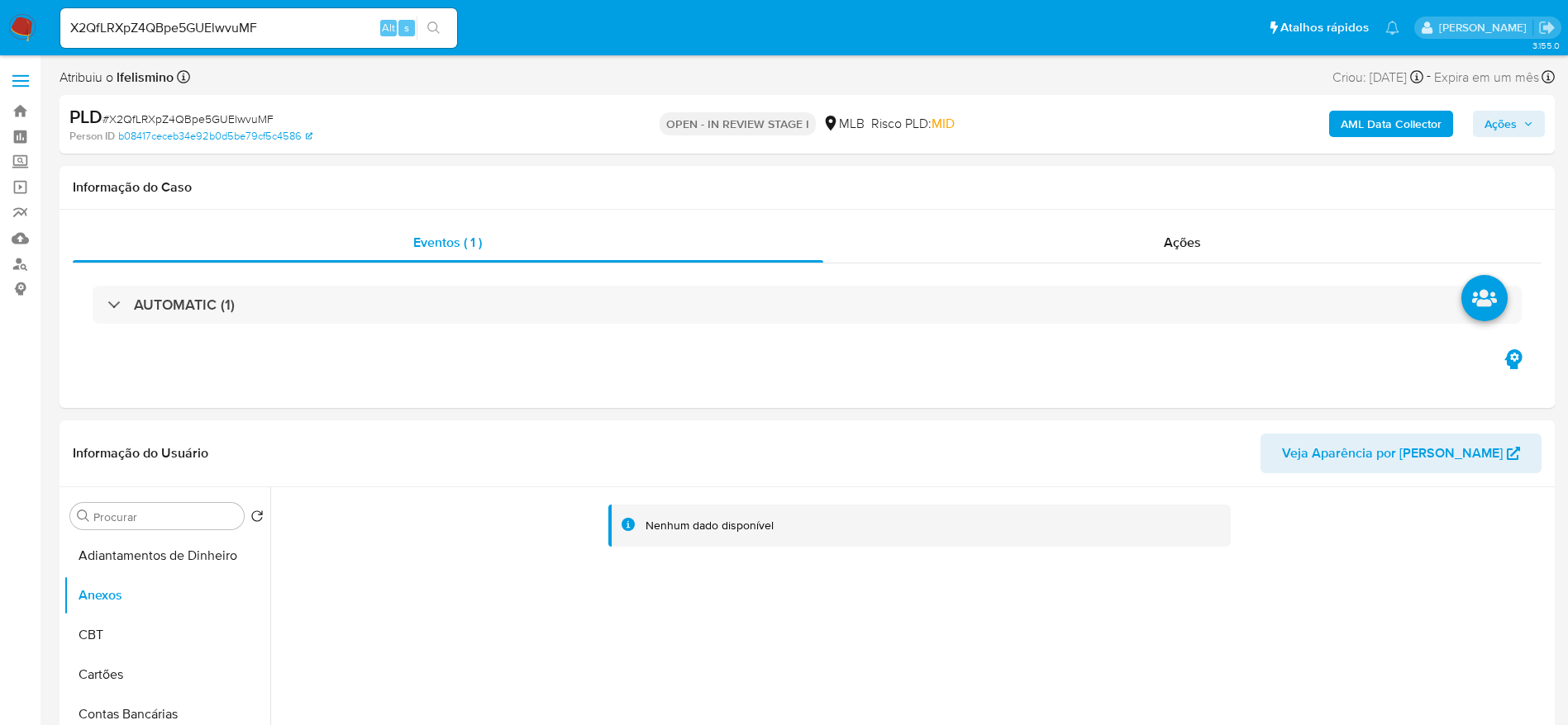
click at [1346, 112] on b "AML Data Collector" at bounding box center [1391, 124] width 101 height 26
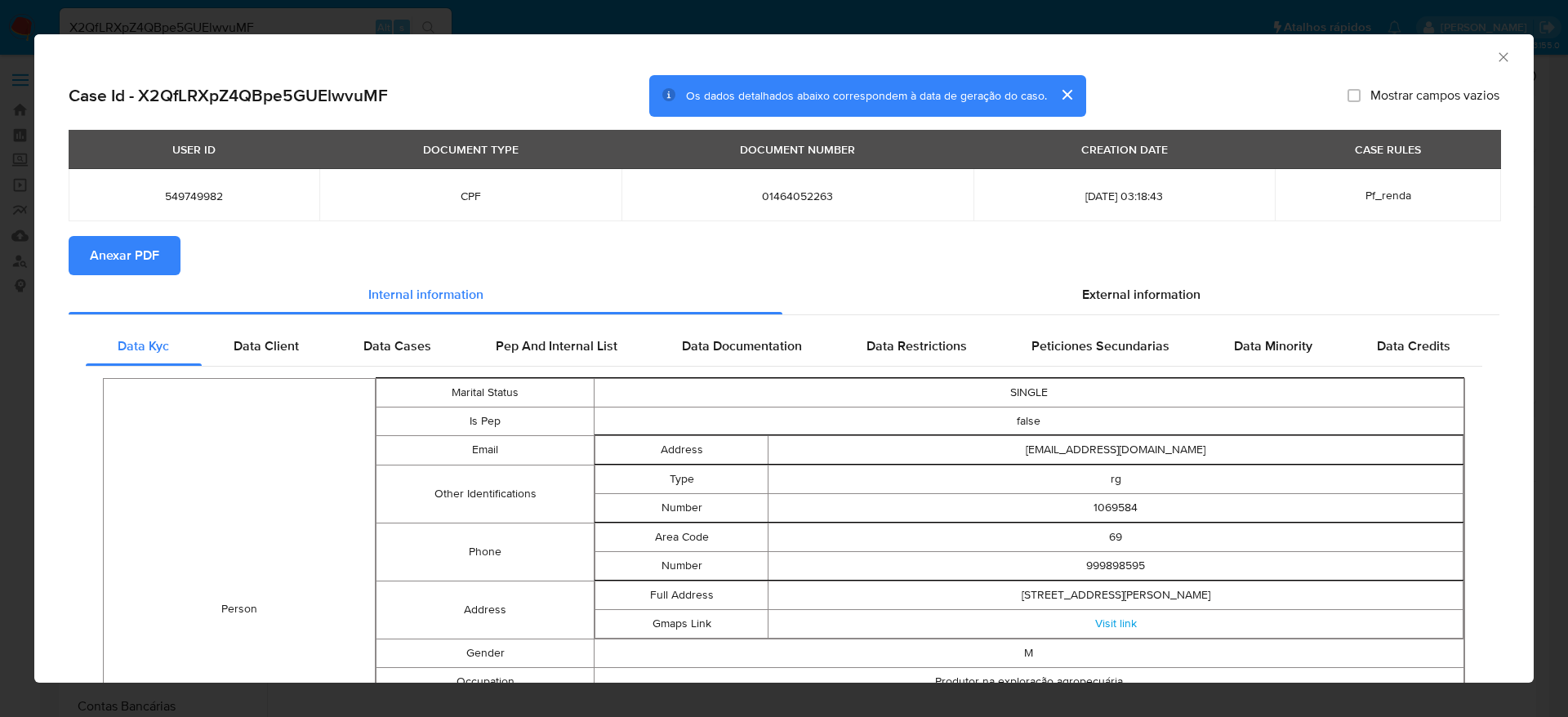
drag, startPoint x: 87, startPoint y: 249, endPoint x: 466, endPoint y: 70, distance: 419.1
click at [88, 250] on button "Anexar PDF" at bounding box center [124, 256] width 112 height 39
click at [1495, 50] on icon "Fechar a janela" at bounding box center [1503, 57] width 16 height 16
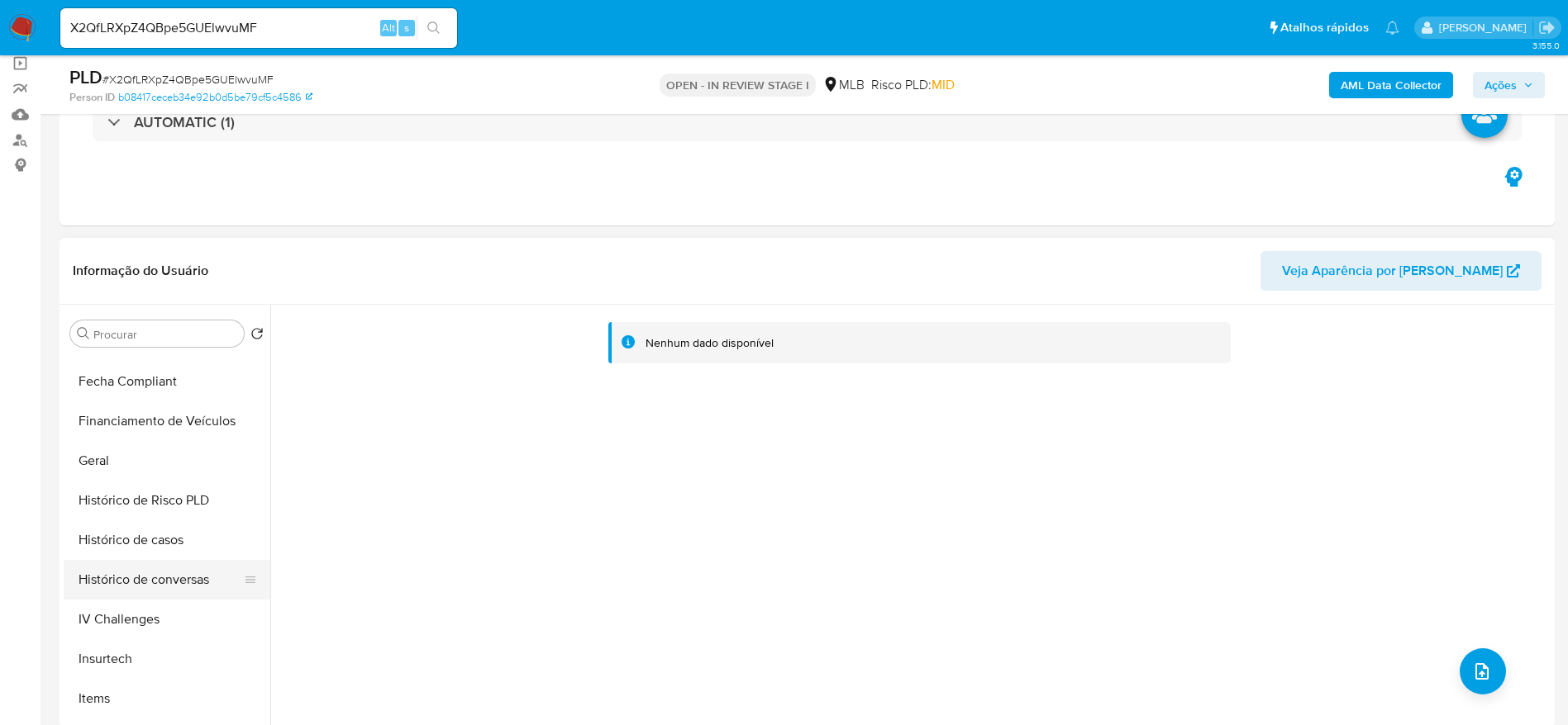
scroll to position [496, 0]
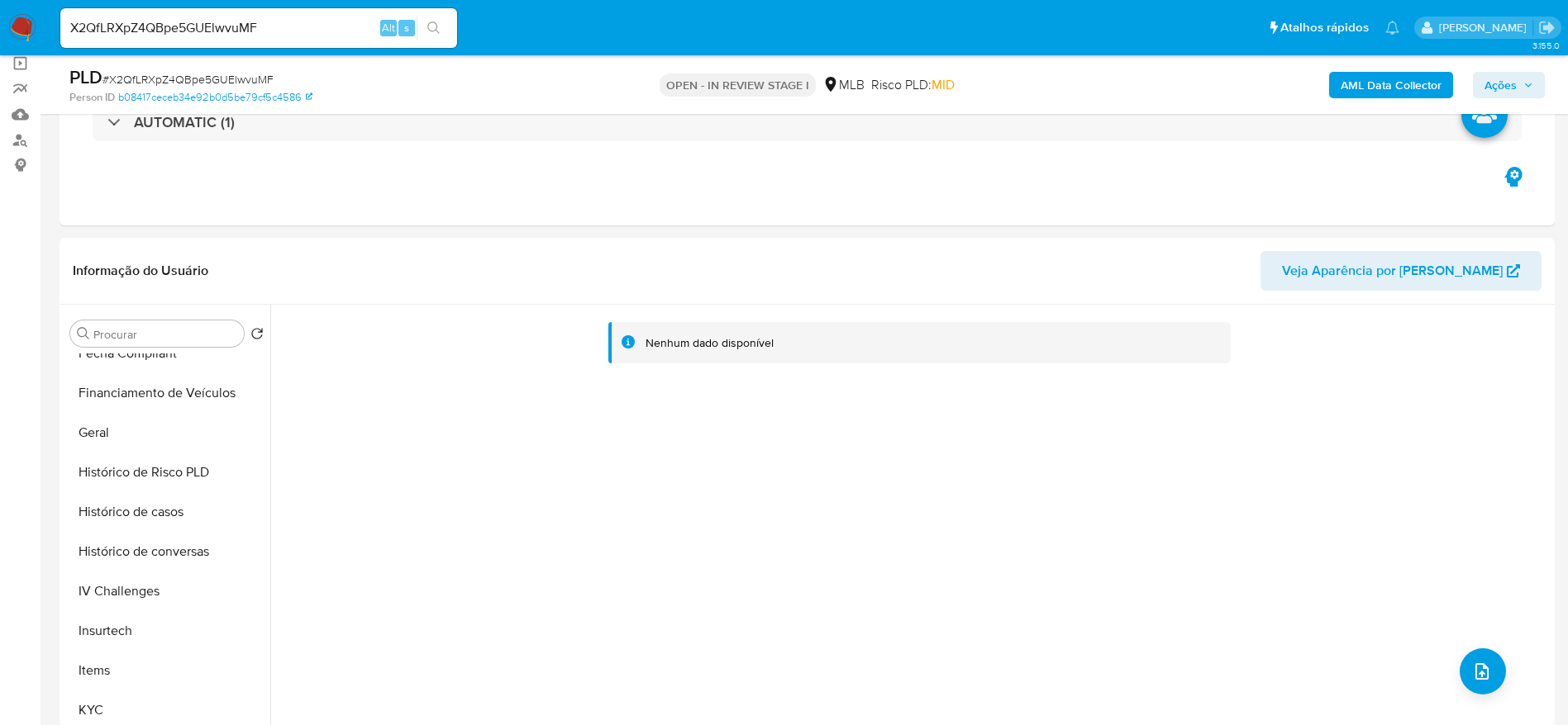
click at [237, 71] on span "# X2QfLRXpZ4QBpe5GUElwvuMF" at bounding box center [188, 79] width 171 height 17
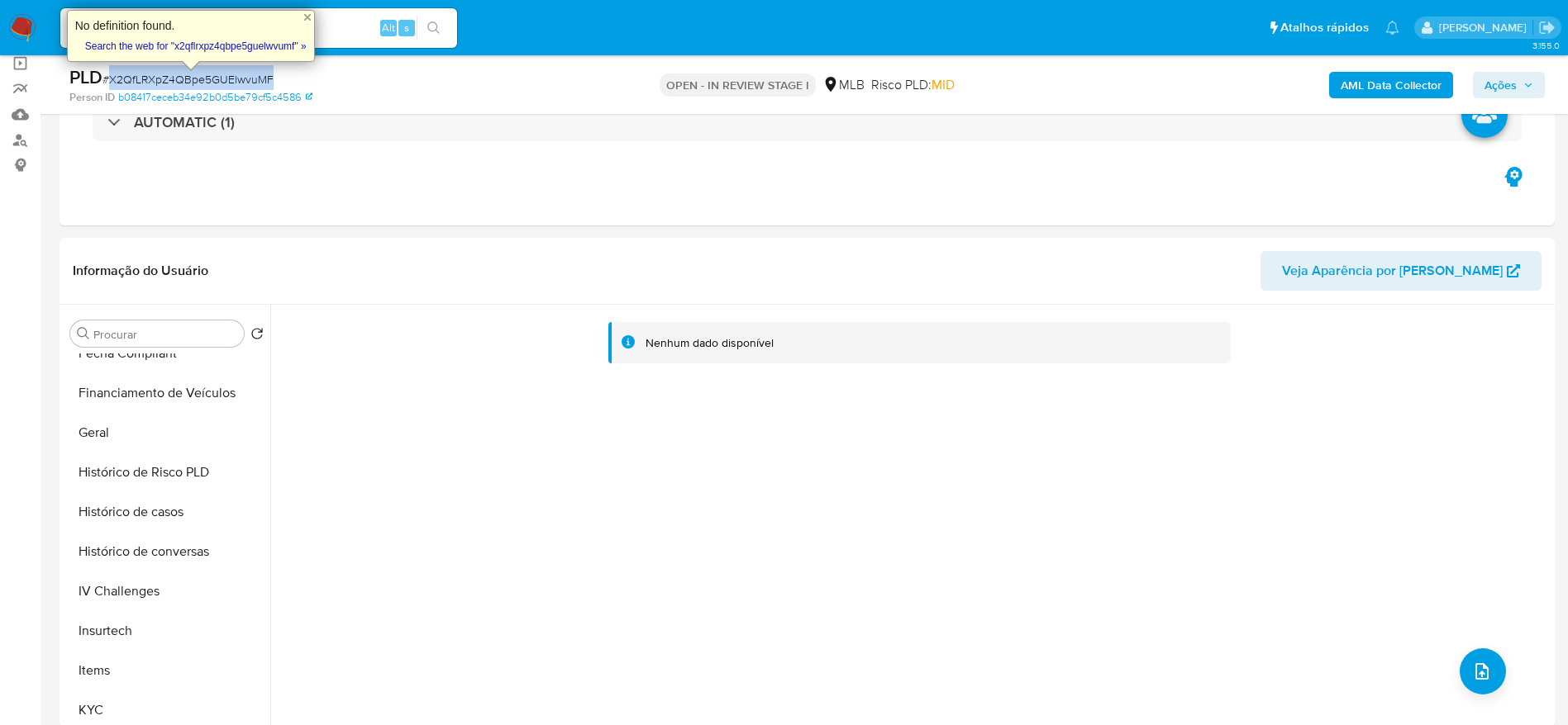
copy span "X2QfLRXpZ4QBpe5GUElwvuMF"
click at [380, 32] on div "Alt" at bounding box center [389, 28] width 17 height 17
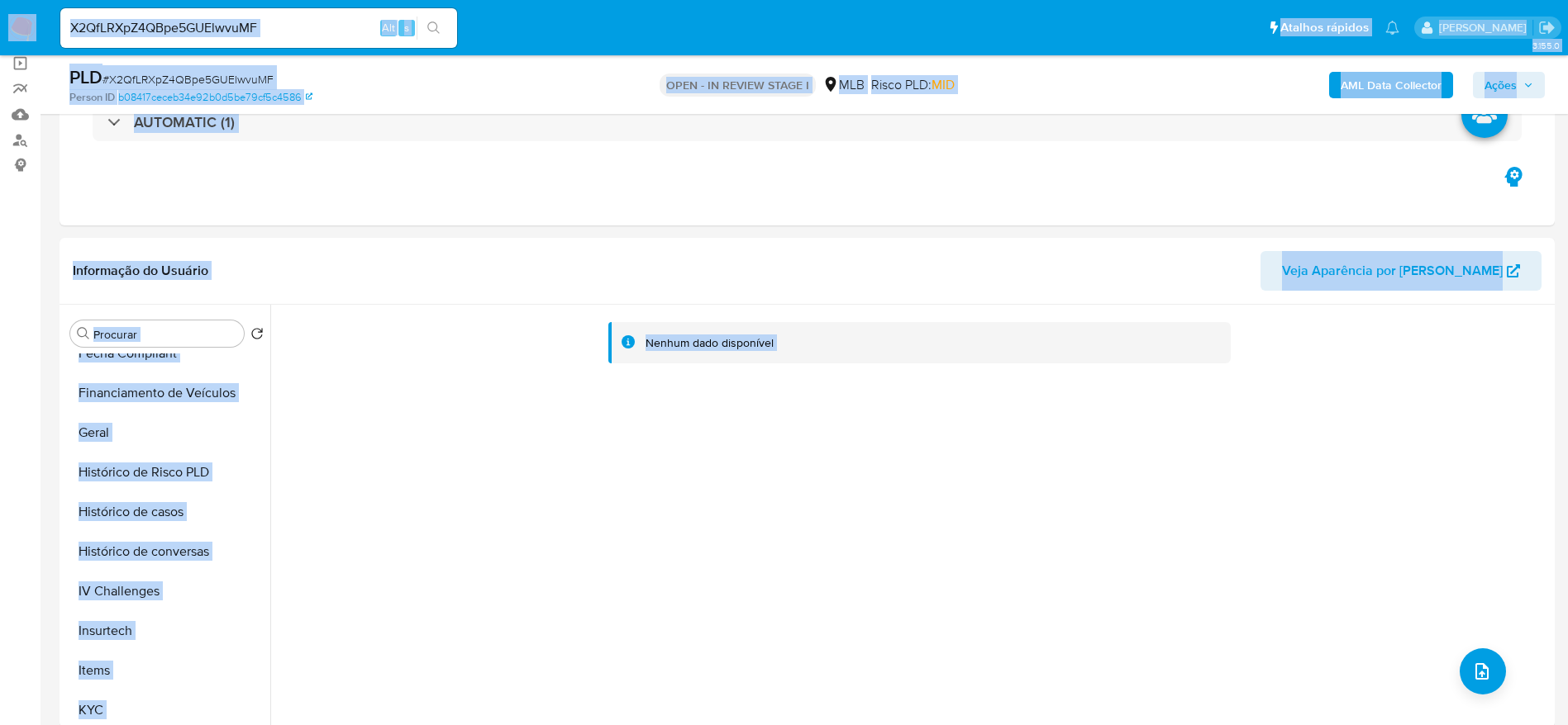
click at [323, 36] on input "X2QfLRXpZ4QBpe5GUElwvuMF" at bounding box center [259, 28] width 397 height 21
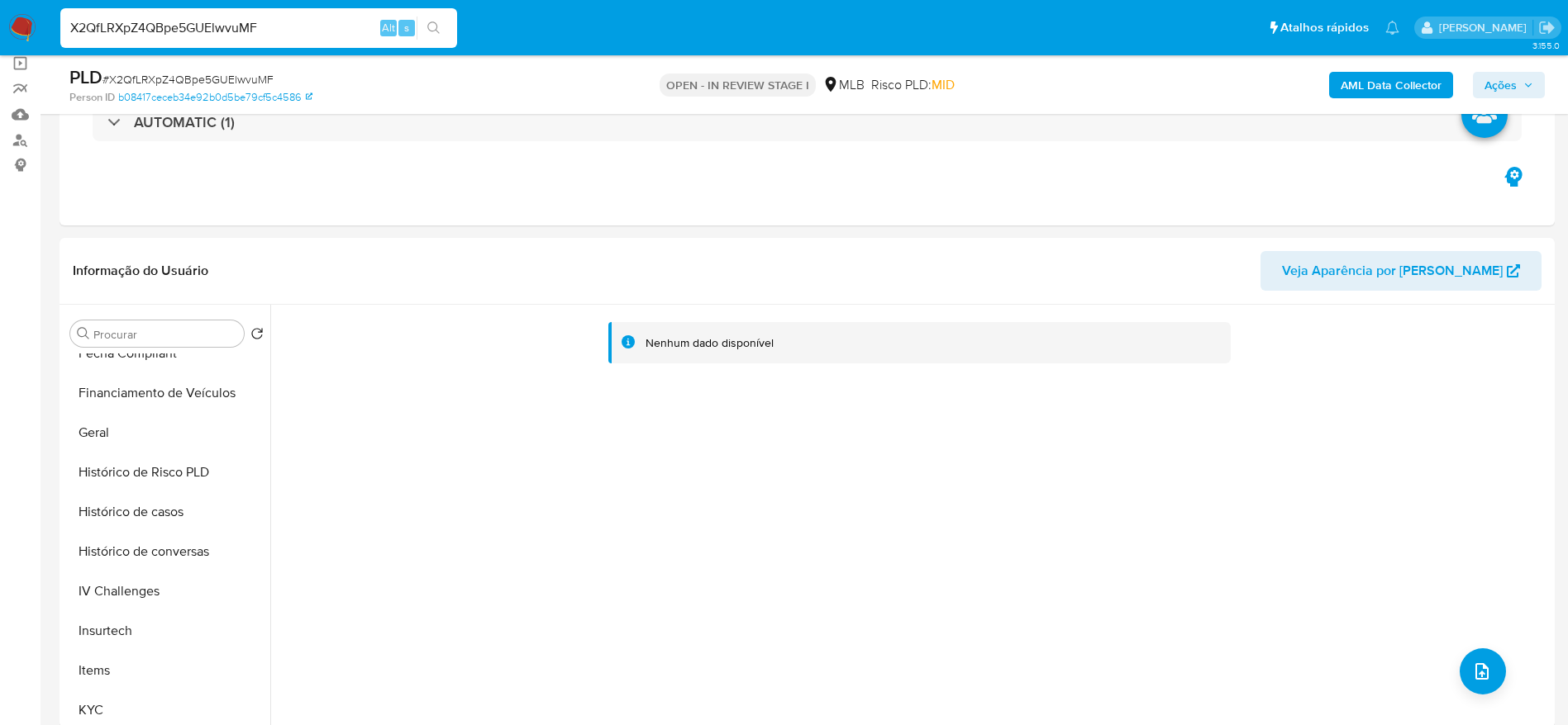
click at [323, 36] on input "X2QfLRXpZ4QBpe5GUElwvuMF" at bounding box center [259, 28] width 397 height 21
click at [323, 36] on input "X2QfLRXpZ4QBpe5GUElwvuMF" at bounding box center [259, 28] width 397 height 21
paste input "9qV7myswGeUf9hHTKxa84QFj"
type input "9qV7myswGeUf9hHTKxa84QFj"
click at [433, 21] on icon "search-icon" at bounding box center [434, 28] width 13 height 13
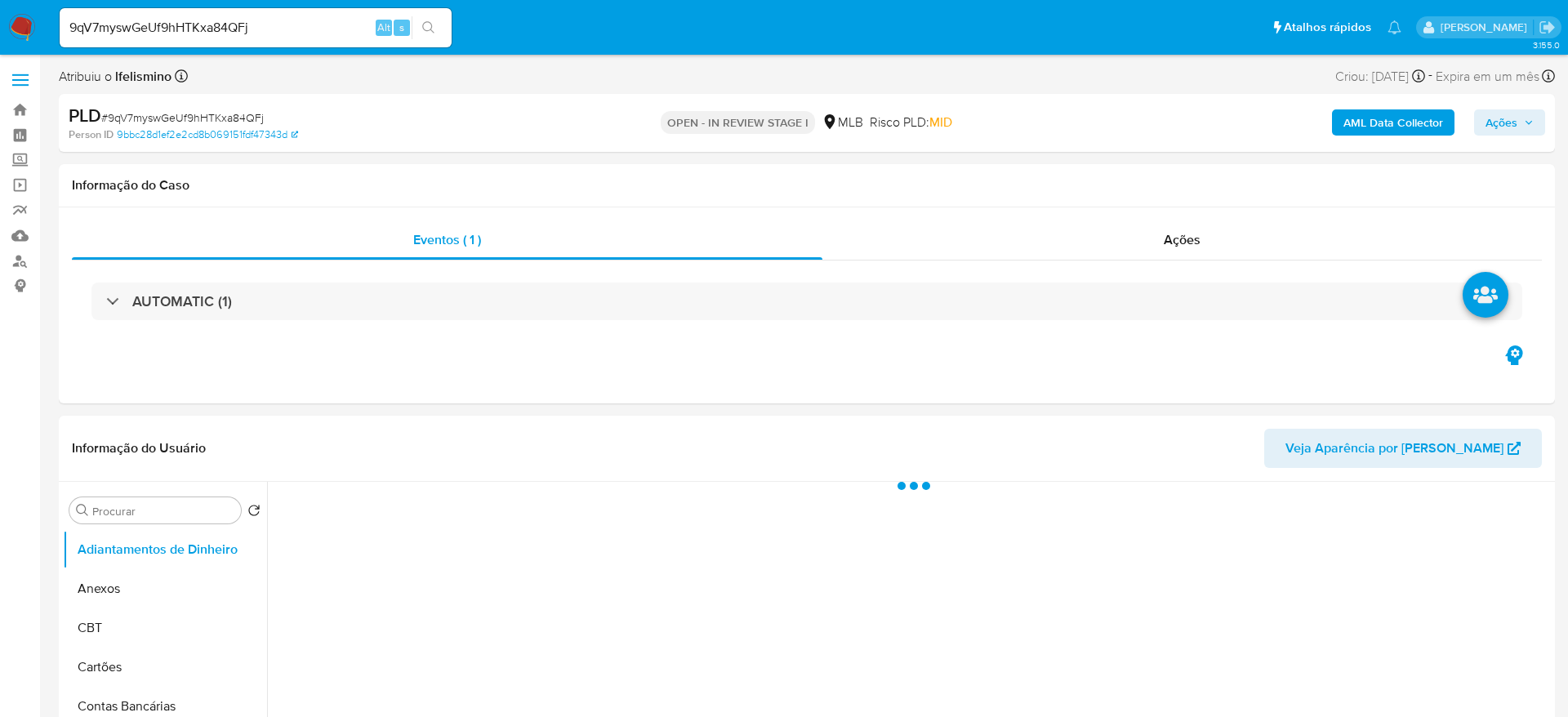
select select "10"
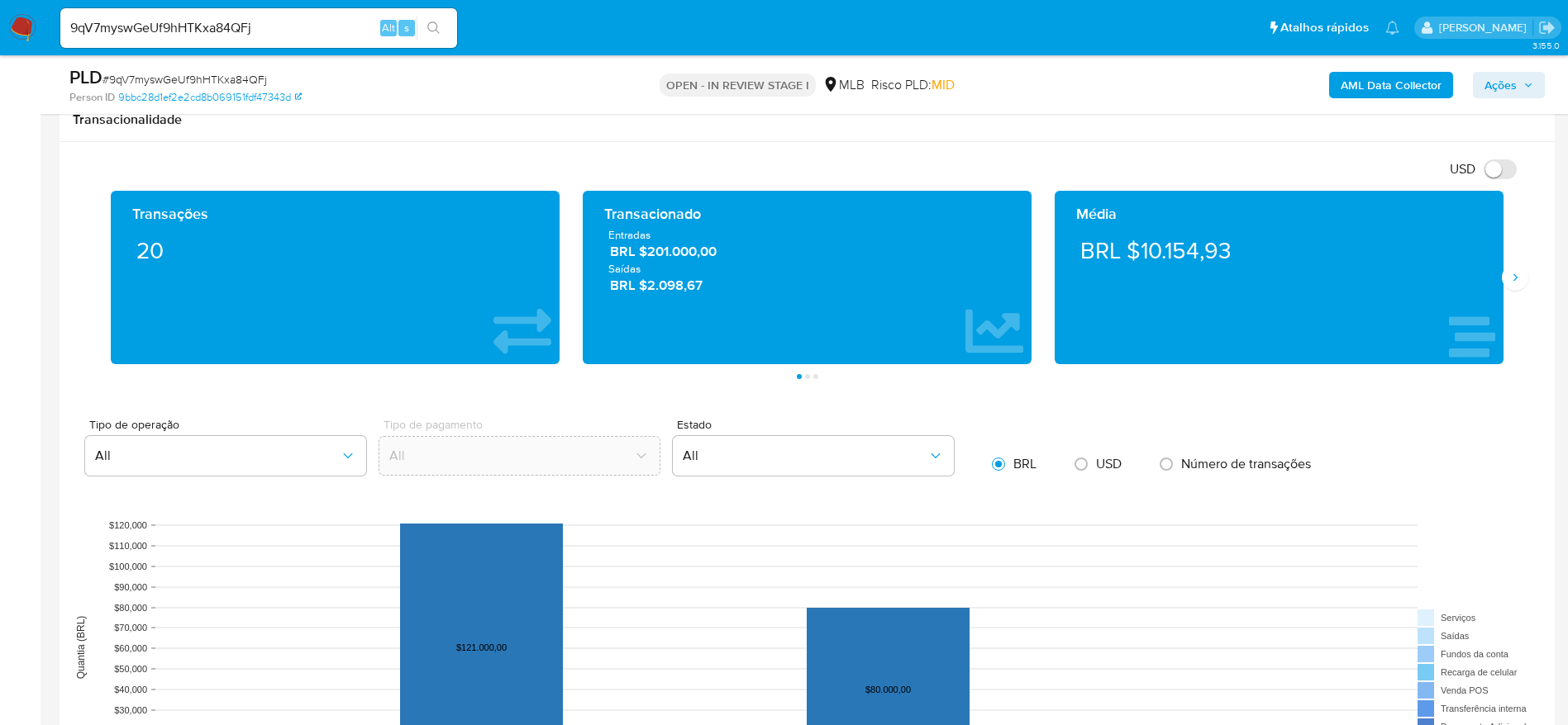
scroll to position [1130, 0]
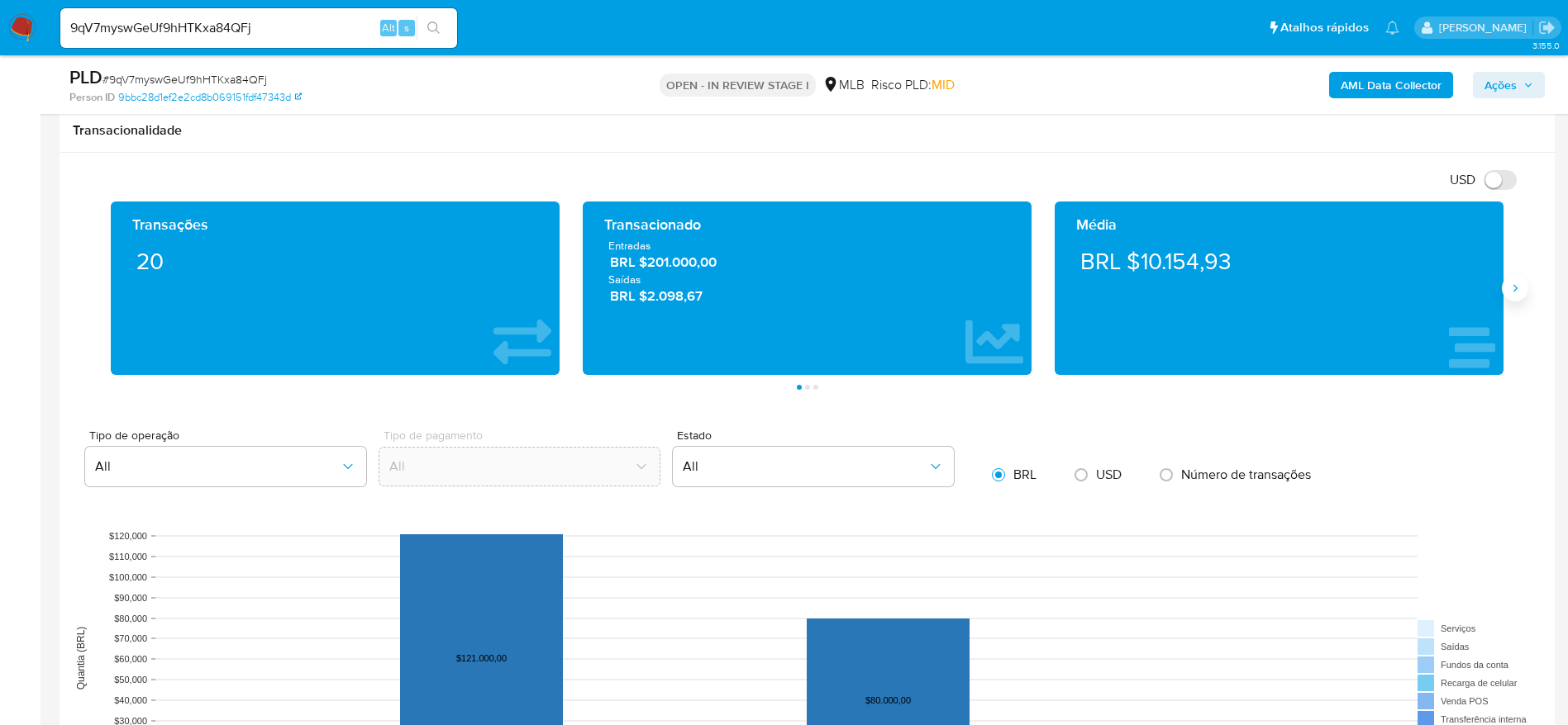
click at [1505, 288] on button "Siguiente" at bounding box center [1515, 289] width 26 height 26
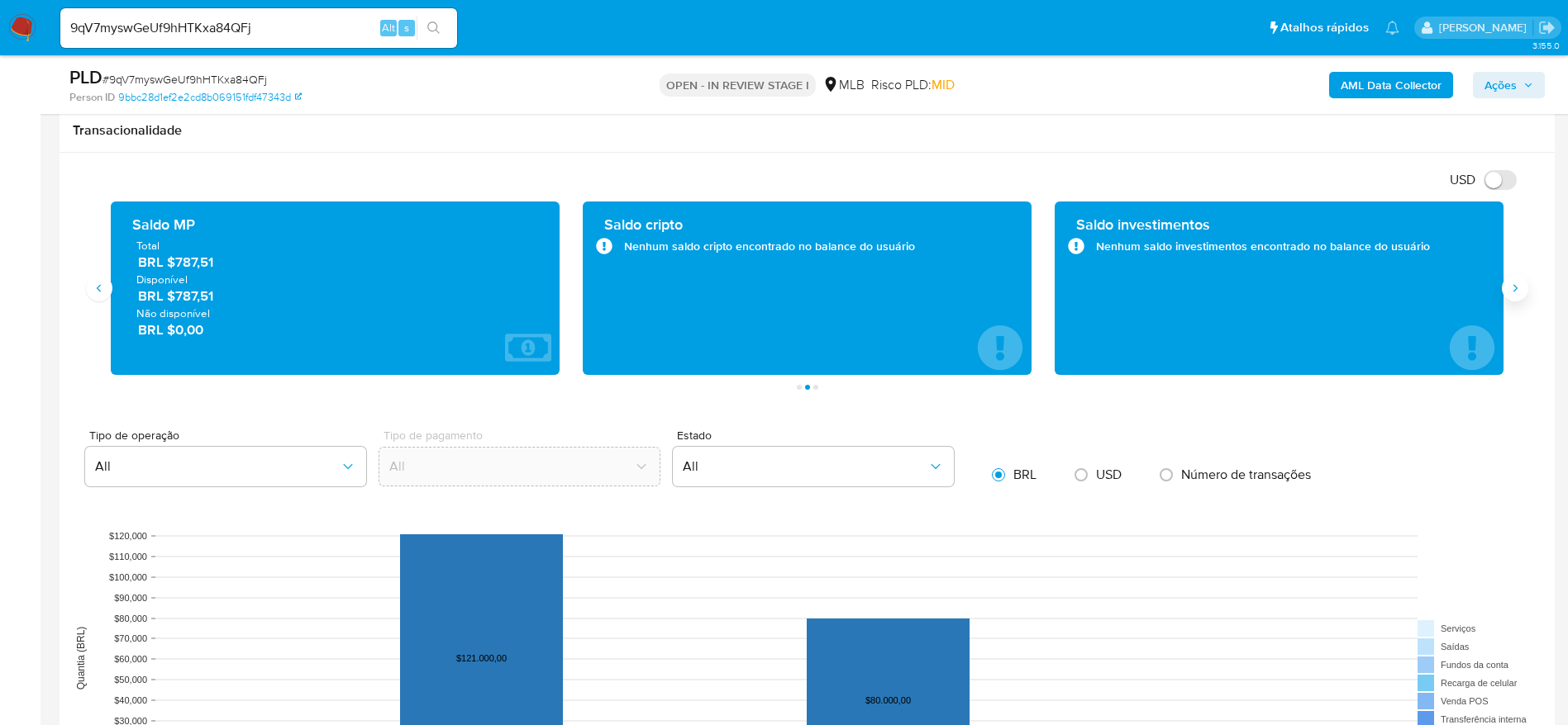
click at [1505, 288] on button "Siguiente" at bounding box center [1515, 289] width 26 height 26
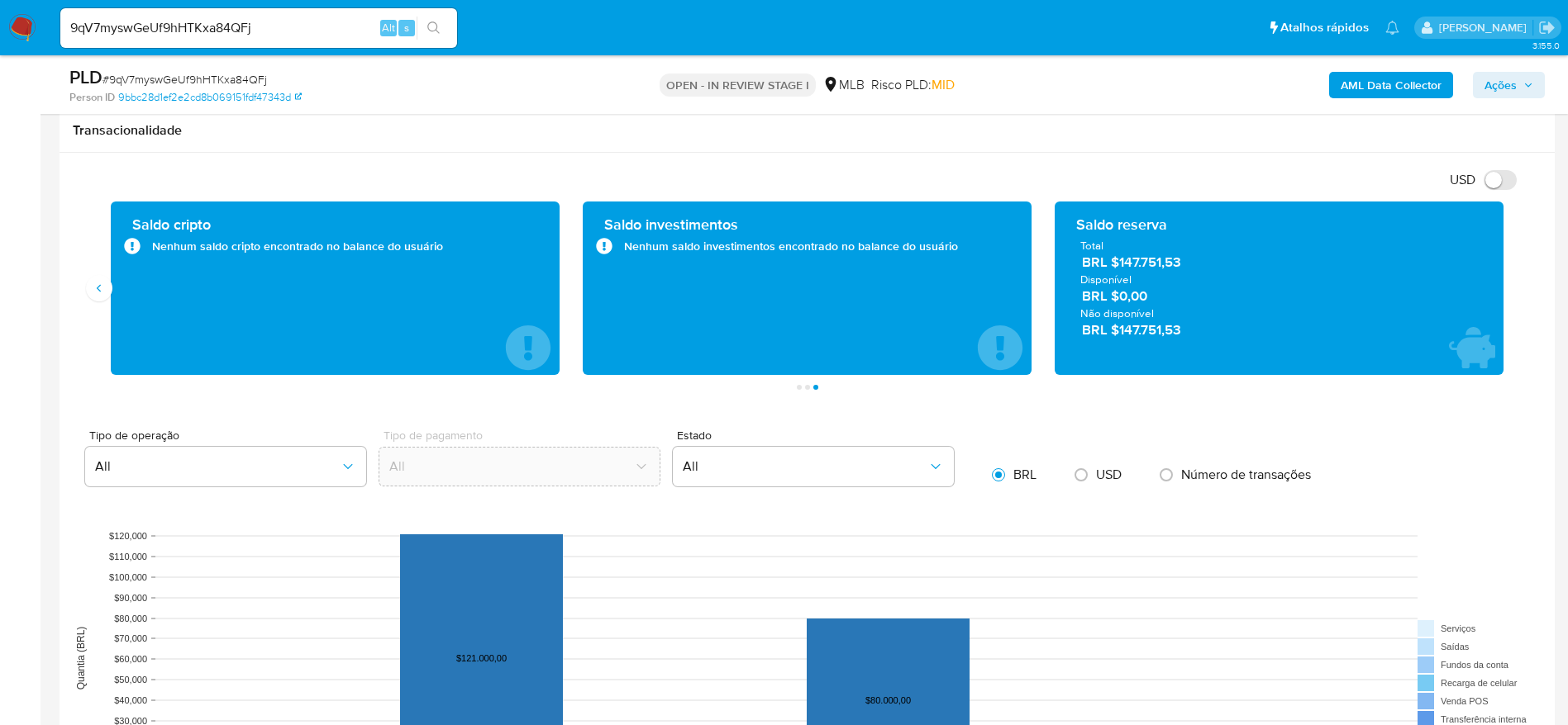
drag, startPoint x: 1187, startPoint y: 265, endPoint x: 1125, endPoint y: 268, distance: 62.1
click at [1125, 268] on span "BRL $147.751,53" at bounding box center [1279, 262] width 396 height 19
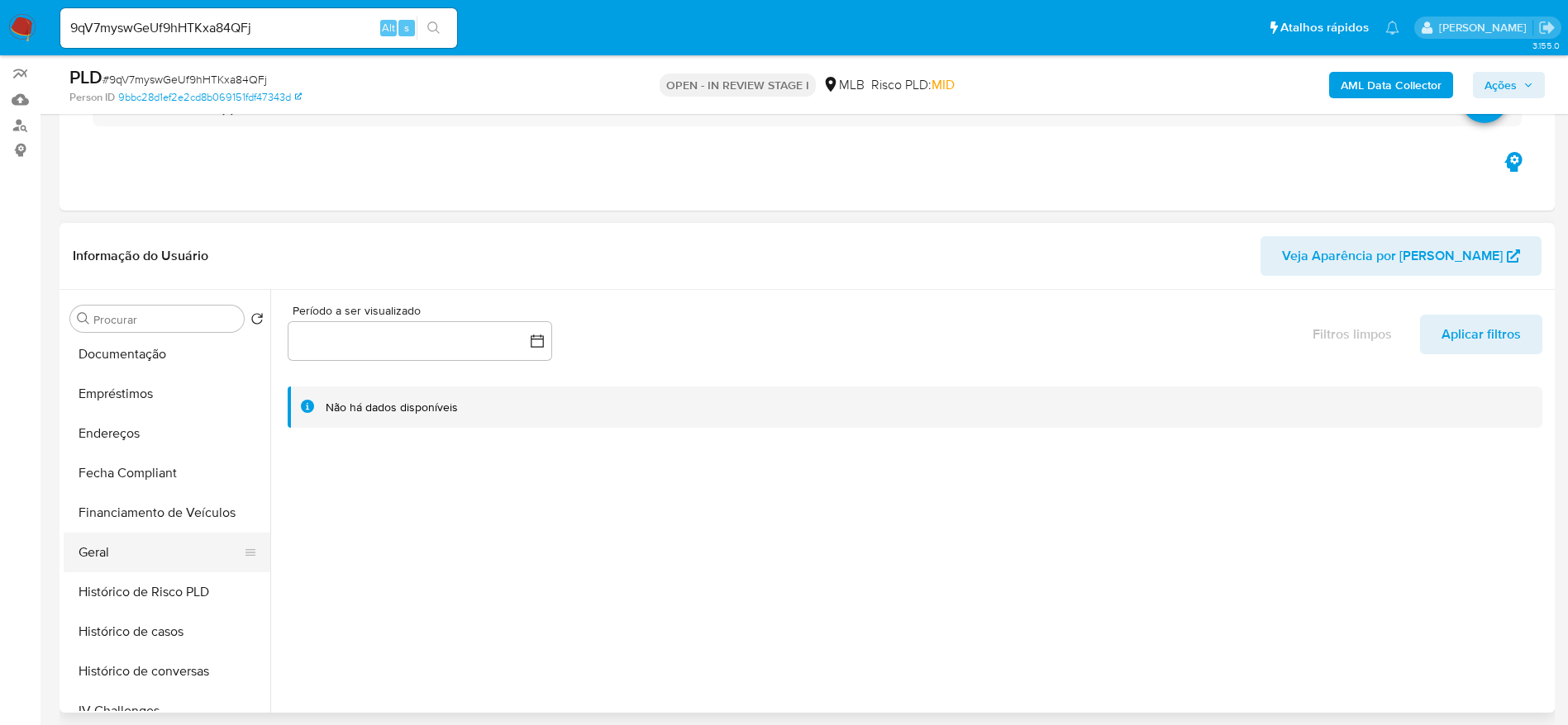
scroll to position [372, 0]
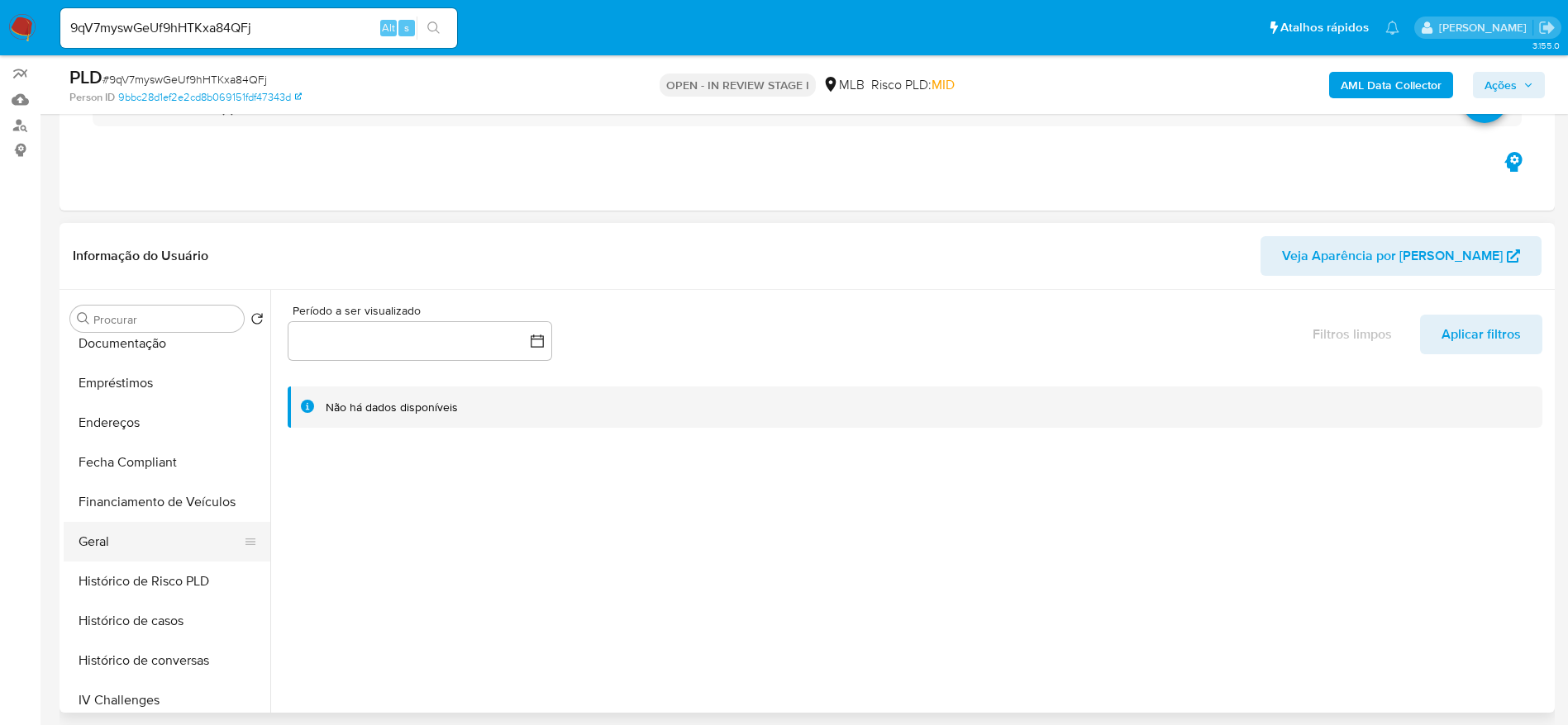
click at [114, 531] on button "Geral" at bounding box center [160, 542] width 194 height 40
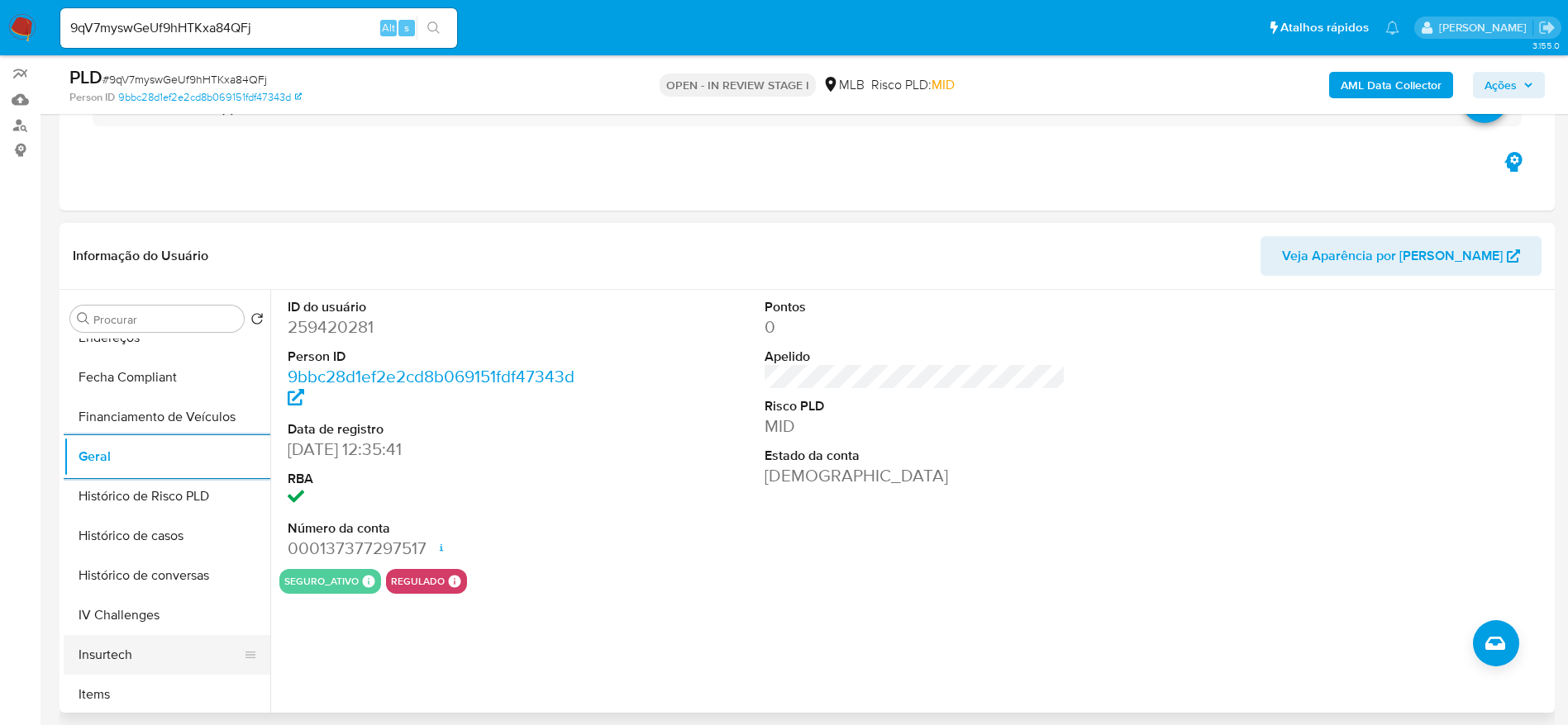
scroll to position [496, 0]
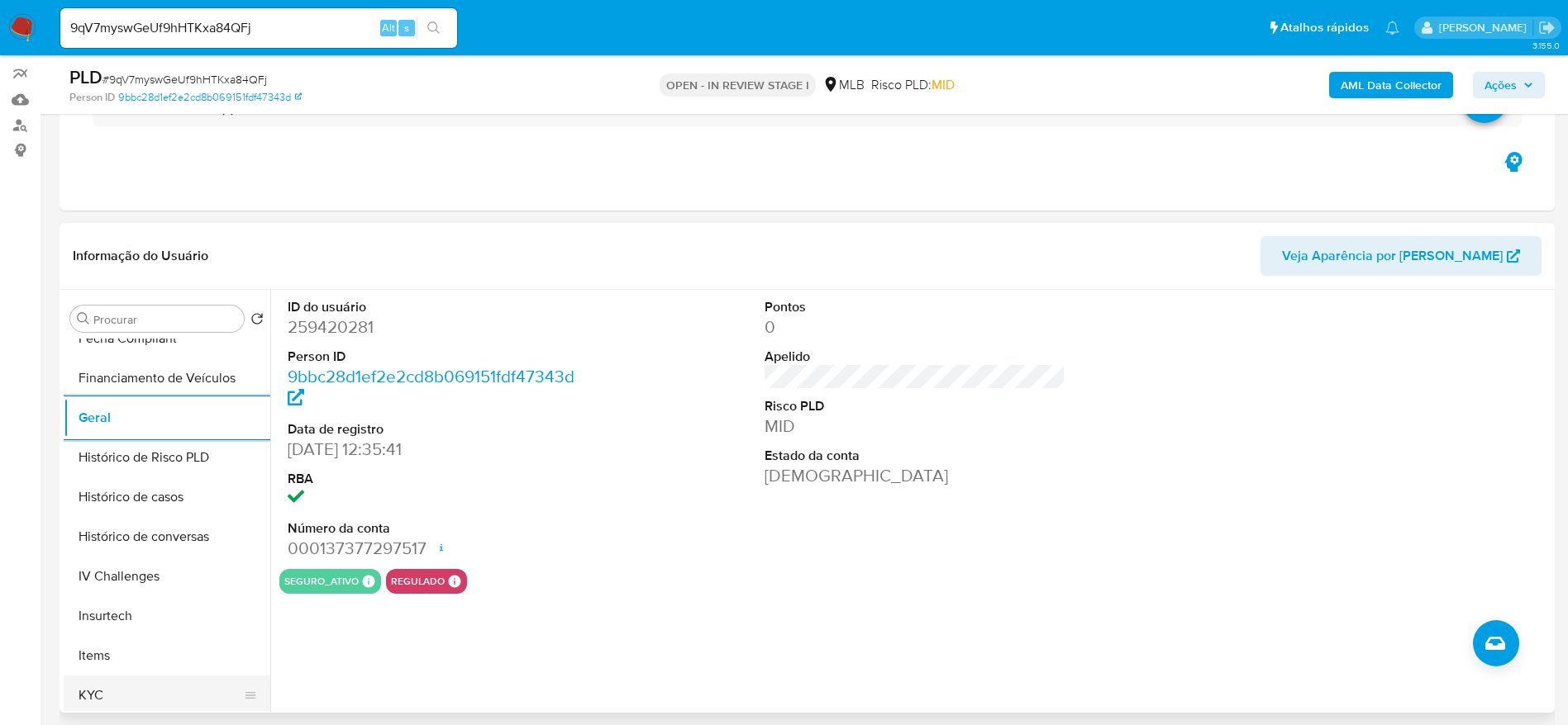
click at [102, 686] on button "KYC" at bounding box center [160, 695] width 194 height 40
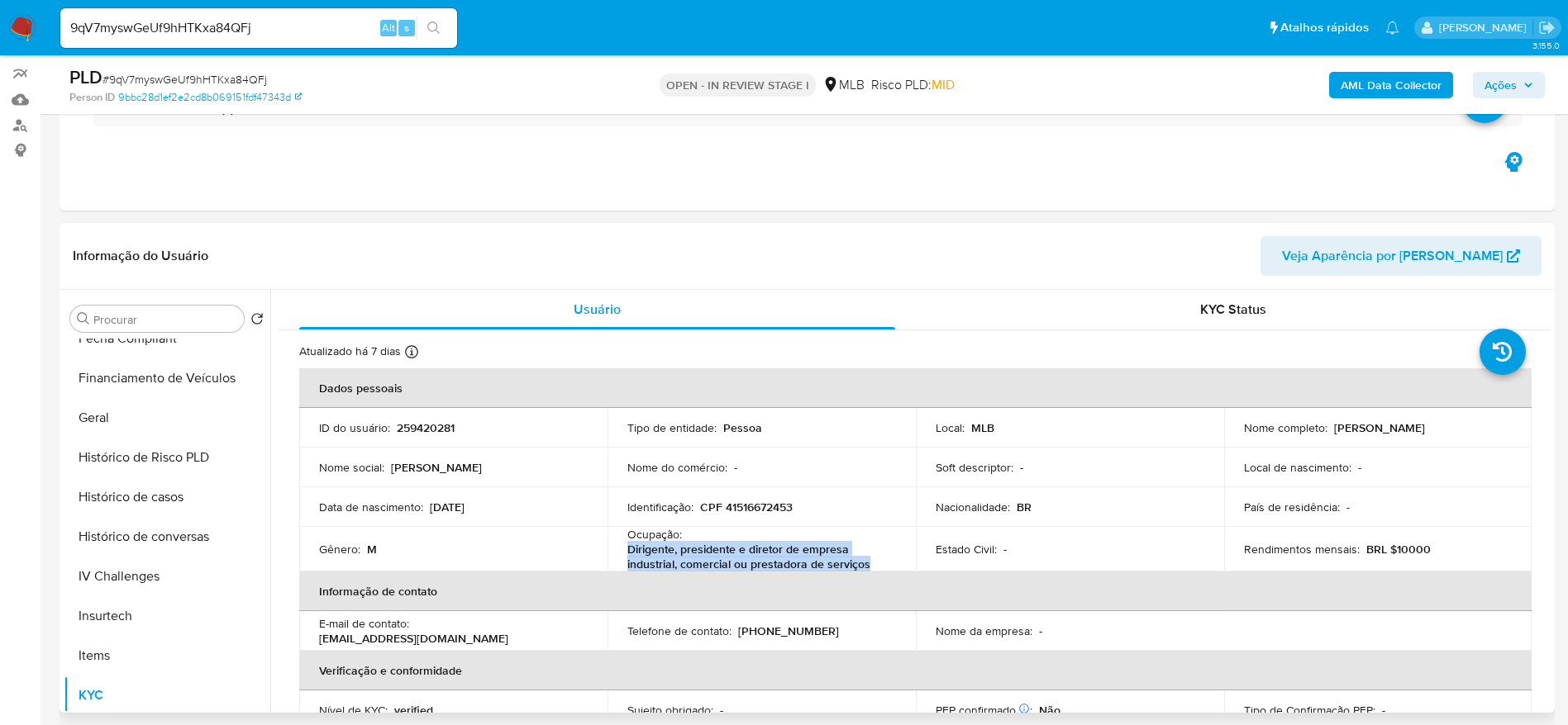
copy p "Dirigente, presidente e diretor de empresa industrial, comercial ou prestadora …"
click at [127, 417] on button "Geral" at bounding box center [160, 418] width 194 height 40
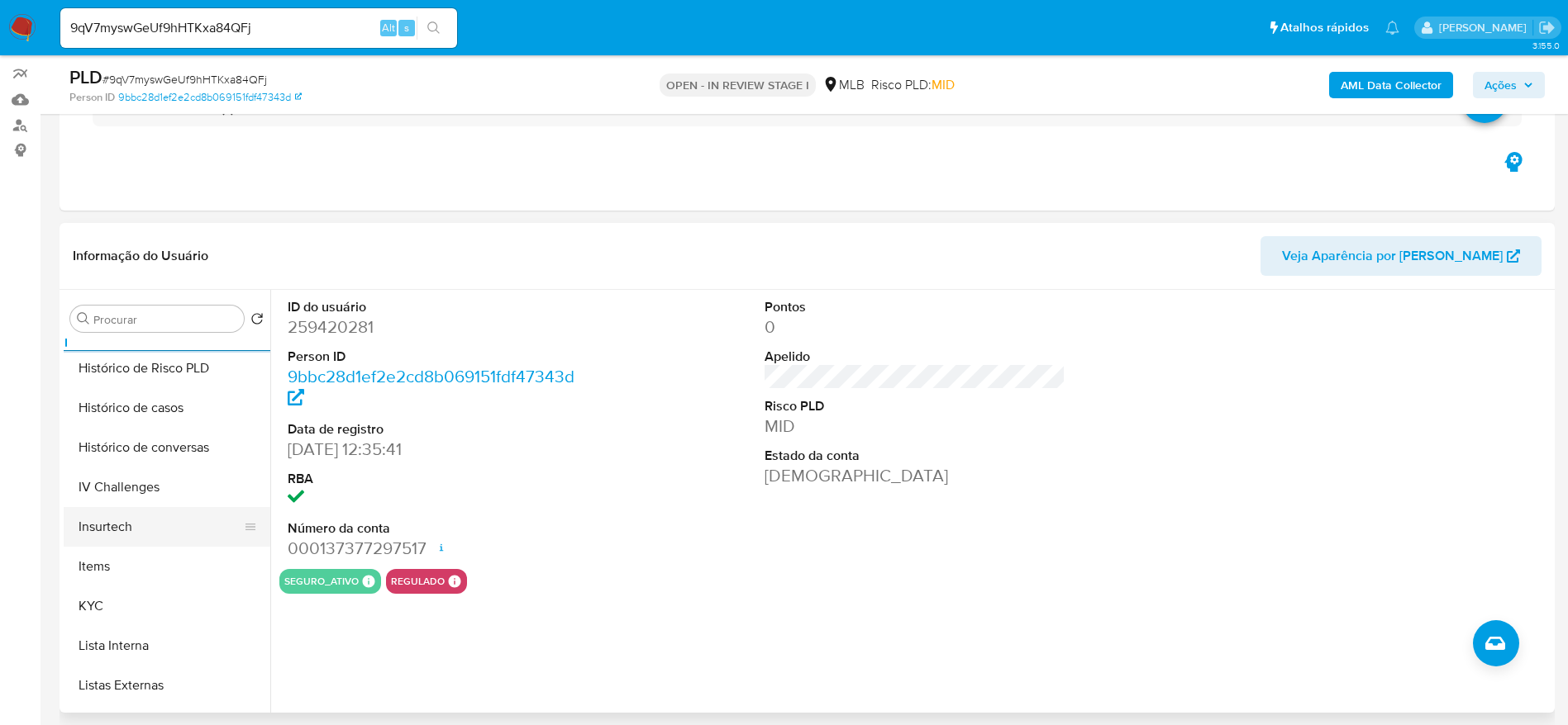
scroll to position [737, 0]
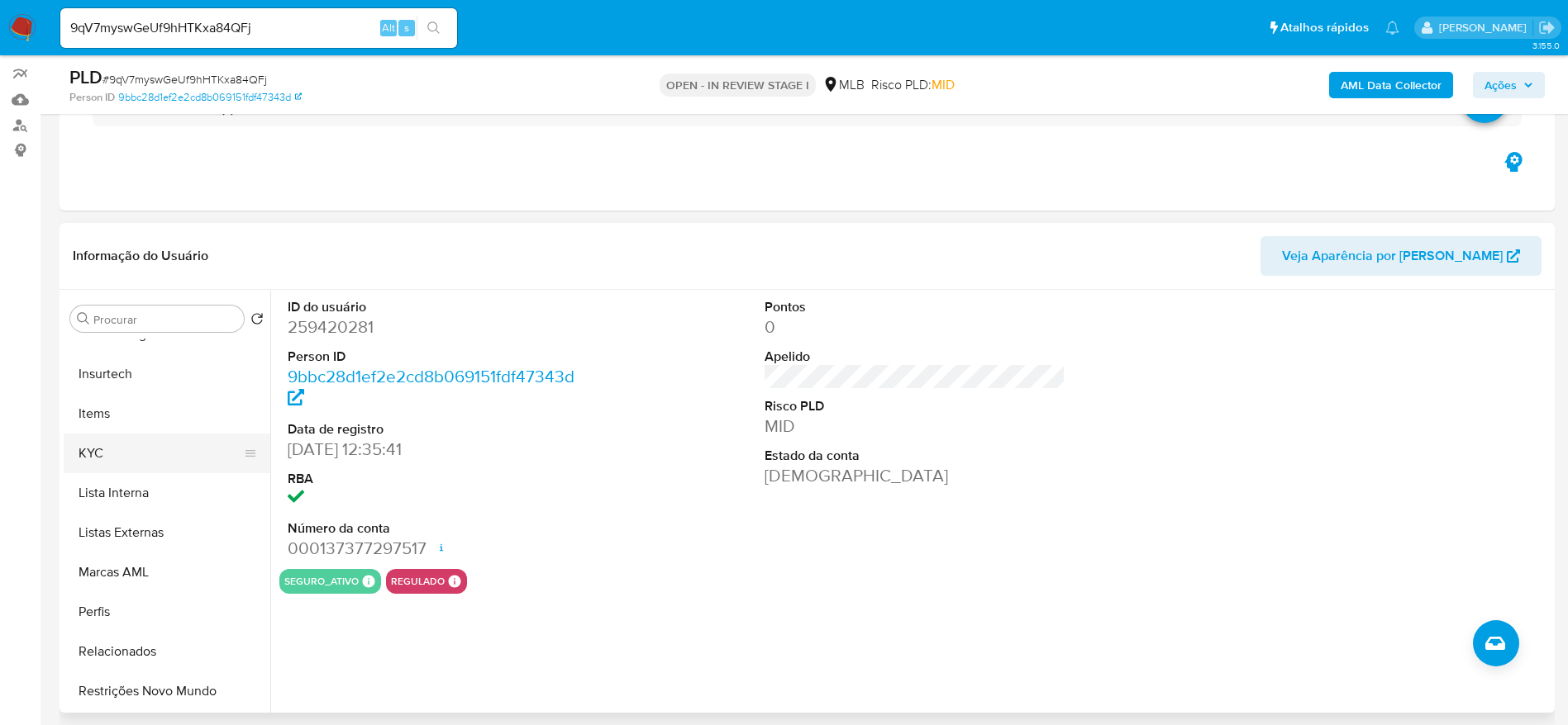
click at [151, 460] on button "KYC" at bounding box center [160, 454] width 194 height 40
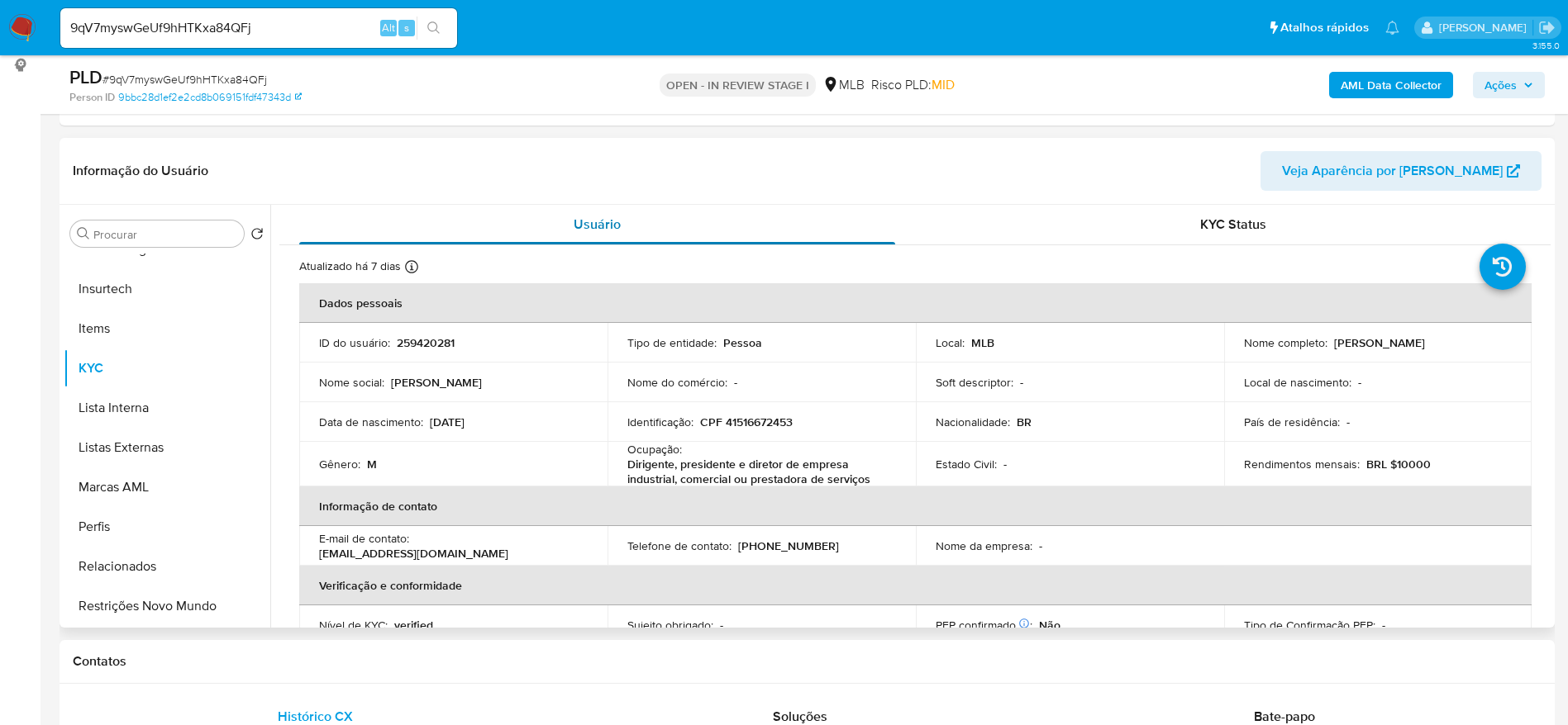
scroll to position [263, 0]
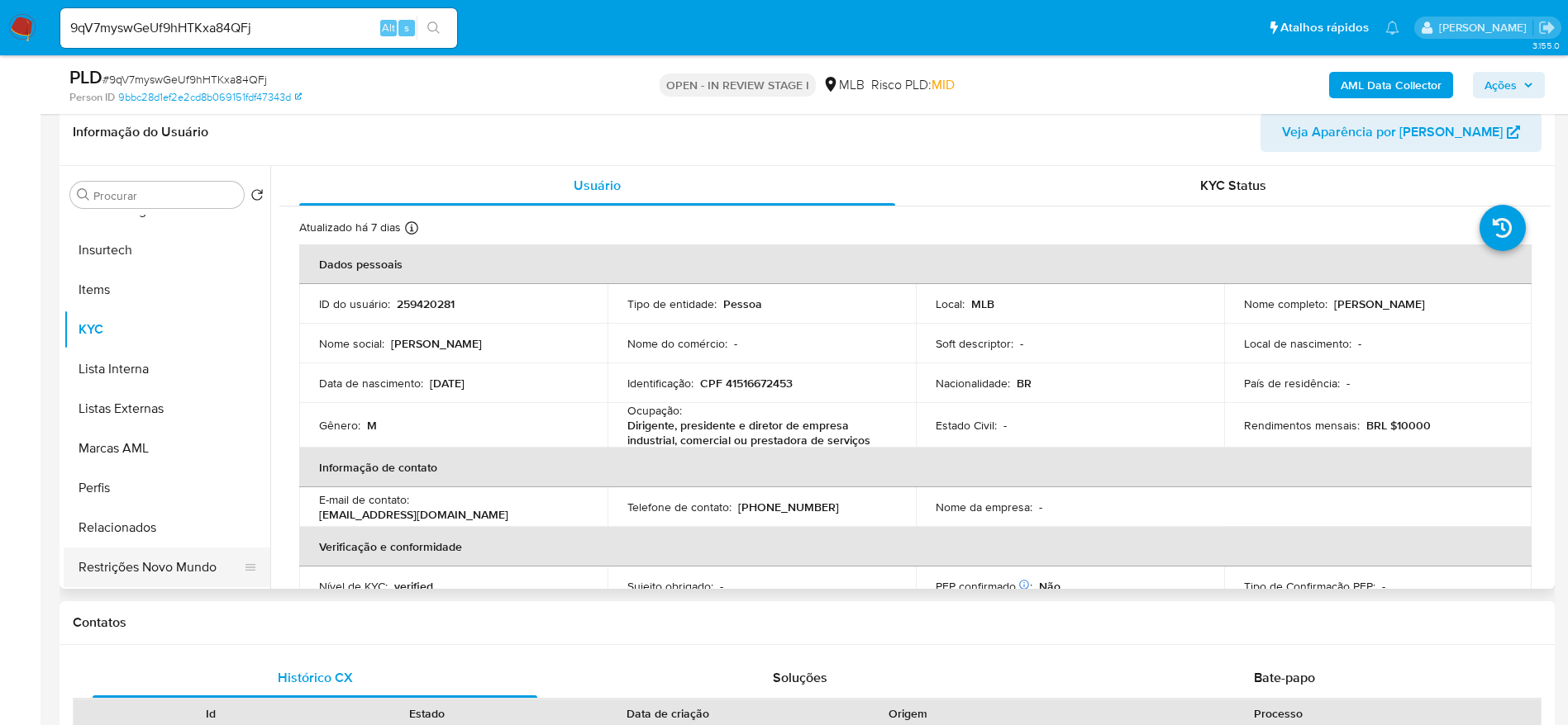
click at [120, 565] on button "Restrições Novo Mundo" at bounding box center [160, 568] width 194 height 40
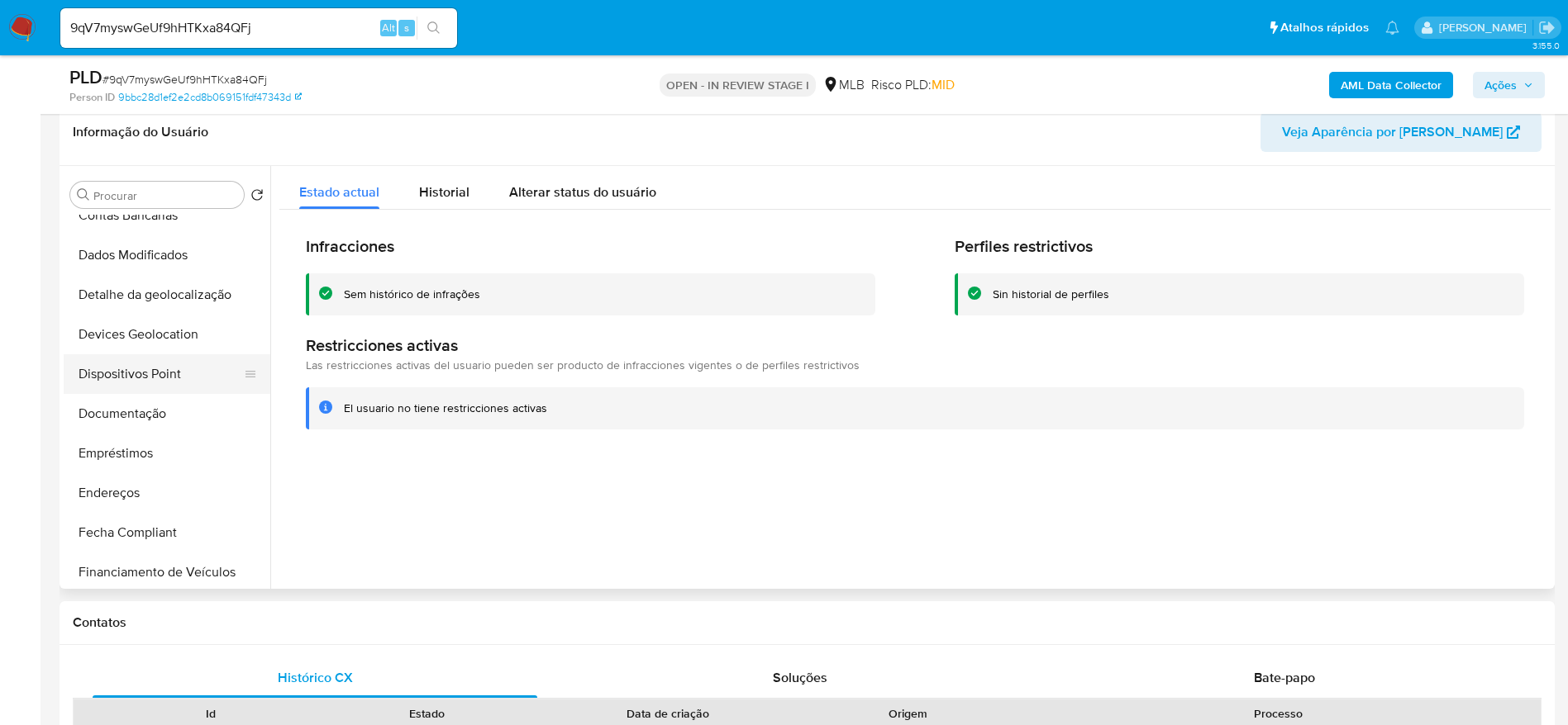
scroll to position [118, 0]
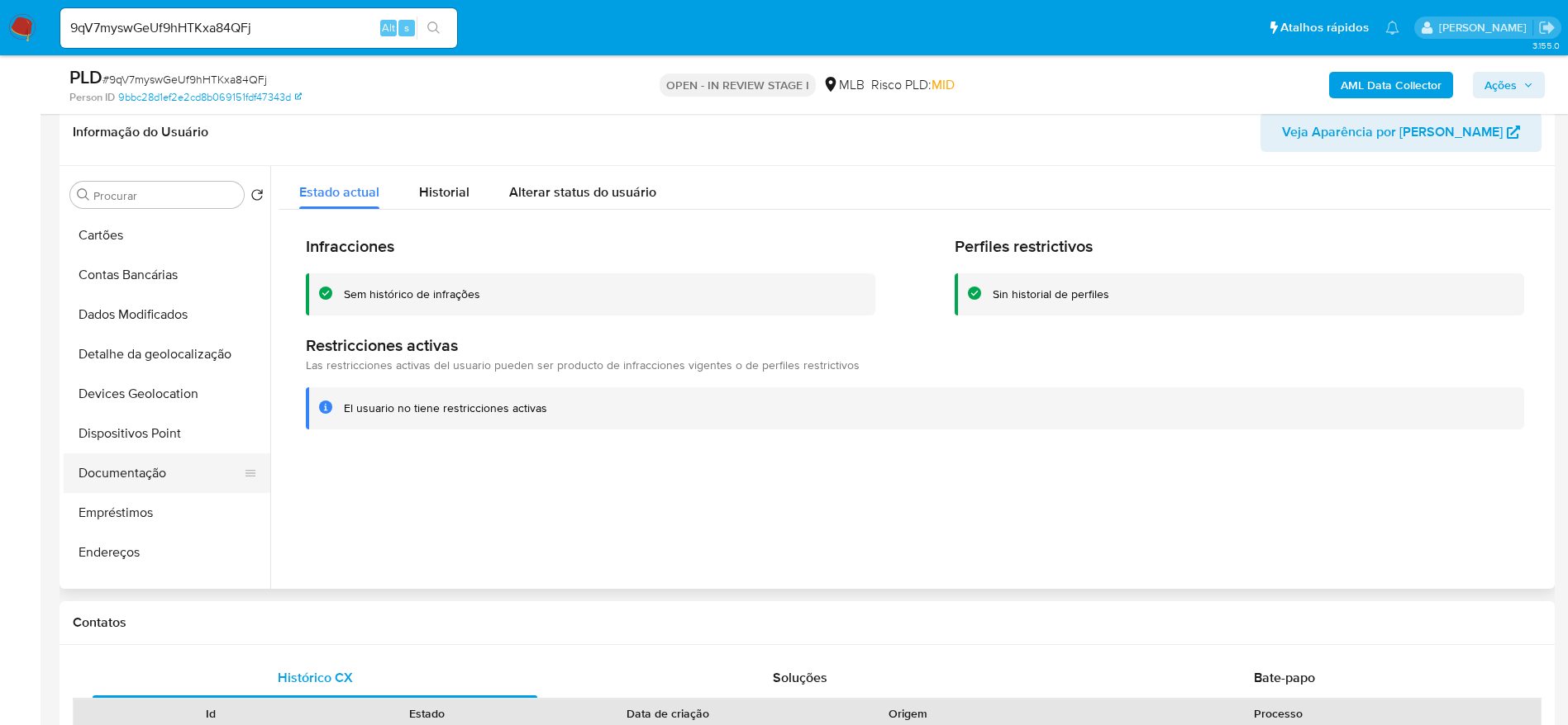
click at [140, 468] on button "Documentação" at bounding box center [160, 474] width 194 height 40
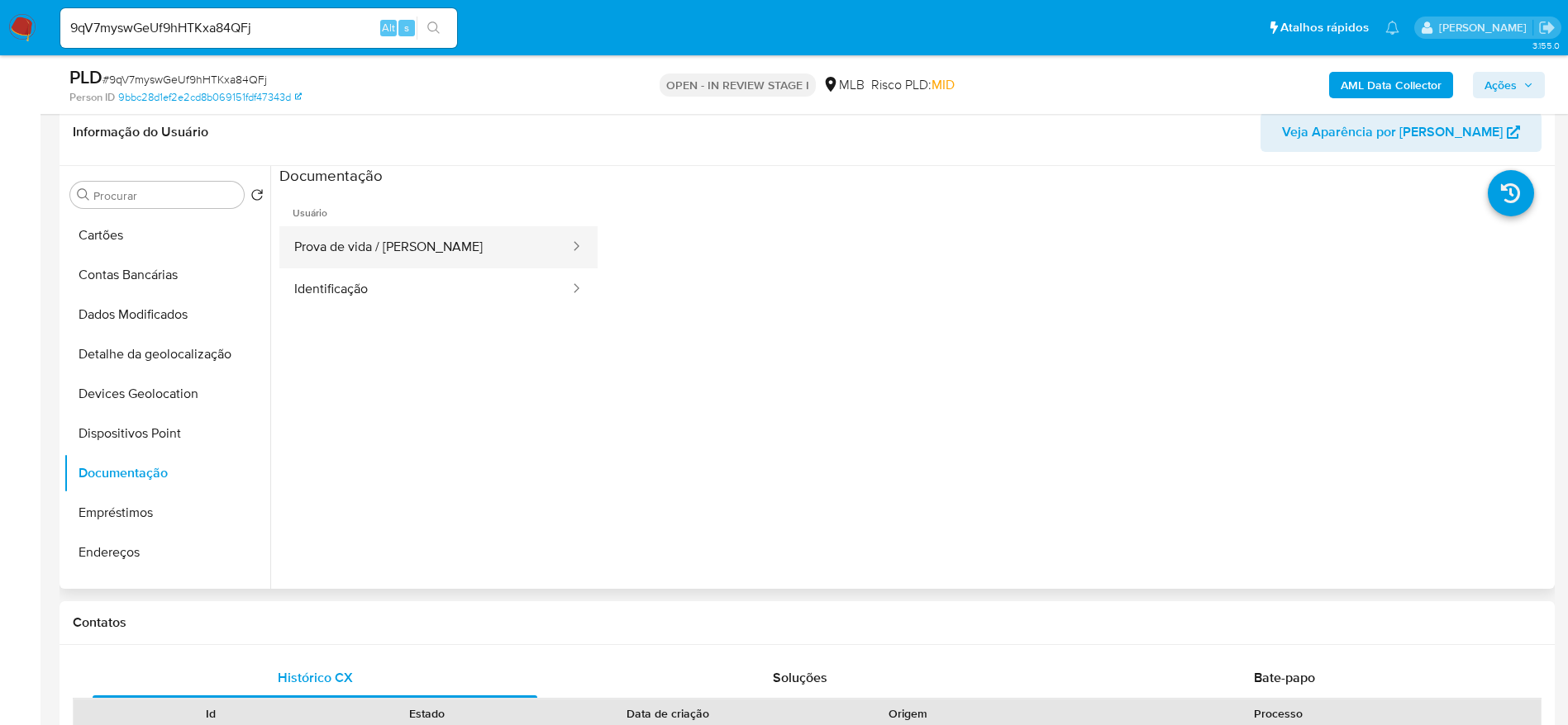
click at [364, 269] on button "Identificação" at bounding box center [425, 289] width 292 height 42
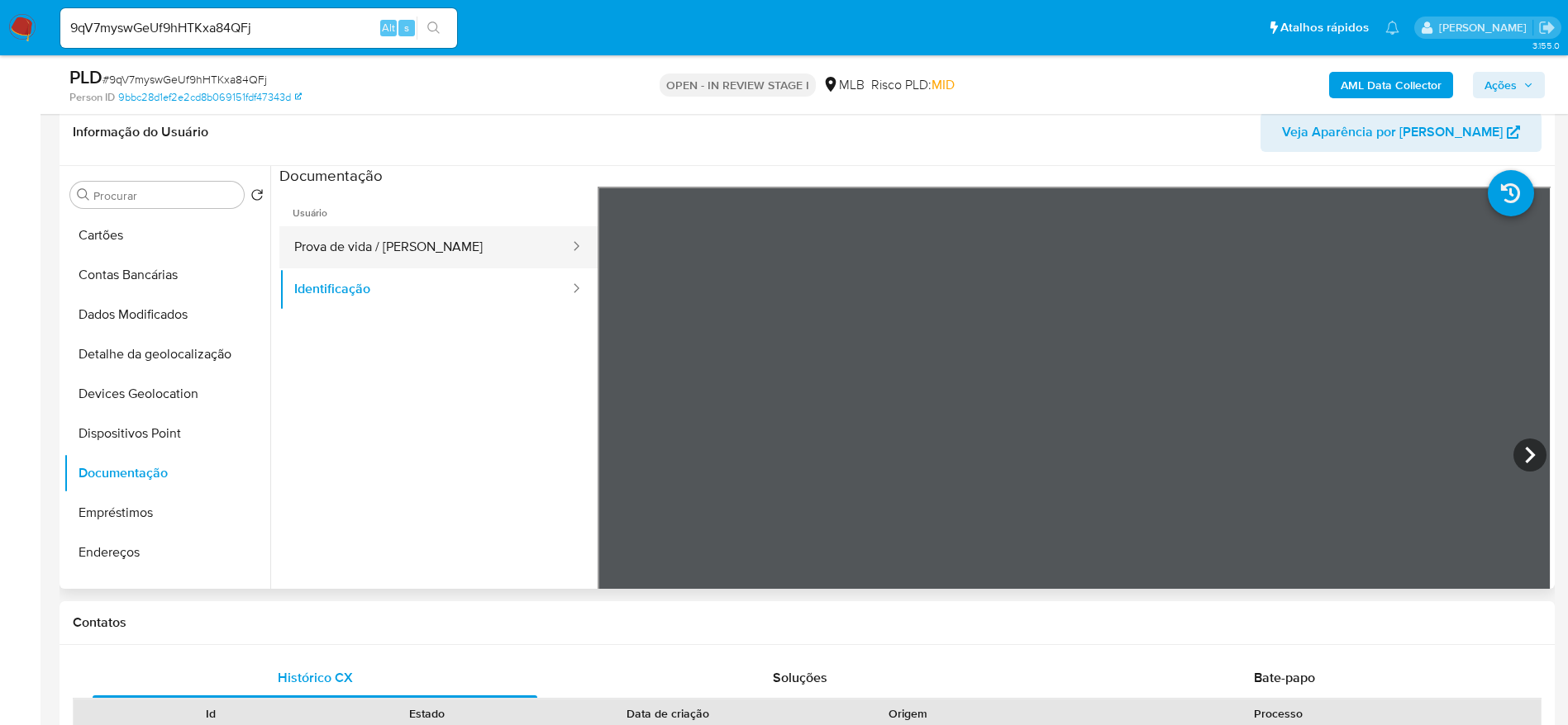
click at [378, 249] on button "Prova de vida / Selfie" at bounding box center [425, 247] width 292 height 42
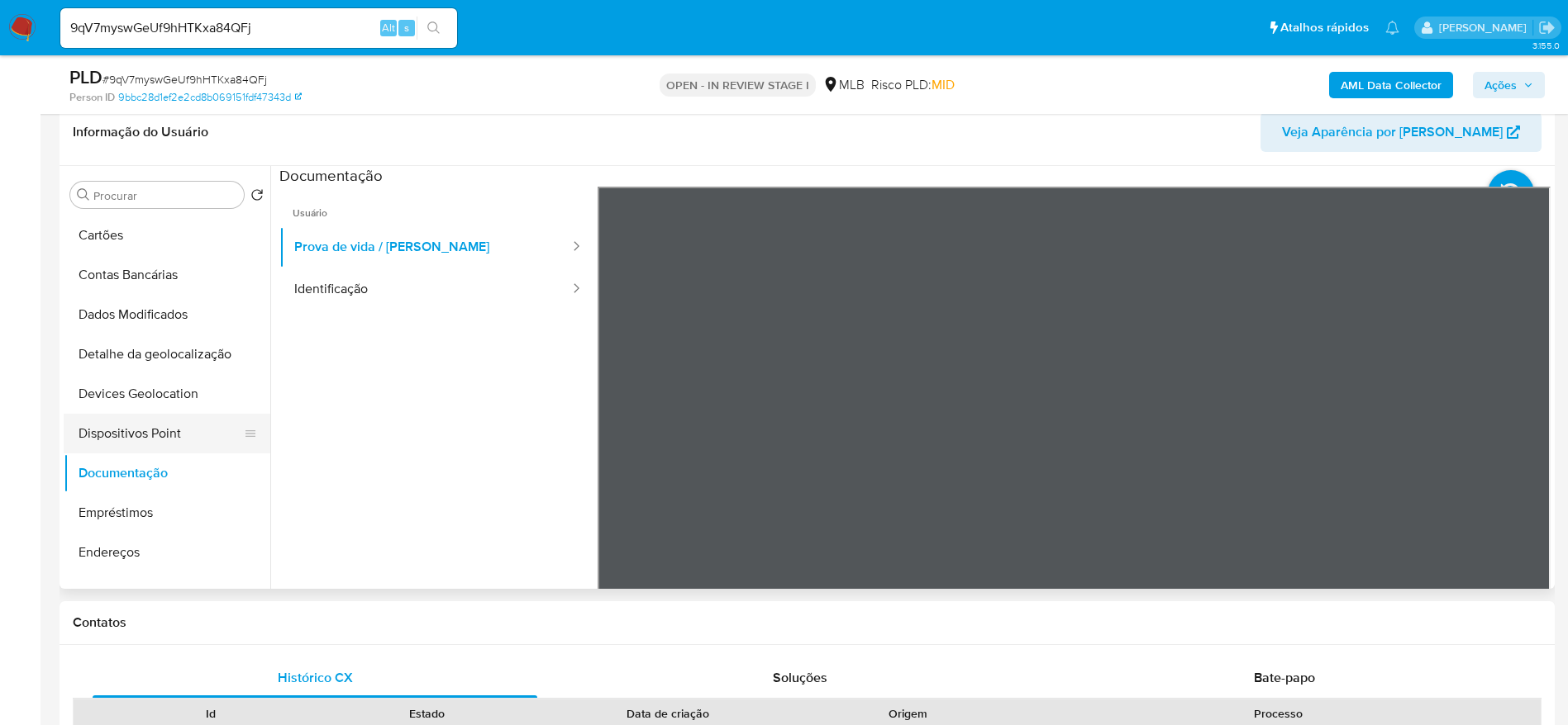
drag, startPoint x: 117, startPoint y: 454, endPoint x: 125, endPoint y: 448, distance: 10.0
click at [120, 455] on button "Documentação" at bounding box center [167, 474] width 207 height 40
click at [101, 450] on button "Dispositivos Point" at bounding box center [160, 434] width 194 height 40
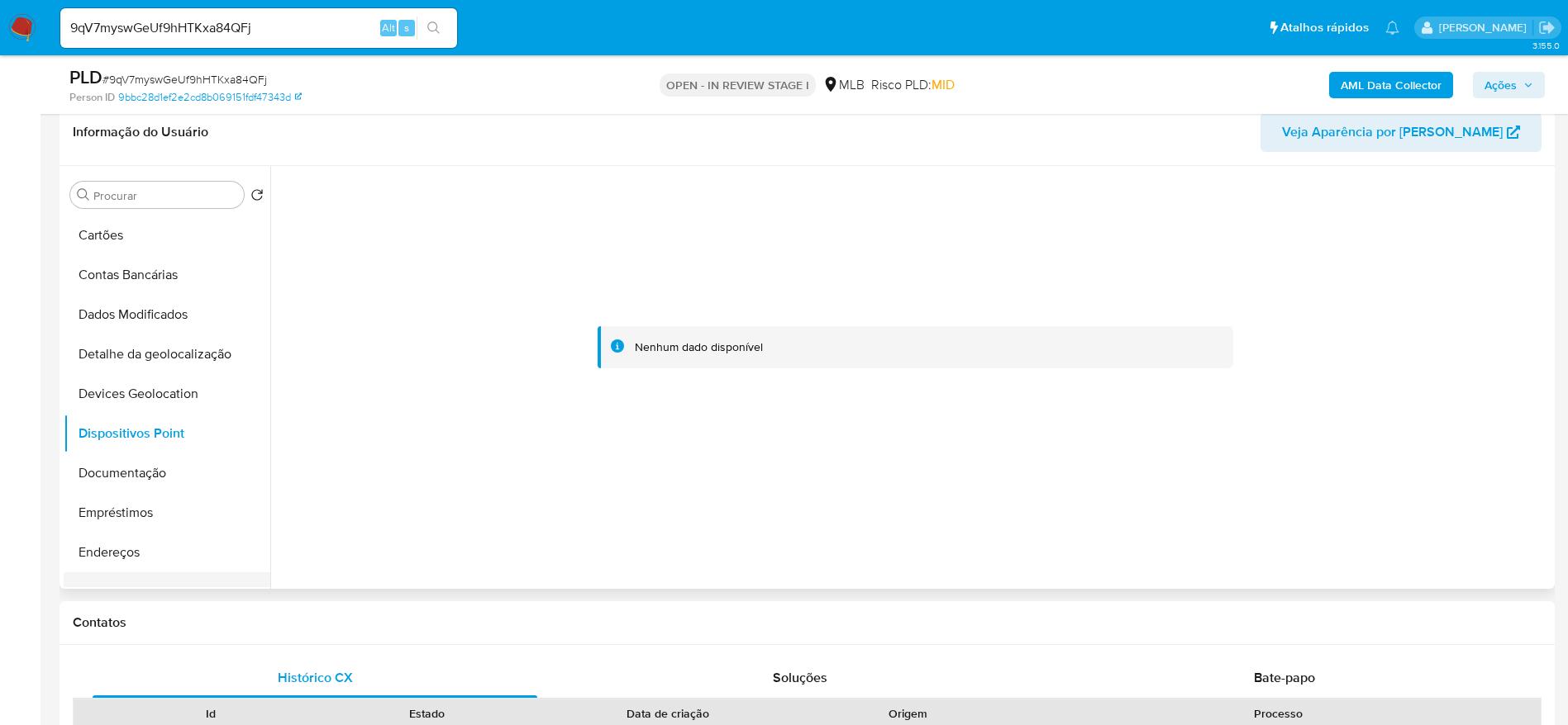
click at [135, 574] on button "Fecha Compliant" at bounding box center [160, 593] width 194 height 40
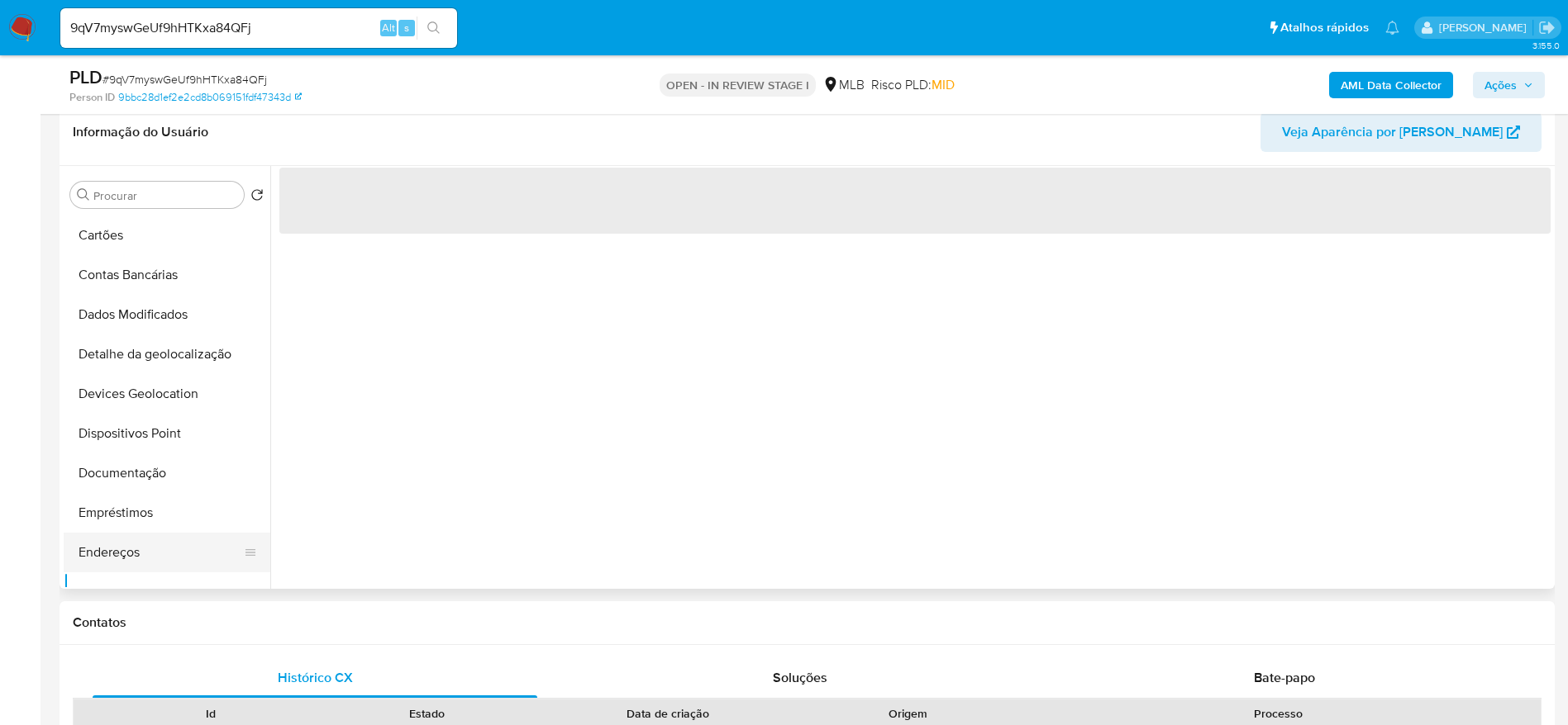
click at [139, 546] on button "Endereços" at bounding box center [160, 553] width 194 height 40
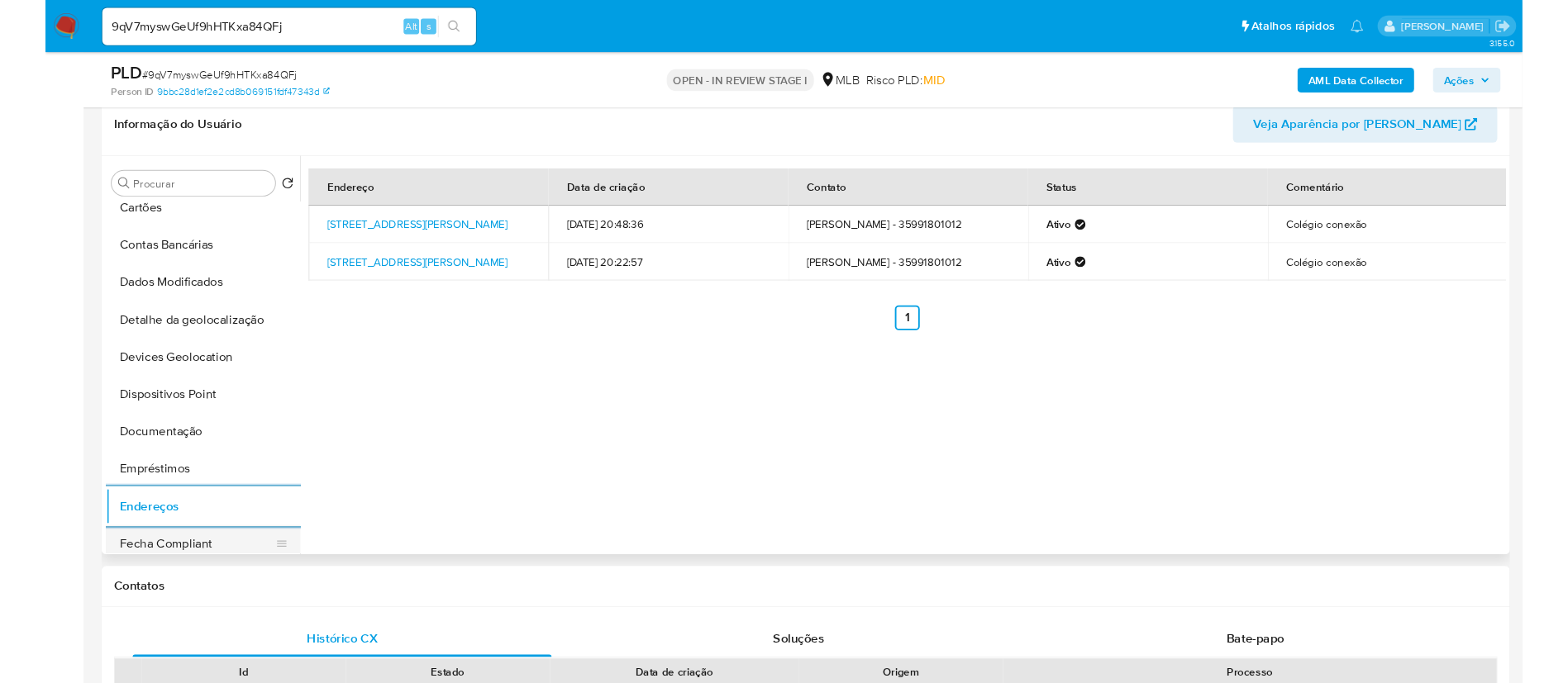
scroll to position [372, 0]
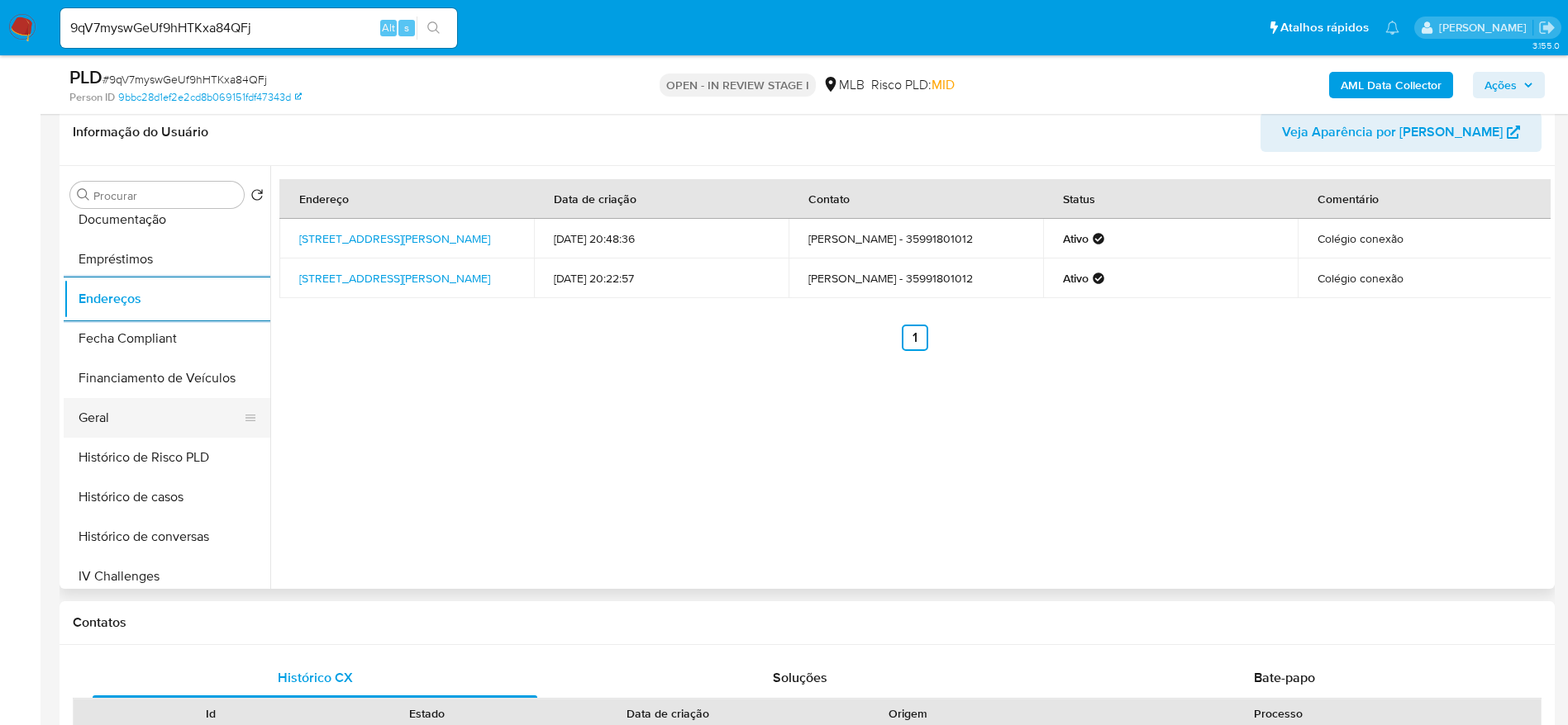
click at [153, 431] on button "Geral" at bounding box center [160, 418] width 194 height 40
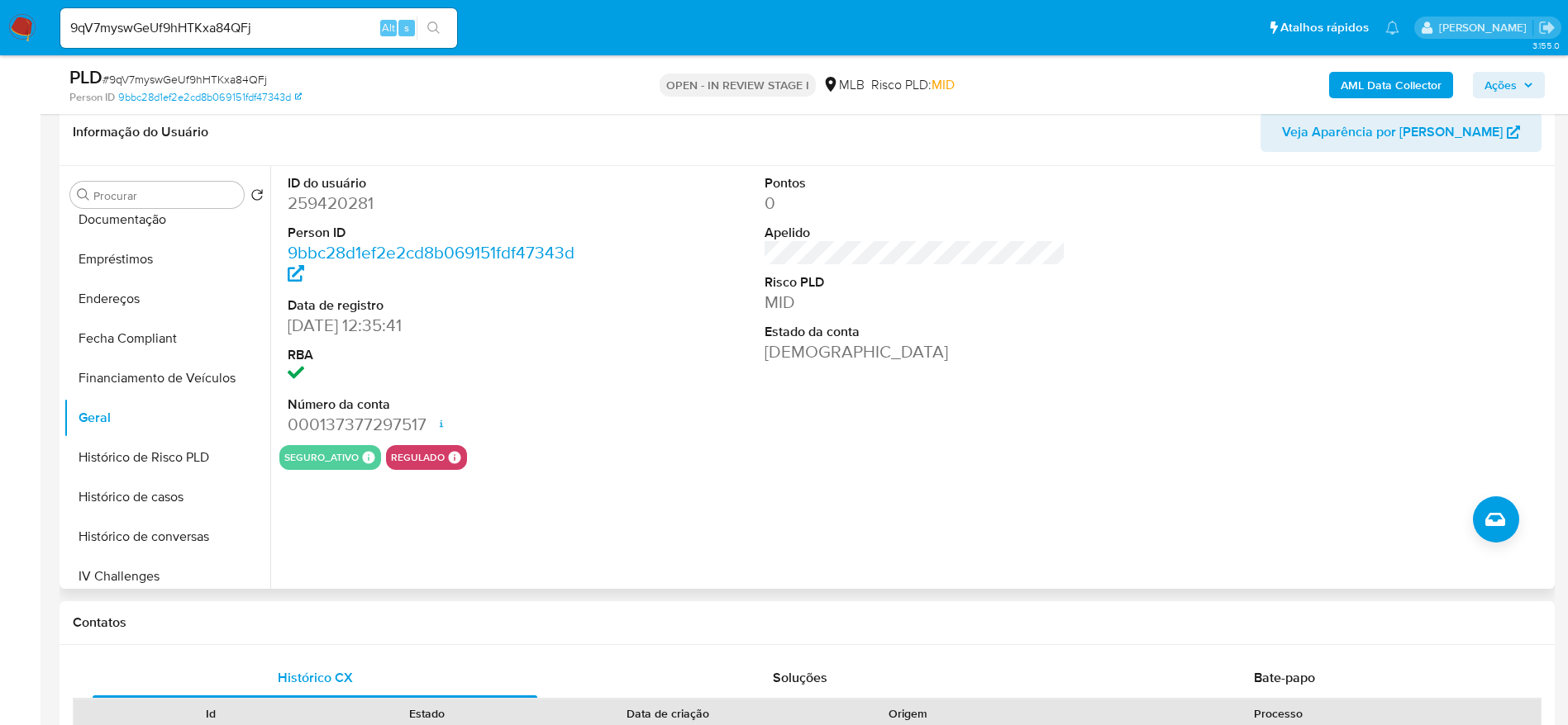
click at [351, 209] on dd "259420281" at bounding box center [438, 203] width 302 height 23
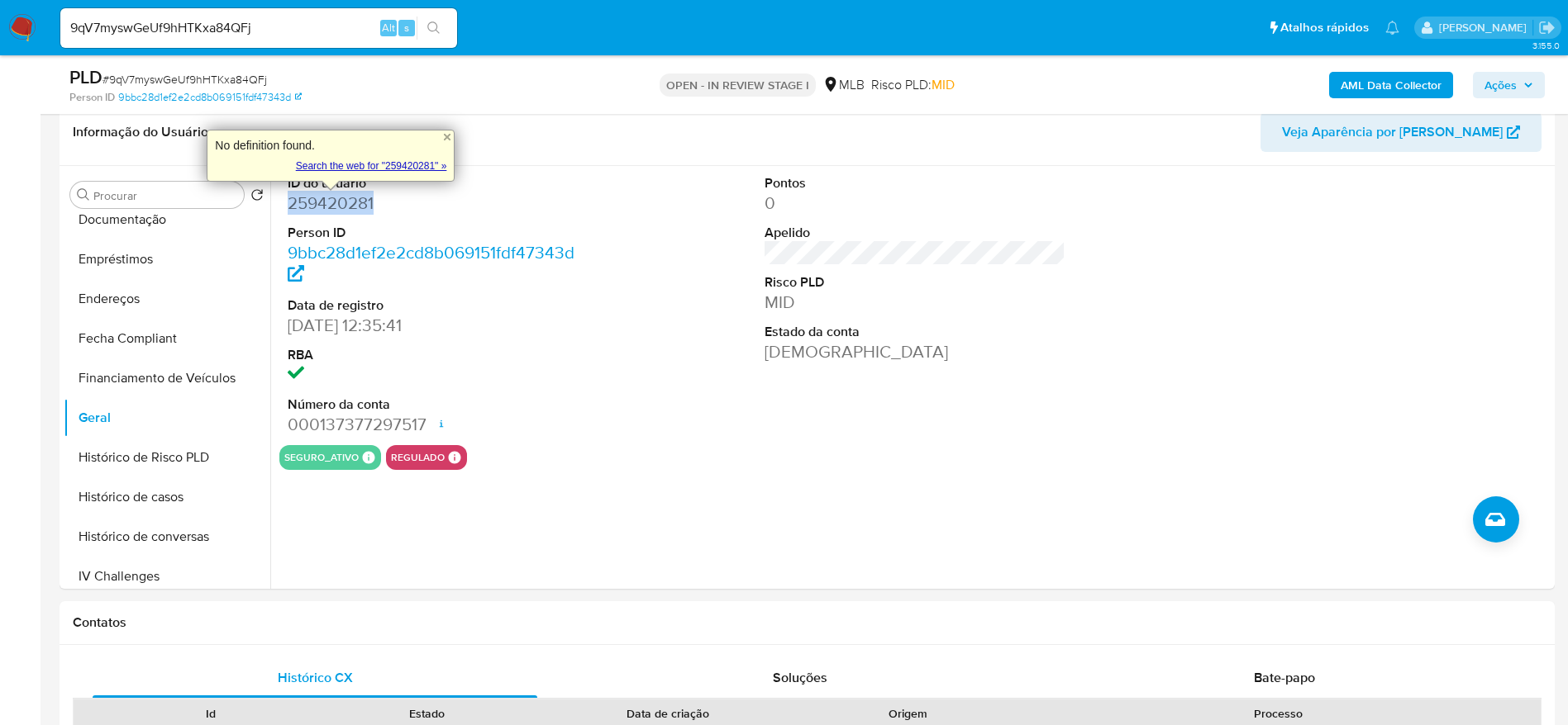
copy dd "259420281"
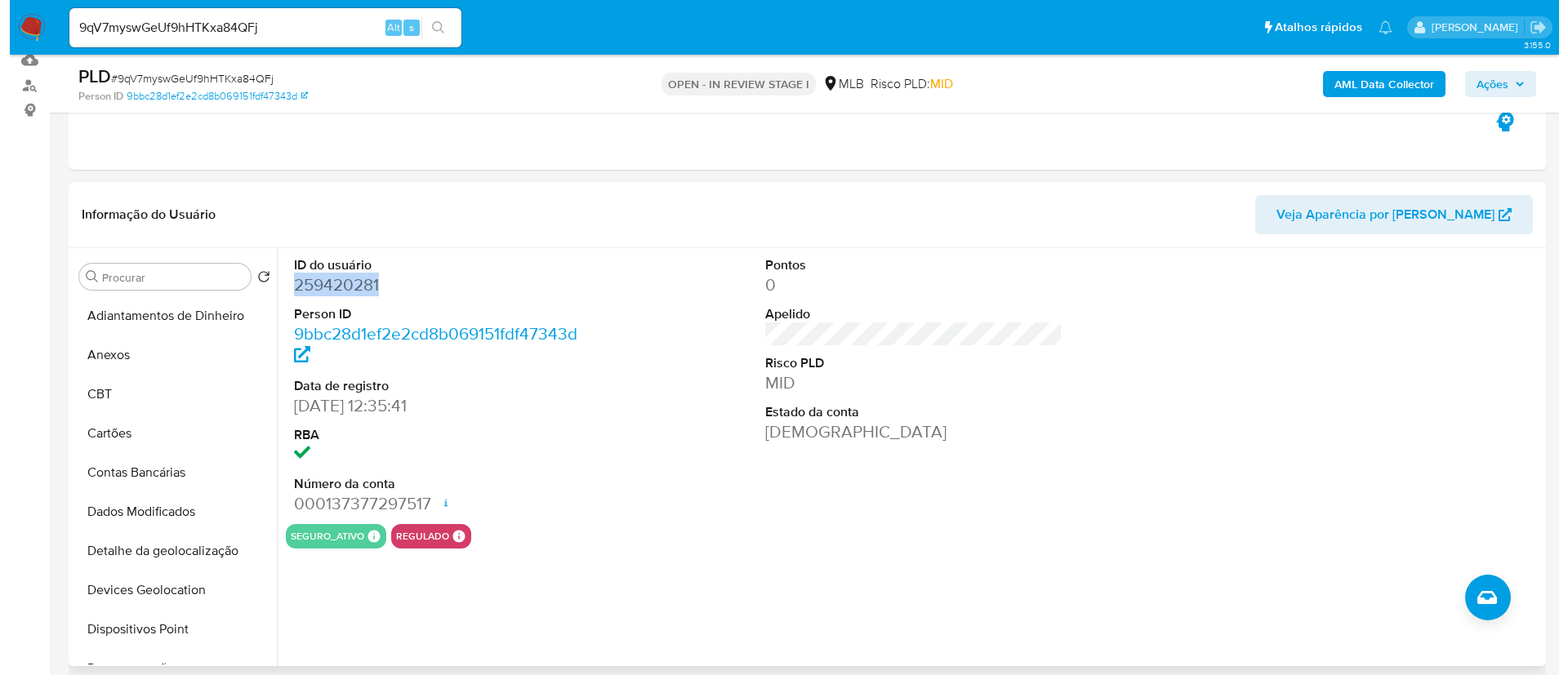
scroll to position [137, 0]
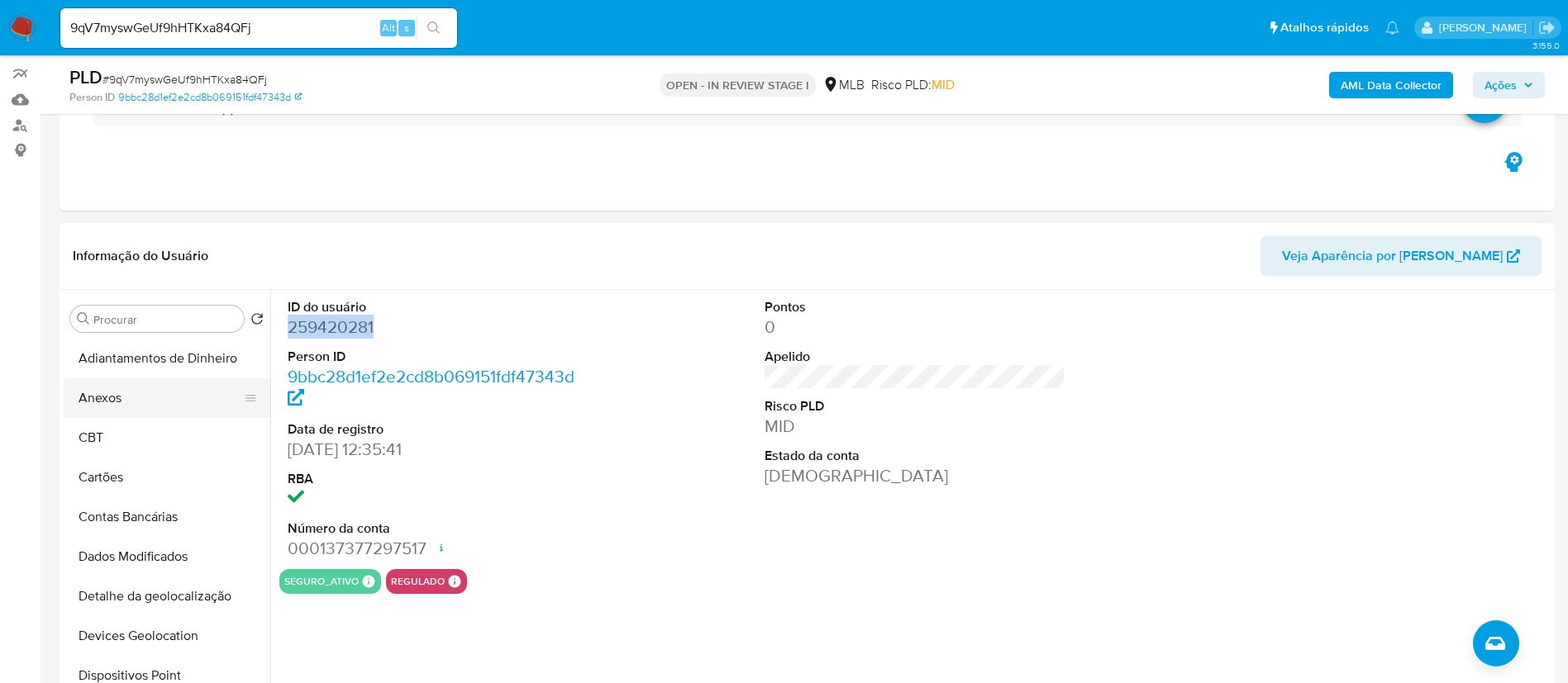
click at [136, 399] on button "Anexos" at bounding box center [160, 399] width 194 height 40
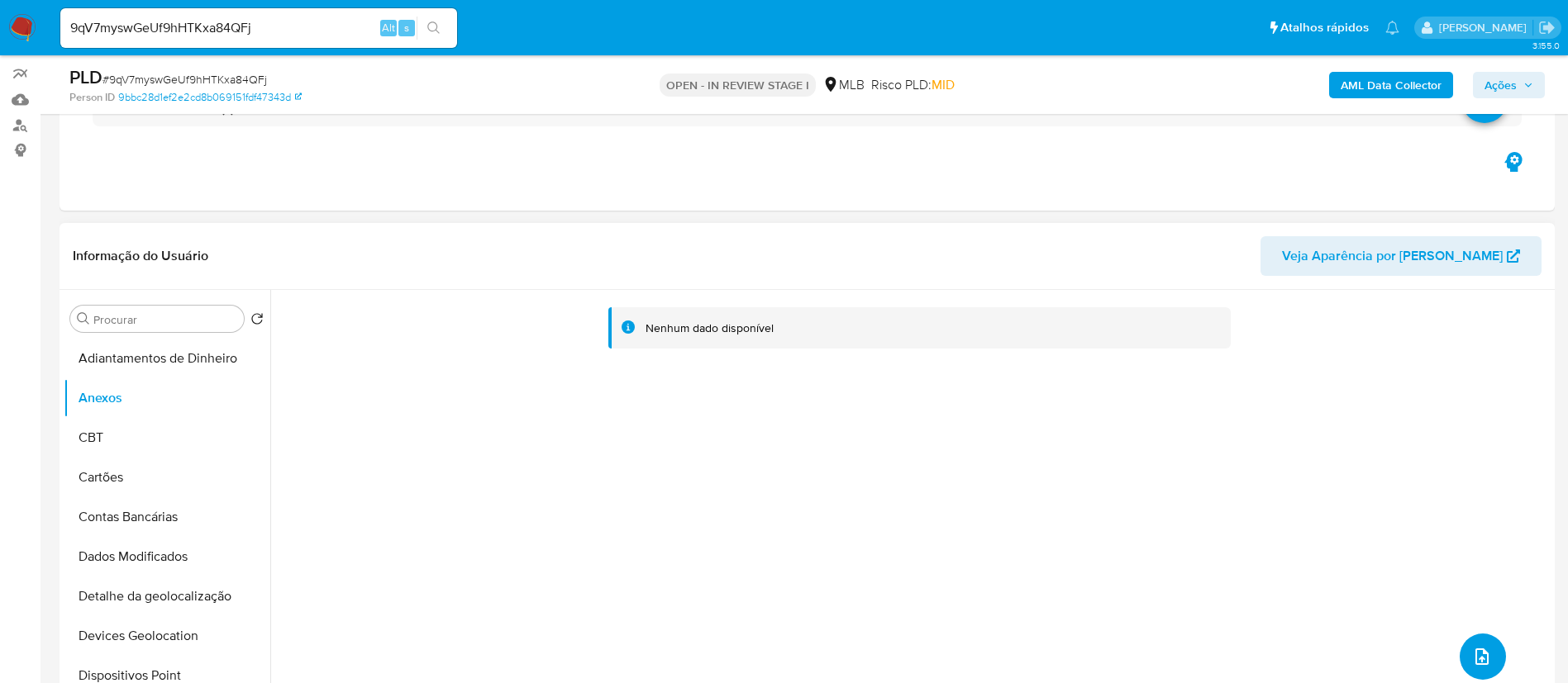
click at [1472, 641] on button "upload-file" at bounding box center [1483, 657] width 46 height 46
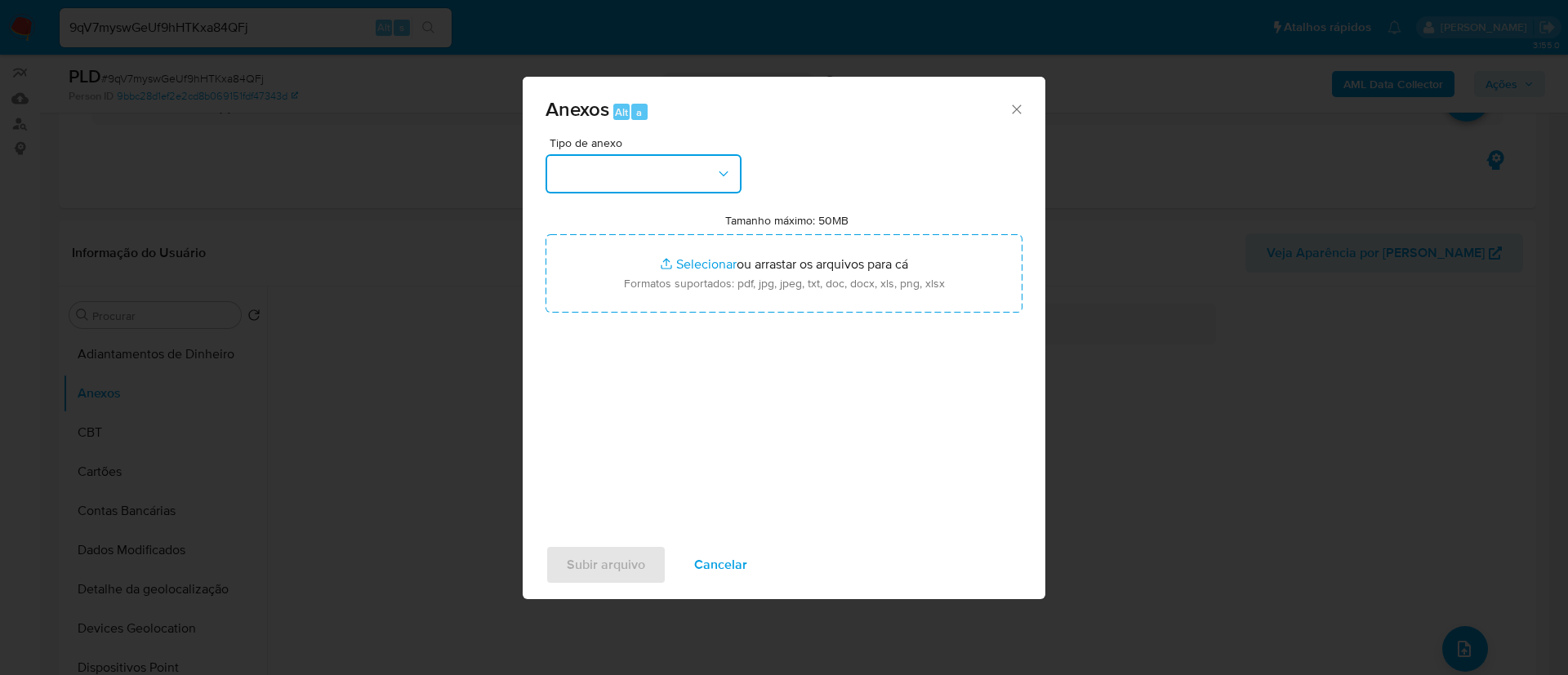
drag, startPoint x: 585, startPoint y: 159, endPoint x: 600, endPoint y: 176, distance: 22.7
click at [586, 159] on button "button" at bounding box center [644, 174] width 196 height 39
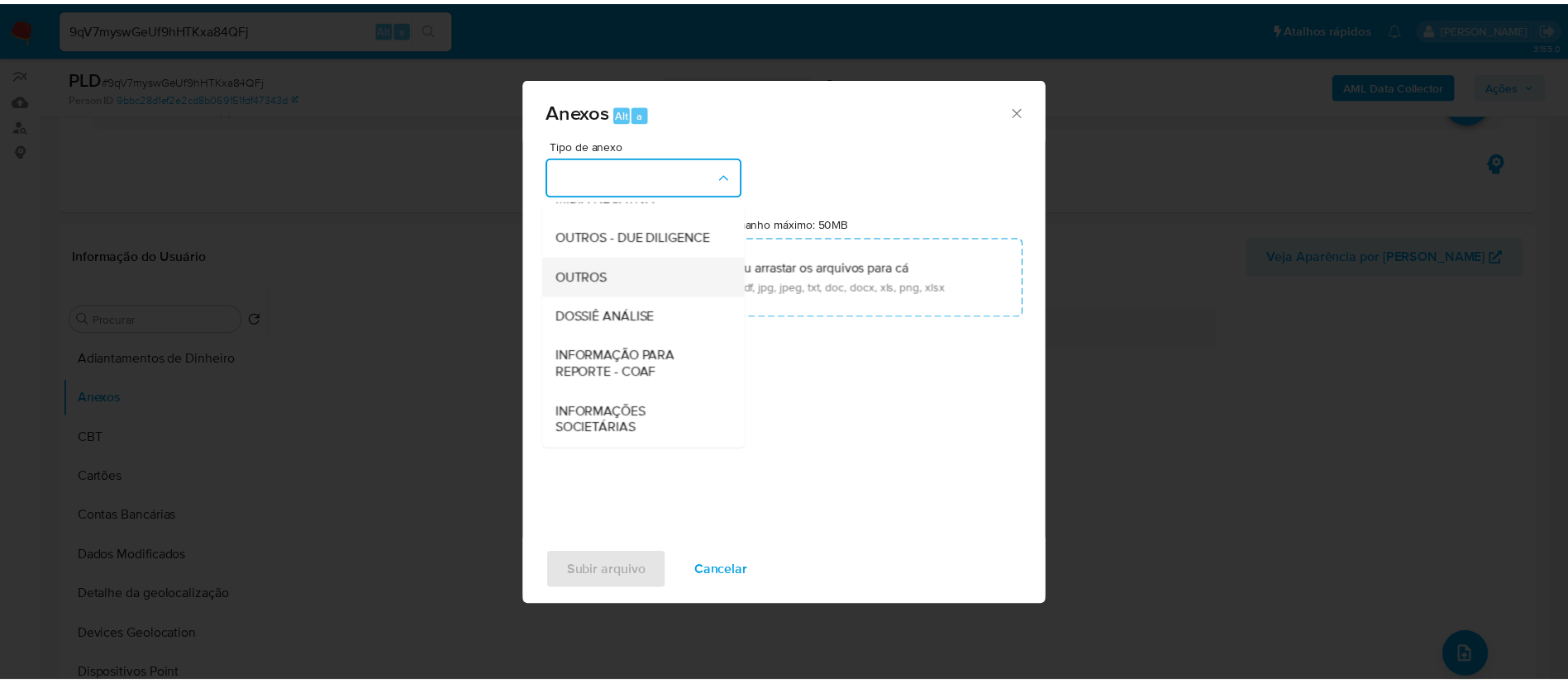
scroll to position [248, 0]
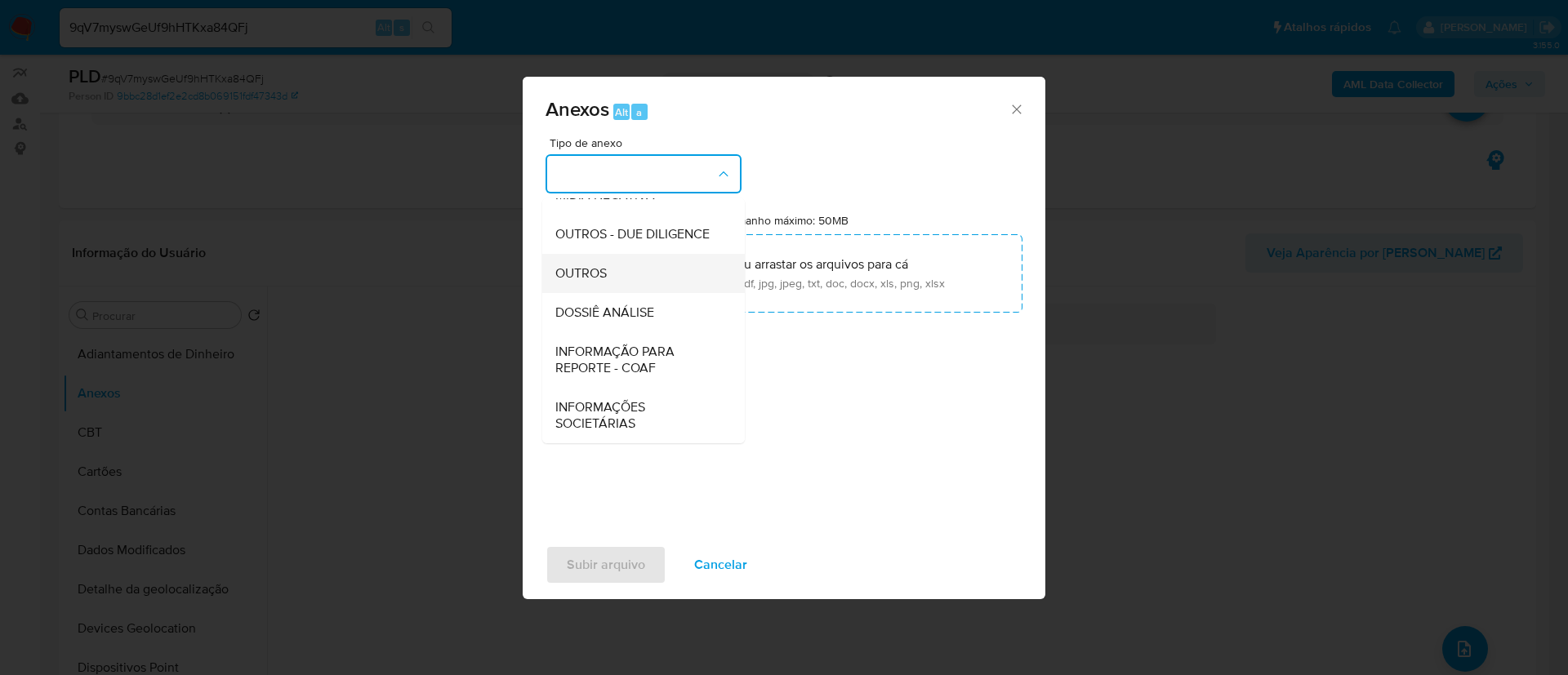
click at [619, 273] on div "OUTROS" at bounding box center [639, 274] width 167 height 39
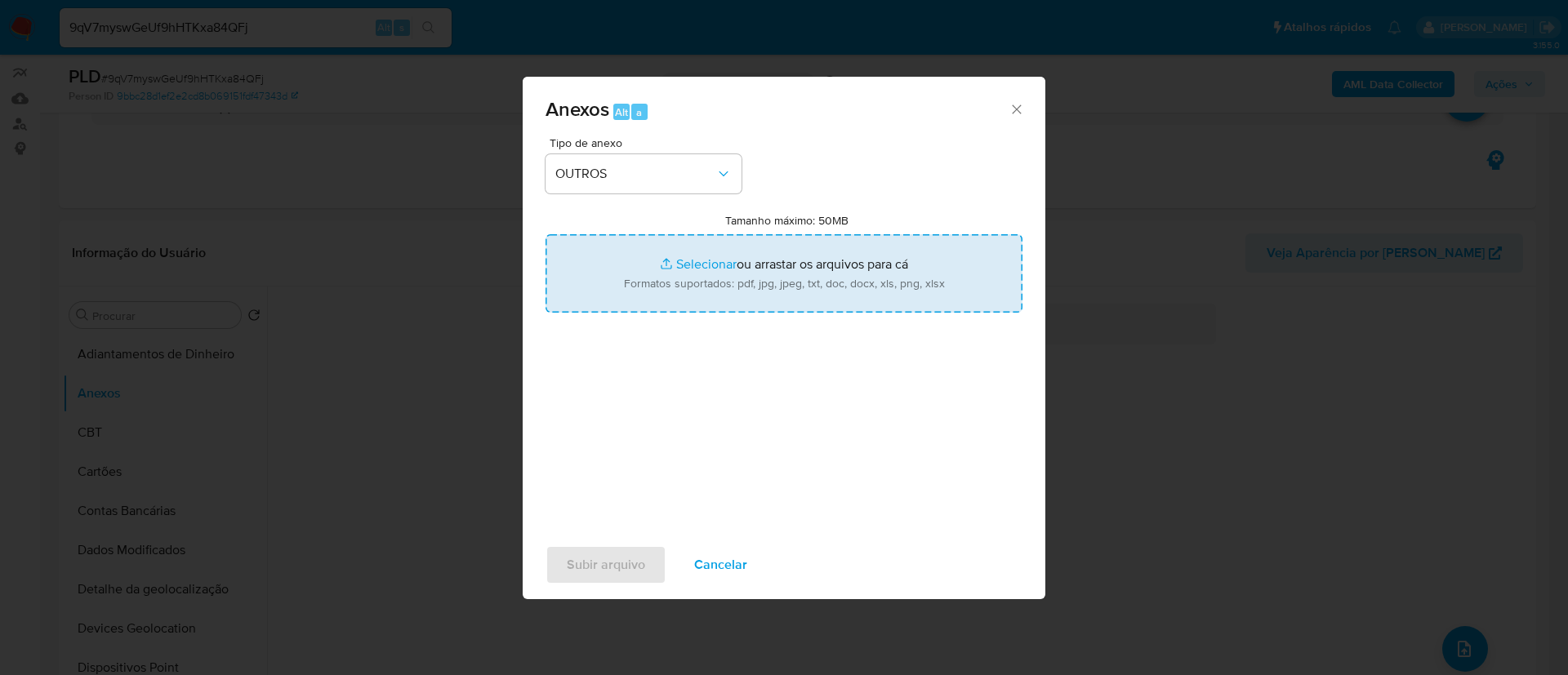
type input "C:\fakepath\Mulan 259420281_2025_08_26_07_24_08 VALSON DANTAS DE OLIVEIRA.pdf"
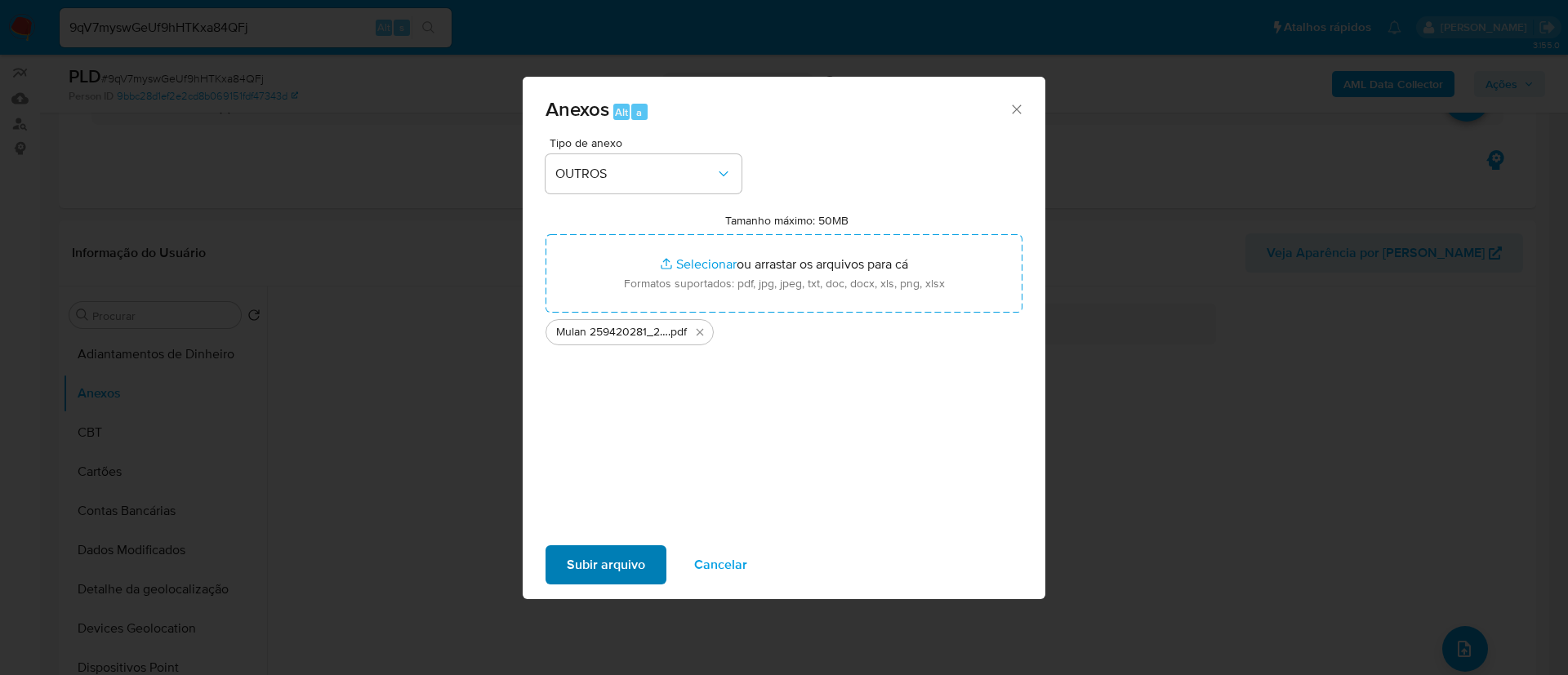
drag, startPoint x: 566, startPoint y: 527, endPoint x: 577, endPoint y: 550, distance: 25.5
click at [565, 527] on div "Tipo de anexo OUTROS Tamanho máximo: 50MB Selecionar arquivos Selecionar ou arr…" at bounding box center [784, 336] width 523 height 397
click at [577, 554] on span "Subir arquivo" at bounding box center [606, 565] width 78 height 36
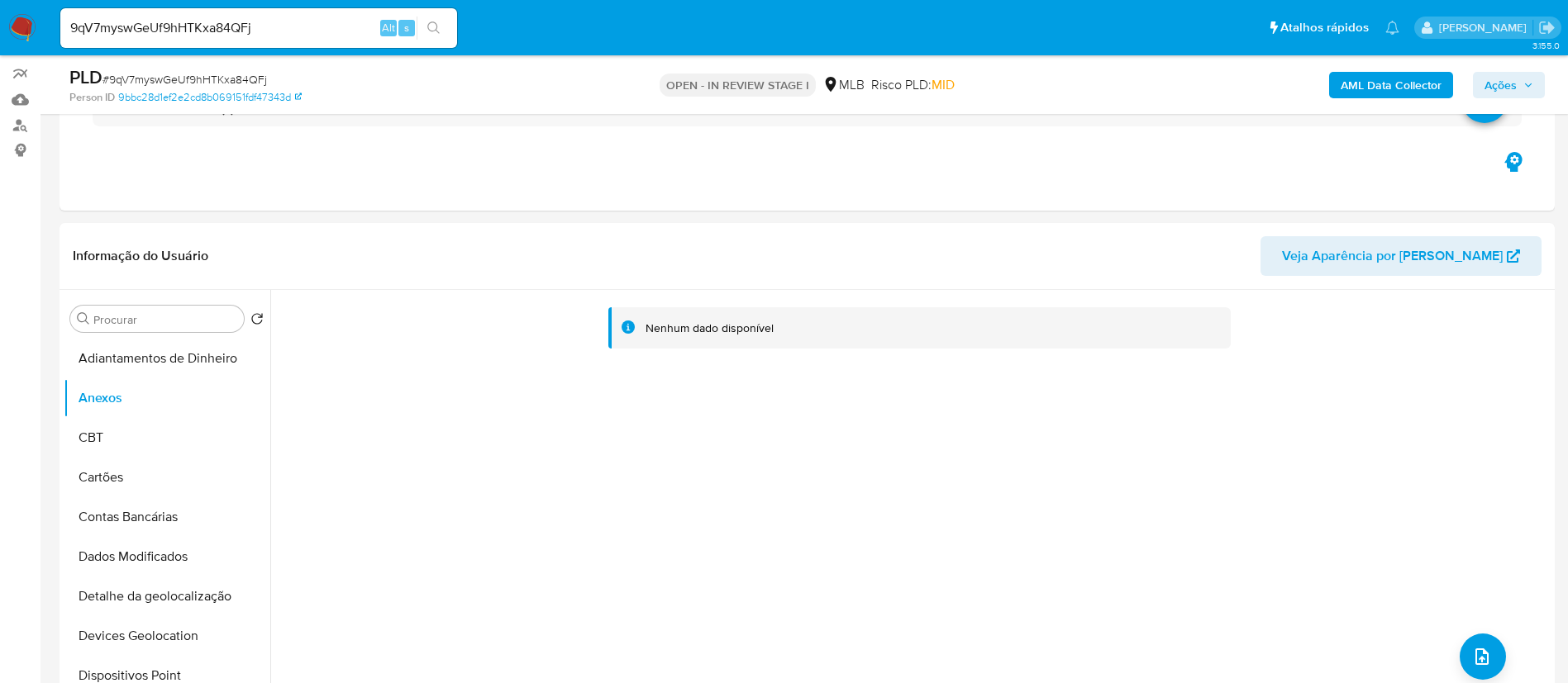
click at [1437, 88] on b "AML Data Collector" at bounding box center [1391, 85] width 101 height 26
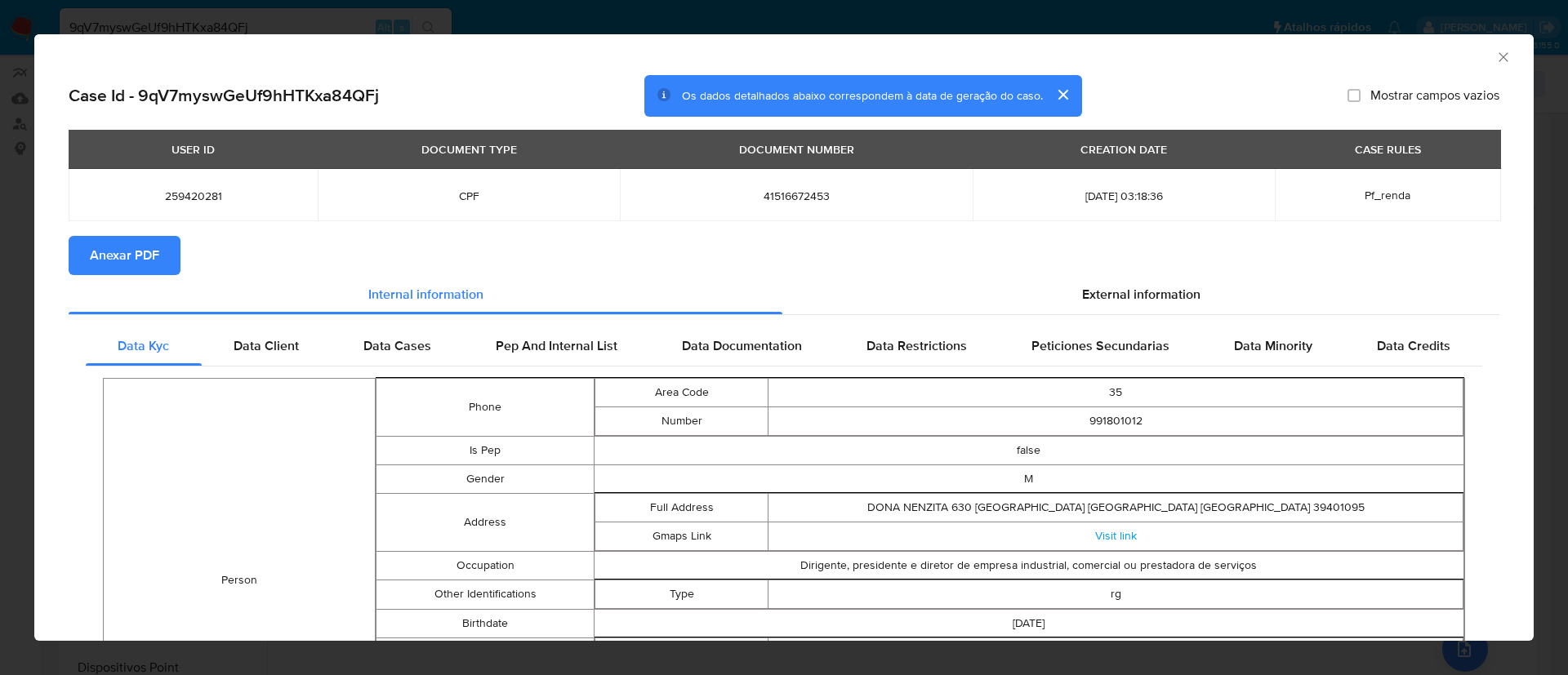
click at [160, 252] on button "Anexar PDF" at bounding box center [124, 256] width 112 height 39
click at [1497, 62] on div "AML Data Collector" at bounding box center [784, 55] width 1499 height 41
click at [1495, 61] on icon "Fechar a janela" at bounding box center [1503, 57] width 16 height 16
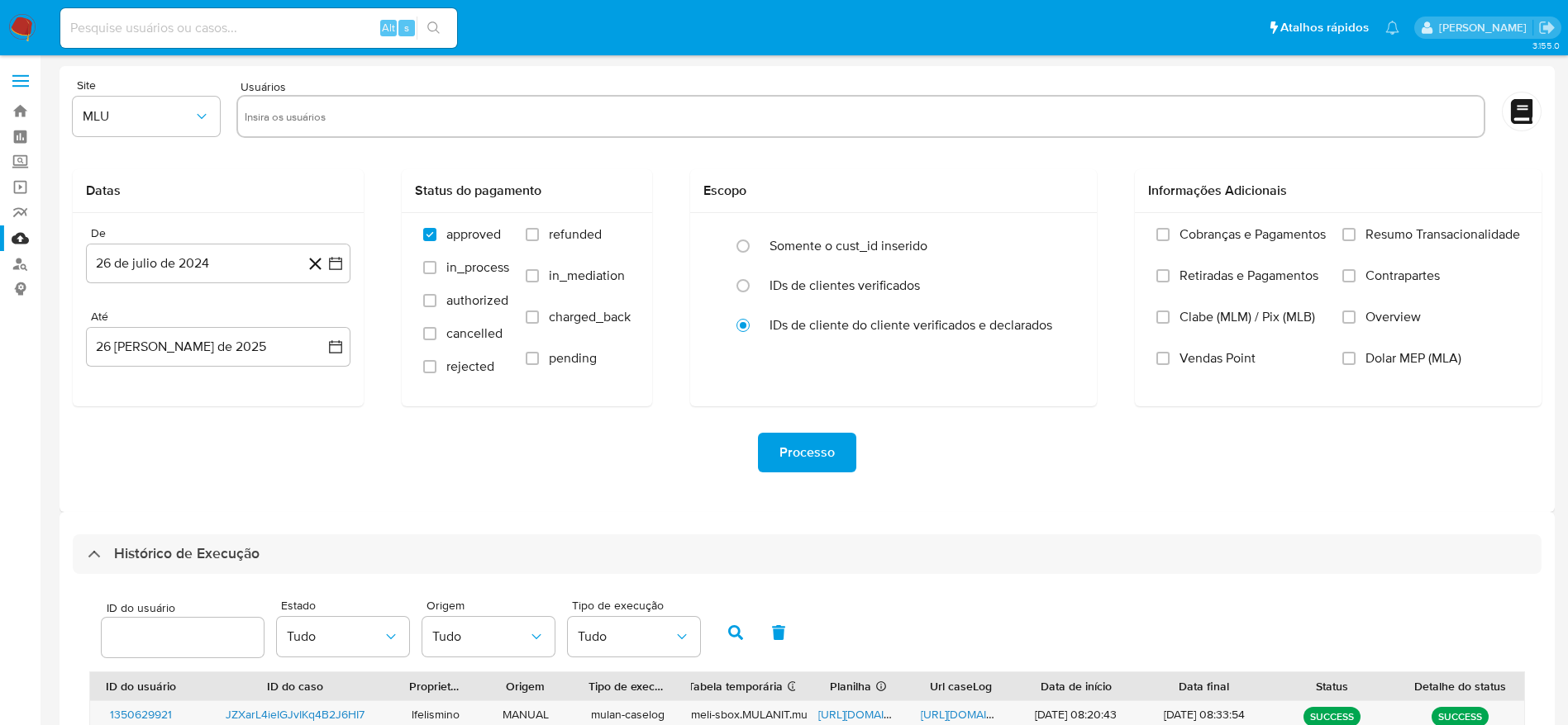
select select "10"
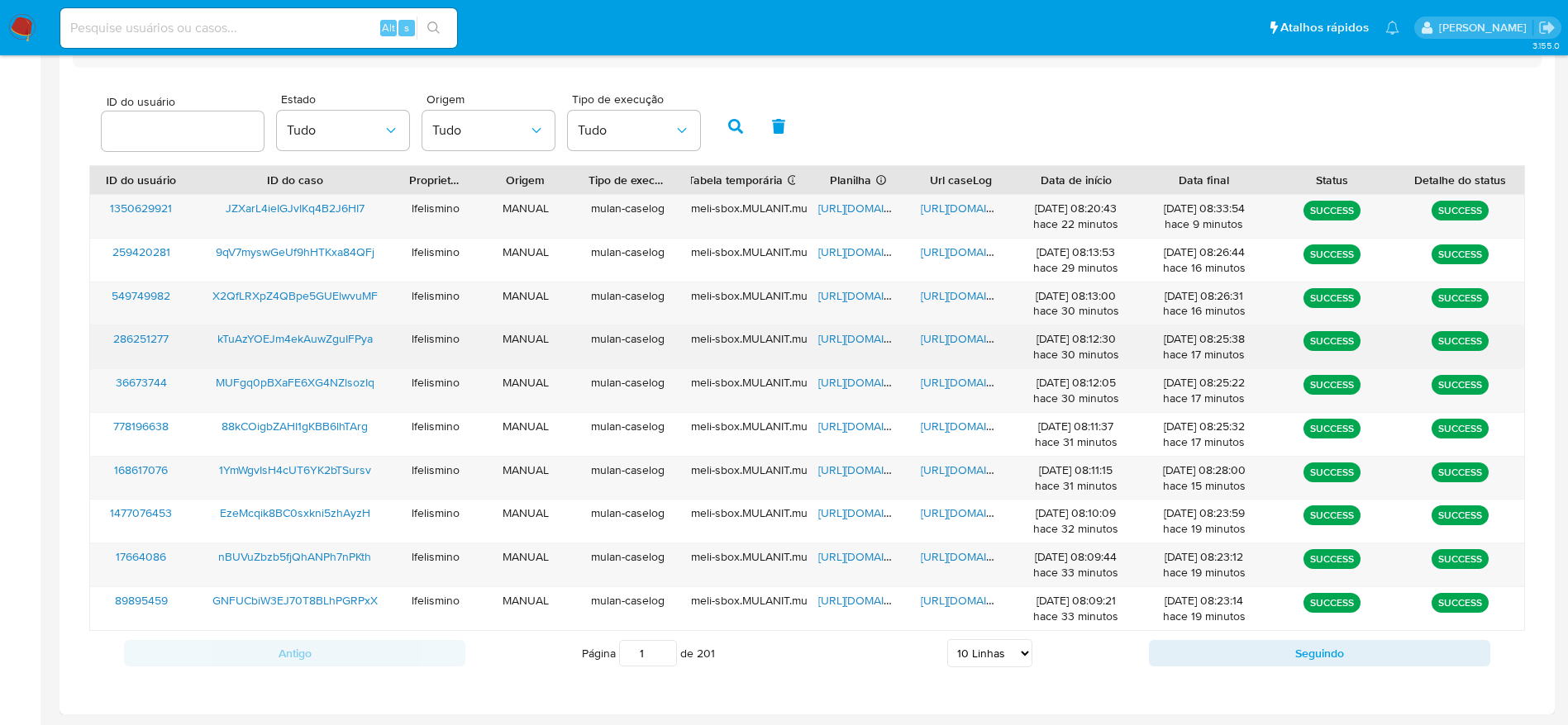
click at [964, 342] on span "[URL][DOMAIN_NAME]" at bounding box center [978, 339] width 114 height 17
click at [873, 346] on span "[URL][DOMAIN_NAME]" at bounding box center [875, 339] width 114 height 17
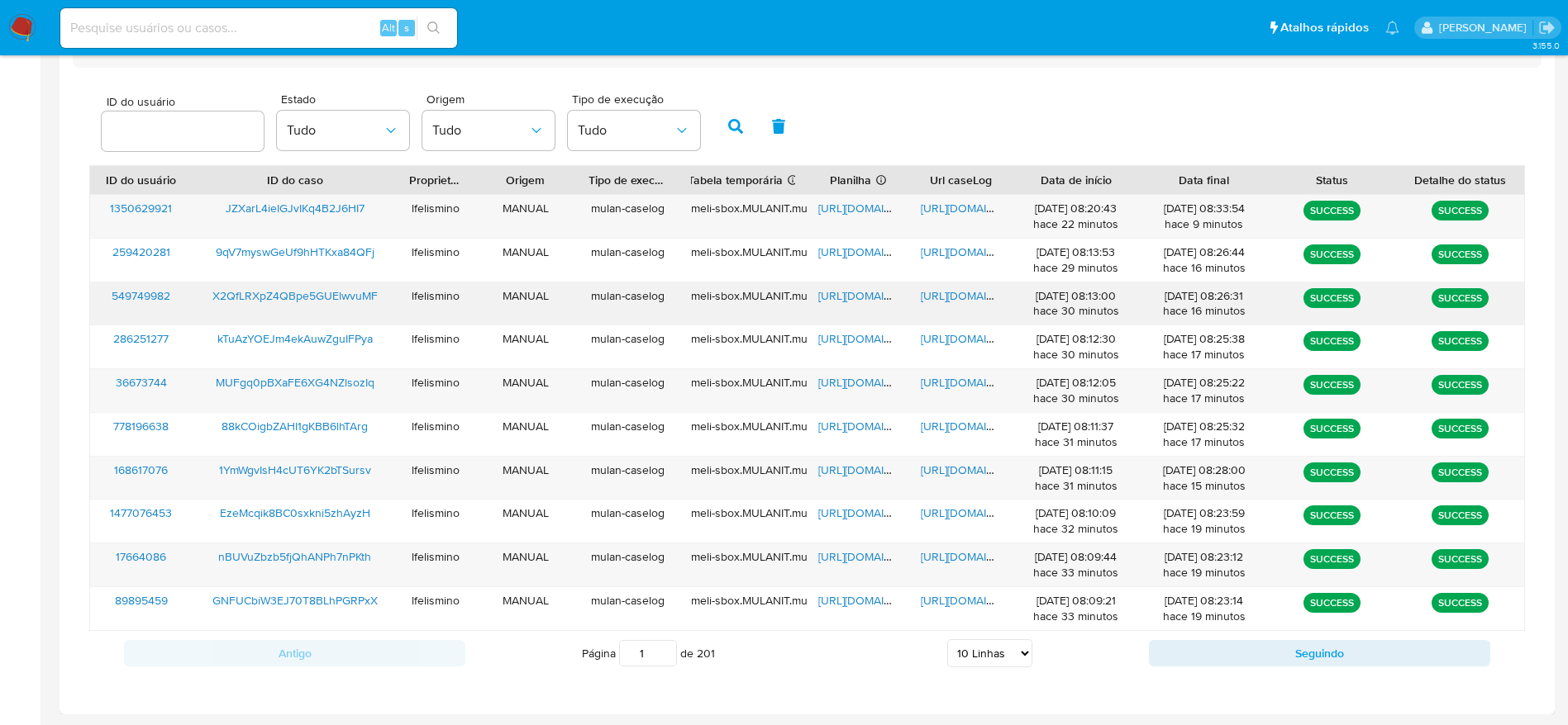
click at [954, 281] on div "259420281 9qV7myswGeUf9hHTKxa84QFj lfelismino MANUAL mulan-caselog meli-sbox.MU…" at bounding box center [807, 260] width 1434 height 44
click at [956, 293] on span "[URL][DOMAIN_NAME]" at bounding box center [978, 296] width 114 height 17
click at [835, 289] on span "[URL][DOMAIN_NAME]" at bounding box center [875, 296] width 114 height 17
click at [836, 286] on div "[URL][DOMAIN_NAME]" at bounding box center [858, 304] width 103 height 43
click at [831, 295] on span "[URL][DOMAIN_NAME]" at bounding box center [875, 296] width 114 height 17
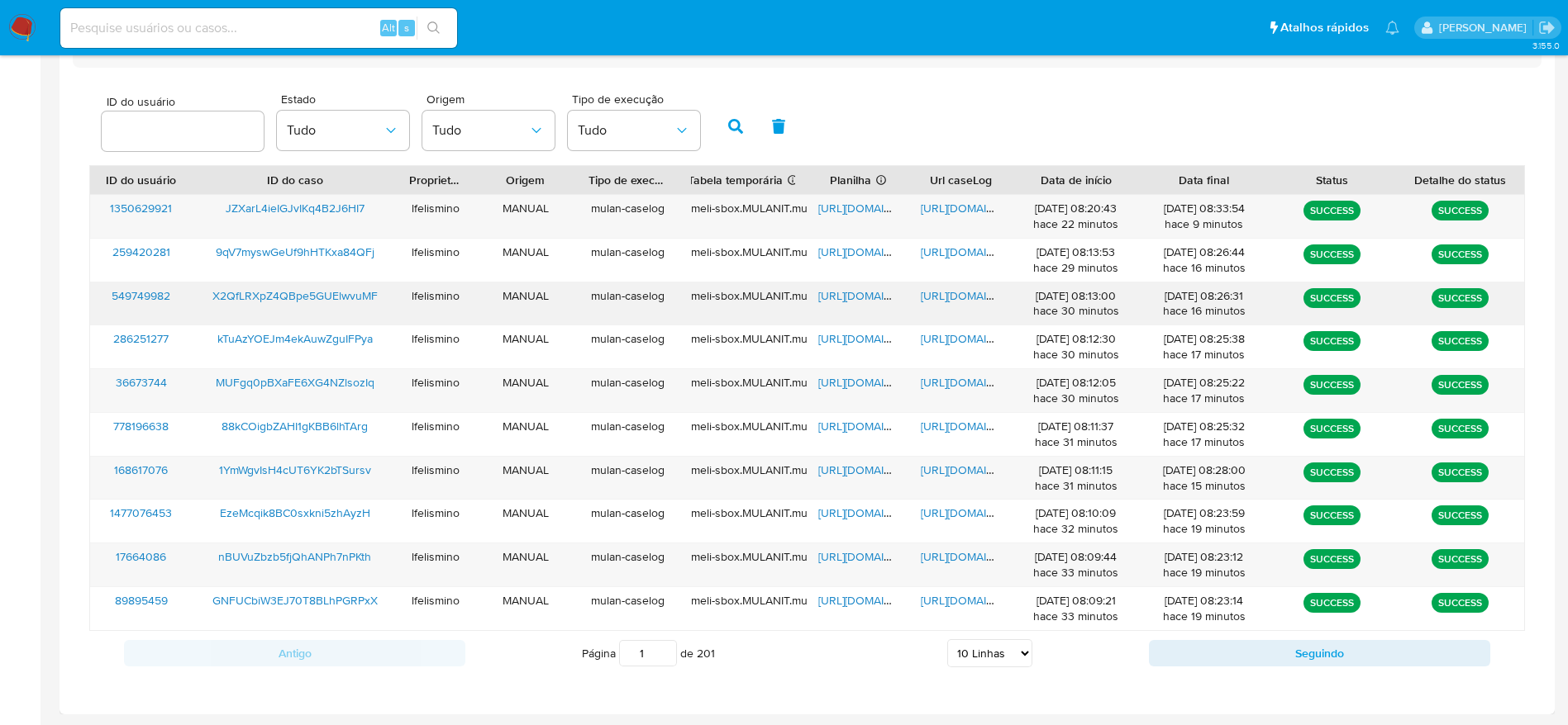
click at [954, 300] on span "[URL][DOMAIN_NAME]" at bounding box center [978, 296] width 114 height 17
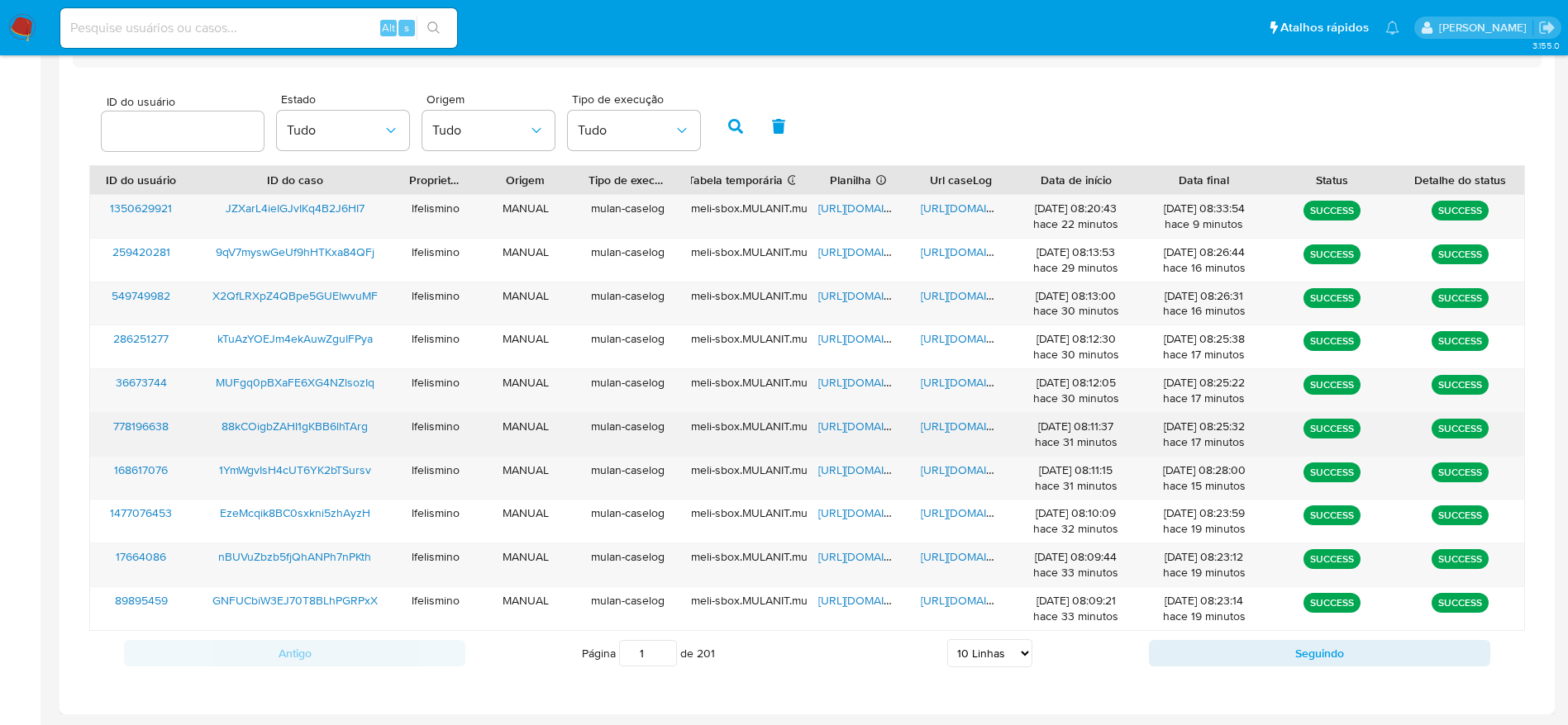
click at [960, 421] on span "[URL][DOMAIN_NAME]" at bounding box center [978, 427] width 114 height 17
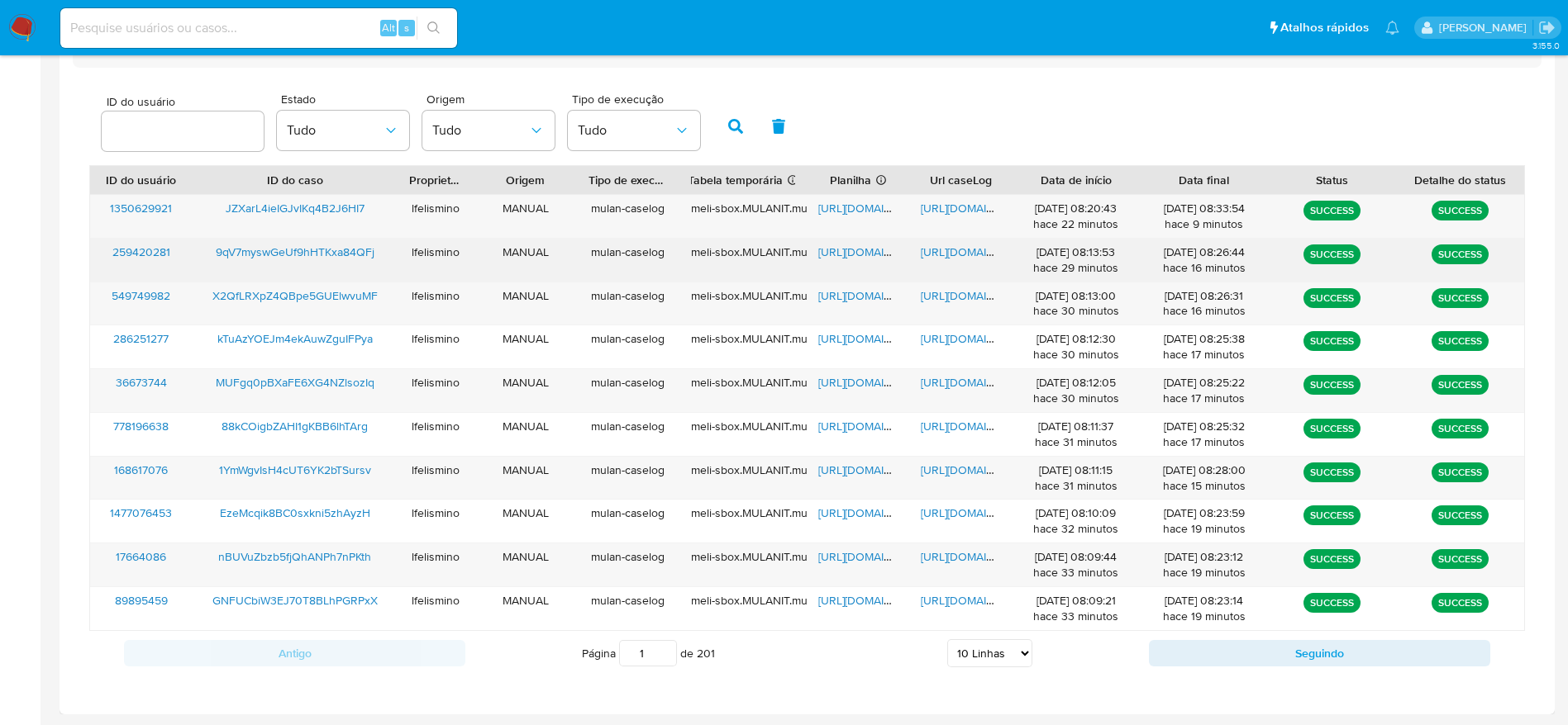
click at [970, 248] on span "[URL][DOMAIN_NAME]" at bounding box center [978, 252] width 114 height 17
click at [839, 250] on span "[URL][DOMAIN_NAME]" at bounding box center [875, 252] width 114 height 17
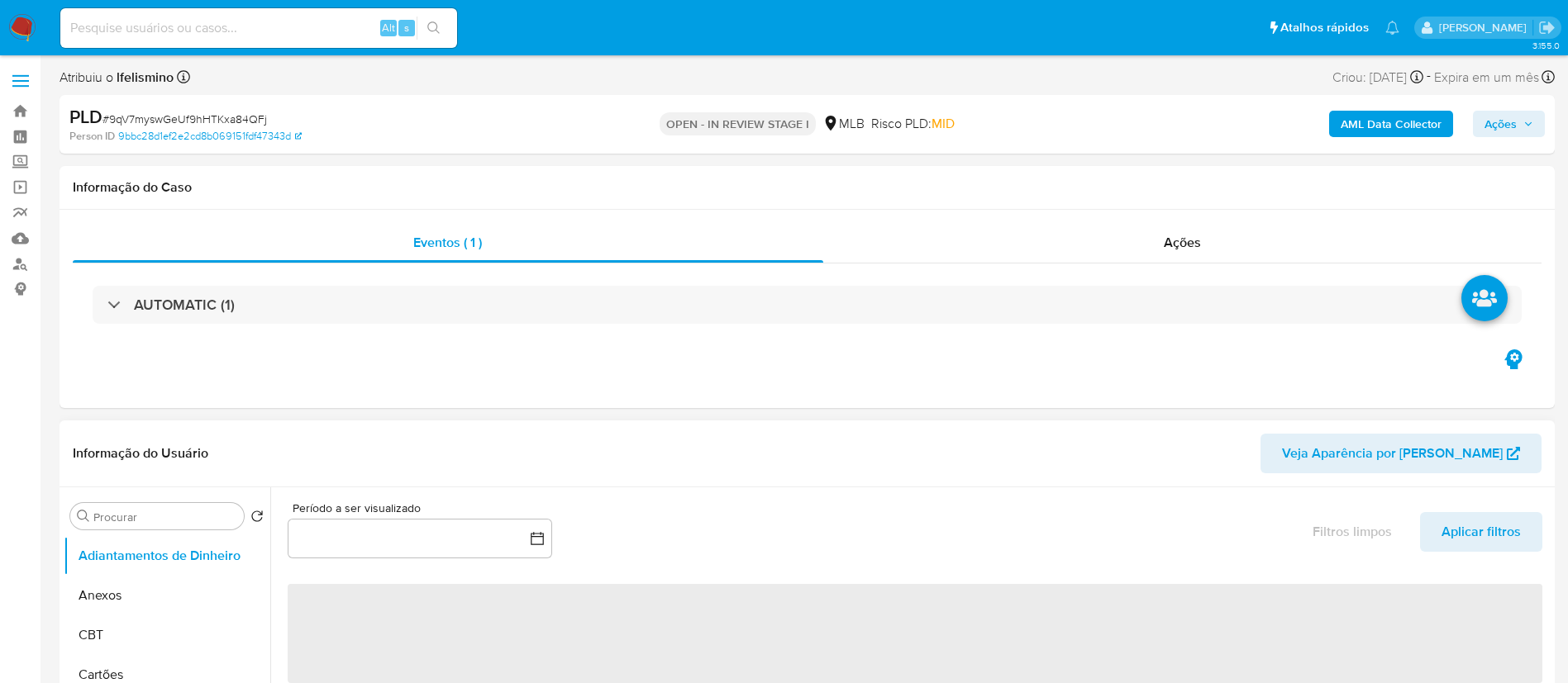
select select "10"
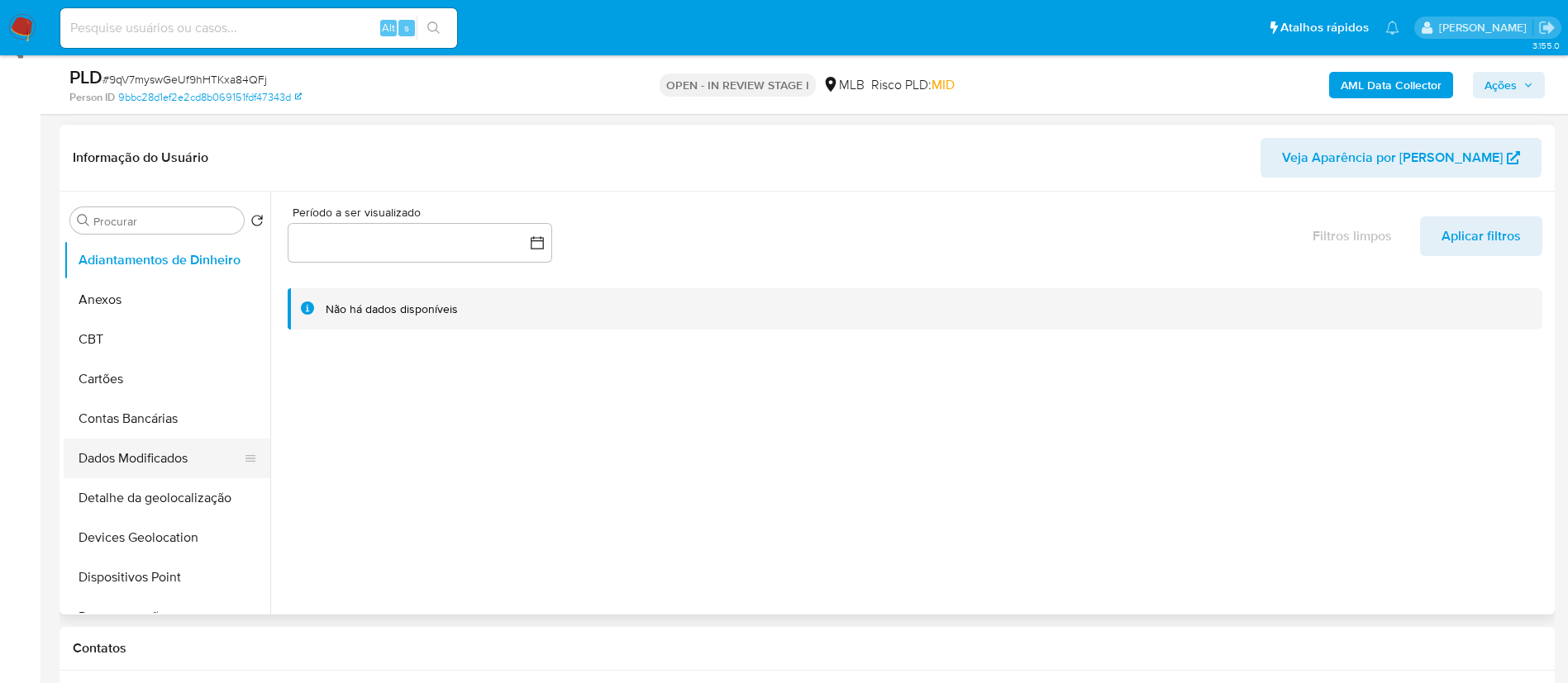
scroll to position [248, 0]
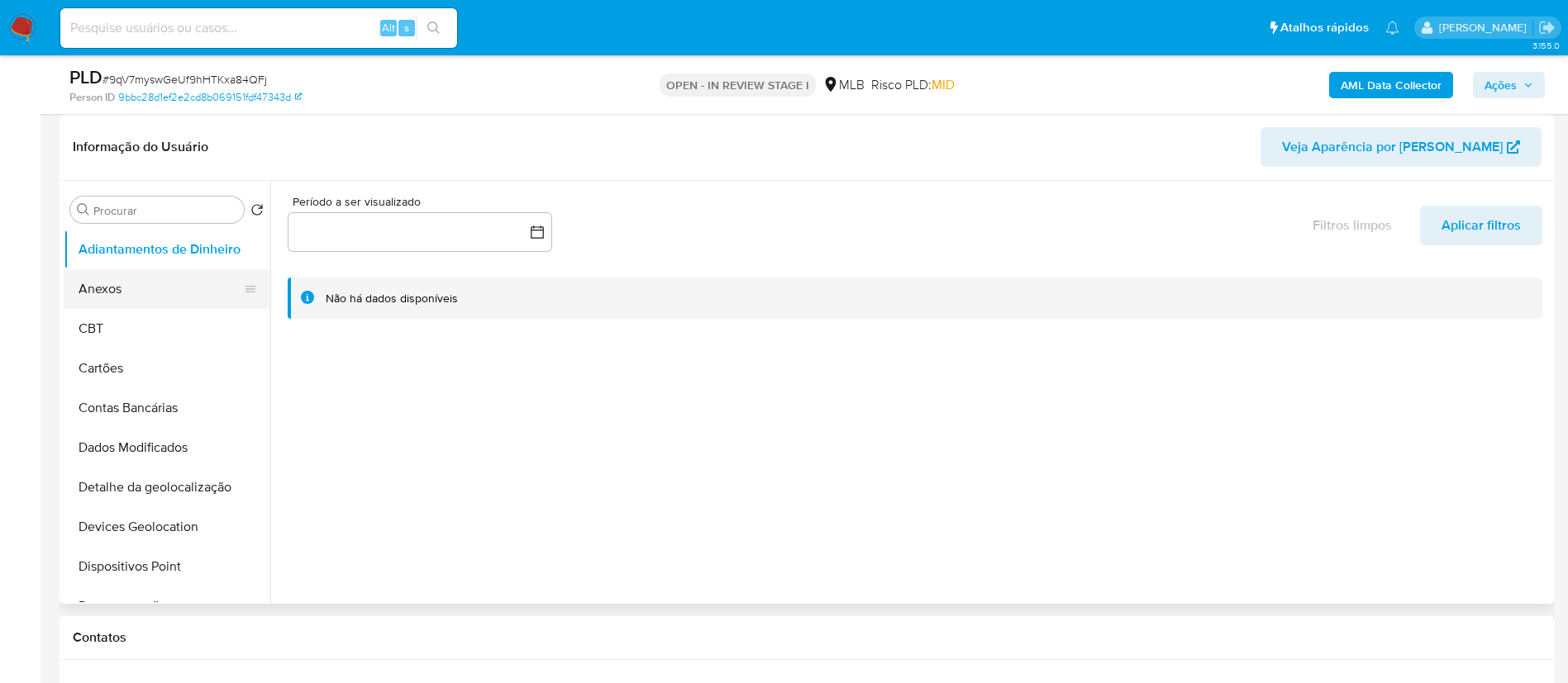
click at [68, 270] on button "Anexos" at bounding box center [160, 289] width 194 height 40
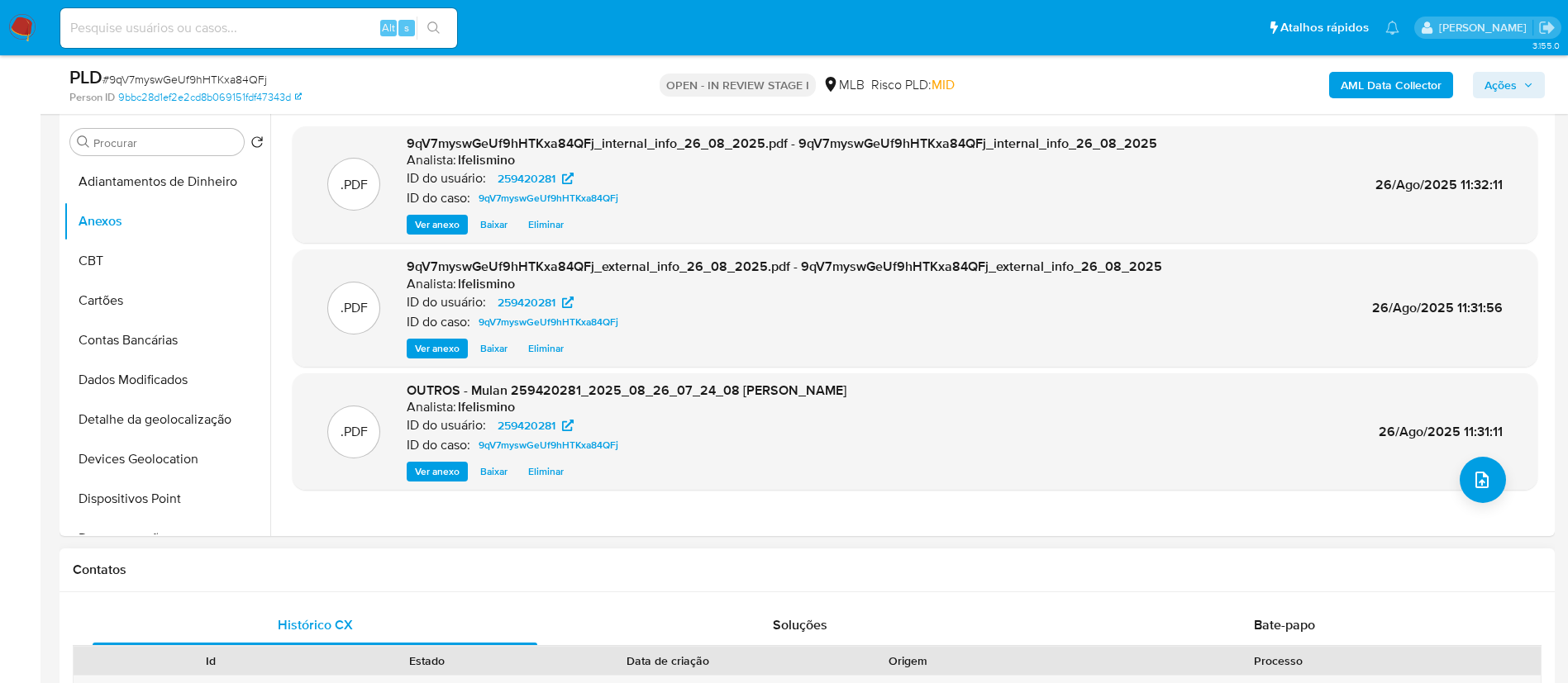
scroll to position [372, 0]
